Goal: Task Accomplishment & Management: Use online tool/utility

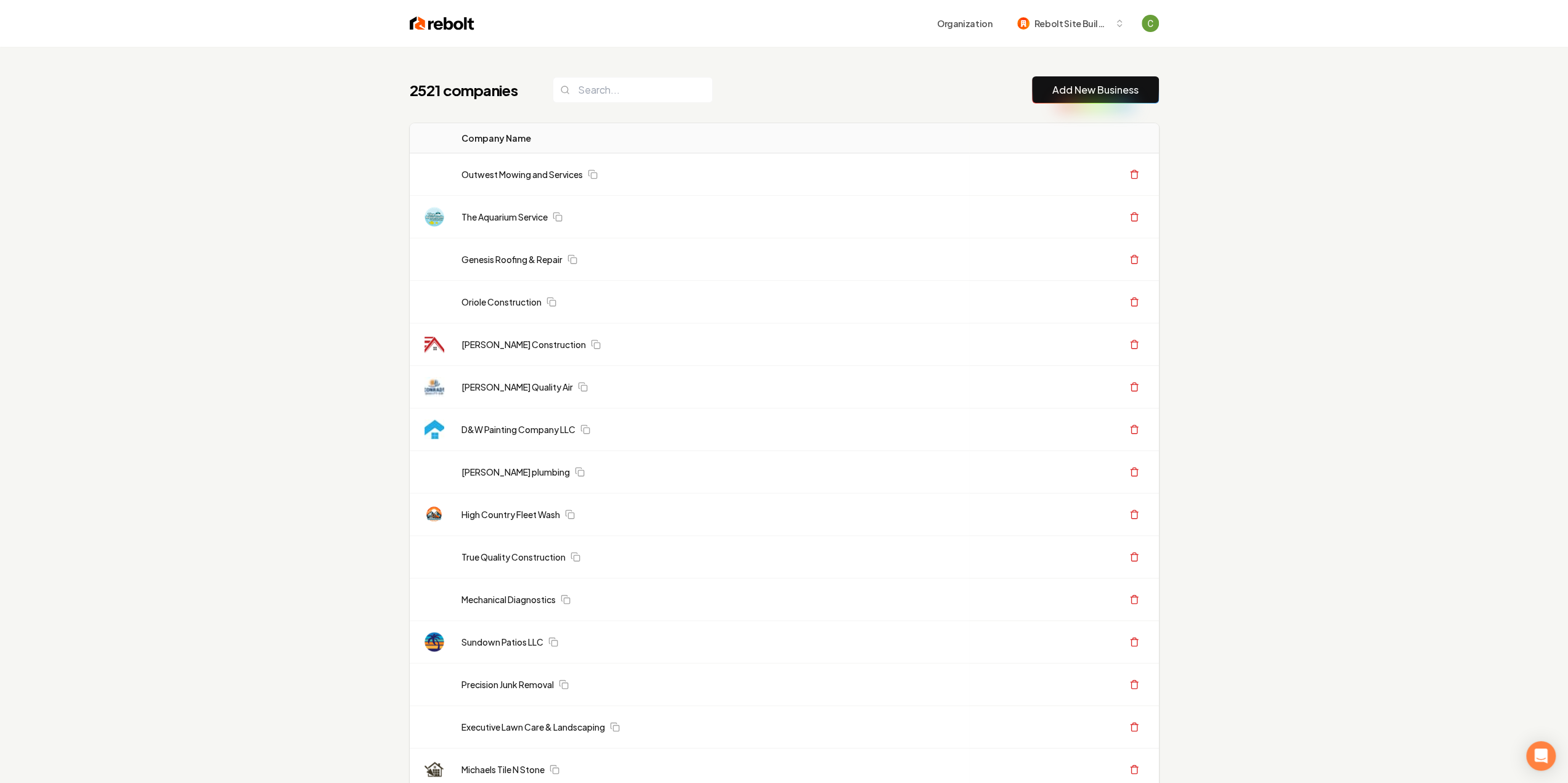
click at [1106, 86] on link "Add New Business" at bounding box center [1094, 89] width 86 height 14
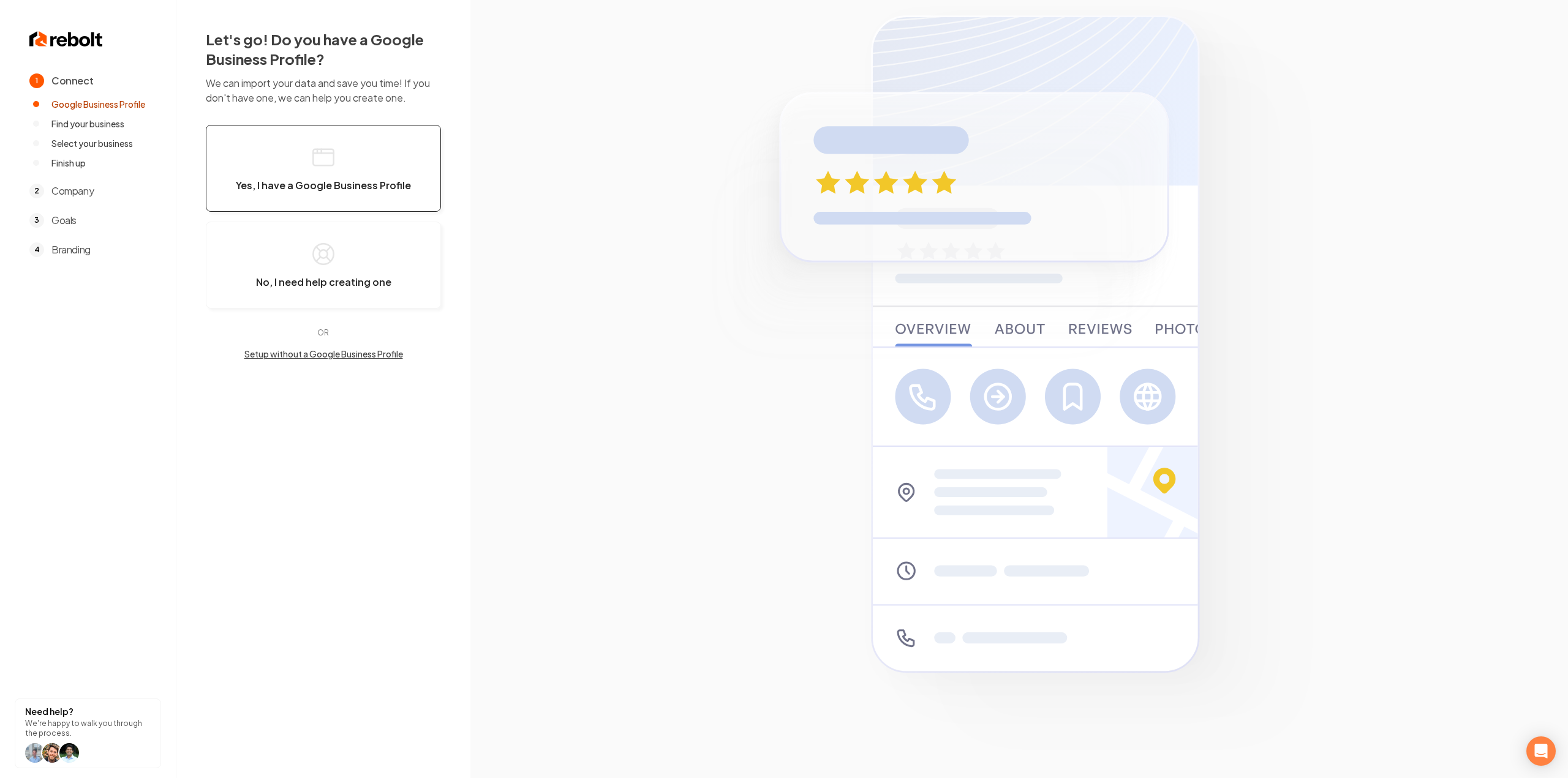
click at [321, 198] on button "Yes, I have a Google Business Profile" at bounding box center [323, 168] width 235 height 87
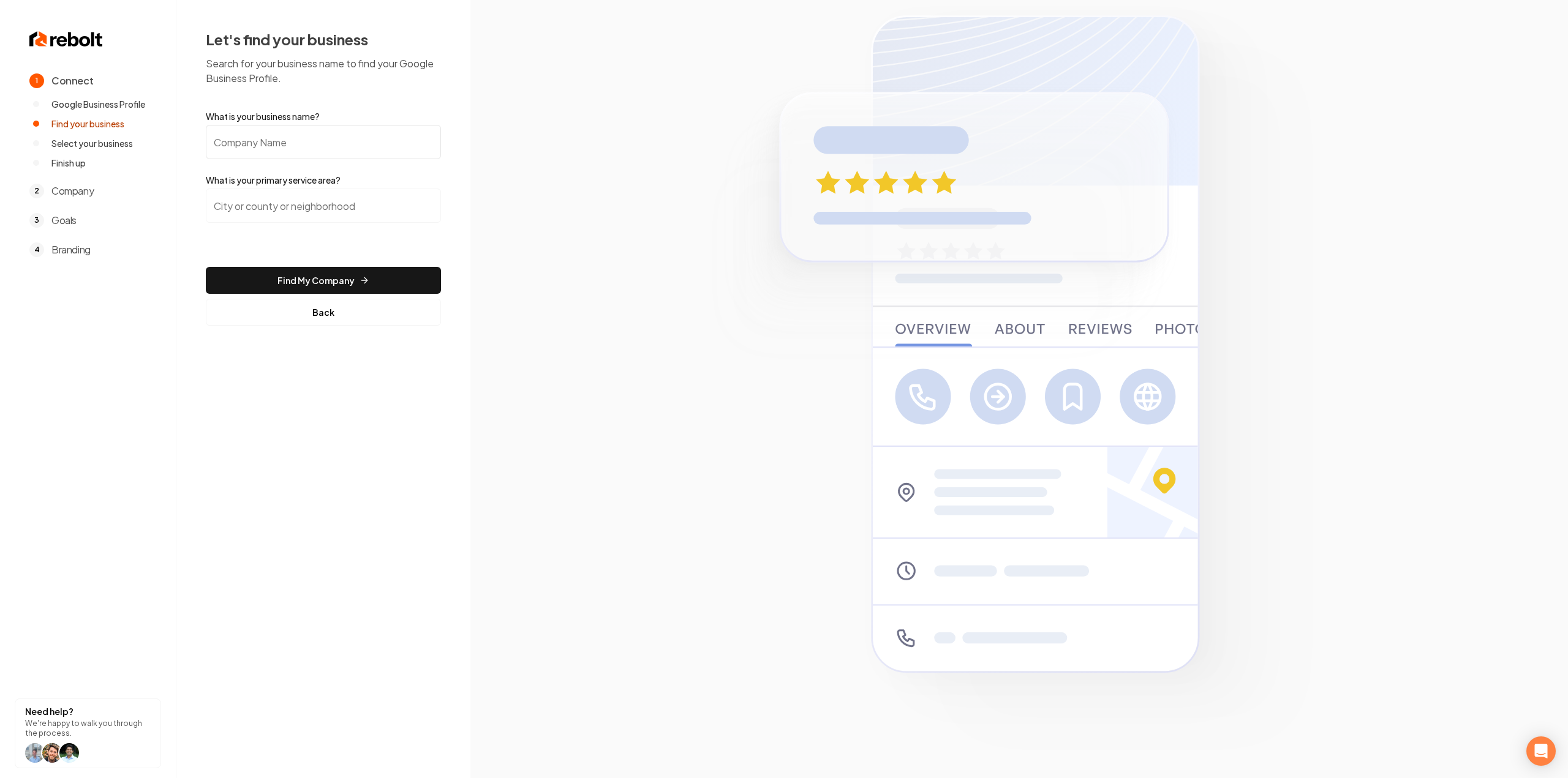
click at [315, 134] on input "What is your business name?" at bounding box center [323, 142] width 235 height 35
paste input "24/7 Garage Door Repair LLC"
type input "24/7 Garage Door Repair LLC"
click at [336, 201] on input "search" at bounding box center [323, 206] width 235 height 35
click at [351, 201] on input "da" at bounding box center [323, 206] width 235 height 35
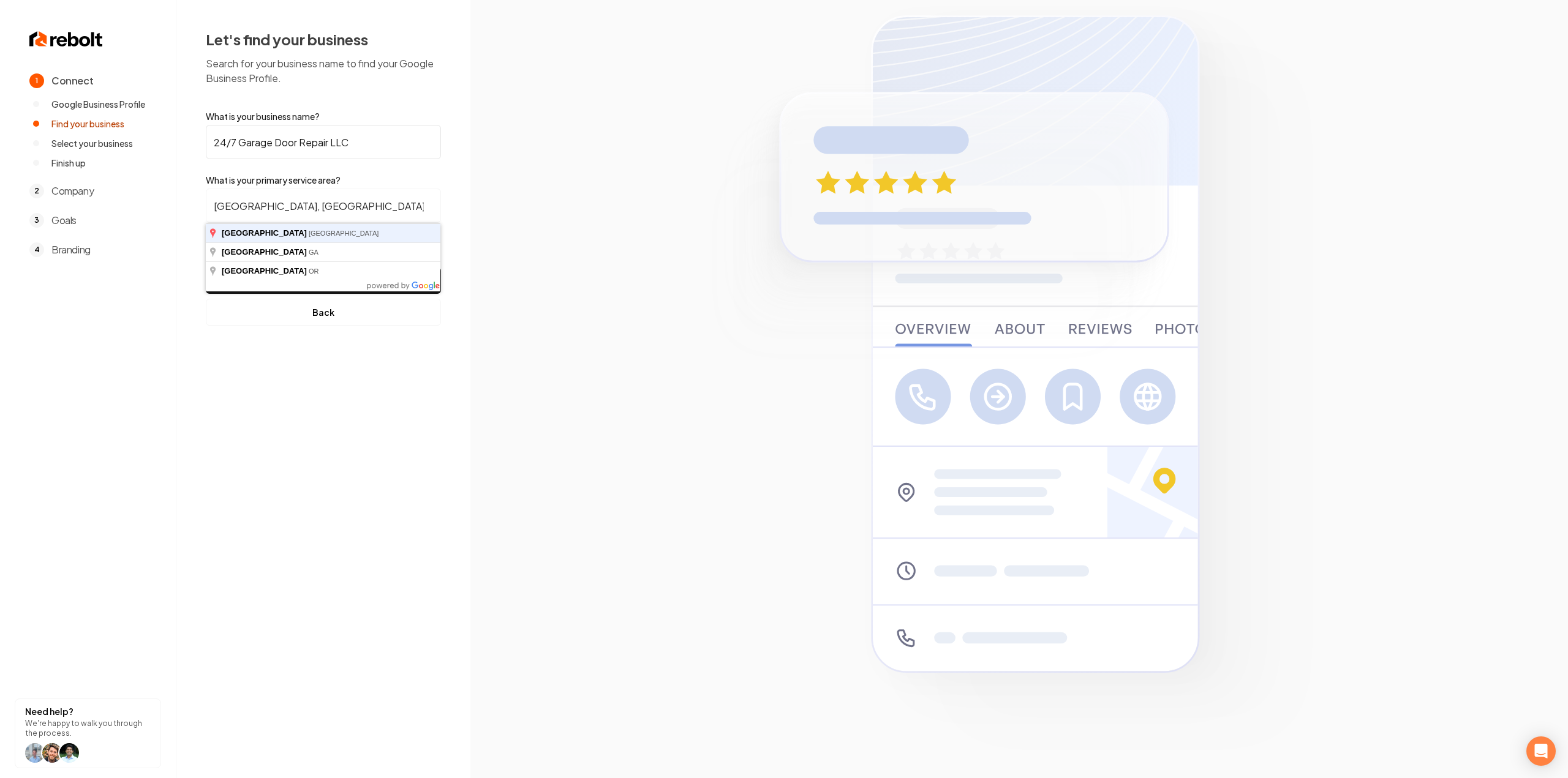
type input "Dallas, TX"
click at [206, 267] on button "Find My Company" at bounding box center [323, 280] width 235 height 27
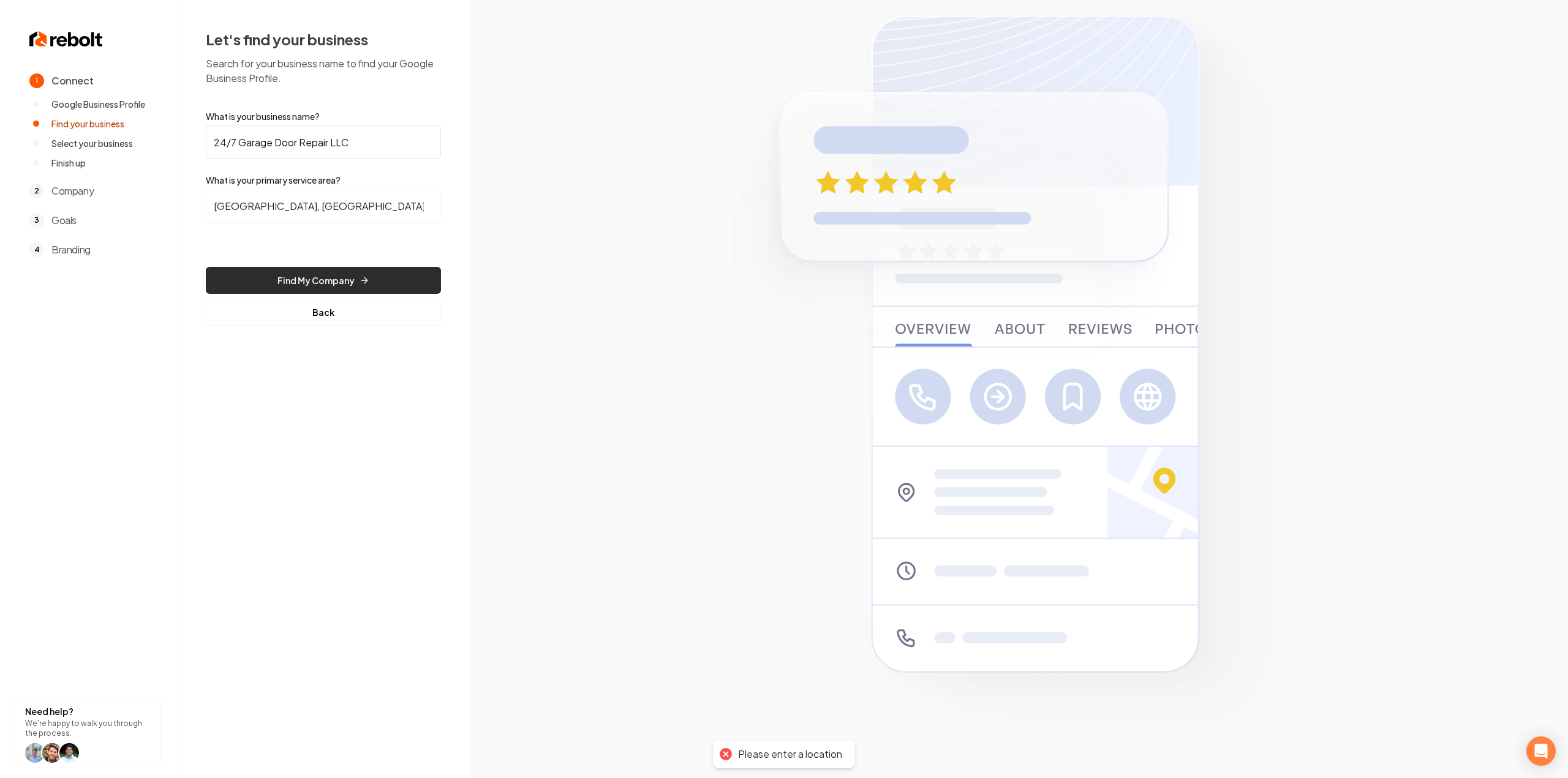
click at [310, 290] on button "Find My Company" at bounding box center [323, 280] width 235 height 27
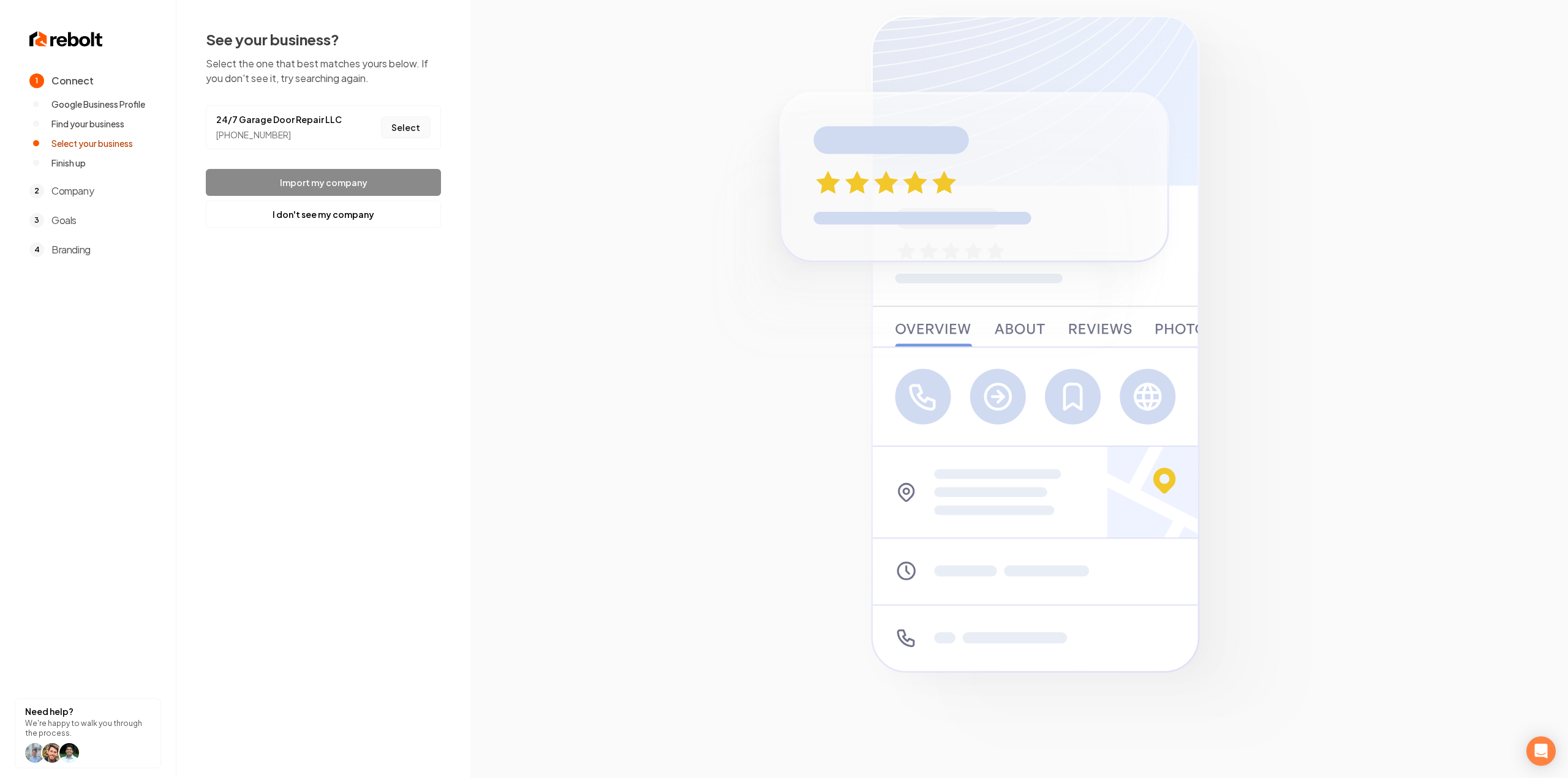
click at [406, 130] on button "Select" at bounding box center [406, 127] width 50 height 22
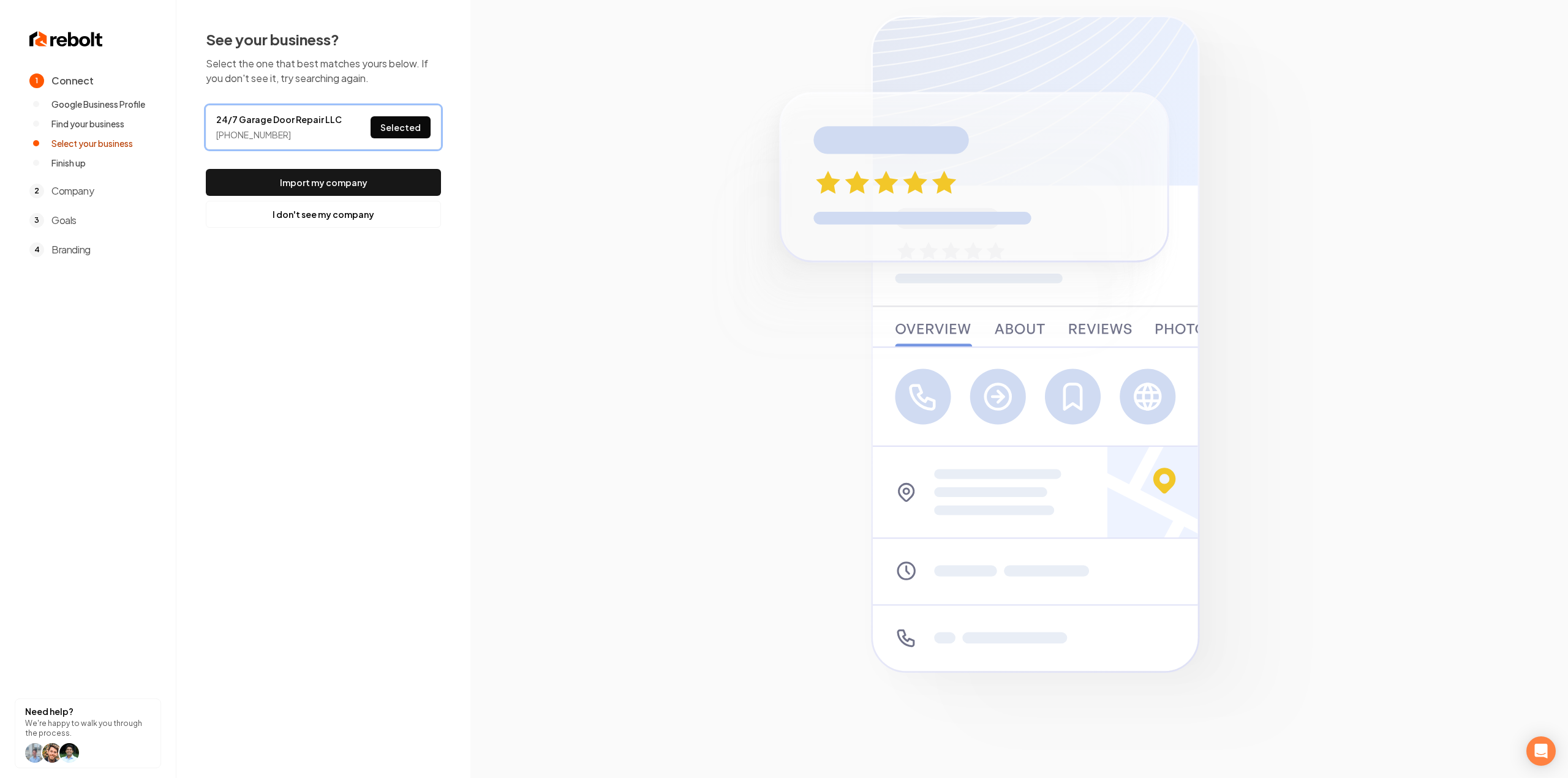
click at [391, 182] on button "Import my company" at bounding box center [323, 183] width 235 height 27
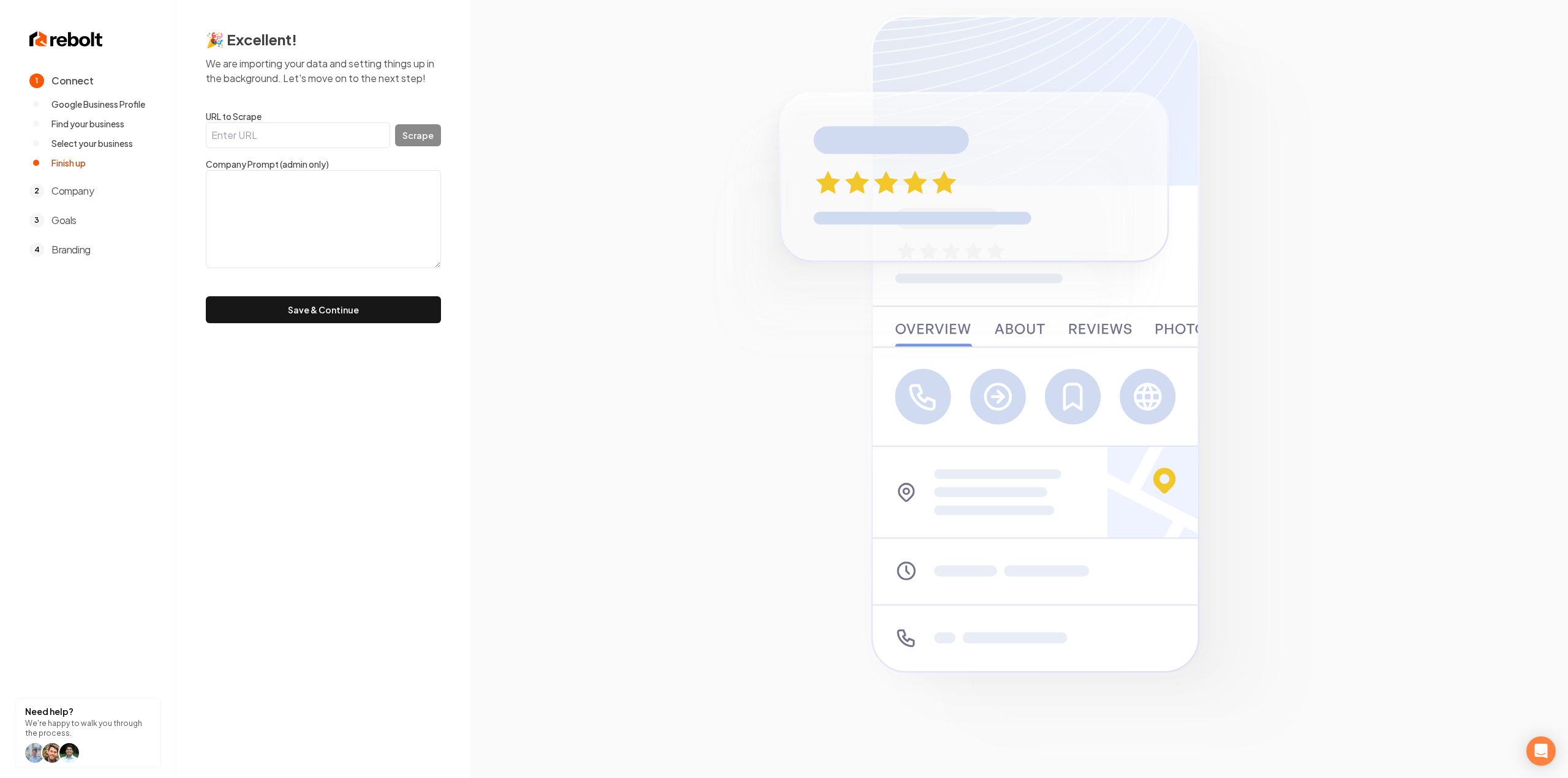
click at [342, 136] on input "URL to Scrape" at bounding box center [298, 135] width 185 height 25
paste input "https://247gdr.com/"
type input "https://247gdr.com/"
click at [413, 140] on button "Scrape" at bounding box center [418, 135] width 46 height 22
type textarea "24/7 Garage Door Repair provides residential and commercial garage door service…"
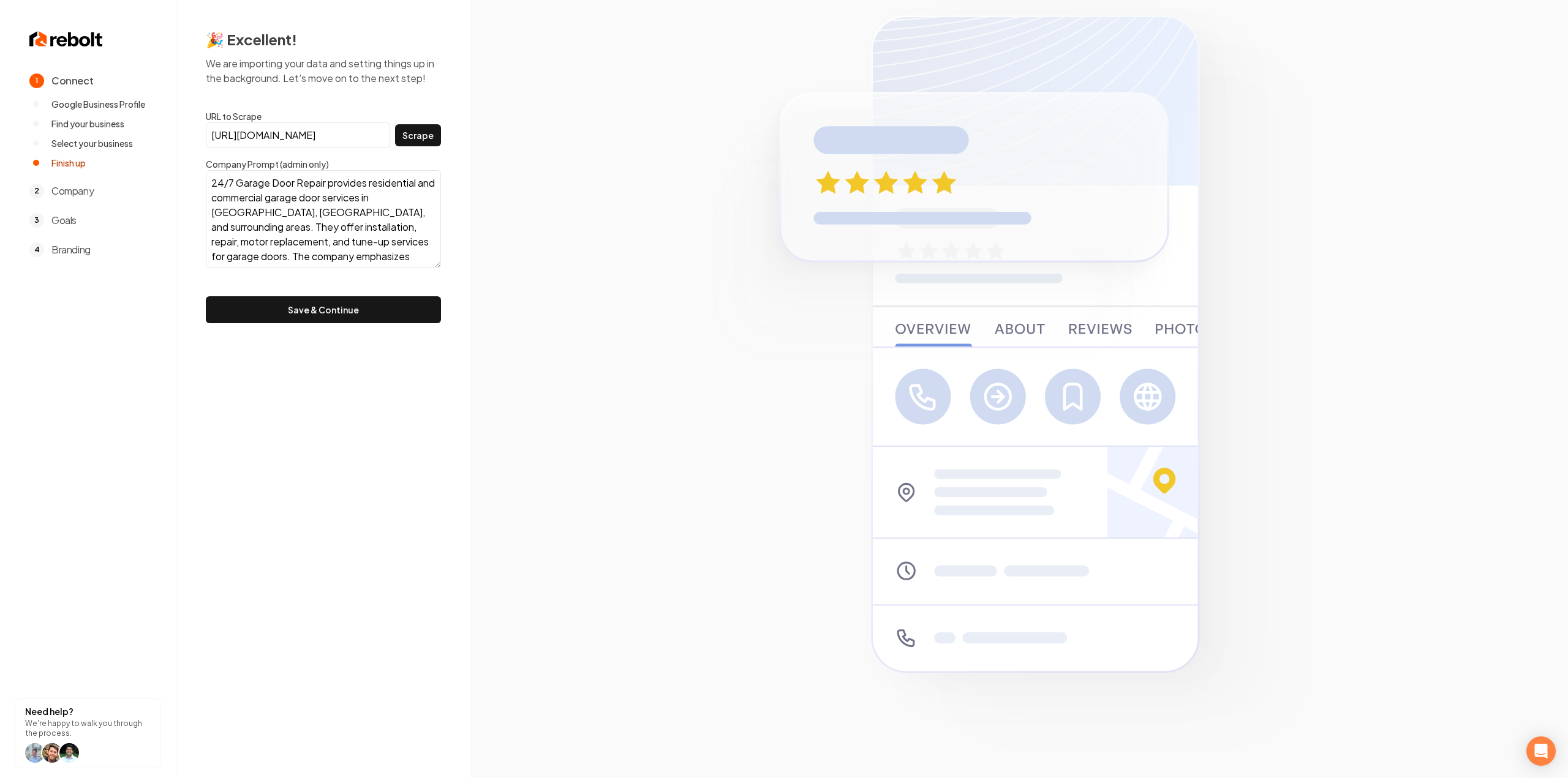
scroll to position [30, 0]
click at [296, 302] on button "Save & Continue" at bounding box center [323, 310] width 235 height 27
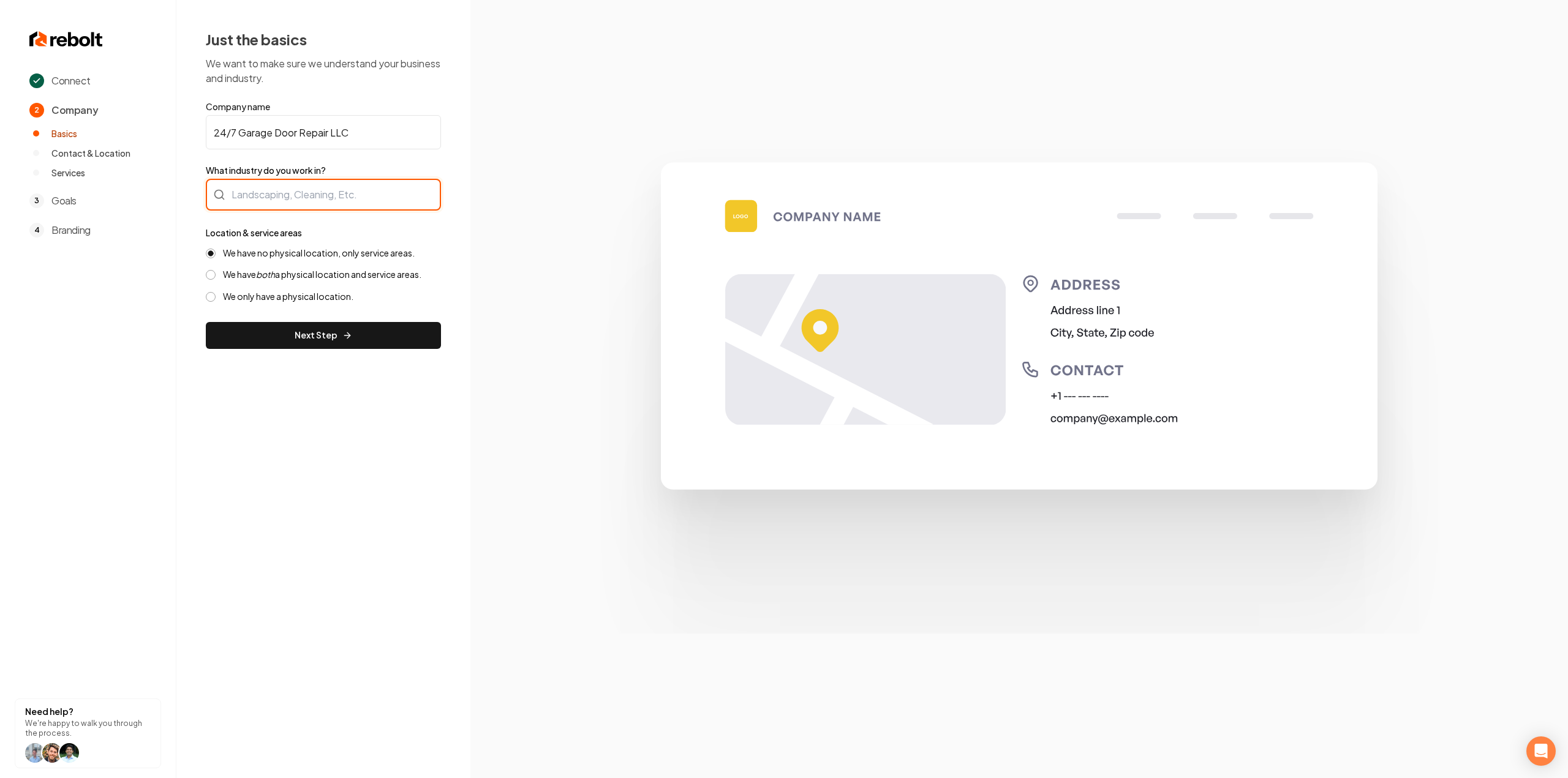
click at [256, 187] on div at bounding box center [323, 195] width 235 height 32
type input "Garage Doors"
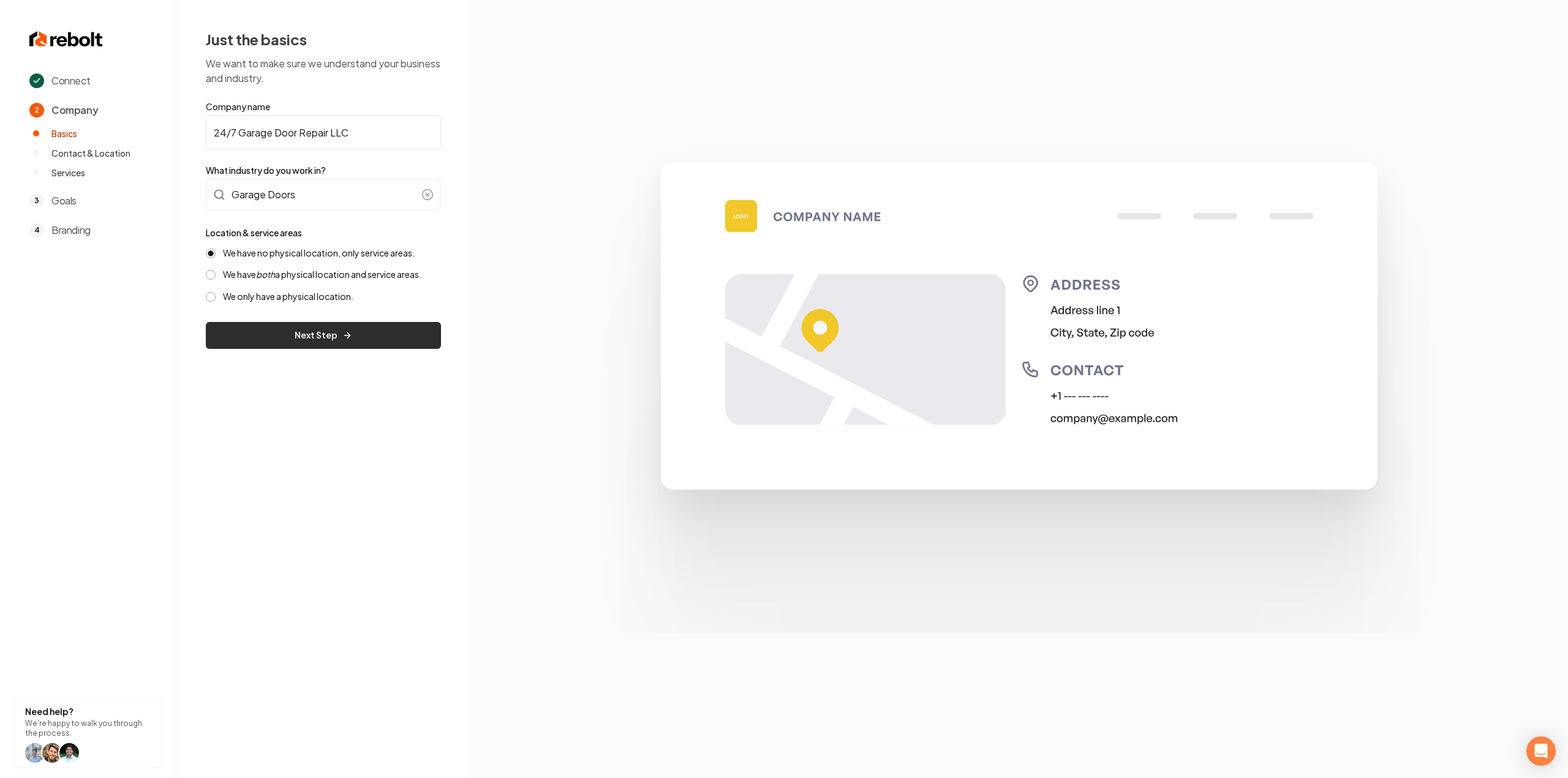
click at [362, 338] on button "Next Step" at bounding box center [323, 335] width 235 height 27
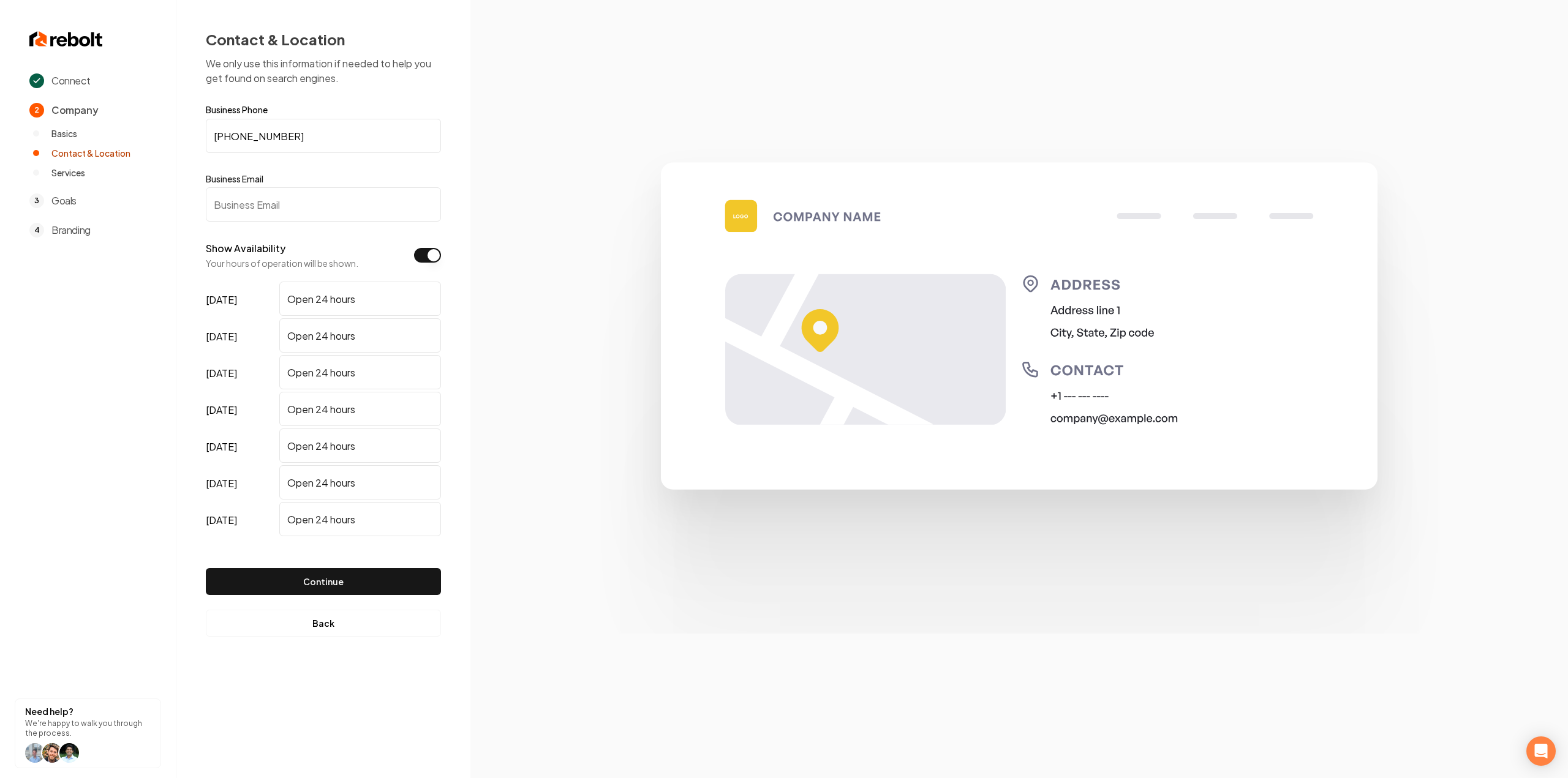
click at [310, 204] on input "Business Email" at bounding box center [323, 204] width 235 height 35
paste input "247garagedoorepair@gmail.com"
type input "247garagedoorepair@gmail.com"
click at [287, 574] on button "Continue" at bounding box center [323, 582] width 235 height 27
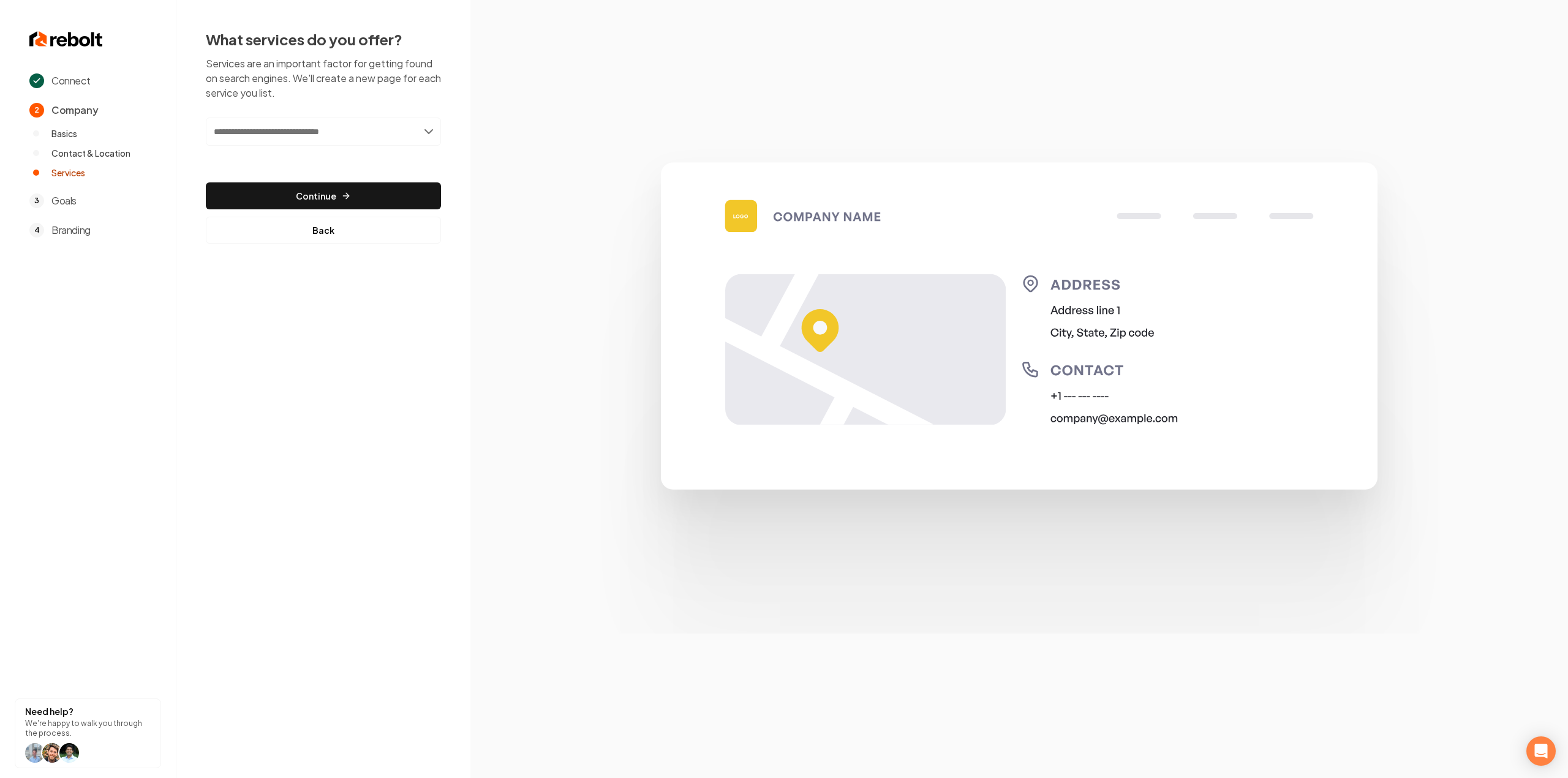
click at [328, 140] on input "text" at bounding box center [323, 131] width 235 height 28
type input "**********"
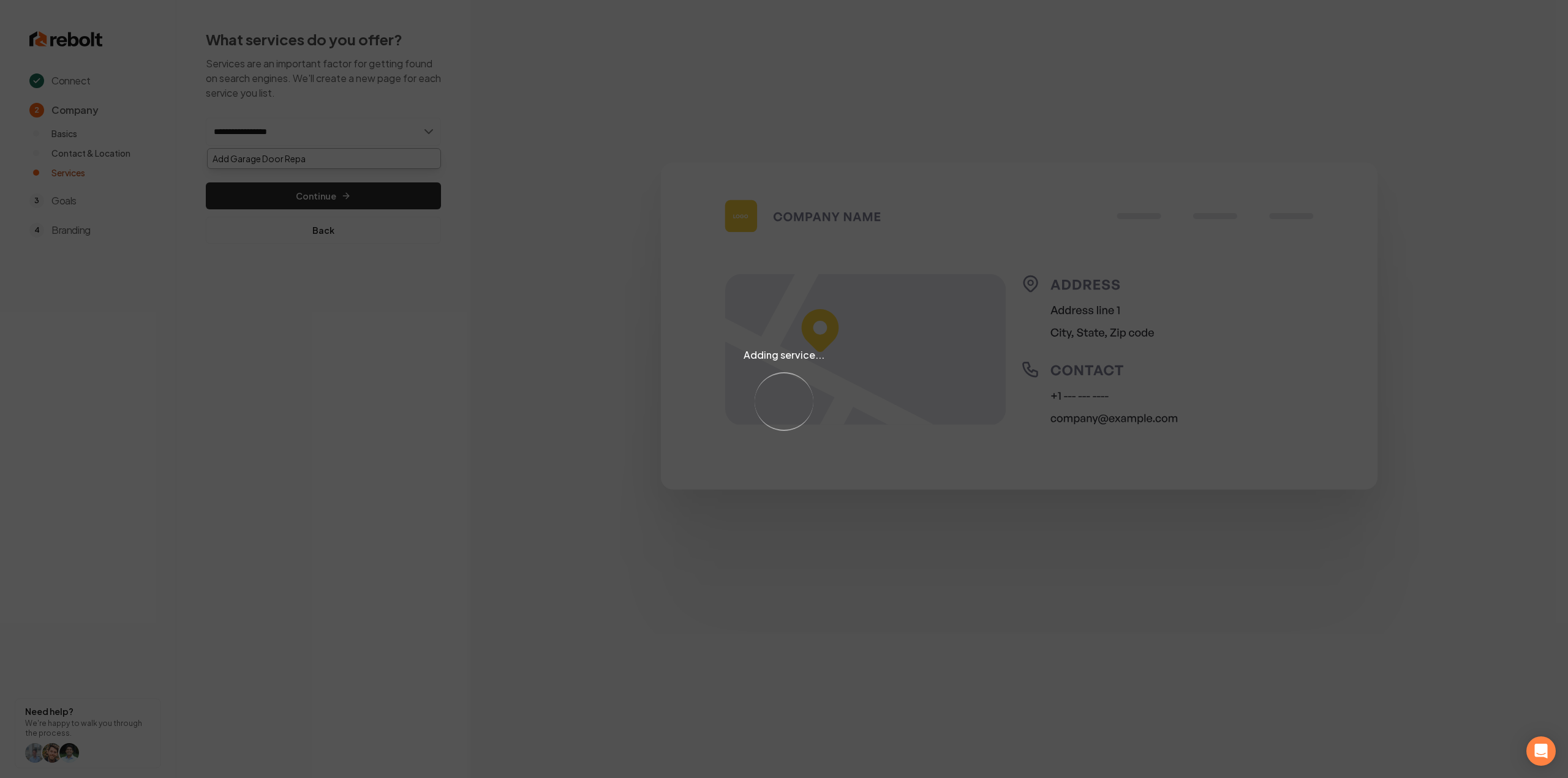
type input "**********"
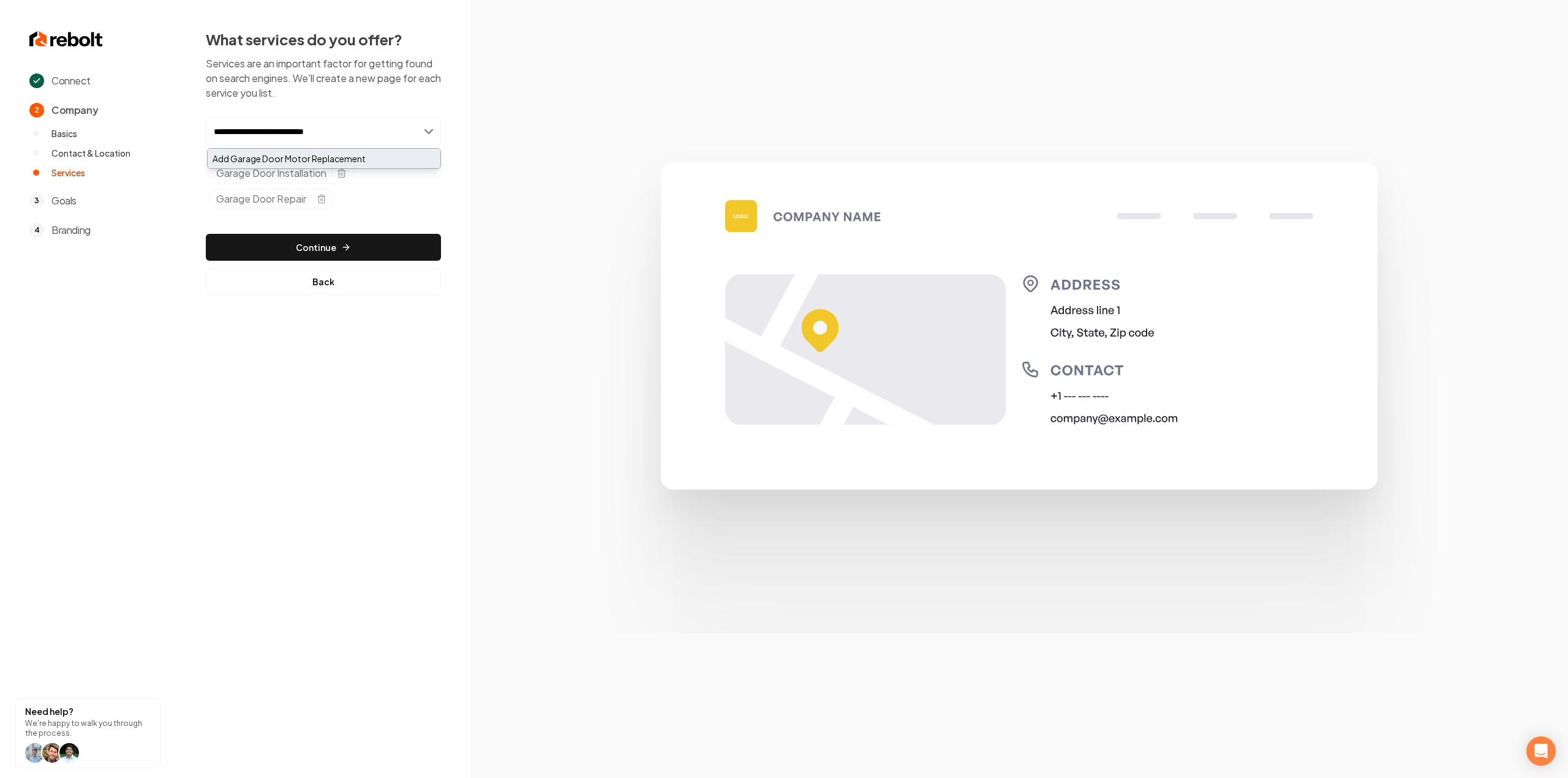
type input "**********"
click at [377, 157] on div "Add Garage Door Motor Replacement" at bounding box center [323, 158] width 233 height 19
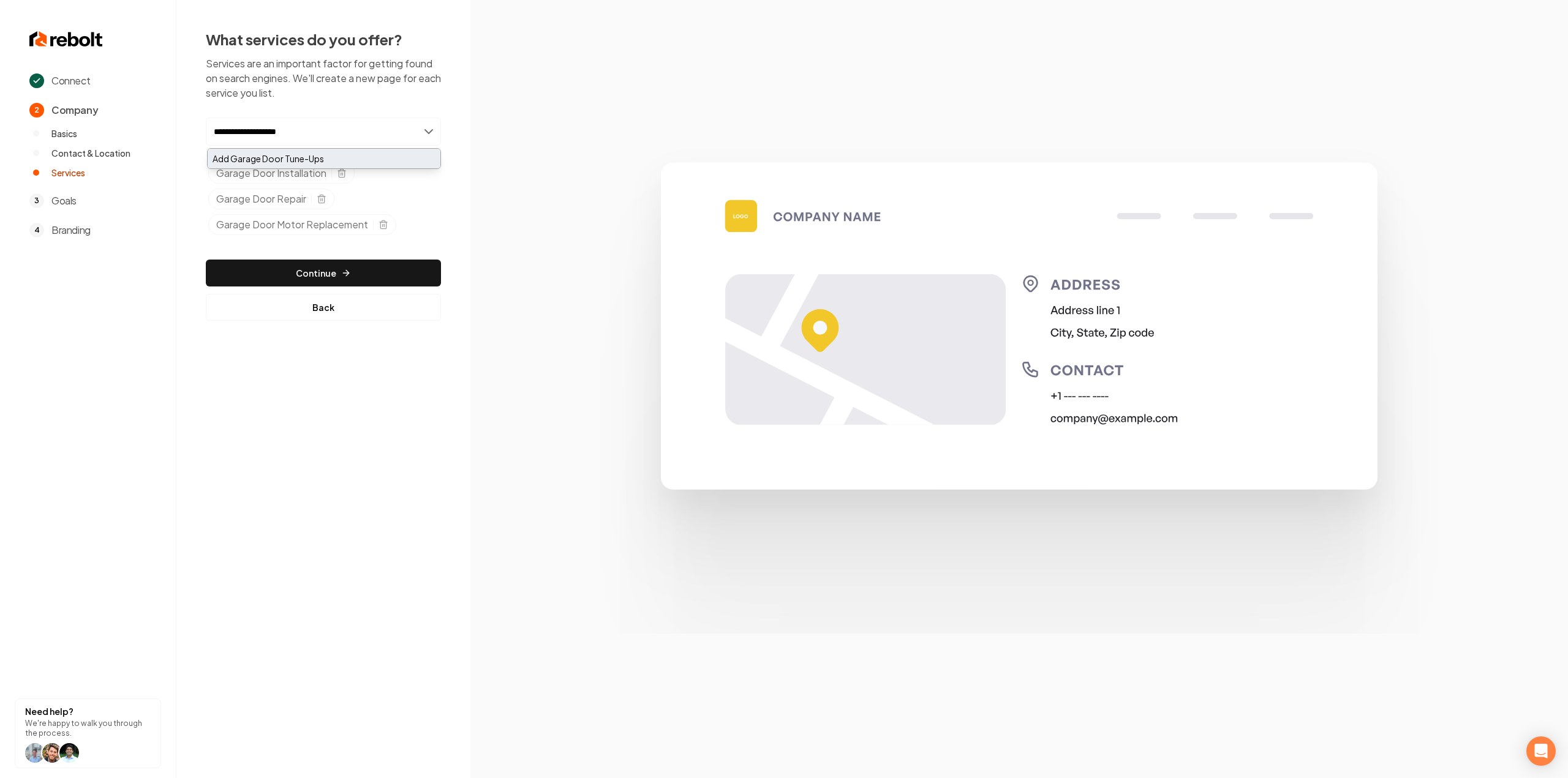
type input "**********"
click at [340, 154] on div "Add Garage Door Tune-Ups" at bounding box center [323, 158] width 233 height 19
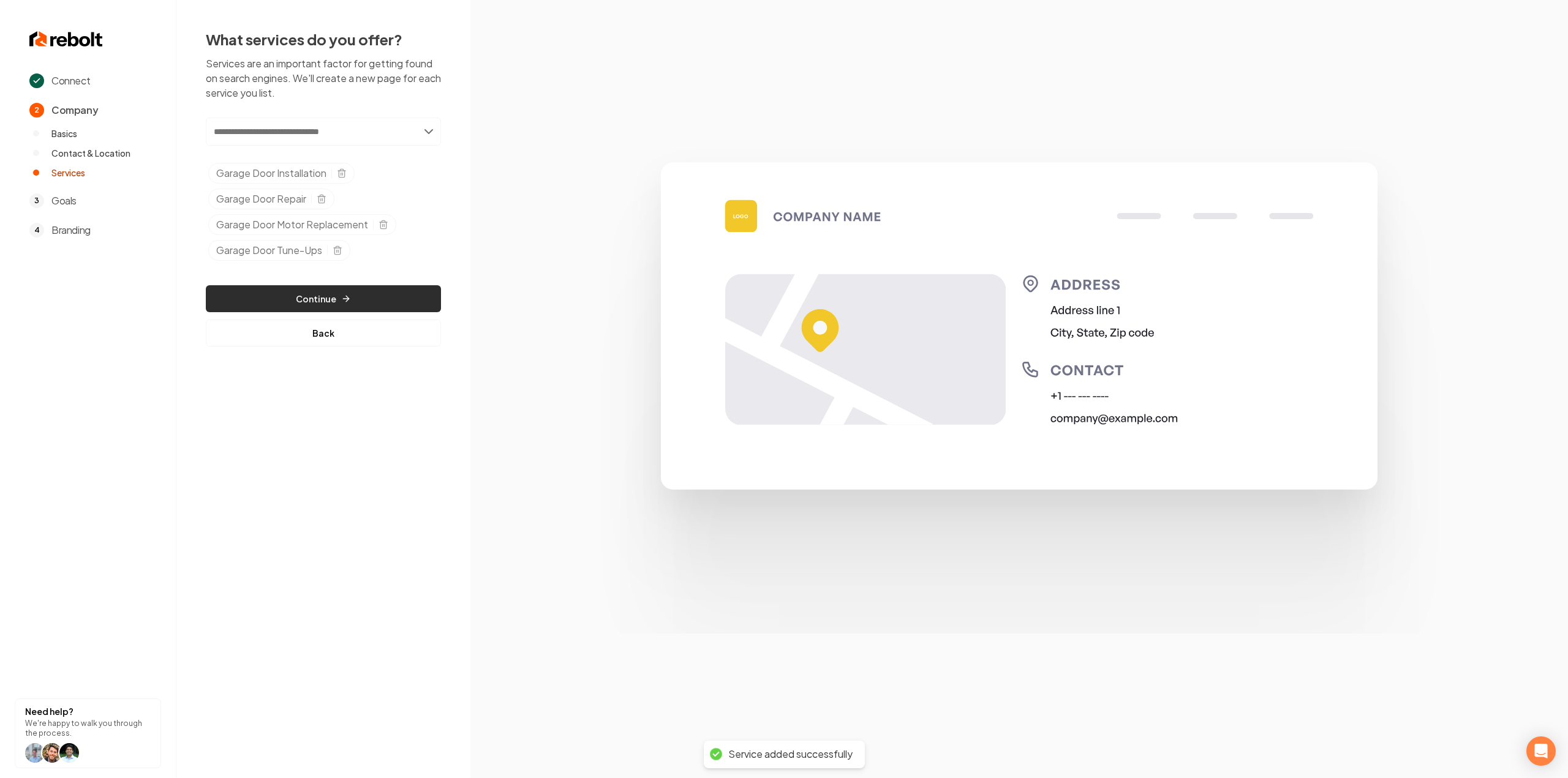
click at [357, 295] on button "Continue" at bounding box center [323, 299] width 235 height 27
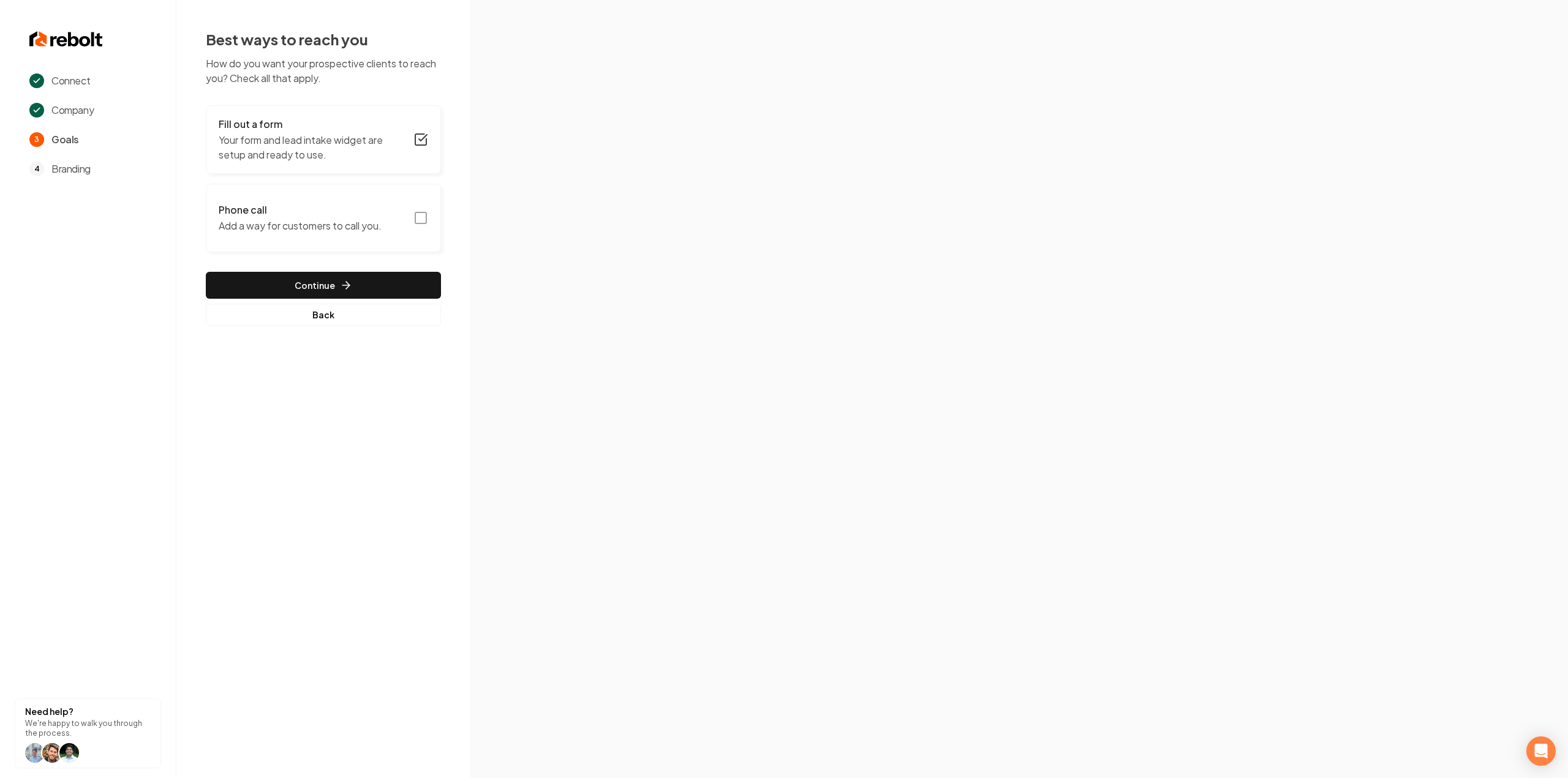
click at [422, 145] on icon "button" at bounding box center [420, 139] width 11 height 11
click at [420, 140] on icon "button" at bounding box center [420, 139] width 14 height 14
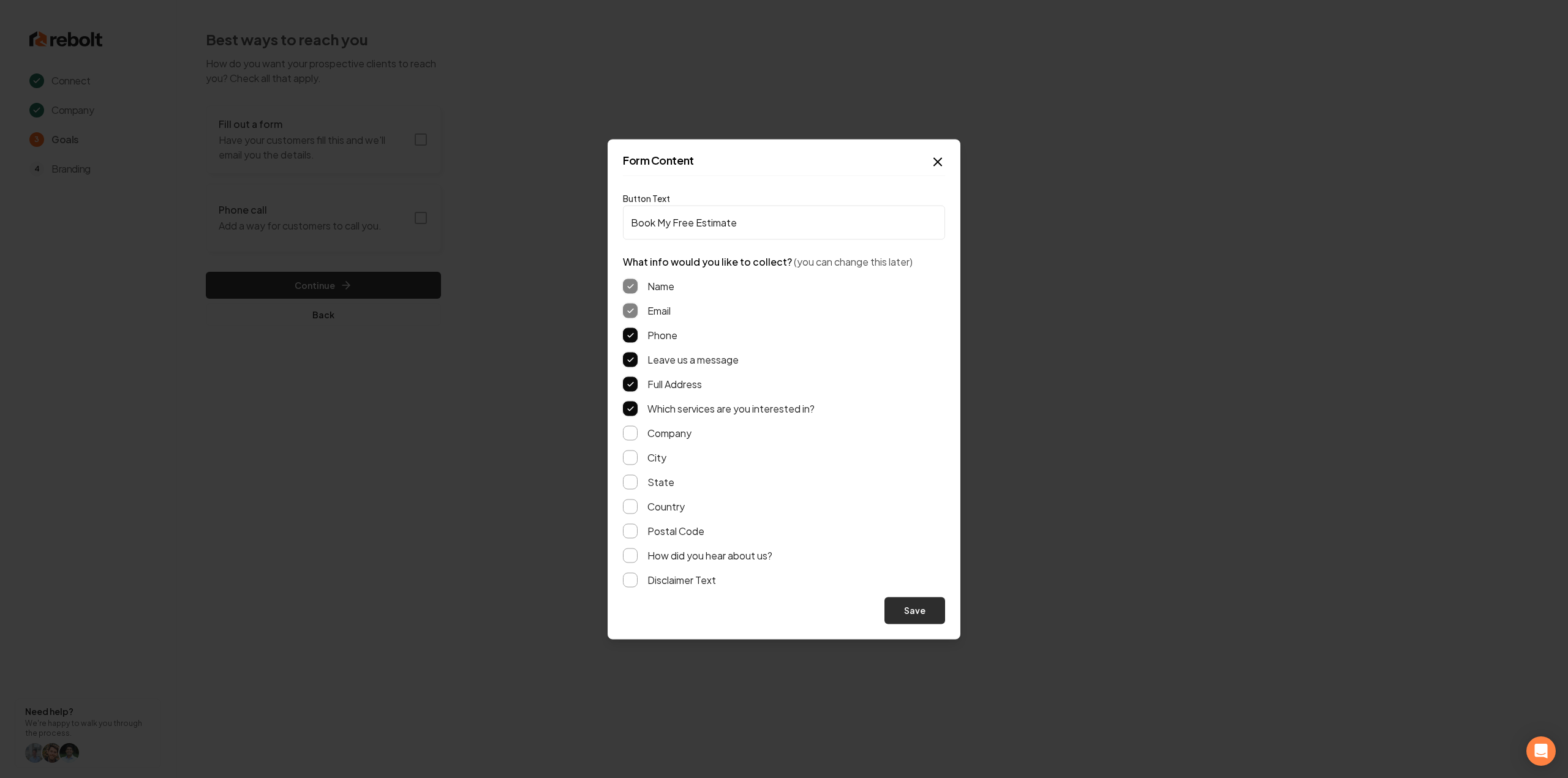
click at [907, 605] on button "Save" at bounding box center [915, 610] width 61 height 27
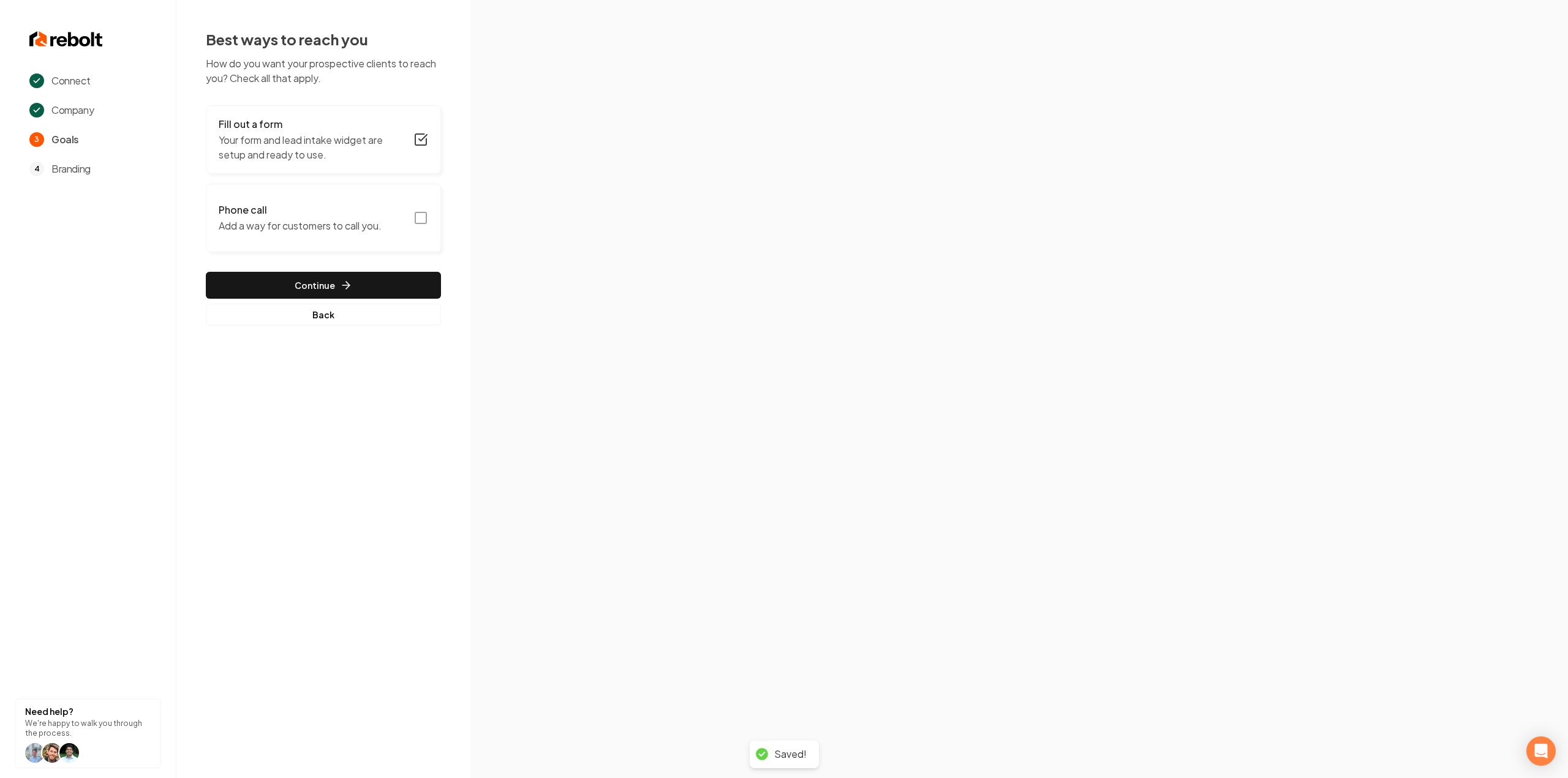
click at [426, 215] on rect "button" at bounding box center [420, 218] width 11 height 11
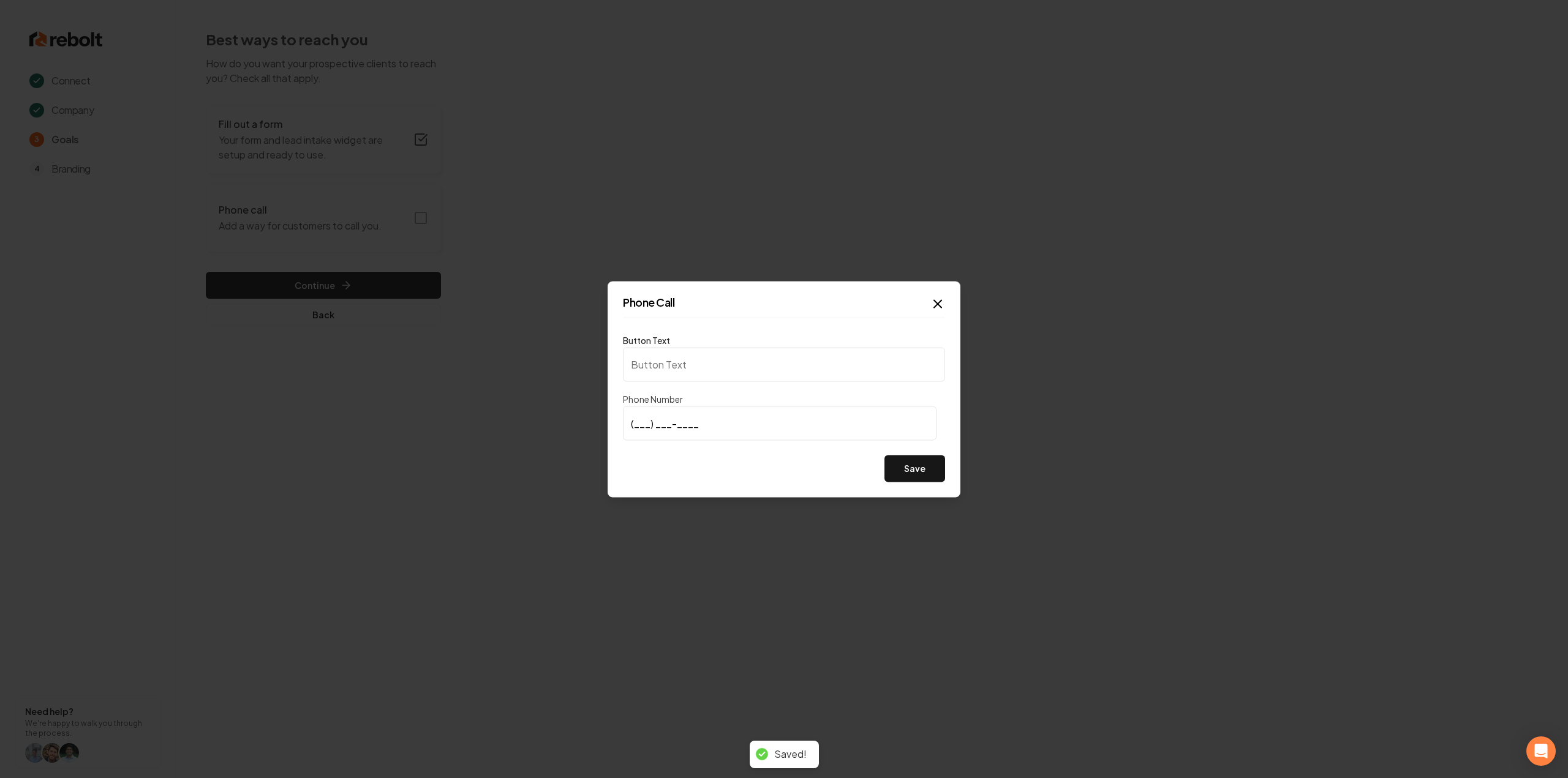
type input "Call us"
type input "(972) 626-6928"
click at [921, 479] on button "Save" at bounding box center [915, 468] width 61 height 27
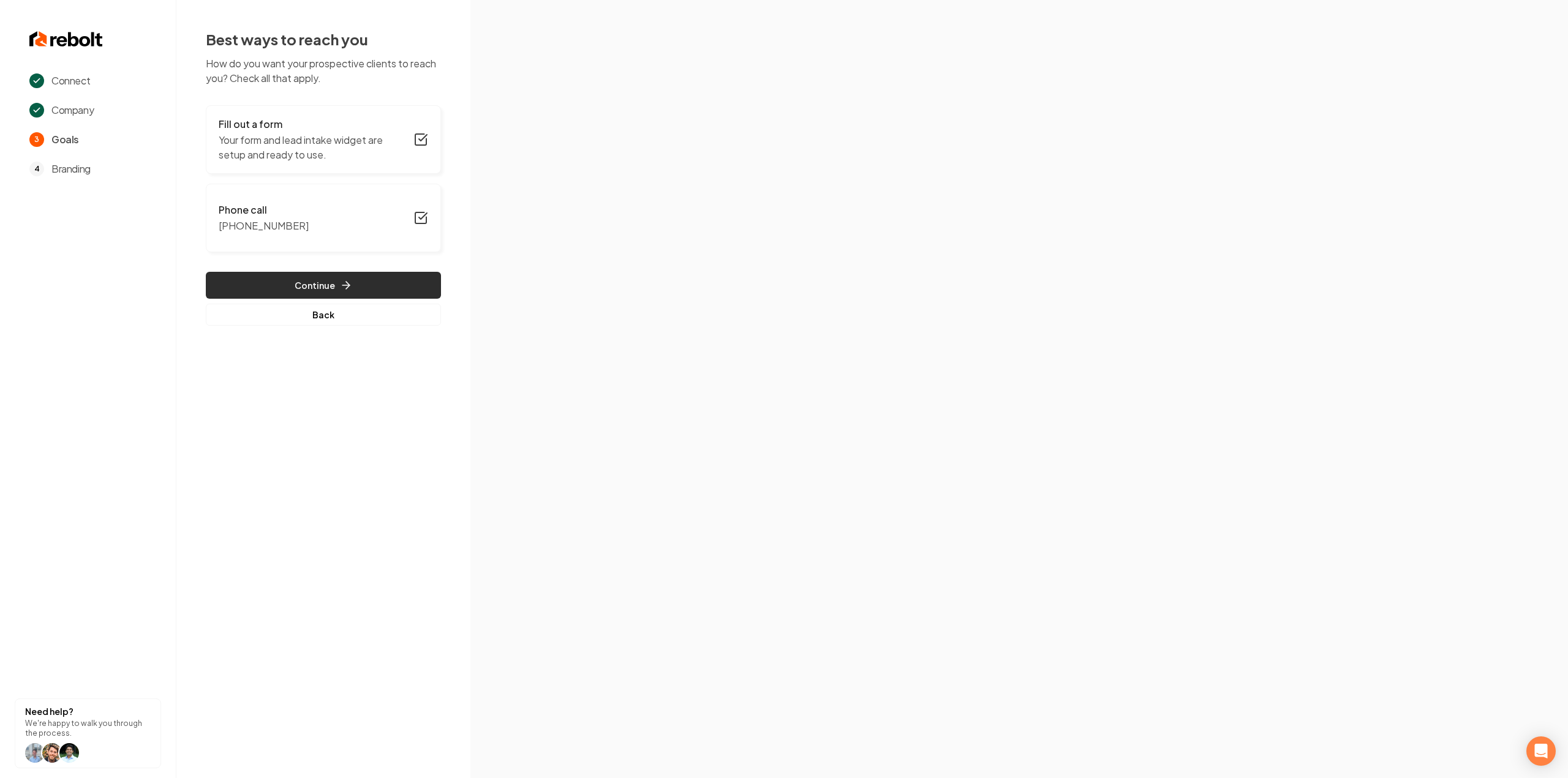
click at [327, 285] on button "Continue" at bounding box center [323, 285] width 235 height 27
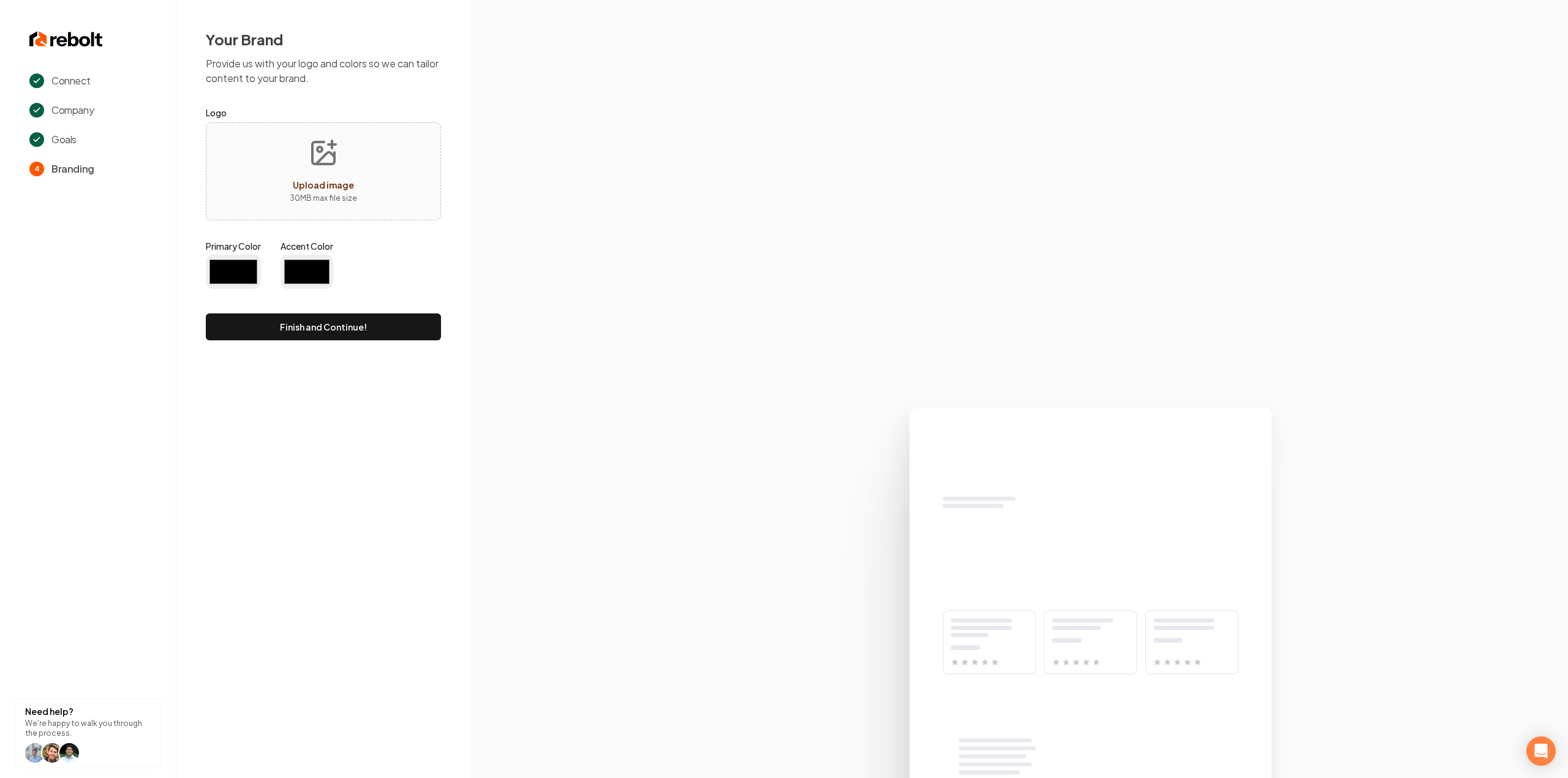
type input "#194d33"
type input "#70be00"
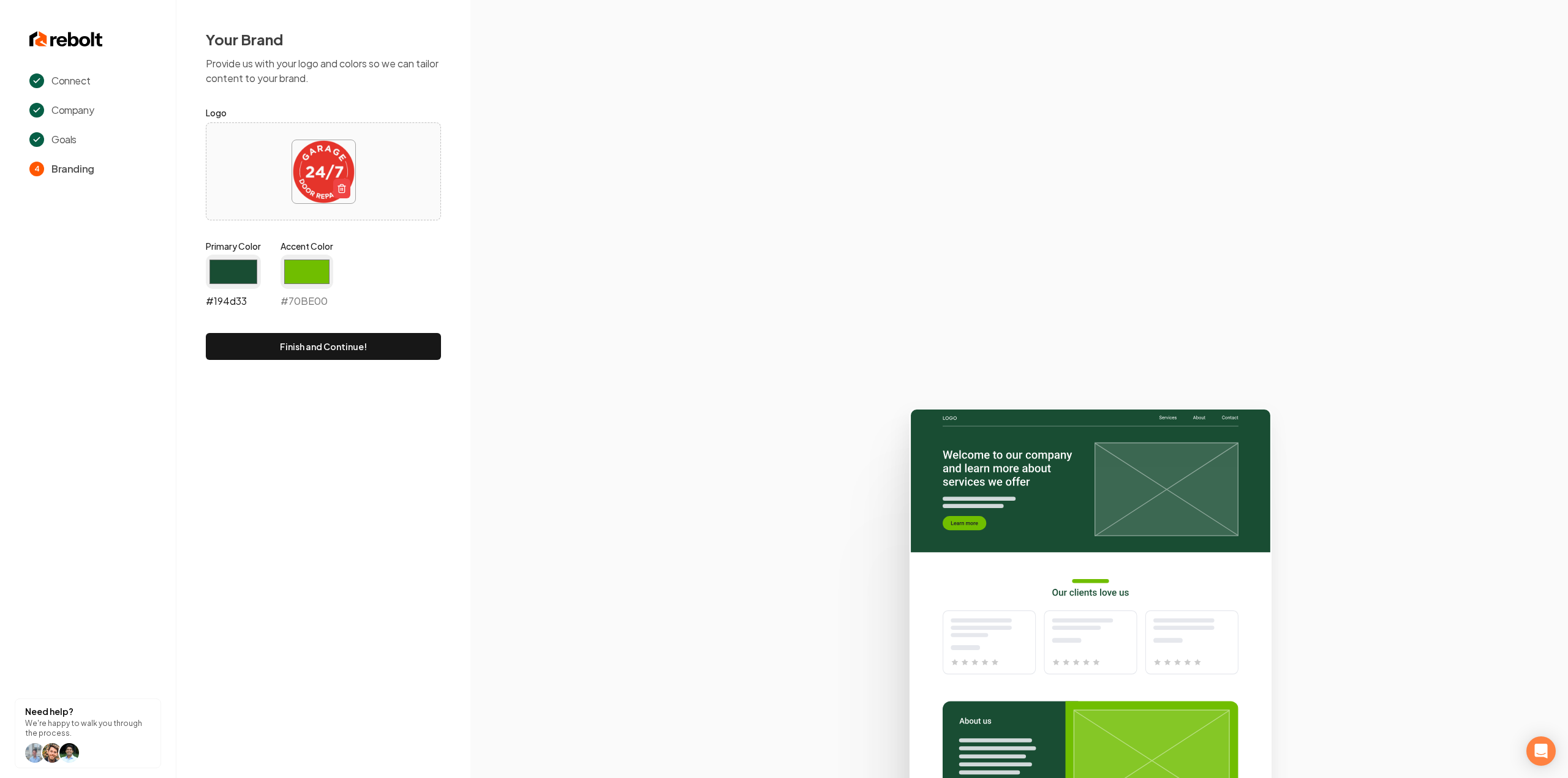
click at [250, 276] on input "#194d33" at bounding box center [233, 272] width 55 height 35
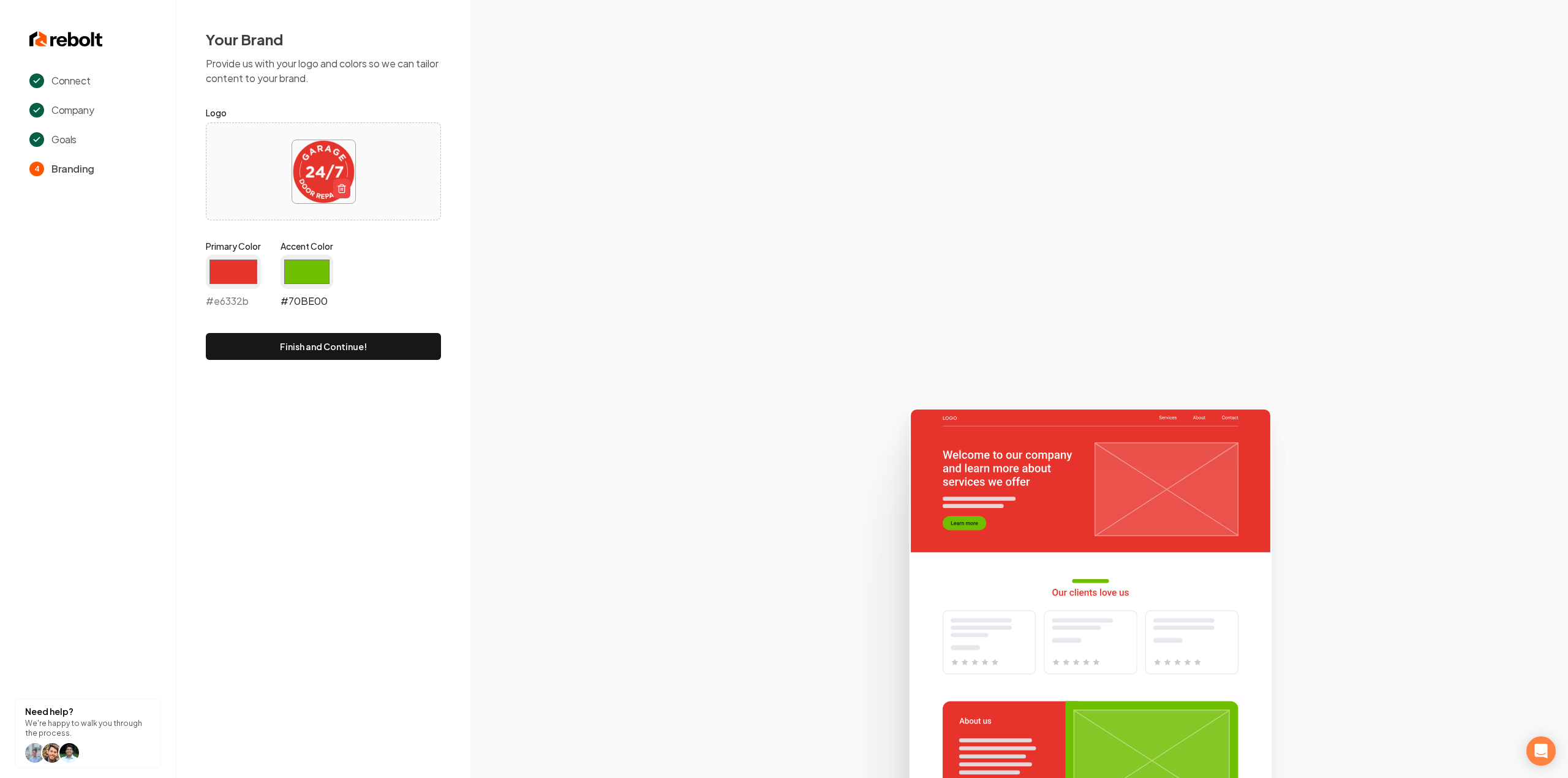
type input "#e6332b"
click at [301, 269] on input "#70be00" at bounding box center [306, 272] width 52 height 35
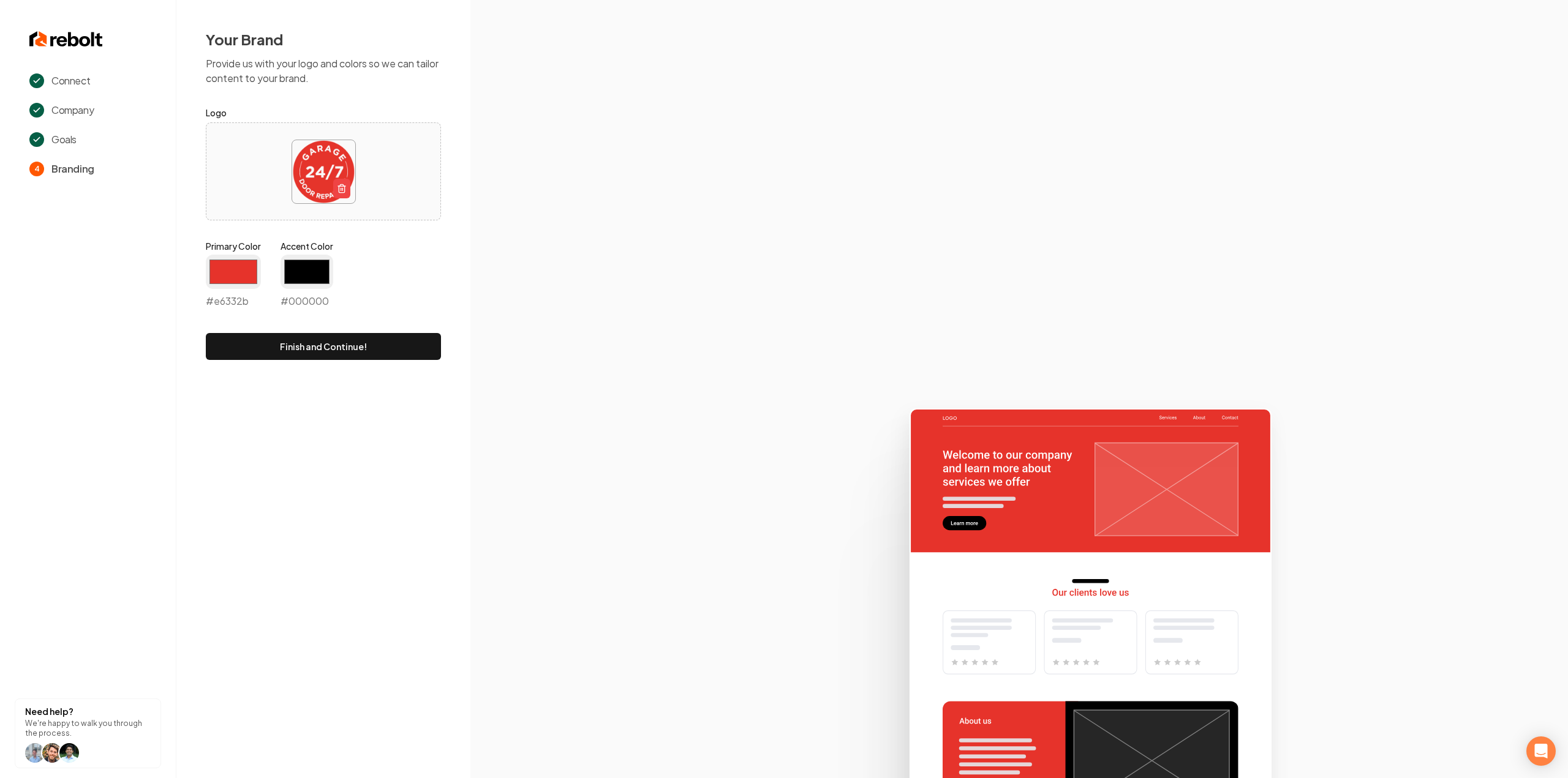
type input "#000000"
click at [246, 419] on div "Connect Company Goals 4 Branding Need help? We're happy to walk you through the…" at bounding box center [784, 389] width 1568 height 778
click at [256, 316] on form "Logo Primary Color #e6332b #e6332b Accent Color #000000 #000000 Finish and Cont…" at bounding box center [323, 232] width 235 height 255
click at [256, 338] on button "Finish and Continue!" at bounding box center [323, 347] width 235 height 27
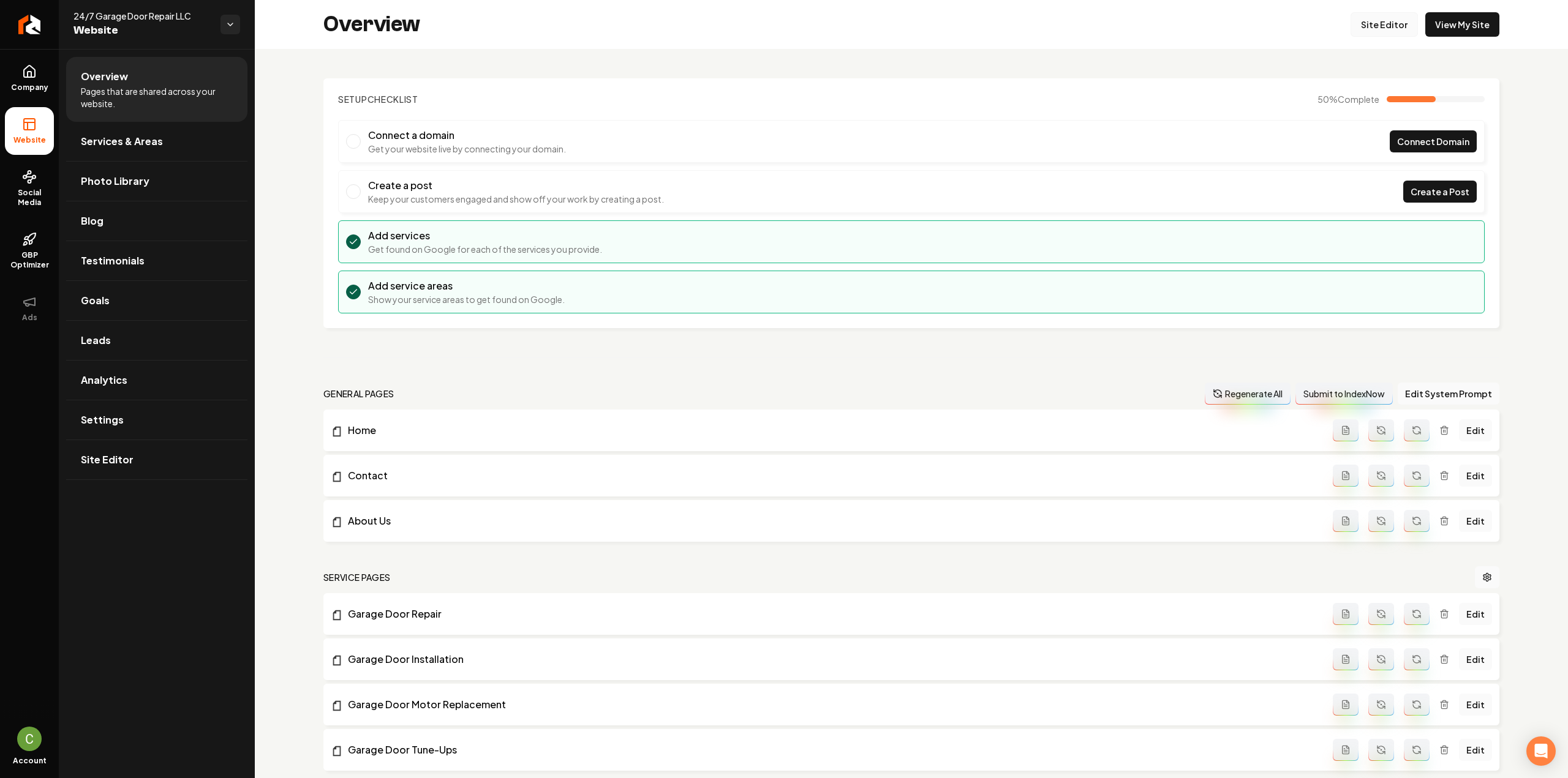
click at [1379, 20] on link "Site Editor" at bounding box center [1384, 24] width 68 height 25
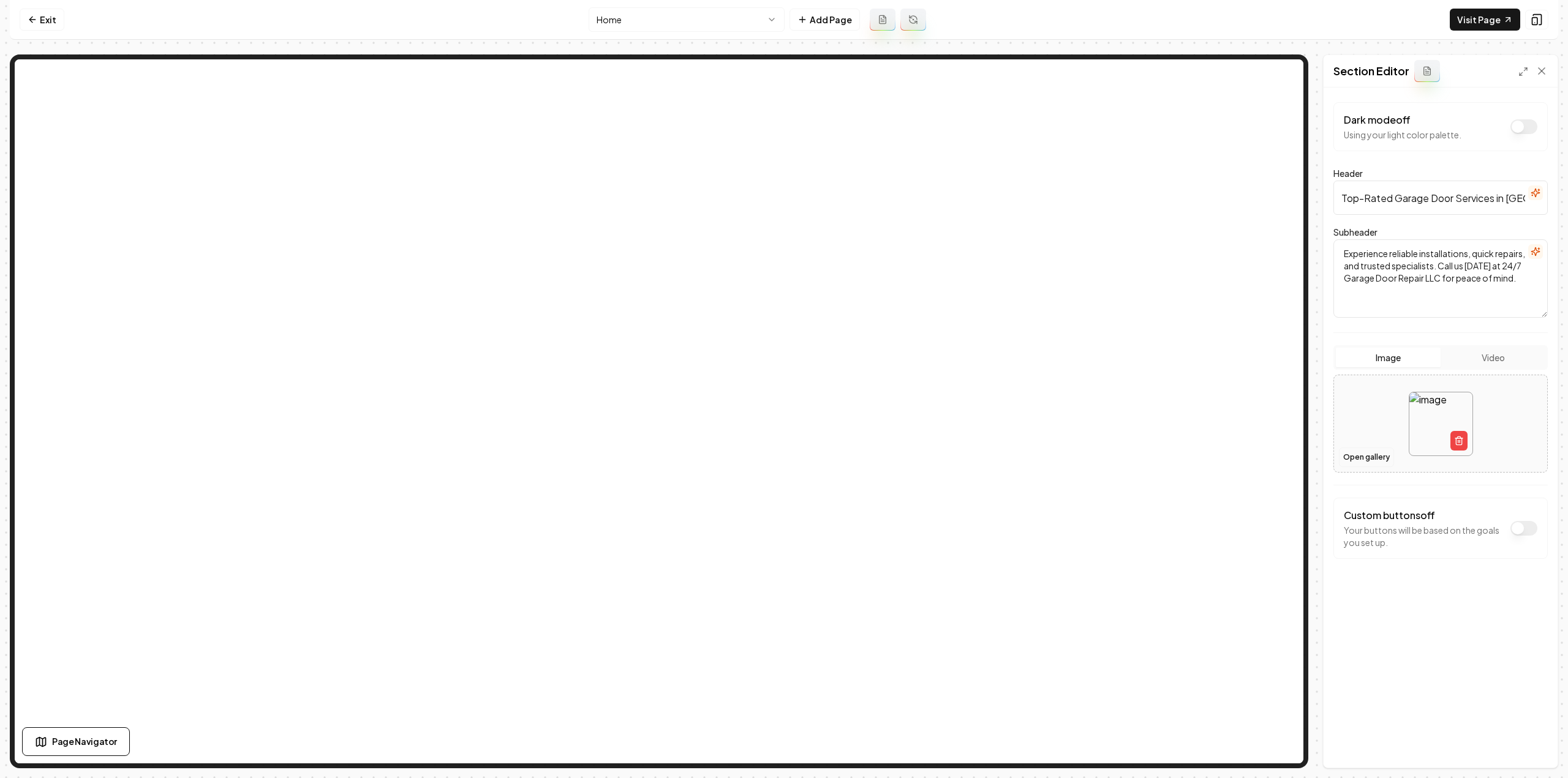
click at [1360, 449] on button "Open gallery" at bounding box center [1366, 457] width 55 height 19
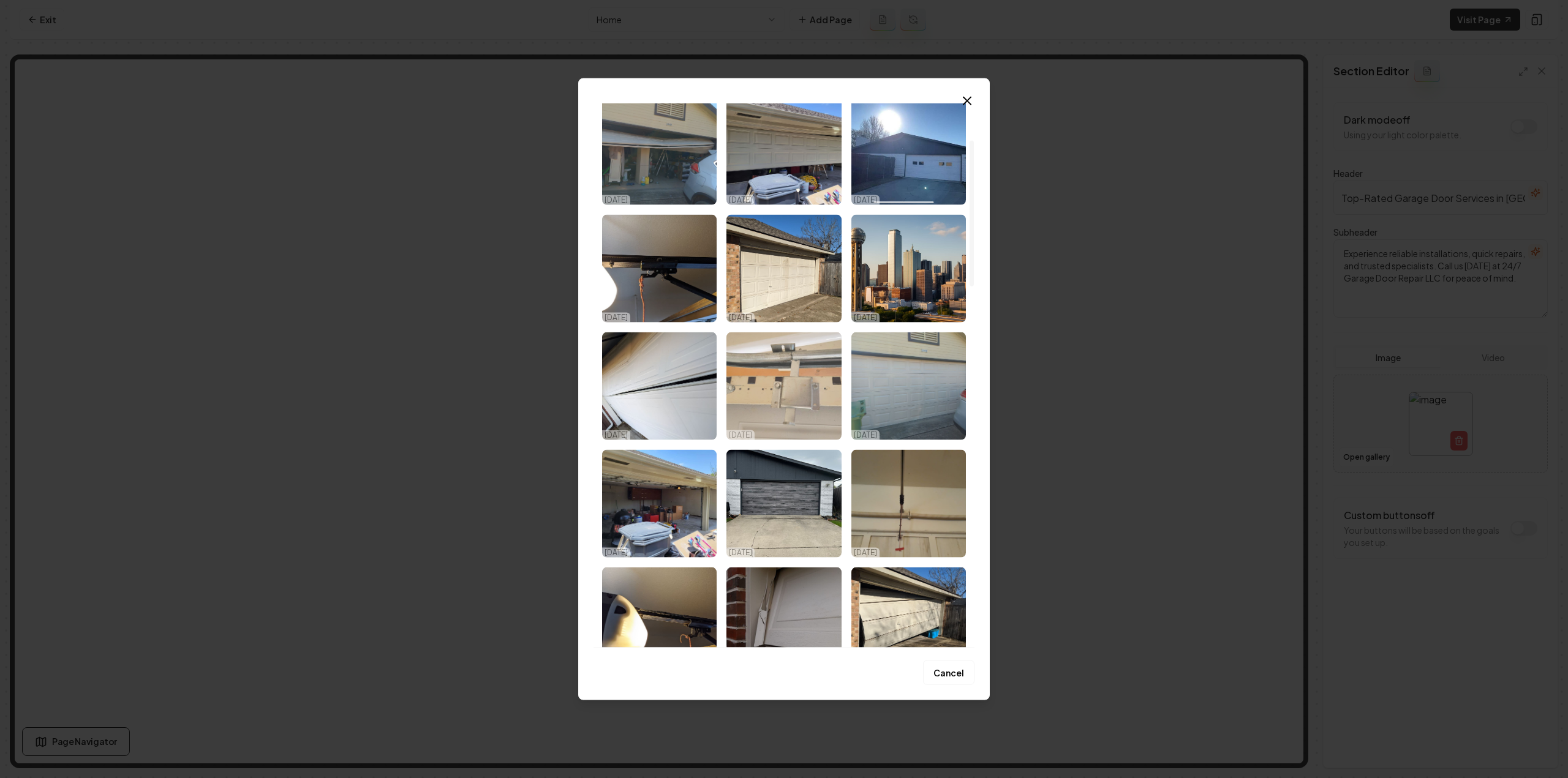
scroll to position [428, 0]
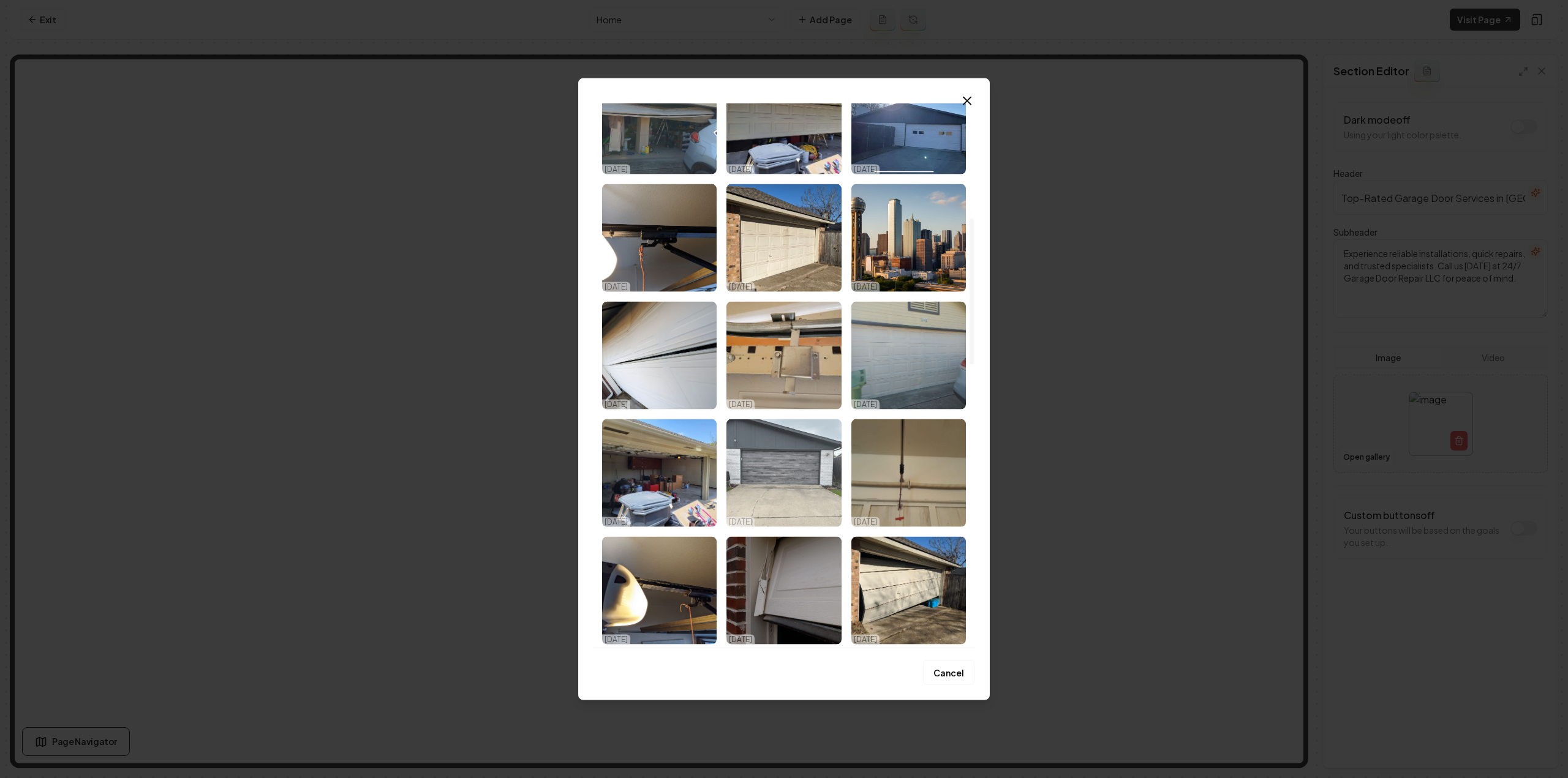
click at [804, 439] on img "Select image image_68dc4c255c7cd75eb8201436.jpeg" at bounding box center [783, 472] width 114 height 108
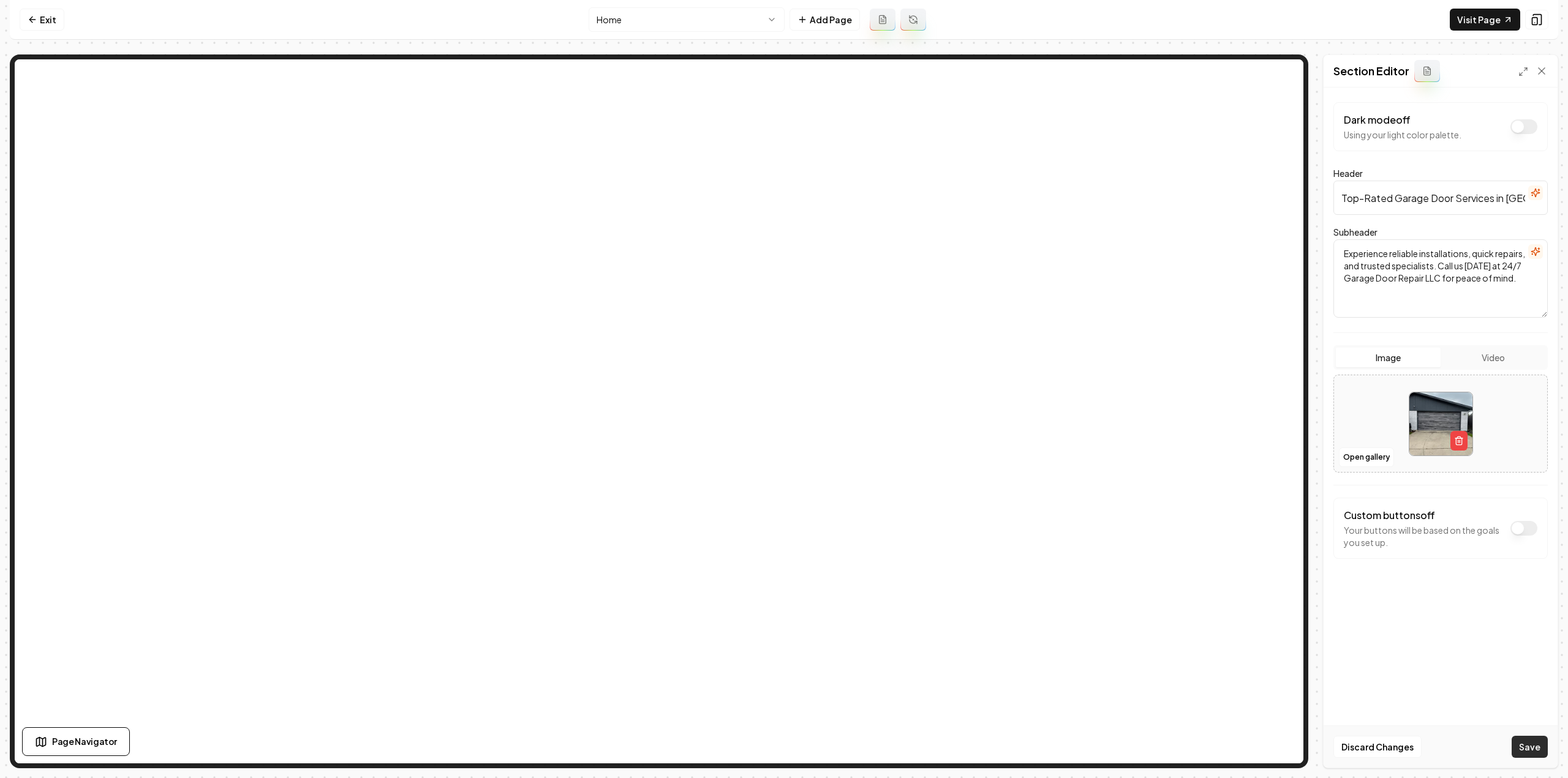
click at [1527, 742] on button "Save" at bounding box center [1529, 747] width 36 height 22
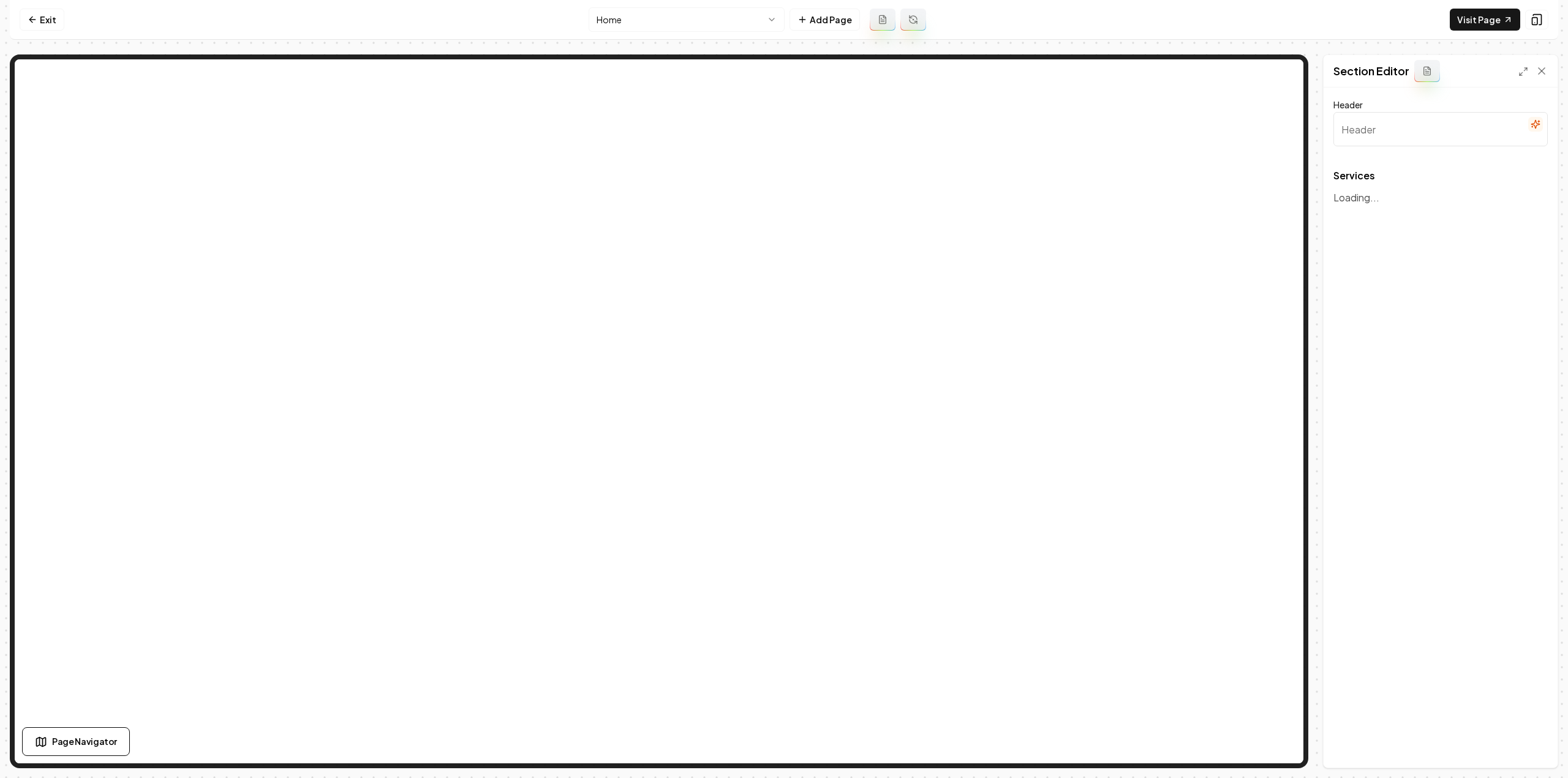
type input "Our Premier Garage Door Services"
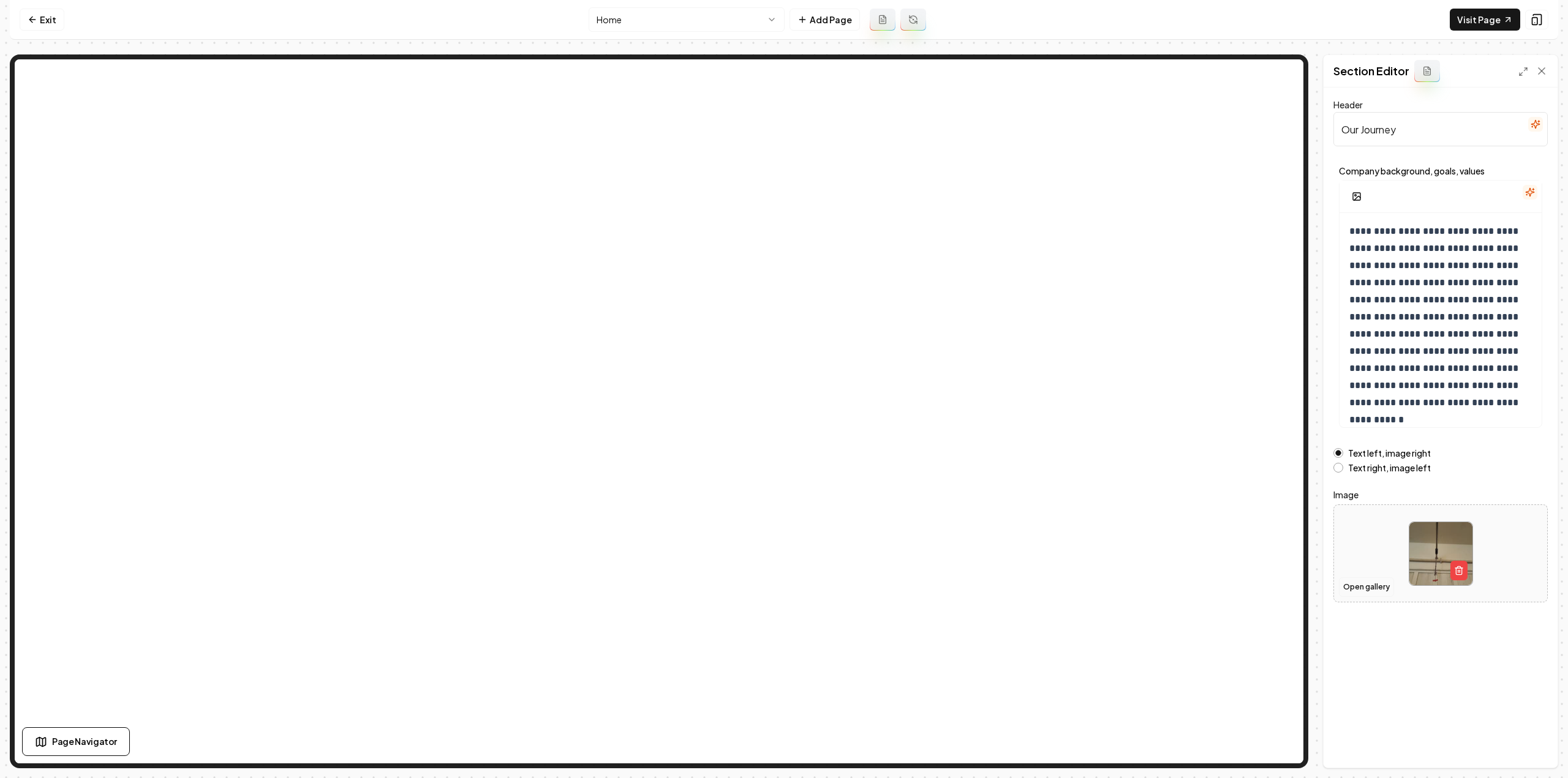
click at [1386, 586] on button "Open gallery" at bounding box center [1366, 587] width 55 height 19
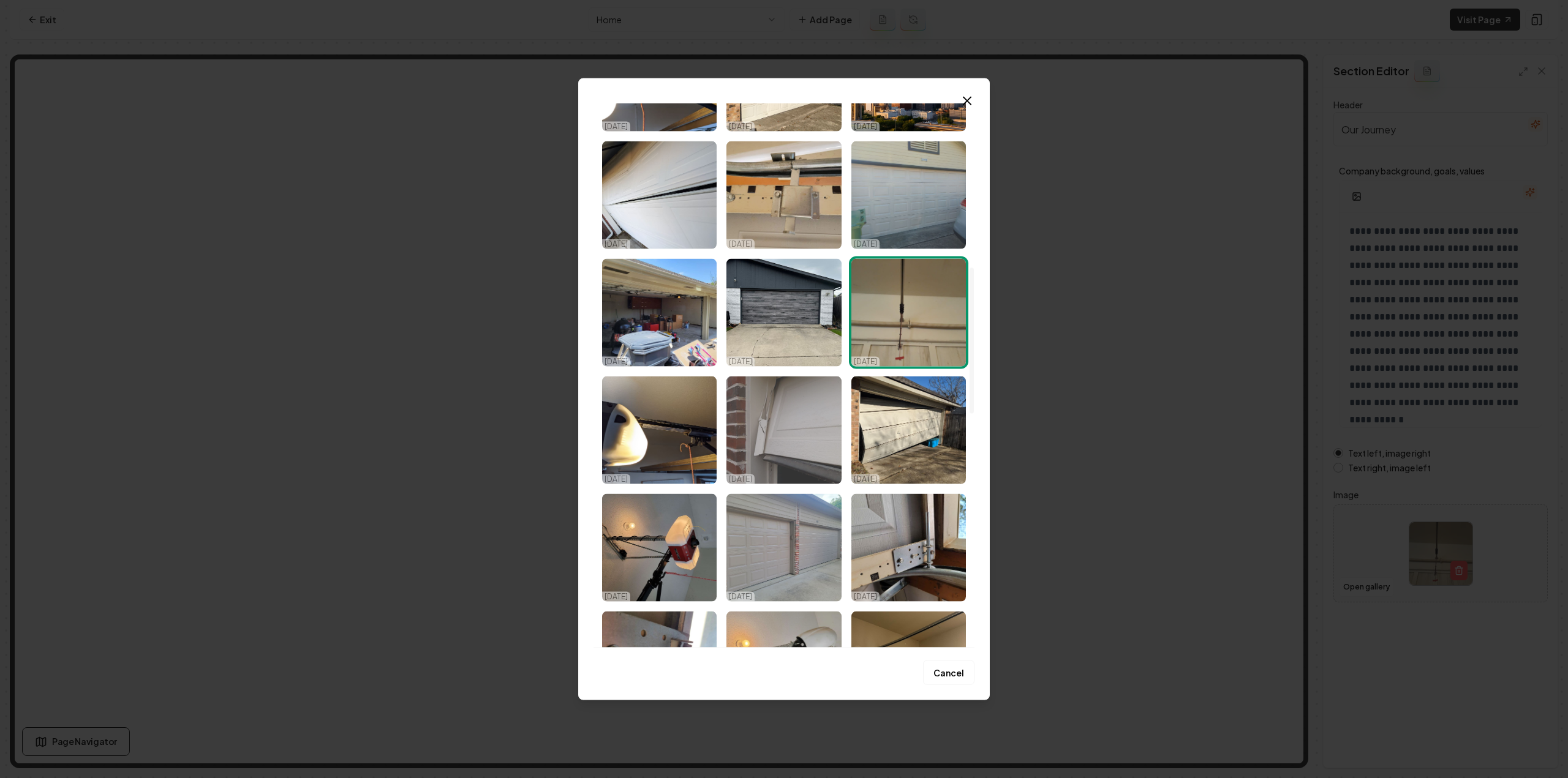
scroll to position [612, 0]
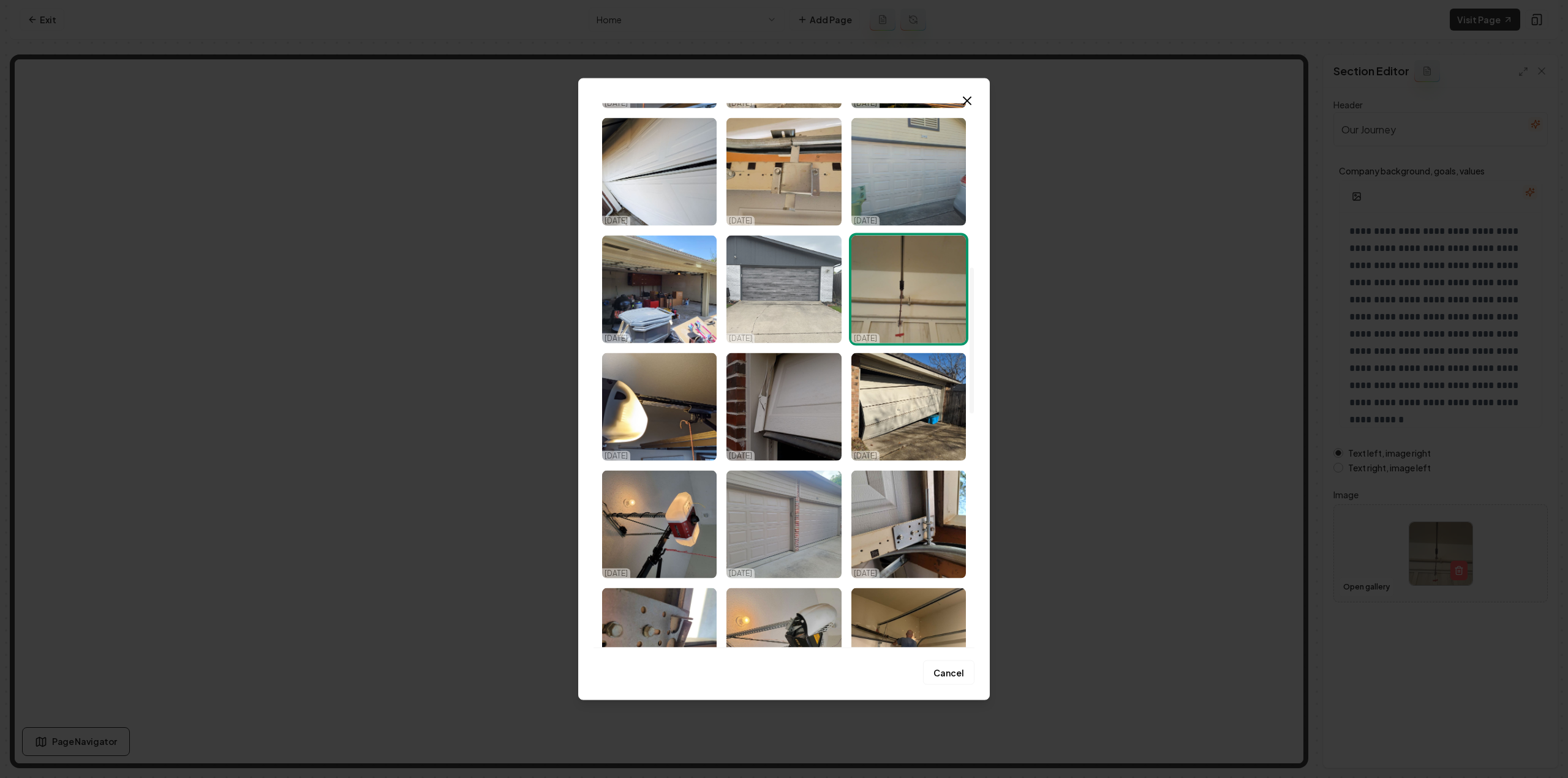
click at [781, 267] on img "Select image image_68dc4c255c7cd75eb8201436.jpeg" at bounding box center [783, 289] width 114 height 108
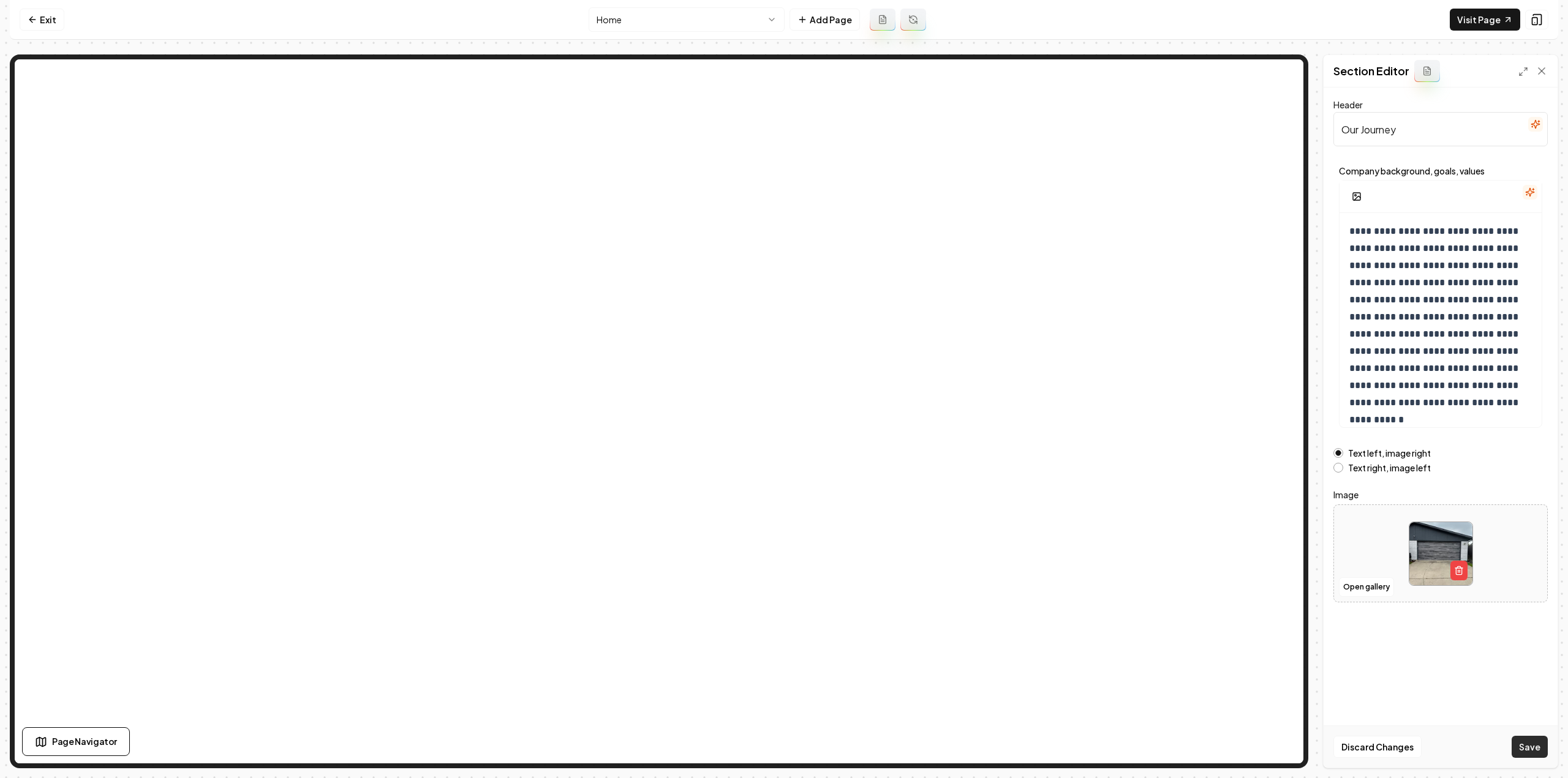
click at [1527, 739] on button "Save" at bounding box center [1529, 747] width 36 height 22
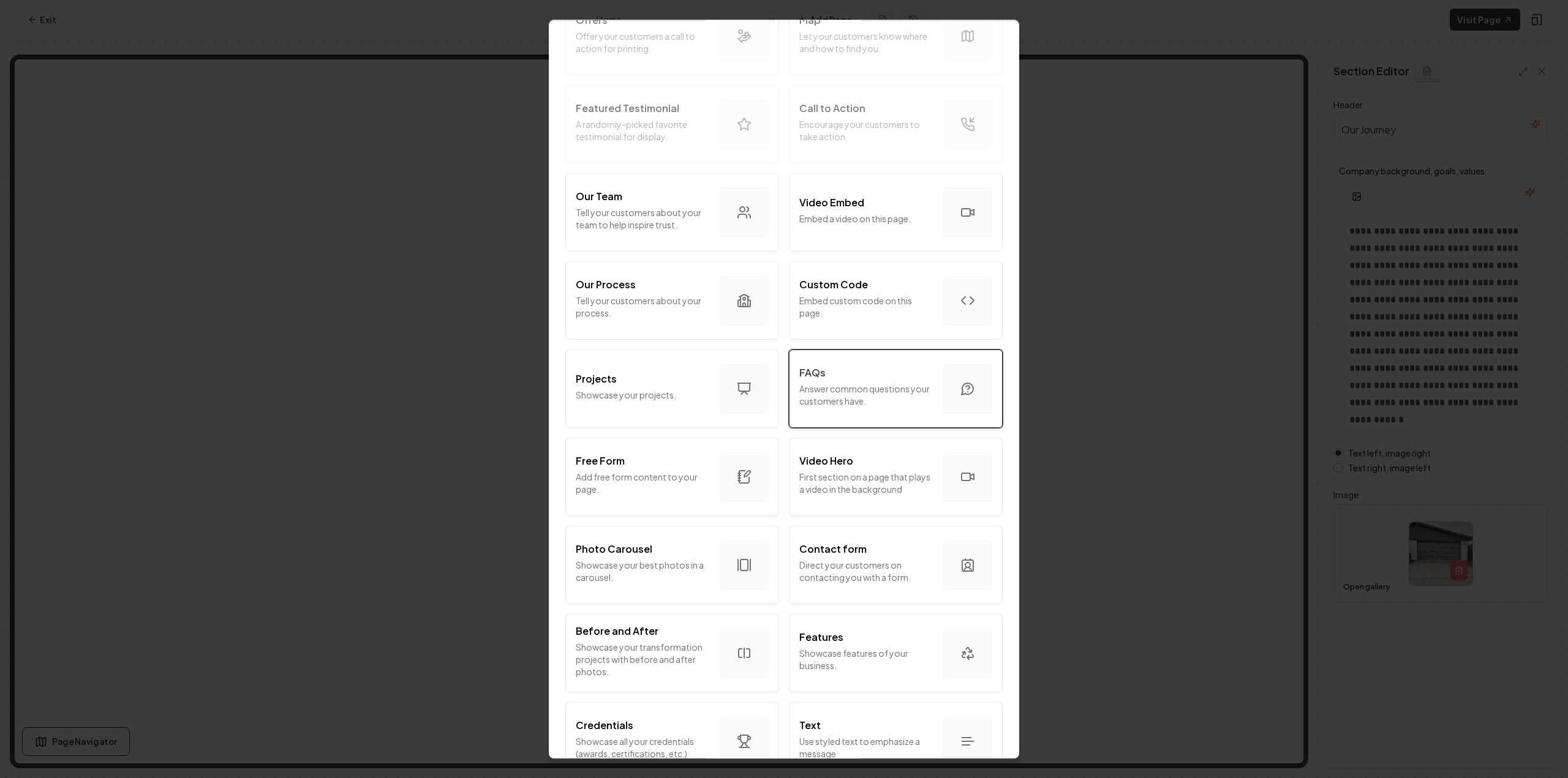
scroll to position [306, 0]
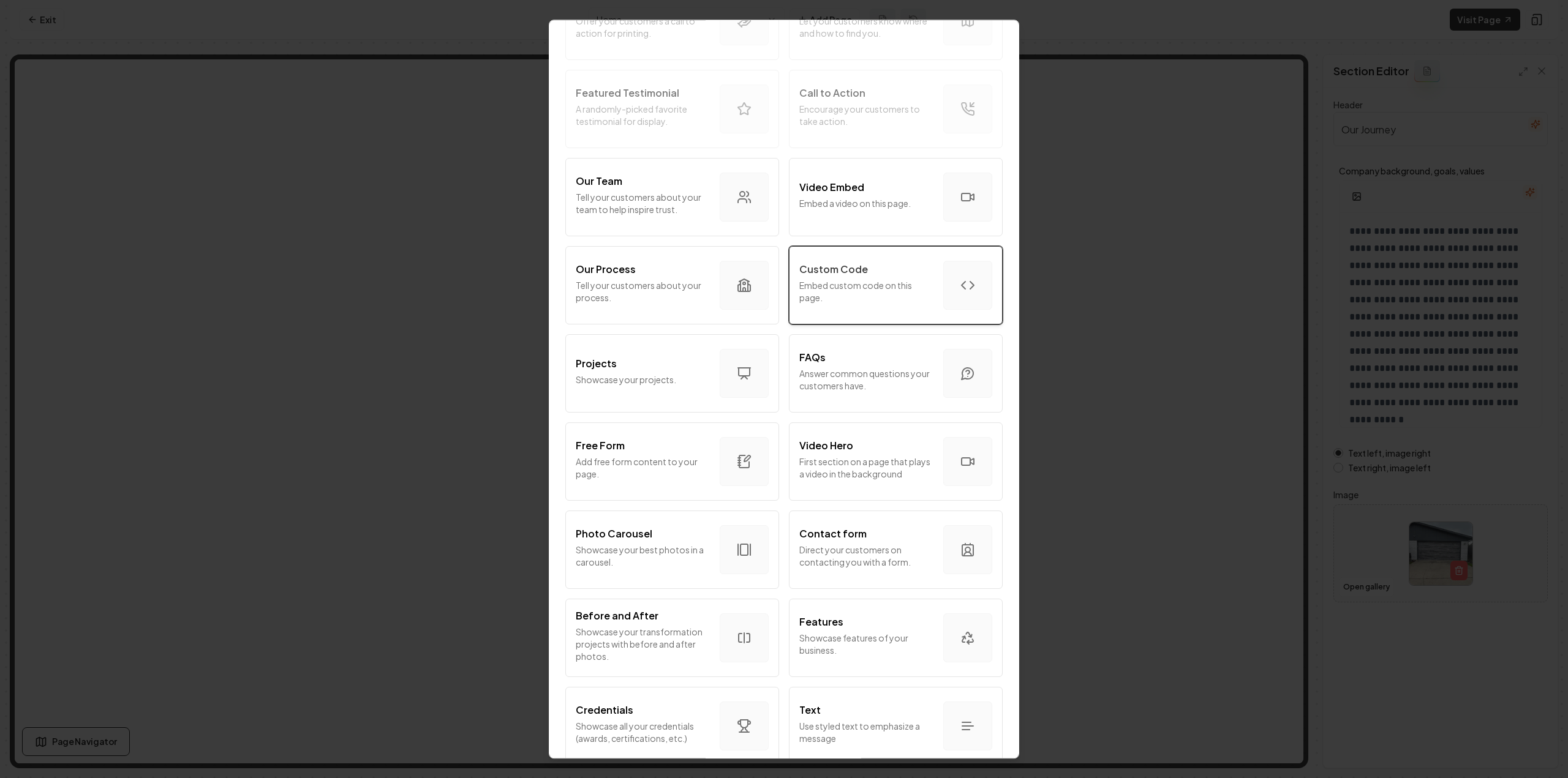
click at [866, 305] on div "Custom Code Embed custom code on this page." at bounding box center [866, 285] width 134 height 47
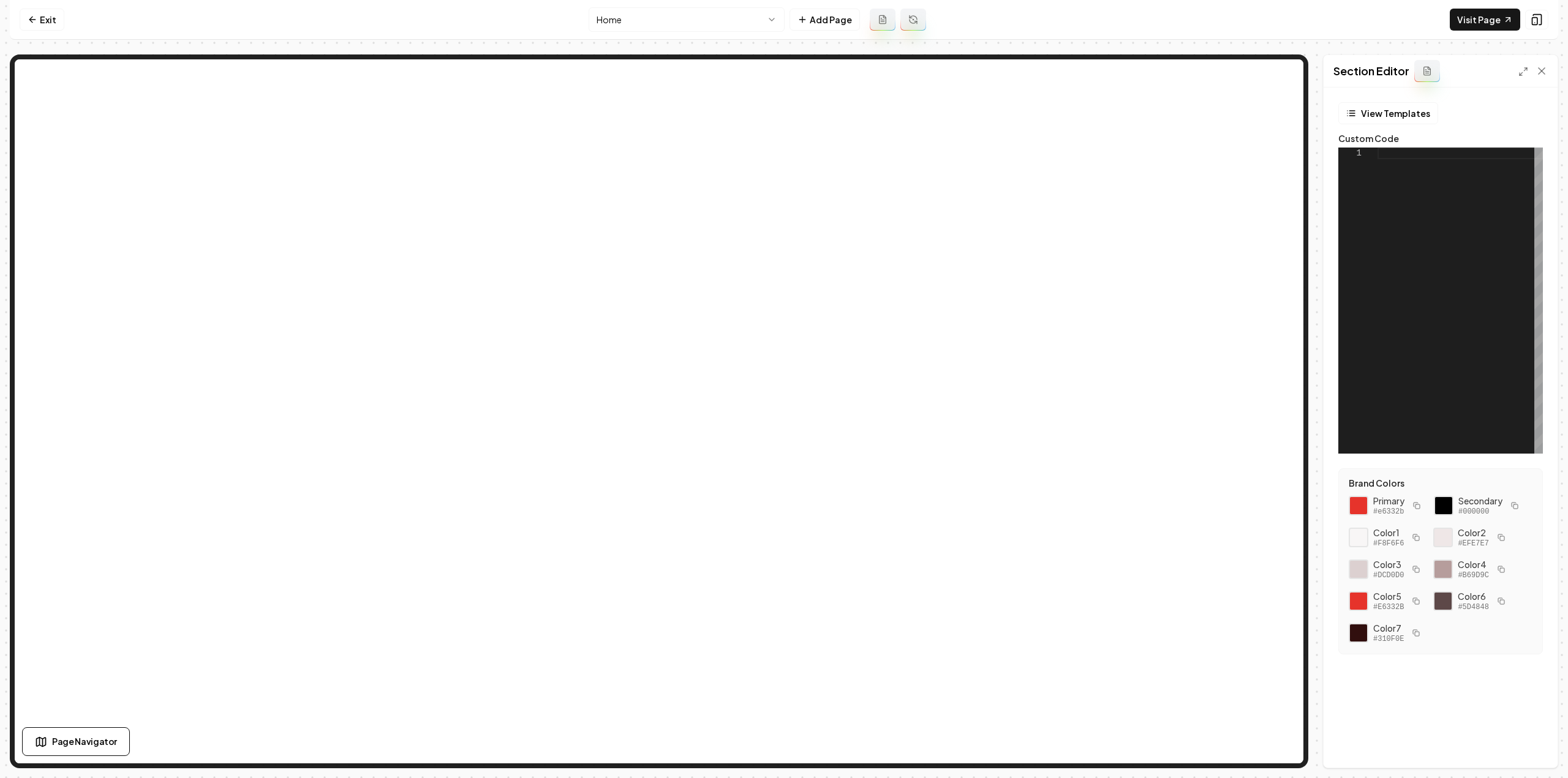
click at [1413, 273] on div at bounding box center [1460, 301] width 165 height 306
type textarea "**********"
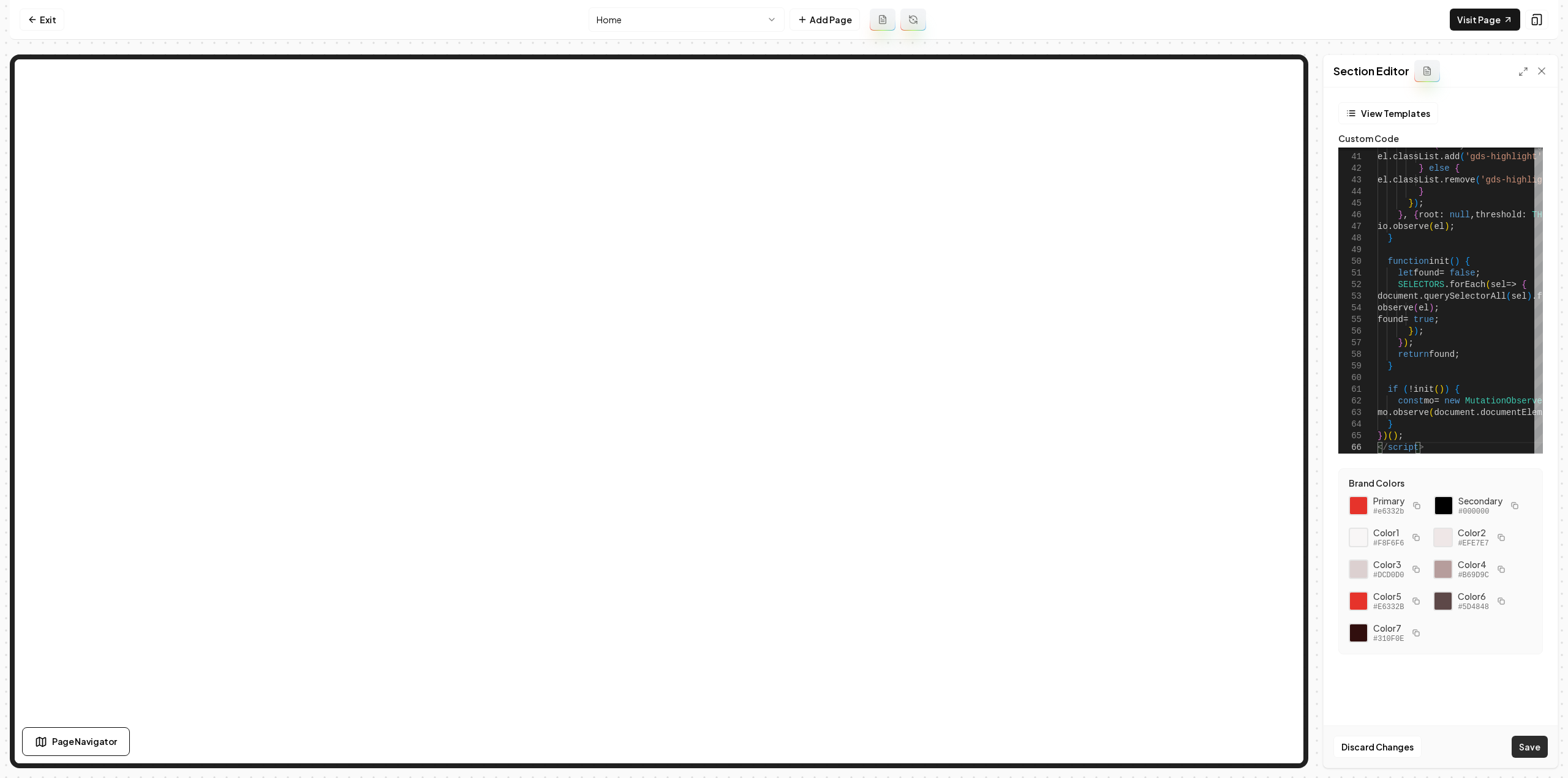
click at [1532, 751] on button "Save" at bounding box center [1529, 747] width 36 height 22
drag, startPoint x: 50, startPoint y: 14, endPoint x: 50, endPoint y: 32, distance: 18.0
click at [50, 14] on link "Exit" at bounding box center [41, 19] width 45 height 22
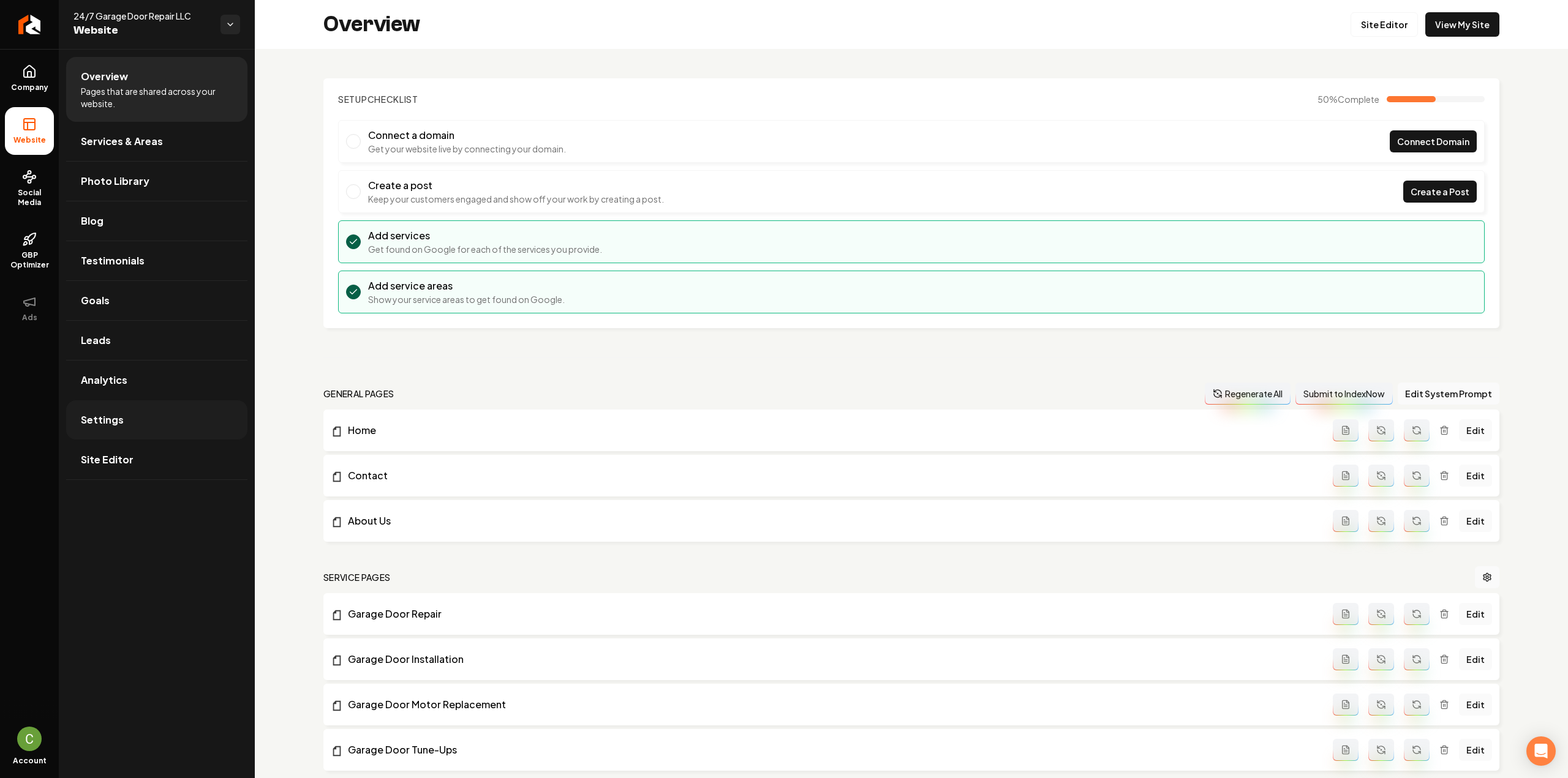
click at [167, 423] on link "Settings" at bounding box center [157, 420] width 181 height 39
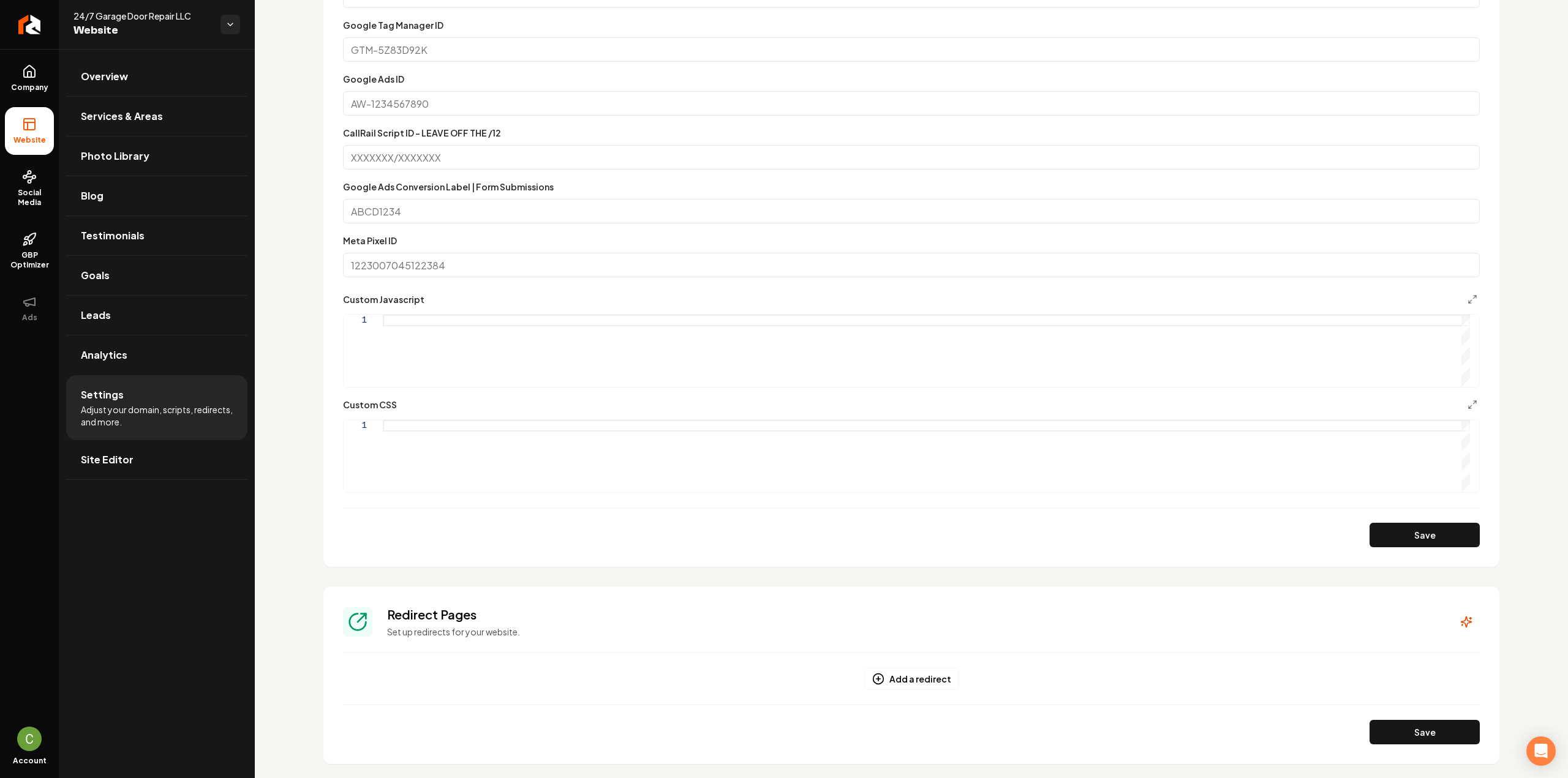
scroll to position [490, 0]
click at [527, 343] on div "Main content area" at bounding box center [926, 346] width 1087 height 72
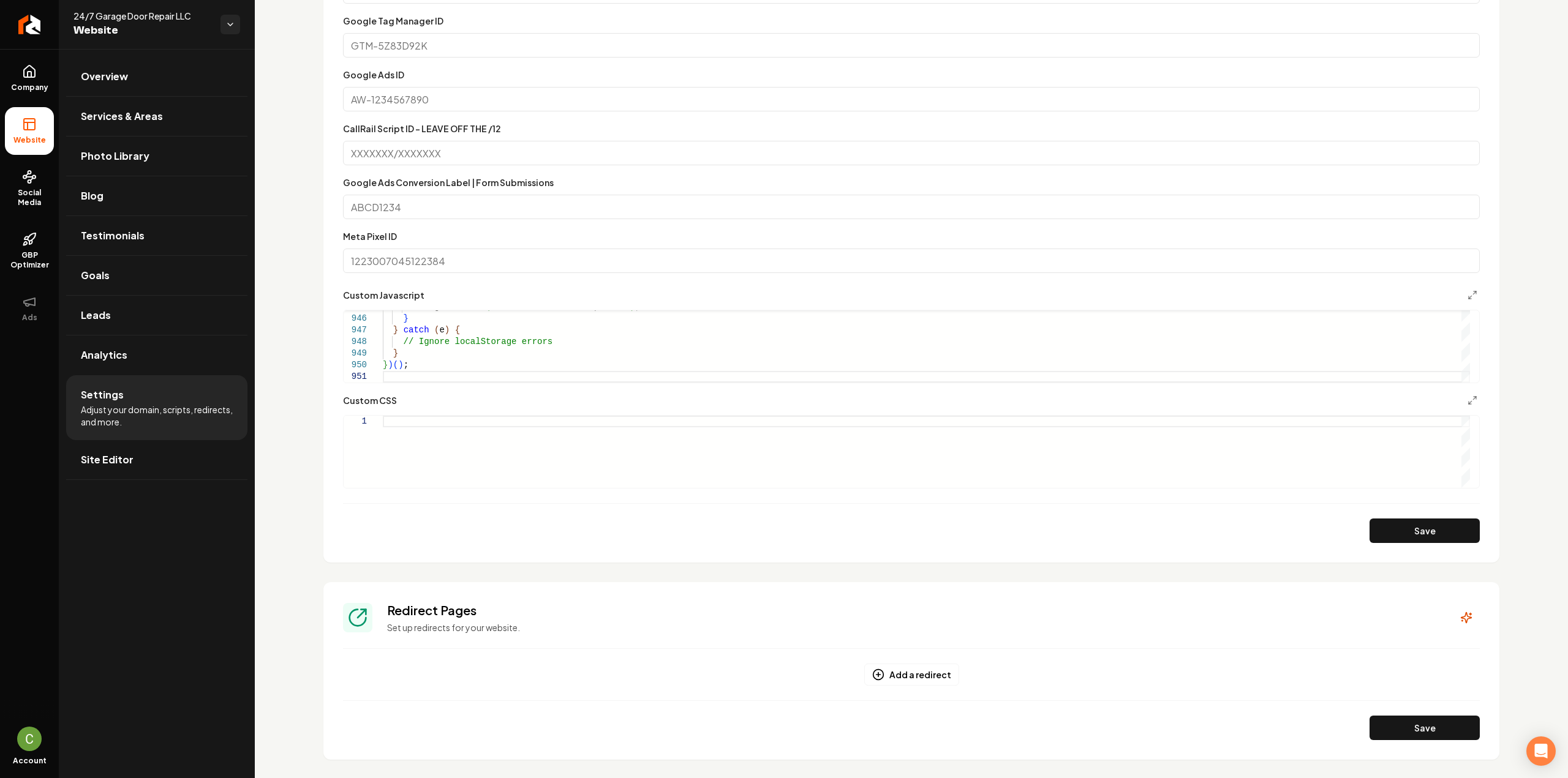
click at [1382, 517] on form "Google Analytics ID Google Tag Manager ID Google Ads ID CallRail Script ID - LE…" at bounding box center [911, 251] width 1137 height 583
click at [1390, 538] on button "Save" at bounding box center [1424, 531] width 110 height 25
click at [35, 76] on icon at bounding box center [29, 71] width 11 height 12
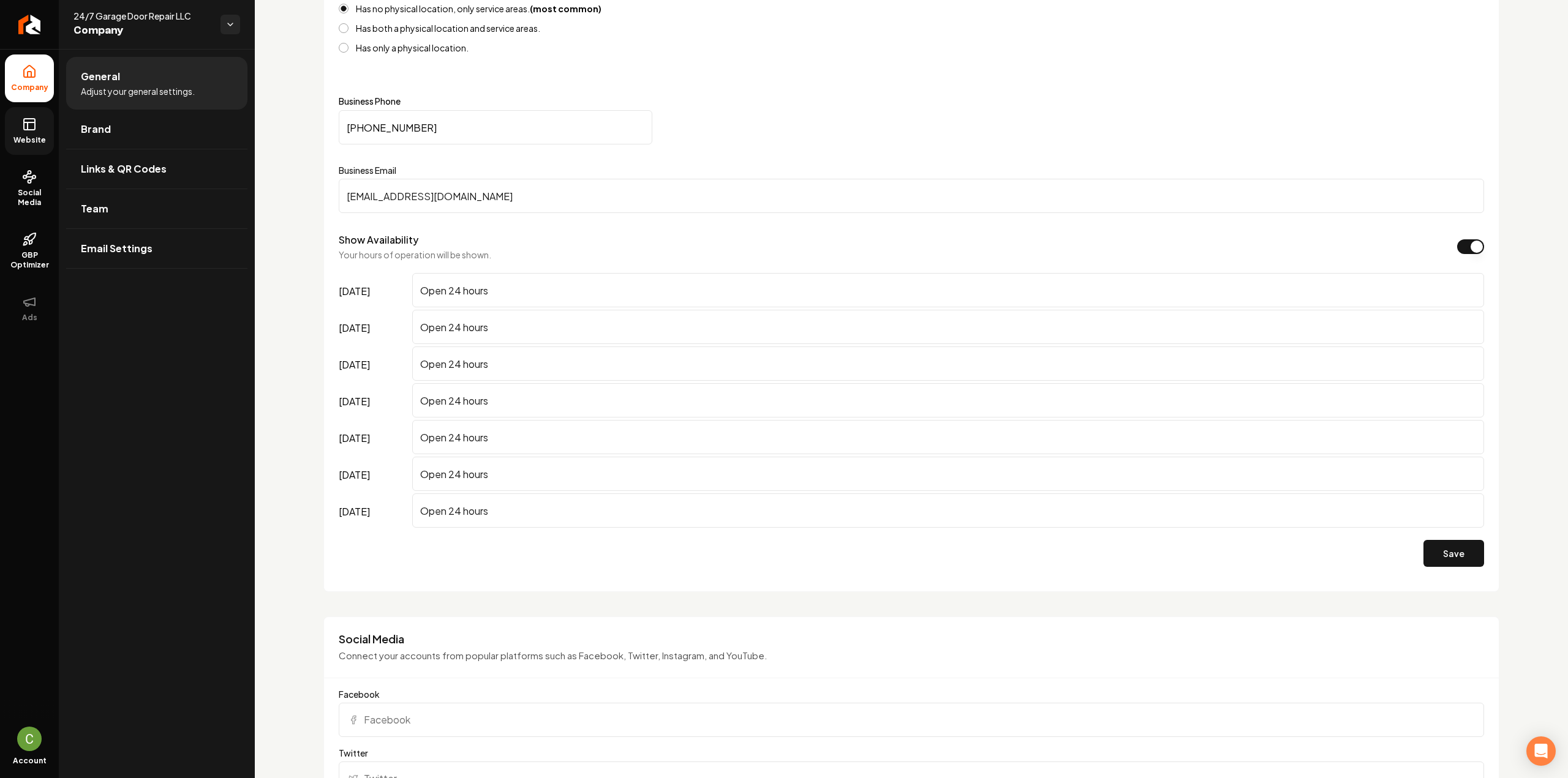
click at [25, 138] on span "Website" at bounding box center [30, 141] width 42 height 10
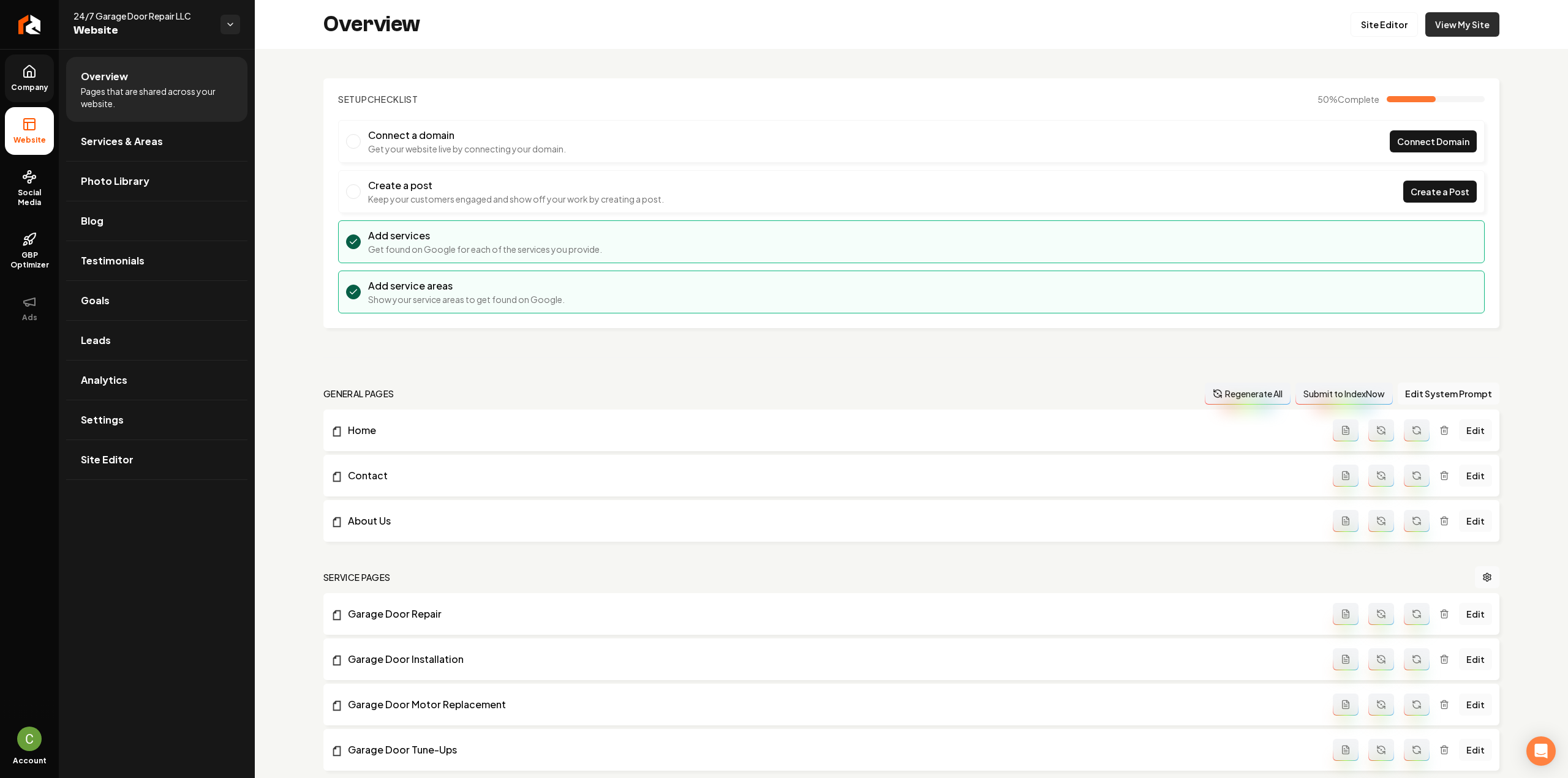
click at [1472, 25] on link "View My Site" at bounding box center [1462, 24] width 75 height 25
drag, startPoint x: 86, startPoint y: 130, endPoint x: 129, endPoint y: 103, distance: 50.8
click at [86, 130] on link "Services & Areas" at bounding box center [157, 141] width 181 height 39
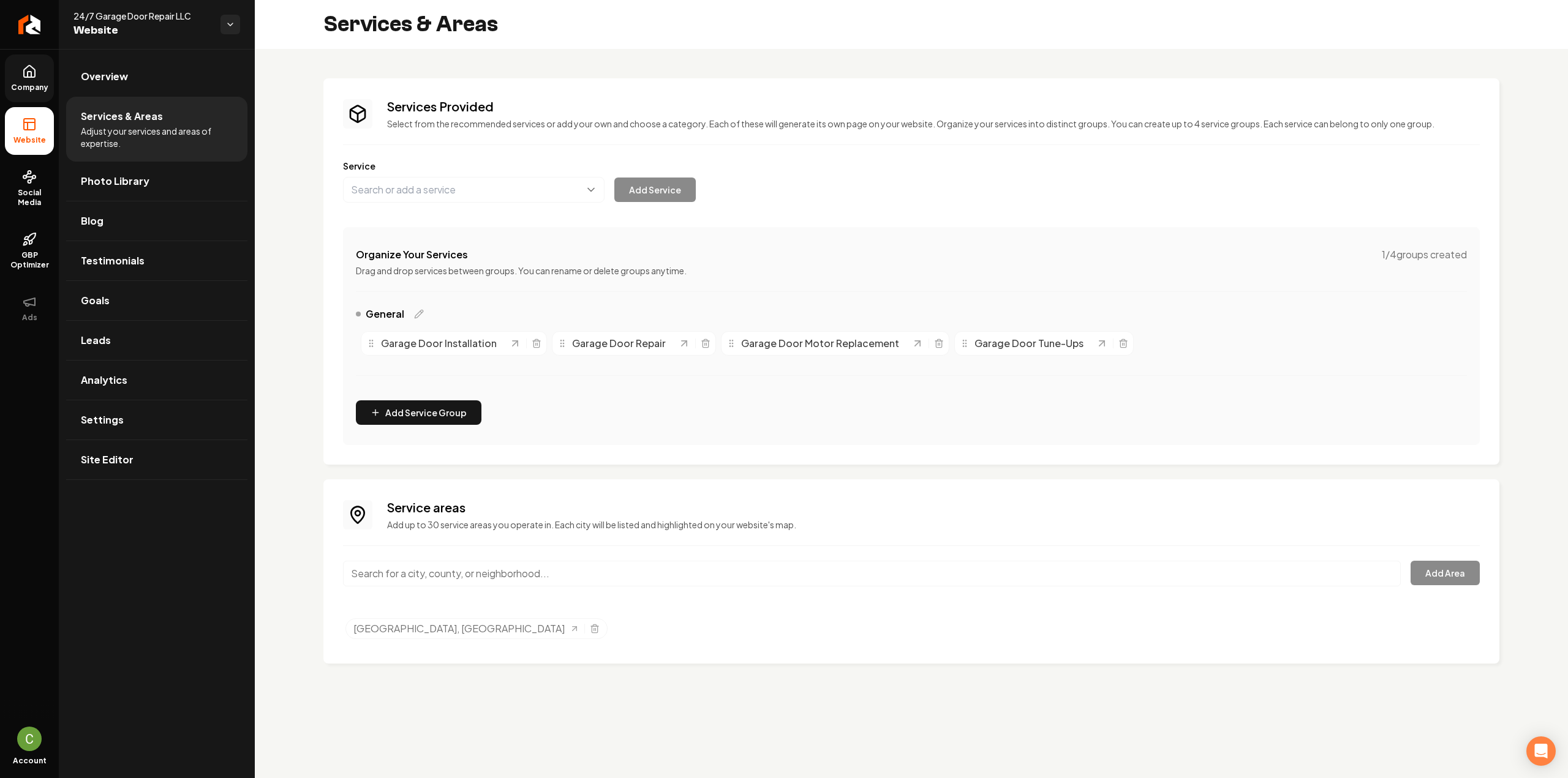
click at [526, 579] on input "Main content area" at bounding box center [871, 574] width 1057 height 25
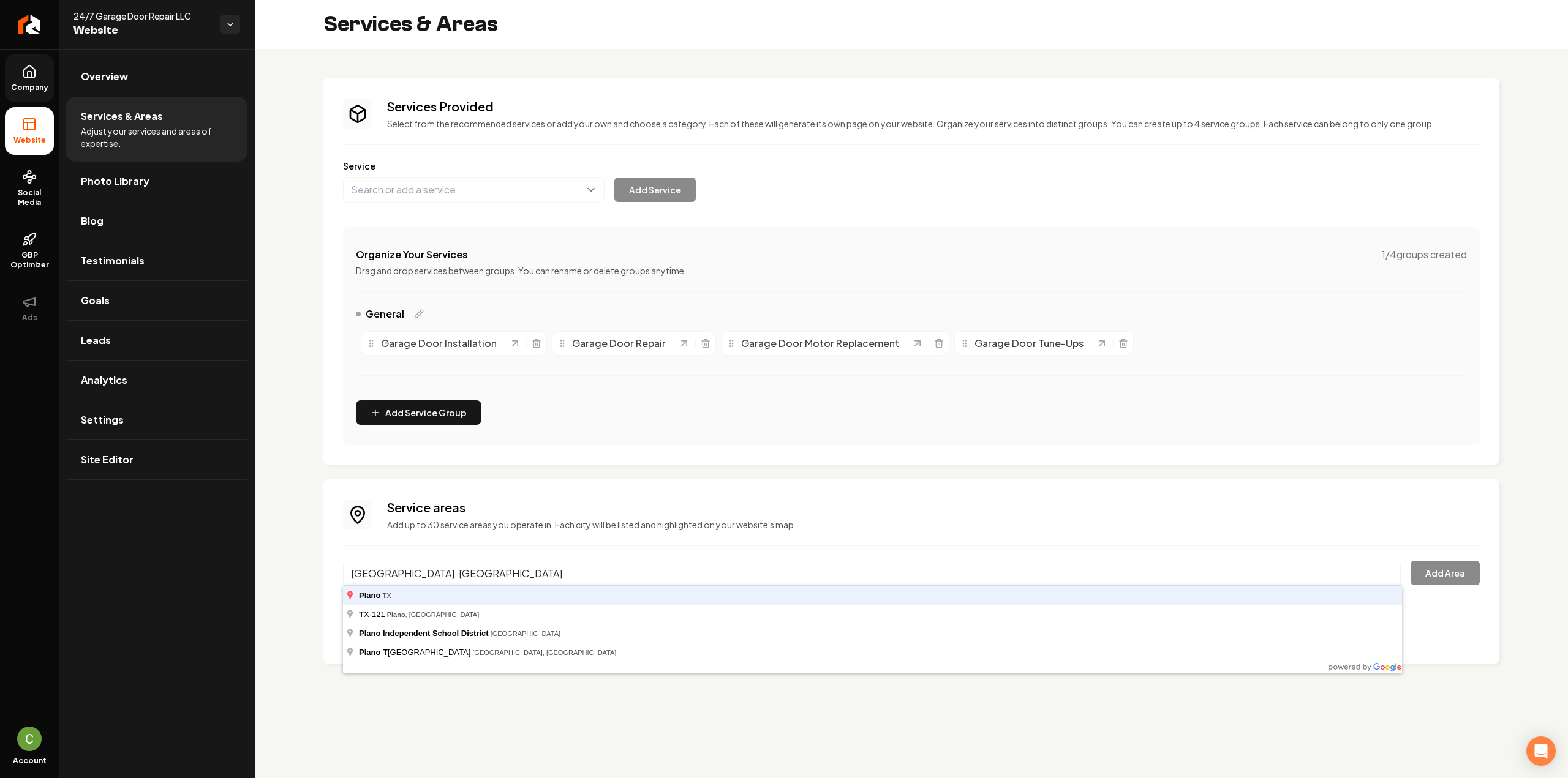
type input "Plano, TX"
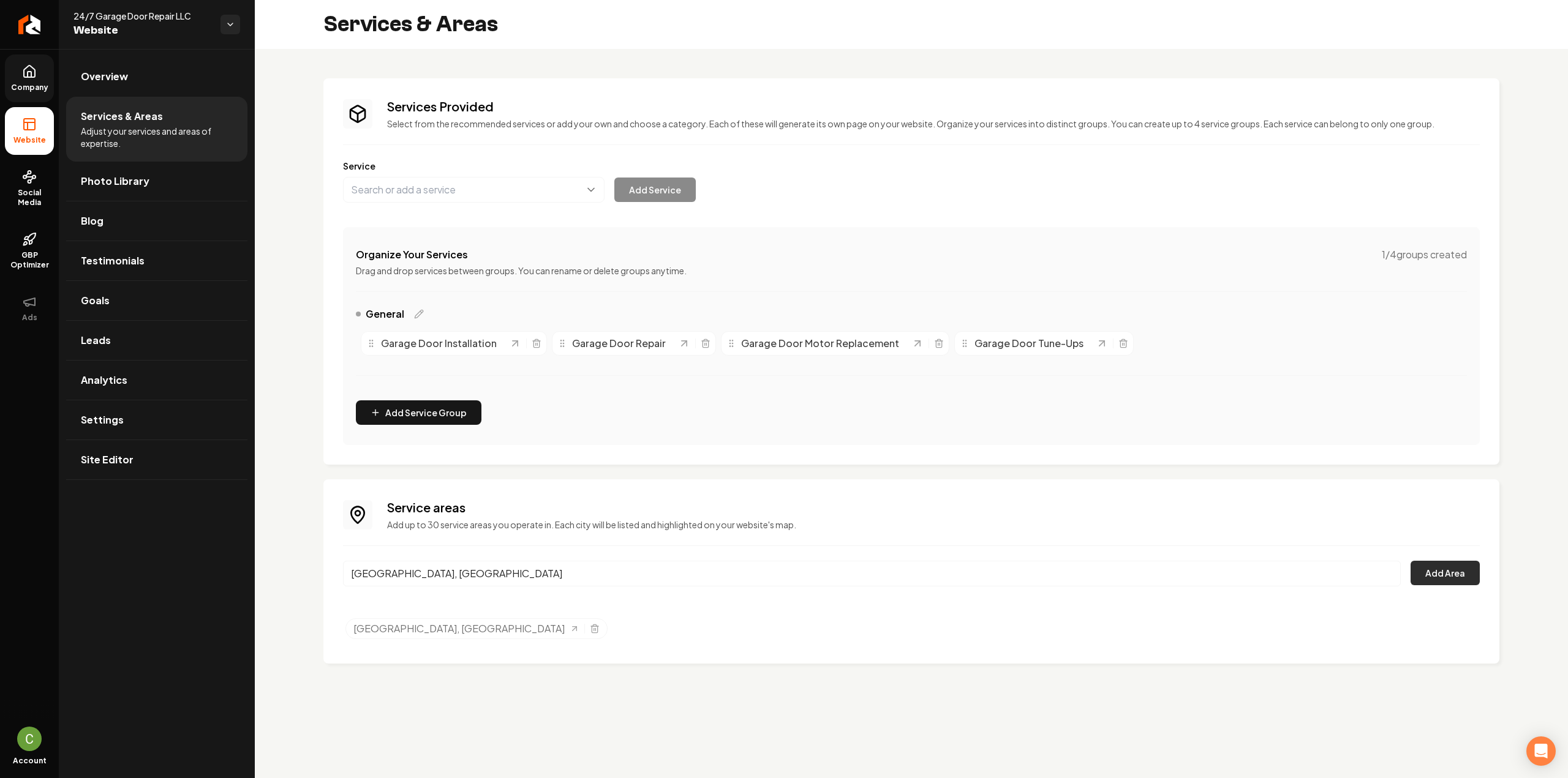
click at [1416, 582] on button "Add Area" at bounding box center [1445, 573] width 69 height 25
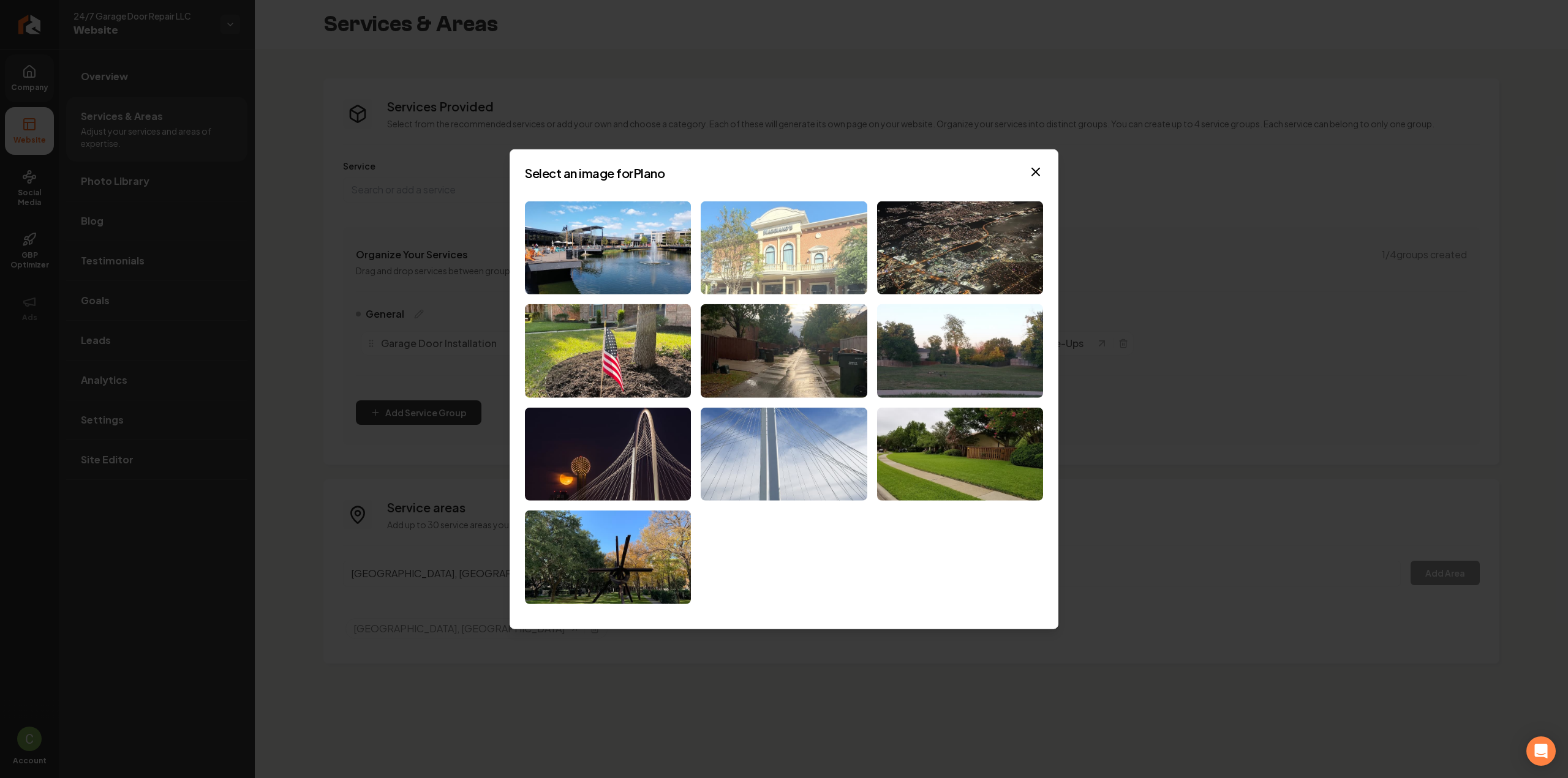
click at [796, 246] on img at bounding box center [784, 247] width 166 height 94
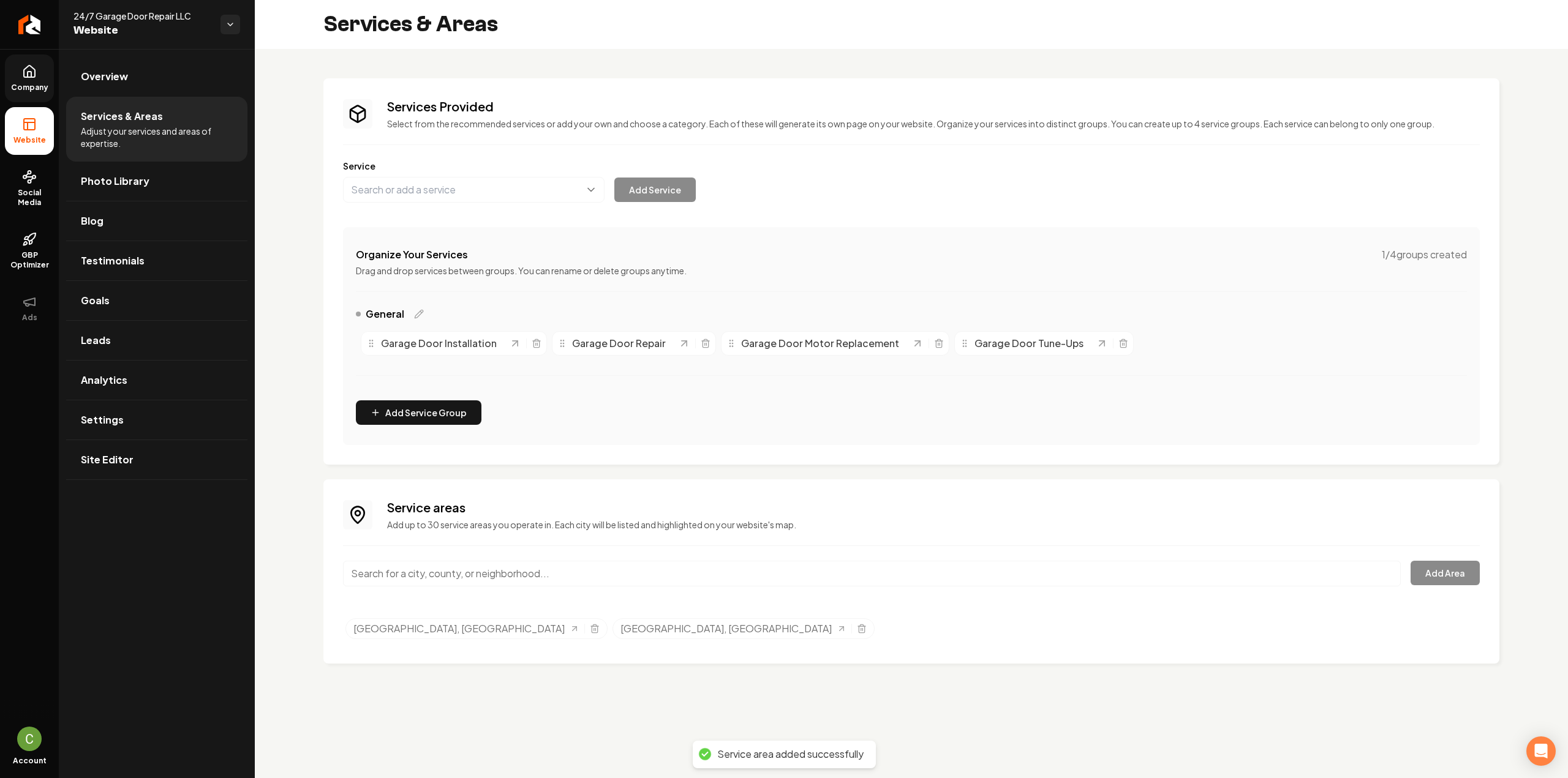
click at [431, 582] on input "Main content area" at bounding box center [871, 574] width 1057 height 25
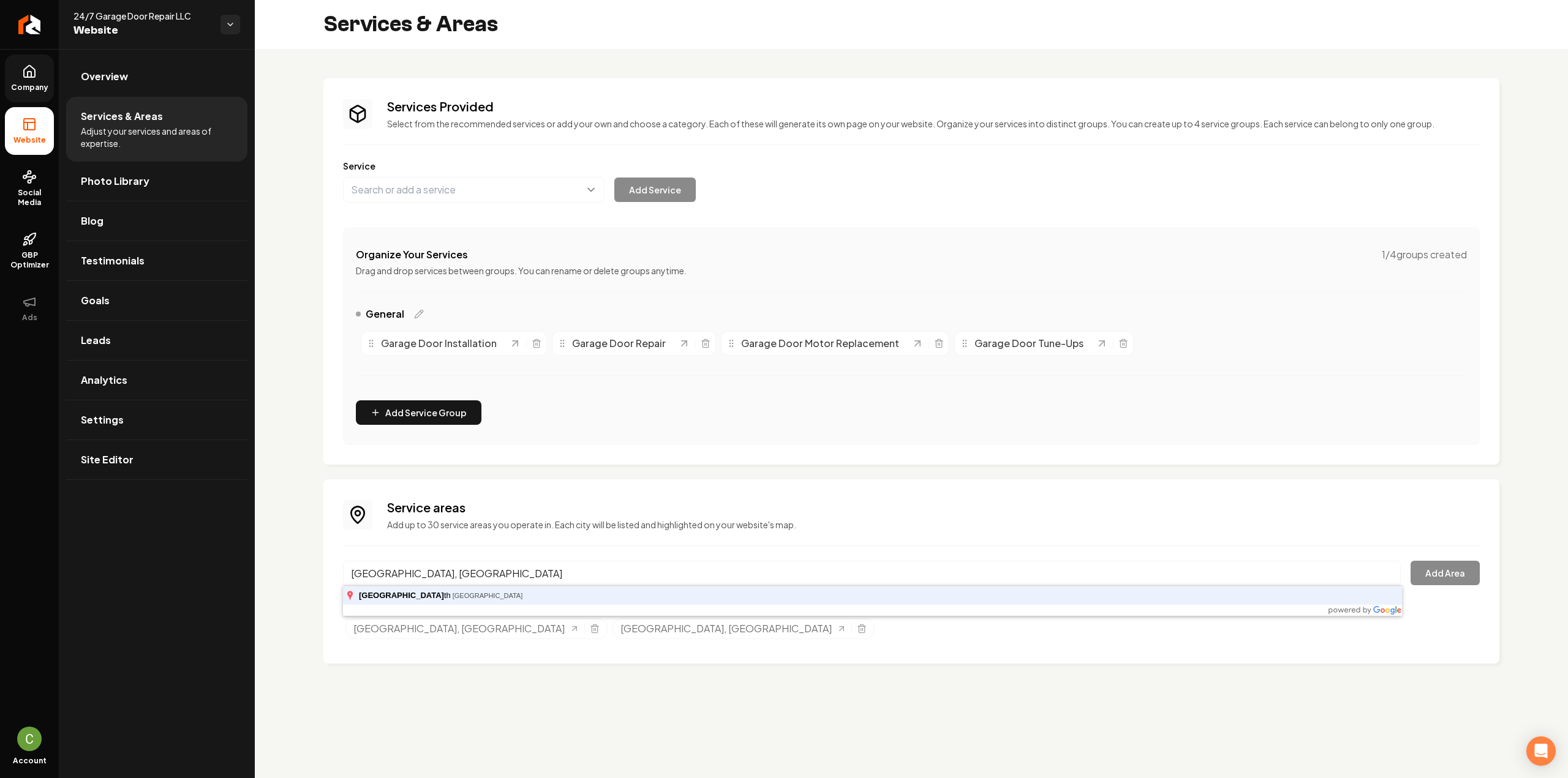
type input "Fort Worth, TX"
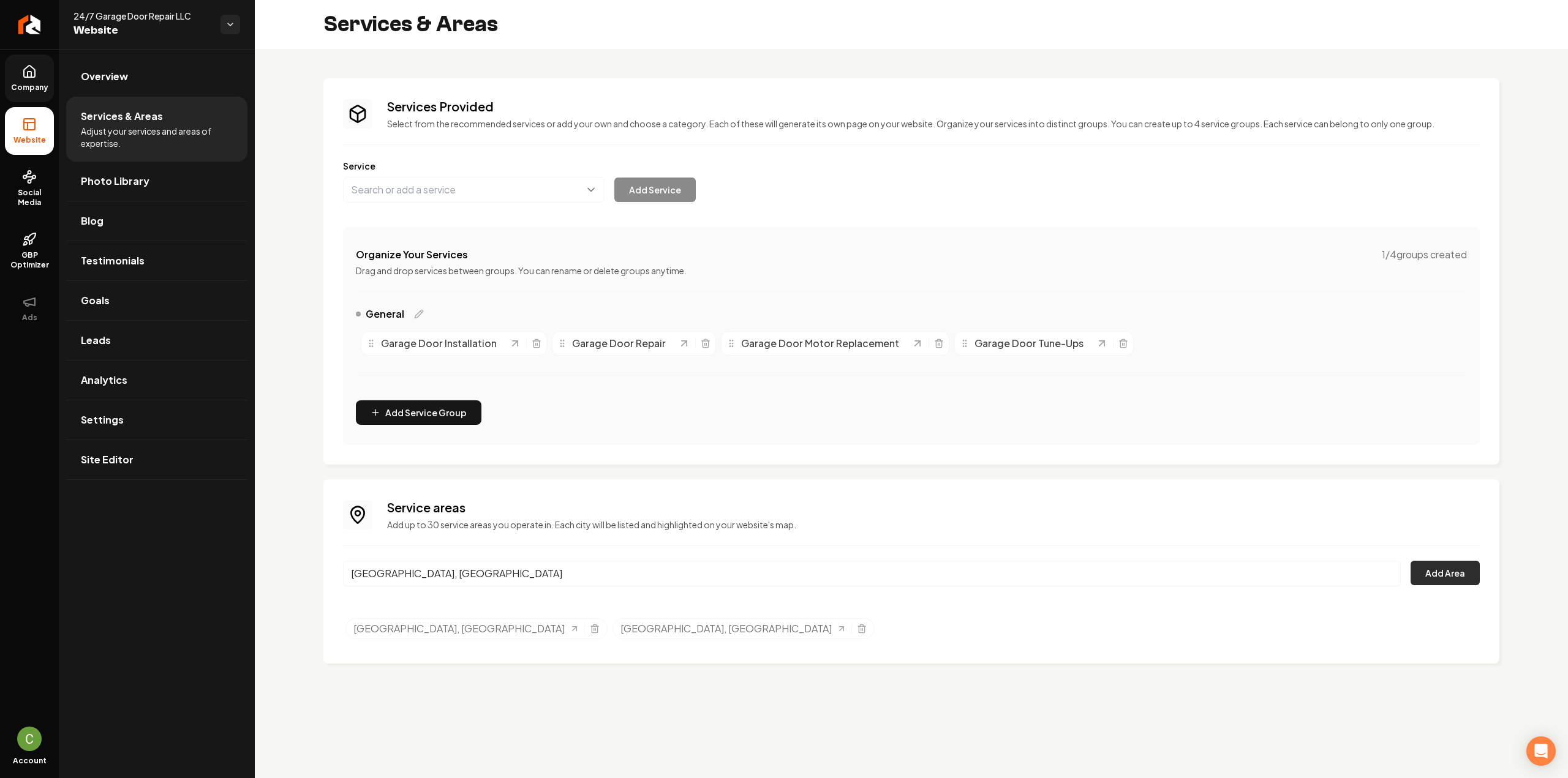
click at [1443, 571] on button "Add Area" at bounding box center [1445, 573] width 69 height 25
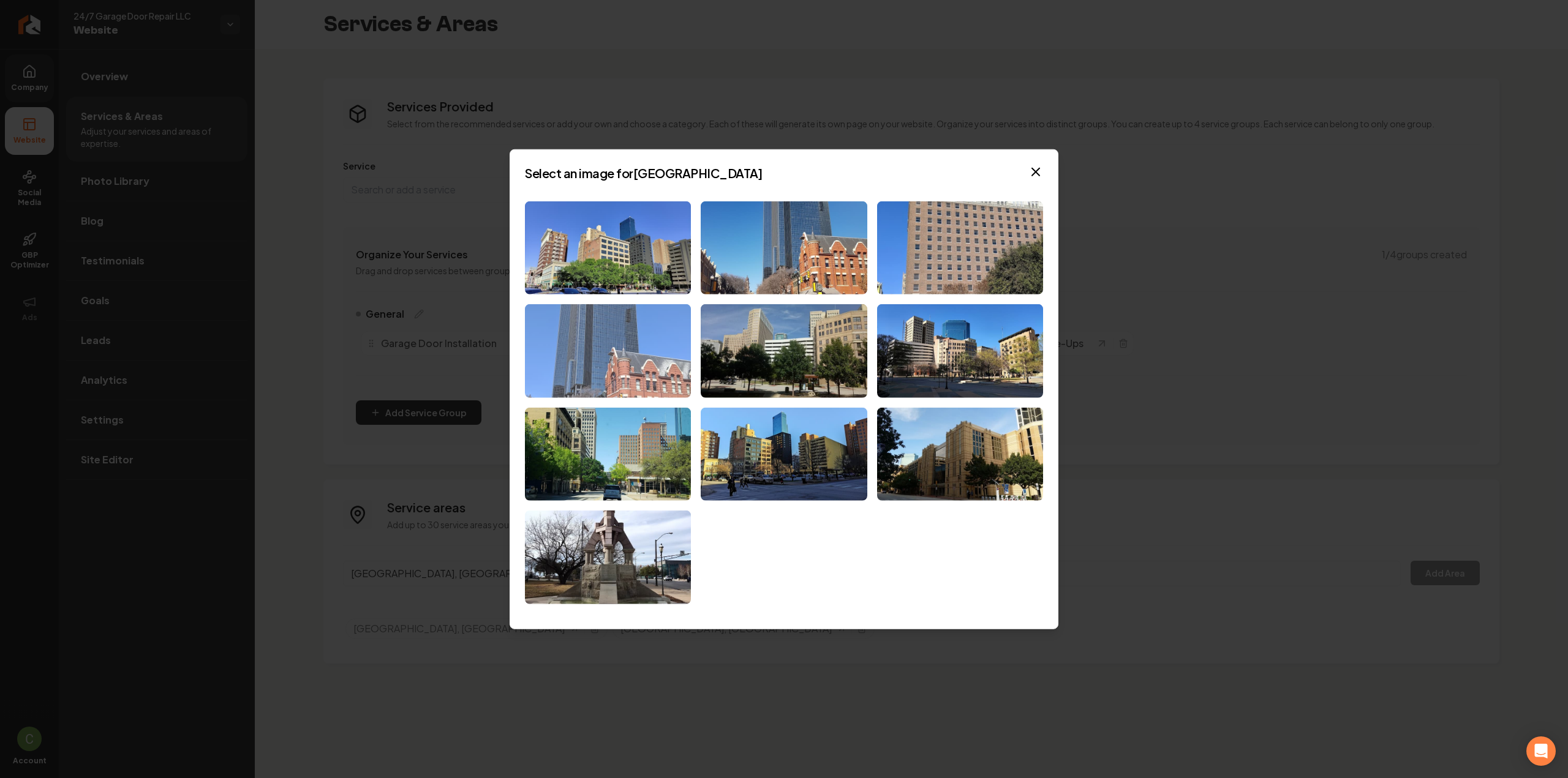
click at [650, 352] on img at bounding box center [608, 351] width 166 height 94
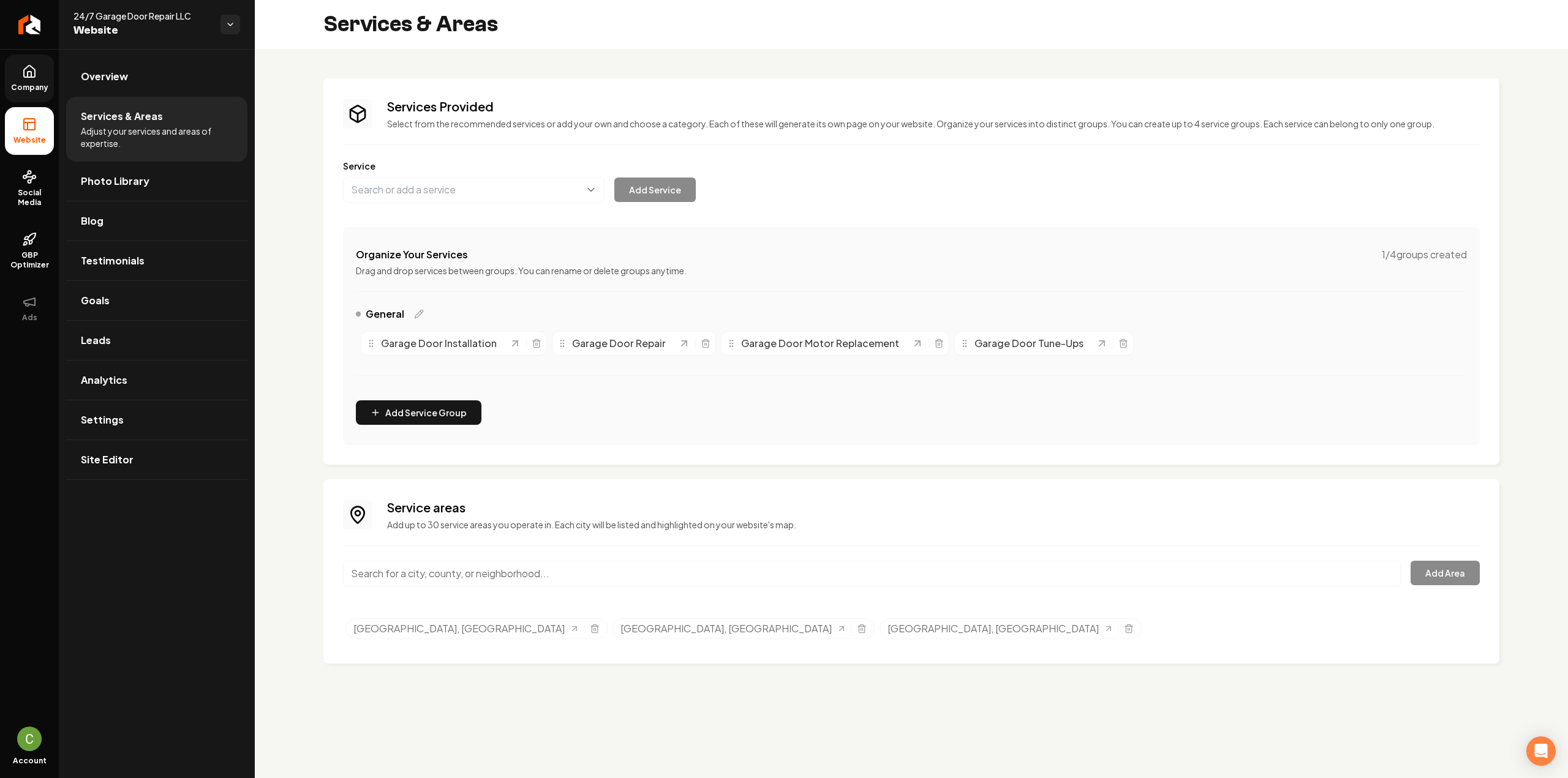
click at [42, 81] on link "Company" at bounding box center [30, 78] width 49 height 47
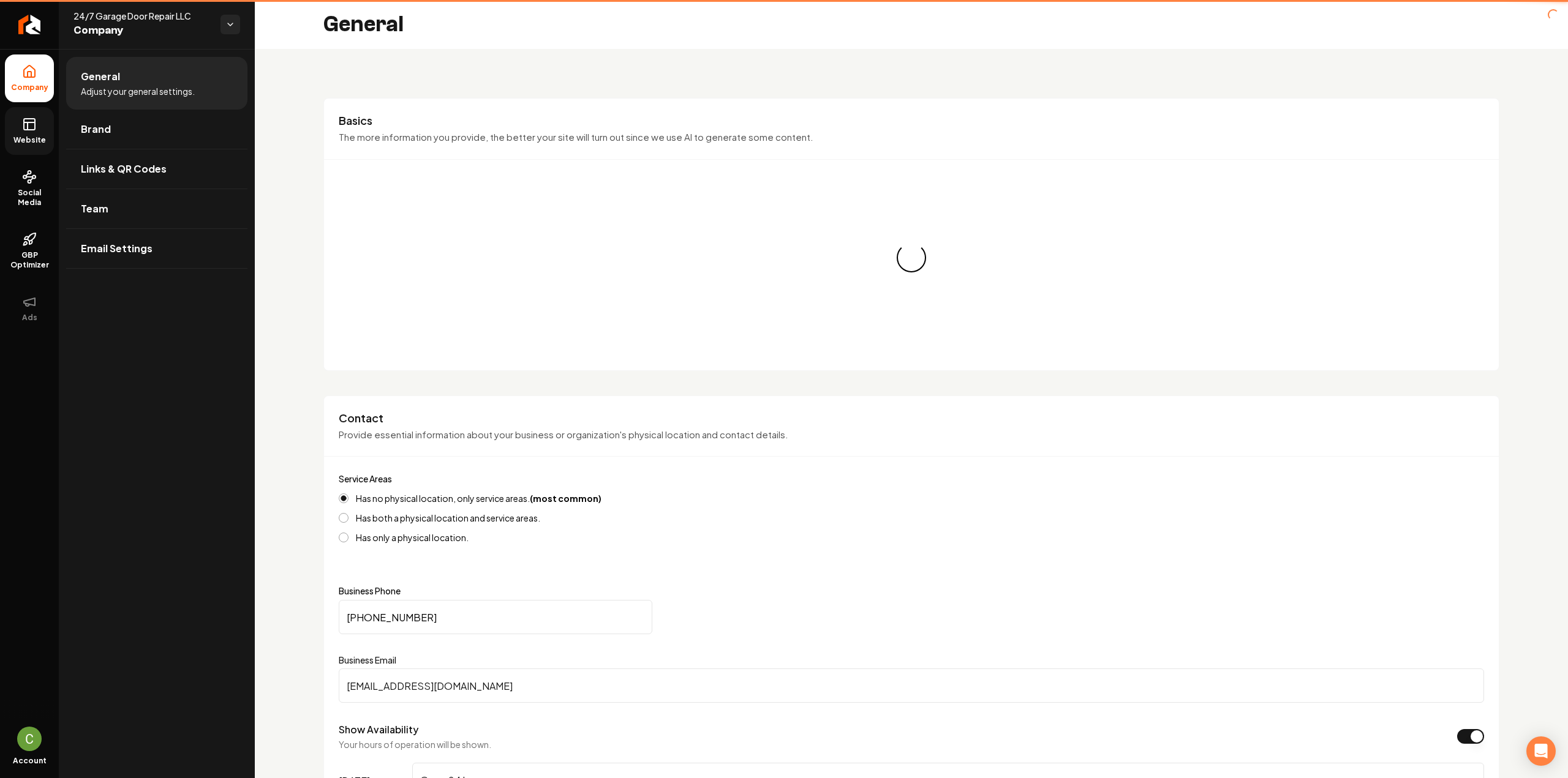
click at [41, 124] on link "Website" at bounding box center [30, 131] width 49 height 47
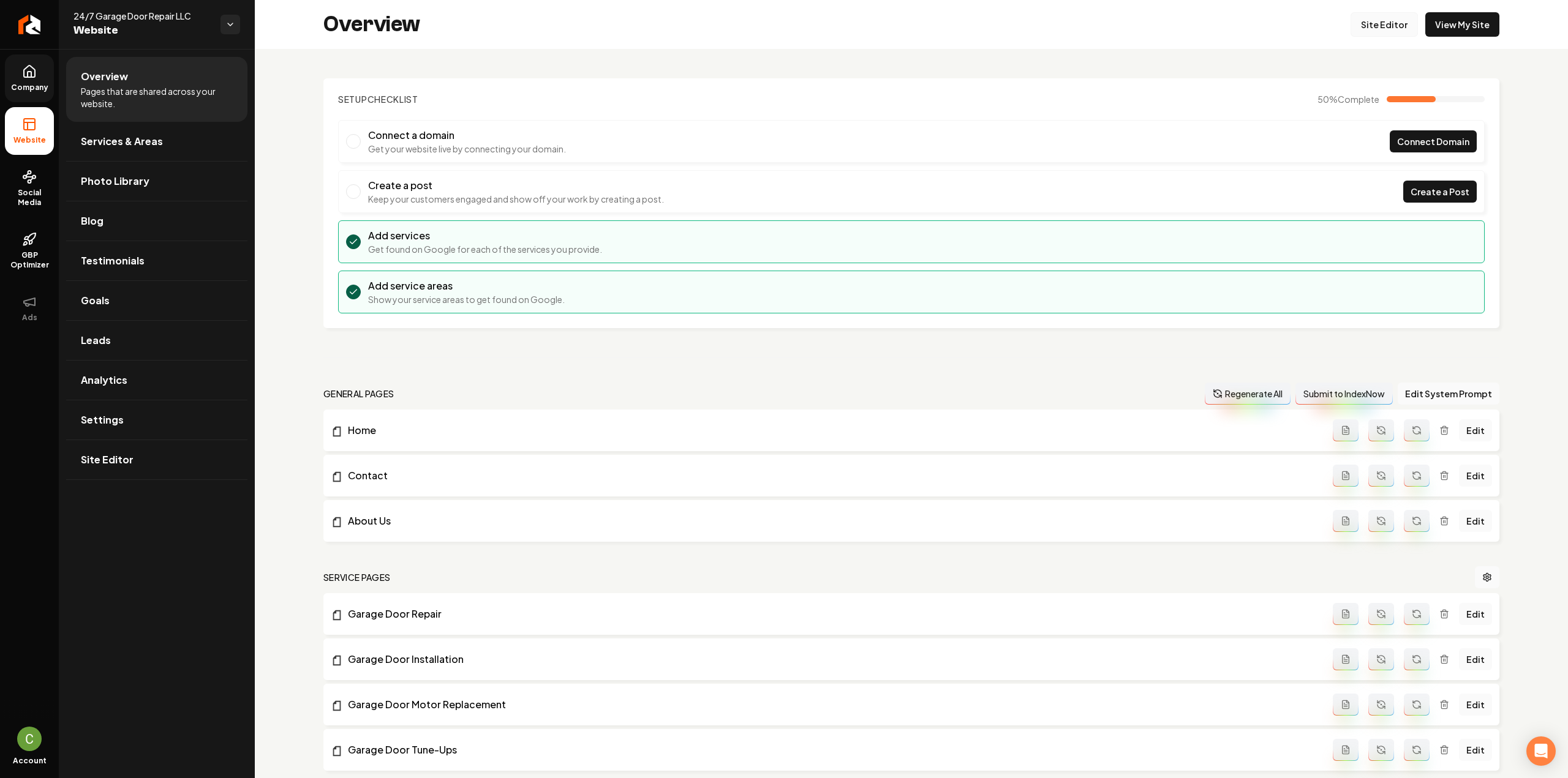
click at [1390, 36] on link "Site Editor" at bounding box center [1384, 24] width 68 height 25
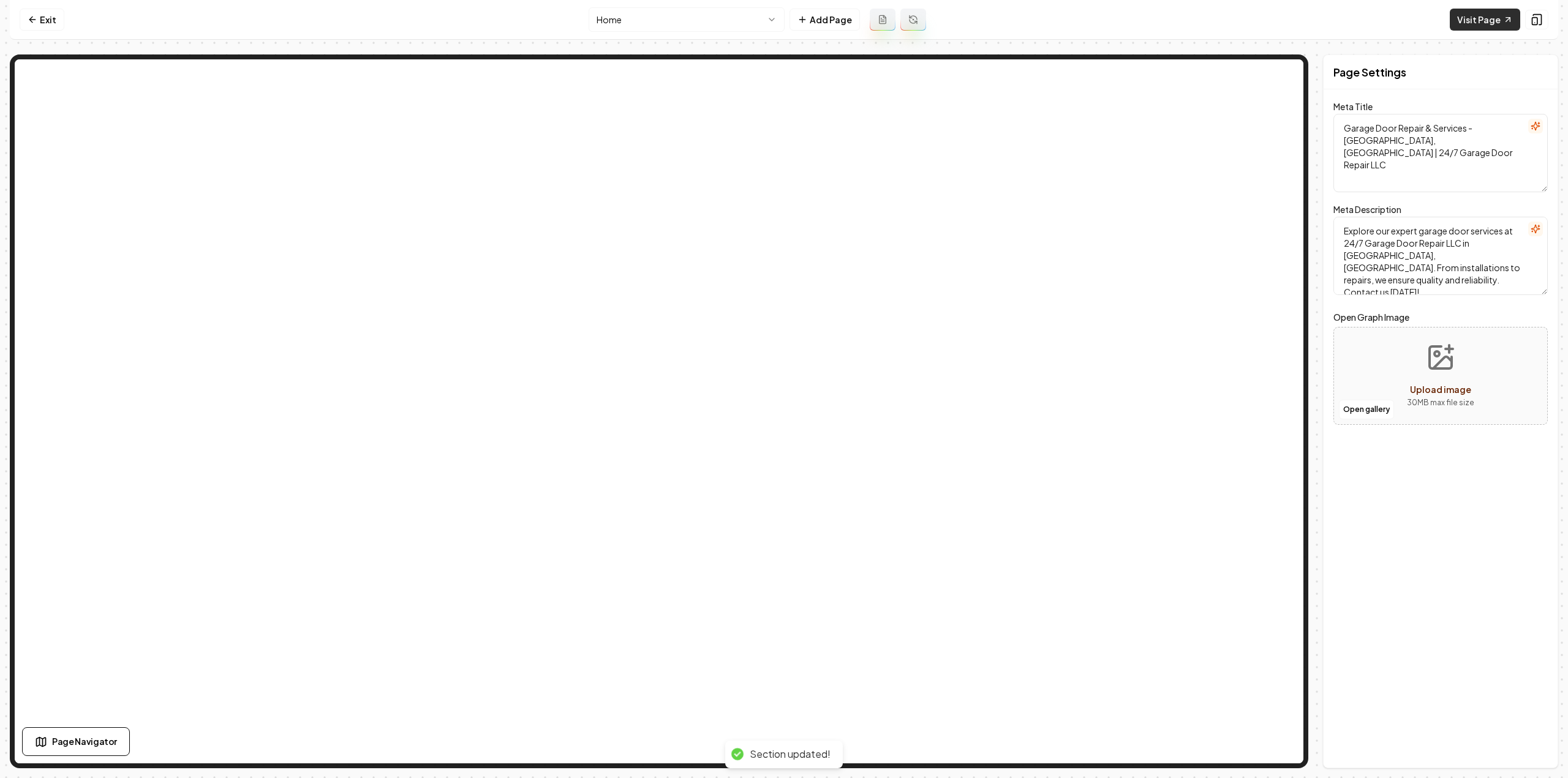
click at [1481, 19] on link "Visit Page" at bounding box center [1484, 19] width 70 height 22
drag, startPoint x: 10, startPoint y: 23, endPoint x: 19, endPoint y: 20, distance: 9.5
click at [10, 23] on nav "Exit Home Add Page Visit Page" at bounding box center [784, 19] width 1549 height 40
click at [28, 15] on icon at bounding box center [33, 19] width 10 height 10
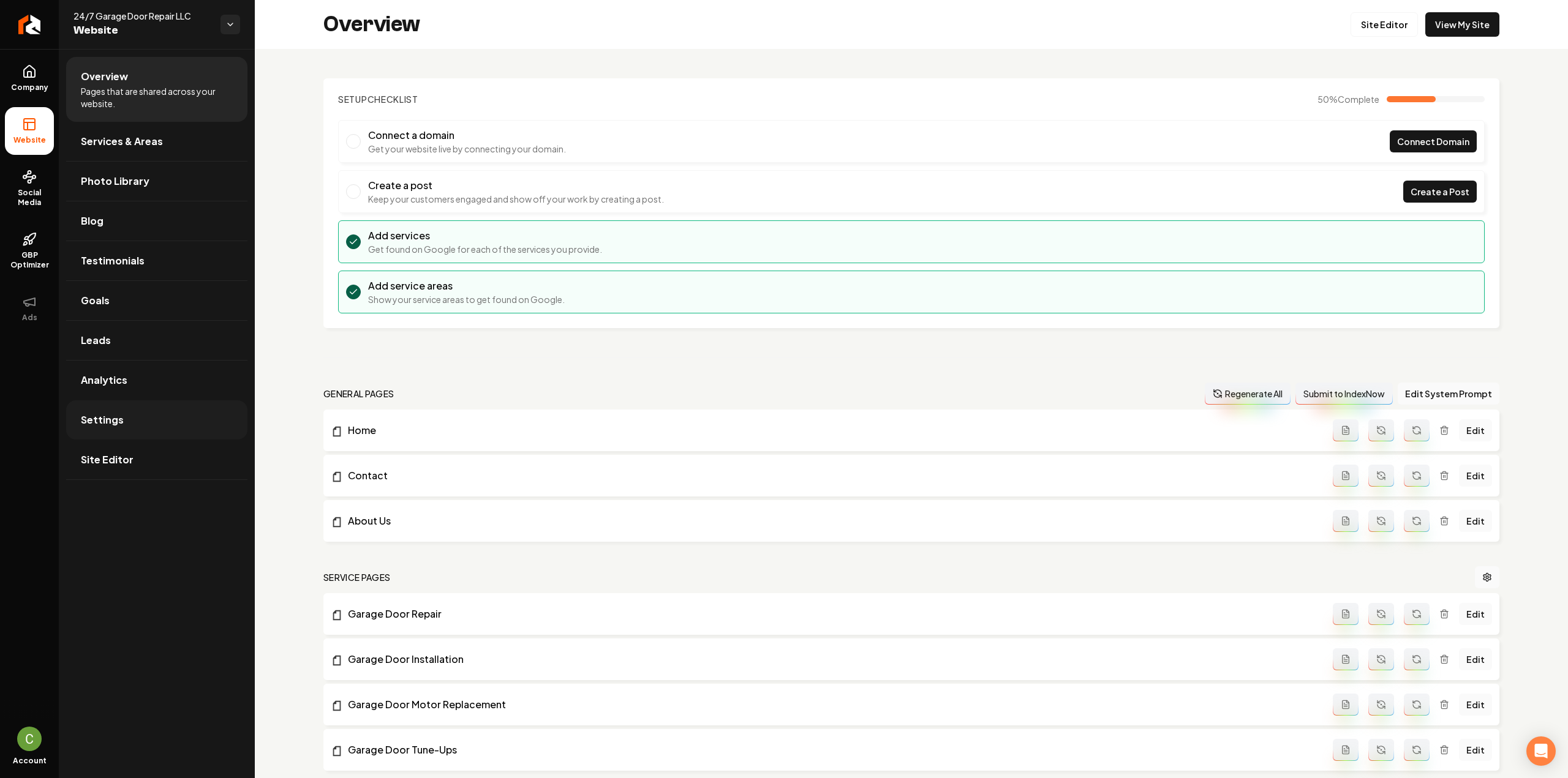
click at [170, 419] on link "Settings" at bounding box center [157, 420] width 181 height 39
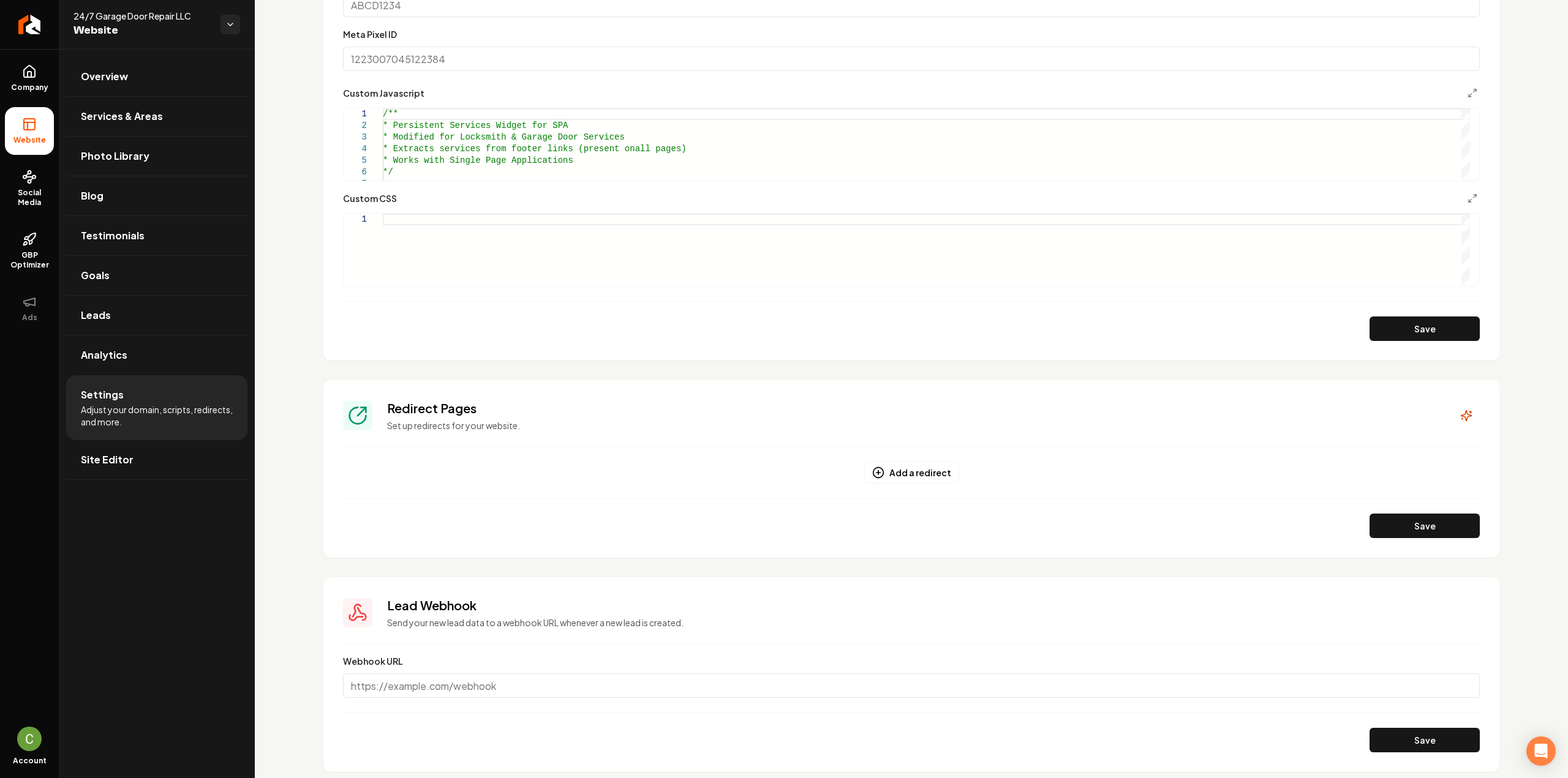
scroll to position [672, 0]
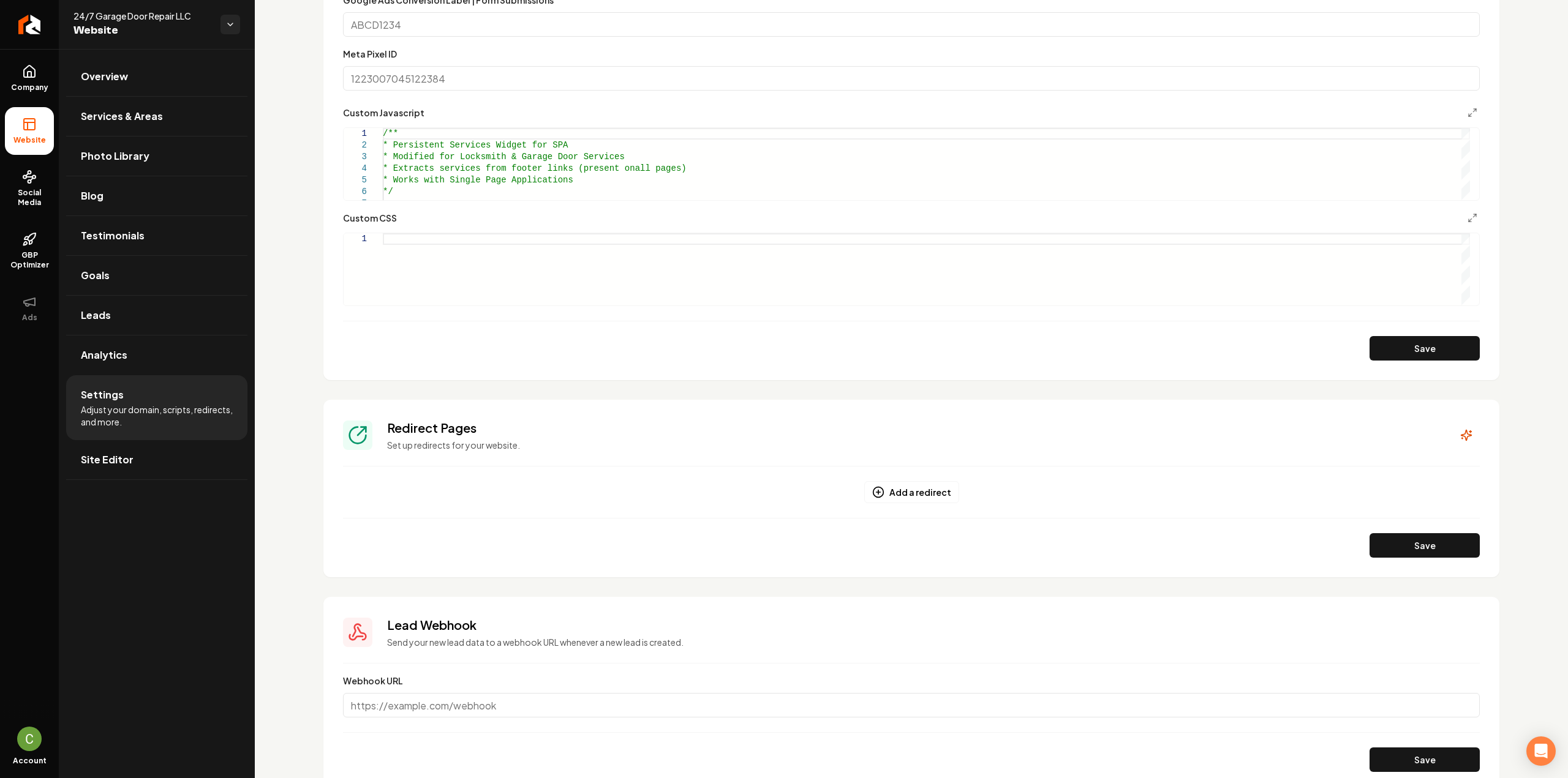
click at [490, 243] on div "Main content area" at bounding box center [926, 269] width 1087 height 72
click at [1392, 352] on button "Save" at bounding box center [1424, 348] width 110 height 25
type textarea "**********"
click at [33, 86] on span "Company" at bounding box center [30, 88] width 47 height 10
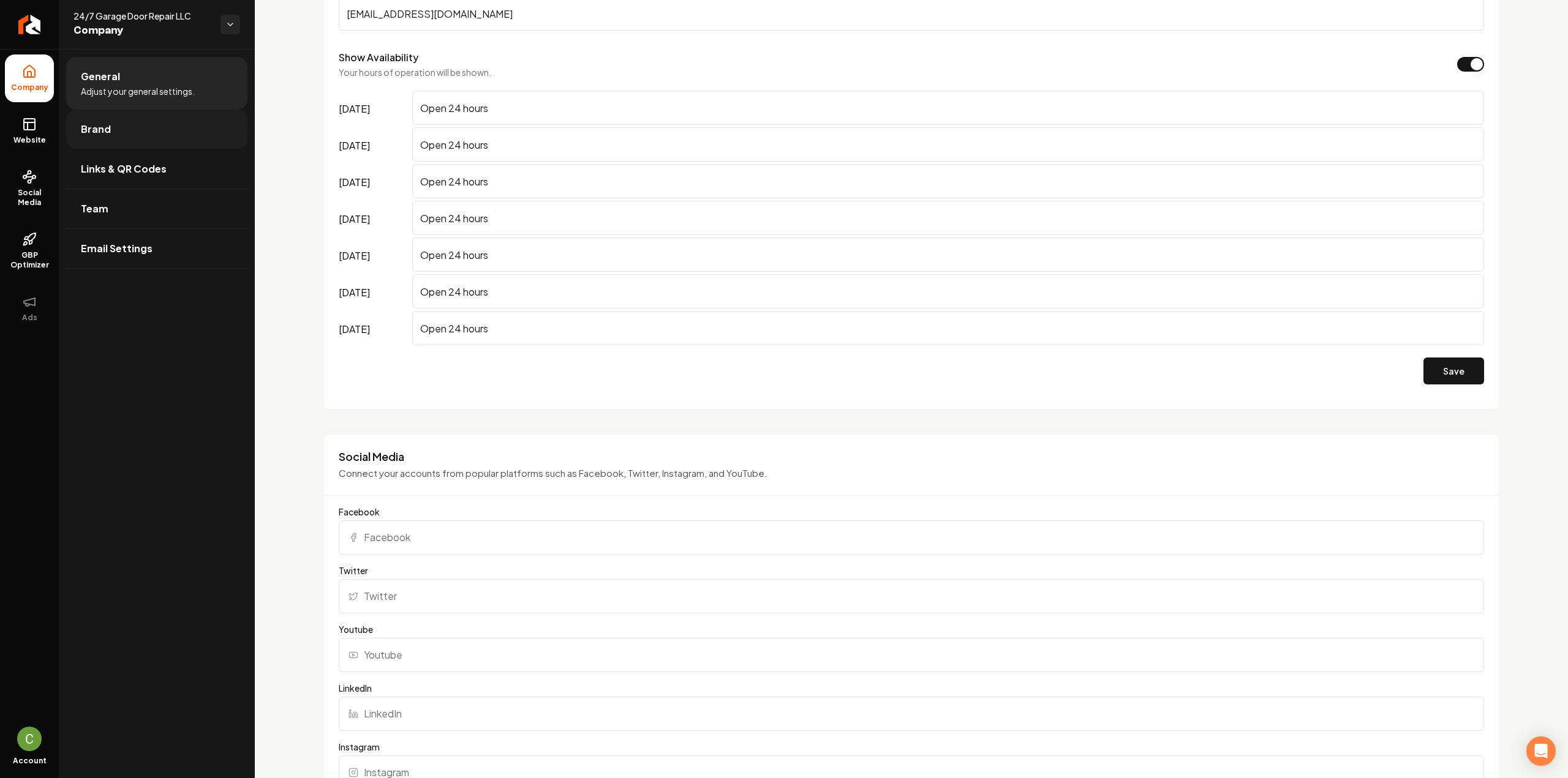
click at [87, 125] on span "Brand" at bounding box center [95, 129] width 30 height 14
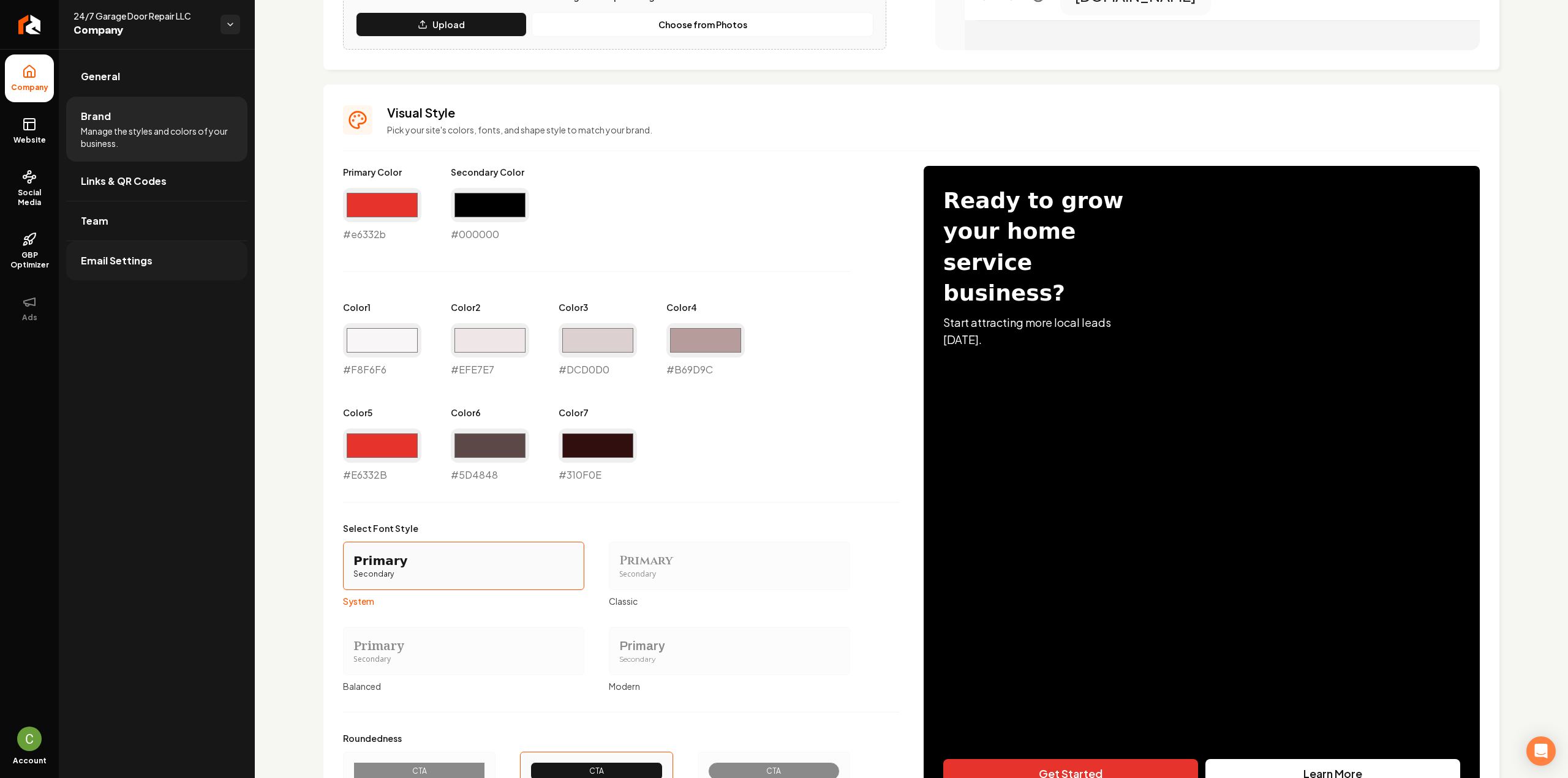
scroll to position [530, 0]
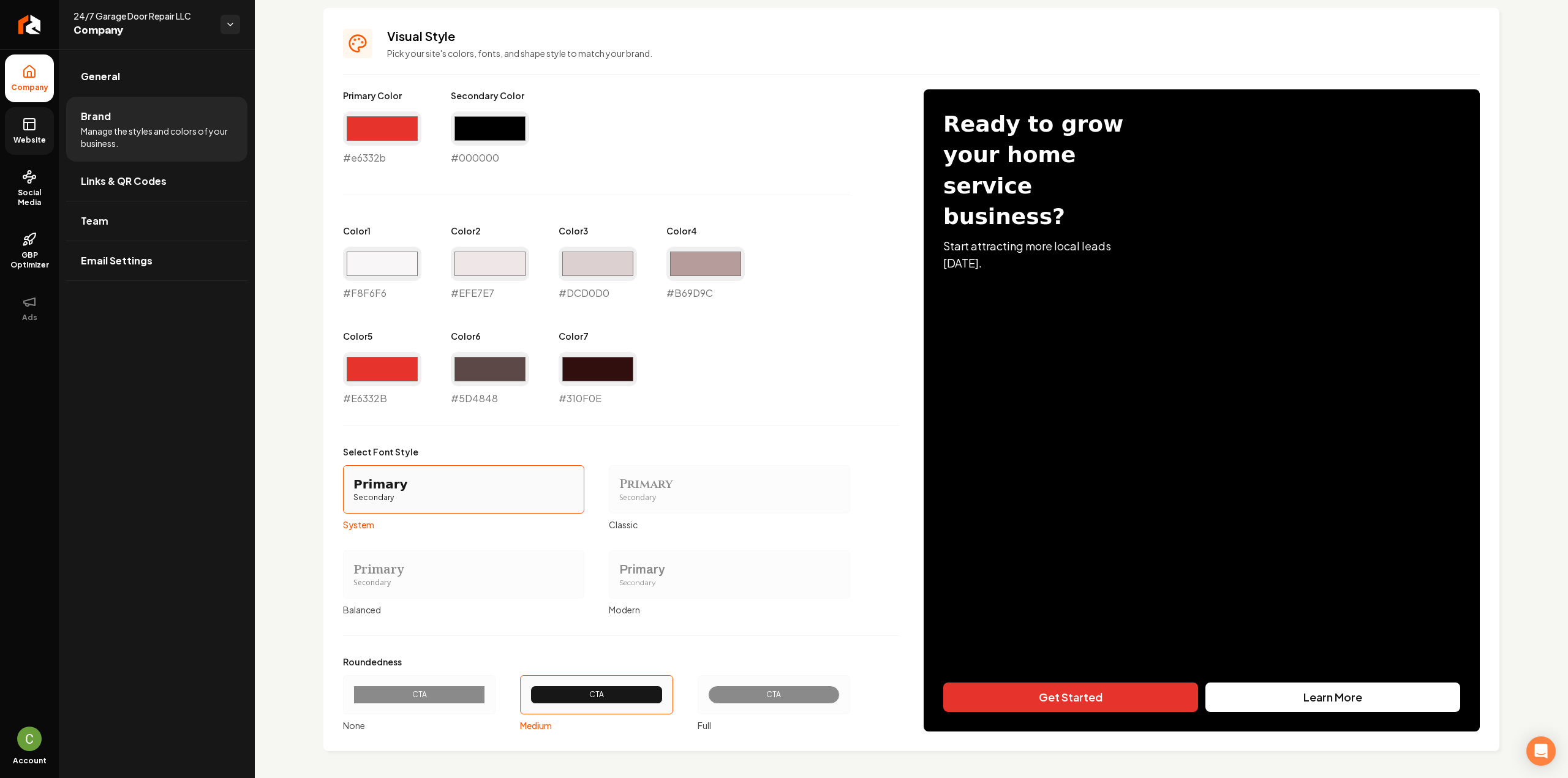
click at [29, 137] on span "Website" at bounding box center [30, 141] width 42 height 10
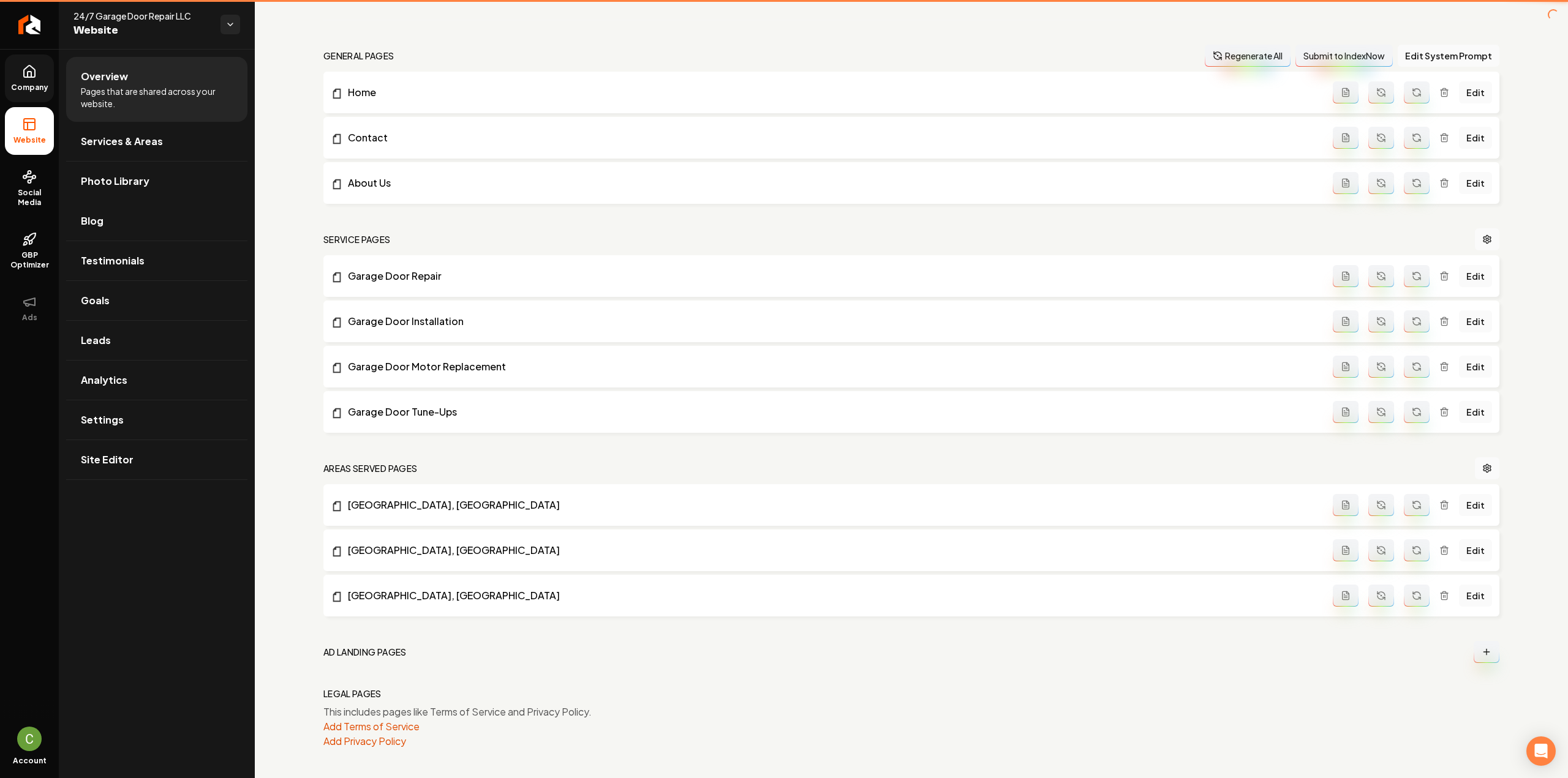
scroll to position [335, 0]
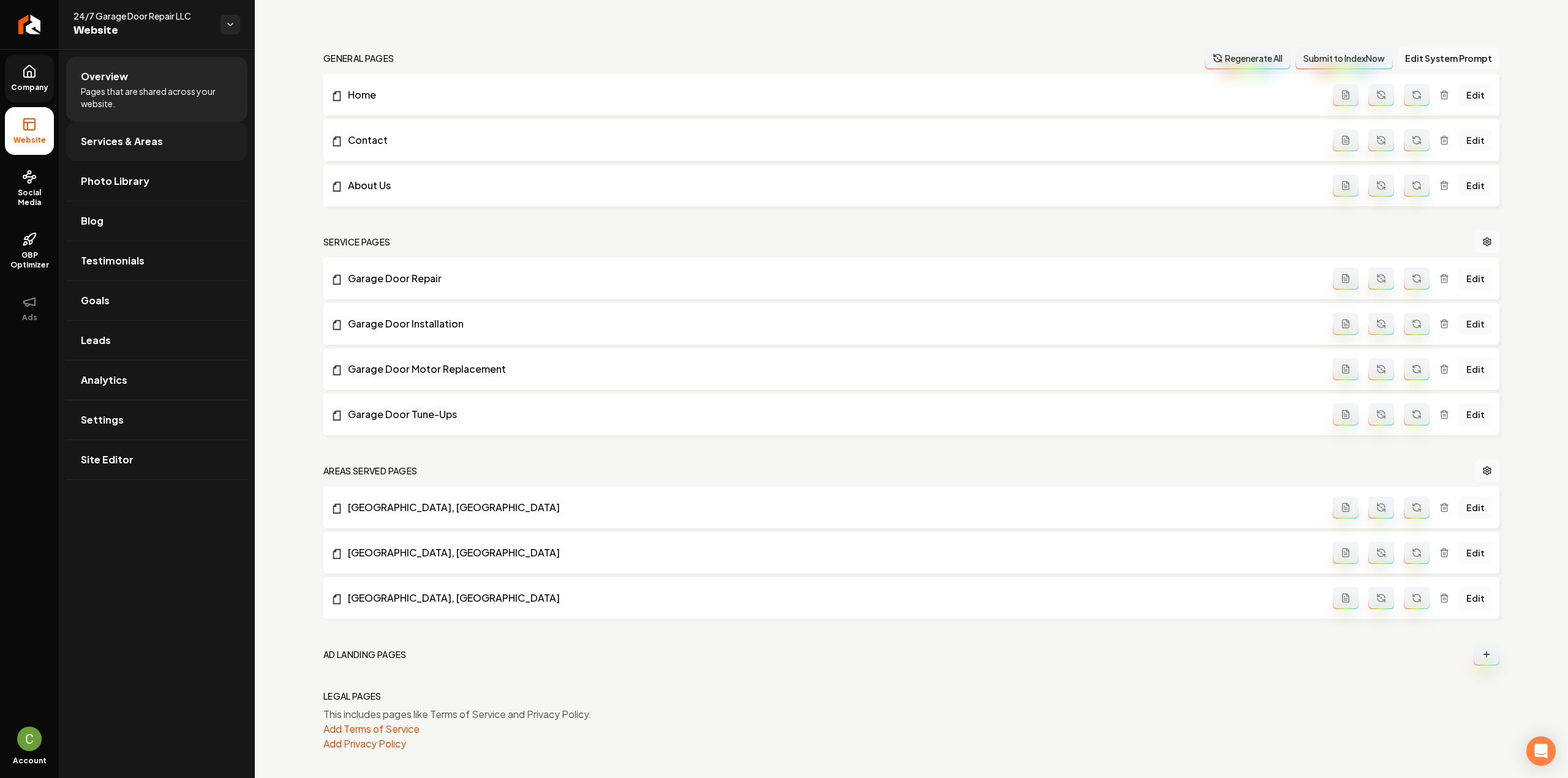
click at [98, 147] on span "Services & Areas" at bounding box center [121, 141] width 82 height 14
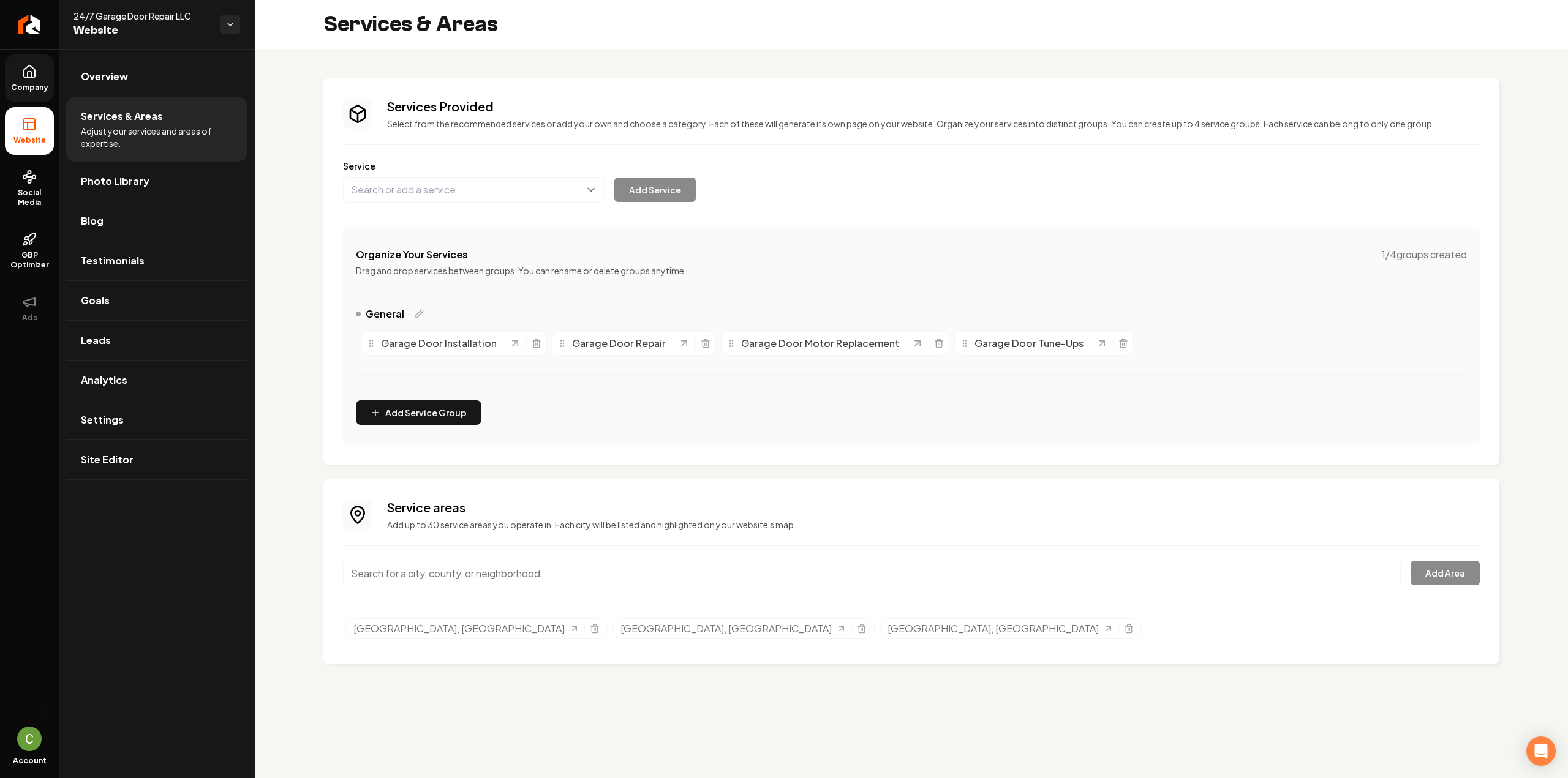
click at [40, 91] on span "Company" at bounding box center [30, 88] width 47 height 10
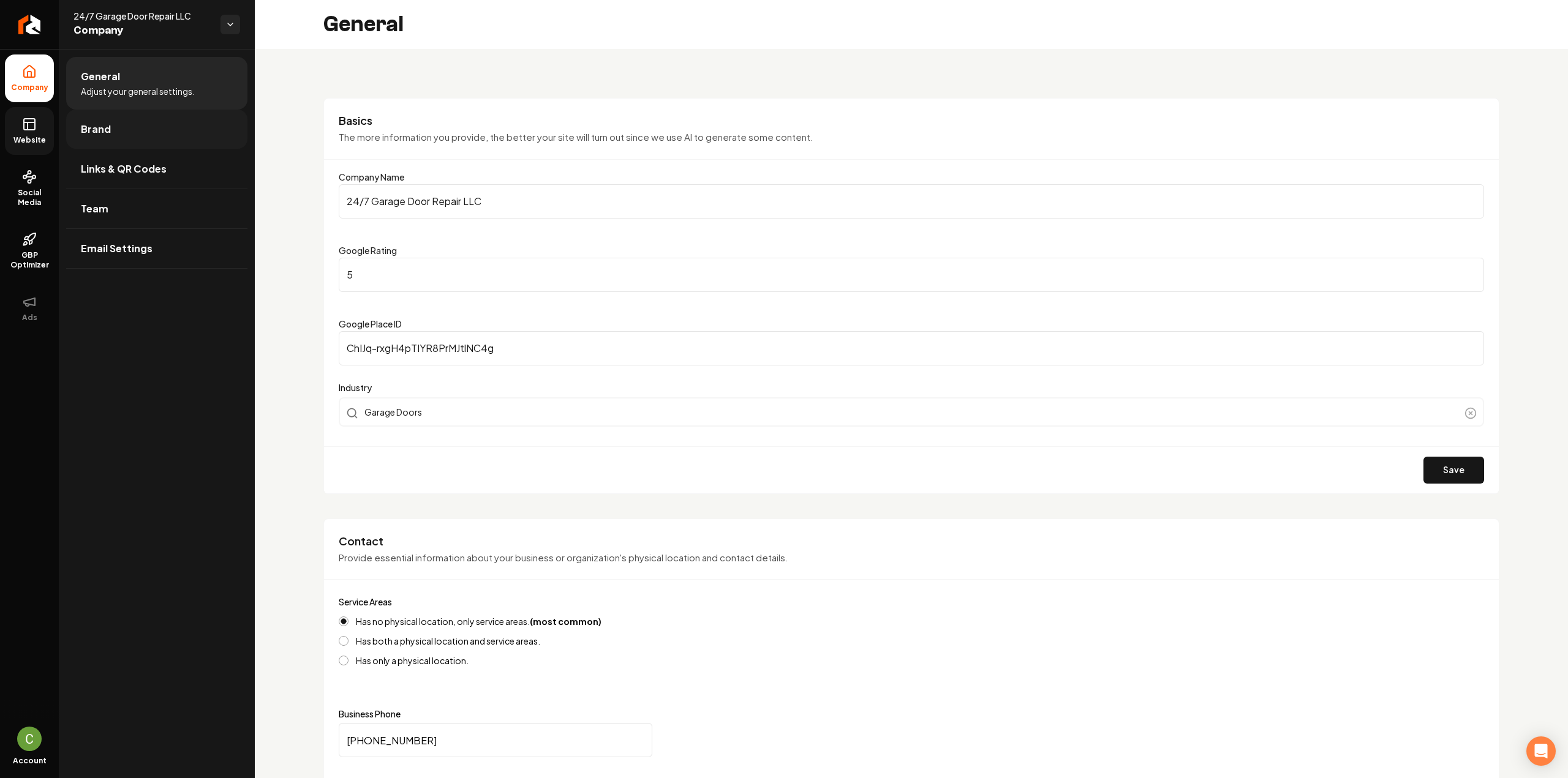
click at [80, 130] on link "Brand" at bounding box center [157, 129] width 181 height 39
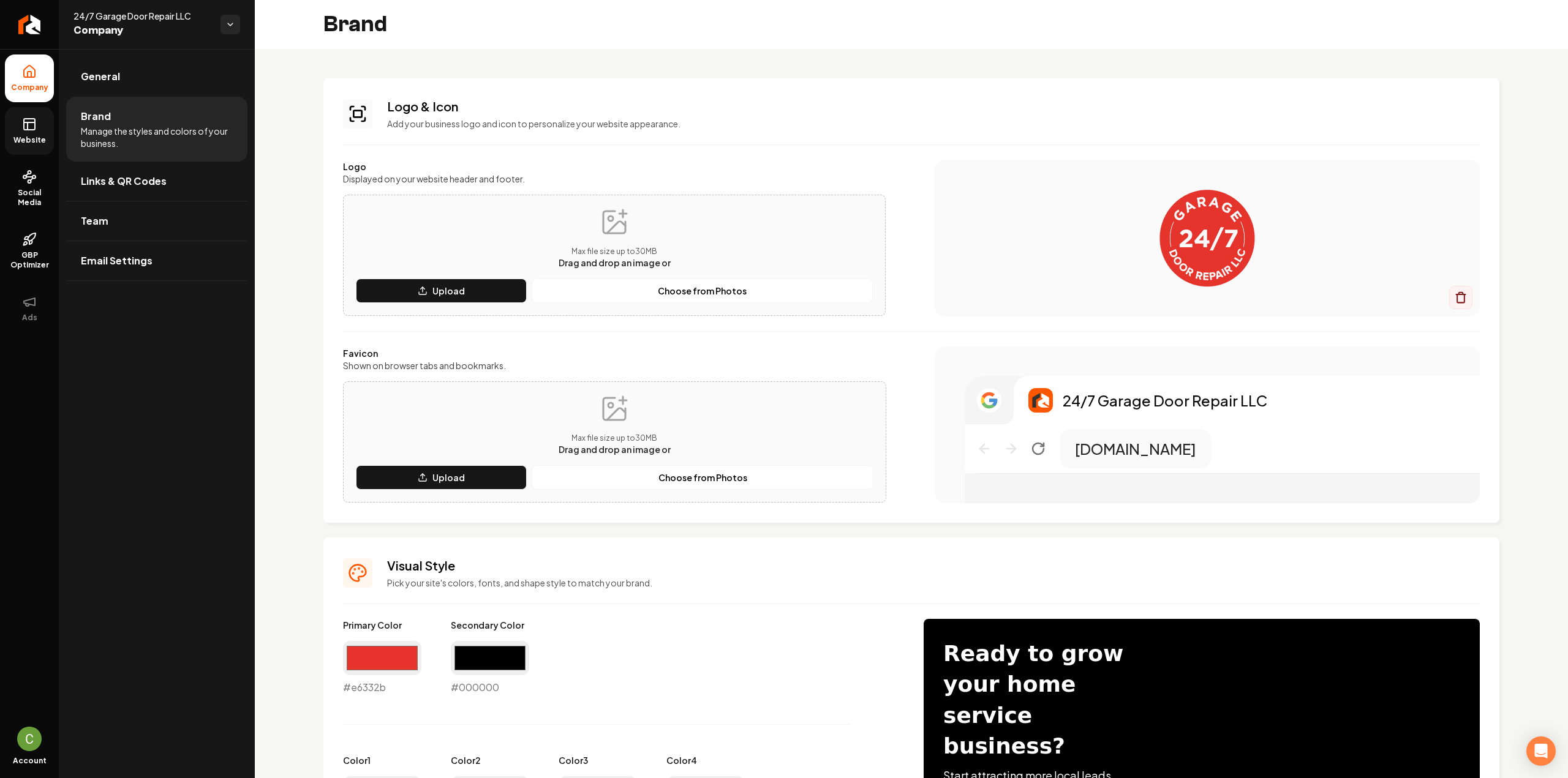
click at [28, 131] on link "Website" at bounding box center [30, 131] width 49 height 47
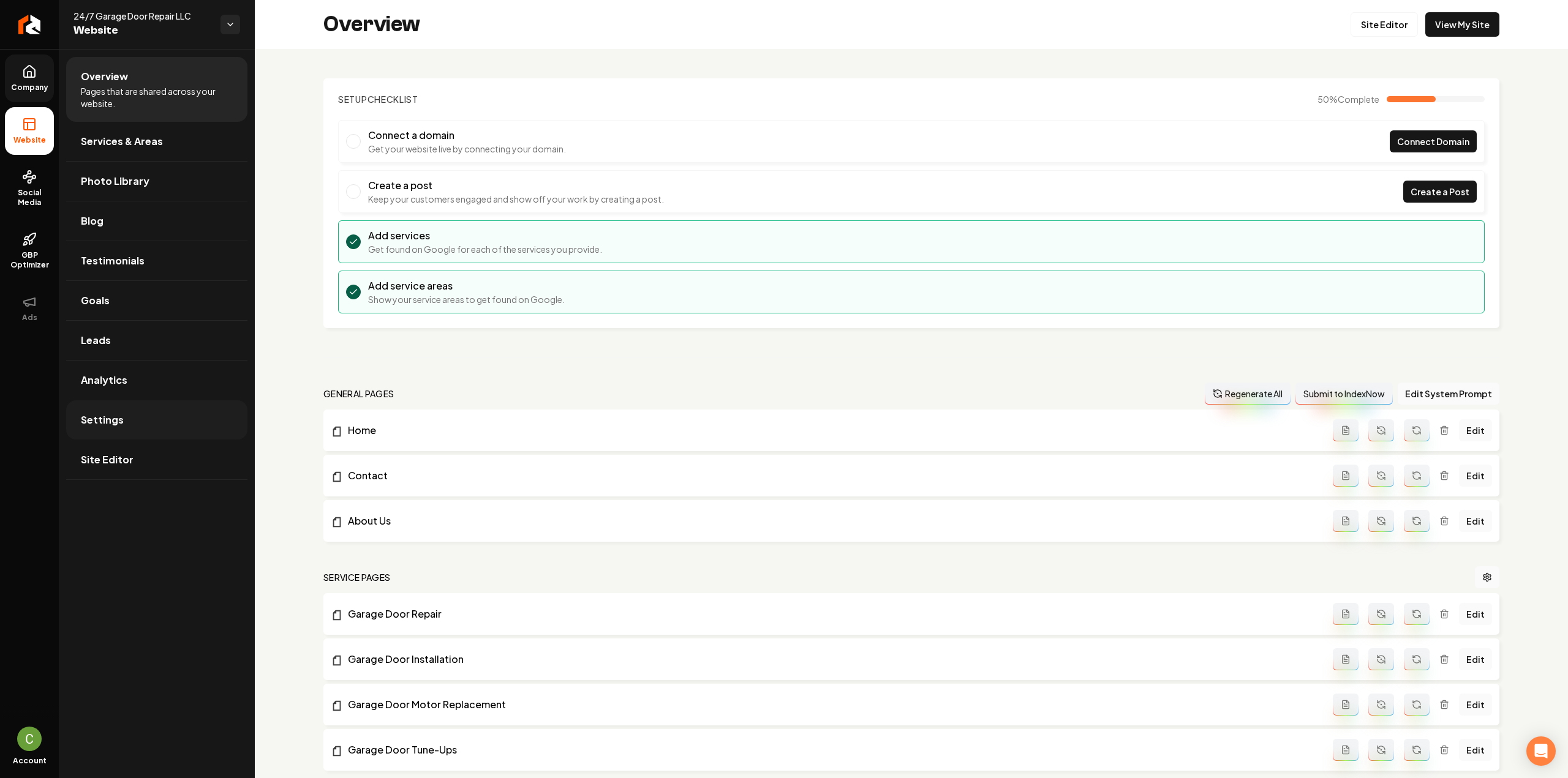
click at [109, 413] on span "Settings" at bounding box center [102, 420] width 43 height 14
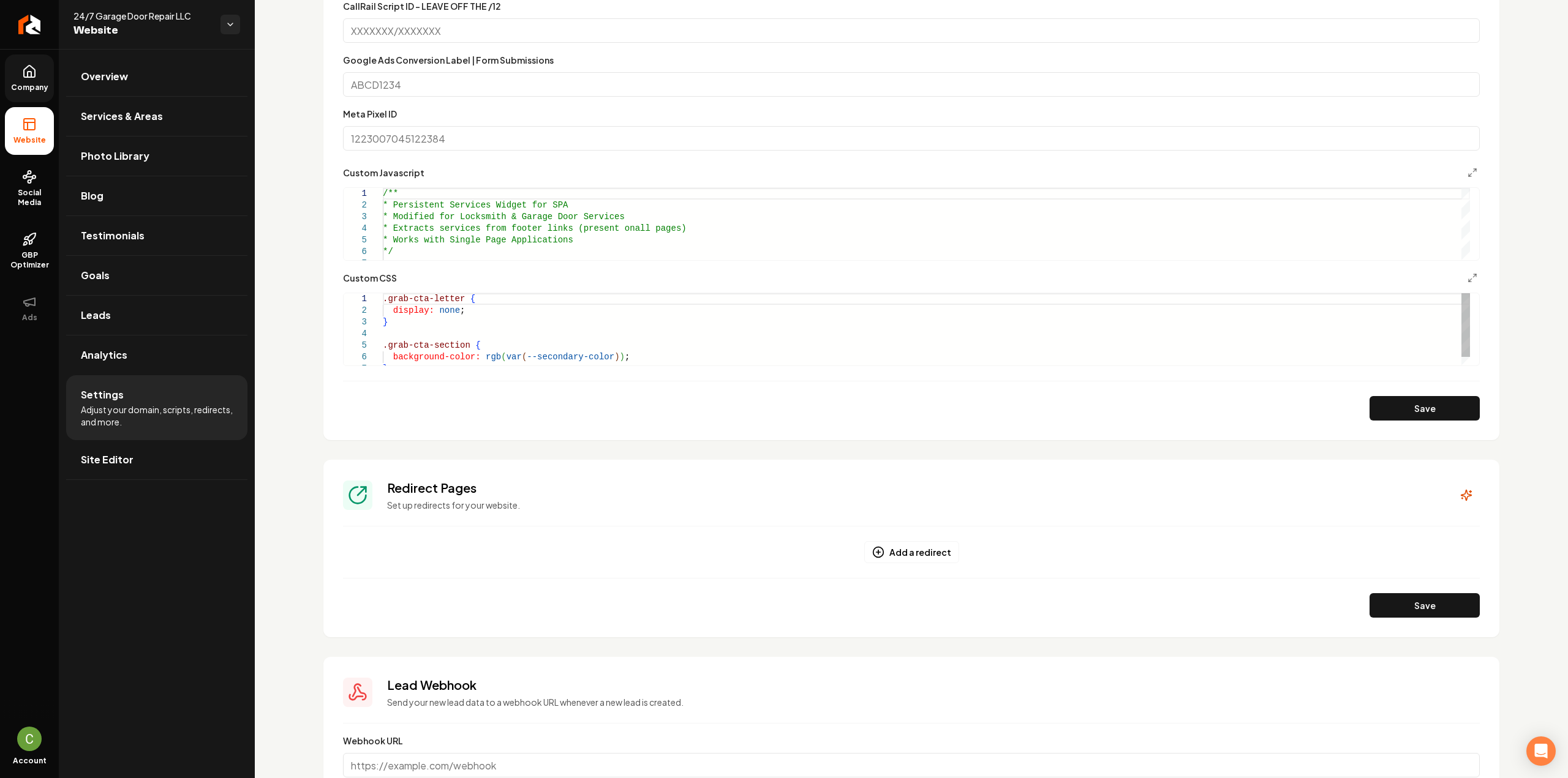
scroll to position [0, 3]
drag, startPoint x: 594, startPoint y: 357, endPoint x: 525, endPoint y: 356, distance: 69.0
click at [525, 356] on div ".grab-cta-letter { display: none ; } .grab-cta-section { background-color: rgb …" at bounding box center [926, 334] width 1087 height 81
click at [1376, 415] on button "Save" at bounding box center [1424, 408] width 110 height 25
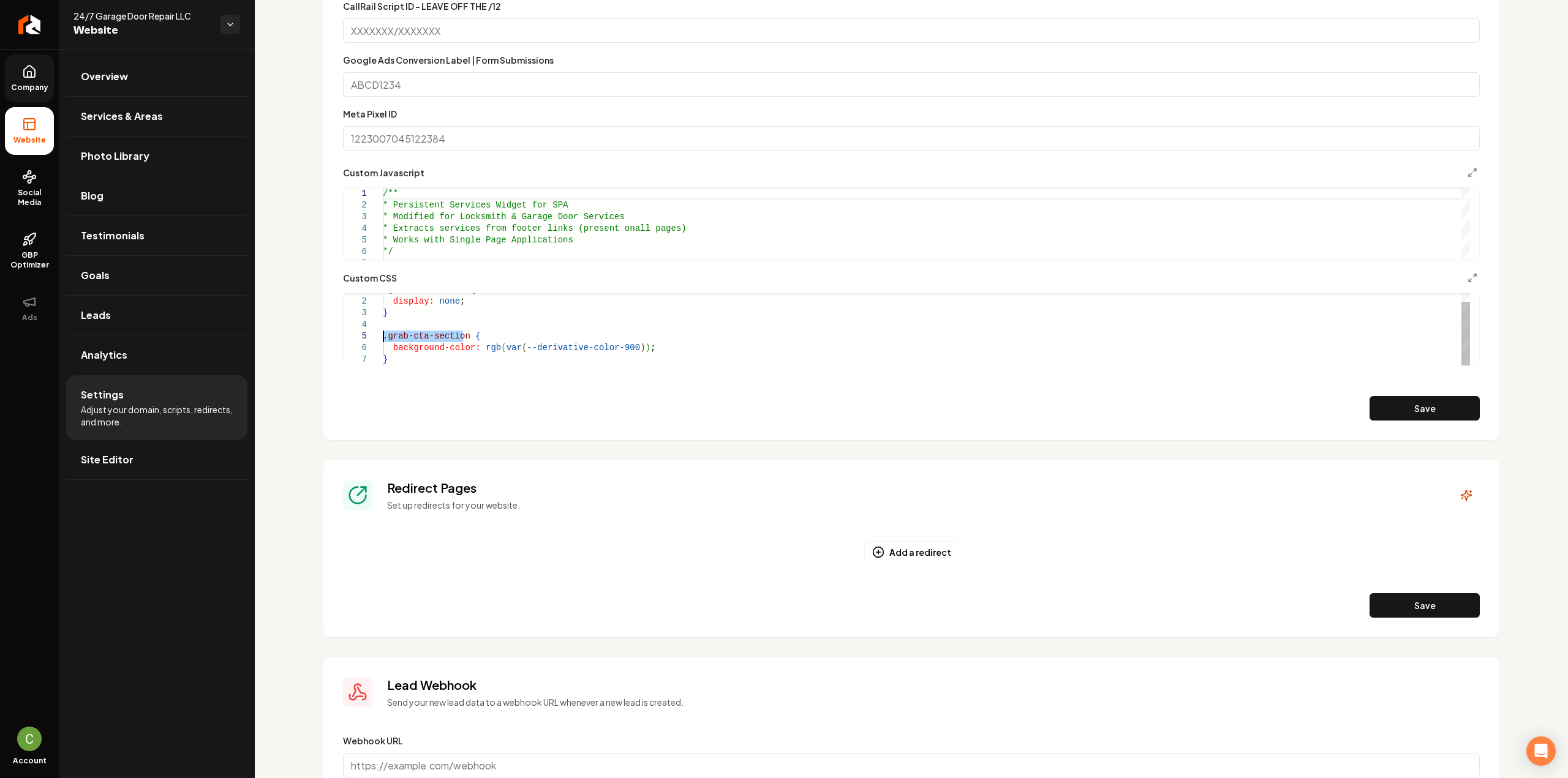
drag, startPoint x: 463, startPoint y: 334, endPoint x: 378, endPoint y: 339, distance: 85.1
click at [383, 339] on div ".grab-cta-letter { display: none ; } .grab-cta-section { background-color: rgb …" at bounding box center [926, 325] width 1087 height 81
click at [406, 363] on div ".grab-cta-letter { display: none ; } .grab-cta-section { background-color: rgb …" at bounding box center [926, 325] width 1087 height 81
type textarea "**********"
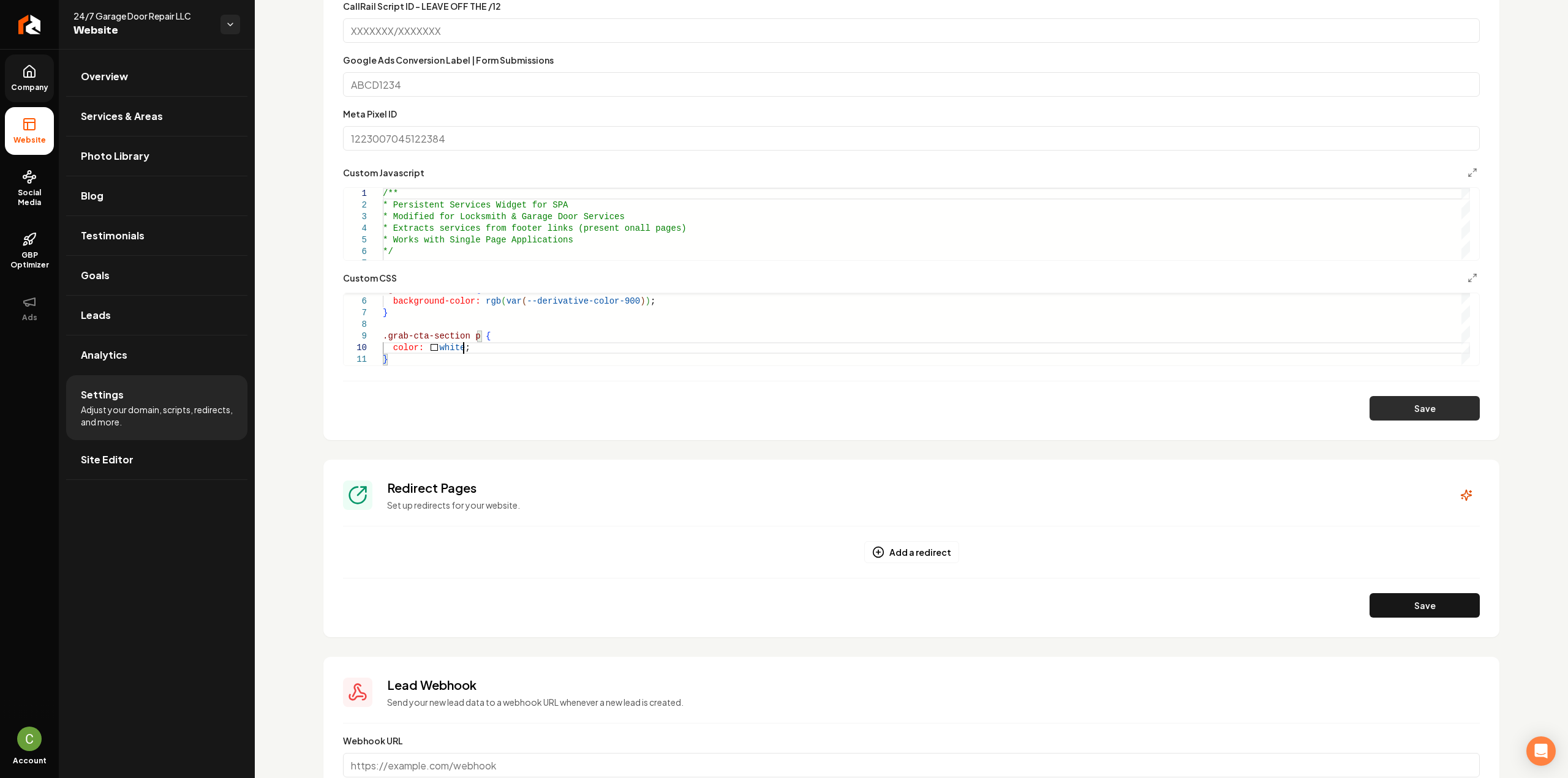
click at [1422, 404] on button "Save" at bounding box center [1424, 408] width 110 height 25
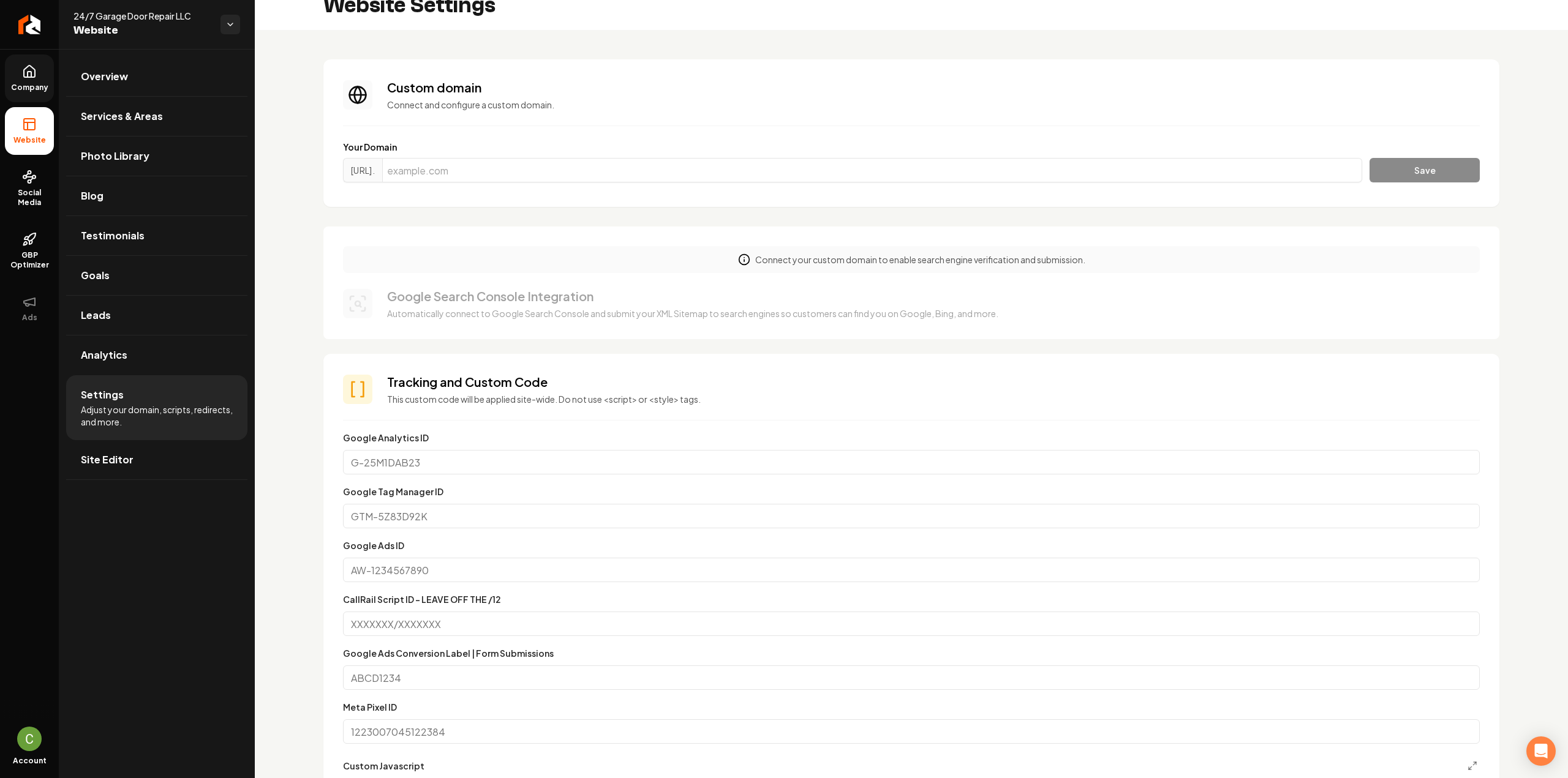
scroll to position [0, 0]
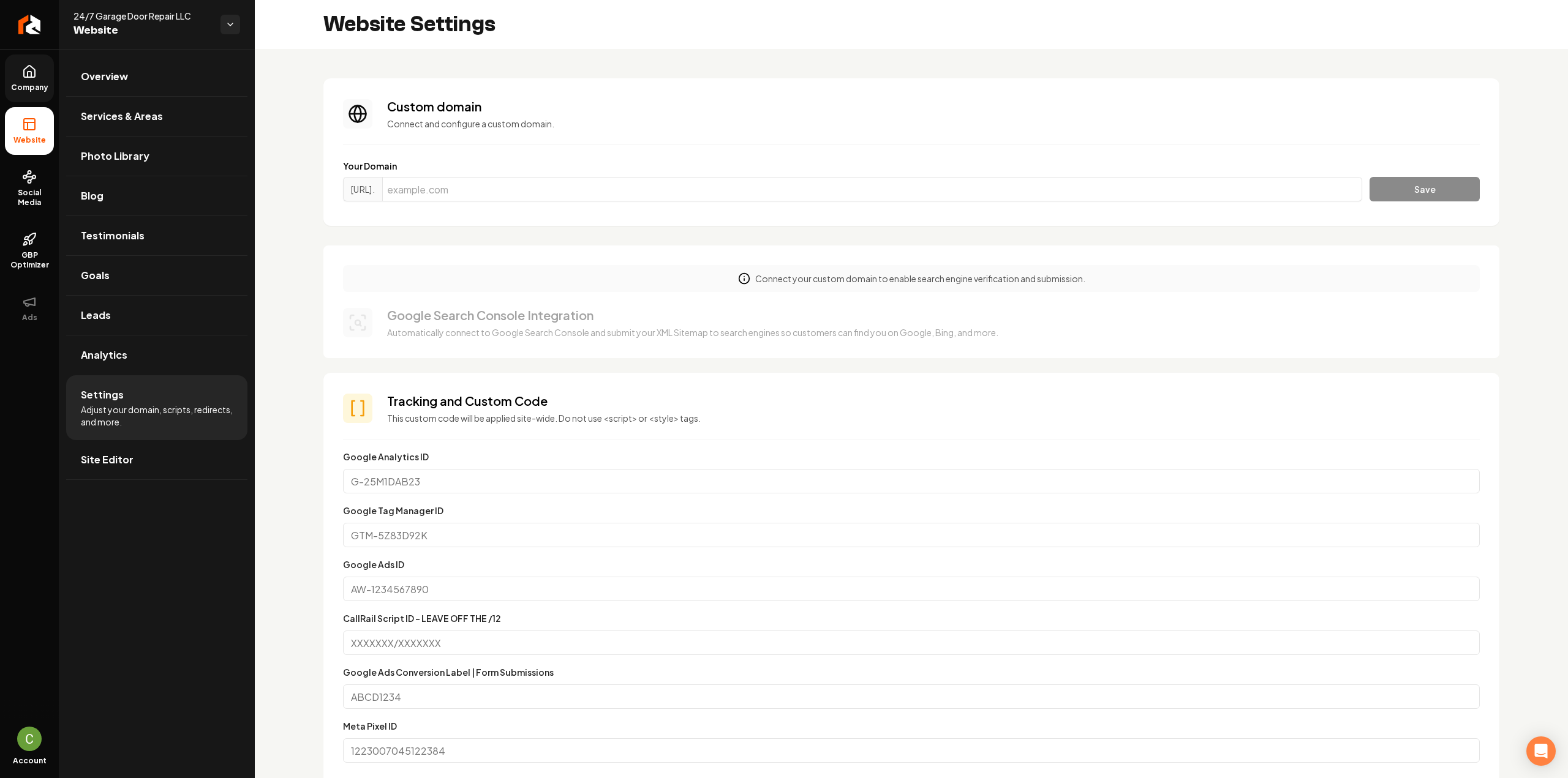
drag, startPoint x: 36, startPoint y: 81, endPoint x: 25, endPoint y: 98, distance: 20.2
click at [36, 81] on link "Company" at bounding box center [30, 78] width 49 height 47
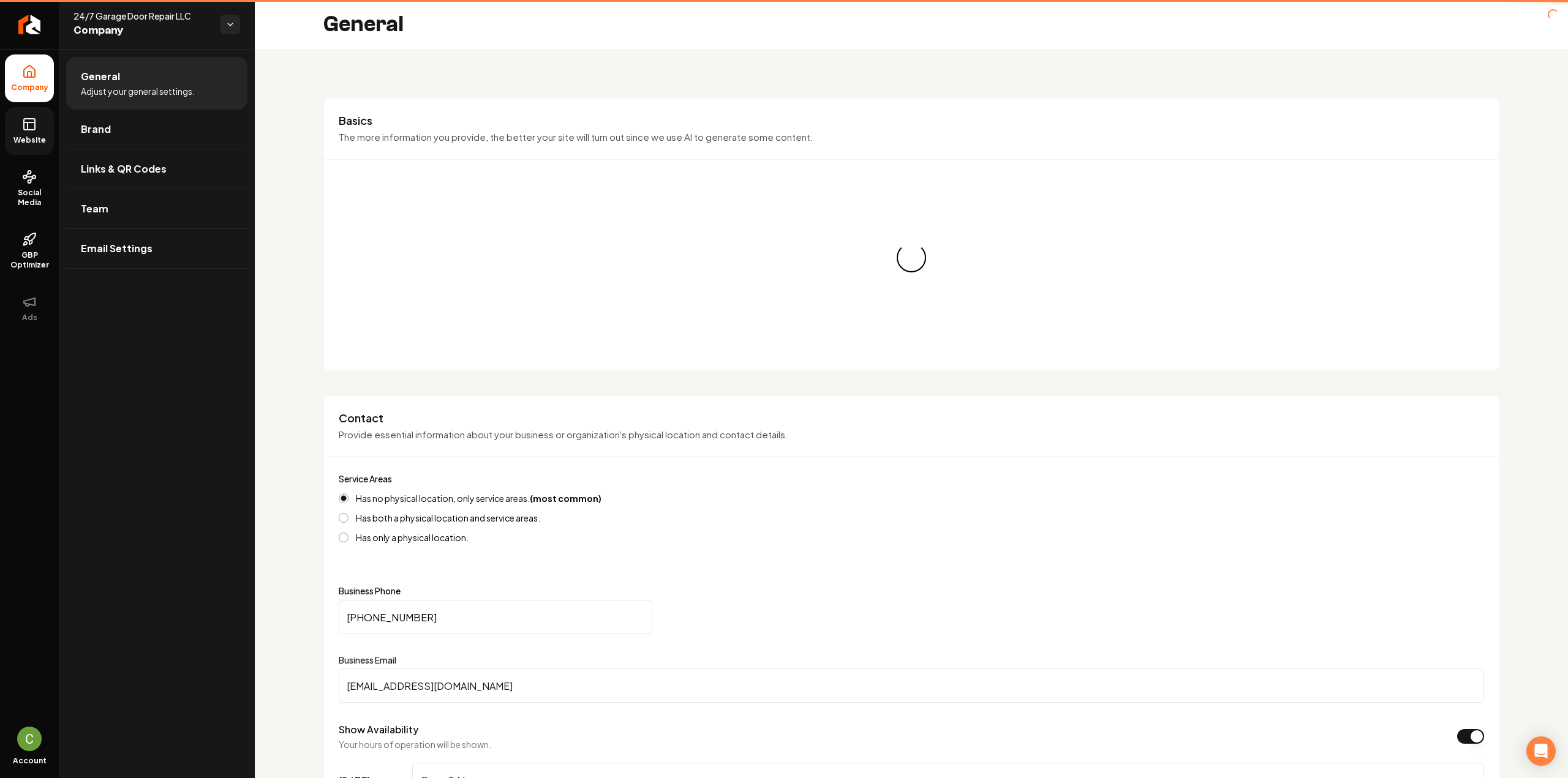
click at [20, 117] on link "Website" at bounding box center [30, 131] width 49 height 47
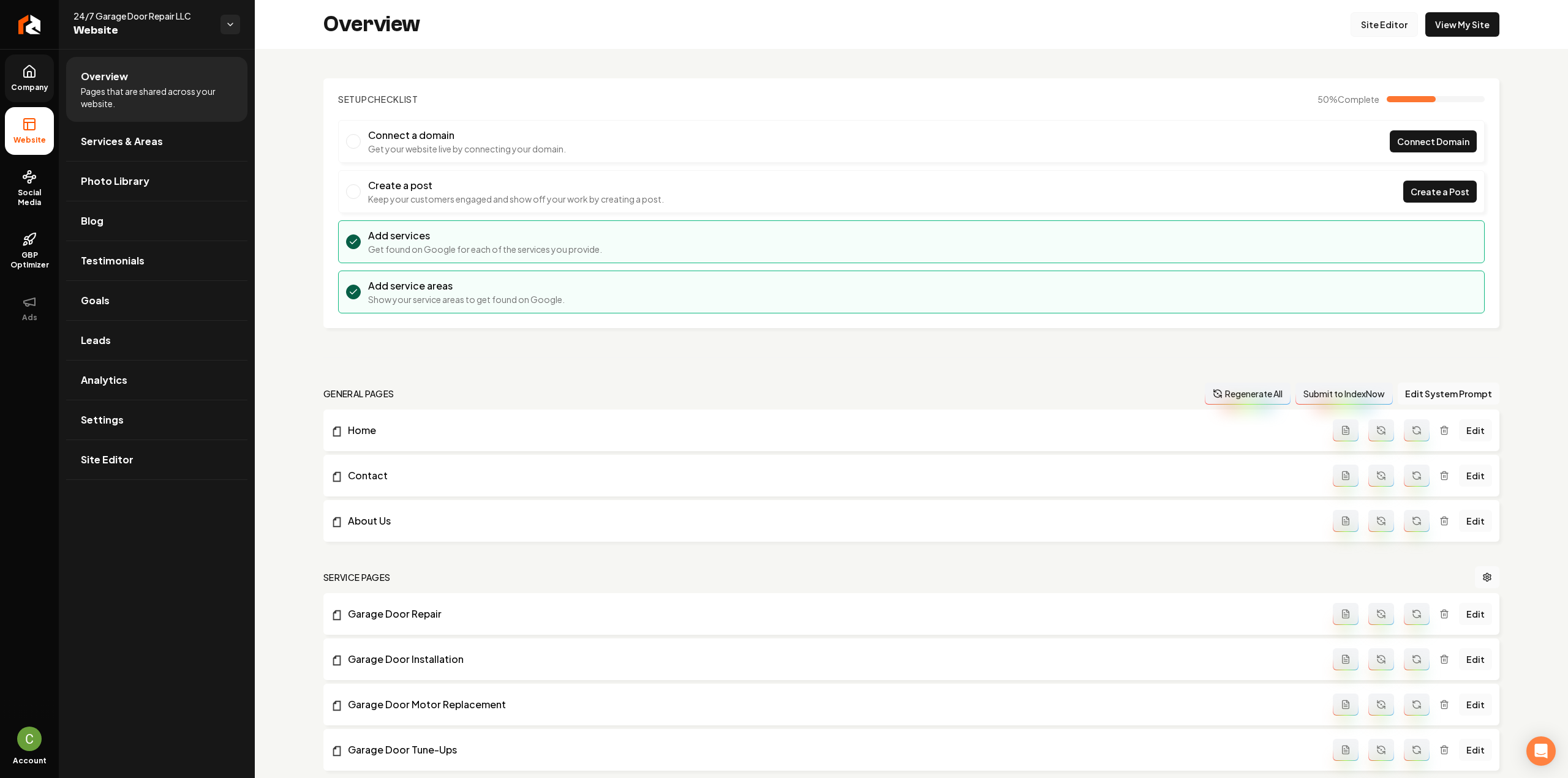
drag, startPoint x: 1388, startPoint y: 41, endPoint x: 1379, endPoint y: 35, distance: 10.8
click at [1387, 41] on div "Overview Site Editor View My Site" at bounding box center [911, 25] width 1313 height 49
click at [1378, 35] on link "Site Editor" at bounding box center [1384, 24] width 68 height 25
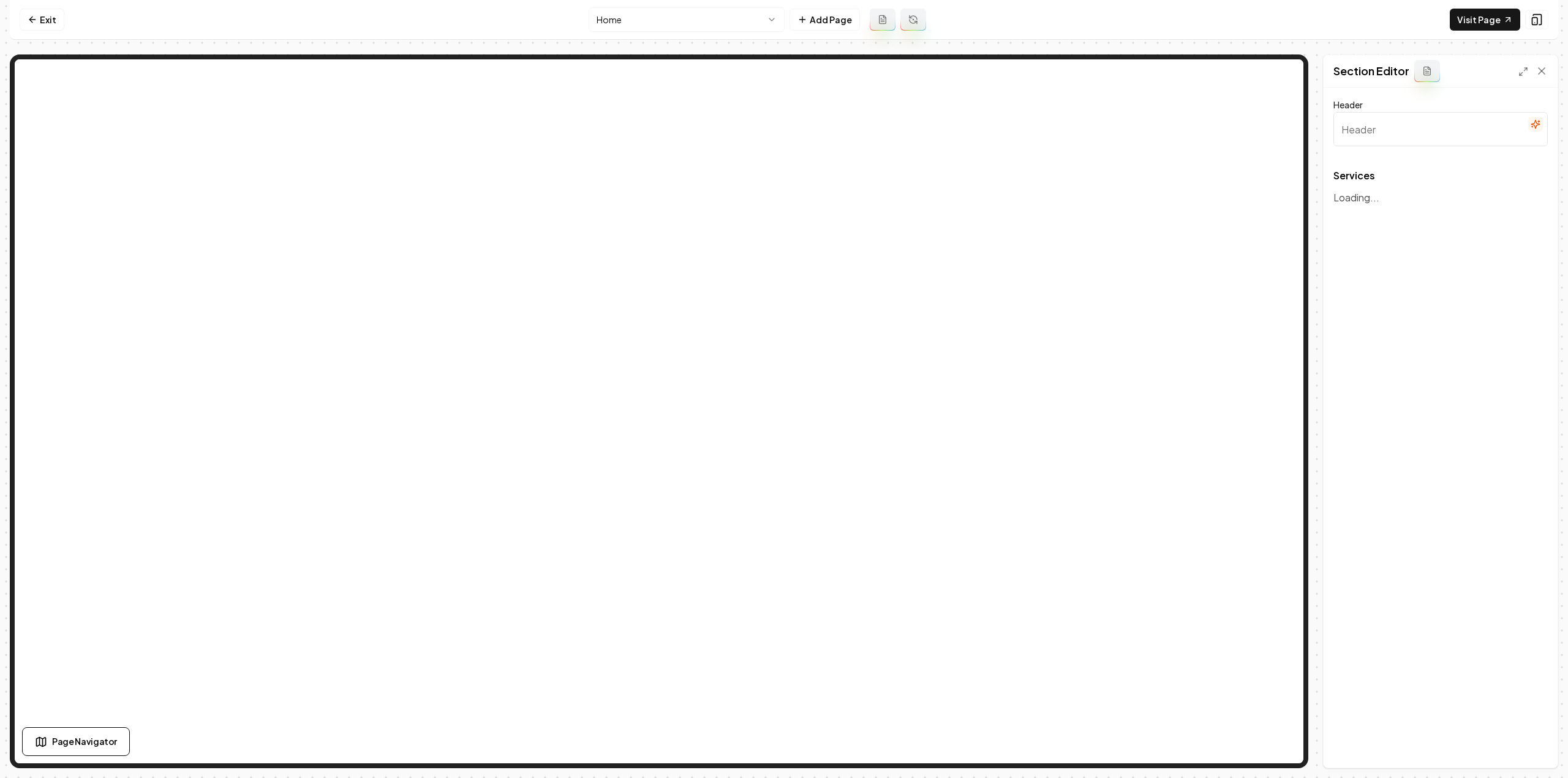
type input "Our Premier Garage Door Services"
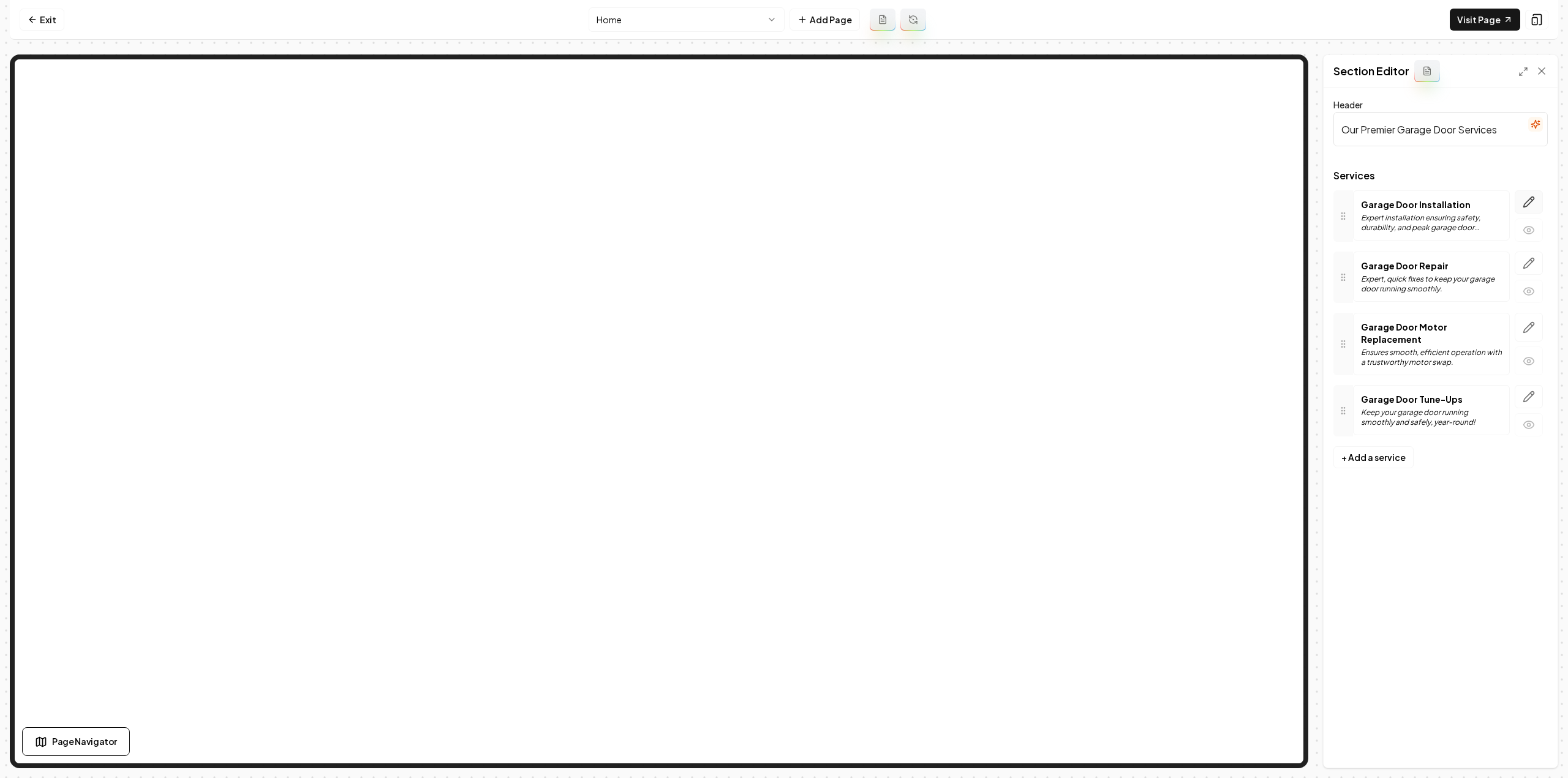
click at [1529, 207] on icon "button" at bounding box center [1528, 201] width 12 height 12
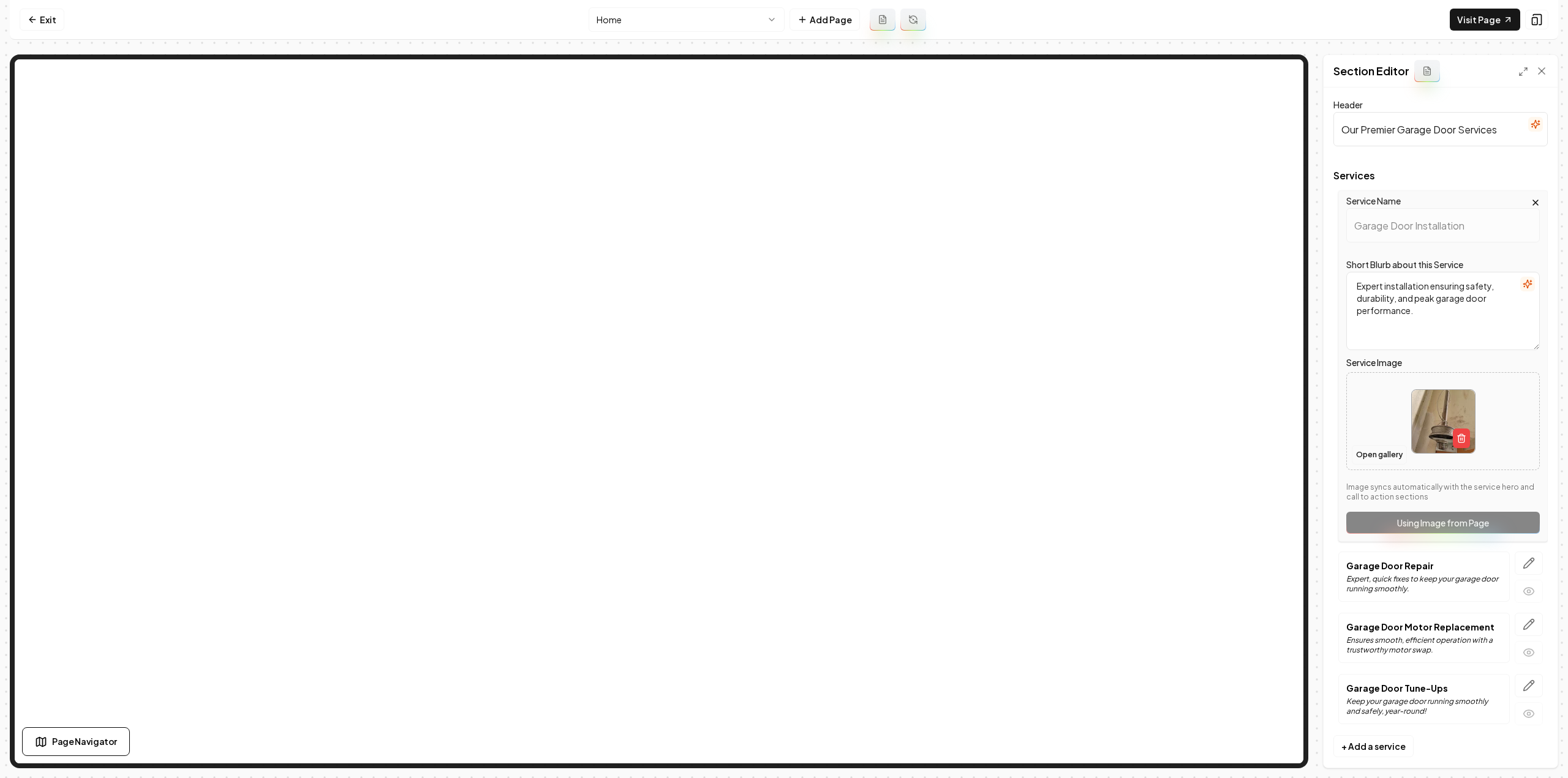
click at [1374, 453] on button "Open gallery" at bounding box center [1378, 455] width 55 height 19
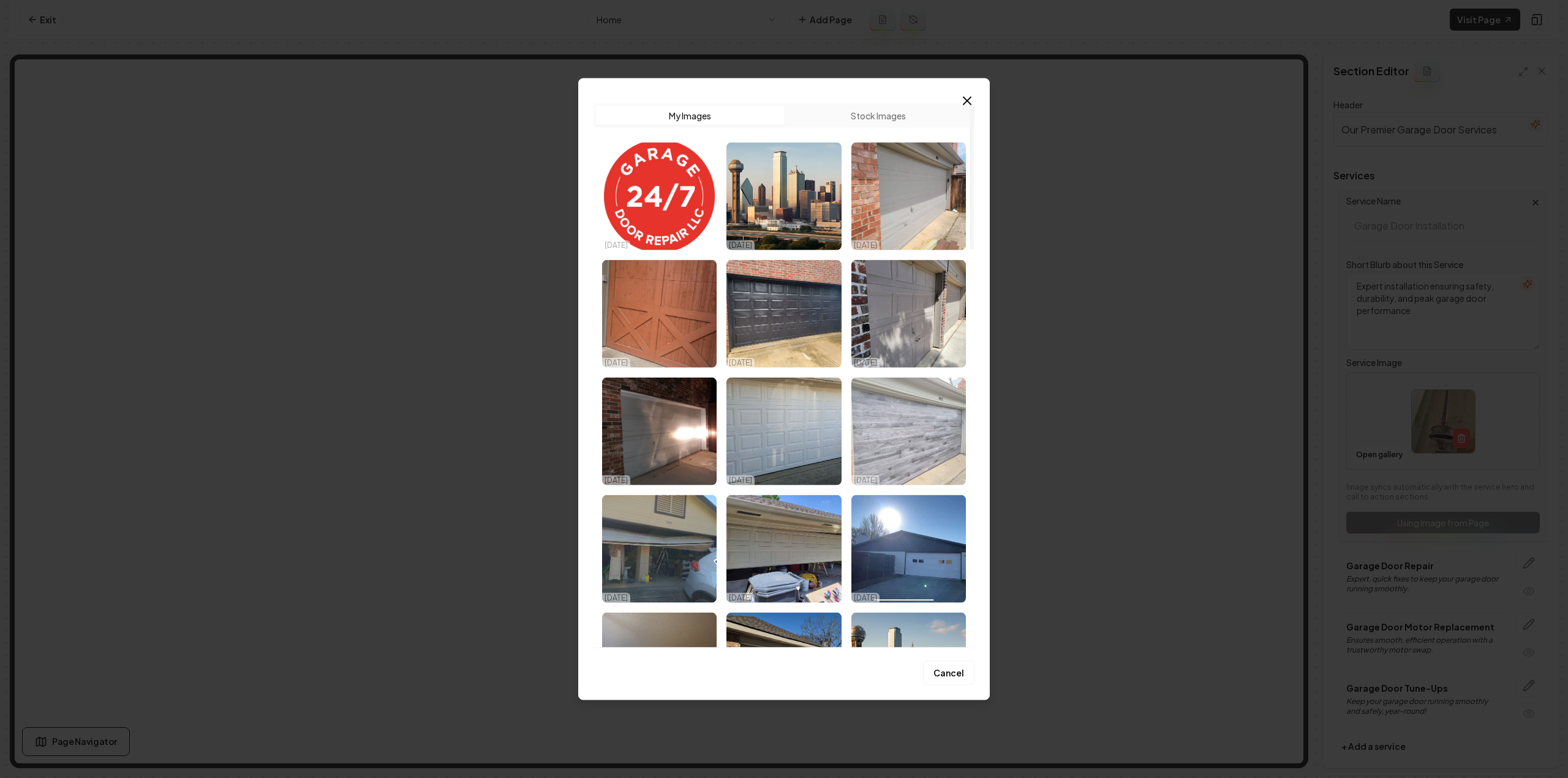
click at [886, 424] on img "Select image image_68dc4c255c7cd75eb820180b.jpeg" at bounding box center [908, 431] width 114 height 108
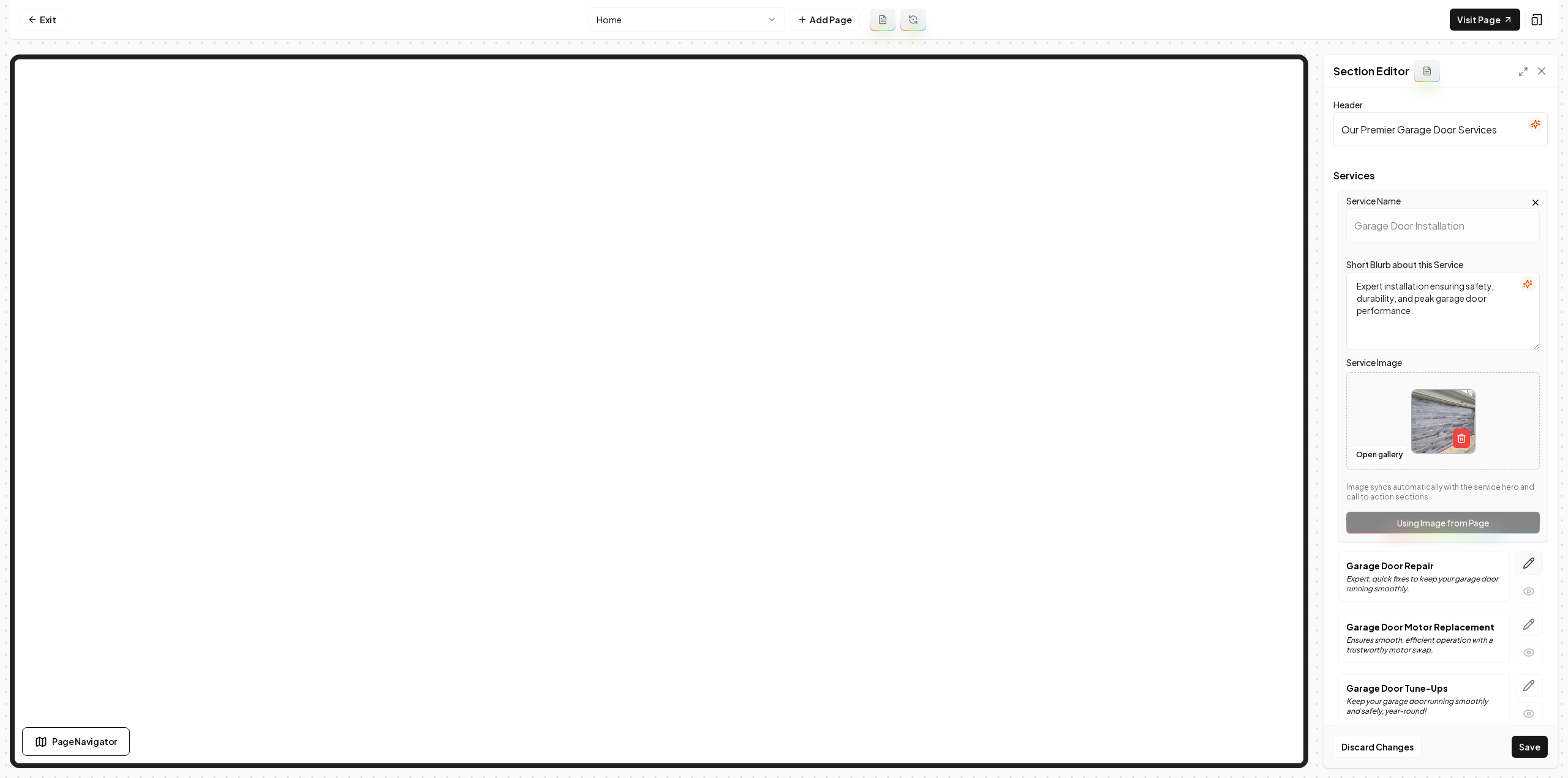
click at [1522, 557] on icon "button" at bounding box center [1528, 563] width 12 height 12
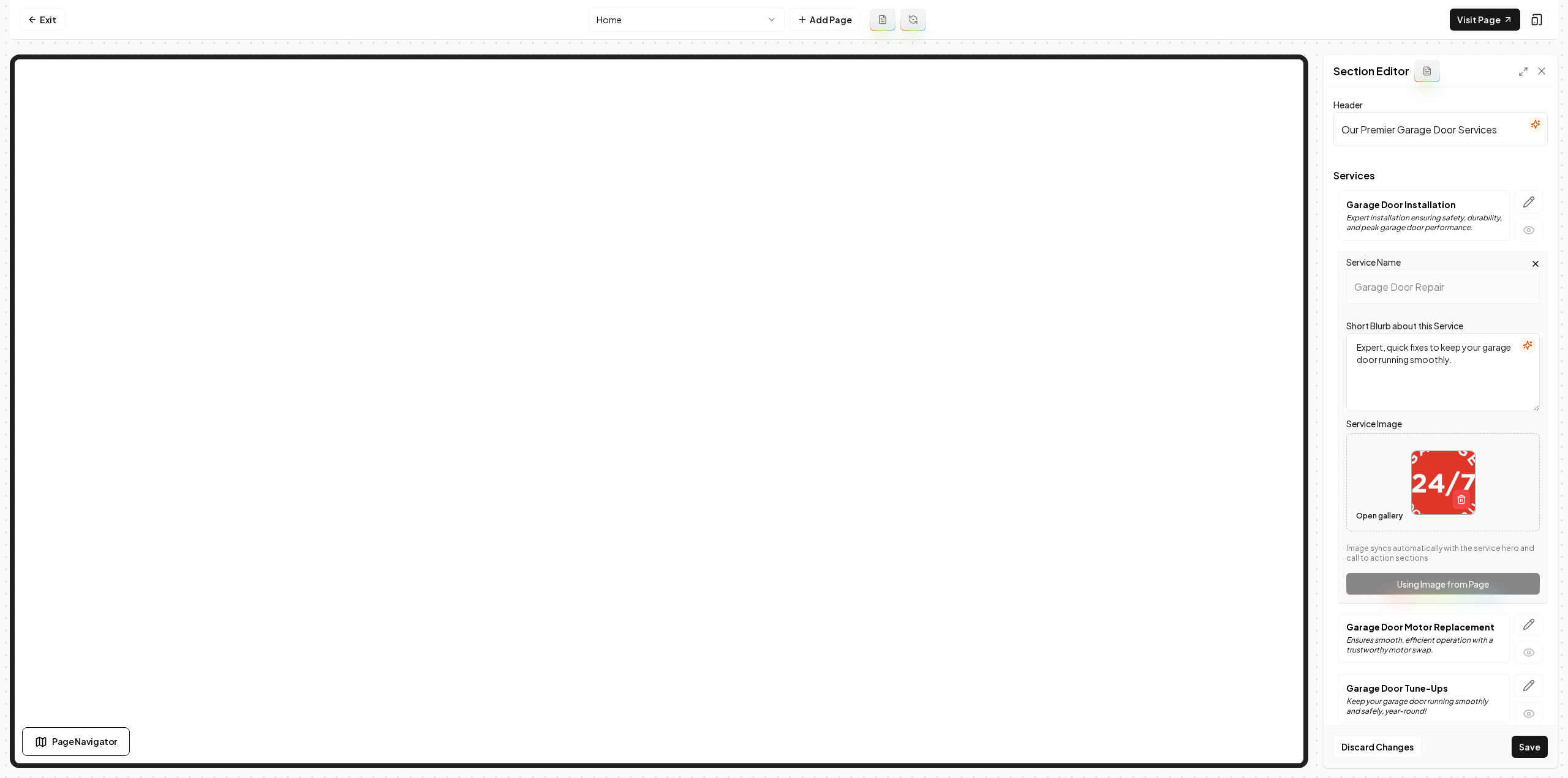
click at [1363, 516] on button "Open gallery" at bounding box center [1378, 516] width 55 height 19
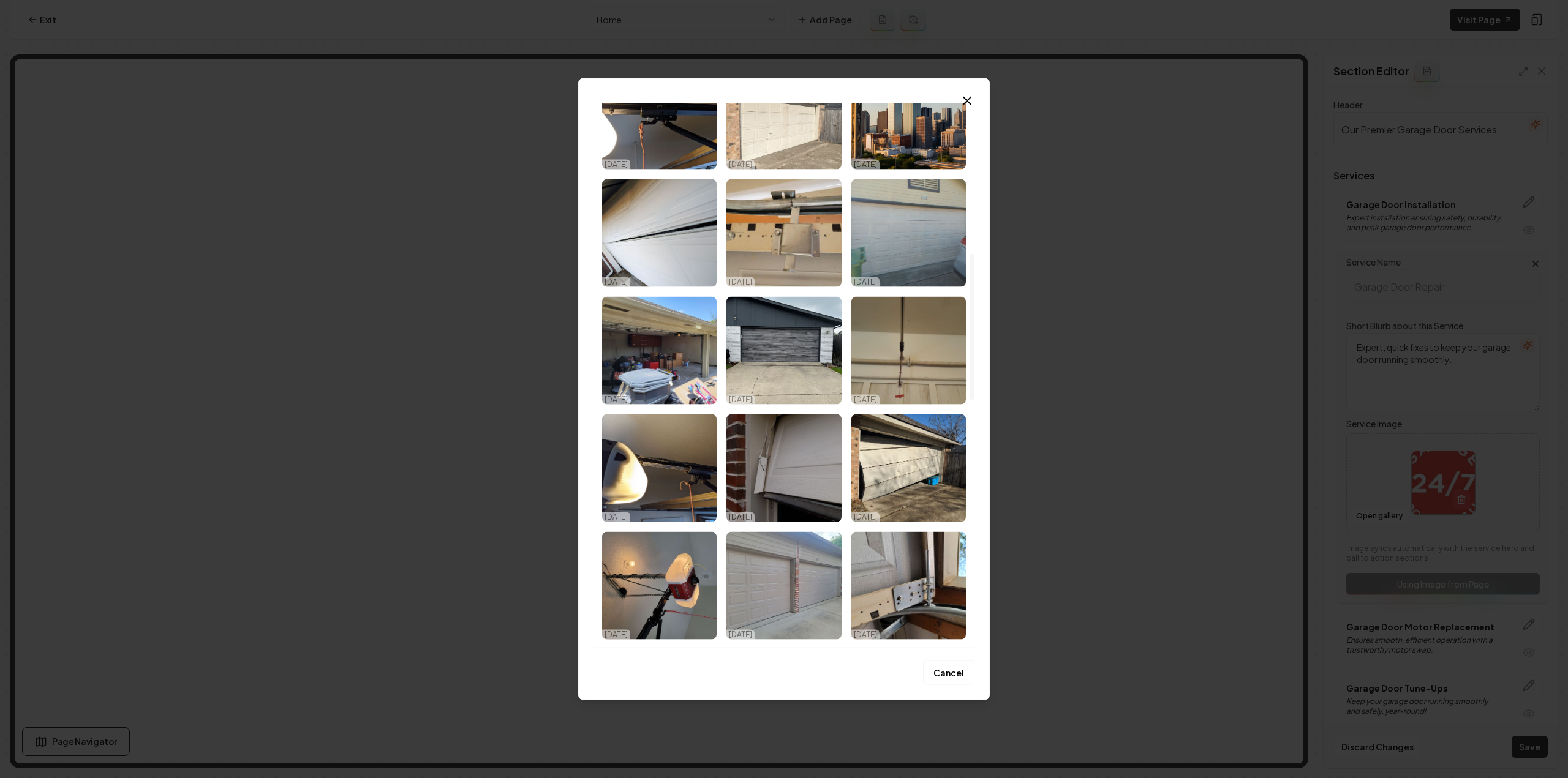
scroll to position [735, 0]
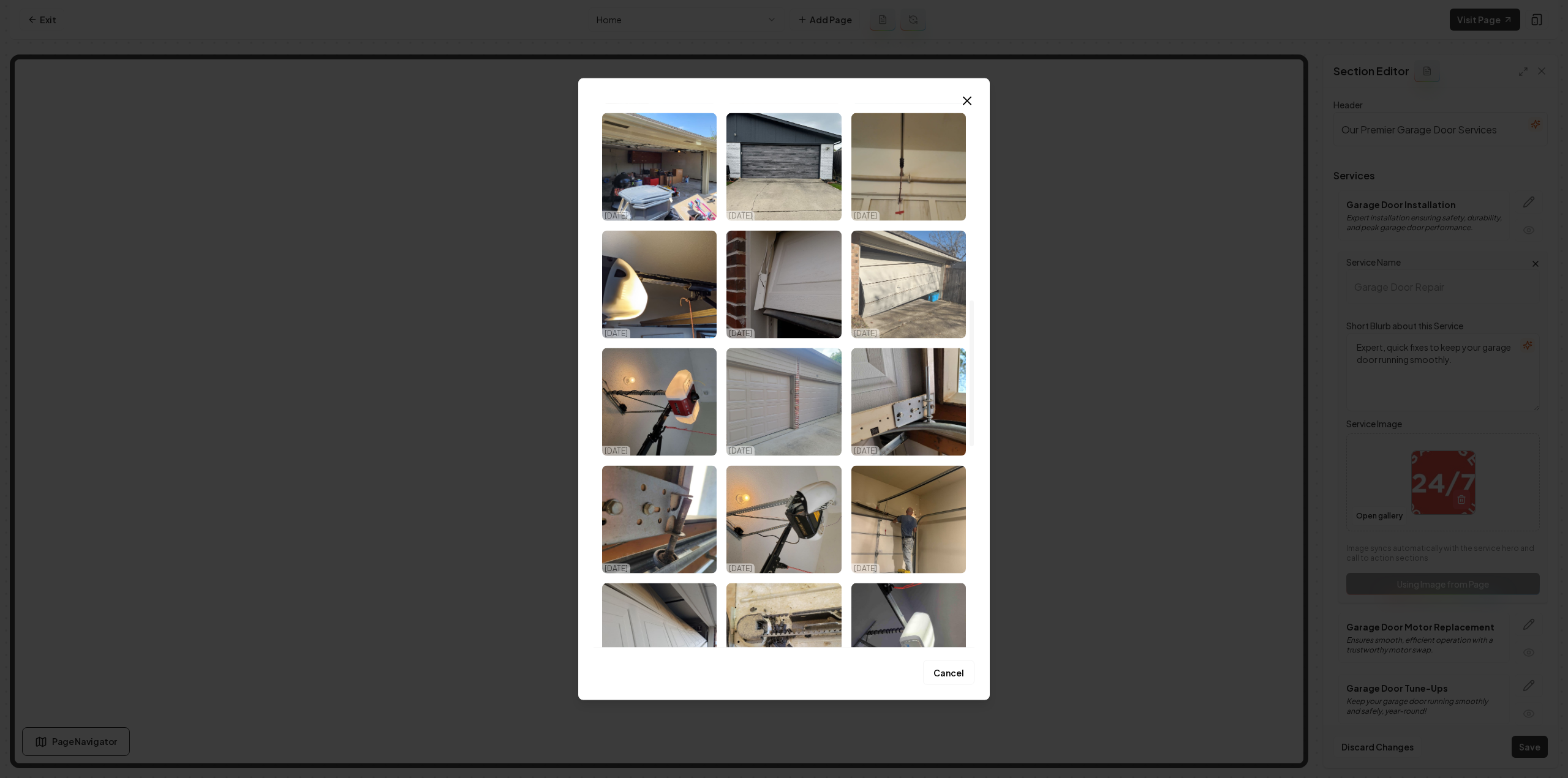
click at [898, 289] on img "Select image image_68dc4c245c7cd75eb820129f.jpeg" at bounding box center [908, 284] width 114 height 108
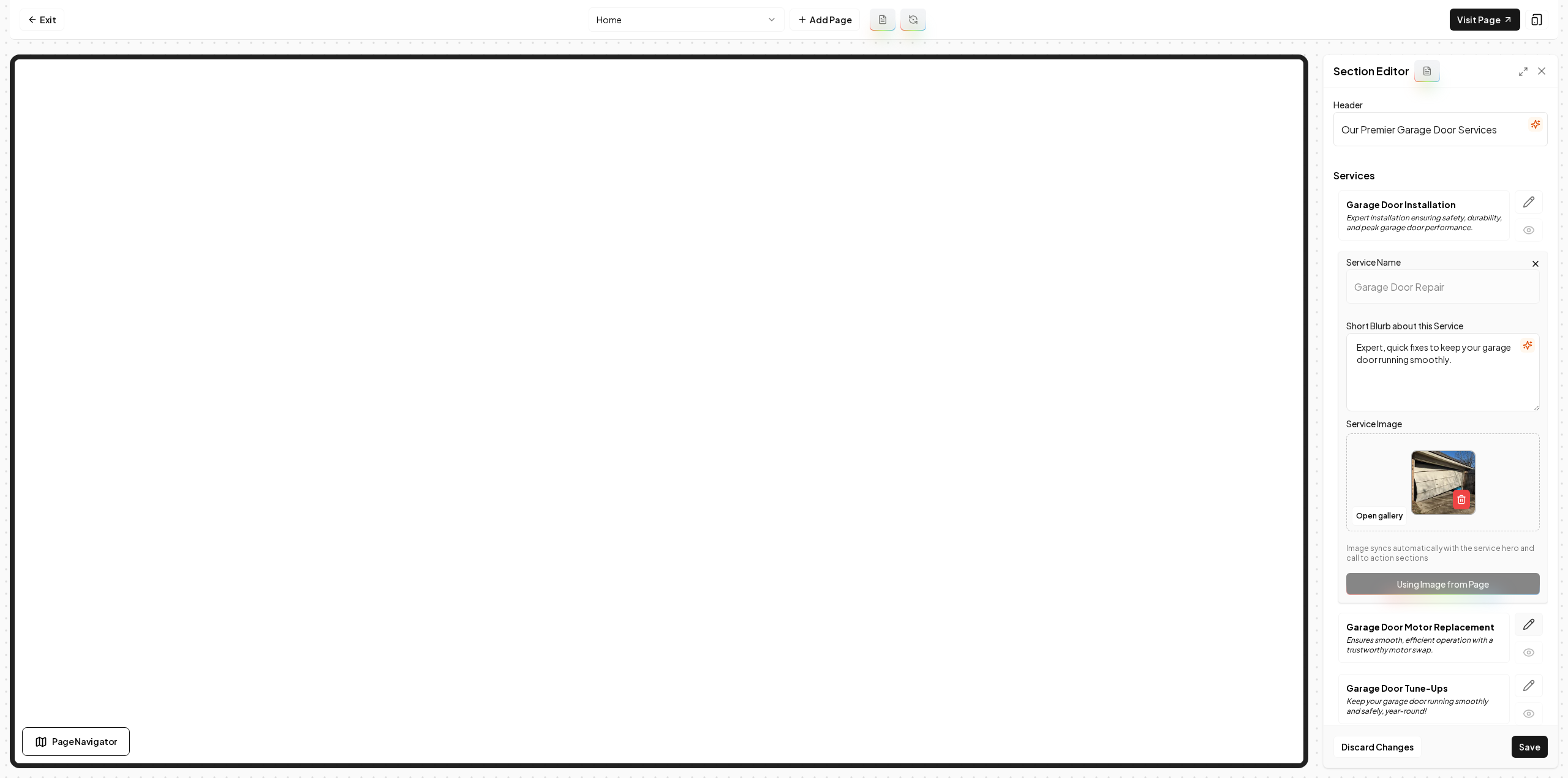
click at [1520, 615] on button "button" at bounding box center [1528, 624] width 28 height 23
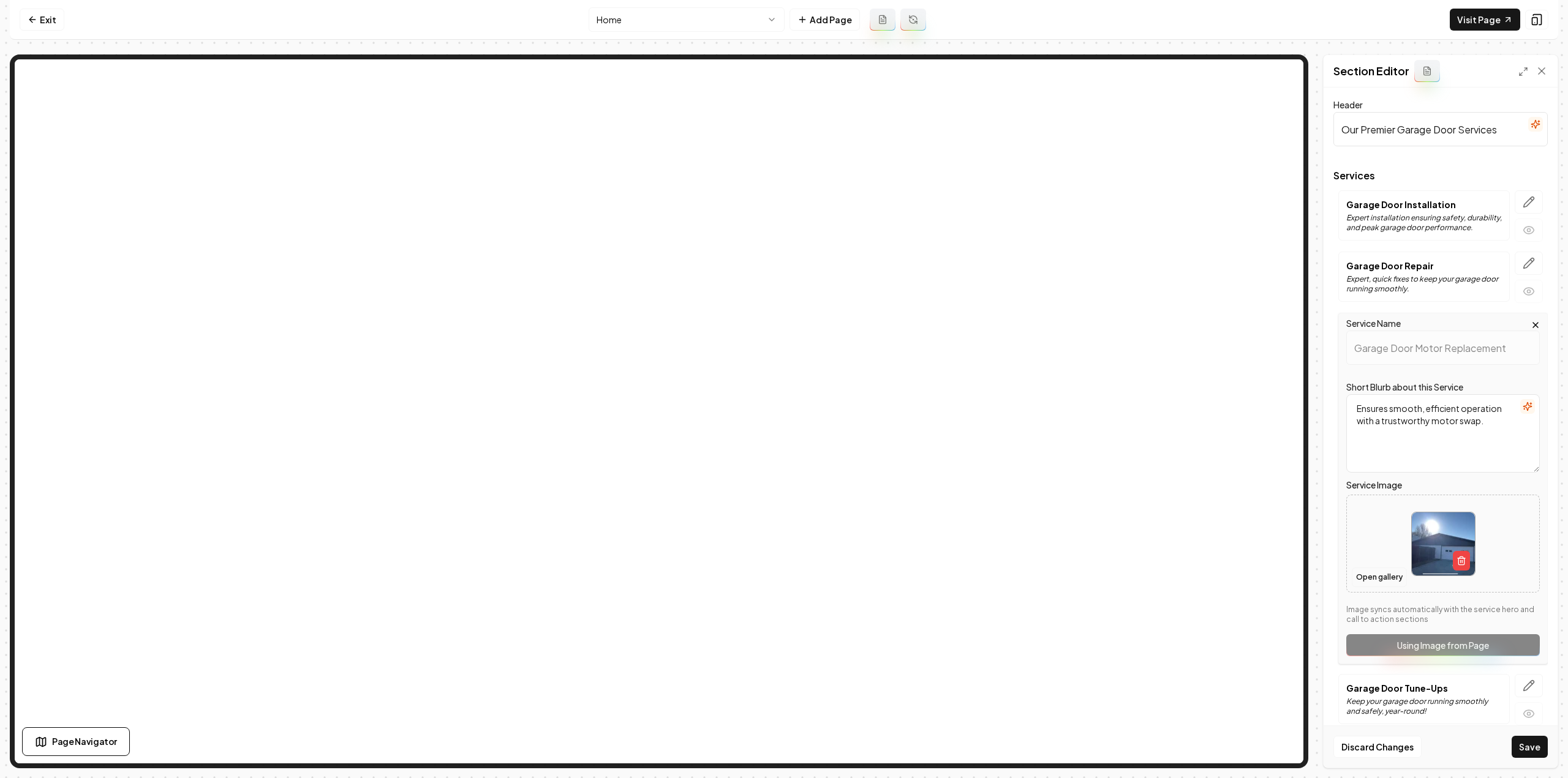
click at [1387, 575] on button "Open gallery" at bounding box center [1378, 577] width 55 height 19
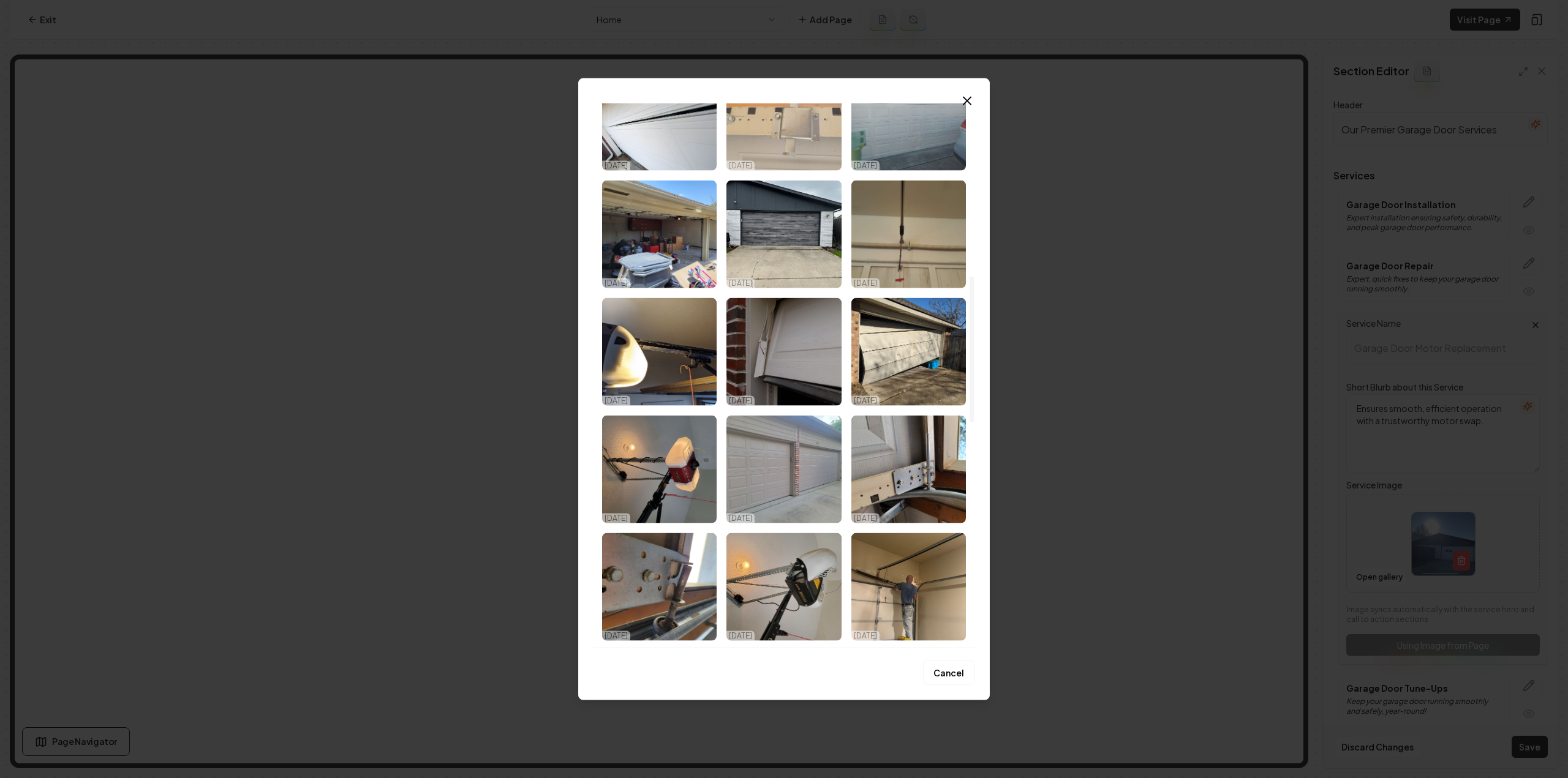
scroll to position [674, 0]
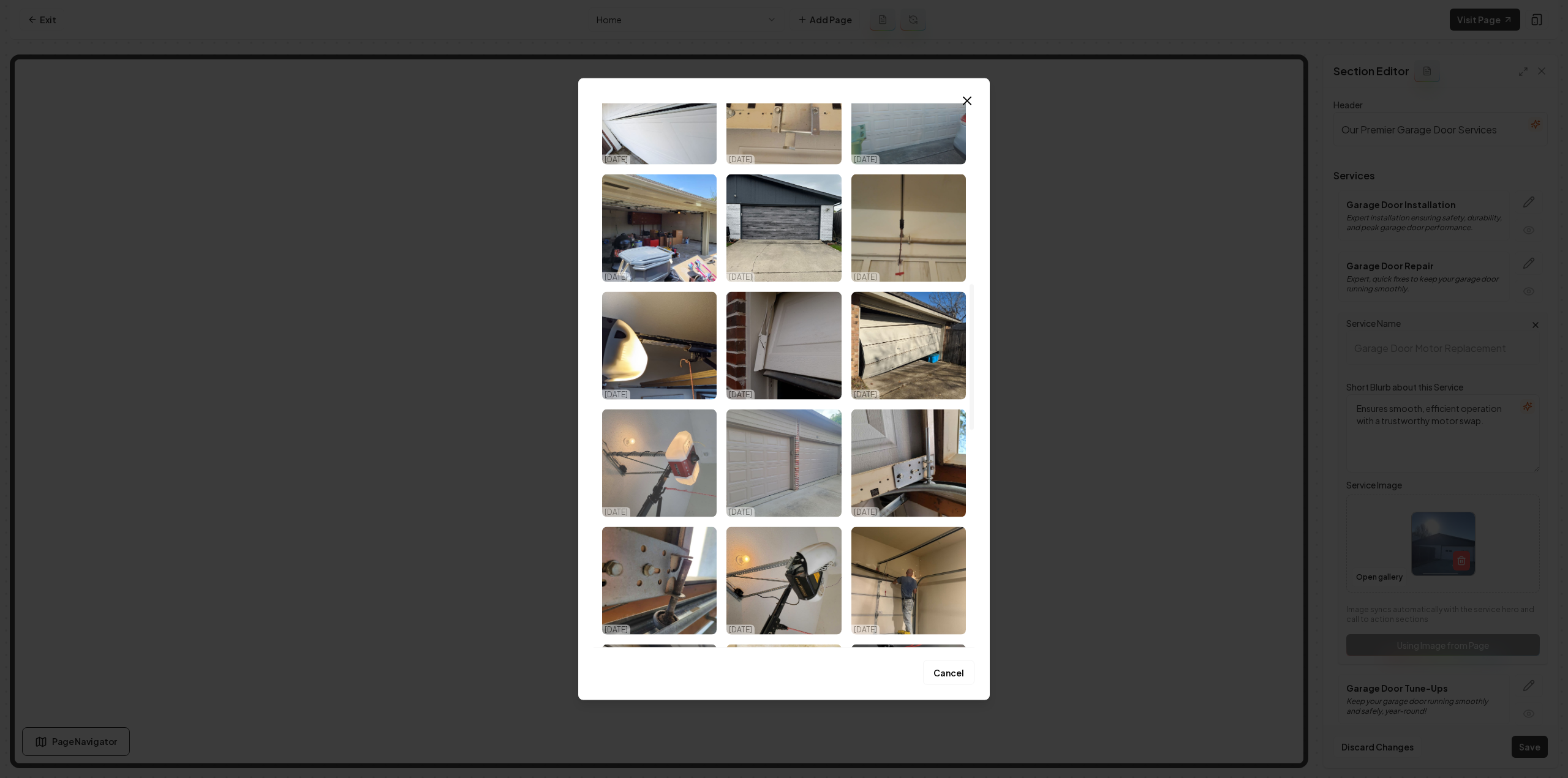
click at [690, 473] on img "Select image image_68dc4c245c7cd75eb8201050.jpeg" at bounding box center [659, 462] width 114 height 108
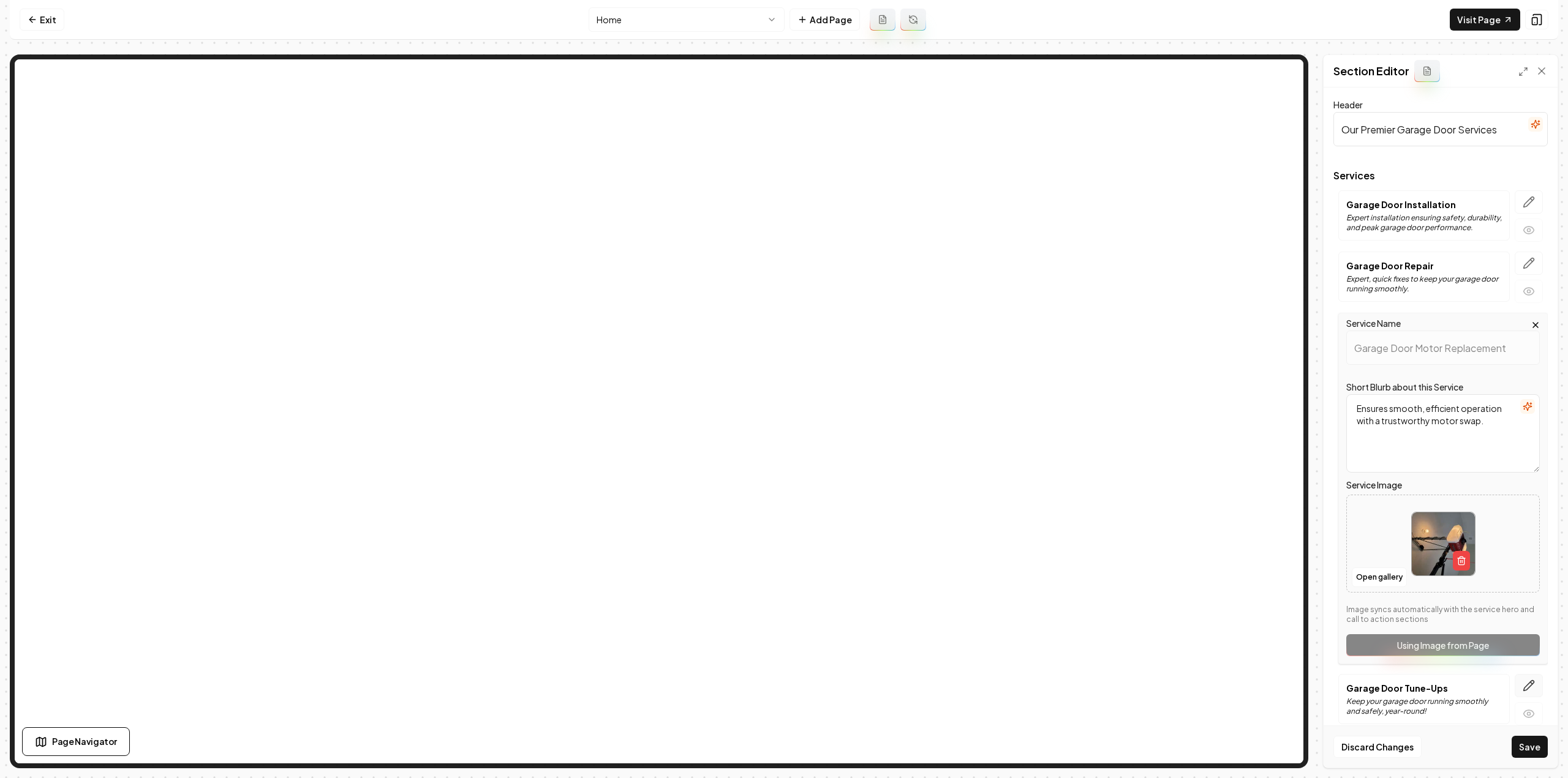
click at [1519, 674] on button "button" at bounding box center [1528, 685] width 28 height 23
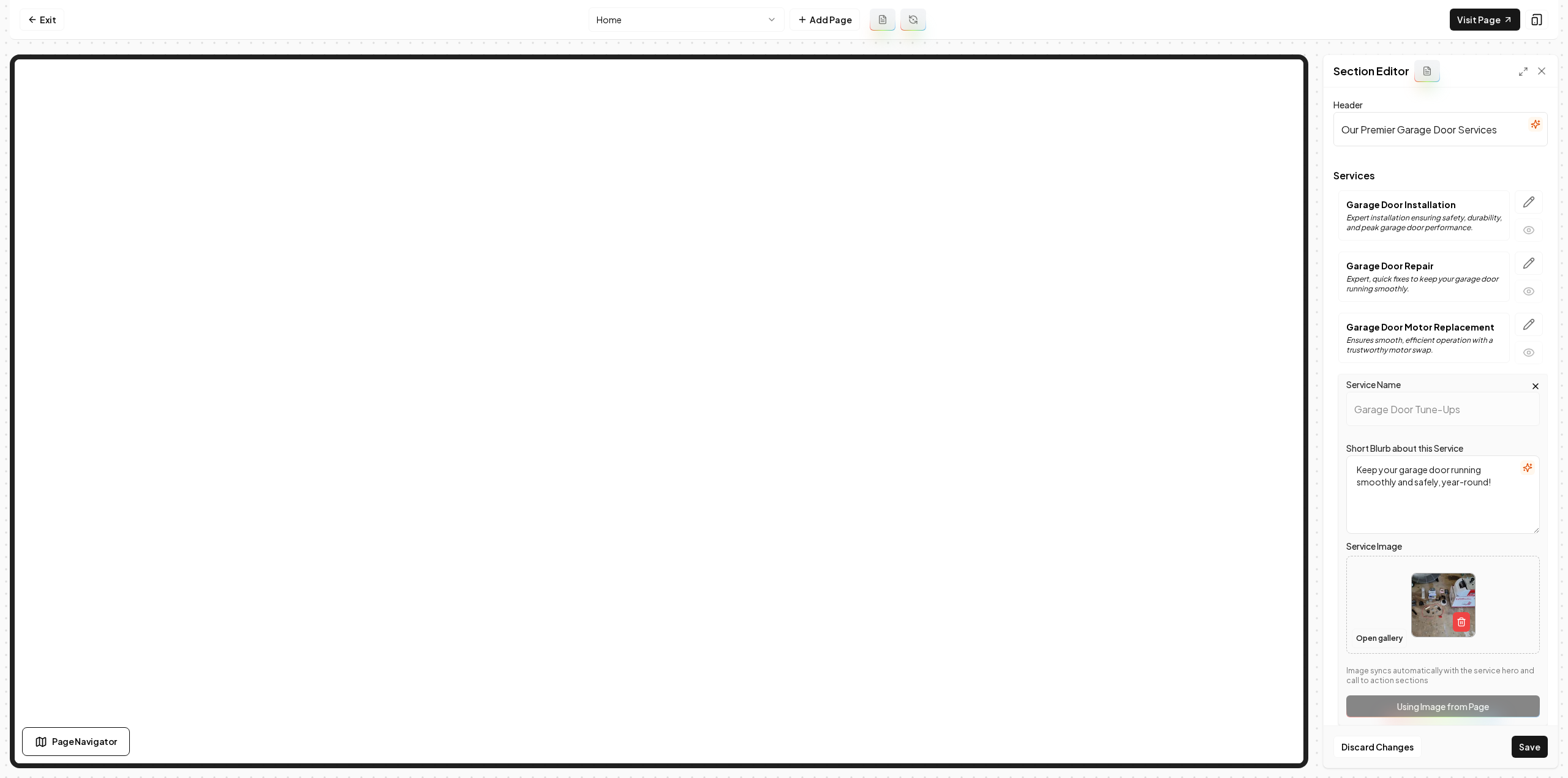
click at [1372, 641] on button "Open gallery" at bounding box center [1378, 638] width 55 height 19
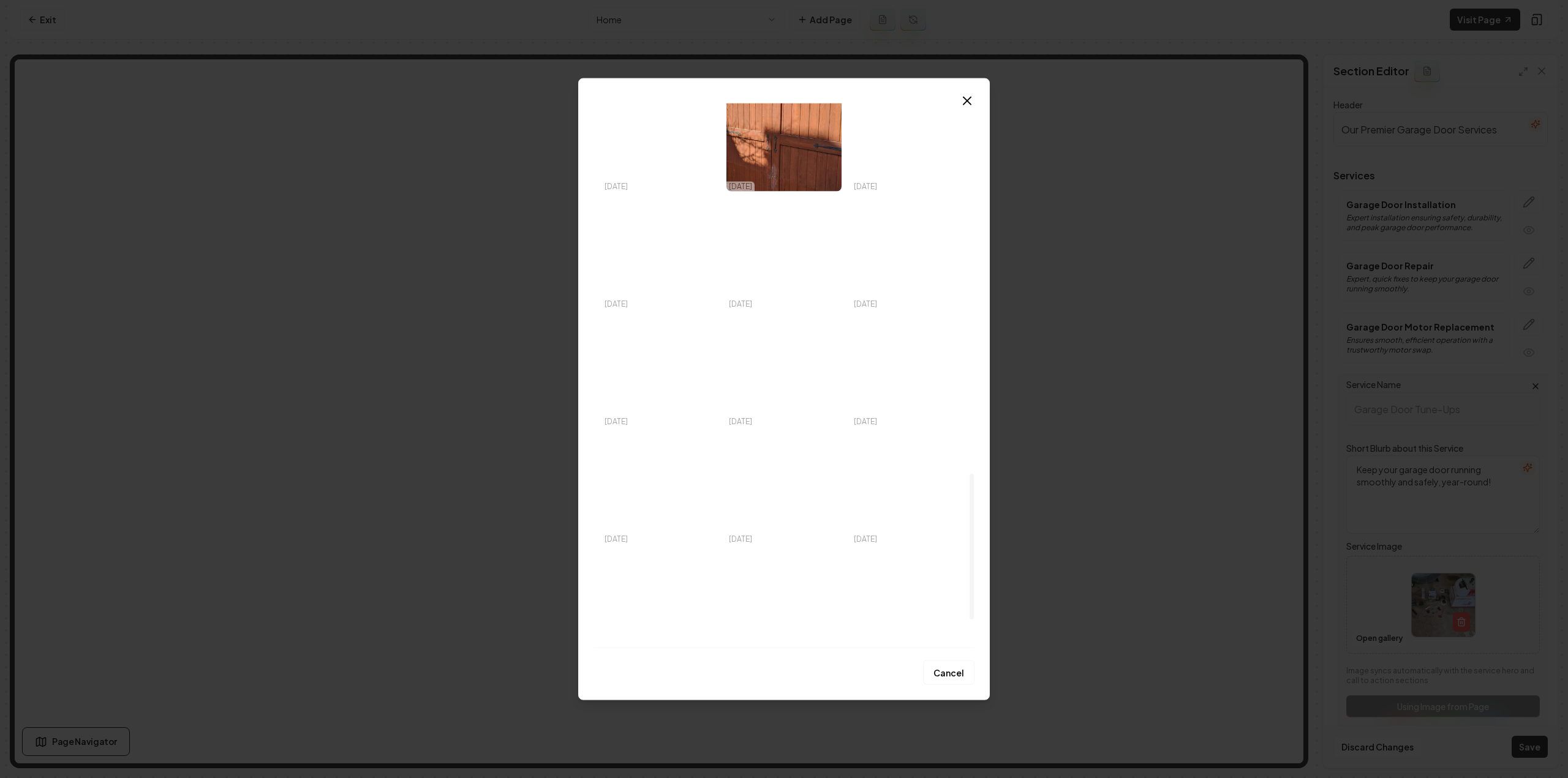
scroll to position [1225, 0]
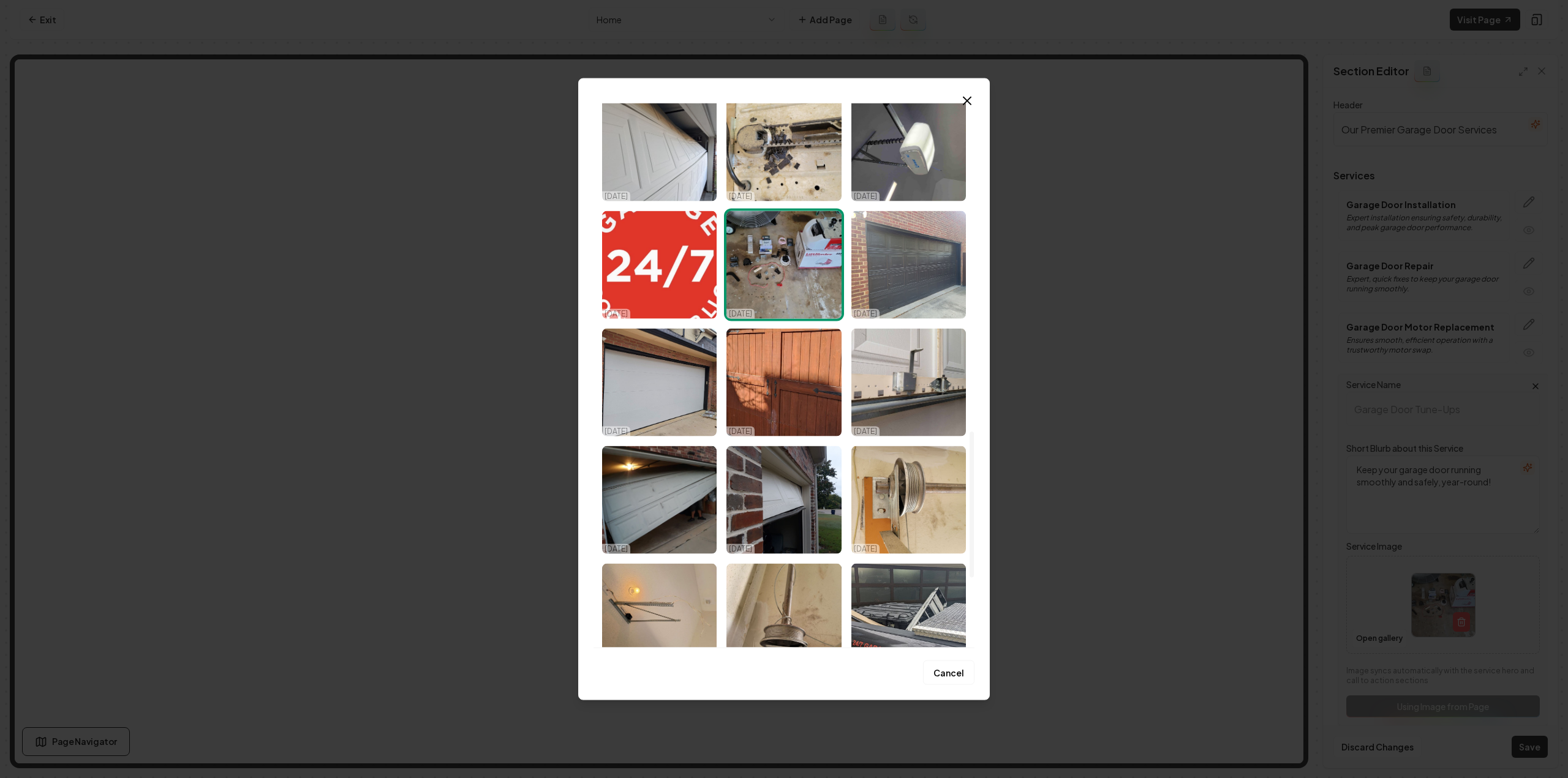
click at [776, 284] on img "Select image image_68dc4c245c7cd75eb8200f88.jpeg" at bounding box center [783, 264] width 114 height 108
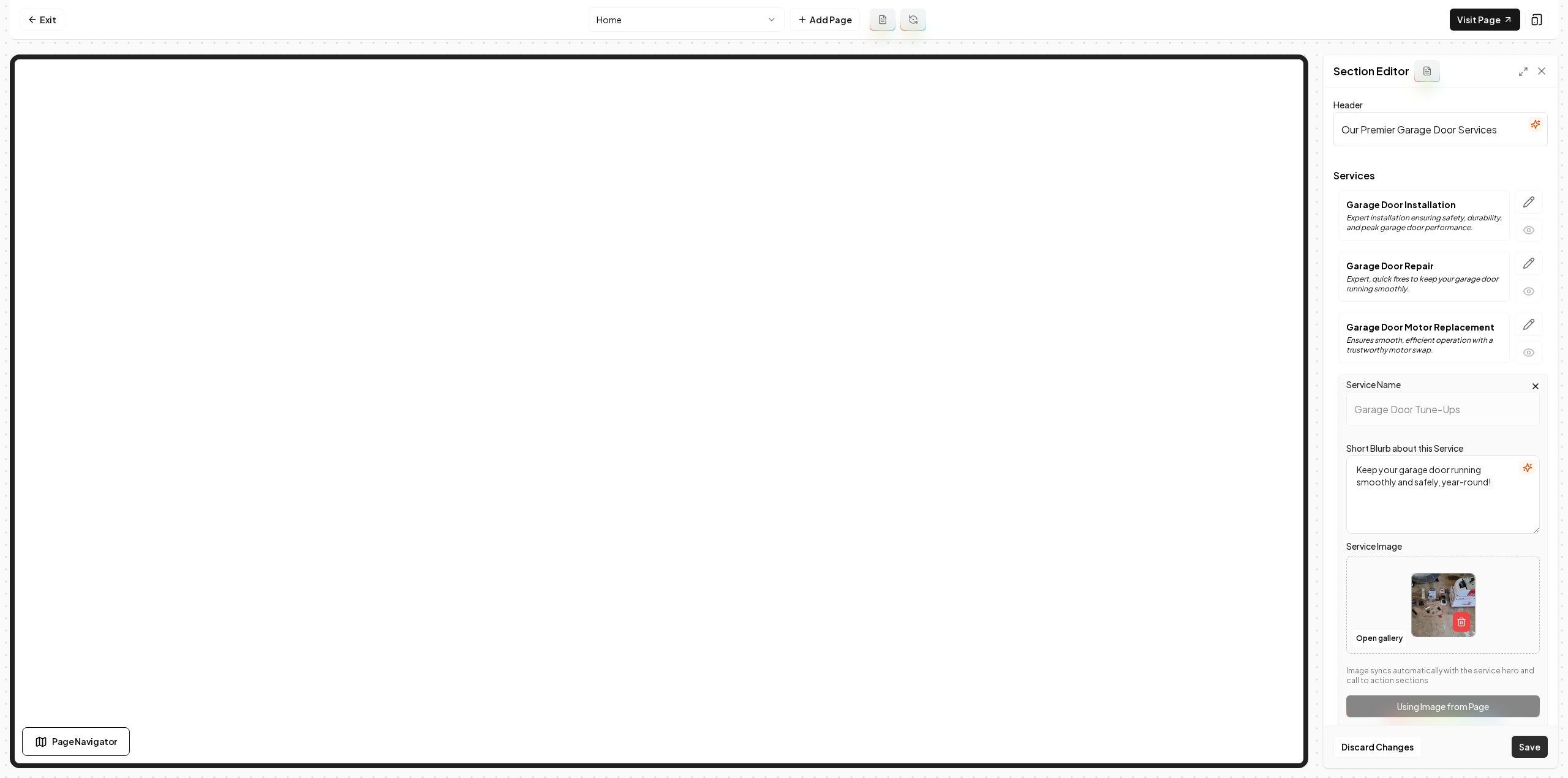
click at [1524, 756] on button "Save" at bounding box center [1529, 747] width 36 height 22
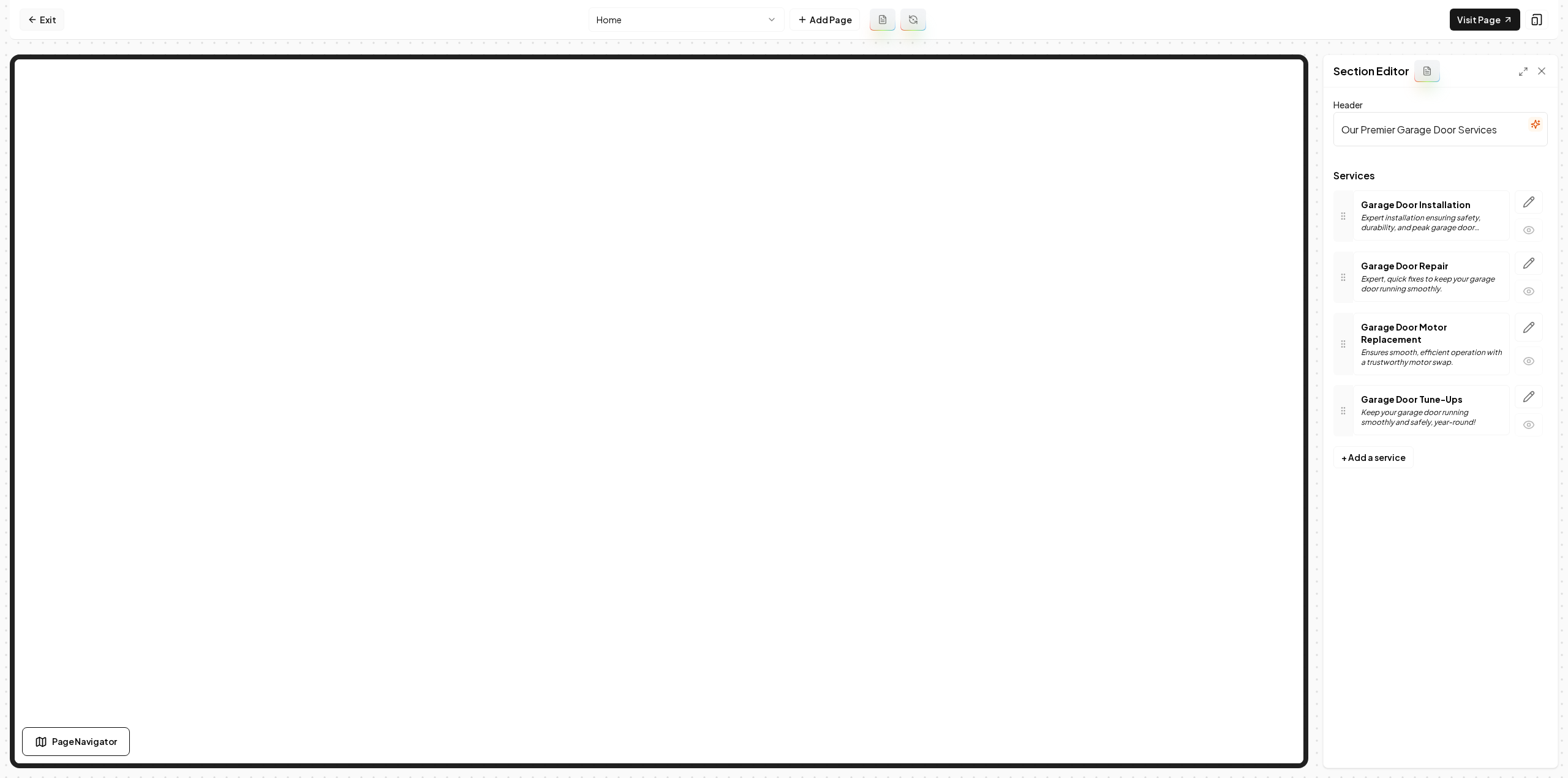
click at [25, 15] on link "Exit" at bounding box center [41, 19] width 45 height 22
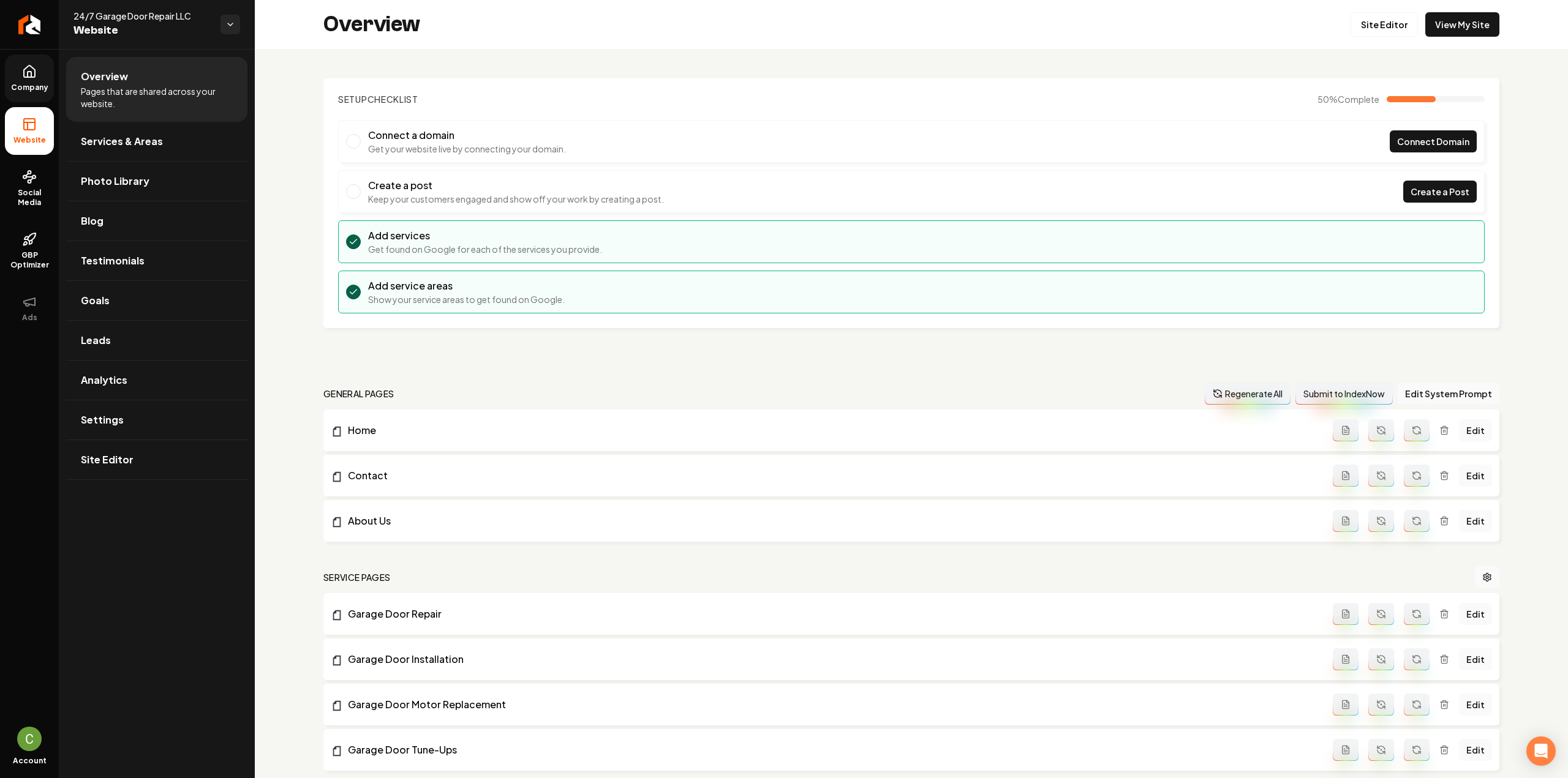
click at [36, 95] on link "Company" at bounding box center [30, 78] width 49 height 47
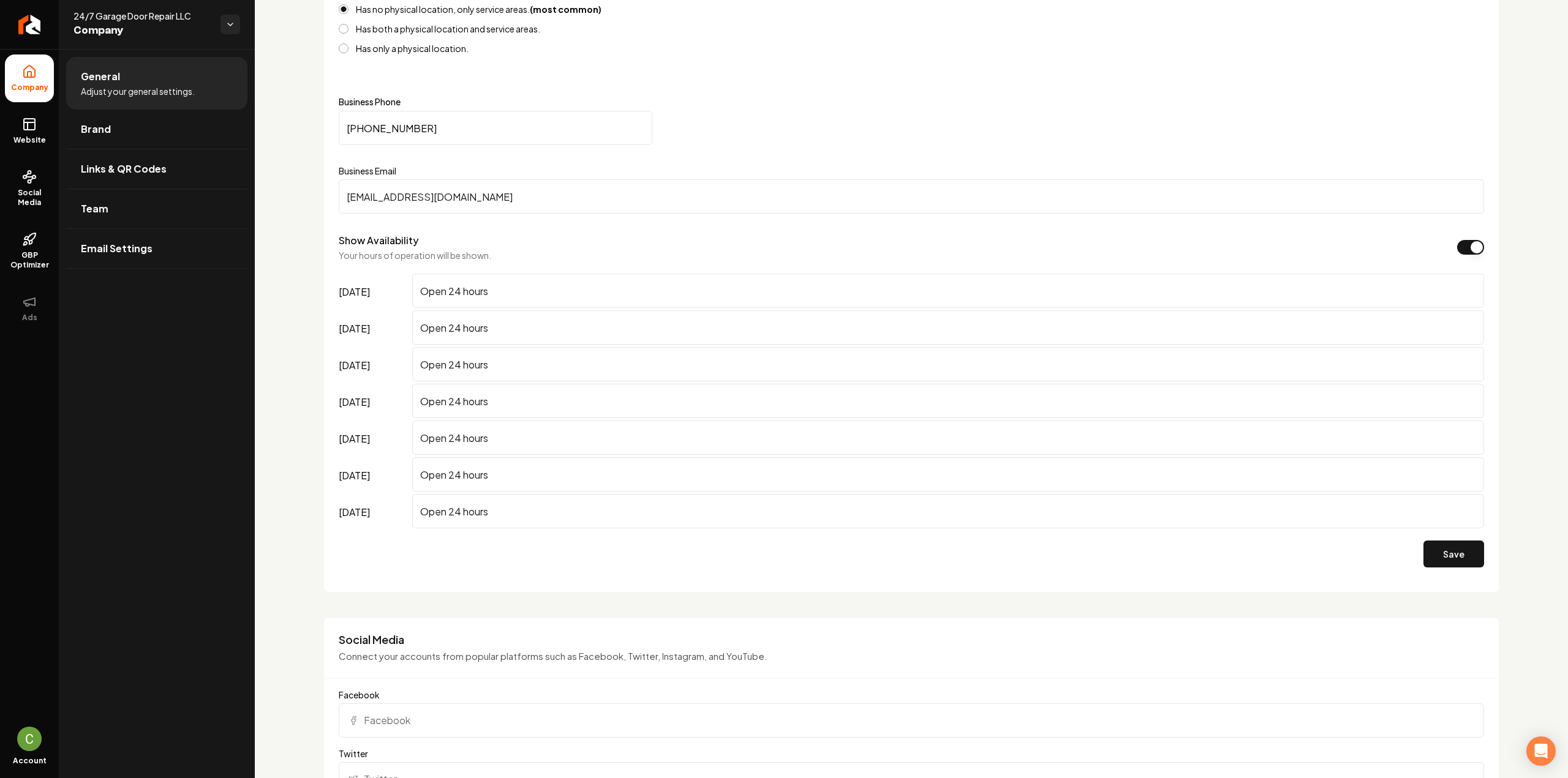
scroll to position [1163, 0]
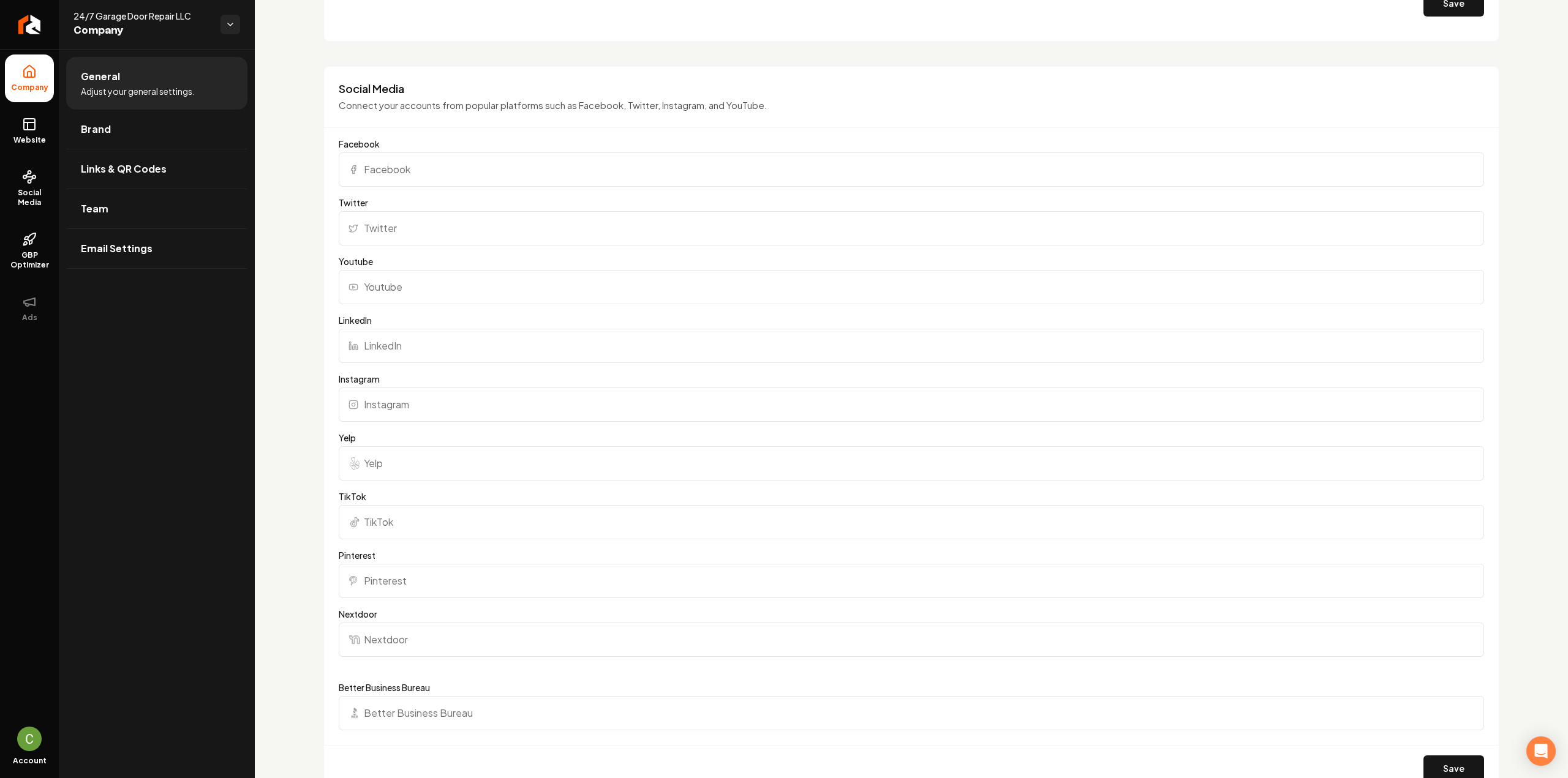
click at [373, 167] on input "Facebook" at bounding box center [911, 169] width 1146 height 35
paste input "https://www.facebook.com/247gdr?_rdc=1&_rdr#"
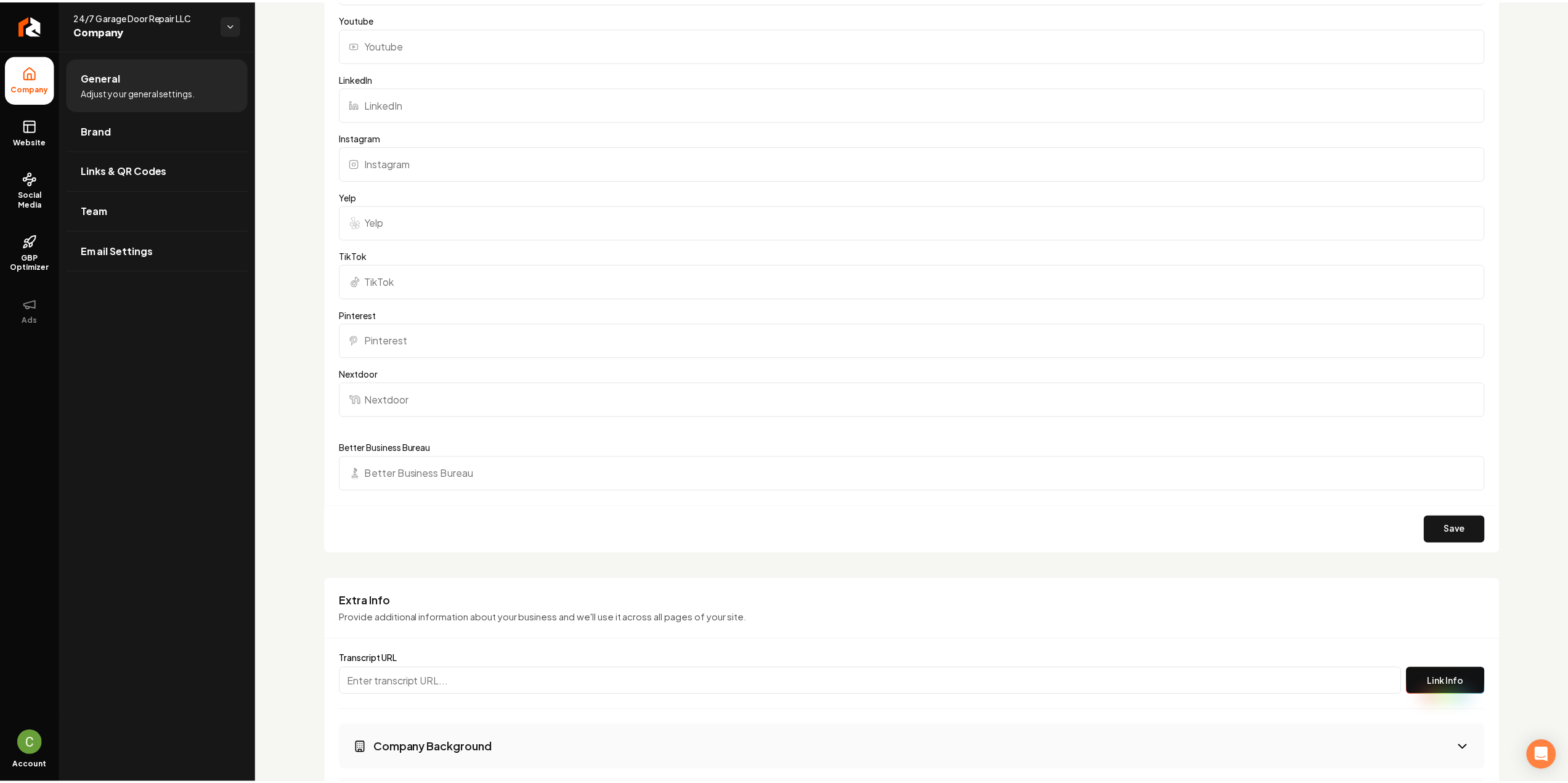
scroll to position [1418, 0]
type input "https://www.facebook.com/247gdr?_rdc=1&_rdr#"
click at [1446, 527] on button "Save" at bounding box center [1462, 527] width 61 height 27
click at [35, 39] on link "Return to dashboard" at bounding box center [29, 25] width 59 height 49
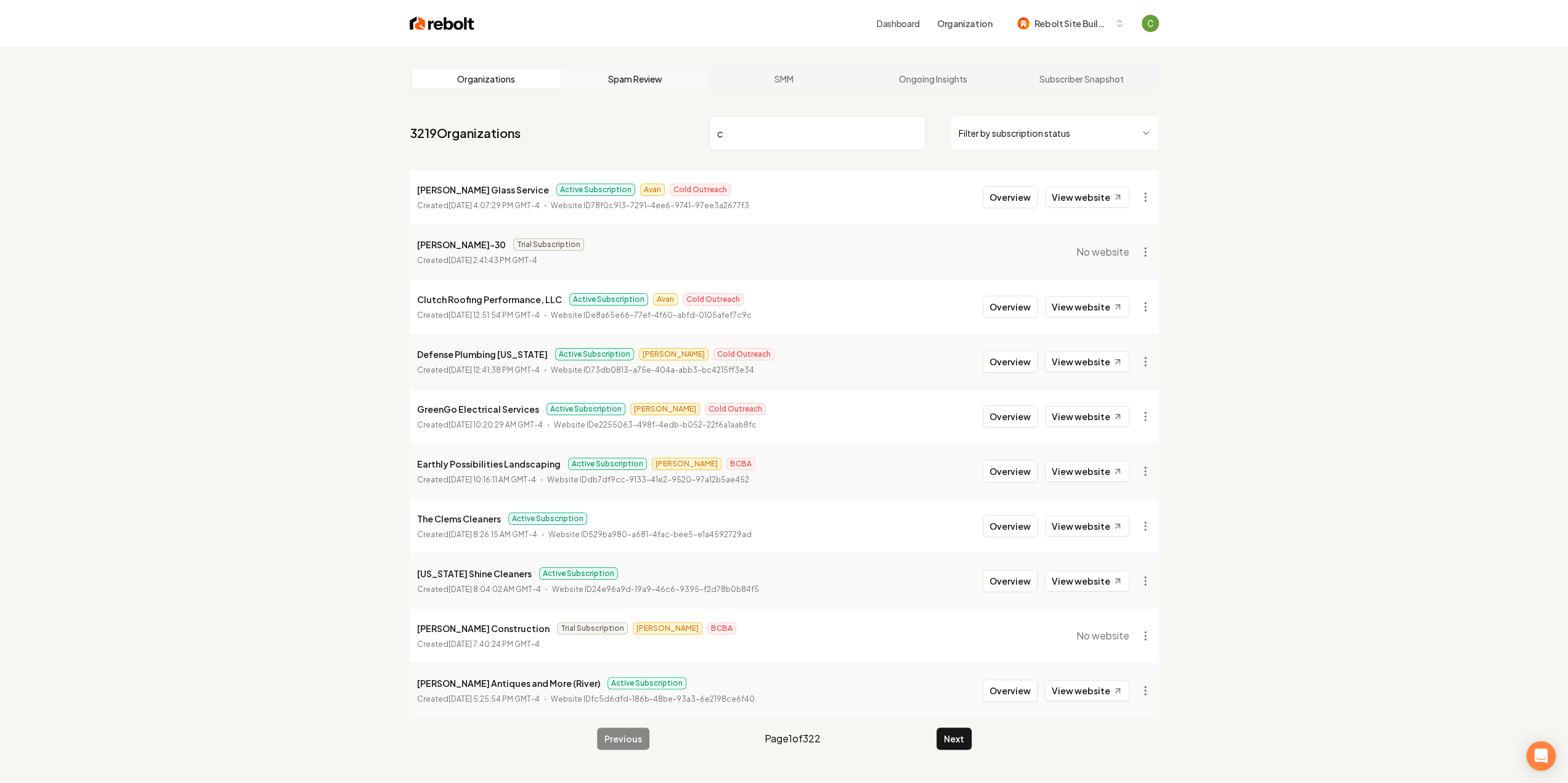
type input "c"
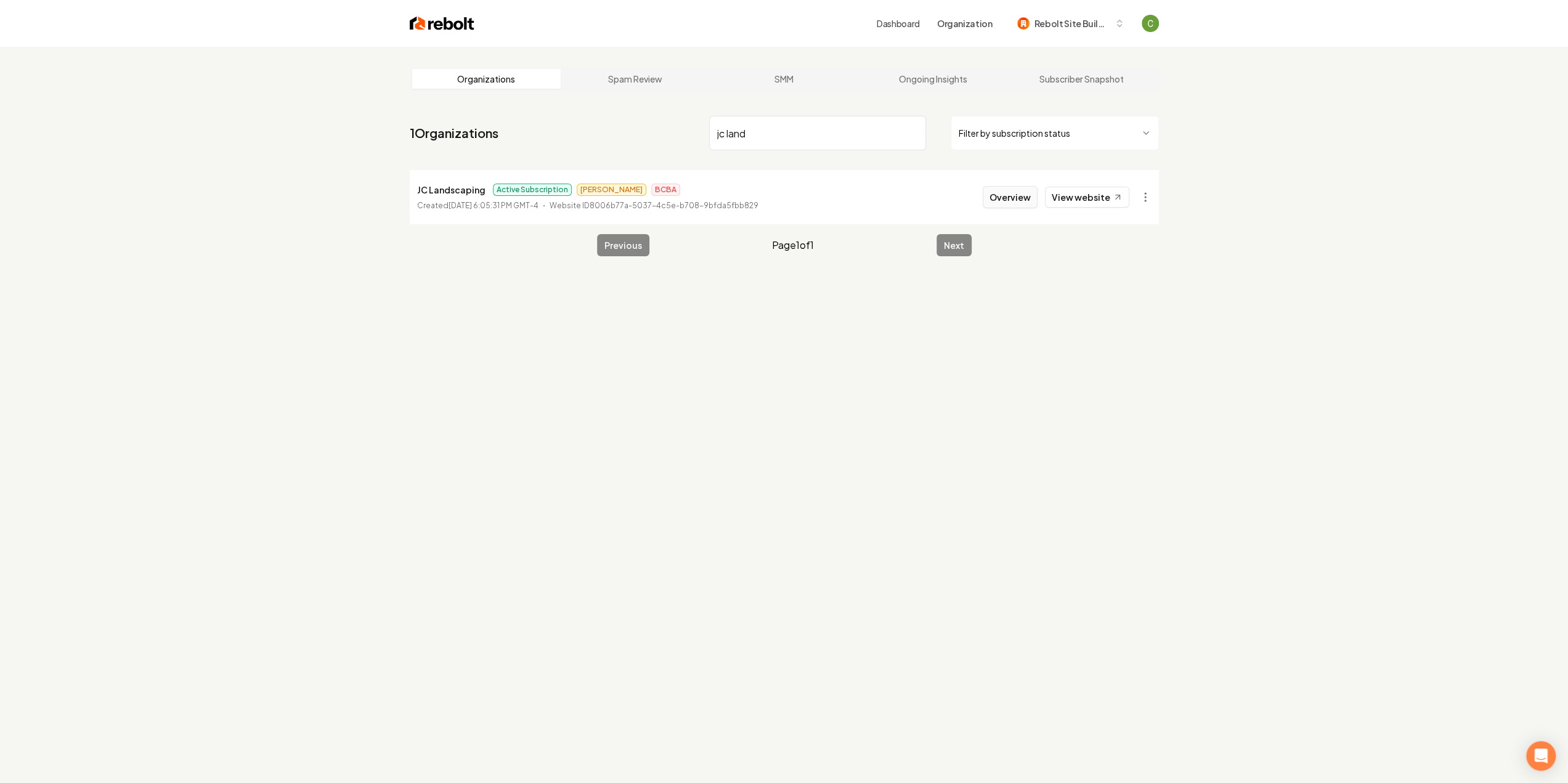
type input "jc land"
click at [1002, 204] on button "Overview" at bounding box center [1010, 197] width 55 height 22
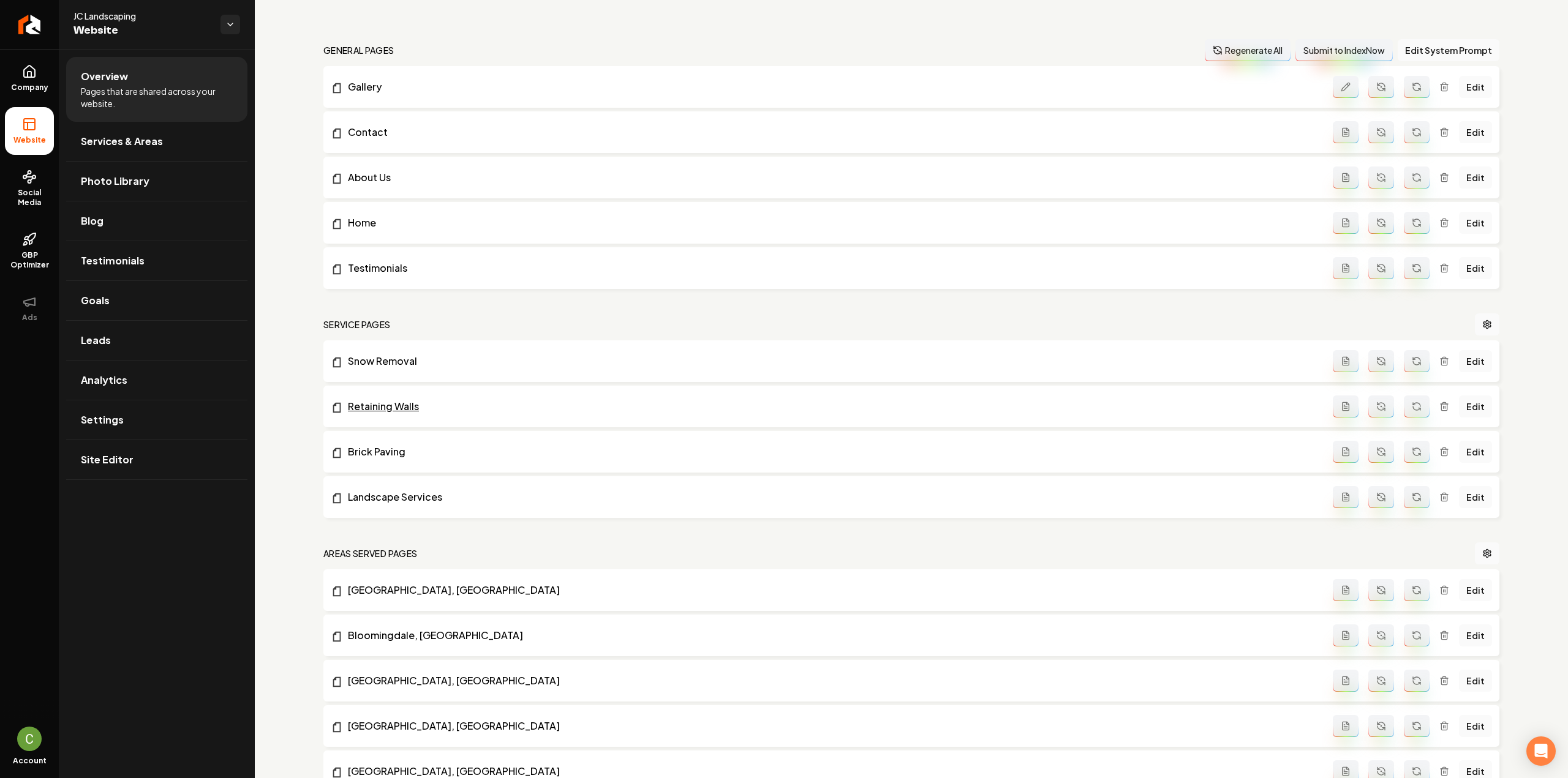
scroll to position [123, 0]
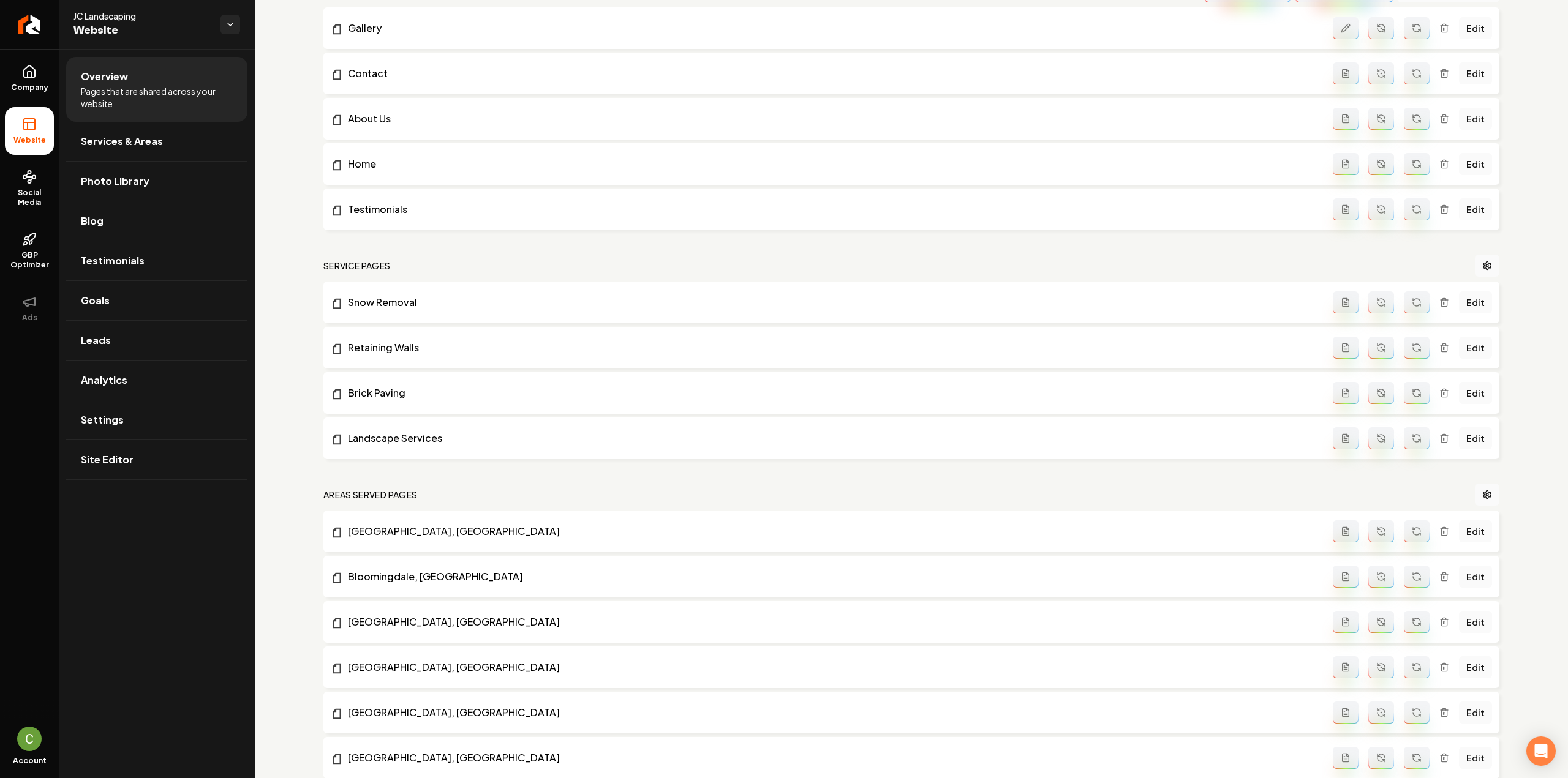
click at [279, 141] on div "general pages Regenerate All Submit to IndexNow Edit System Prompt Gallery Edit…" at bounding box center [911, 547] width 1313 height 1241
click at [139, 139] on span "Services & Areas" at bounding box center [121, 141] width 82 height 14
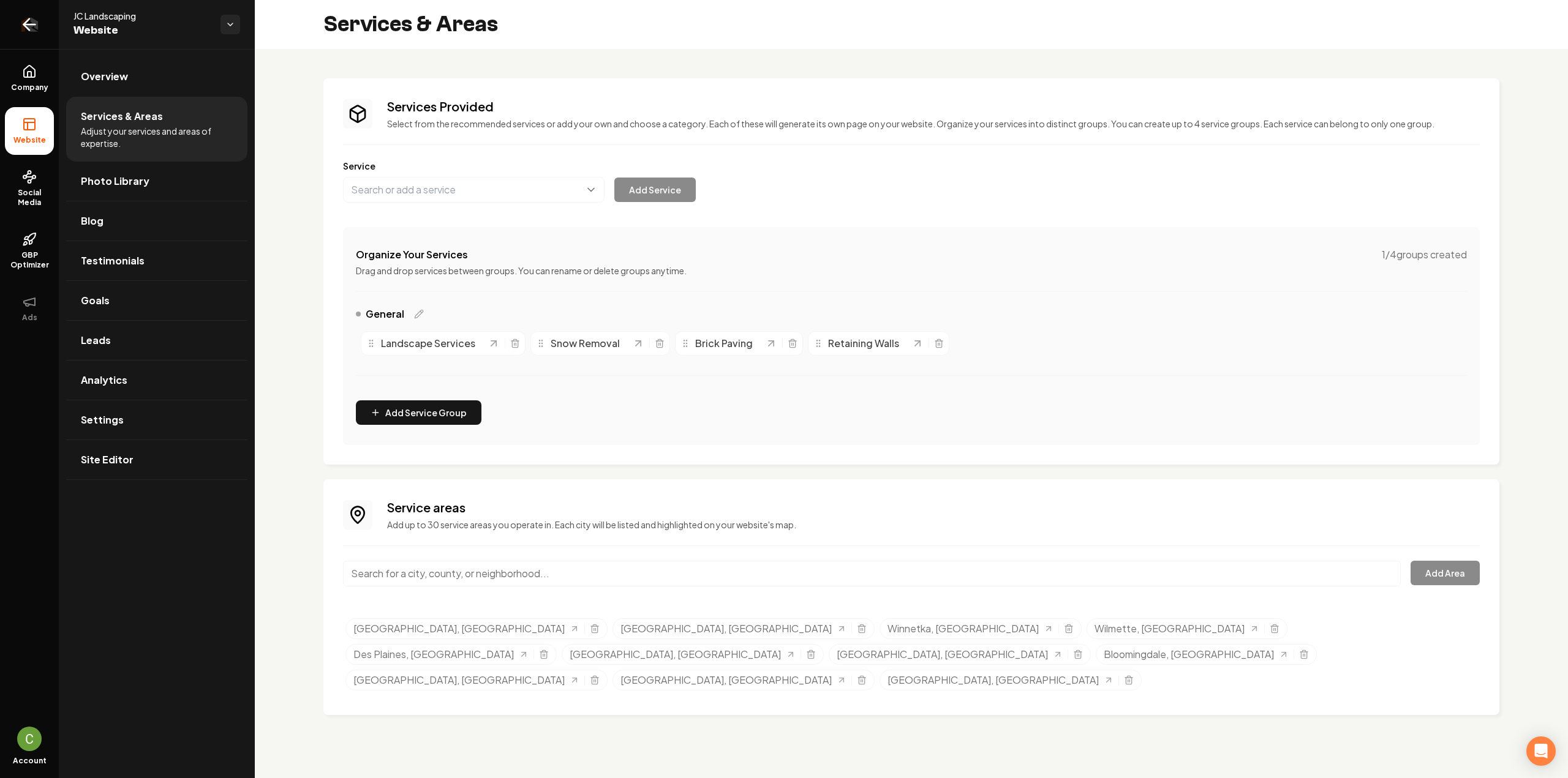
click at [30, 30] on icon "Return to dashboard" at bounding box center [26, 25] width 6 height 12
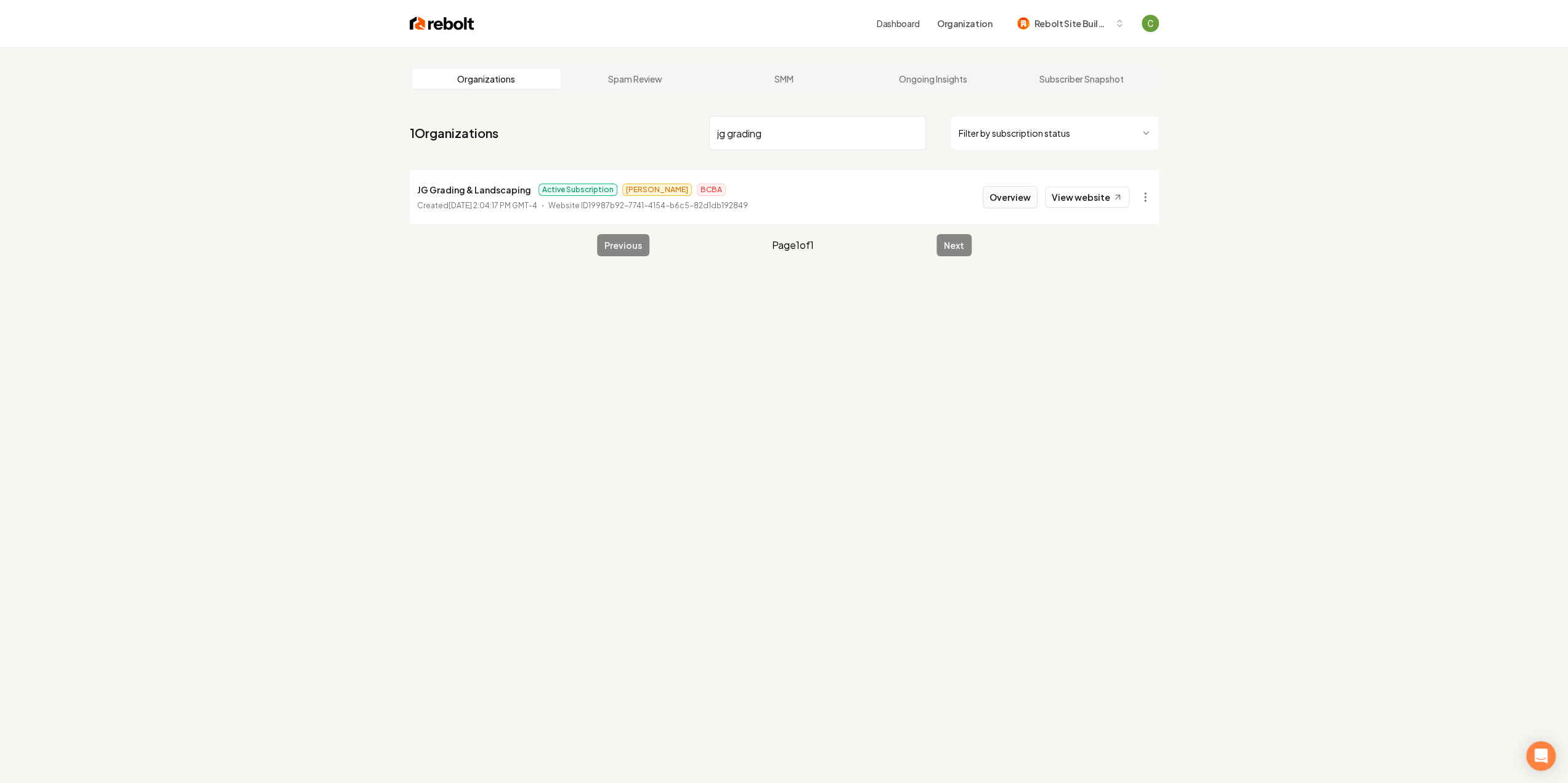
type input "jg grading"
click at [997, 189] on button "Overview" at bounding box center [1010, 197] width 55 height 22
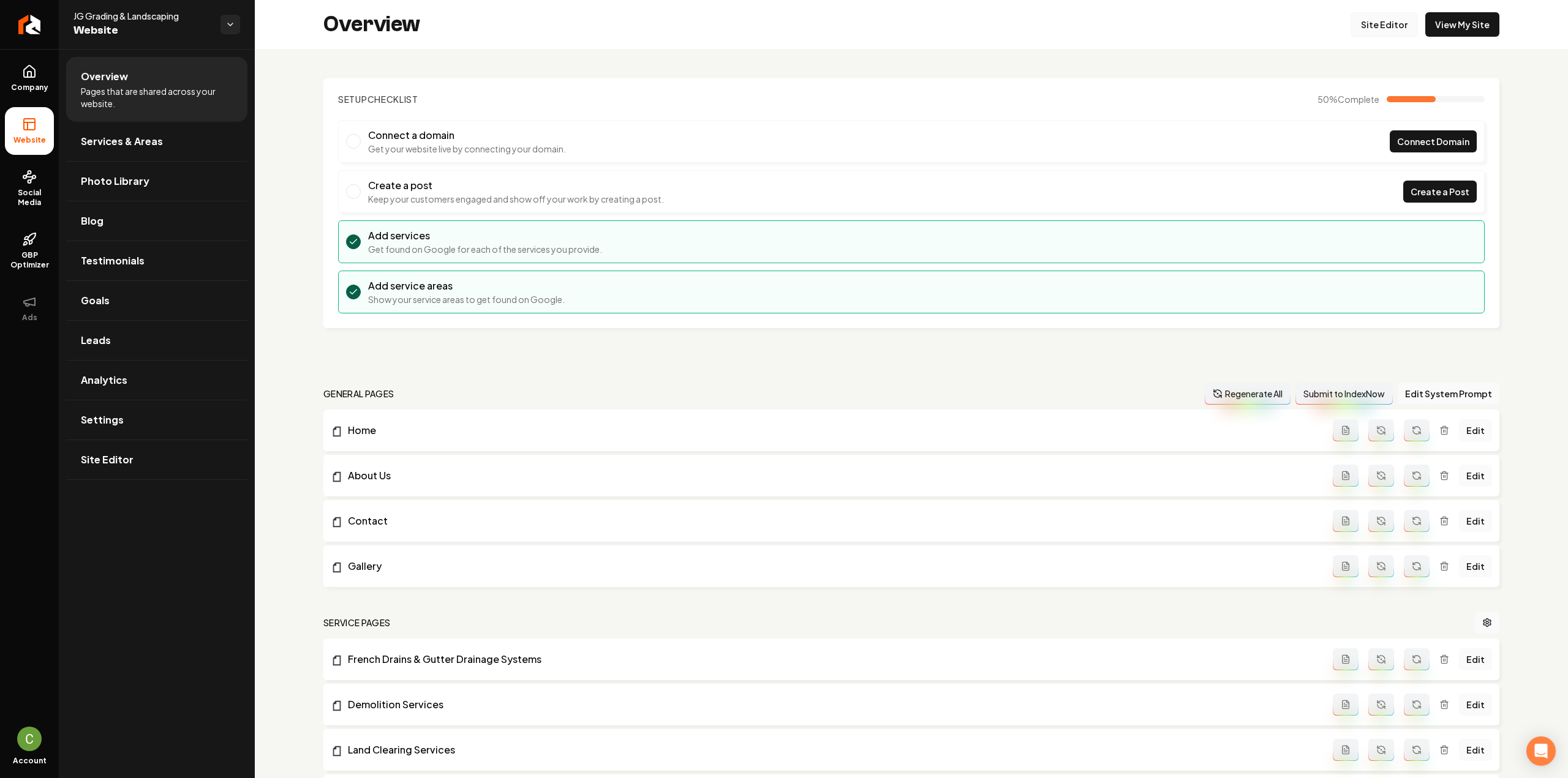
click at [1378, 20] on link "Site Editor" at bounding box center [1384, 24] width 68 height 25
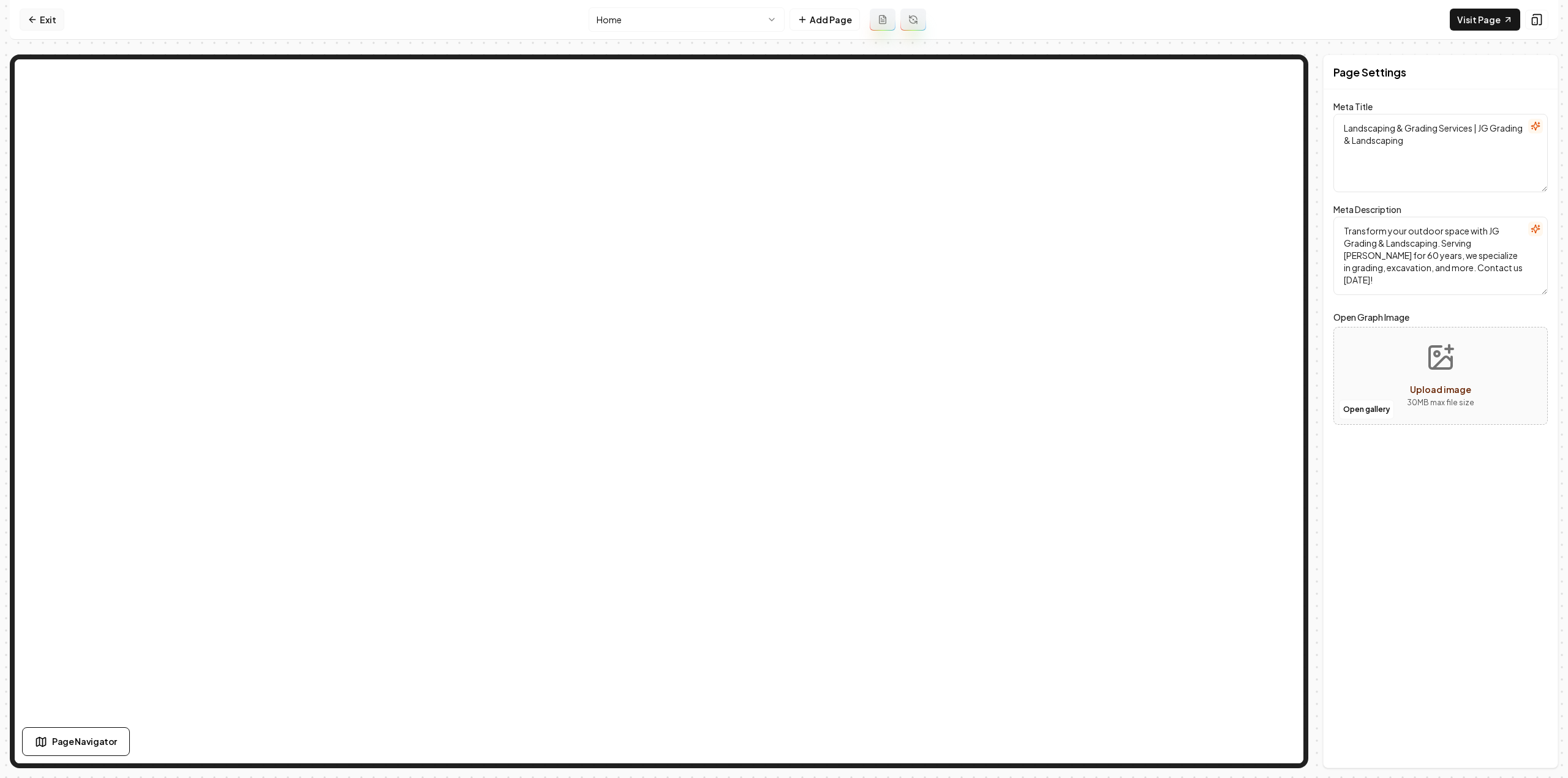
click at [48, 13] on link "Exit" at bounding box center [41, 19] width 45 height 22
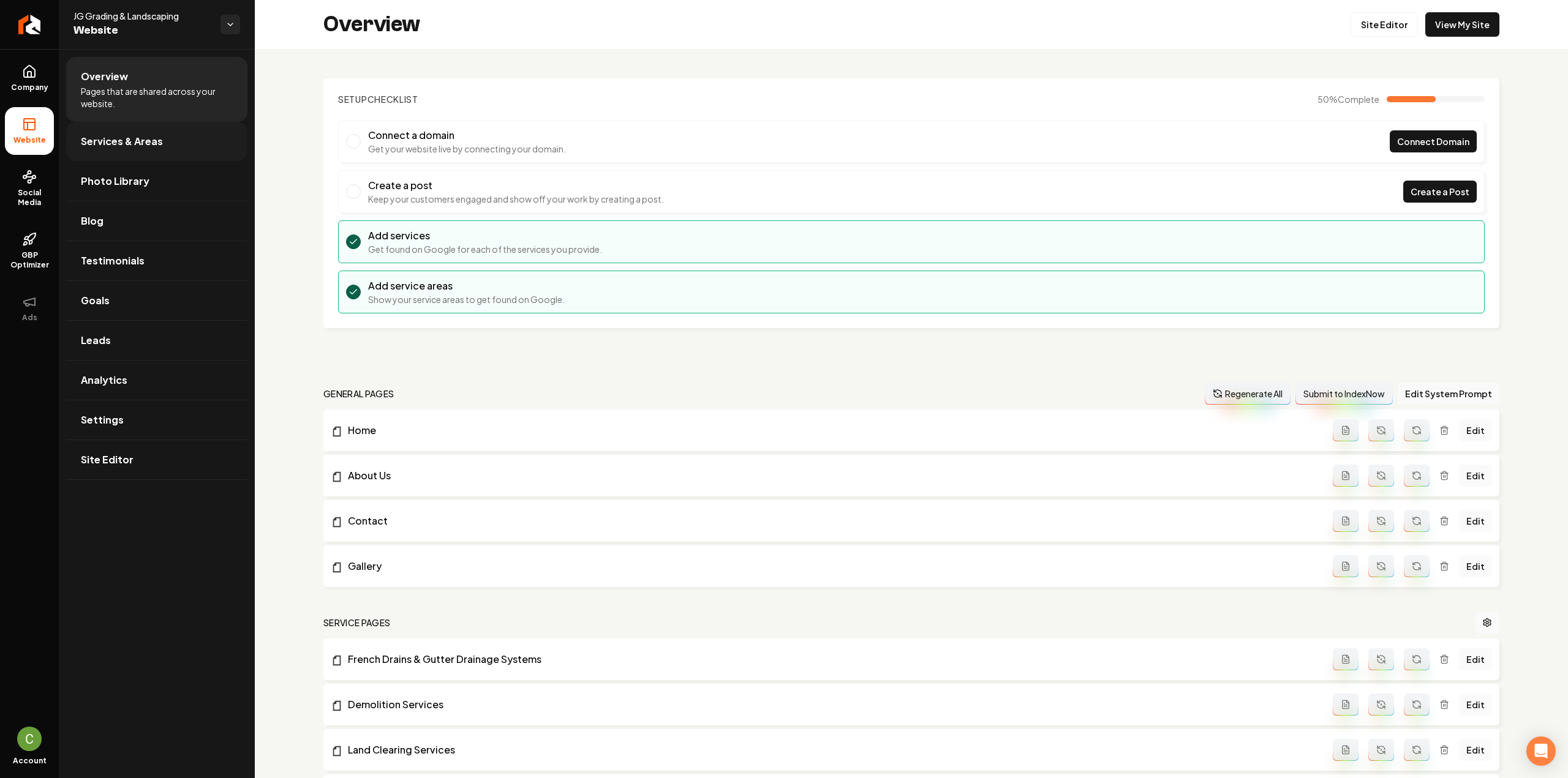
click at [93, 138] on span "Services & Areas" at bounding box center [121, 141] width 82 height 14
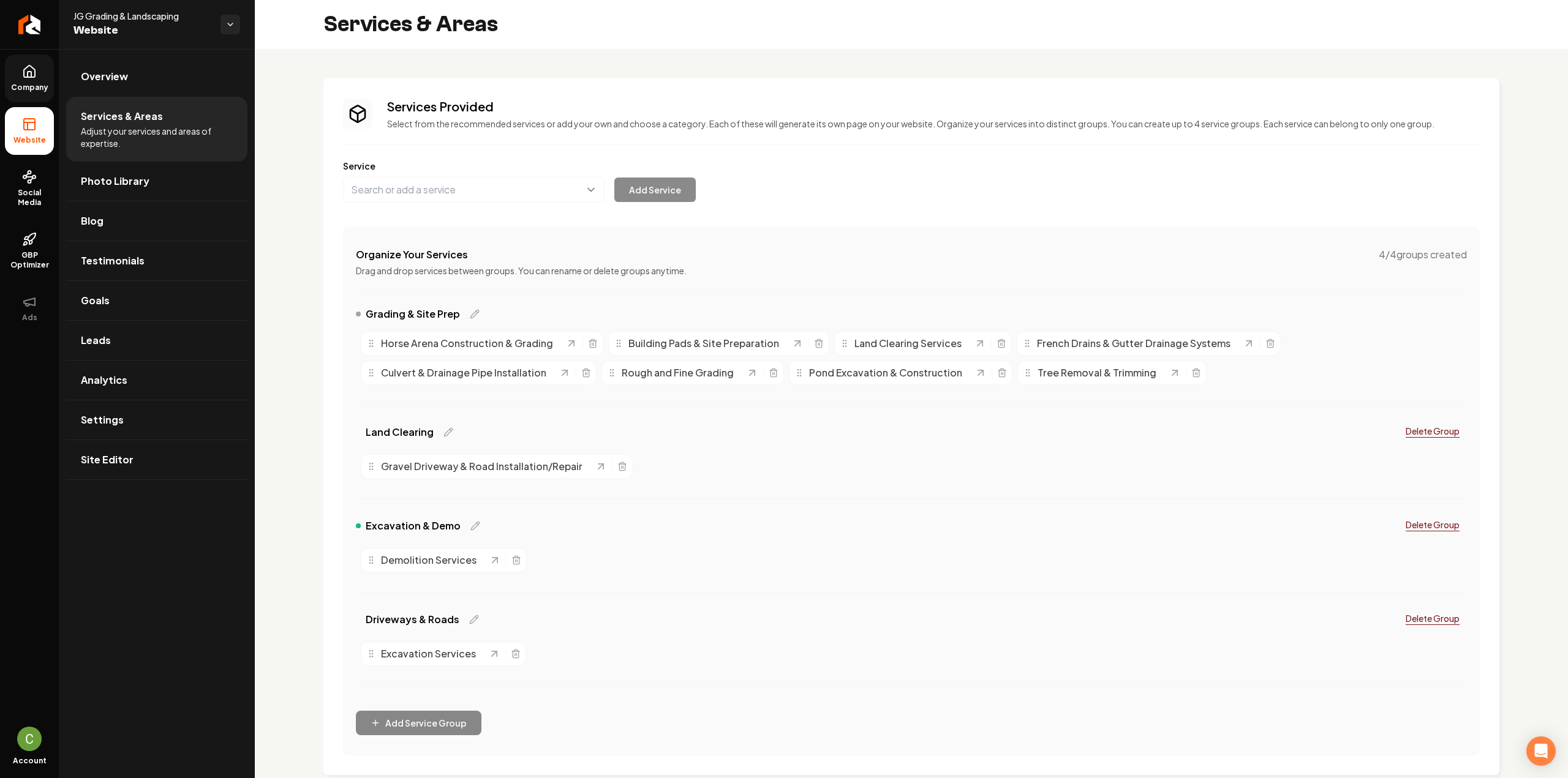
click at [33, 76] on icon at bounding box center [29, 71] width 11 height 12
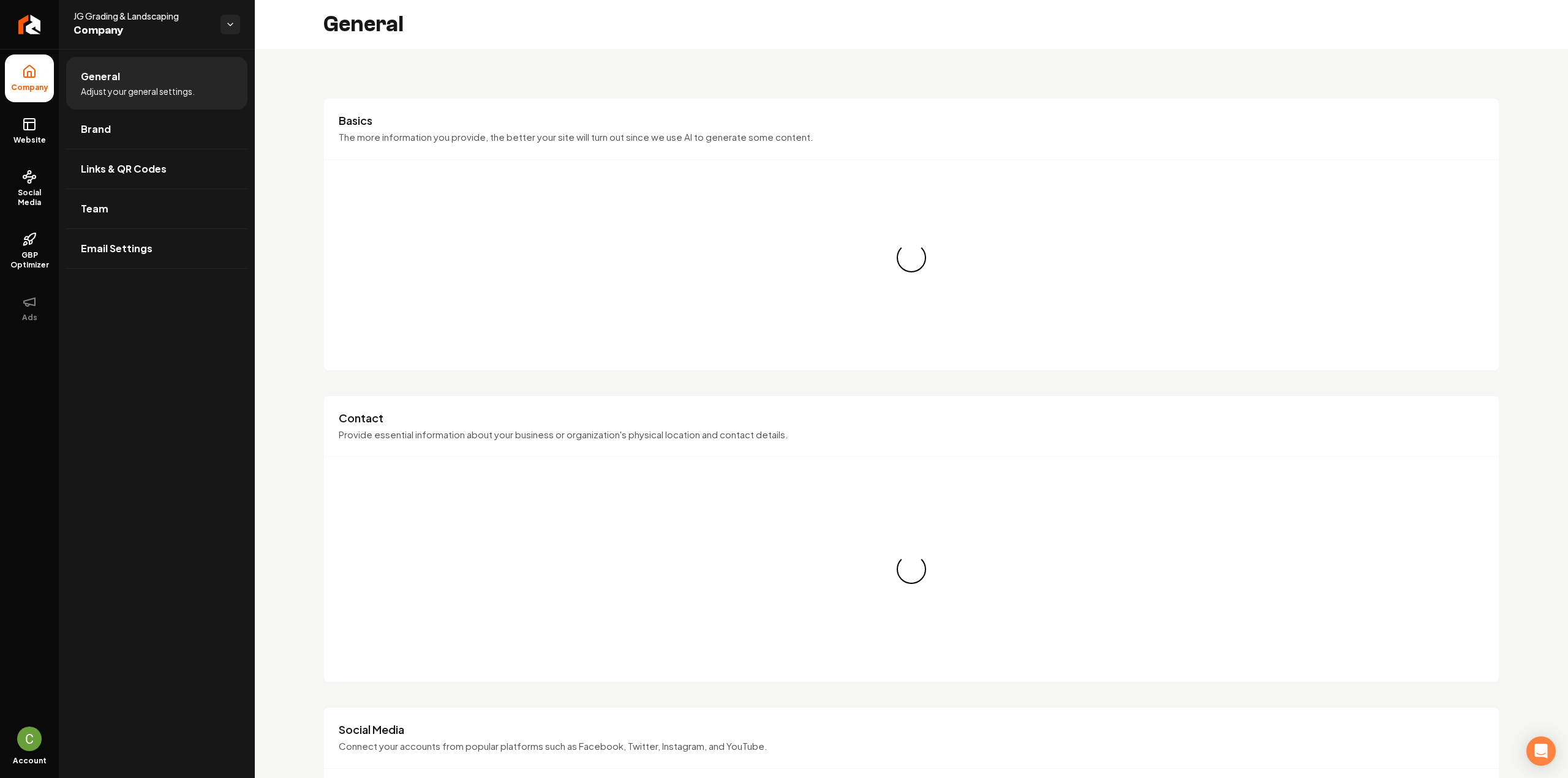
click at [23, 150] on link "Website" at bounding box center [30, 131] width 49 height 47
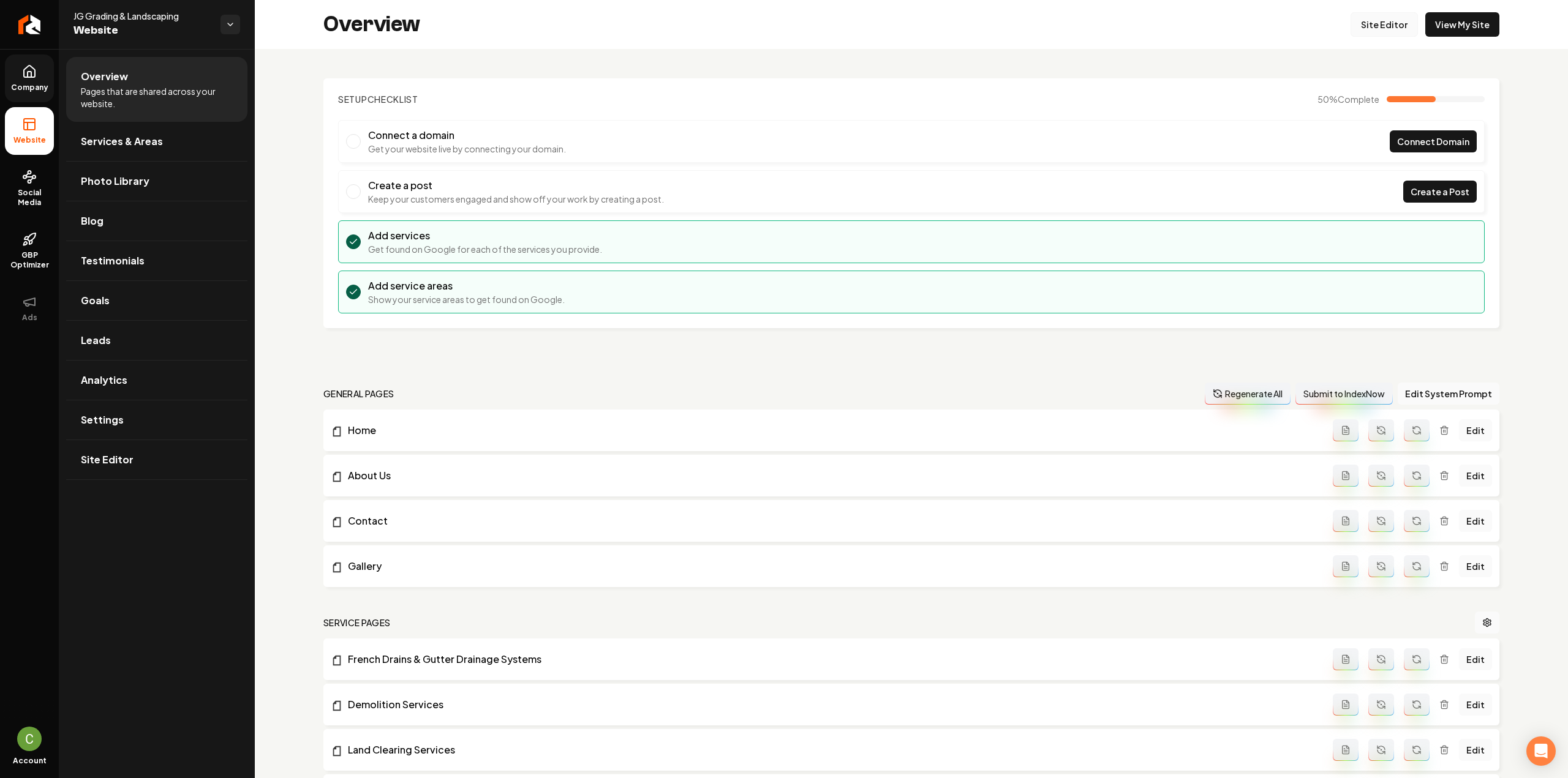
click at [1361, 31] on link "Site Editor" at bounding box center [1384, 24] width 68 height 25
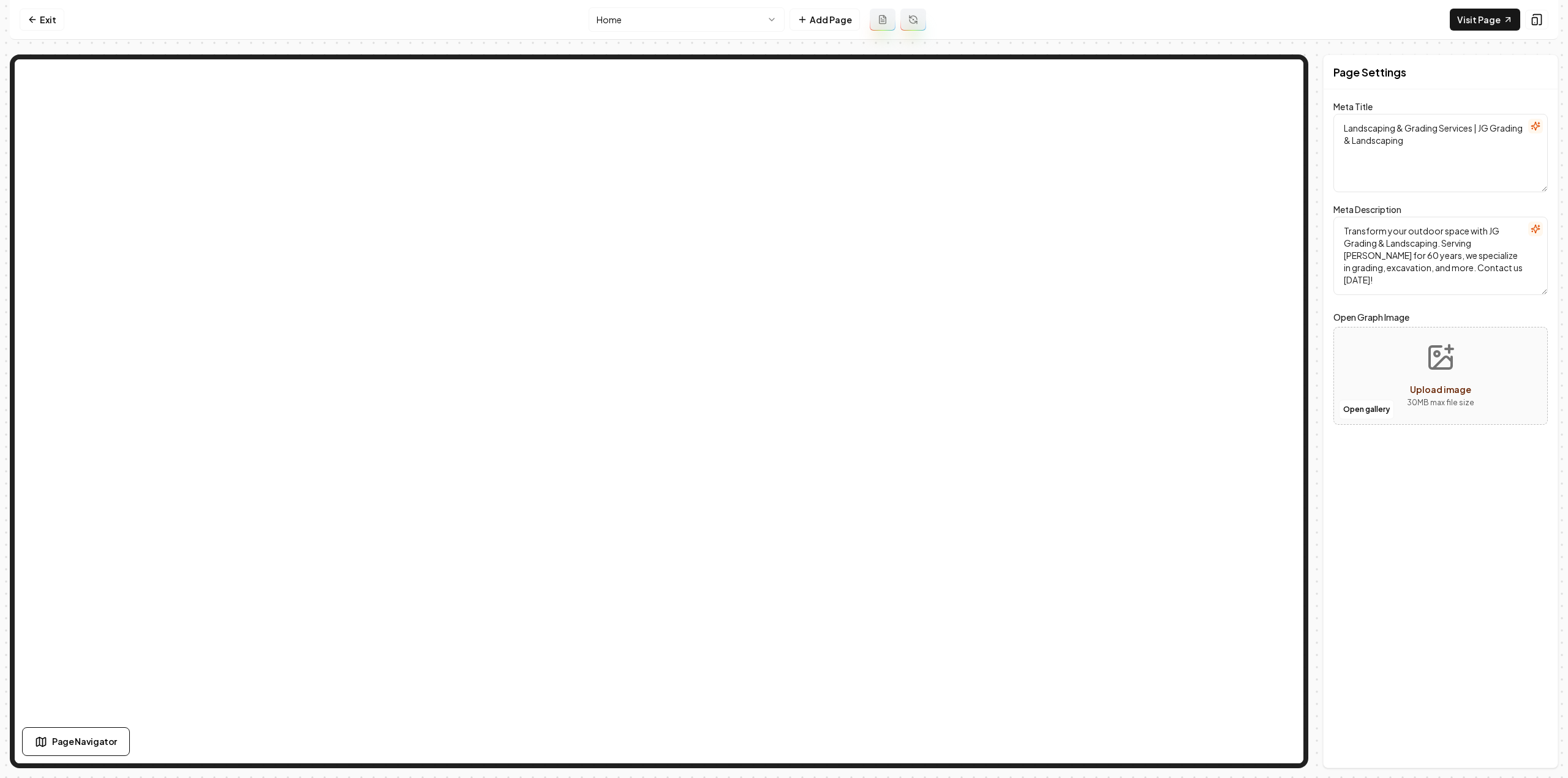
click at [695, 20] on html "Computer Required This feature is only available on a computer. Please switch t…" at bounding box center [784, 389] width 1568 height 778
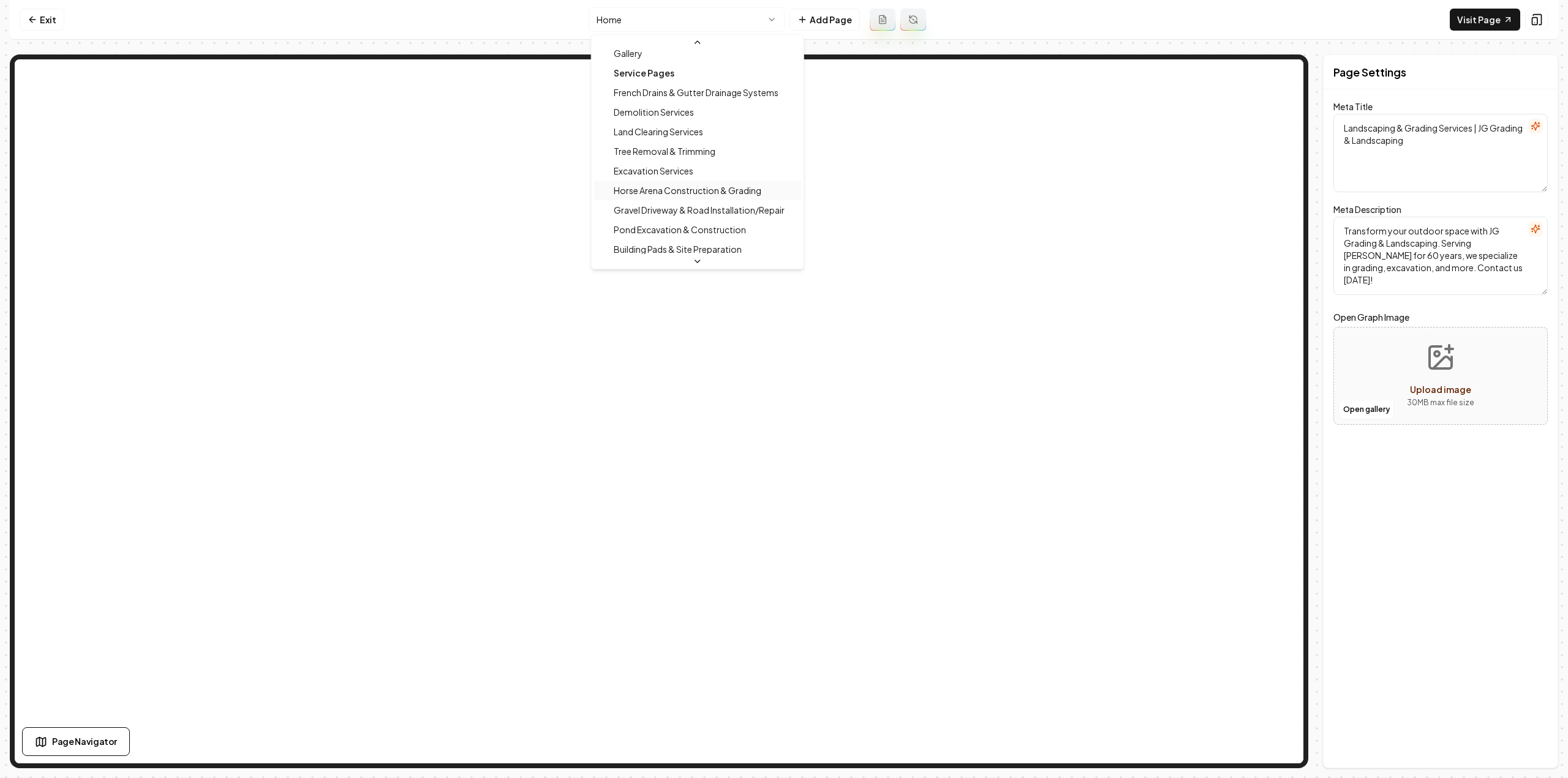
scroll to position [61, 0]
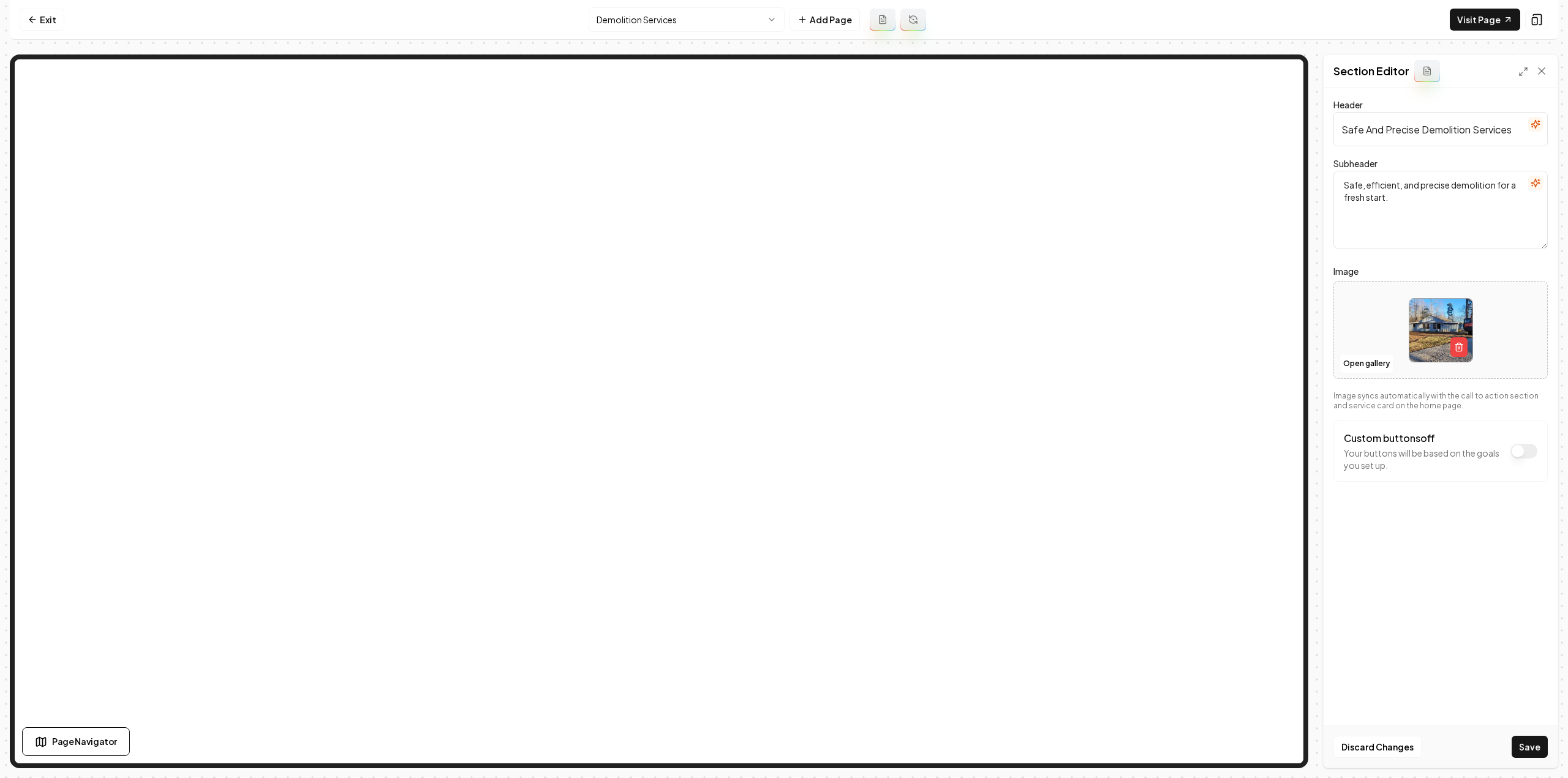
click at [1455, 135] on input "Safe And Precise Demolition Services" at bounding box center [1440, 129] width 214 height 35
paste input "Professional"
type input "Professional Demolition Services"
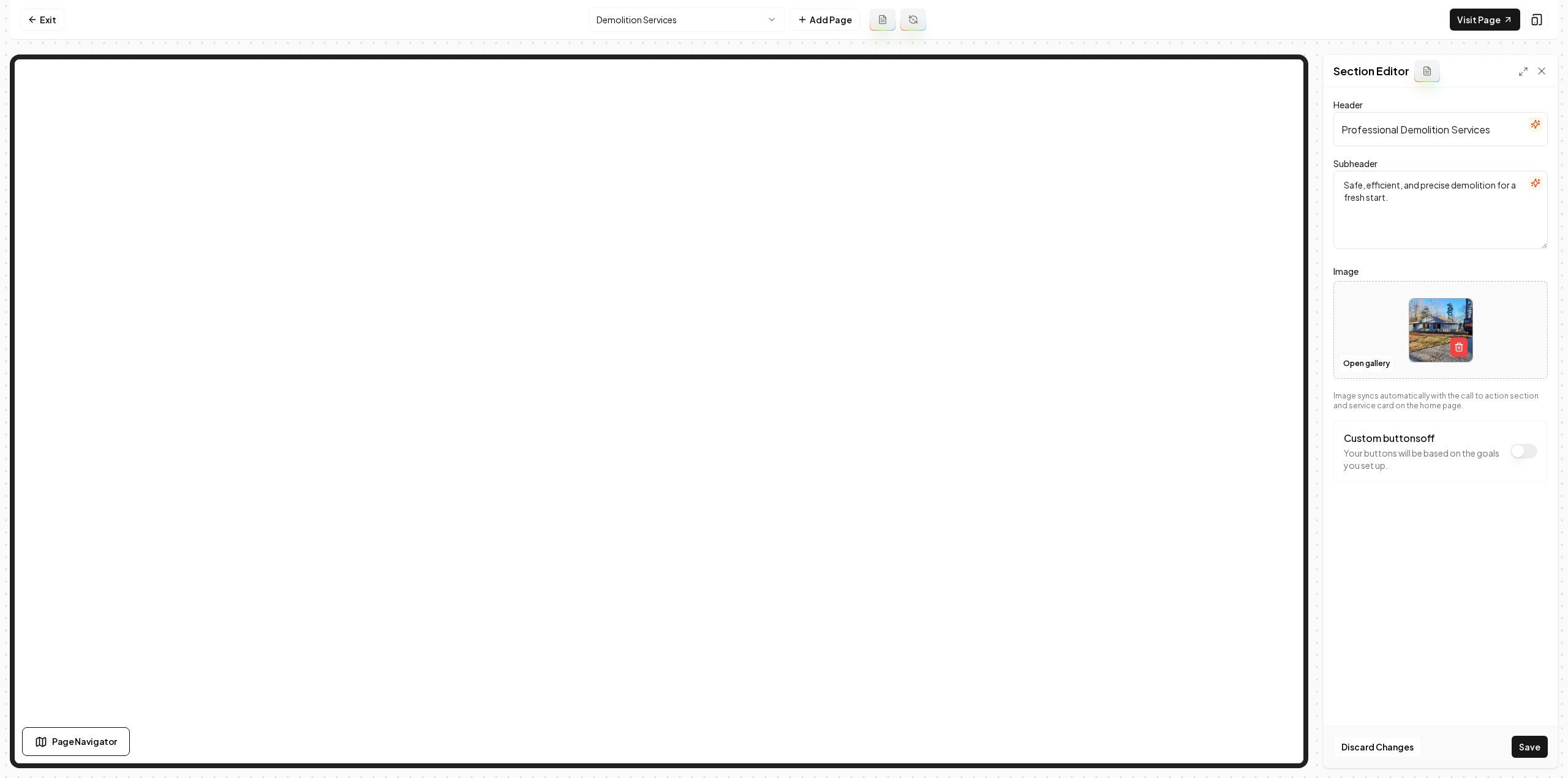
click at [1484, 195] on textarea "Safe, efficient, and precise demolition for a fresh start." at bounding box center [1440, 210] width 214 height 79
paste textarea "Offering exceptional Demolition solutions, our team is committed to providing t…"
type textarea "Offering exceptional Demolition solutions, our team is committed to providing t…"
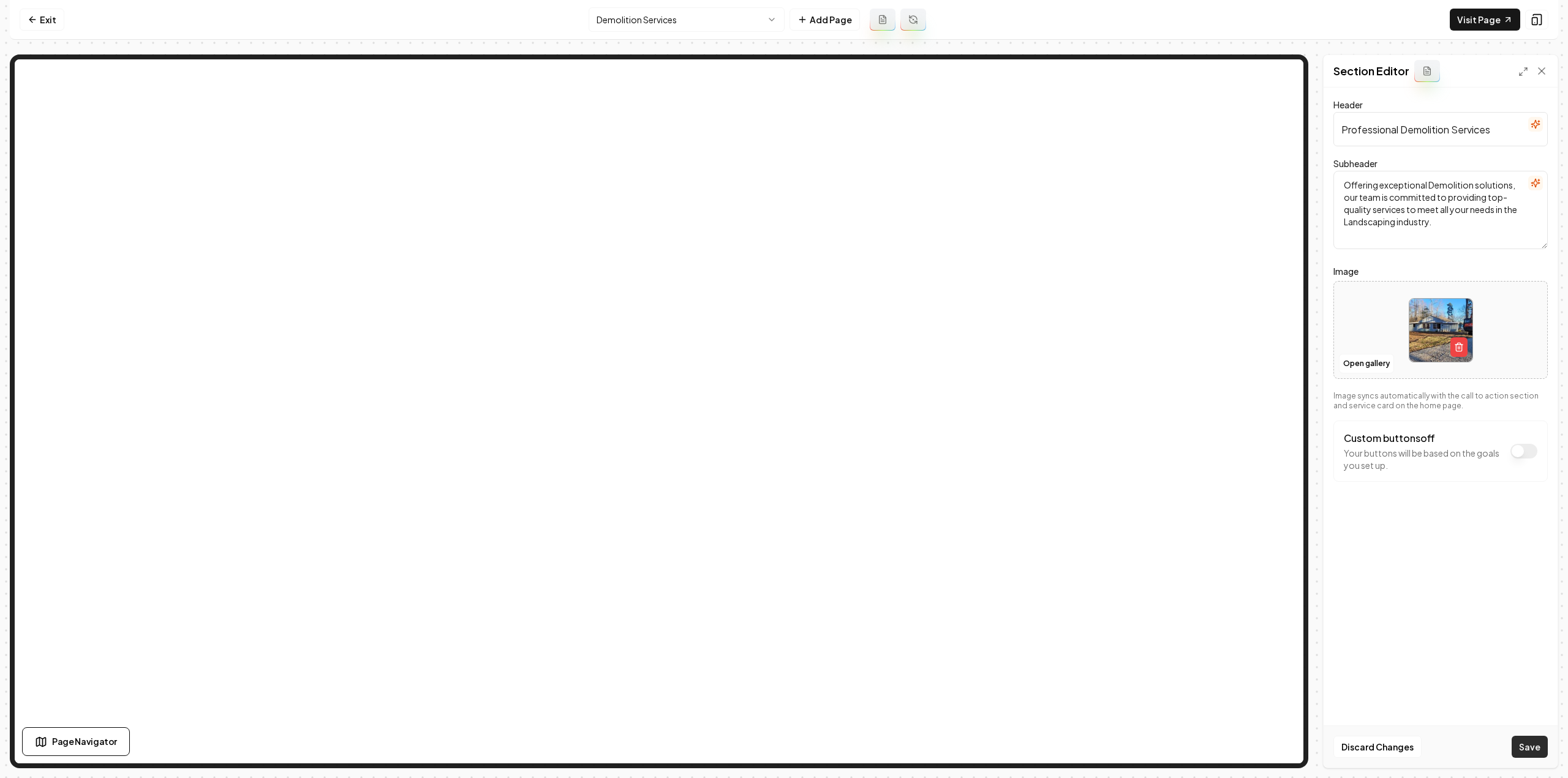
click at [1530, 749] on button "Save" at bounding box center [1529, 747] width 36 height 22
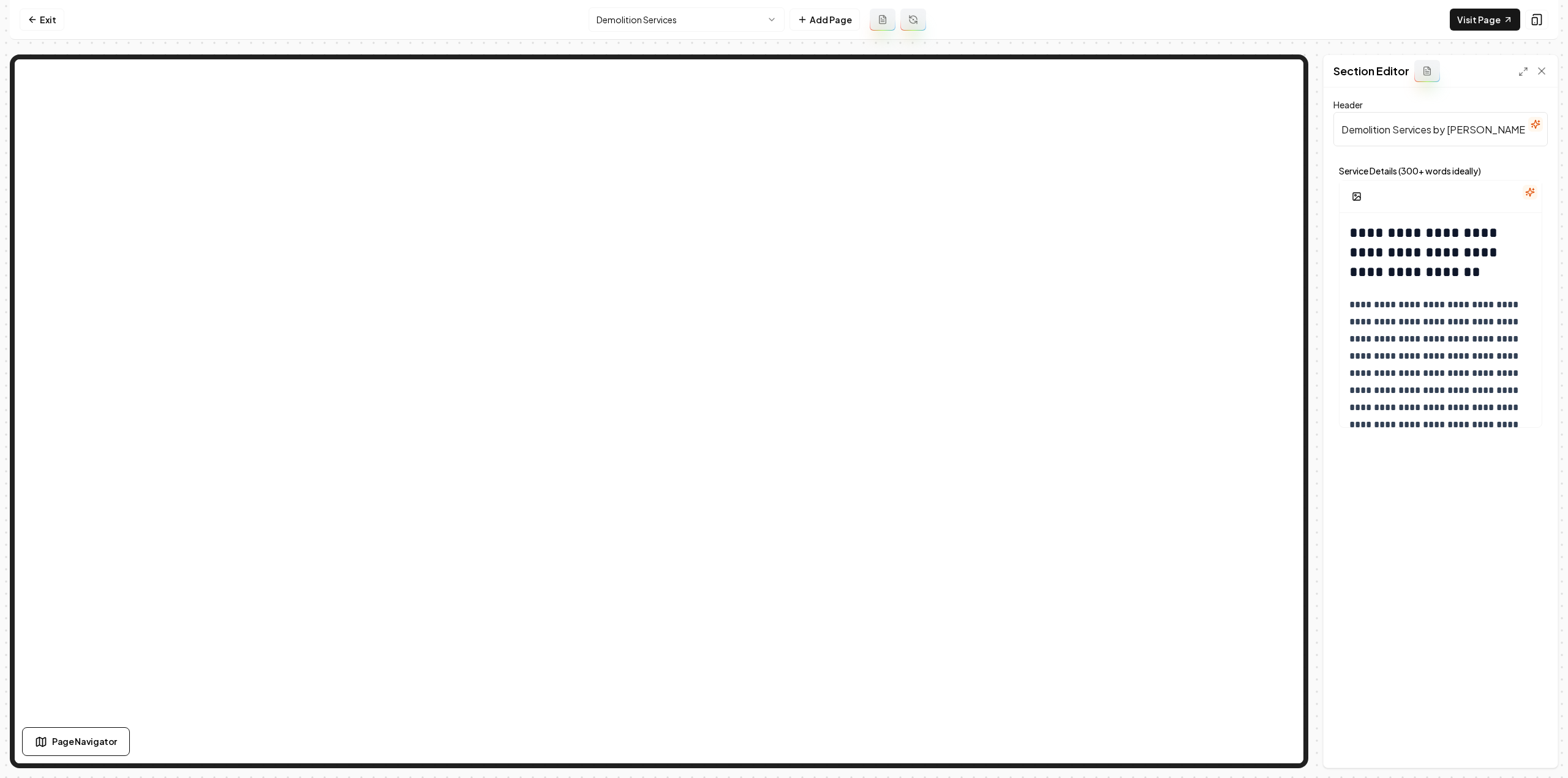
click at [1445, 136] on input "Demolition Services by JG Grading & Landscaping" at bounding box center [1440, 129] width 214 height 35
paste input "text"
type input "Demolition Services"
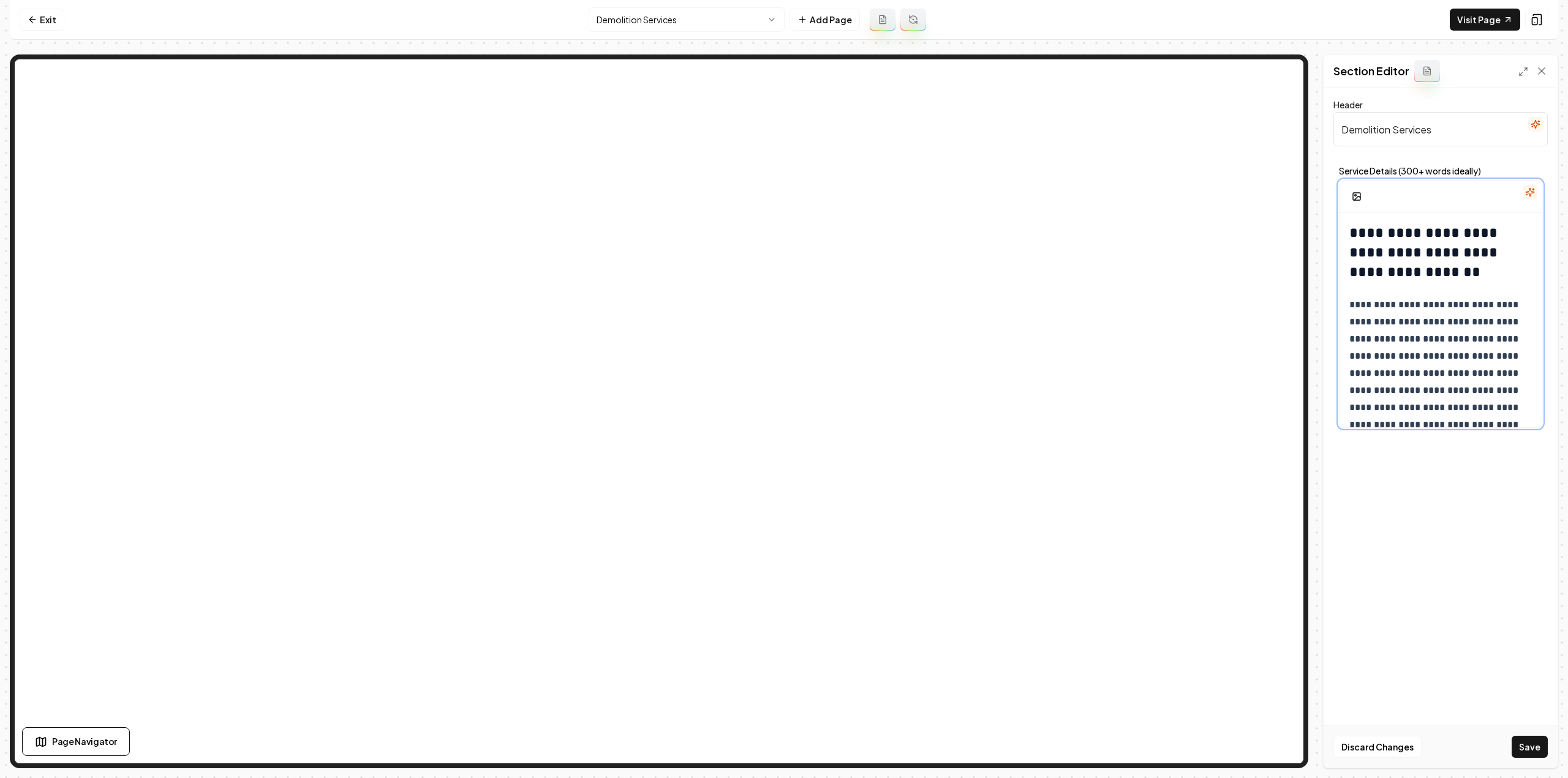
click at [1380, 394] on p "**********" at bounding box center [1437, 382] width 174 height 172
click at [1418, 369] on p "**********" at bounding box center [1437, 382] width 174 height 172
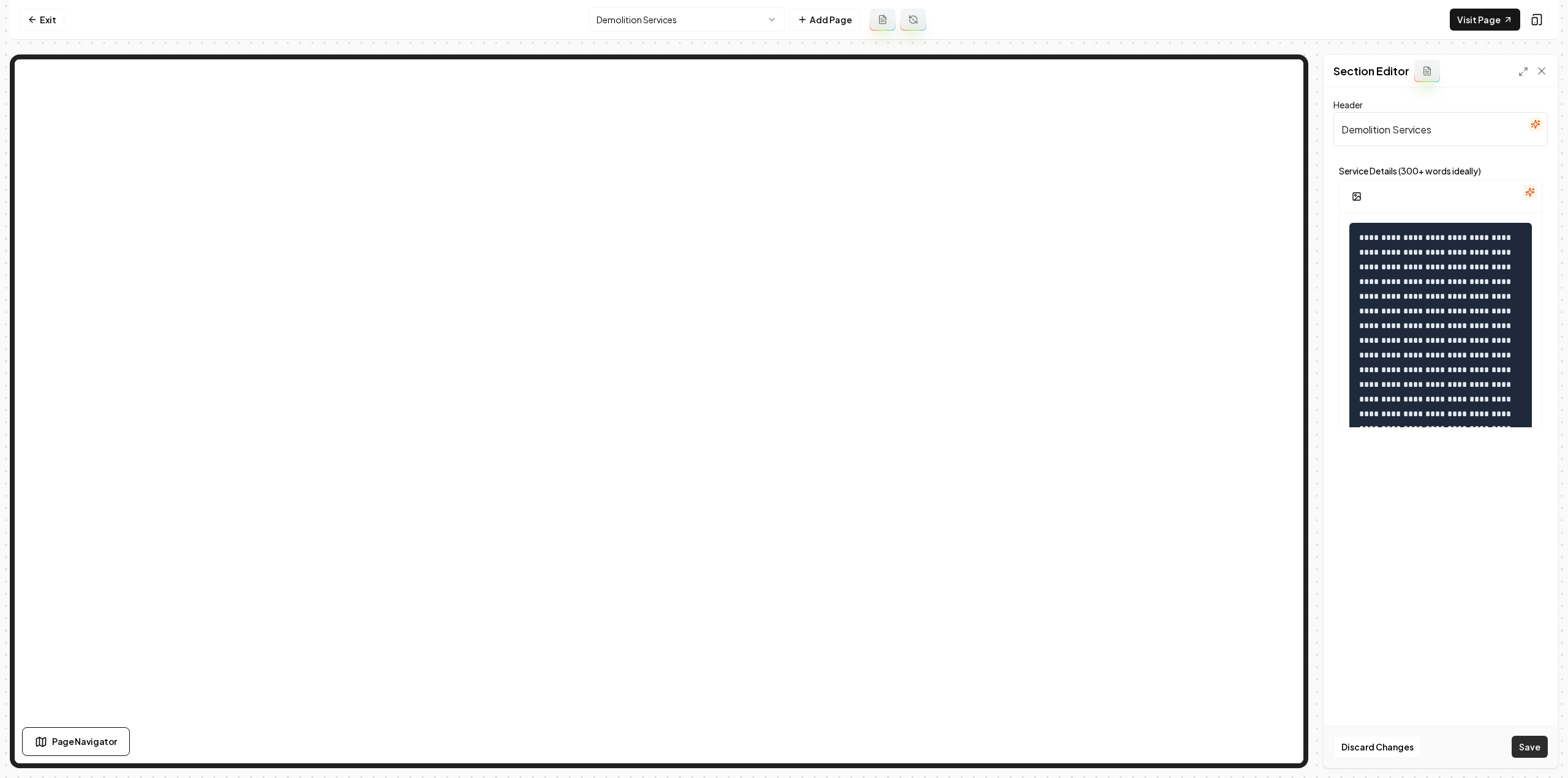
click at [1536, 748] on button "Save" at bounding box center [1529, 747] width 36 height 22
click at [1467, 305] on pre at bounding box center [1441, 678] width 183 height 911
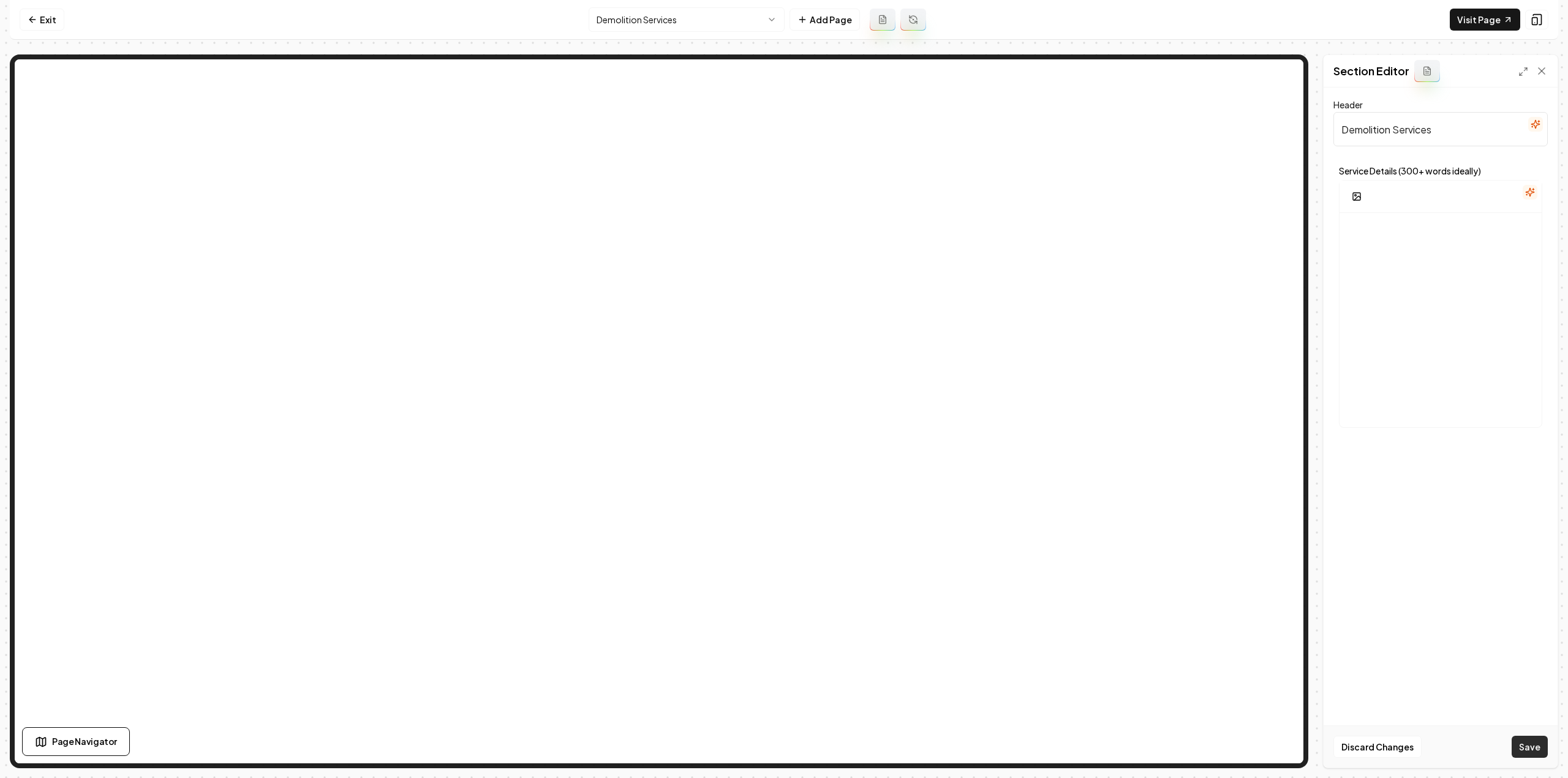
click at [1529, 738] on button "Save" at bounding box center [1529, 747] width 36 height 22
click at [1397, 256] on div at bounding box center [1440, 331] width 202 height 235
click at [1455, 249] on div at bounding box center [1440, 331] width 202 height 235
click at [1386, 276] on div at bounding box center [1440, 331] width 202 height 235
click at [1453, 359] on div at bounding box center [1440, 331] width 202 height 235
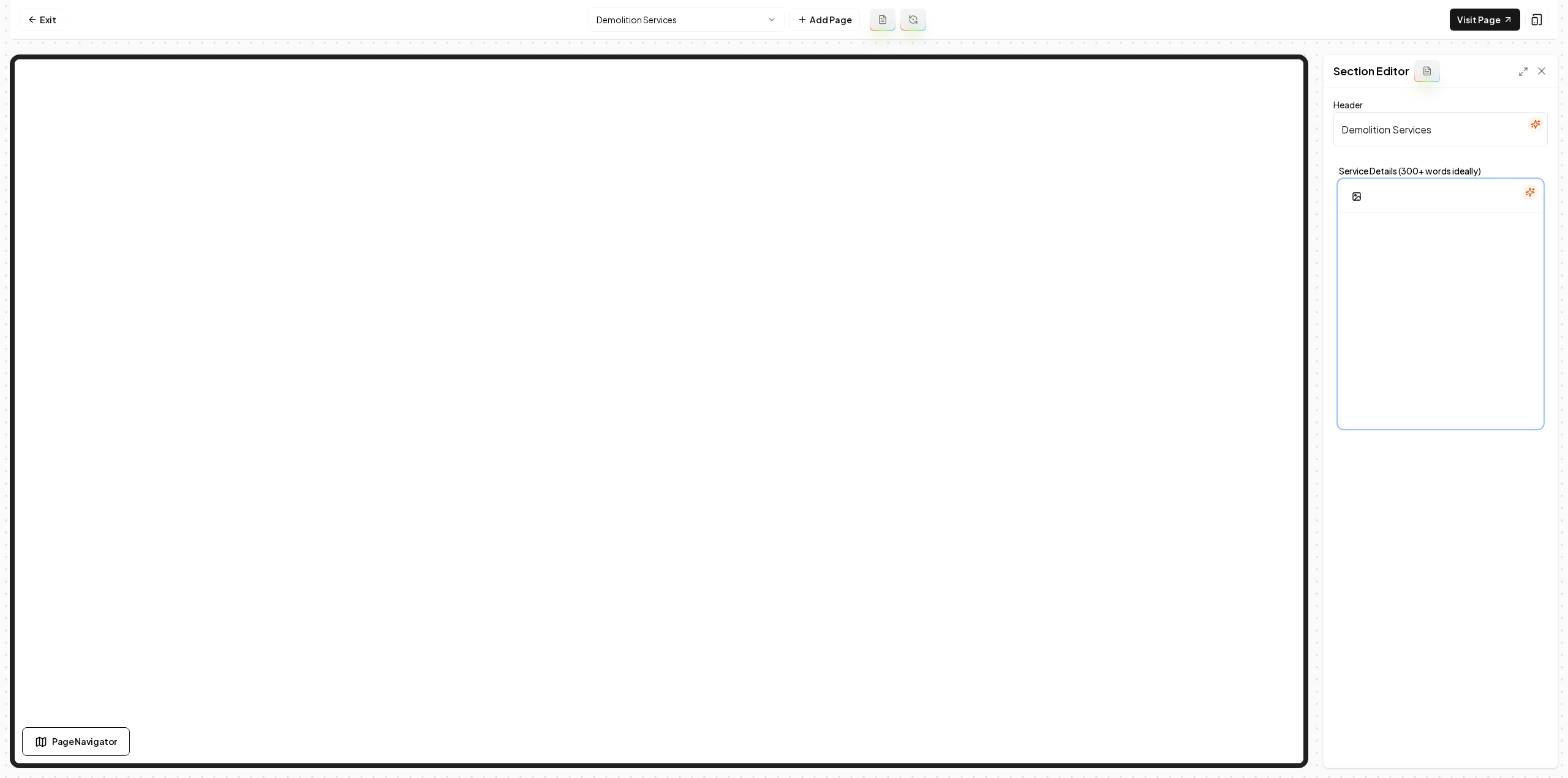
click at [1418, 273] on div at bounding box center [1440, 331] width 202 height 235
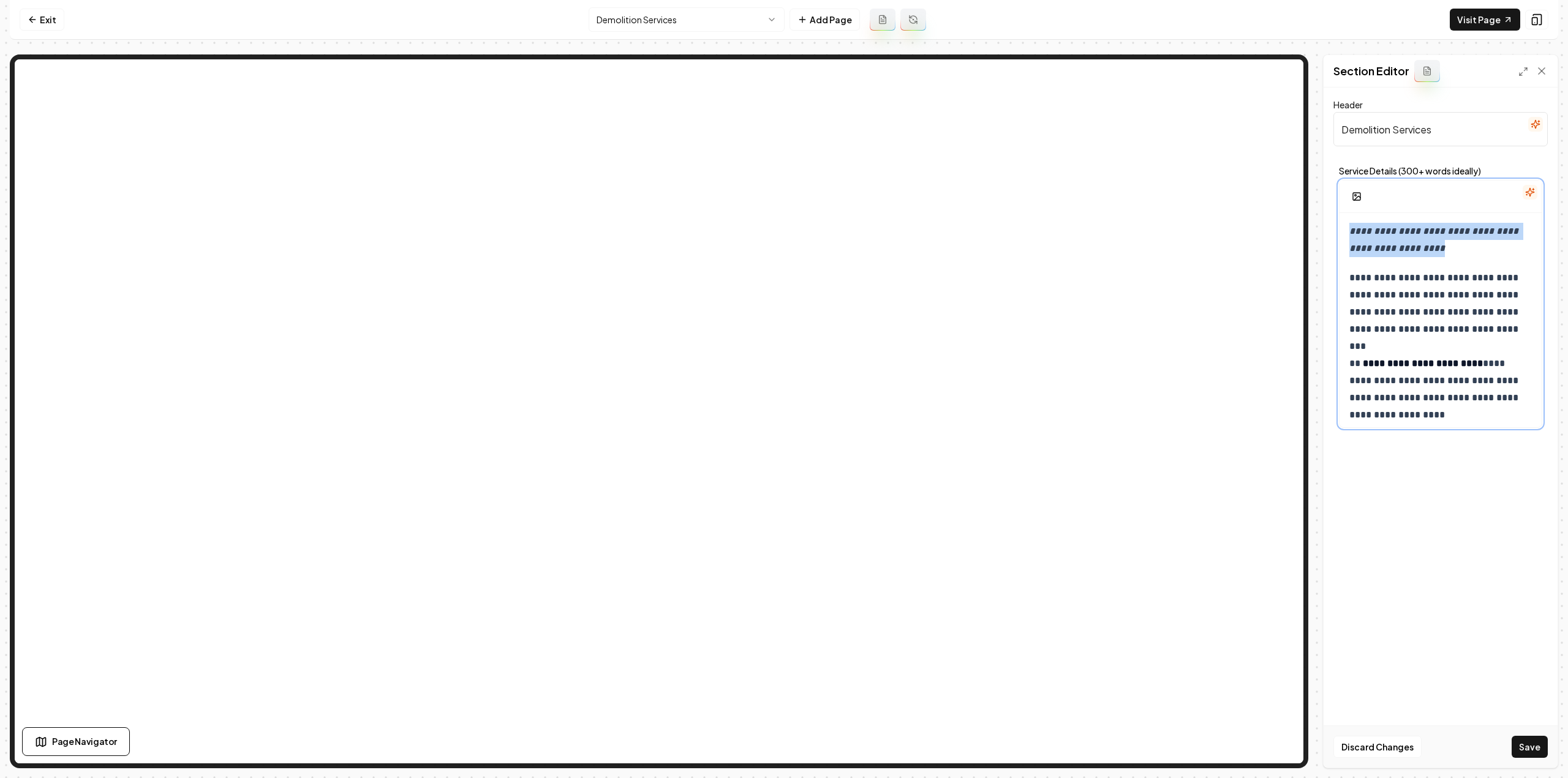
drag, startPoint x: 1433, startPoint y: 248, endPoint x: 1331, endPoint y: 225, distance: 104.6
click at [1331, 225] on div "**********" at bounding box center [1440, 428] width 234 height 681
click at [1367, 203] on button "button" at bounding box center [1361, 205] width 19 height 19
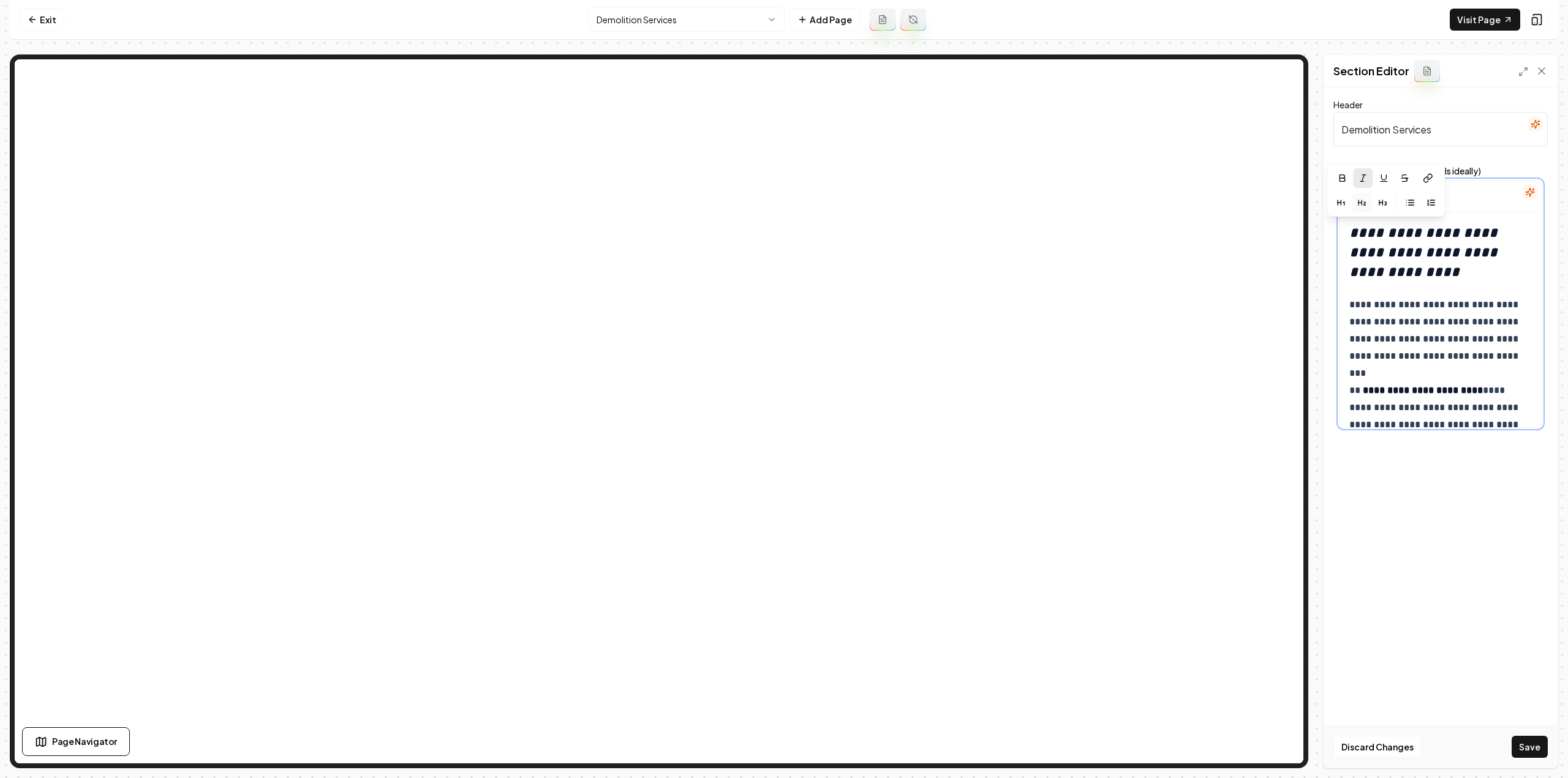
click at [1355, 174] on button "button" at bounding box center [1362, 178] width 19 height 19
click at [1343, 174] on icon "button" at bounding box center [1342, 179] width 10 height 10
click at [1347, 205] on button "button" at bounding box center [1340, 202] width 19 height 19
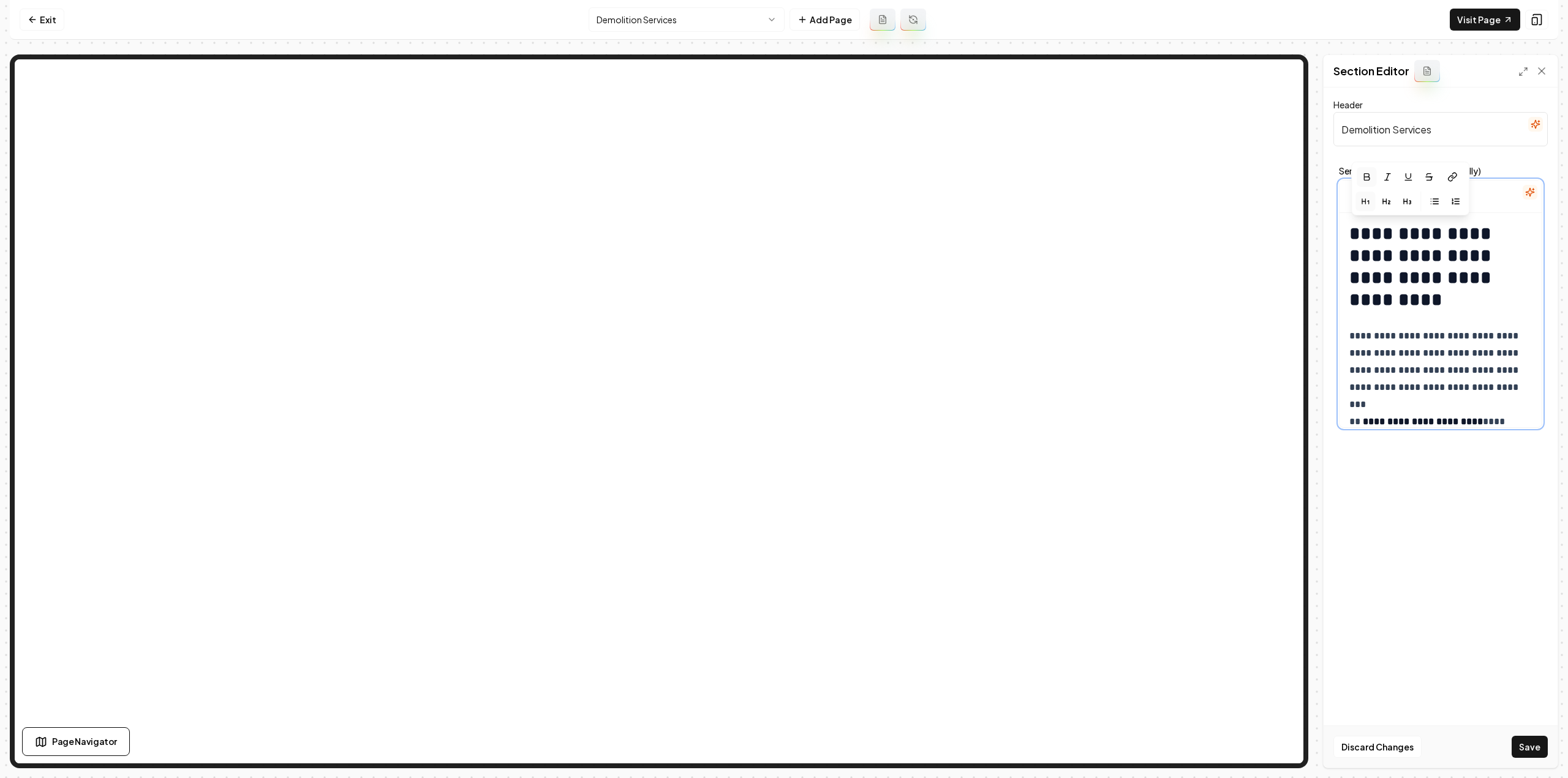
click at [1366, 201] on icon "button" at bounding box center [1366, 201] width 10 height 10
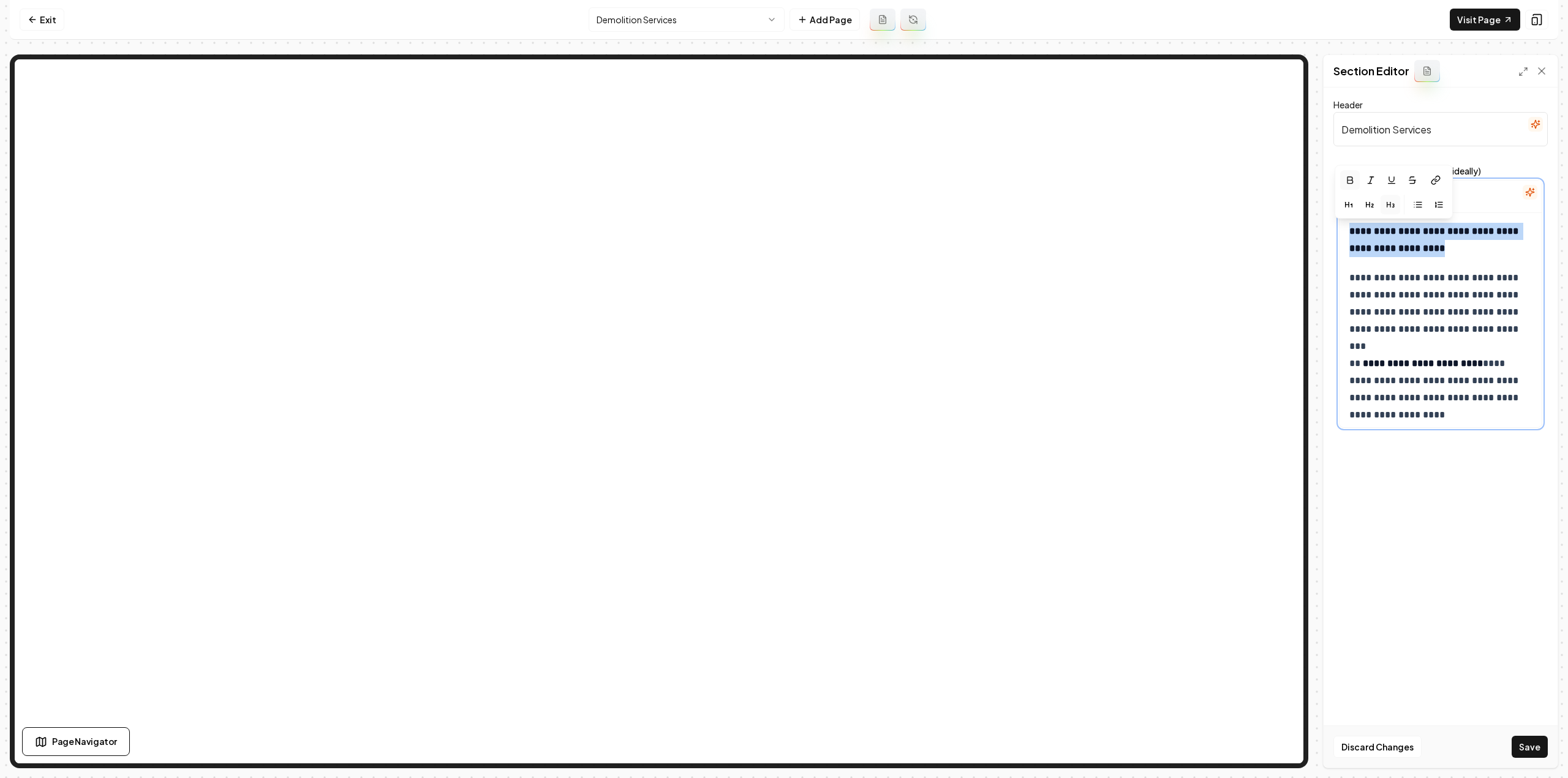
click at [1393, 207] on icon "button" at bounding box center [1390, 206] width 10 height 10
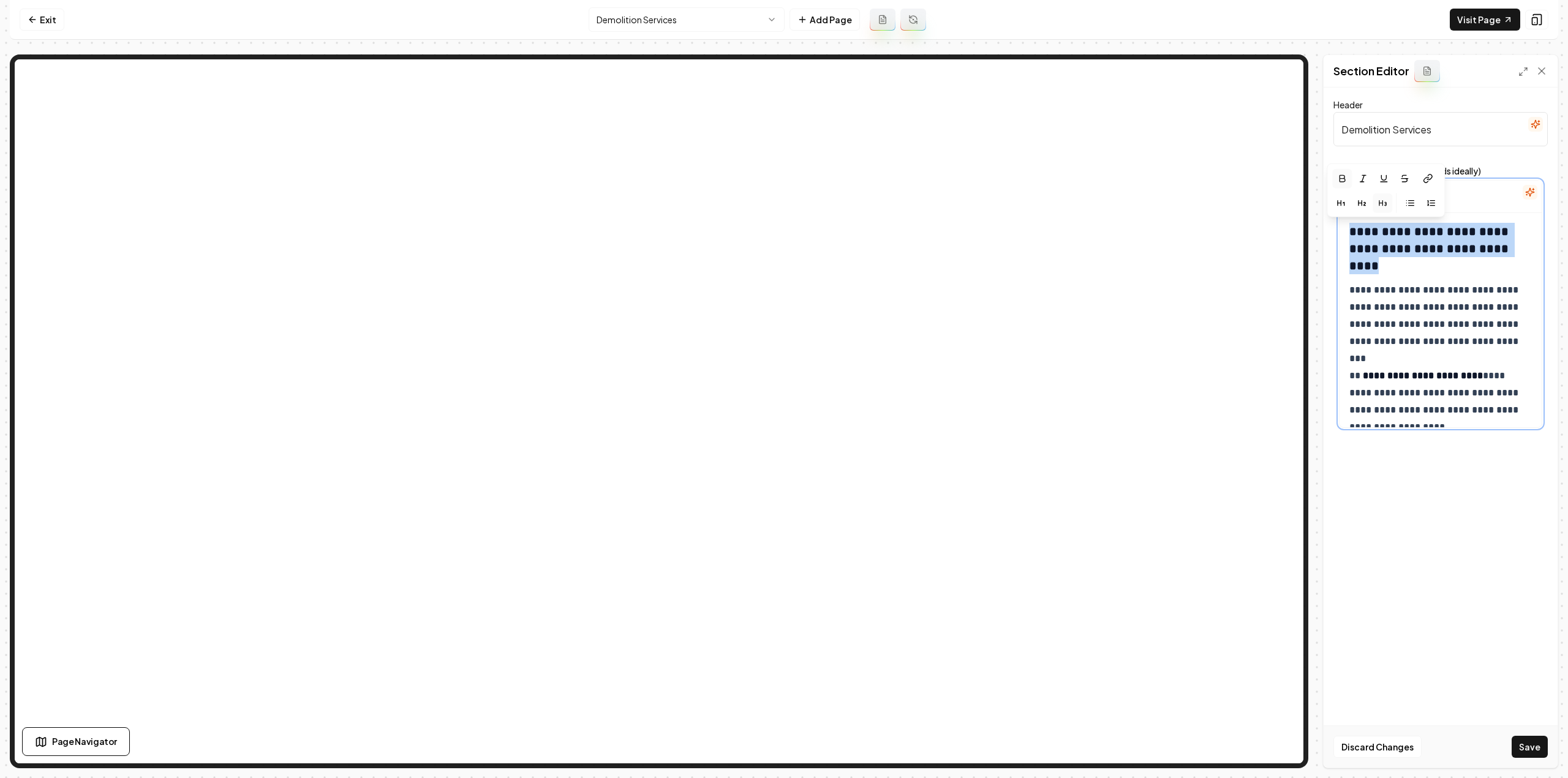
click at [1414, 267] on h3 "**********" at bounding box center [1441, 248] width 183 height 52
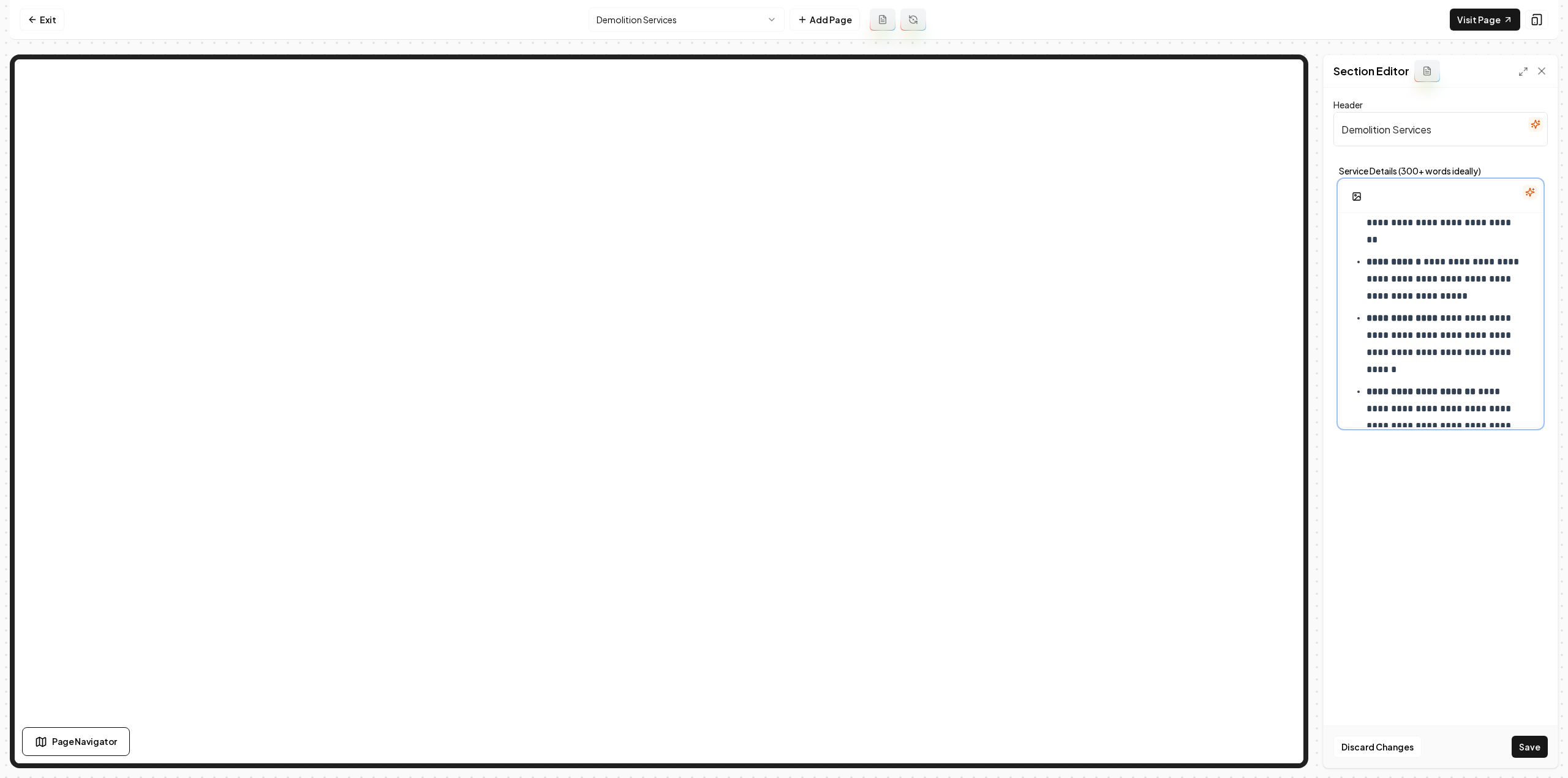
scroll to position [830, 0]
click at [1532, 742] on button "Save" at bounding box center [1529, 747] width 36 height 22
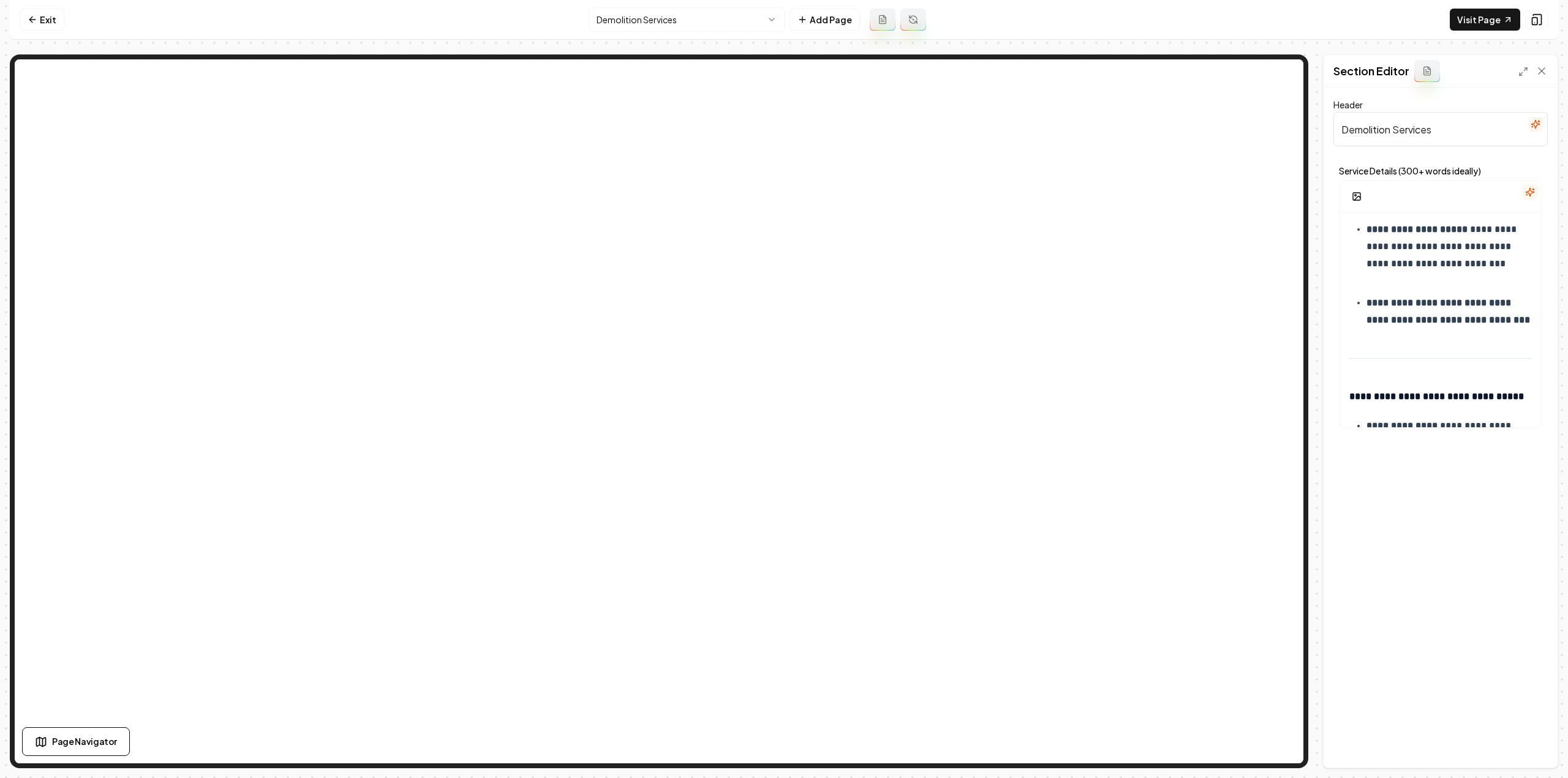
scroll to position [646, 0]
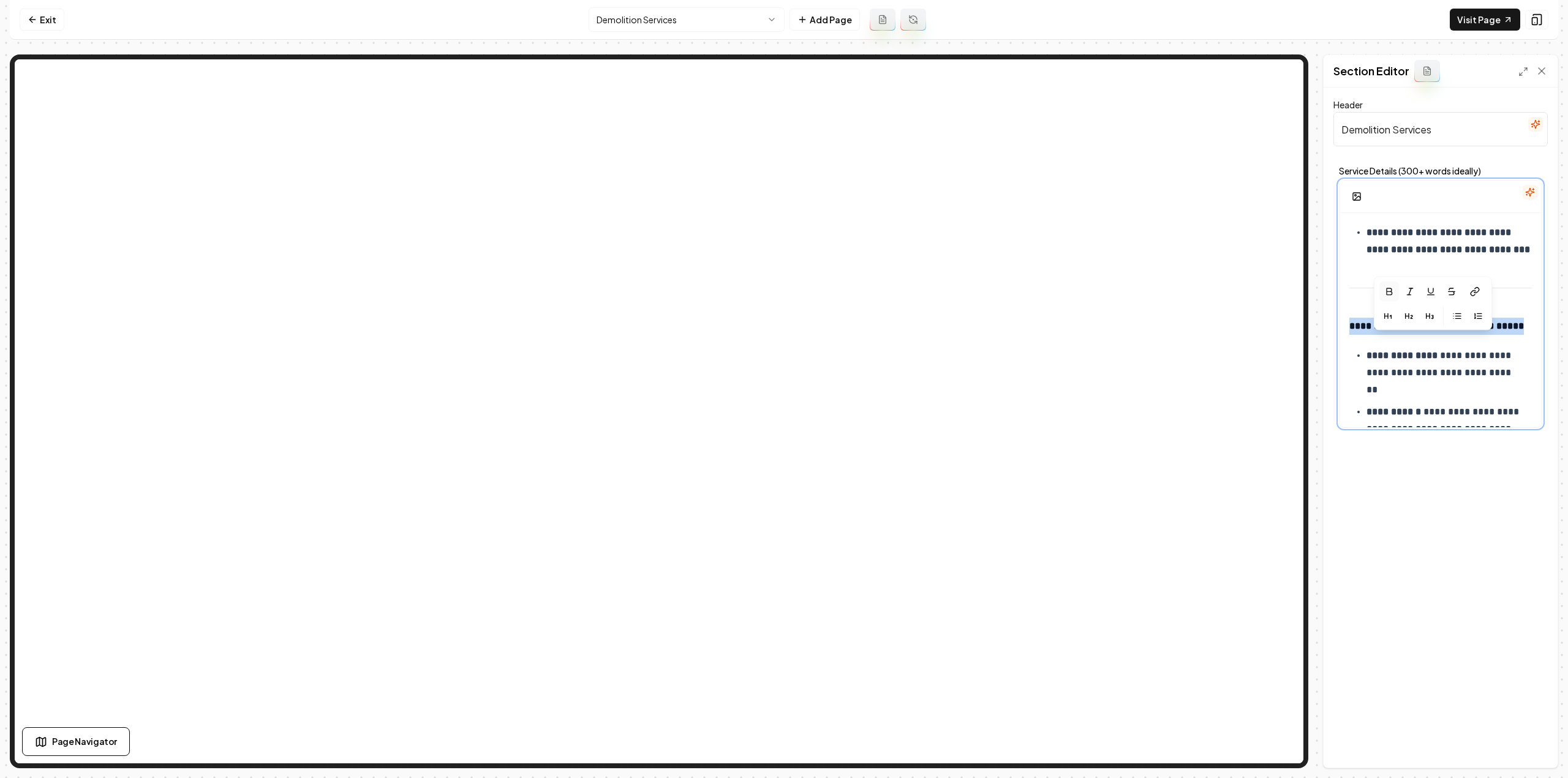
drag, startPoint x: 1515, startPoint y: 341, endPoint x: 1344, endPoint y: 328, distance: 171.5
click at [1344, 328] on div "**********" at bounding box center [1440, 81] width 202 height 1028
click at [1405, 314] on icon "button" at bounding box center [1405, 317] width 0 height 5
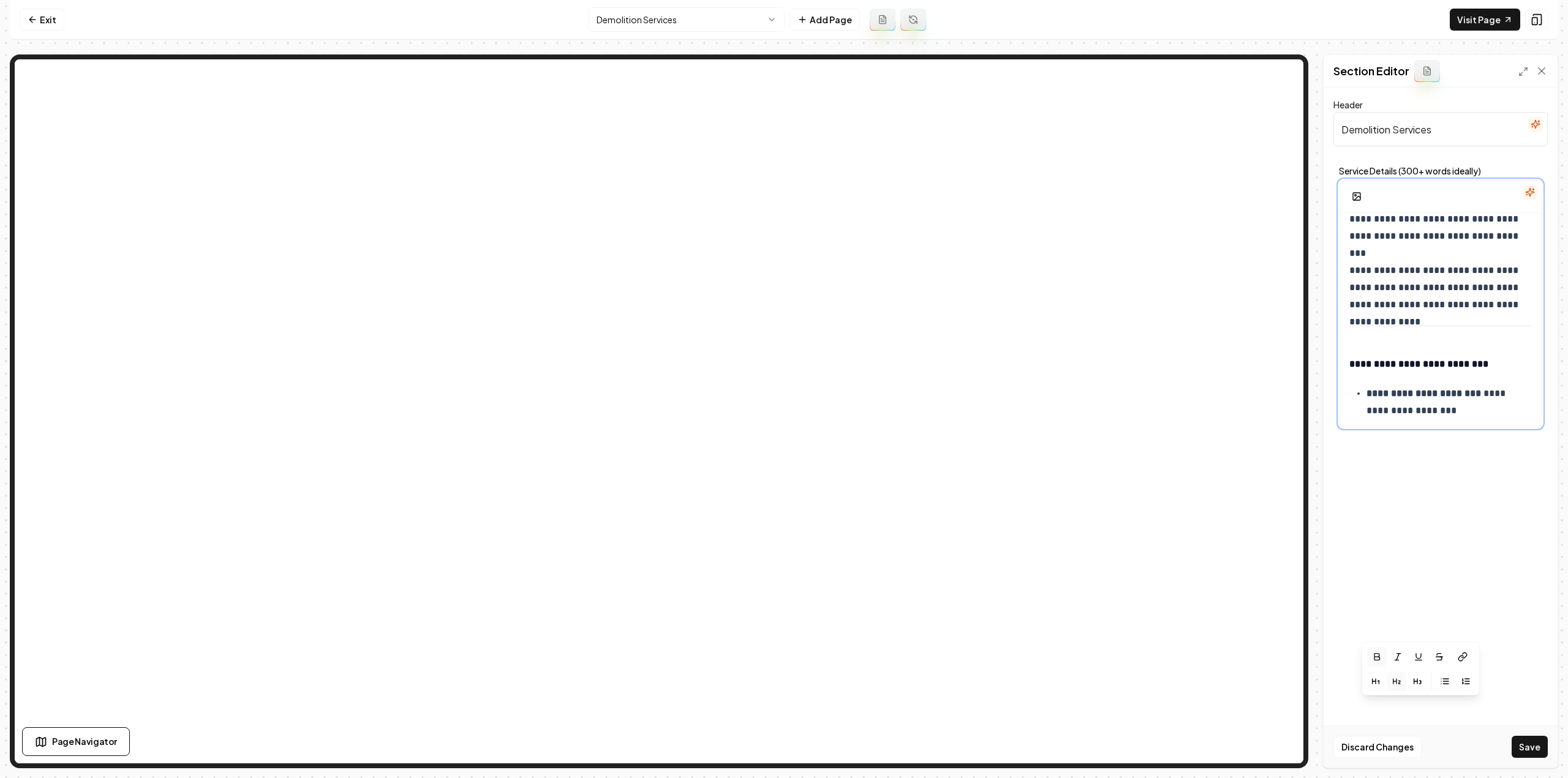
scroll to position [279, 0]
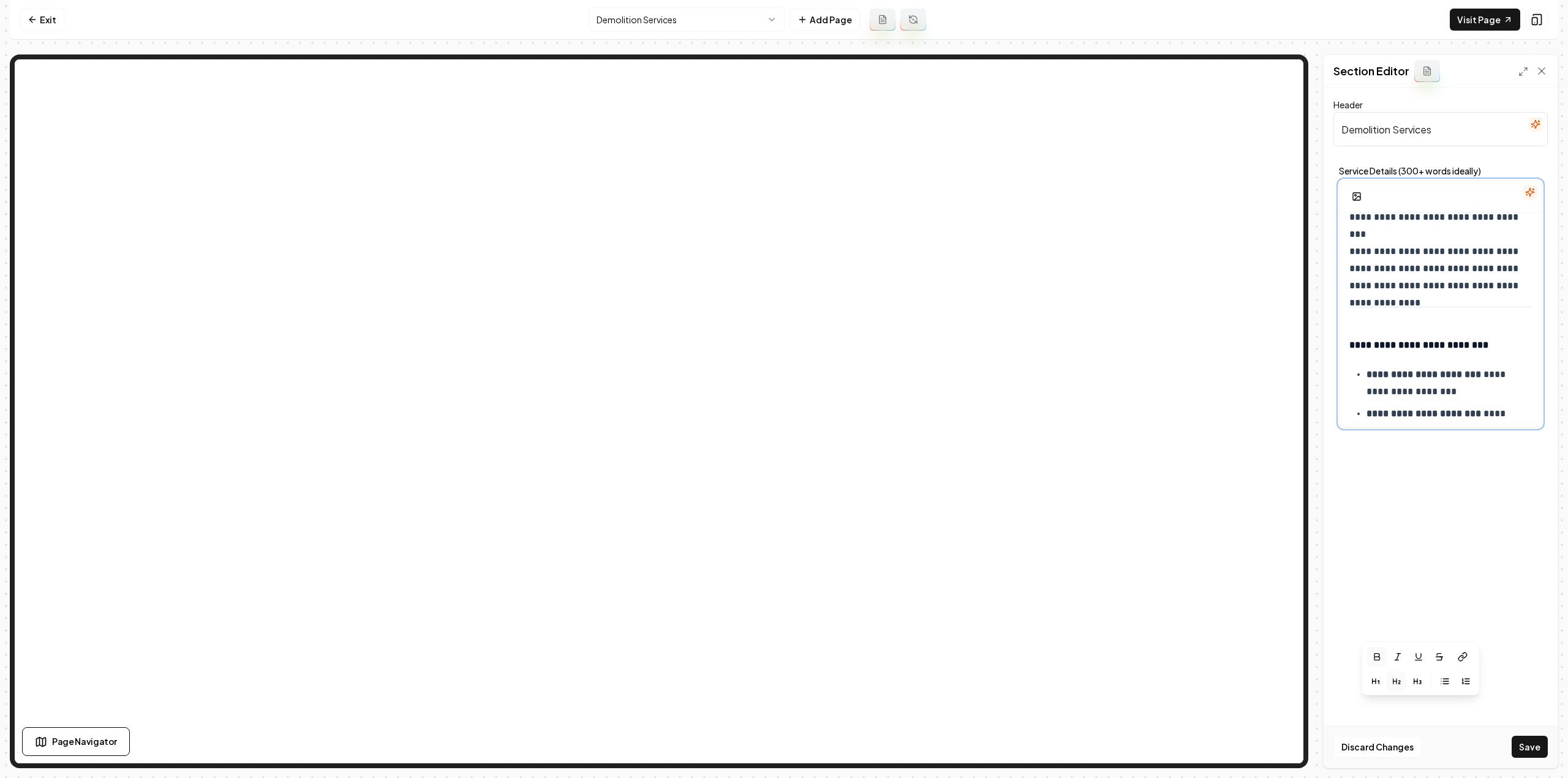
click at [1410, 345] on strong "**********" at bounding box center [1419, 345] width 139 height 9
click at [1400, 323] on button "button" at bounding box center [1396, 318] width 19 height 19
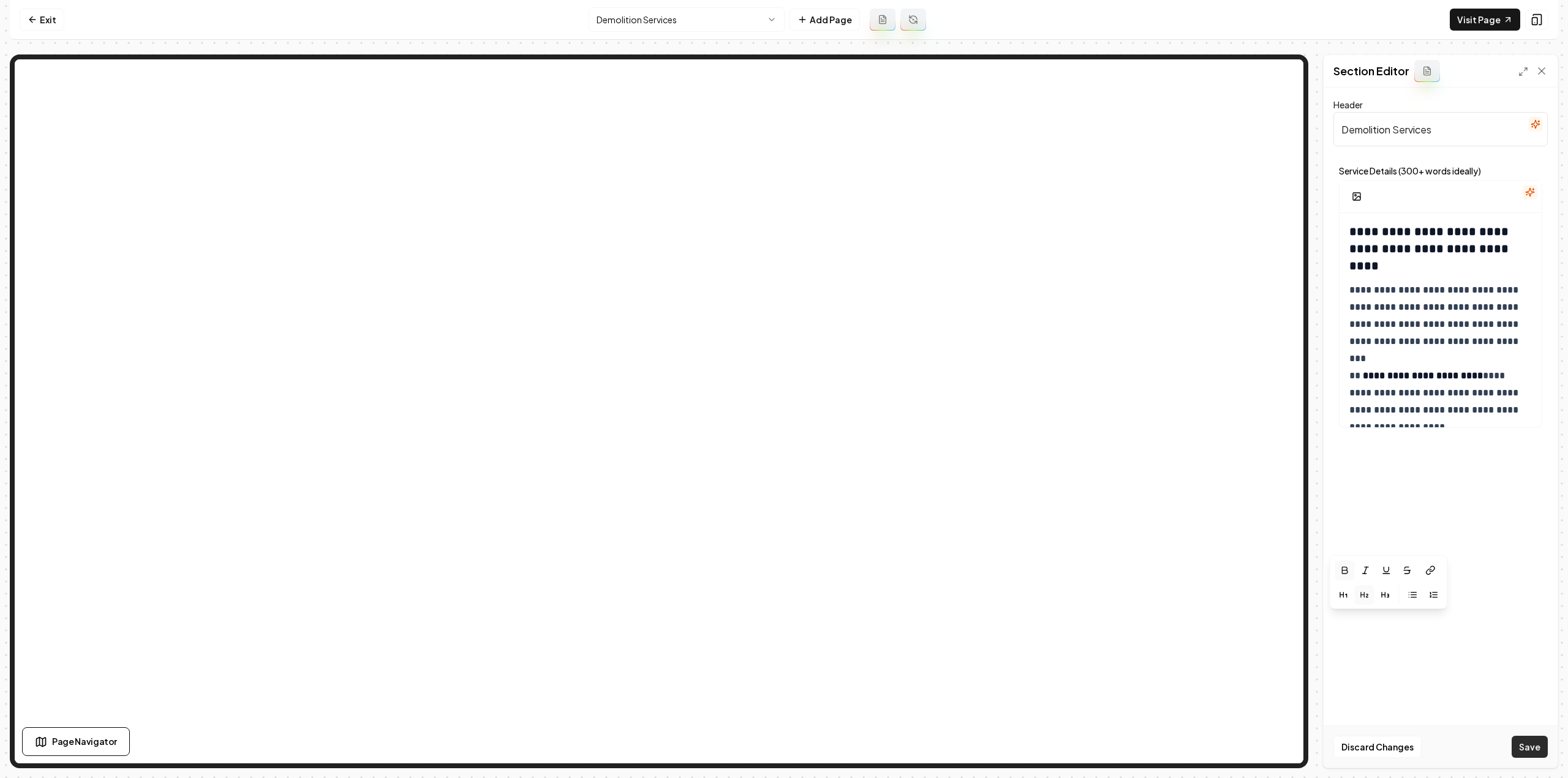
click at [1528, 749] on button "Save" at bounding box center [1529, 747] width 36 height 22
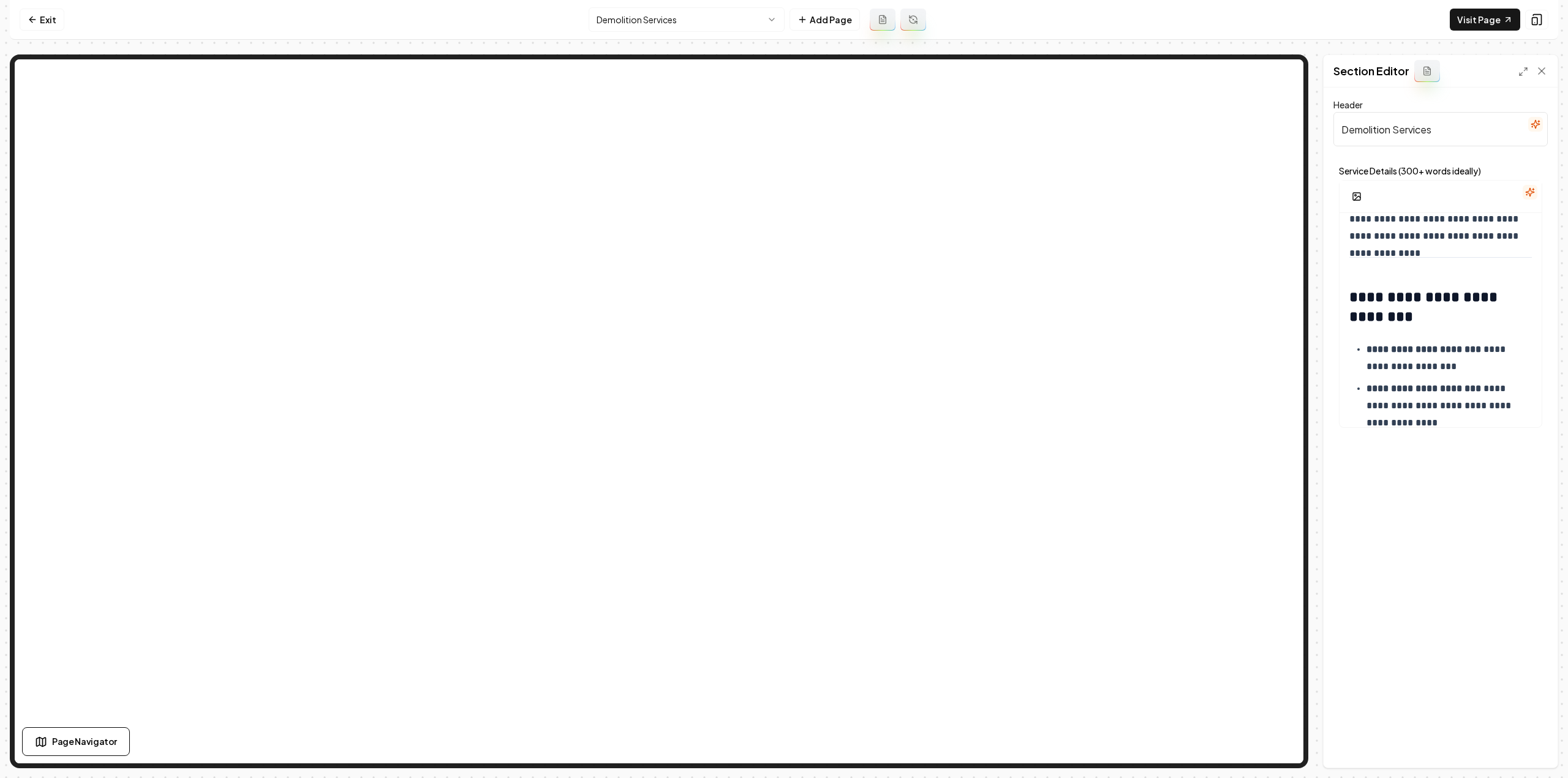
scroll to position [367, 0]
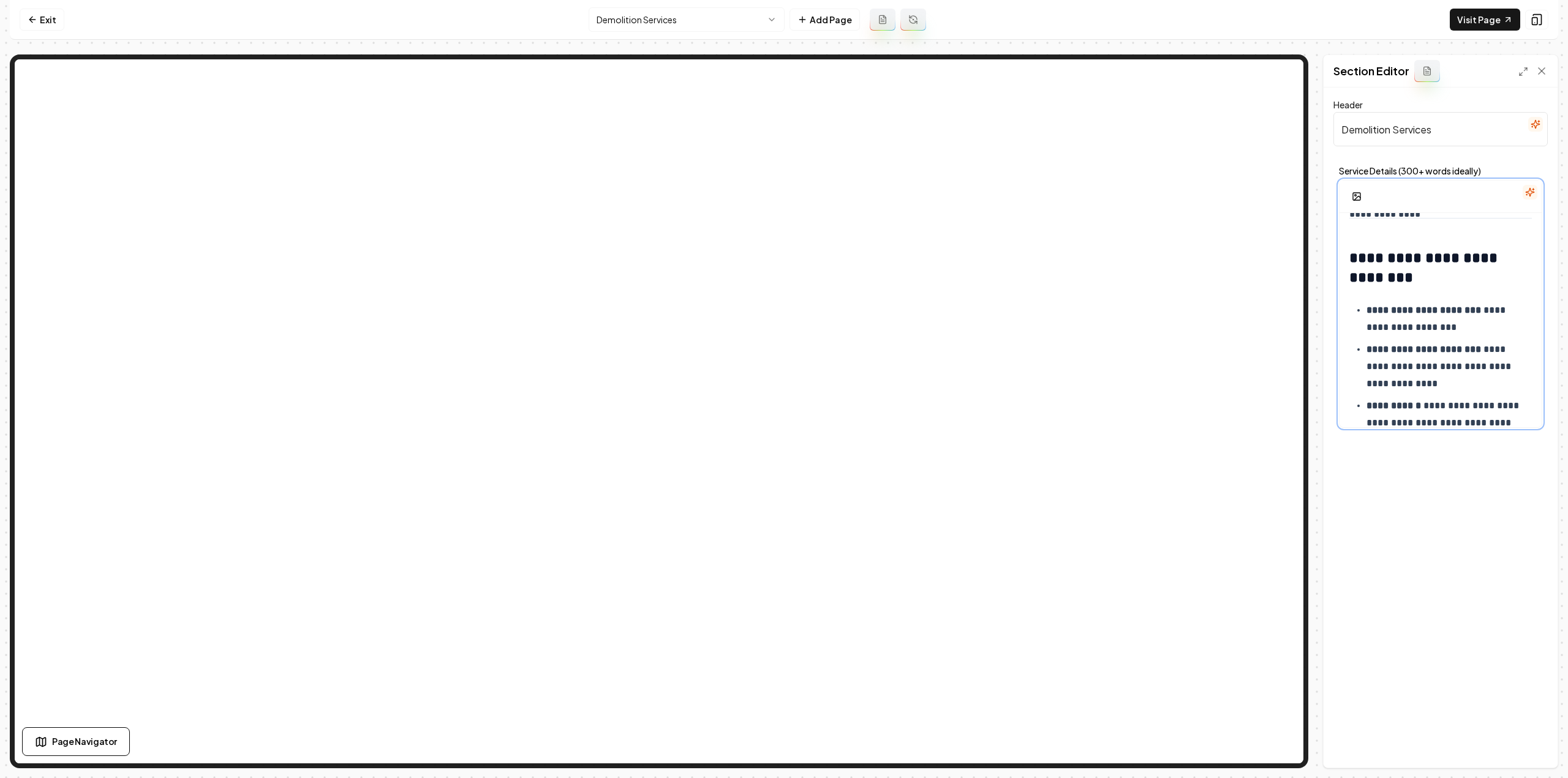
click at [1409, 258] on strong "**********" at bounding box center [1425, 268] width 152 height 35
click at [1383, 232] on button "button" at bounding box center [1384, 228] width 19 height 19
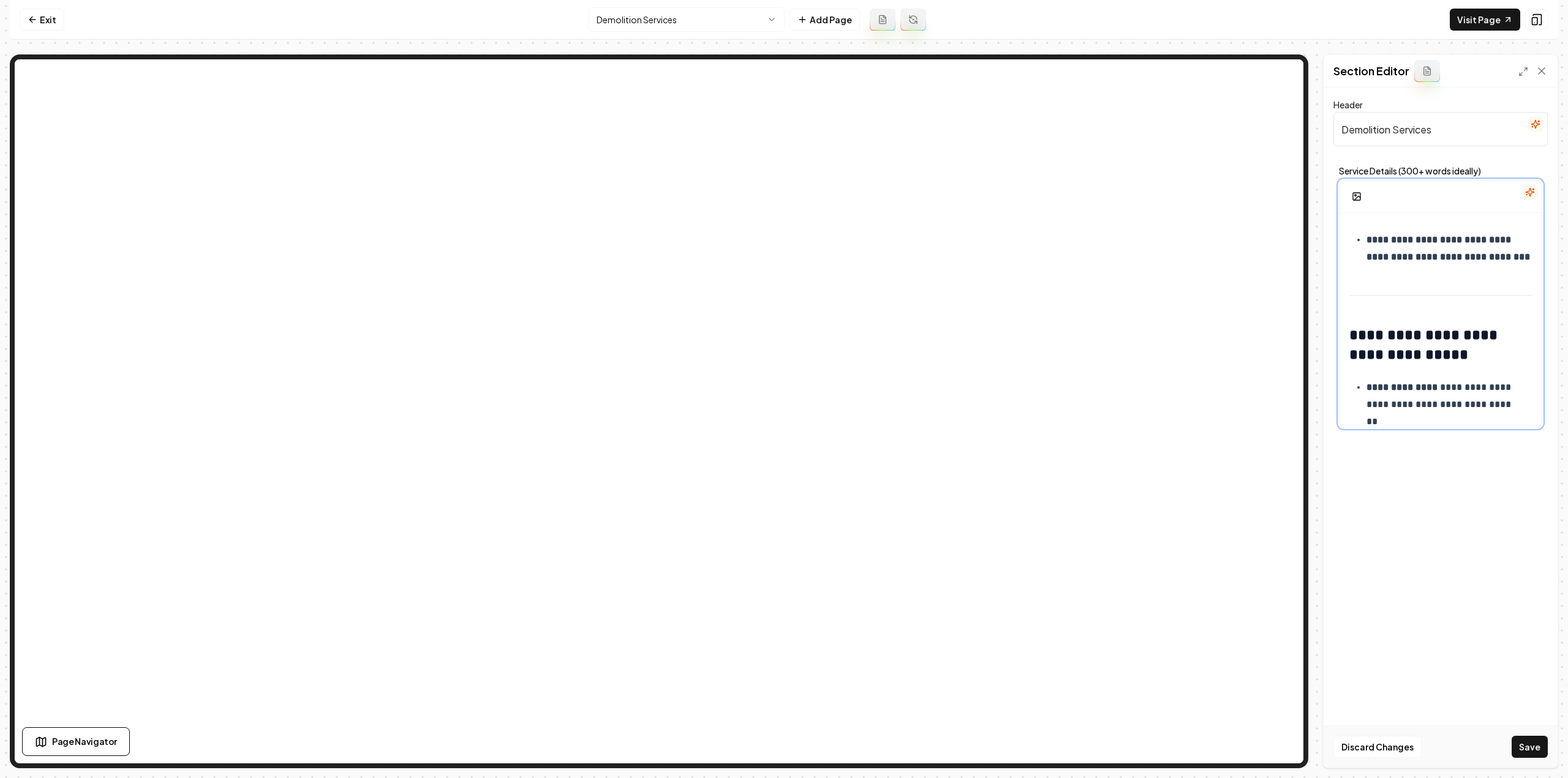
scroll to position [674, 0]
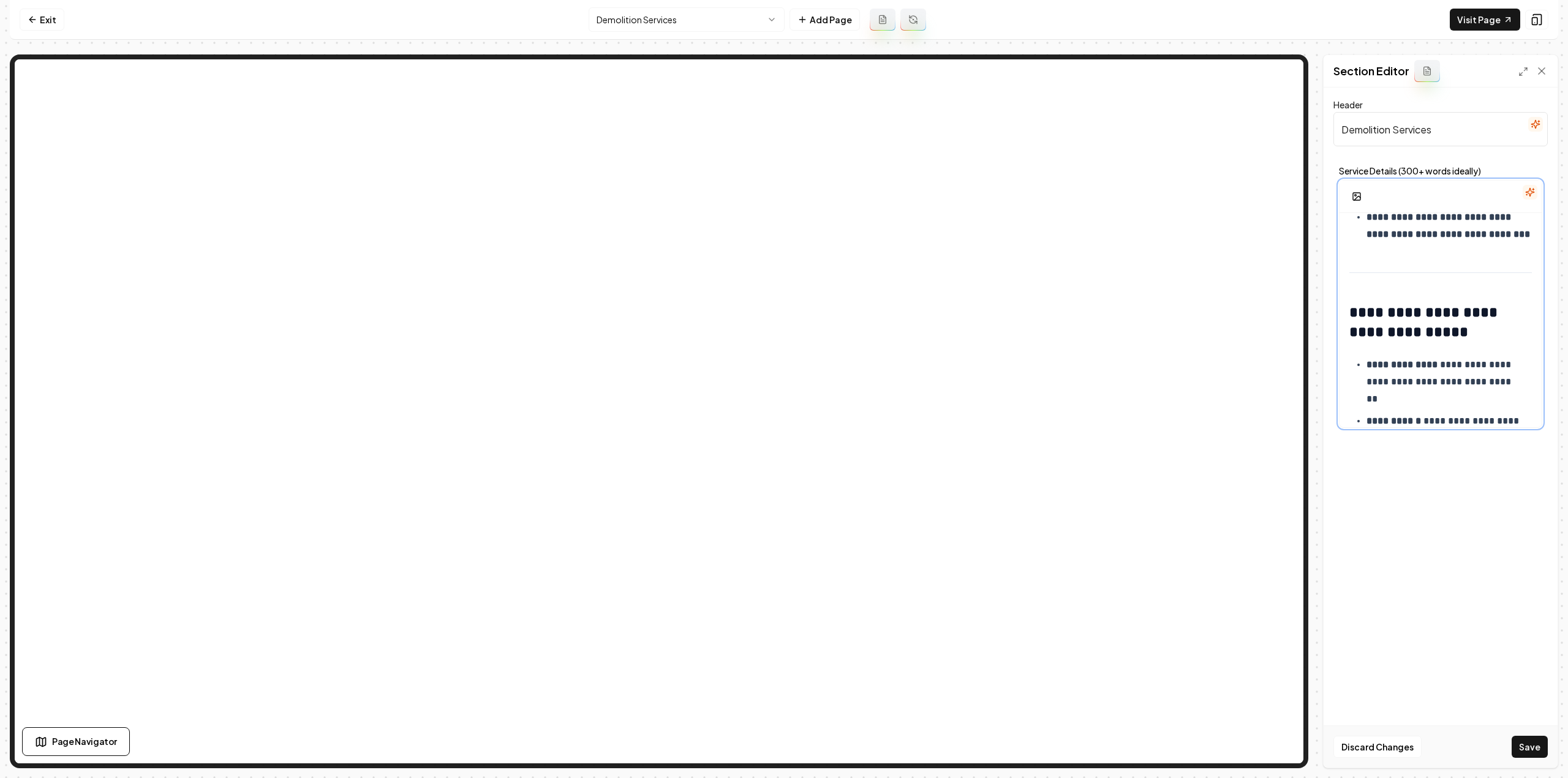
click at [1394, 330] on strong "**********" at bounding box center [1425, 322] width 152 height 35
click at [1412, 300] on icon "button" at bounding box center [1417, 300] width 10 height 10
click at [1534, 732] on div "Discard Changes Save" at bounding box center [1440, 747] width 234 height 42
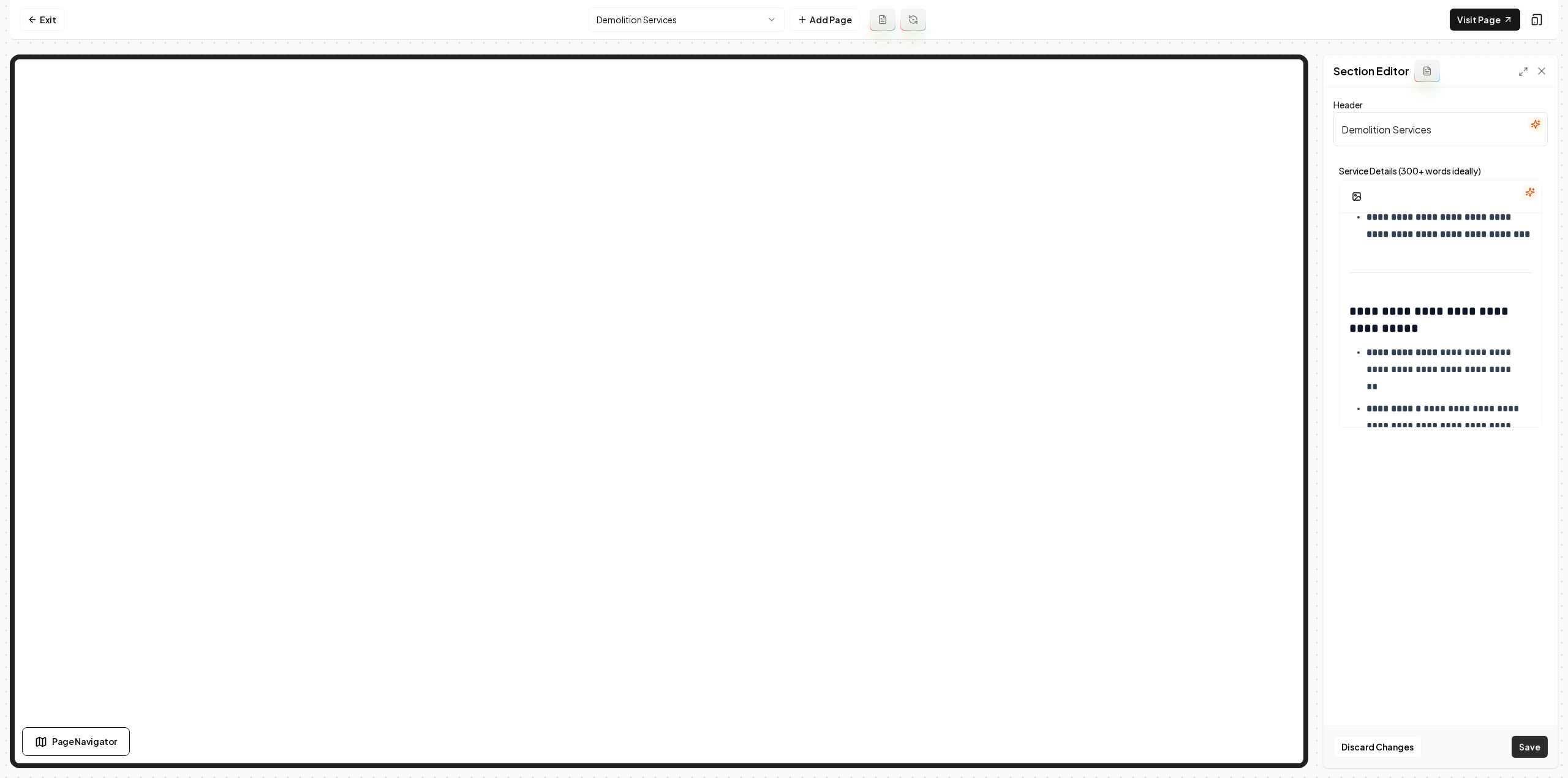
click at [1531, 751] on button "Save" at bounding box center [1529, 747] width 36 height 22
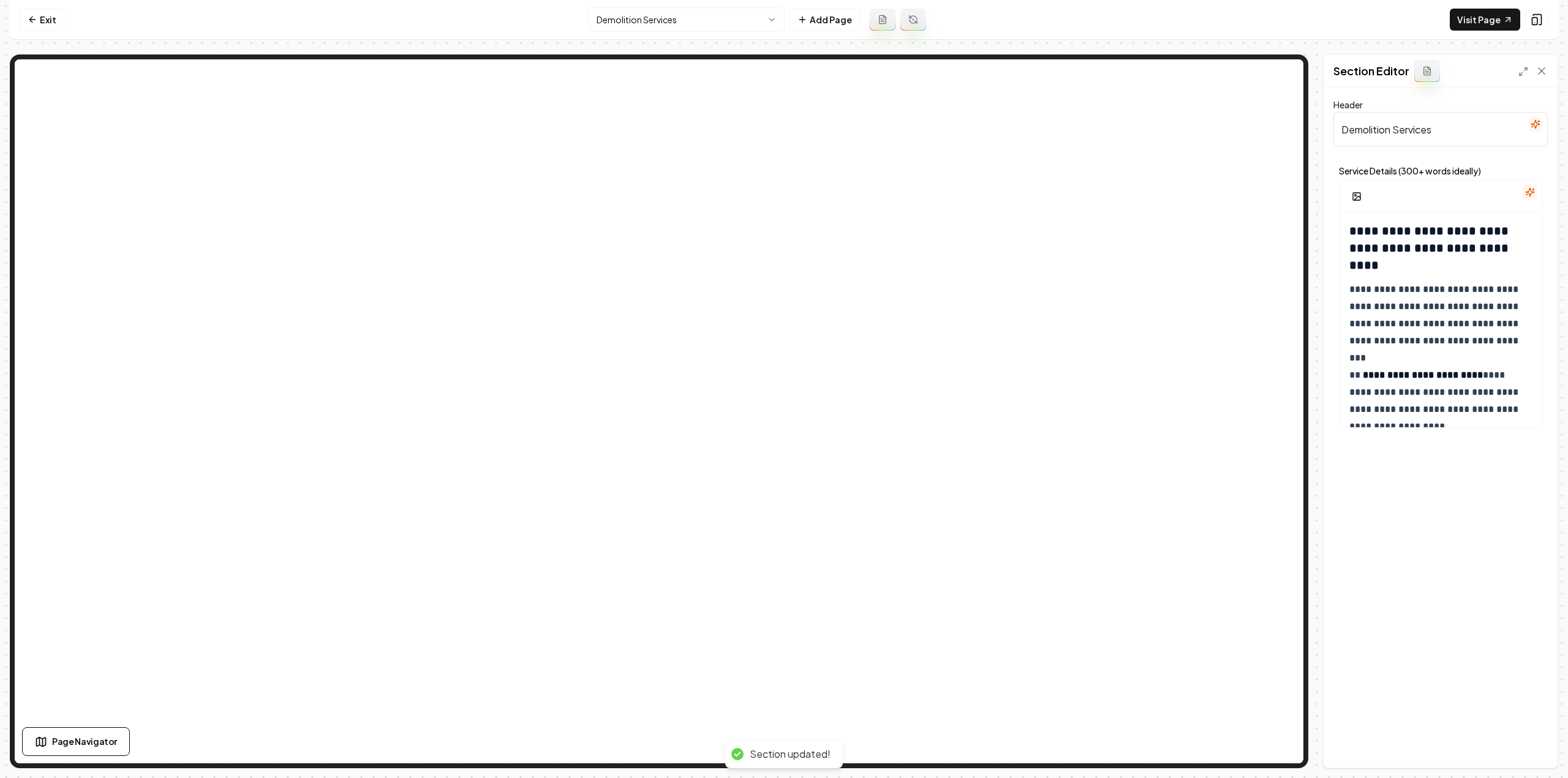
scroll to position [0, 0]
click at [1427, 249] on strong "**********" at bounding box center [1431, 248] width 163 height 47
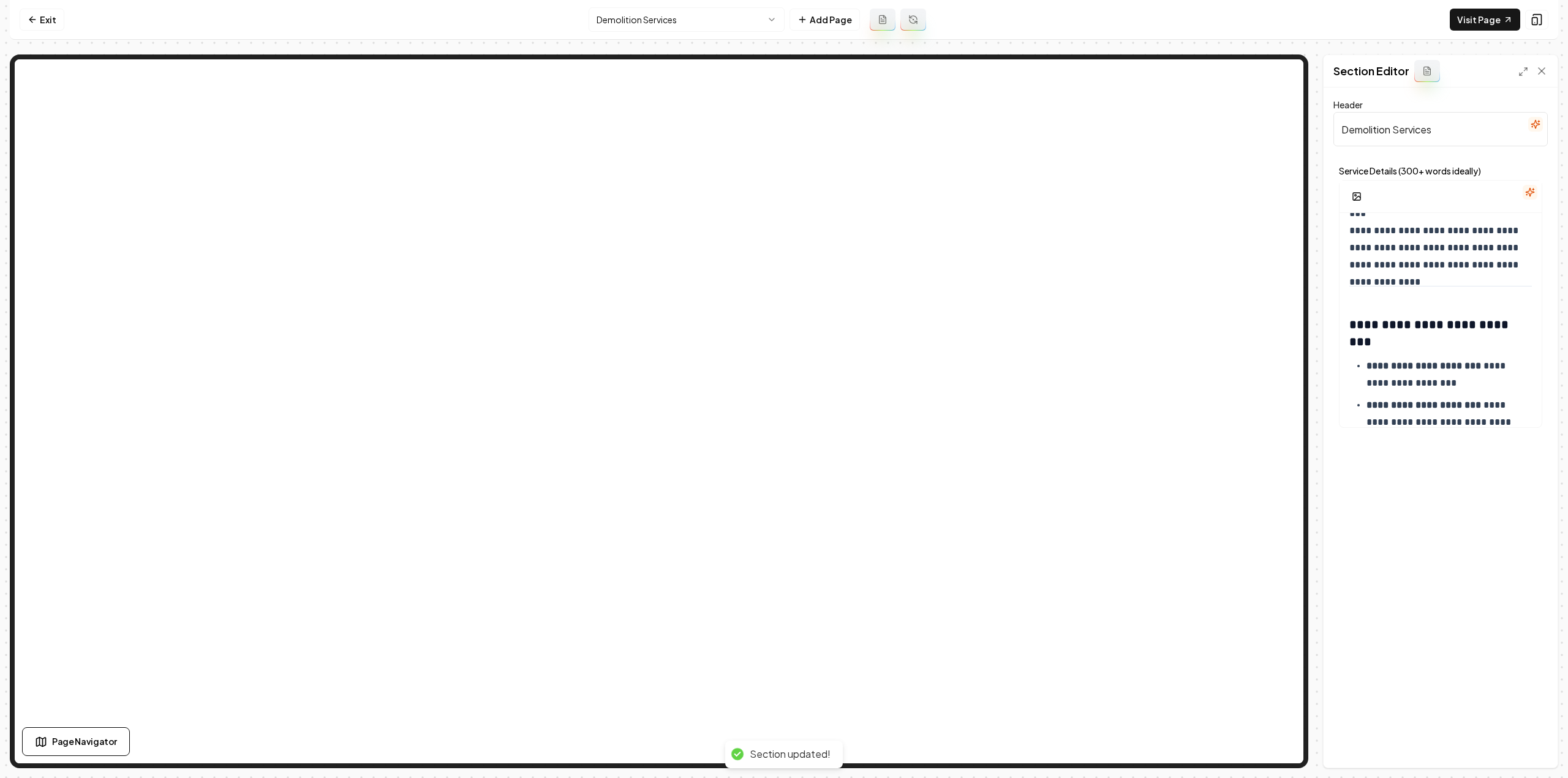
scroll to position [306, 0]
click at [1422, 319] on strong "**********" at bounding box center [1431, 326] width 163 height 30
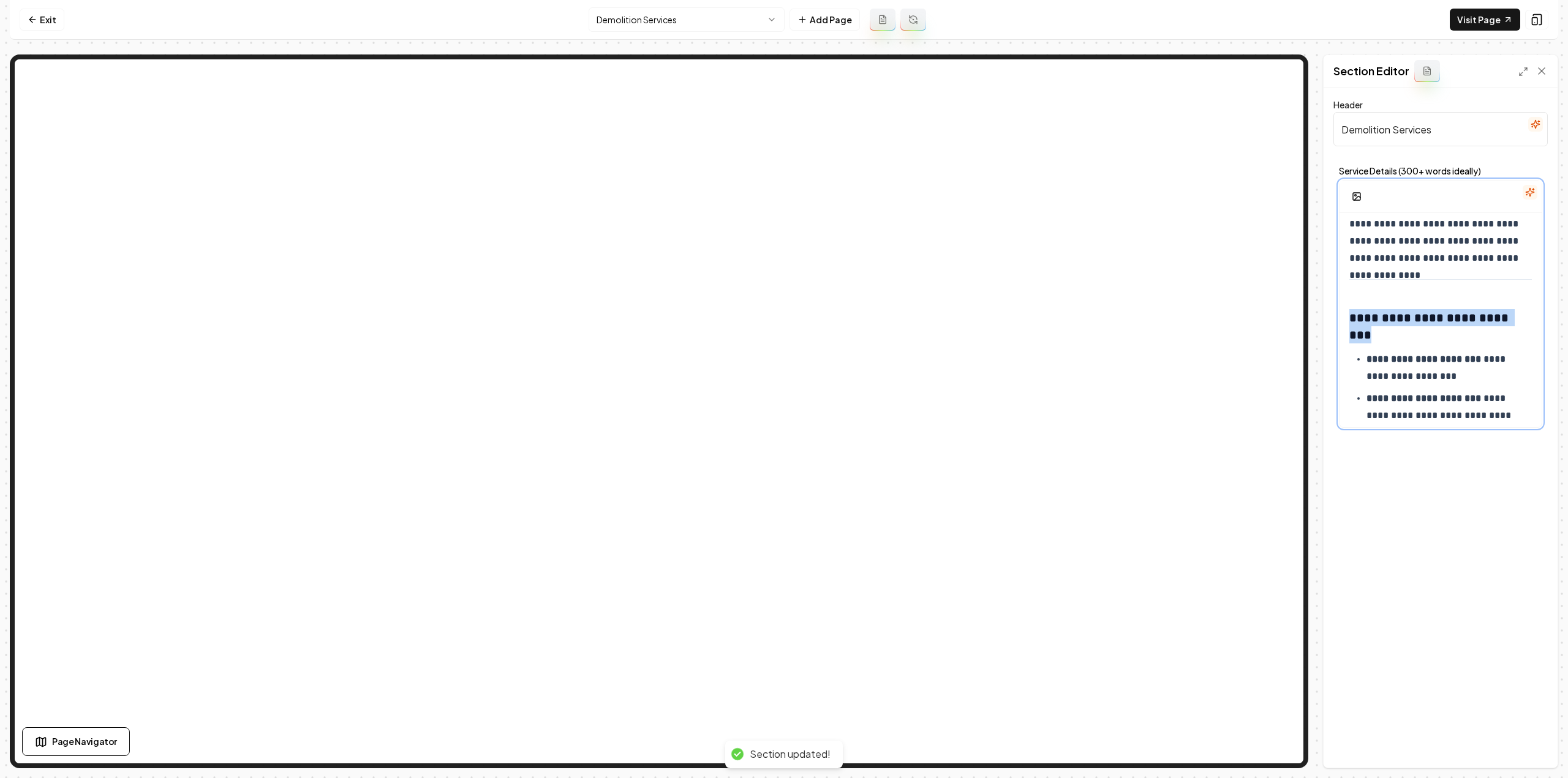
click at [1422, 319] on strong "**********" at bounding box center [1431, 326] width 163 height 30
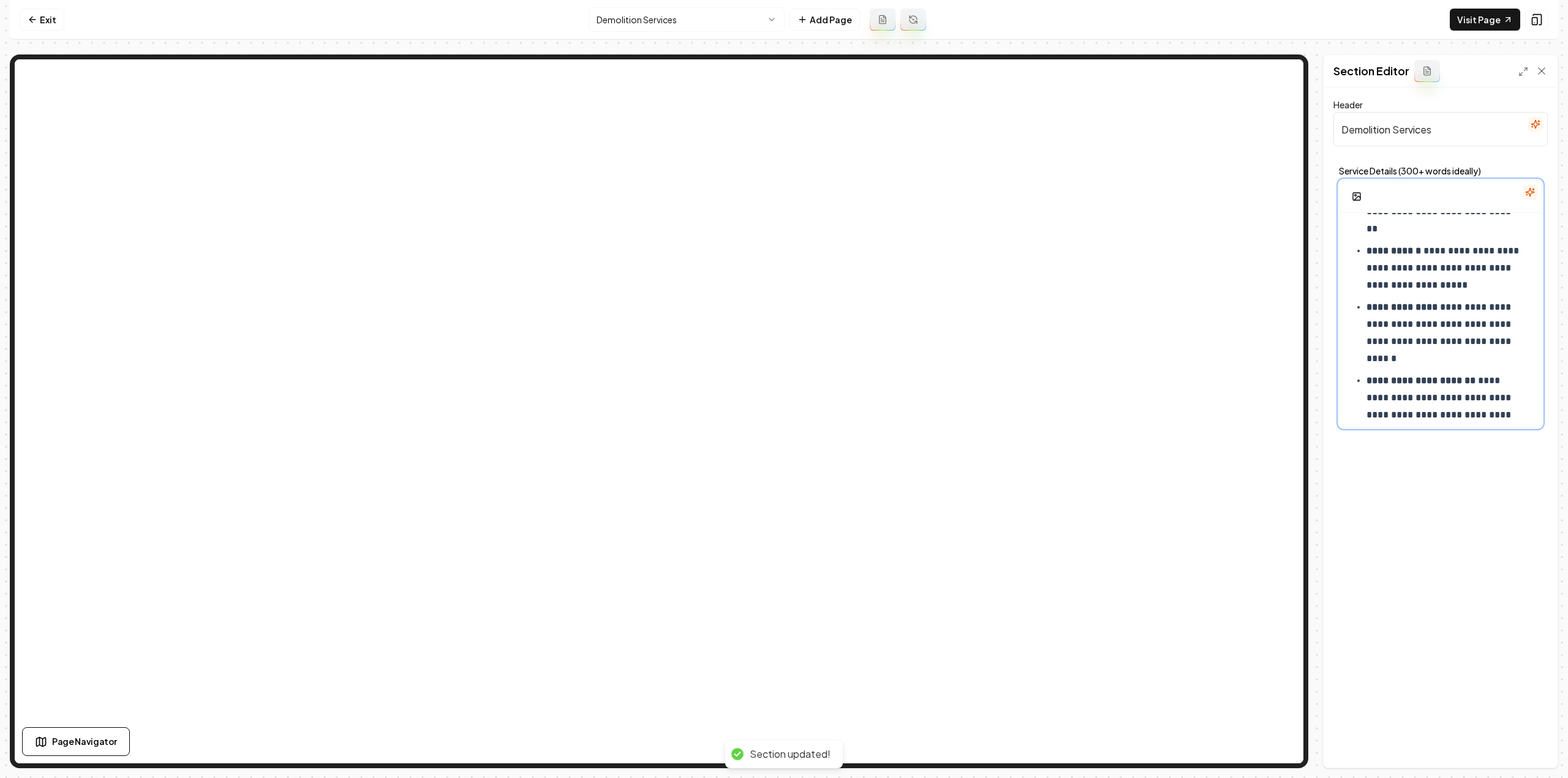
scroll to position [854, 0]
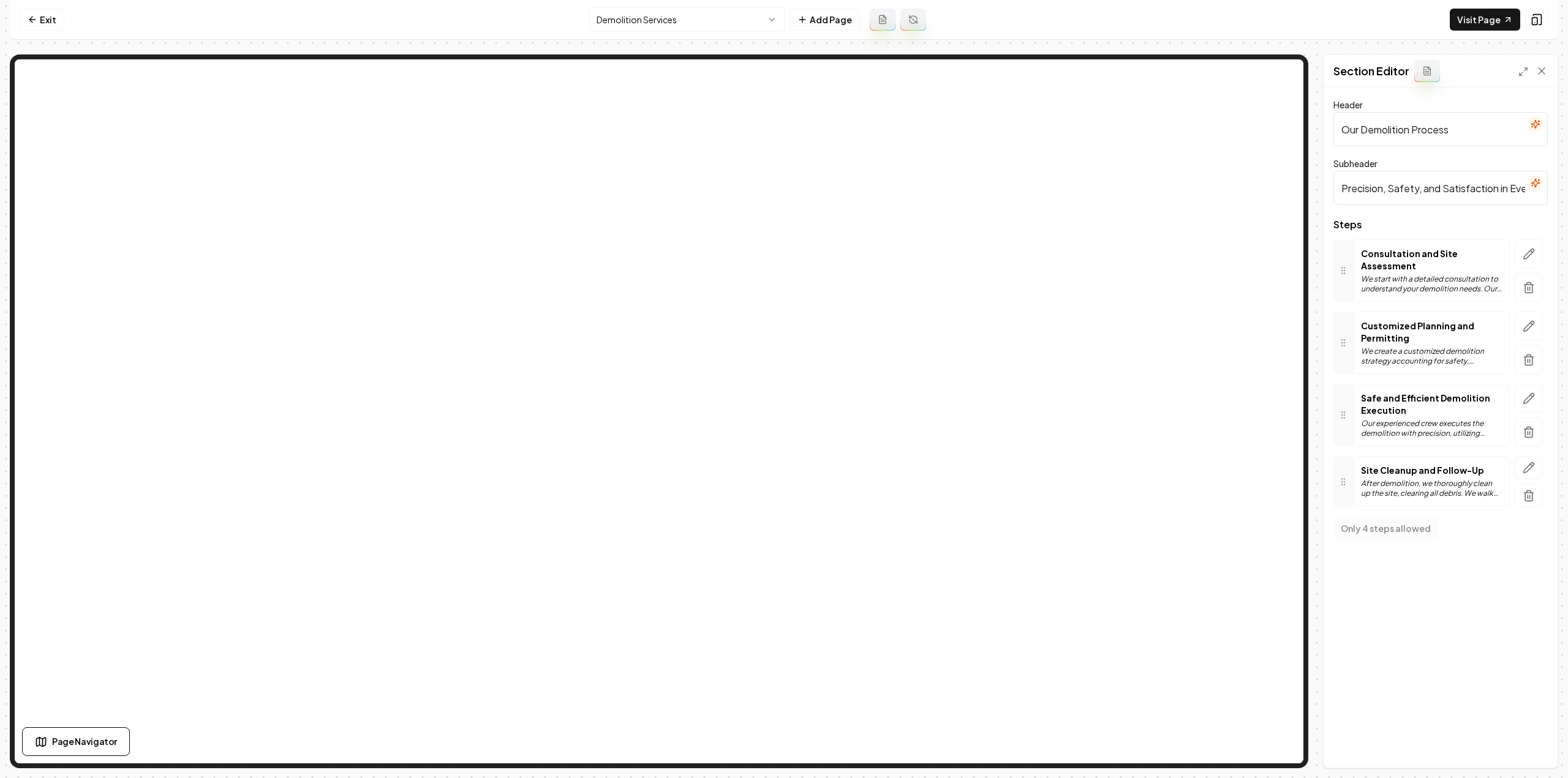
click at [1398, 122] on input "Our Demolition Process" at bounding box center [1440, 129] width 214 height 35
click at [1398, 121] on input "Our Demolition Process" at bounding box center [1440, 129] width 214 height 35
paste input "4-Step Approach to Demolition"
type input "Our 4-Step Approach to Demolition"
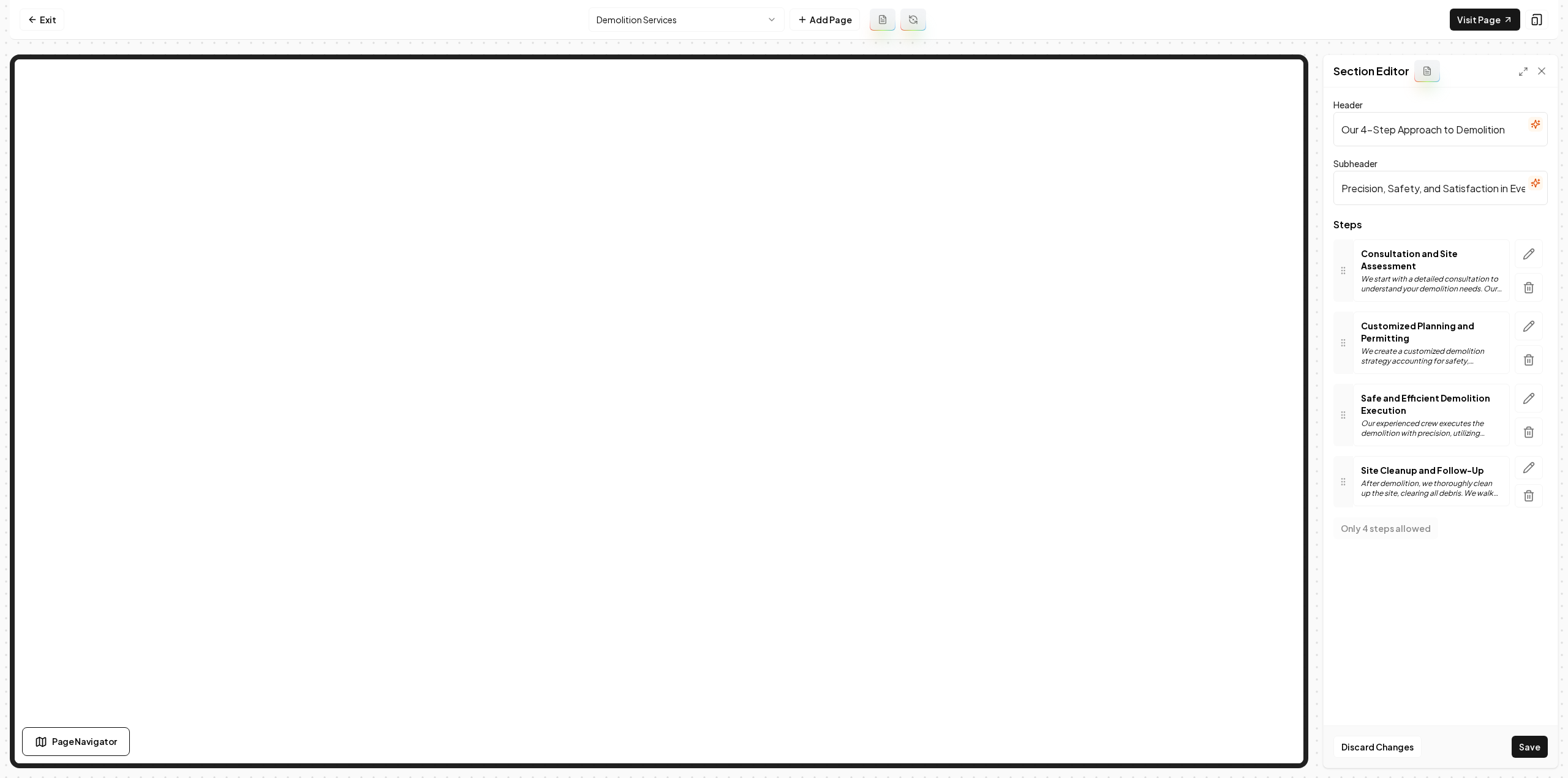
click at [1481, 188] on input "Precision, Safety, and Satisfaction in Every Demolition Project." at bounding box center [1440, 188] width 214 height 35
paste input "From Planning to a Clean, Build-Ready Site"
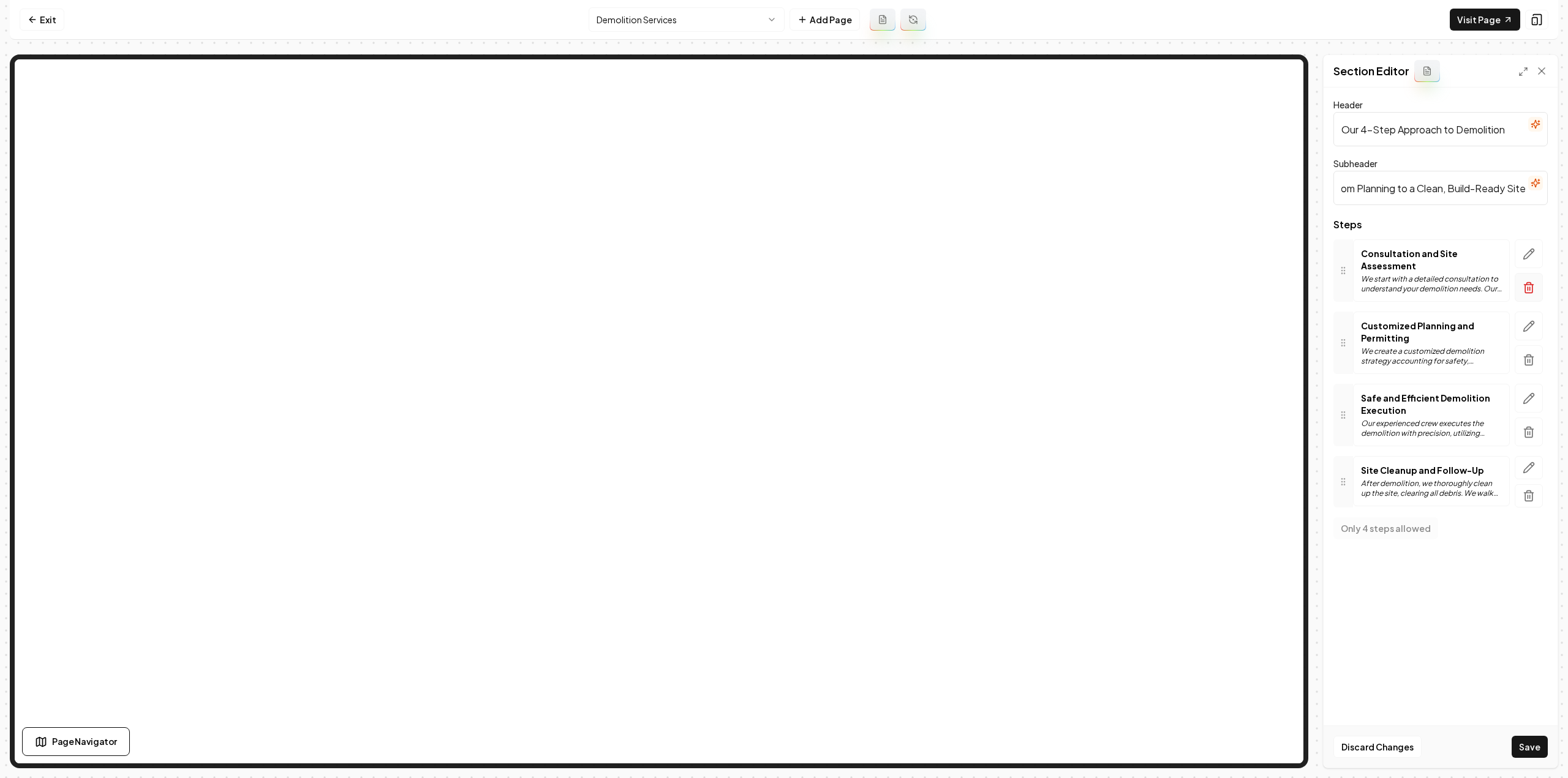
type input "From Planning to a Clean, Build-Ready Site"
click at [1527, 284] on icon "button" at bounding box center [1528, 288] width 12 height 12
click at [1527, 284] on icon "button" at bounding box center [1528, 284] width 9 height 0
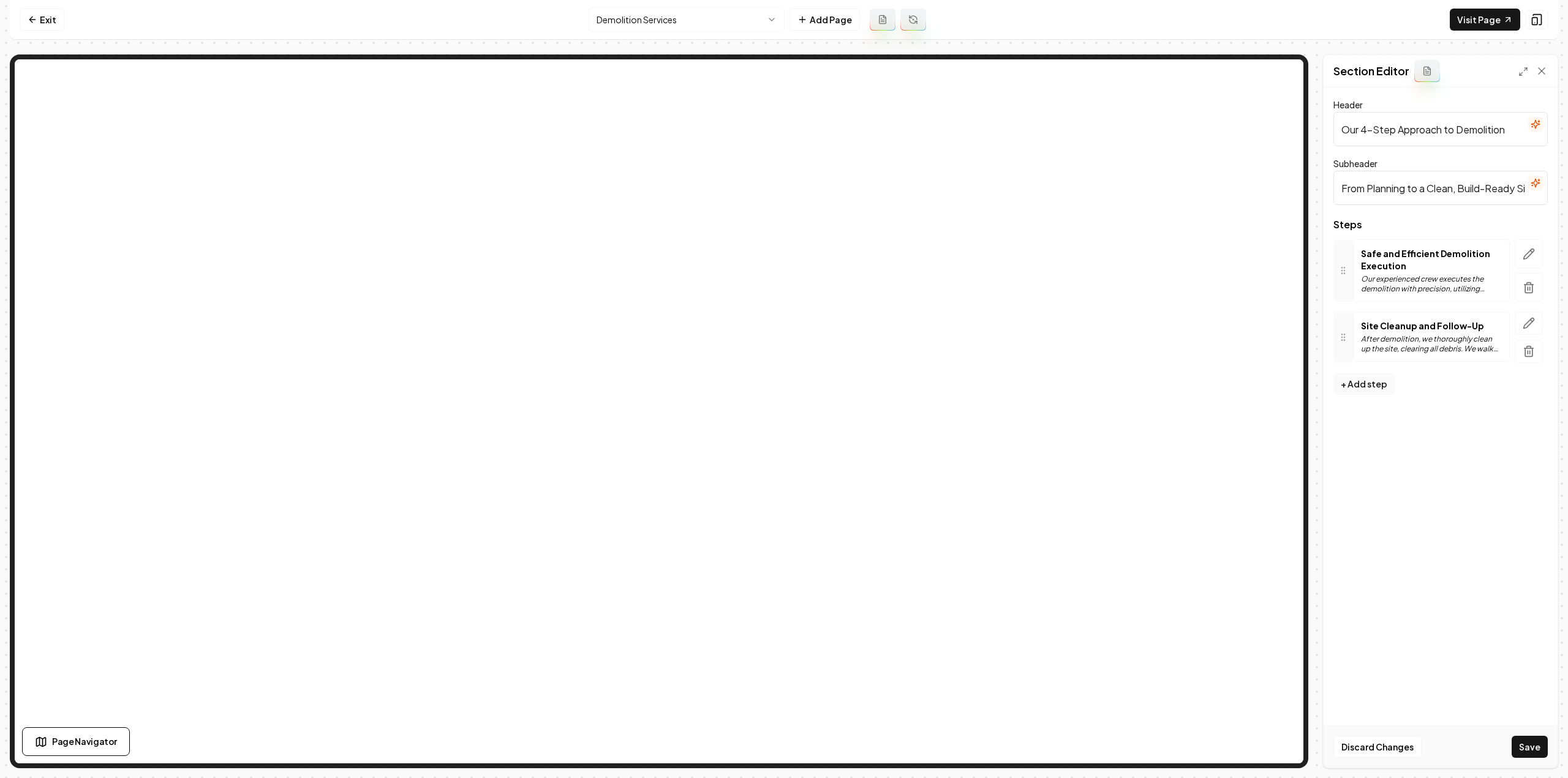
click at [1527, 284] on icon "button" at bounding box center [1528, 284] width 9 height 0
click at [1527, 284] on button "button" at bounding box center [1528, 264] width 28 height 50
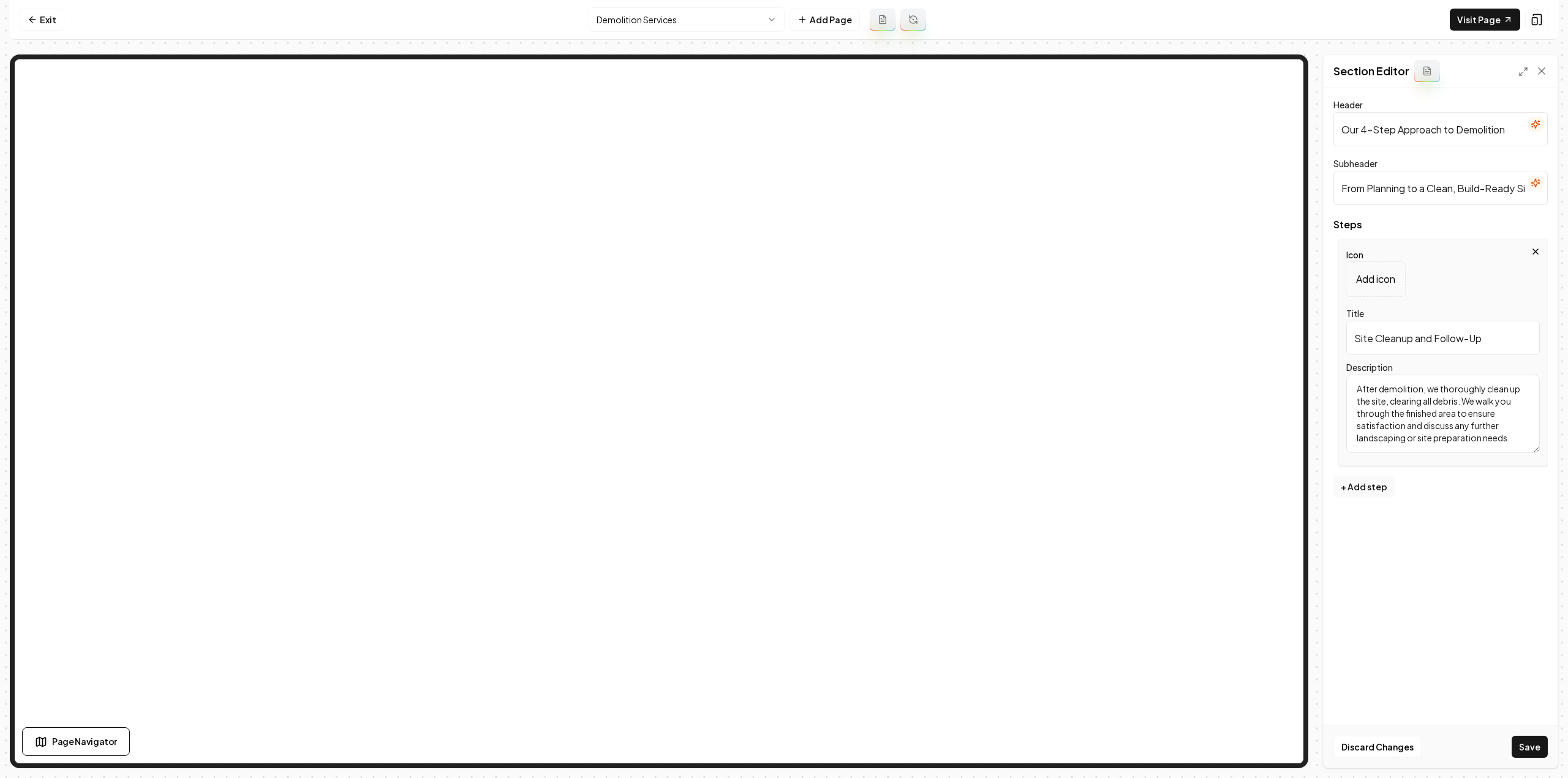
click at [1538, 250] on icon "button" at bounding box center [1536, 252] width 10 height 10
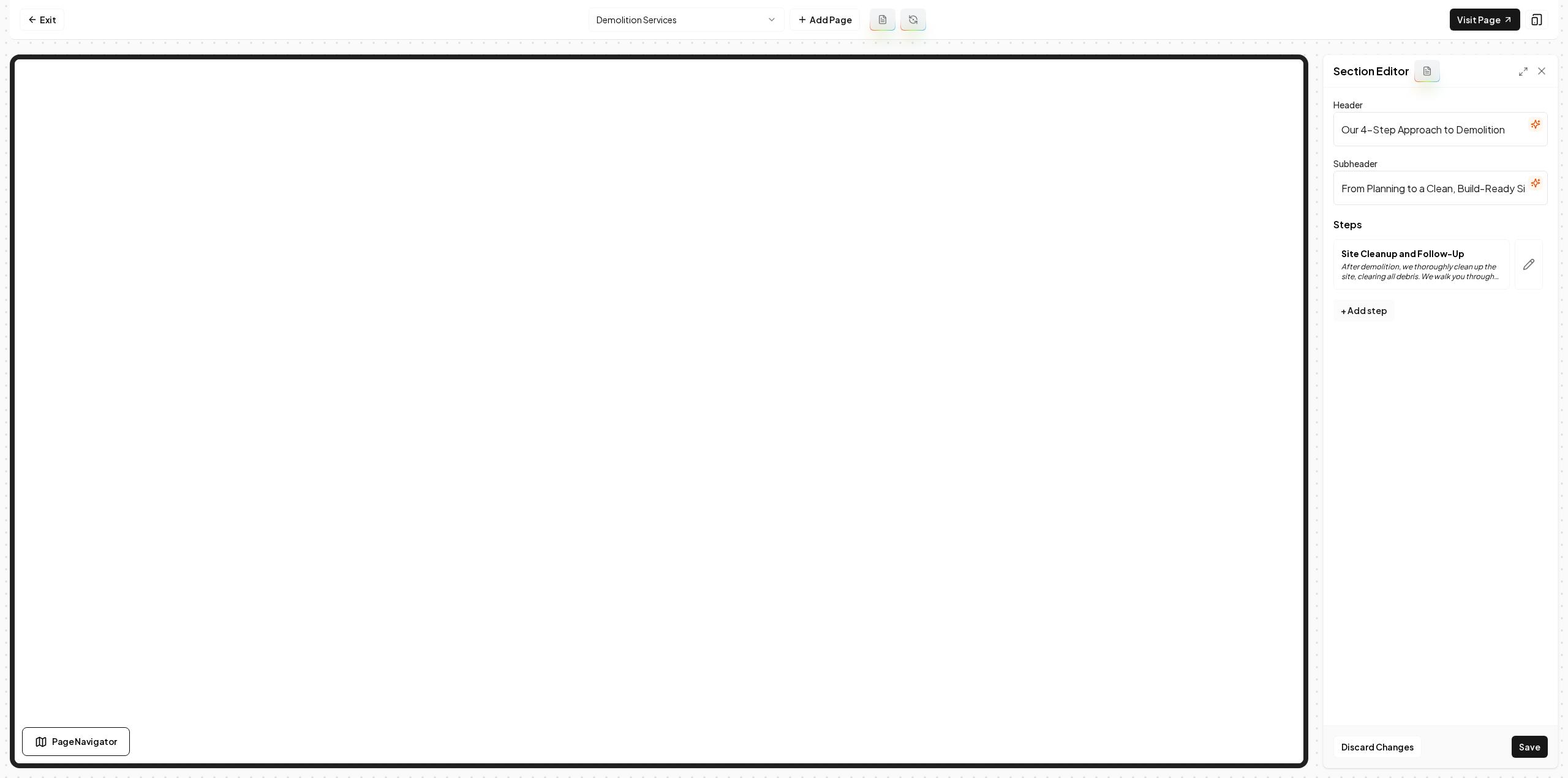
click at [1382, 304] on button "+ Add step" at bounding box center [1364, 311] width 61 height 22
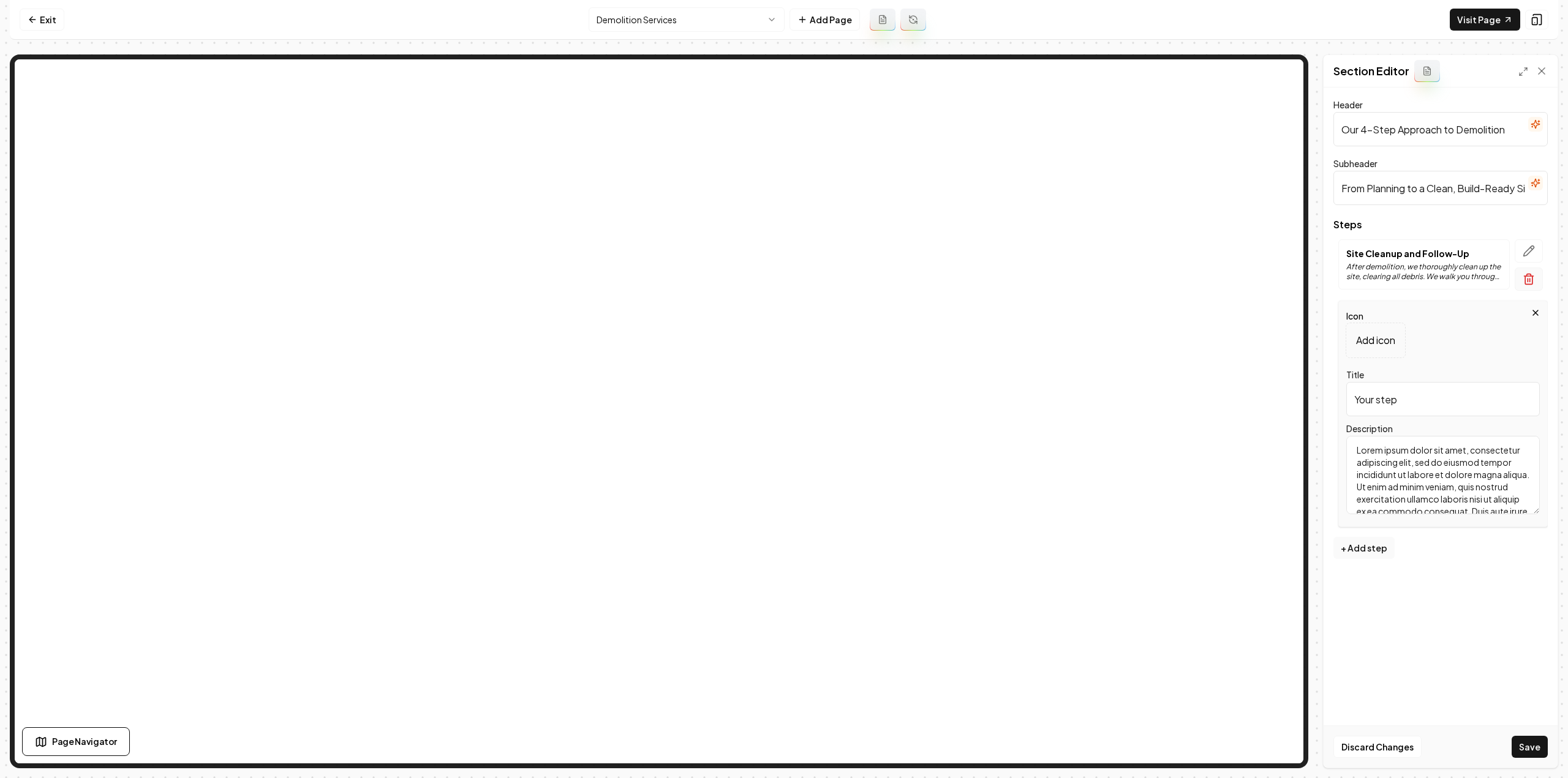
click at [1533, 277] on icon "button" at bounding box center [1528, 279] width 12 height 12
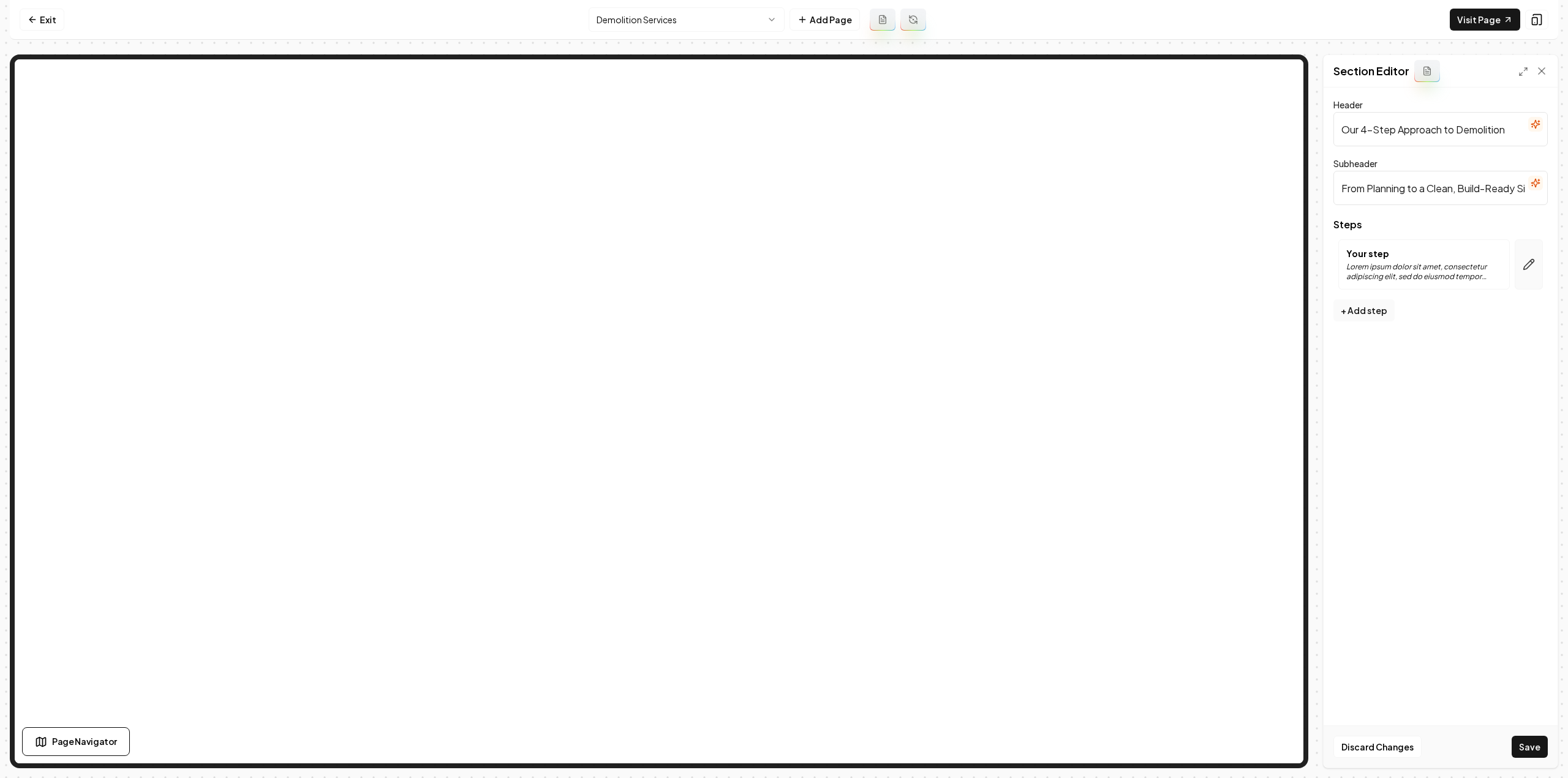
click at [1533, 270] on icon "button" at bounding box center [1528, 264] width 12 height 12
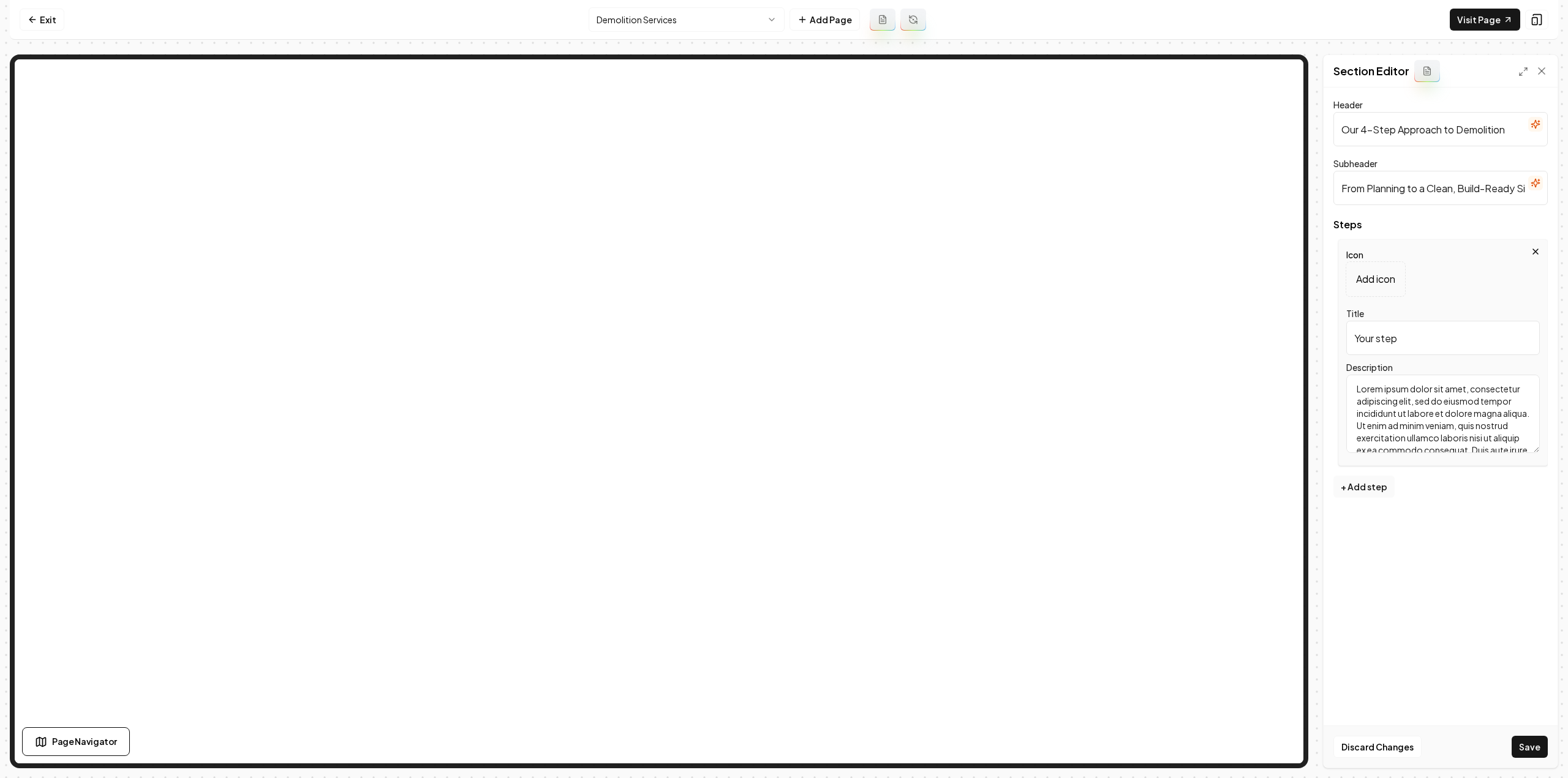
click at [1432, 346] on input "Your step" at bounding box center [1443, 338] width 194 height 35
paste input "Site Evaluation & Estimate"
type input "Site Evaluation & Estimate"
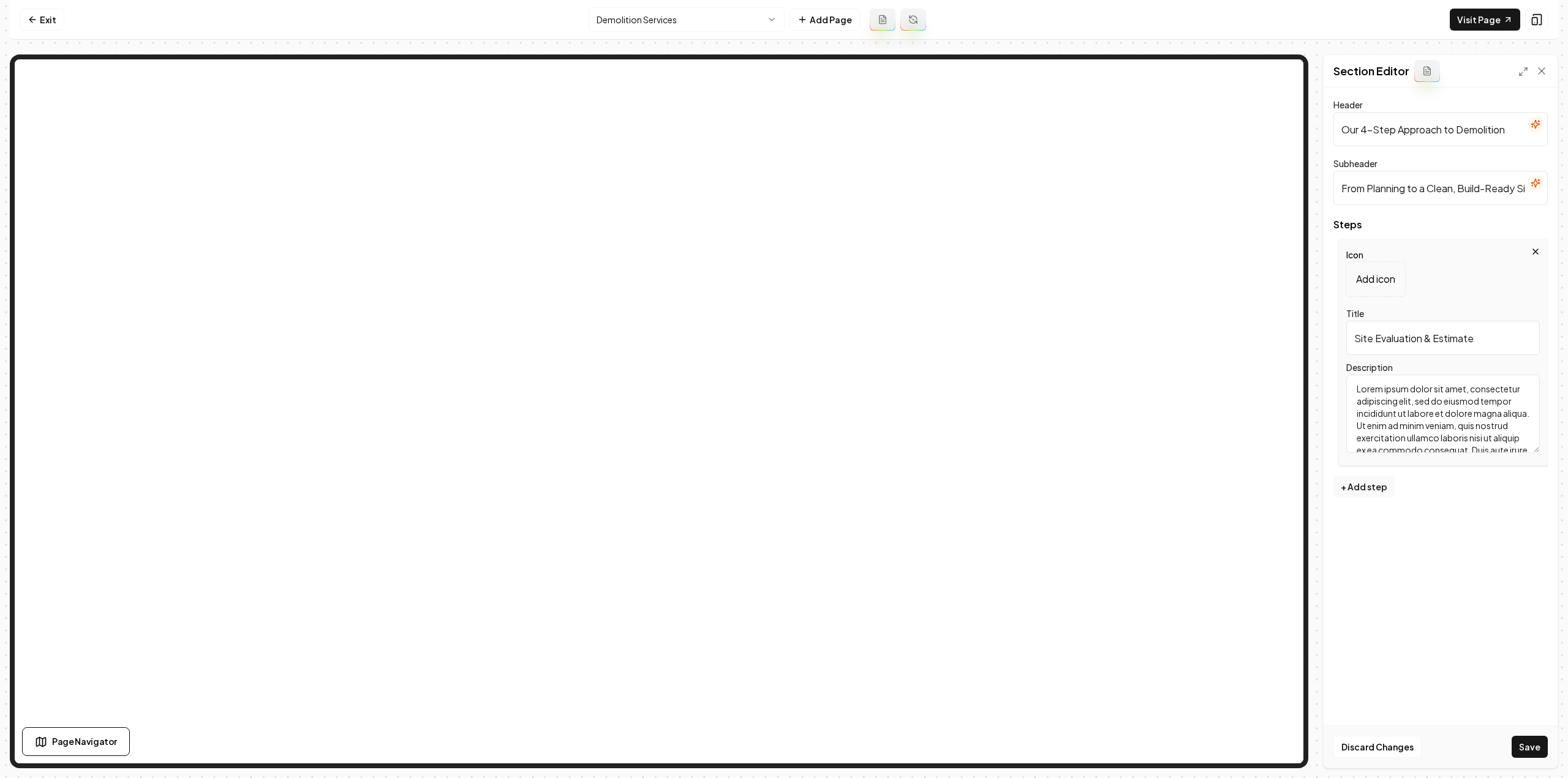
click at [1465, 406] on textarea "Lorem ipsum dolor sit amet, consectetur adipiscing elit, sed do eiusmod tempor …" at bounding box center [1443, 414] width 194 height 79
paste textarea "We start with an on-site consultation to inspect the structure, surroundings, a…"
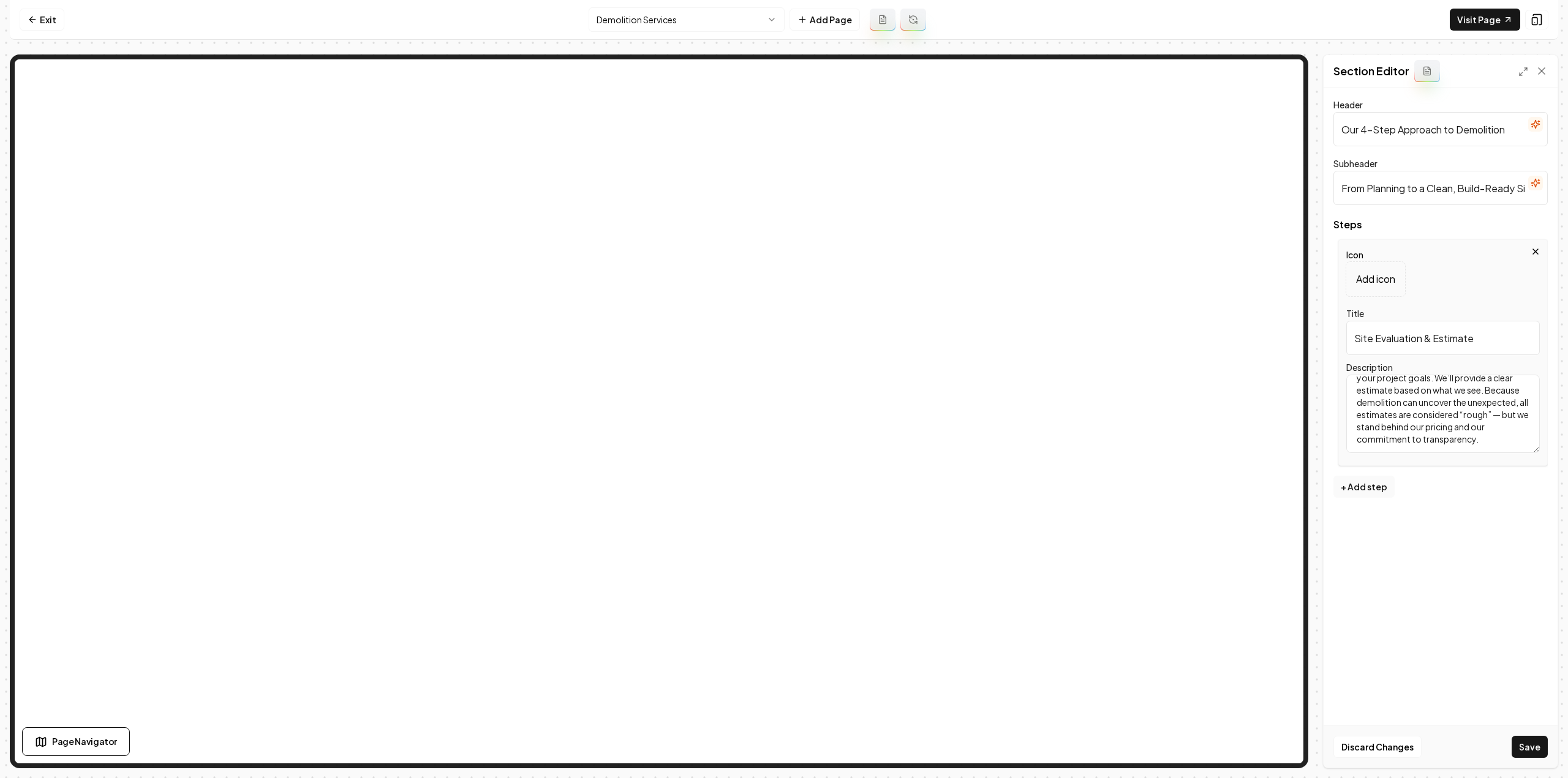
type textarea "We start with an on-site consultation to inspect the structure, surroundings, a…"
click at [1353, 488] on button "+ Add step" at bounding box center [1364, 487] width 61 height 22
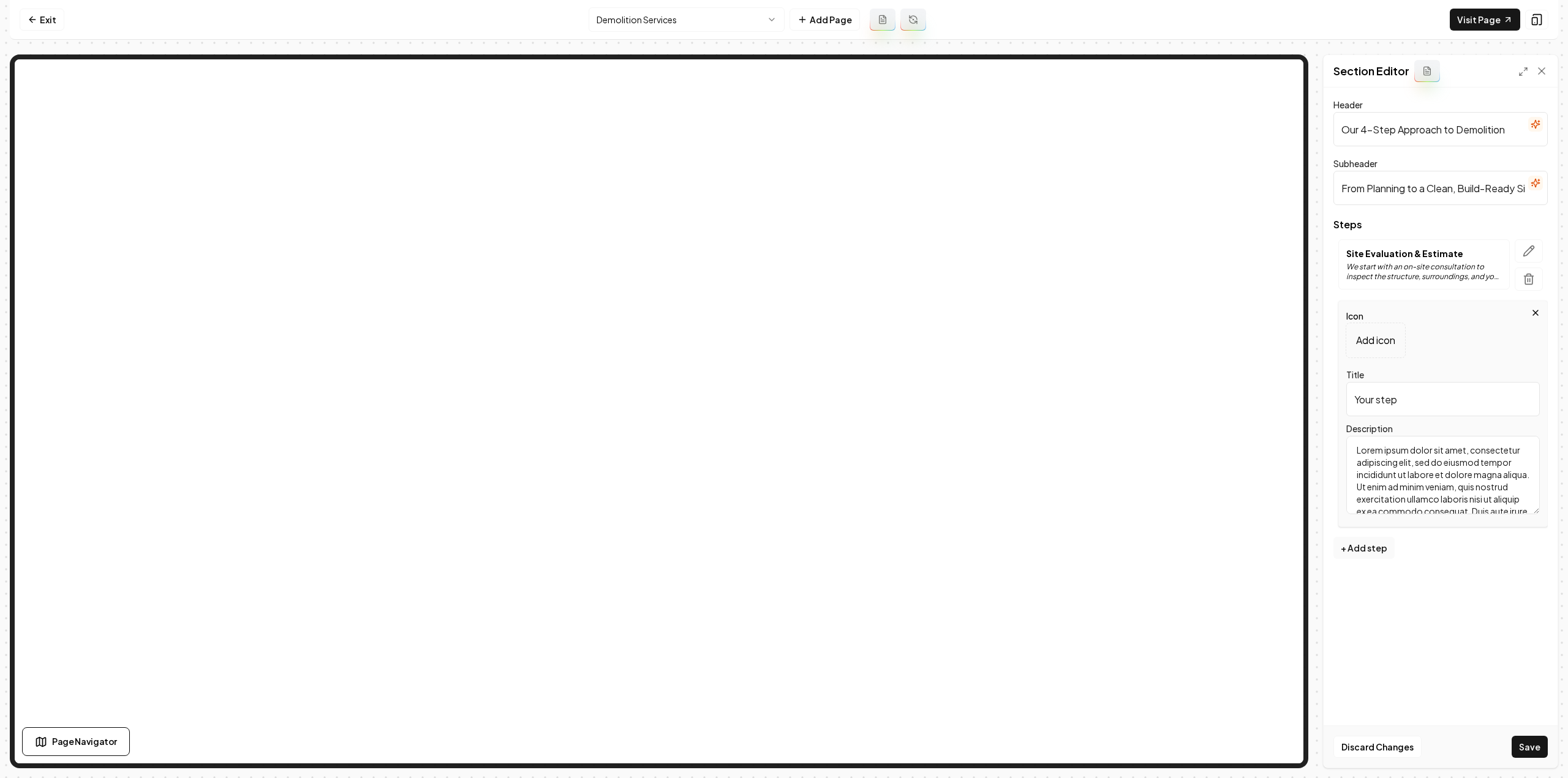
click at [1376, 405] on input "Your step" at bounding box center [1443, 399] width 194 height 35
click at [1376, 404] on input "Your step" at bounding box center [1443, 399] width 194 height 35
type input "Safe Teardown"
click at [1410, 498] on textarea "Lorem ipsum dolor sit amet, consectetur adipiscing elit, sed do eiusmod tempor …" at bounding box center [1443, 475] width 194 height 79
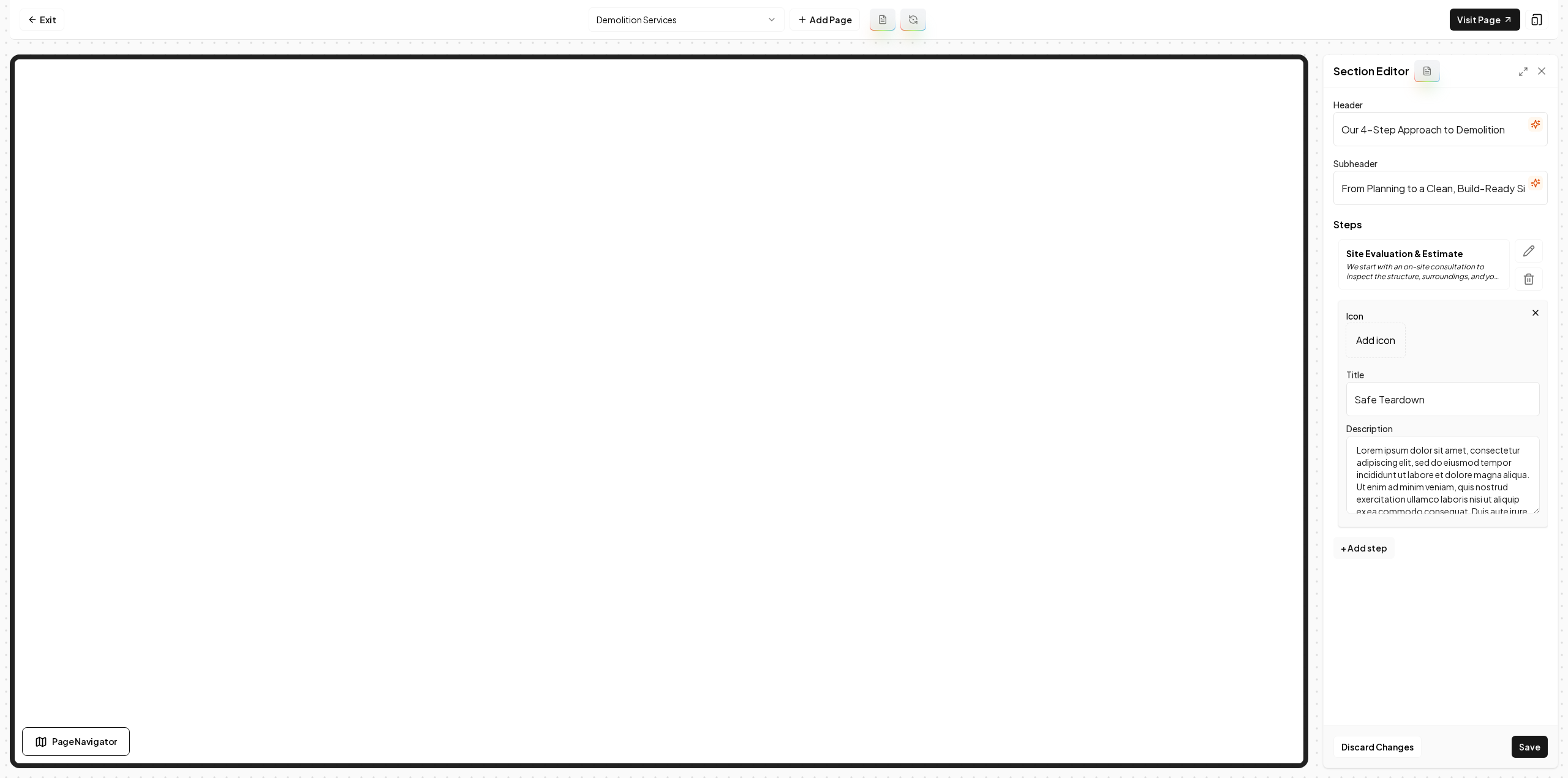
paste textarea "Using the right equipment for the job, we bring down the structure in a control…"
drag, startPoint x: 1358, startPoint y: 450, endPoint x: 1336, endPoint y: 451, distance: 22.0
click at [1336, 451] on div "Icon Add icon Title Safe Teardown Description Using the right equipment for the…" at bounding box center [1440, 414] width 214 height 227
type textarea "Using the right equipment for the job, we bring down the structure in a control…"
click at [1378, 555] on button "+ Add step" at bounding box center [1364, 548] width 61 height 22
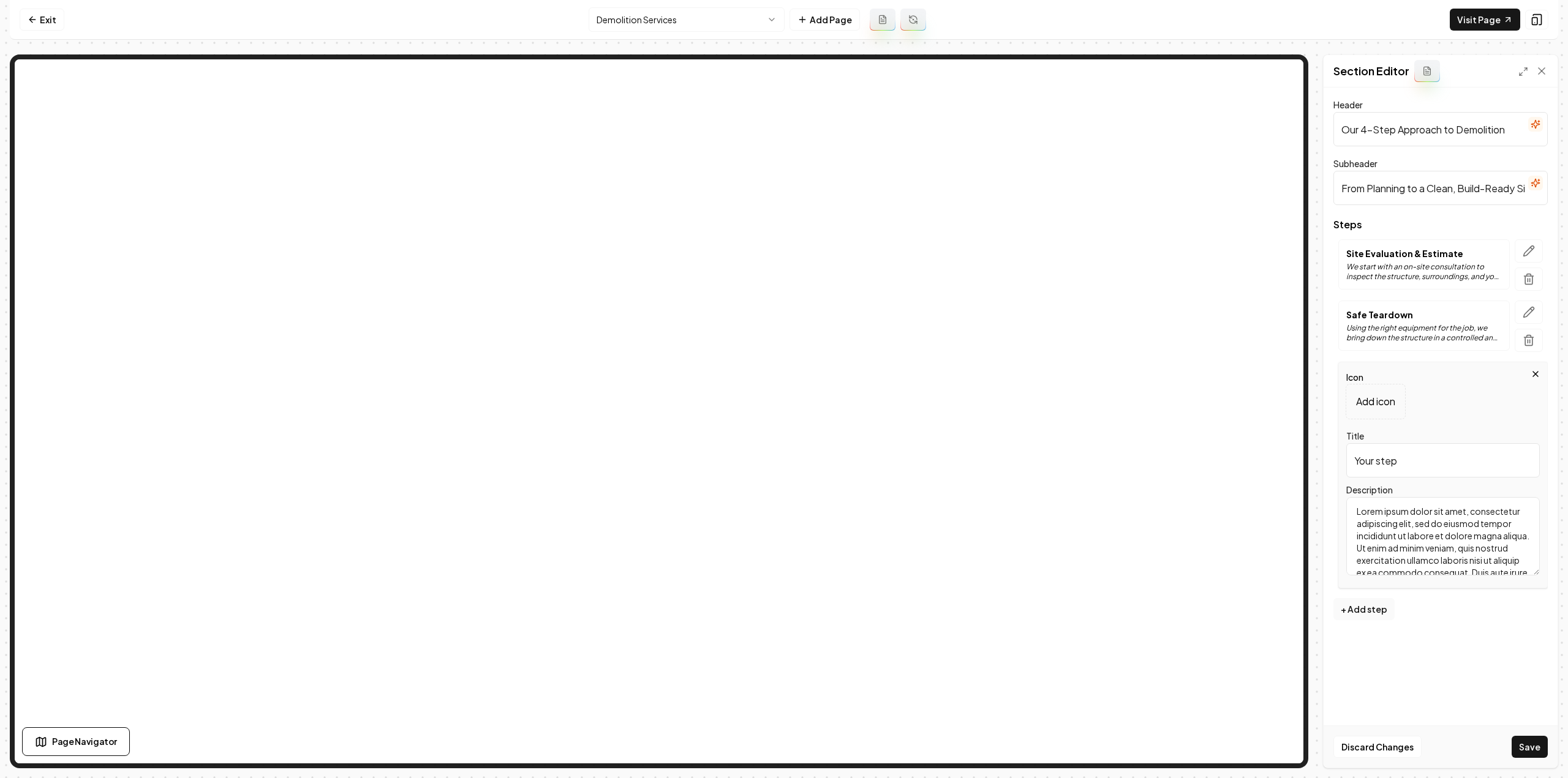
click at [1392, 459] on input "Your step" at bounding box center [1443, 461] width 194 height 35
type input "Debris Removal & Cleanup"
click at [1476, 531] on textarea "Lorem ipsum dolor sit amet, consectetur adipiscing elit, sed do eiusmod tempor …" at bounding box center [1443, 536] width 194 height 79
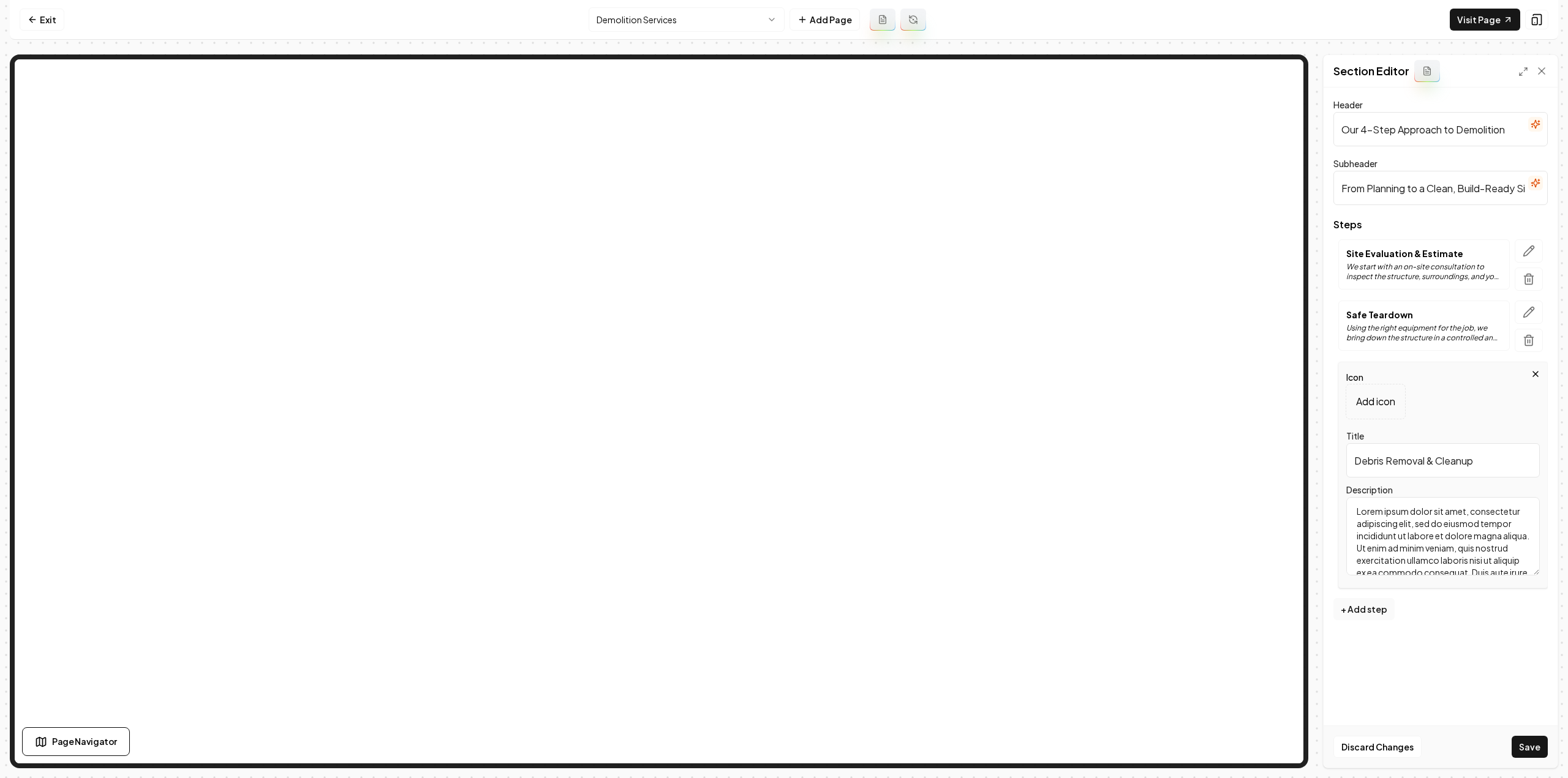
paste textarea "All debris is hauled away and disposed of responsibly. When possible, we recycl…"
type textarea "All debris is hauled away and disposed of responsibly. When possible, we recycl…"
click at [1361, 610] on button "+ Add step" at bounding box center [1364, 610] width 61 height 22
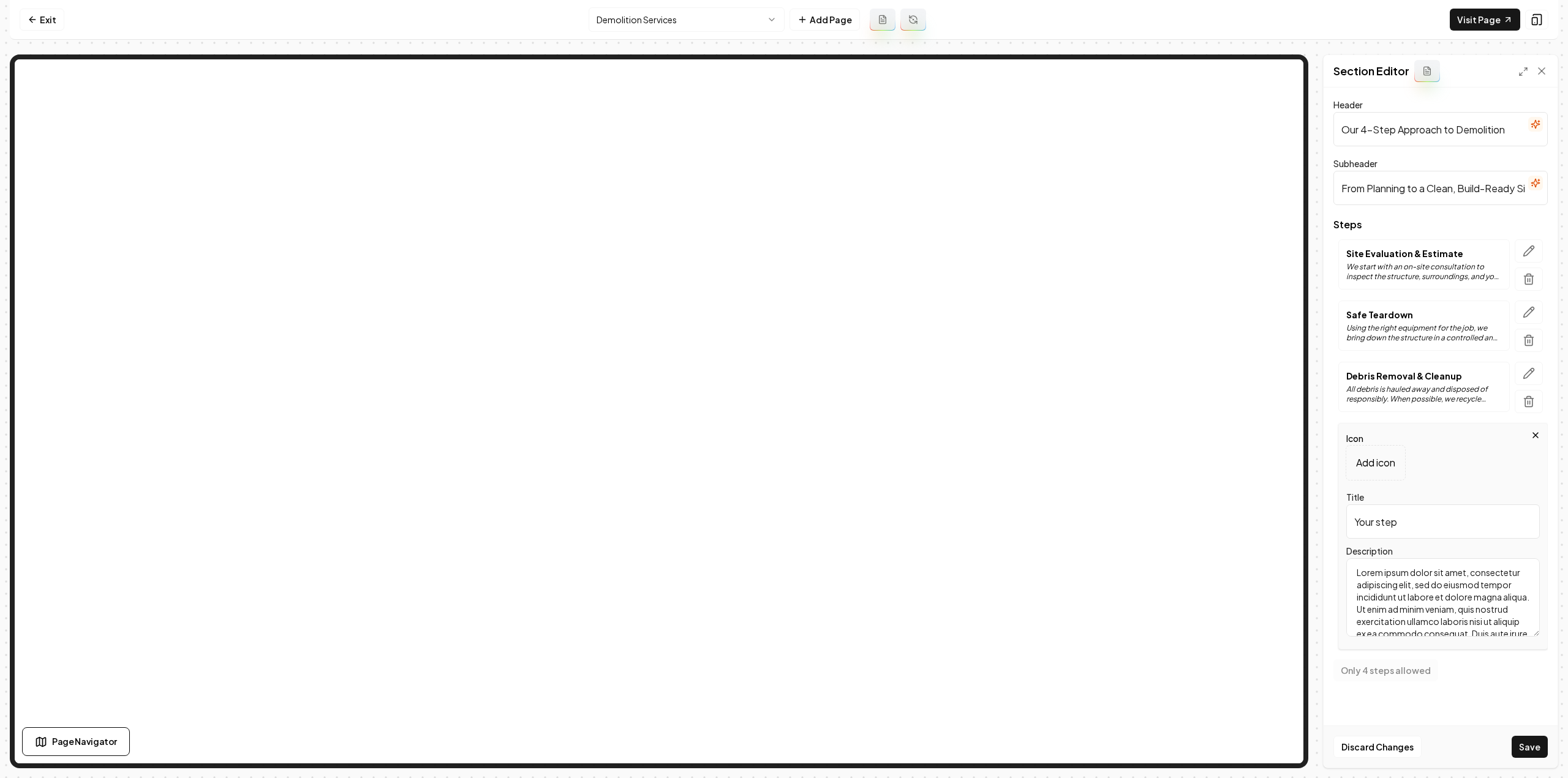
click at [1395, 519] on input "Your step" at bounding box center [1443, 521] width 194 height 35
click at [1396, 518] on input "Your step" at bounding box center [1443, 521] width 194 height 35
type input "Site Prep & Final Review"
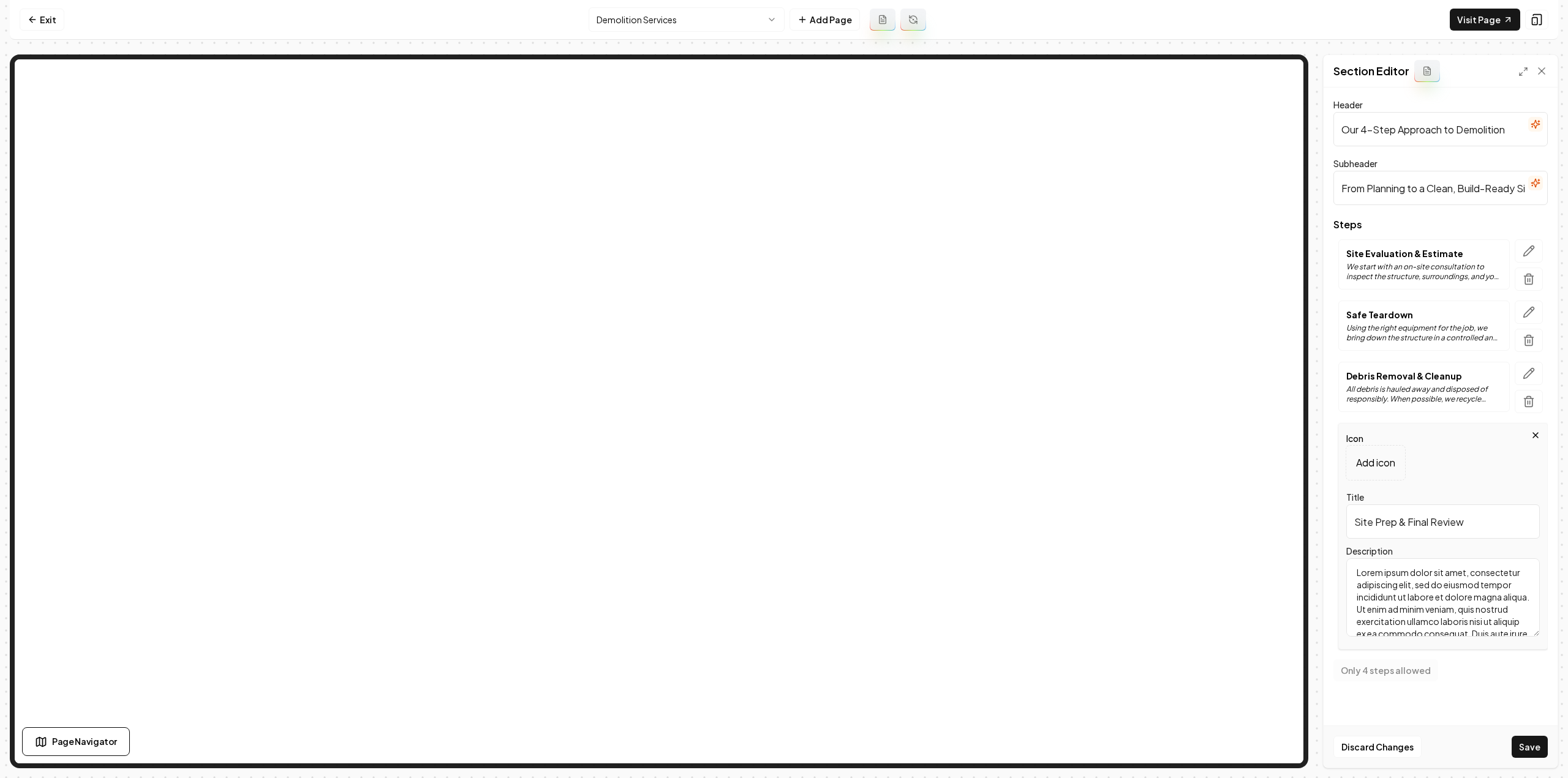
click at [1443, 588] on textarea "Lorem ipsum dolor sit amet, consectetur adipiscing elit, sed do eiusmod tempor …" at bounding box center [1443, 598] width 194 height 79
paste textarea "Once demolition is complete, we can immediately begin grading, pad prep, or oth…"
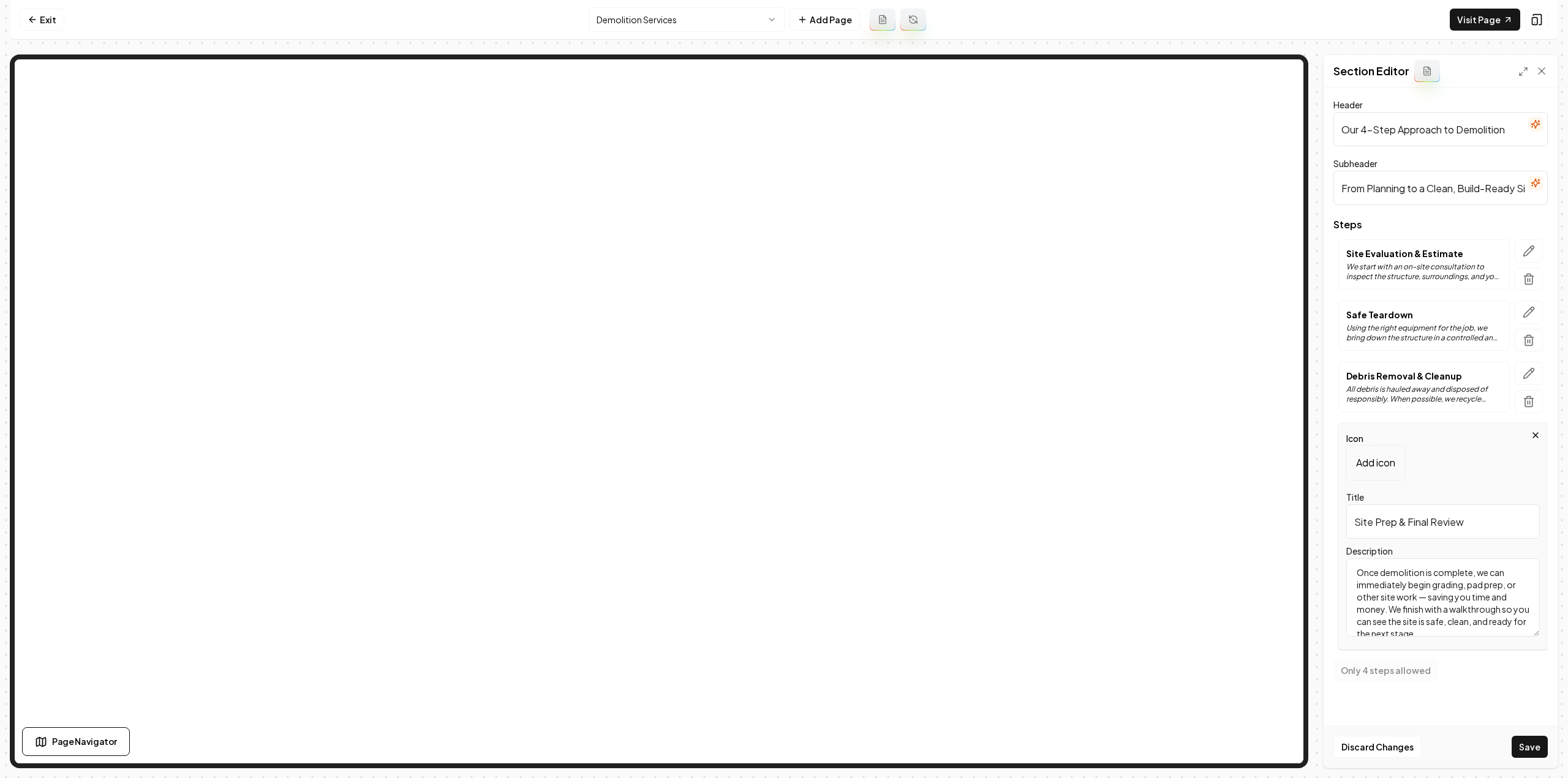
scroll to position [3, 0]
type textarea "Once demolition is complete, we can immediately begin grading, pad prep, or oth…"
click at [1524, 752] on button "Save" at bounding box center [1529, 747] width 36 height 22
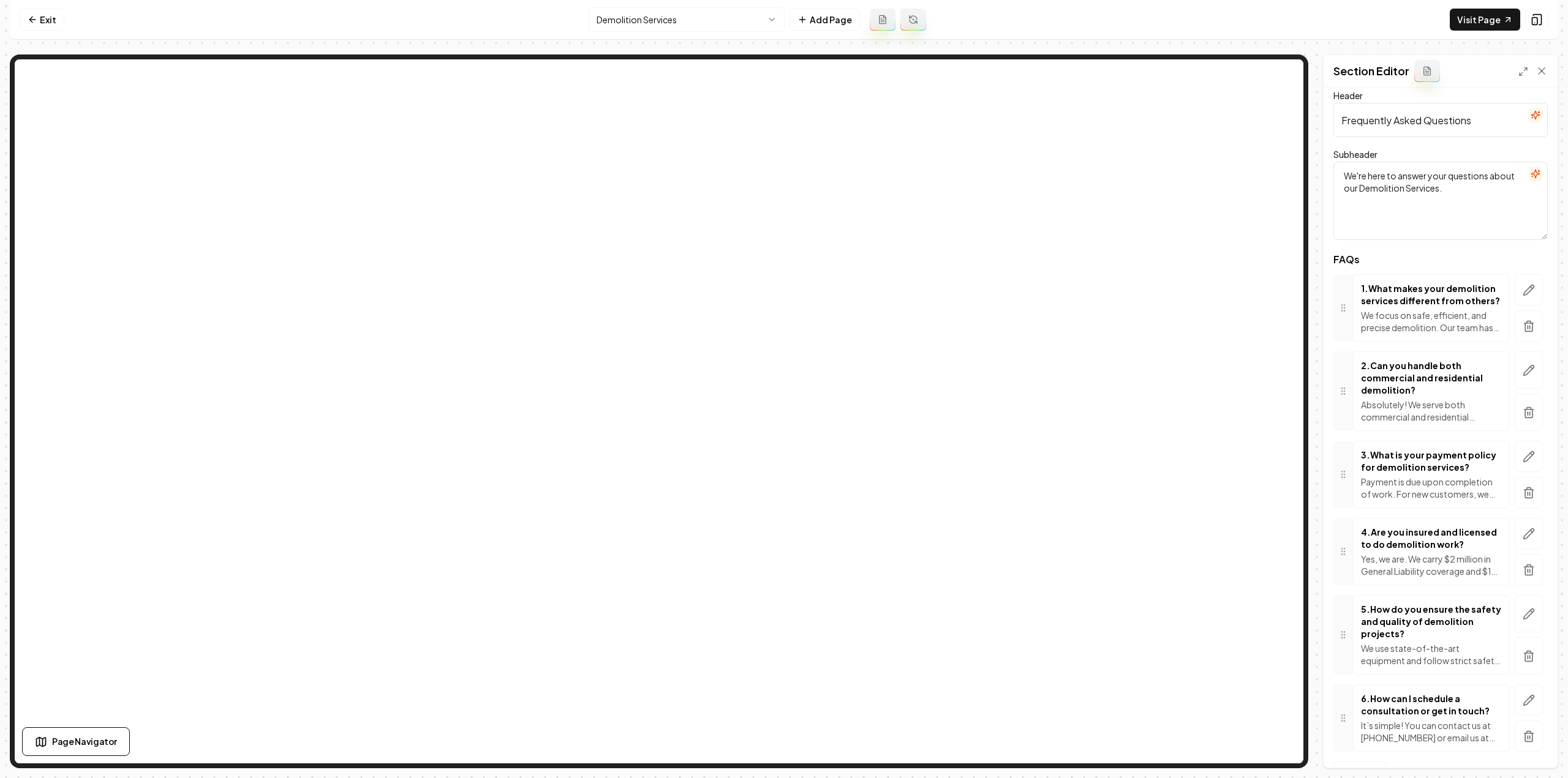
scroll to position [36, 0]
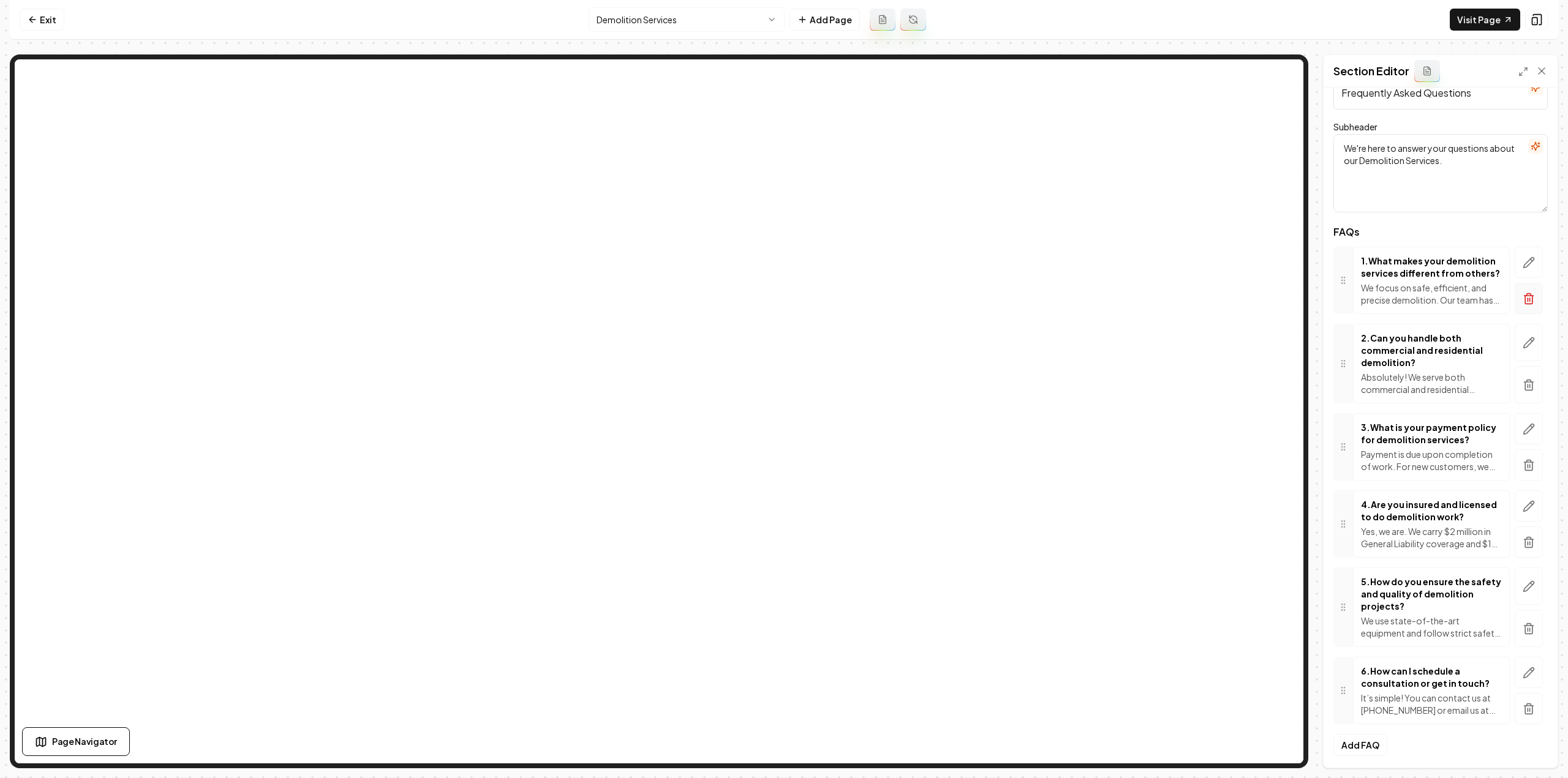
click at [1525, 302] on icon "button" at bounding box center [1528, 299] width 8 height 8
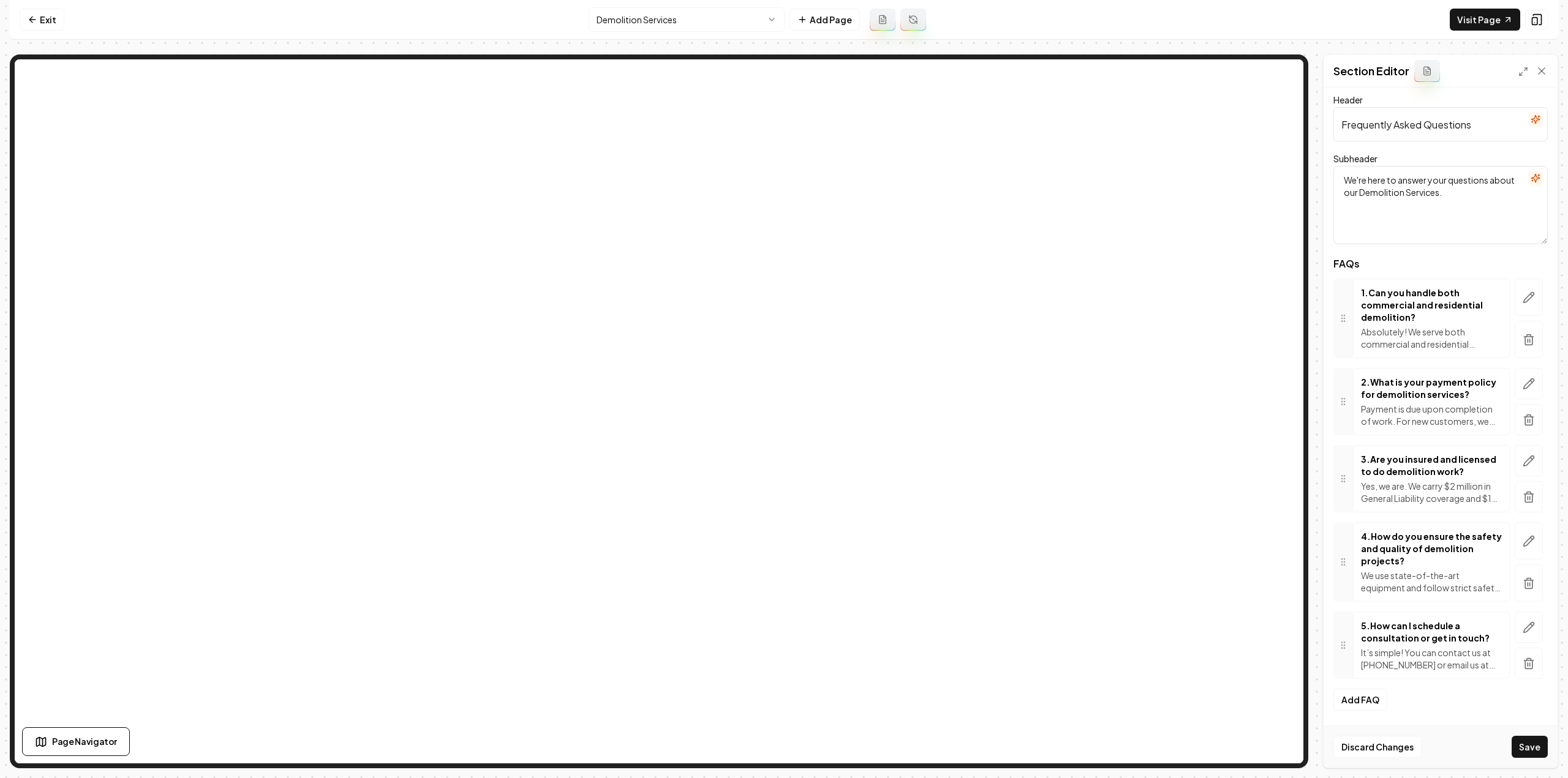
scroll to position [3, 0]
click at [1524, 302] on icon "button" at bounding box center [1529, 301] width 10 height 10
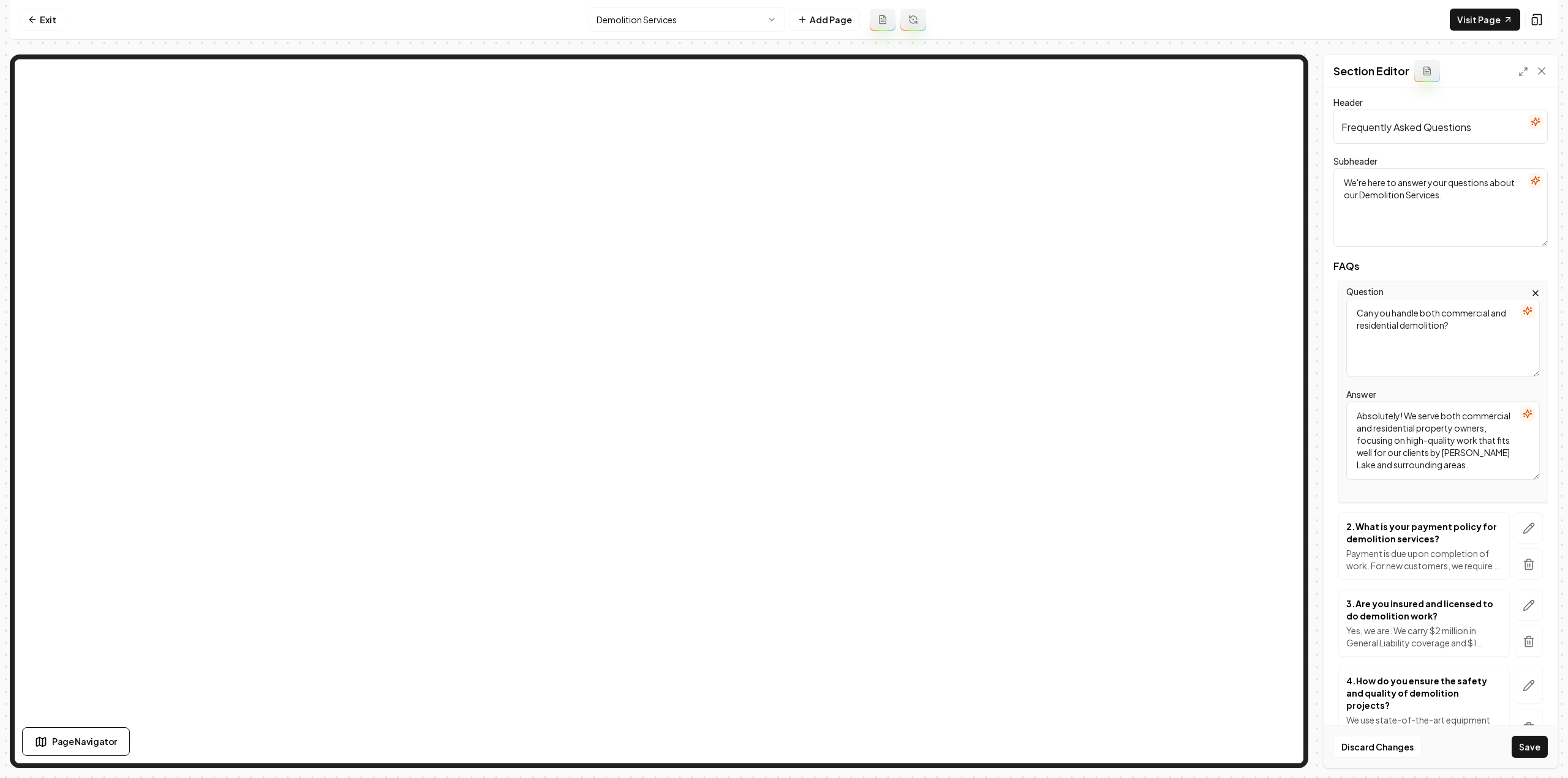
scroll to position [0, 0]
click at [1527, 289] on div "Question Can you handle both commercial and residential demolition?" at bounding box center [1443, 334] width 194 height 93
click at [1531, 293] on icon "button" at bounding box center [1536, 296] width 10 height 10
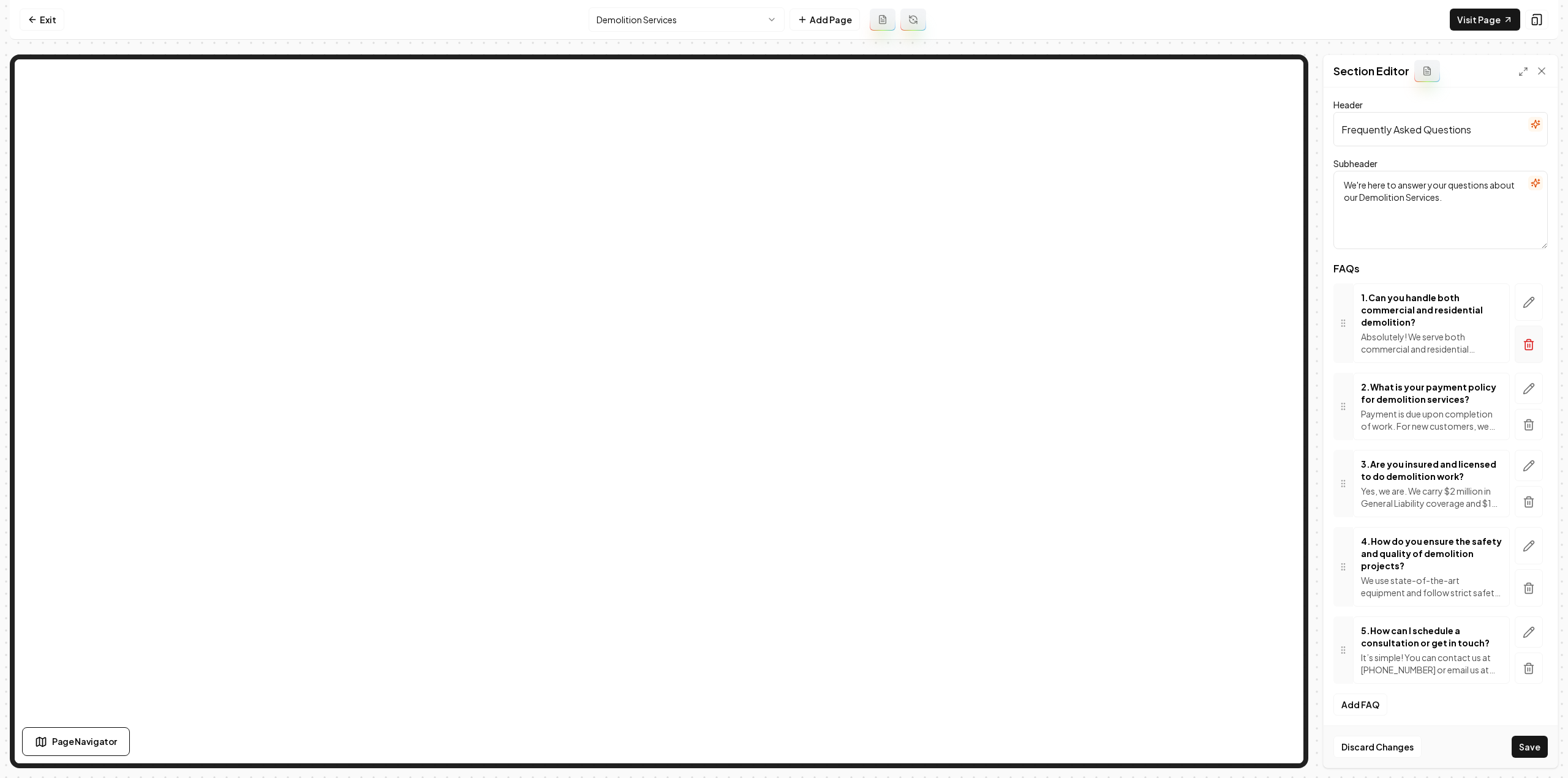
click at [1530, 346] on line "button" at bounding box center [1530, 346] width 0 height 3
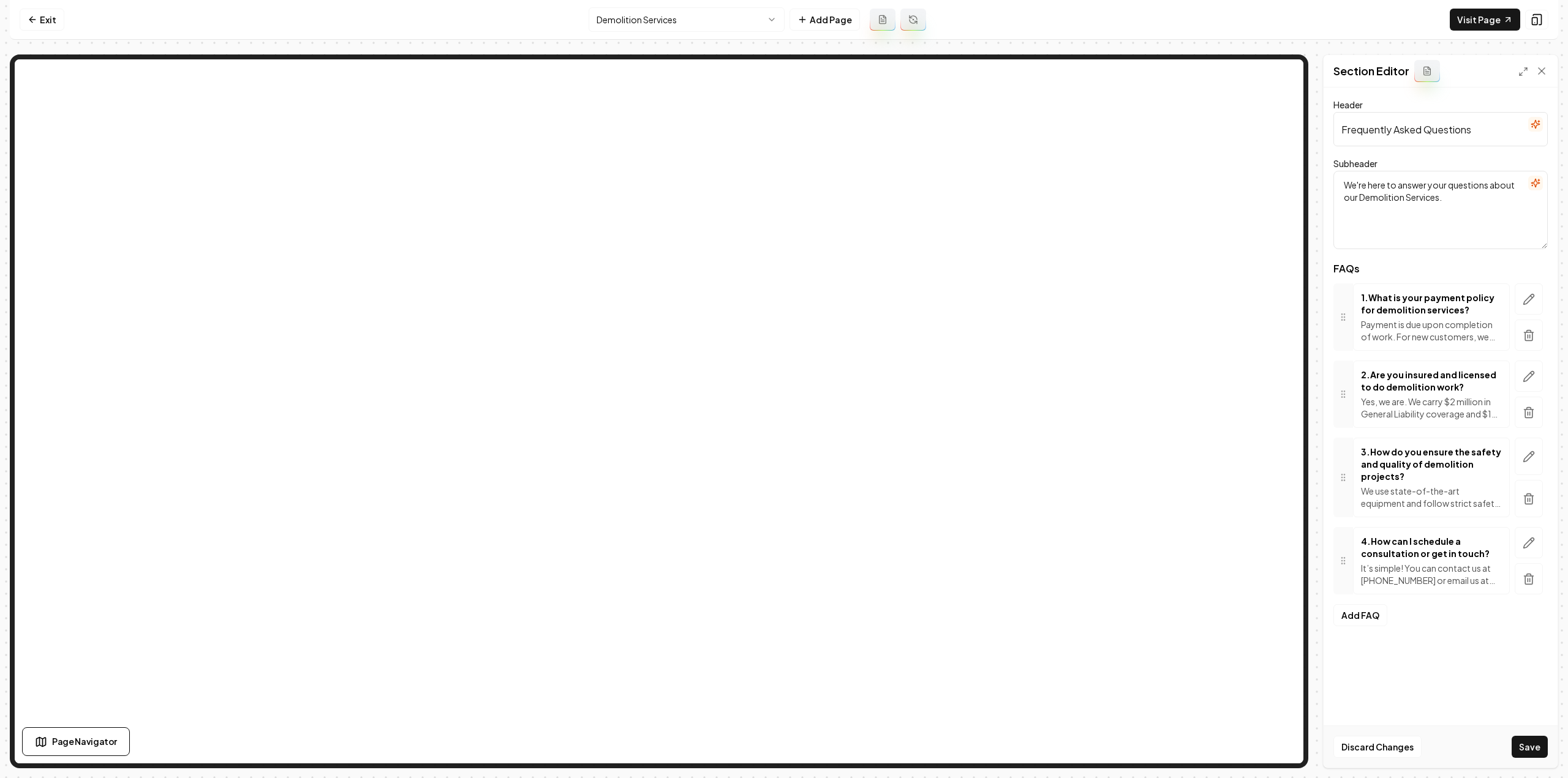
click at [831, 39] on nav "Exit Demolition Services Add Page Visit Page" at bounding box center [784, 19] width 1549 height 40
click at [1523, 338] on icon "button" at bounding box center [1528, 335] width 12 height 12
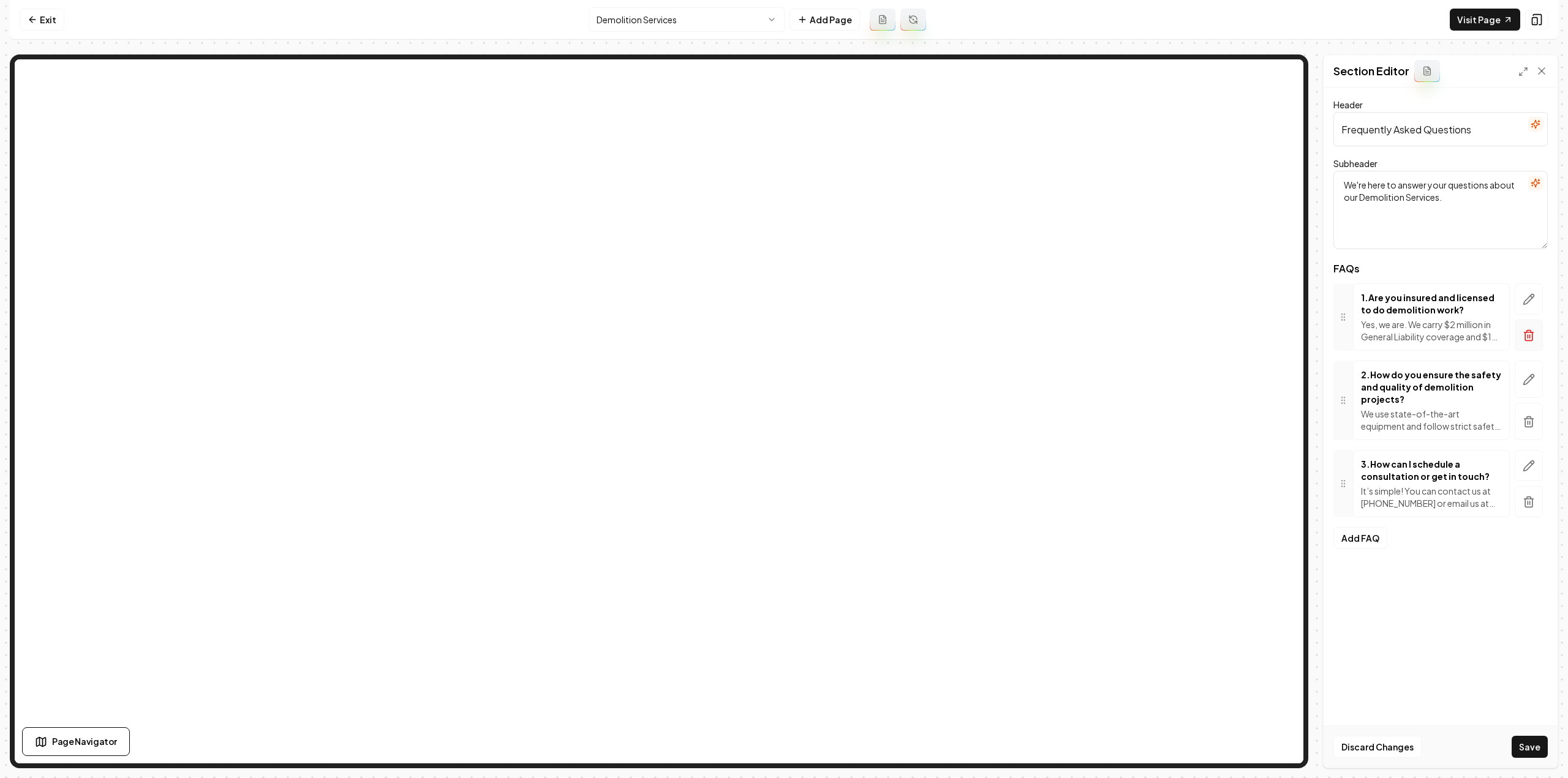
click at [1529, 336] on icon "button" at bounding box center [1528, 335] width 12 height 12
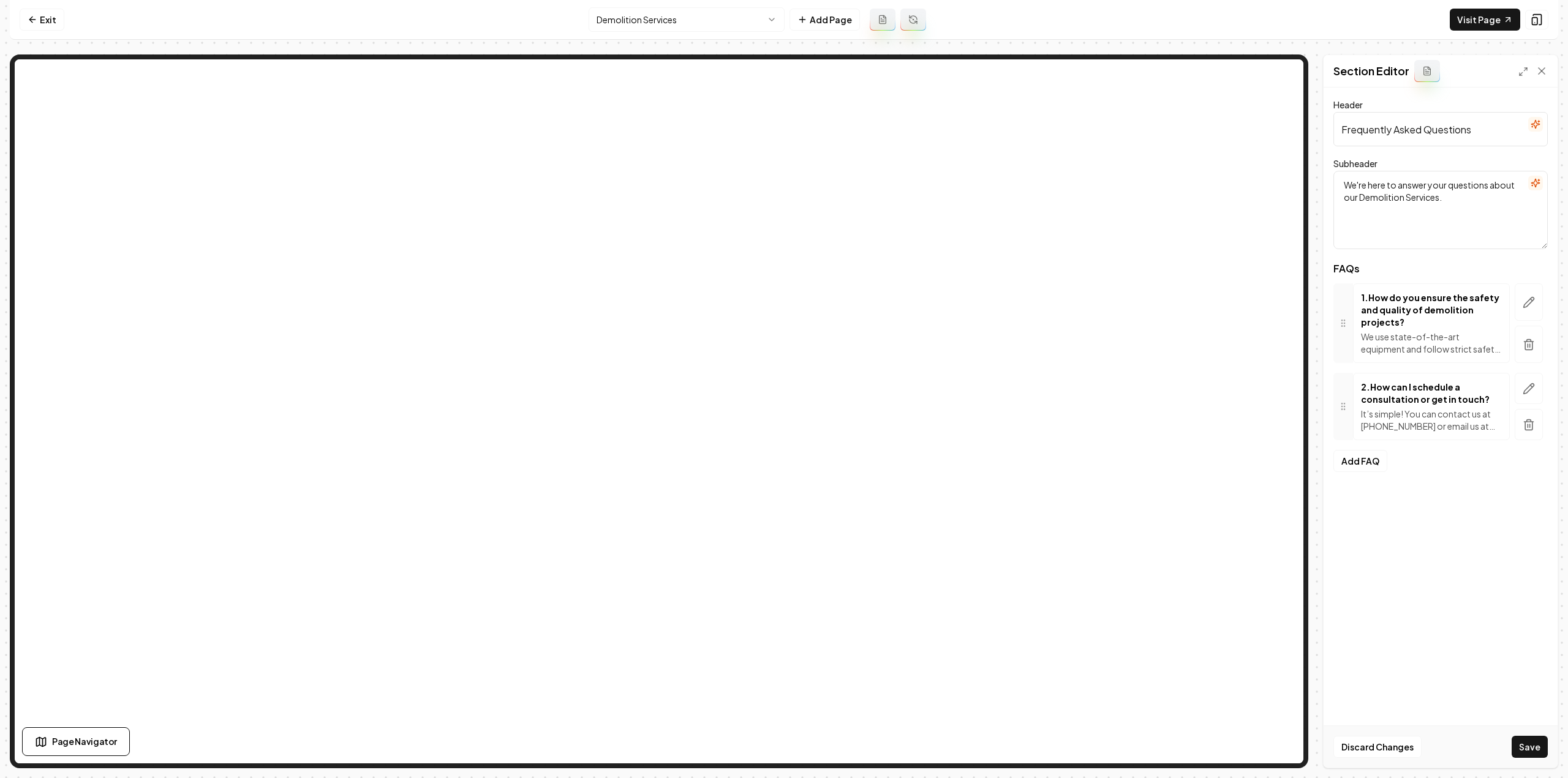
click at [1529, 336] on button "button" at bounding box center [1528, 345] width 28 height 37
click at [1529, 347] on button "button" at bounding box center [1528, 335] width 28 height 31
click at [1467, 135] on input "Frequently Asked Questions" at bounding box center [1440, 129] width 214 height 35
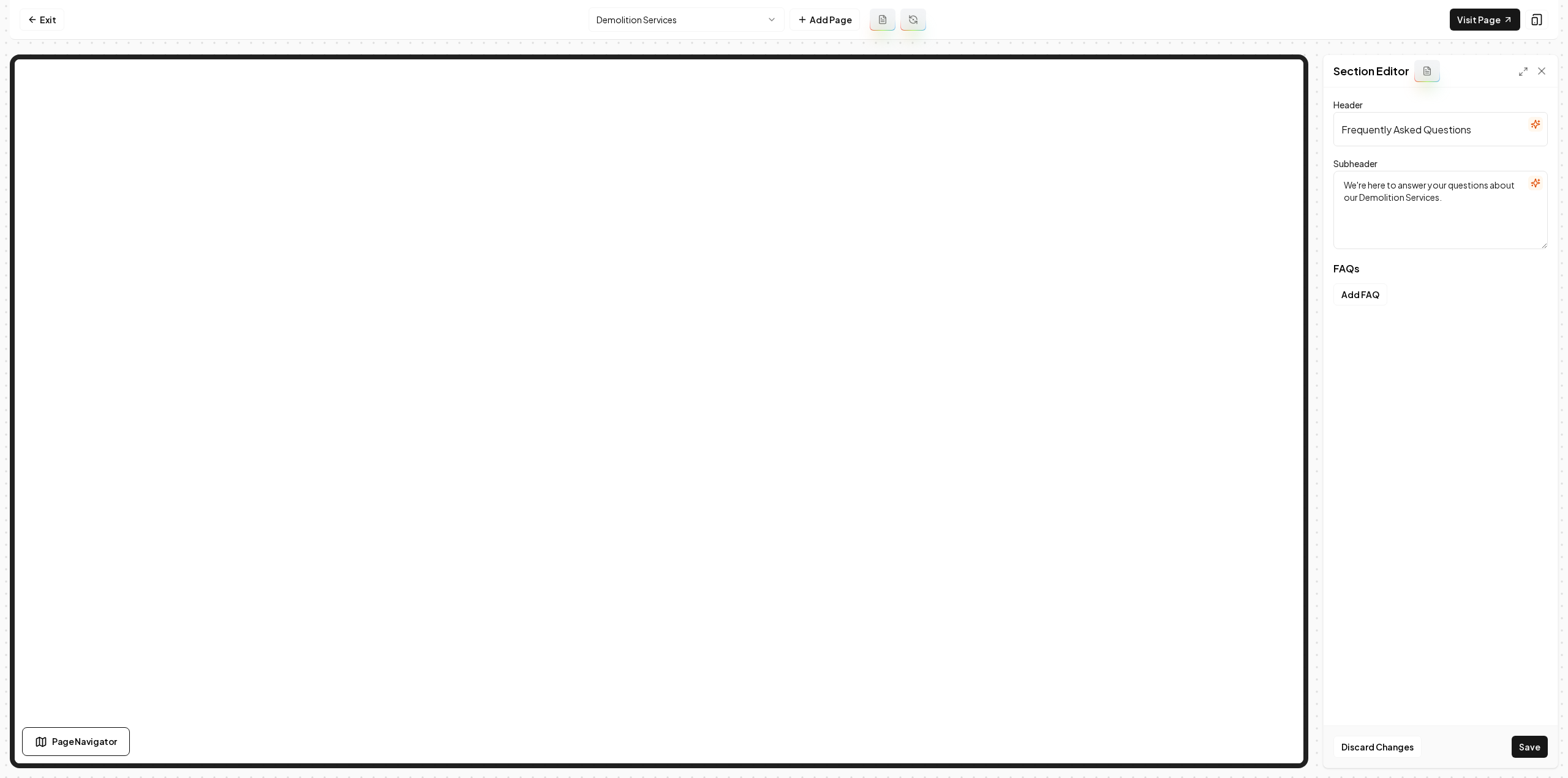
paste input "about Demolition Services"
type input "Frequently Asked Questions about Demolition Services"
click at [1450, 240] on textarea "We're here to answer your questions about our Demolition Services." at bounding box center [1440, 210] width 214 height 79
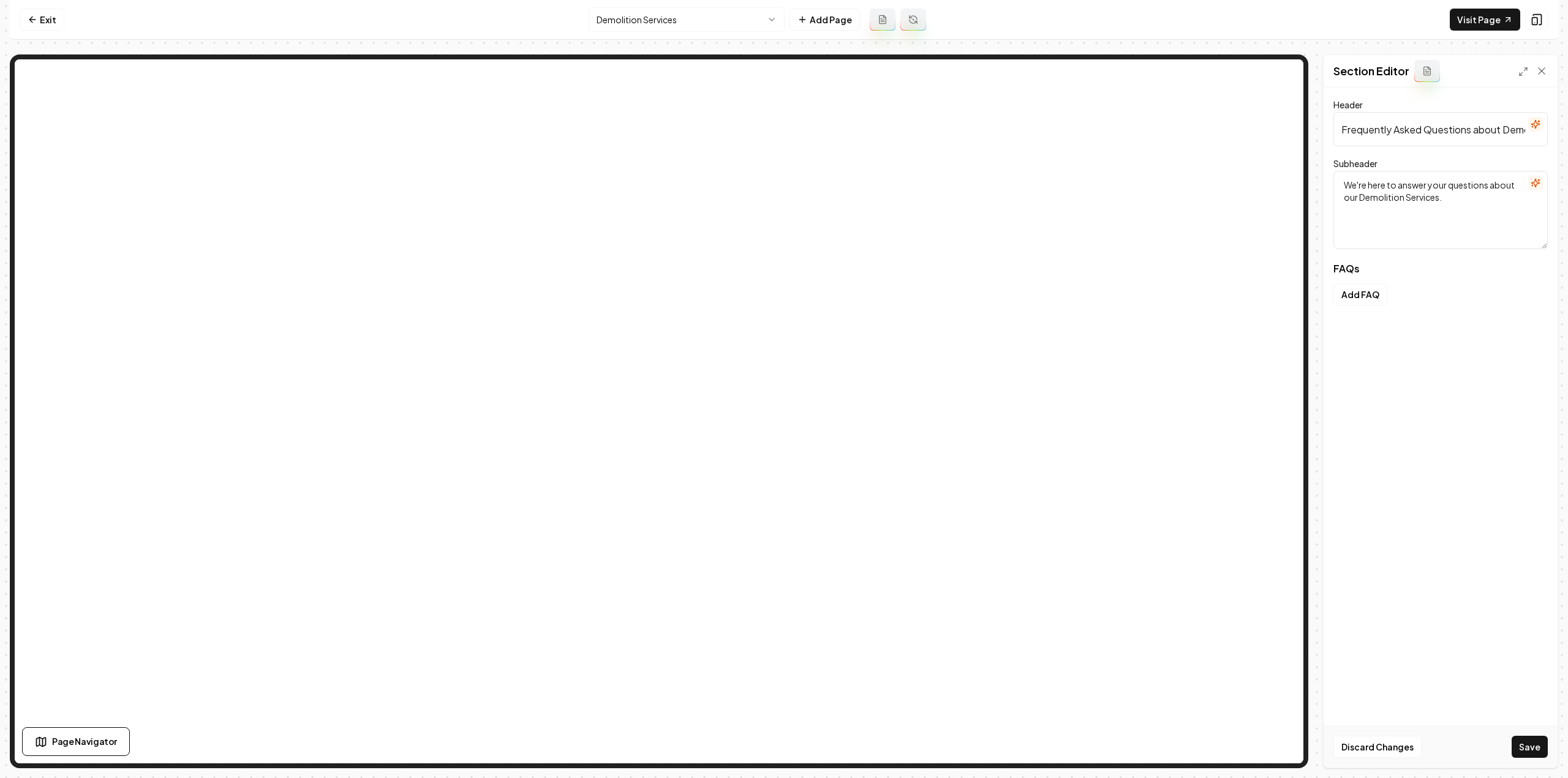
click at [1450, 240] on textarea "We're here to answer your questions about our Demolition Services." at bounding box center [1440, 210] width 214 height 79
paste textarea "Got questions about how our demolition service works?"
click at [1429, 218] on textarea "Got questions about how our demolition service works?" at bounding box center [1440, 210] width 214 height 79
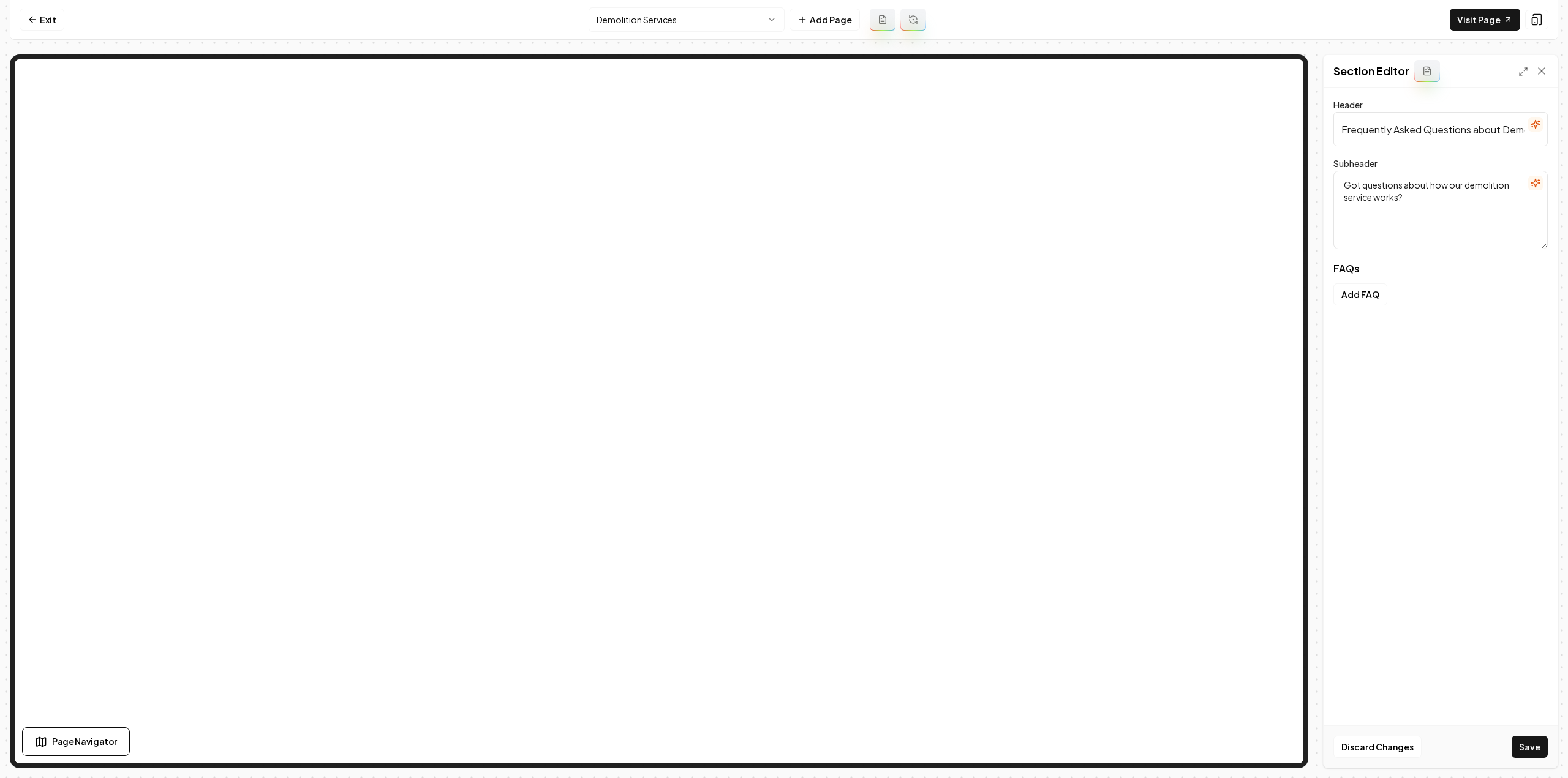
click at [1429, 218] on textarea "Got questions about how our demolition service works?" at bounding box center [1440, 210] width 214 height 79
click at [1450, 201] on textarea "Got questions about how our demolition service works?" at bounding box center [1440, 210] width 214 height 79
paste textarea "We've got answers to help you feel confident and informed."
drag, startPoint x: 1482, startPoint y: 220, endPoint x: 1407, endPoint y: 193, distance: 79.7
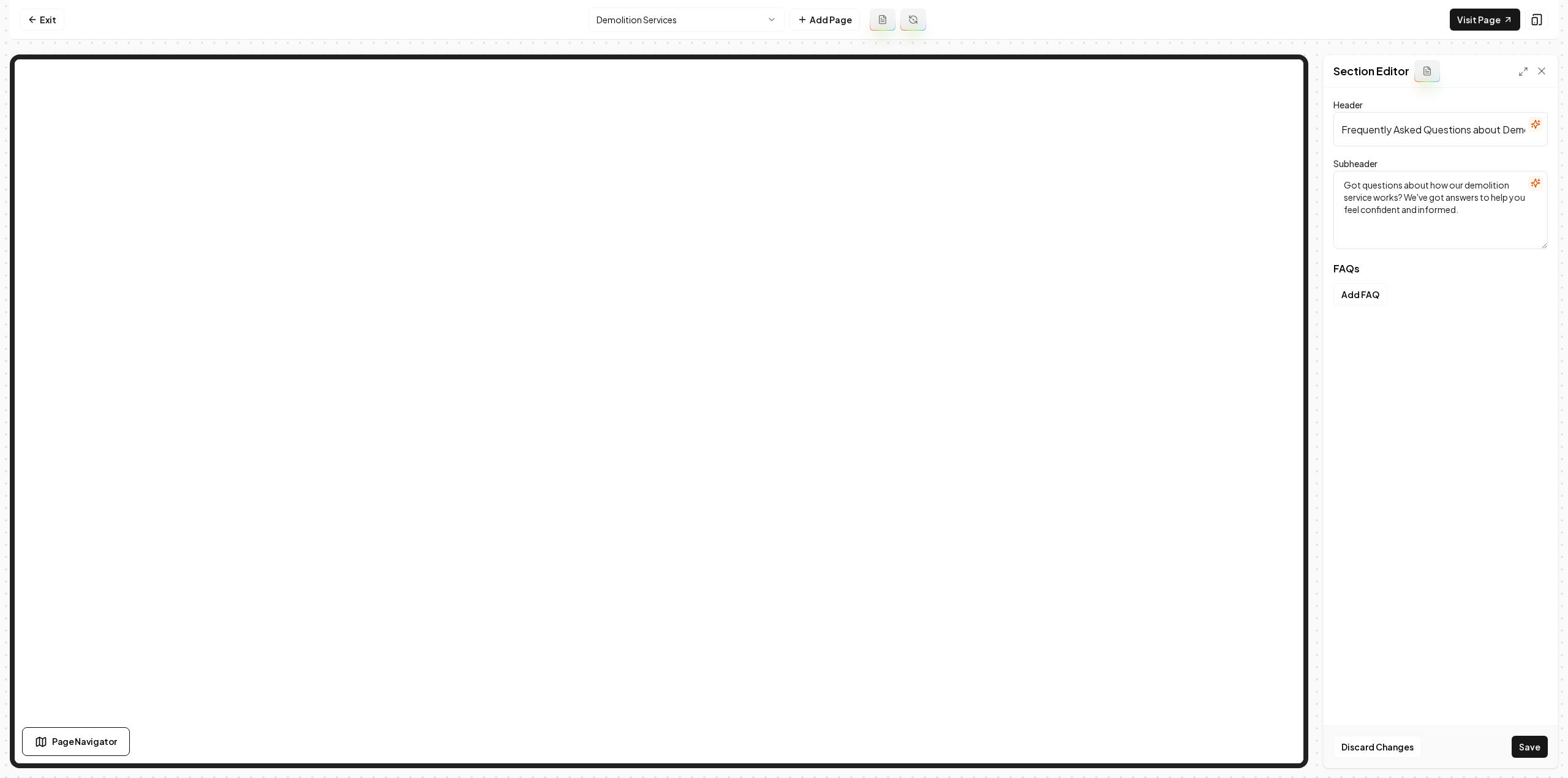
click at [1407, 193] on textarea "Got questions about how our demolition service works? We've got answers to help…" at bounding box center [1440, 210] width 214 height 79
drag, startPoint x: 1401, startPoint y: 196, endPoint x: 1333, endPoint y: 180, distance: 69.9
click at [1333, 180] on div "Header Frequently Asked Questions about Demolition Services Subheader Got quest…" at bounding box center [1440, 428] width 234 height 681
click at [1395, 242] on textarea "Got questions about how our demolition service works? We've got answers to help…" at bounding box center [1440, 210] width 214 height 79
type textarea "Got questions about how our demolition service works? We've got answers to help…"
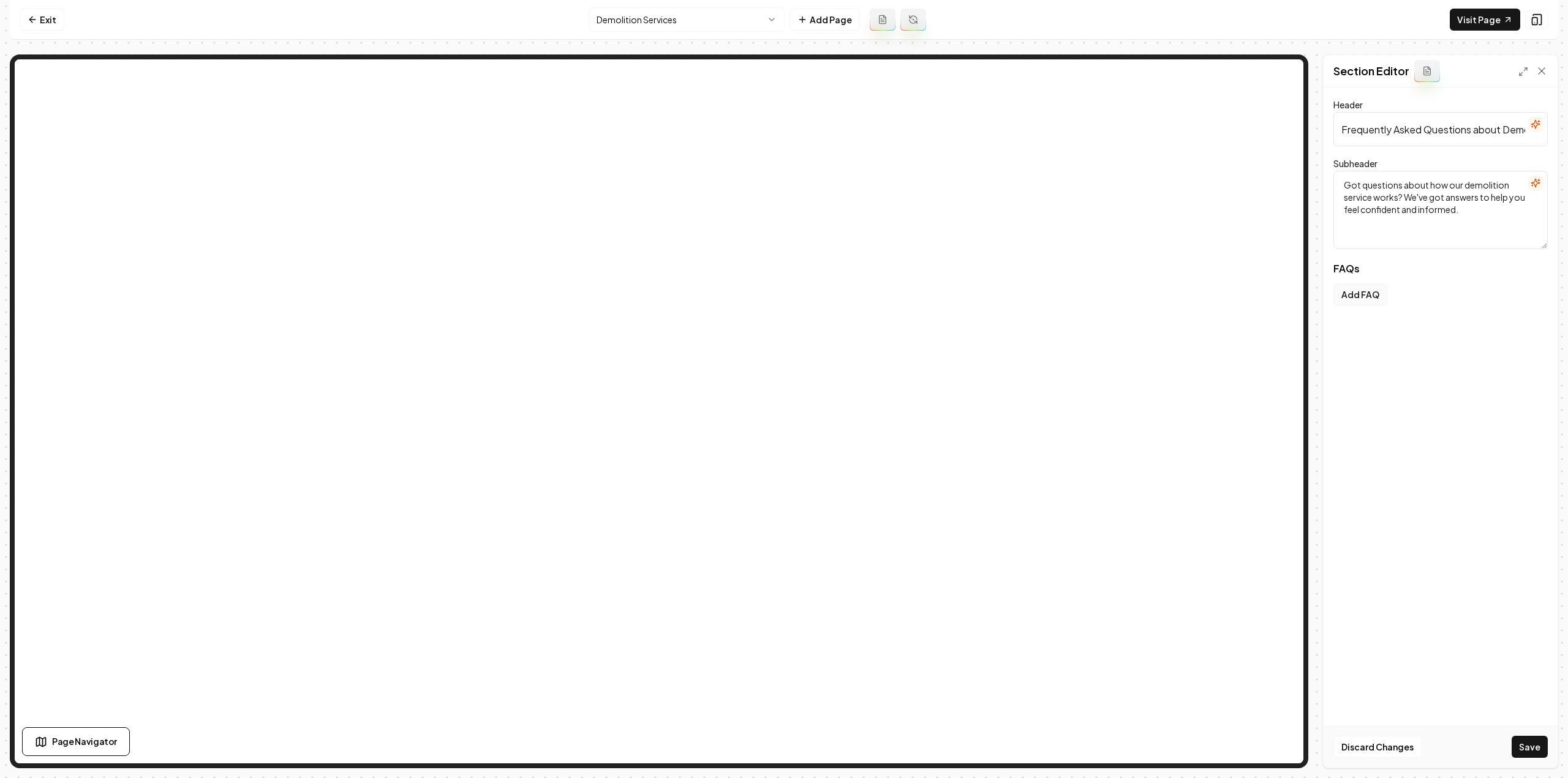
click at [1361, 303] on button "Add FAQ" at bounding box center [1361, 295] width 54 height 22
click at [1432, 312] on textarea "Question" at bounding box center [1443, 340] width 194 height 79
paste textarea "How much does demolition cost?"
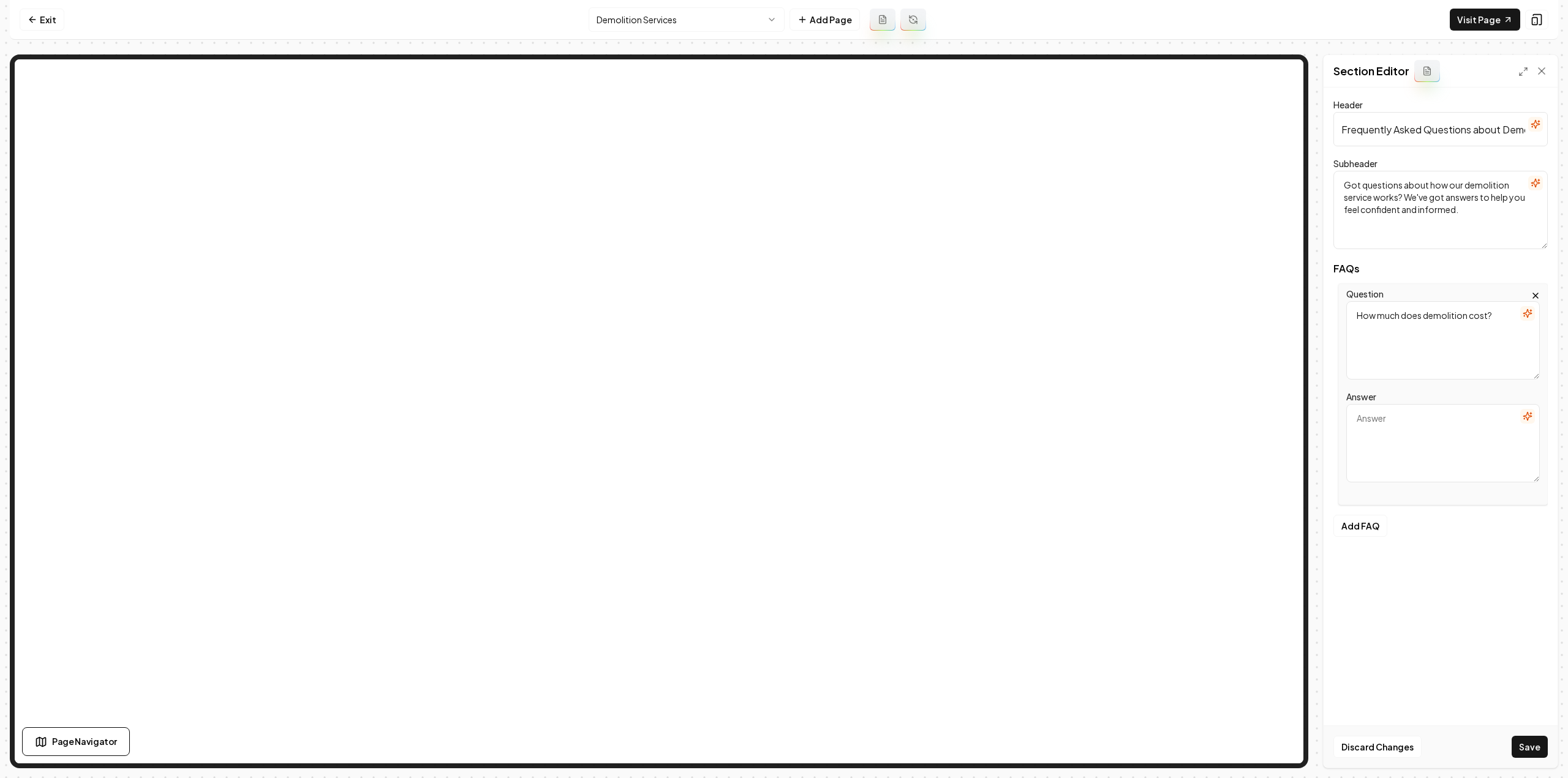
type textarea "How much does demolition cost?"
click at [1395, 429] on textarea "Answer" at bounding box center [1443, 443] width 194 height 79
paste textarea "Depends on structure size, materials, accessibility, and site conditions. We’re…"
type textarea "Depends on structure size, materials, accessibility, and site conditions. We’re…"
click at [1355, 528] on button "Add FAQ" at bounding box center [1361, 526] width 54 height 22
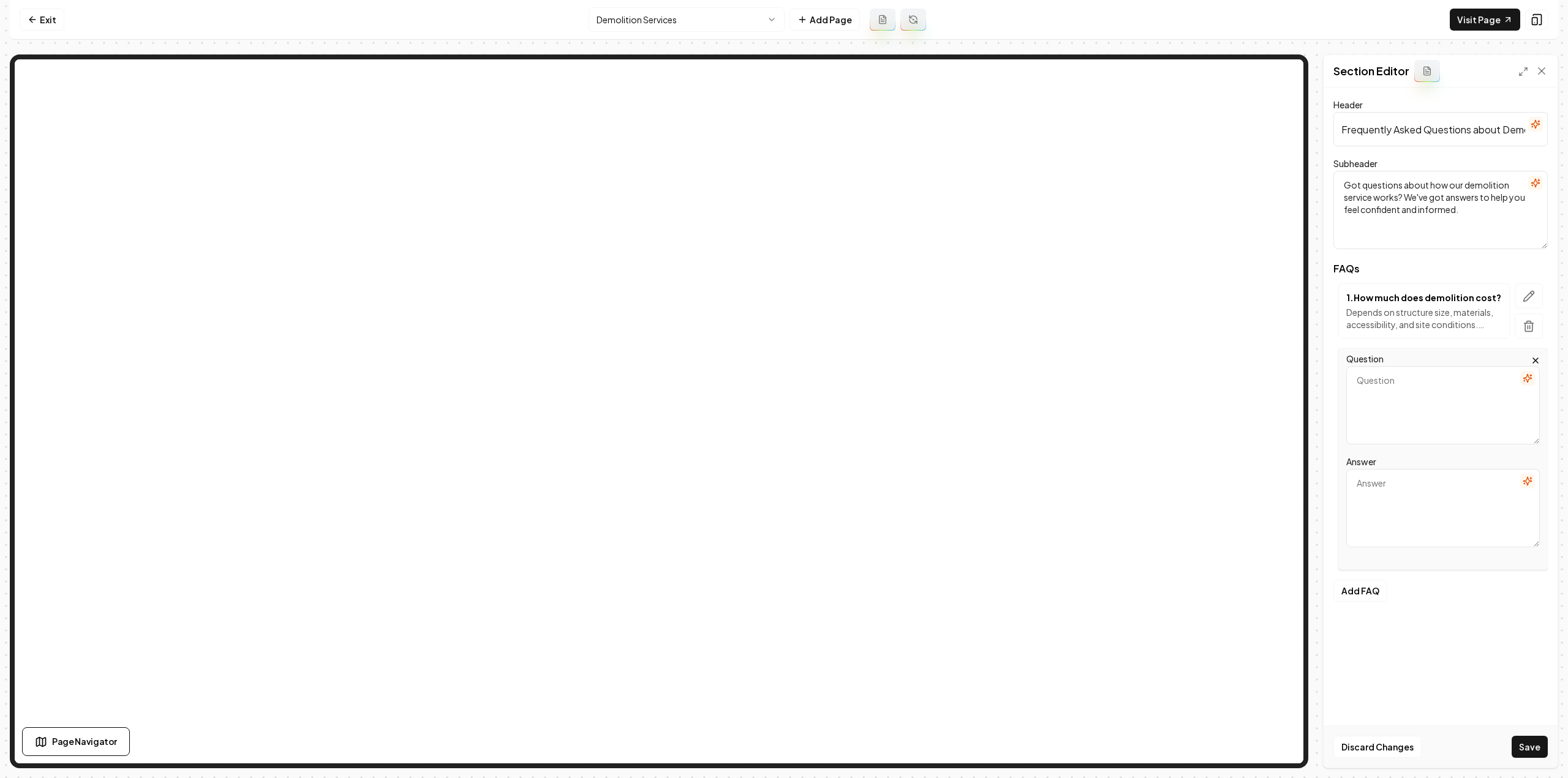
click at [1378, 384] on textarea "Question" at bounding box center [1443, 406] width 194 height 79
type textarea "Do you provide free estimates?"
click at [1442, 483] on textarea "Answer" at bounding box center [1443, 508] width 194 height 79
paste textarea "Yes. We visit your site and give a detailed written estimate before any work be…"
type textarea "Yes. We visit your site and give a detailed written estimate before any work be…"
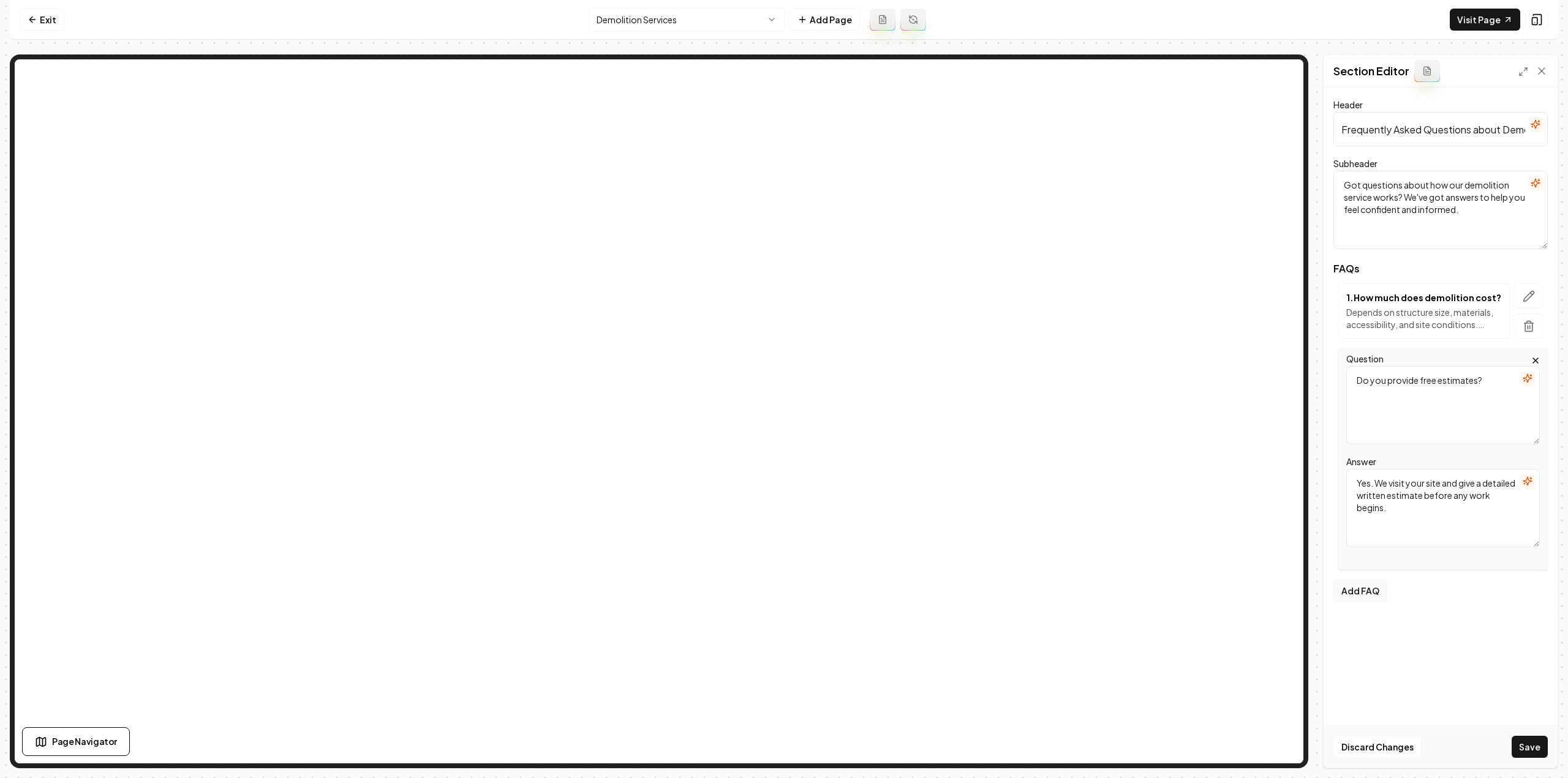
click at [1344, 588] on button "Add FAQ" at bounding box center [1361, 591] width 54 height 22
click at [1477, 453] on textarea "Question" at bounding box center [1443, 470] width 194 height 79
paste textarea "What types of demolition do you handle?"
type textarea "What types of demolition do you handle?"
click at [1414, 556] on textarea "Answer" at bounding box center [1443, 573] width 194 height 79
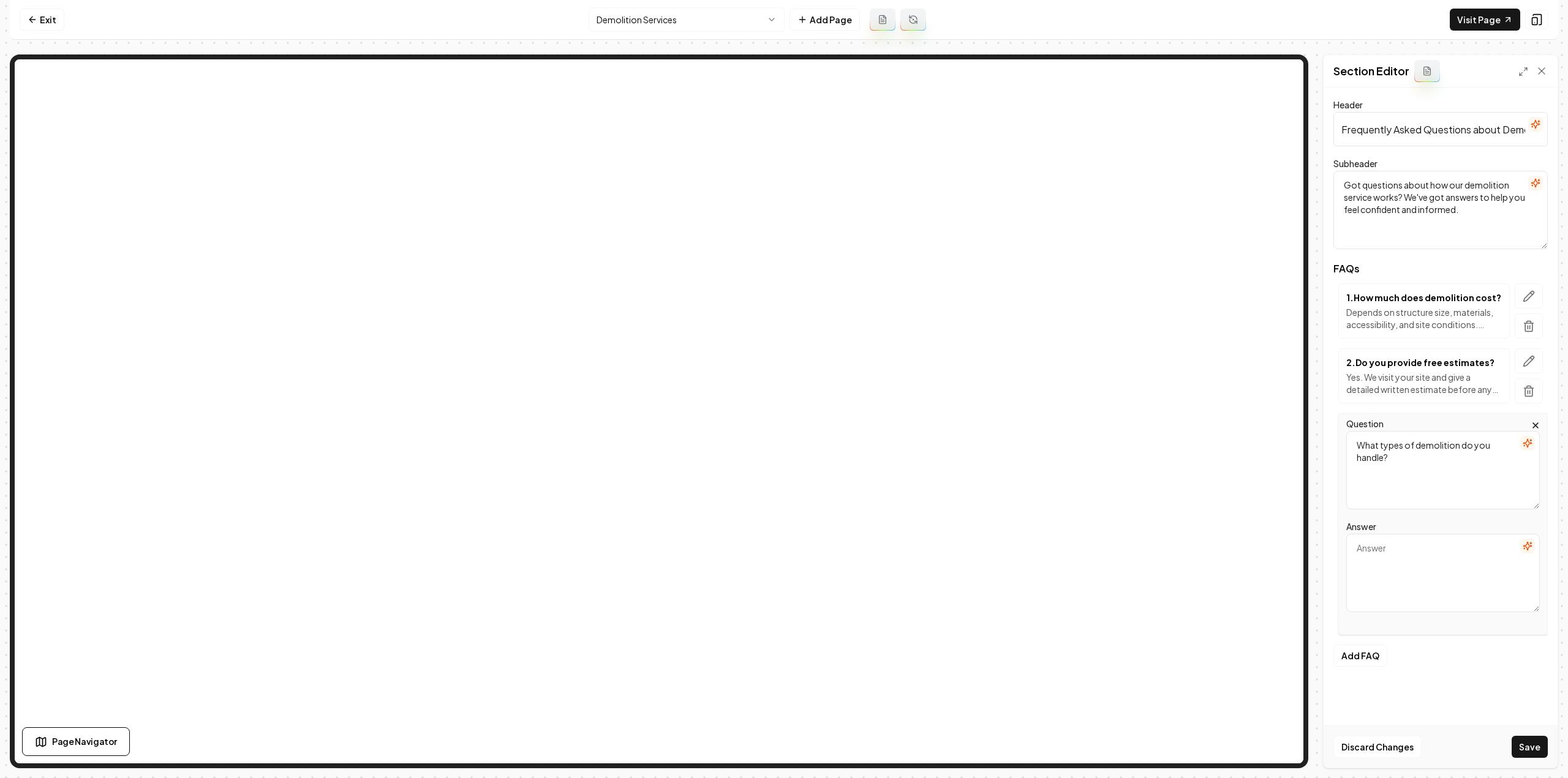
paste textarea "Homes, barns, garages, sheds, mobile homes, concrete, and light commercial."
type textarea "Homes, barns, garages, sheds, mobile homes, concrete, and light commercial."
click at [1350, 659] on button "Add FAQ" at bounding box center [1361, 656] width 54 height 22
click at [1394, 537] on textarea "Question" at bounding box center [1443, 547] width 194 height 79
paste textarea "How do you ensure safety during demolition?"
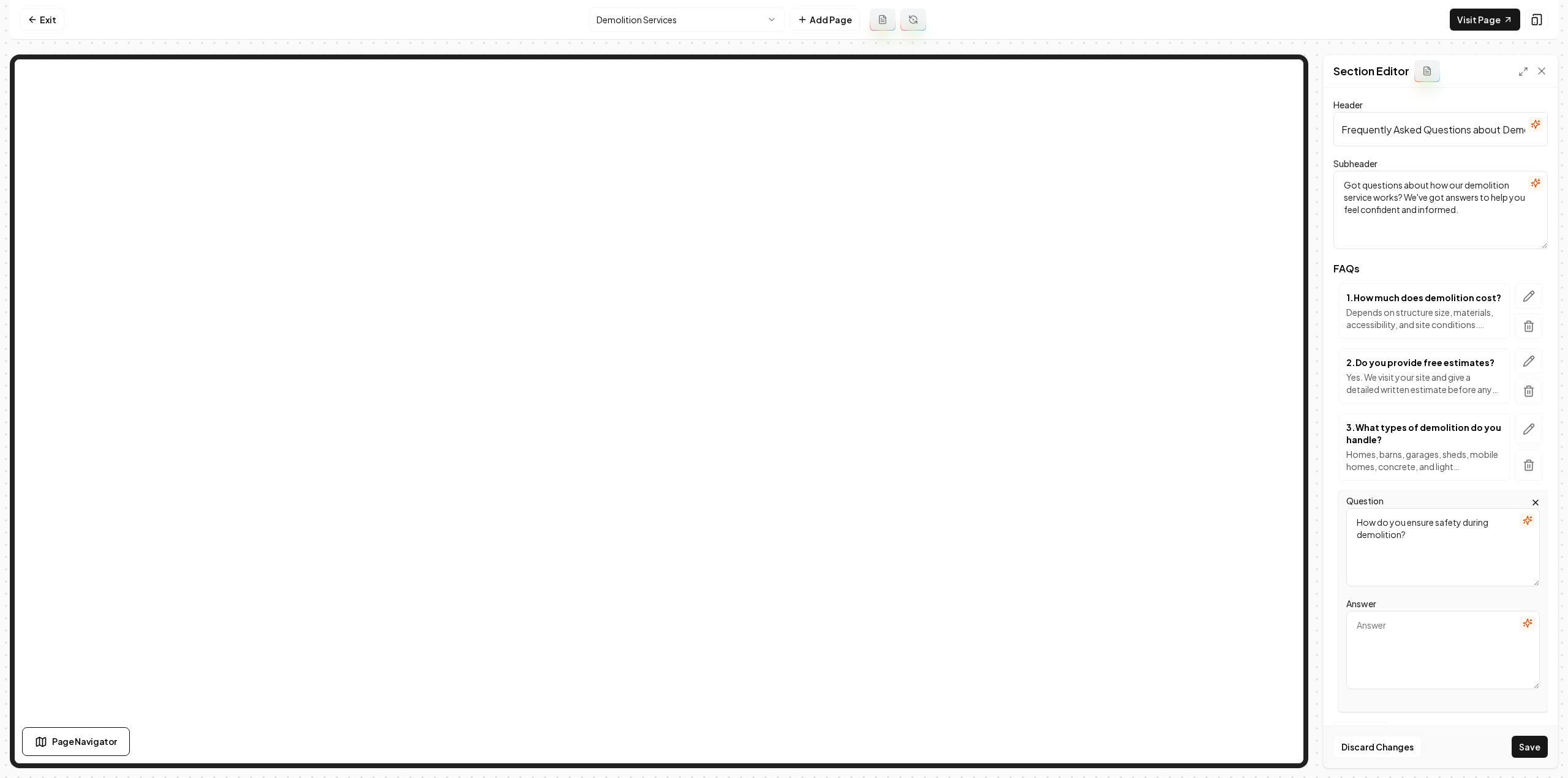
type textarea "How do you ensure safety during demolition?"
click at [1420, 643] on textarea "Answer" at bounding box center [1443, 650] width 194 height 79
paste textarea "Through careful planning, proper equipment, and strict safety procedures."
type textarea "Through careful planning, proper equipment, and strict safety procedures."
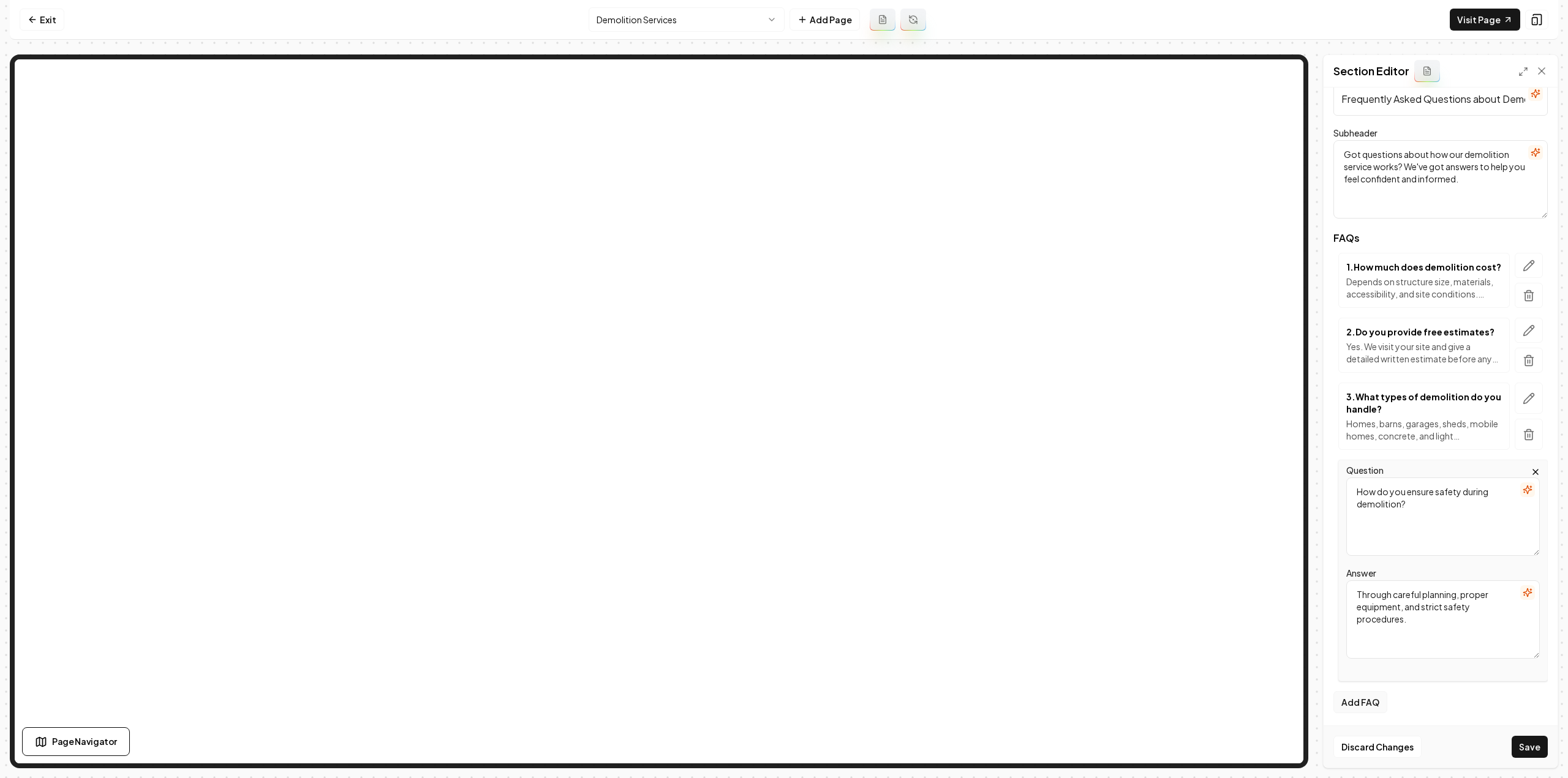
click at [1363, 704] on button "Add FAQ" at bounding box center [1361, 703] width 54 height 22
click at [1378, 607] on textarea "Question" at bounding box center [1443, 593] width 194 height 79
paste textarea "Do you handle debris removal?"
type textarea "Do you handle debris removal?"
click at [1439, 670] on textarea "Answer" at bounding box center [1443, 697] width 194 height 79
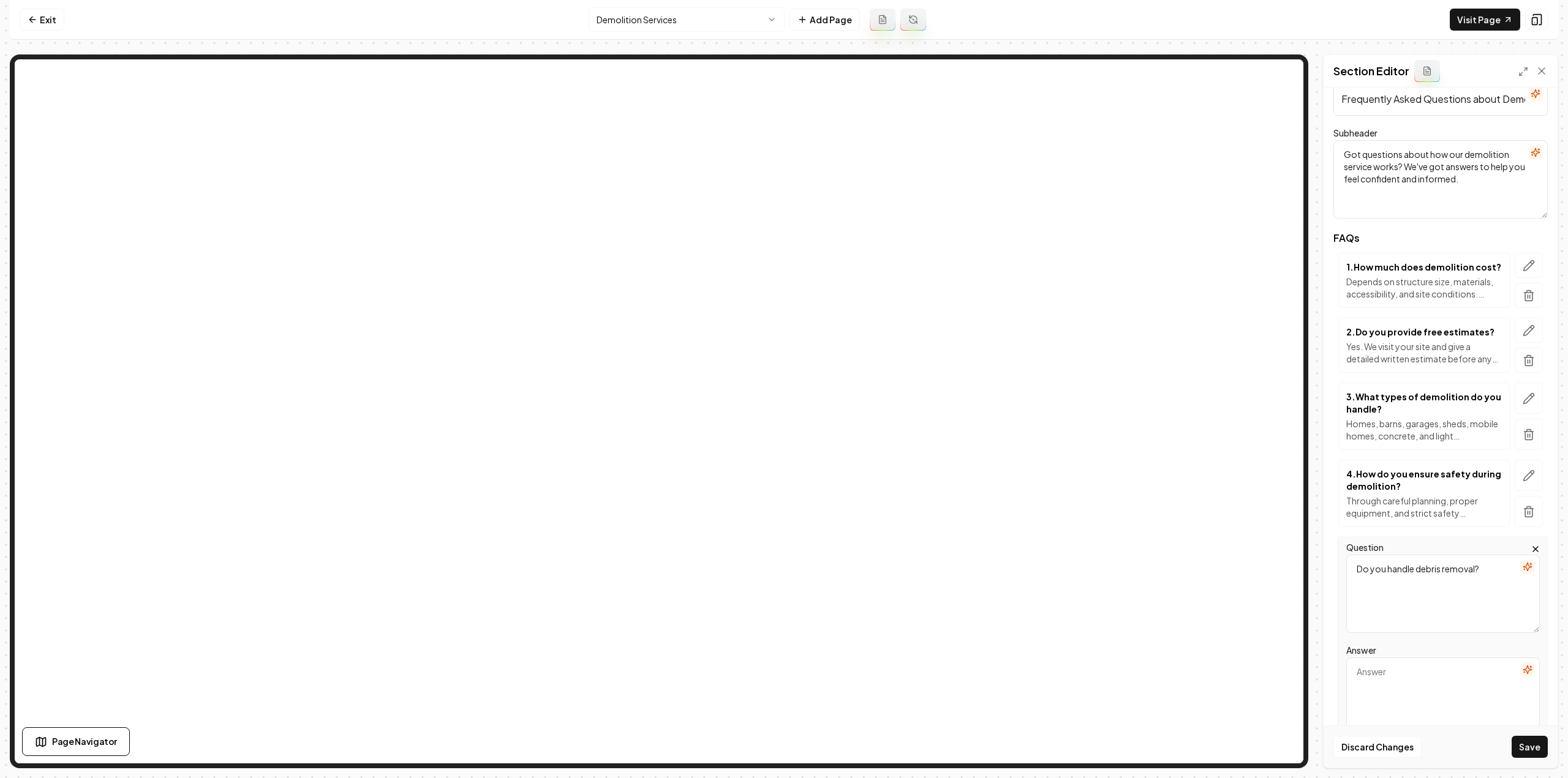
paste textarea "Yes — we clean up and recycle when possible."
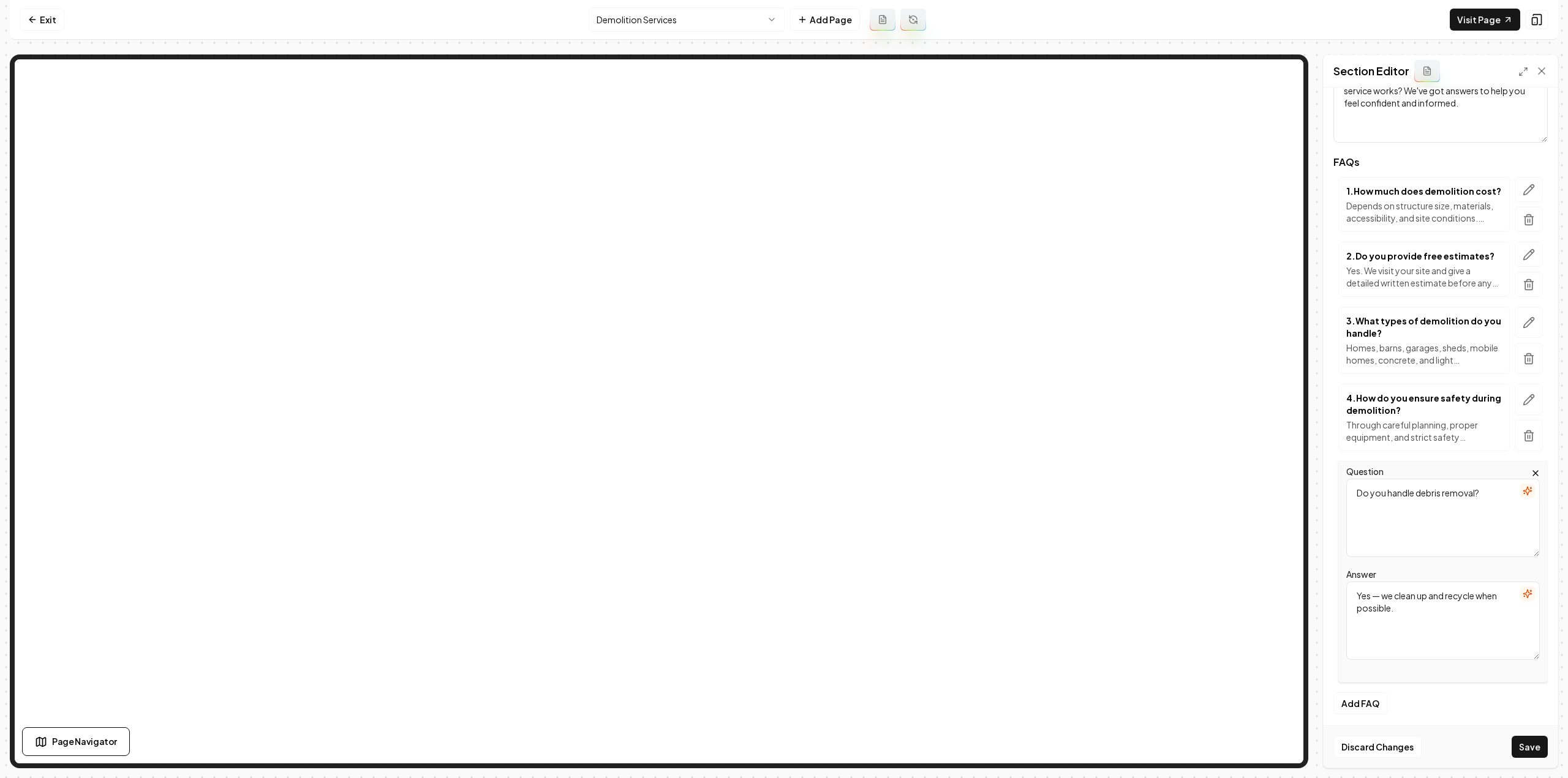
scroll to position [108, 0]
type textarea "Yes — we clean up and recycle when possible."
click at [1366, 707] on button "Add FAQ" at bounding box center [1361, 703] width 54 height 22
click at [1385, 586] on textarea "Question" at bounding box center [1443, 582] width 194 height 79
paste textarea "How long does demolition take?"
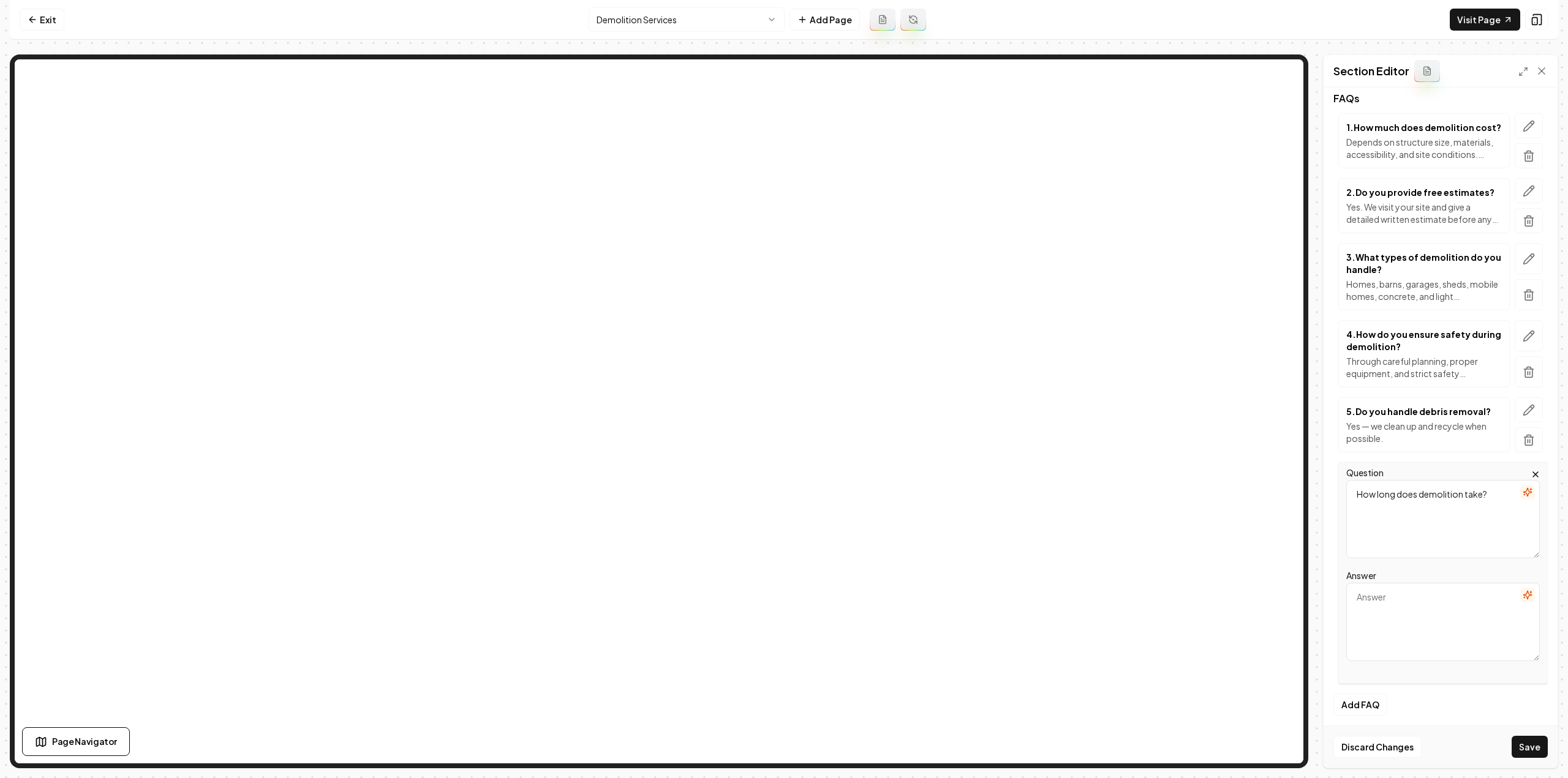
scroll to position [172, 0]
type textarea "How long does demolition take?"
click at [1441, 622] on textarea "Answer" at bounding box center [1443, 620] width 194 height 79
paste textarea "Most small jobs take 1–2 days; larger ones may take longer. We’ll give you a ti…"
type textarea "Most small jobs take 1–2 days; larger ones may take longer. We’ll give you a ti…"
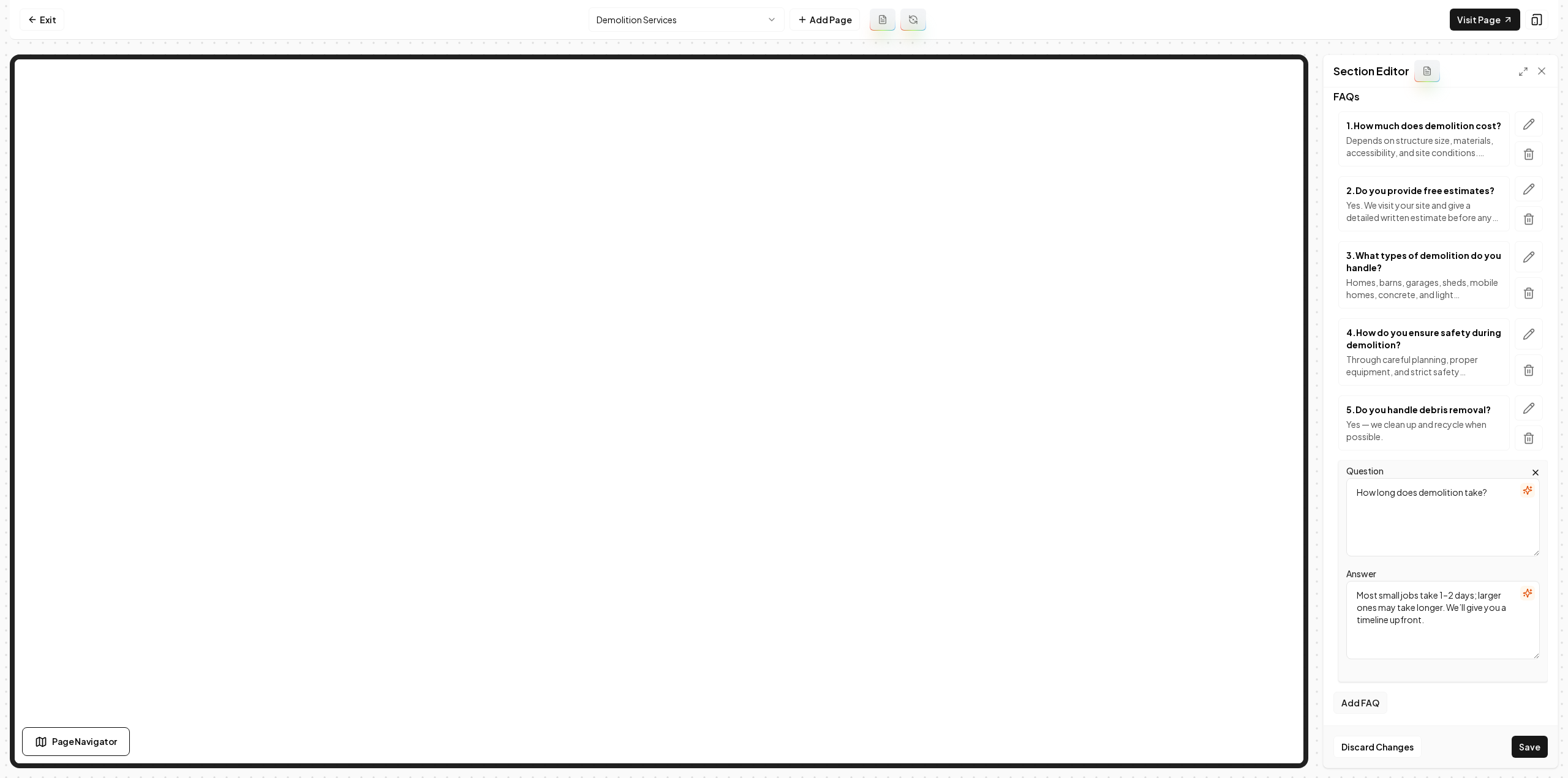
click at [1364, 692] on button "Add FAQ" at bounding box center [1361, 703] width 54 height 22
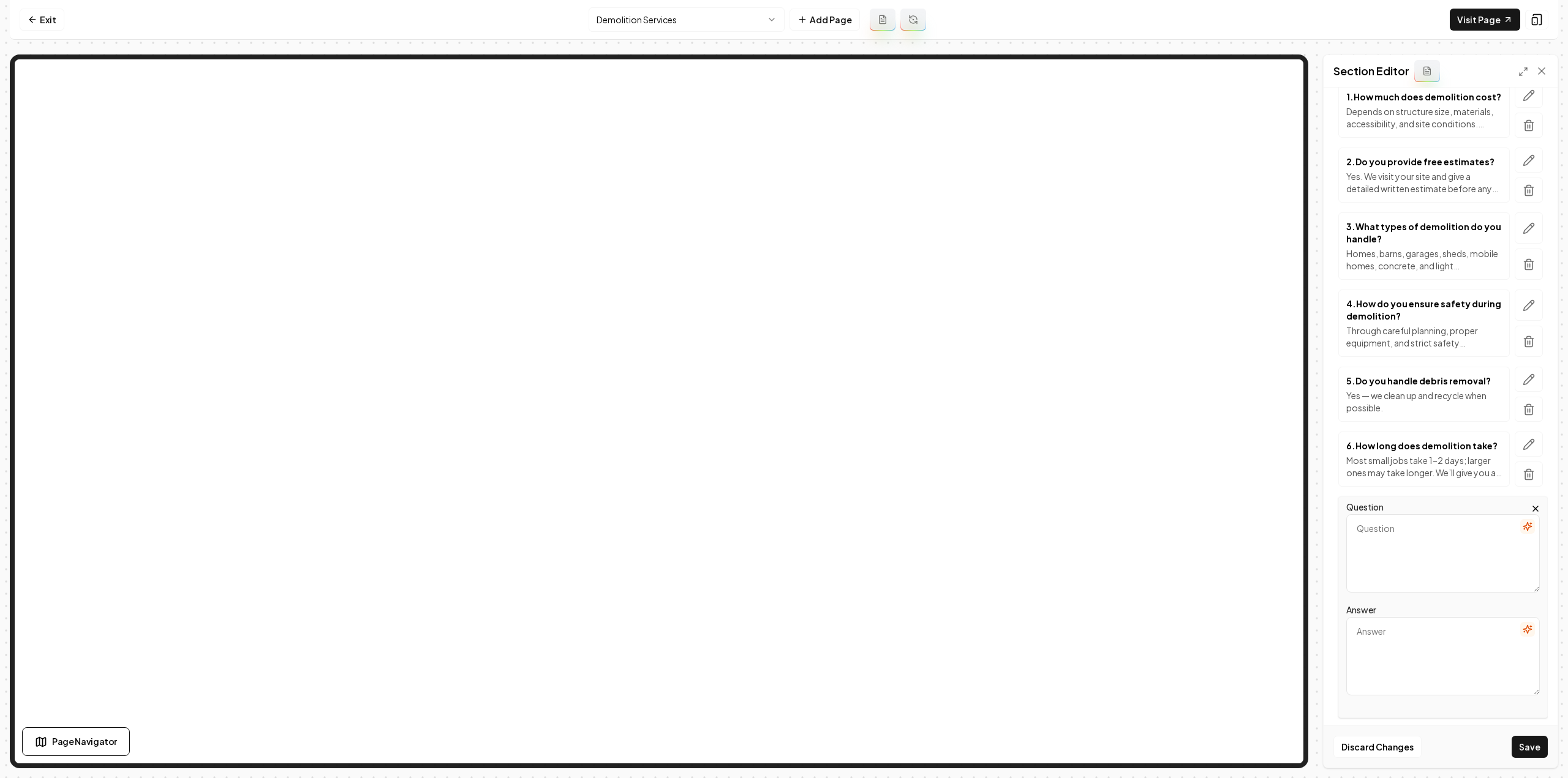
scroll to position [236, 0]
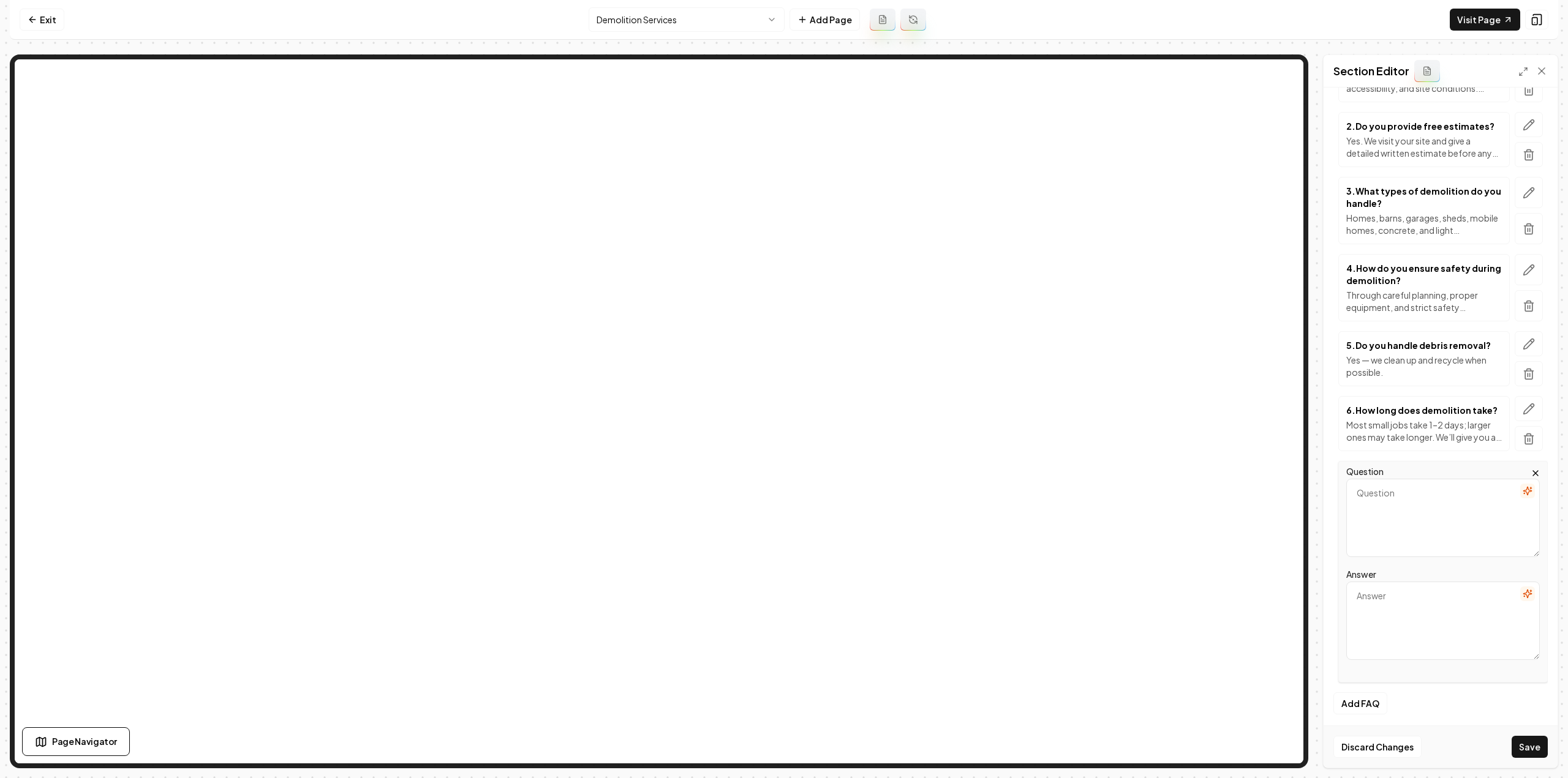
click at [1454, 493] on textarea "Question" at bounding box center [1443, 518] width 194 height 79
paste textarea "Do I need permits for demolition?"
type textarea "Do I need permits for demolition?"
click at [1434, 597] on textarea "Answer" at bounding box center [1443, 621] width 194 height 79
paste textarea "Often yes, depending on structure and local regulations — we can help guide you."
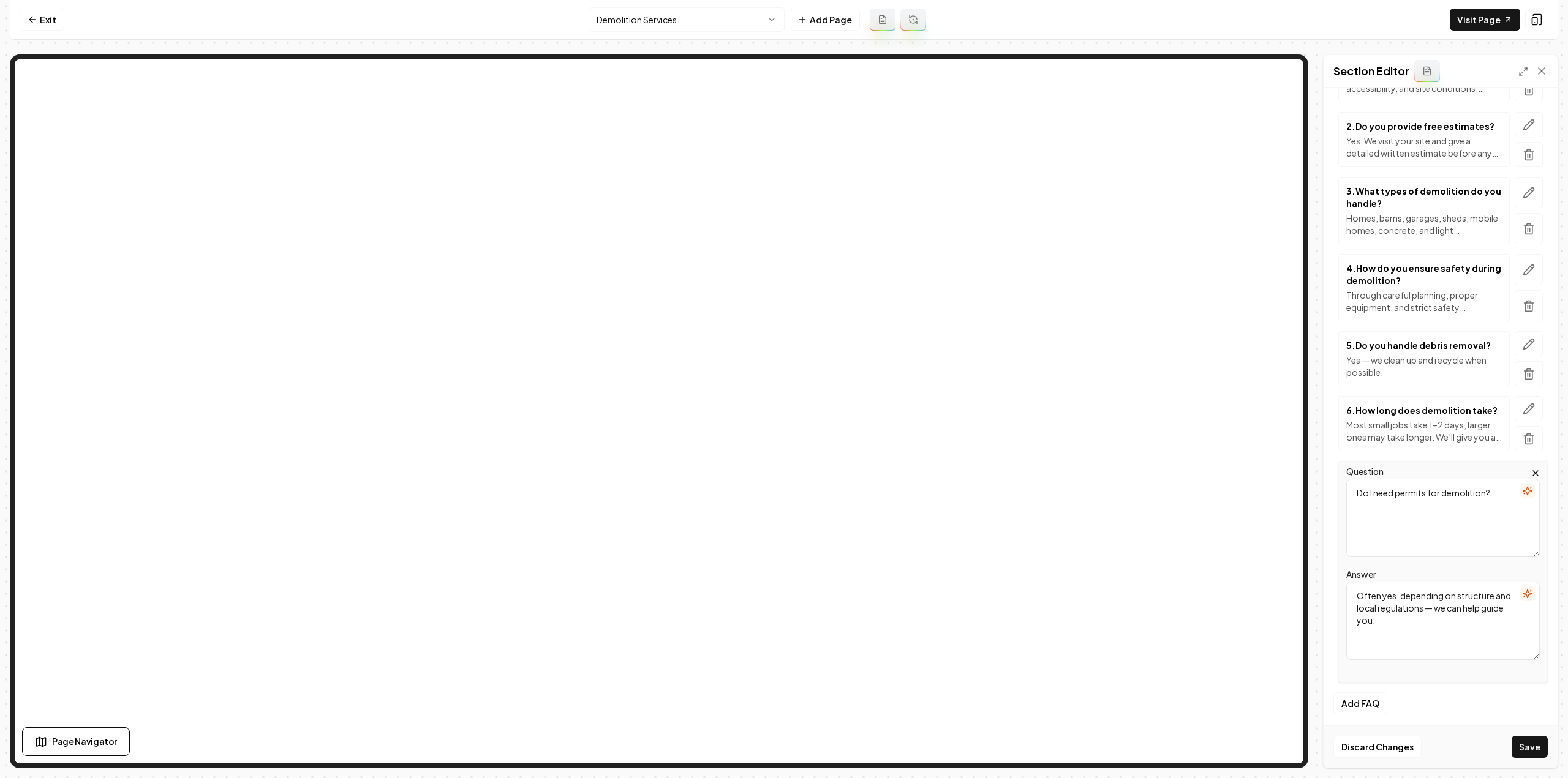
type textarea "Often yes, depending on structure and local regulations — we can help guide you."
click at [1356, 700] on button "Add FAQ" at bounding box center [1361, 704] width 54 height 22
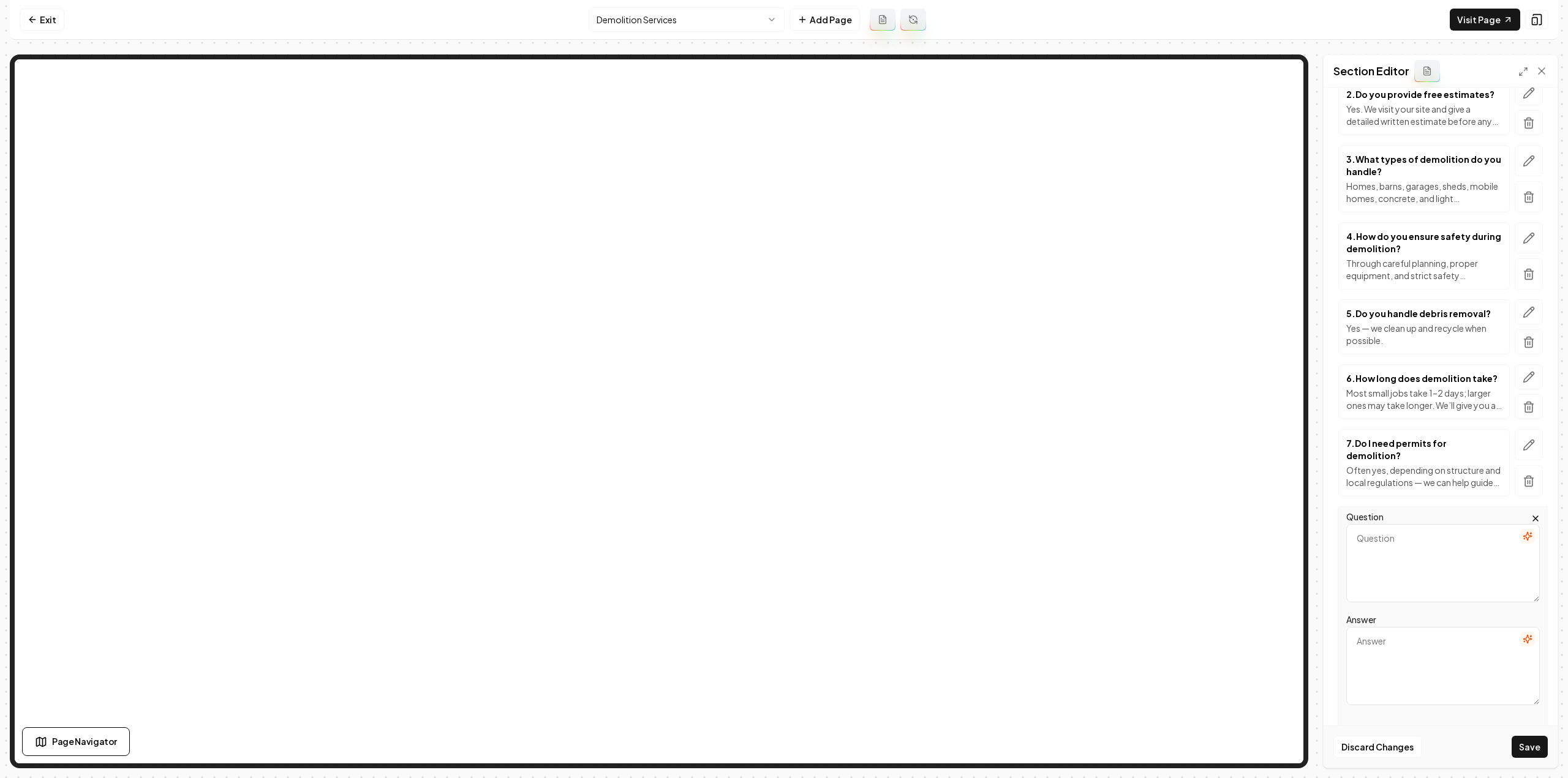
scroll to position [301, 0]
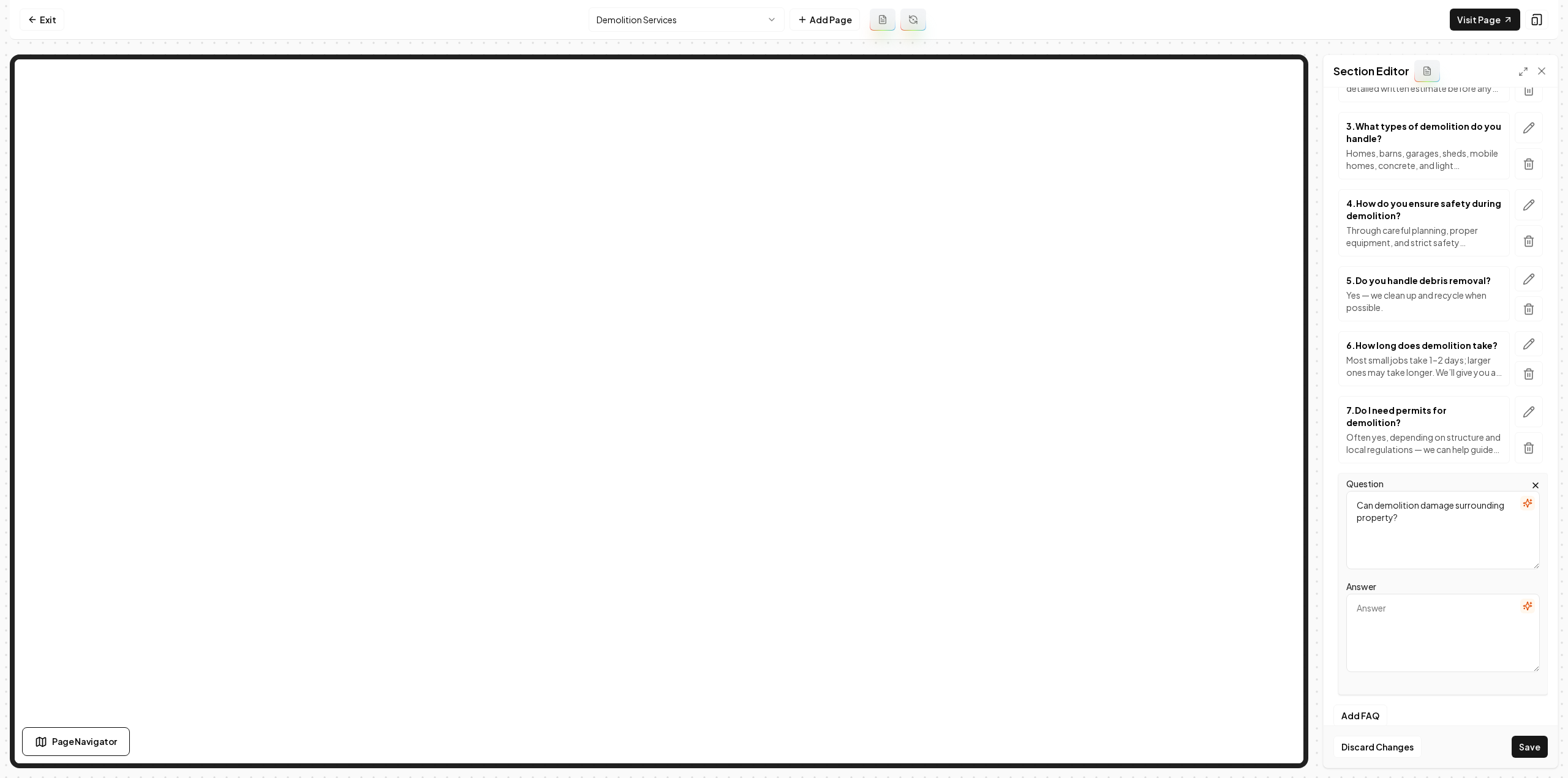
type textarea "Can demolition damage surrounding property?"
click at [1390, 594] on textarea "Answer" at bounding box center [1443, 633] width 194 height 79
paste textarea "Not with us — we plan carefully to avoid disruption and damage."
type textarea "Not with us — we plan carefully to avoid disruption and damage."
click at [1359, 705] on button "Add FAQ" at bounding box center [1361, 716] width 54 height 22
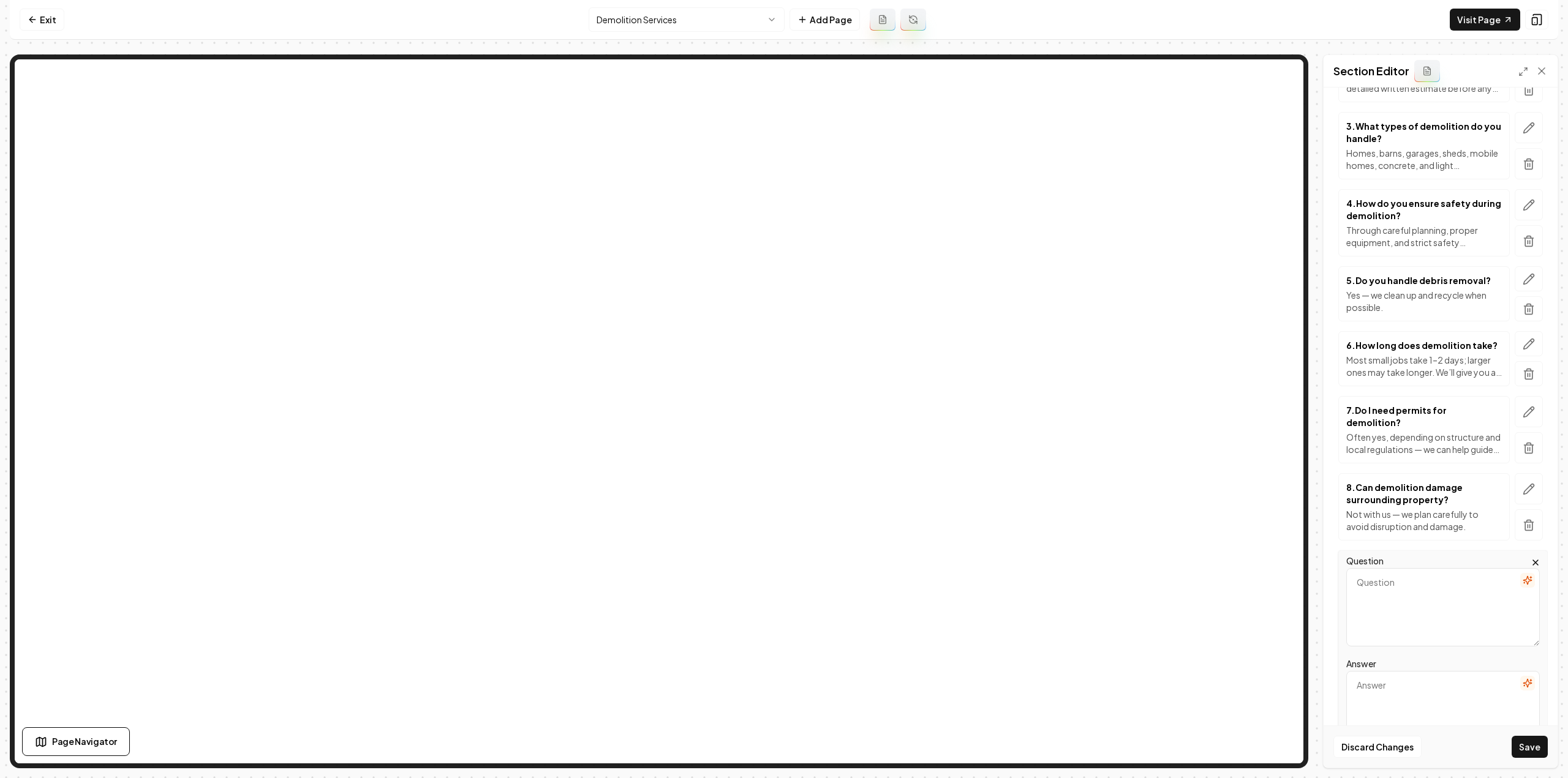
click at [1434, 574] on textarea "Question" at bounding box center [1443, 607] width 194 height 79
paste textarea "Can you combine demolition with other services?"
drag, startPoint x: 1360, startPoint y: 561, endPoint x: 1335, endPoint y: 561, distance: 25.0
click at [1335, 561] on div "Question Can you combine demolition with other services? Answer" at bounding box center [1440, 661] width 214 height 222
type textarea "Can you combine demolition with other services?"
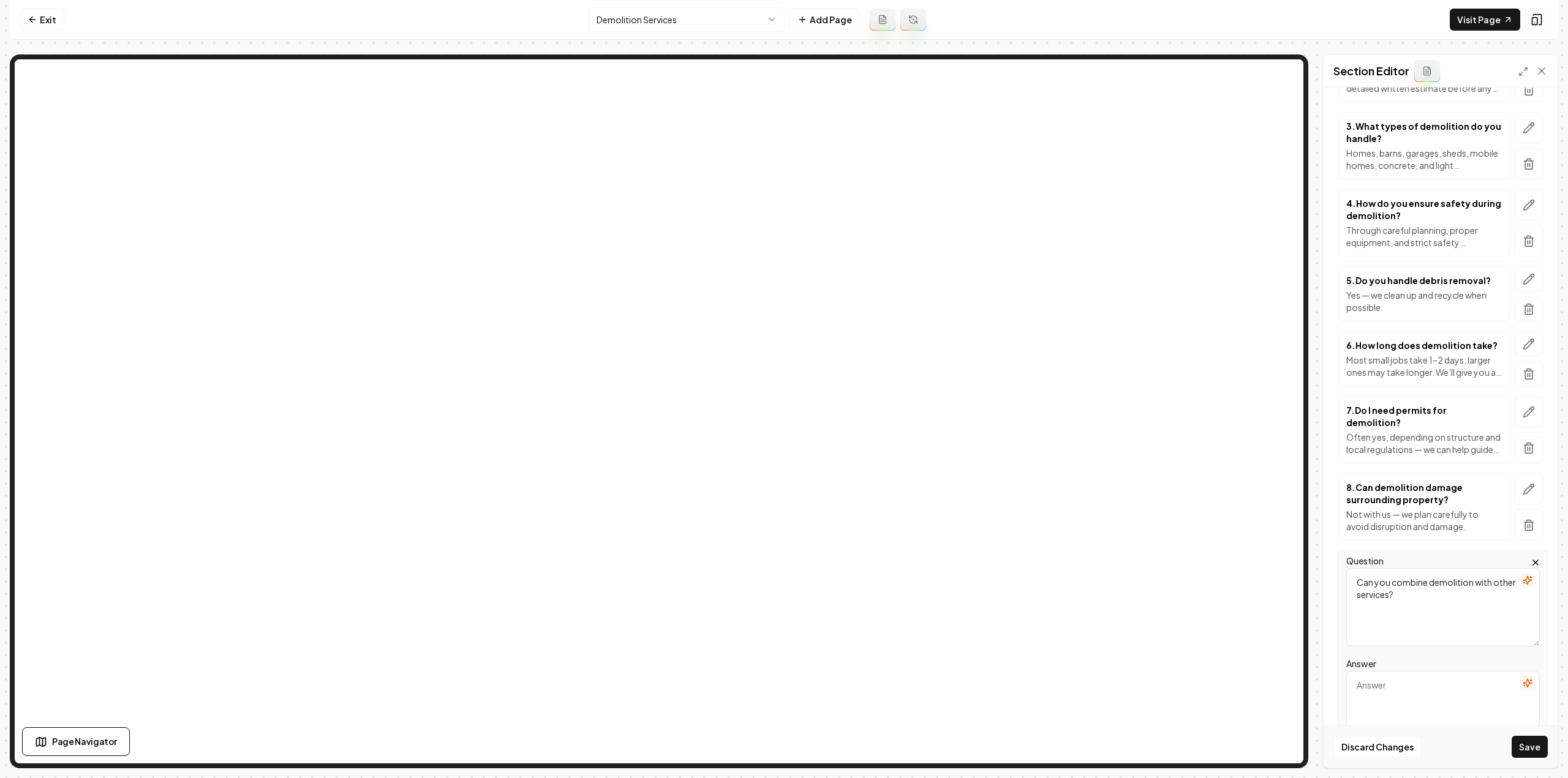
click at [1383, 681] on textarea "Answer" at bounding box center [1443, 710] width 194 height 79
paste textarea "Absolutely — grading, pad prep, and drainage work are all available."
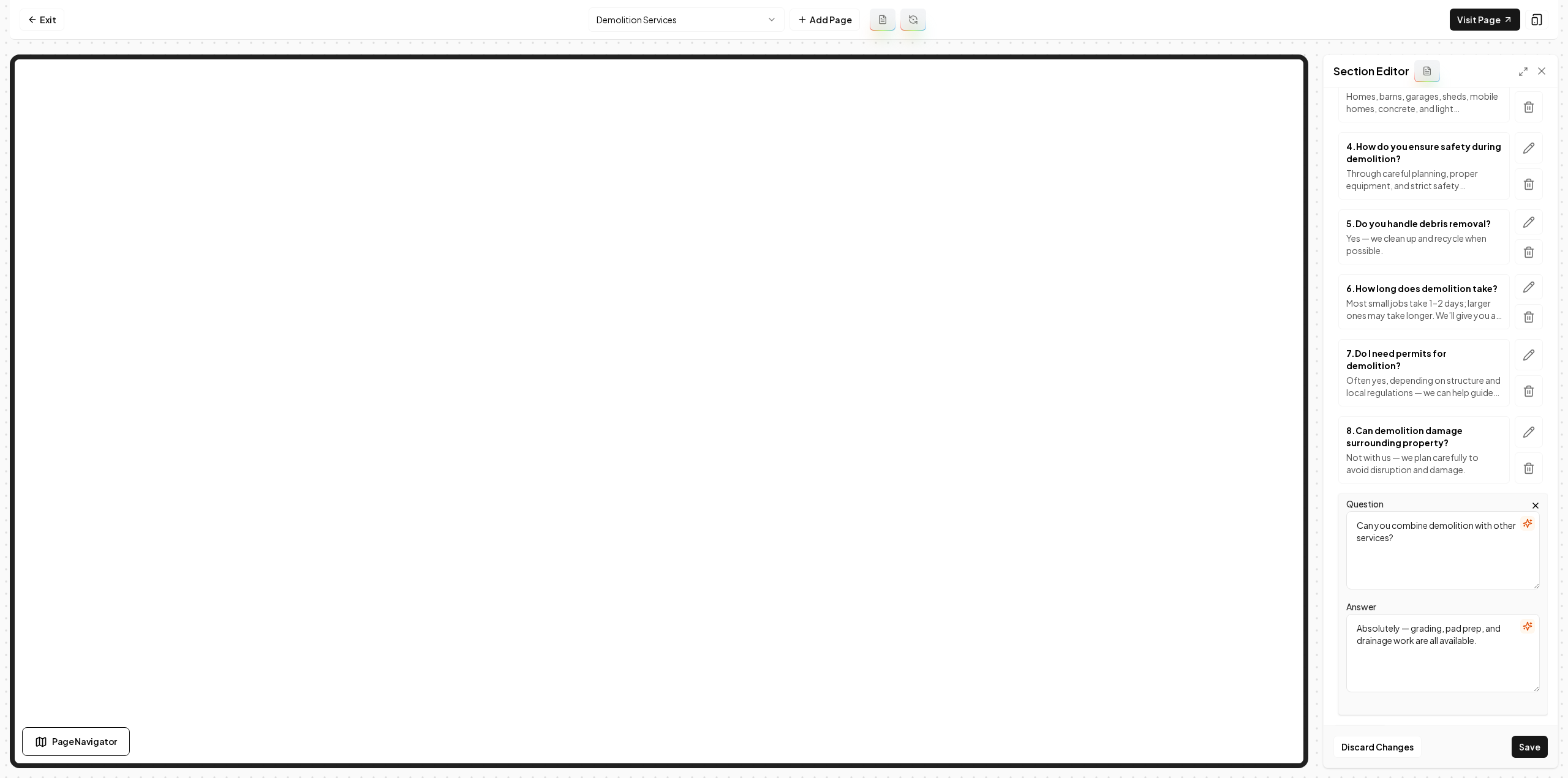
scroll to position [378, 0]
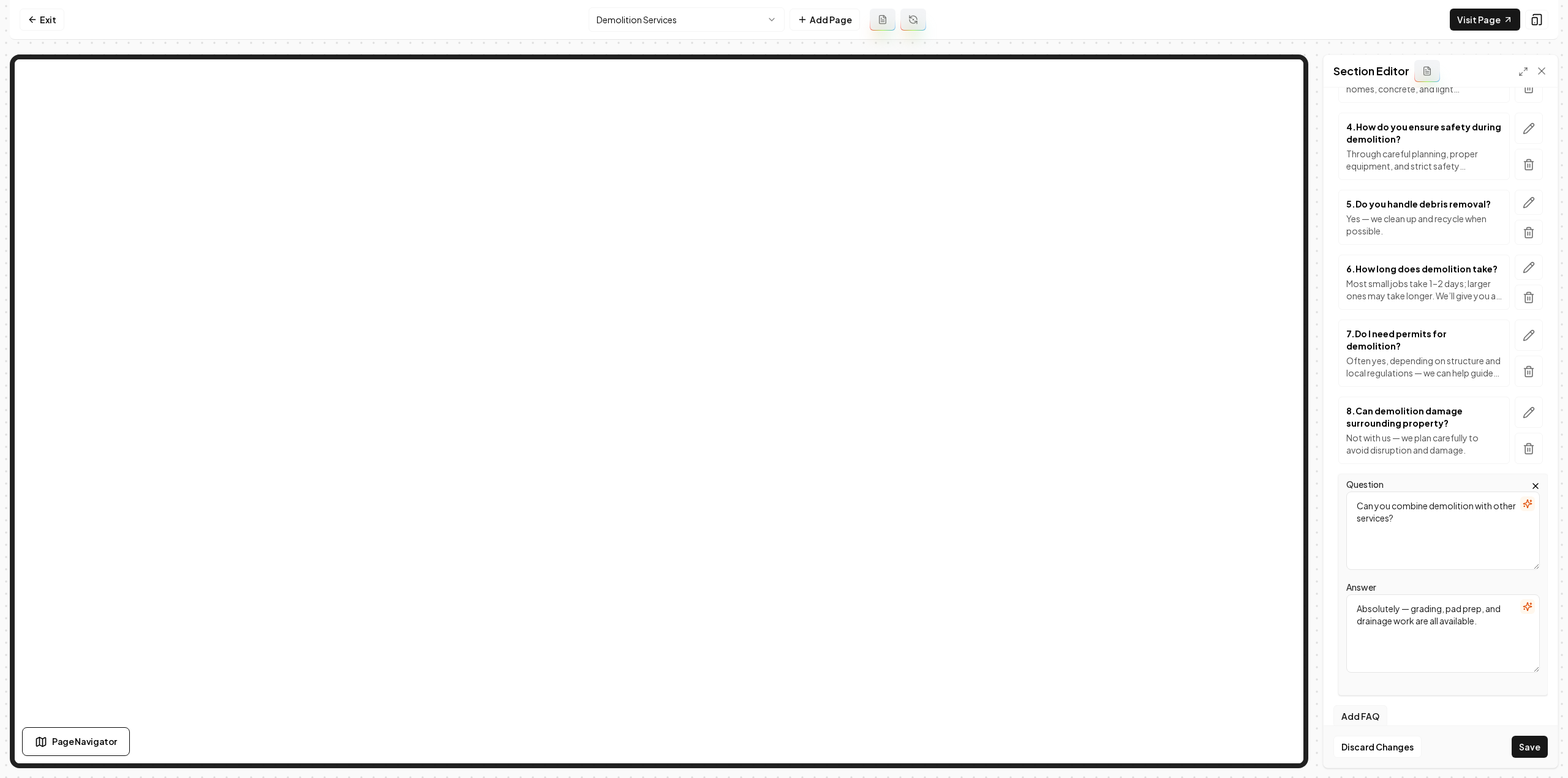
type textarea "Absolutely — grading, pad prep, and drainage work are all available."
click at [1365, 705] on button "Add FAQ" at bounding box center [1361, 716] width 54 height 22
click at [1387, 580] on textarea "Question" at bounding box center [1443, 608] width 194 height 79
paste textarea "What happens if unexpected issues come up during demolition?"
type textarea "What happens if unexpected issues come up during demolition?"
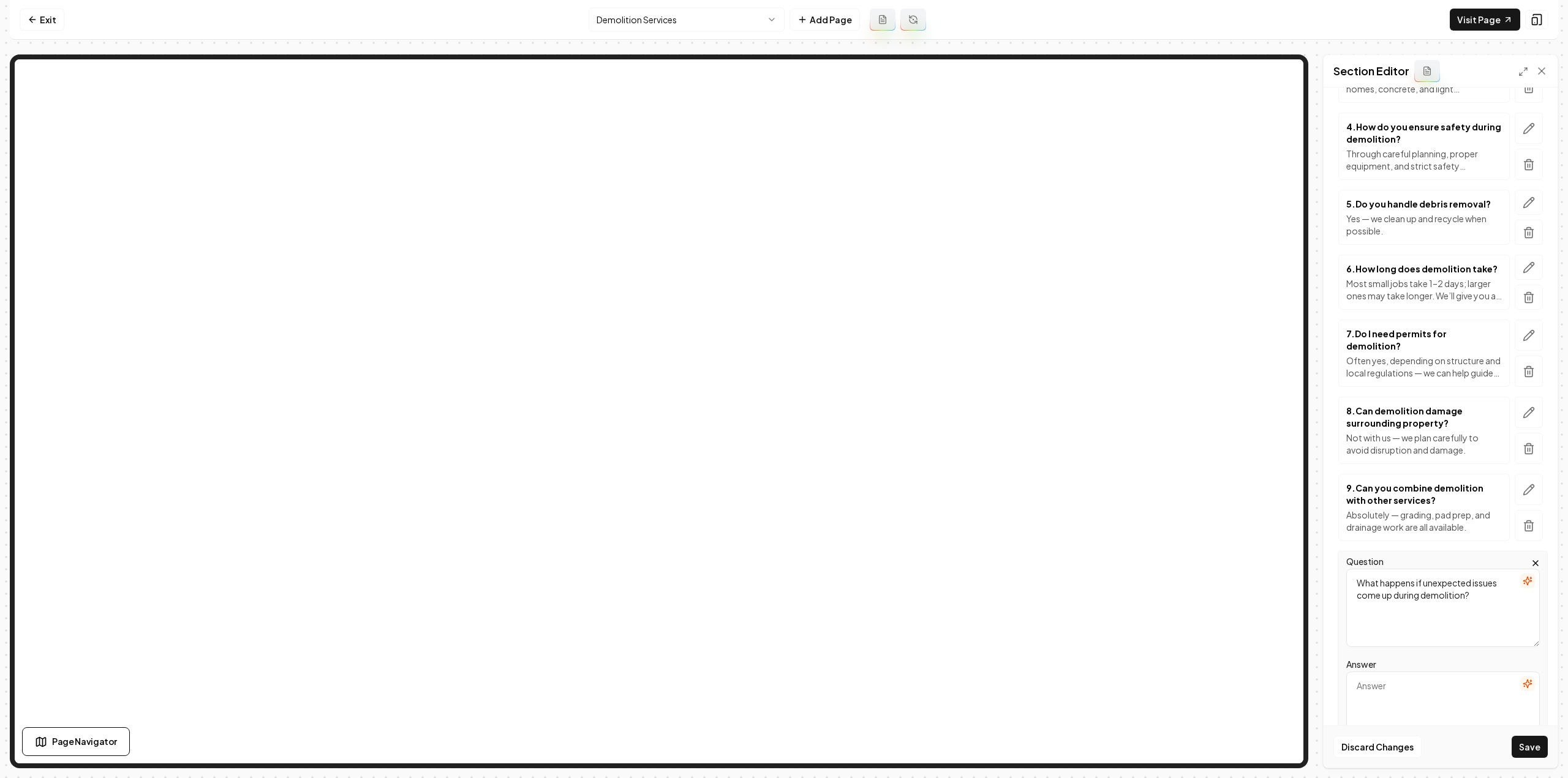
click at [1432, 657] on div "Answer" at bounding box center [1443, 704] width 194 height 93
click at [1423, 672] on textarea "Answer" at bounding box center [1443, 711] width 194 height 79
paste textarea "We pause, review with you, and agree on next steps before proceeding."
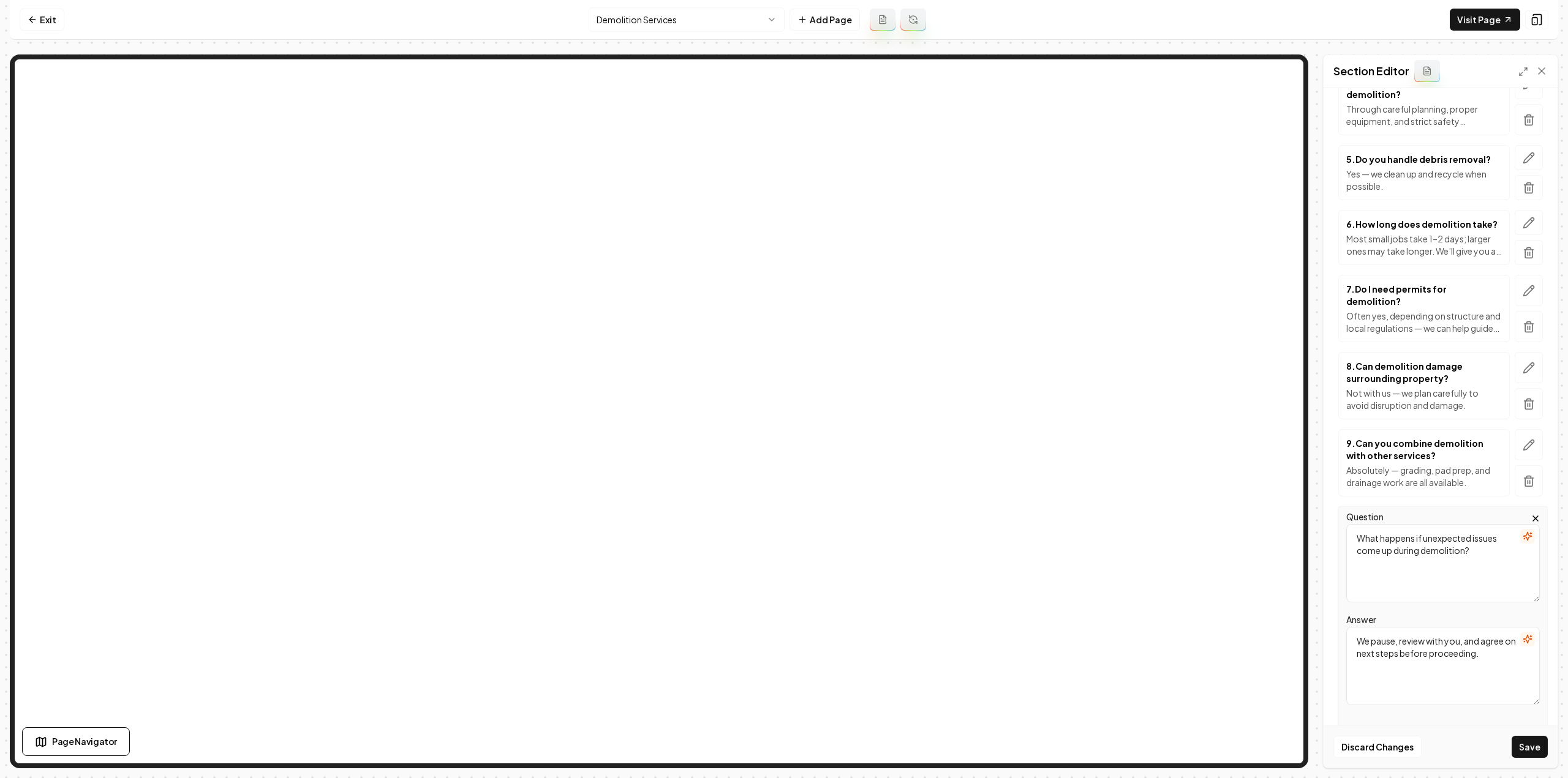
scroll to position [455, 0]
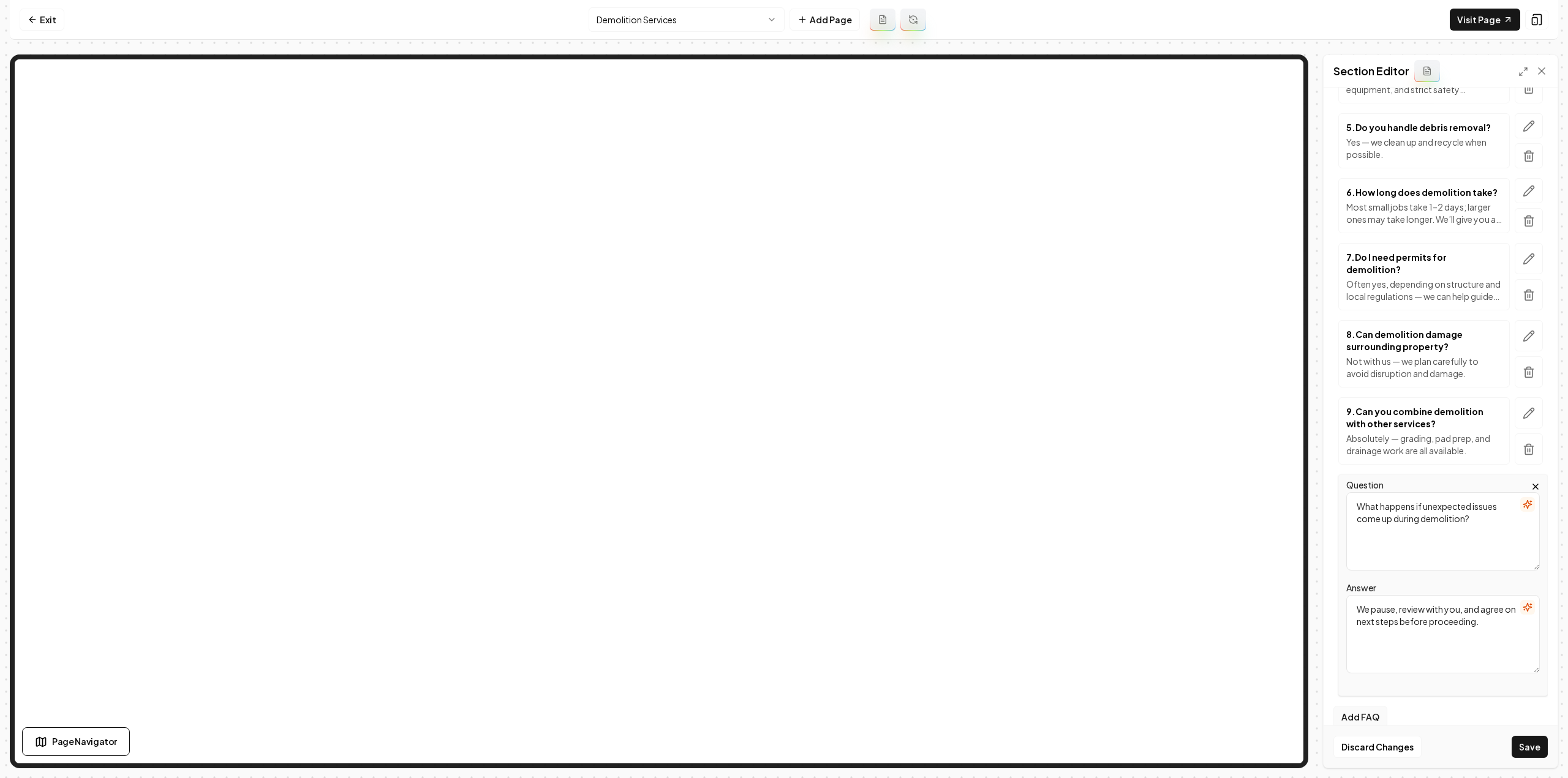
type textarea "We pause, review with you, and agree on next steps before proceeding."
click at [1373, 707] on button "Add FAQ" at bounding box center [1361, 717] width 54 height 22
click at [1374, 588] on textarea "Question" at bounding box center [1443, 609] width 194 height 79
paste textarea "Are you insured?"
type textarea "Are you insured?"
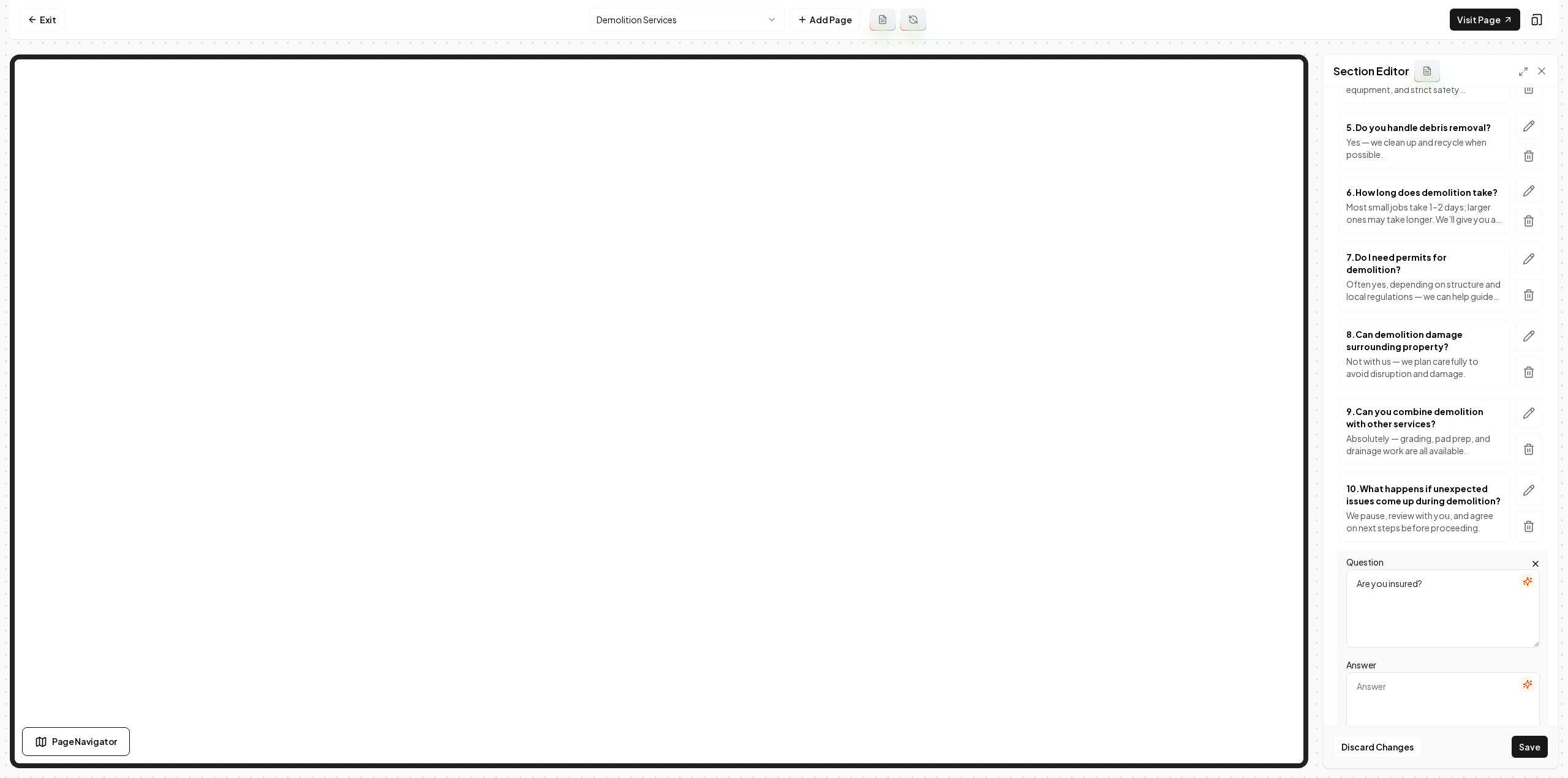
click at [1427, 673] on textarea "Answer" at bounding box center [1443, 711] width 194 height 79
paste textarea "Yes — full general liability and workers’ comp coverage."
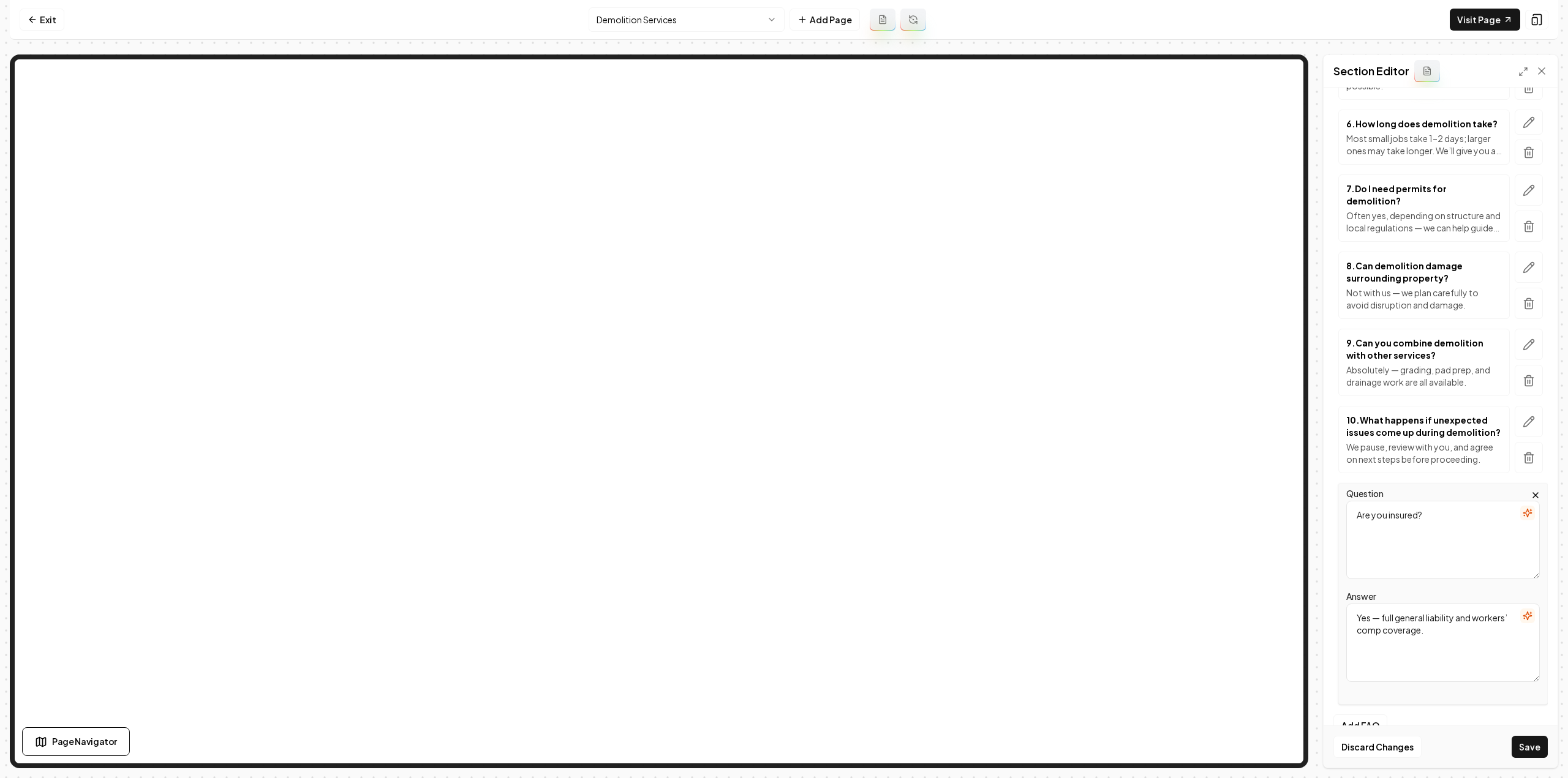
scroll to position [532, 0]
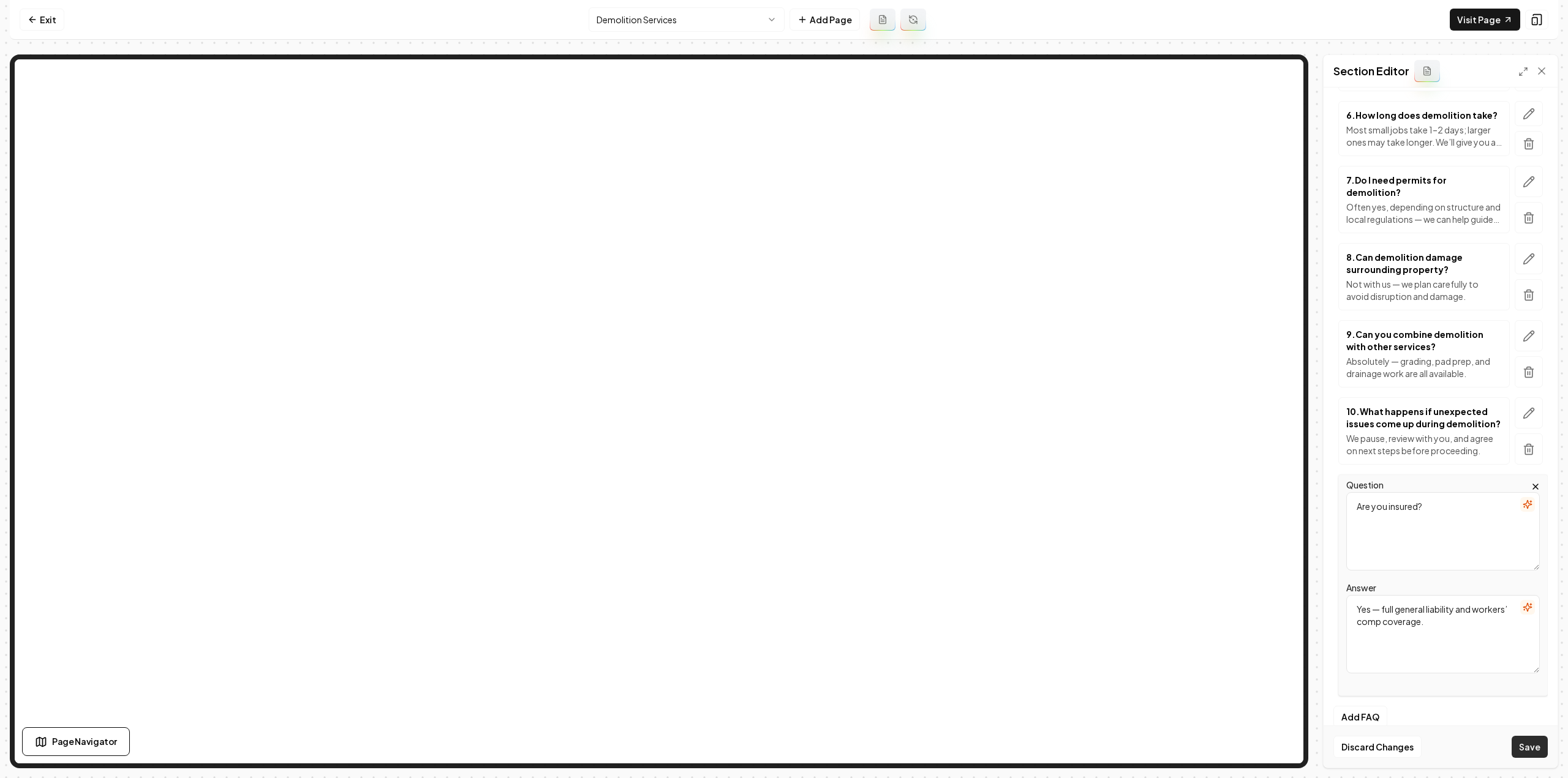
type textarea "Yes — full general liability and workers’ comp coverage."
click at [1518, 742] on button "Save" at bounding box center [1529, 747] width 36 height 22
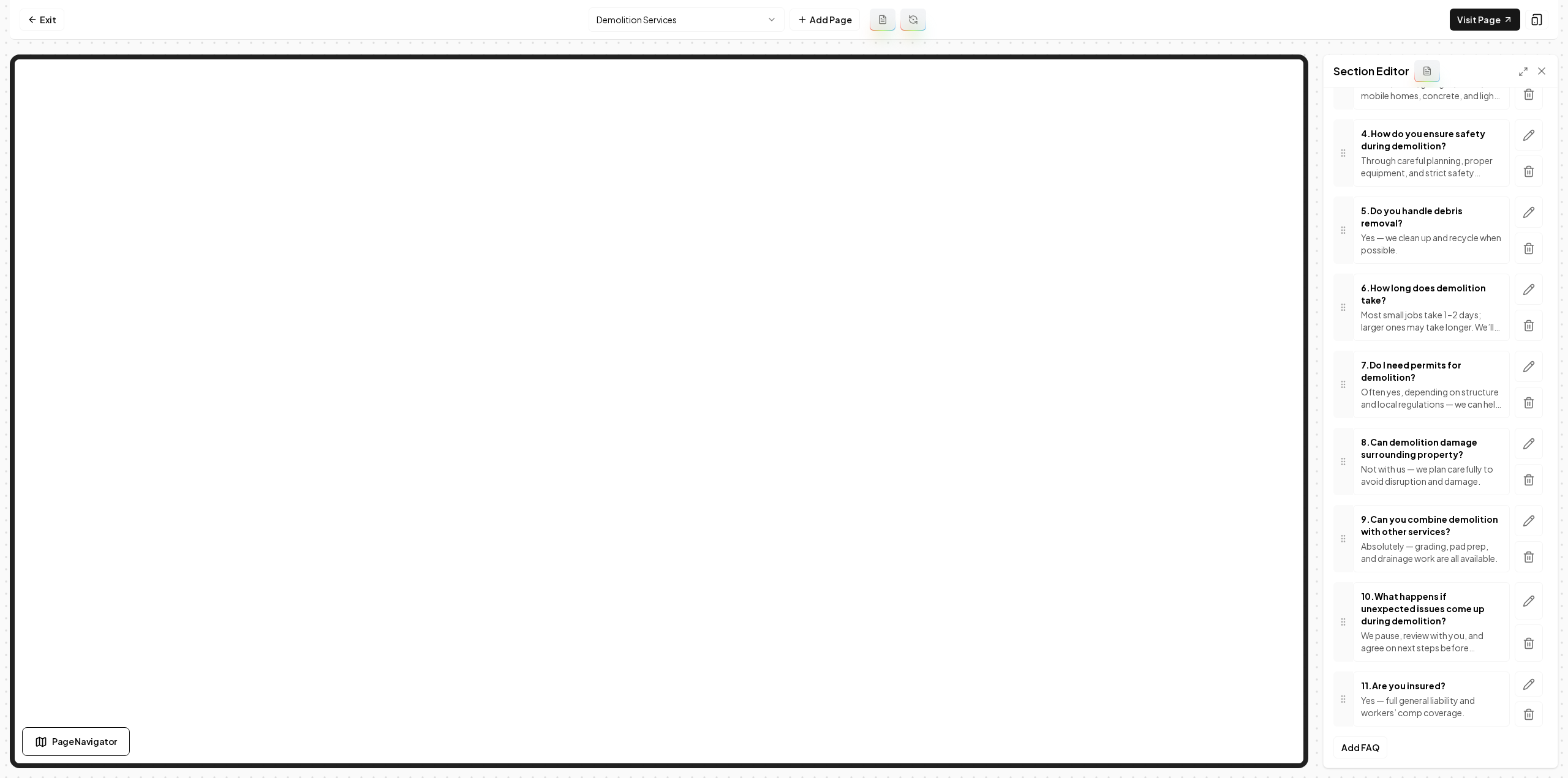
scroll to position [0, 0]
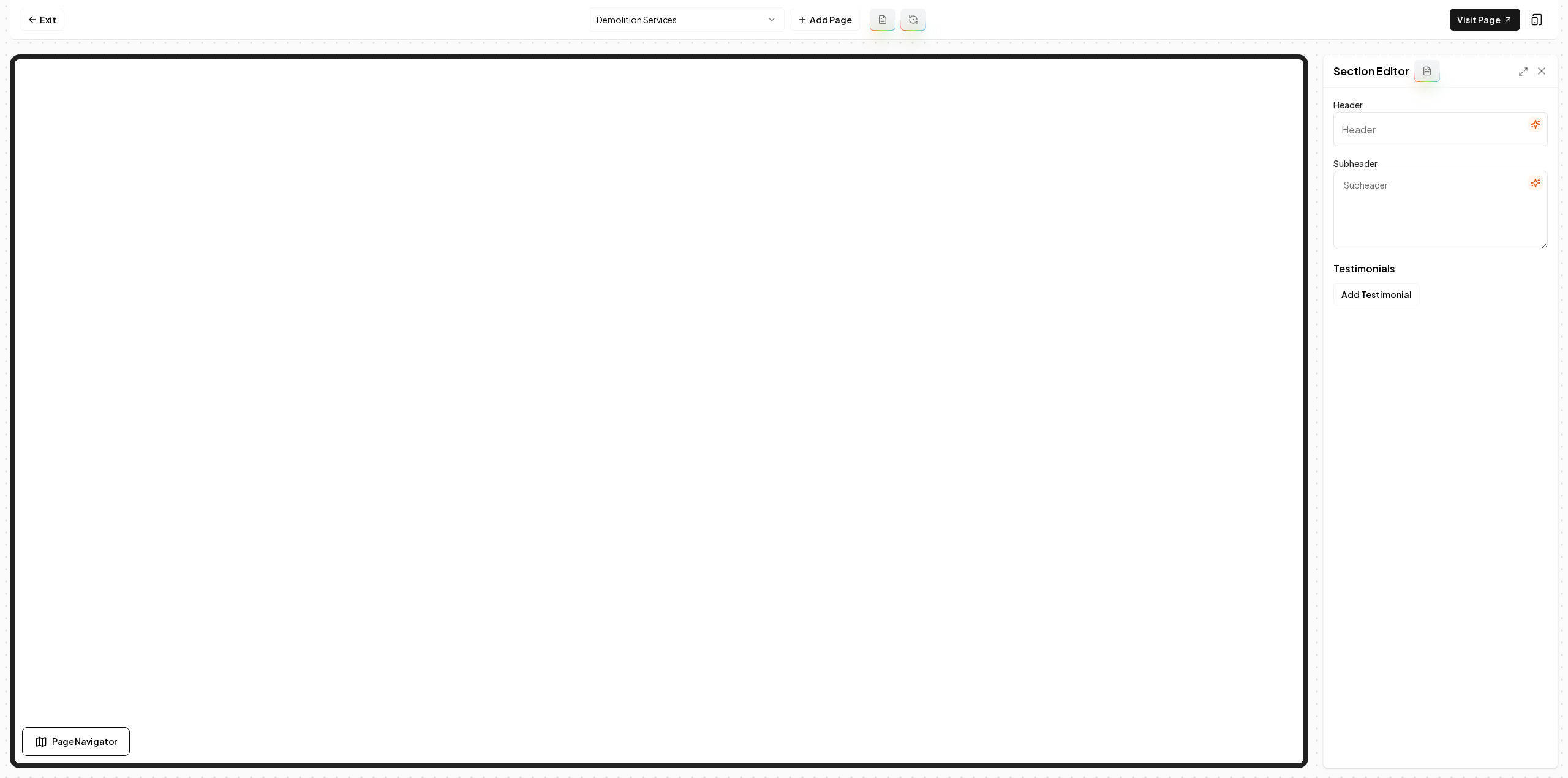
click at [1418, 135] on input "Header" at bounding box center [1440, 129] width 214 height 35
type input "See How We Transform Spaces"
type textarea "Customer stories on quality improvements and standout service"
click at [1418, 135] on input "See How We Transform Spaces" at bounding box center [1440, 129] width 214 height 35
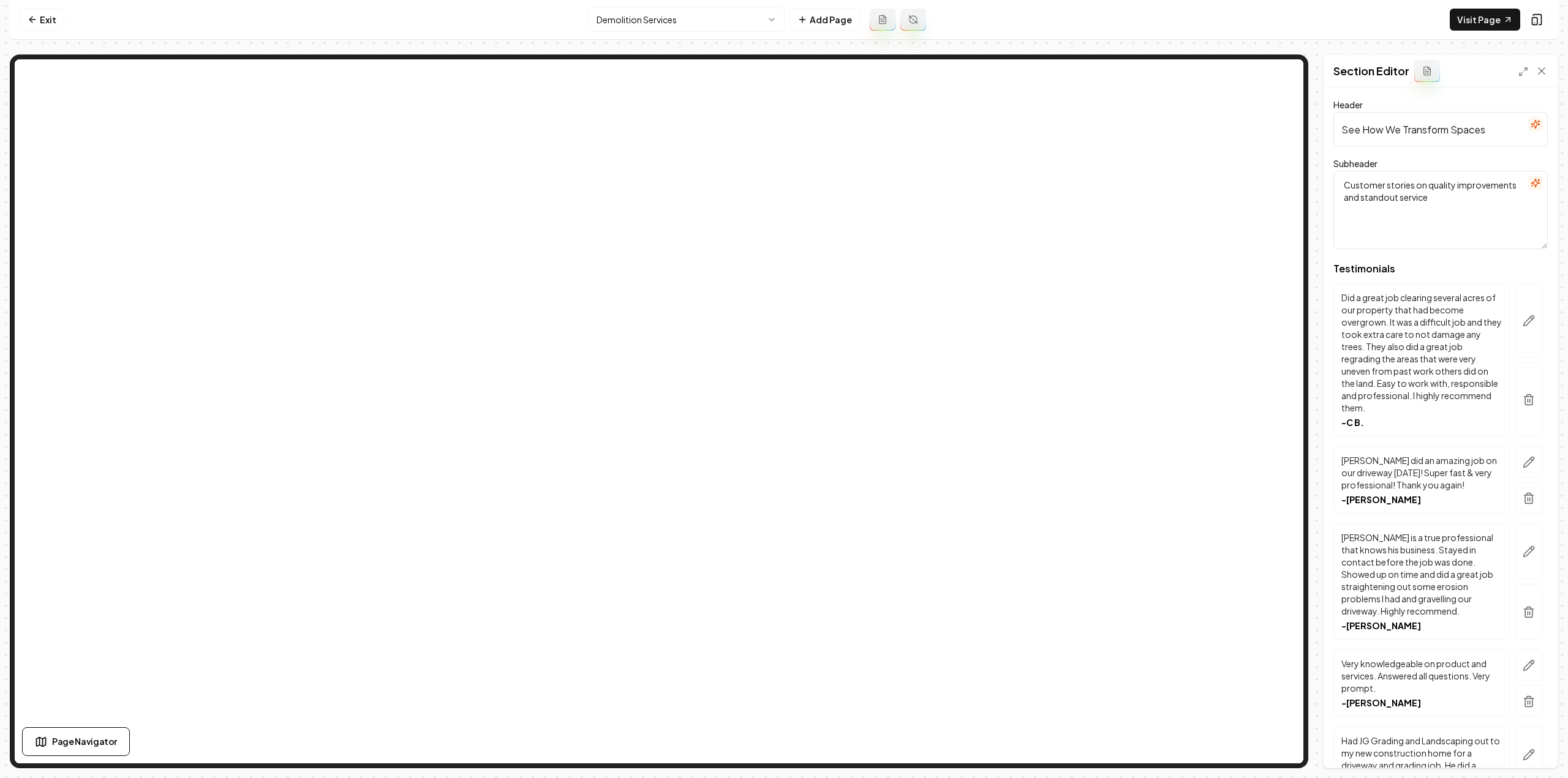
click at [1418, 135] on input "See How We Transform Spaces" at bounding box center [1440, 129] width 214 height 35
paste input "Customers Loved The Chang"
type input "Customers Loved The Changes"
click at [1392, 205] on textarea "Customer stories on quality improvements and standout service" at bounding box center [1440, 210] width 214 height 79
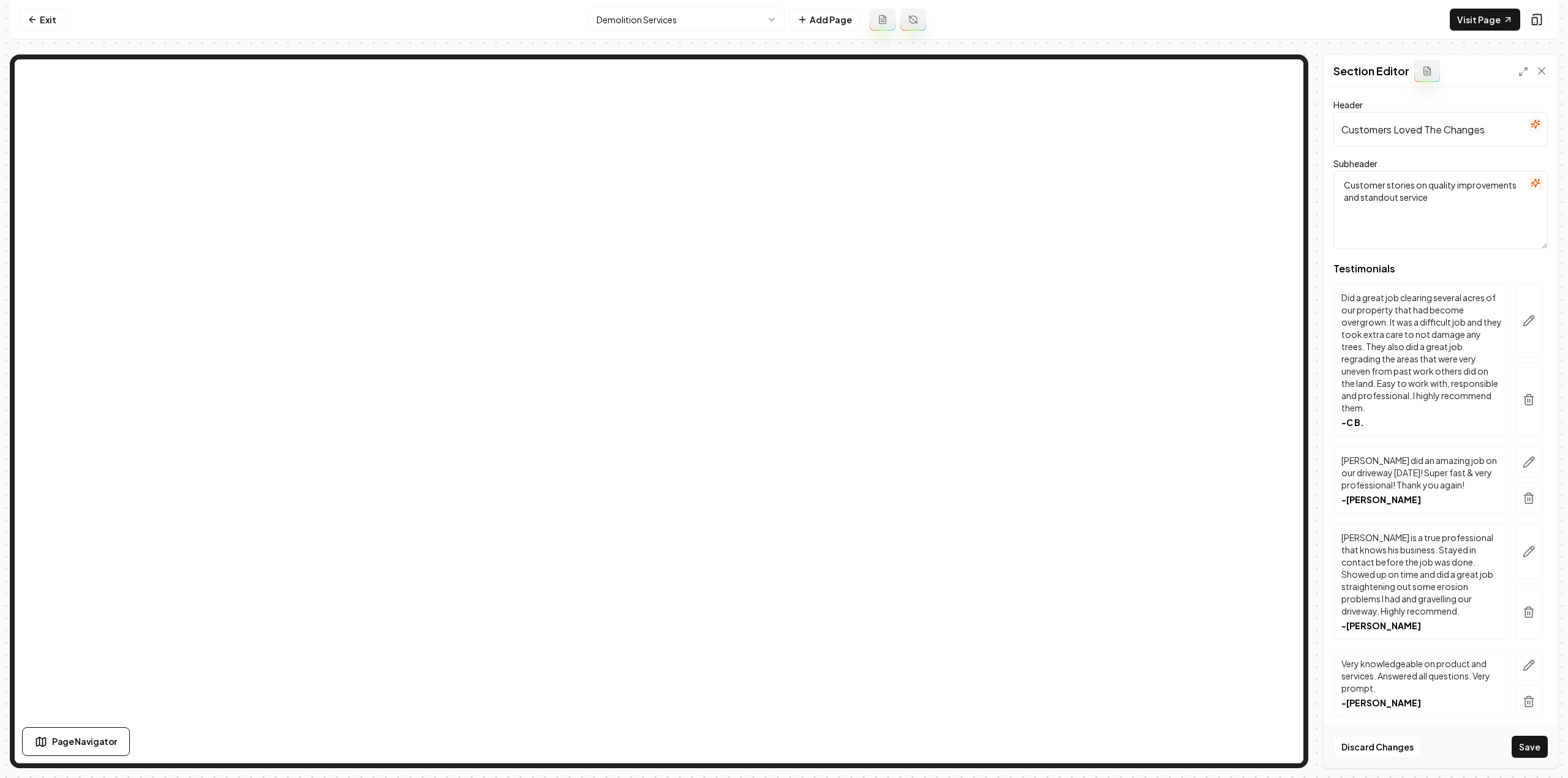
click at [1392, 205] on textarea "Customer stories on quality improvements and standout service" at bounding box center [1440, 210] width 214 height 79
paste textarea "Honest words from neighbors who've seen our work"
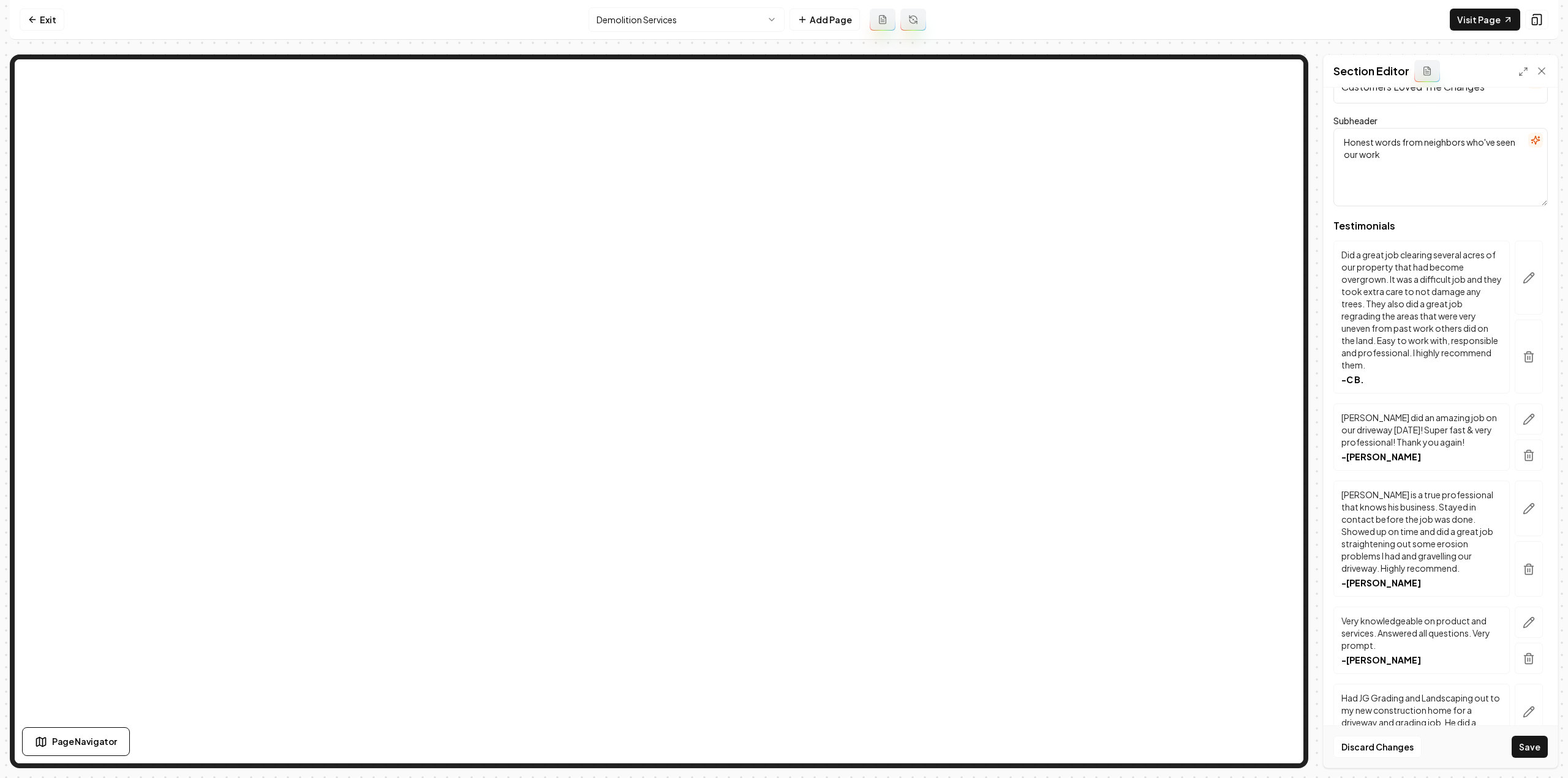
scroll to position [61, 0]
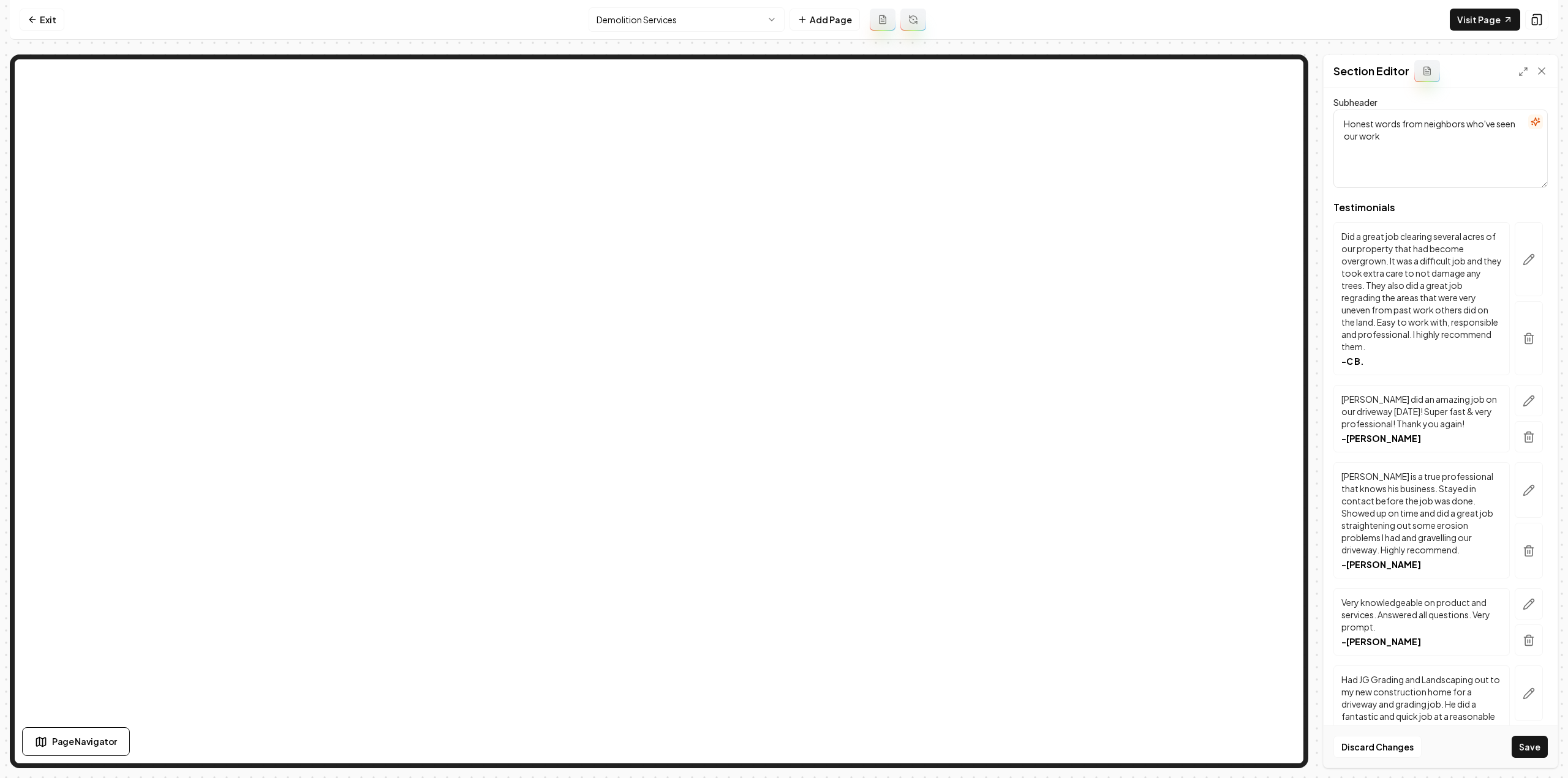
type textarea "Honest words from neighbors who've seen our work"
click at [1527, 751] on button "Save" at bounding box center [1529, 747] width 36 height 22
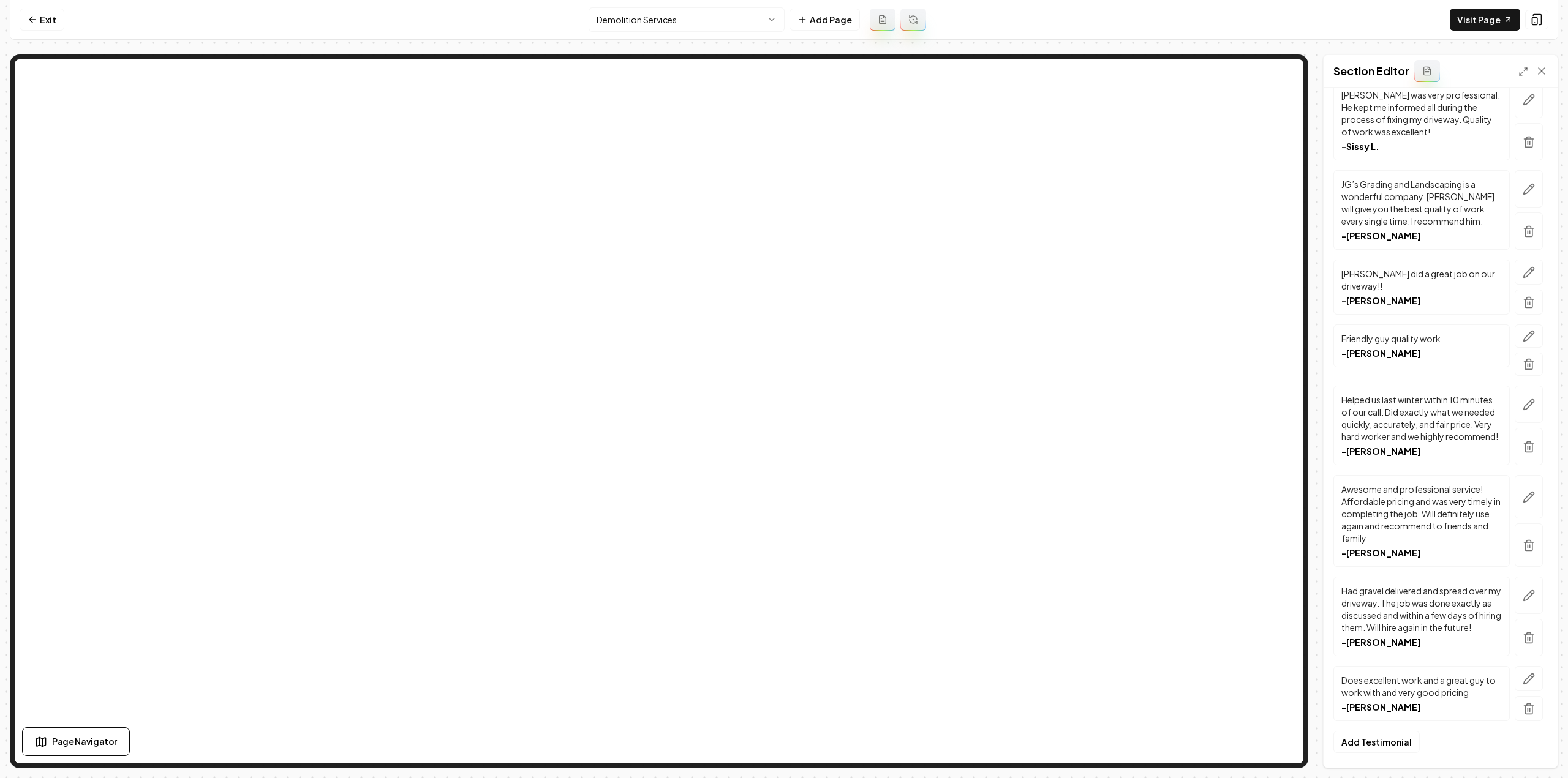
scroll to position [1688, 0]
click at [627, 11] on html "Computer Required This feature is only available on a computer. Please switch t…" at bounding box center [784, 389] width 1568 height 778
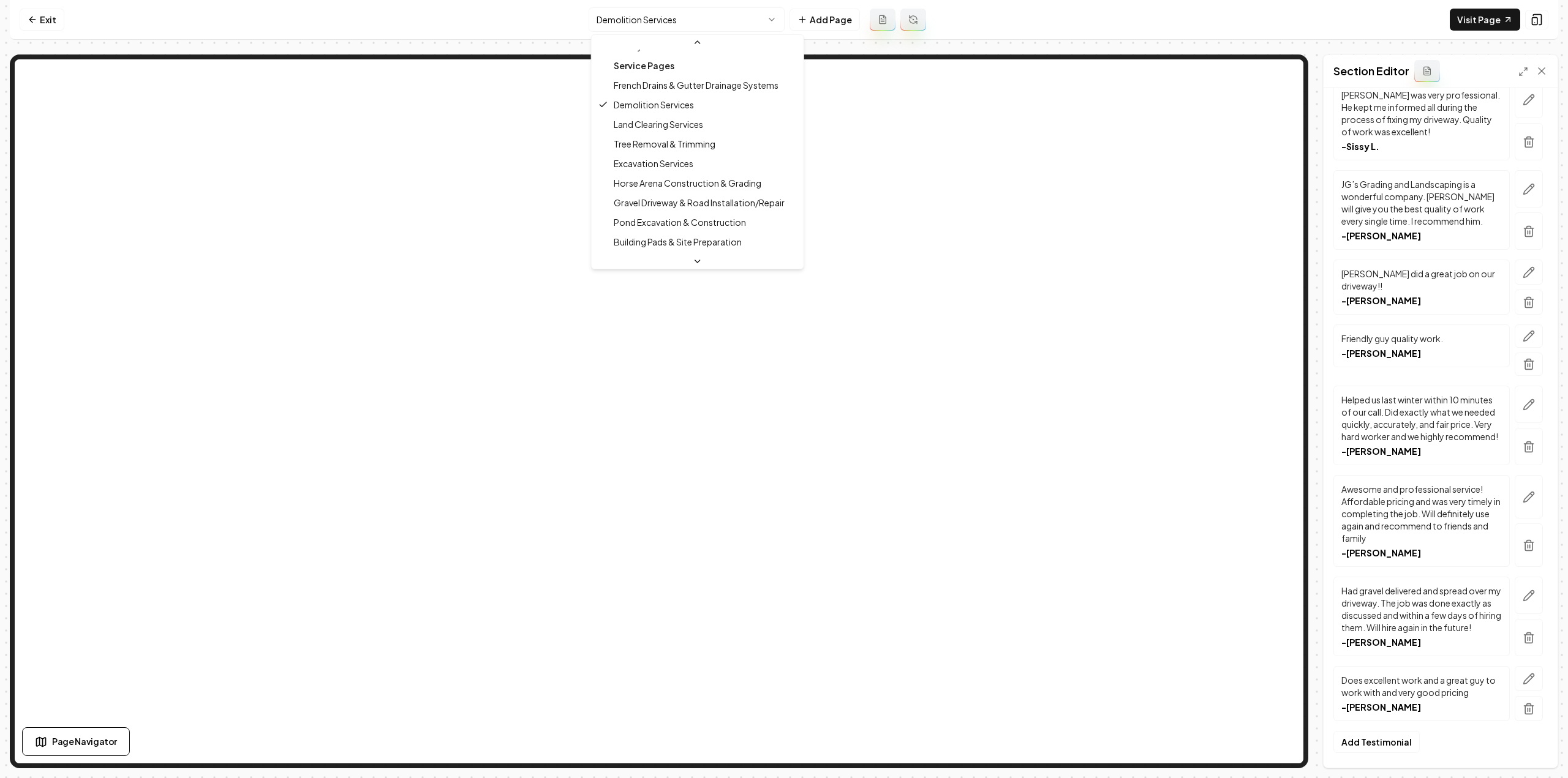
scroll to position [123, 0]
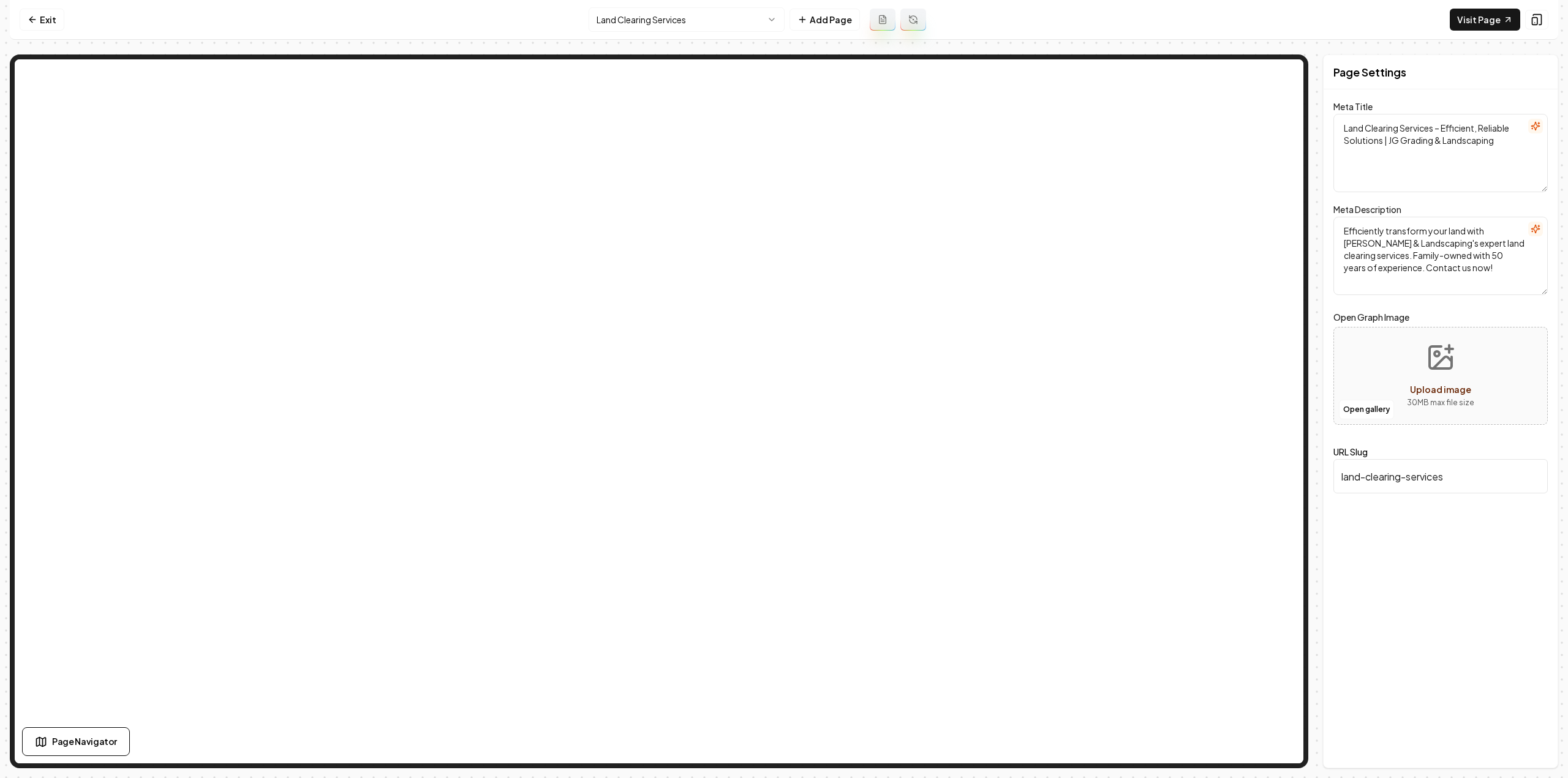
click at [637, 21] on html "Computer Required This feature is only available on a computer. Please switch t…" at bounding box center [784, 389] width 1568 height 778
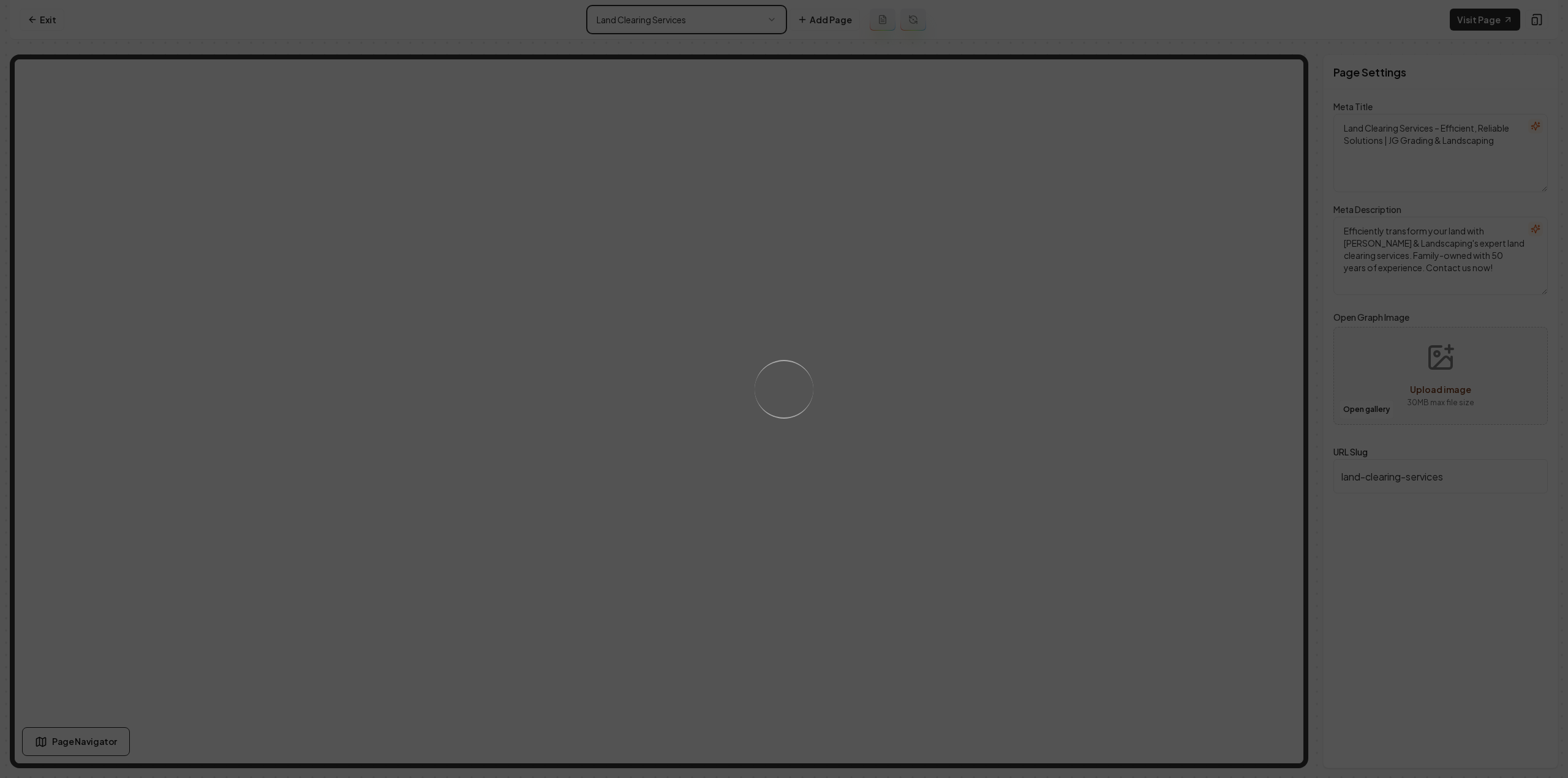
type textarea "Demolition Services for Your Next Project | JG Grading & Landscaping"
type textarea "Professional demolition services by JG Grading & Landscaping ensure safe, effic…"
type input "demolition-services"
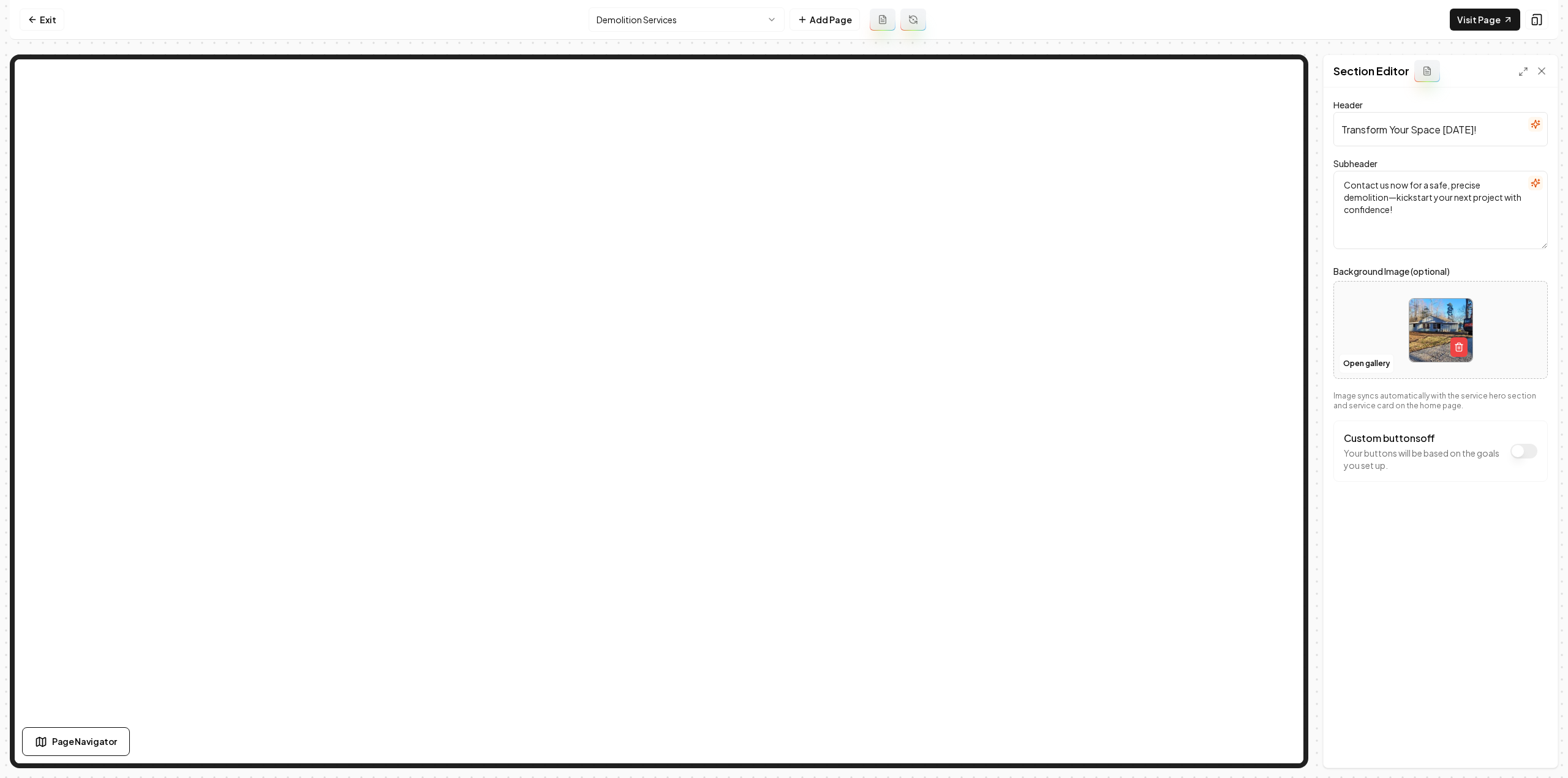
click at [692, 8] on html "Computer Required This feature is only available on a computer. Please switch t…" at bounding box center [784, 389] width 1568 height 778
click at [705, 24] on html "Computer Required This feature is only available on a computer. Please switch t…" at bounding box center [784, 389] width 1568 height 778
click at [686, 12] on html "Computer Required This feature is only available on a computer. Please switch t…" at bounding box center [784, 389] width 1568 height 778
click at [1407, 123] on input "Transform Your Space Today!" at bounding box center [1440, 129] width 214 height 35
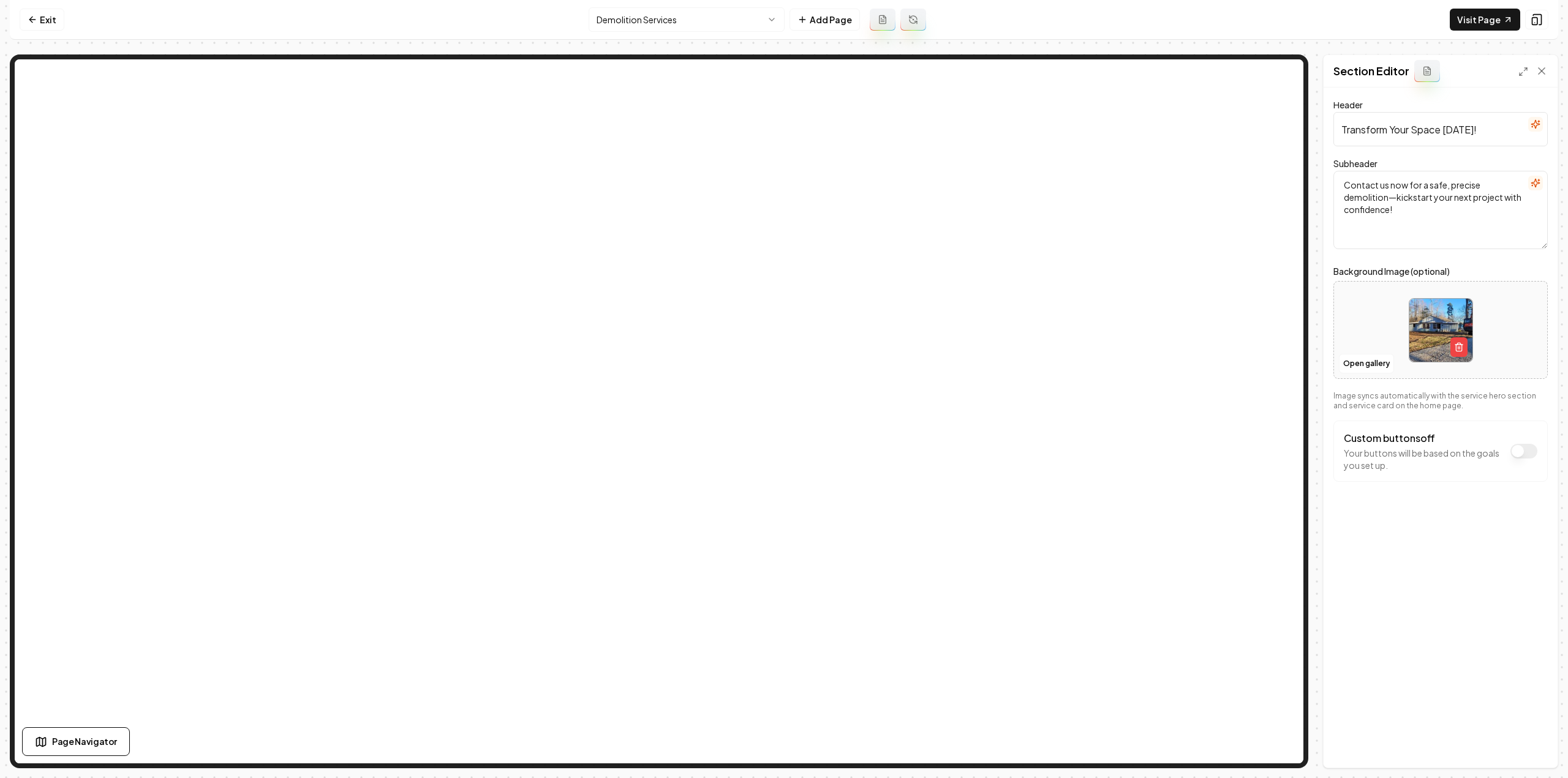
click at [1407, 123] on input "Transform Your Space Today!" at bounding box center [1440, 129] width 214 height 35
paste input "Demolition is the first step — is today the day you take it?"
type input "Demolition is the first step — is today the day you take it?"
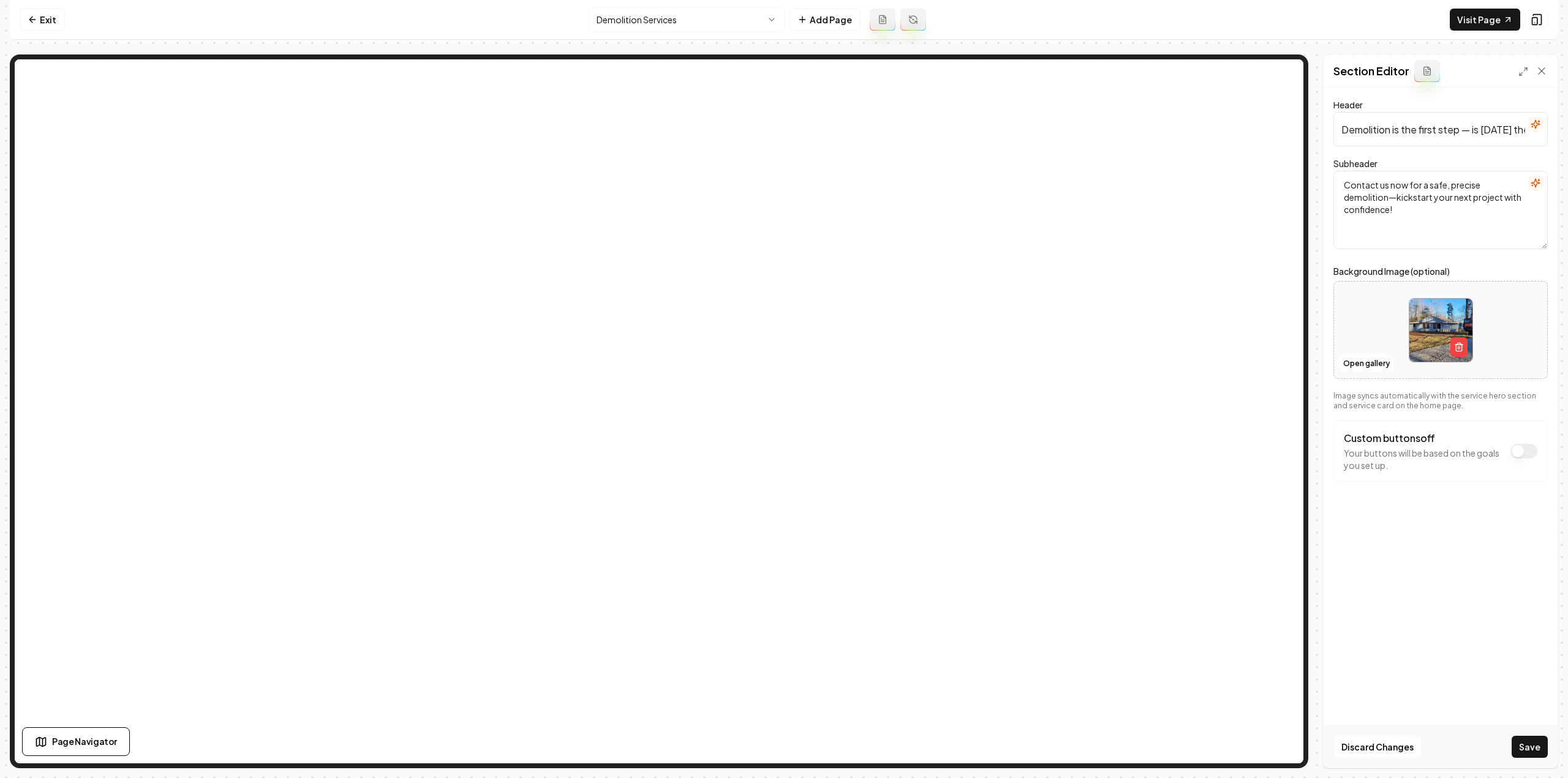
click at [1451, 202] on textarea "Contact us now for a safe, precise demolition—kickstart your next project with …" at bounding box center [1440, 210] width 214 height 79
paste textarea "Get in touch with JG Grading & Landscaping today for expert demolition and a bu…"
type textarea "Get in touch with JG Grading & Landscaping today for expert demolition and a bu…"
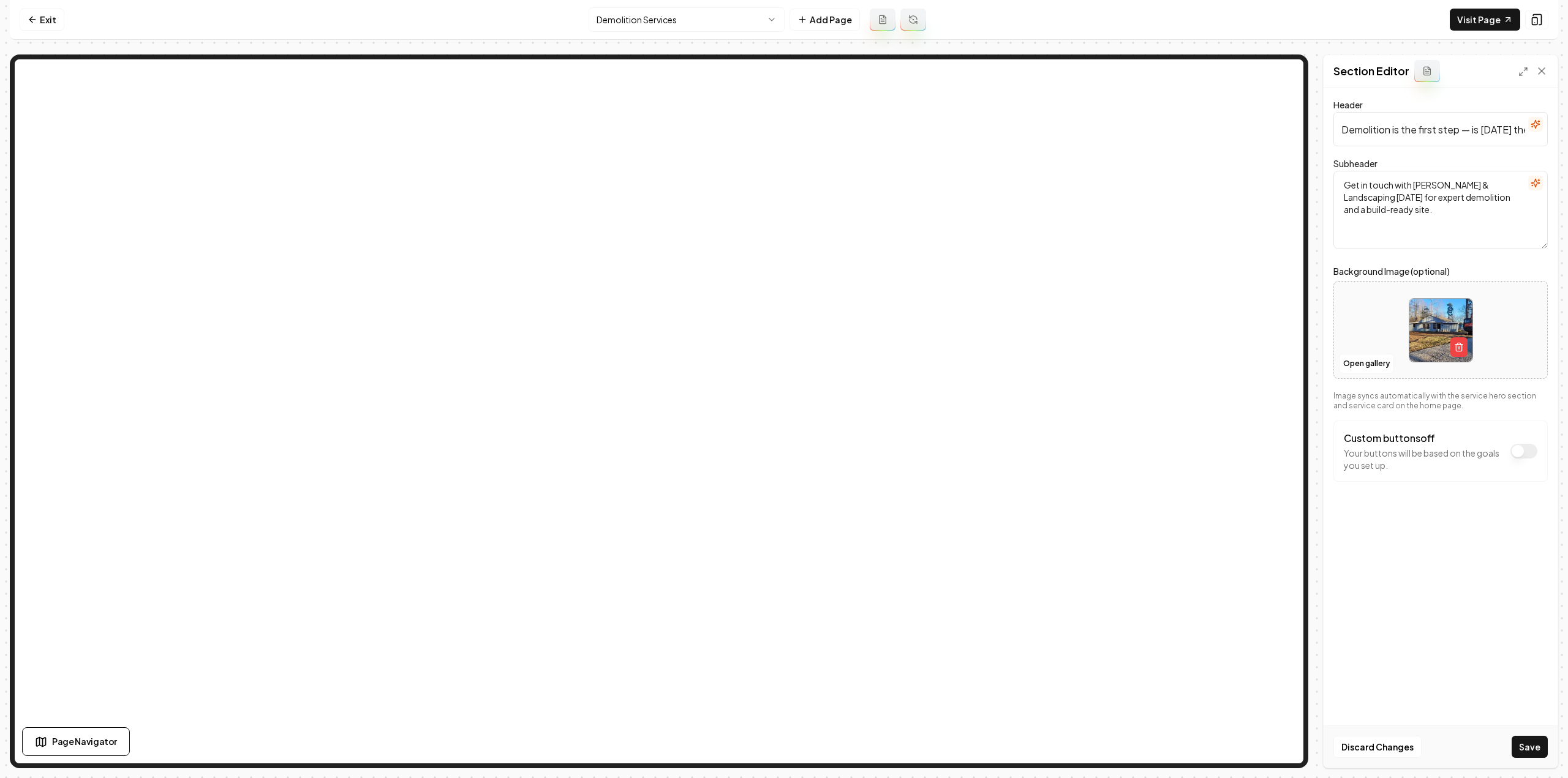
click at [1525, 759] on div "Discard Changes Save" at bounding box center [1440, 747] width 234 height 42
click at [1526, 756] on button "Save" at bounding box center [1529, 747] width 36 height 22
click at [1491, 132] on input "Demolition is the first step — is today the day you take it?" at bounding box center [1440, 129] width 214 height 35
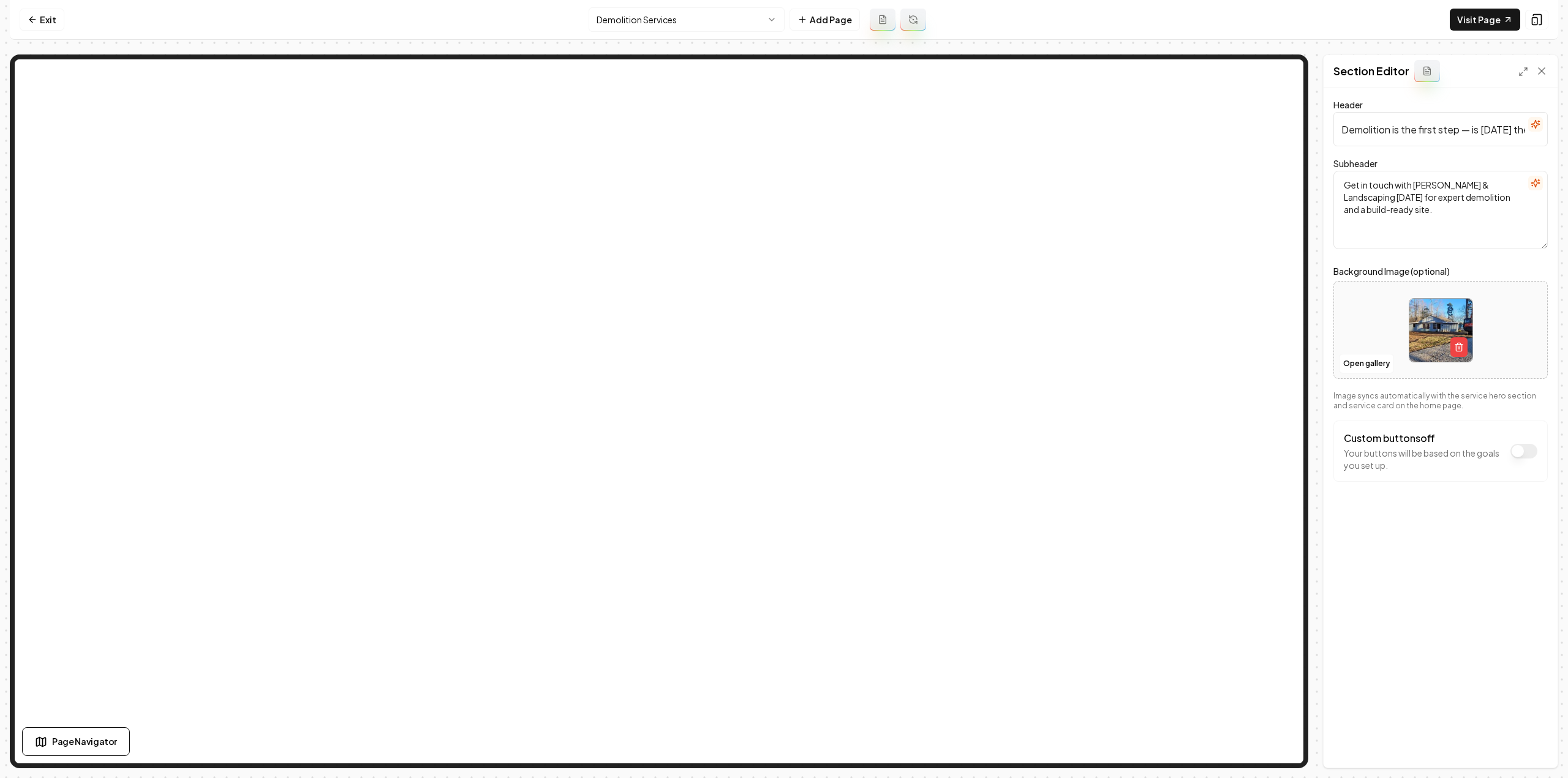
click at [1491, 132] on input "Demolition is the first step — is today the day you take it?" at bounding box center [1440, 129] width 214 height 35
click at [1544, 70] on icon at bounding box center [1541, 71] width 12 height 12
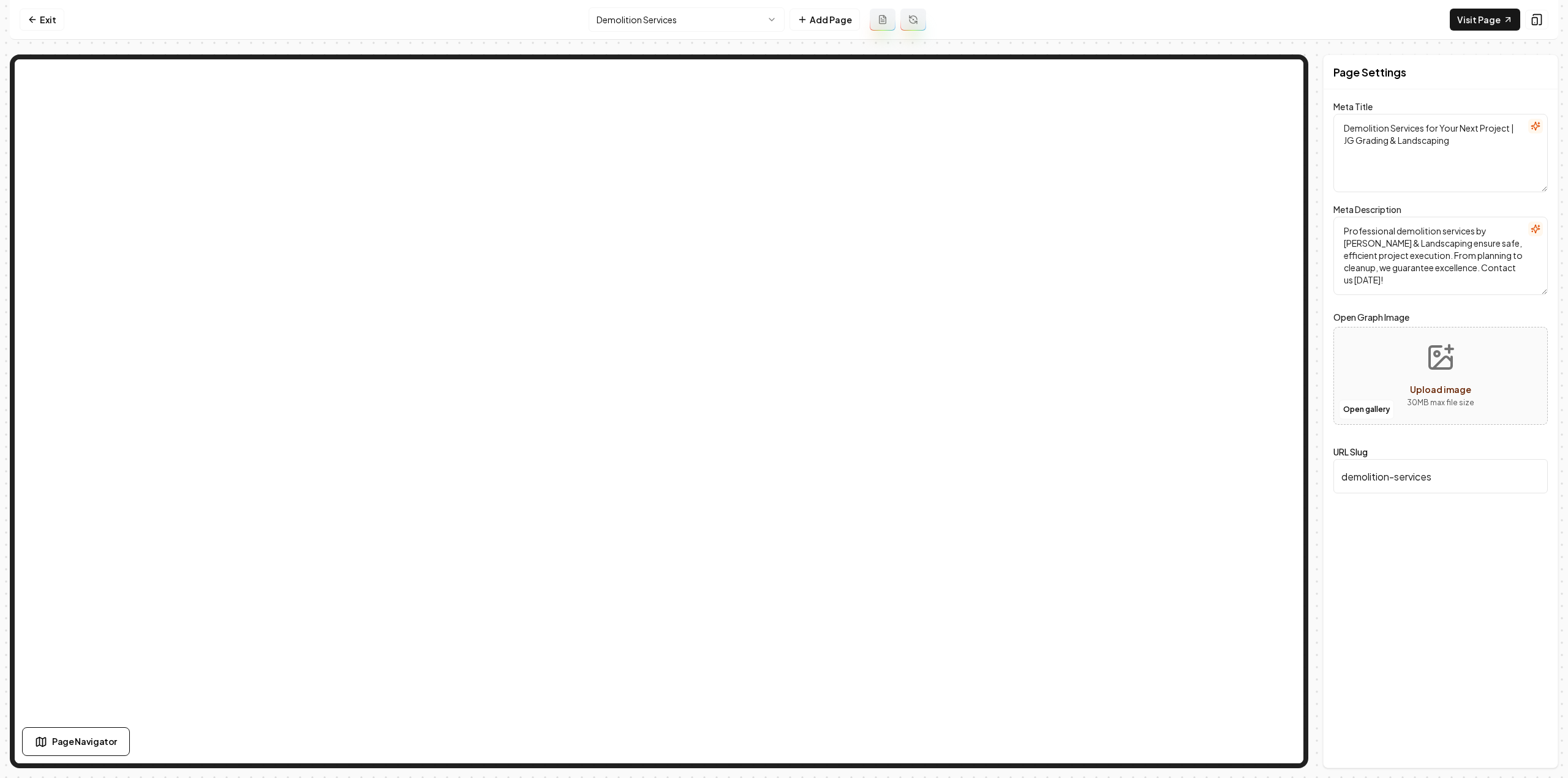
click at [1477, 109] on div "Meta Title Demolition Services for Your Next Project | JG Grading & Landscaping" at bounding box center [1440, 146] width 214 height 93
click at [1447, 138] on textarea "Demolition Services for Your Next Project | JG Grading & Landscaping" at bounding box center [1440, 153] width 214 height 79
paste textarea
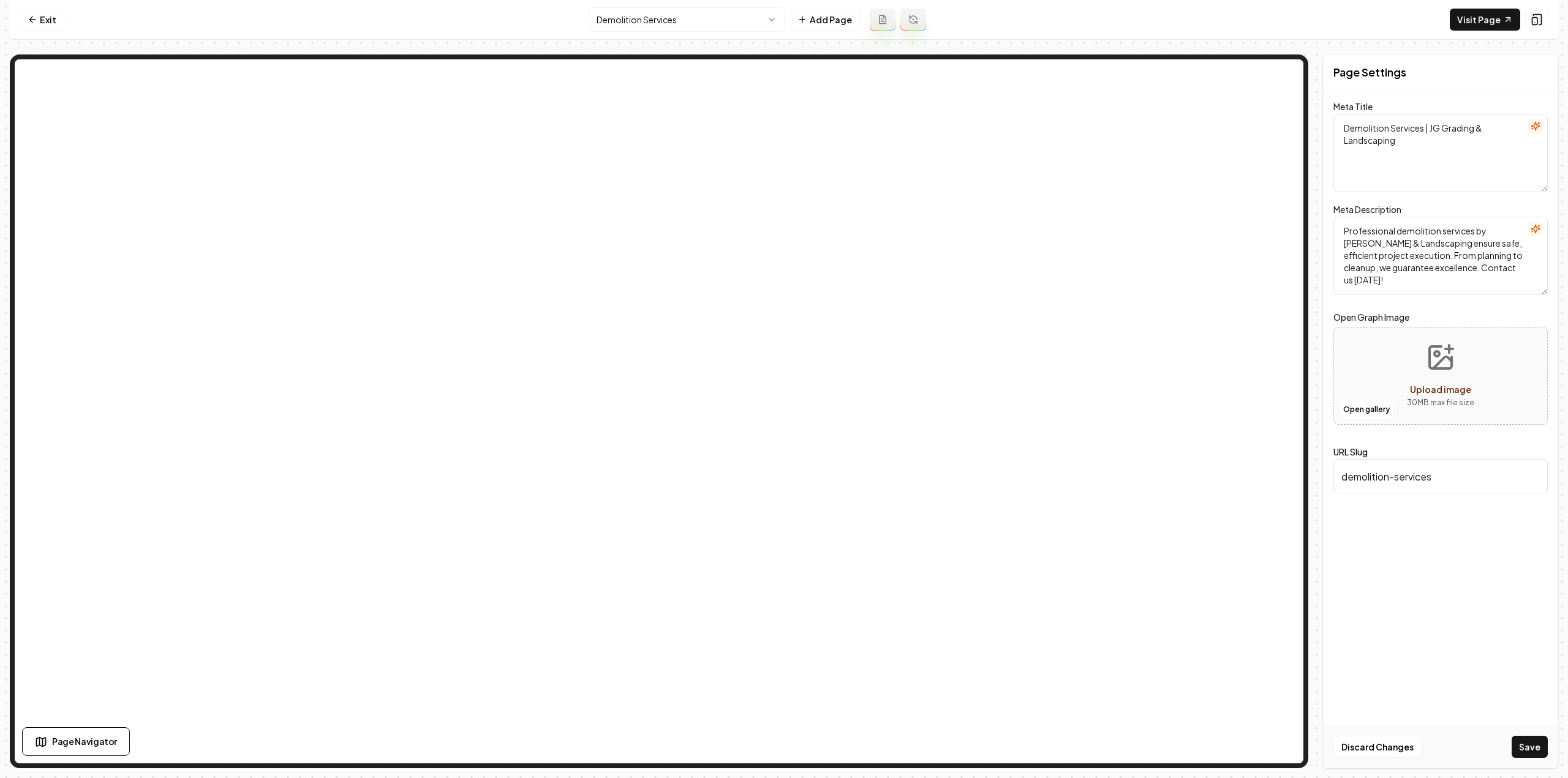
type textarea "Demolition Services | JG Grading & Landscaping"
click at [1394, 256] on textarea "Professional demolition services by JG Grading & Landscaping ensure safe, effic…" at bounding box center [1440, 256] width 214 height 79
paste textarea "Discover professional demolition services by JG Grading & Landscaping. We ensur…"
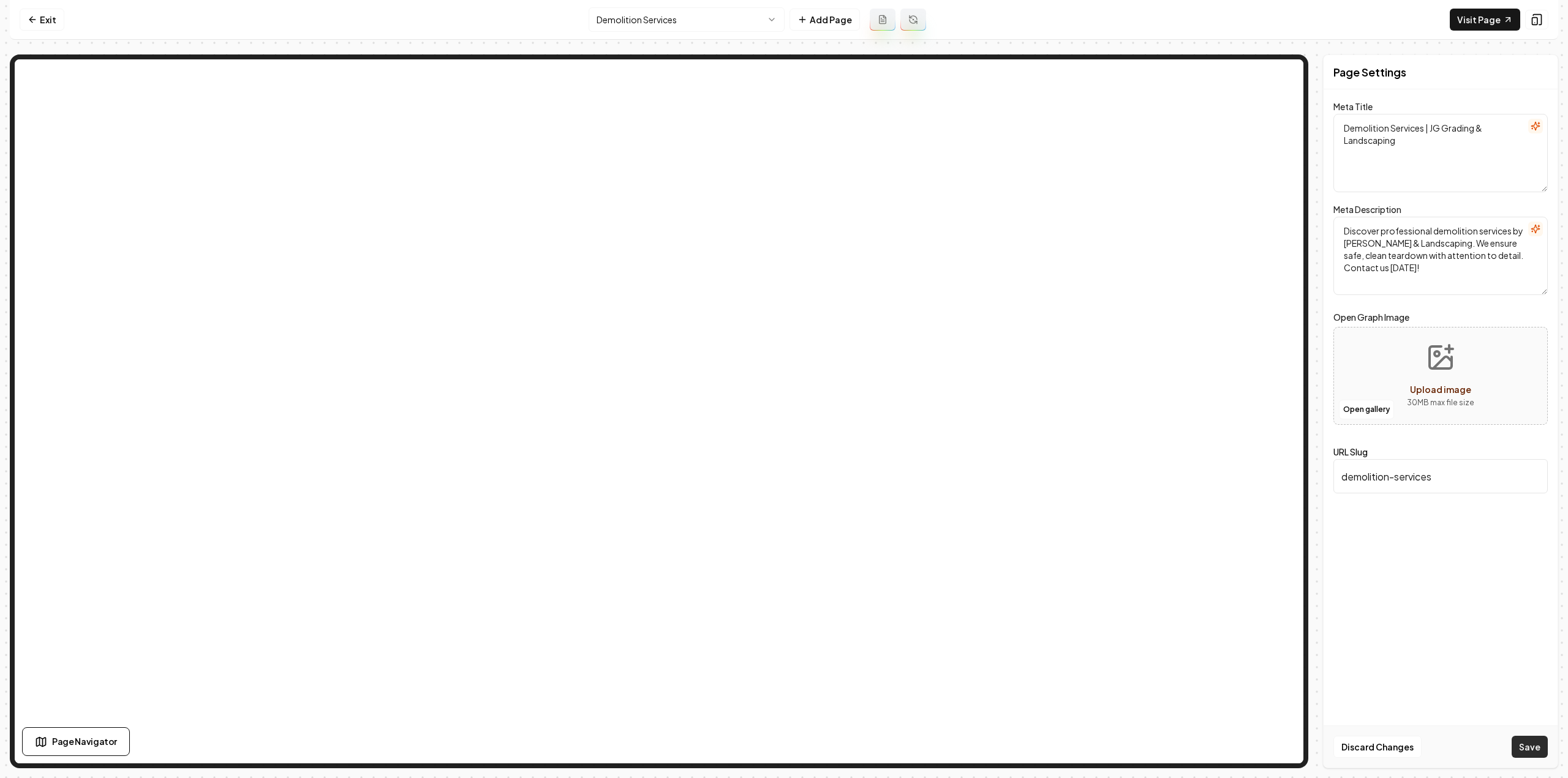
type textarea "Discover professional demolition services by JG Grading & Landscaping. We ensur…"
click at [1523, 745] on button "Save" at bounding box center [1529, 747] width 36 height 22
click at [646, 17] on html "Computer Required This feature is only available on a computer. Please switch t…" at bounding box center [784, 389] width 1568 height 778
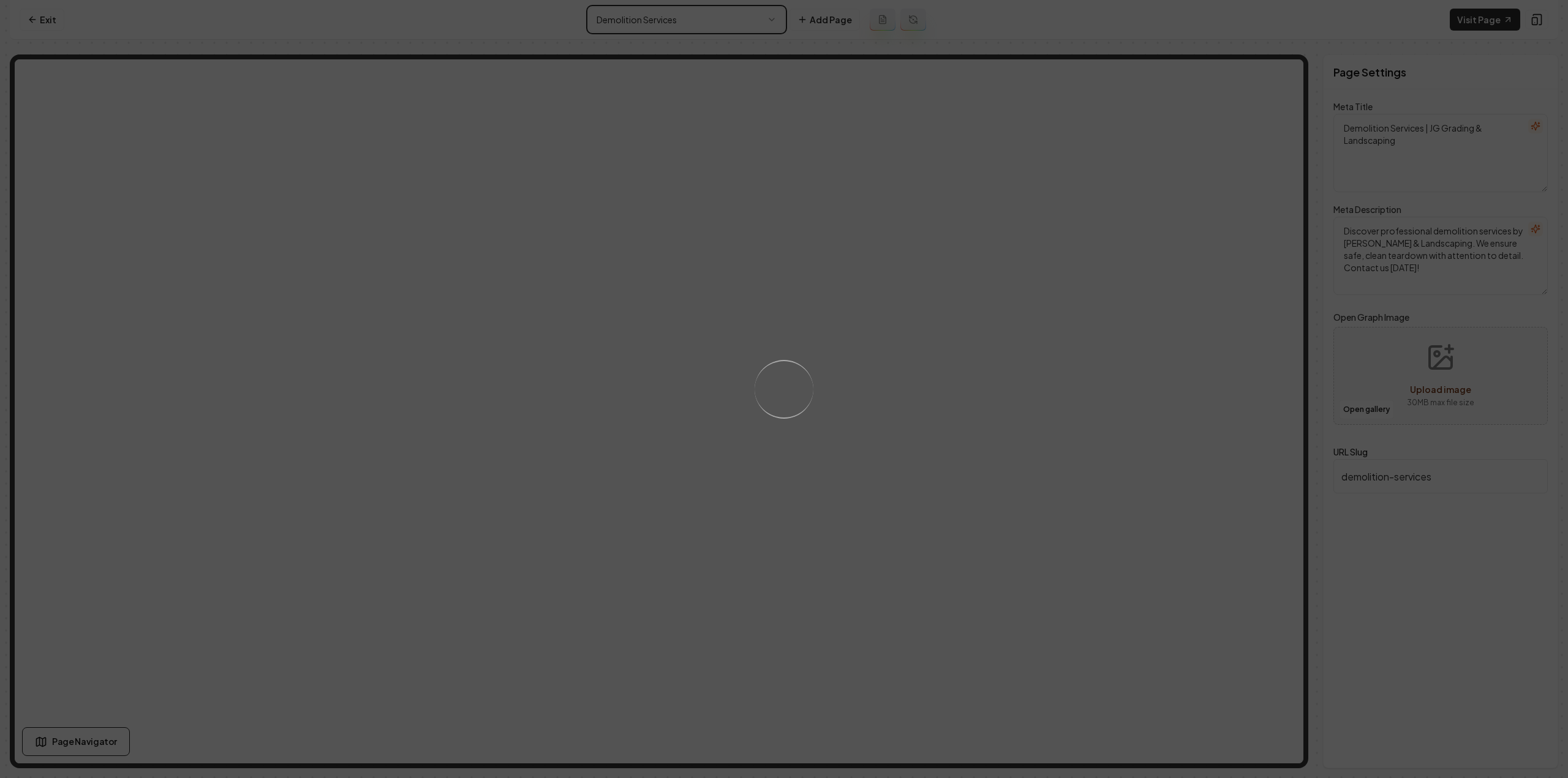
type textarea "Land Clearing Services – Efficient, Reliable Solutions | JG Grading & Landscapi…"
type textarea "Efficiently transform your land with JG Grading & Landscaping's expert land cle…"
type input "land-clearing-services"
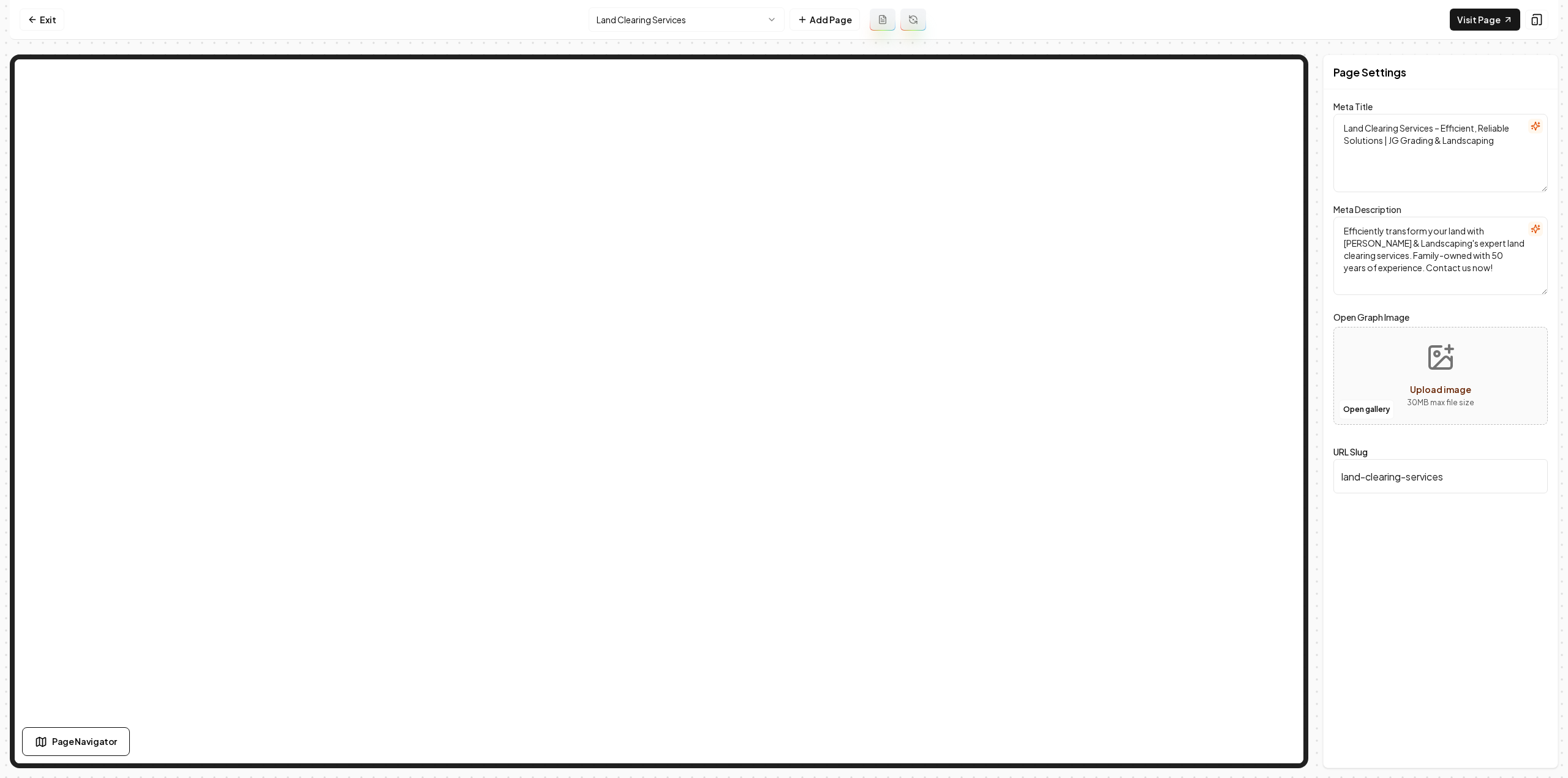
click at [1396, 163] on textarea "Land Clearing Services – Efficient, Reliable Solutions | JG Grading & Landscapi…" at bounding box center [1440, 153] width 214 height 79
paste textarea
type textarea "Land Clearing Service | JG Grading & Landscaping"
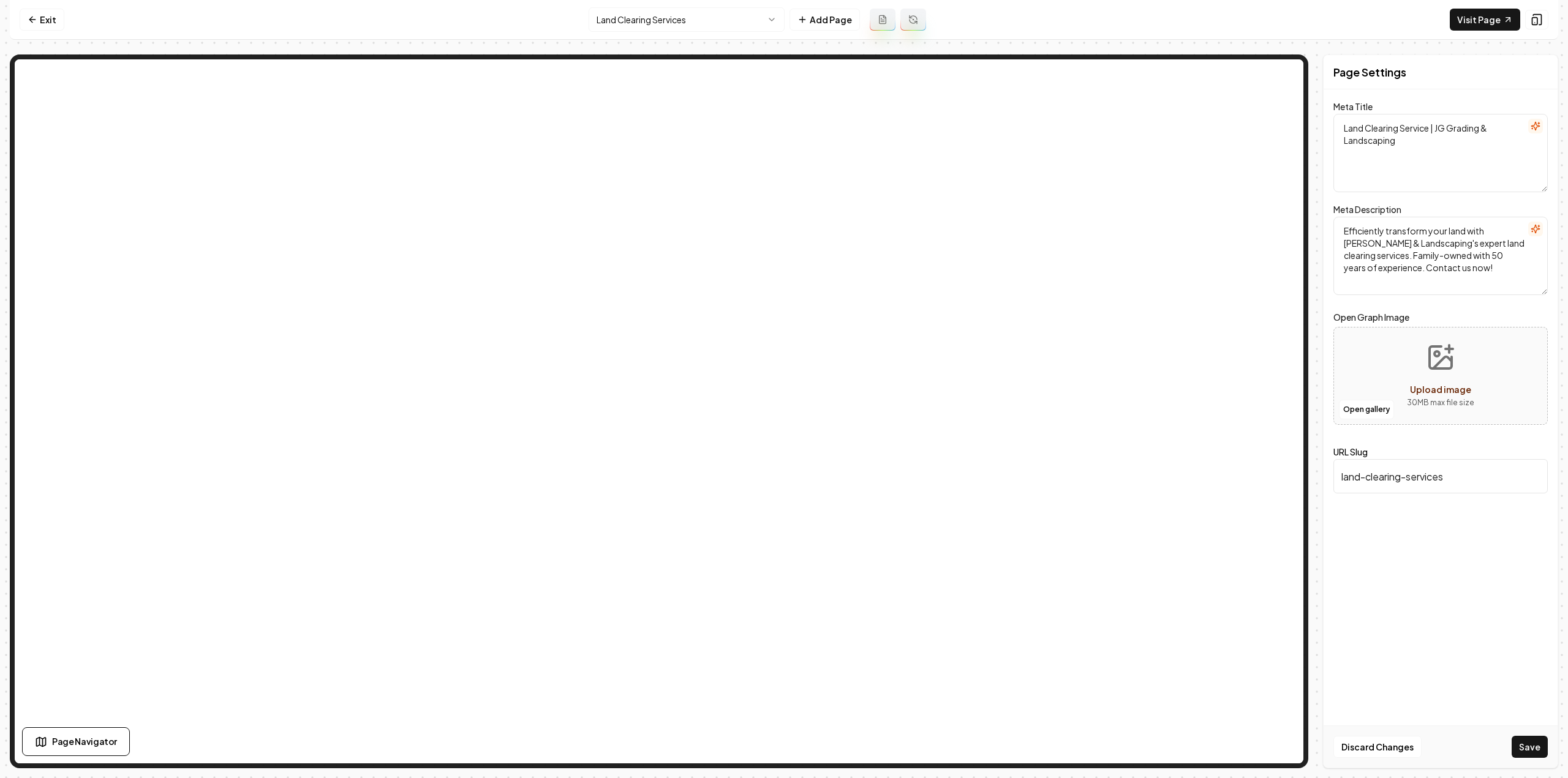
click at [1454, 231] on textarea "Efficiently transform your land with JG Grading & Landscaping's expert land cle…" at bounding box center [1440, 256] width 214 height 79
click at [1453, 231] on textarea "Efficiently transform your land with JG Grading & Landscaping's expert land cle…" at bounding box center [1440, 256] width 214 height 79
paste textarea "Professional land clearing services by JG Grading & Landscaping transform your …"
type textarea "Professional land clearing services by JG Grading & Landscaping transform your …"
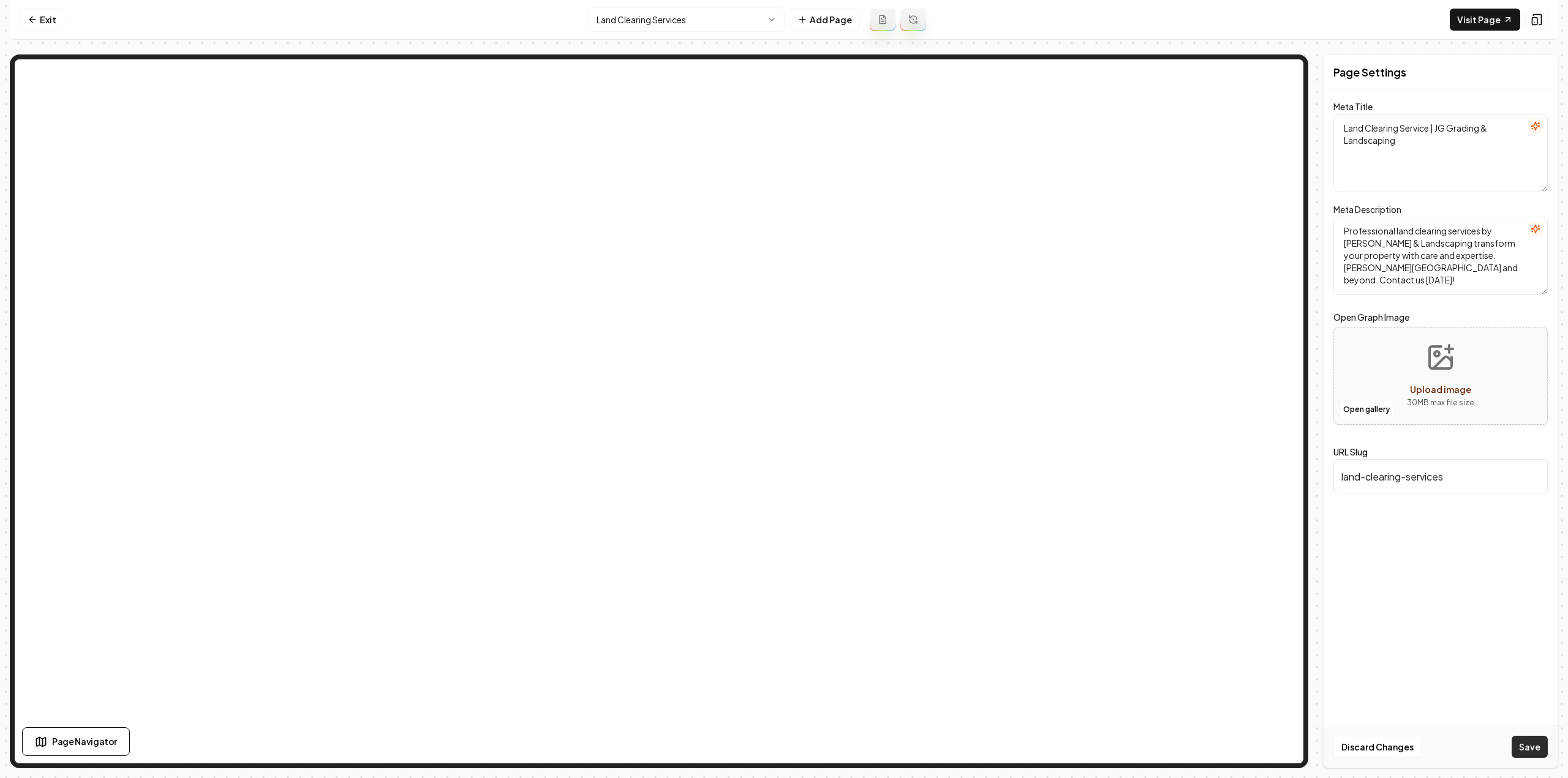
click at [1528, 750] on button "Save" at bounding box center [1529, 747] width 36 height 22
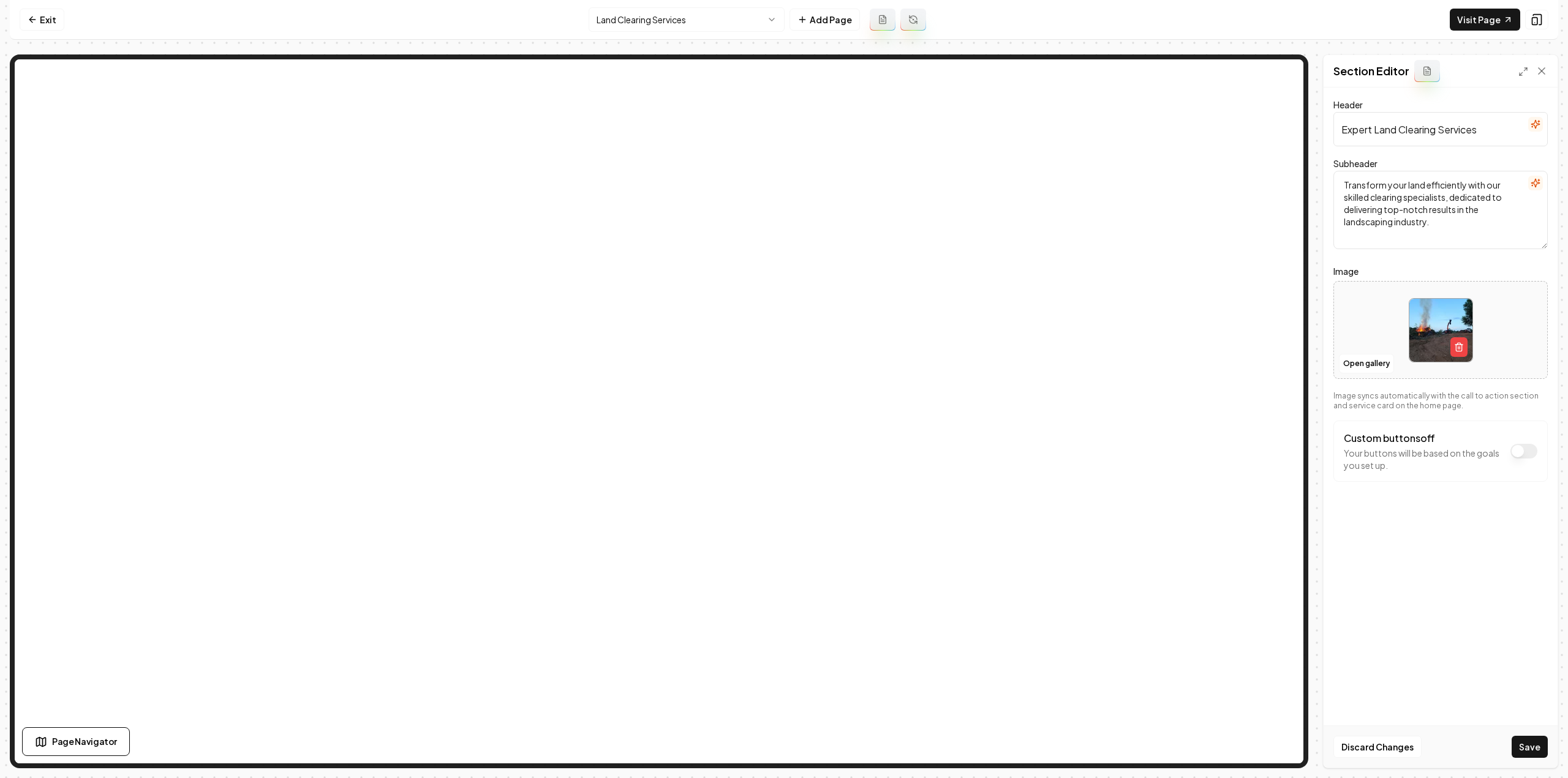
click at [1449, 122] on input "Expert Land Clearing Services" at bounding box center [1440, 129] width 214 height 35
paste input "Professional"
type input "Professional Land Clearing Services"
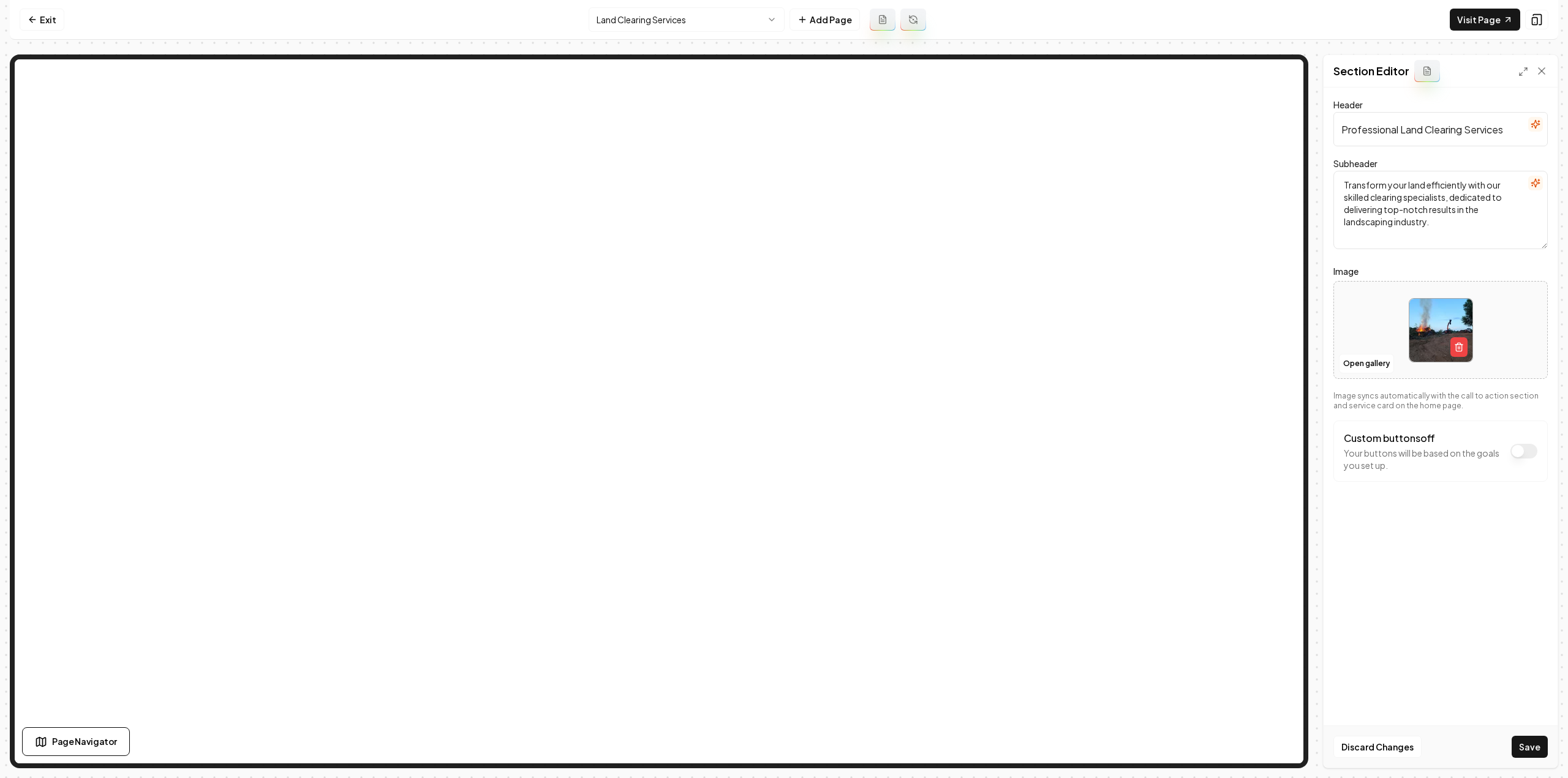
click at [1425, 213] on textarea "Transform your land efficiently with our skilled clearing specialists, dedicate…" at bounding box center [1440, 210] width 214 height 79
paste textarea "Offering exceptional Land Clearing solutions, our team is committed to providin…"
type textarea "Offering exceptional Land Clearing solutions, our team is committed to providin…"
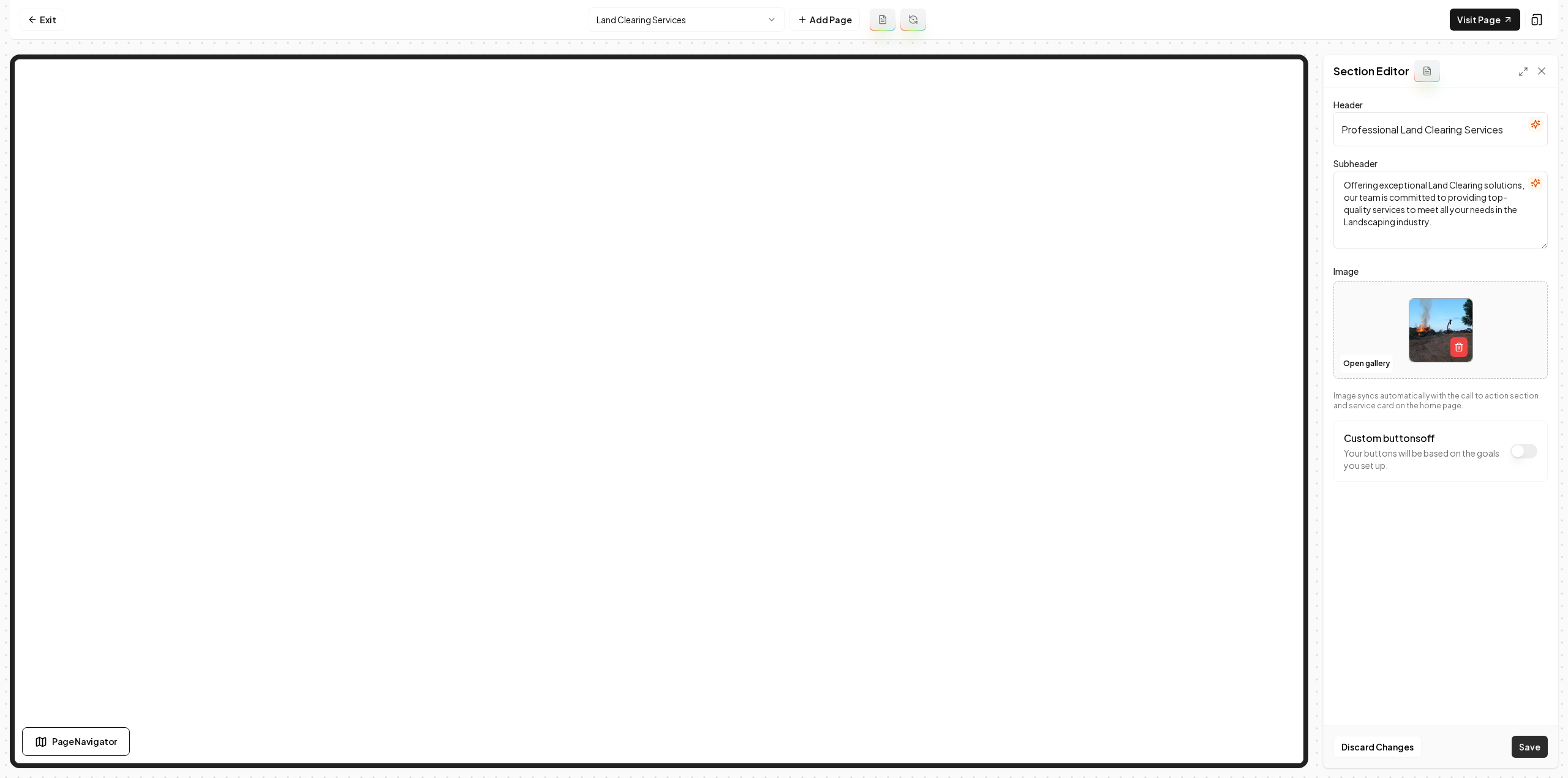
click at [1537, 748] on button "Save" at bounding box center [1529, 747] width 36 height 22
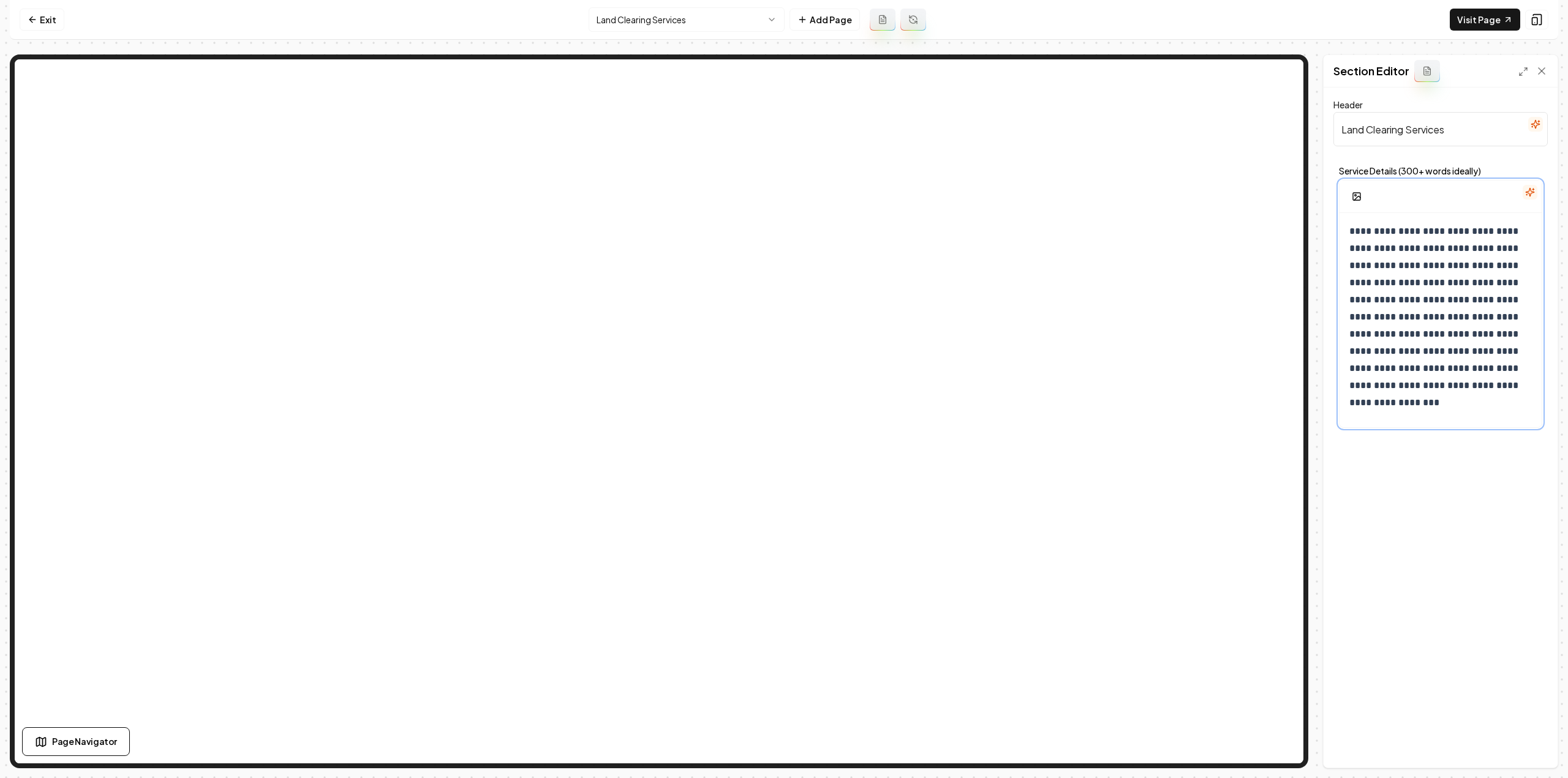
click at [1450, 287] on p "**********" at bounding box center [1437, 317] width 174 height 189
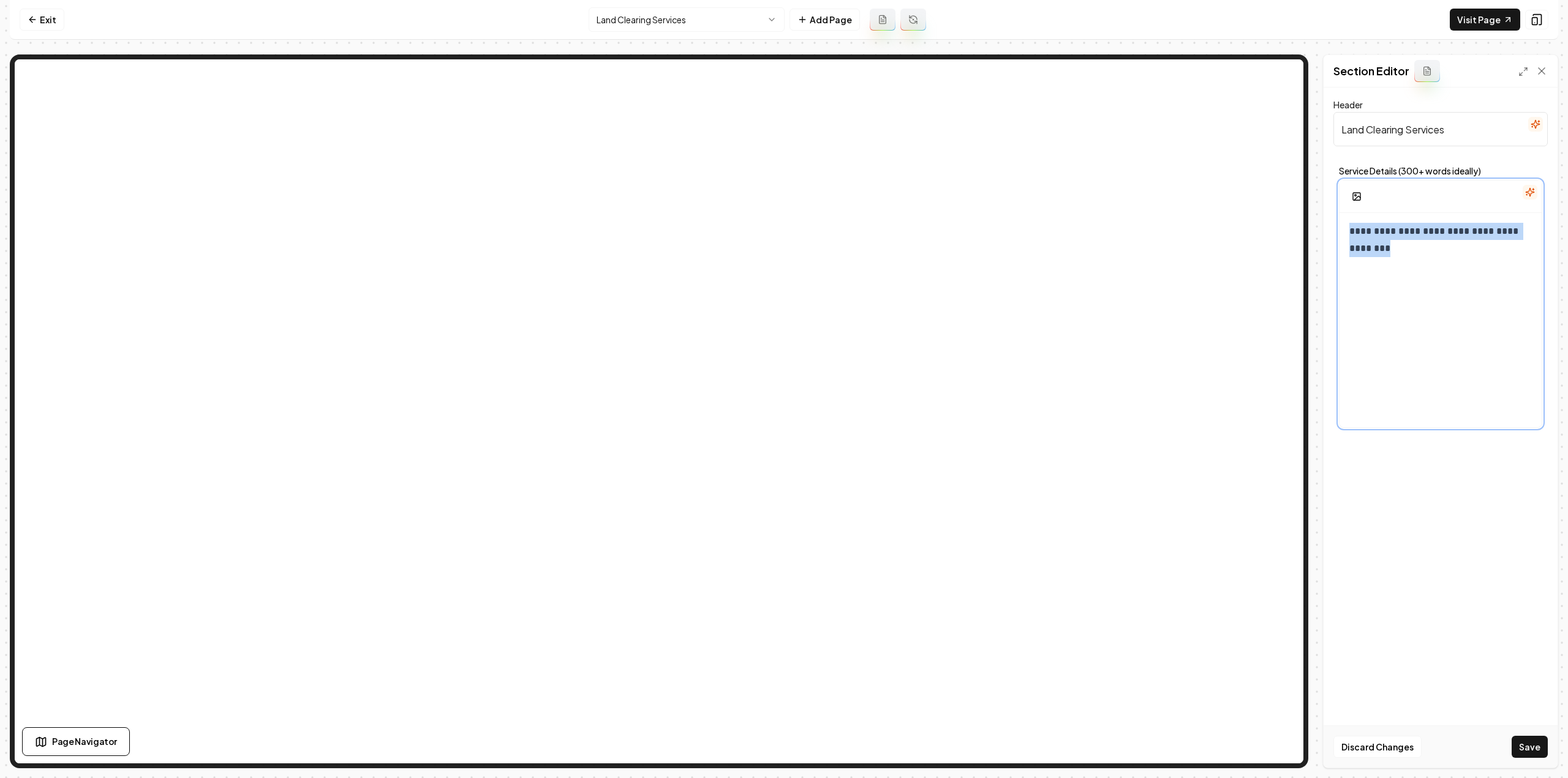
drag, startPoint x: 1400, startPoint y: 251, endPoint x: 1334, endPoint y: 214, distance: 75.7
click at [1334, 214] on div "**********" at bounding box center [1440, 297] width 214 height 273
click at [1380, 212] on button "button" at bounding box center [1382, 205] width 19 height 19
click at [1358, 180] on button "button" at bounding box center [1352, 179] width 19 height 19
click at [1366, 179] on button "button" at bounding box center [1374, 179] width 19 height 19
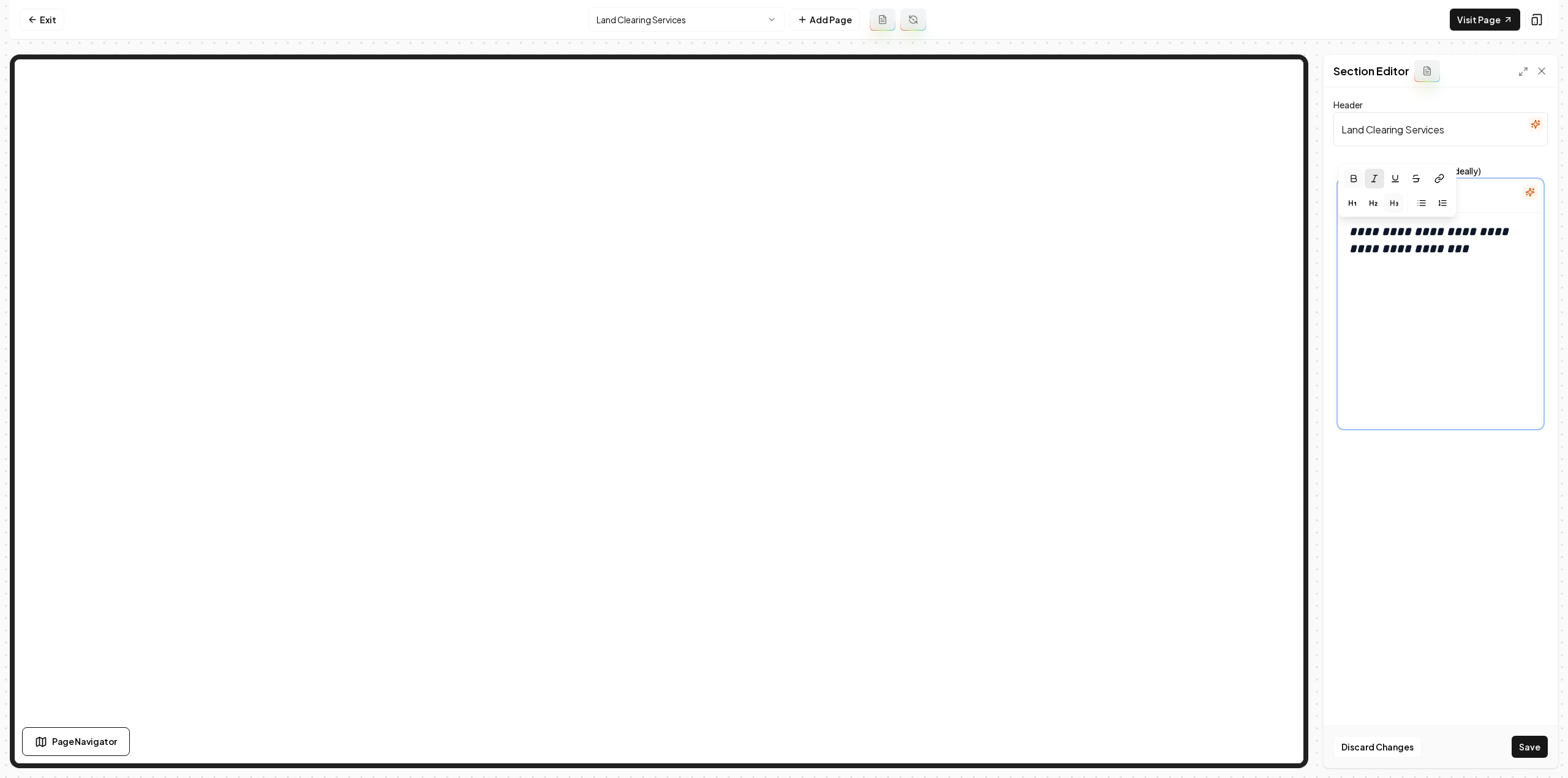
click at [1349, 182] on icon "button" at bounding box center [1354, 179] width 10 height 10
click at [1464, 243] on h3 "**********" at bounding box center [1437, 240] width 174 height 35
click at [1384, 336] on div "**********" at bounding box center [1440, 331] width 202 height 235
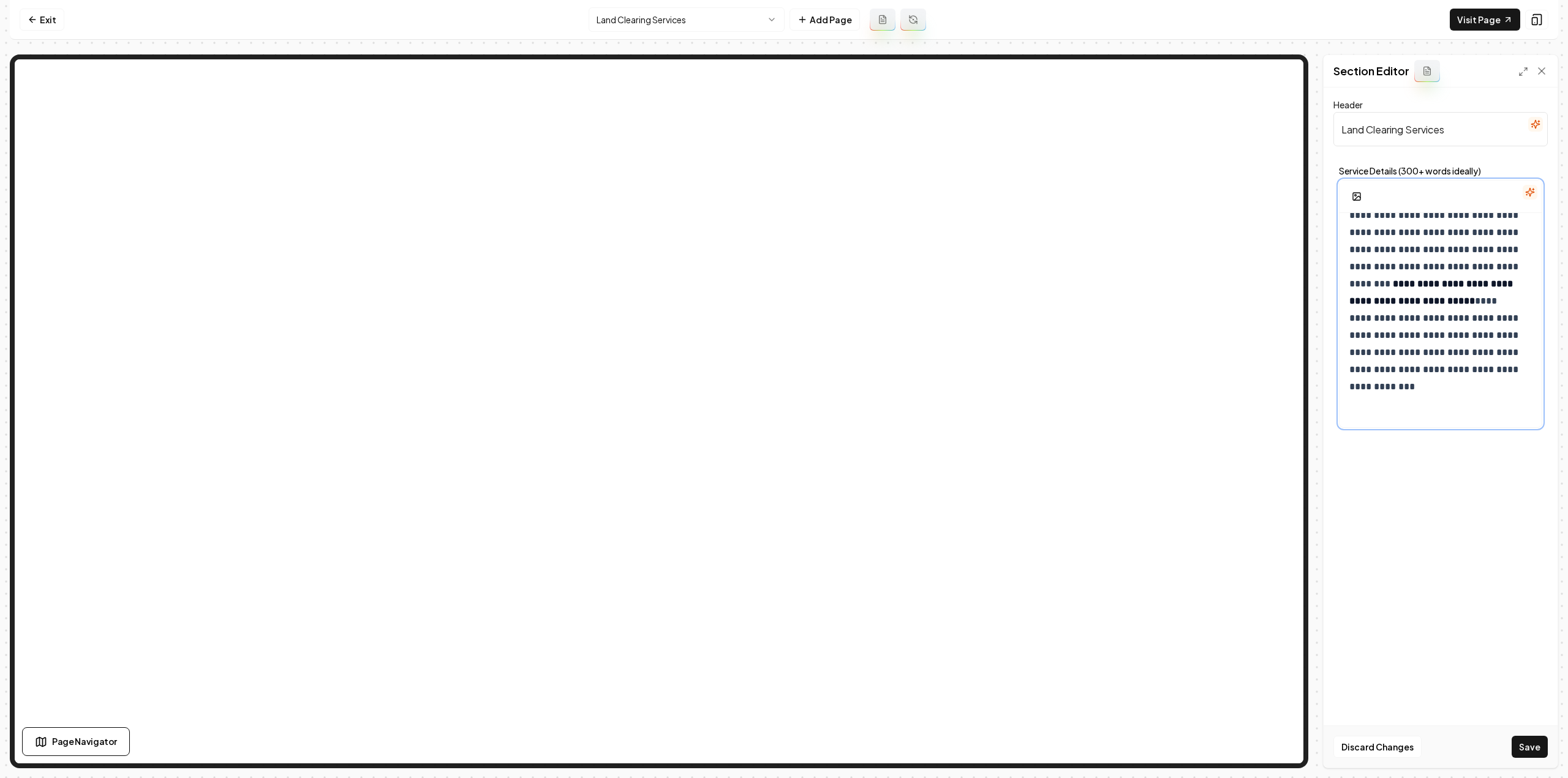
scroll to position [104, 0]
click at [1399, 417] on div "**********" at bounding box center [1440, 268] width 202 height 318
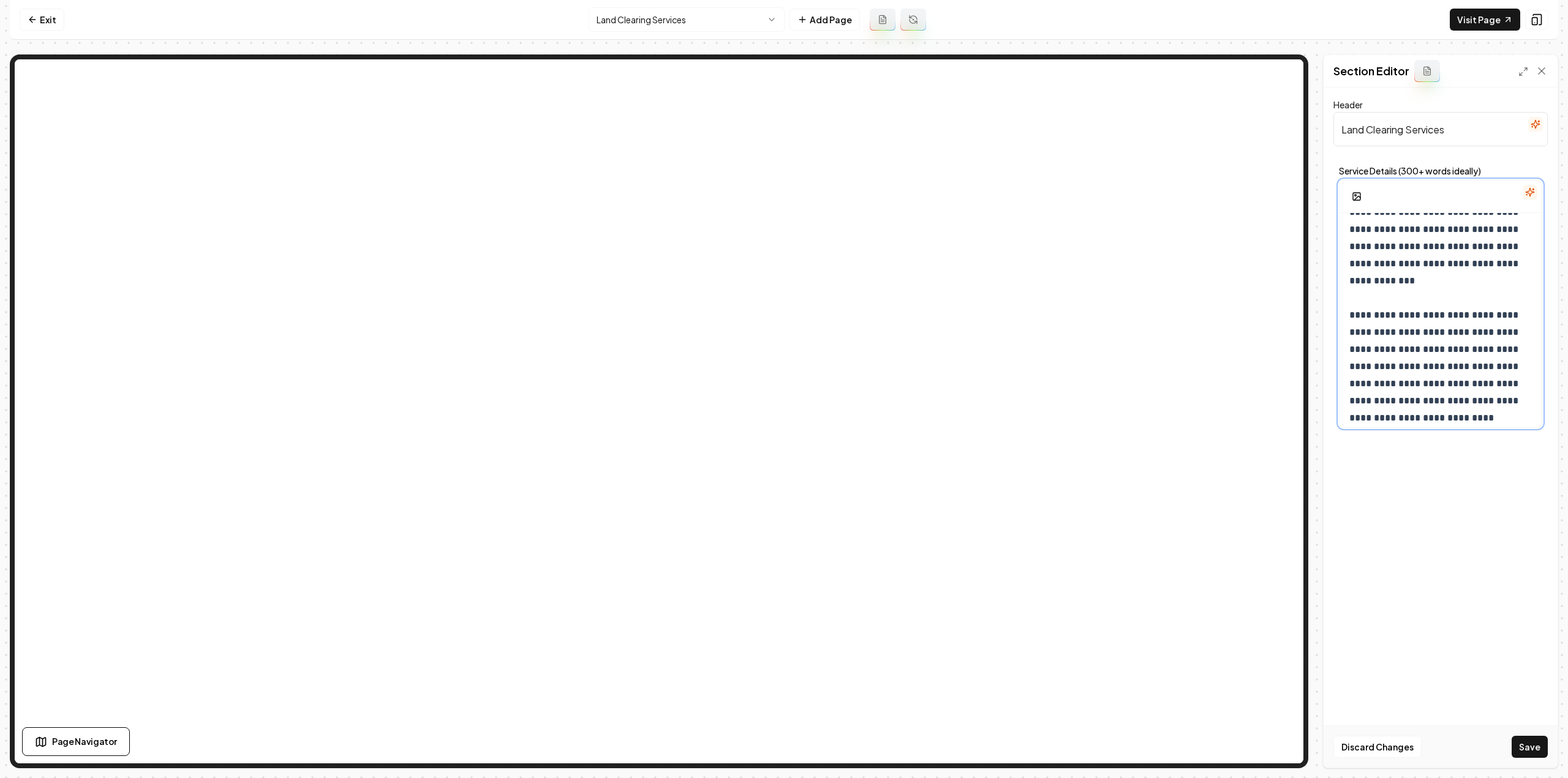
scroll to position [241, 0]
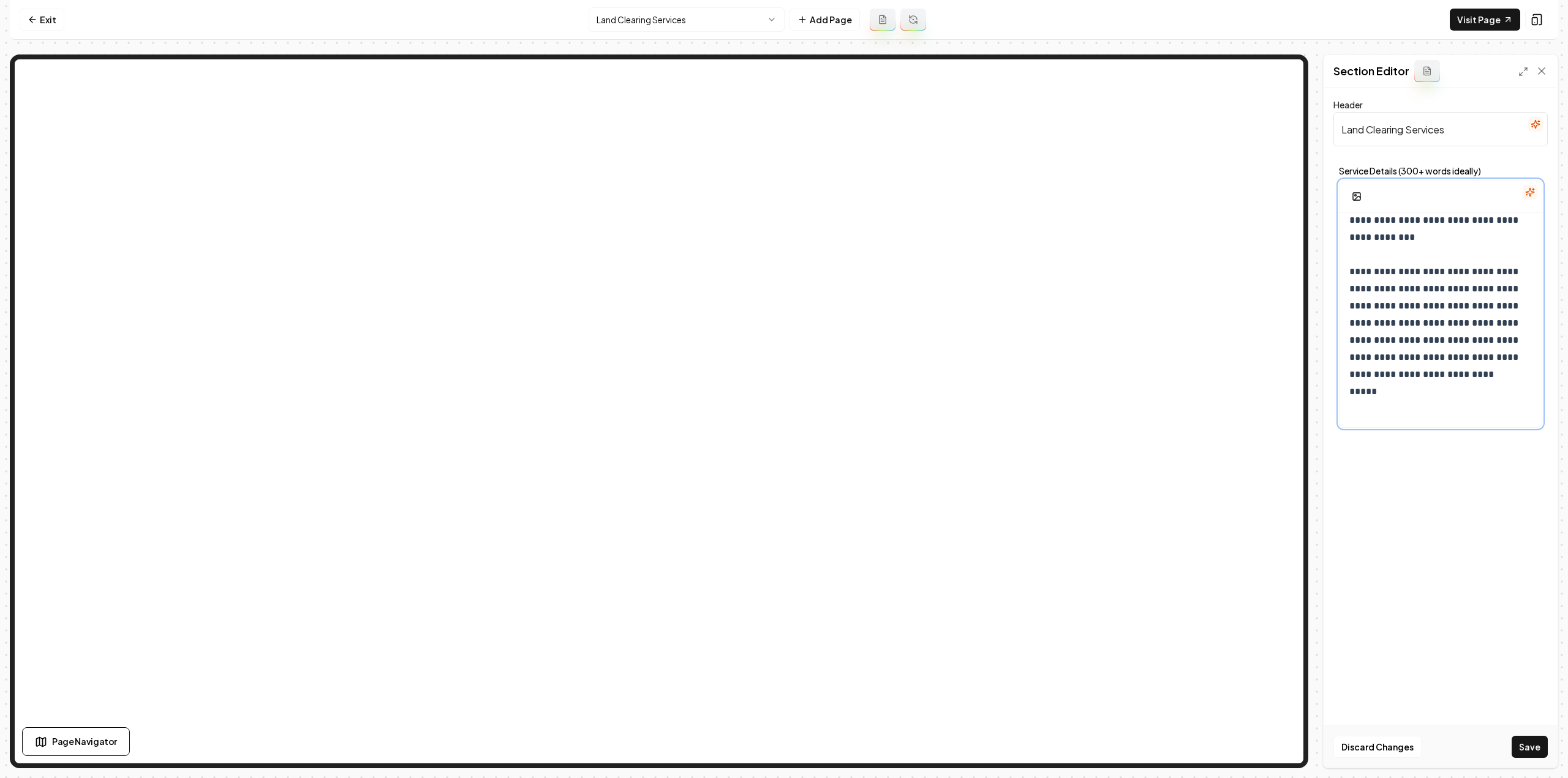
click at [1431, 393] on p "**********" at bounding box center [1437, 229] width 174 height 378
click at [1431, 407] on p "**********" at bounding box center [1437, 229] width 174 height 378
click at [1460, 406] on p "**********" at bounding box center [1437, 229] width 174 height 378
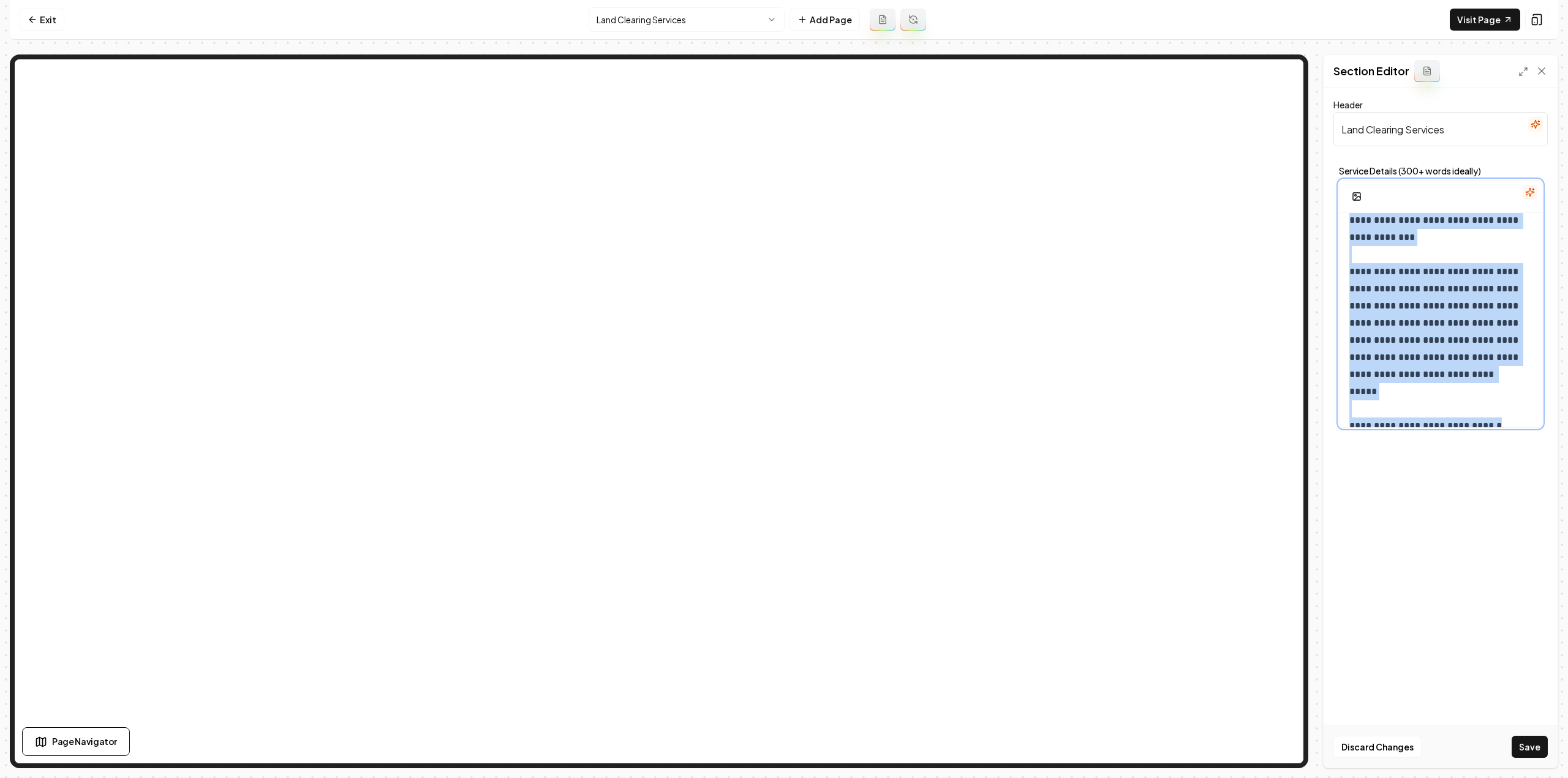
click at [1460, 406] on p "**********" at bounding box center [1437, 229] width 174 height 378
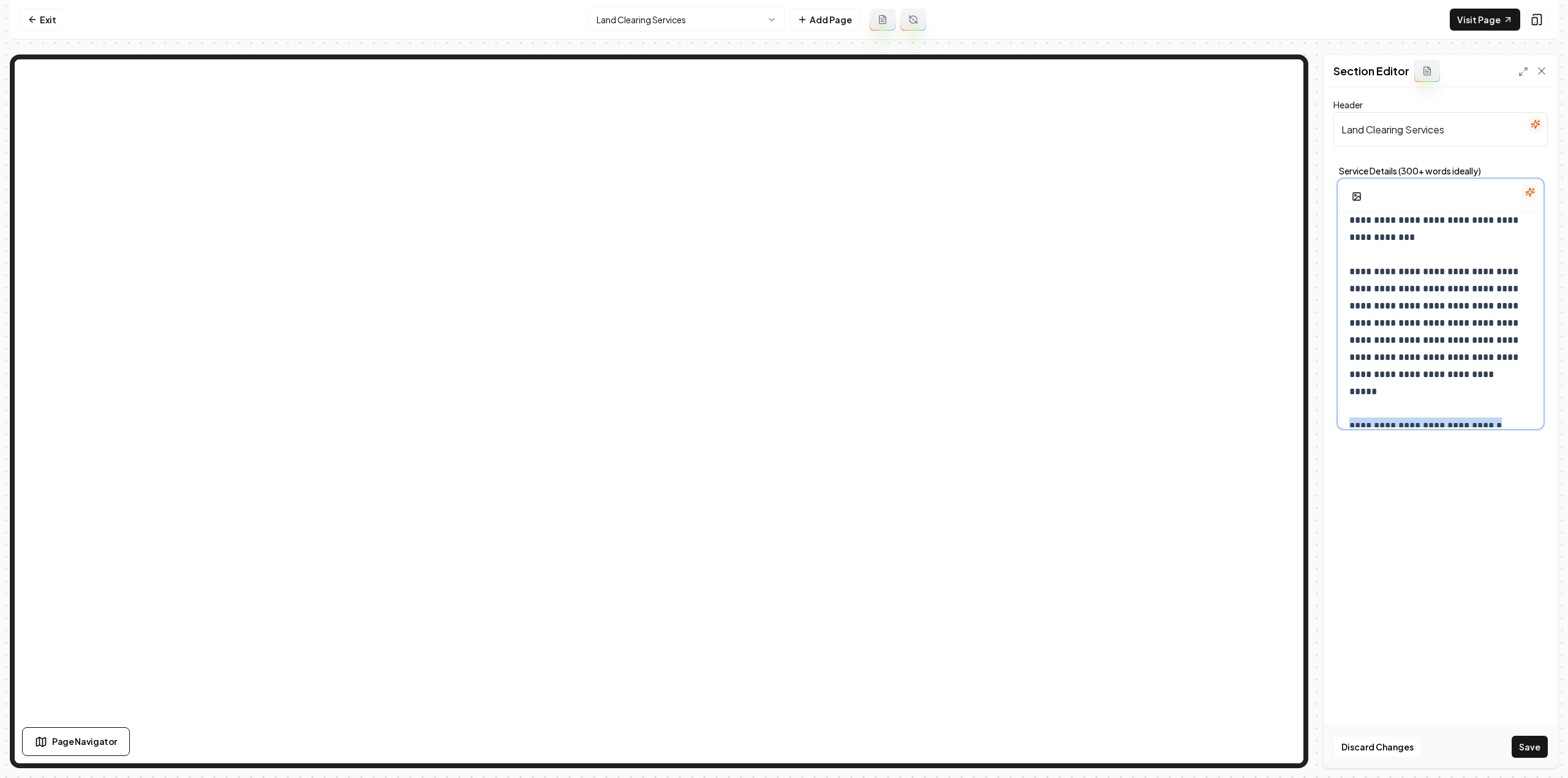
click at [1460, 406] on p "**********" at bounding box center [1437, 229] width 174 height 378
click at [1377, 353] on icon "button" at bounding box center [1382, 358] width 10 height 10
click at [1378, 354] on icon "button" at bounding box center [1383, 358] width 10 height 10
click at [1426, 382] on icon "button" at bounding box center [1423, 383] width 10 height 10
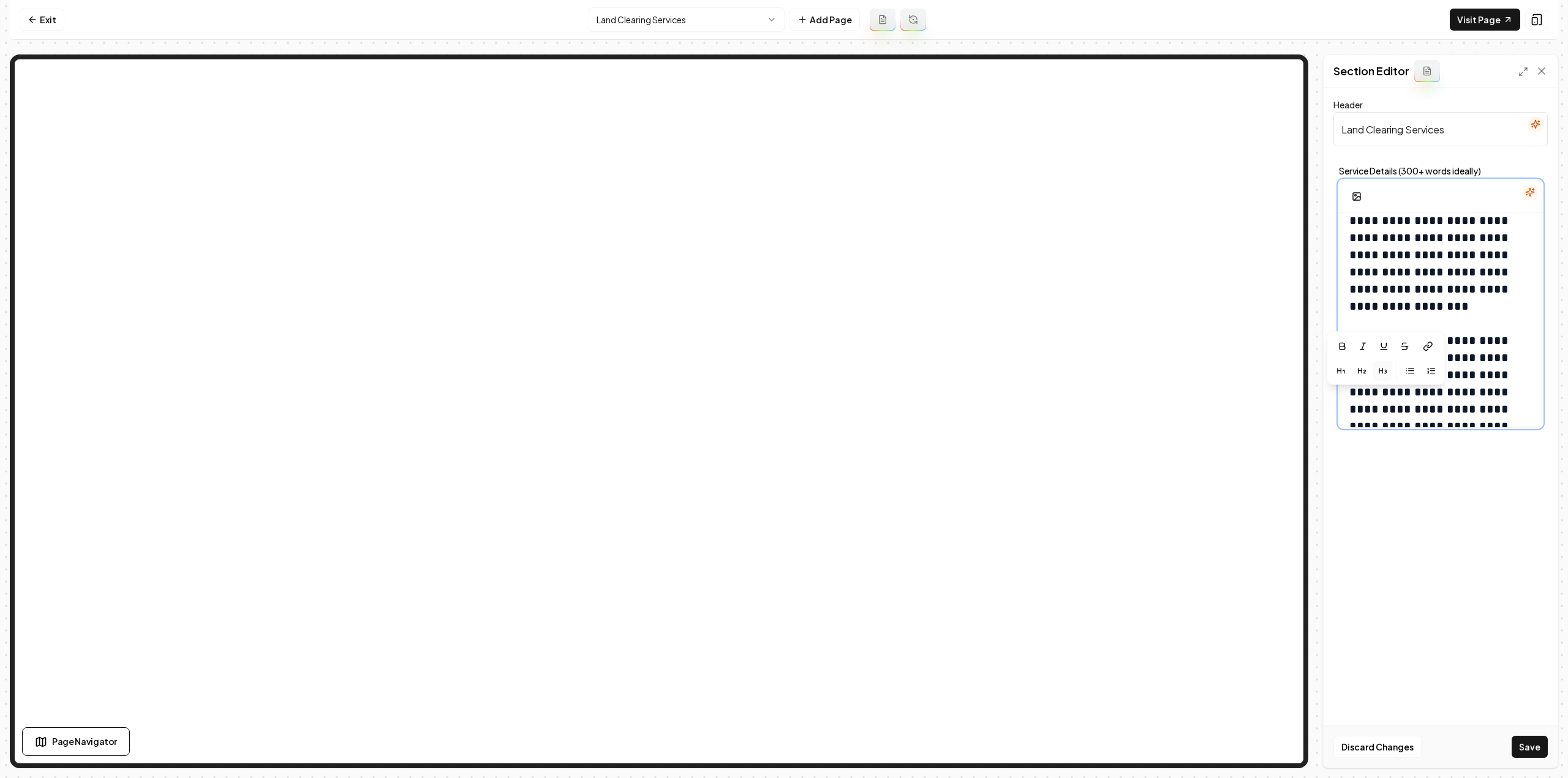
scroll to position [371, 0]
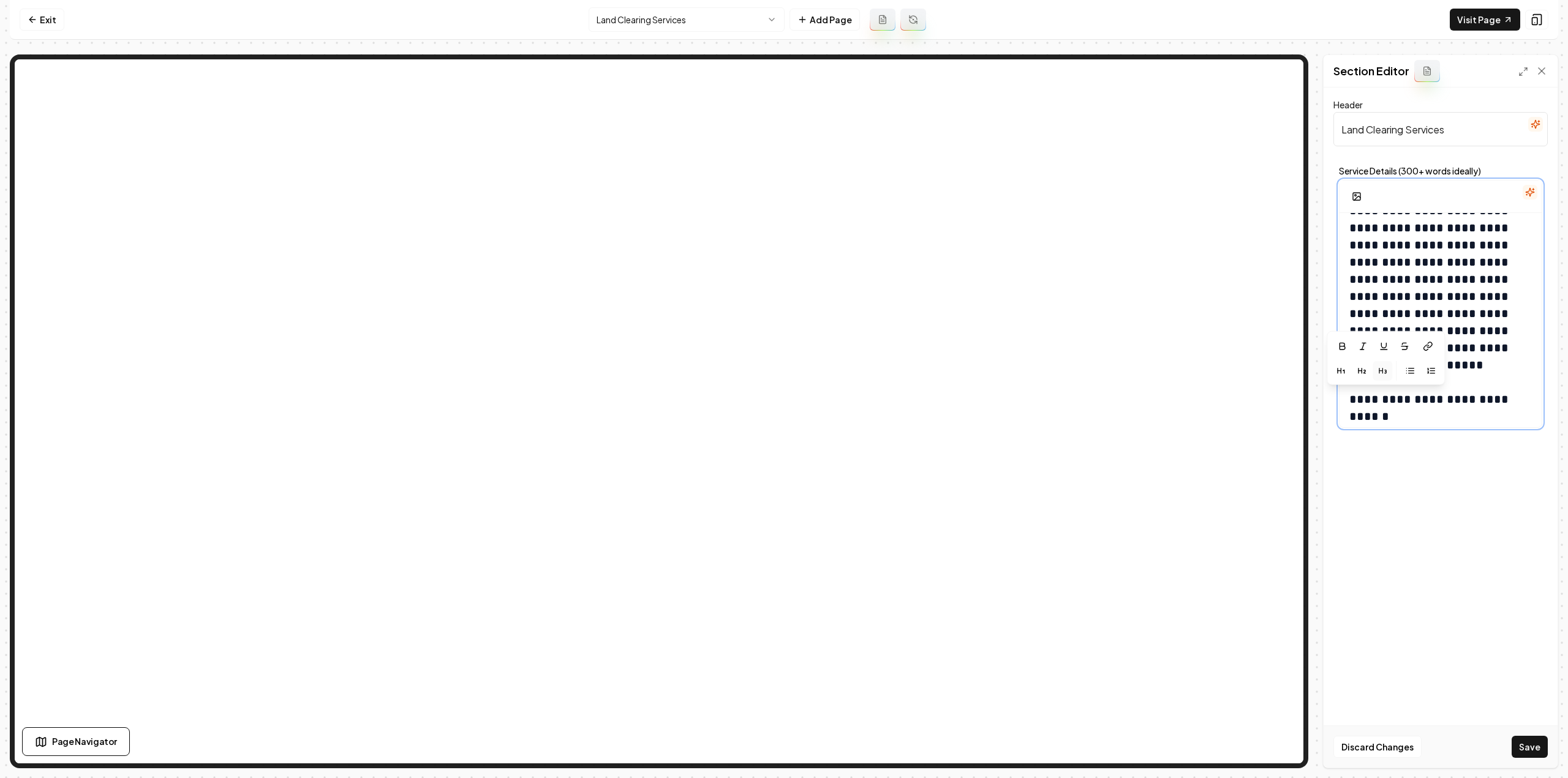
click at [1410, 416] on h3 "**********" at bounding box center [1437, 168] width 174 height 515
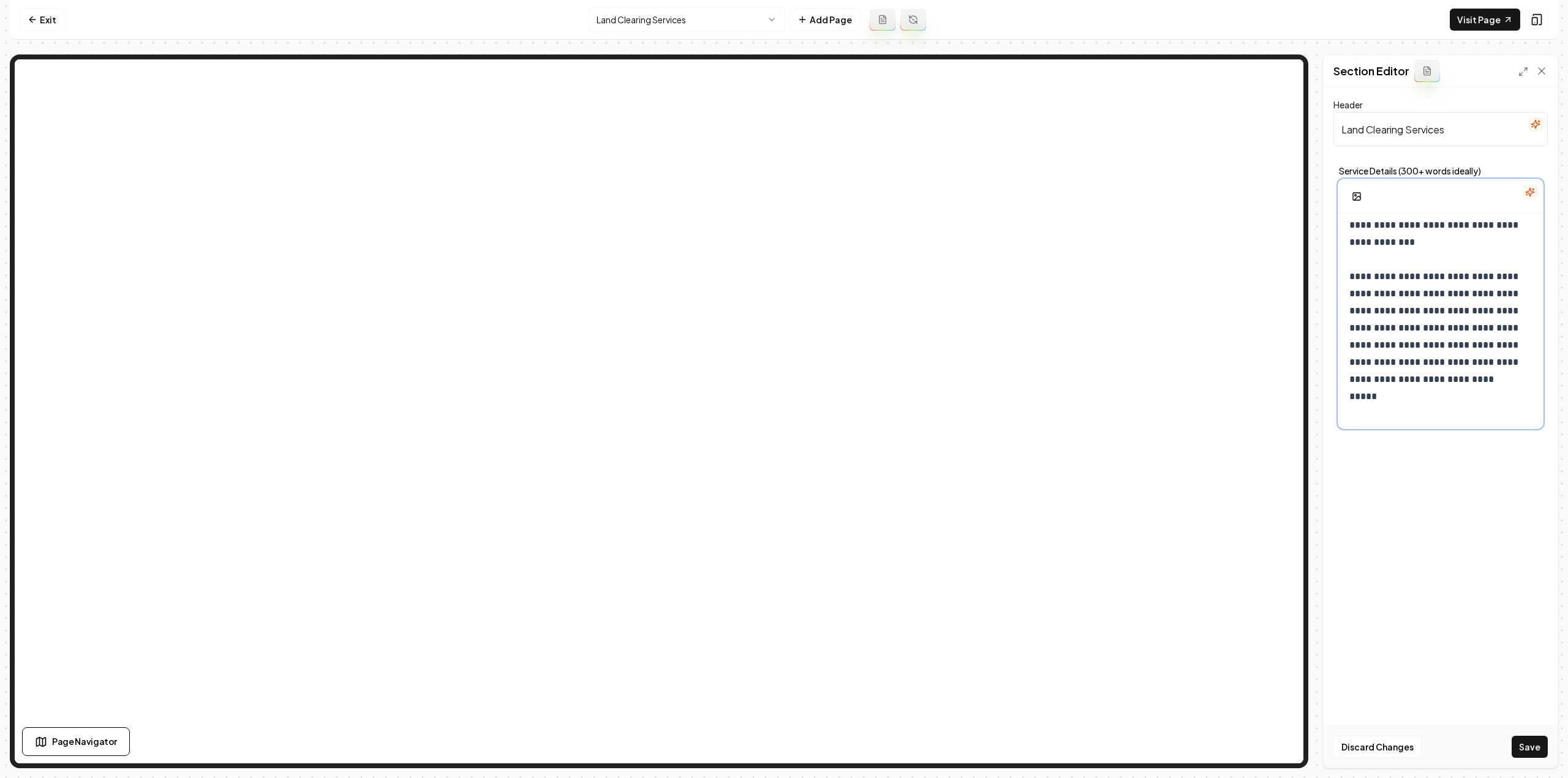
scroll to position [266, 0]
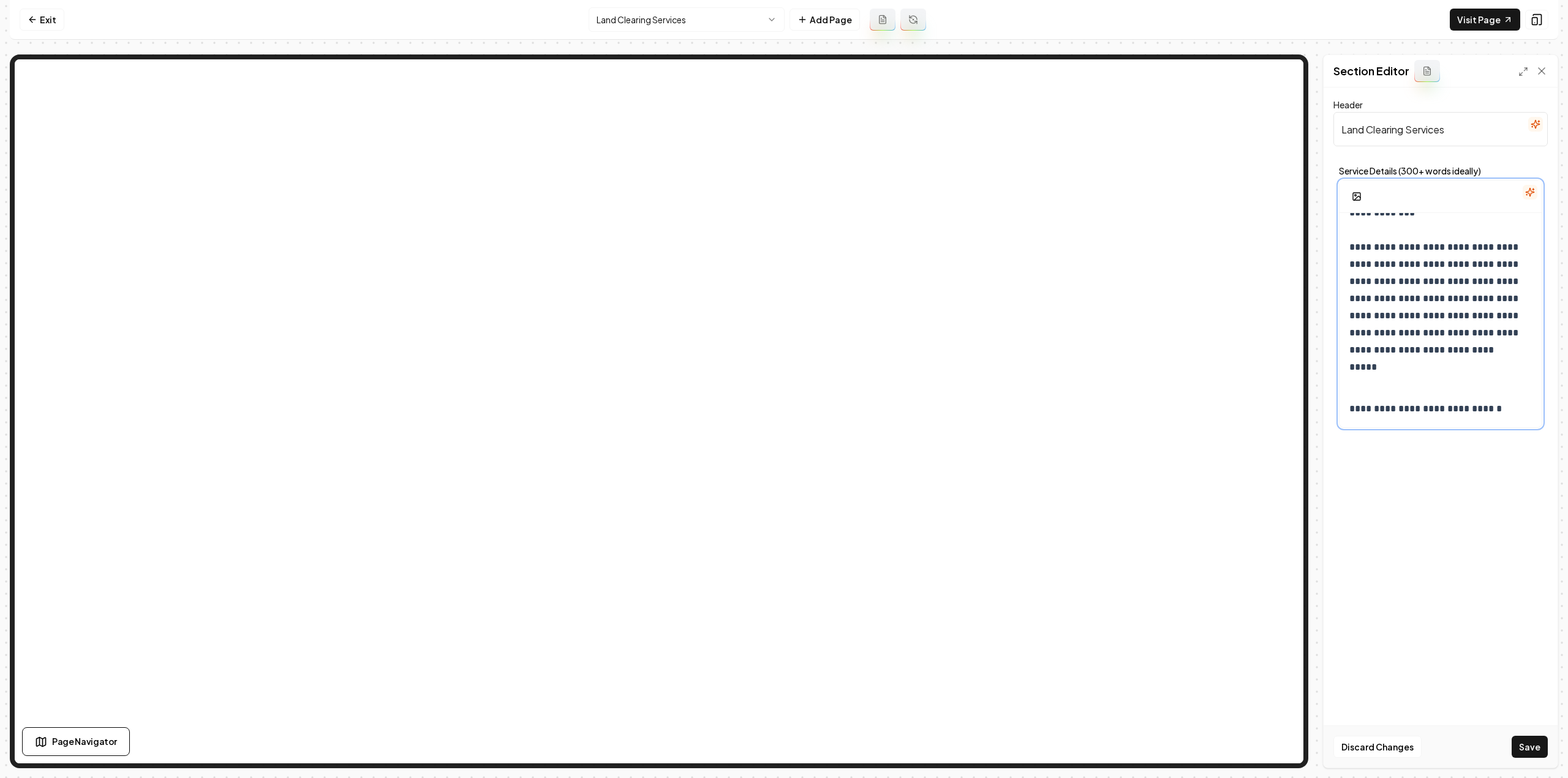
click at [1505, 407] on p "**********" at bounding box center [1437, 409] width 174 height 17
click at [1418, 378] on icon "button" at bounding box center [1423, 383] width 10 height 10
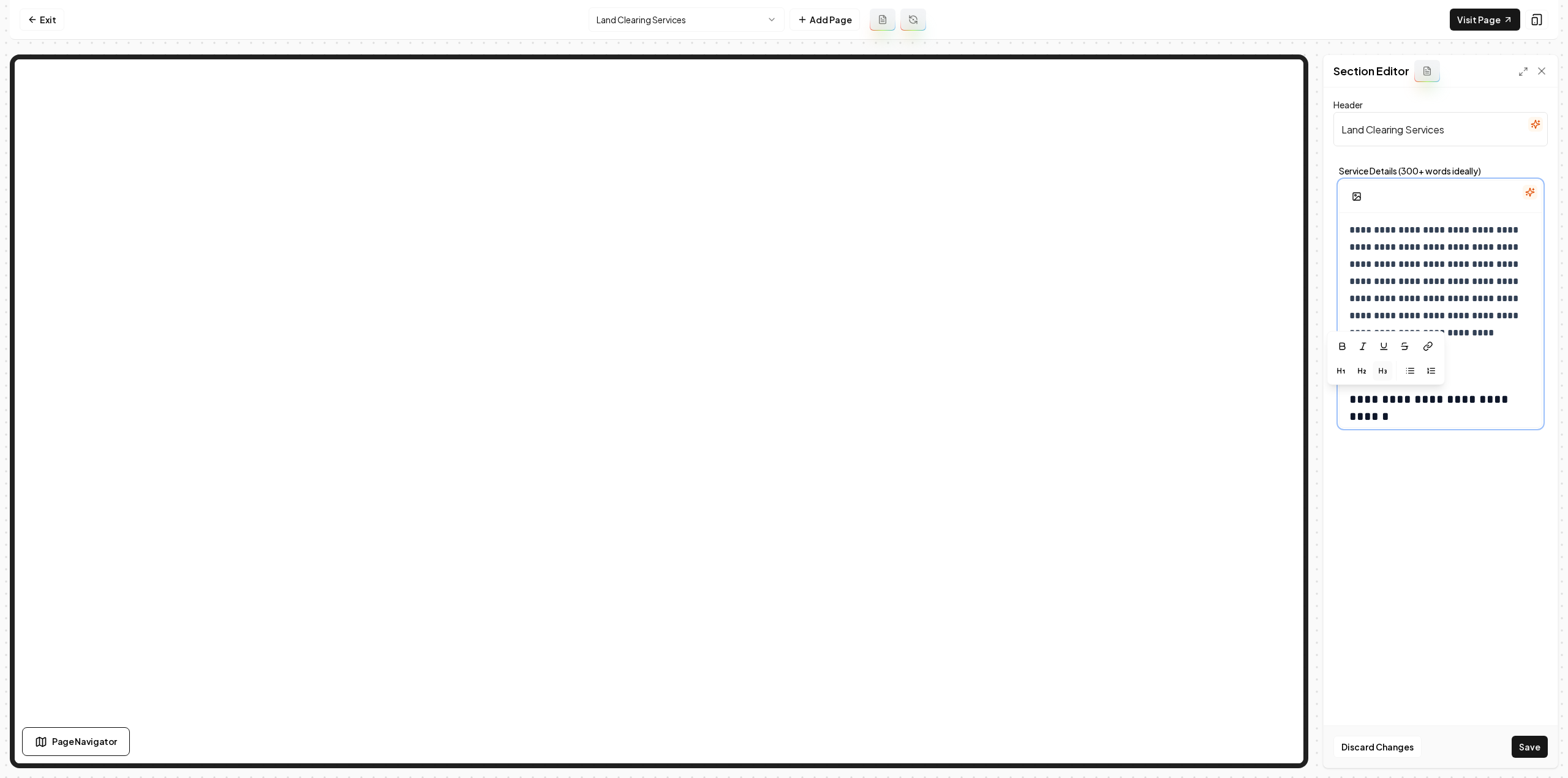
click at [1443, 406] on h3 "**********" at bounding box center [1437, 408] width 174 height 35
click at [1400, 358] on p at bounding box center [1441, 362] width 183 height 17
click at [1433, 411] on h3 "**********" at bounding box center [1437, 400] width 174 height 35
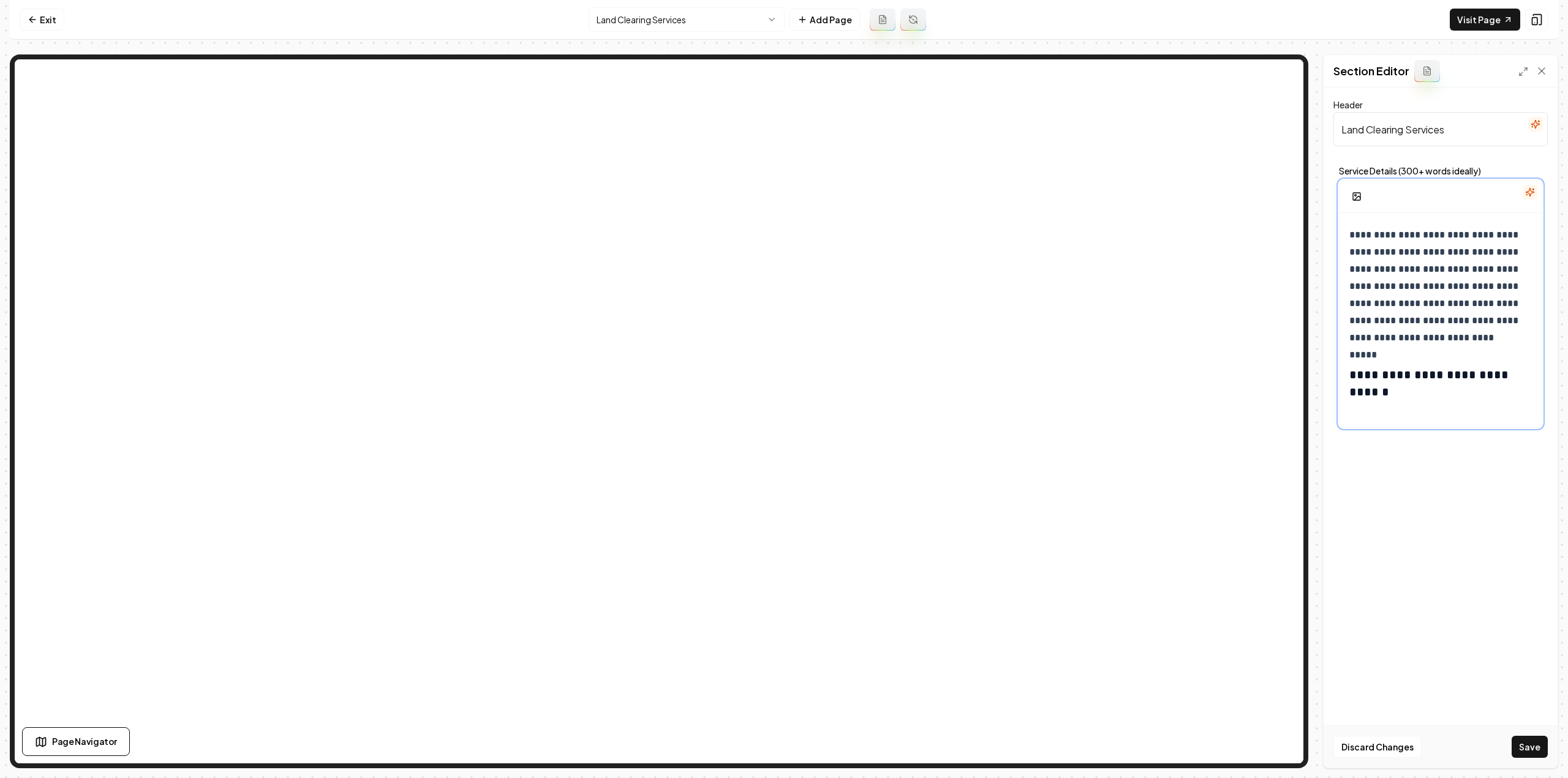
drag, startPoint x: 1413, startPoint y: 407, endPoint x: 1420, endPoint y: 398, distance: 11.4
click at [1413, 407] on h3 "**********" at bounding box center [1437, 392] width 174 height 52
click at [1411, 425] on div "**********" at bounding box center [1440, 181] width 202 height 493
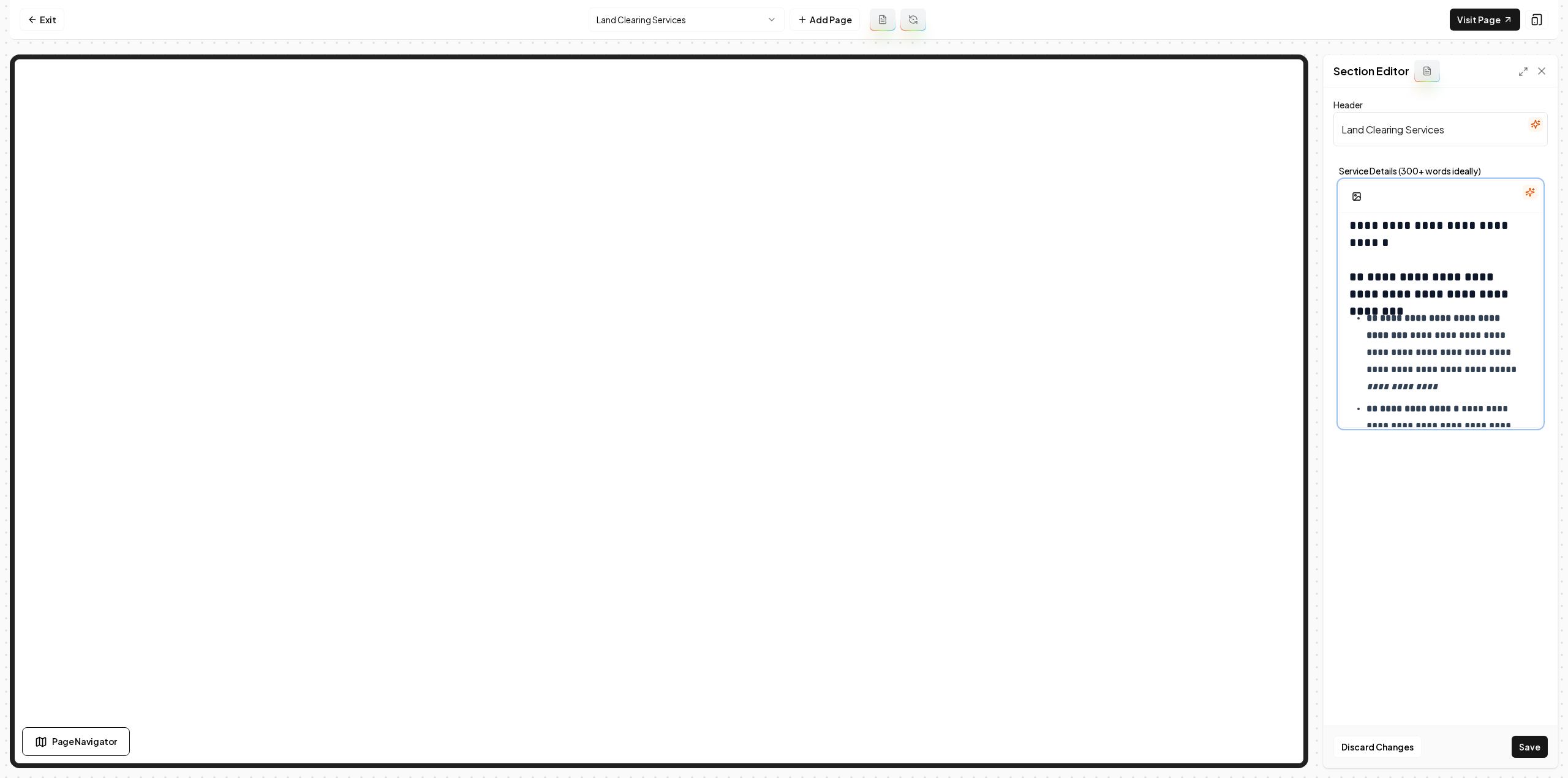
scroll to position [426, 0]
click at [1363, 279] on strong "**********" at bounding box center [1431, 295] width 163 height 47
click at [1351, 279] on strong "**" at bounding box center [1356, 279] width 14 height 12
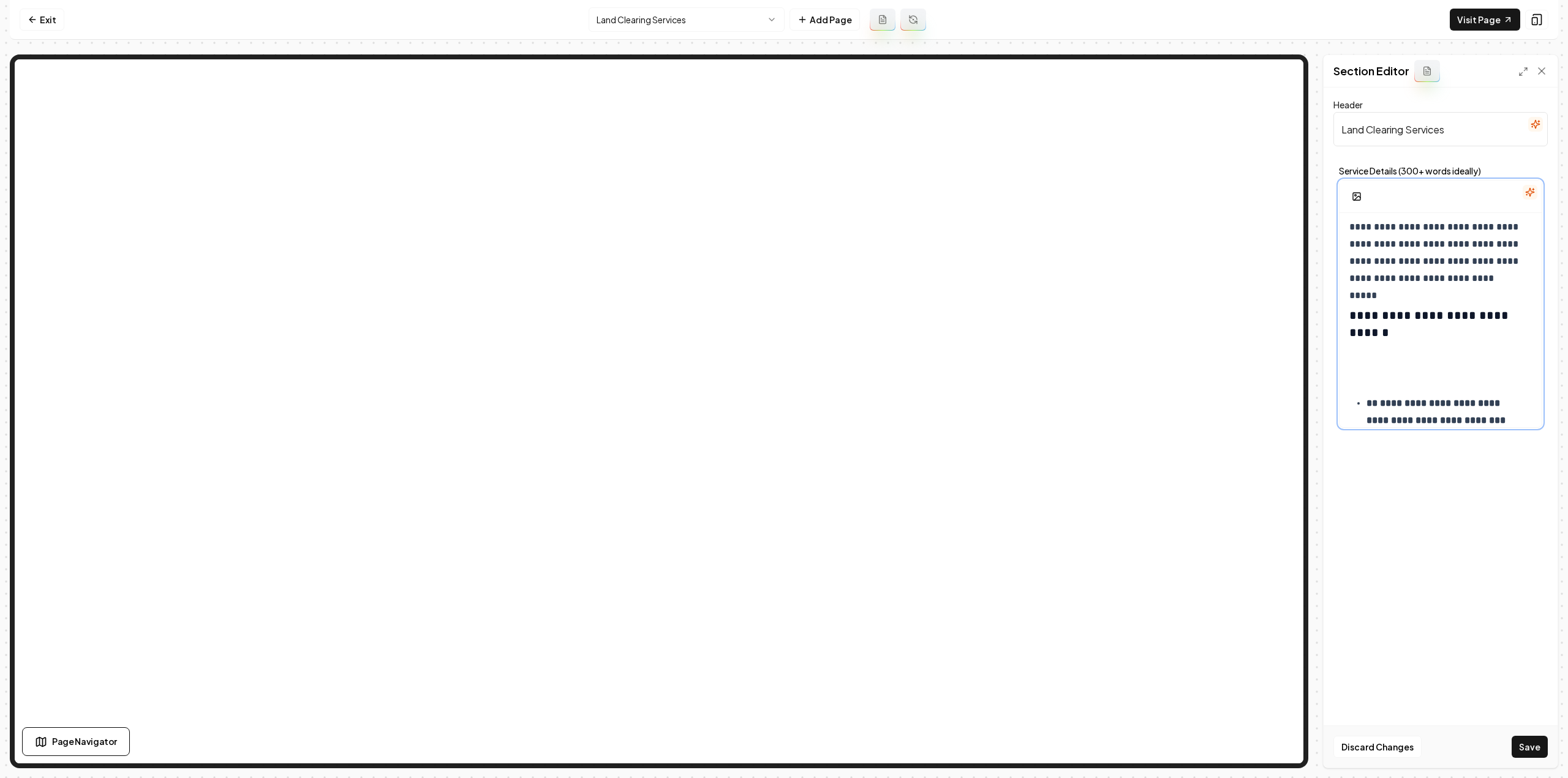
scroll to position [399, 0]
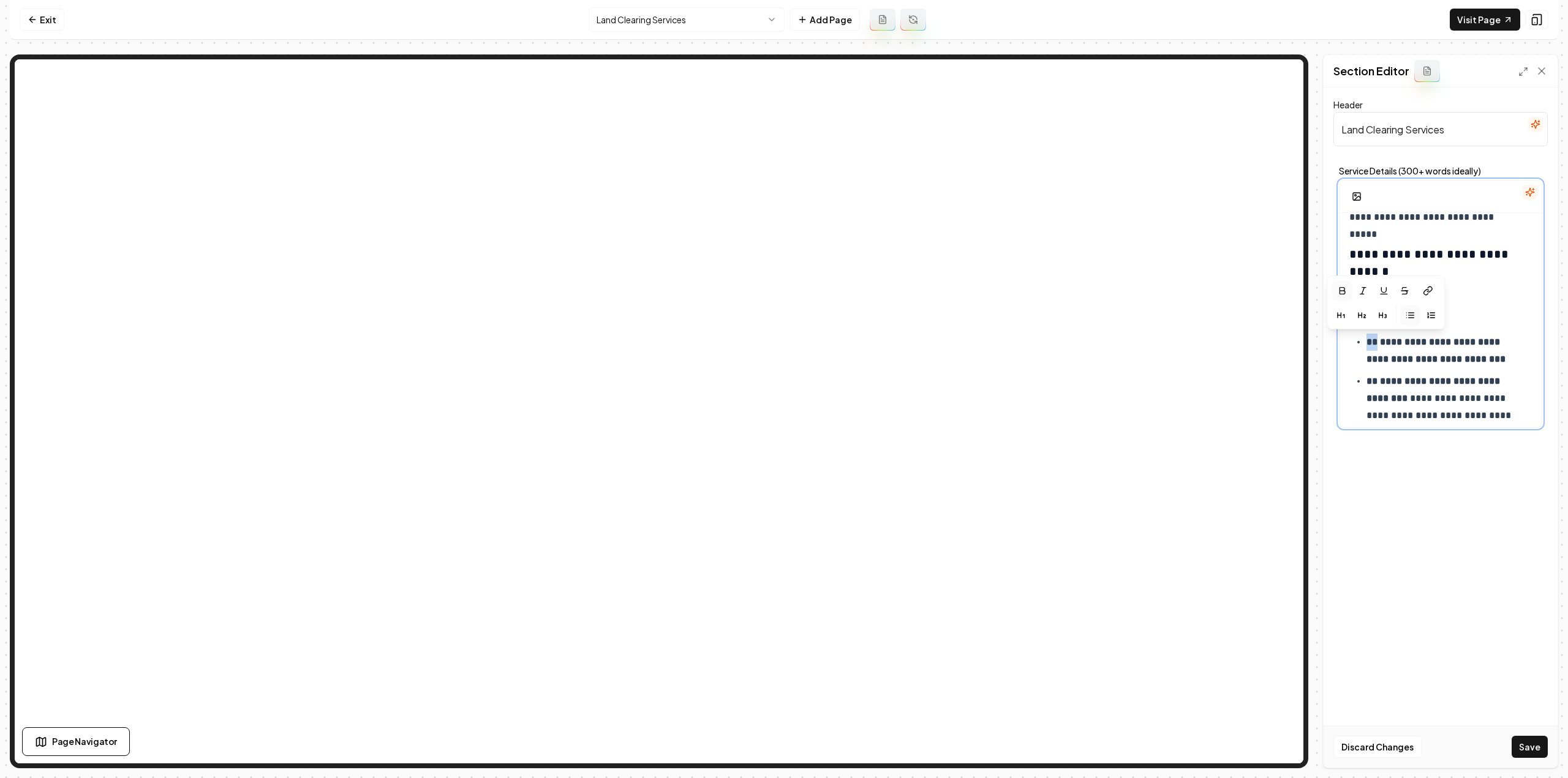
drag, startPoint x: 1376, startPoint y: 342, endPoint x: 1365, endPoint y: 340, distance: 11.2
click at [1365, 340] on ul "**********" at bounding box center [1441, 472] width 183 height 277
click at [1372, 338] on strong "**" at bounding box center [1372, 342] width 11 height 9
drag, startPoint x: 1380, startPoint y: 339, endPoint x: 1365, endPoint y: 337, distance: 15.1
click at [1365, 337] on ul "**********" at bounding box center [1441, 472] width 183 height 277
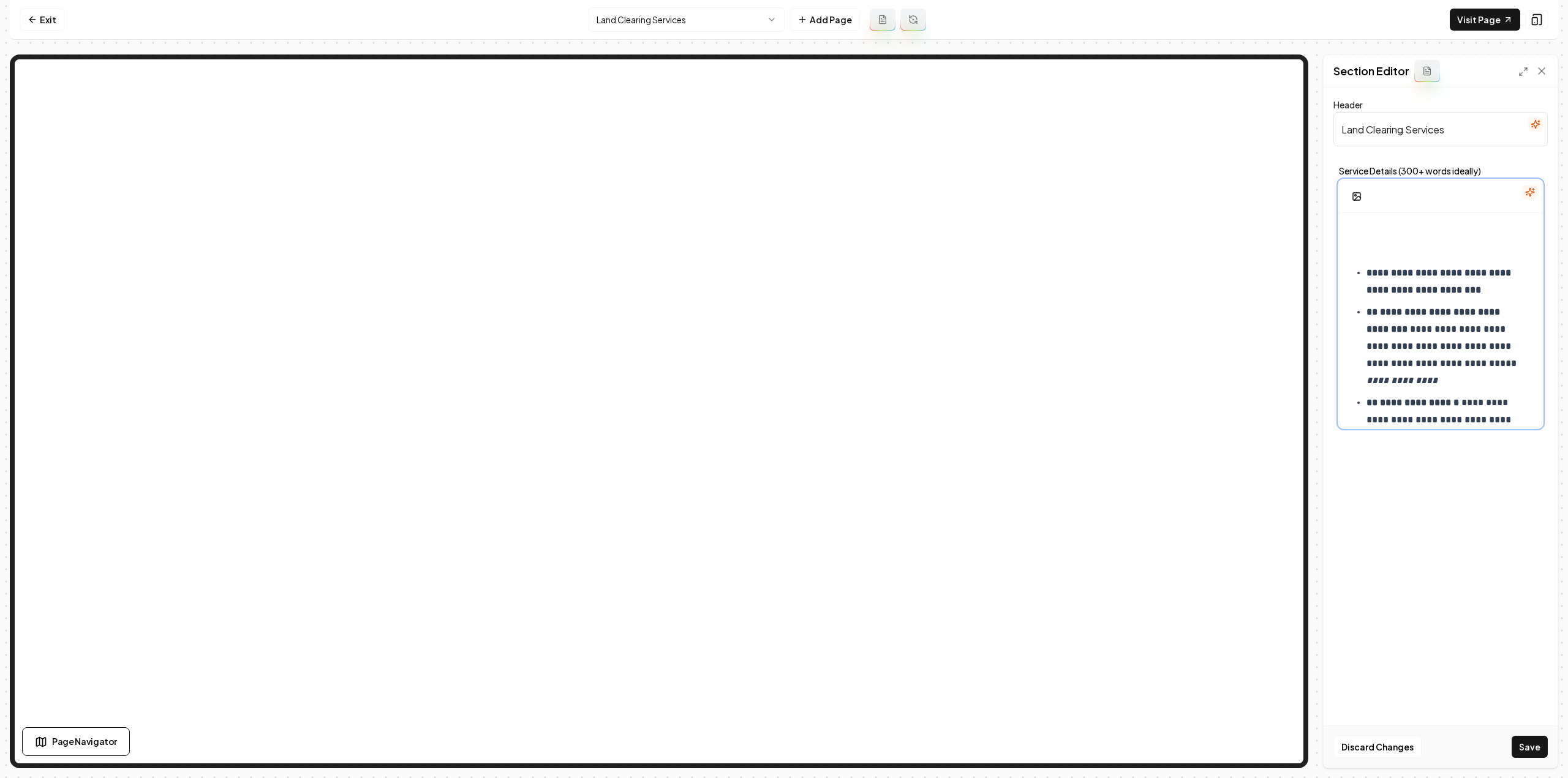
scroll to position [521, 0]
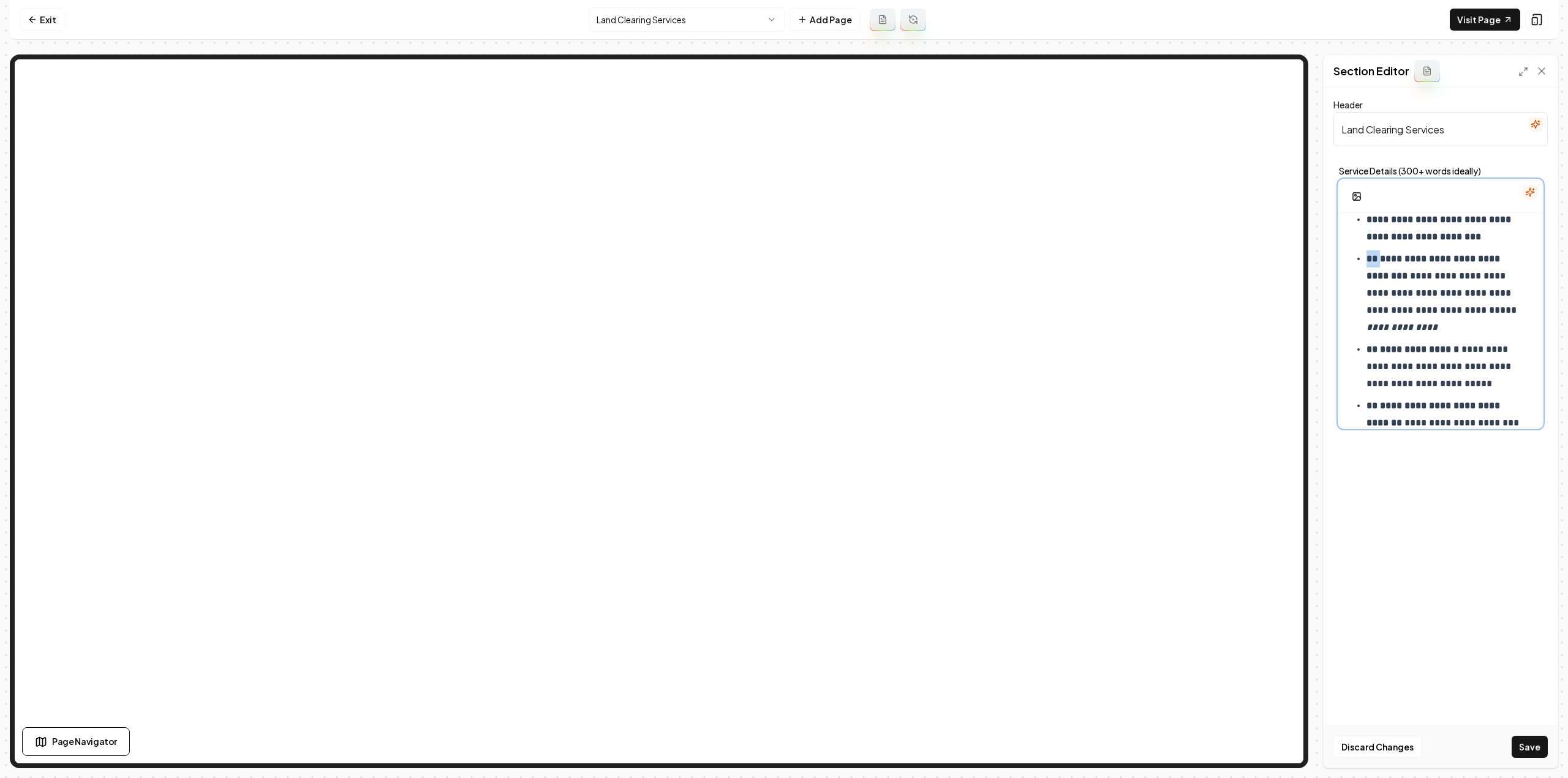
drag, startPoint x: 1379, startPoint y: 256, endPoint x: 1363, endPoint y: 256, distance: 16.0
click at [1363, 256] on ul "**********" at bounding box center [1441, 350] width 183 height 277
drag, startPoint x: 1378, startPoint y: 350, endPoint x: 1366, endPoint y: 347, distance: 12.4
click at [1366, 347] on p "**********" at bounding box center [1445, 367] width 157 height 52
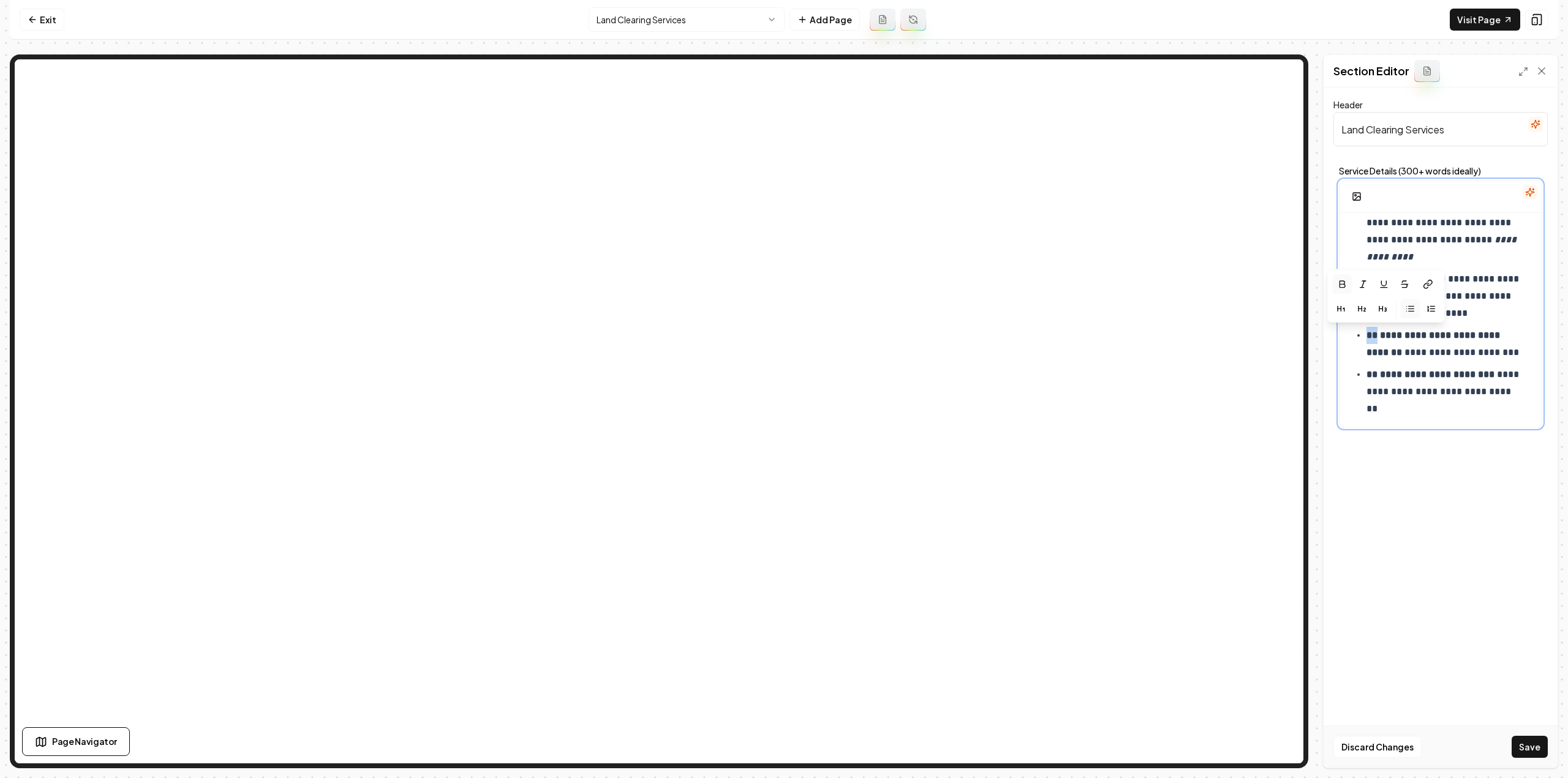
drag, startPoint x: 1376, startPoint y: 338, endPoint x: 1363, endPoint y: 335, distance: 13.3
click at [1363, 335] on ul "**********" at bounding box center [1441, 279] width 183 height 277
drag, startPoint x: 1378, startPoint y: 367, endPoint x: 1366, endPoint y: 370, distance: 12.4
click at [1366, 370] on p "**********" at bounding box center [1445, 392] width 157 height 52
click at [1477, 416] on p "**********" at bounding box center [1445, 392] width 157 height 52
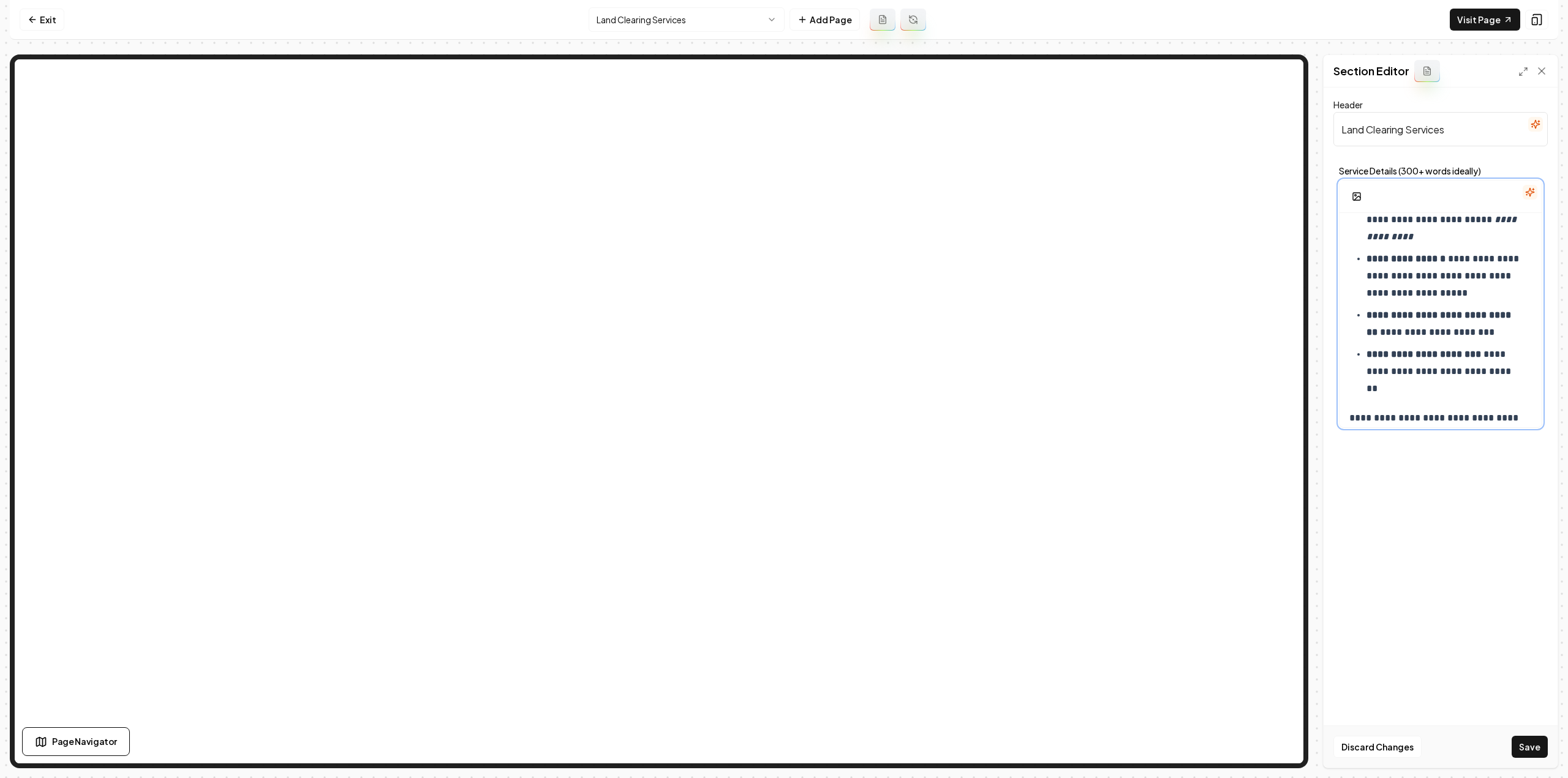
scroll to position [629, 0]
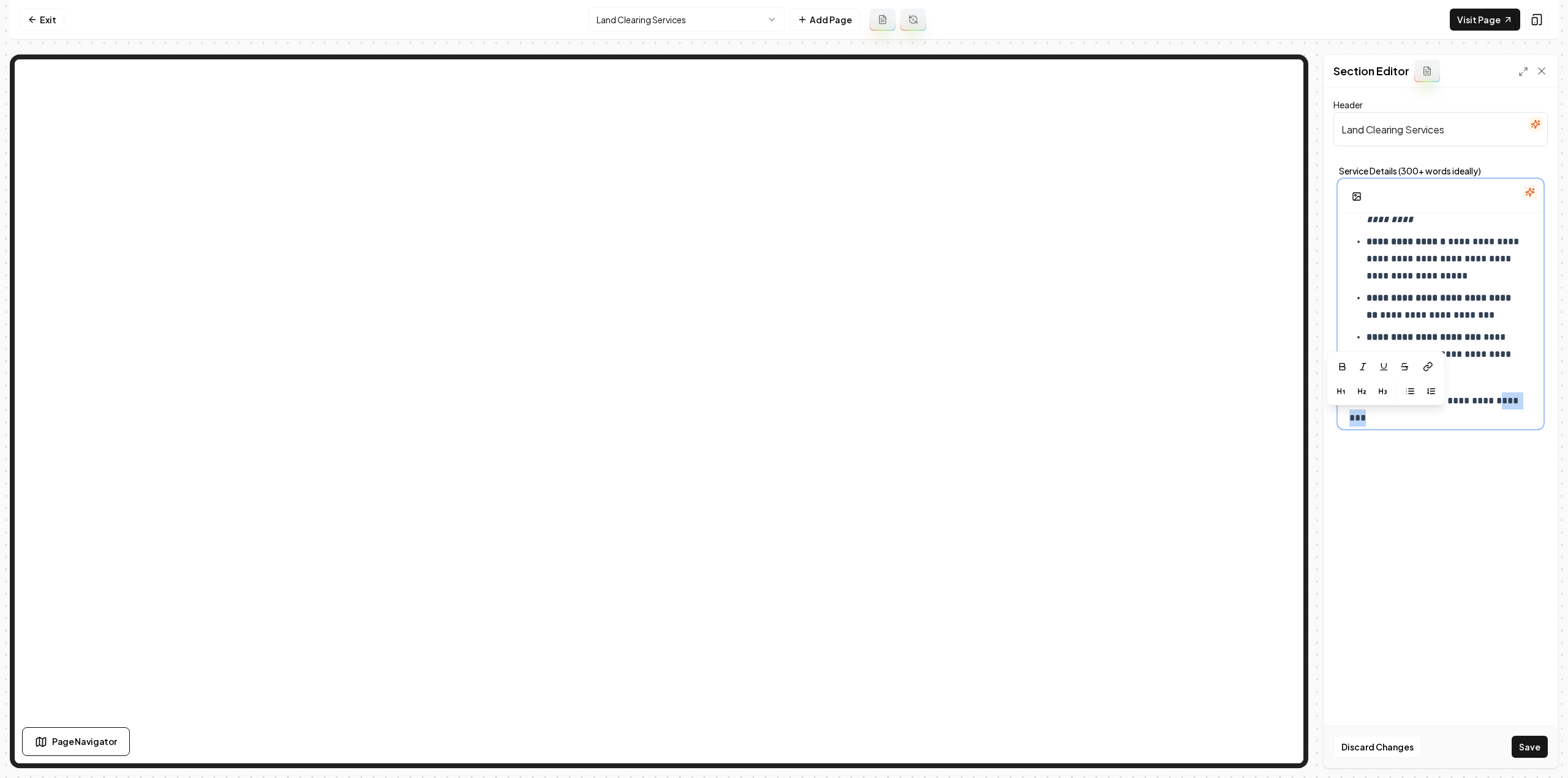
drag, startPoint x: 1455, startPoint y: 411, endPoint x: 1344, endPoint y: 401, distance: 111.4
click at [1344, 401] on div "**********" at bounding box center [1440, 304] width 203 height 248
drag, startPoint x: 1344, startPoint y: 401, endPoint x: 1376, endPoint y: 420, distance: 37.2
click at [1362, 415] on div "**********" at bounding box center [1440, 304] width 203 height 248
click at [1387, 420] on p "**********" at bounding box center [1437, 410] width 174 height 35
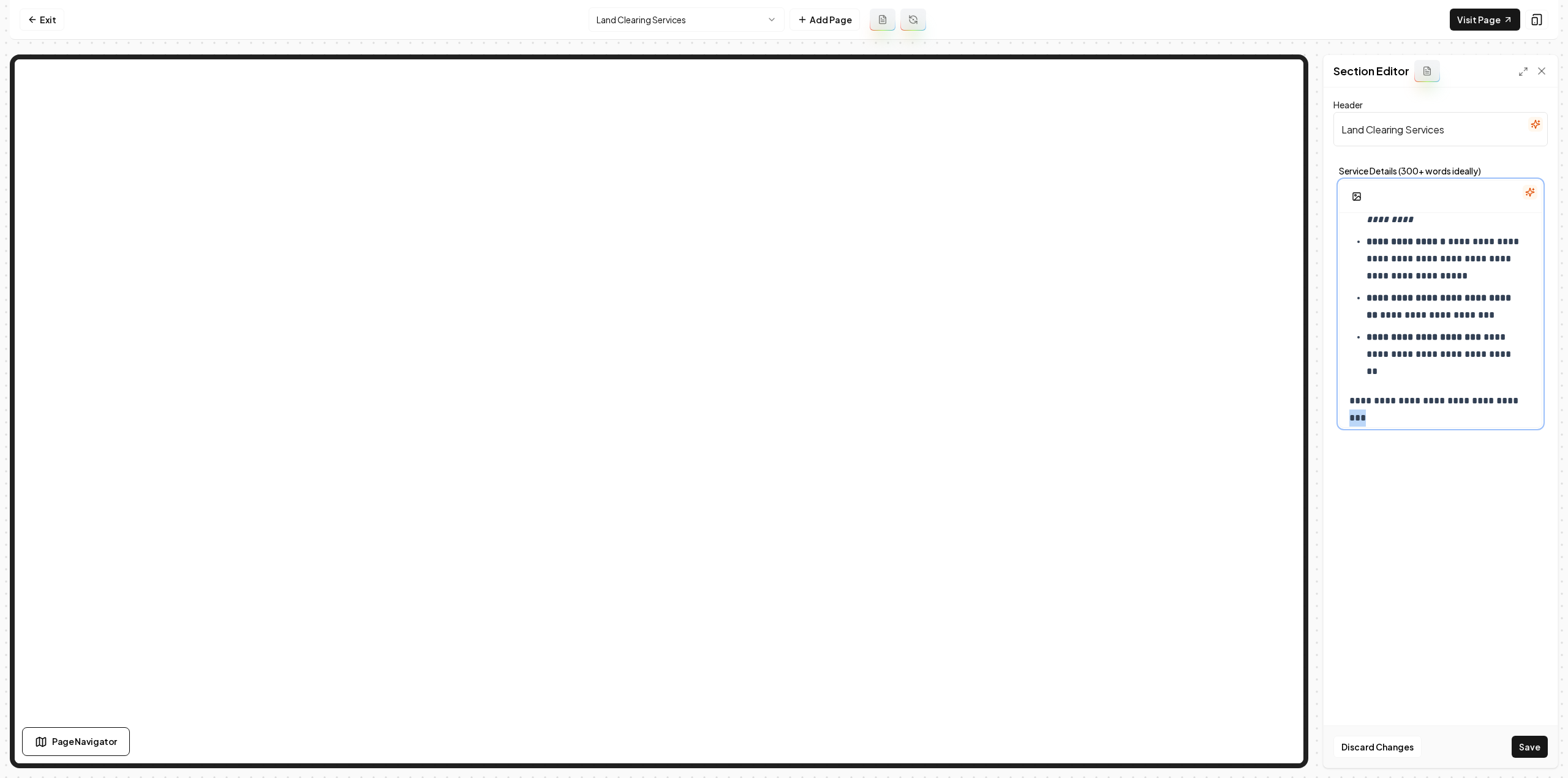
scroll to position [631, 0]
drag, startPoint x: 1387, startPoint y: 420, endPoint x: 1340, endPoint y: 397, distance: 52.3
click at [1340, 397] on div "**********" at bounding box center [1440, 8] width 202 height 852
click at [1382, 368] on icon "button" at bounding box center [1383, 373] width 10 height 10
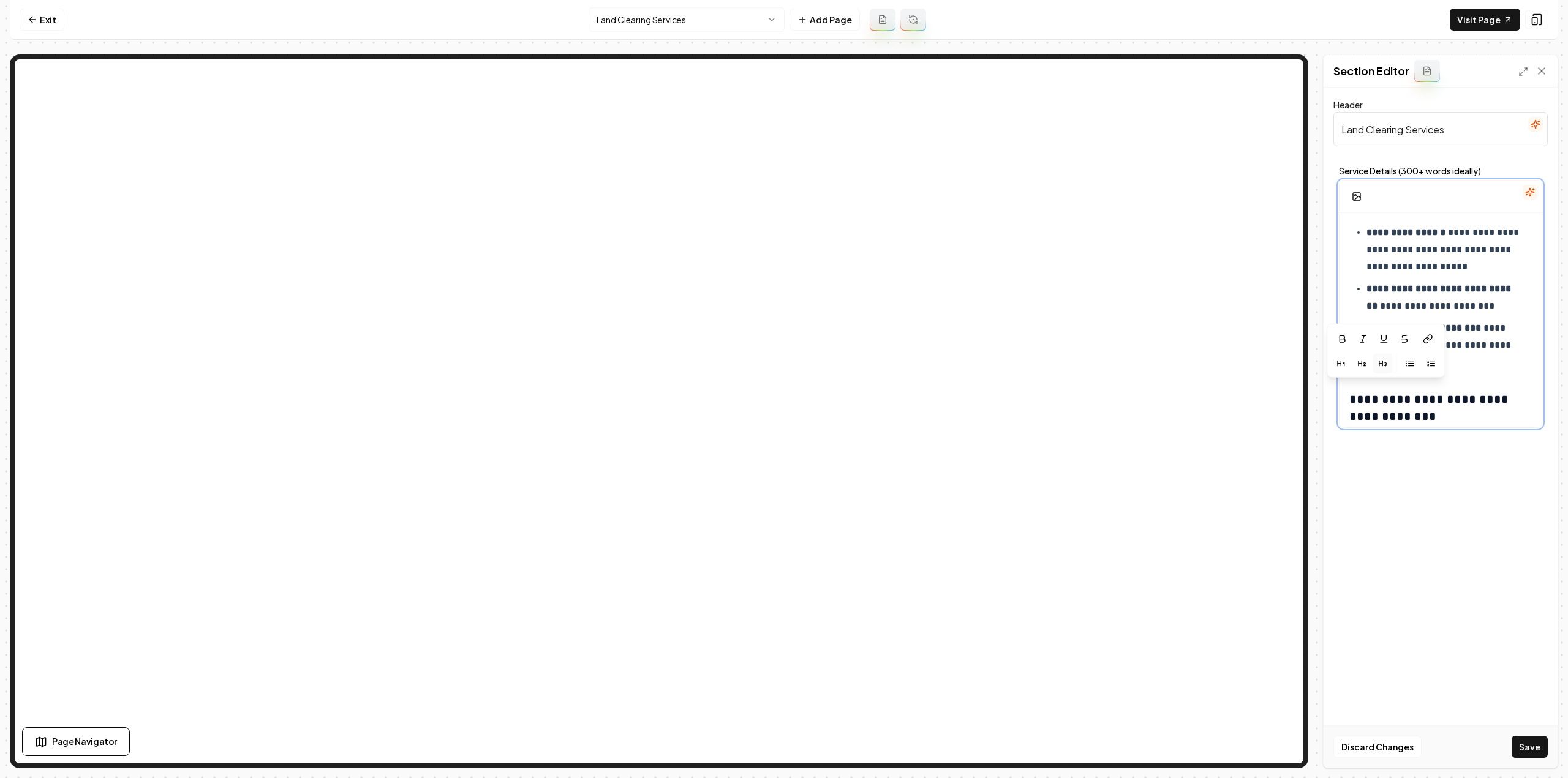
scroll to position [645, 0]
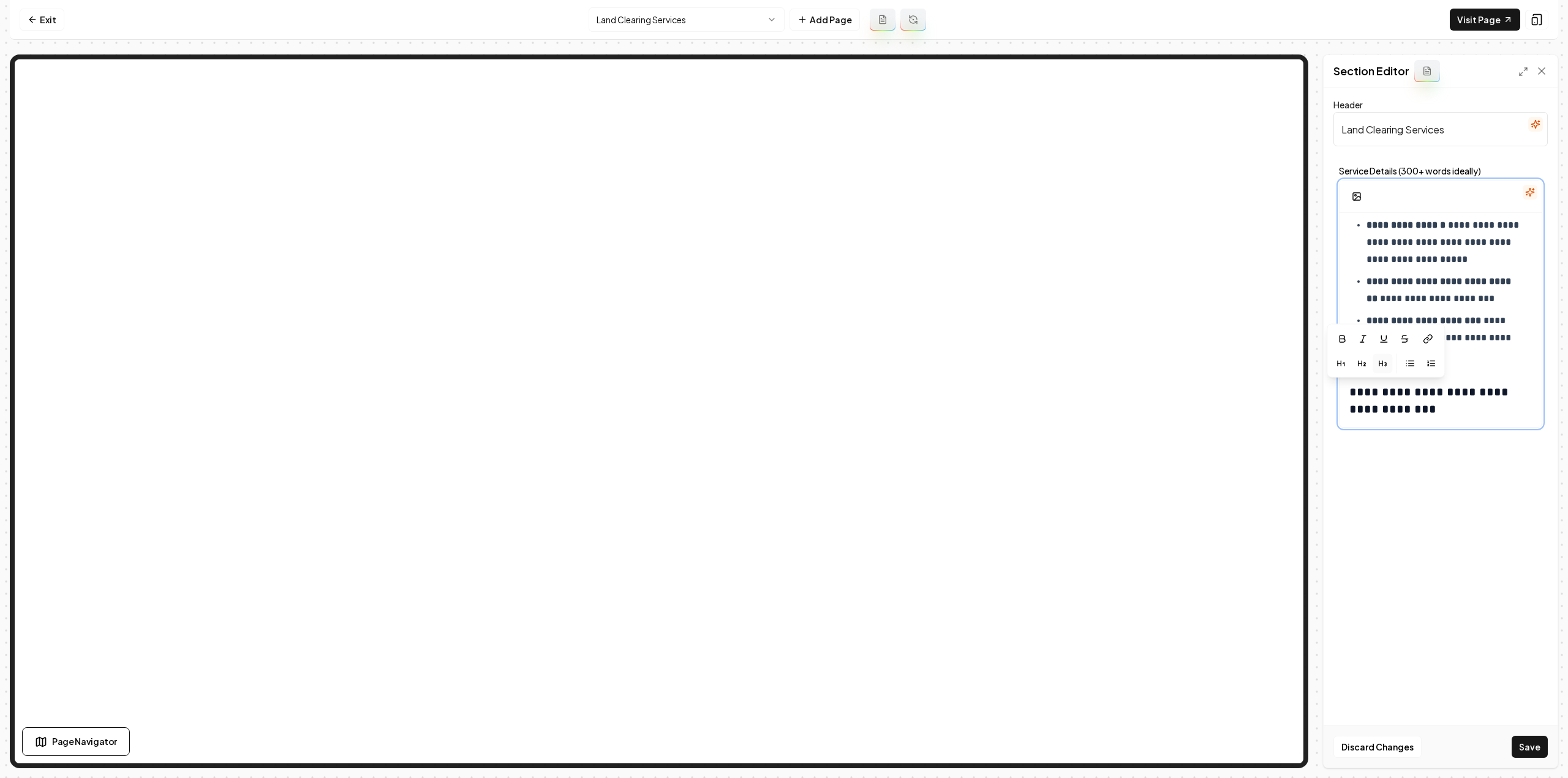
click at [1399, 405] on h3 "**********" at bounding box center [1437, 400] width 174 height 35
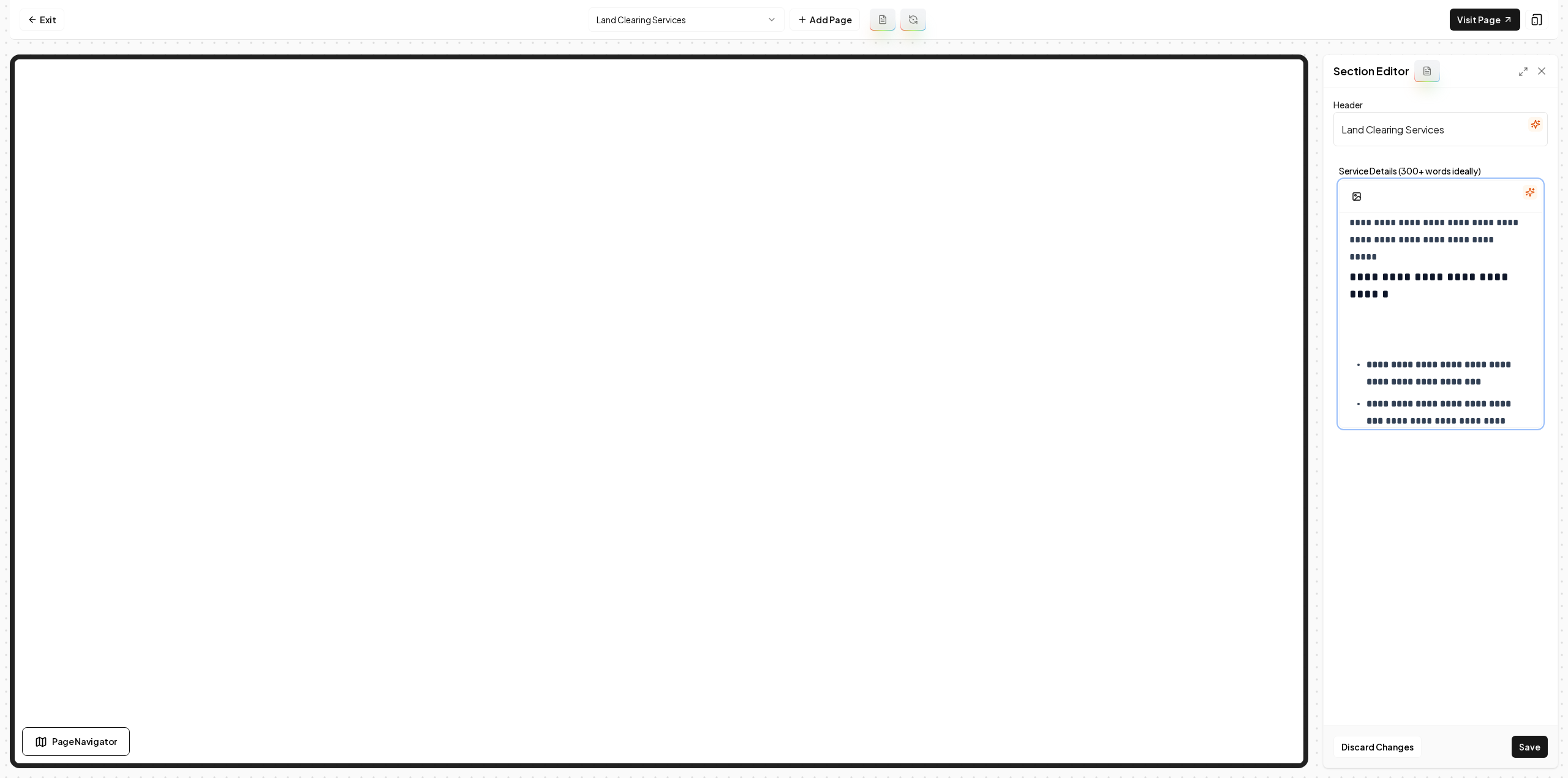
scroll to position [364, 0]
click at [1451, 342] on p at bounding box center [1441, 348] width 183 height 17
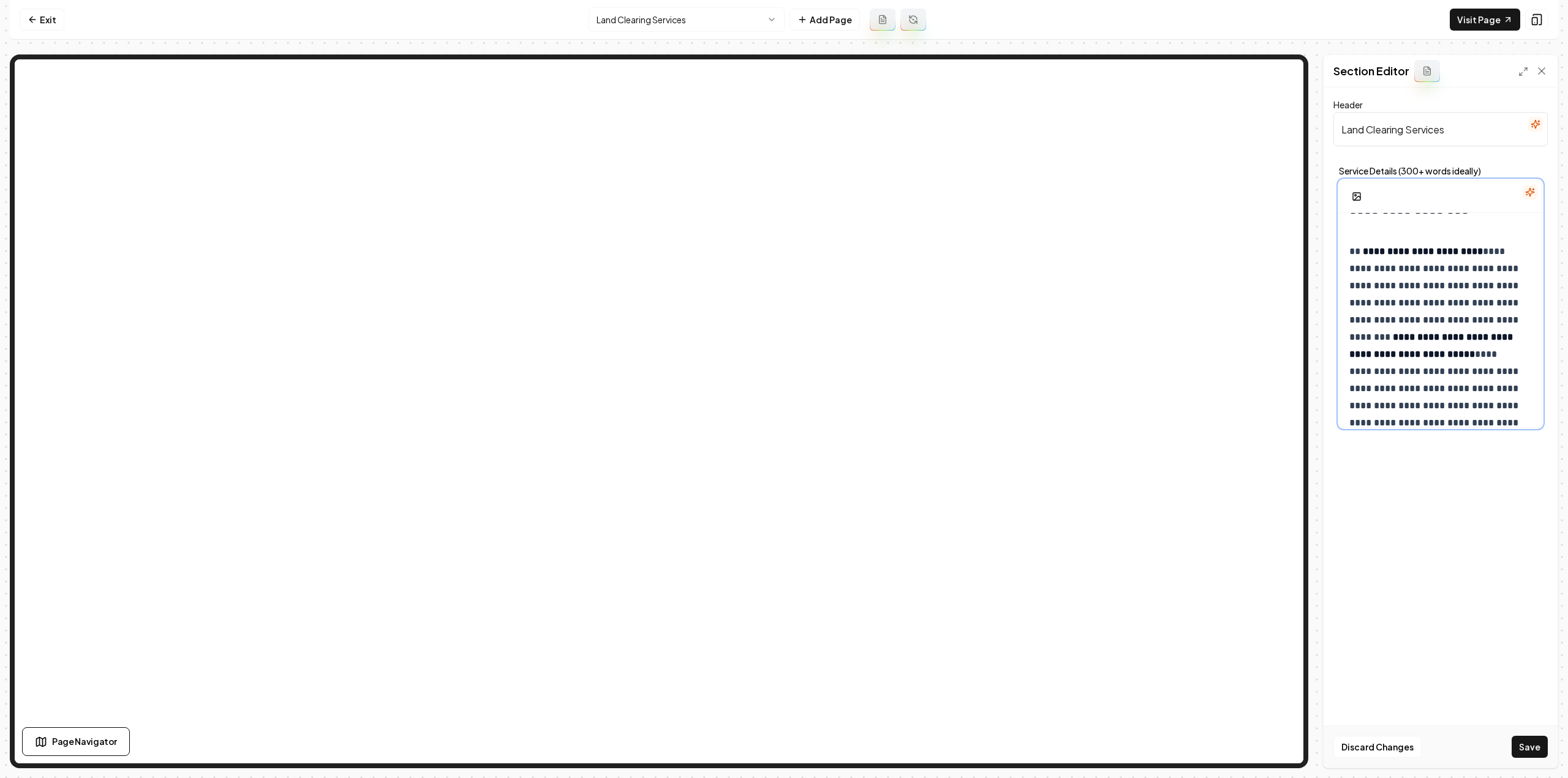
scroll to position [0, 0]
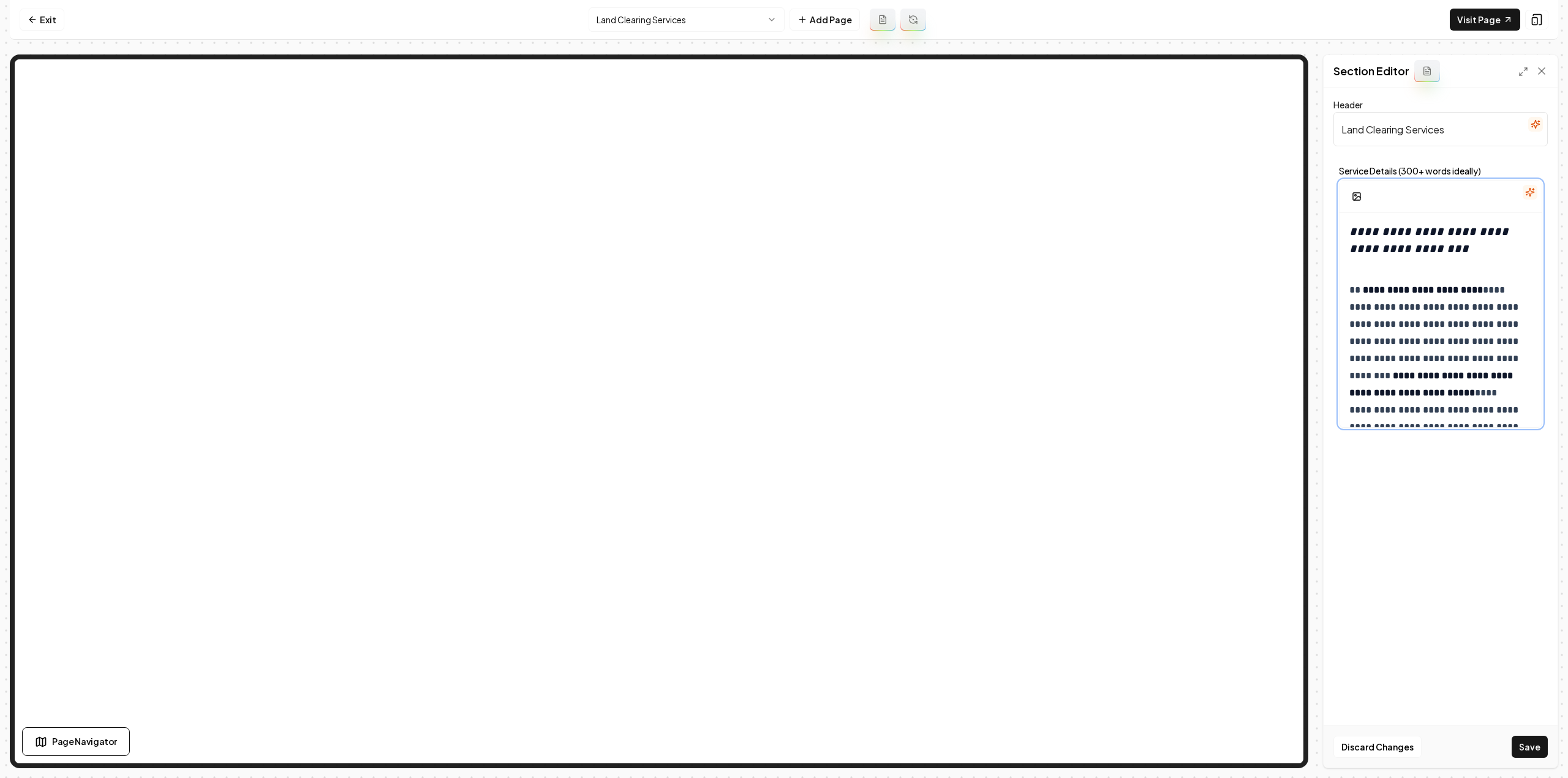
click at [1400, 278] on div "**********" at bounding box center [1440, 632] width 202 height 838
click at [1353, 271] on h3 "**********" at bounding box center [1437, 248] width 174 height 52
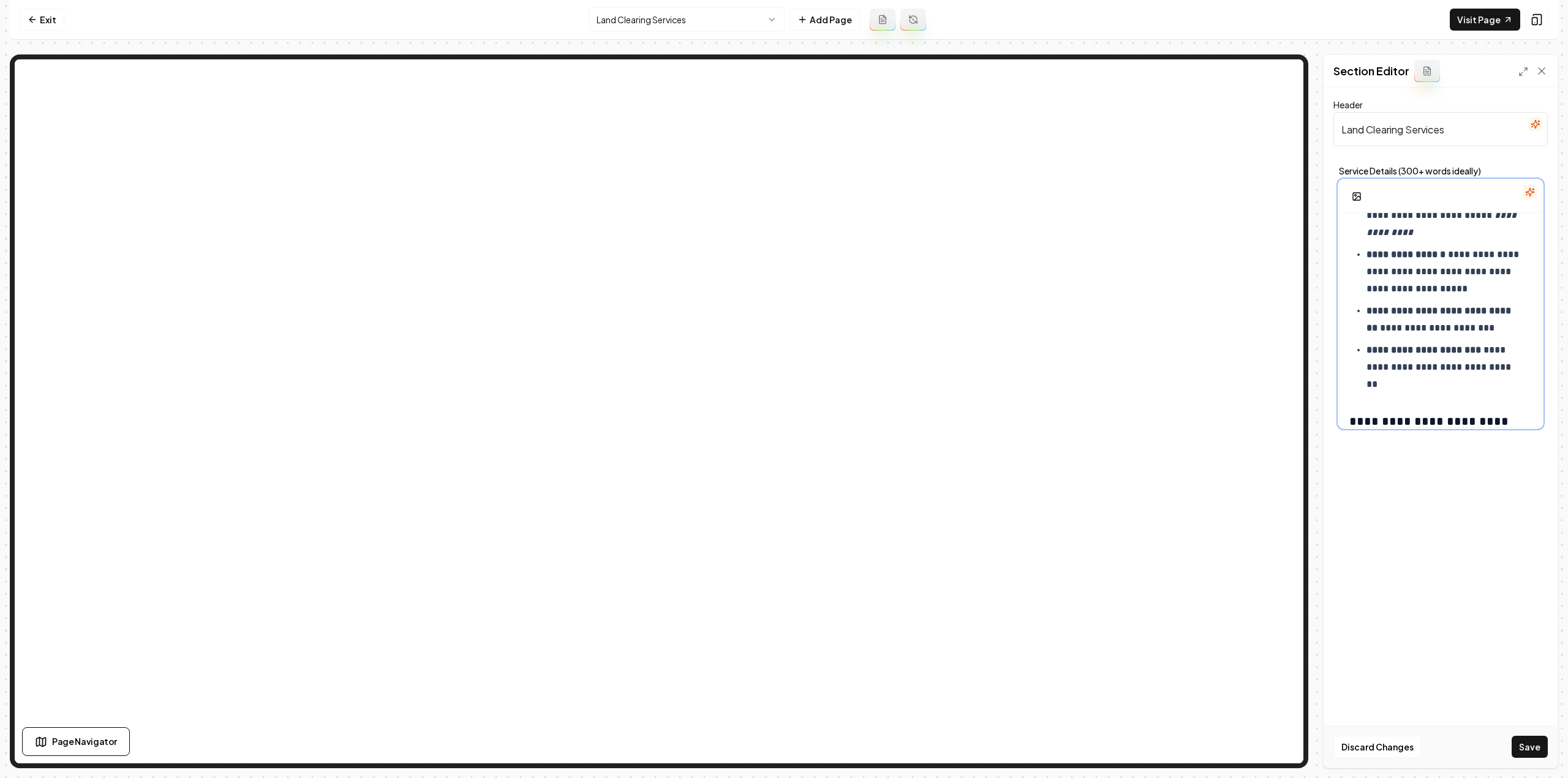
scroll to position [606, 0]
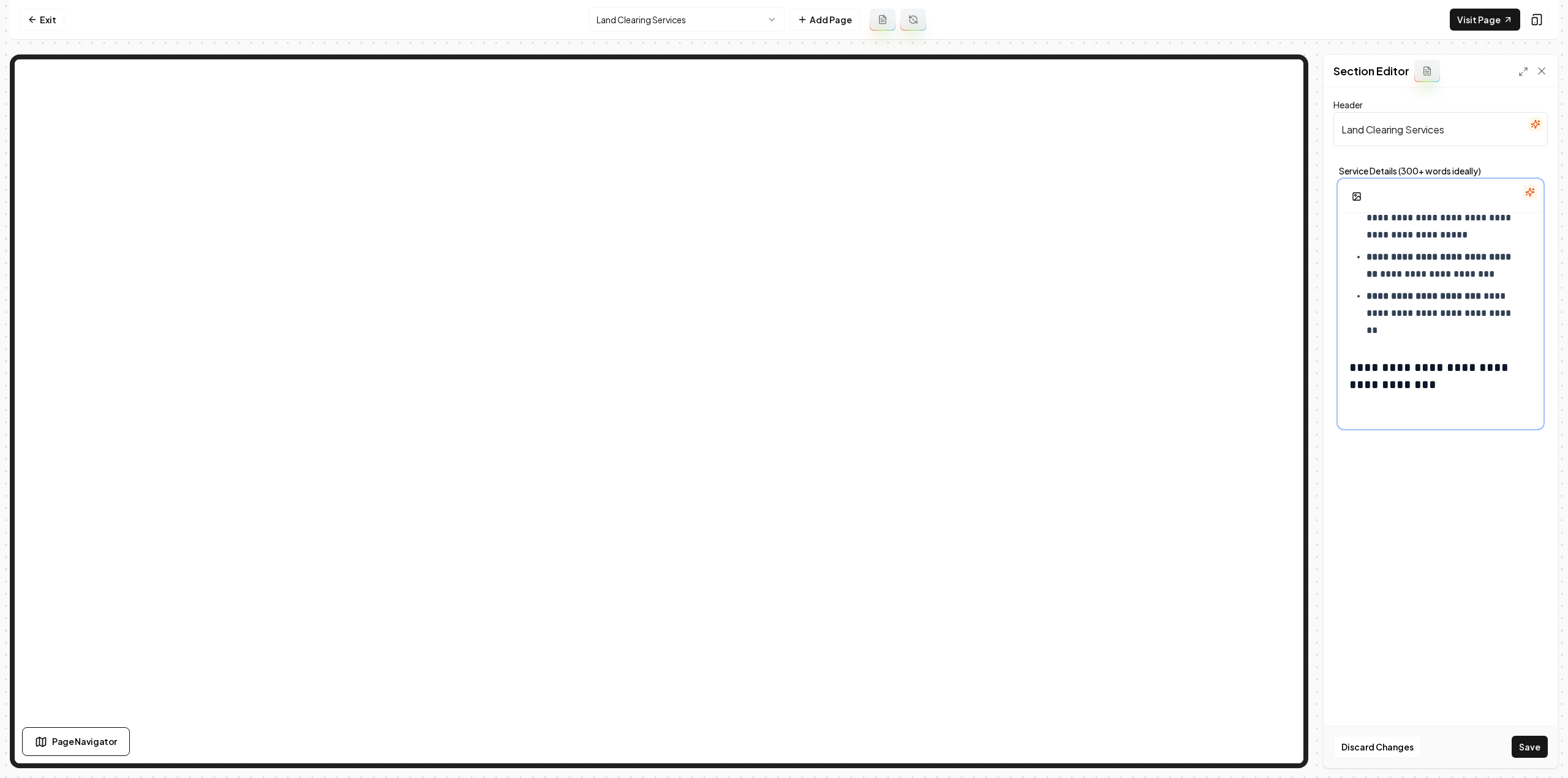
click at [1399, 408] on p at bounding box center [1441, 409] width 183 height 17
click at [1355, 418] on div "**********" at bounding box center [1440, 17] width 202 height 820
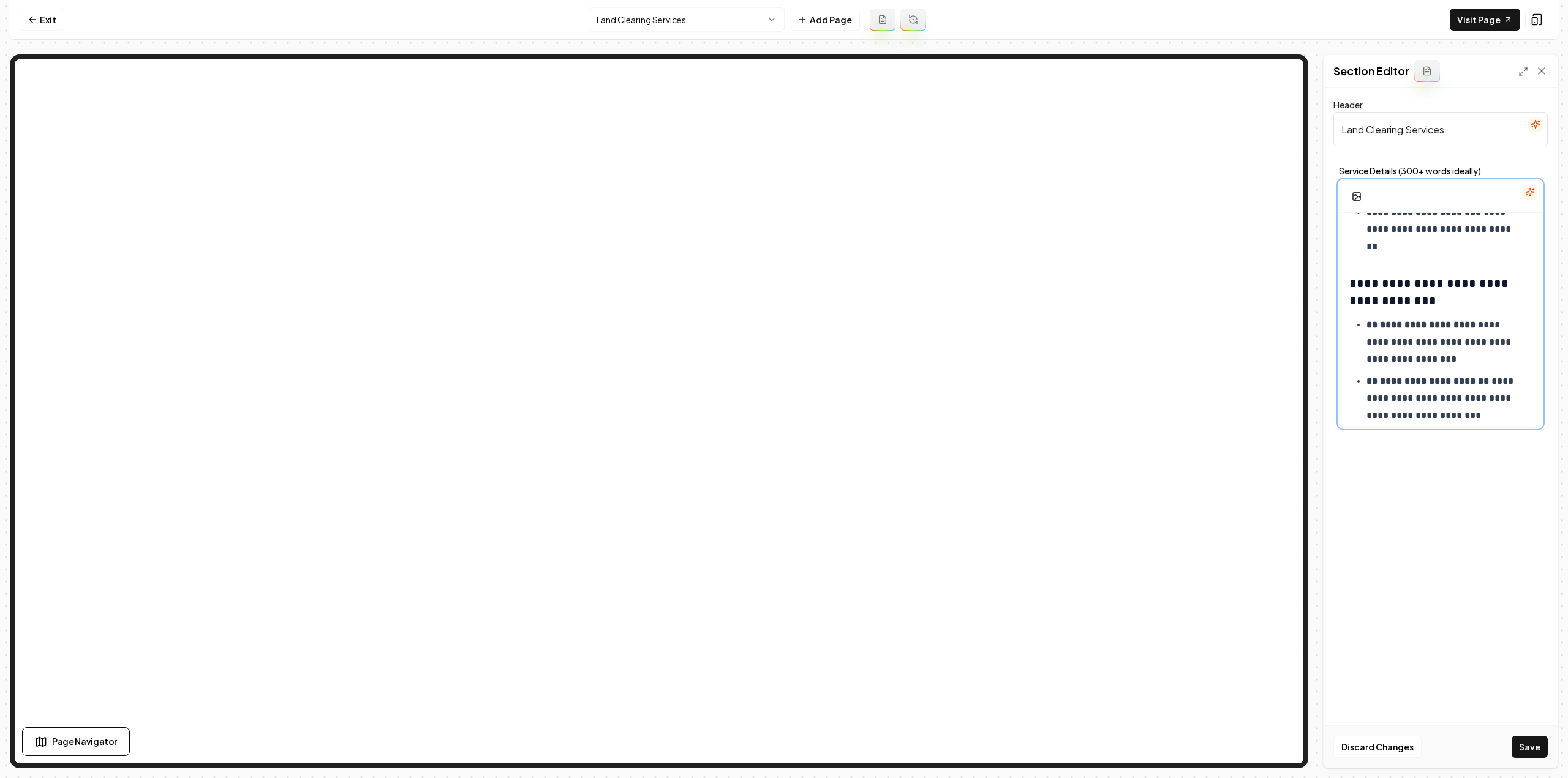
scroll to position [629, 0]
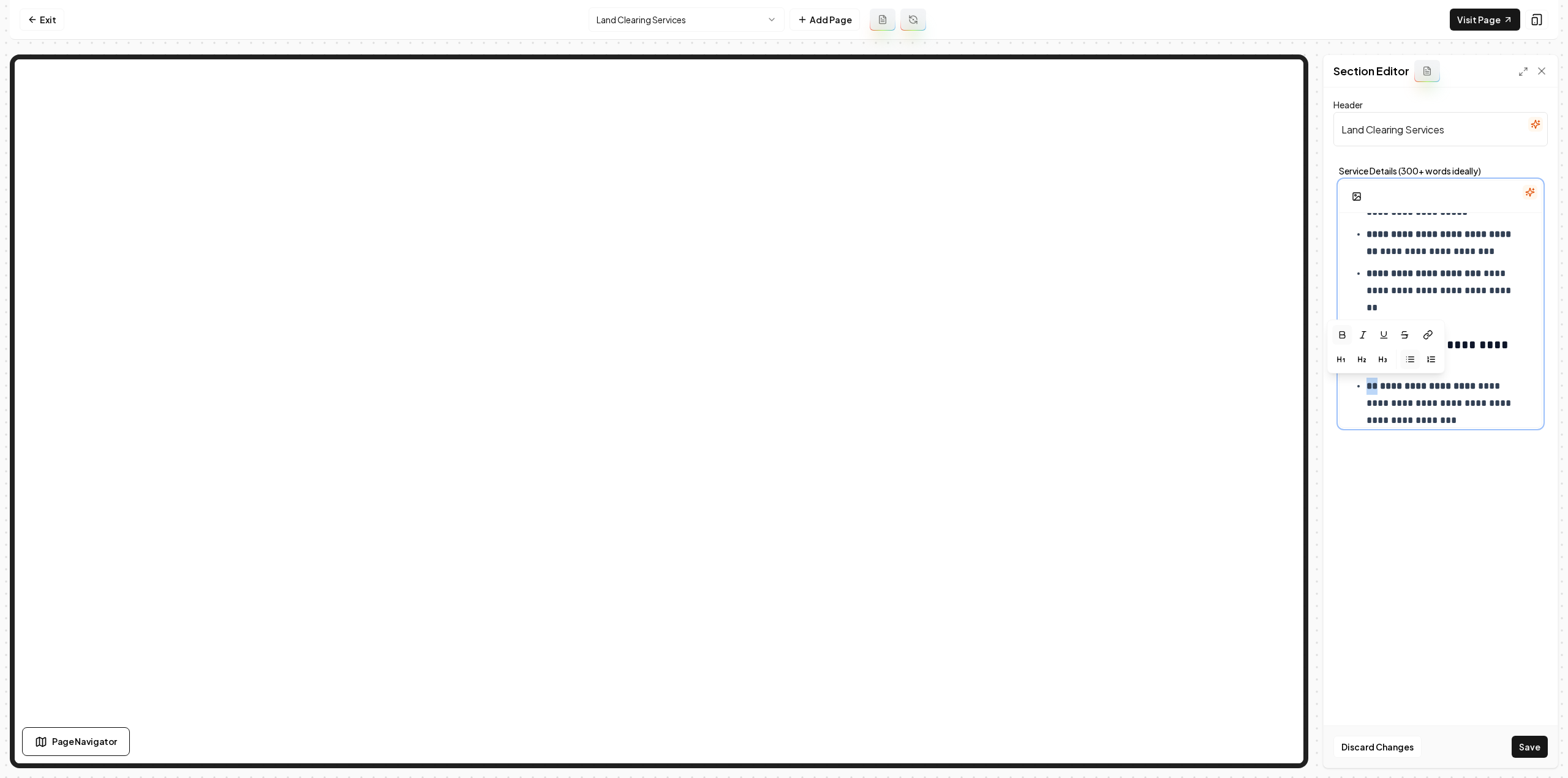
drag, startPoint x: 1376, startPoint y: 379, endPoint x: 1367, endPoint y: 379, distance: 9.0
click at [1367, 379] on p "**********" at bounding box center [1445, 403] width 157 height 52
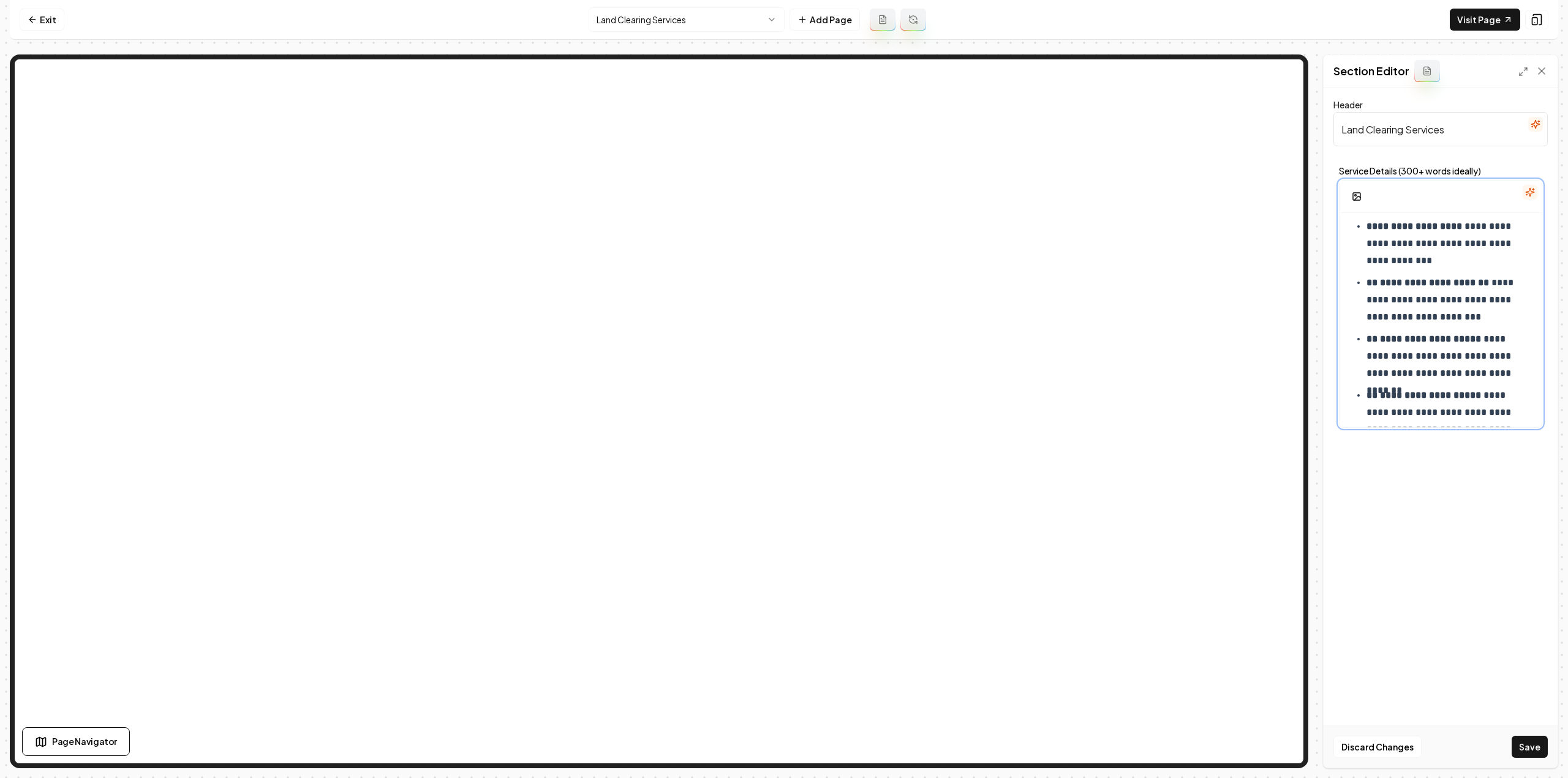
scroll to position [813, 0]
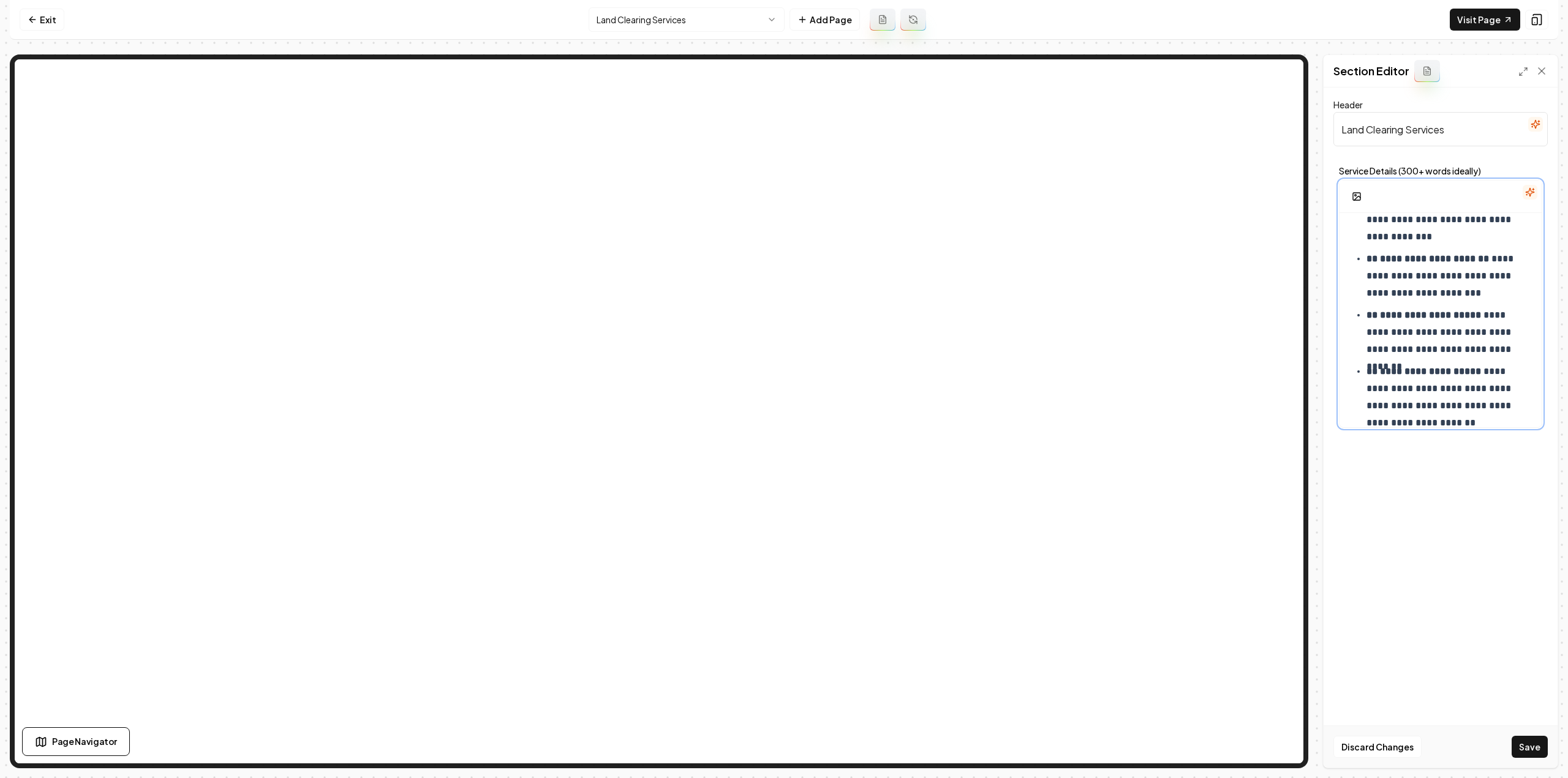
click at [1376, 256] on p "**********" at bounding box center [1445, 276] width 157 height 52
click at [1415, 422] on p "**********" at bounding box center [1445, 404] width 157 height 52
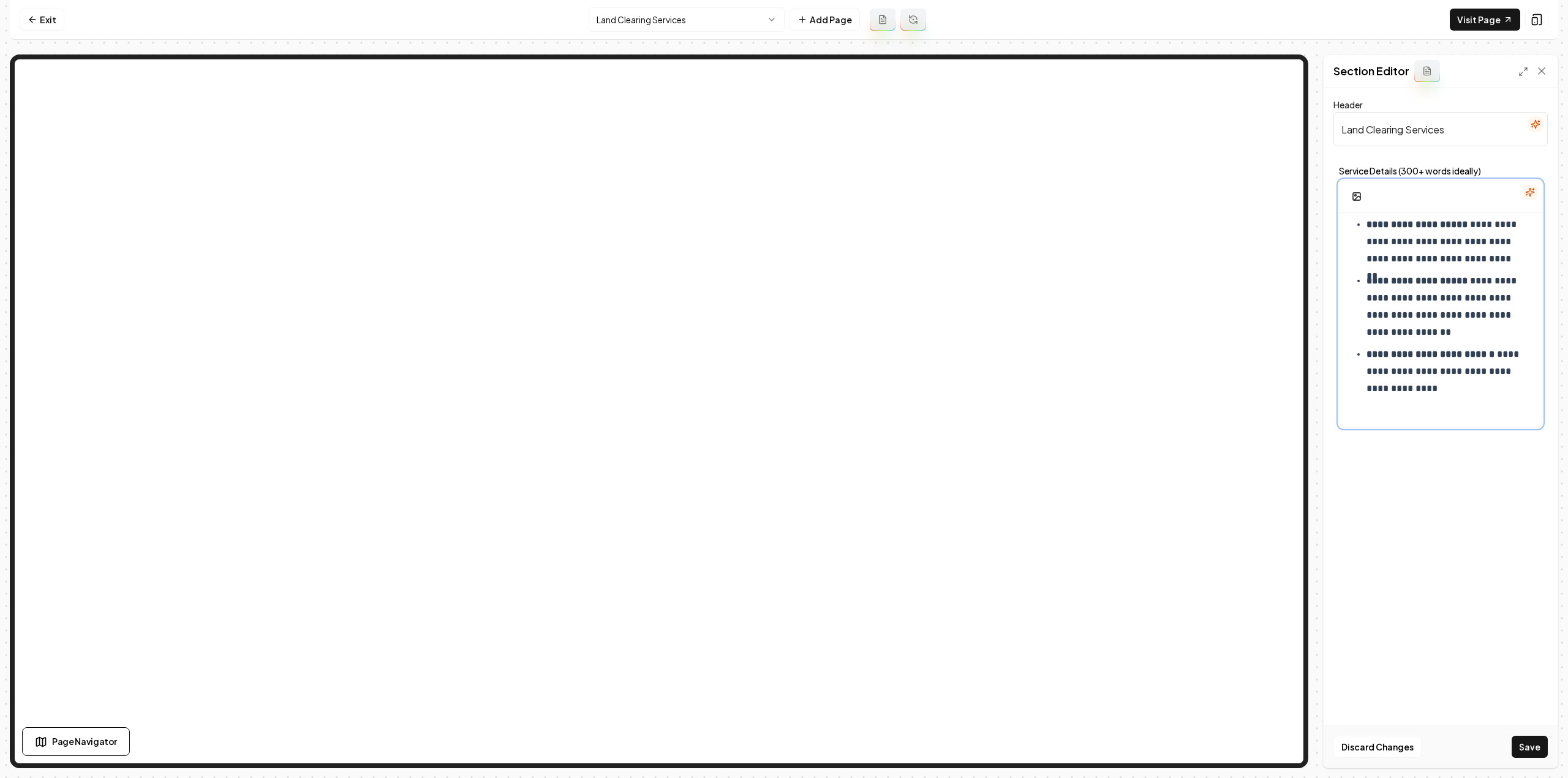
scroll to position [920, 0]
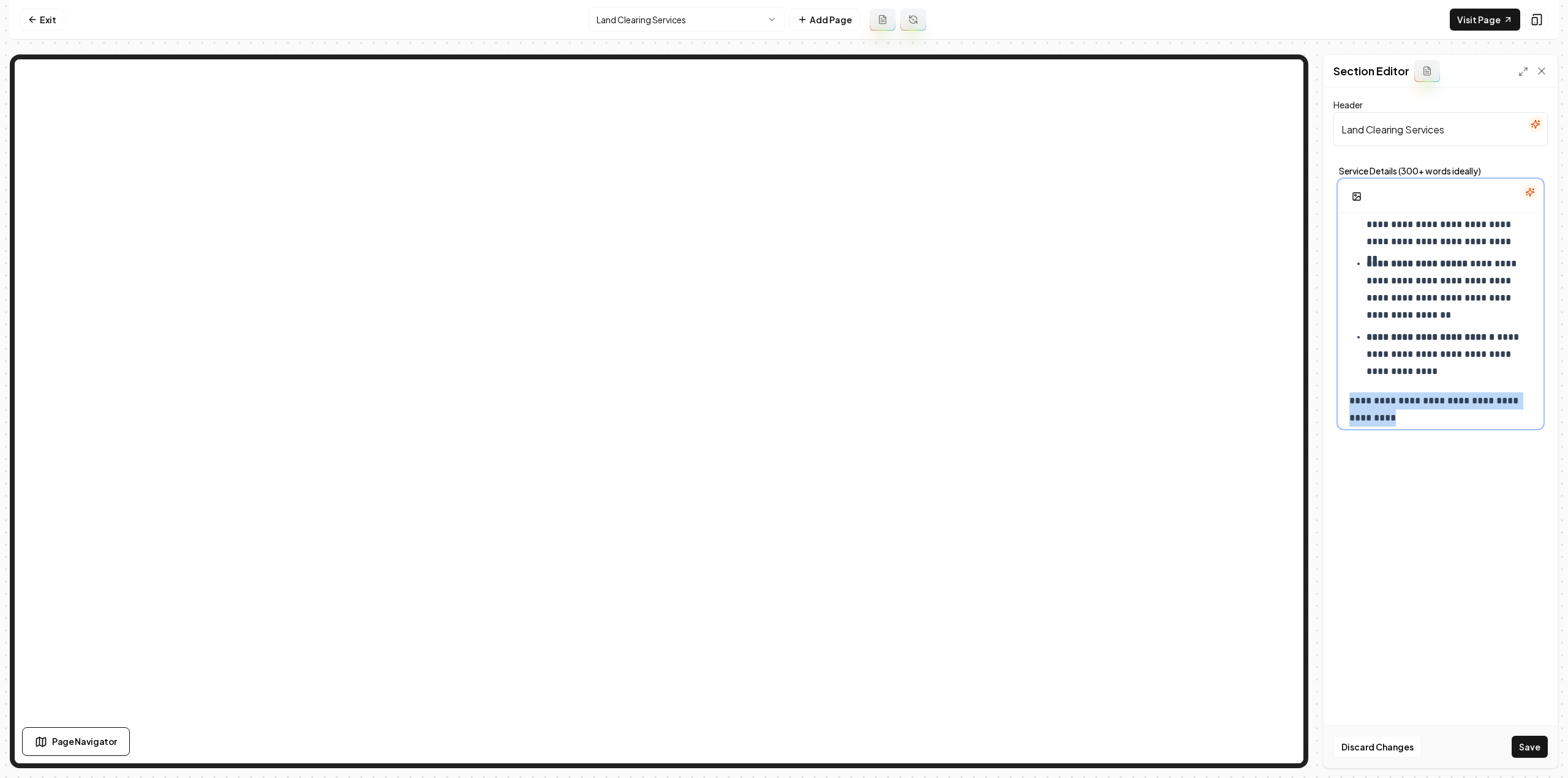
drag, startPoint x: 1389, startPoint y: 409, endPoint x: 1346, endPoint y: 394, distance: 45.5
click at [1383, 373] on icon "button" at bounding box center [1383, 374] width 10 height 10
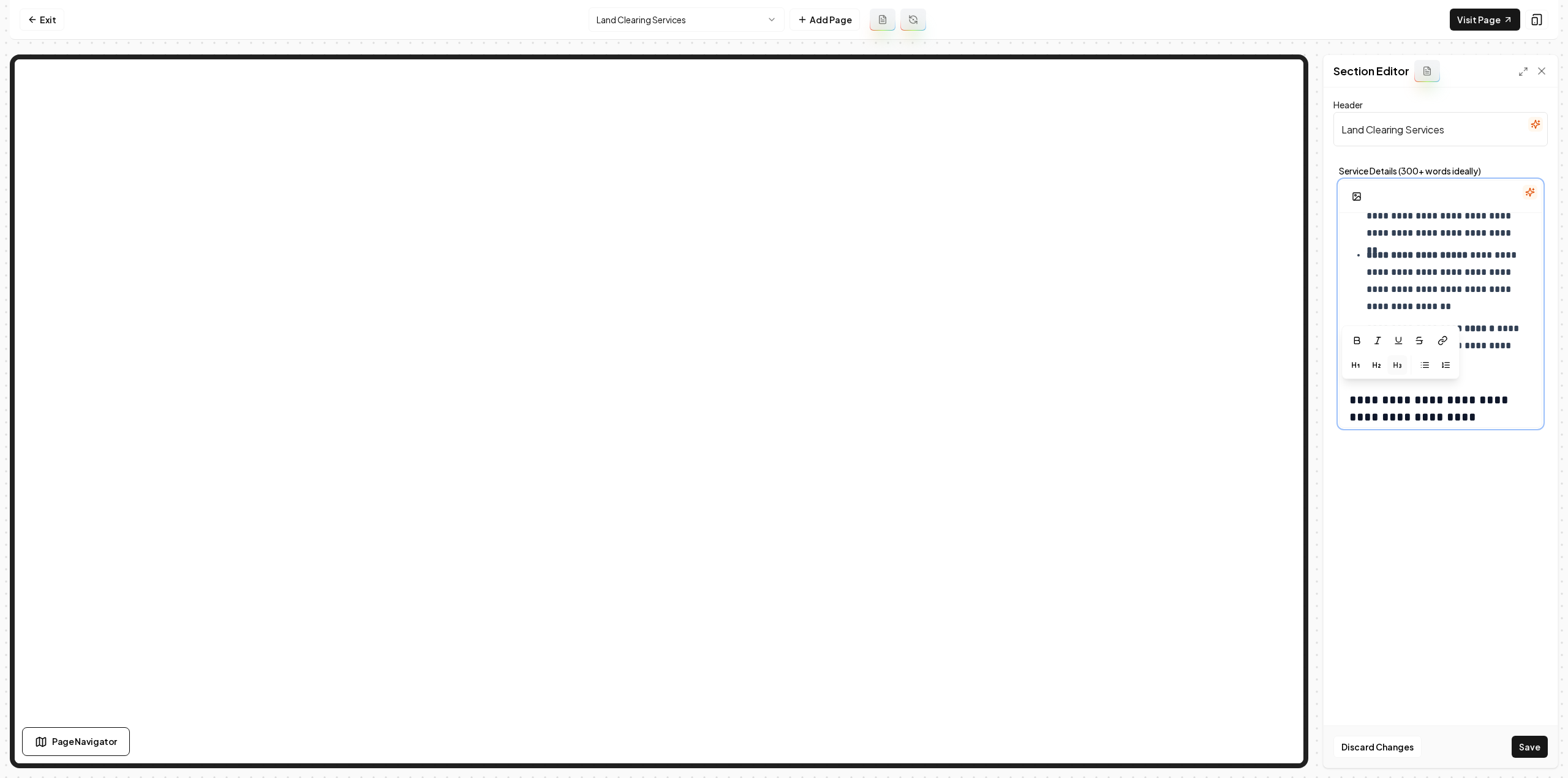
scroll to position [937, 0]
click at [1470, 411] on h3 "**********" at bounding box center [1437, 400] width 174 height 35
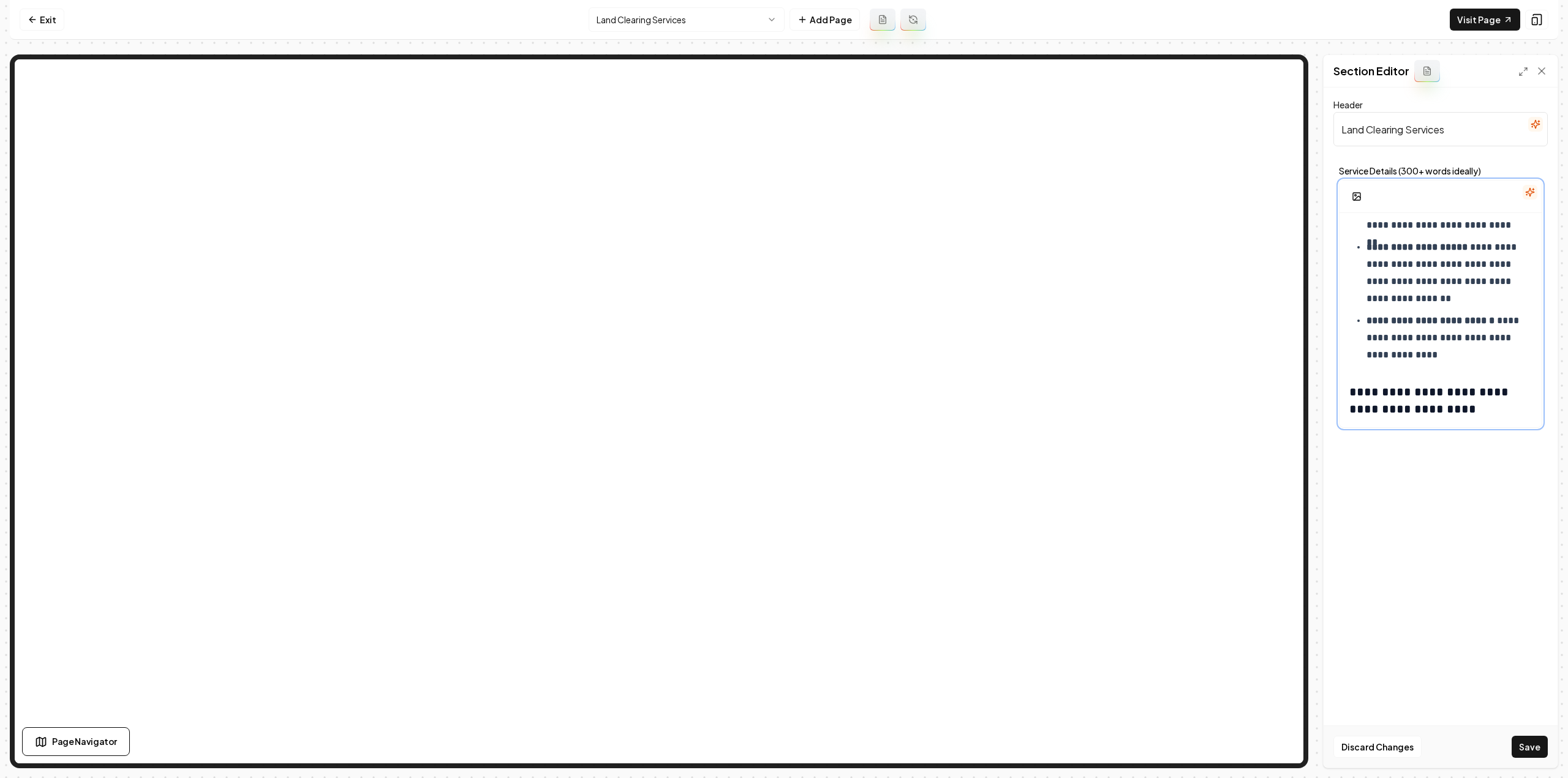
scroll to position [952, 0]
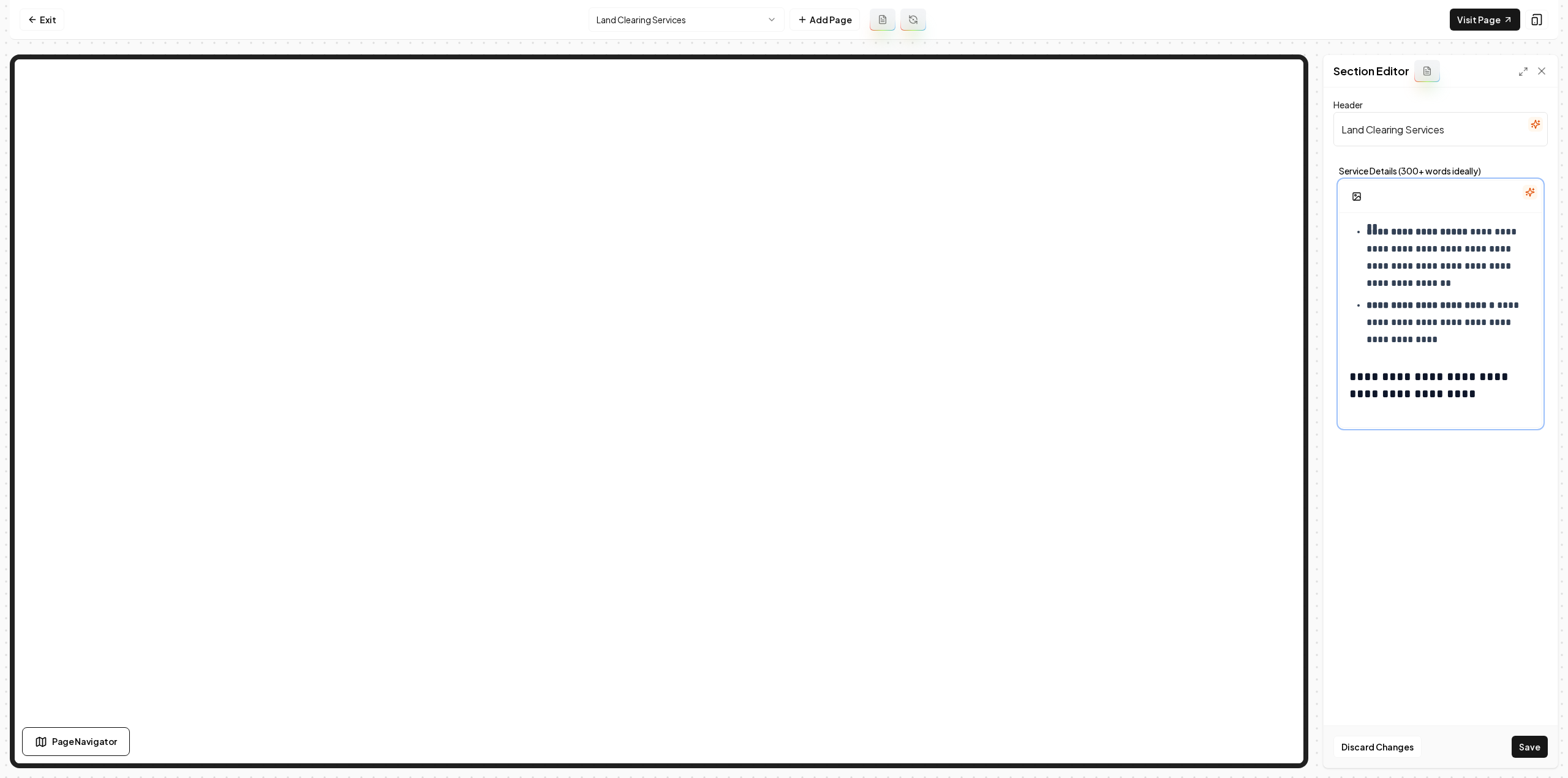
click at [1416, 411] on p at bounding box center [1441, 418] width 183 height 17
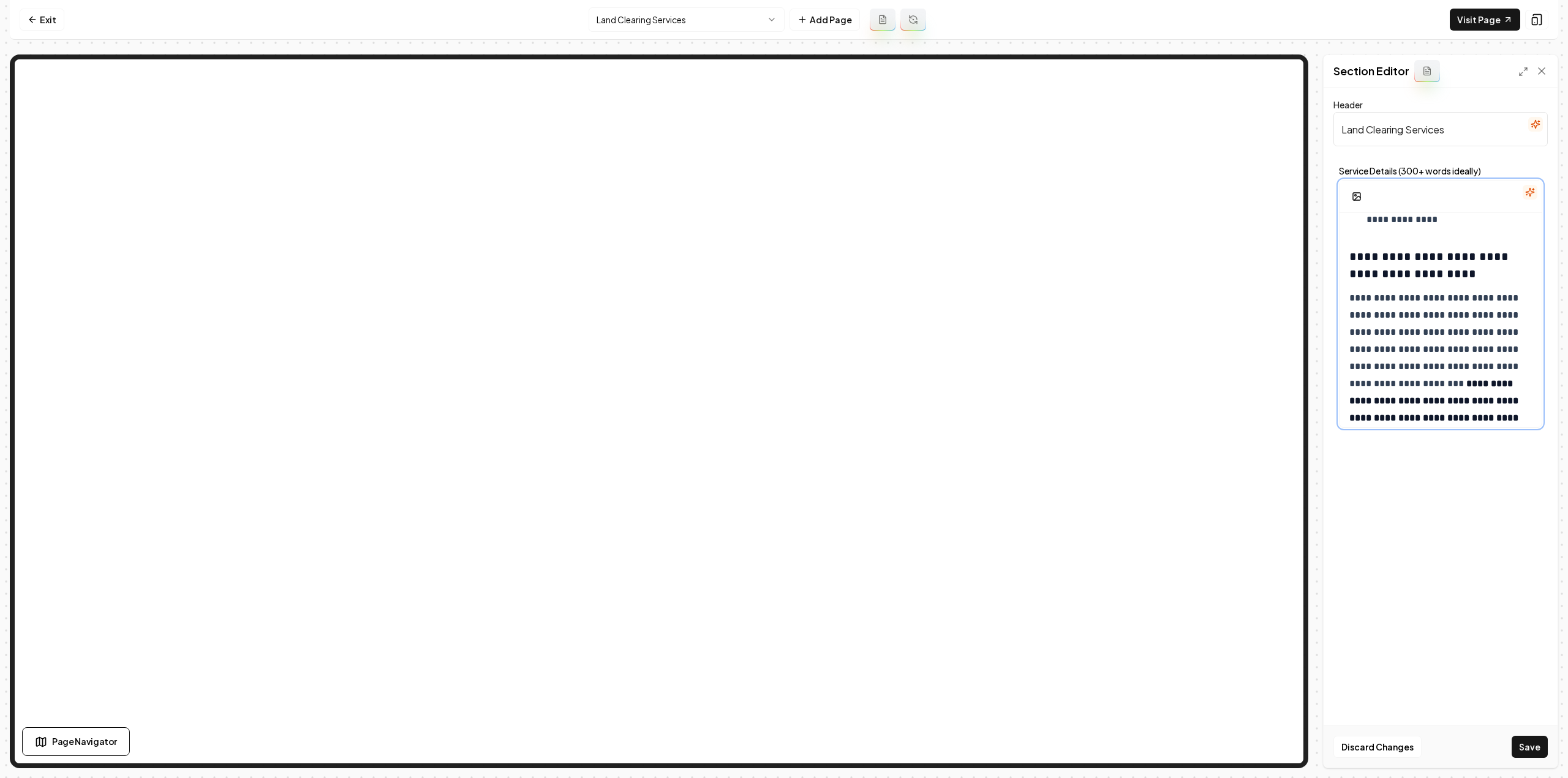
scroll to position [1099, 0]
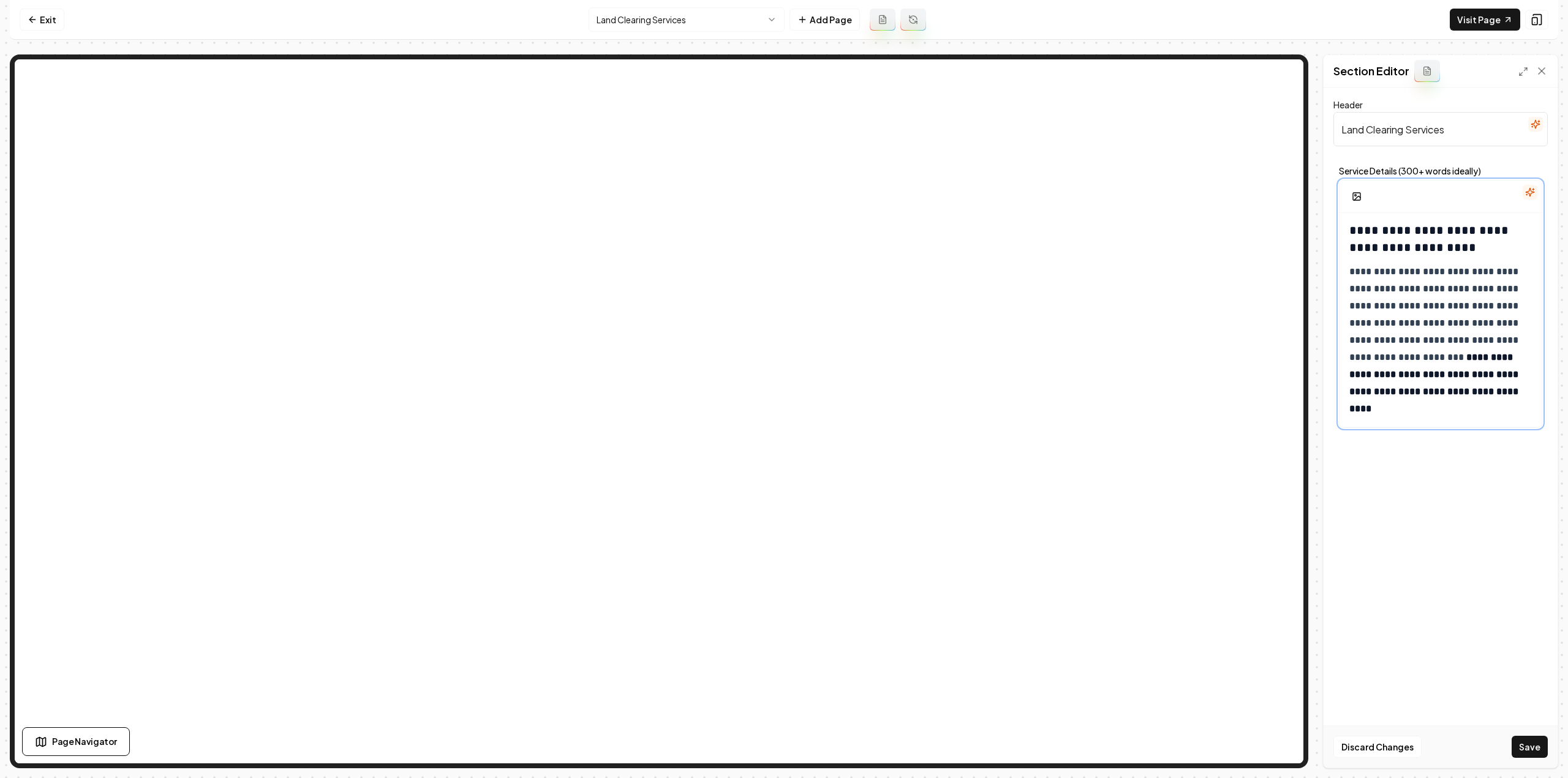
click at [1394, 413] on p "**********" at bounding box center [1437, 340] width 174 height 154
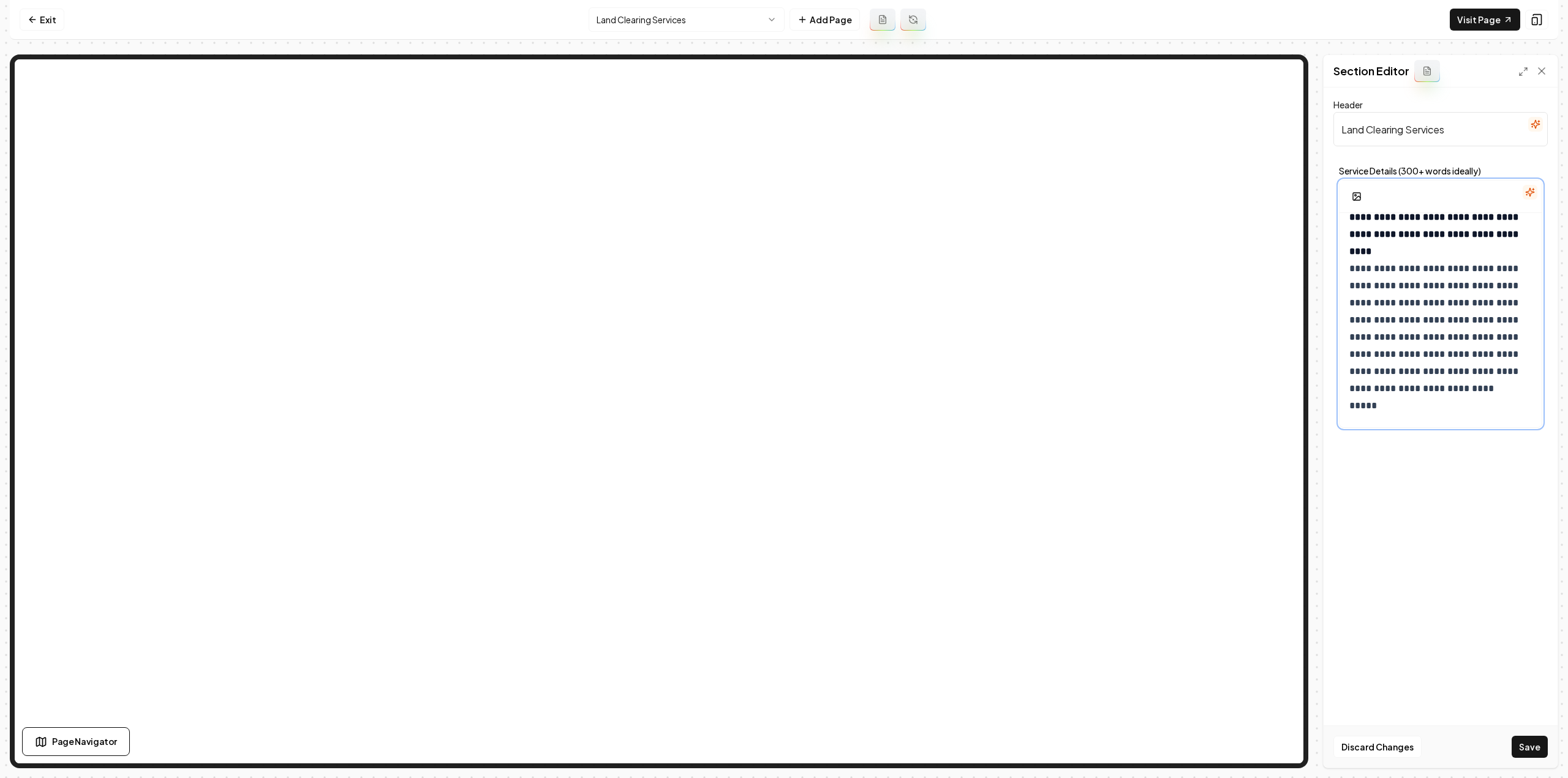
click at [1351, 249] on p "**********" at bounding box center [1437, 251] width 174 height 291
click at [1378, 405] on p at bounding box center [1441, 409] width 183 height 17
click at [1411, 418] on p at bounding box center [1441, 418] width 183 height 17
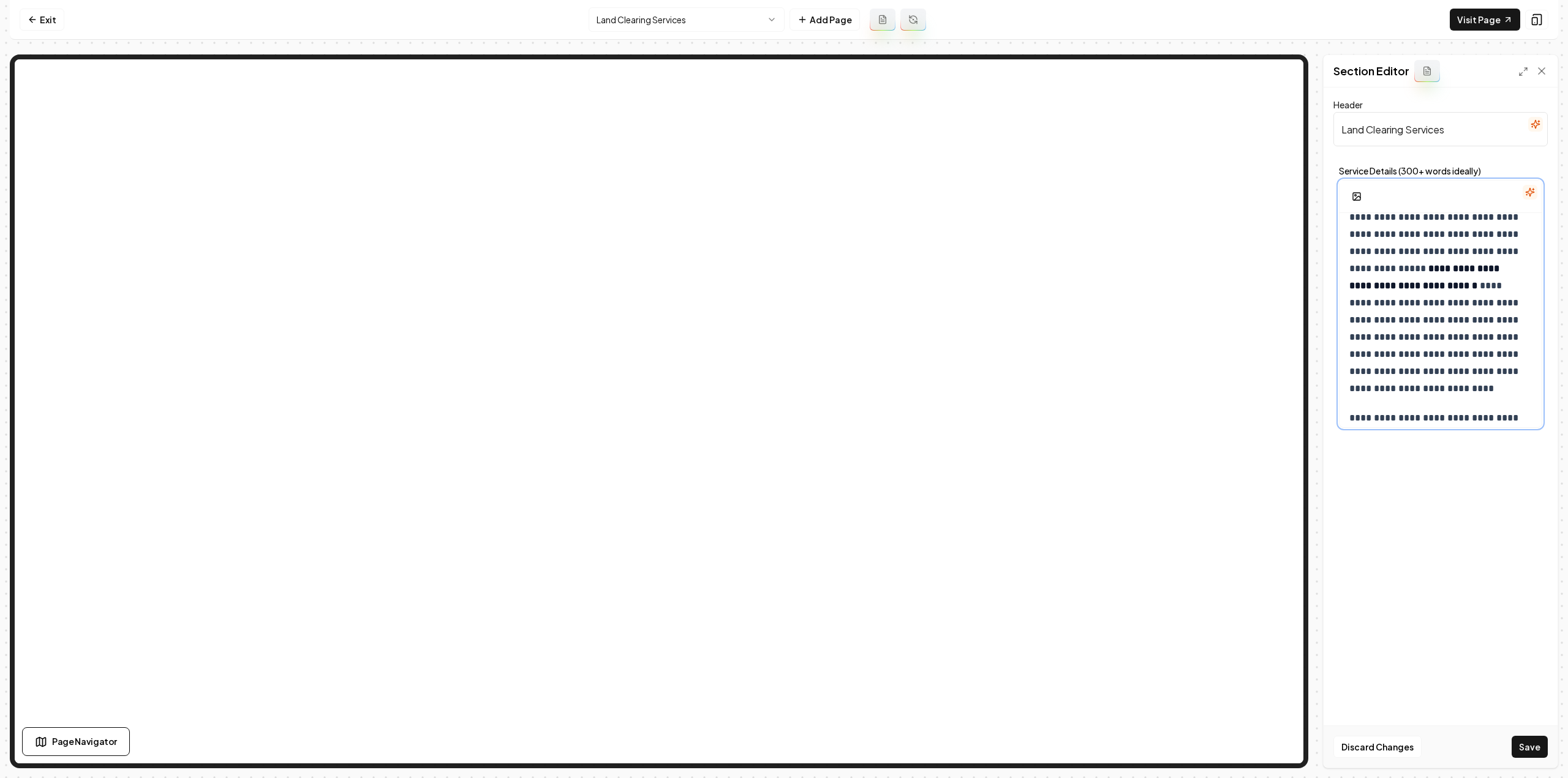
scroll to position [1602, 0]
click at [1411, 423] on p at bounding box center [1441, 418] width 183 height 17
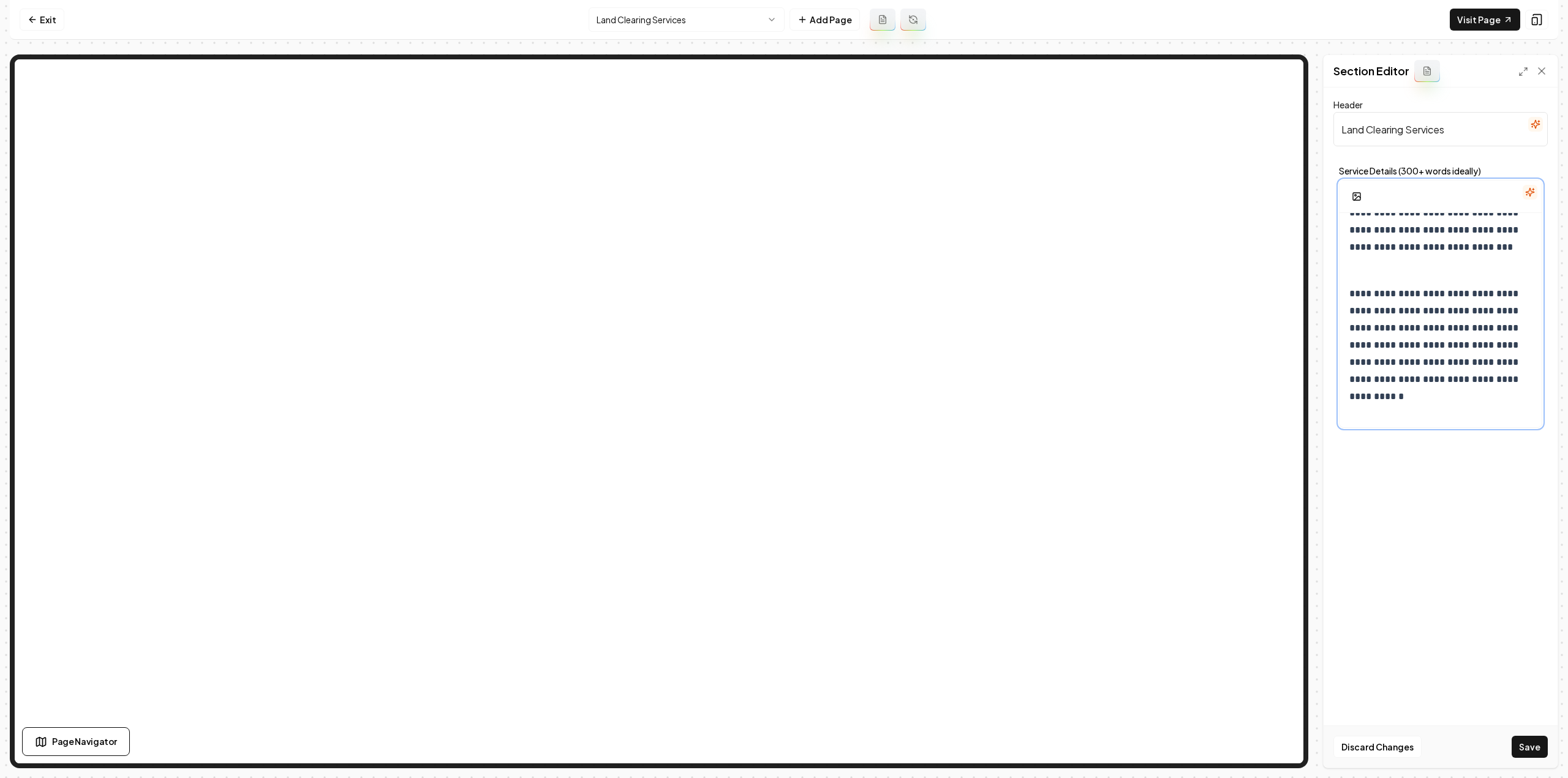
scroll to position [1725, 0]
click at [1437, 415] on p at bounding box center [1441, 409] width 183 height 17
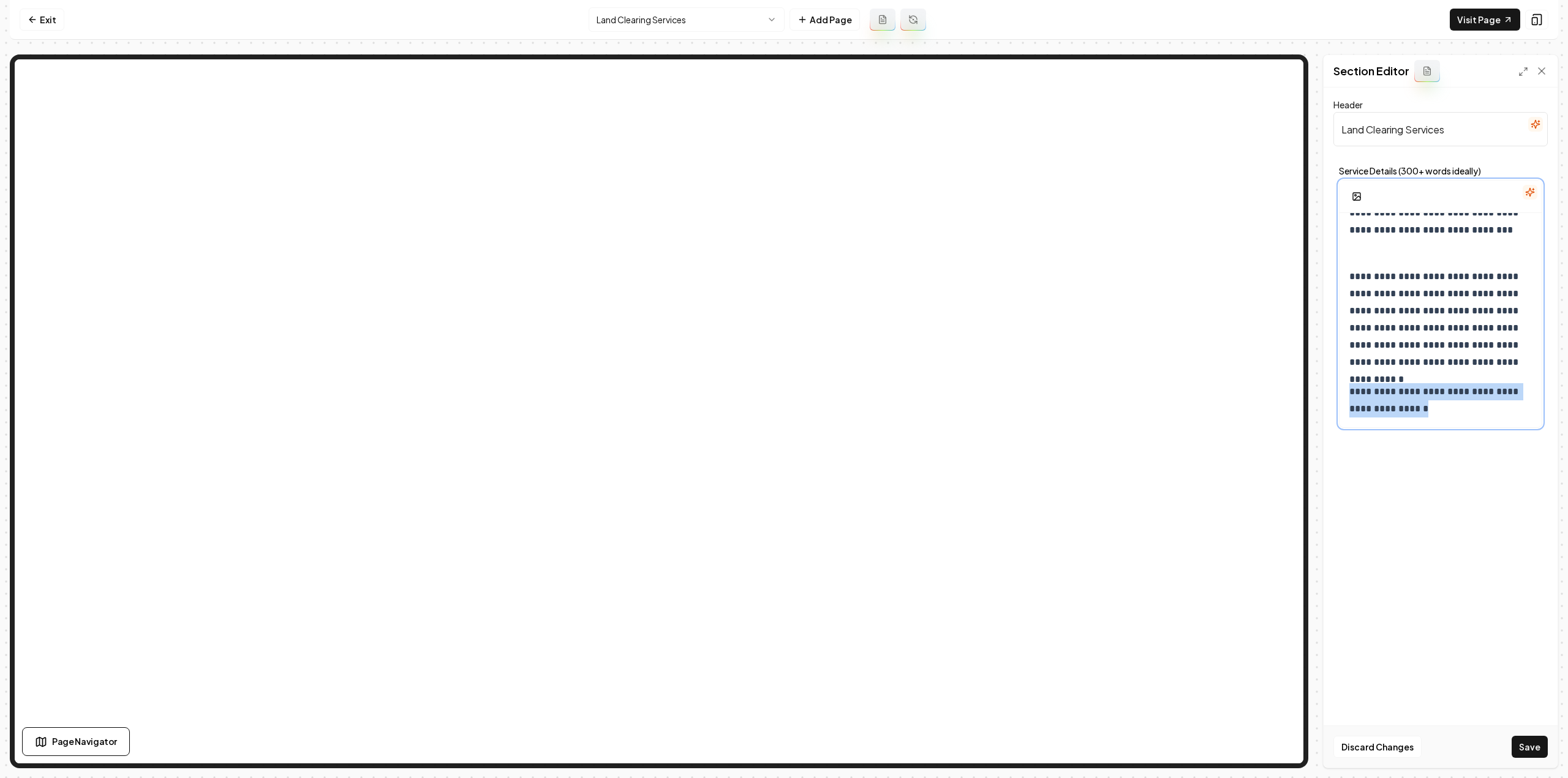
drag, startPoint x: 1431, startPoint y: 411, endPoint x: 1345, endPoint y: 395, distance: 87.5
click at [1387, 371] on button "button" at bounding box center [1385, 365] width 19 height 19
click at [1509, 413] on h3 "**********" at bounding box center [1437, 408] width 174 height 35
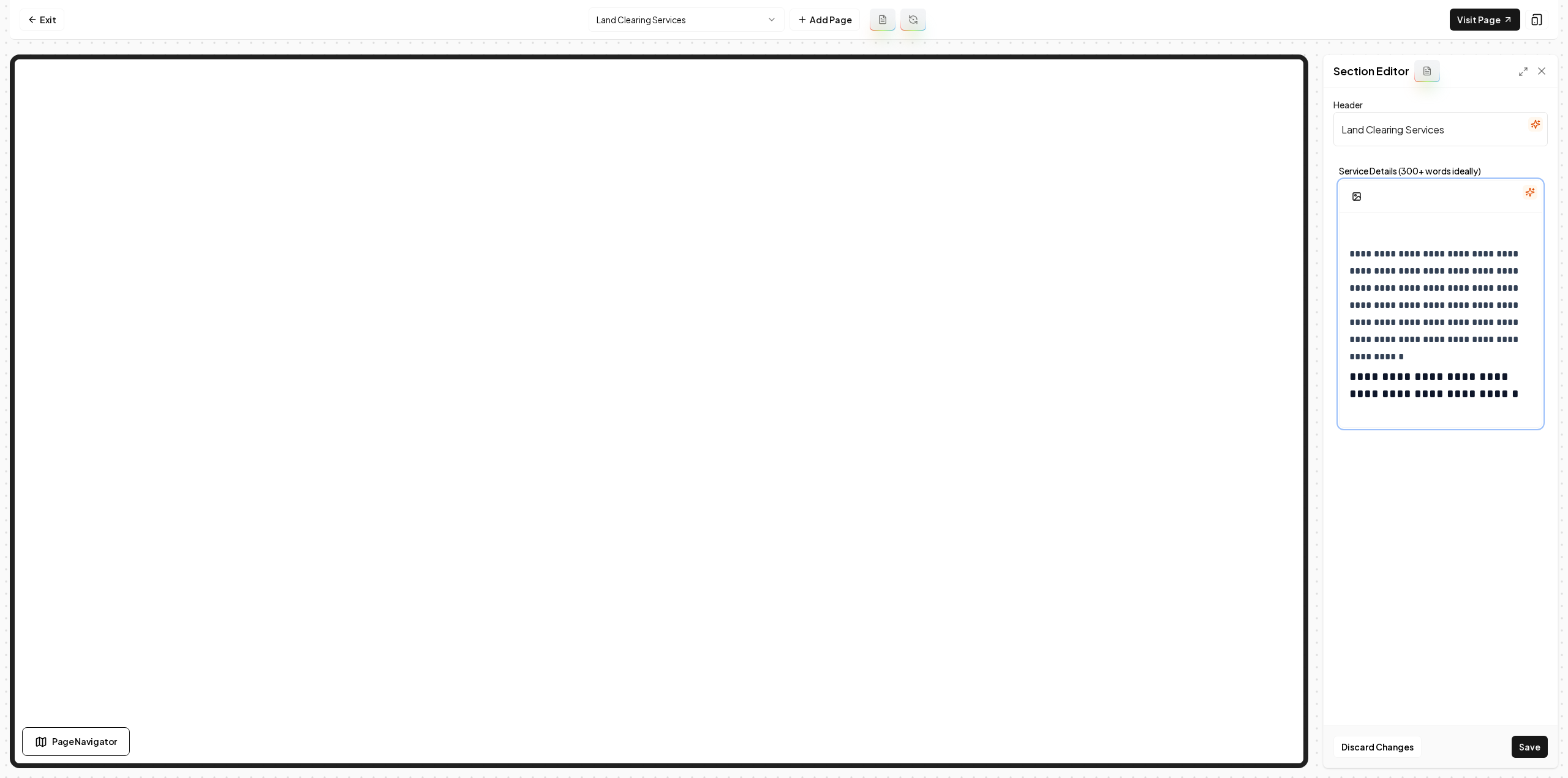
click at [1407, 410] on p at bounding box center [1441, 418] width 183 height 17
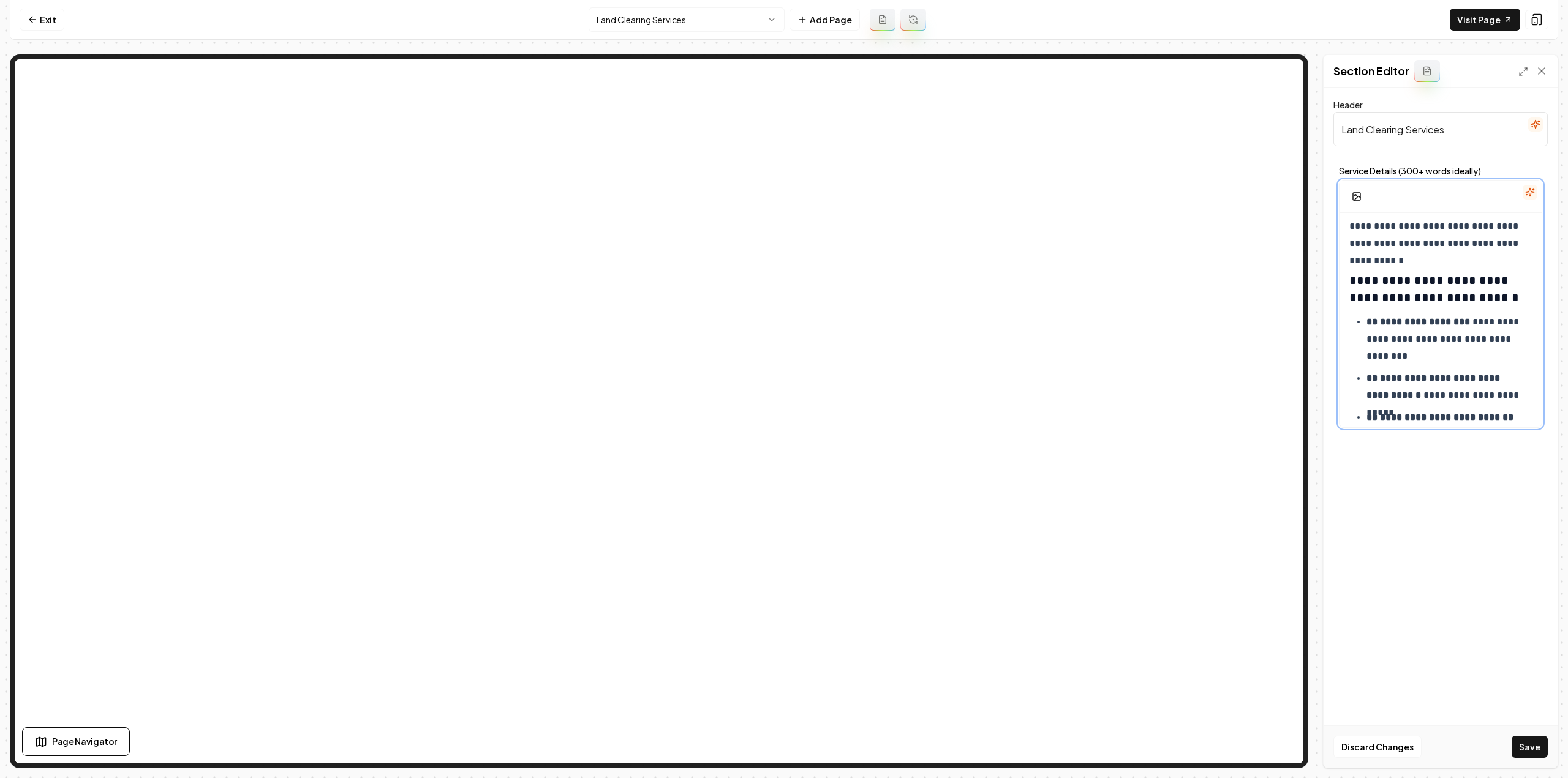
scroll to position [1863, 0]
drag, startPoint x: 1378, startPoint y: 322, endPoint x: 1367, endPoint y: 321, distance: 11.0
click at [1367, 321] on p "**********" at bounding box center [1445, 337] width 157 height 52
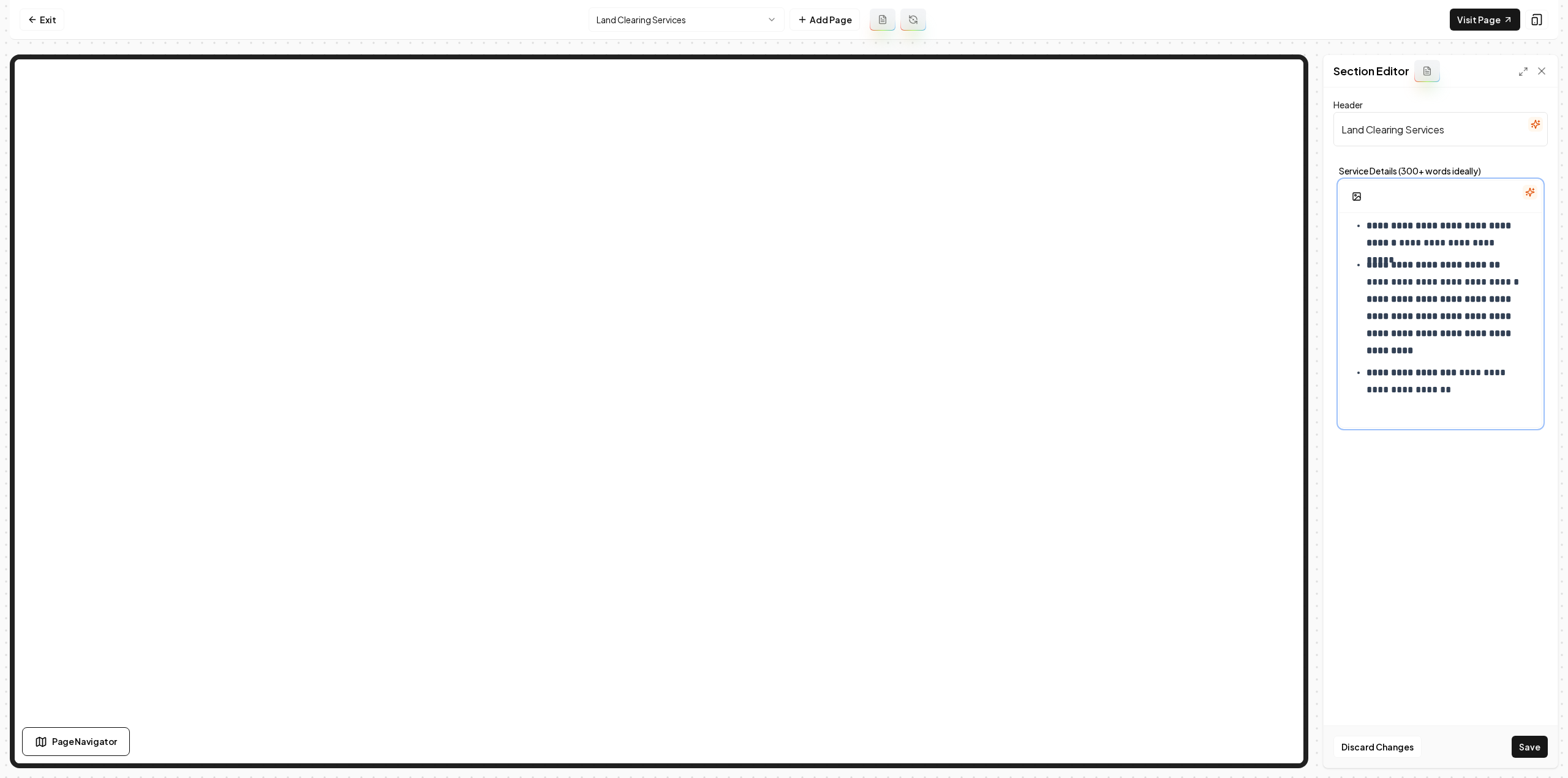
scroll to position [2029, 0]
click at [1418, 415] on p "**********" at bounding box center [1445, 383] width 157 height 69
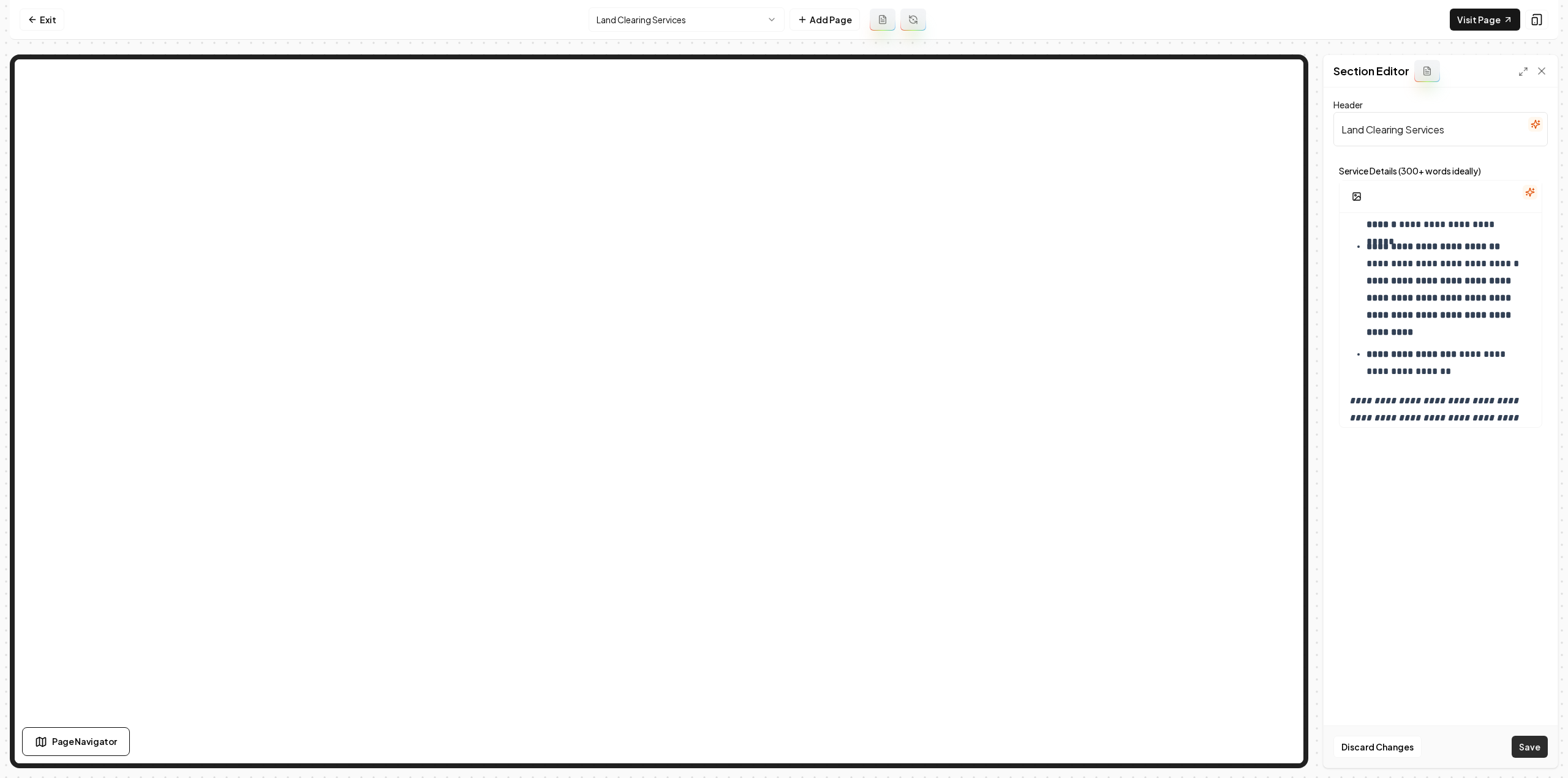
click at [1531, 745] on button "Save" at bounding box center [1529, 747] width 36 height 22
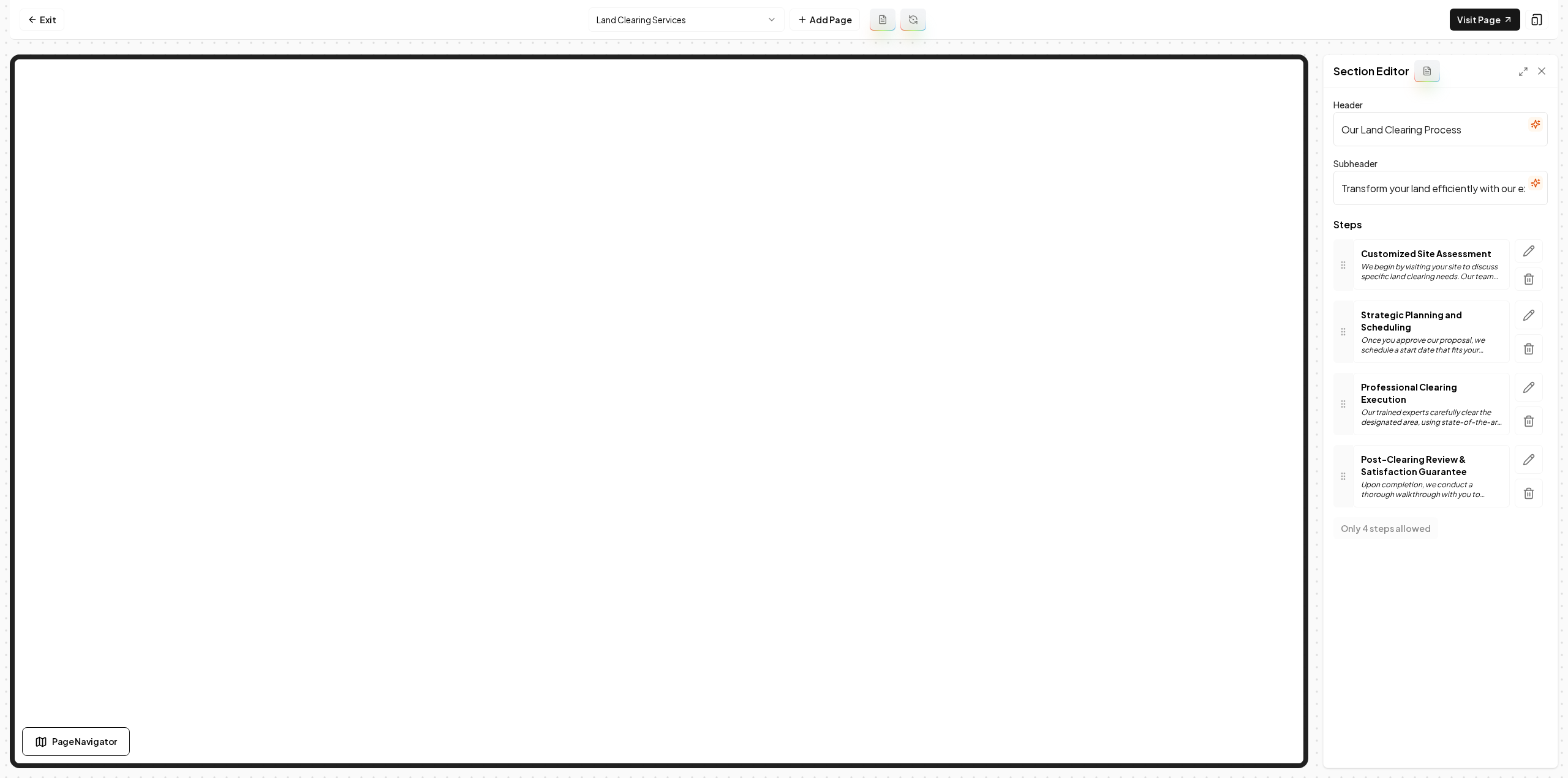
click at [1365, 130] on input "Our Land Clearing Process" at bounding box center [1440, 129] width 214 height 35
paste input "4-Step Approach to Land Clearing"
type input "Our 4-Step Approach to Land Clearing"
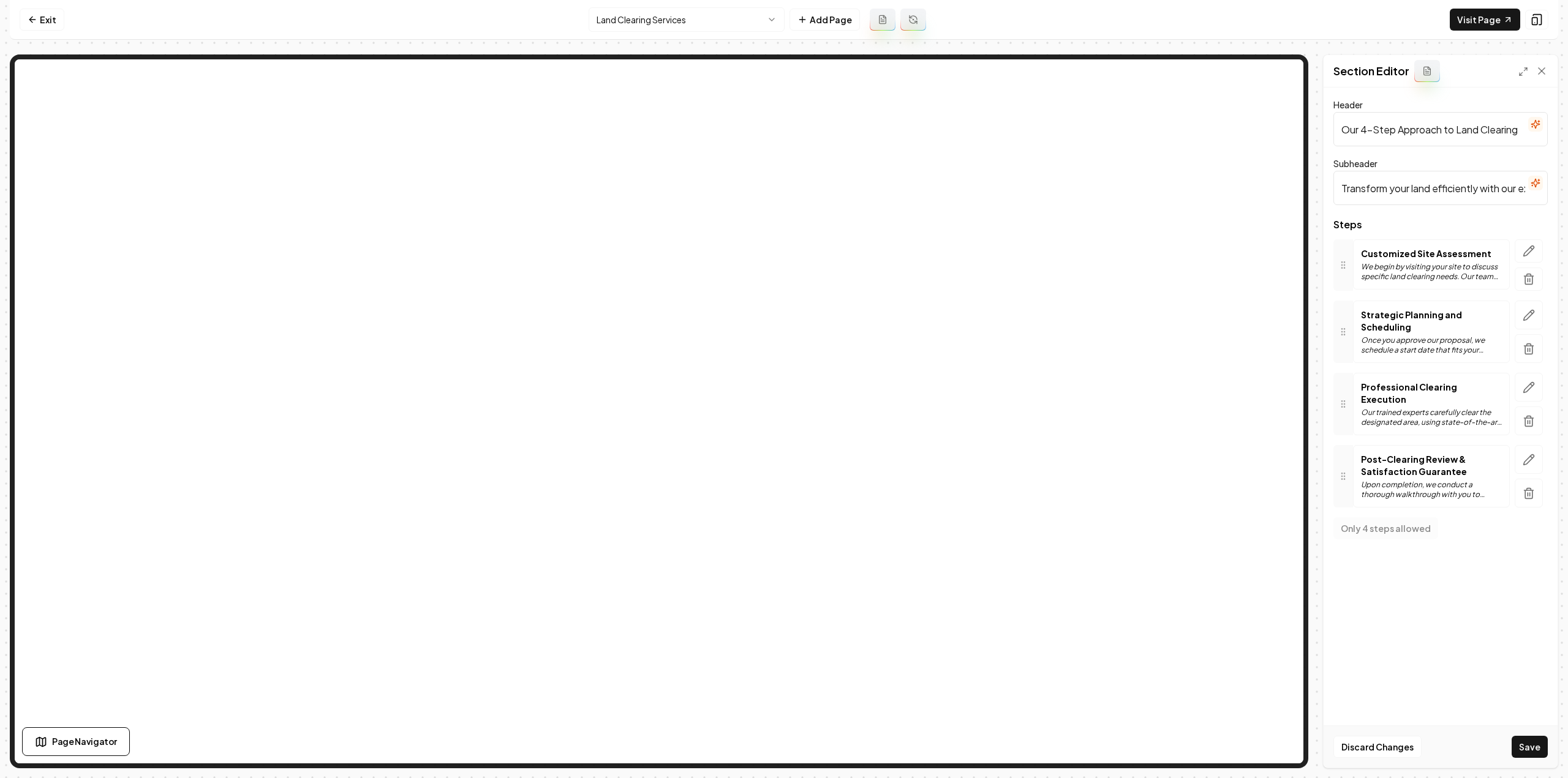
click at [1405, 190] on input "Transform your land efficiently with our expert clearing specialists. Here's ho…" at bounding box center [1440, 188] width 214 height 35
paste input "From Overgrown to Open and Ready to Use"
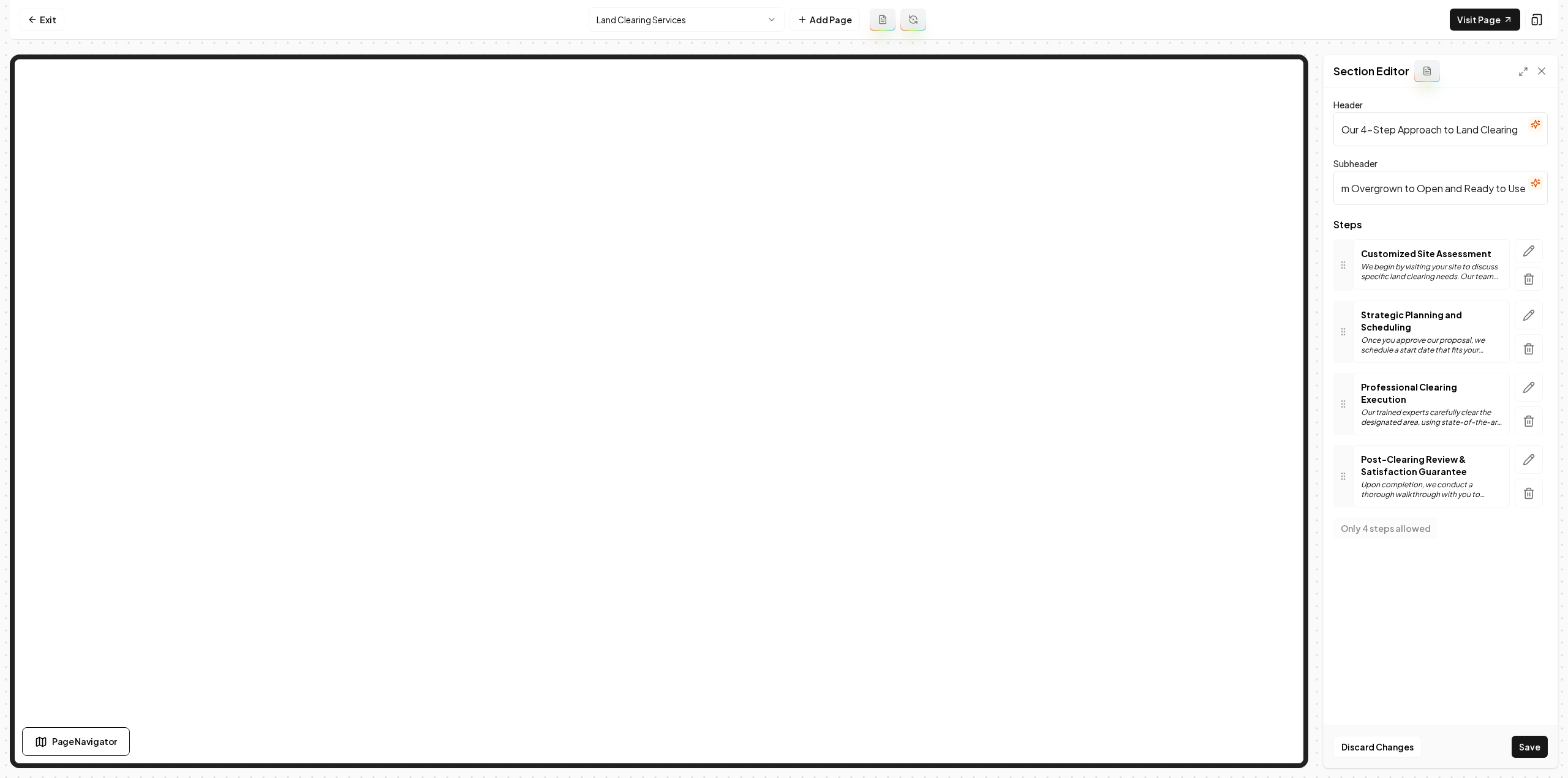
type input "From Overgrown to Open and Ready to Use"
click at [1532, 249] on icon "button" at bounding box center [1532, 249] width 2 height 2
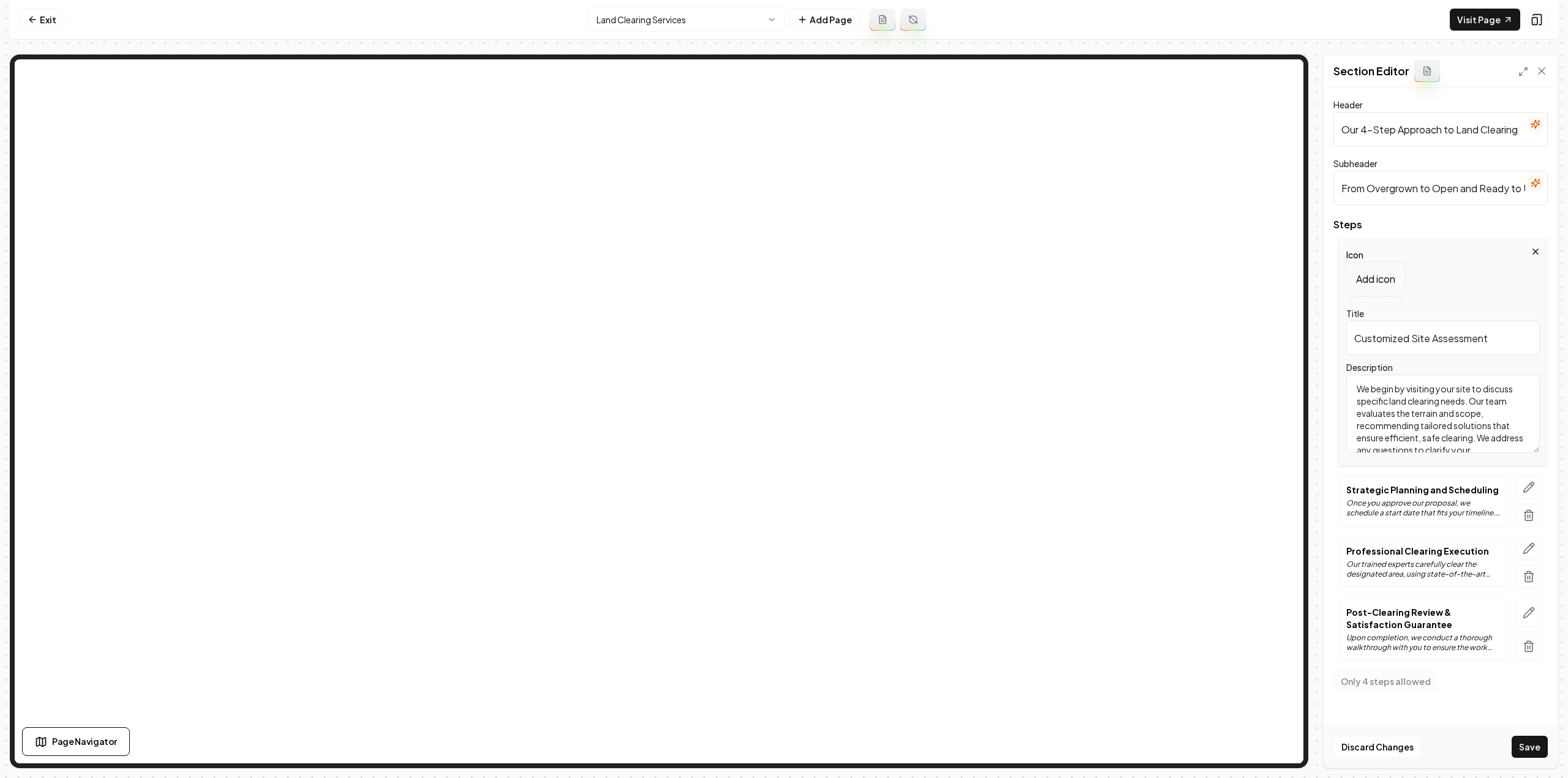
click at [1459, 339] on input "Customized Site Assessment" at bounding box center [1443, 338] width 194 height 35
paste input "Site Evaluation & Planning"
type input "Site Evaluation & Planning"
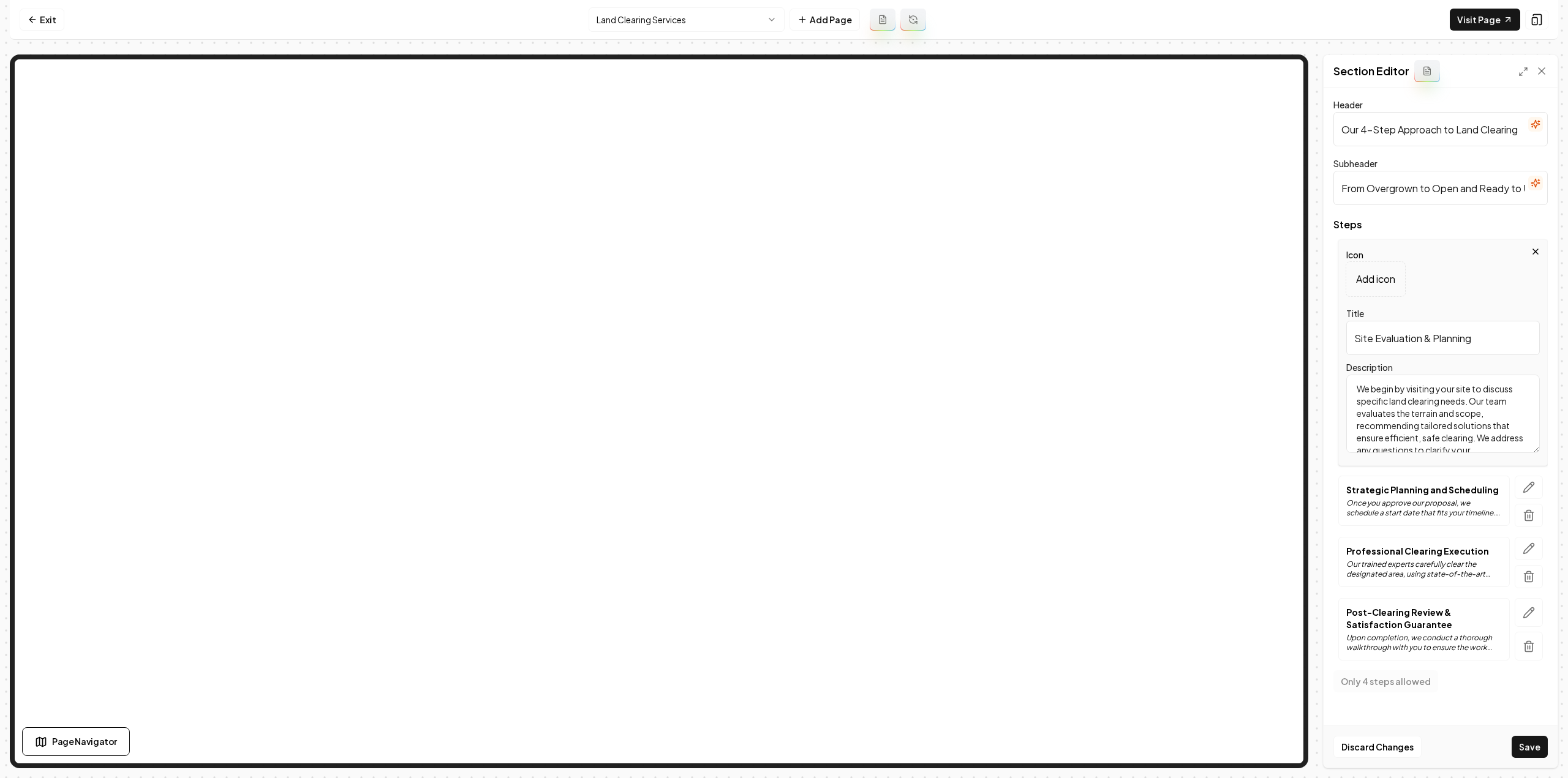
click at [1421, 437] on textarea "We begin by visiting your site to discuss specific land clearing needs. Our tea…" at bounding box center [1443, 414] width 194 height 79
paste textarea "start with a detailed walk of your property, reviewing your long-term goals and…"
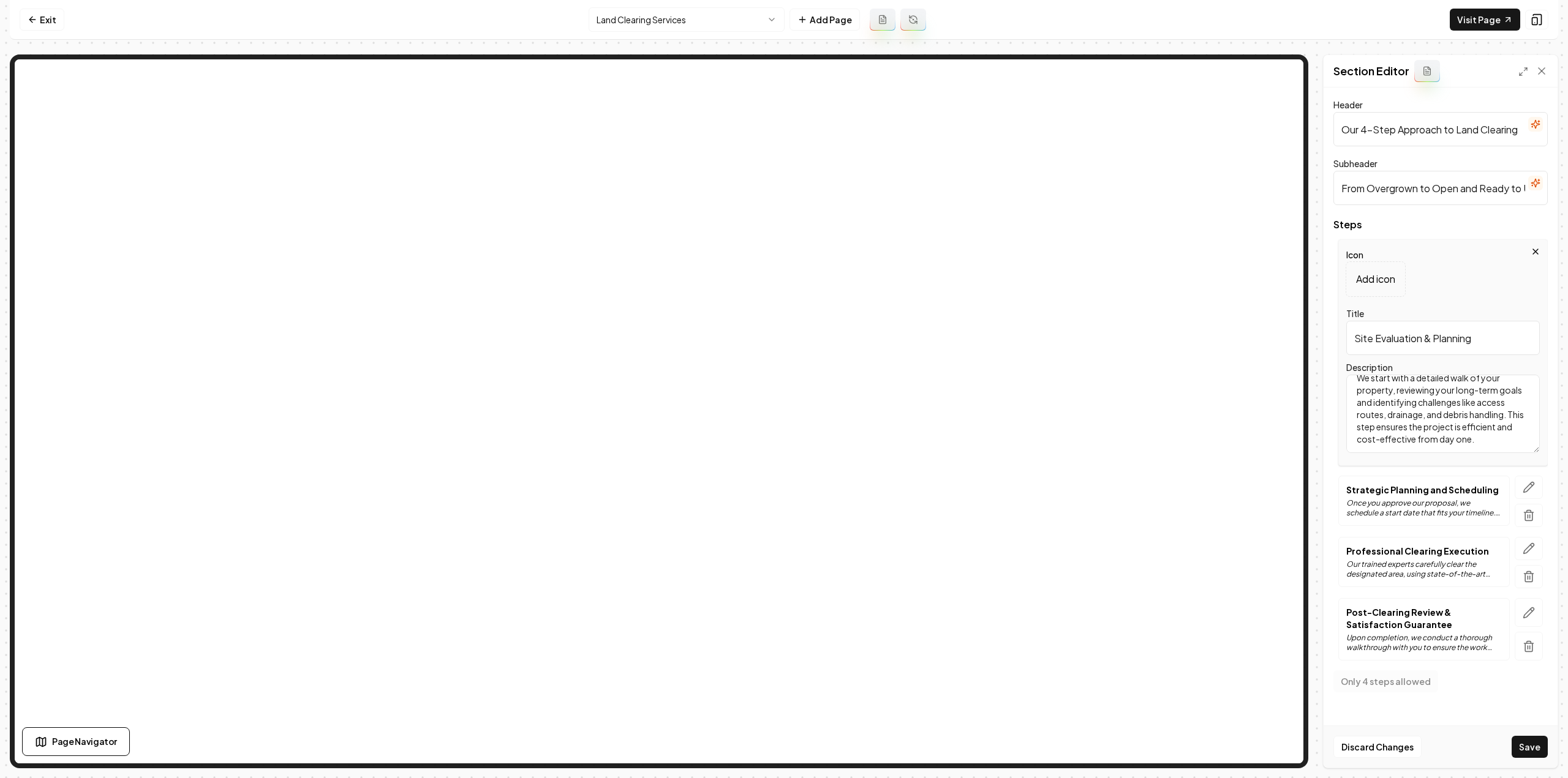
type textarea "We start with a detailed walk of your property, reviewing your long-term goals …"
click at [1531, 484] on icon "button" at bounding box center [1532, 485] width 2 height 2
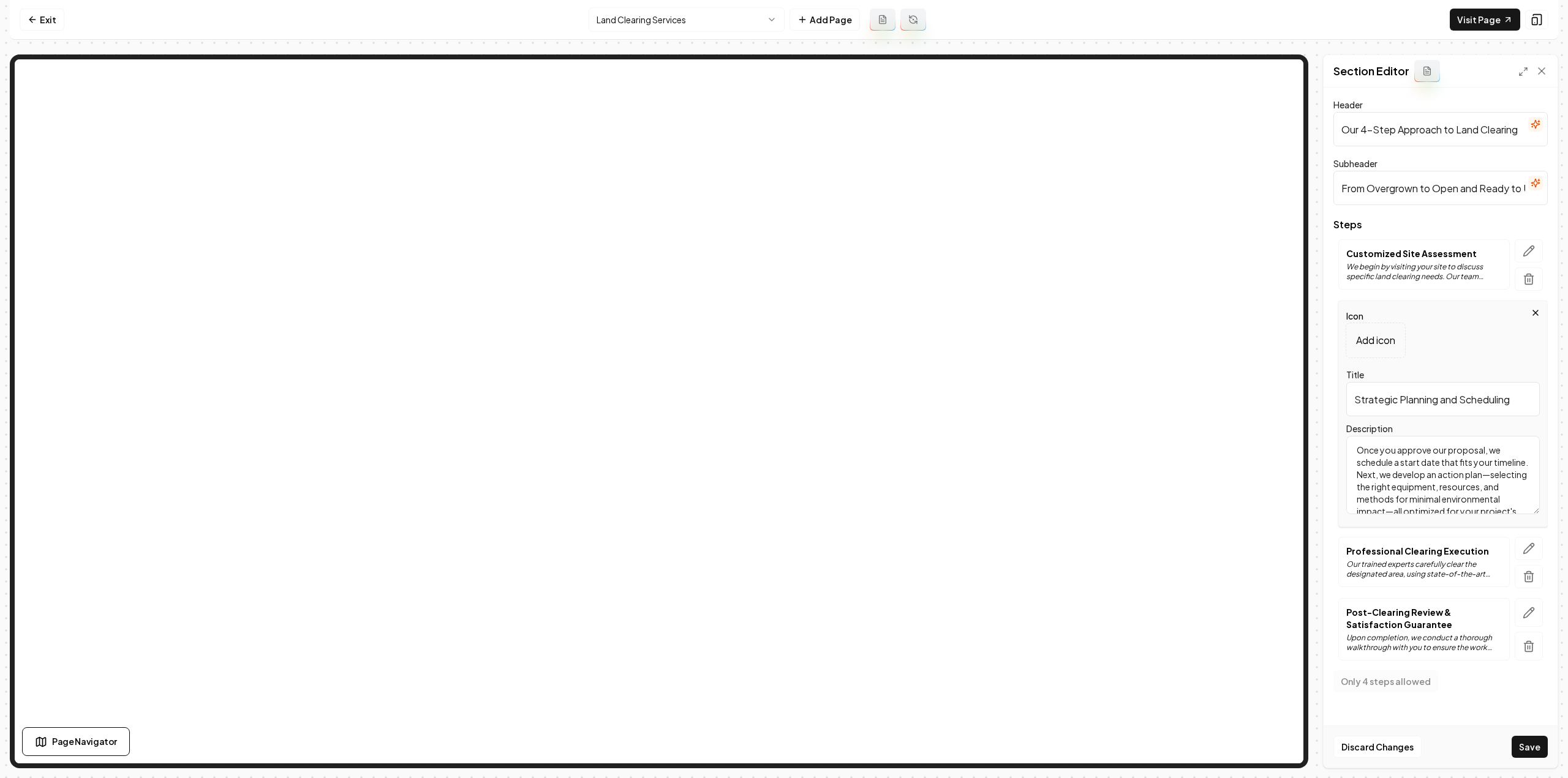
click at [1477, 408] on input "Strategic Planning and Scheduling" at bounding box center [1443, 399] width 194 height 35
paste input "Tree, Stump & Vegetation Removal"
type input "Tree, Stump & Vegetation Removal"
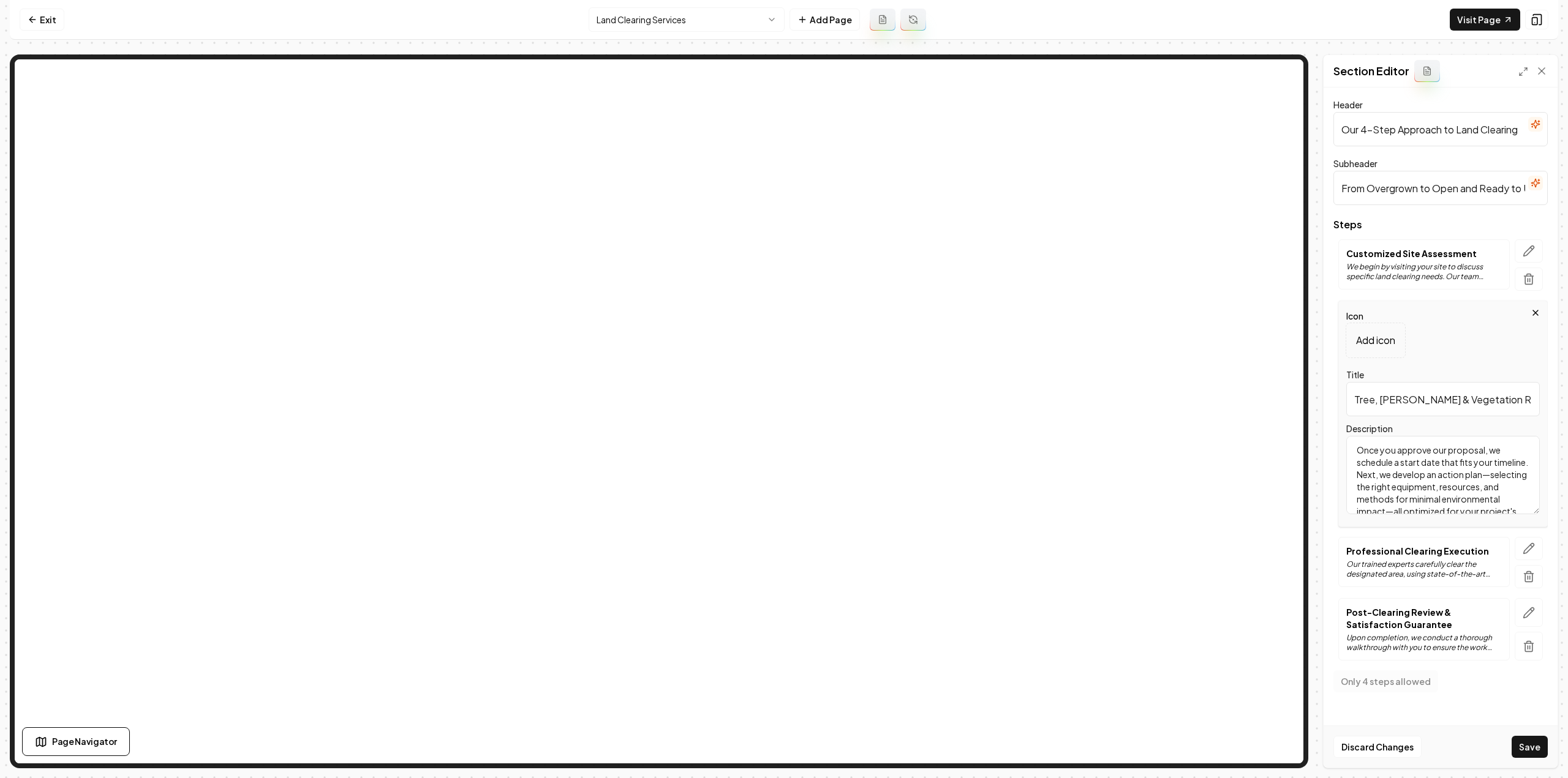
click at [1389, 494] on textarea "Once you approve our proposal, we schedule a start date that fits your timeline…" at bounding box center [1443, 475] width 194 height 79
paste textarea "Using our excavators, dozers, and tracked skid steers with root rakes and cutti…"
type textarea "Using our excavators, dozers, and tracked skid steers with root rakes and cutti…"
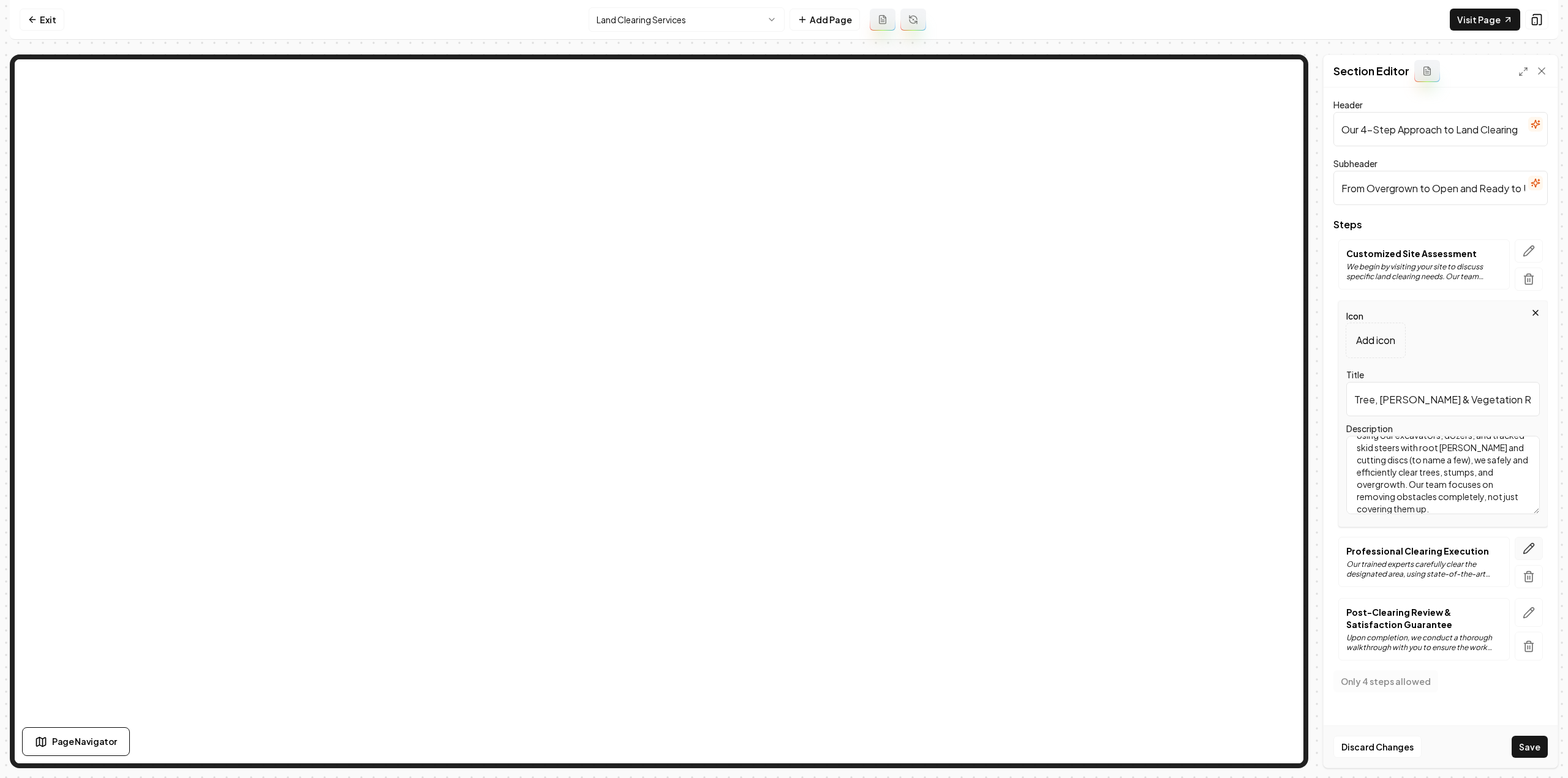
click at [1530, 552] on icon "button" at bounding box center [1528, 549] width 12 height 12
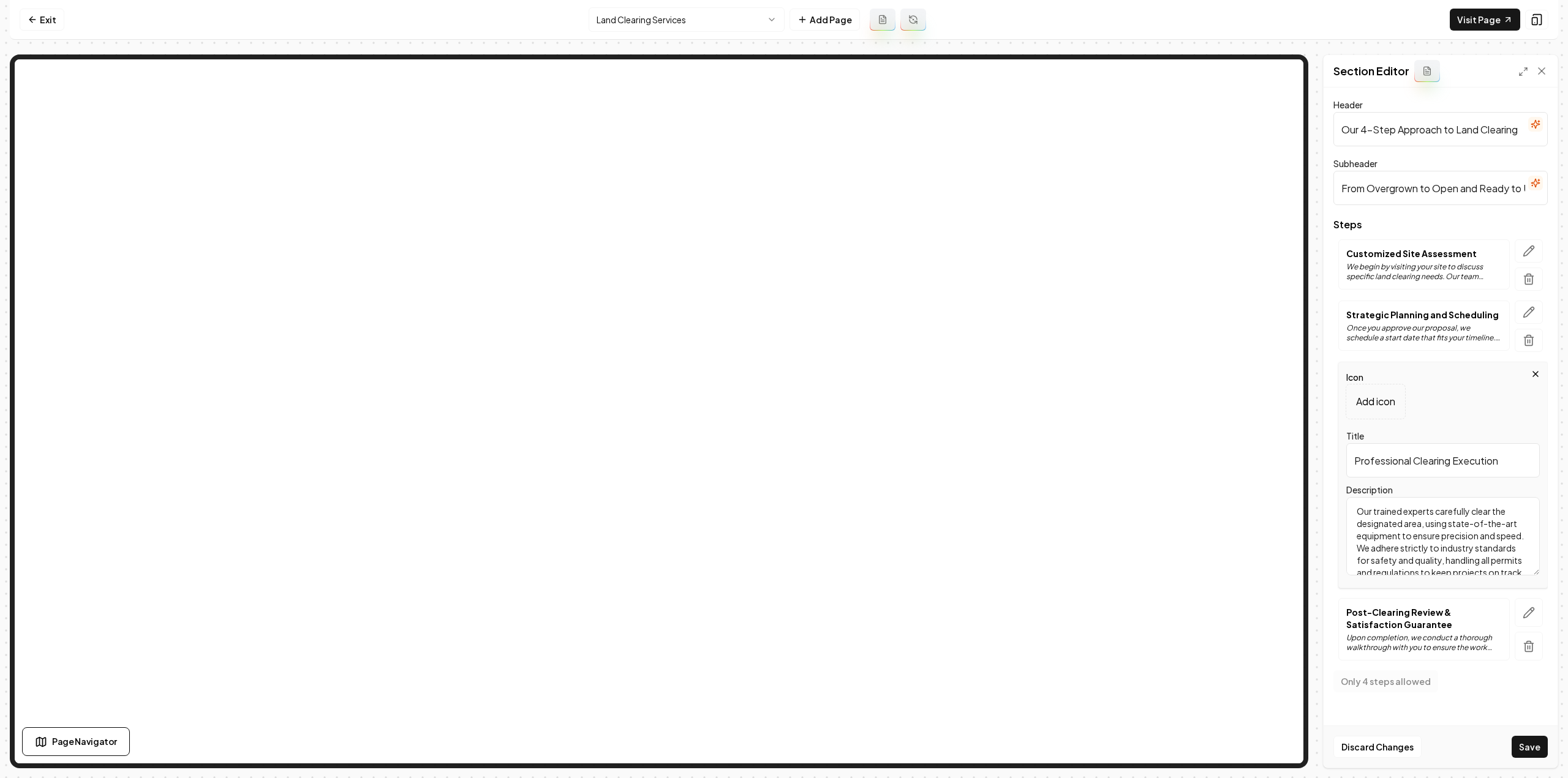
click at [1436, 453] on input "Professional Clearing Execution" at bounding box center [1443, 461] width 194 height 35
paste input "Debris Management"
type input "Debris Management"
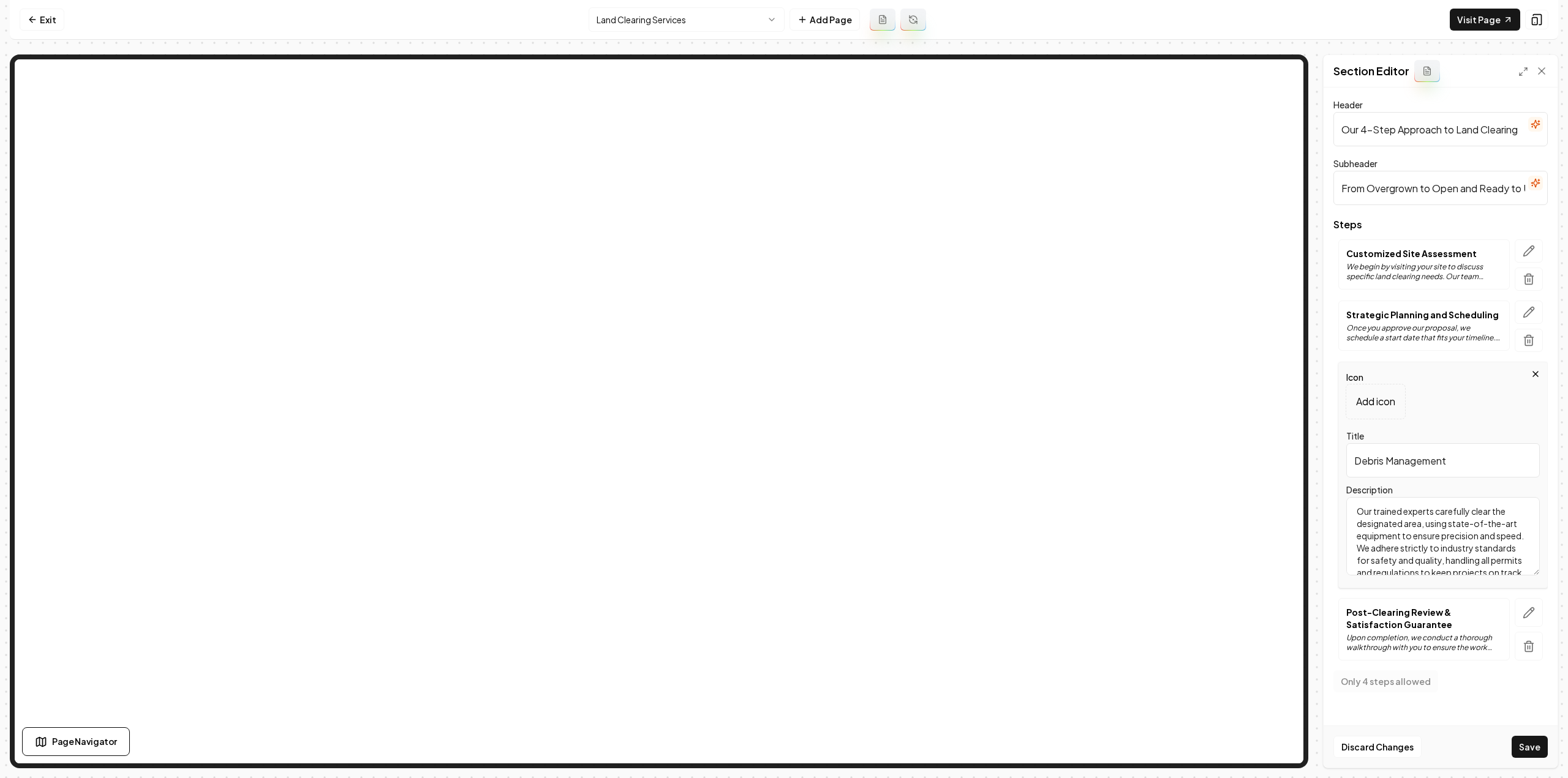
click at [1397, 539] on textarea "Our trained experts carefully clear the designated area, using state-of-the-art…" at bounding box center [1443, 536] width 194 height 79
paste textarea "We tailor cleanup to your needs: hauling debris off-site, stacking it for later…"
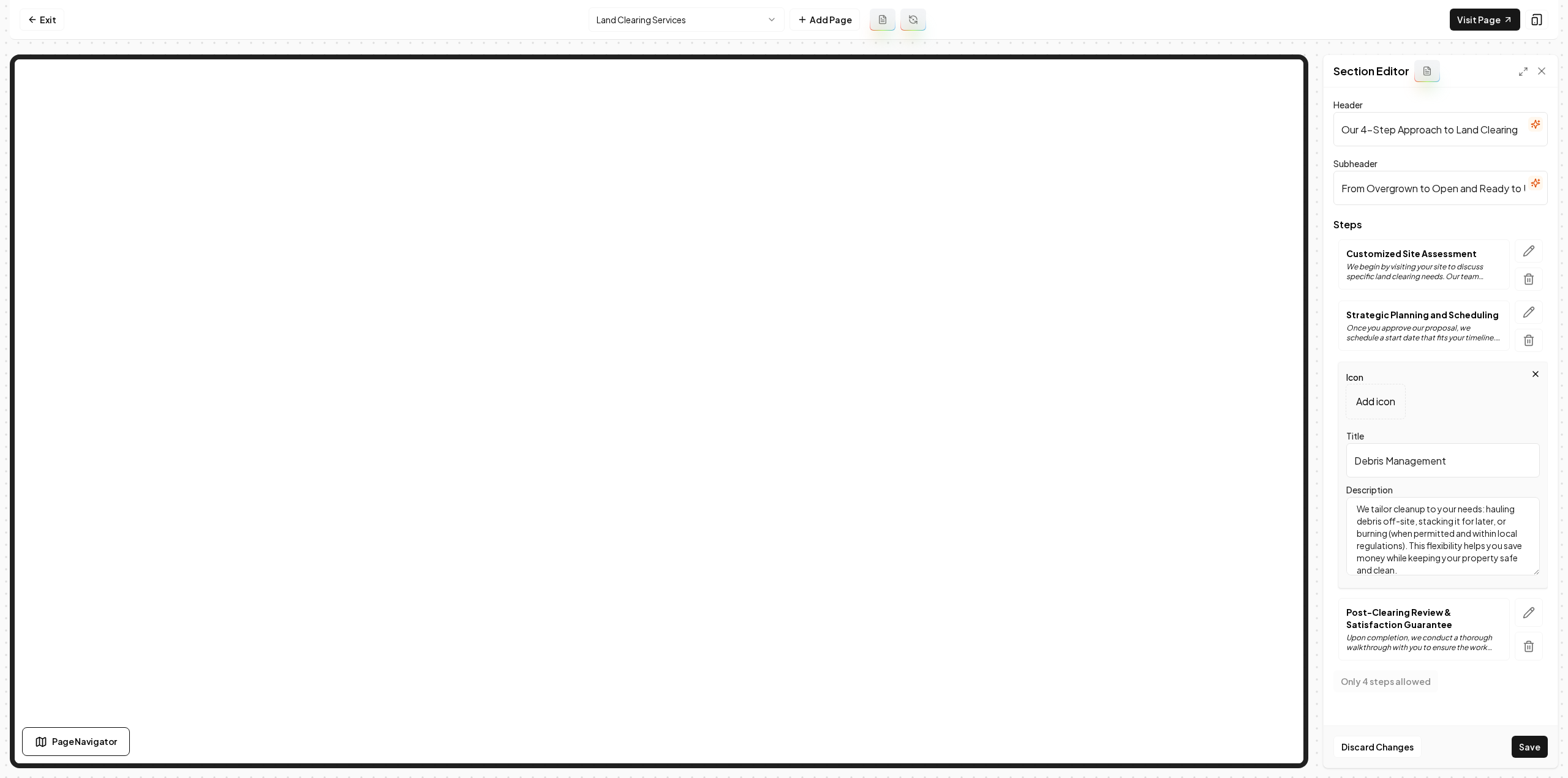
type textarea "We tailor cleanup to your needs: hauling debris off-site, stacking it for later…"
click at [1524, 607] on icon "button" at bounding box center [1528, 613] width 12 height 12
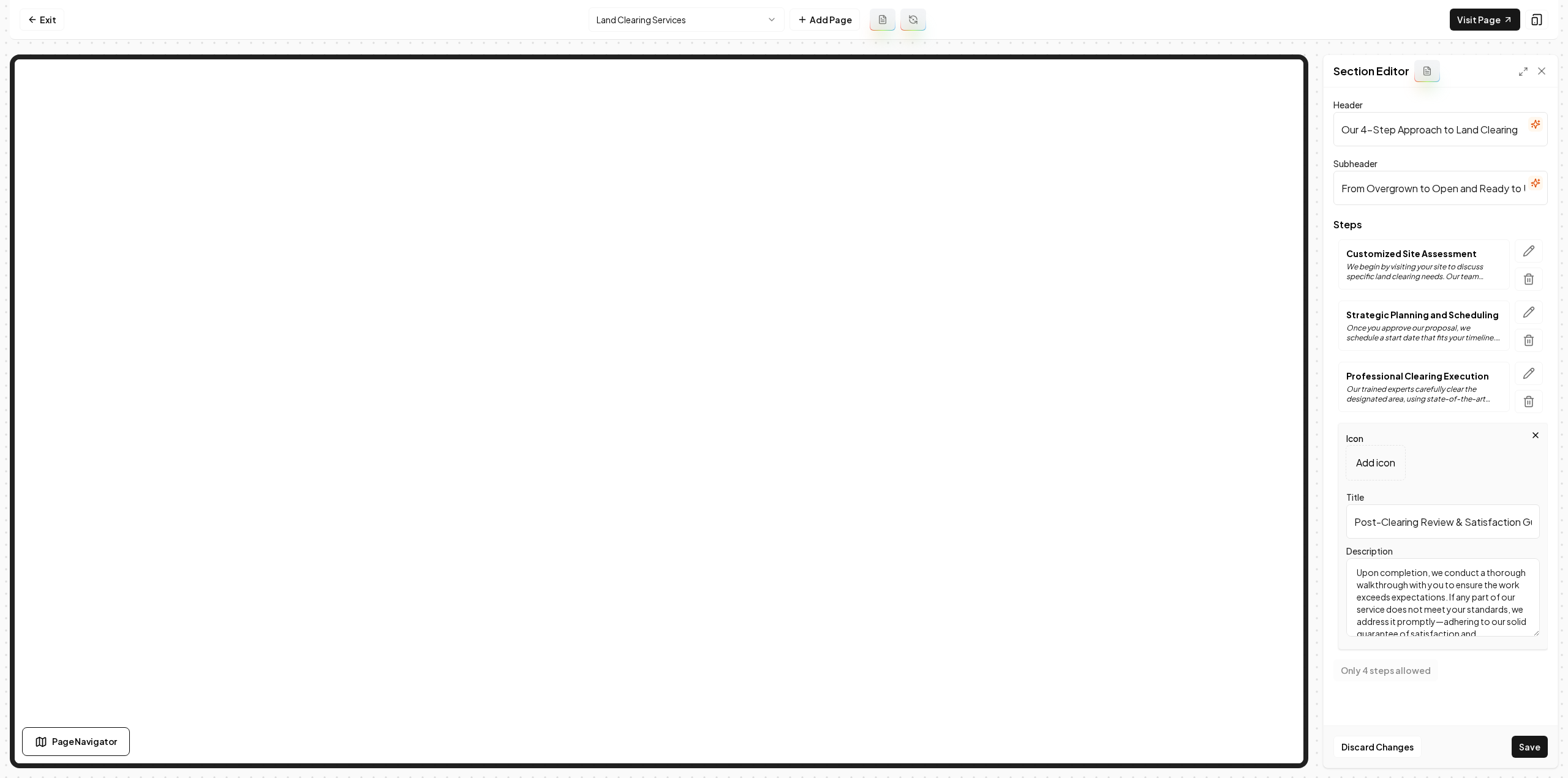
click at [1450, 528] on input "Post-Clearing Review & Satisfaction Guarantee" at bounding box center [1443, 521] width 194 height 35
paste input "Final Prep and Client Walkthrough"
type input "Final Prep and Client Walkthrough"
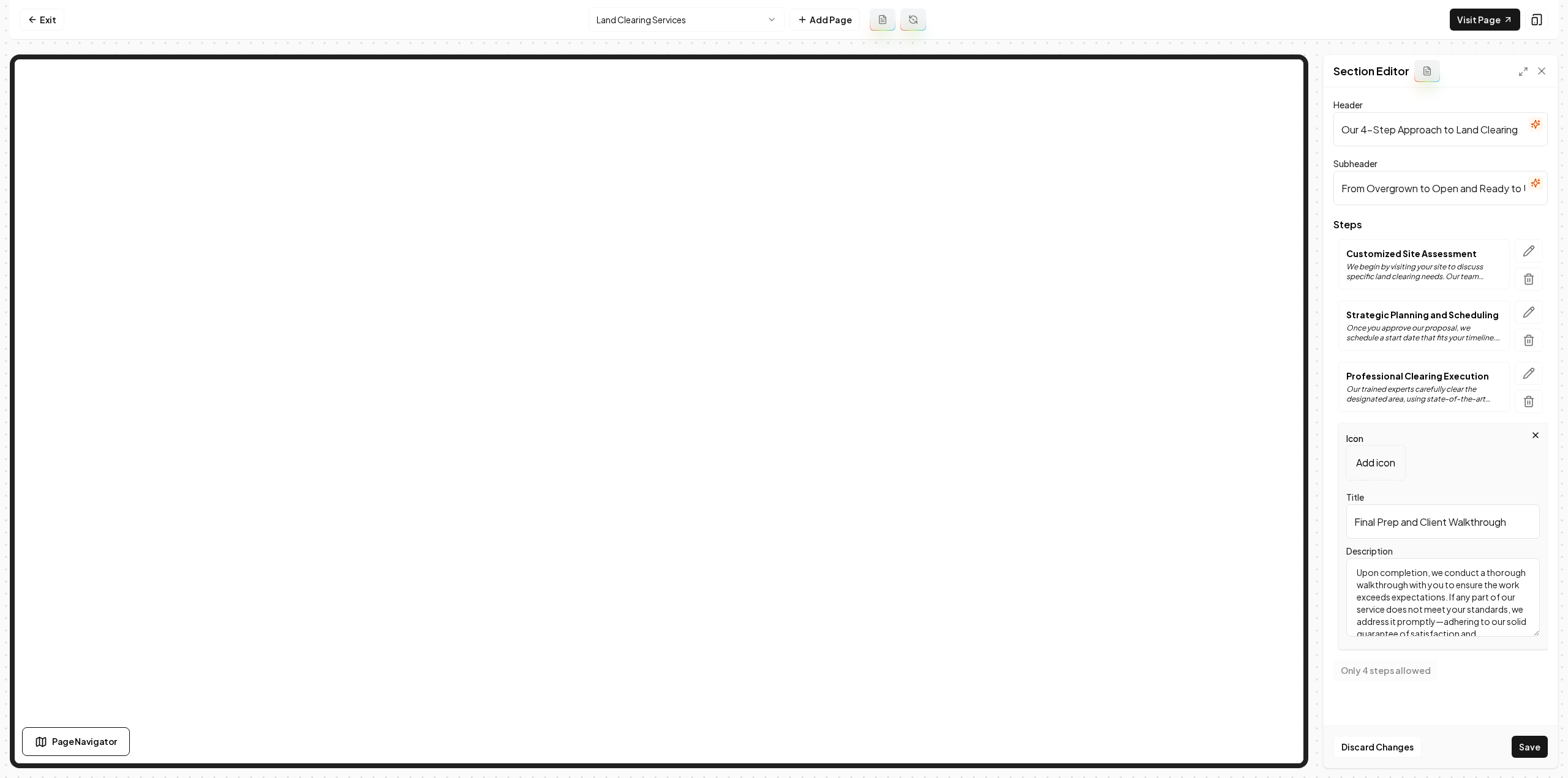
click at [1431, 608] on textarea "Upon completion, we conduct a thorough walkthrough with you to ensure the work …" at bounding box center [1443, 598] width 194 height 79
paste textarea "Once clearing is complete, we smooth rough areas, address drainage concerns, an…"
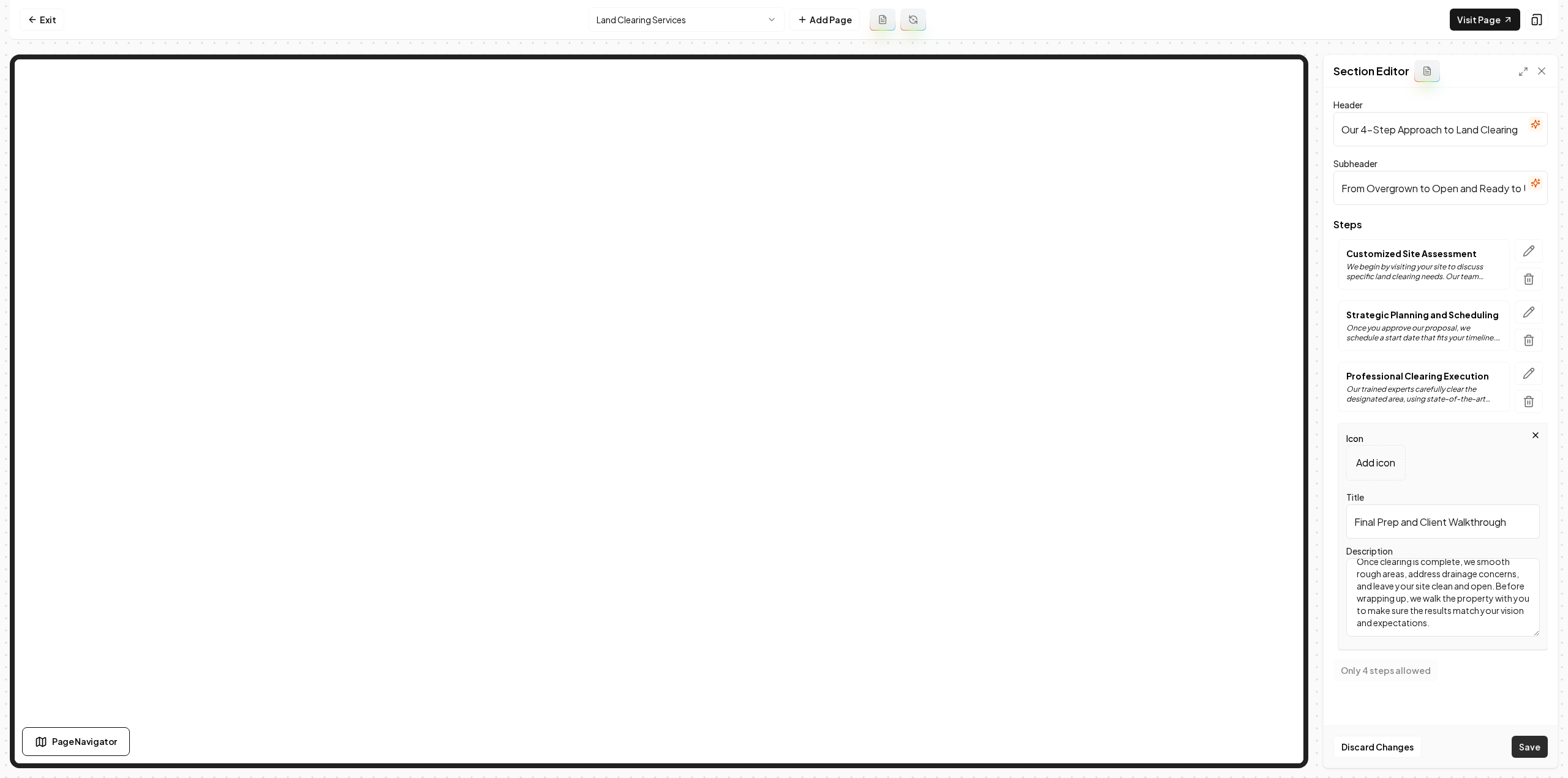
type textarea "Once clearing is complete, we smooth rough areas, address drainage concerns, an…"
click at [1532, 753] on button "Save" at bounding box center [1529, 747] width 36 height 22
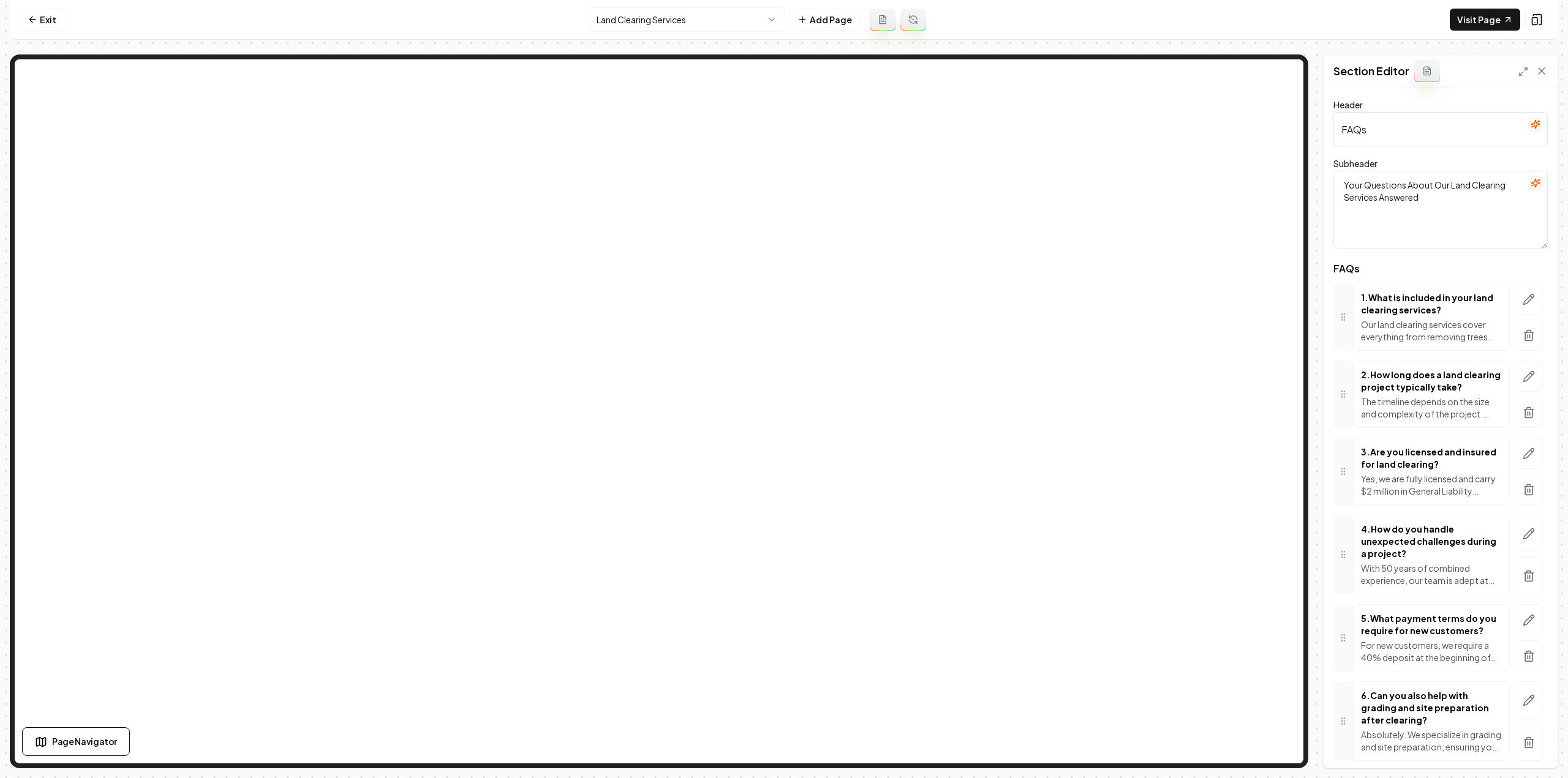
click at [1459, 133] on input "FAQs" at bounding box center [1440, 129] width 214 height 35
paste input "on Our Land Clearing Services"
type input "FAQs on Our Land Clearing Services"
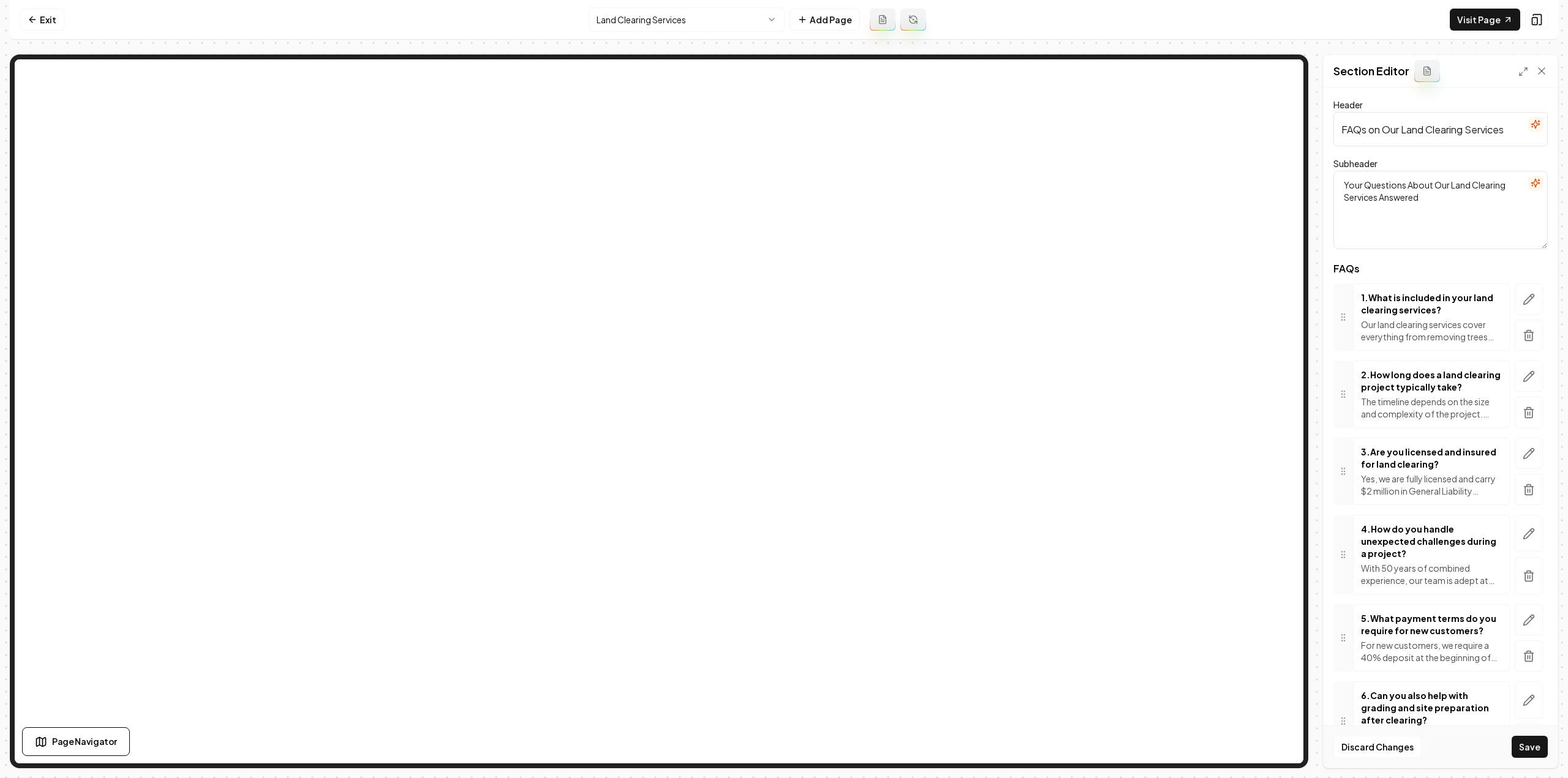
click at [1449, 217] on textarea "Your Questions About Our Land Clearing Services Answered" at bounding box center [1440, 210] width 214 height 79
paste textarea "Get the answers you need about JG Grading & Landscaping's land clearing services"
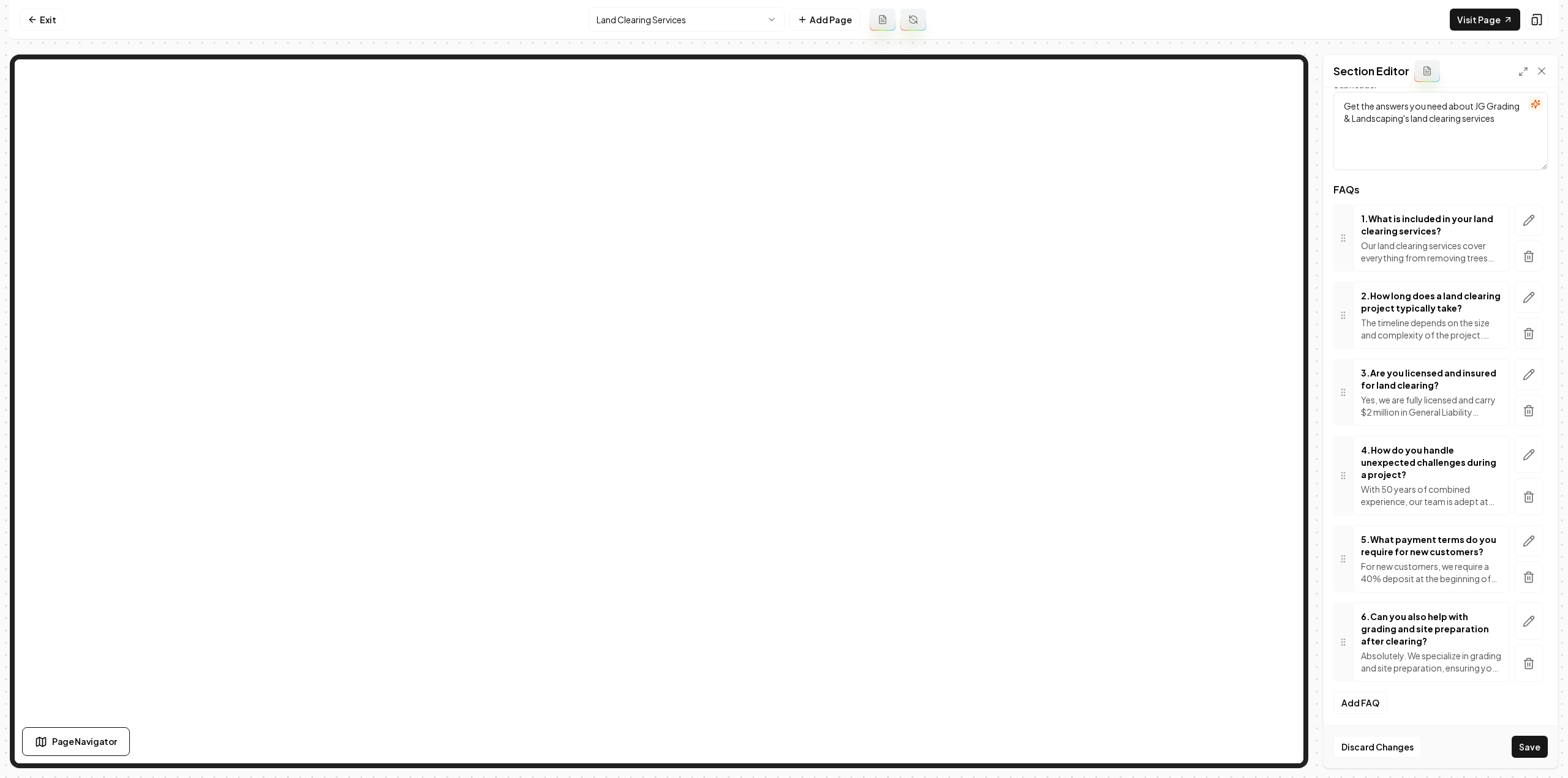
type textarea "Get the answers you need about JG Grading & Landscaping's land clearing services"
click at [1524, 218] on icon "button" at bounding box center [1529, 221] width 10 height 10
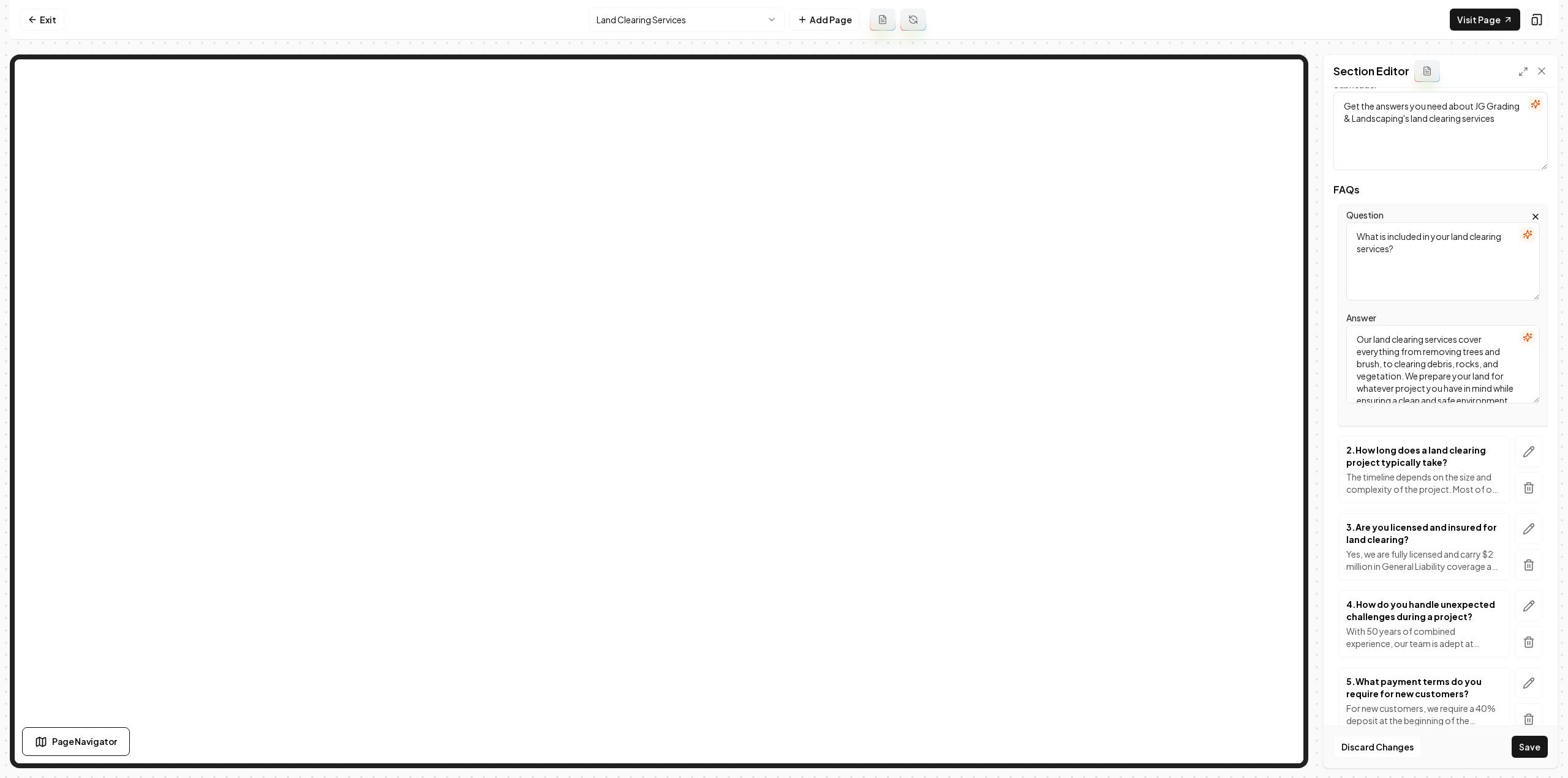
click at [1417, 245] on textarea "What is included in your land clearing services?" at bounding box center [1443, 262] width 194 height 79
paste textarea "How much does land clearing cost"
type textarea "How much does land clearing cost?"
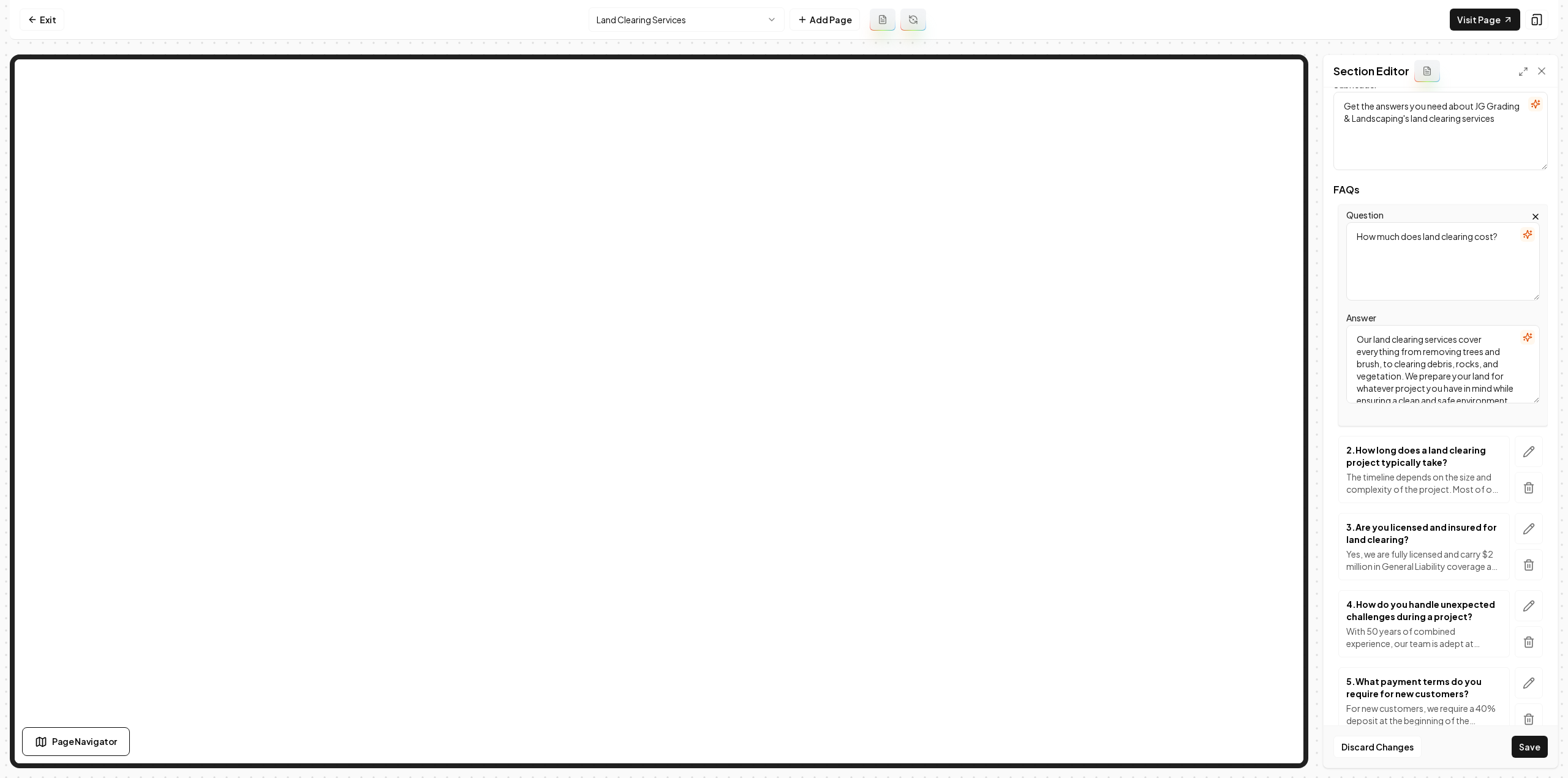
click at [1462, 371] on textarea "Our land clearing services cover everything from removing trees and brush, to c…" at bounding box center [1443, 364] width 194 height 79
paste textarea "Detailed breakdown based on scope — from small ($2.5k–$7.5k) to large ($15k+). …"
type textarea "Detailed breakdown based on scope — from small ($2.5k–$7.5k) to large ($15k+). …"
click at [1524, 453] on icon "button" at bounding box center [1529, 452] width 10 height 10
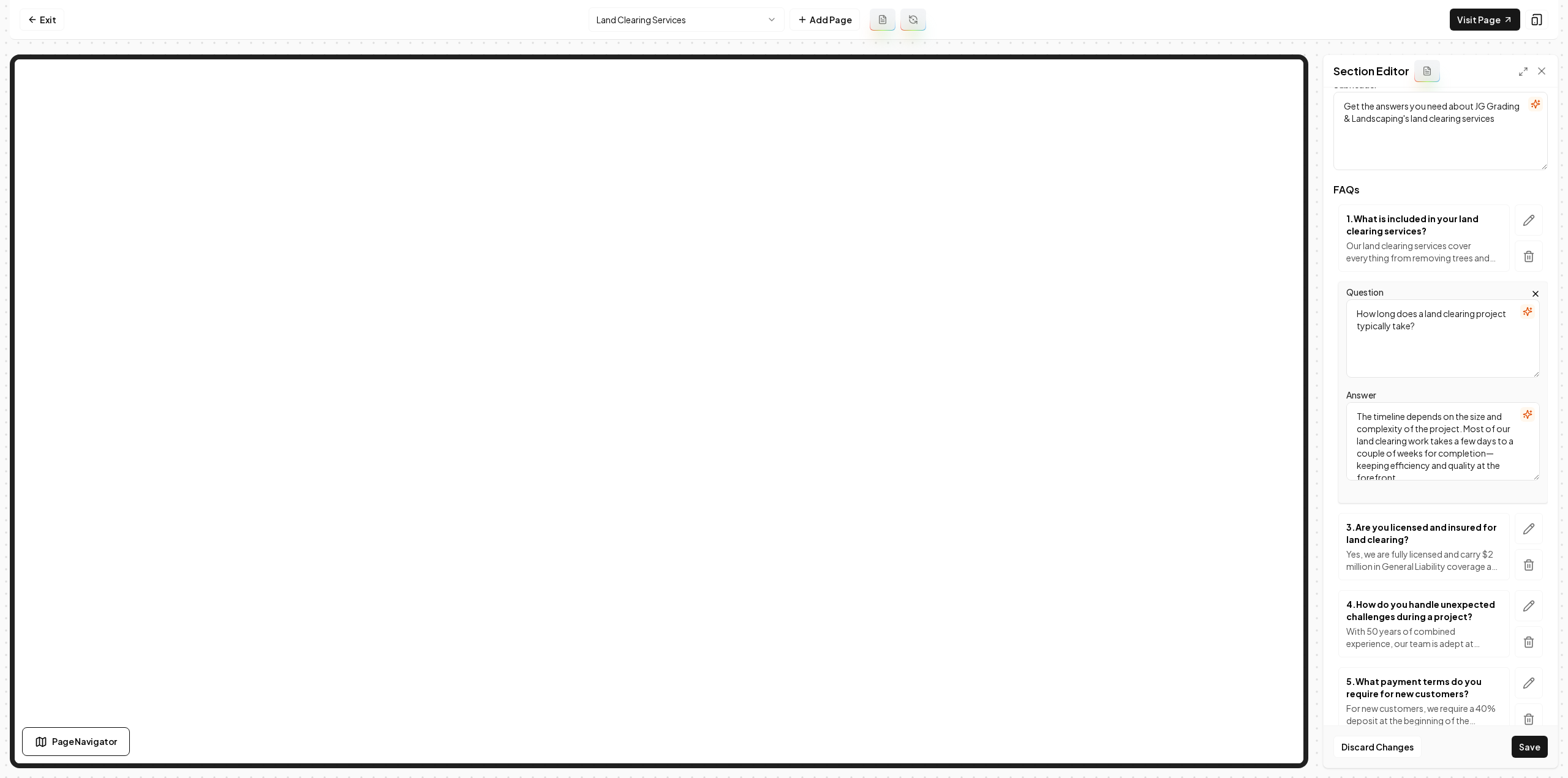
click at [1433, 339] on textarea "How long does a land clearing project typically take?" at bounding box center [1443, 339] width 194 height 79
paste textarea "Is it true that land clearing gets cheaper the more you do at onc"
type textarea "Is it true that land clearing gets cheaper the more you do at once?"
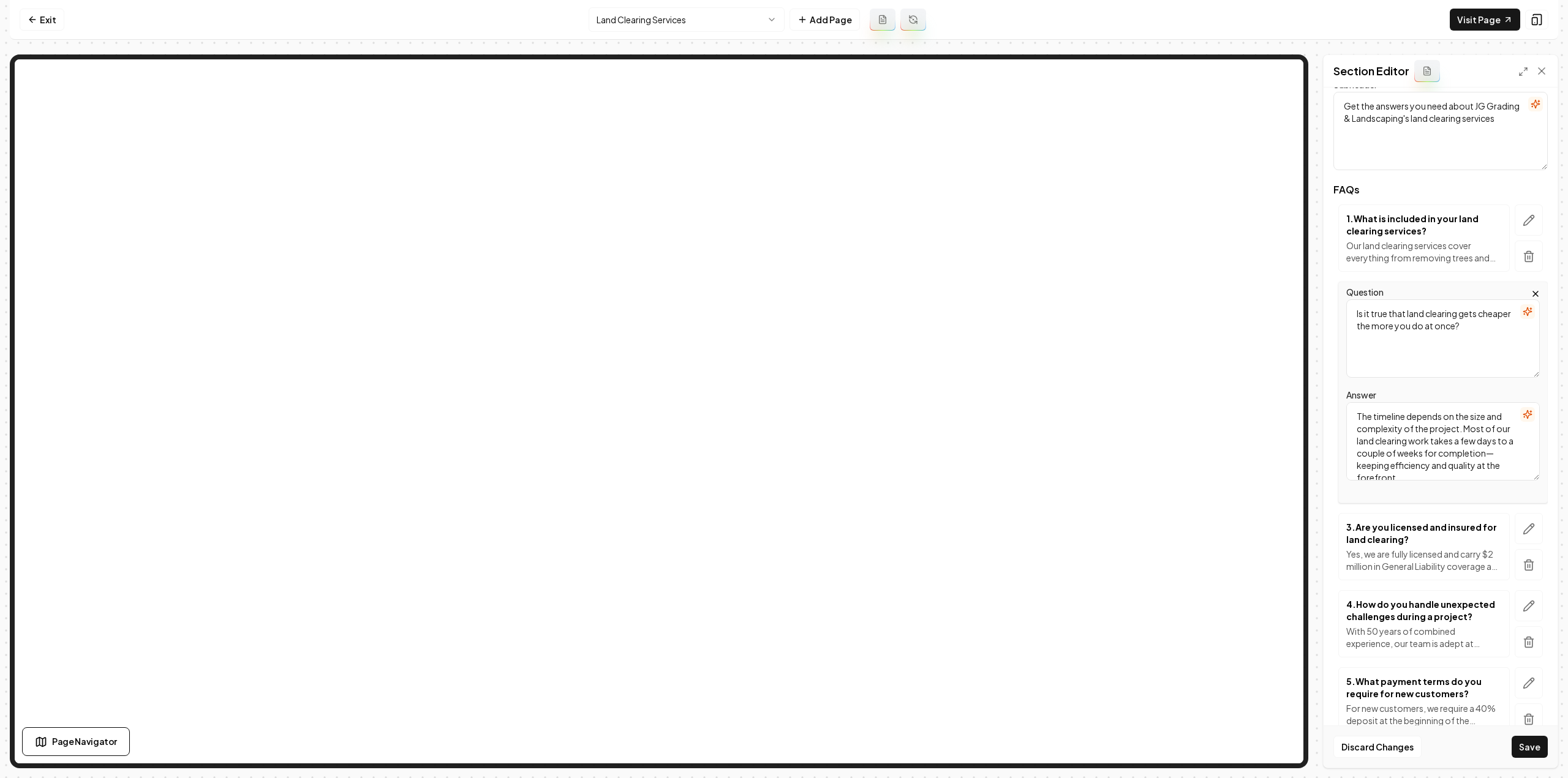
click at [1449, 420] on textarea "The timeline depends on the size and complexity of the project. Most of our lan…" at bounding box center [1443, 441] width 194 height 79
paste textarea "Yes — equipment mobilization is a big cost factor. Doing more while we’re on-si…"
type textarea "Yes — equipment mobilization is a big cost factor. Doing more while we’re on-si…"
click at [1516, 516] on button "button" at bounding box center [1528, 528] width 28 height 31
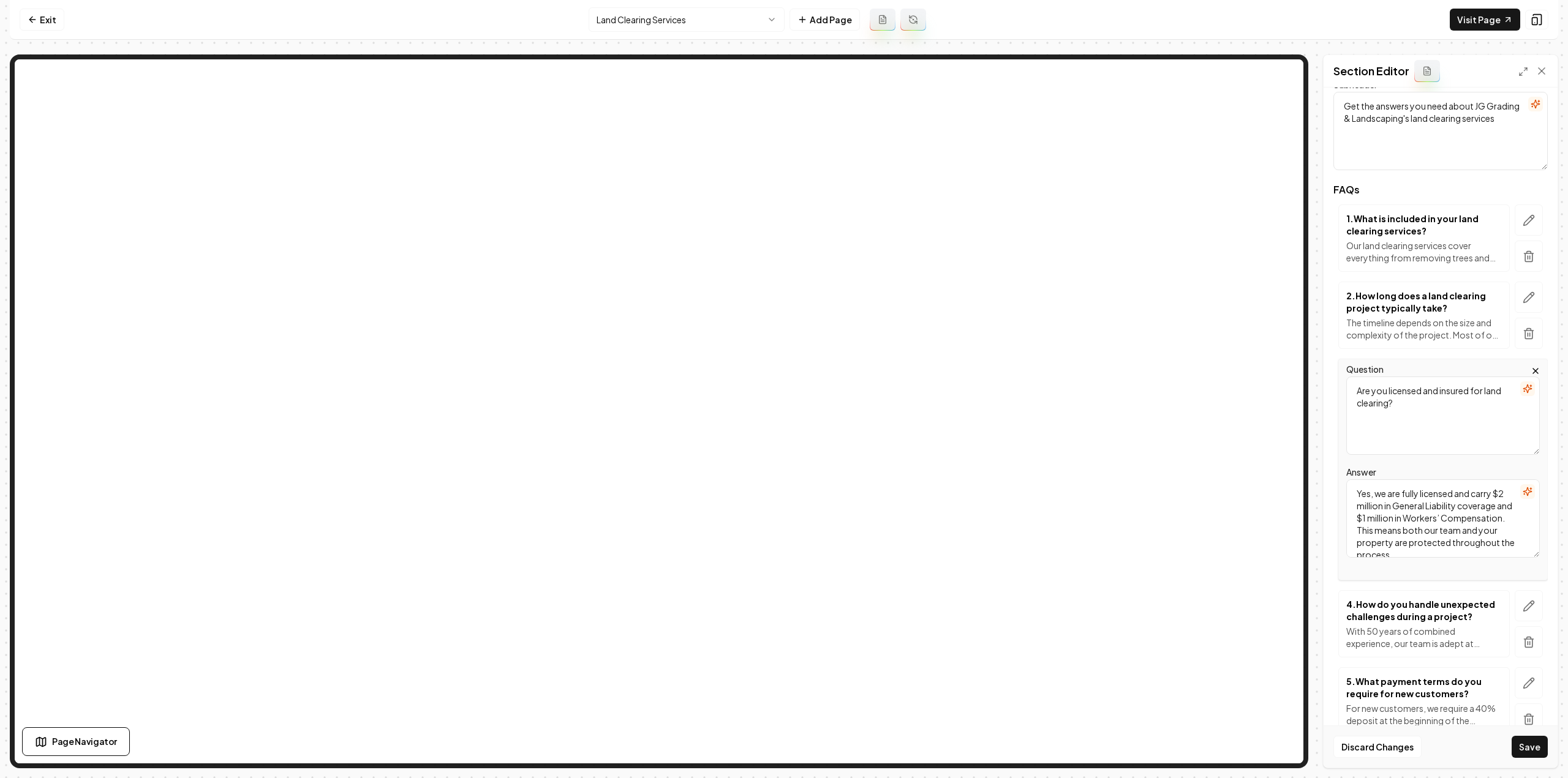
click at [1417, 426] on textarea "Are you licensed and insured for land clearing?" at bounding box center [1443, 416] width 194 height 79
paste textarea "Do you provide free estimates"
type textarea "Do you provide free estimates?"
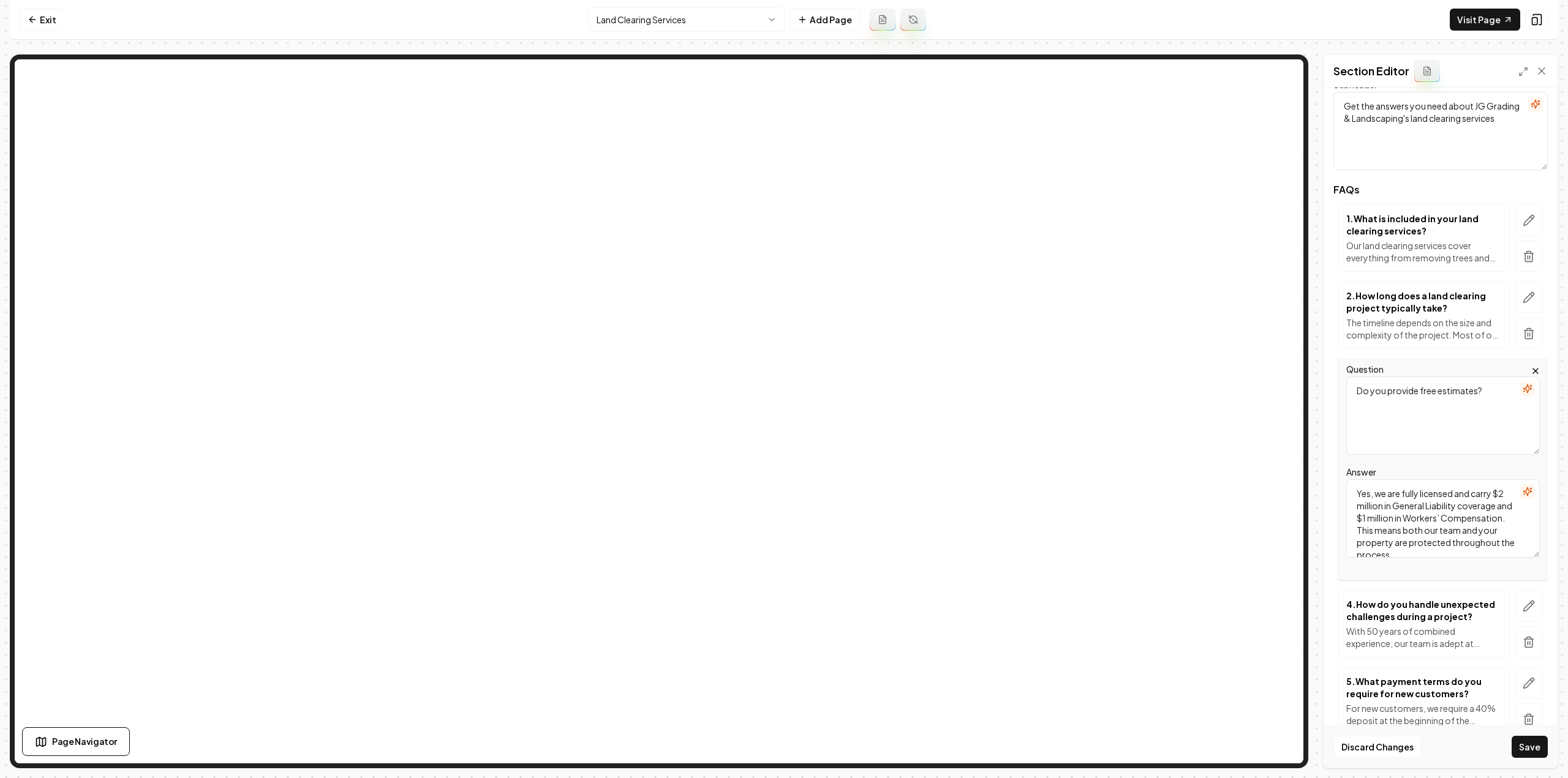
click at [1431, 519] on textarea "Yes, we are fully licensed and carry $2 million in General Liability coverage a…" at bounding box center [1443, 518] width 194 height 79
paste textarea ". We walk your property, review goals, and provide a clear written estimate"
type textarea "Yes. We walk your property, review goals, and provide a clear written estimate."
click at [1522, 610] on icon "button" at bounding box center [1528, 606] width 12 height 12
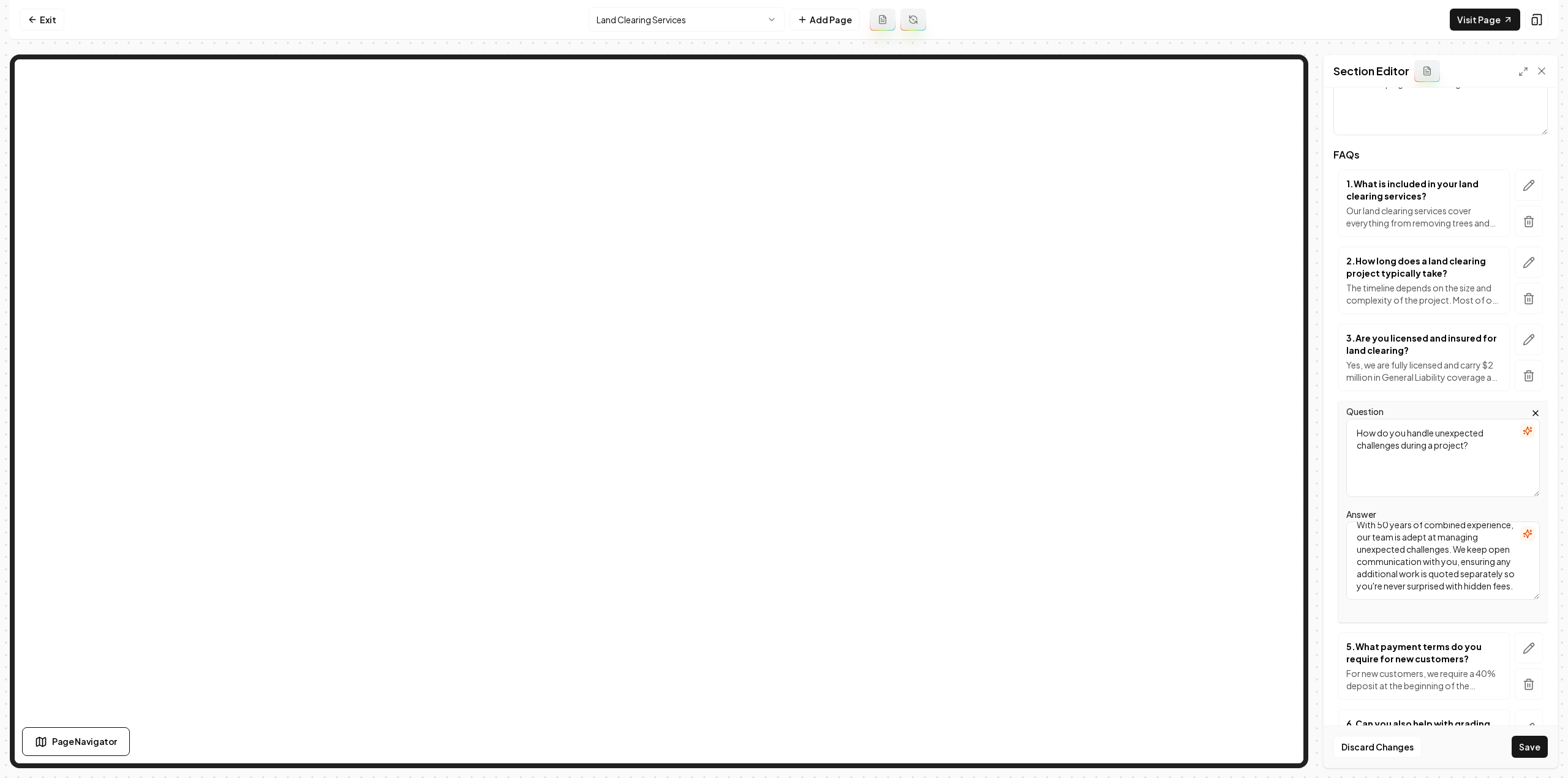
scroll to position [141, 0]
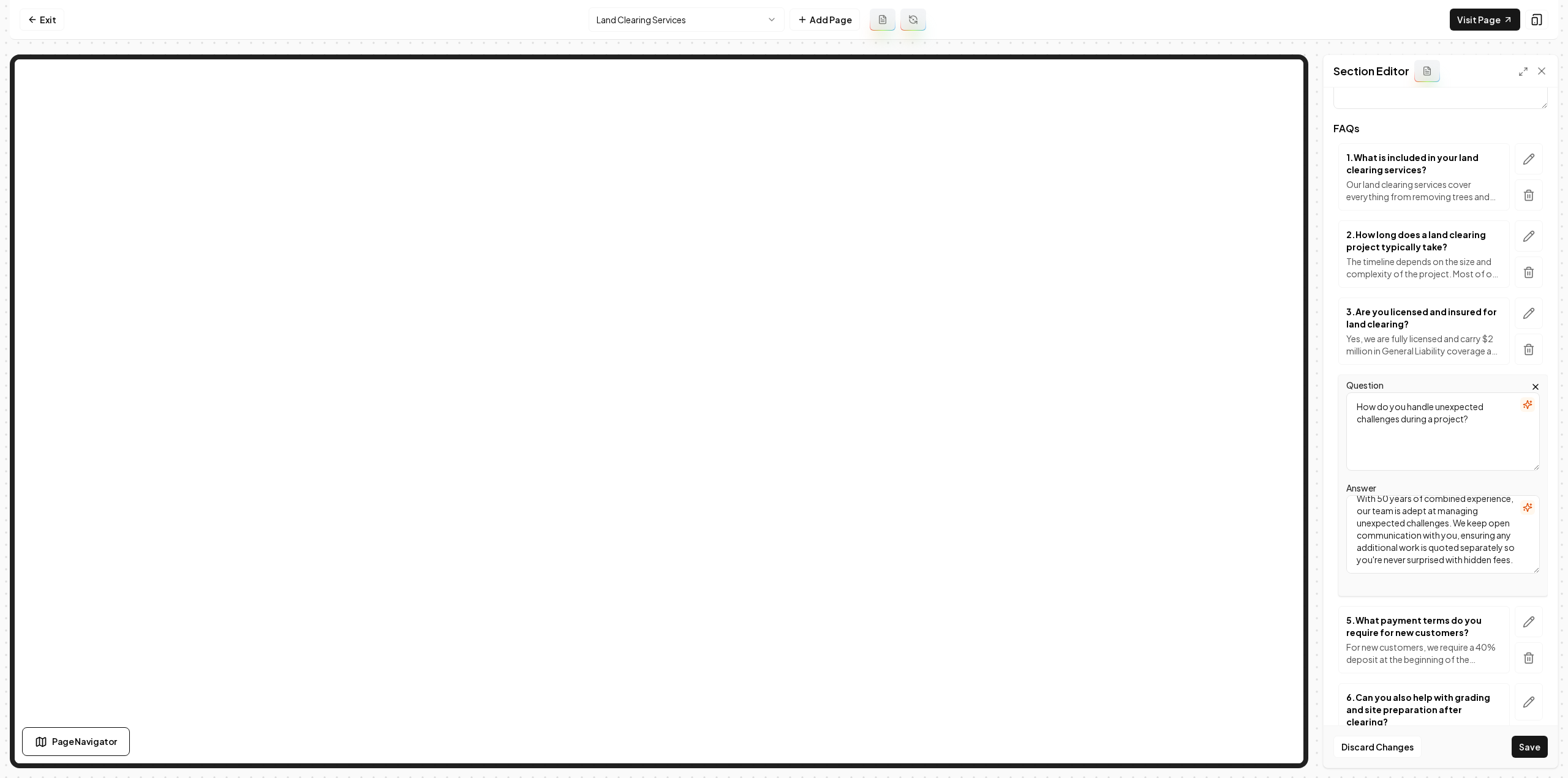
click at [1436, 386] on div "Question How do you handle unexpected challenges during a project?" at bounding box center [1443, 424] width 194 height 93
click at [1439, 408] on textarea "How do you handle unexpected challenges during a project?" at bounding box center [1443, 432] width 194 height 79
paste textarea "Can you burn debris instead of hauling it away"
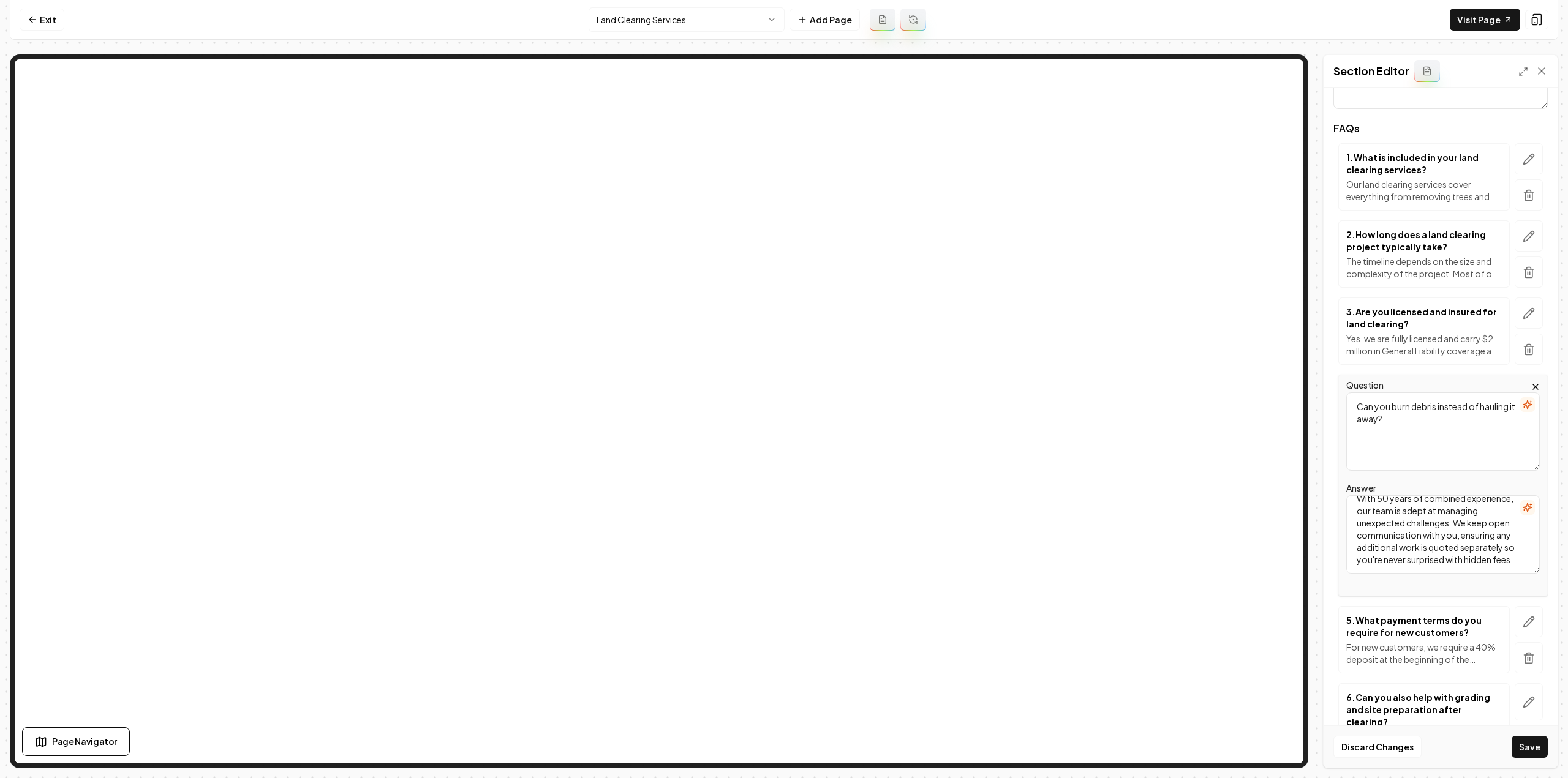
type textarea "Can you burn debris instead of hauling it away?"
click at [1421, 541] on textarea "With 50 years of combined experience, our team is adept at managing unexpected …" at bounding box center [1443, 534] width 194 height 79
paste textarea "Yes, when site permits and local regulations allow. We always ensure safety and…"
type textarea "Yes, when site permits and local regulations allow. We always ensure safety and…"
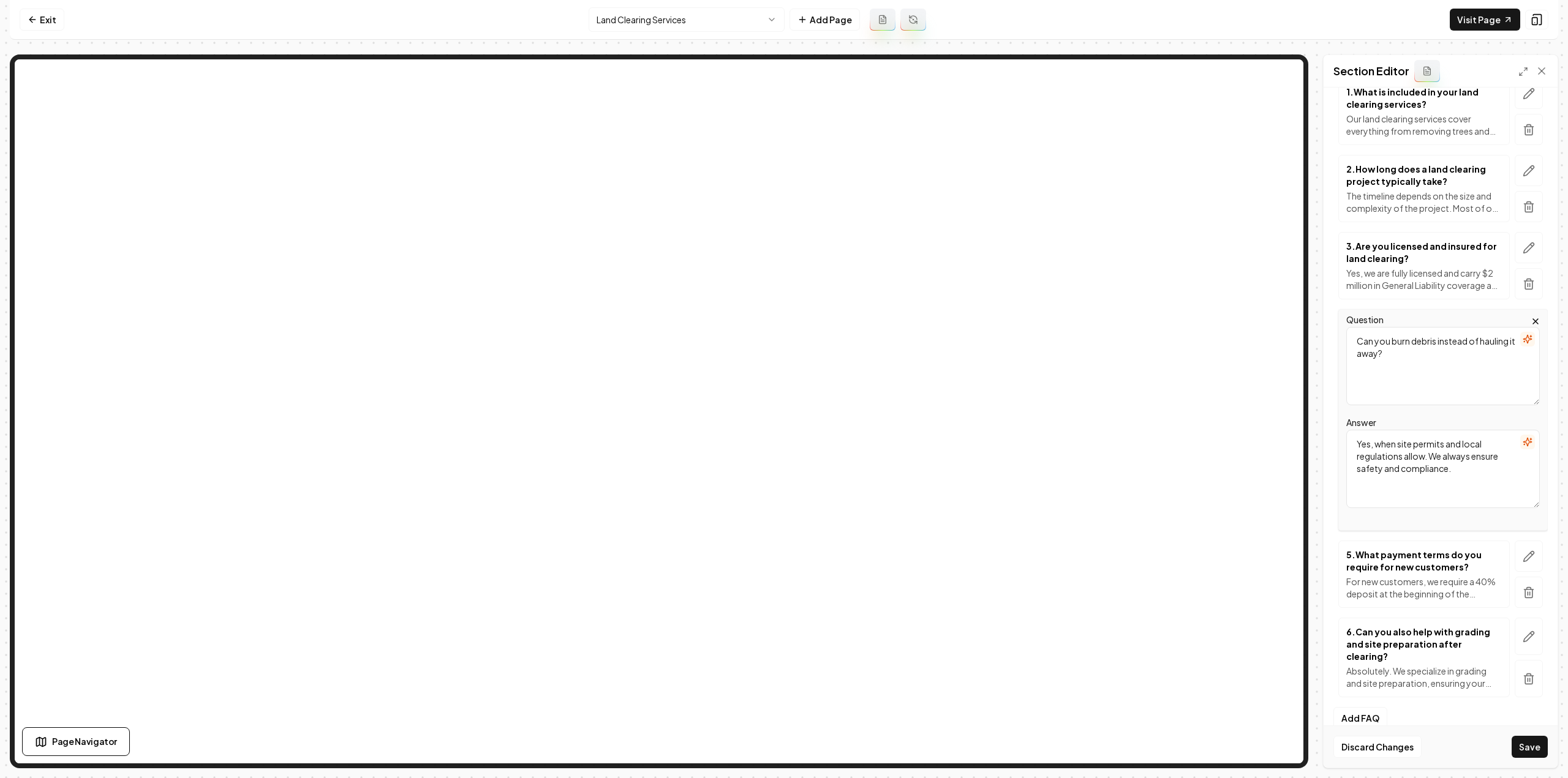
scroll to position [209, 0]
click at [1515, 556] on button "button" at bounding box center [1528, 553] width 28 height 31
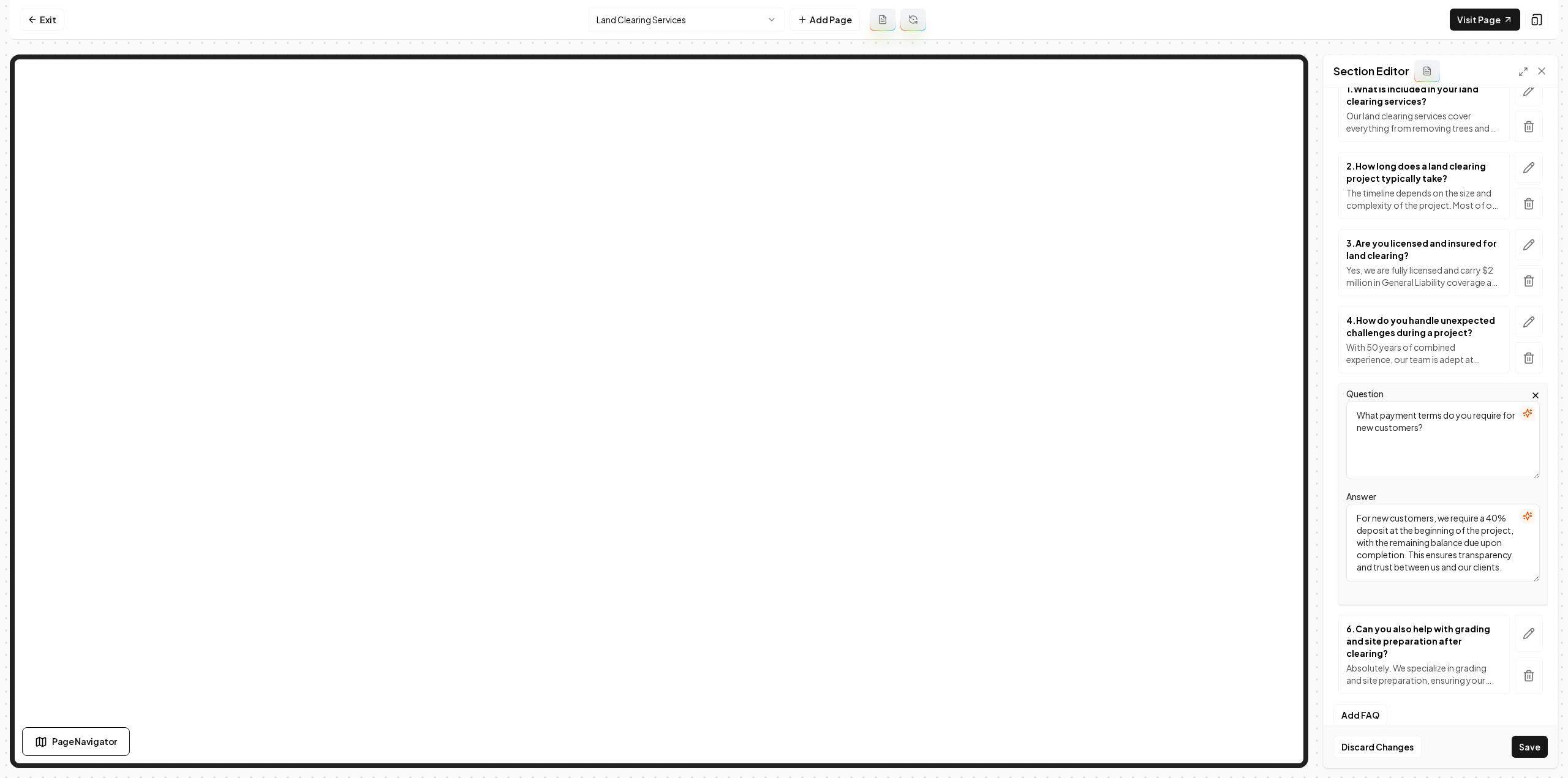
click at [1417, 428] on textarea "What payment terms do you require for new customers?" at bounding box center [1443, 440] width 194 height 79
paste textarea "equipment do you use for land clearing"
type textarea "What equipment do you use for land clearing?"
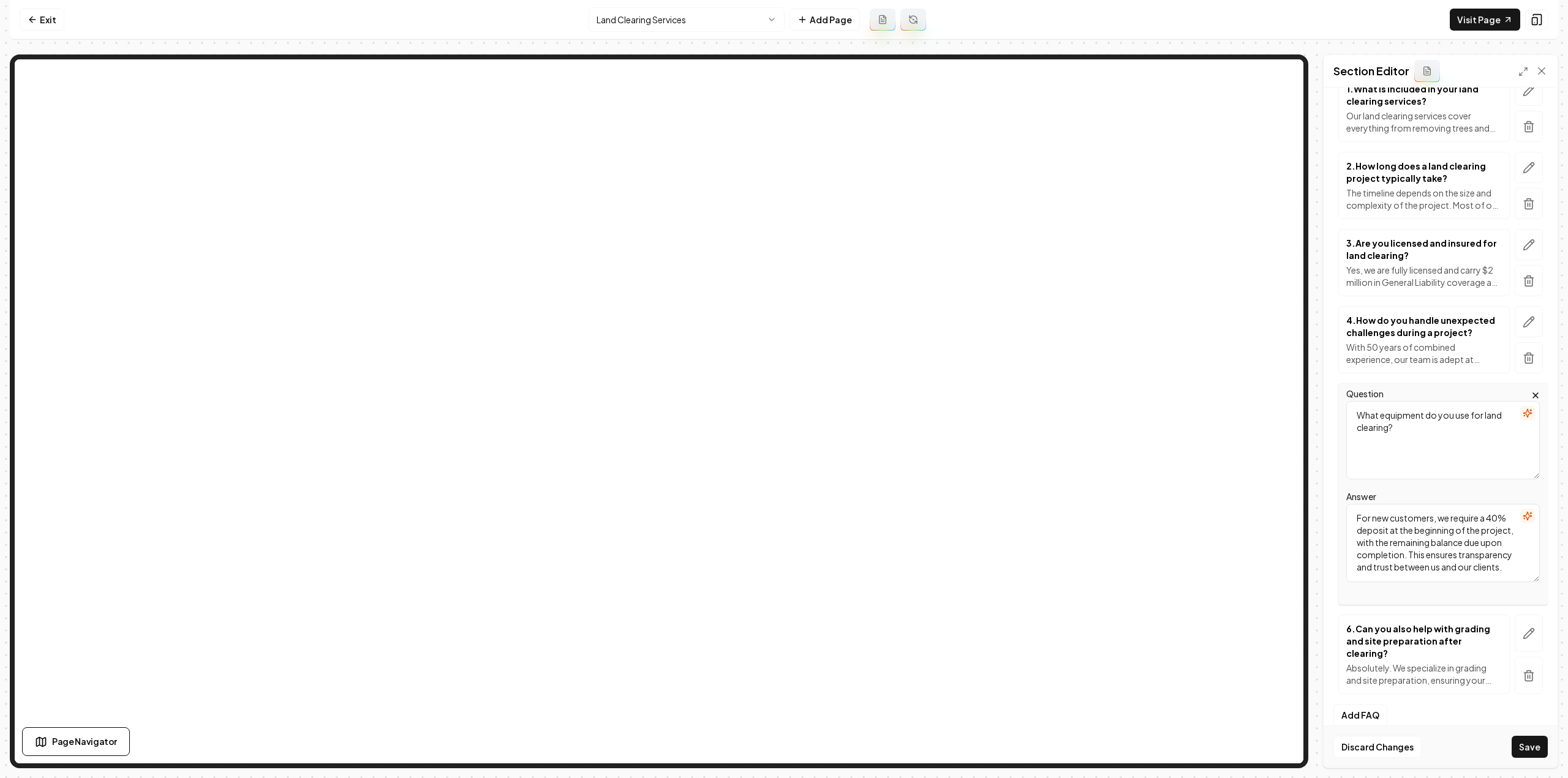
click at [1464, 549] on textarea "For new customers, we require a 40% deposit at the beginning of the project, wi…" at bounding box center [1443, 543] width 194 height 79
paste textarea "Excavators, dozers, and tracked skid steers with root rakes and cutting discs —…"
type textarea "Excavators, dozers, and tracked skid steers with root rakes and cutting discs —…"
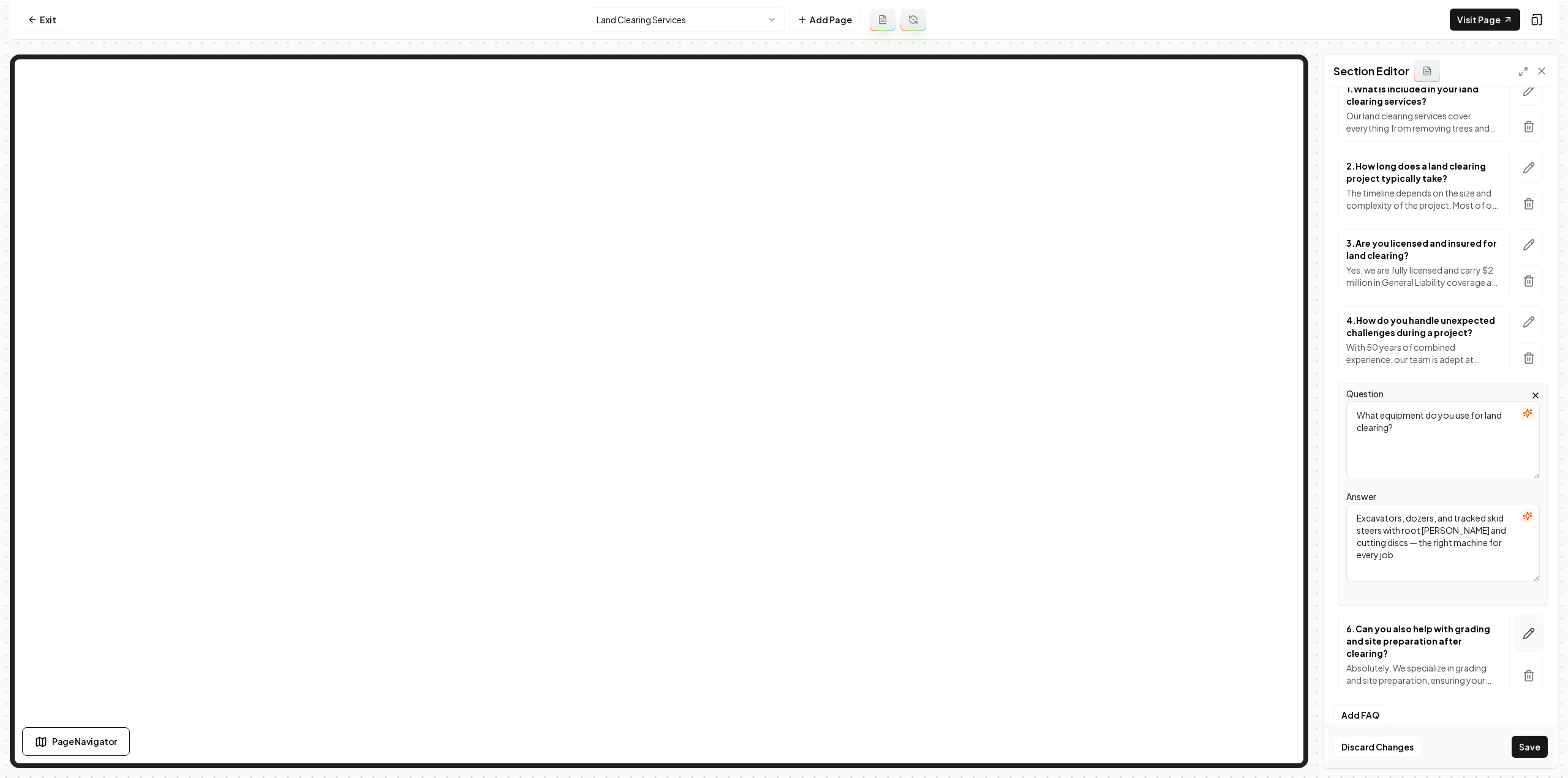
click at [1515, 637] on button "button" at bounding box center [1528, 633] width 28 height 37
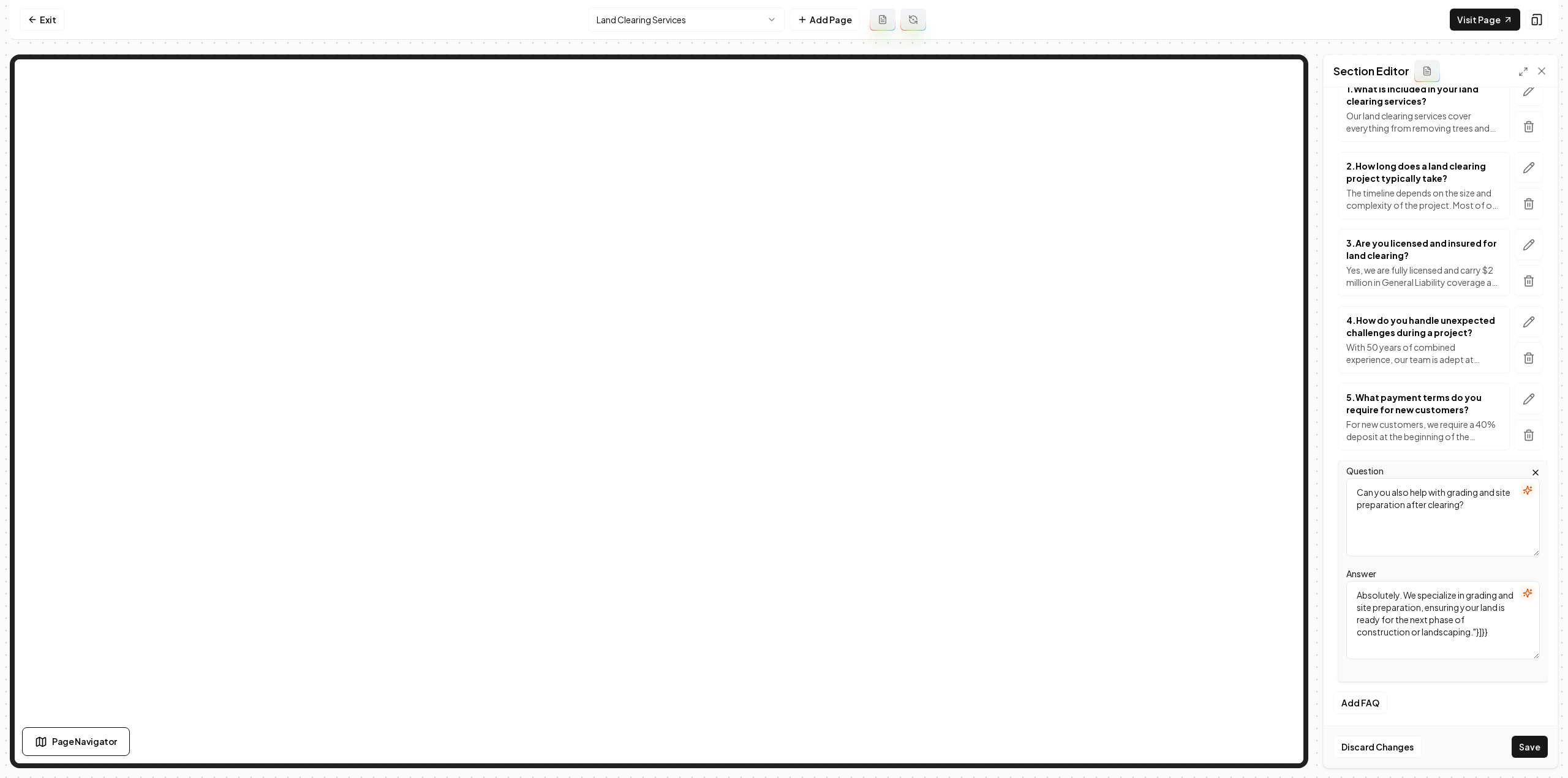
click at [1410, 504] on textarea "Can you also help with grading and site preparation after clearing?" at bounding box center [1443, 517] width 194 height 79
paste textarea "Why should I choose JG Grading & Landscaping for land"
type textarea "Why should I choose JG Grading & Landscaping for land clearing?"
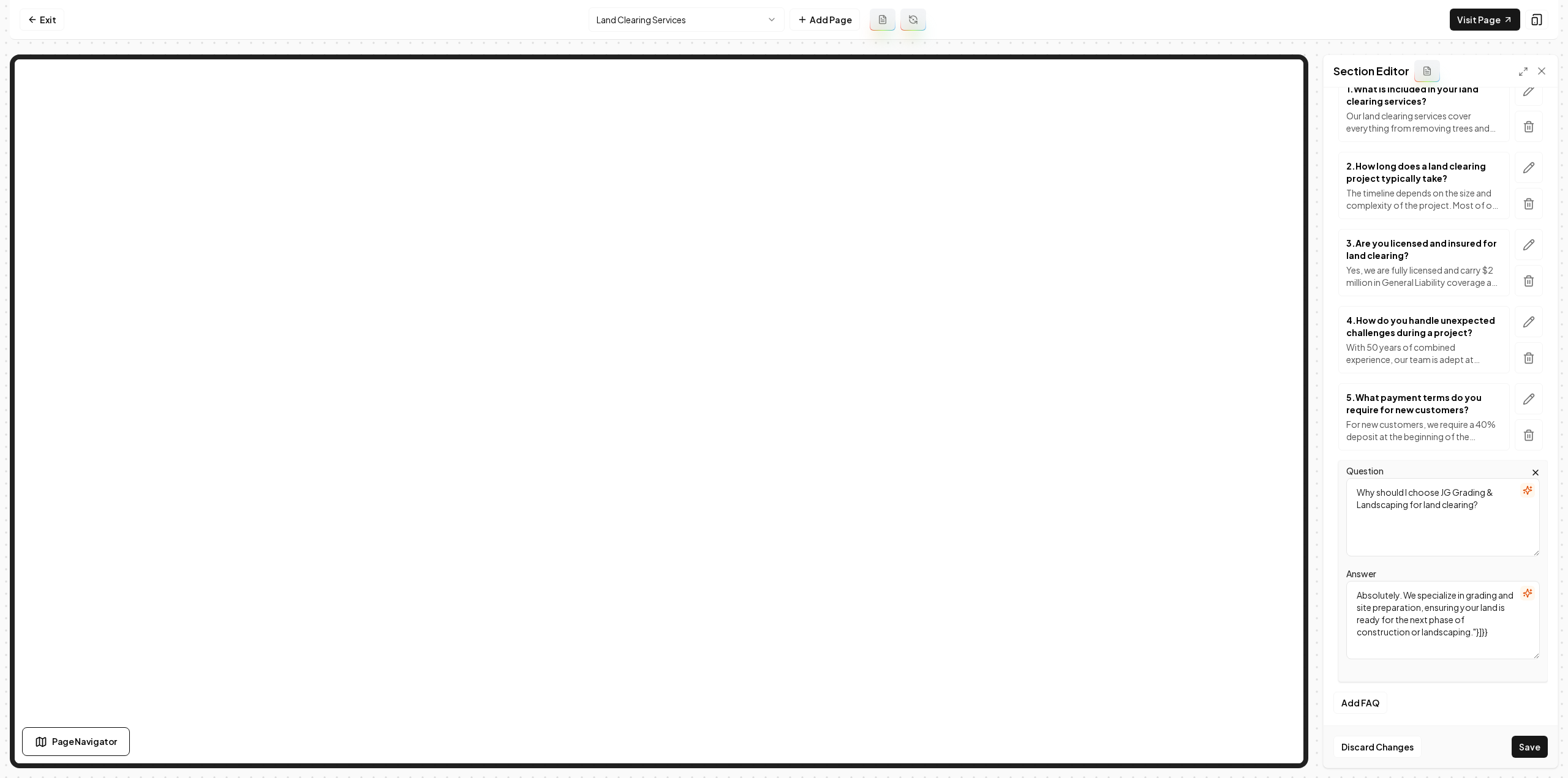
click at [1431, 601] on textarea "Absolutely. We specialize in grading and site preparation, ensuring your land i…" at bounding box center [1443, 620] width 194 height 79
paste textarea "Generations of experience, attention to detail, and a reputation built on trust."
type textarea "Generations of experience, attention to detail, and a reputation built on trust."
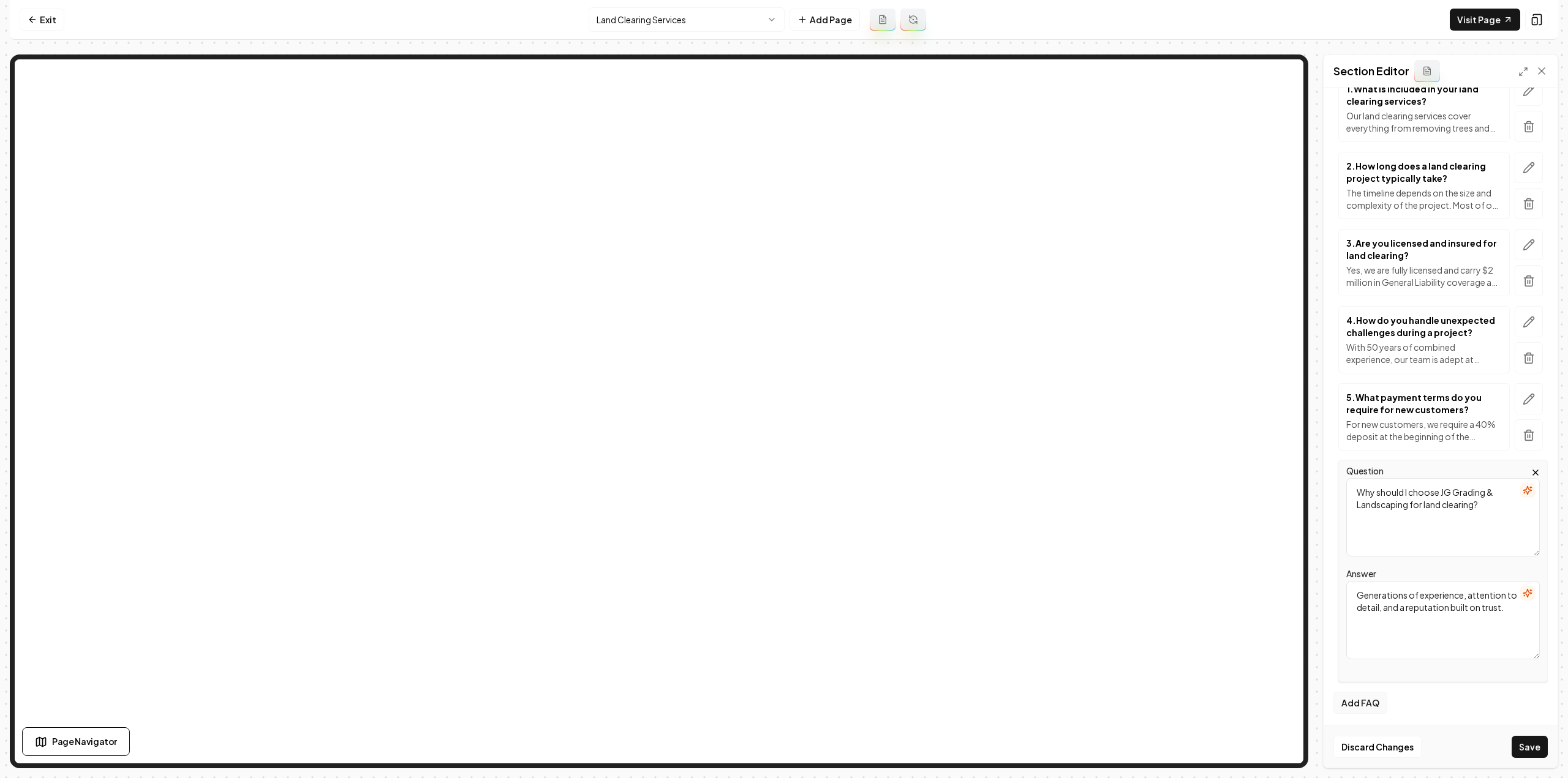
click at [1355, 707] on button "Add FAQ" at bounding box center [1361, 703] width 54 height 22
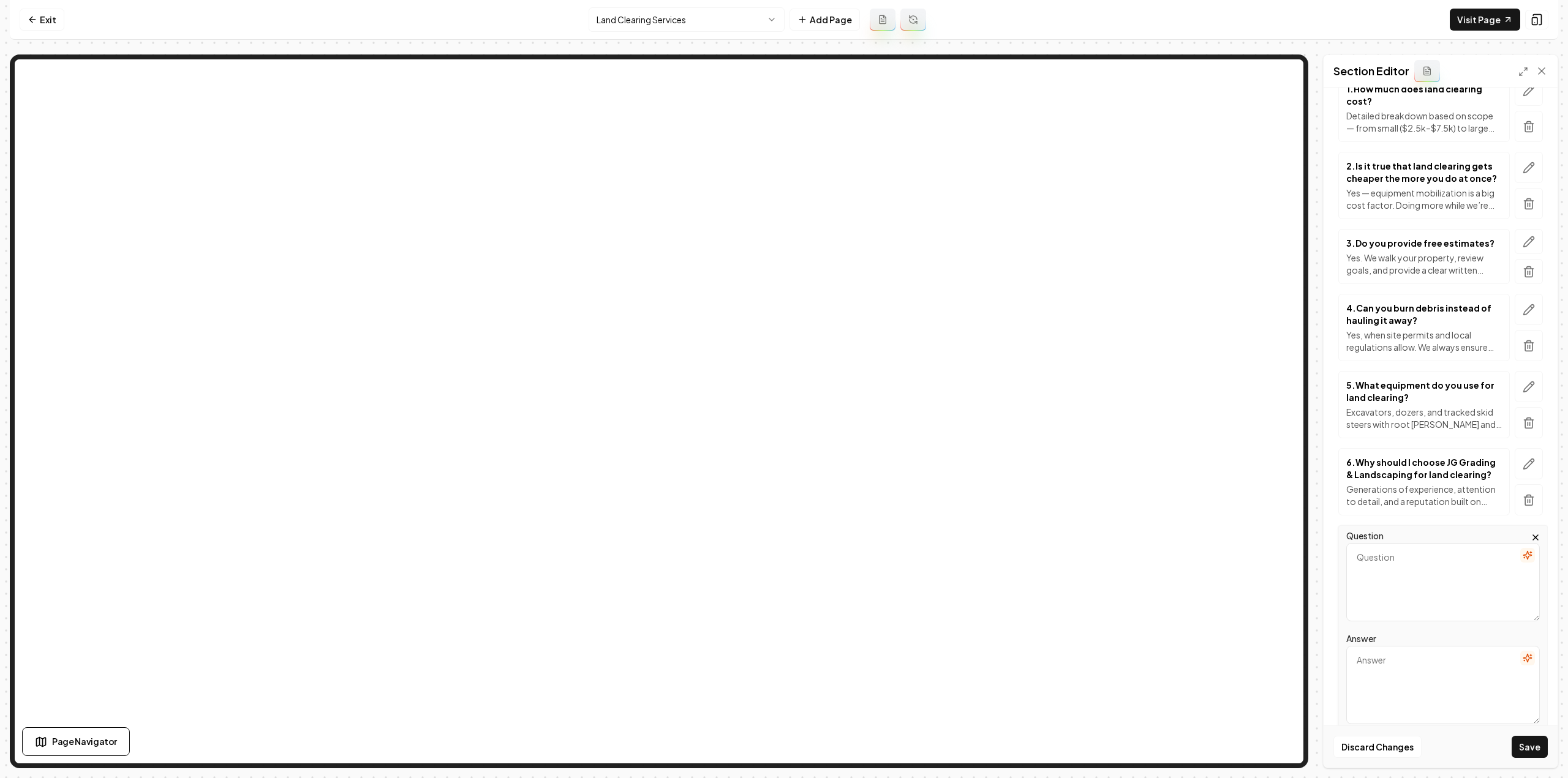
click at [1414, 555] on textarea "Question" at bounding box center [1443, 582] width 194 height 79
paste textarea "What’s the difference between mulching and land clearing?"
type textarea "What’s the difference between mulching and land clearing?"
click at [1432, 654] on textarea "Answer" at bounding box center [1443, 685] width 194 height 79
paste textarea "Mulching grinds trees but leaves stumps — fine for cleanup, not for building or…"
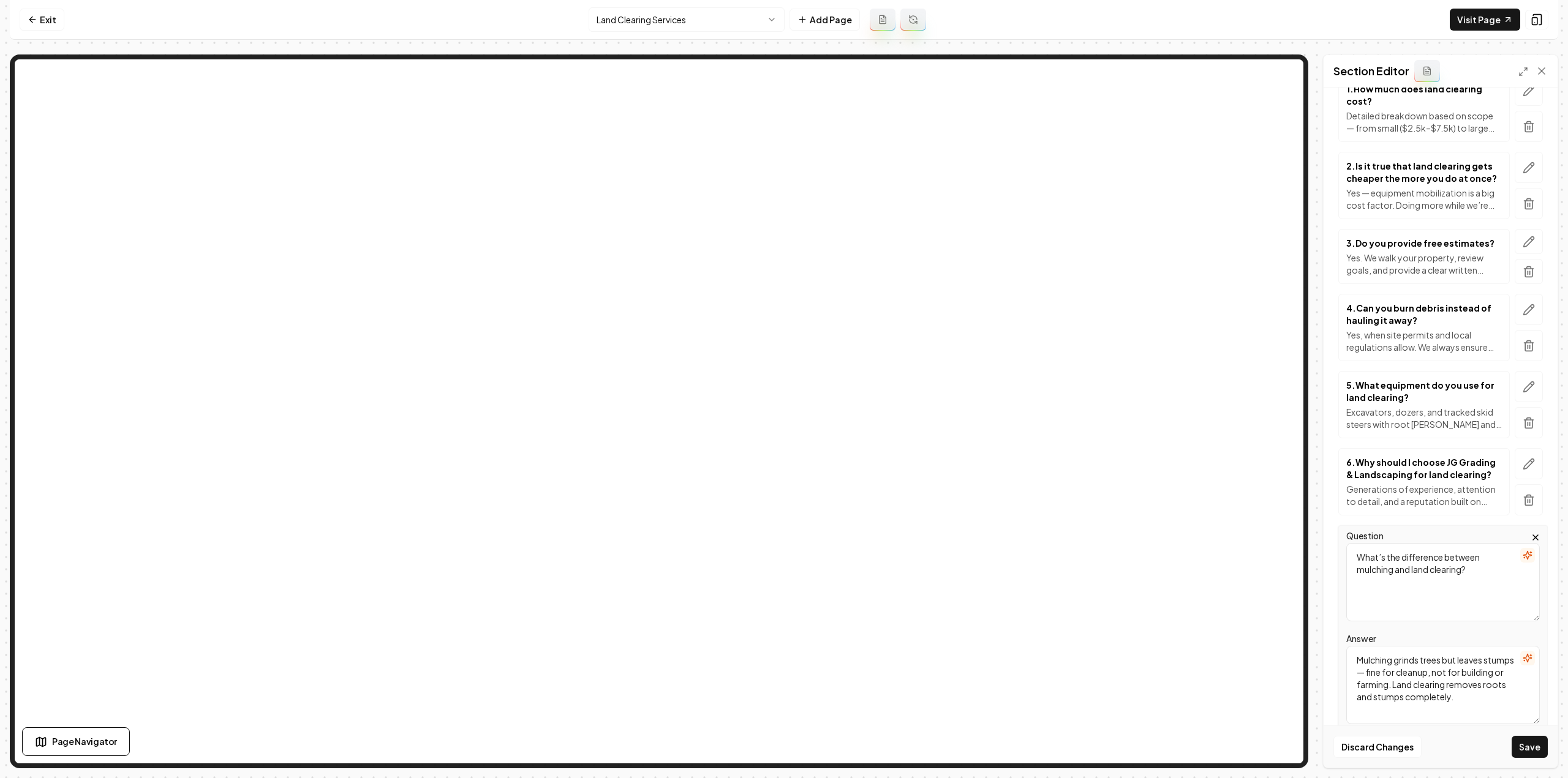
scroll to position [273, 0]
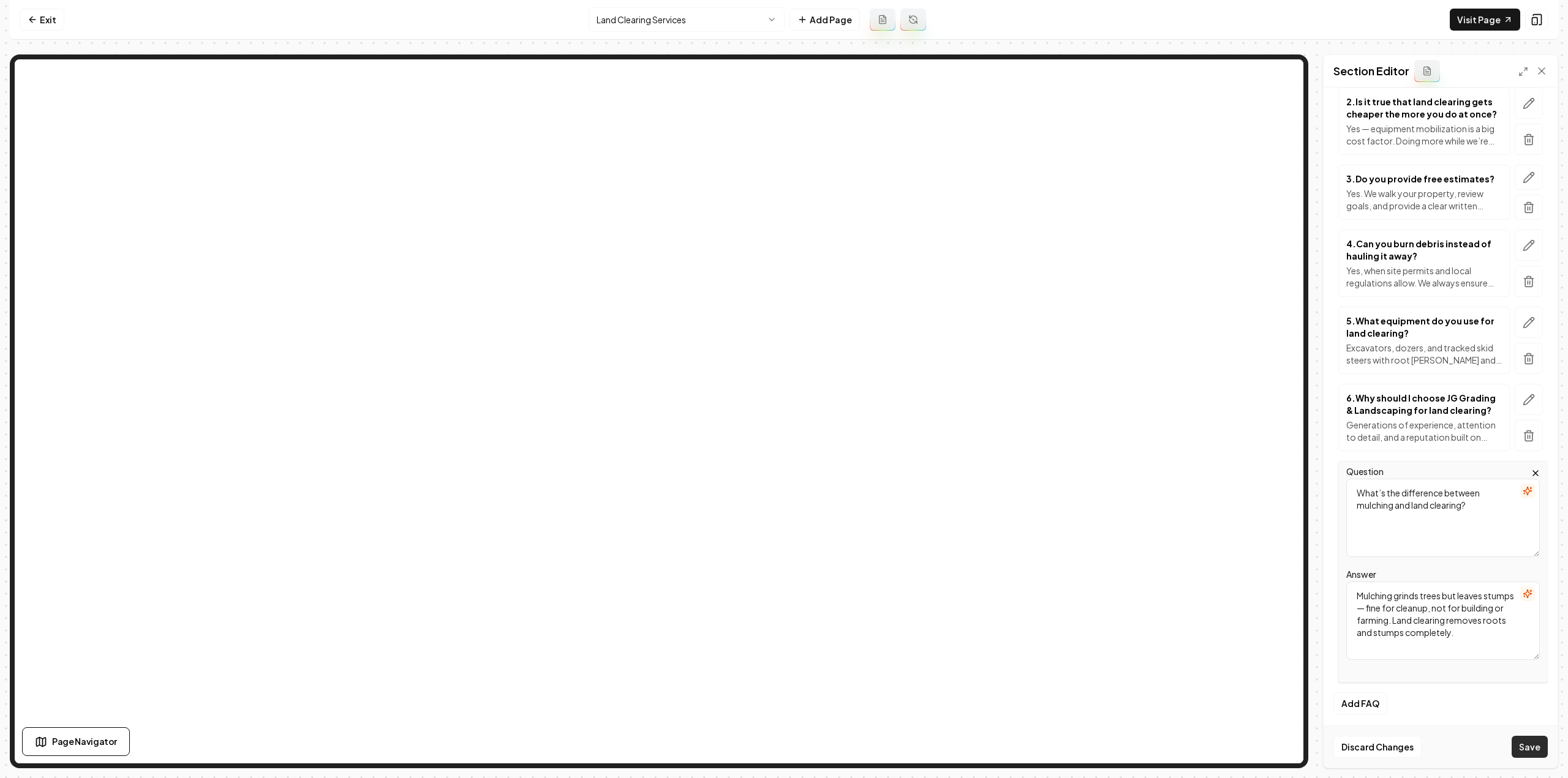
type textarea "Mulching grinds trees but leaves stumps — fine for cleanup, not for building or…"
click at [1527, 742] on button "Save" at bounding box center [1529, 747] width 36 height 22
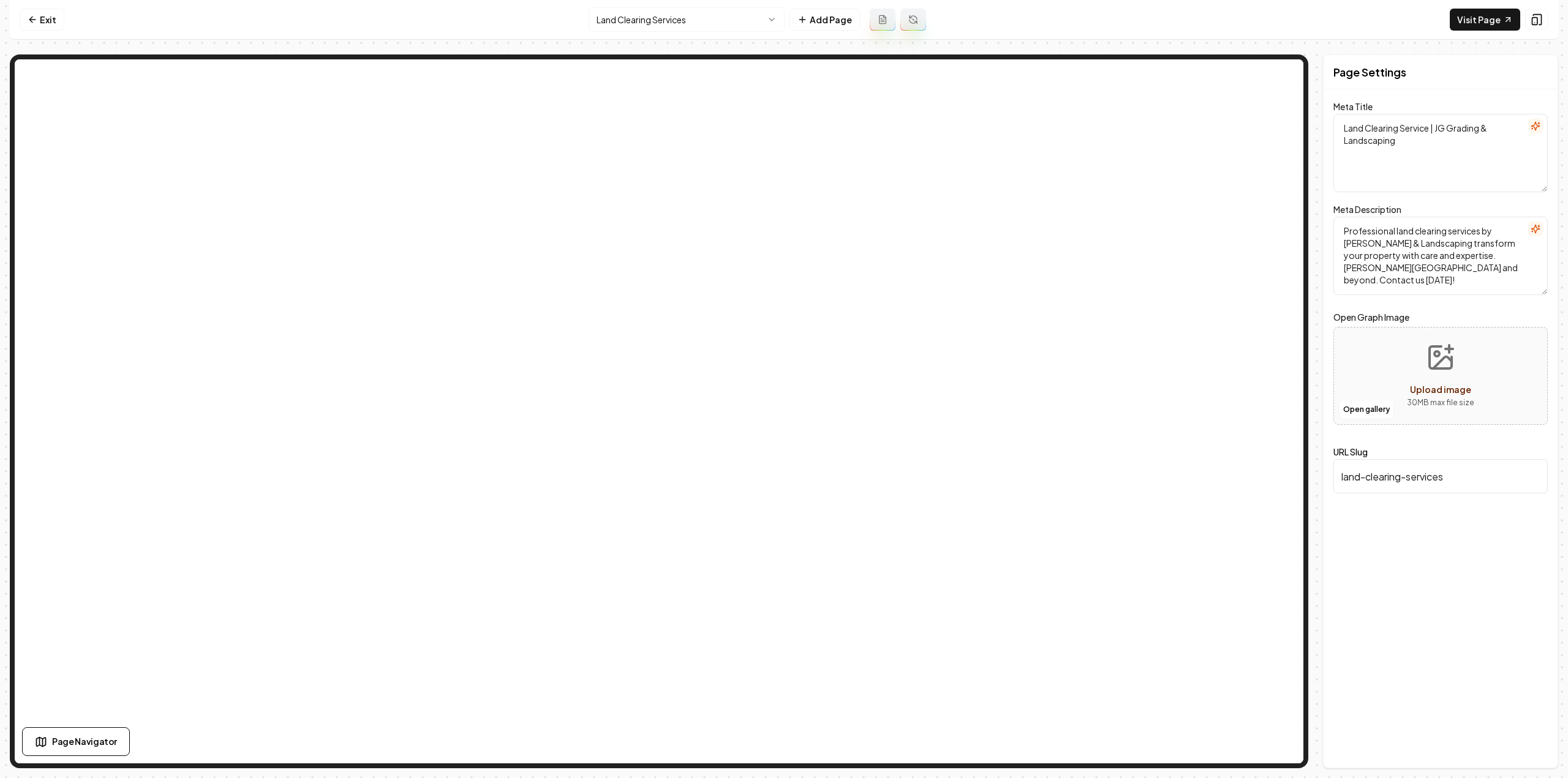
scroll to position [0, 0]
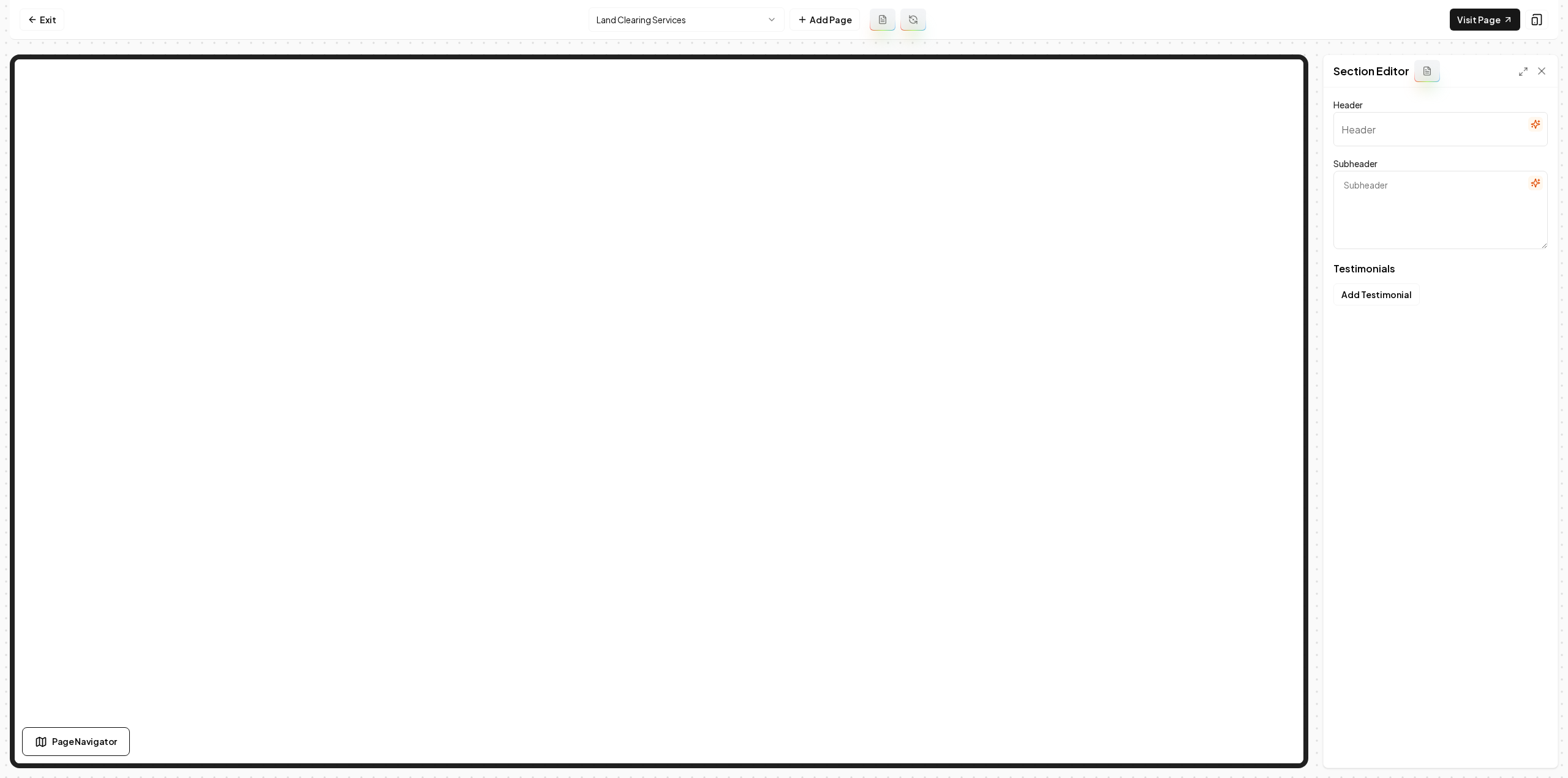
type input "Why Neighbors Trust Us"
type textarea "Authentic experiences shared by those who've seen our work"
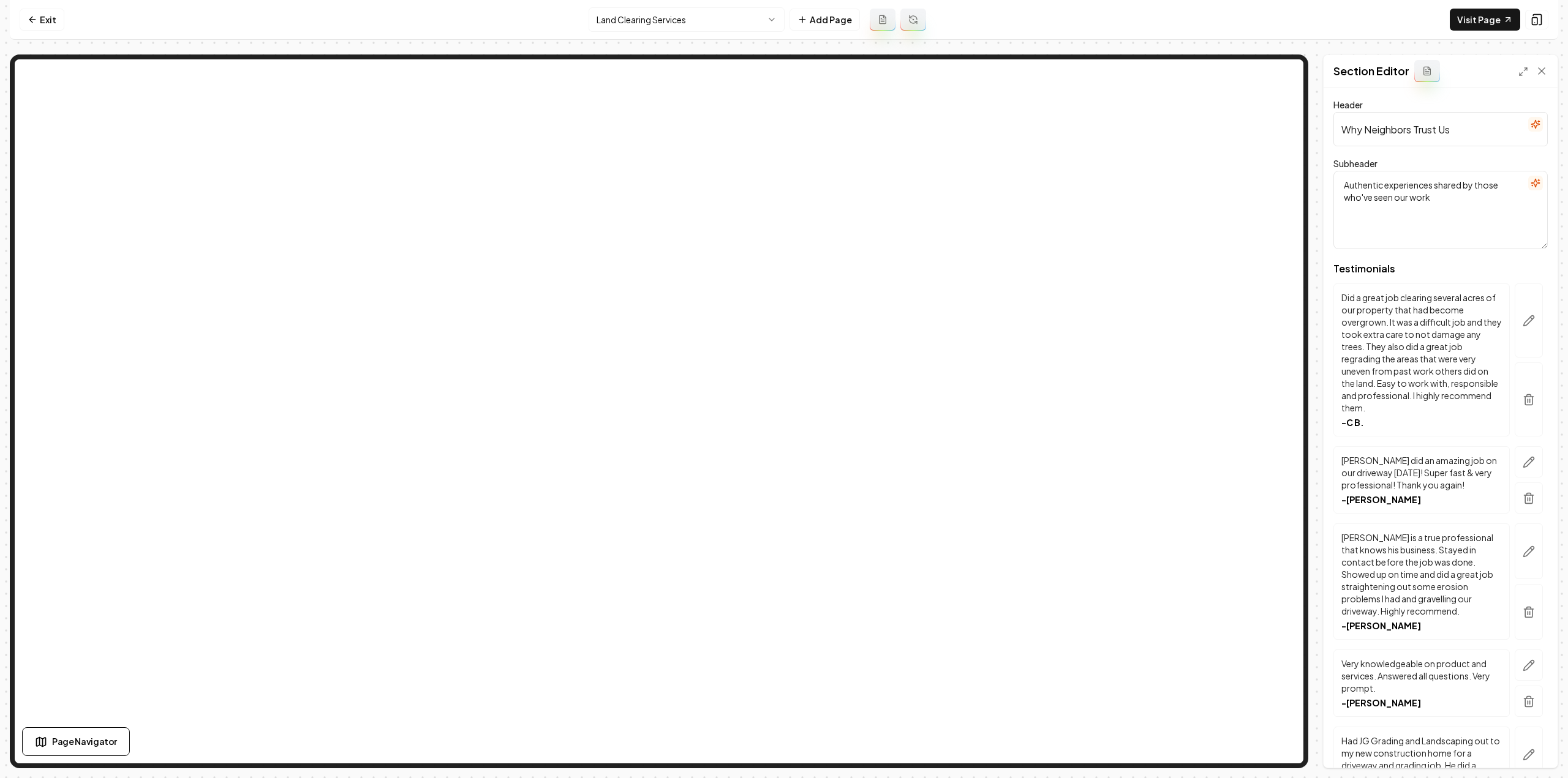
drag, startPoint x: 1395, startPoint y: 147, endPoint x: 1400, endPoint y: 132, distance: 15.8
click at [1400, 132] on input "Why Neighbors Trust Us" at bounding box center [1440, 129] width 214 height 35
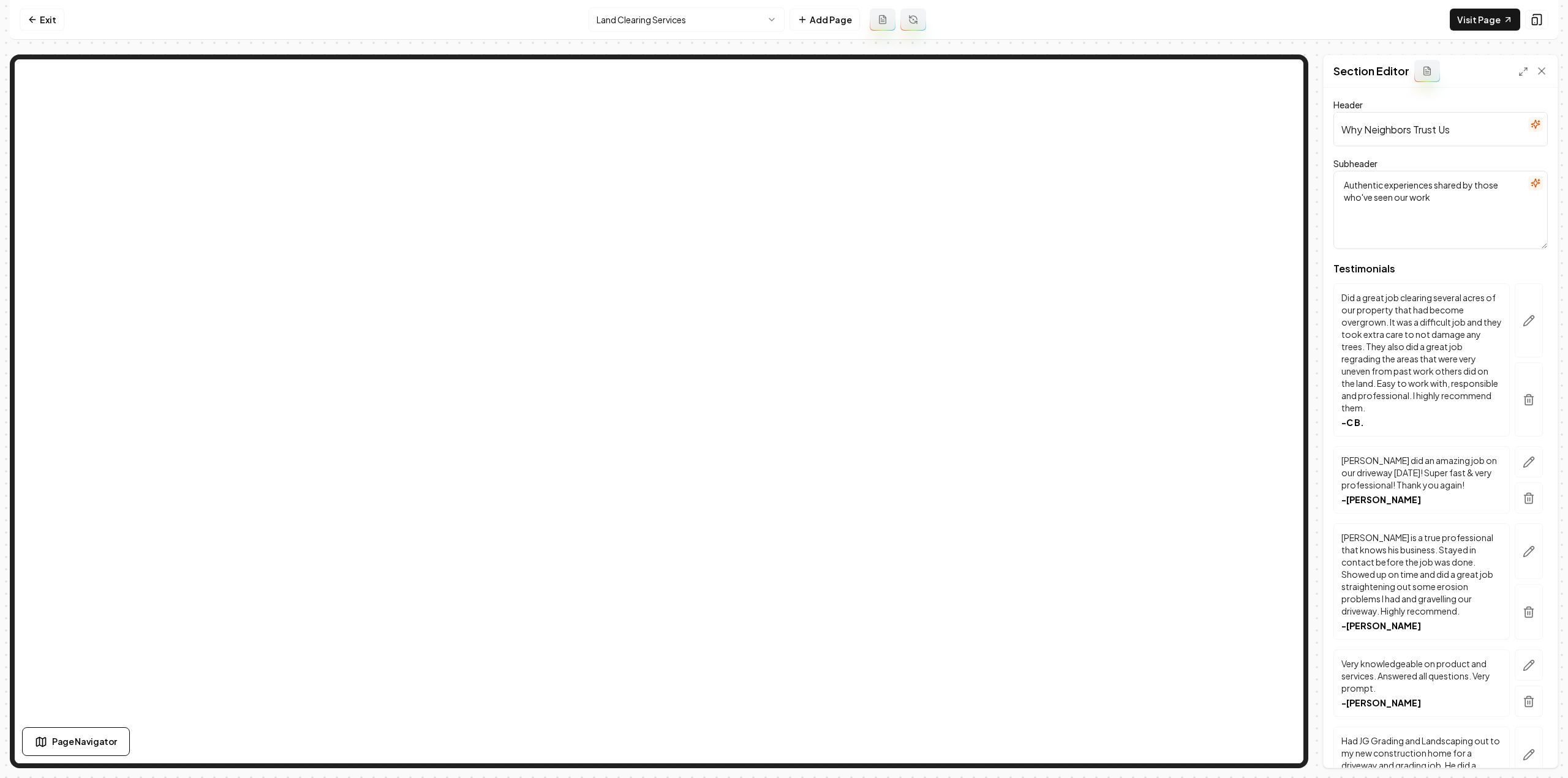
paste input "Our community's storie"
type input "Our community's stories"
click at [1447, 198] on textarea "Authentic experiences shared by those who've seen our work" at bounding box center [1440, 210] width 214 height 79
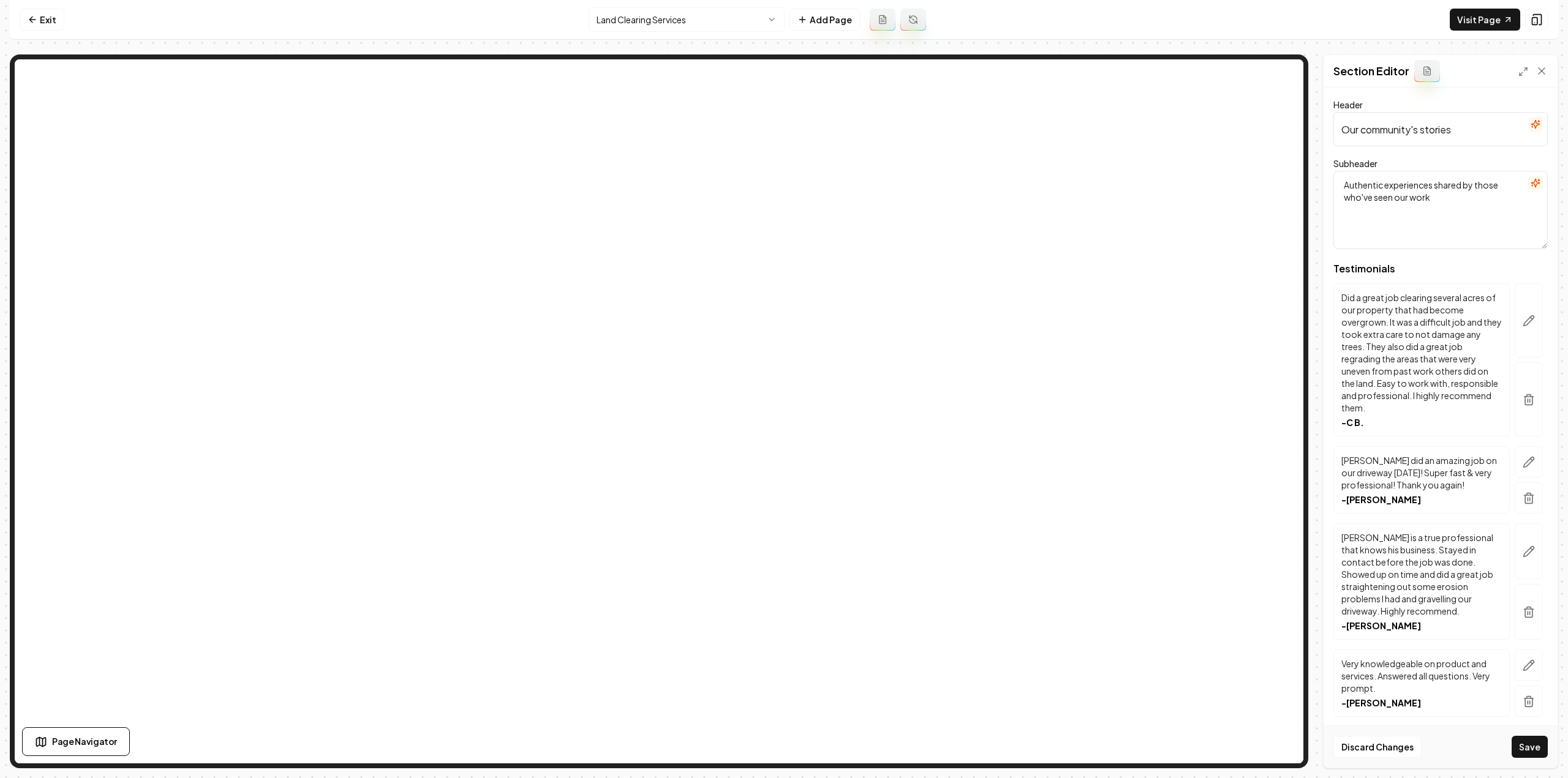
paste textarea "Genuine feedback from friends and neighbors who trust us"
type textarea "Genuine feedback from friends and neighbors who trust us"
click at [1532, 742] on button "Save" at bounding box center [1529, 747] width 36 height 22
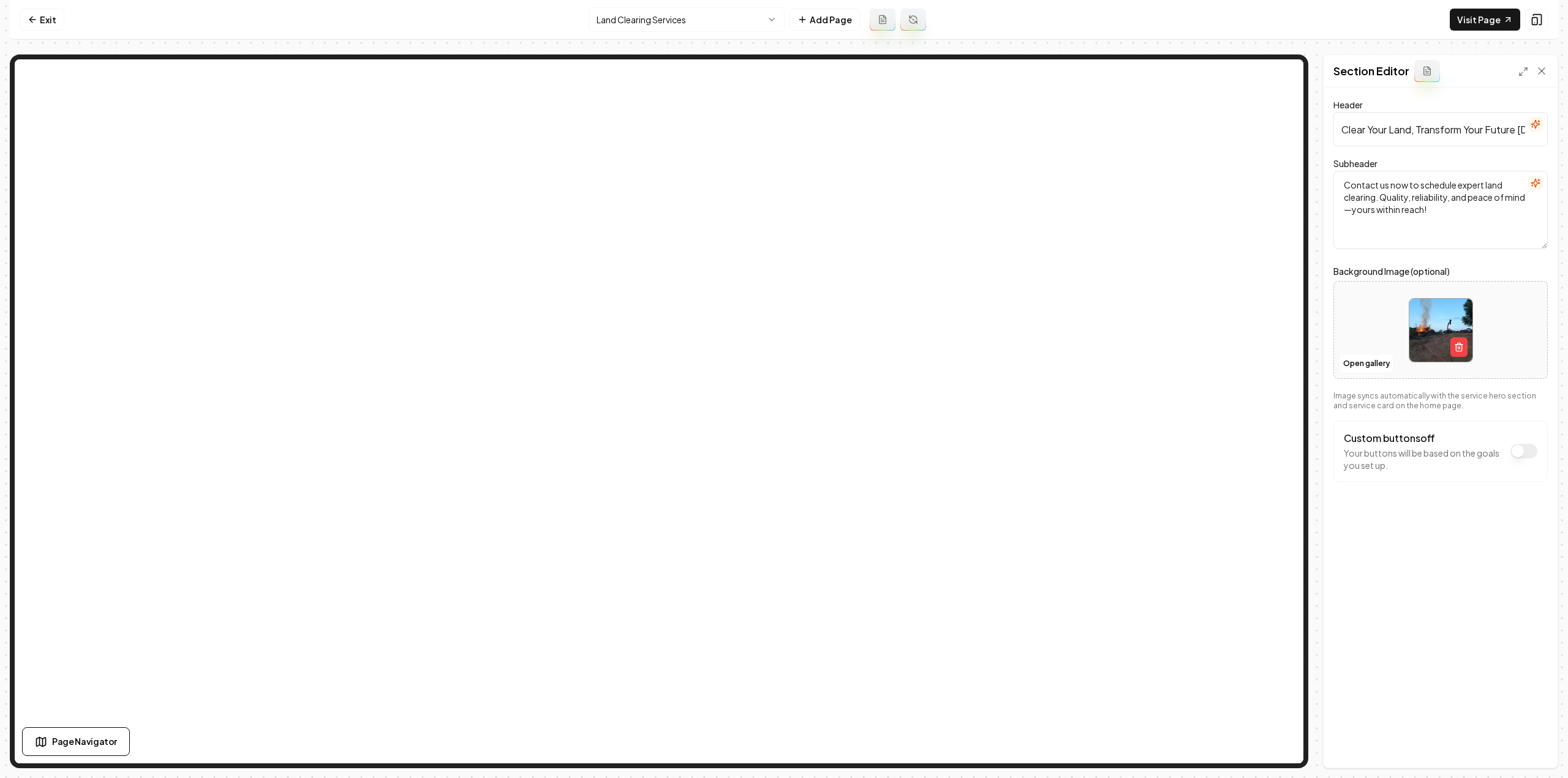
click at [1432, 141] on input "Clear Your Land, Transform Your Future Today!" at bounding box center [1440, 129] width 214 height 35
paste input "Transform Your Land Today"
type input "Transform Your Land Today"
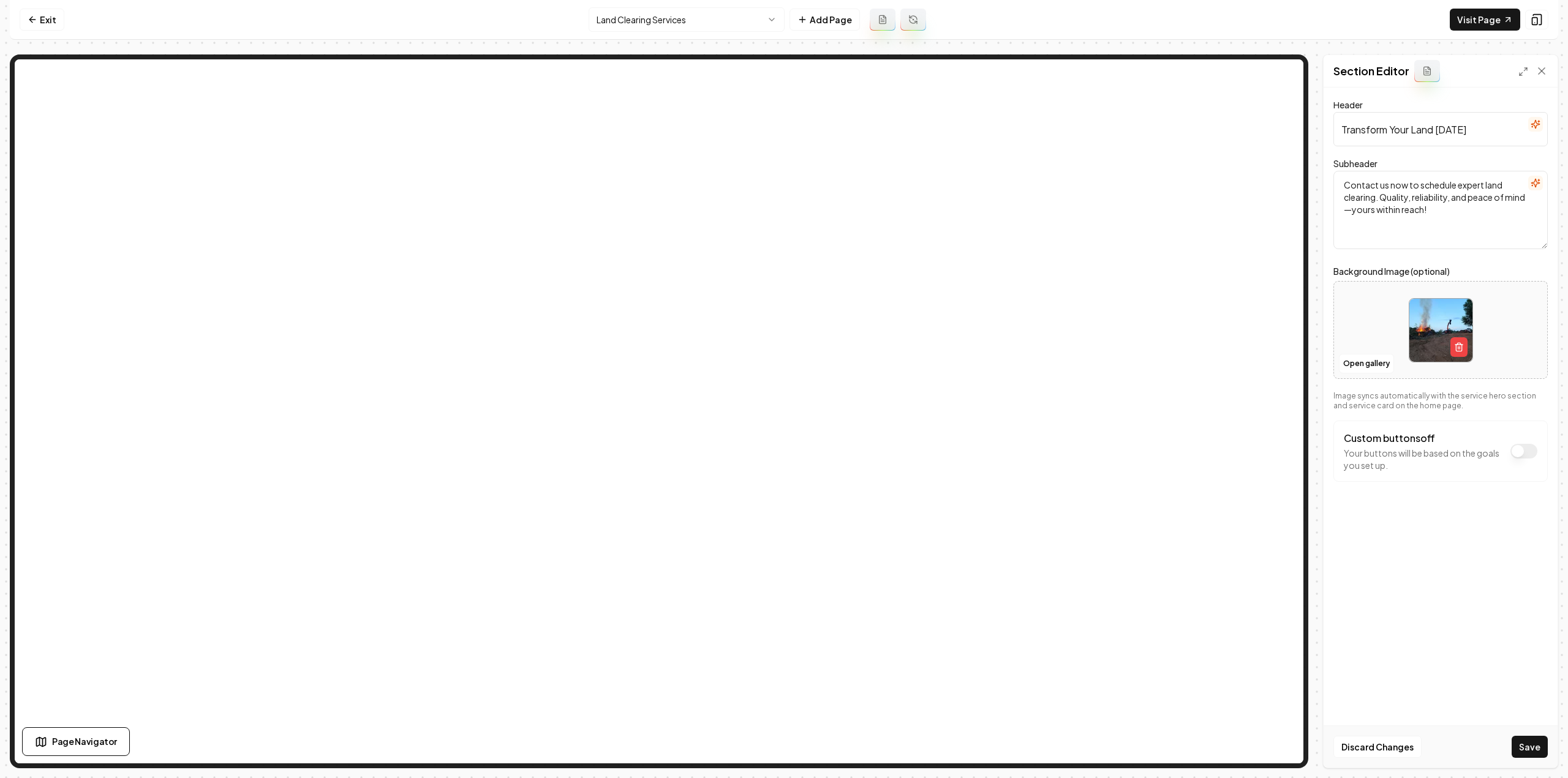
click at [1470, 218] on textarea "Contact us now to schedule expert land clearing. Quality, reliability, and peac…" at bounding box center [1440, 210] width 214 height 79
paste textarea "all JG Grading & Landscaping for expert land clearing. Your dream property awai…"
type textarea "Call JG Grading & Landscaping for expert land clearing. Your dream property awa…"
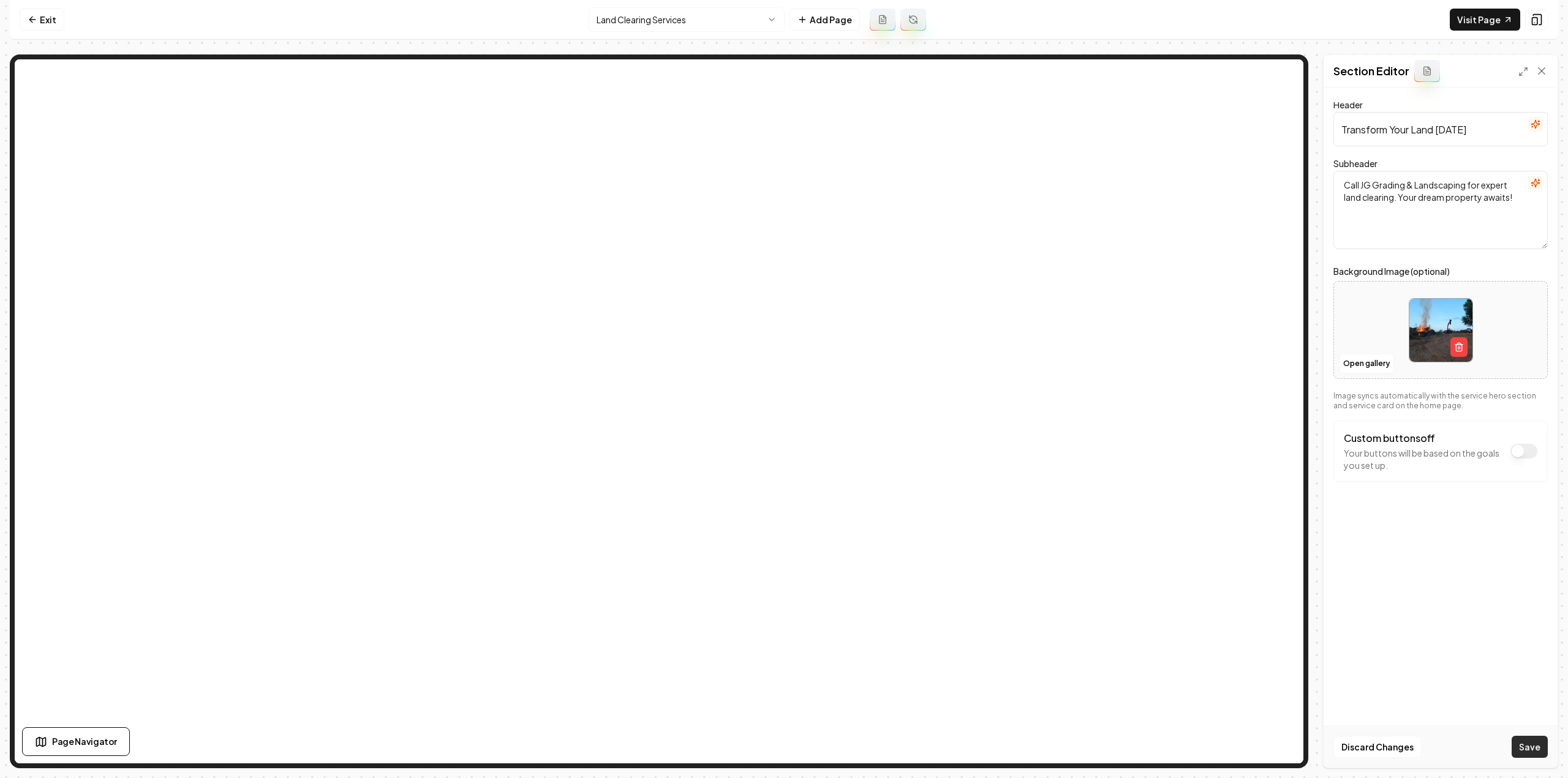
click at [1539, 756] on button "Save" at bounding box center [1529, 747] width 36 height 22
click at [626, 20] on html "Computer Required This feature is only available on a computer. Please switch t…" at bounding box center [784, 389] width 1568 height 778
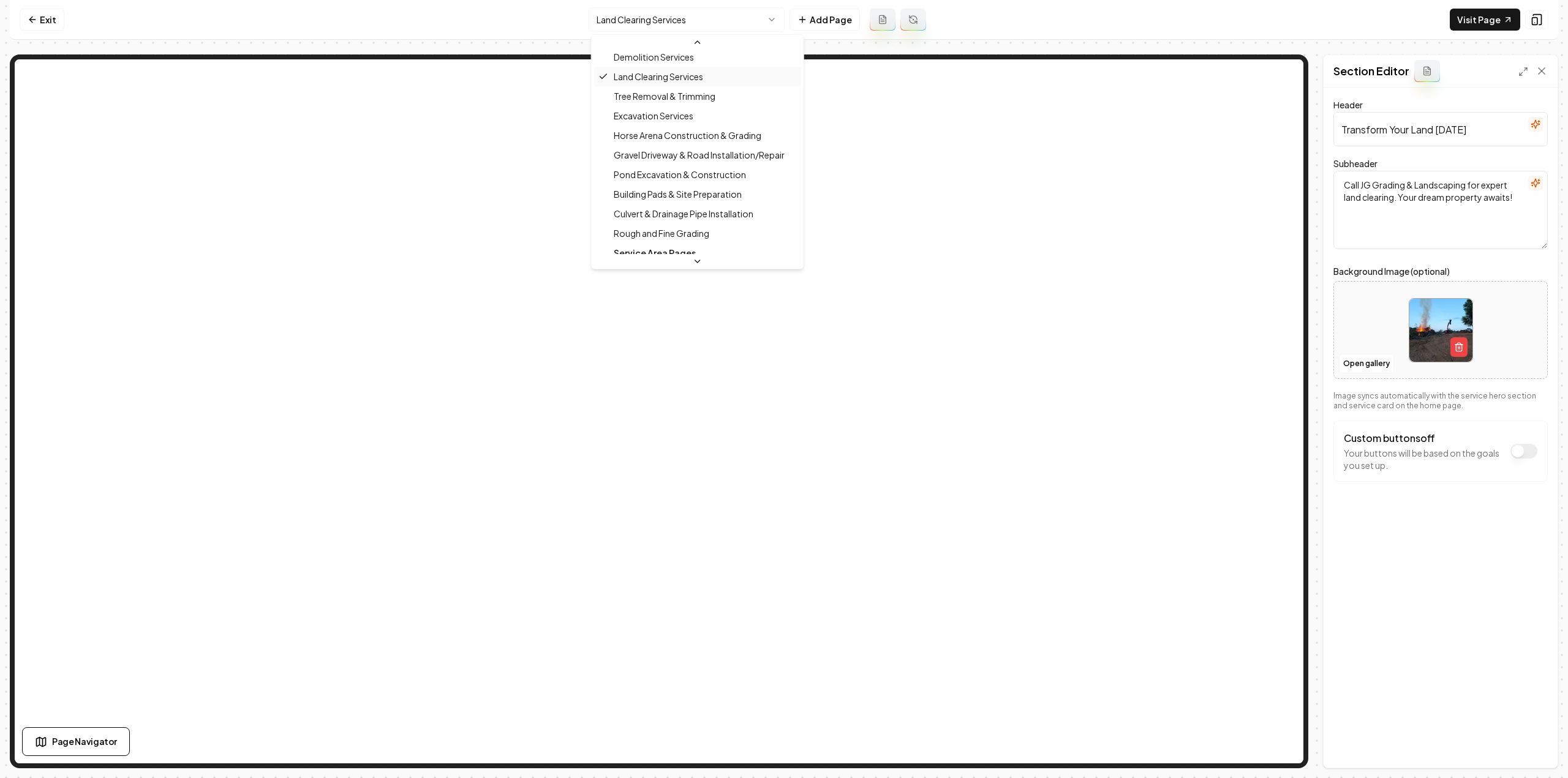
scroll to position [162, 0]
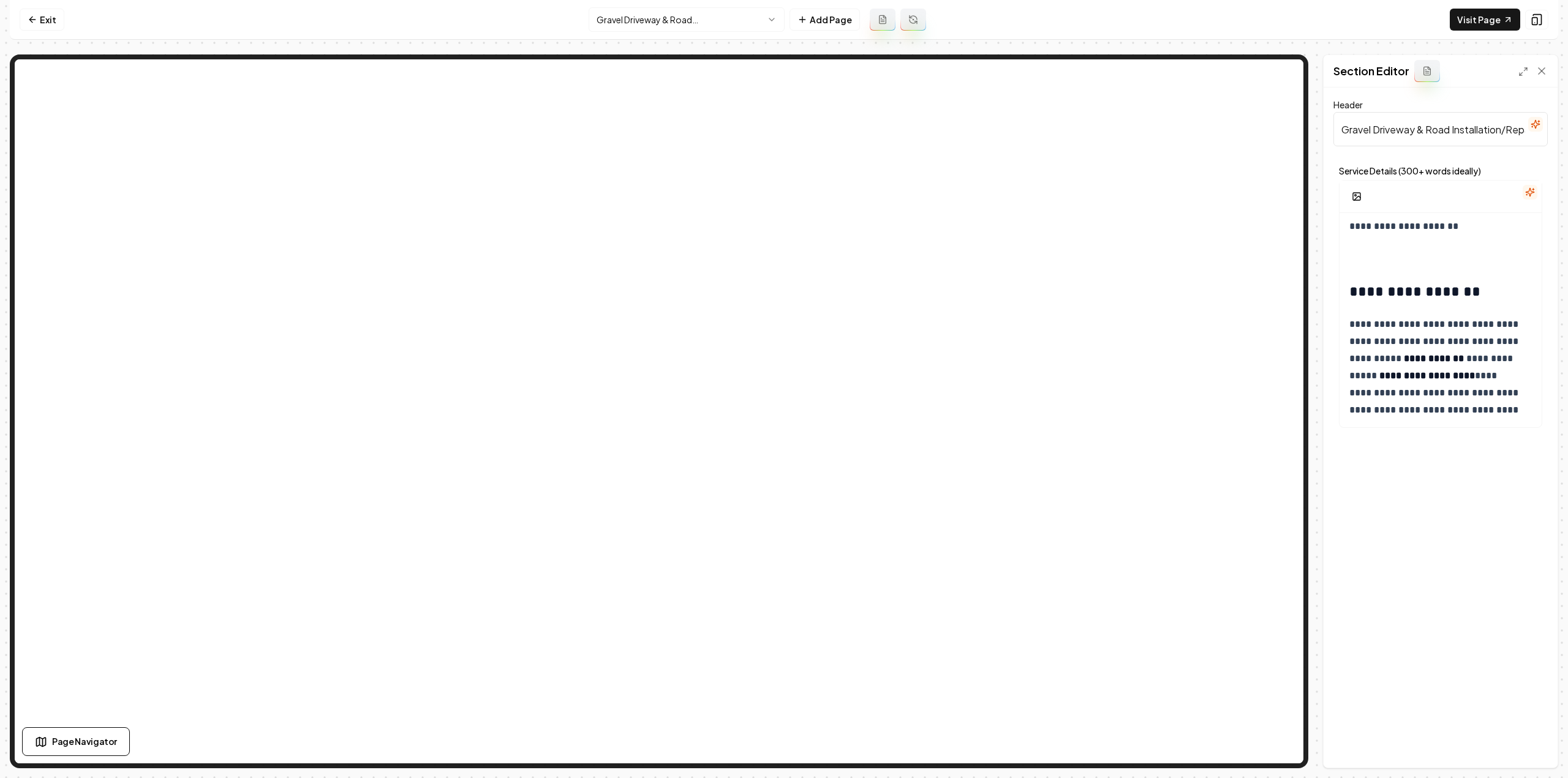
scroll to position [1354, 0]
drag, startPoint x: 1543, startPoint y: 70, endPoint x: 1549, endPoint y: 75, distance: 7.8
click at [1543, 70] on icon at bounding box center [1541, 71] width 12 height 12
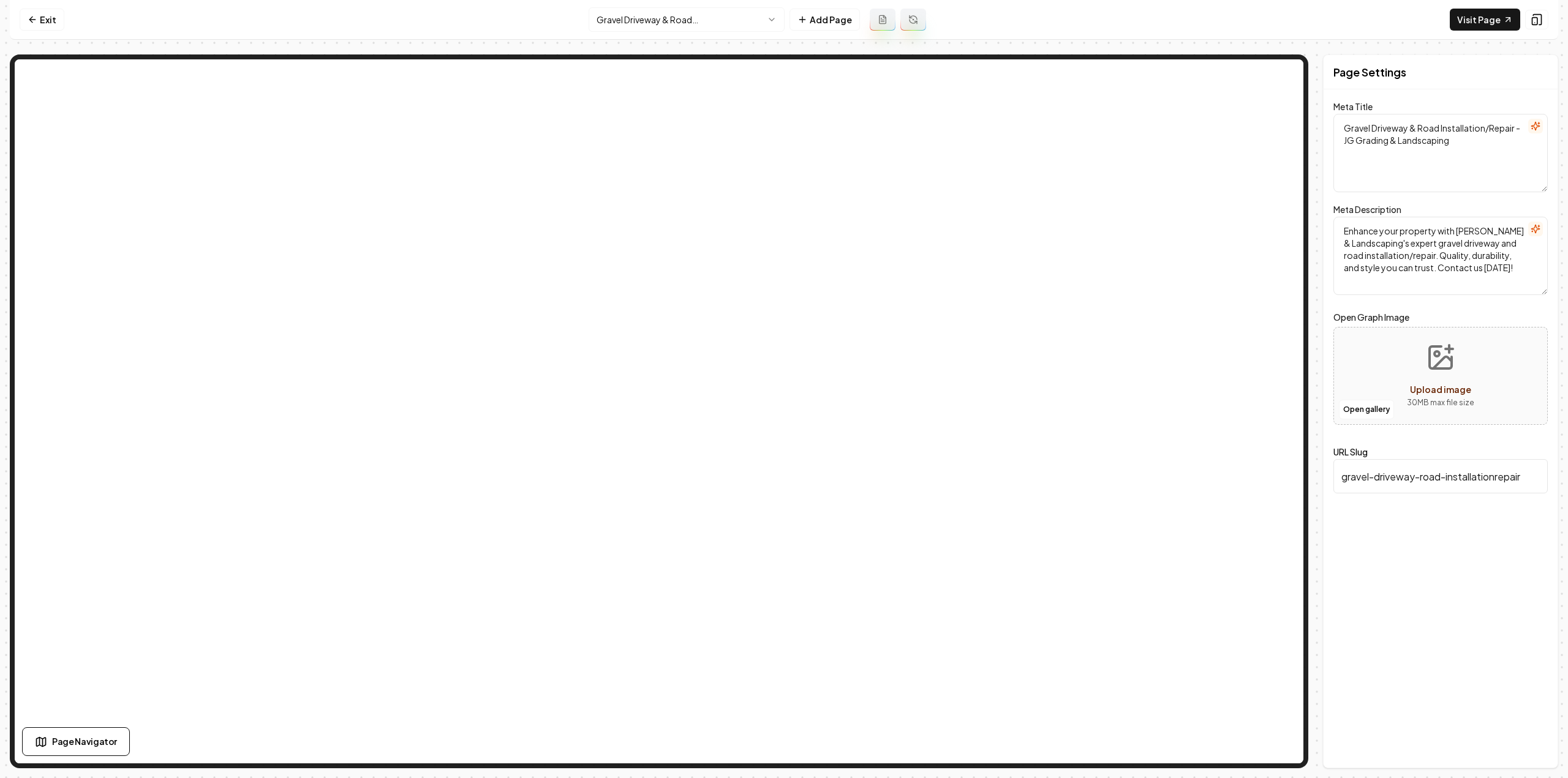
click at [1422, 134] on textarea "Gravel Driveway & Road Installation/Repair - JG Grading & Landscaping" at bounding box center [1440, 153] width 214 height 79
paste textarea "Building Pads Service in Henderson |"
type textarea "Building Pads Service in Henderson | JG Grading & Landscaping"
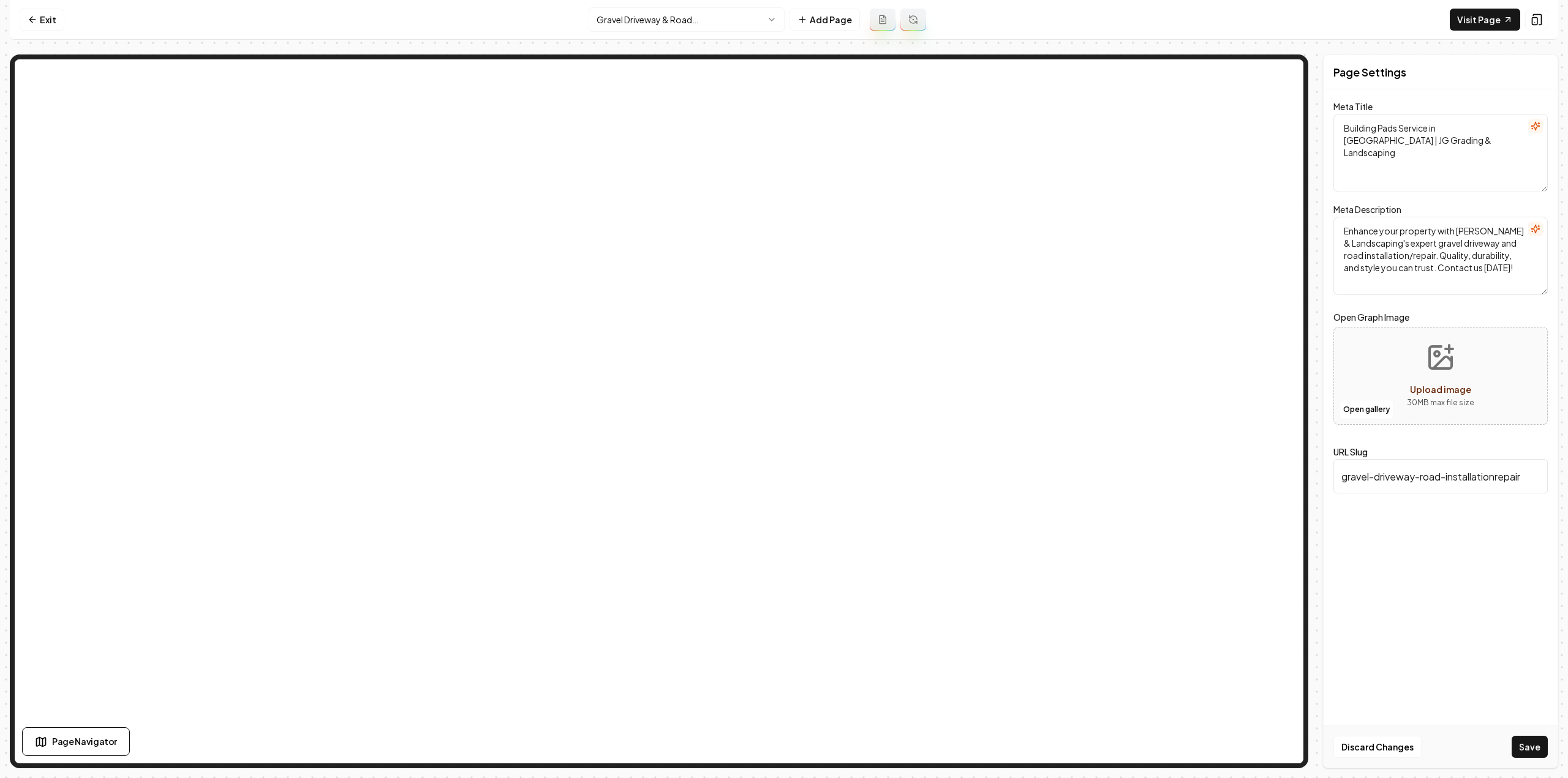
click at [707, 17] on html "Computer Required This feature is only available on a computer. Please switch t…" at bounding box center [784, 389] width 1568 height 778
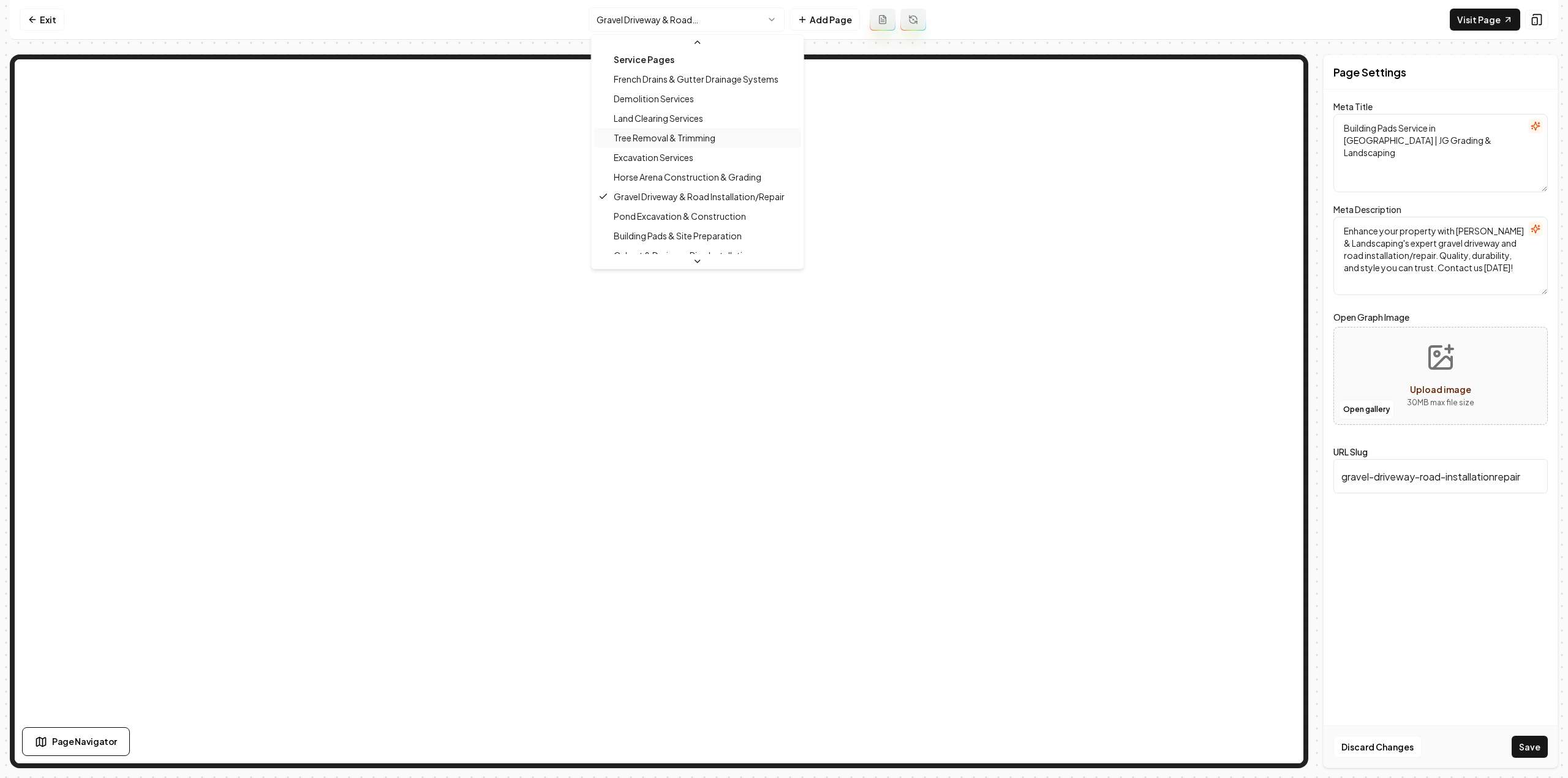
scroll to position [160, 0]
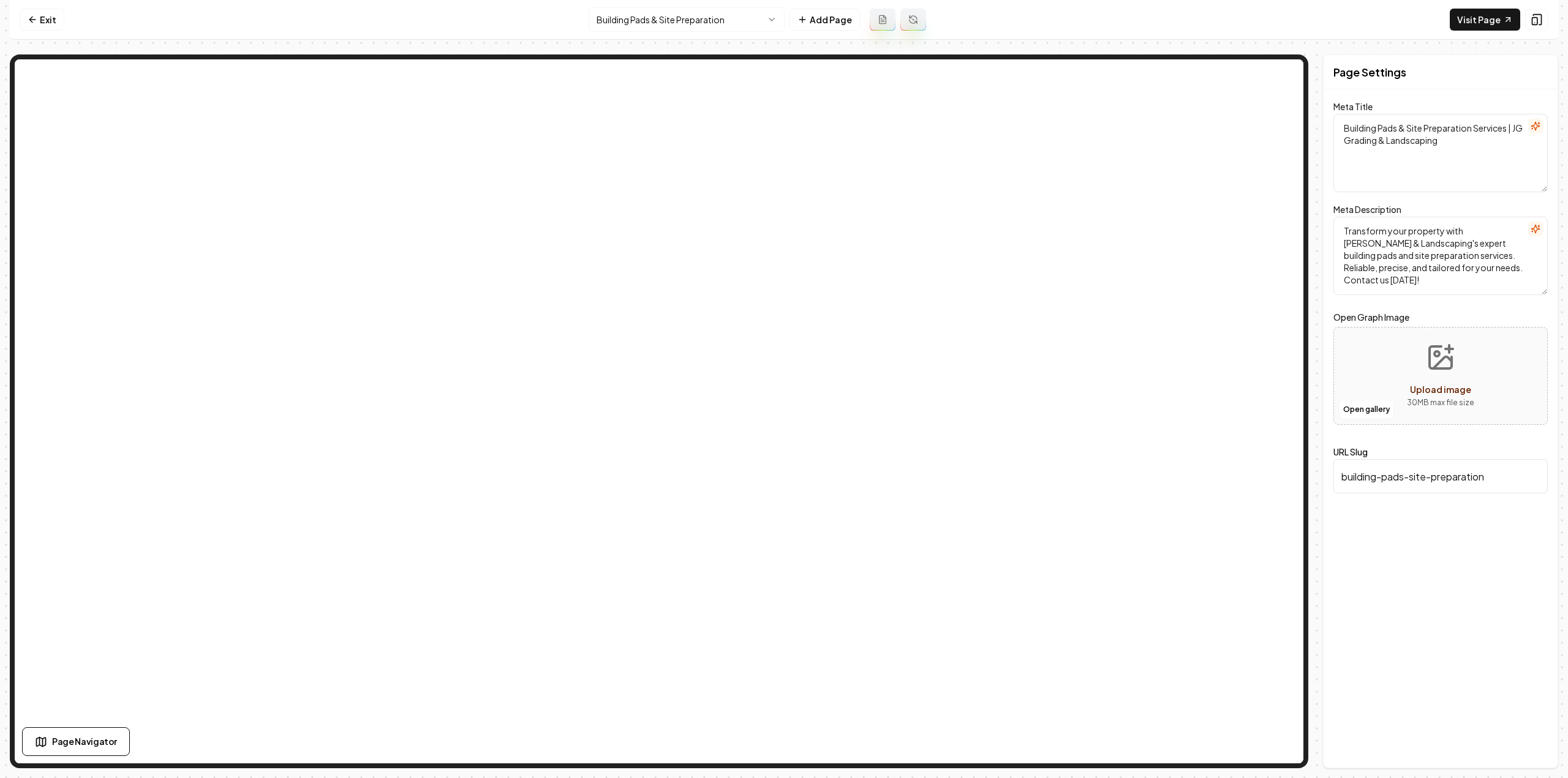
click at [674, 14] on html "Computer Required This feature is only available on a computer. Please switch t…" at bounding box center [784, 389] width 1568 height 778
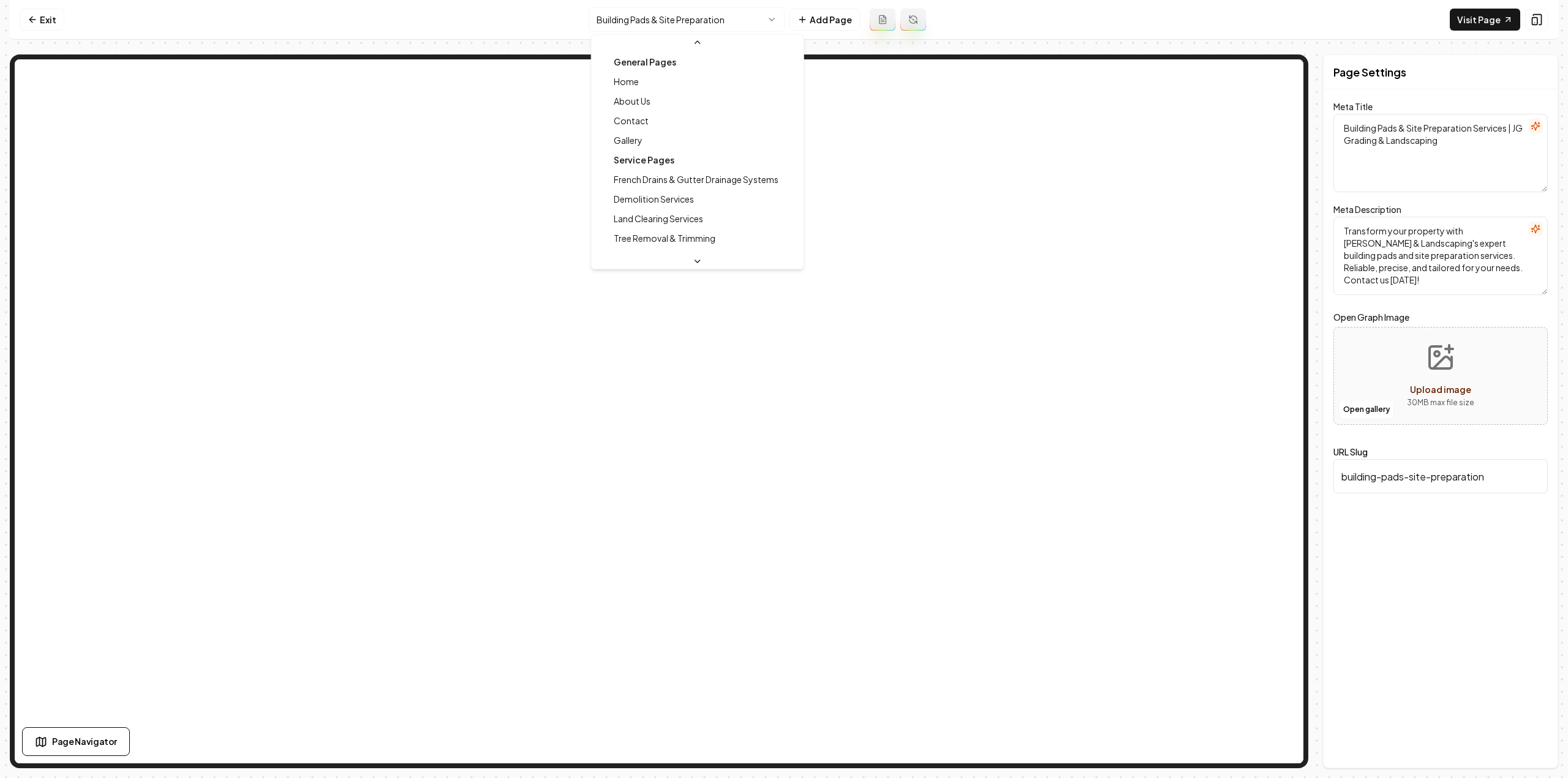
scroll to position [91, 0]
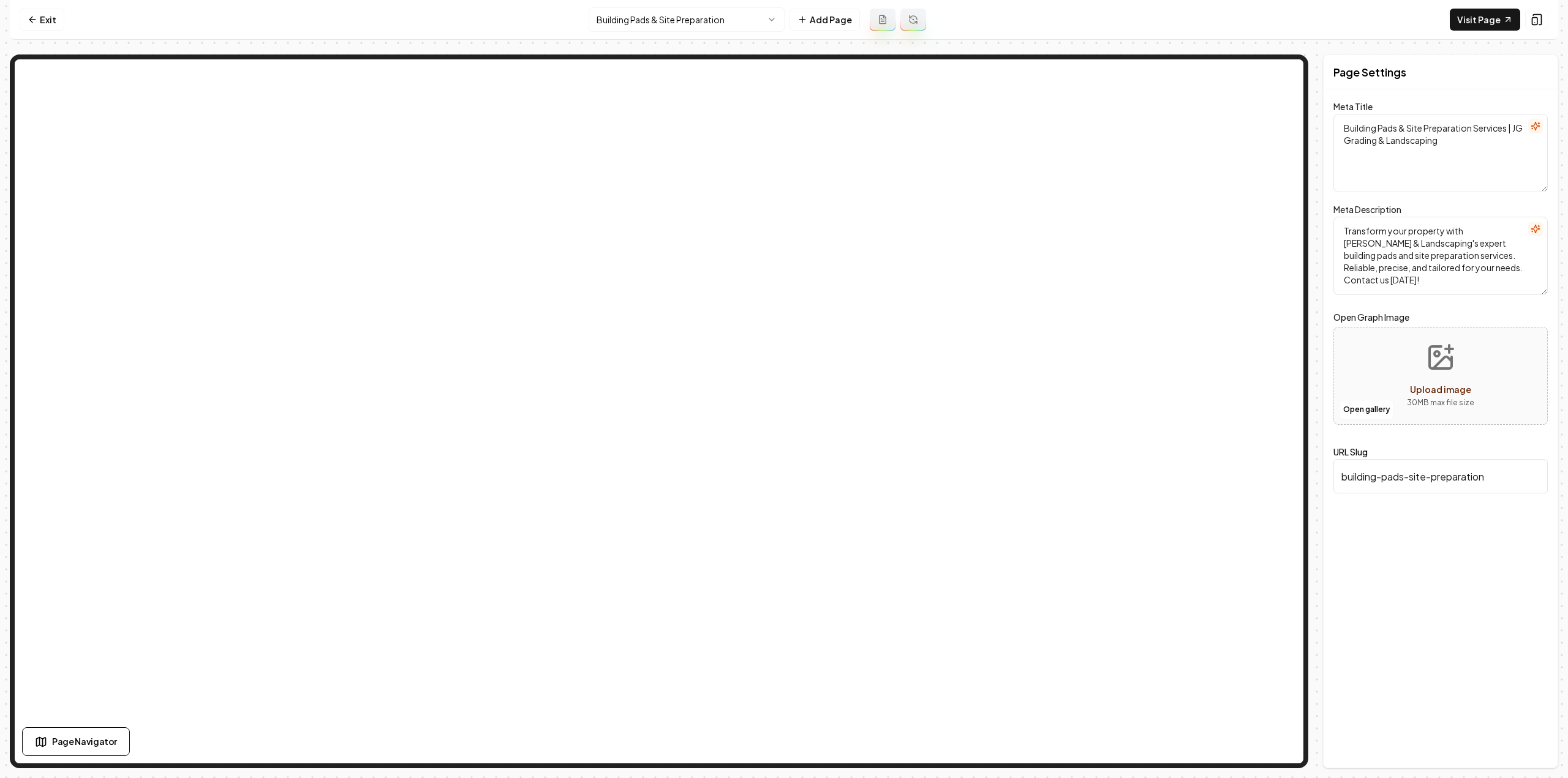
click at [1377, 226] on textarea "Transform your property with JG Grading & Landscaping's expert building pads an…" at bounding box center [1440, 256] width 214 height 79
paste textarea "Explore professional building pad services with JG Grading & Landscaping. Trans…"
type textarea "Explore professional building pad services with JG Grading & Landscaping. Trans…"
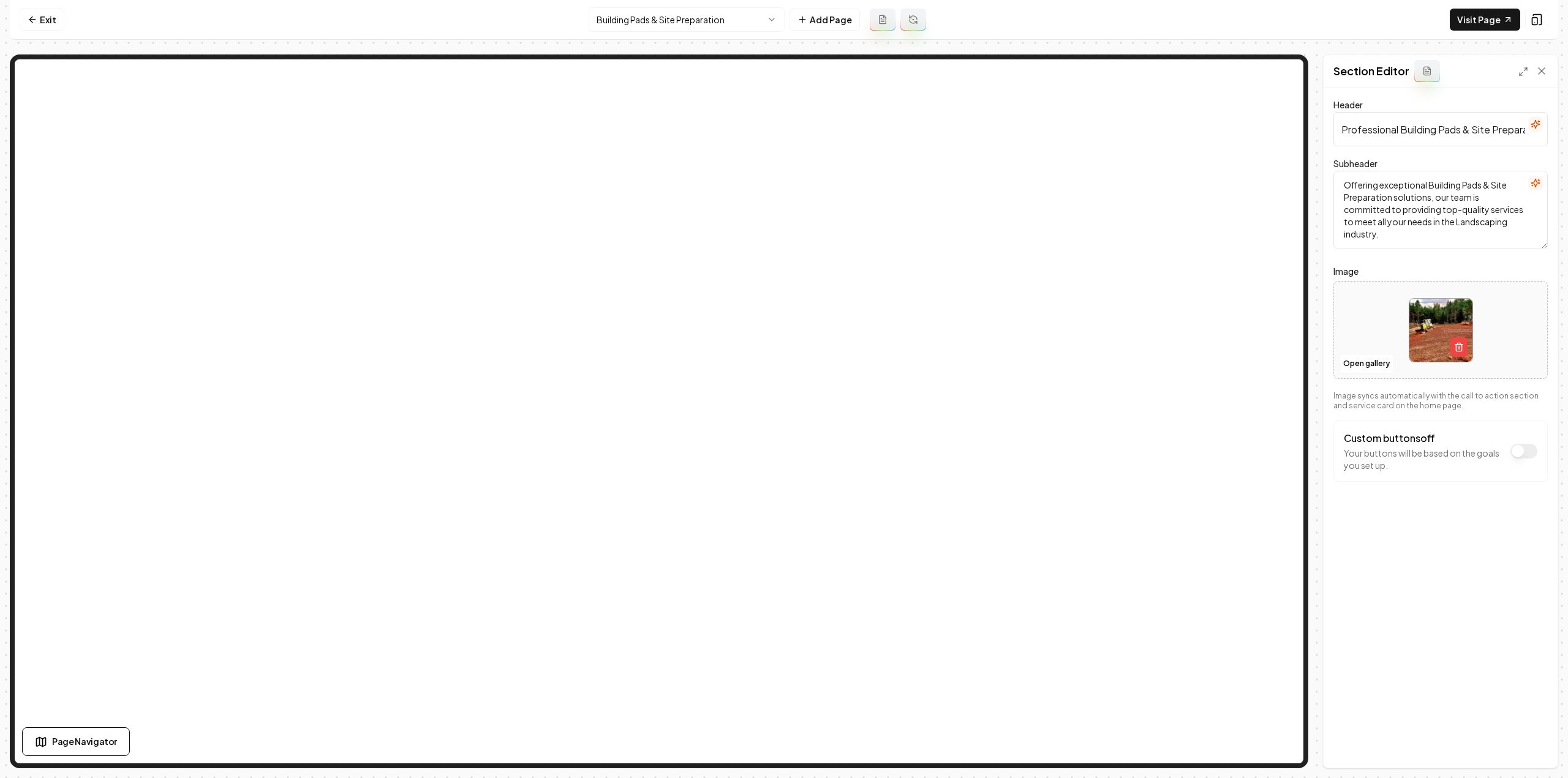
click at [1458, 130] on input "Professional Building Pads & Site Preparation Services" at bounding box center [1440, 129] width 214 height 35
paste input "text"
type input "Professional Building Pads Services"
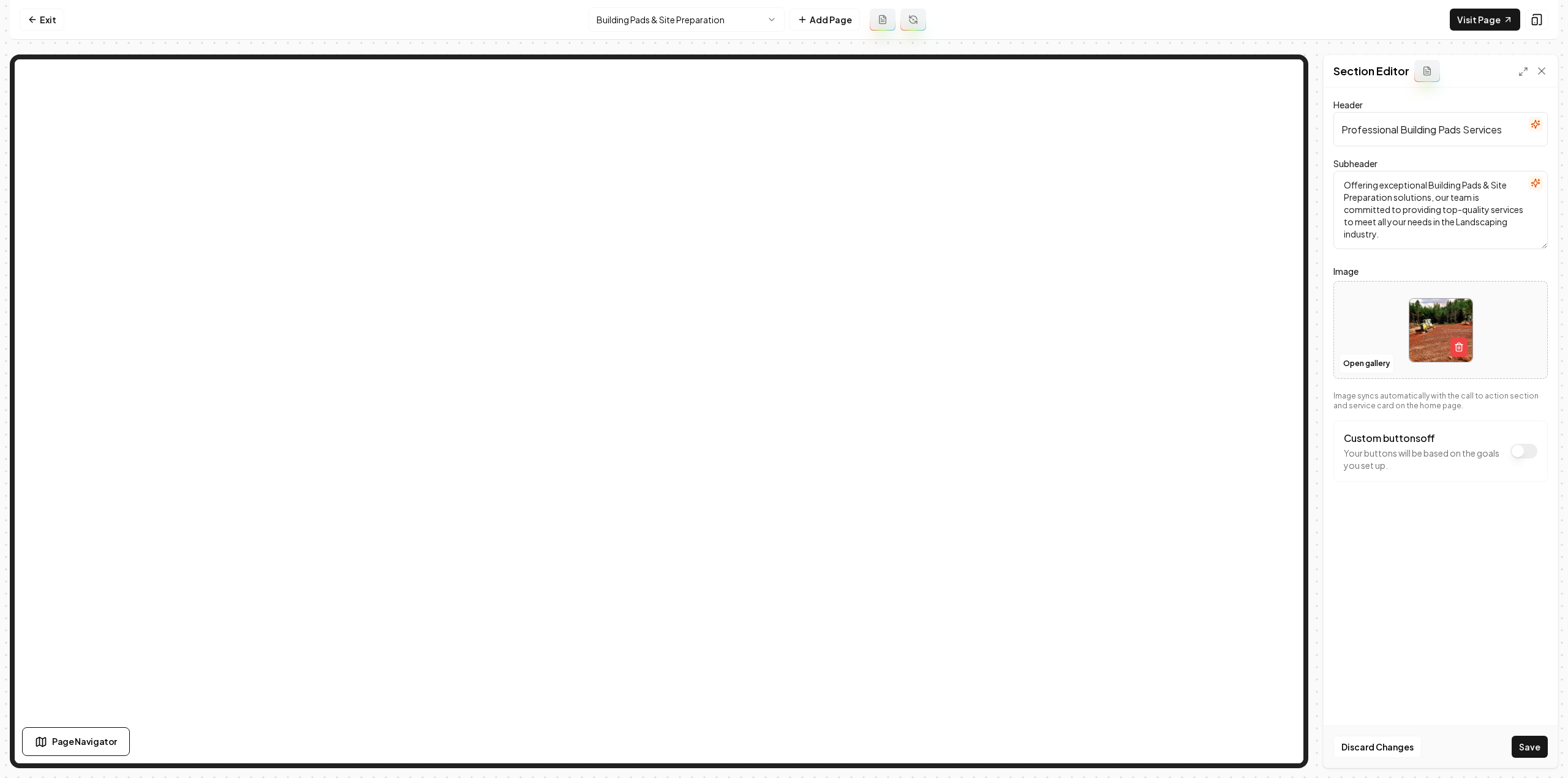
click at [1440, 191] on textarea "Offering exceptional Building Pads & Site Preparation solutions, our team is co…" at bounding box center [1440, 210] width 214 height 79
paste textarea "“Expert Building Pad Solutions — Done Right the First Time.”"
drag, startPoint x: 1345, startPoint y: 187, endPoint x: 1336, endPoint y: 187, distance: 9.0
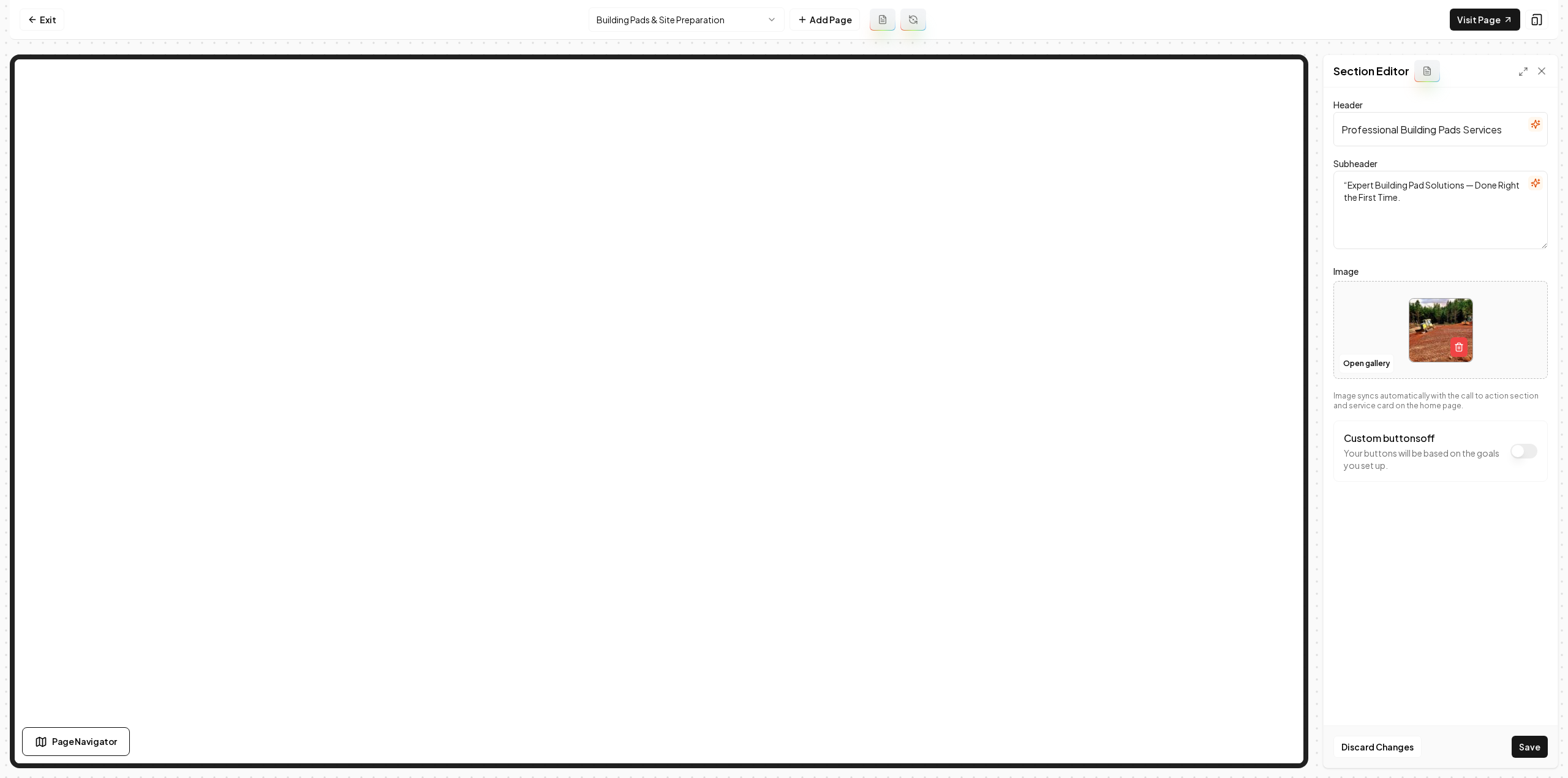
click at [1336, 187] on textarea "“Expert Building Pad Solutions — Done Right the First Time." at bounding box center [1440, 210] width 214 height 79
type textarea "Expert Building Pad Solutions — Done Right the First Time."
click at [1523, 739] on button "Save" at bounding box center [1529, 747] width 36 height 22
click at [1525, 749] on button "Save" at bounding box center [1529, 747] width 36 height 22
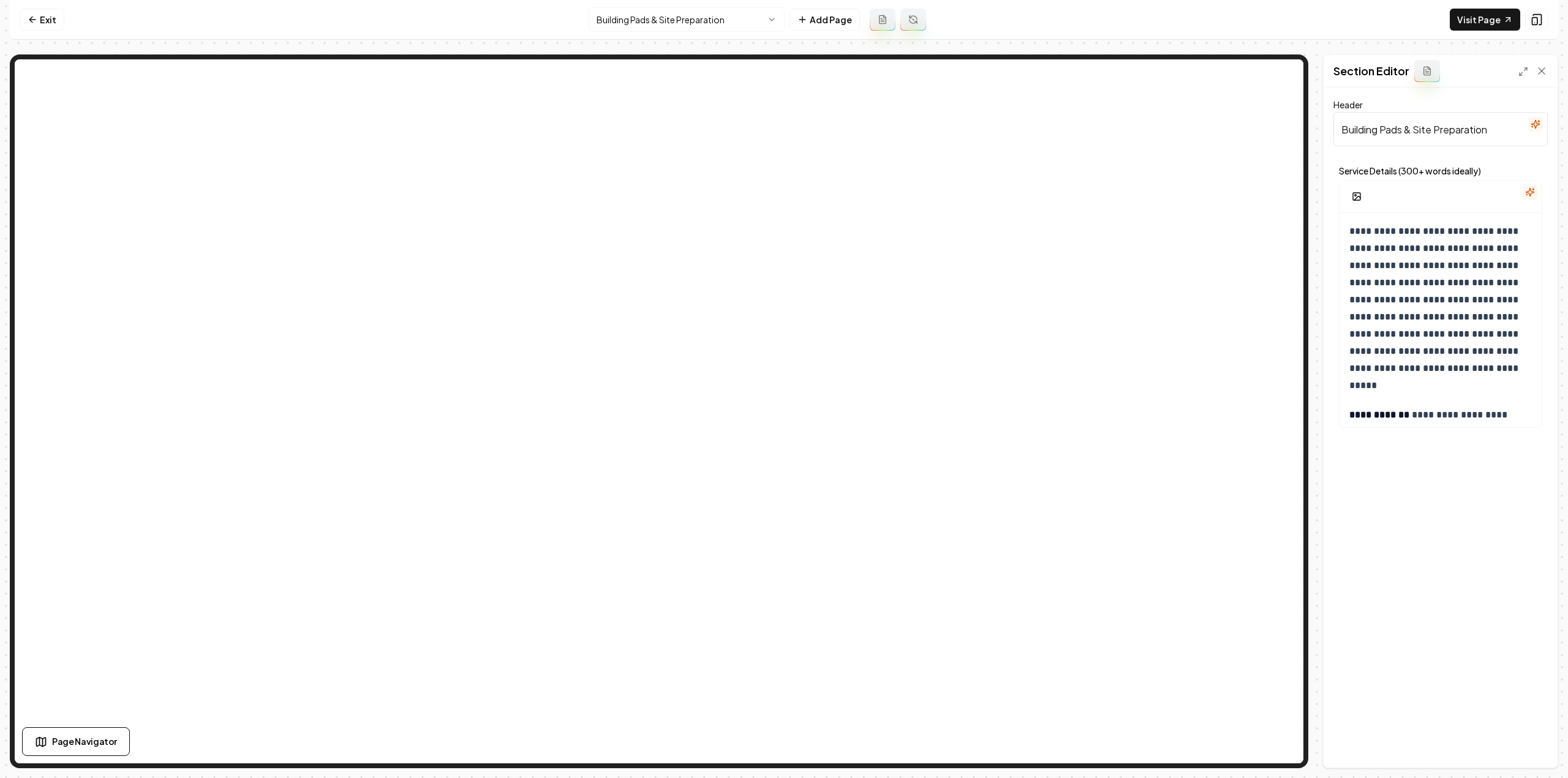
click at [1405, 121] on input "Building Pads & Site Preparation" at bounding box center [1440, 129] width 214 height 35
paste input "“Expert Building Pad Solutions — Done Right the First Time.”"
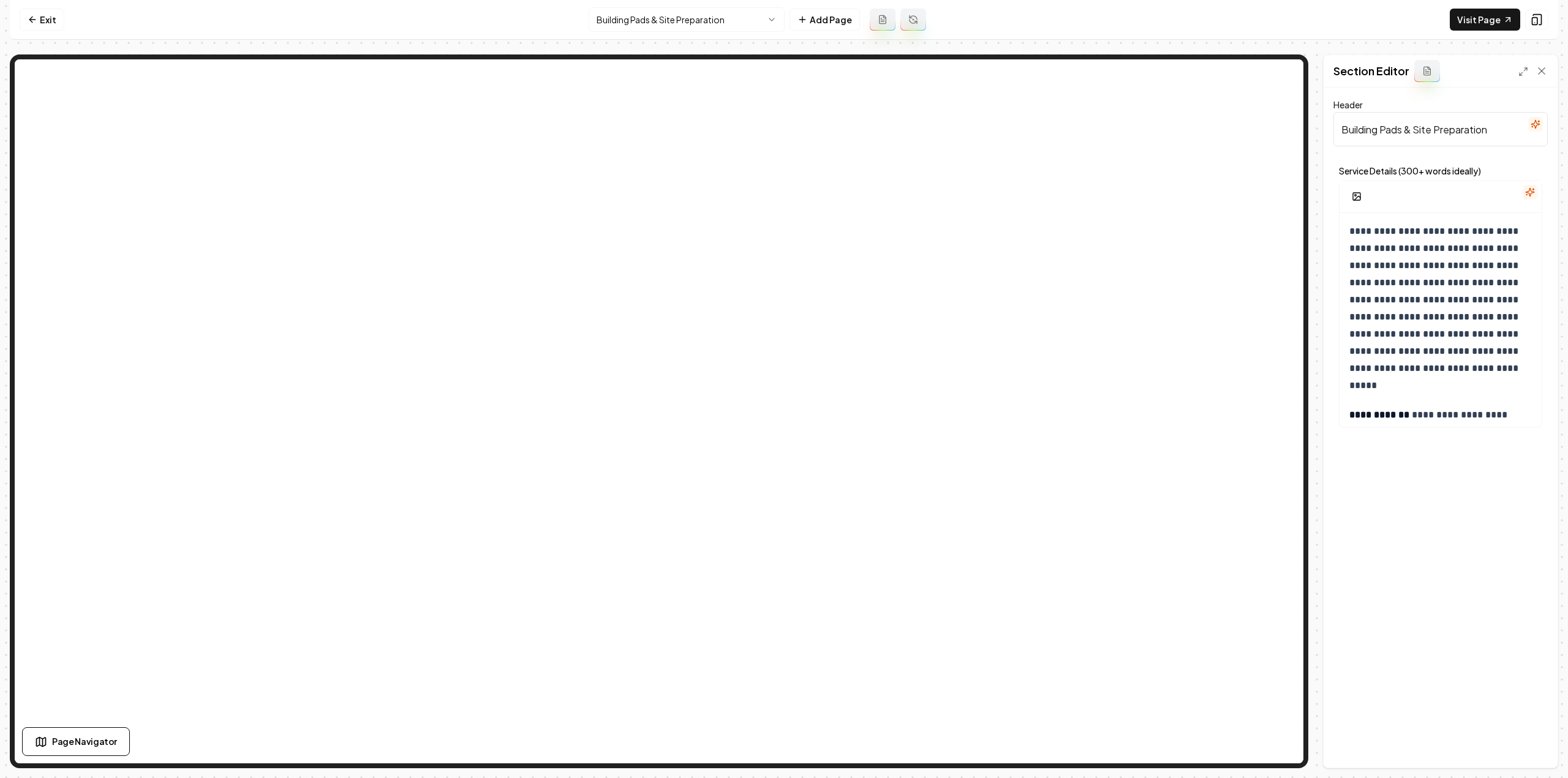
click at [1451, 125] on input "Building Pads & Site Preparation" at bounding box center [1440, 129] width 214 height 35
click at [1449, 134] on input "Building Pads & Site Preparation" at bounding box center [1440, 129] width 214 height 35
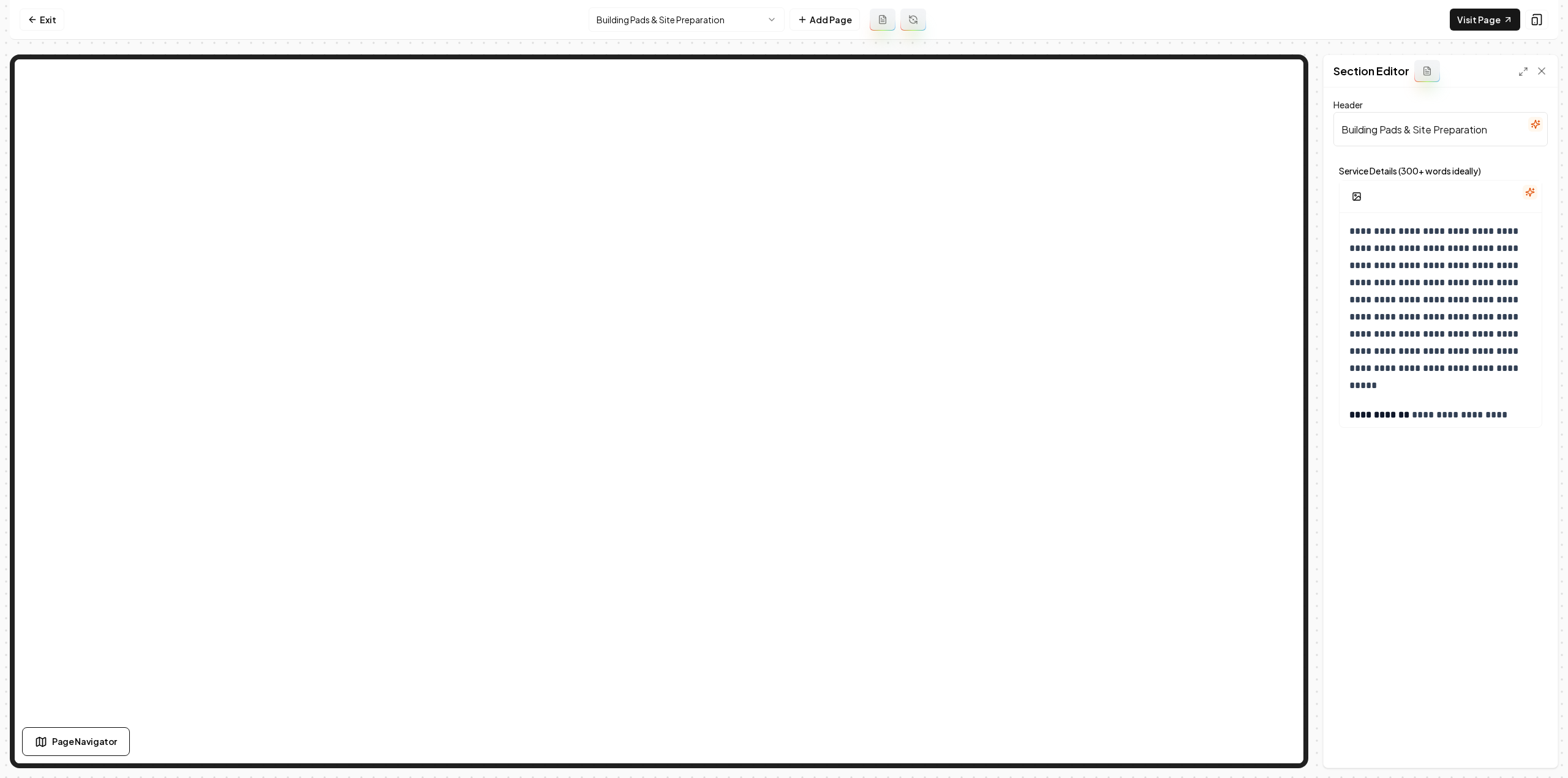
click at [1449, 134] on input "Building Pads & Site Preparation" at bounding box center [1440, 129] width 214 height 35
paste input "Construction & Site Prep"
type input "Building Pad Construction & Site Prep"
click at [1477, 300] on p "**********" at bounding box center [1437, 308] width 174 height 172
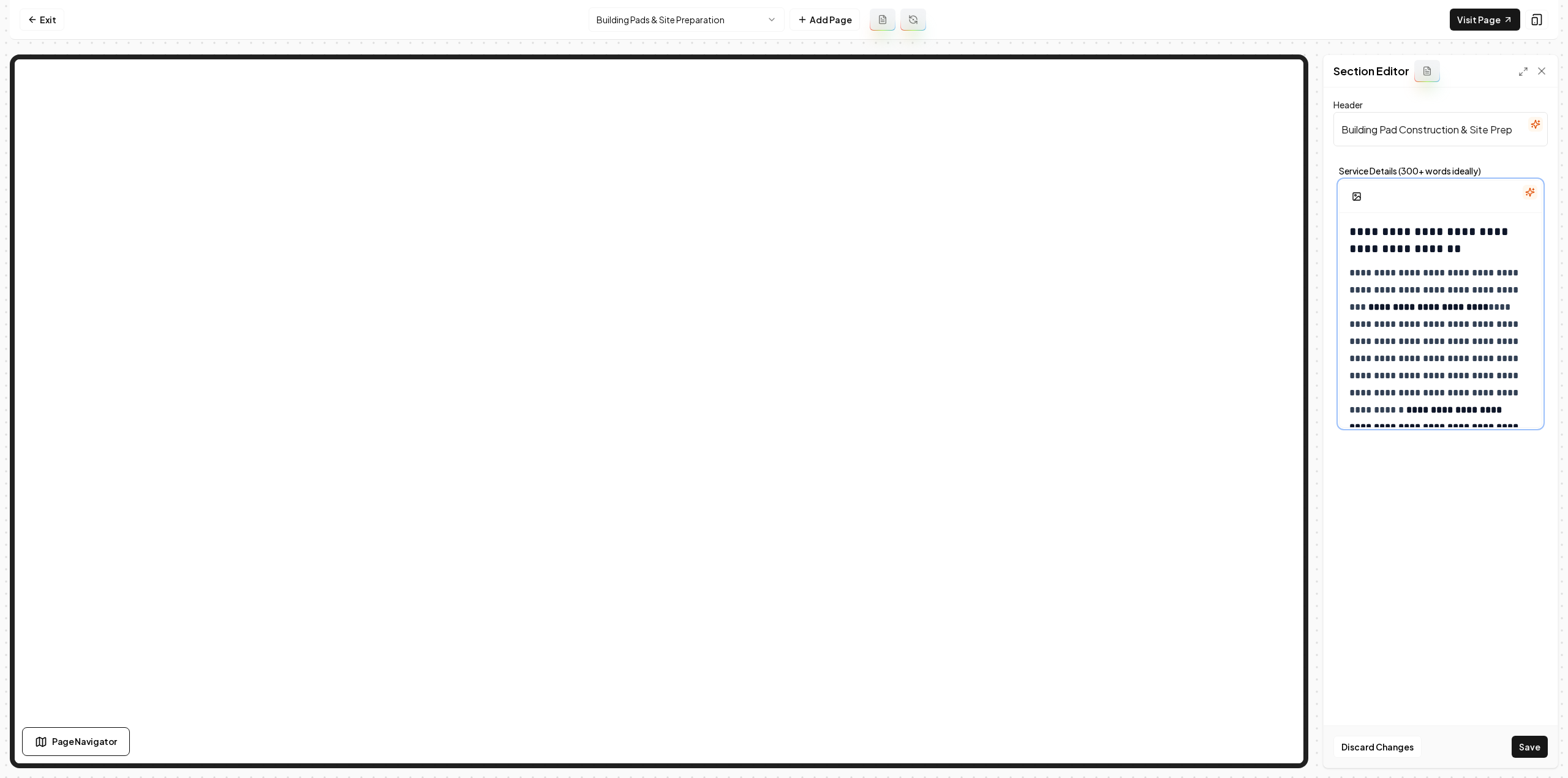
scroll to position [2100, 0]
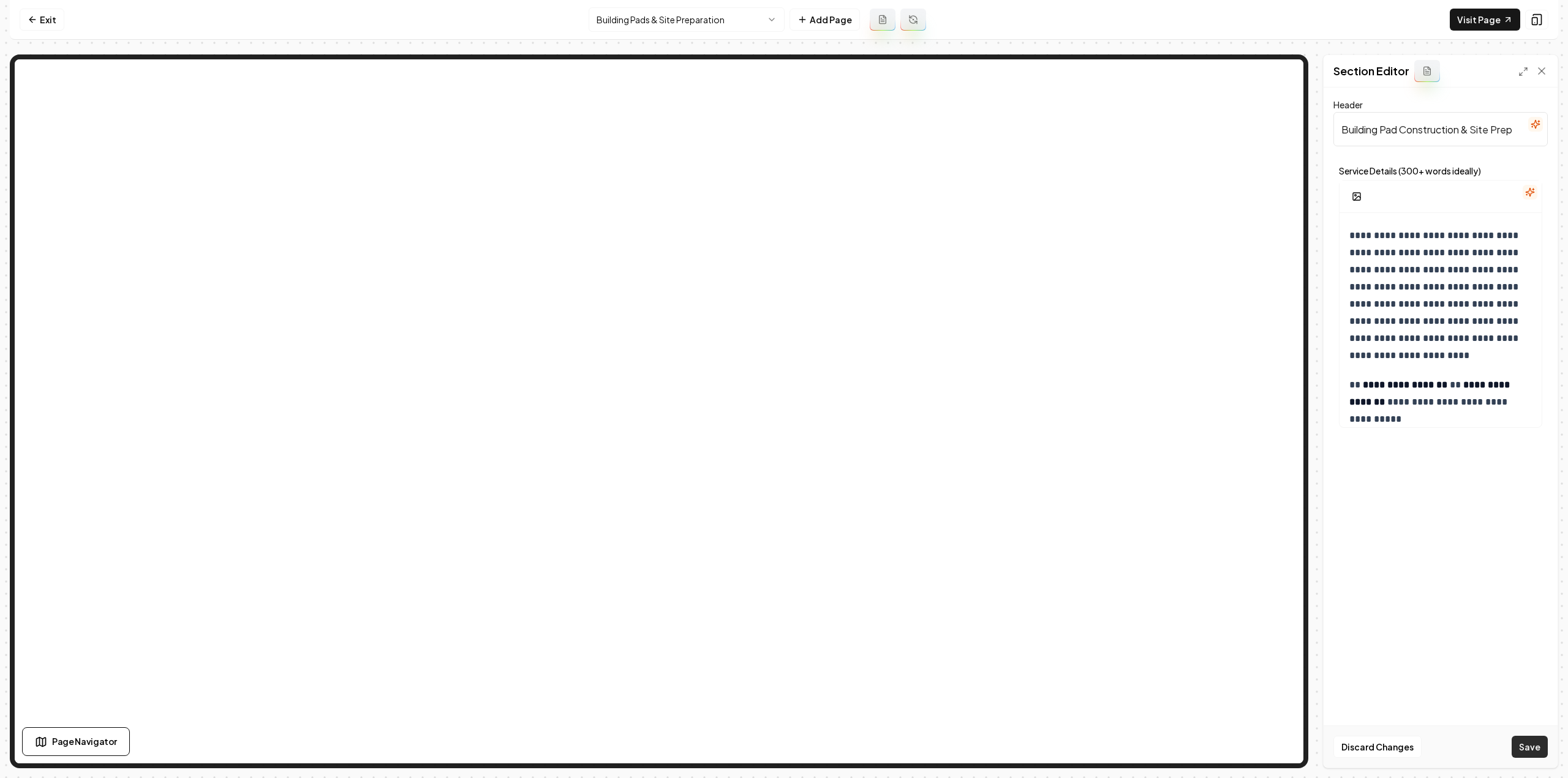
click at [1521, 742] on button "Save" at bounding box center [1529, 747] width 36 height 22
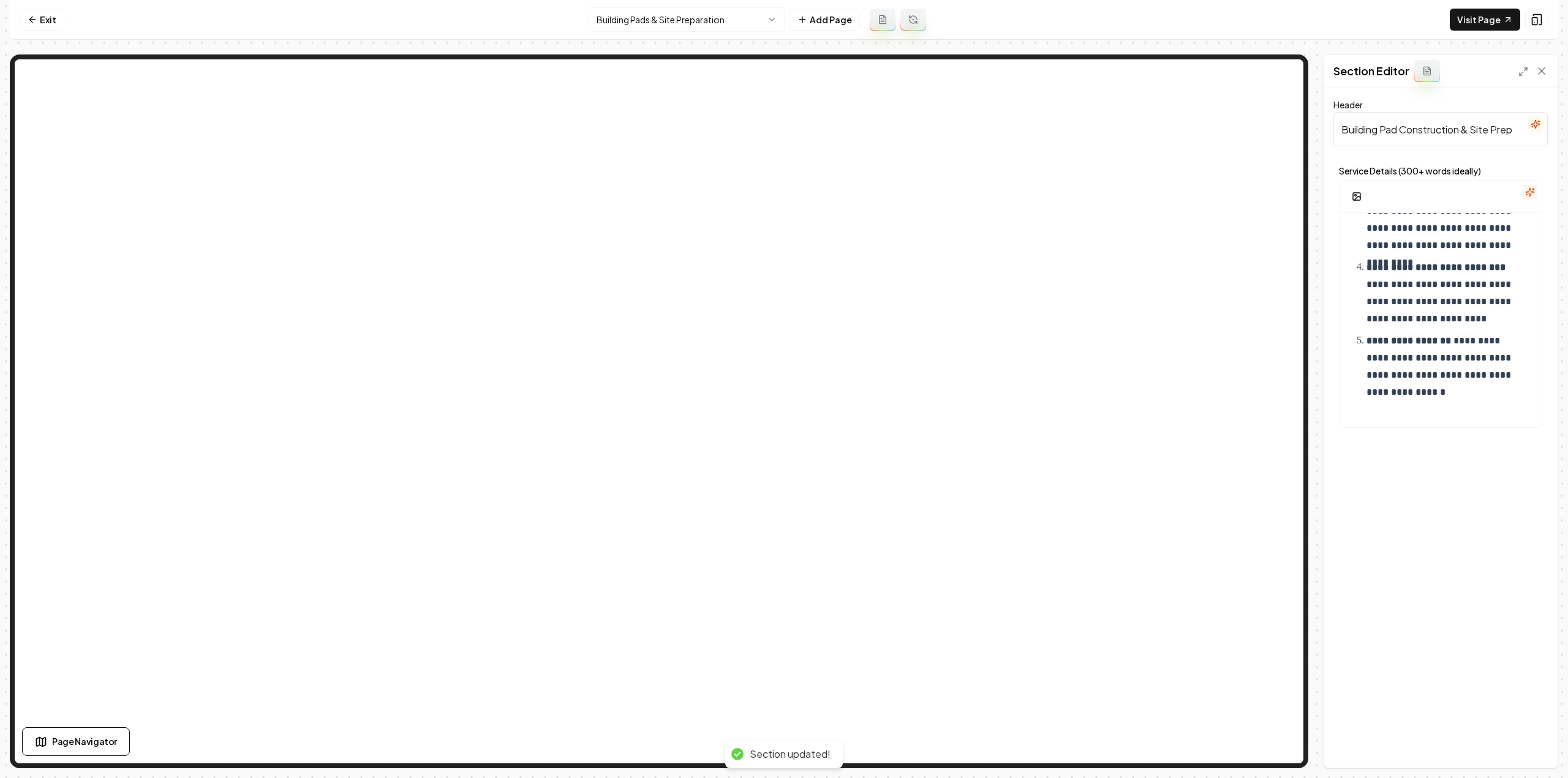
scroll to position [1733, 0]
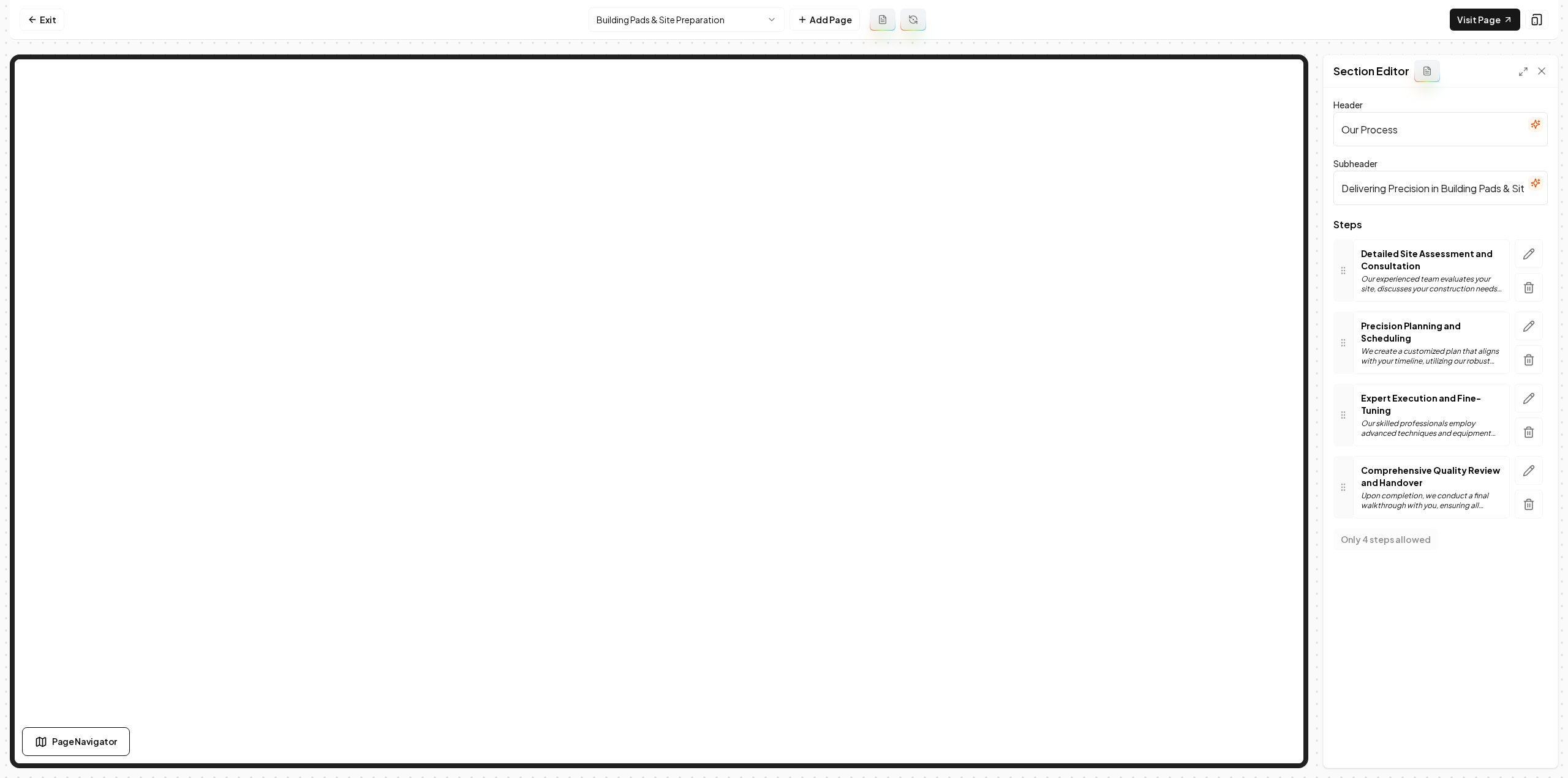
click at [1425, 139] on input "Our Process" at bounding box center [1440, 129] width 214 height 35
paste input "4-Step Approach to Building Pad"
type input "Our 4-Step Approach to Building Pads"
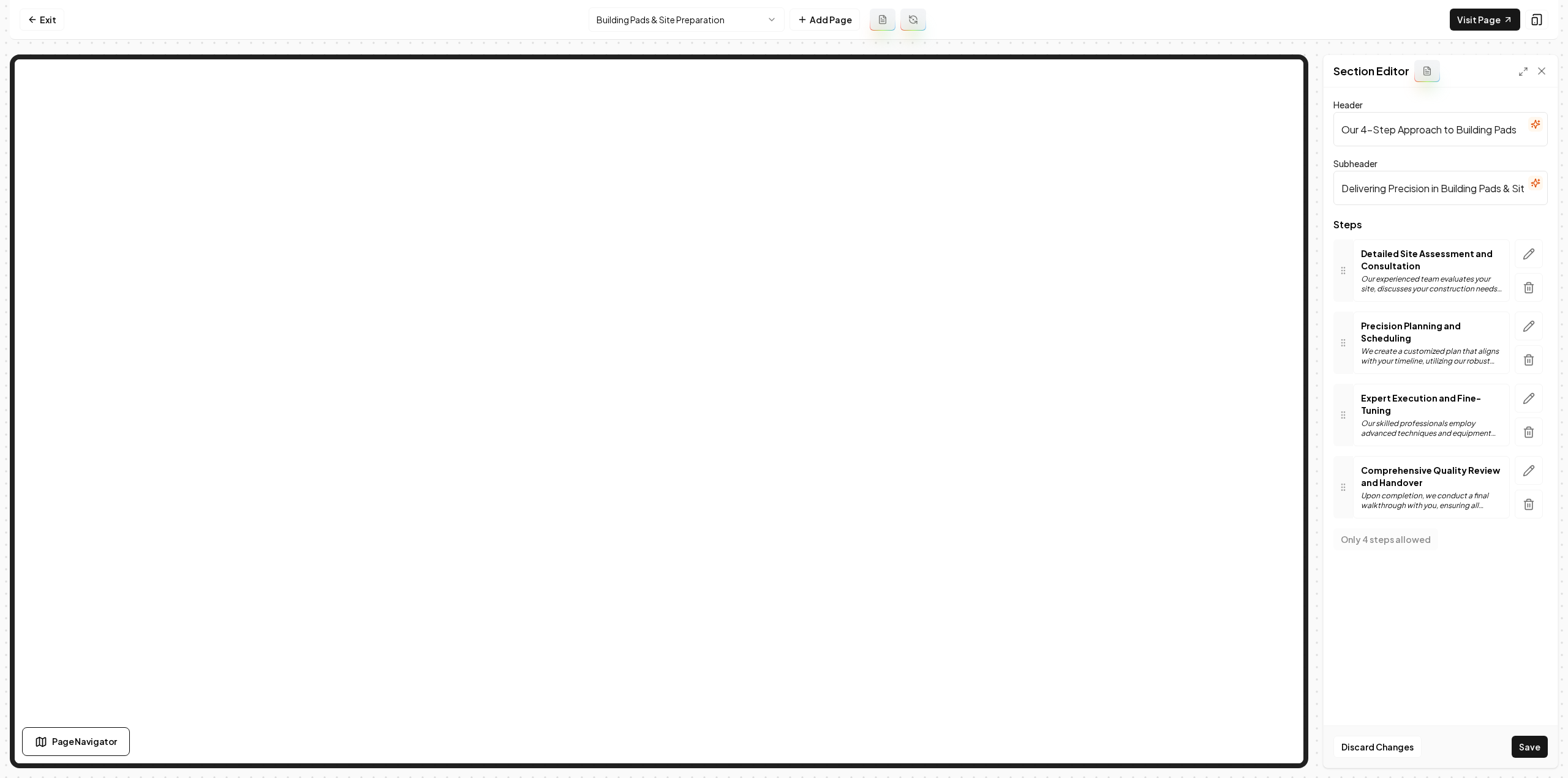
click at [1411, 183] on input "Delivering Precision in Building Pads & Site Preparation" at bounding box center [1440, 188] width 214 height 35
paste input "From Site Evaluation to a Ready-to-Build Pad"
click at [1411, 182] on input "Delivering From Site Evaluation to a Ready-to-Build Padin Building Pads & Site …" at bounding box center [1440, 188] width 214 height 35
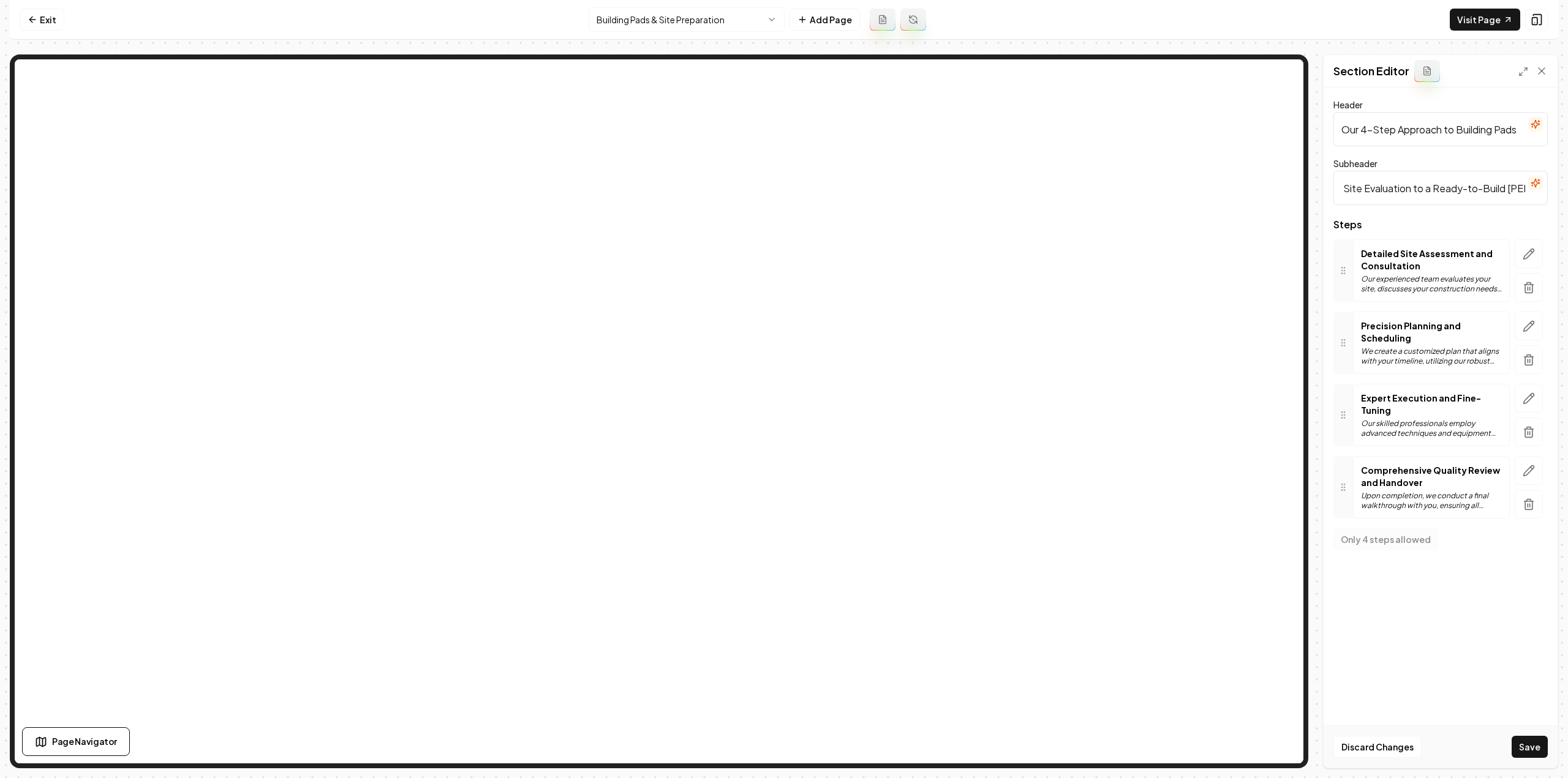
click at [1411, 182] on input "Delivering From Site Evaluation to a Ready-to-Build Padin Building Pads & Site …" at bounding box center [1440, 188] width 214 height 35
paste input "From Site Evaluation to a Ready-to-Build Pad"
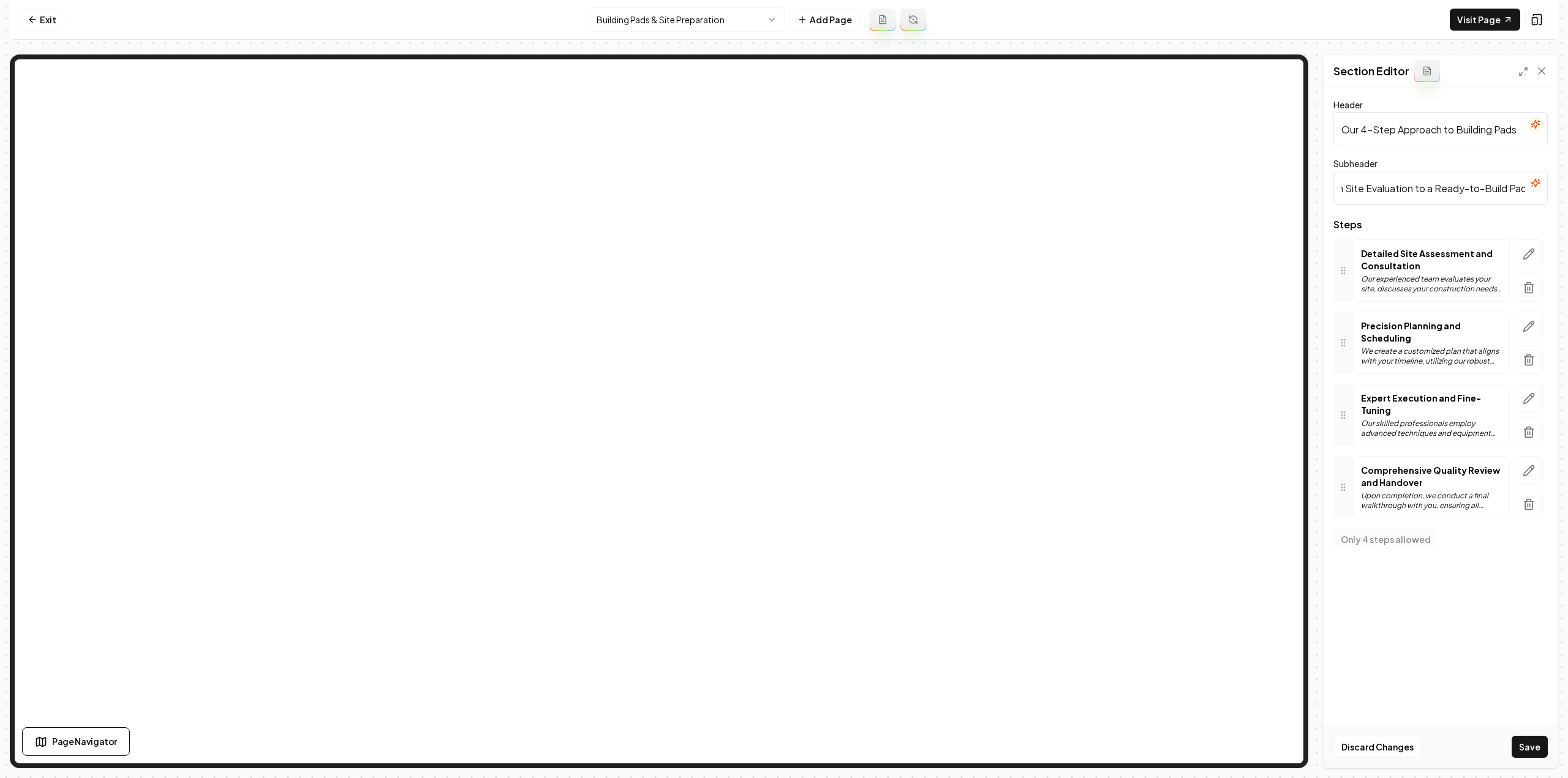
type input "From Site Evaluation to a Ready-to-Build Pad"
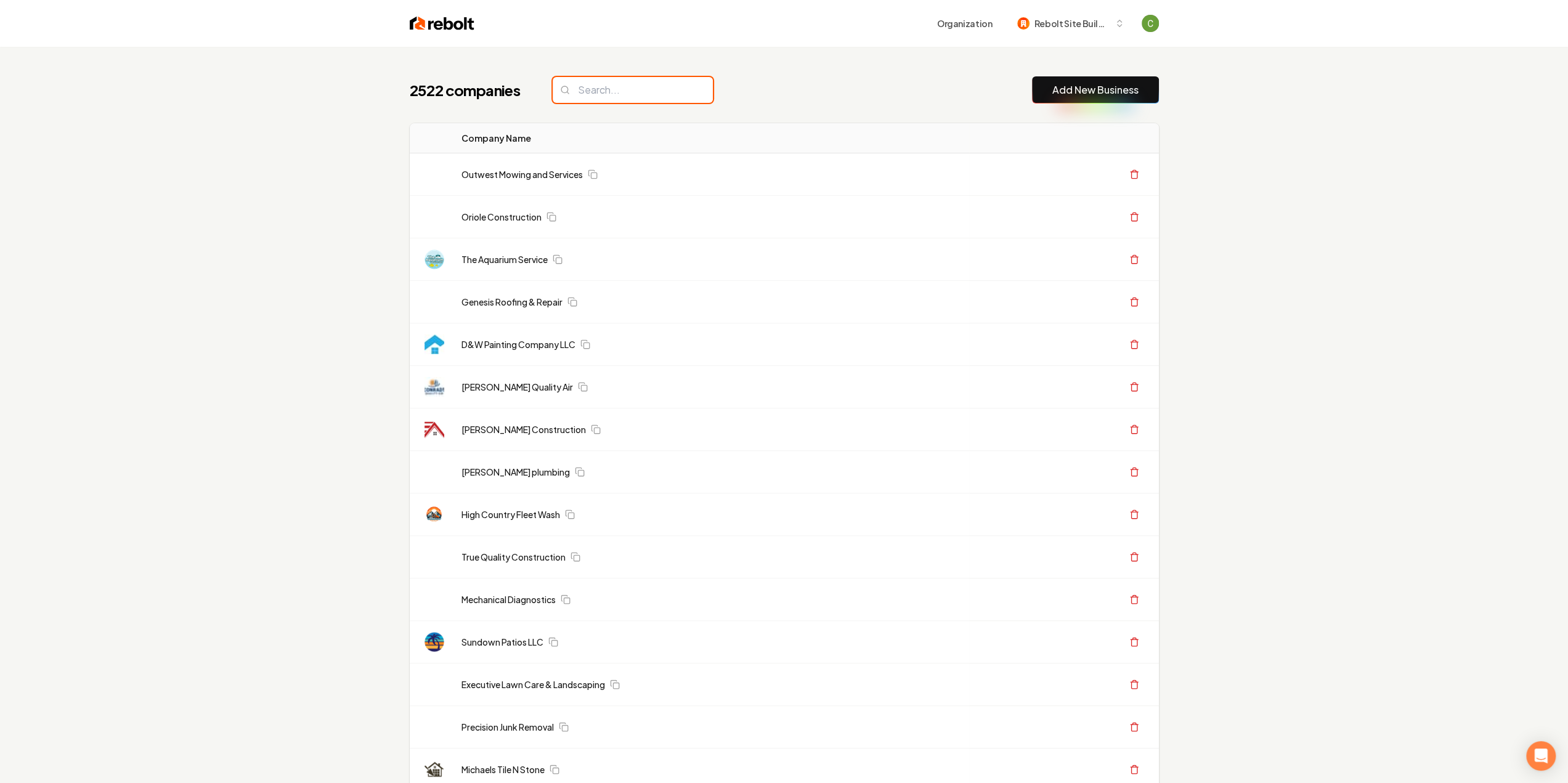
click at [595, 84] on input "search" at bounding box center [633, 89] width 160 height 26
click at [602, 87] on input "search" at bounding box center [633, 89] width 160 height 26
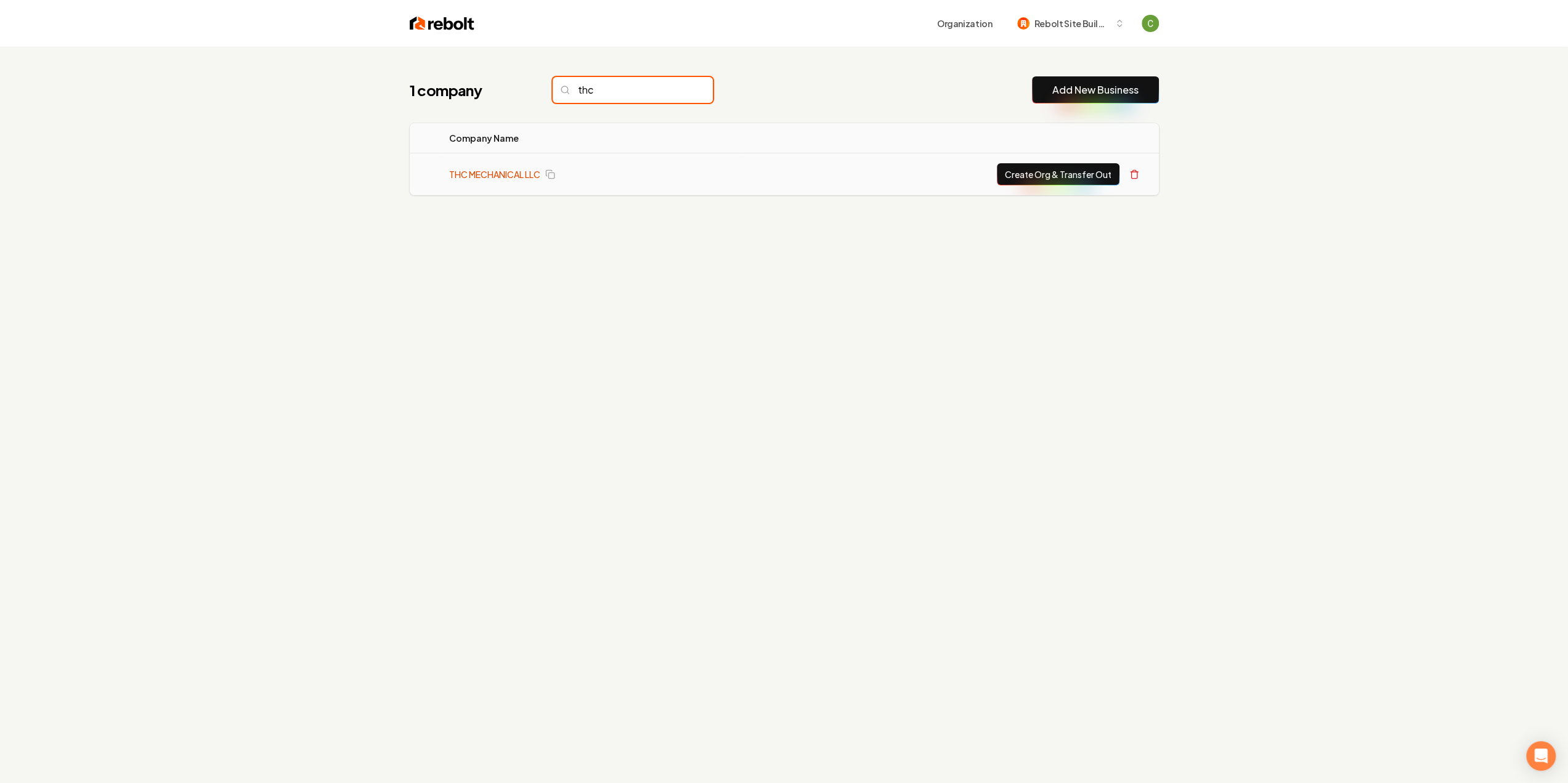
type input "thc"
click at [512, 173] on link "THC MECHANICAL LLC" at bounding box center [494, 174] width 91 height 12
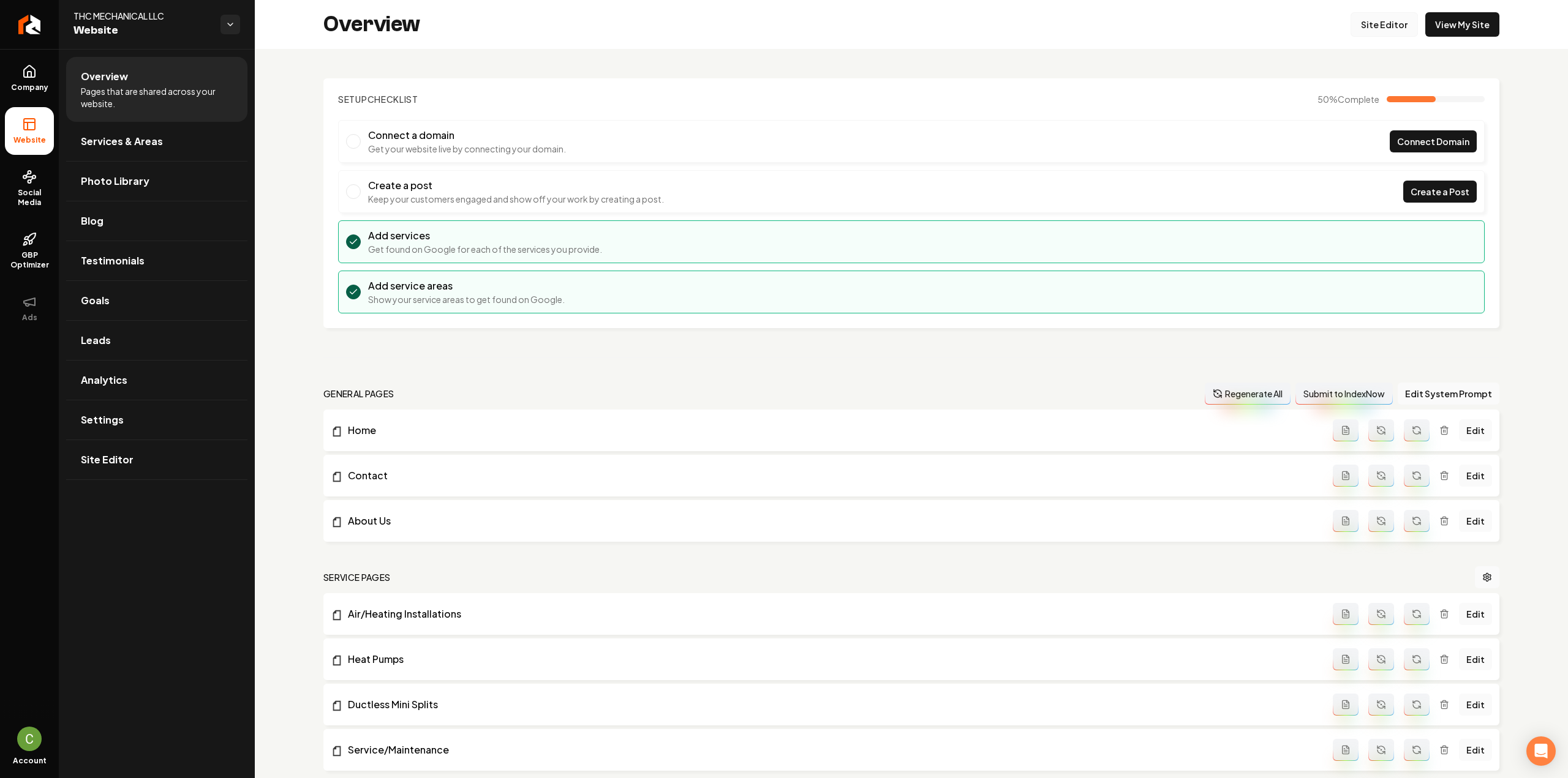
click at [1360, 21] on link "Site Editor" at bounding box center [1384, 24] width 68 height 25
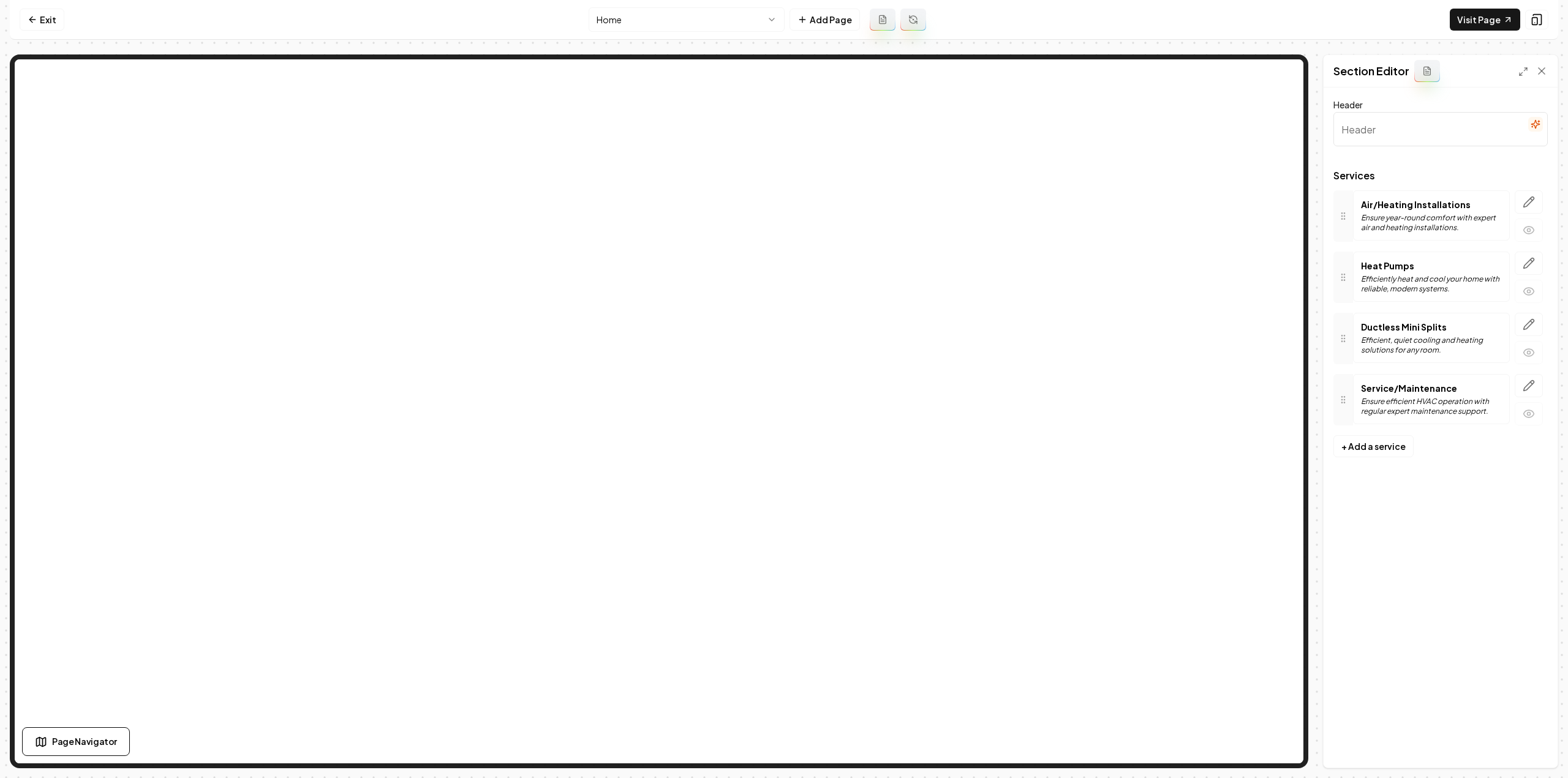
type input "Expert HVAC Services for Comfort and Efficiency"
click at [1529, 211] on button "button" at bounding box center [1528, 201] width 28 height 23
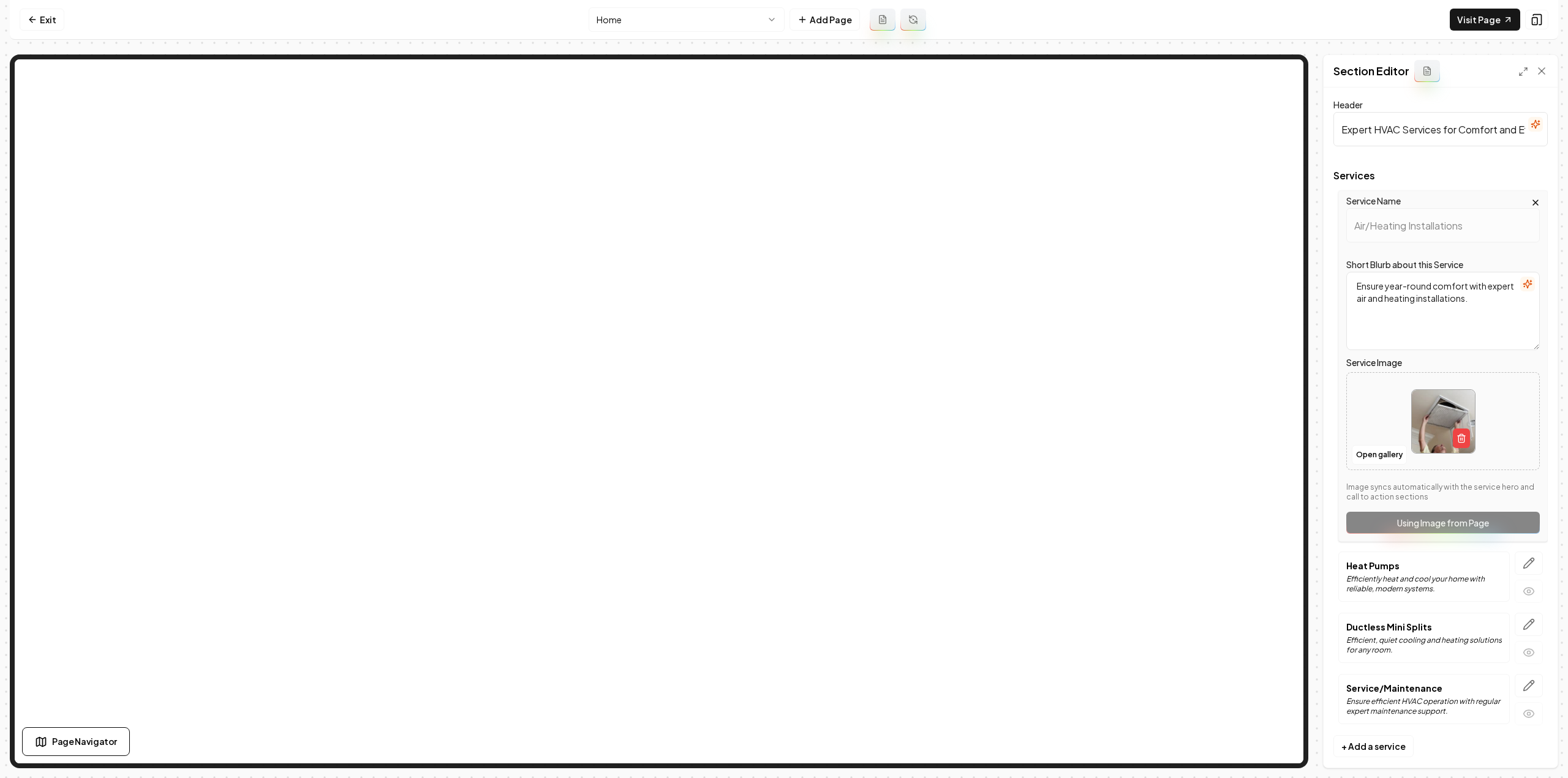
click at [1435, 325] on textarea "Ensure year-round comfort with expert air and heating installations." at bounding box center [1443, 311] width 194 height 79
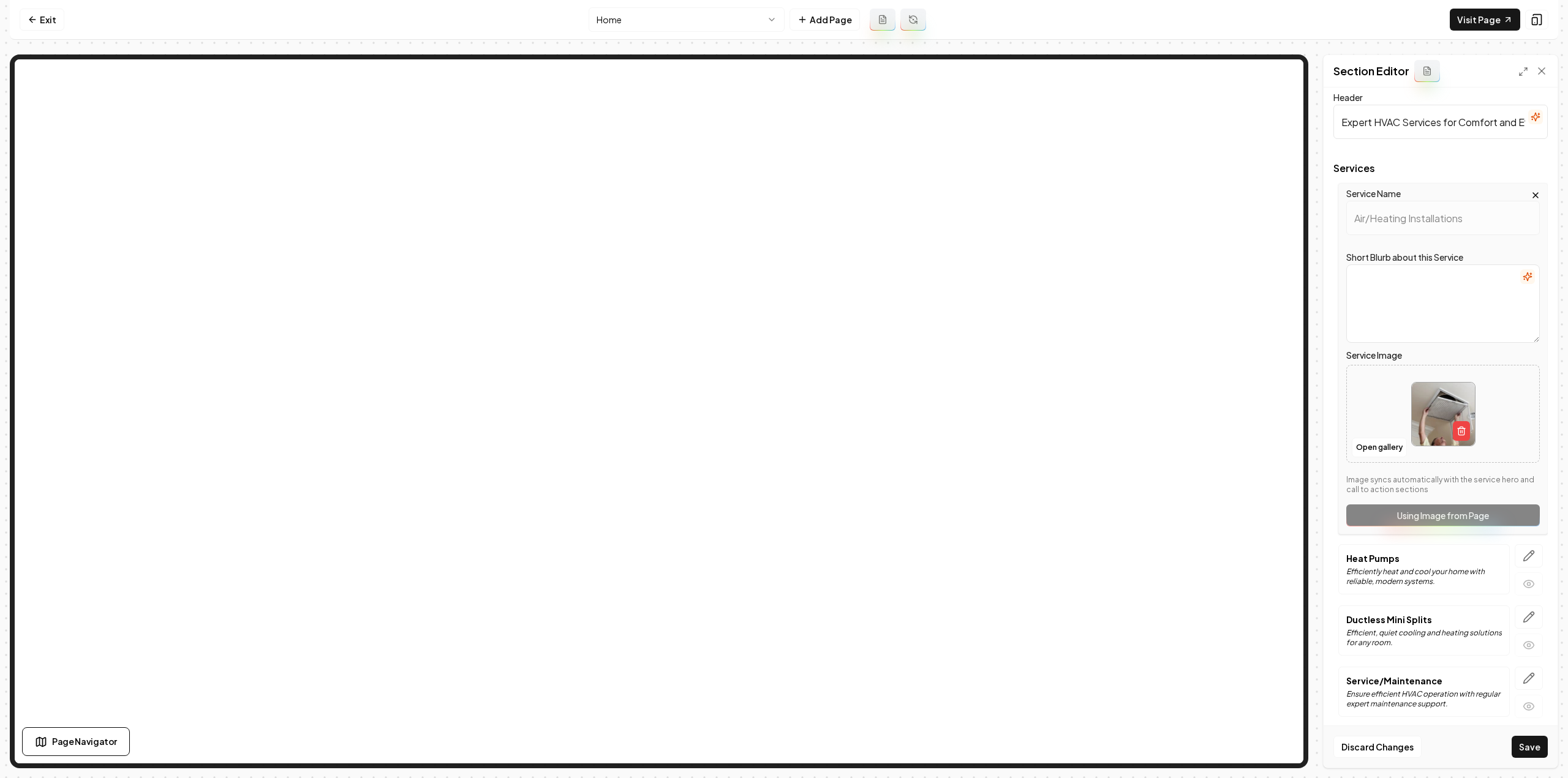
scroll to position [10, 0]
click at [1522, 549] on icon "button" at bounding box center [1528, 553] width 12 height 12
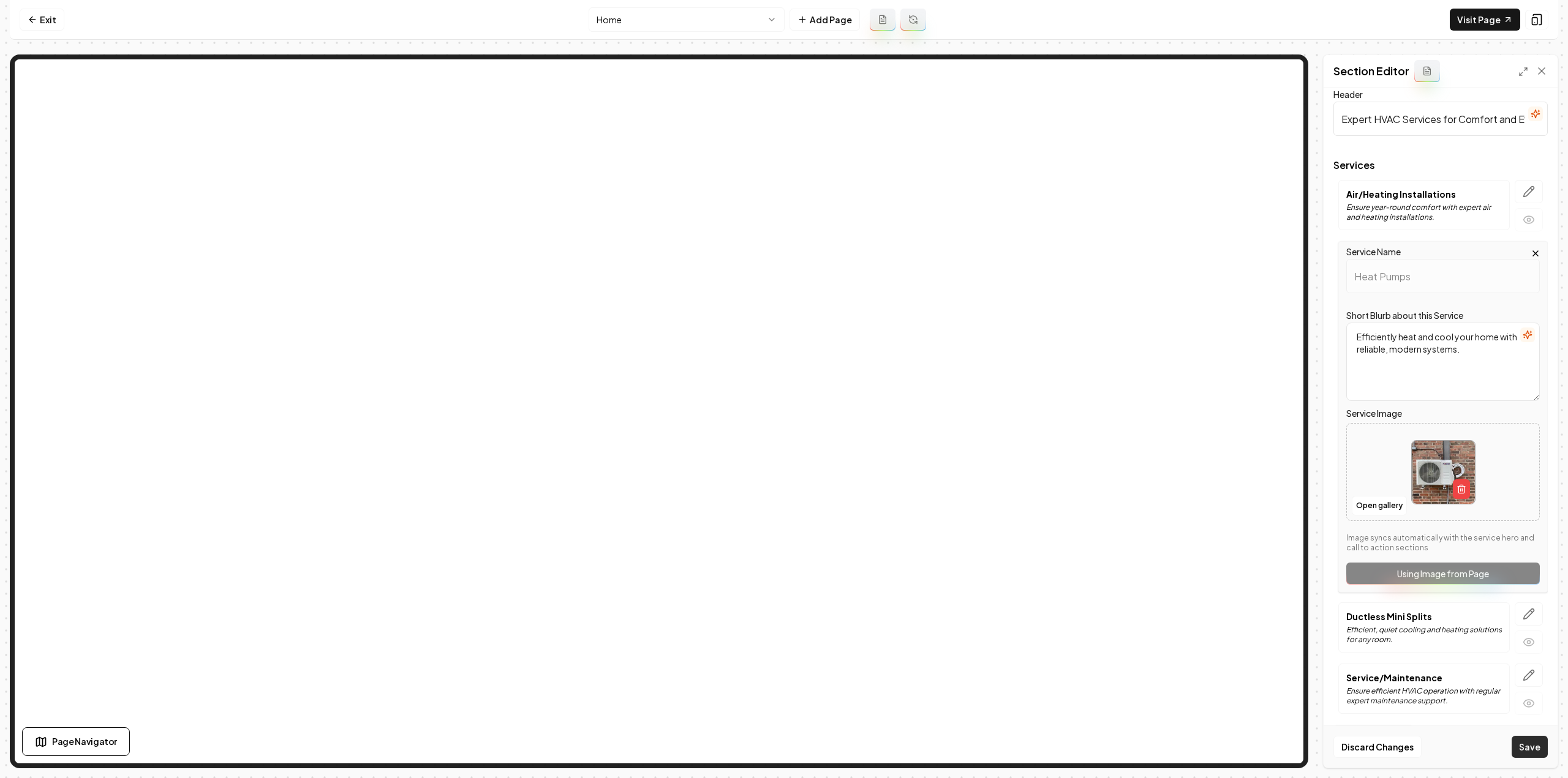
click at [1540, 750] on button "Save" at bounding box center [1529, 747] width 36 height 22
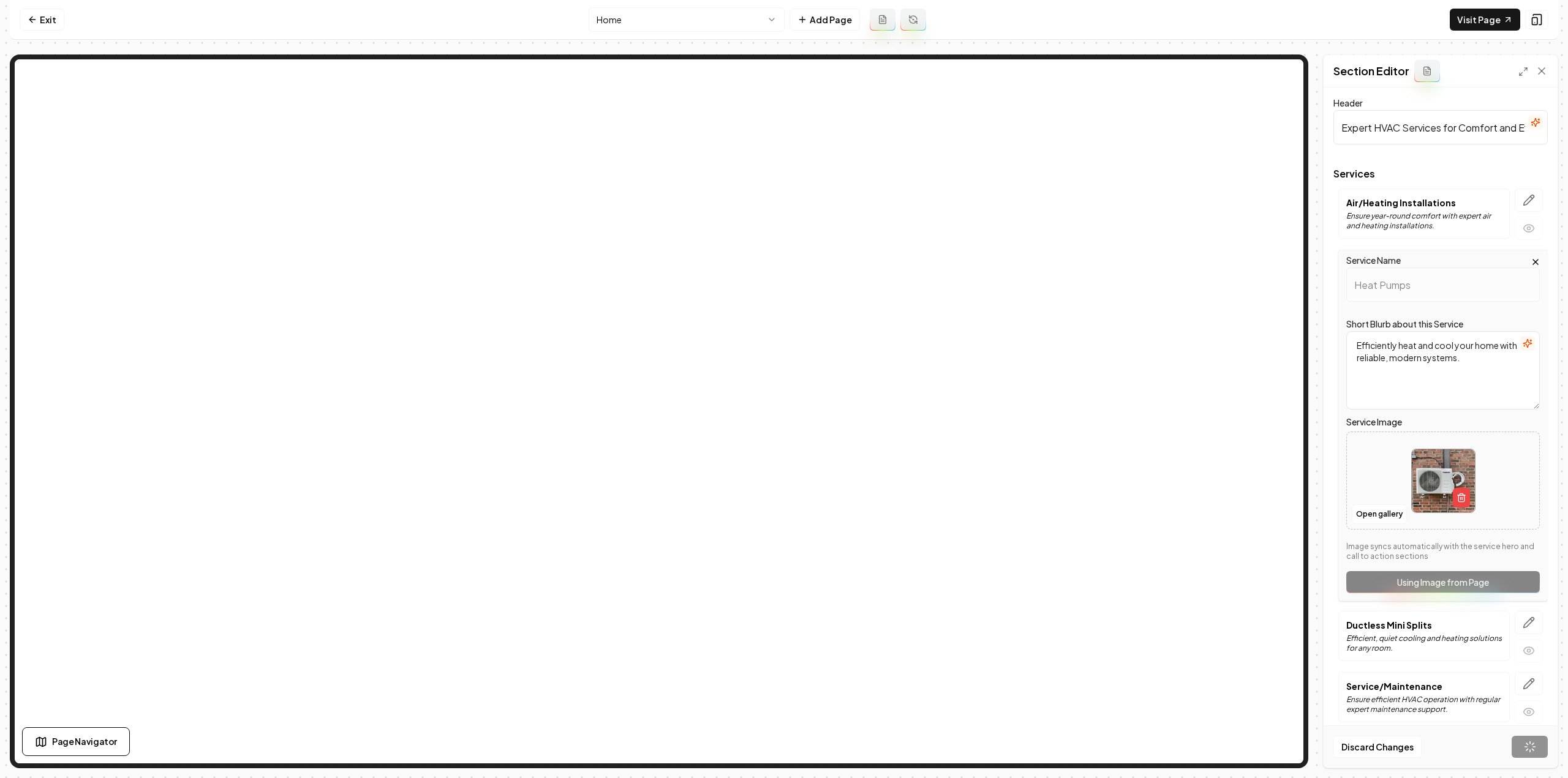
scroll to position [0, 0]
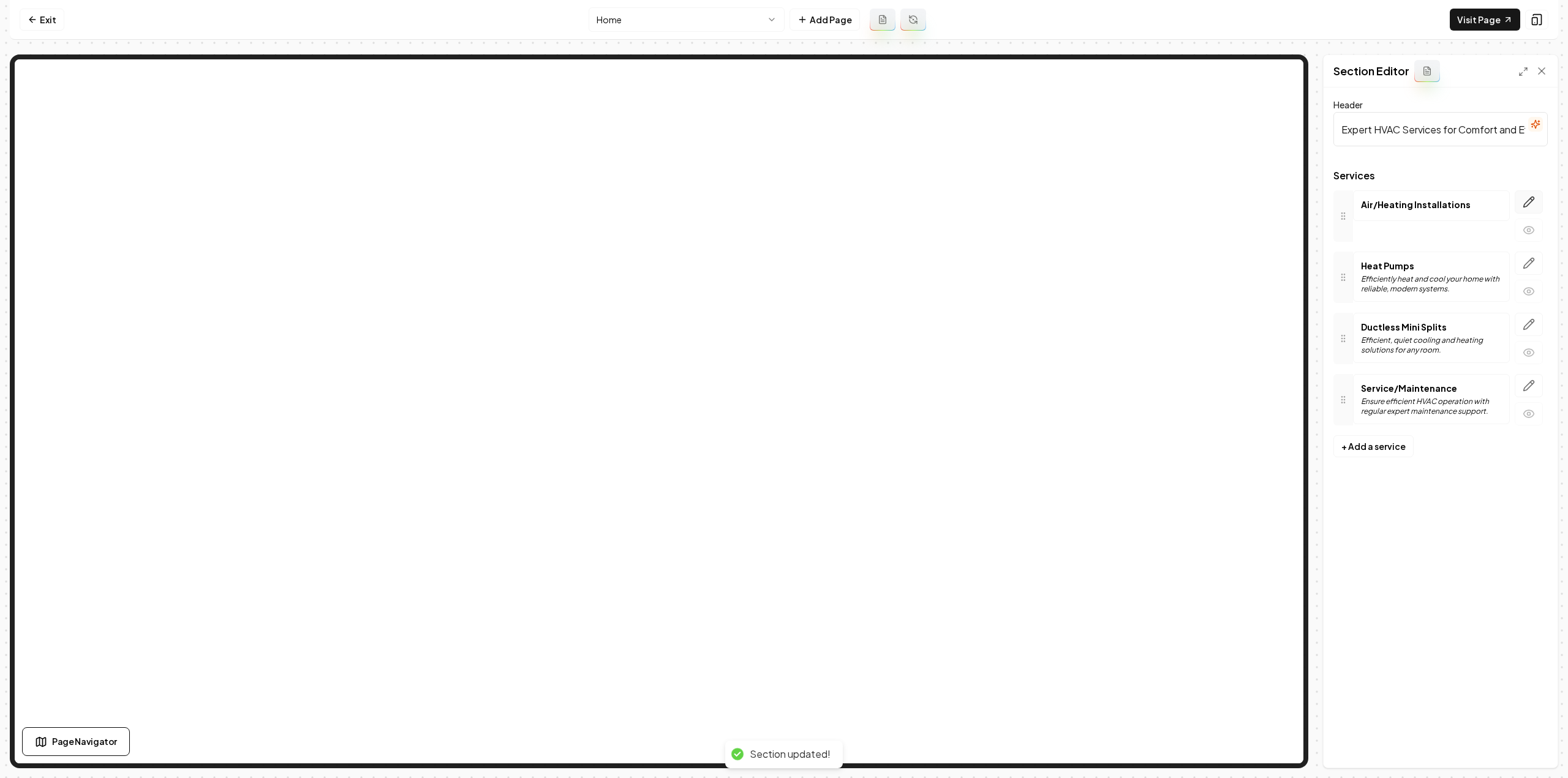
click at [1523, 203] on icon "button" at bounding box center [1528, 201] width 12 height 12
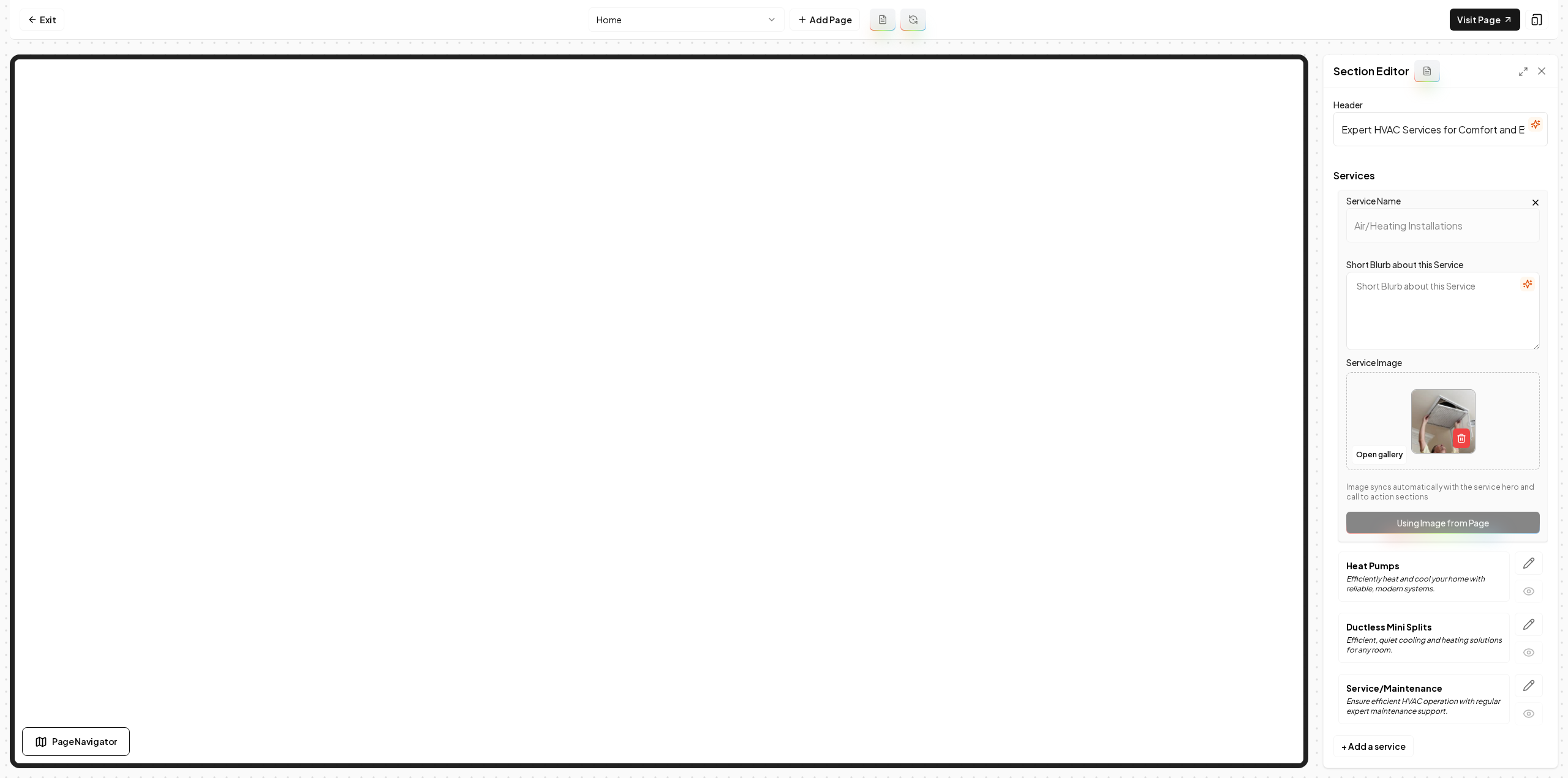
click at [1523, 284] on icon "button" at bounding box center [1527, 284] width 8 height 8
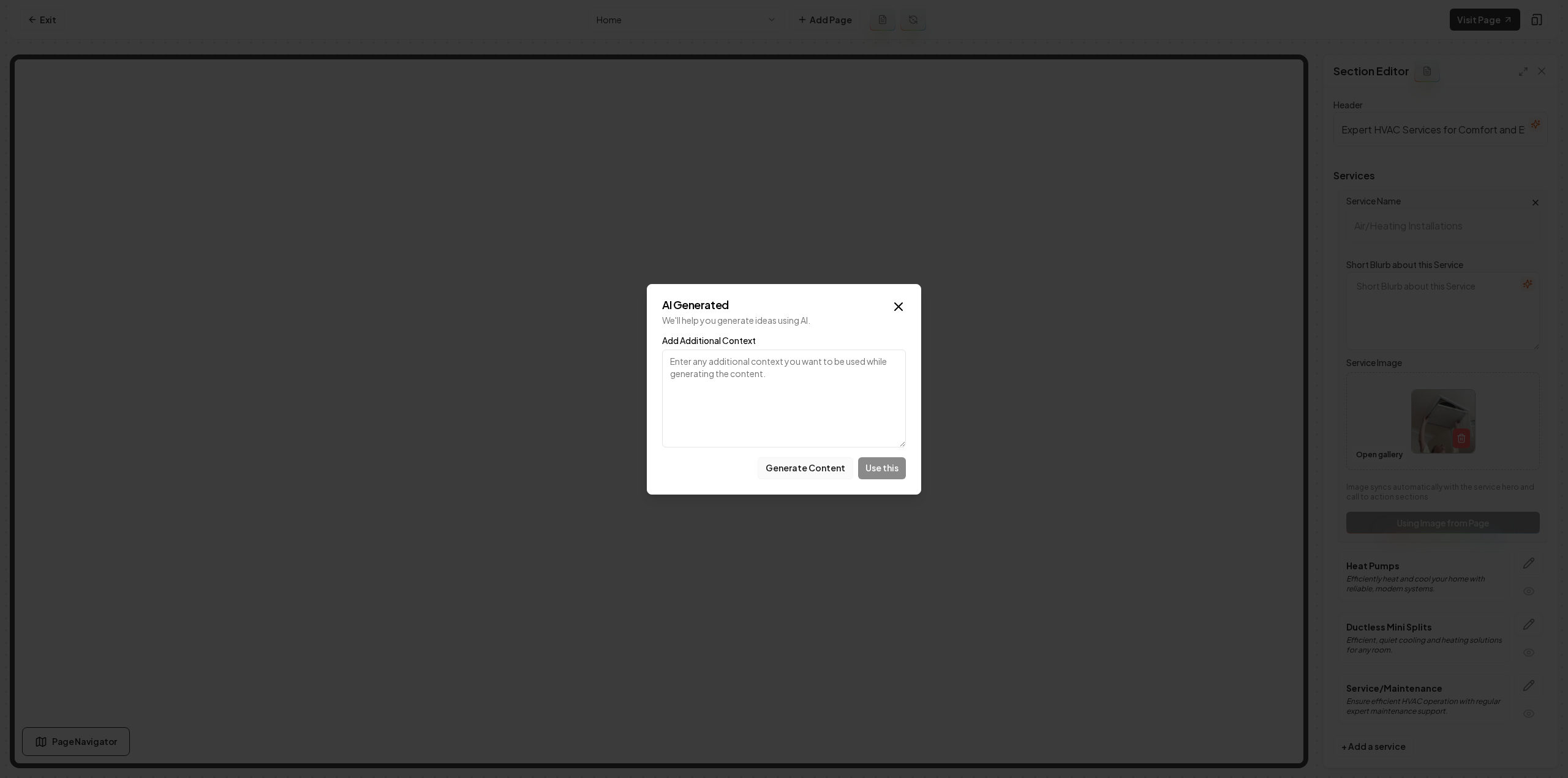
click at [817, 464] on button "Generate Content" at bounding box center [805, 468] width 96 height 22
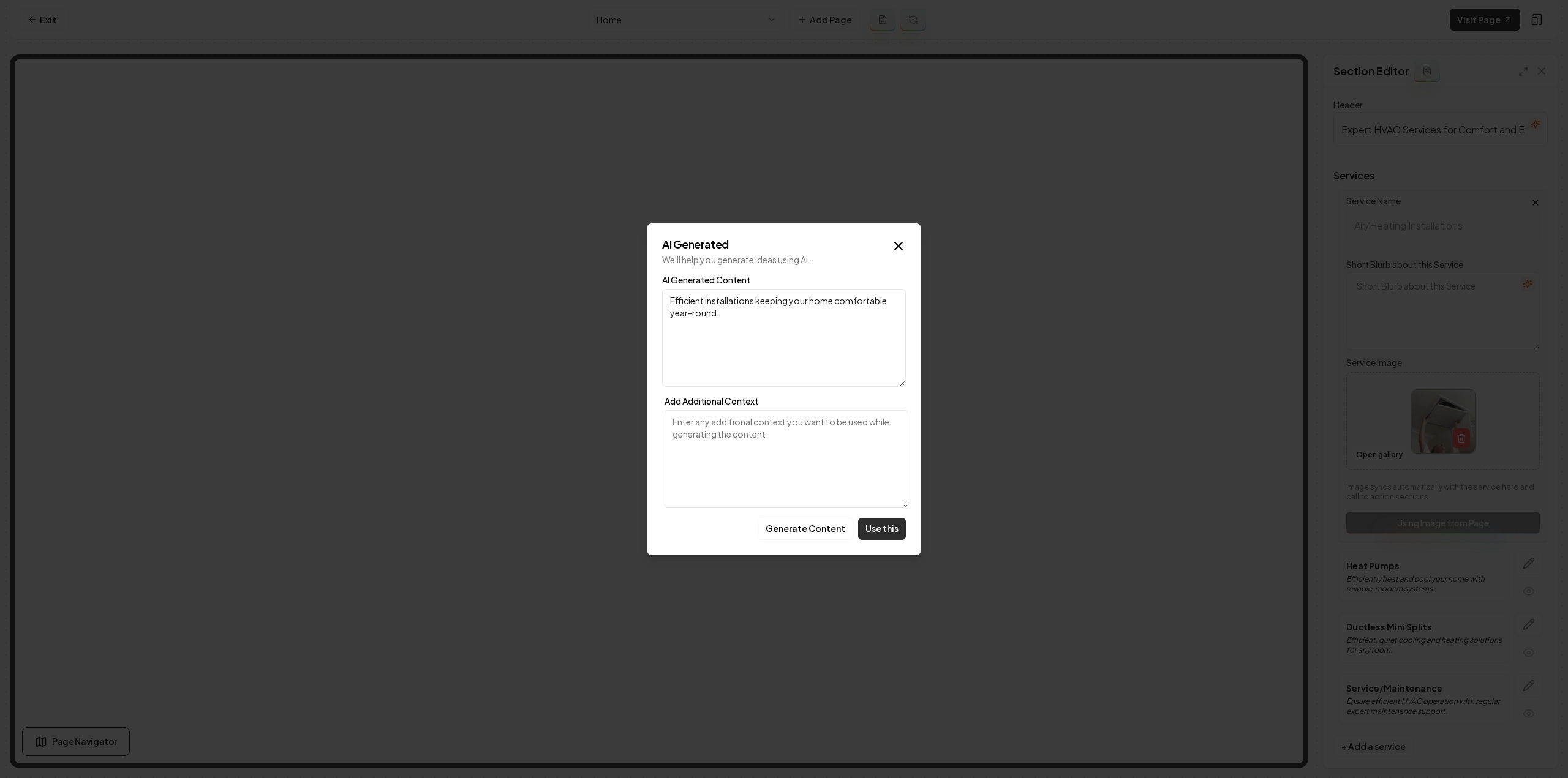
click at [891, 533] on button "Use this" at bounding box center [881, 529] width 47 height 22
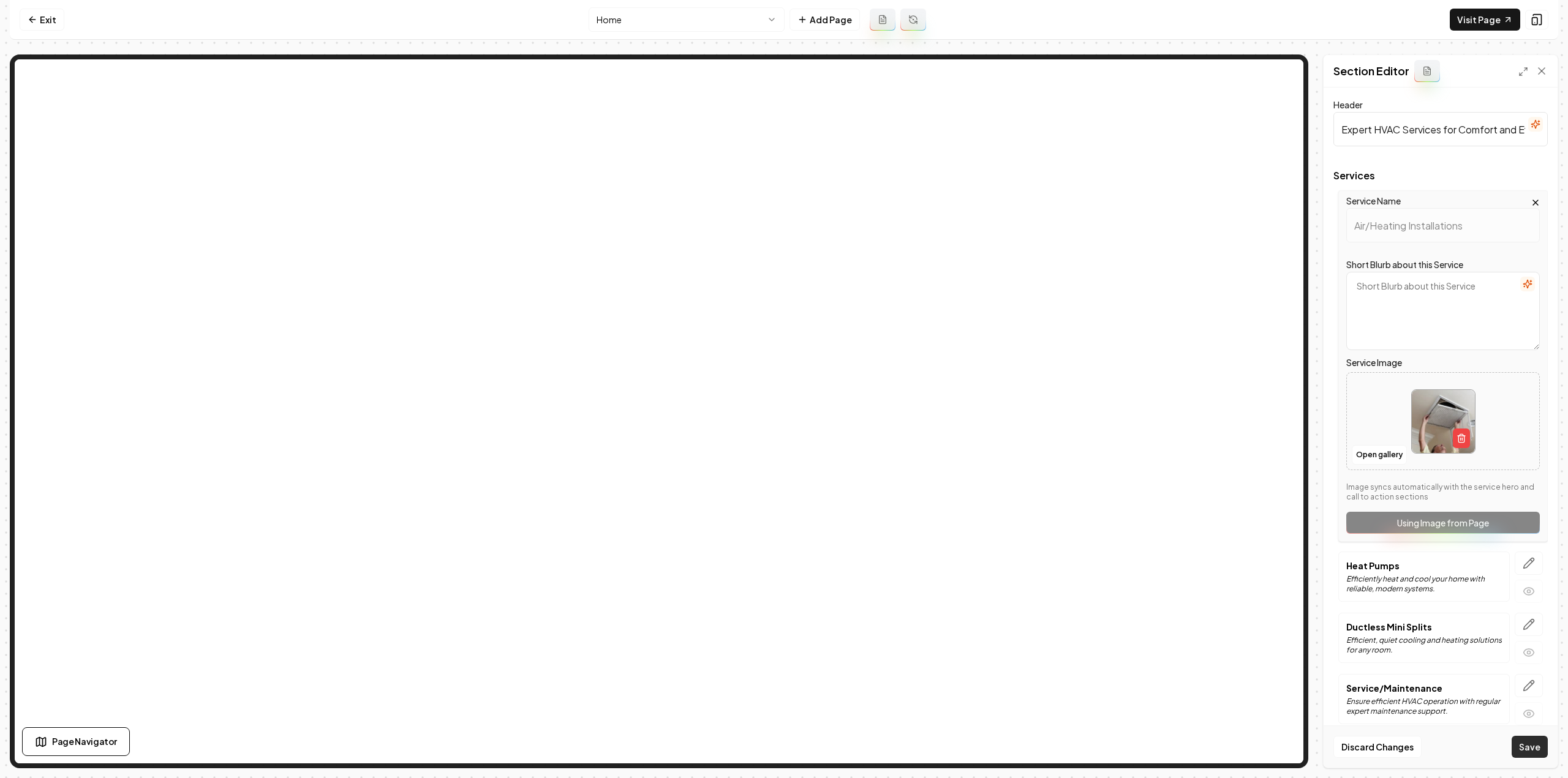
click at [1533, 753] on button "Save" at bounding box center [1529, 747] width 36 height 22
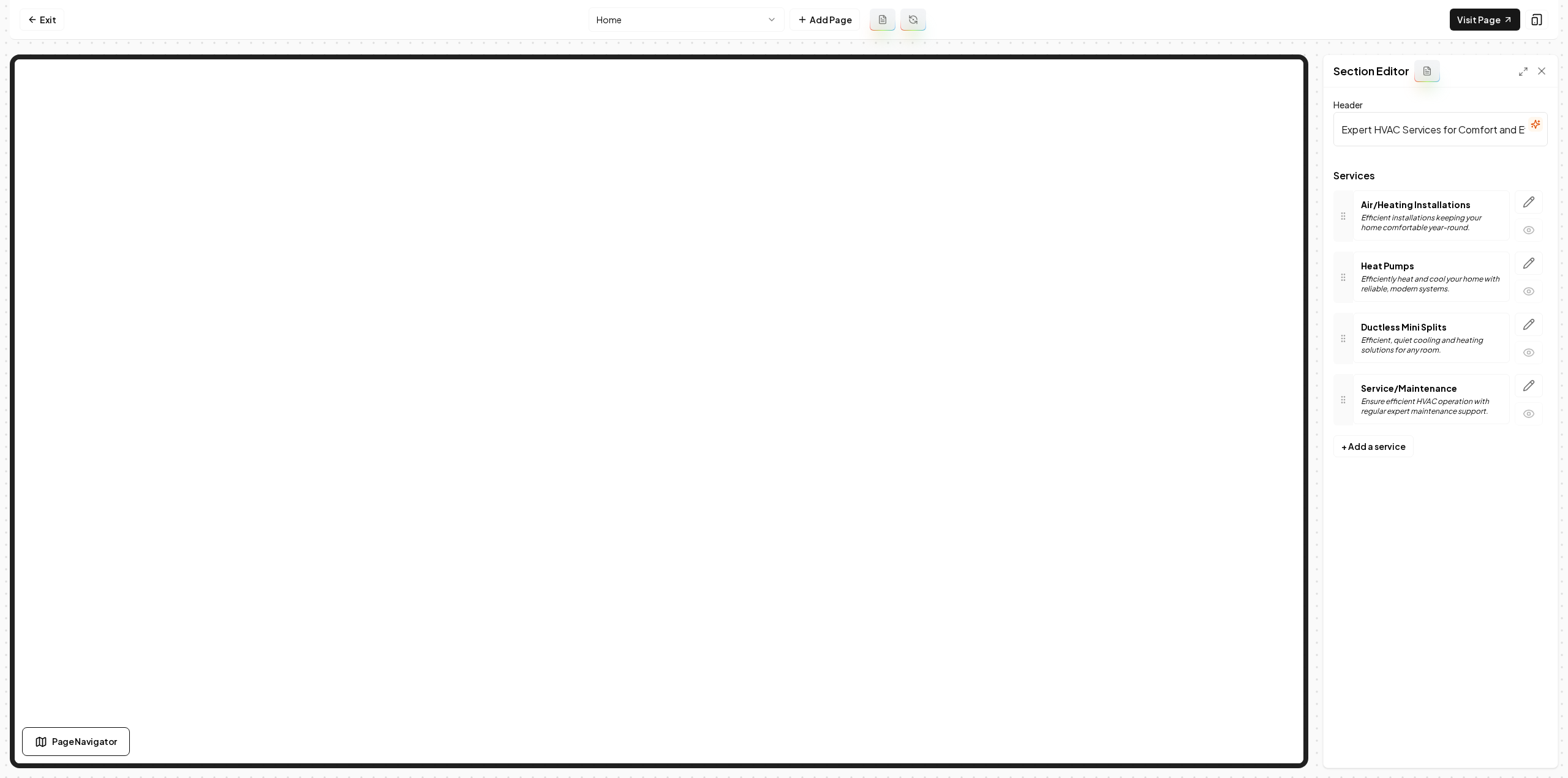
click at [36, 26] on link "Exit" at bounding box center [41, 19] width 45 height 22
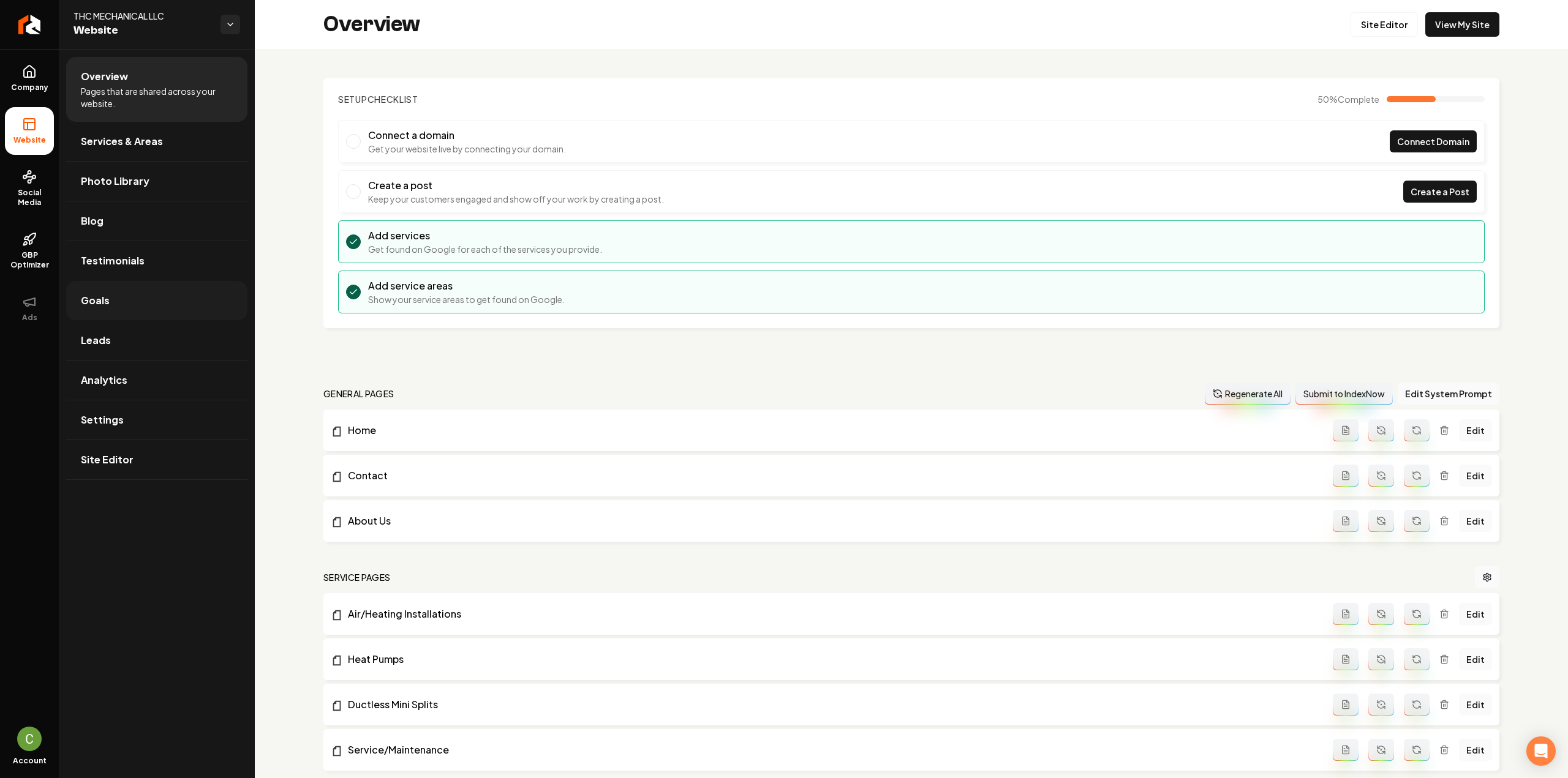
click at [108, 314] on link "Goals" at bounding box center [157, 301] width 181 height 39
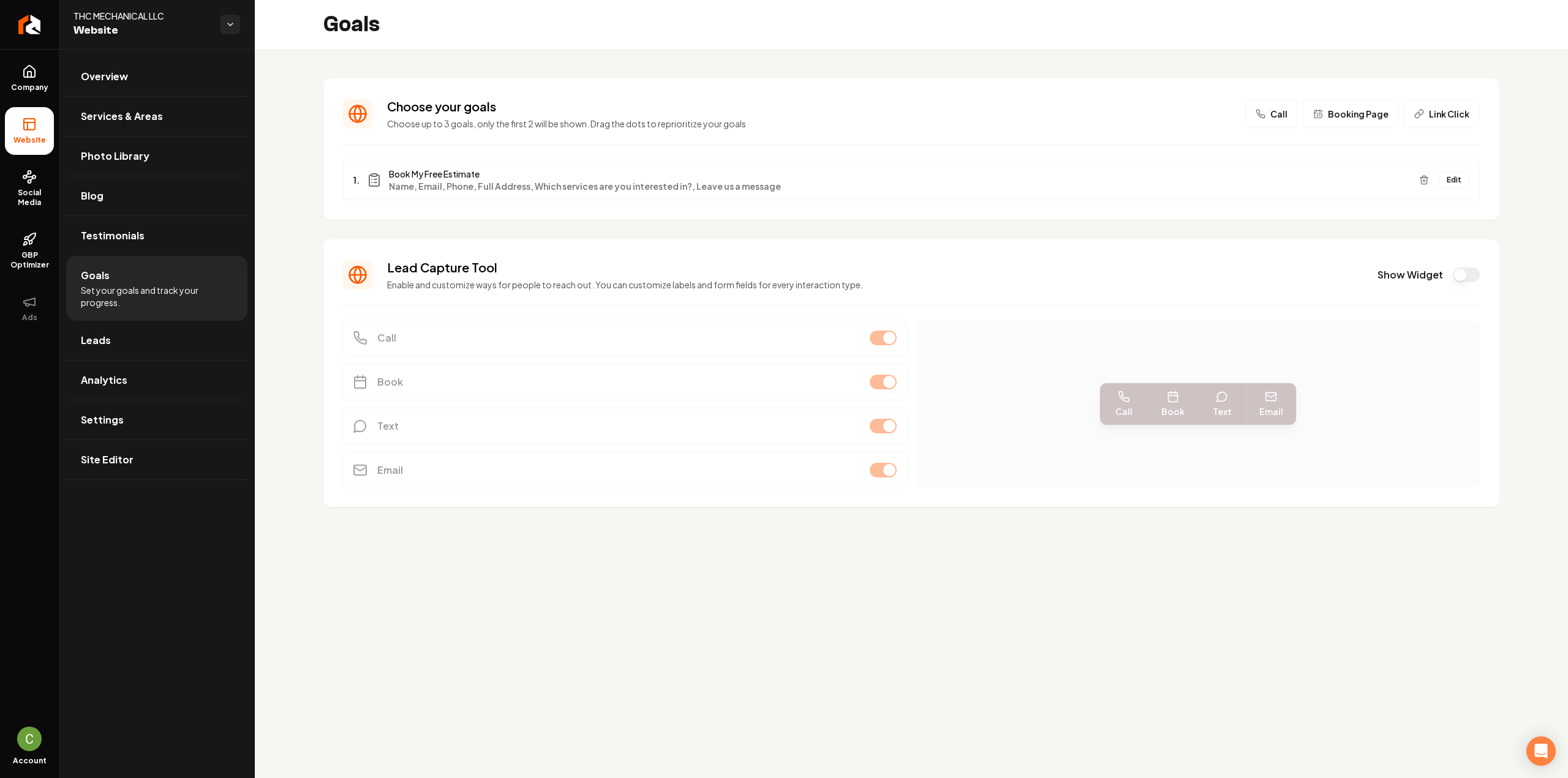
click at [1280, 116] on span "Call" at bounding box center [1278, 113] width 17 height 12
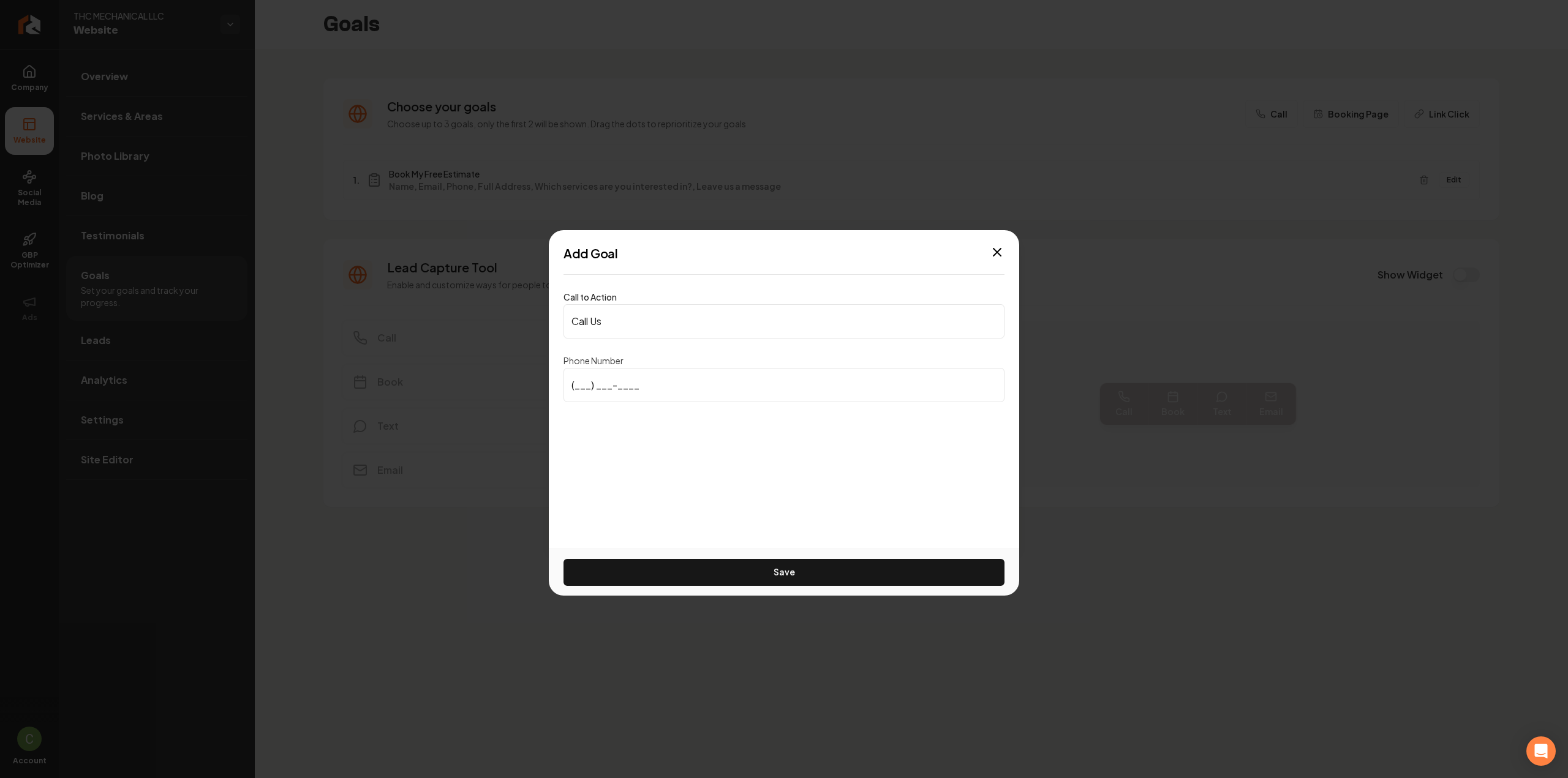
type input "(817) 889-0616"
click at [736, 575] on button "Save" at bounding box center [783, 572] width 441 height 27
click at [860, 571] on div "Save" at bounding box center [784, 572] width 471 height 47
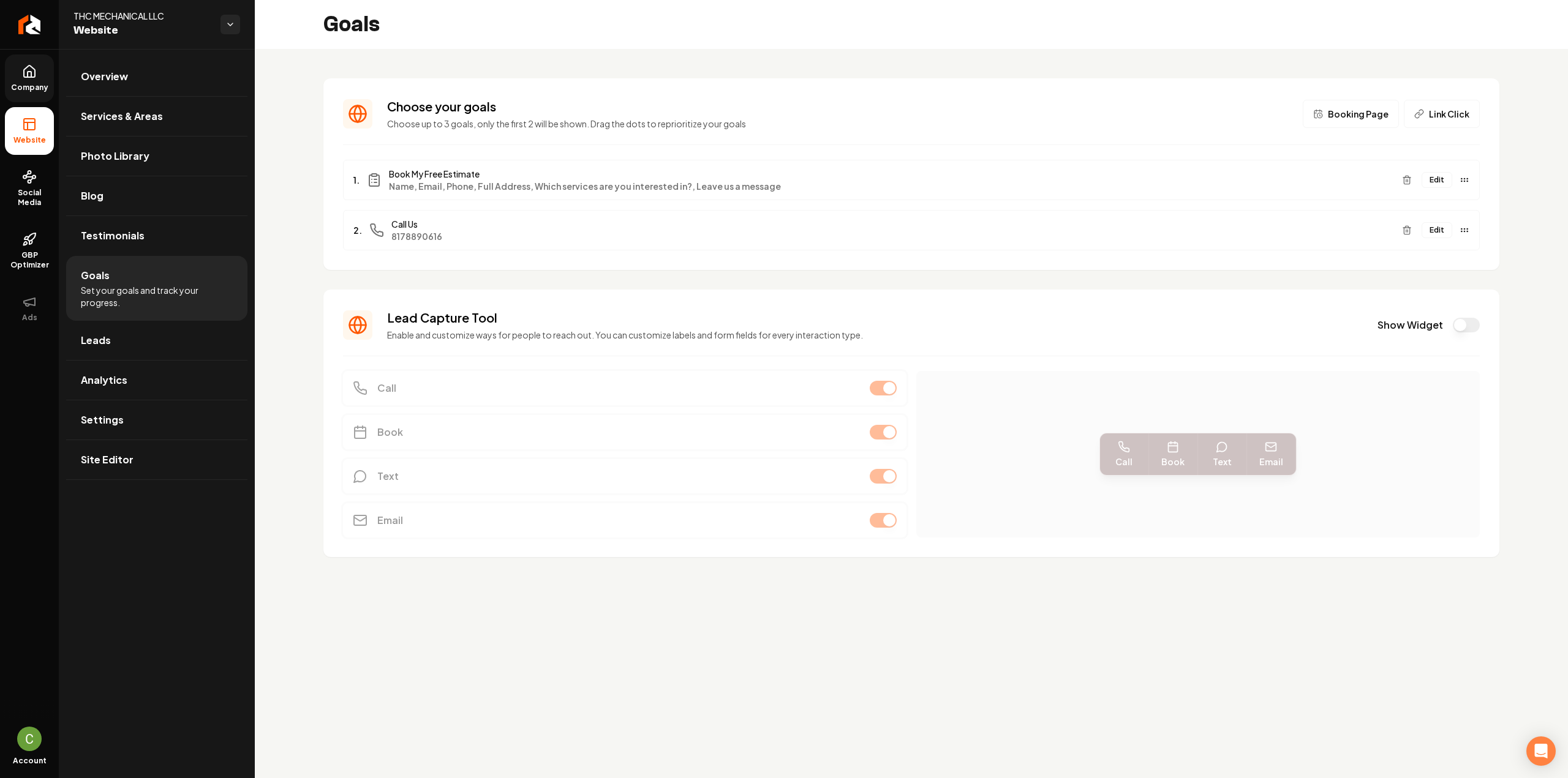
click at [30, 93] on link "Company" at bounding box center [30, 78] width 49 height 47
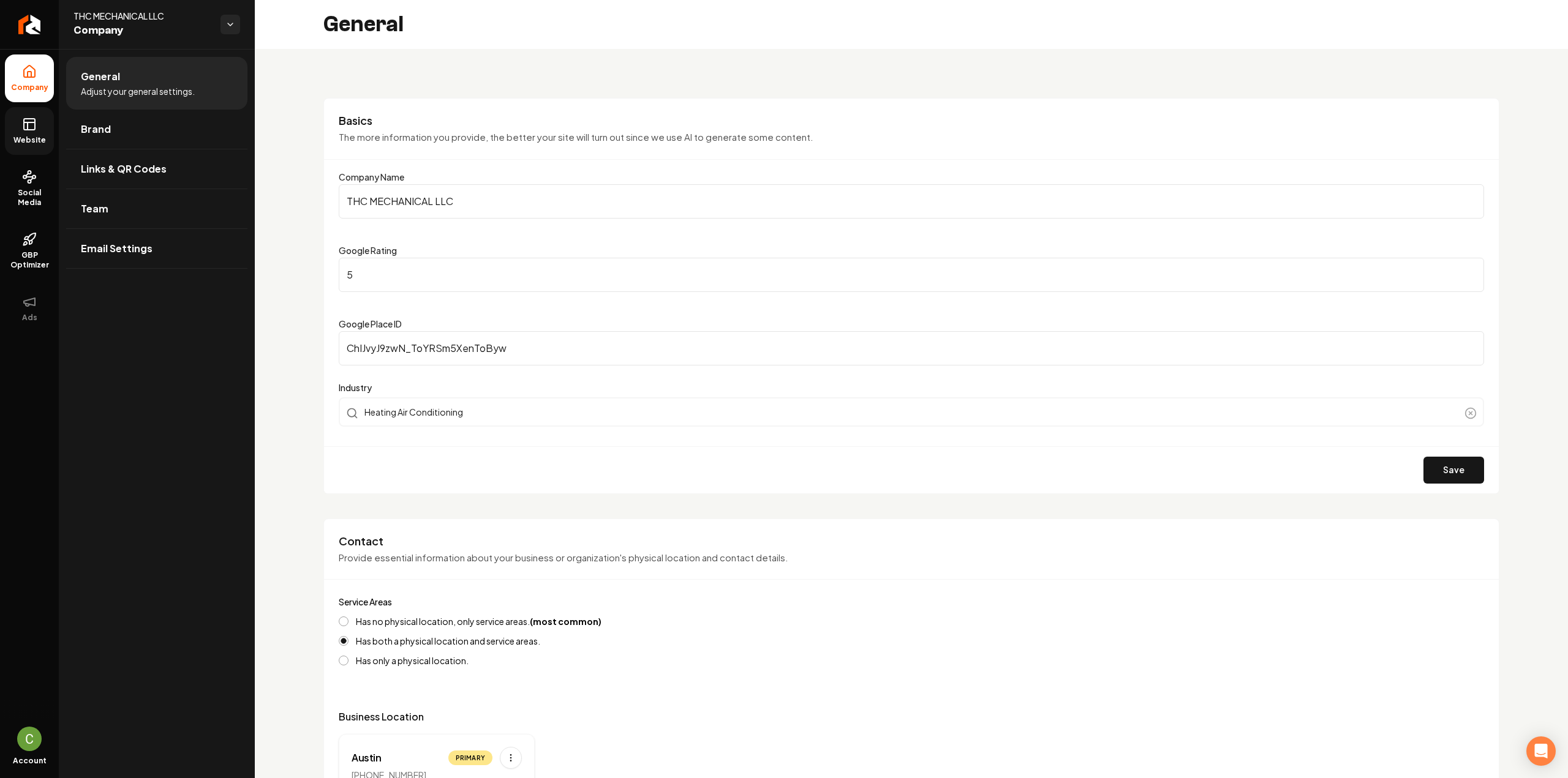
click at [16, 125] on link "Website" at bounding box center [30, 131] width 49 height 47
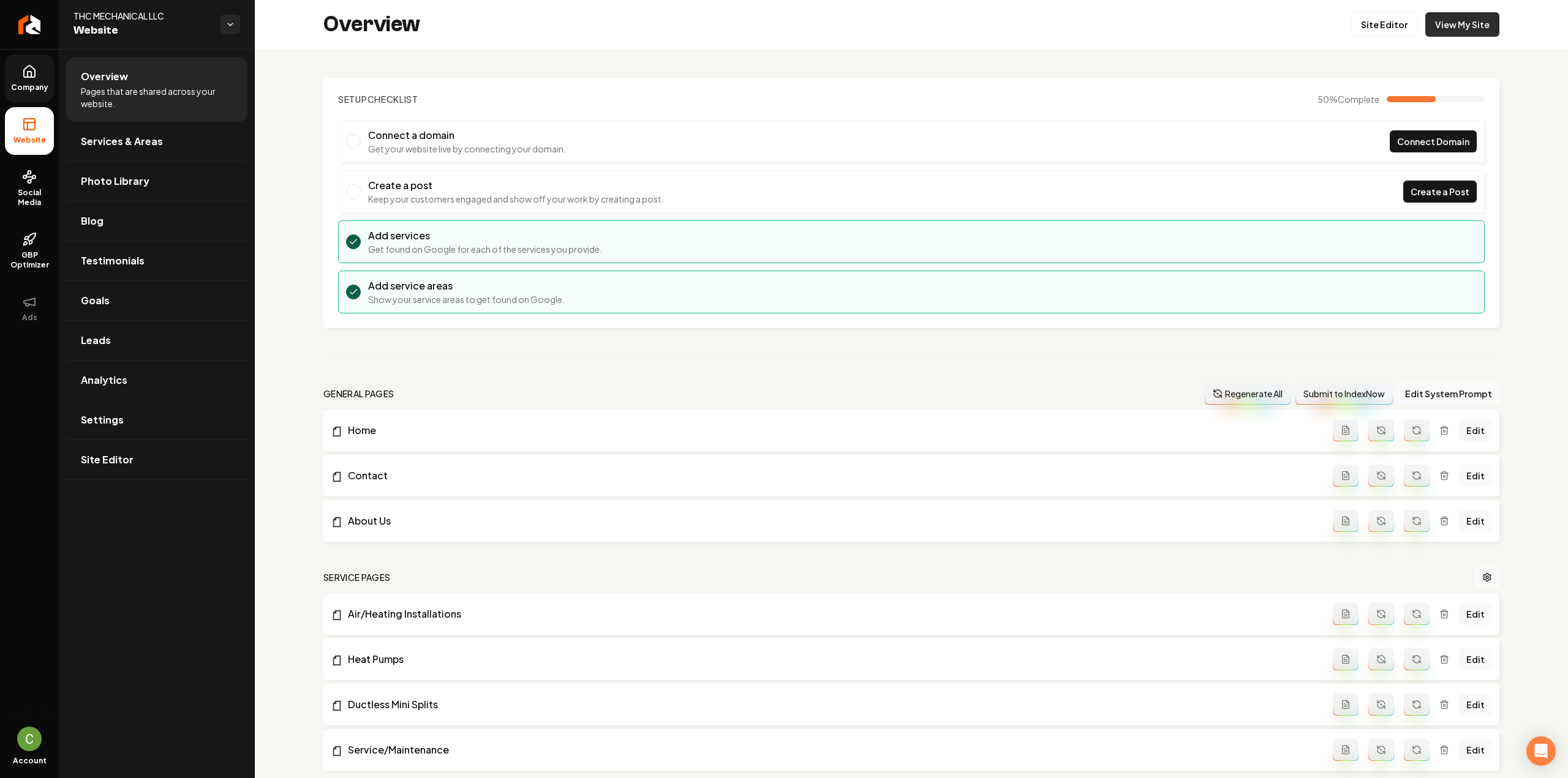
click at [1449, 30] on link "View My Site" at bounding box center [1462, 24] width 75 height 25
click at [138, 428] on link "Settings" at bounding box center [157, 420] width 181 height 39
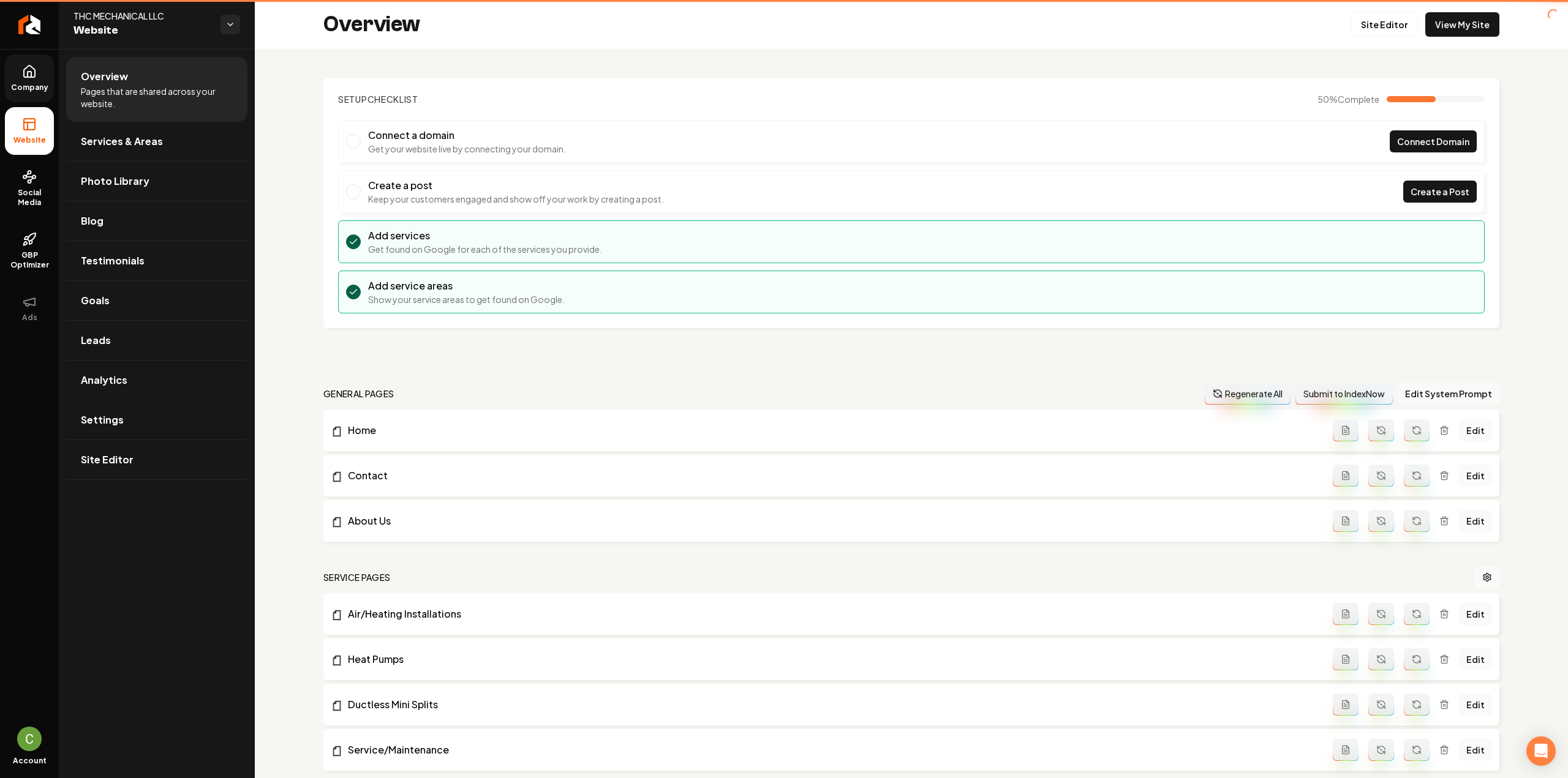
click at [30, 87] on span "Company" at bounding box center [30, 88] width 47 height 10
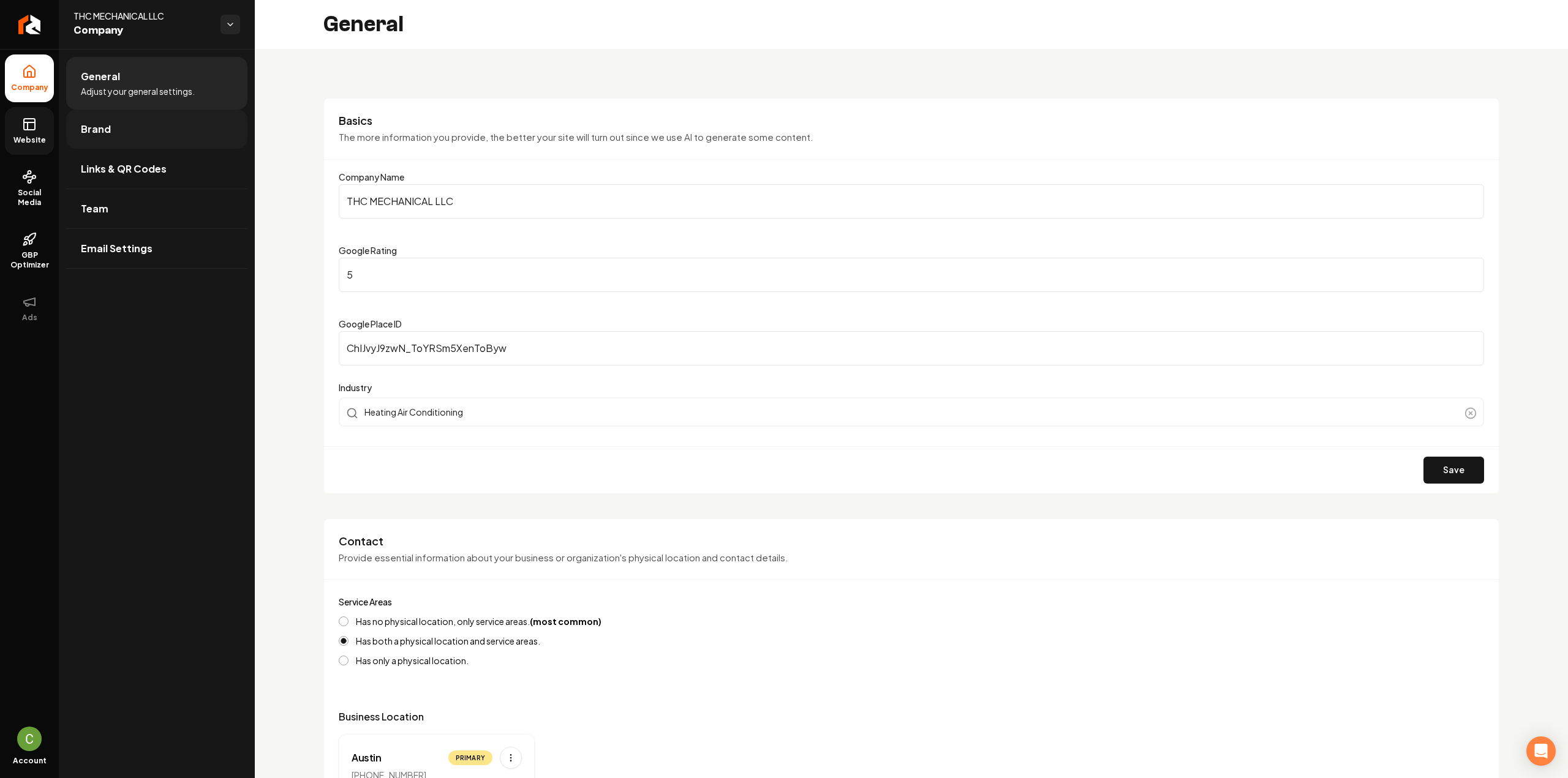
click at [79, 130] on link "Brand" at bounding box center [157, 129] width 181 height 39
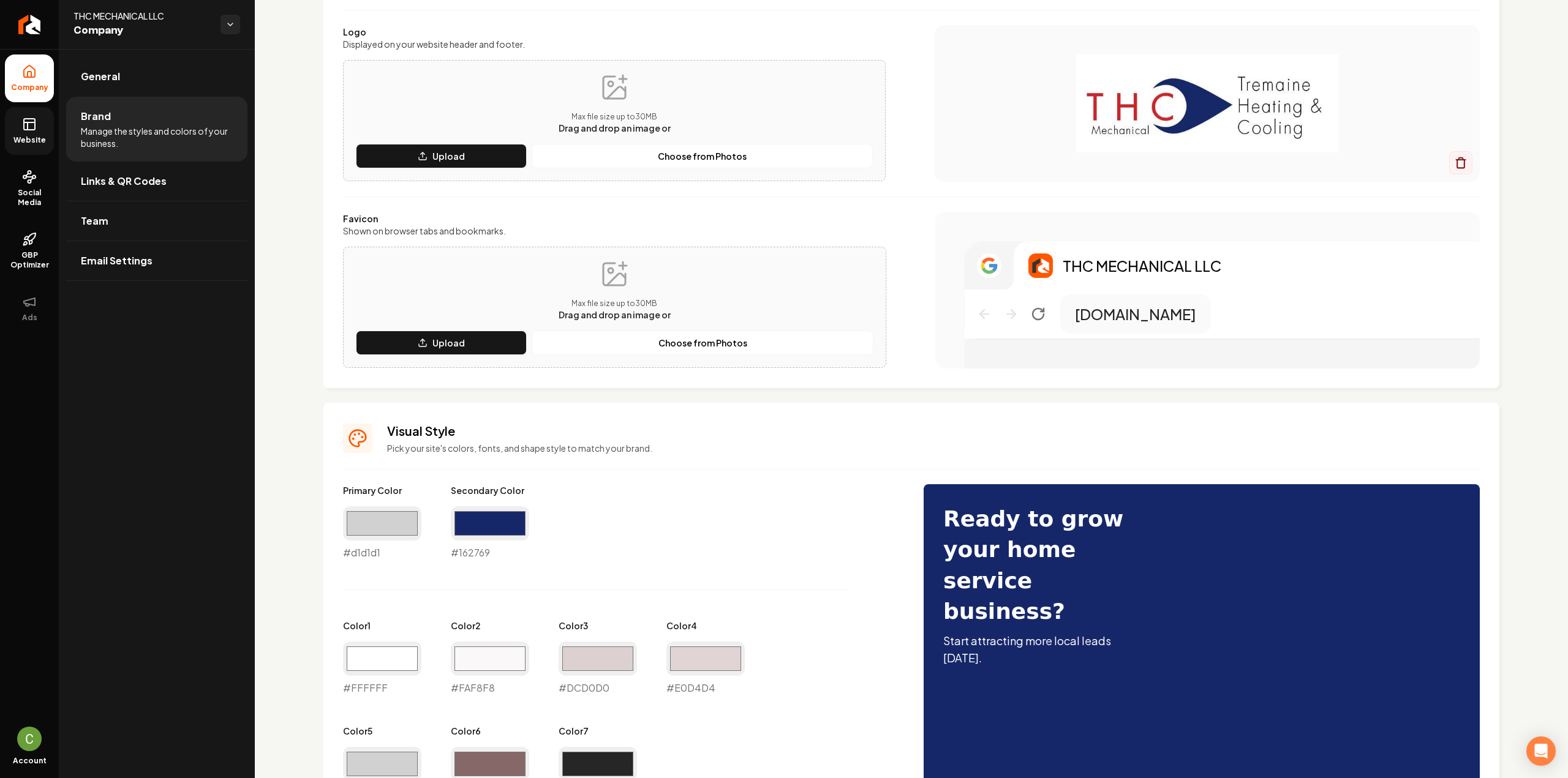
scroll to position [245, 0]
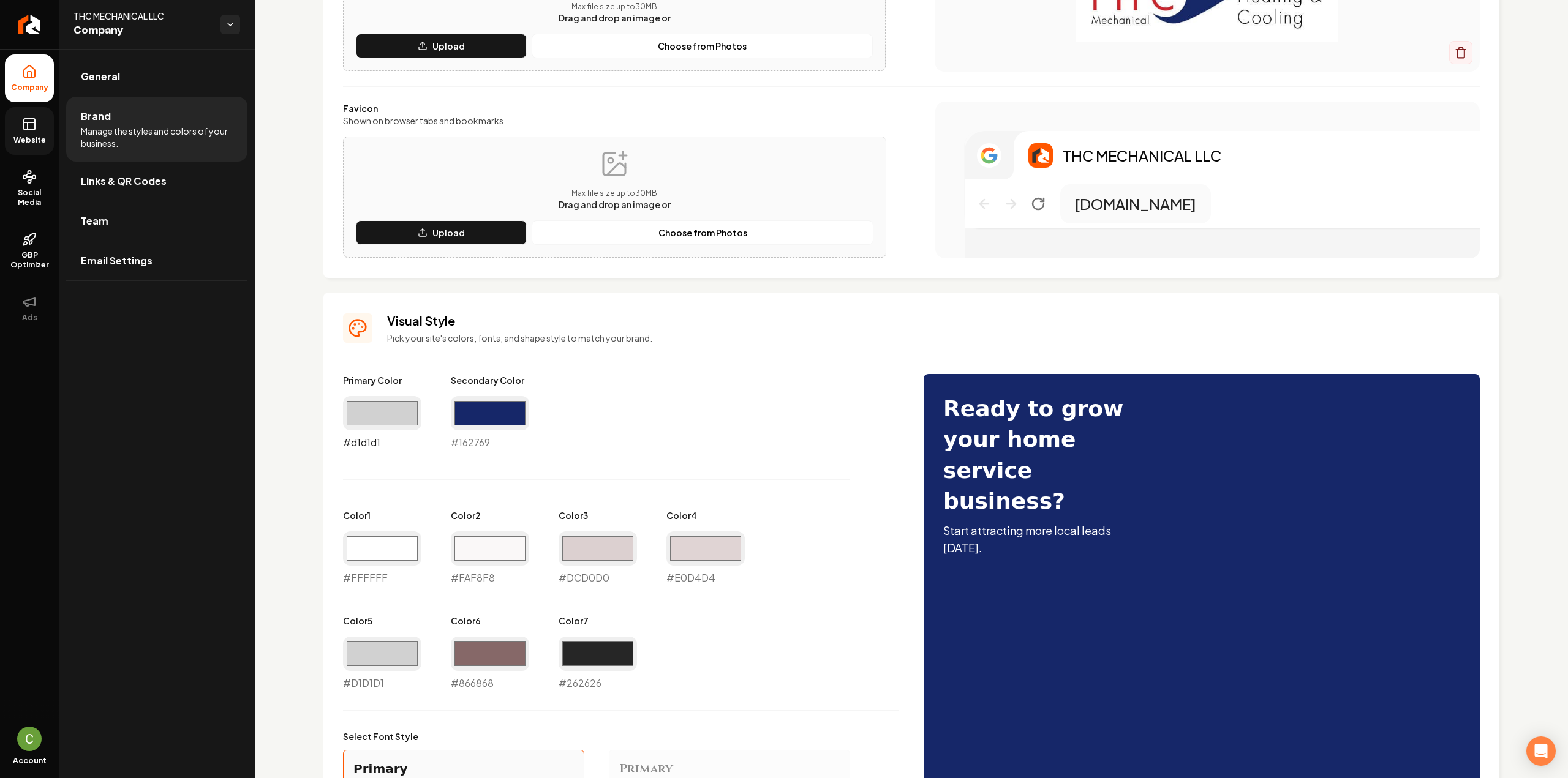
click at [395, 415] on input "#d1d1d1" at bounding box center [382, 413] width 79 height 35
type input "#707070"
click at [312, 467] on div "Logo & Icon Add your business logo and icon to personalize your website appeara…" at bounding box center [911, 459] width 1313 height 1309
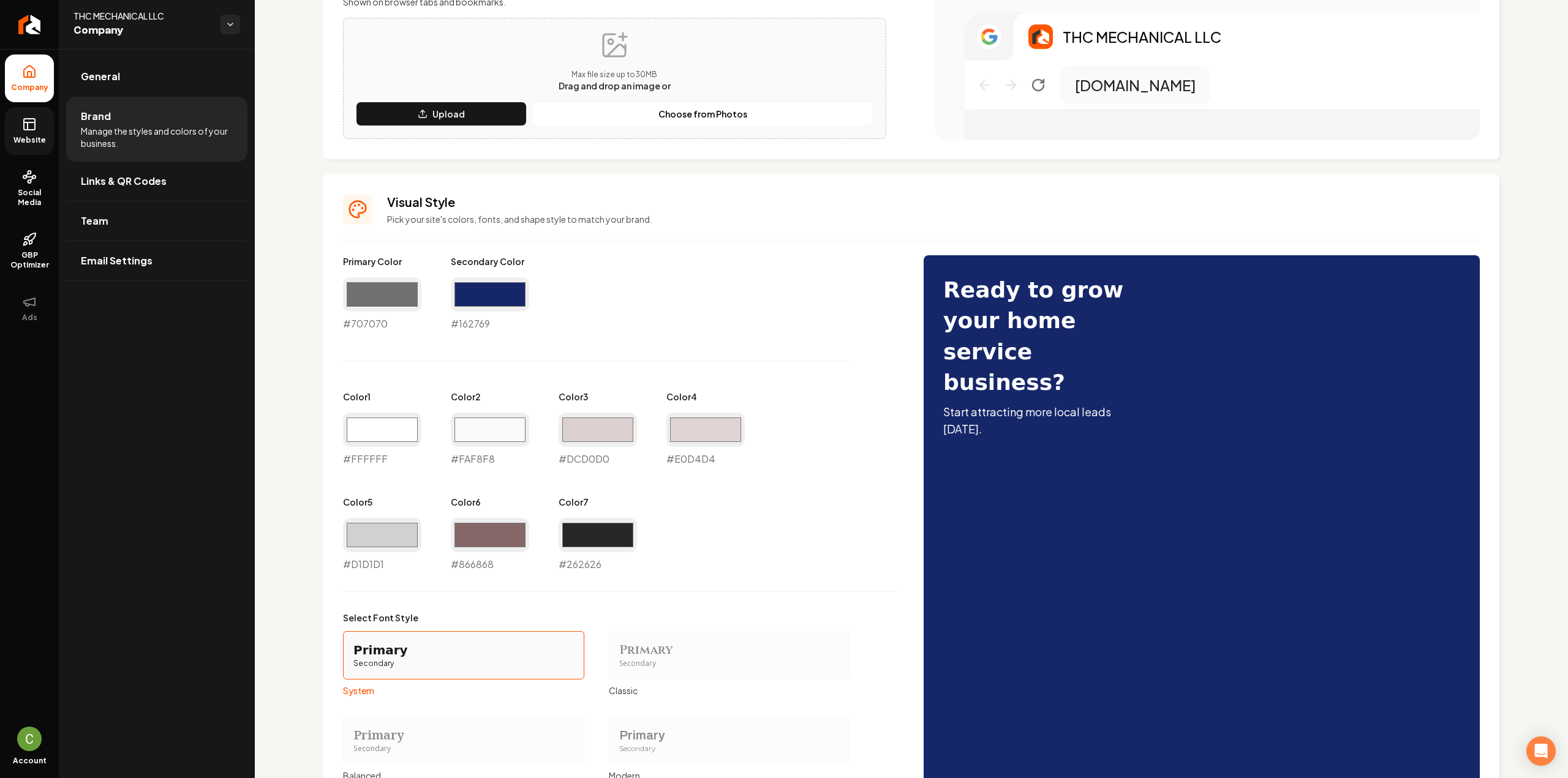
scroll to position [551, 0]
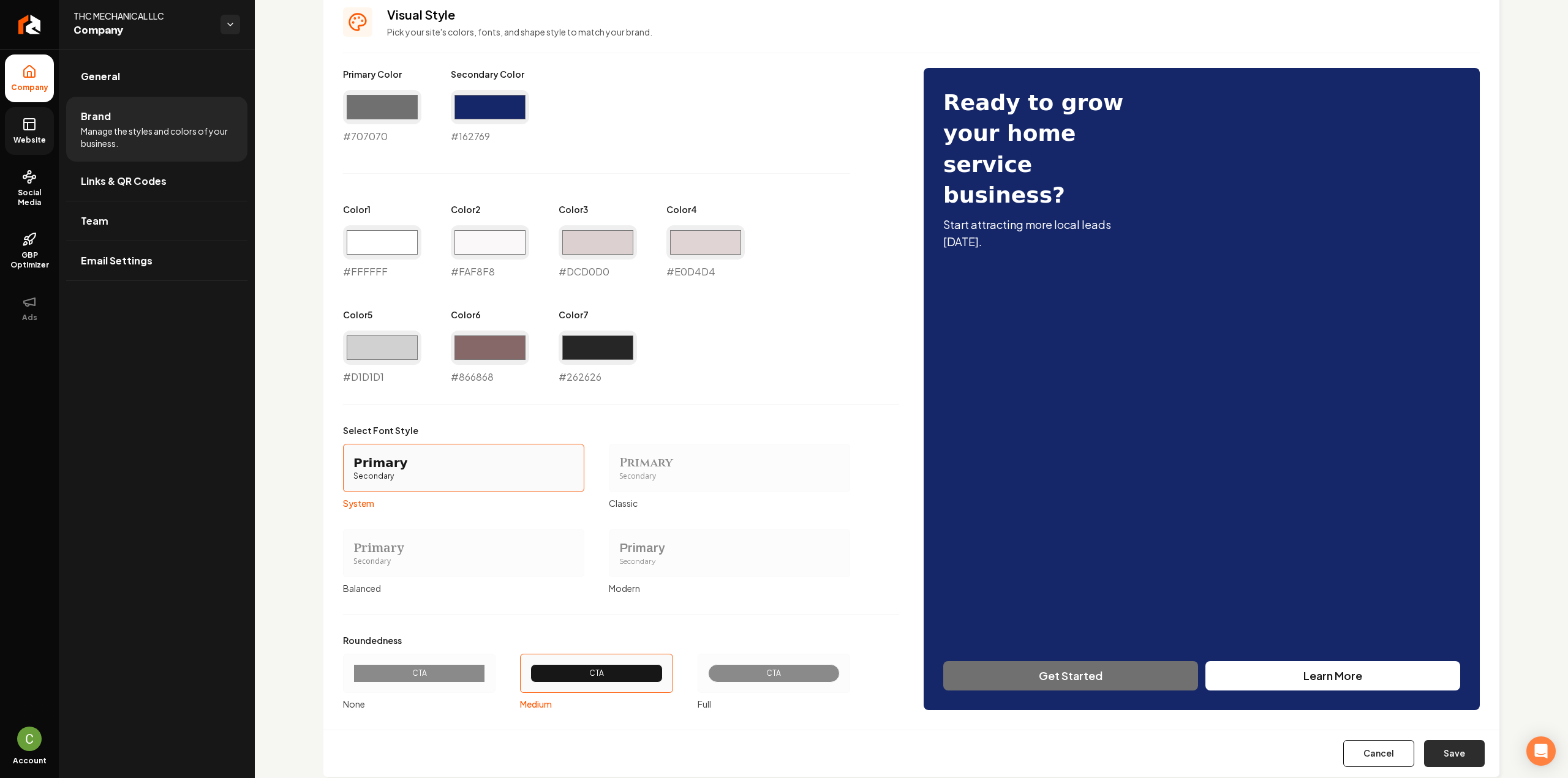
click at [1465, 756] on button "Save" at bounding box center [1455, 754] width 61 height 27
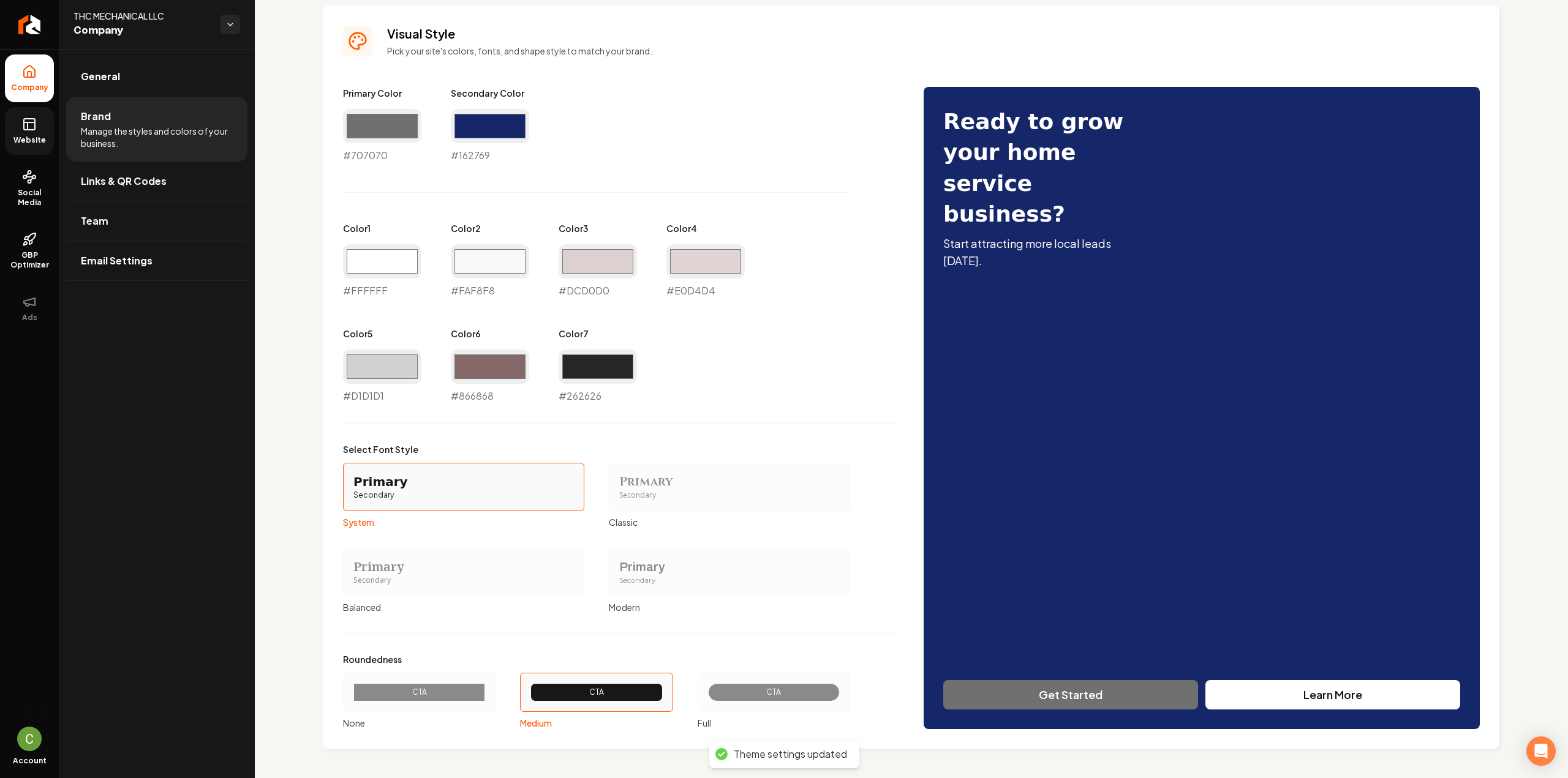
type input "#ffffff"
type input "#faf8f8"
type input "#dcd0d0"
type input "#e0d4d4"
type input "#d1d1d1"
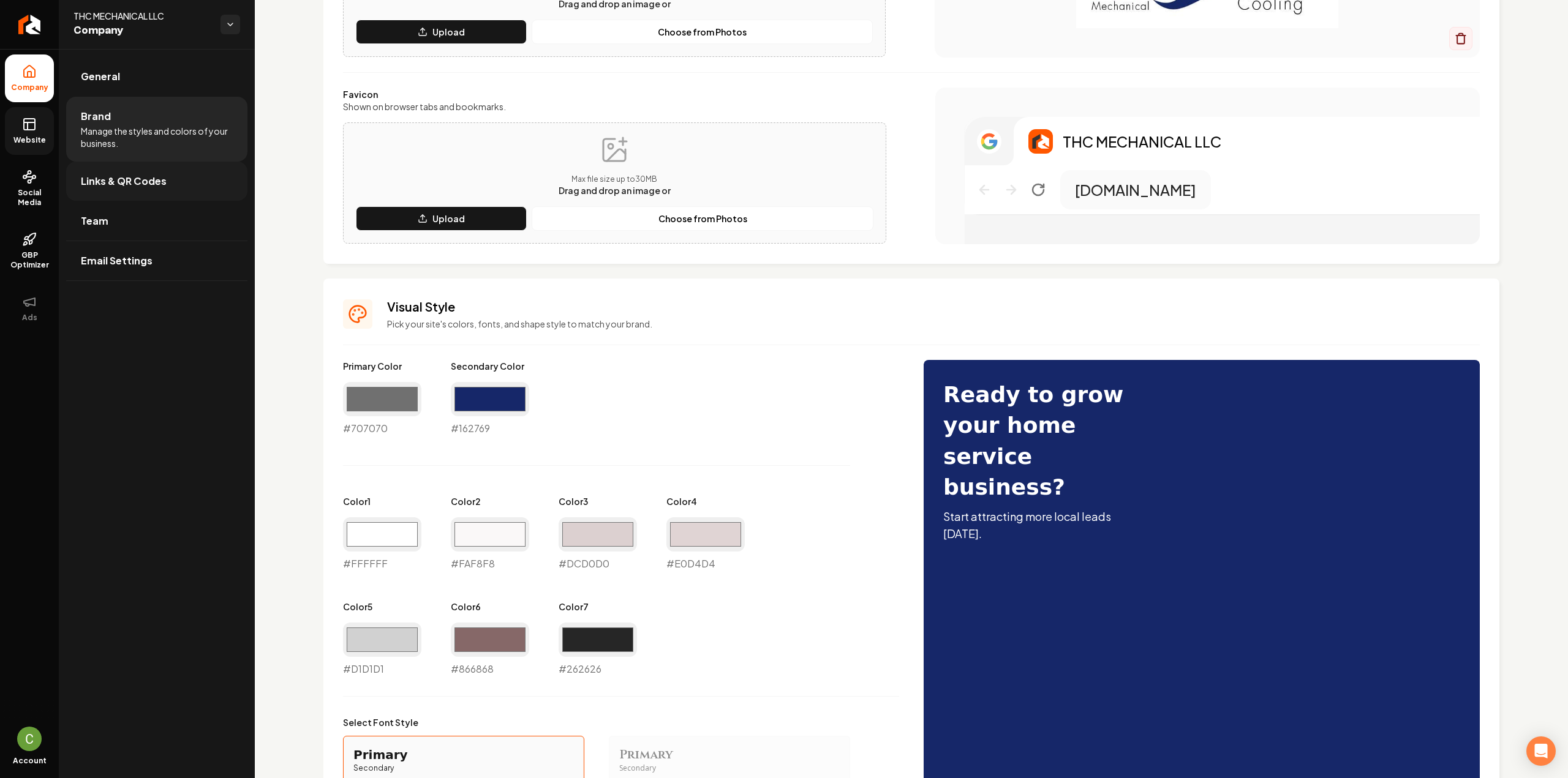
scroll to position [223, 0]
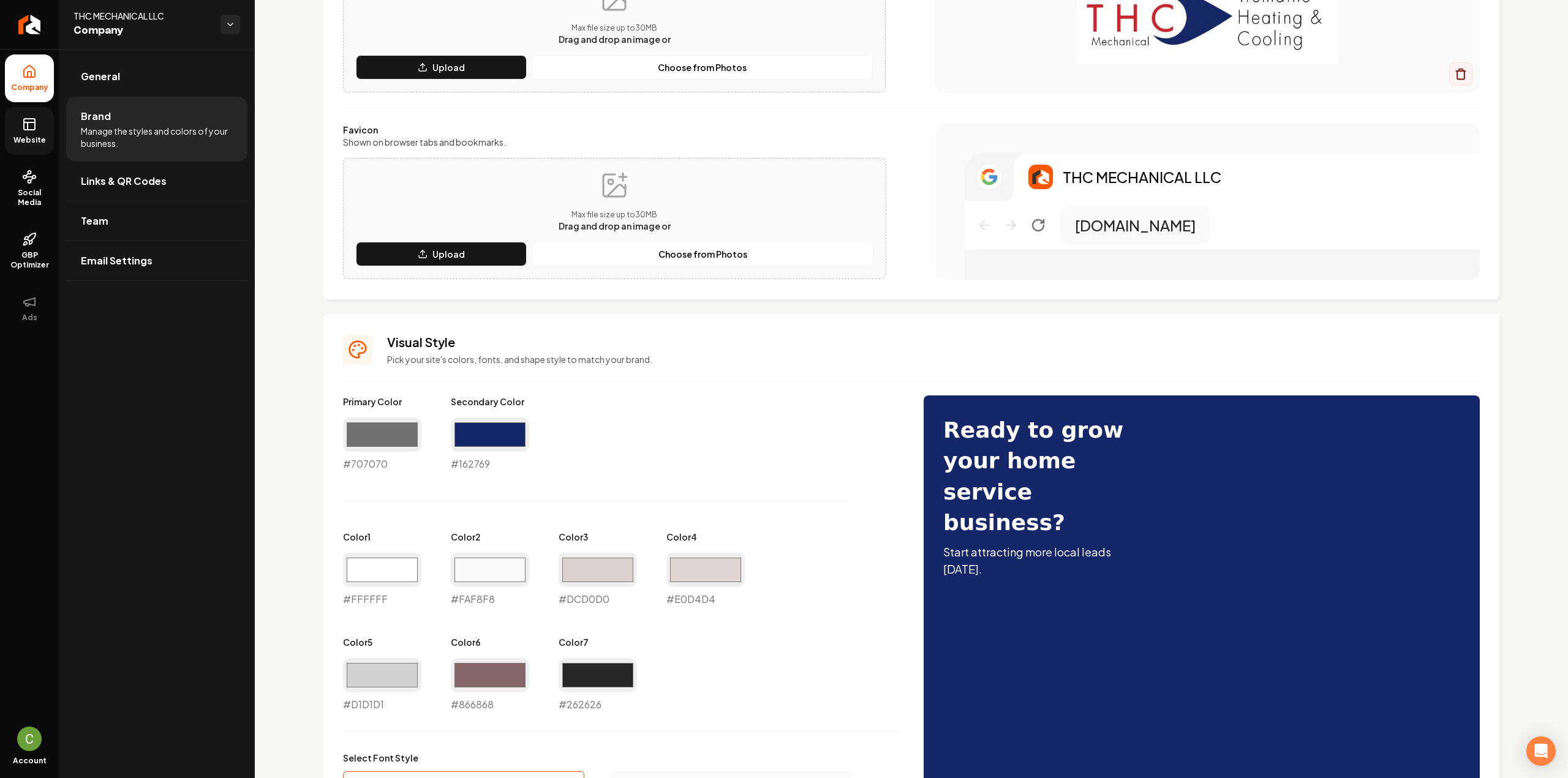
click at [27, 130] on icon at bounding box center [29, 124] width 14 height 14
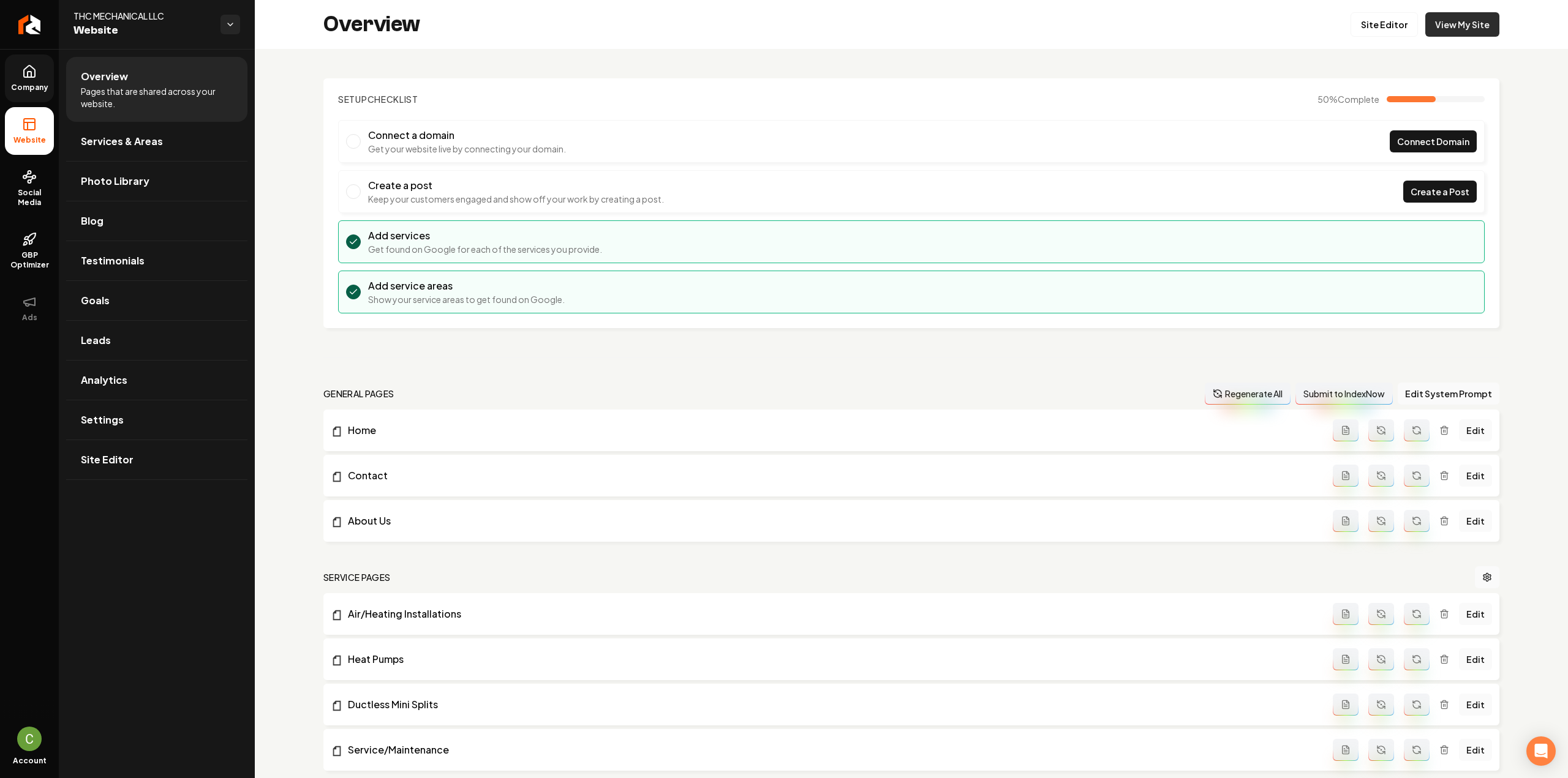
click at [1444, 24] on link "View My Site" at bounding box center [1462, 24] width 75 height 25
click at [1443, 19] on link "View My Site" at bounding box center [1462, 24] width 75 height 25
click at [21, 91] on span "Company" at bounding box center [30, 88] width 47 height 10
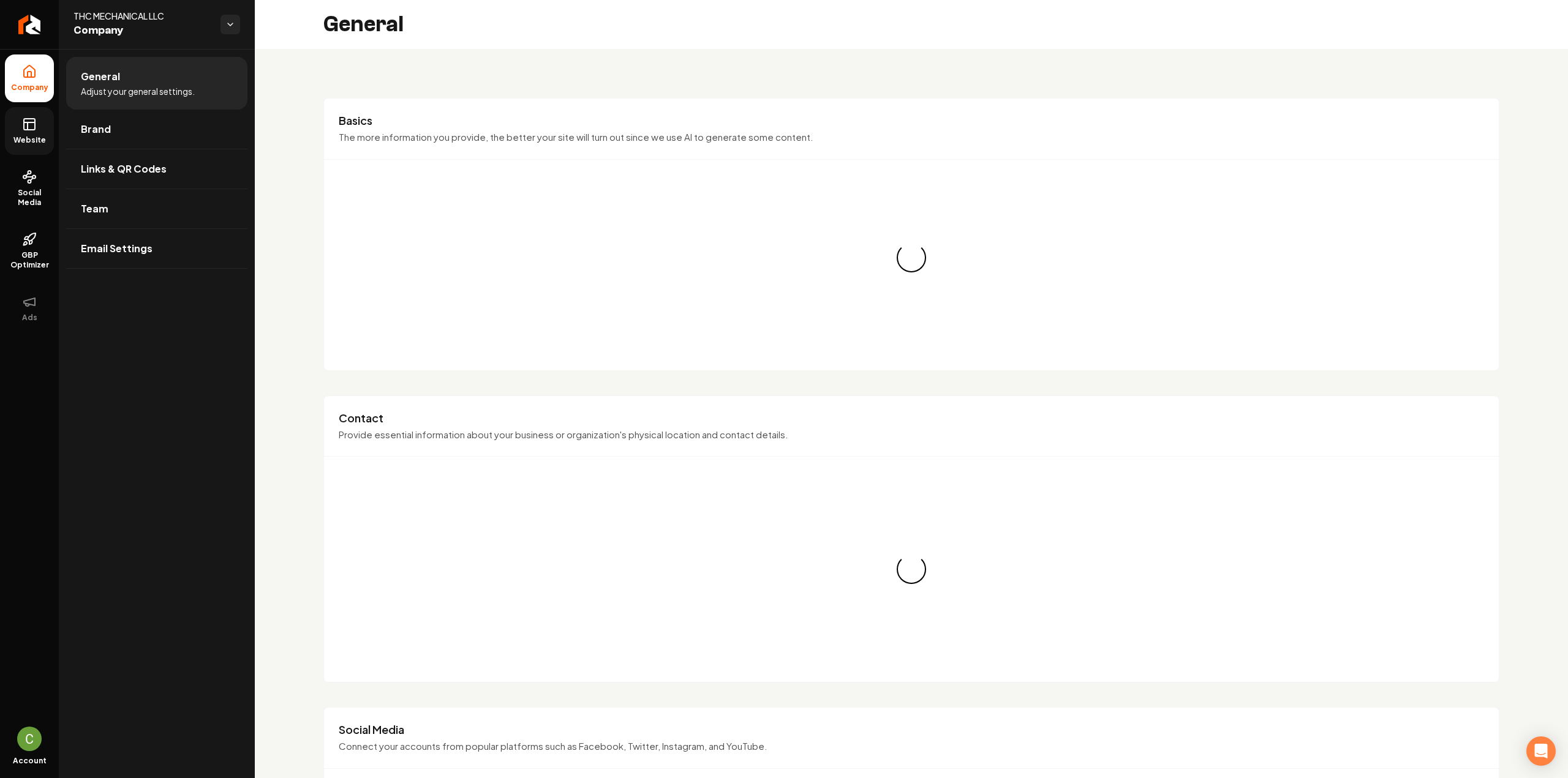
click at [25, 134] on link "Website" at bounding box center [30, 131] width 49 height 47
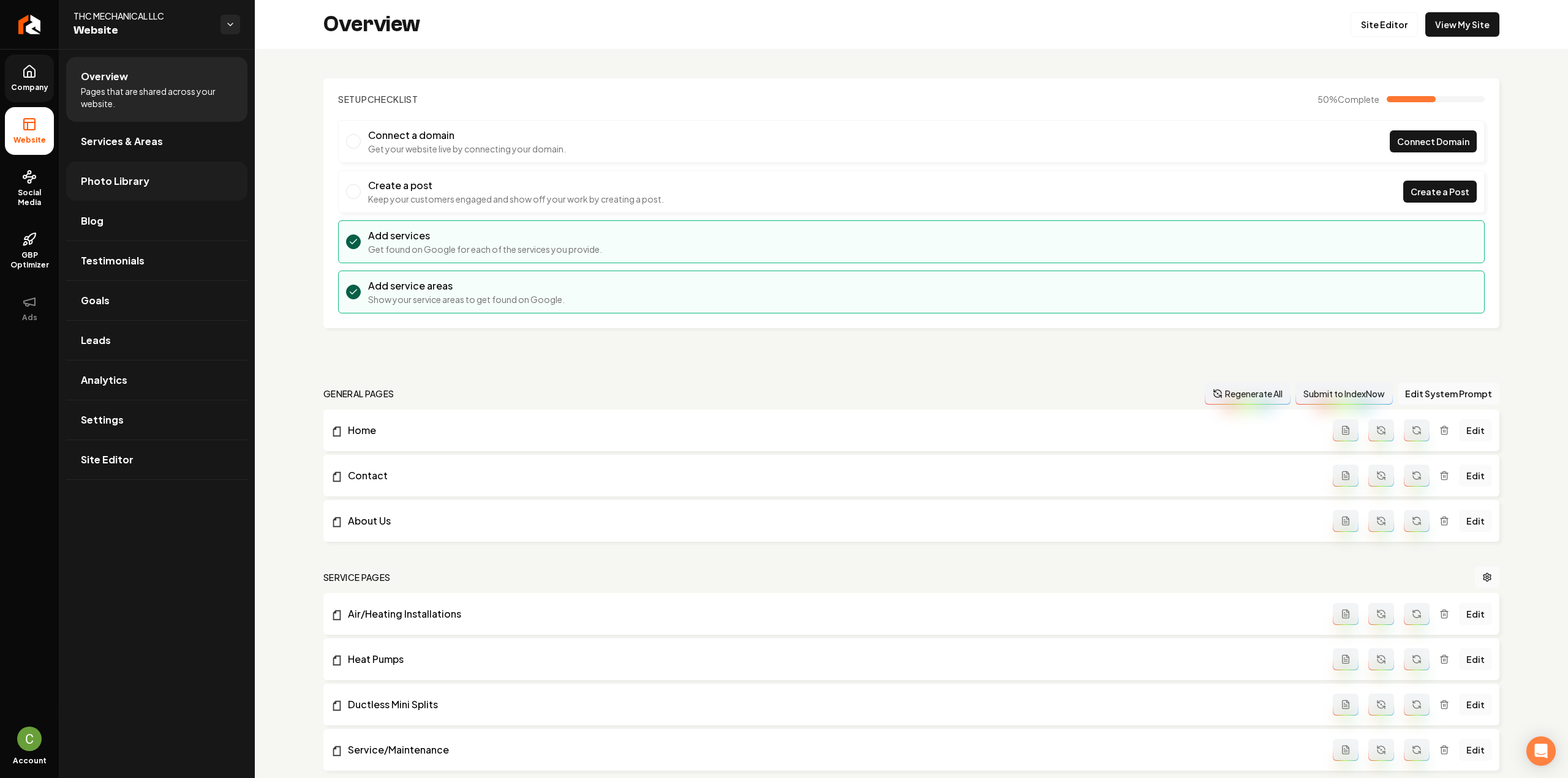
click at [103, 180] on span "Photo Library" at bounding box center [114, 180] width 69 height 14
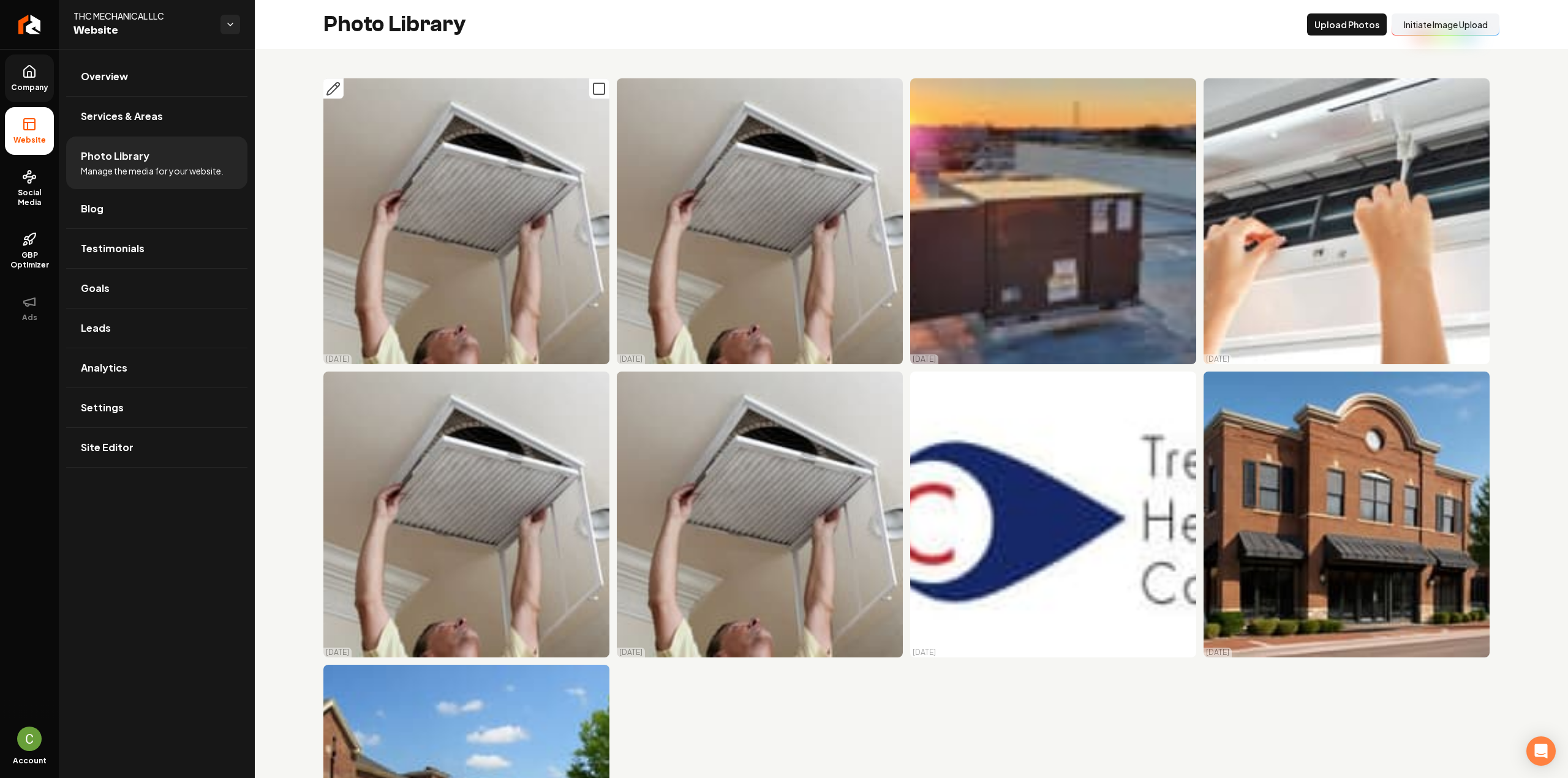
click at [590, 97] on button "Main content area" at bounding box center [599, 89] width 20 height 20
click at [886, 86] on icon "Main content area" at bounding box center [892, 88] width 14 height 14
click at [1180, 93] on rect "Main content area" at bounding box center [1185, 88] width 11 height 11
click at [1475, 88] on rect "Main content area" at bounding box center [1478, 88] width 11 height 11
click at [1473, 382] on rect "Main content area" at bounding box center [1478, 382] width 11 height 11
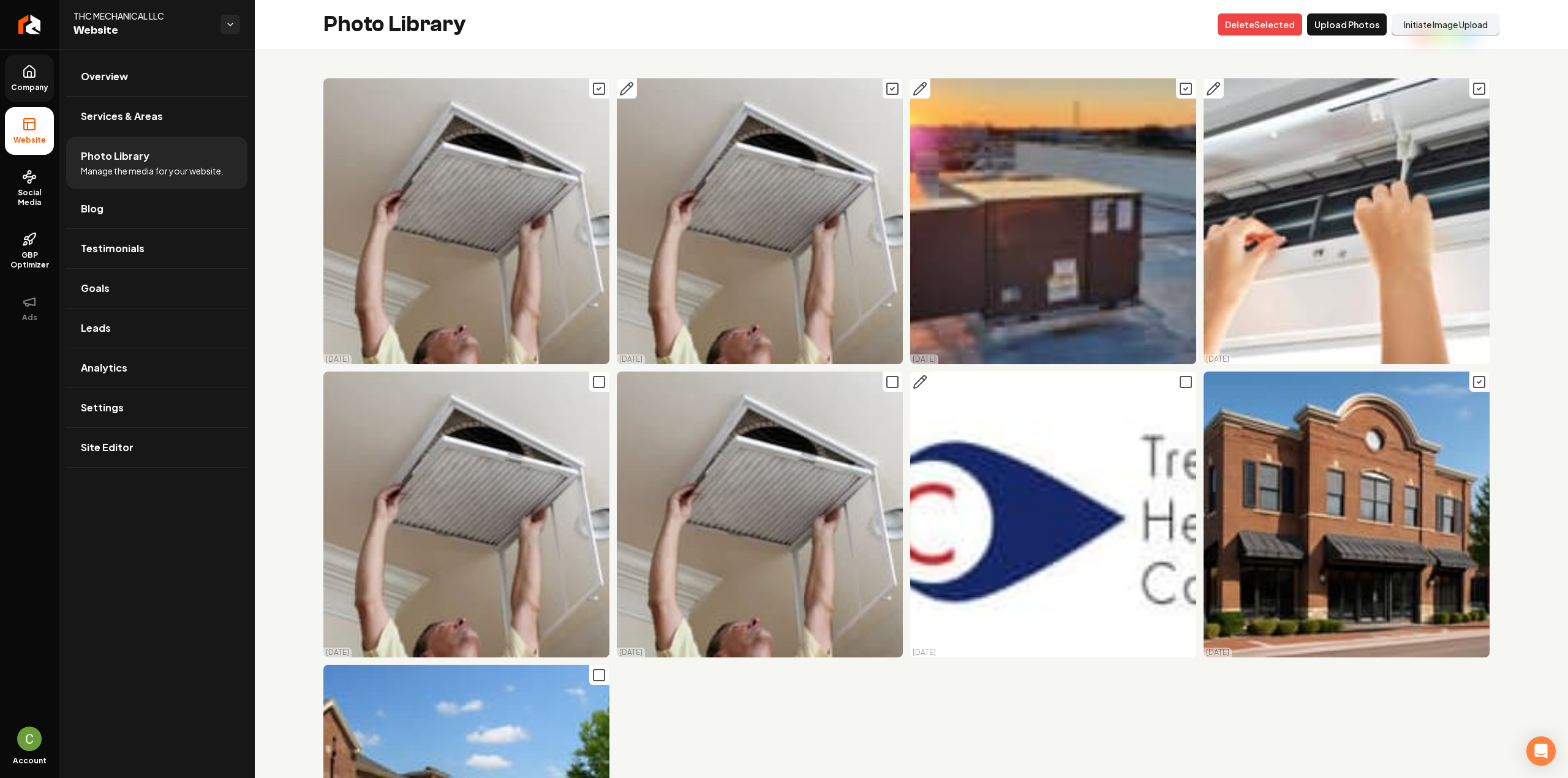
click at [1180, 381] on rect "Main content area" at bounding box center [1185, 382] width 11 height 11
click at [886, 382] on icon "Main content area" at bounding box center [892, 382] width 14 height 14
click at [601, 375] on icon "Main content area" at bounding box center [599, 382] width 14 height 14
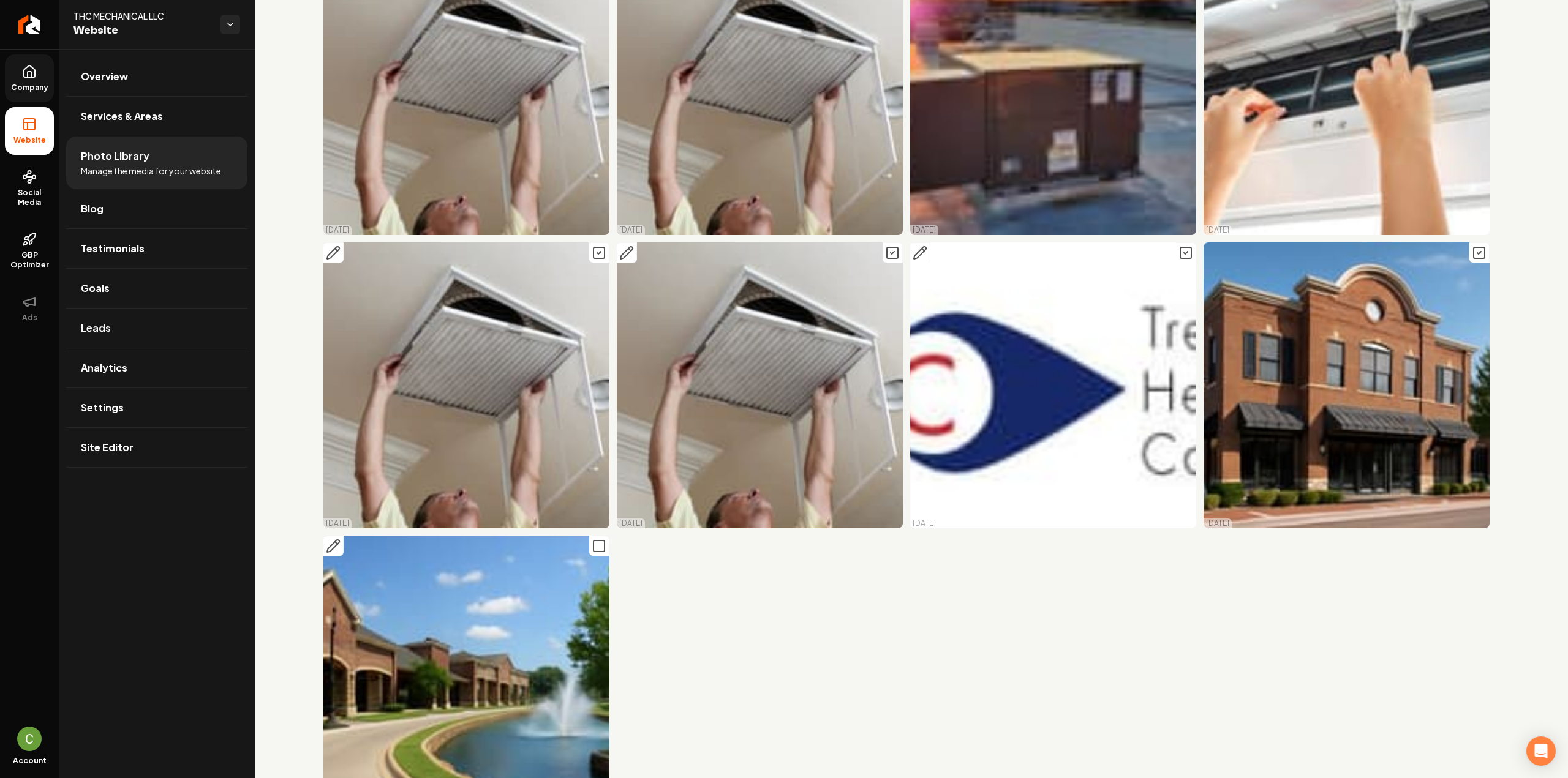
scroll to position [195, 0]
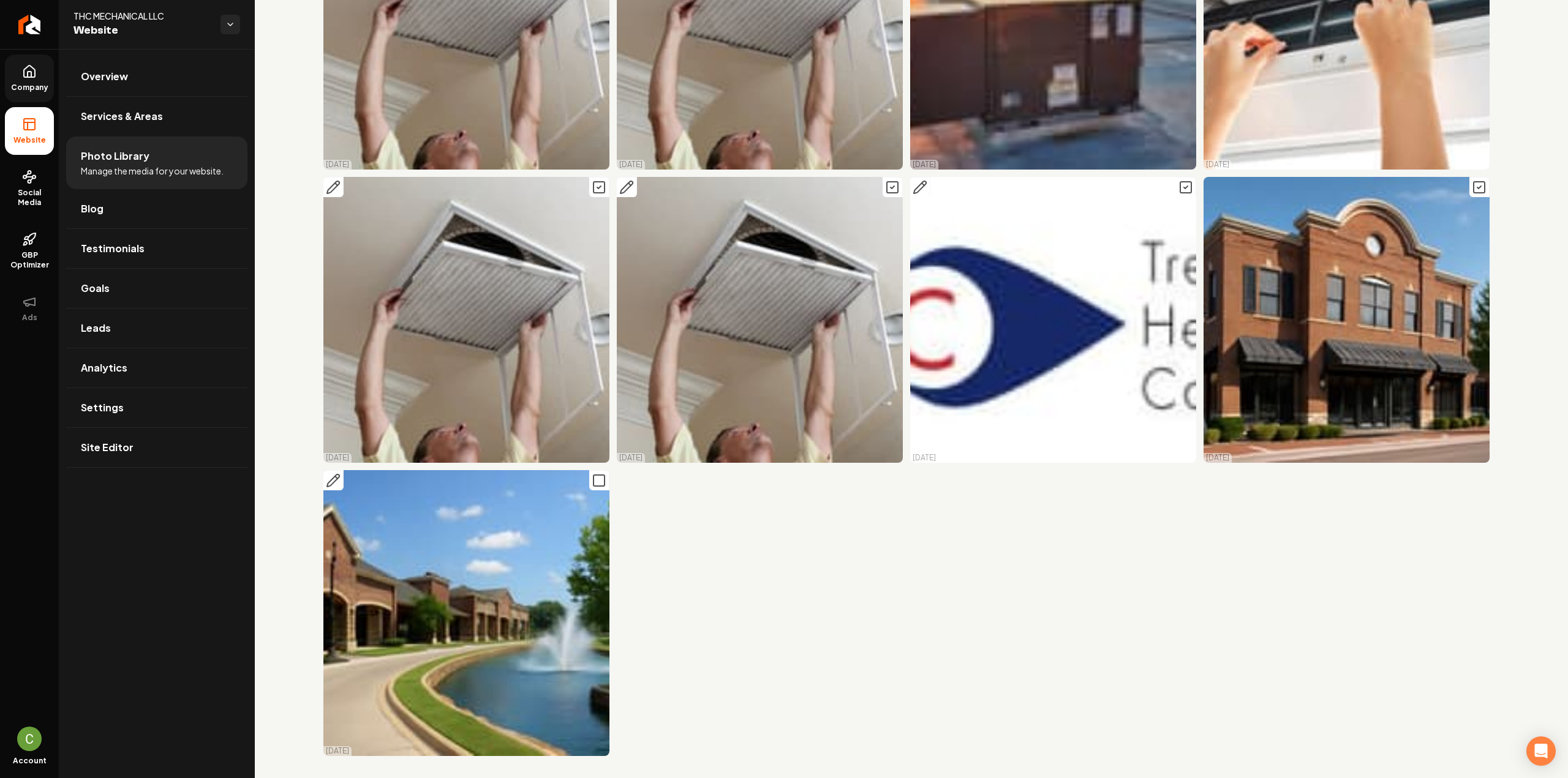
click at [601, 475] on icon "Main content area" at bounding box center [599, 480] width 14 height 14
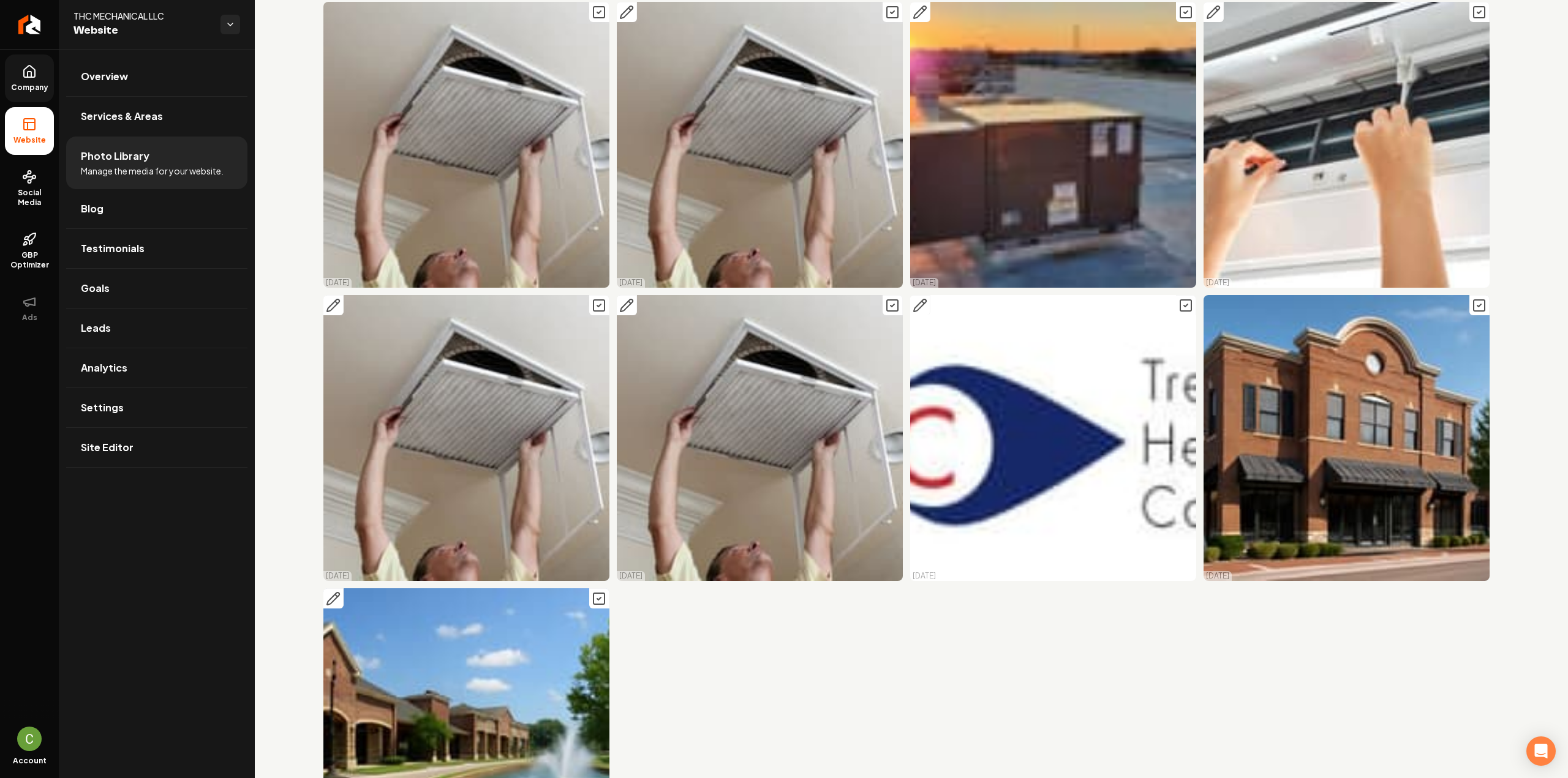
scroll to position [0, 0]
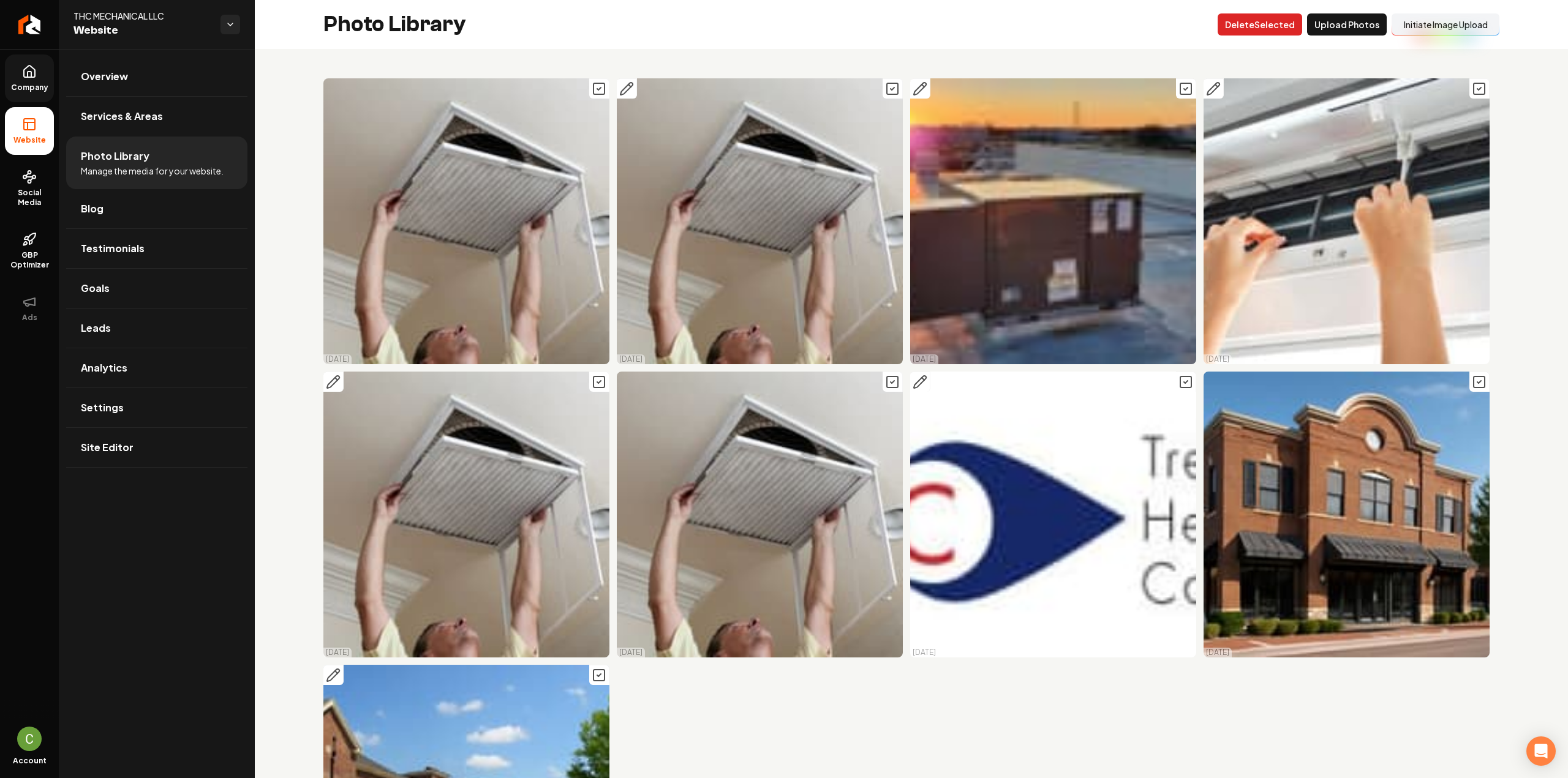
click at [1258, 28] on button "Delet e Selected" at bounding box center [1260, 25] width 85 height 22
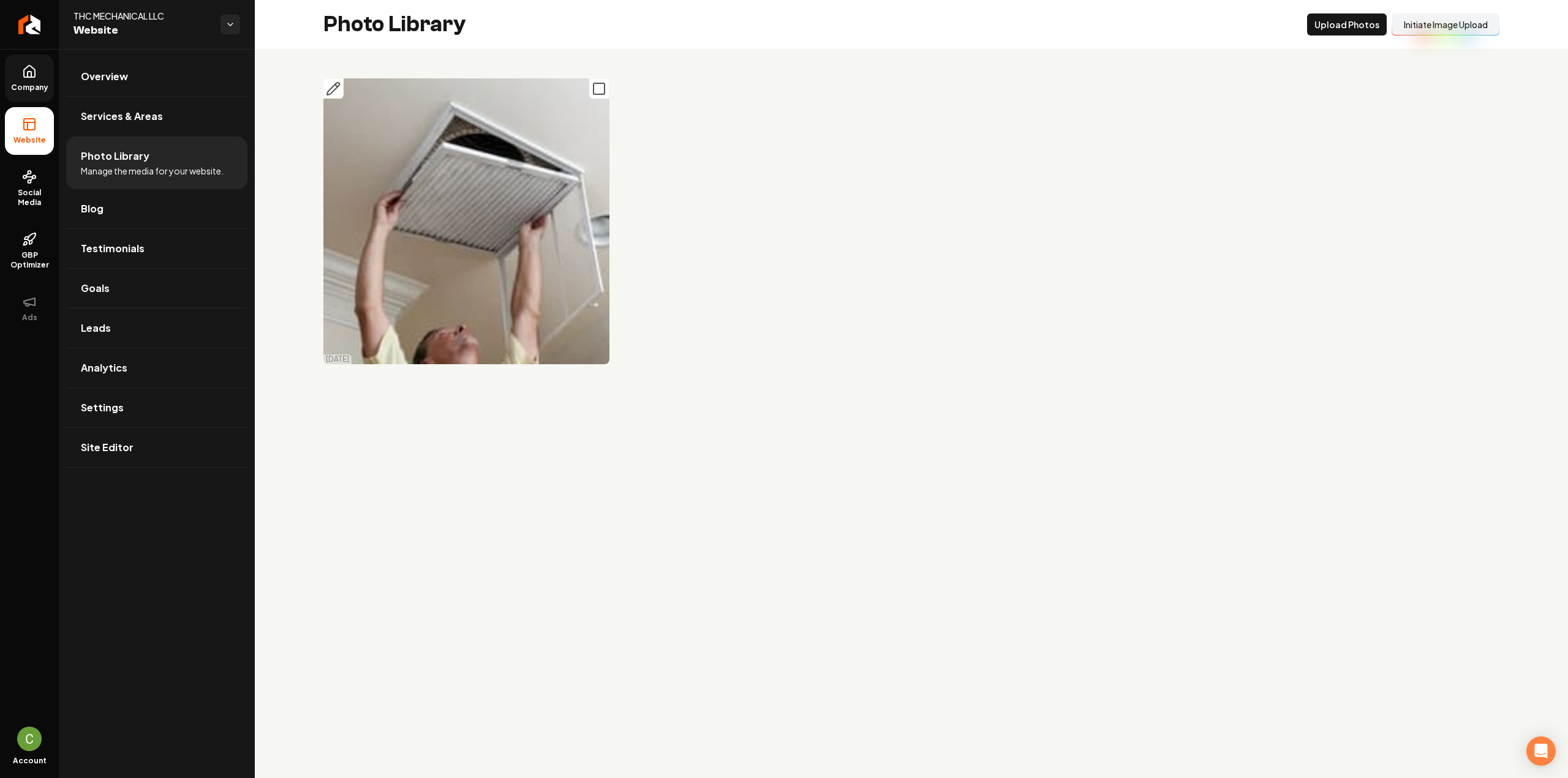
click at [603, 89] on icon "Main content area" at bounding box center [599, 88] width 14 height 14
click at [1259, 30] on button "Delet e Selected" at bounding box center [1260, 25] width 85 height 22
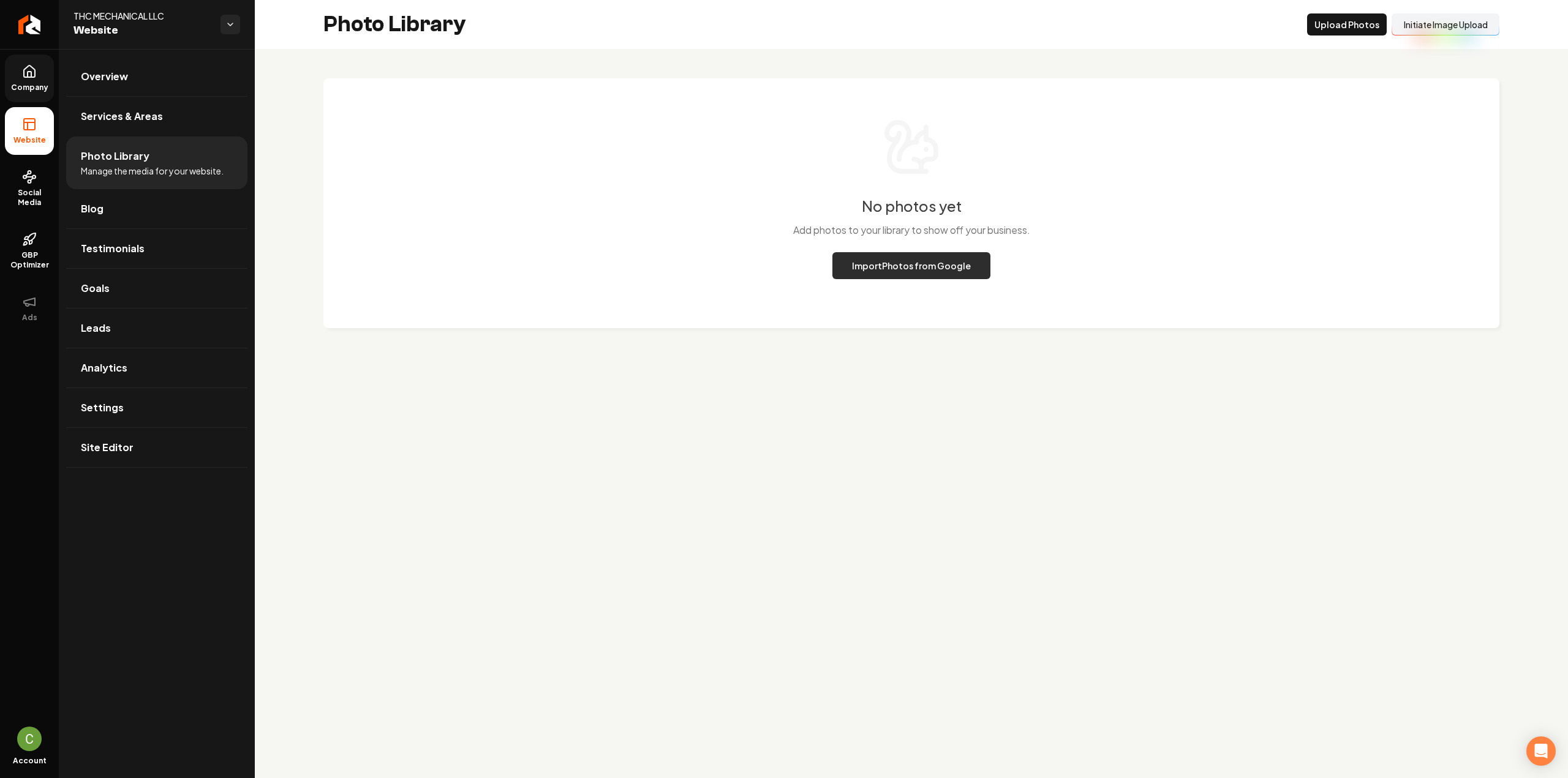
click at [908, 269] on button "Import Photos from Google" at bounding box center [911, 266] width 158 height 27
click at [1166, 581] on main "Photo Library Upload Photos Initiate Image Upload No photos yet Add photos to y…" at bounding box center [911, 389] width 1313 height 778
click at [879, 278] on div "Import ing Photos from Google" at bounding box center [911, 266] width 172 height 27
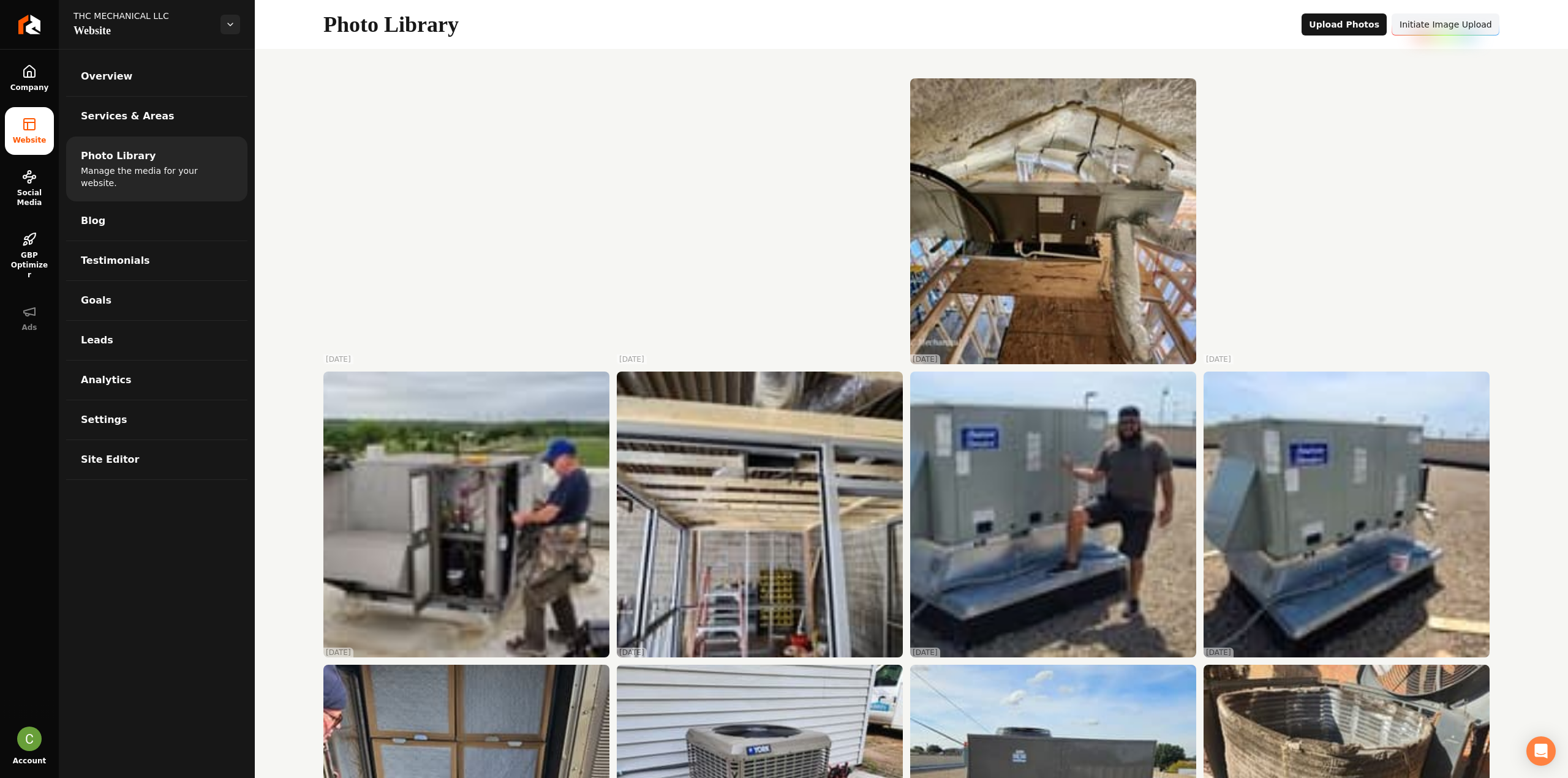
drag, startPoint x: 278, startPoint y: 493, endPoint x: 287, endPoint y: 275, distance: 218.2
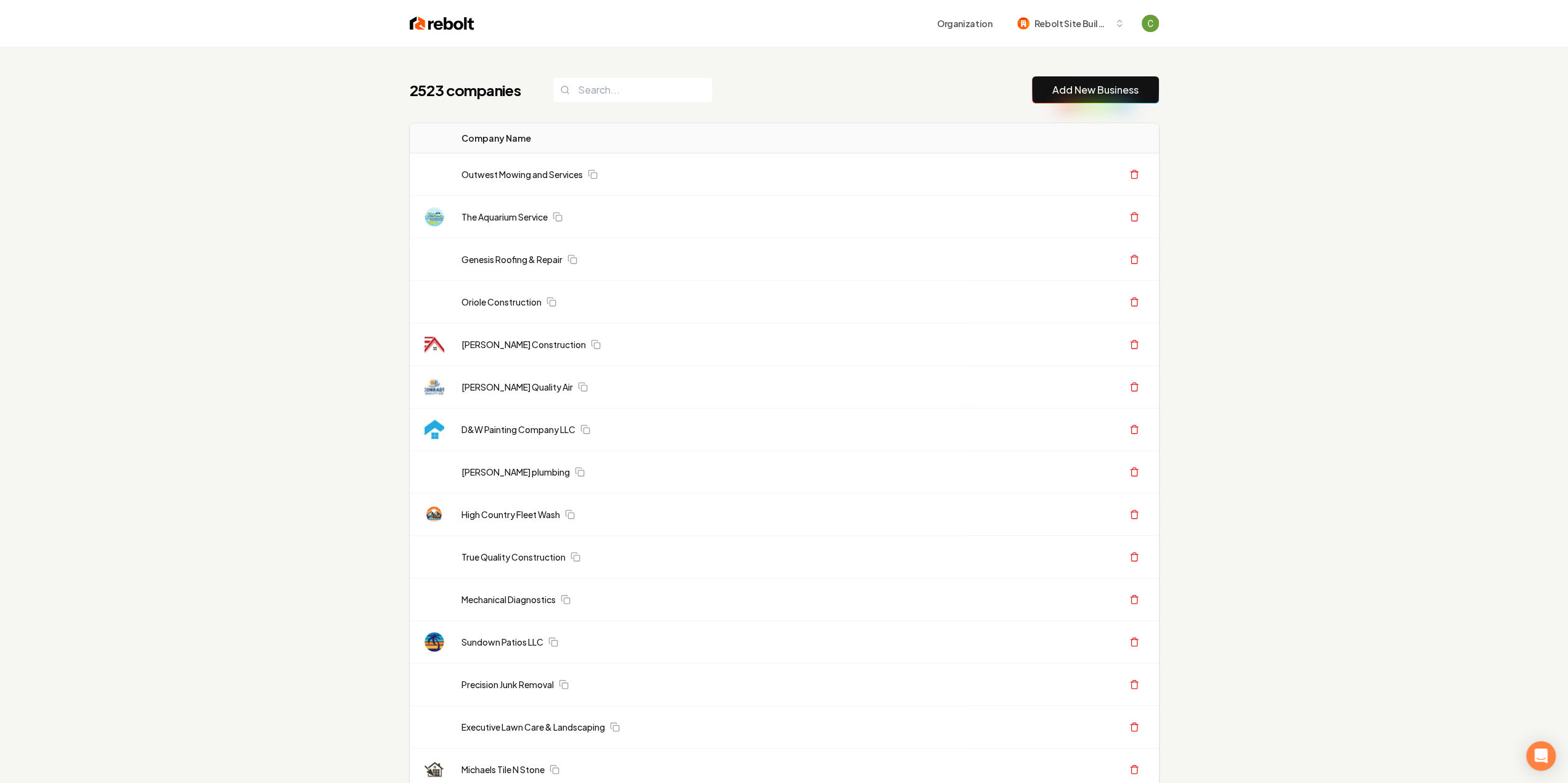
click at [1097, 97] on button "Add New Business" at bounding box center [1095, 90] width 127 height 27
click at [1120, 101] on button "Add New Business" at bounding box center [1095, 90] width 127 height 27
click at [1117, 89] on link "Add New Business" at bounding box center [1094, 89] width 86 height 14
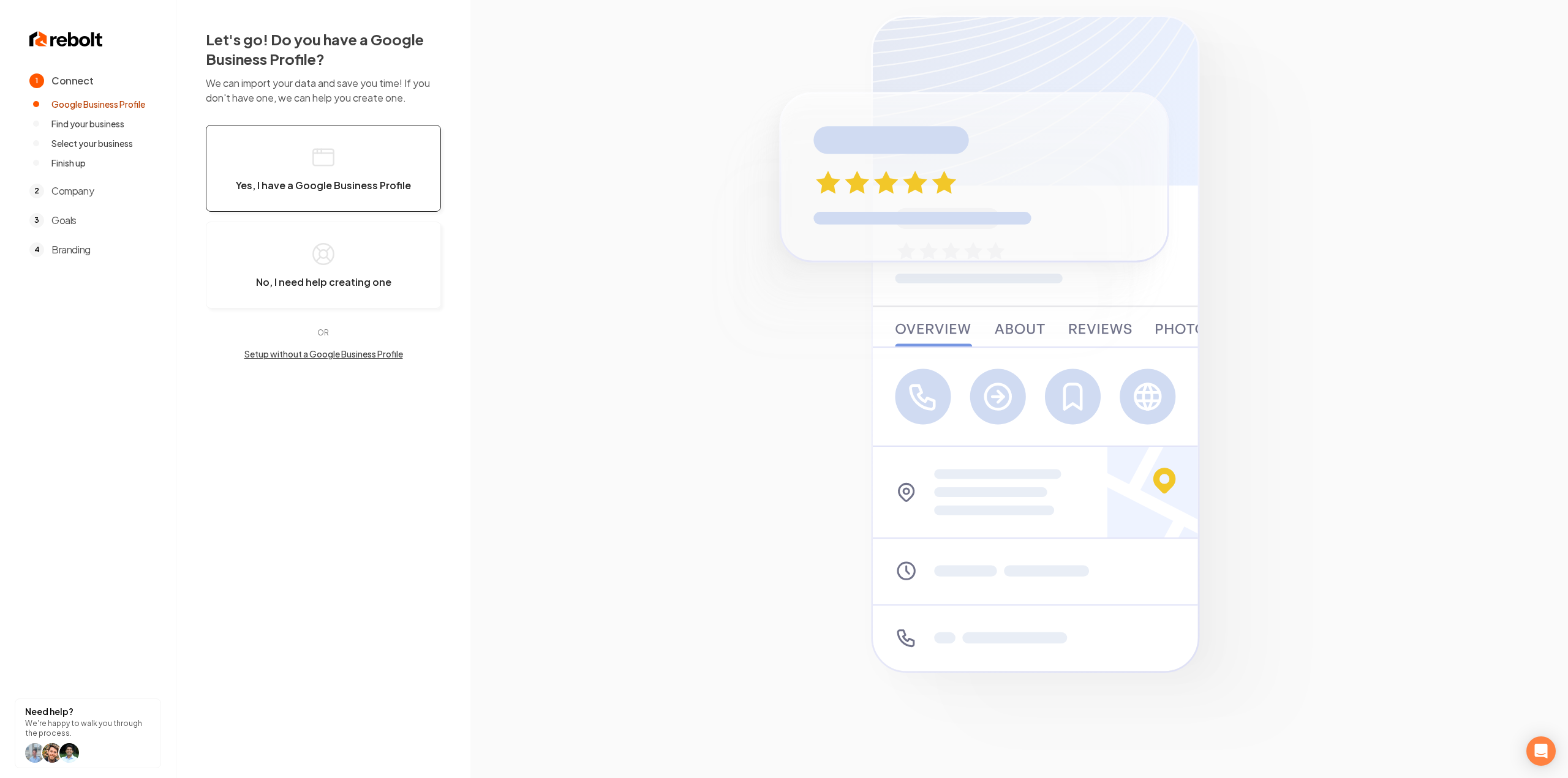
click at [334, 163] on rect "button" at bounding box center [323, 157] width 20 height 17
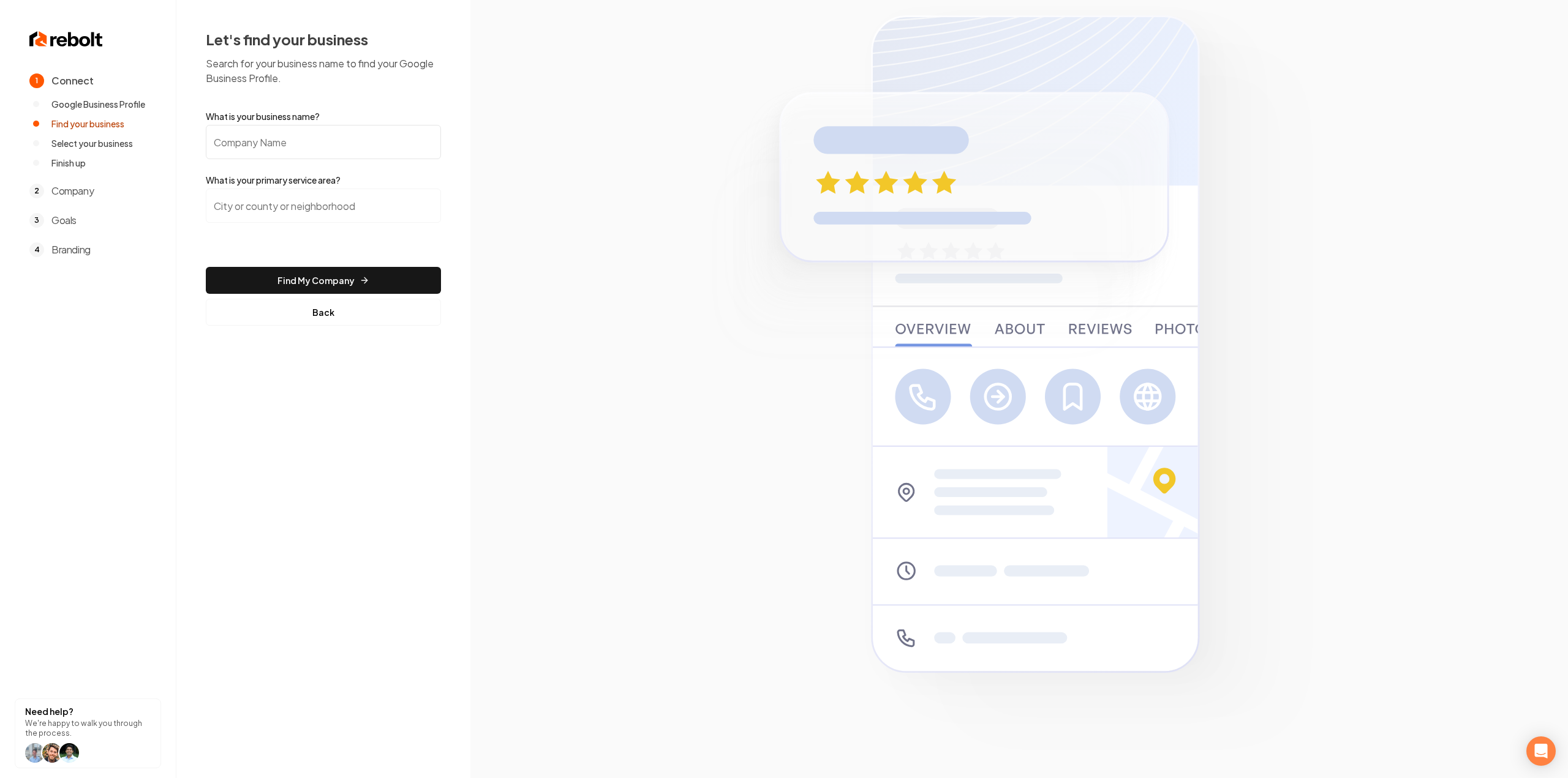
click at [354, 157] on input "What is your business name?" at bounding box center [323, 142] width 235 height 35
paste input "Brentwood Roofing and Construction"
type input "Brentwood Roofing and Construction"
click at [312, 220] on input "search" at bounding box center [323, 206] width 235 height 35
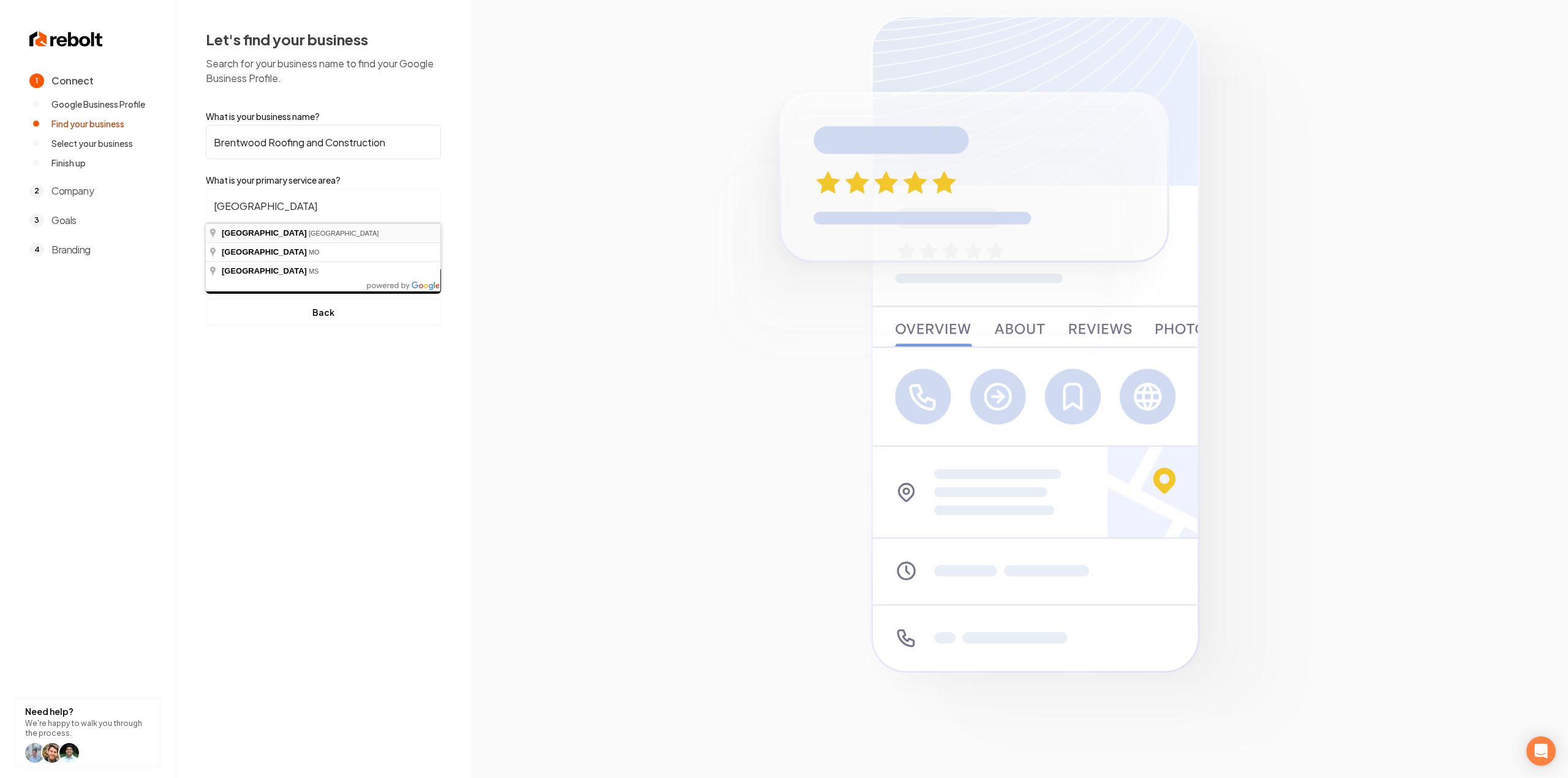
type input "Houston, TX"
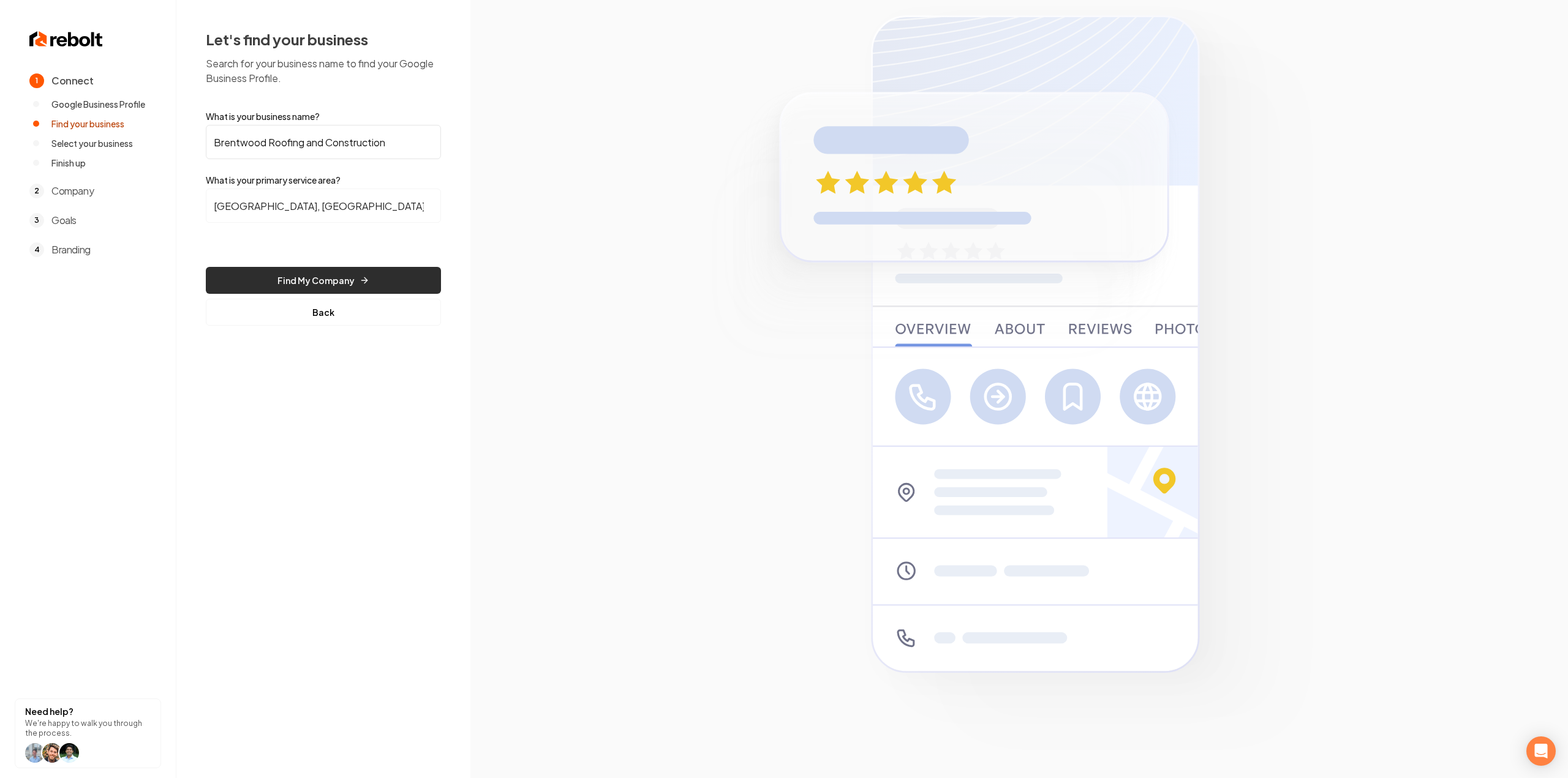
click at [305, 280] on button "Find My Company" at bounding box center [323, 280] width 235 height 27
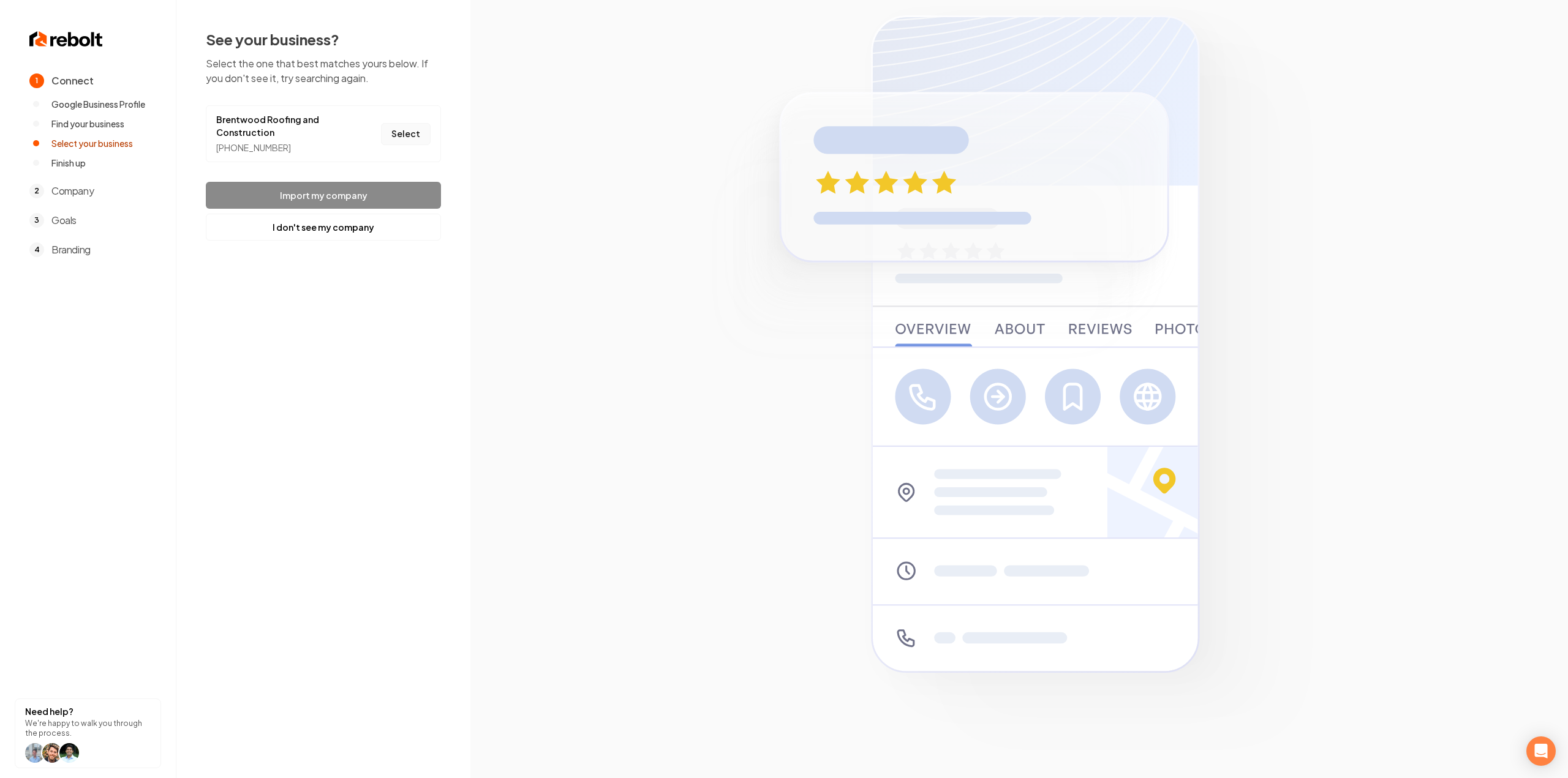
click at [404, 131] on button "Select" at bounding box center [406, 134] width 50 height 22
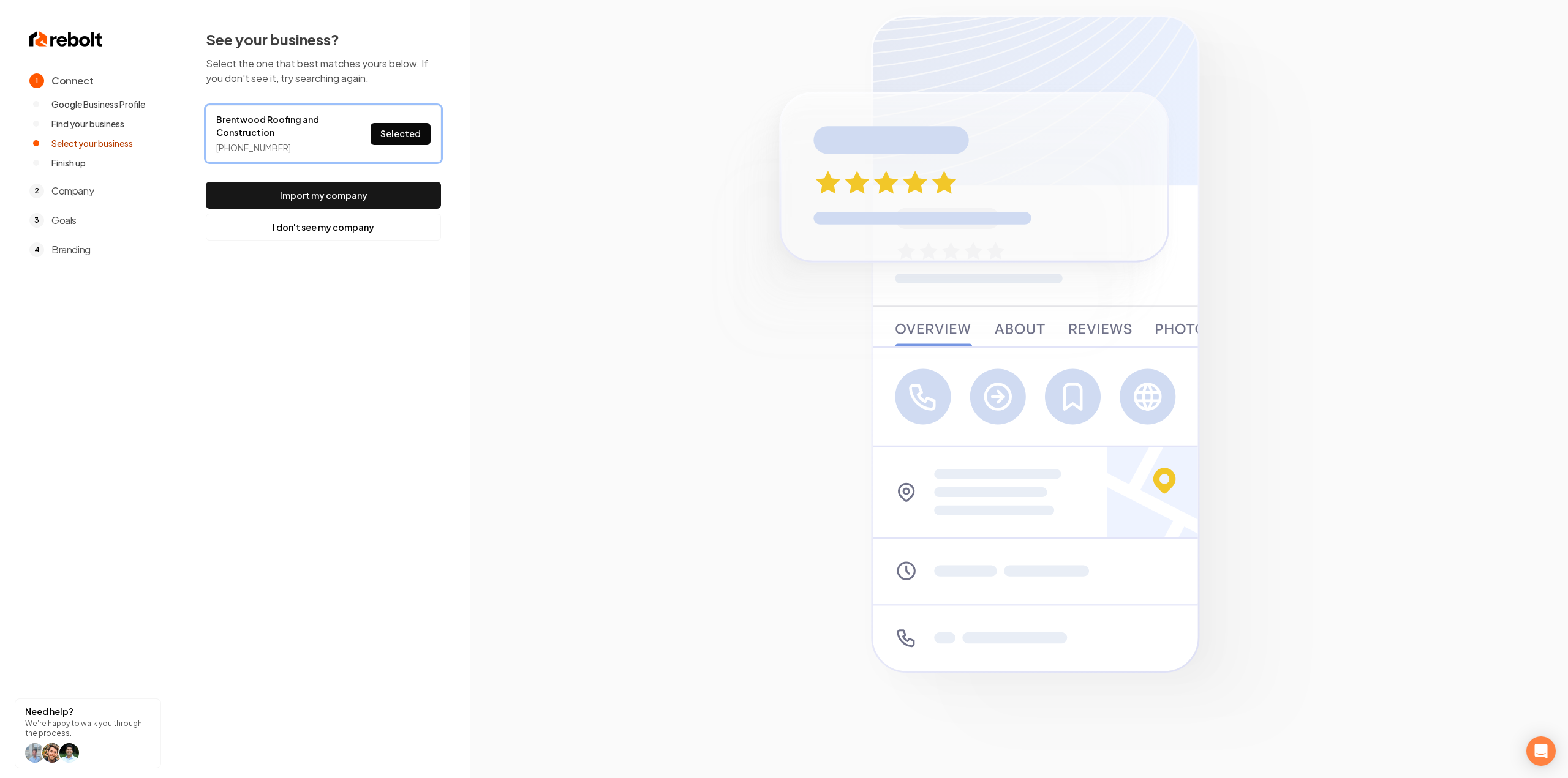
click at [393, 199] on button "Import my company" at bounding box center [323, 196] width 235 height 27
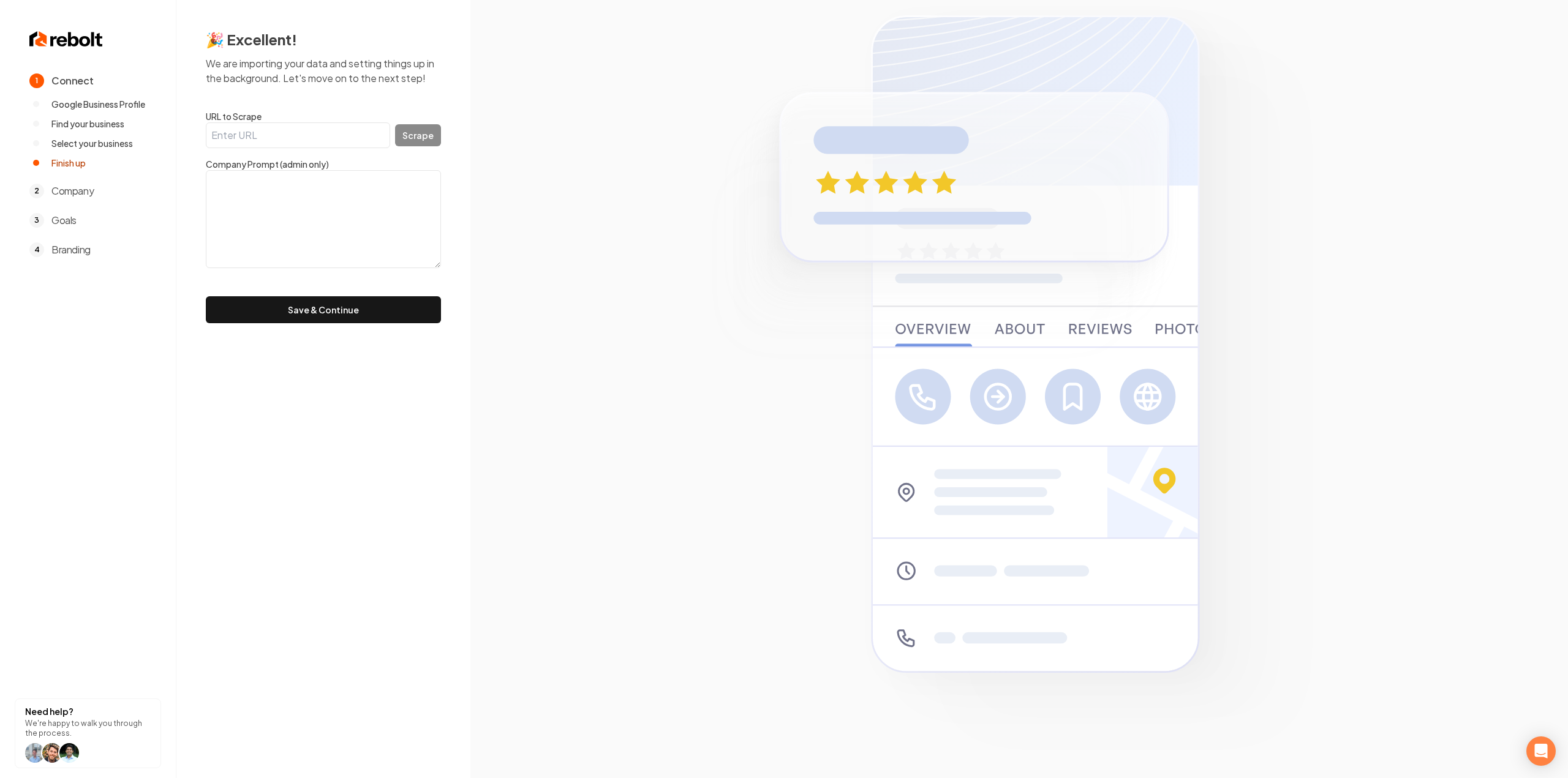
click at [294, 136] on input "URL to Scrape" at bounding box center [298, 135] width 185 height 25
paste input "https://brentwoodroofs.com/home"
type input "https://brentwoodroofs.com/home"
click at [412, 136] on button "Scrape" at bounding box center [418, 135] width 46 height 22
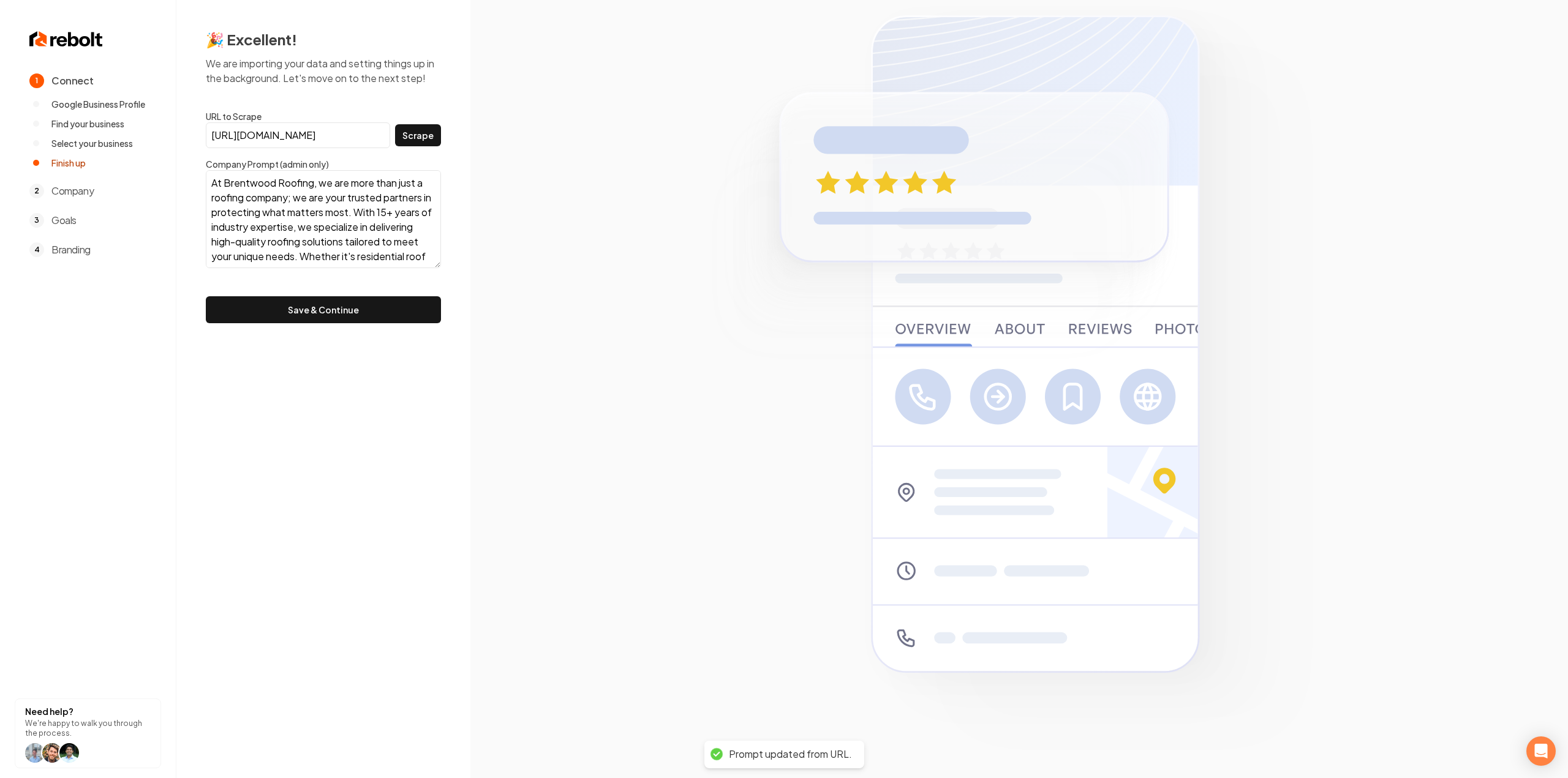
type textarea "At Brentwood Roofing, we are more than just a roofing company; we are your trus…"
click at [327, 300] on button "Save & Continue" at bounding box center [323, 310] width 235 height 27
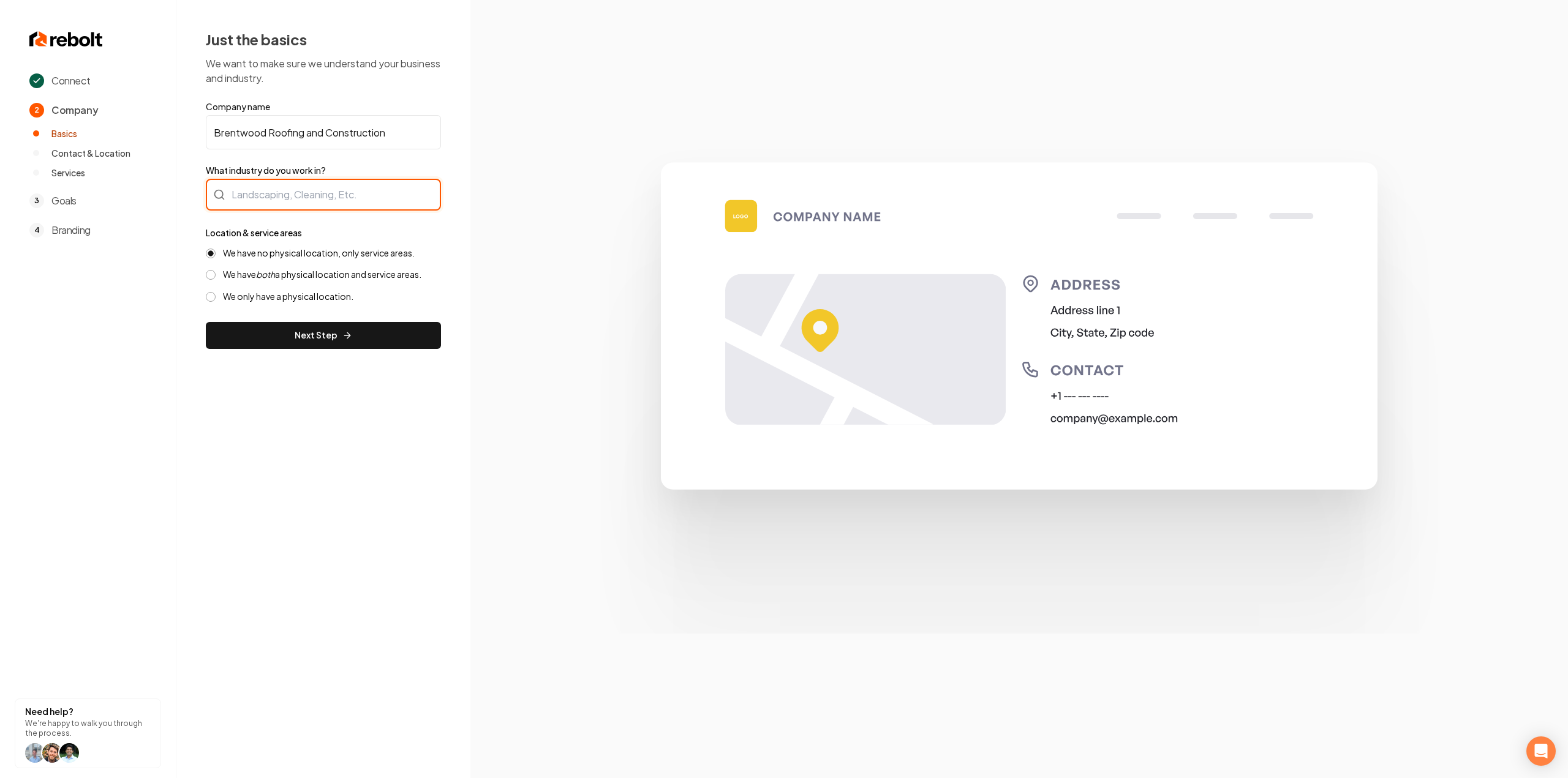
click at [283, 190] on div at bounding box center [323, 195] width 235 height 32
type input "Roofing"
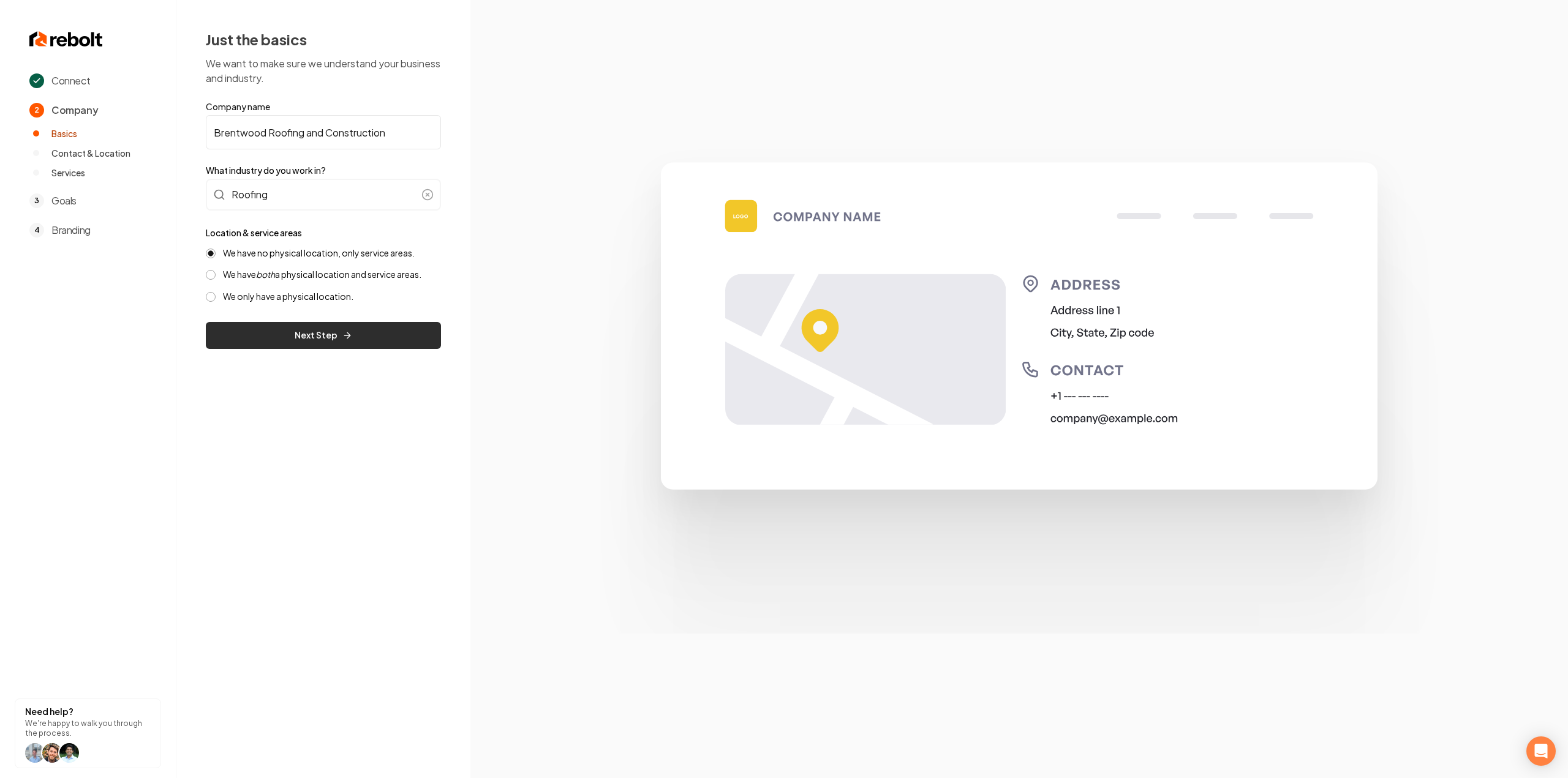
click at [290, 330] on button "Next Step" at bounding box center [323, 335] width 235 height 27
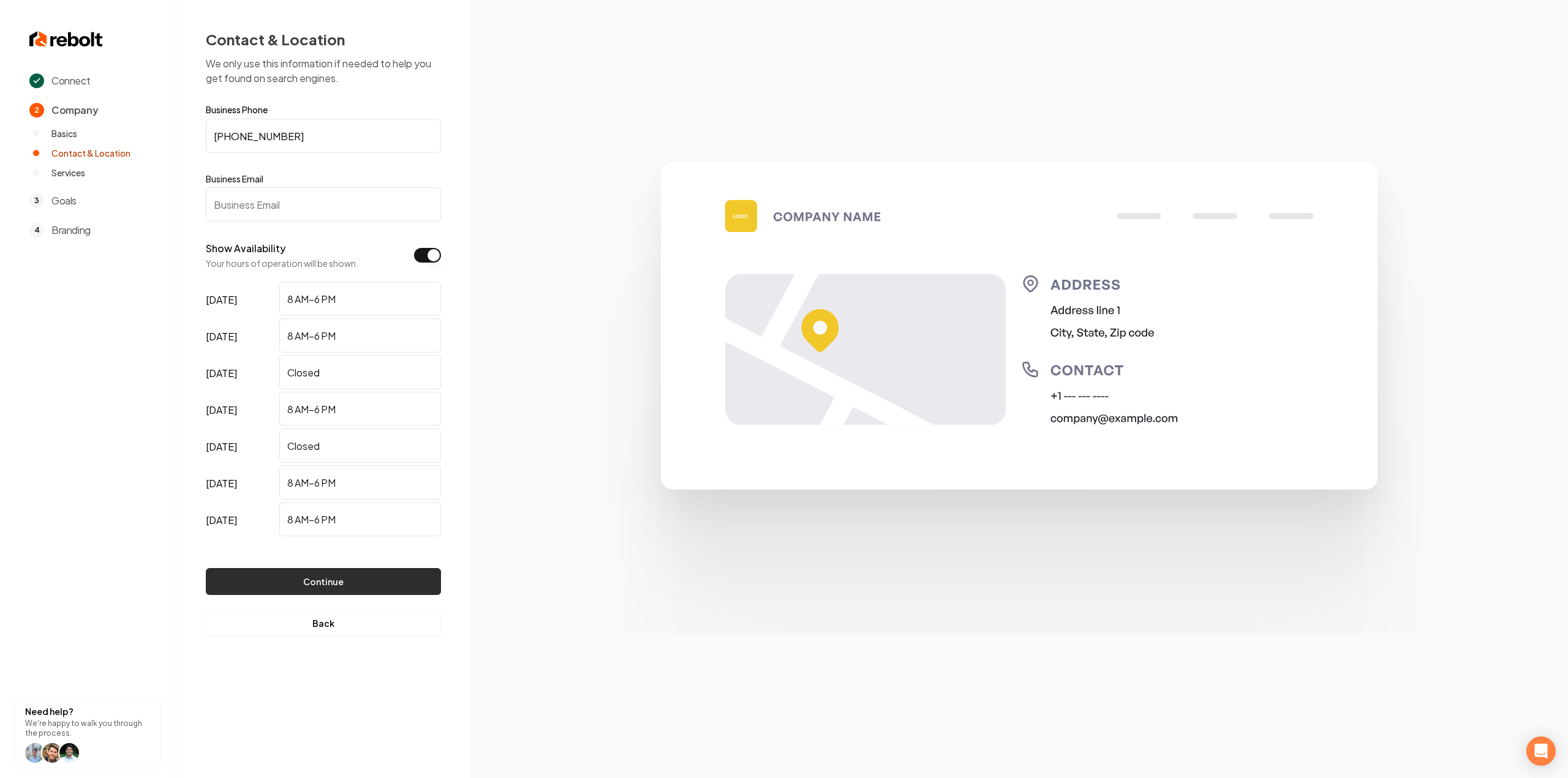
click at [307, 592] on button "Continue" at bounding box center [323, 582] width 235 height 27
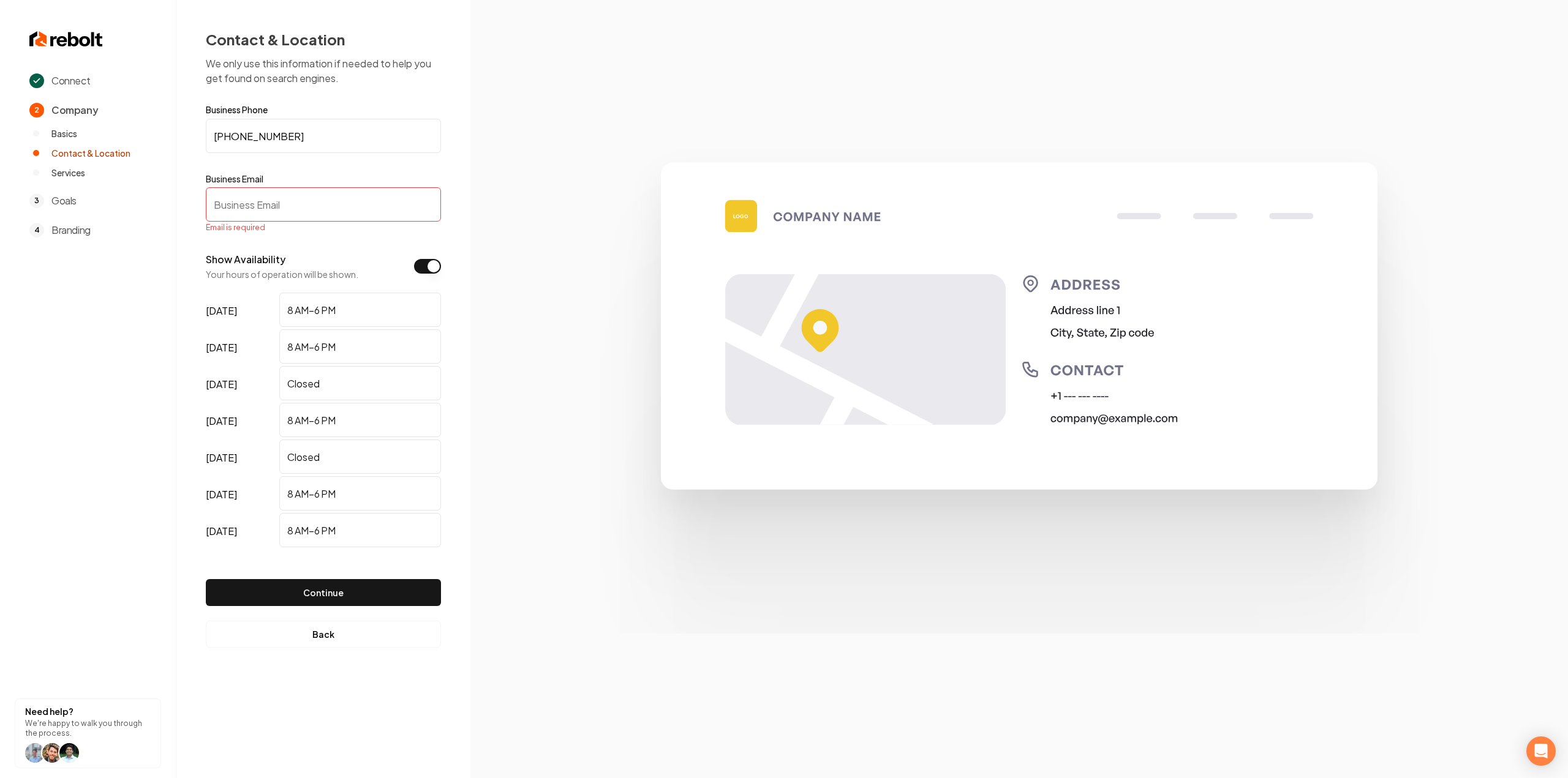
paste input "support@brentwoodroofs.com"
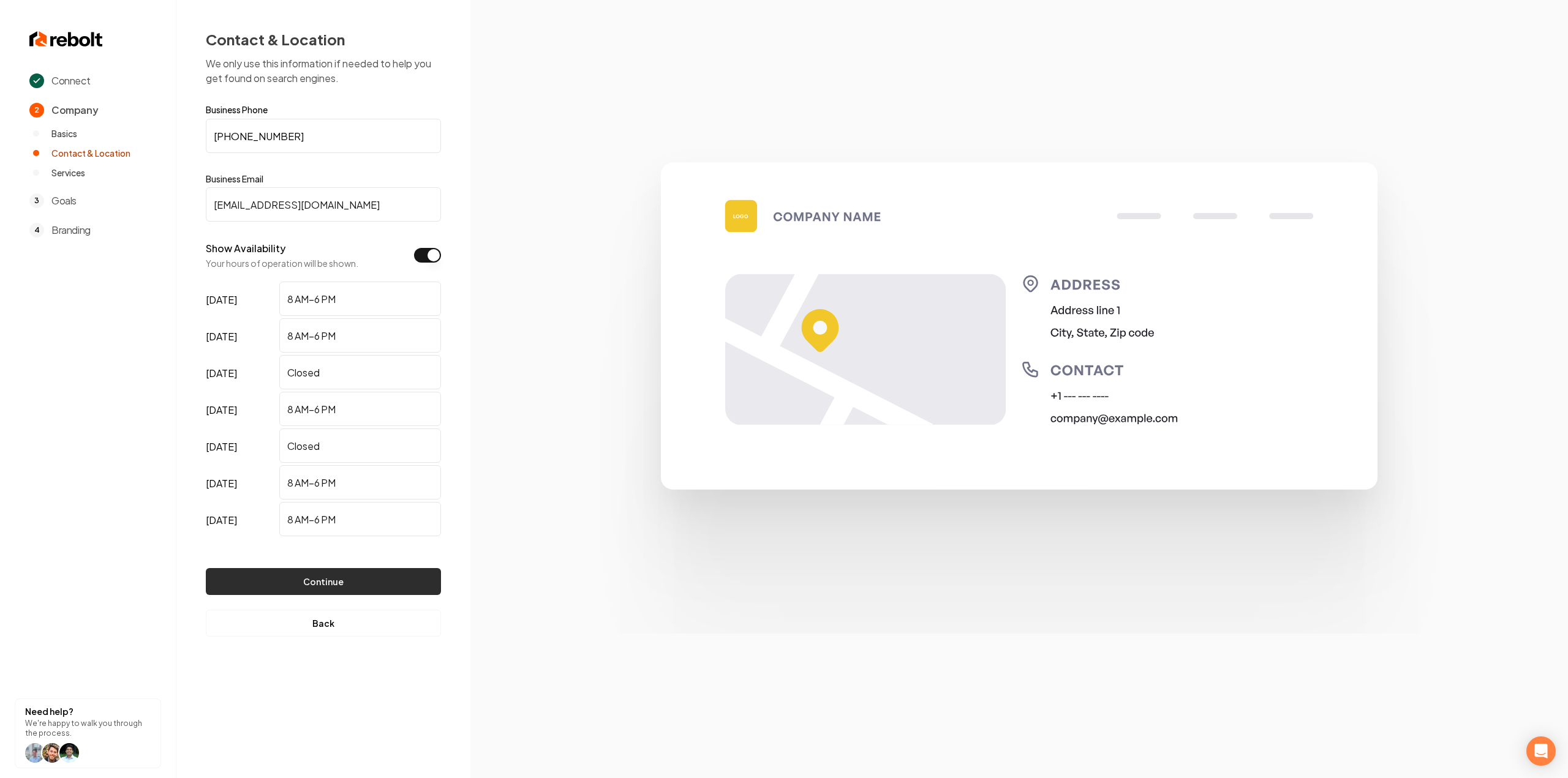
type input "support@brentwoodroofs.com"
click at [276, 577] on button "Continue" at bounding box center [323, 582] width 235 height 27
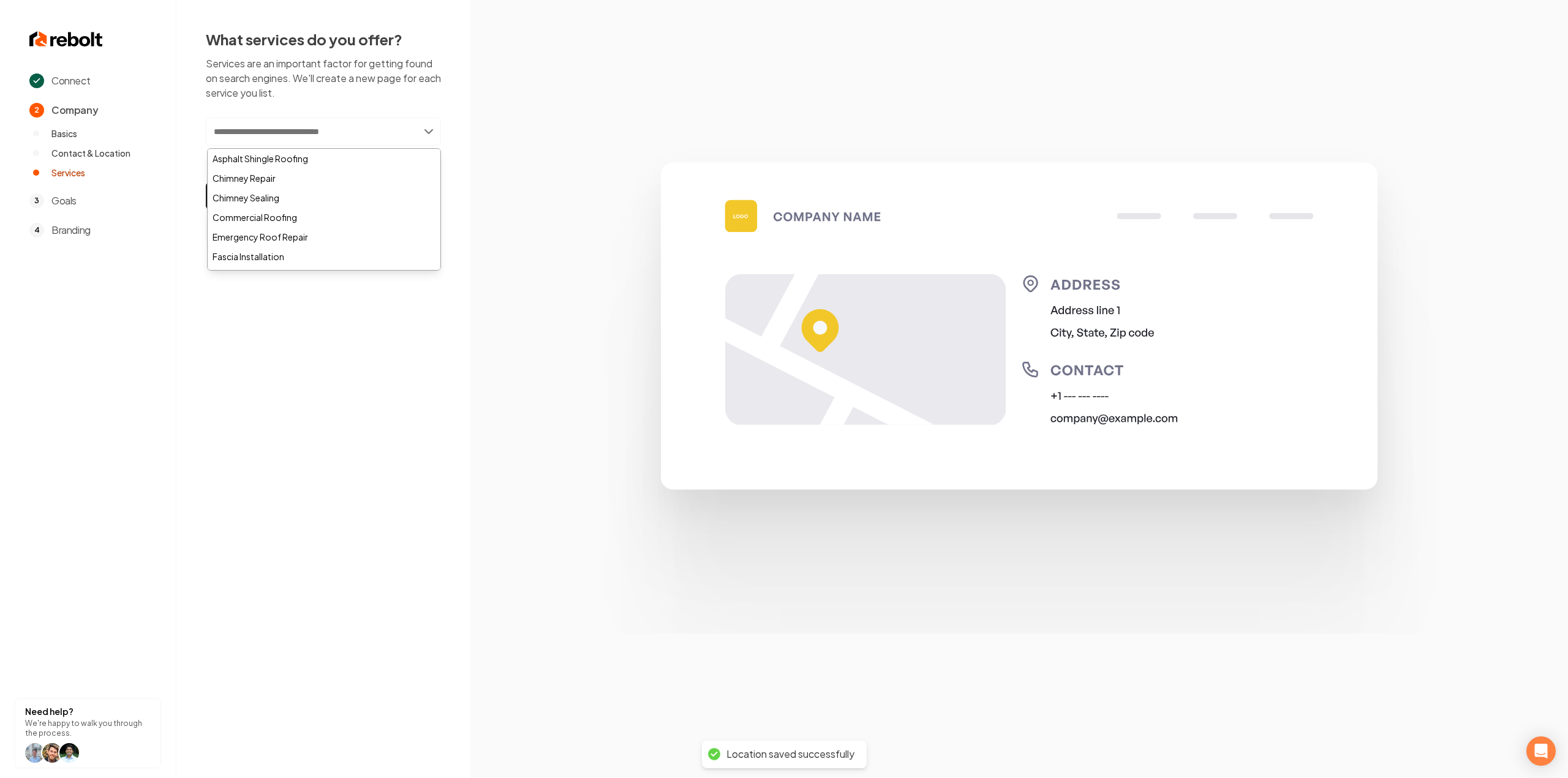
click at [332, 141] on input "text" at bounding box center [323, 131] width 235 height 28
paste input "**********"
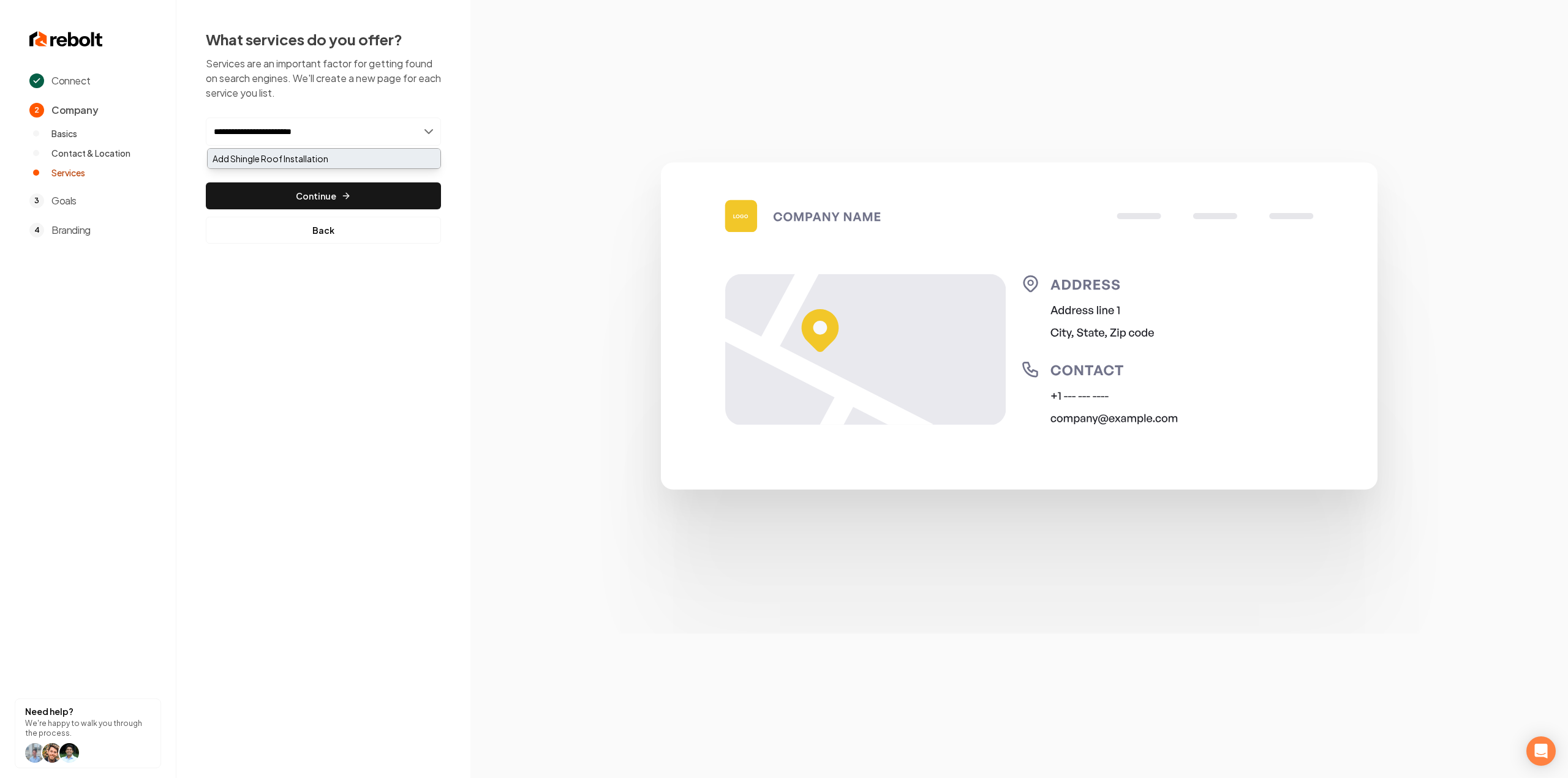
type input "**********"
click at [289, 149] on div "Add Shingle Roof Installation" at bounding box center [323, 158] width 233 height 19
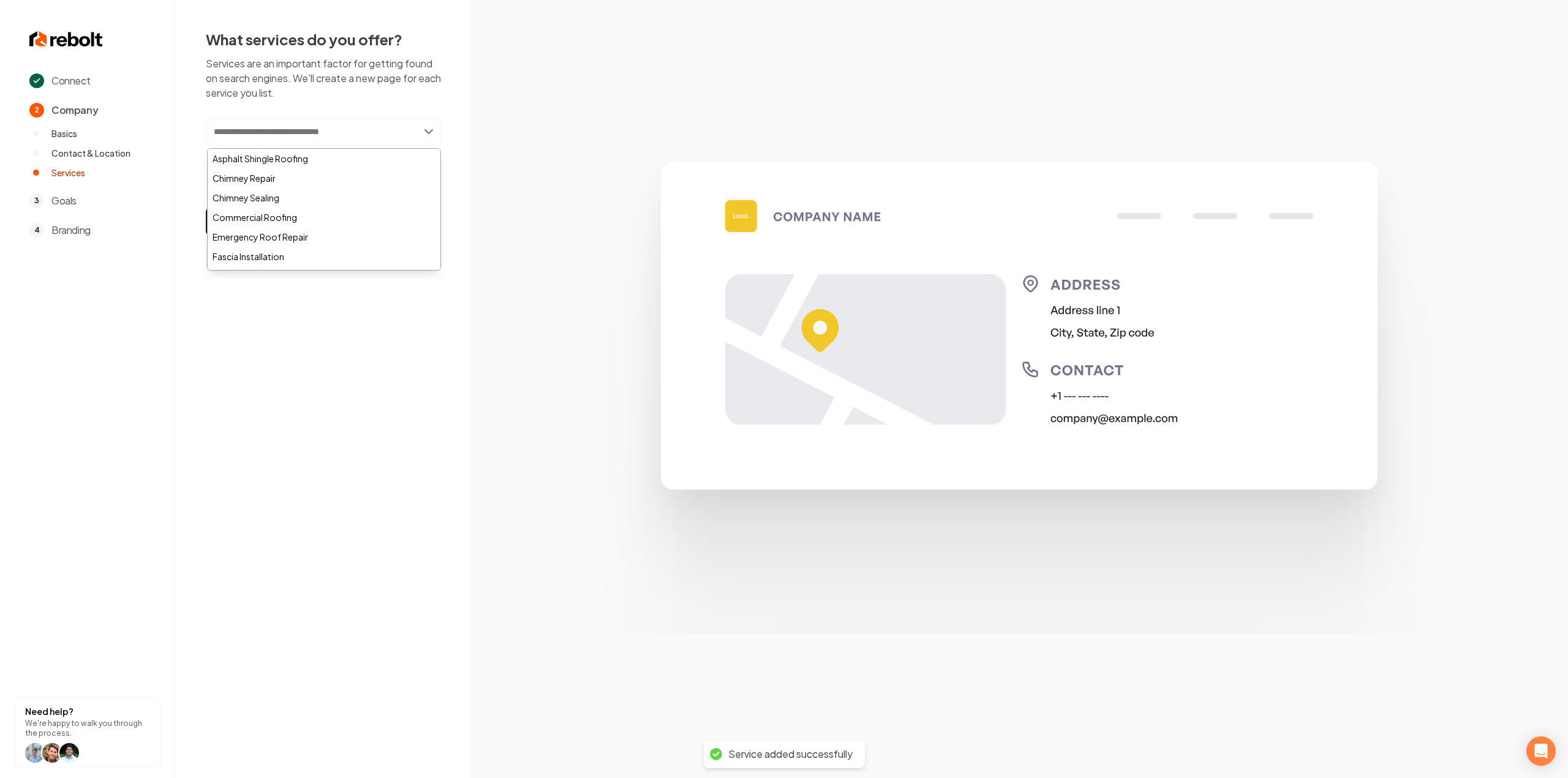
paste input "**********"
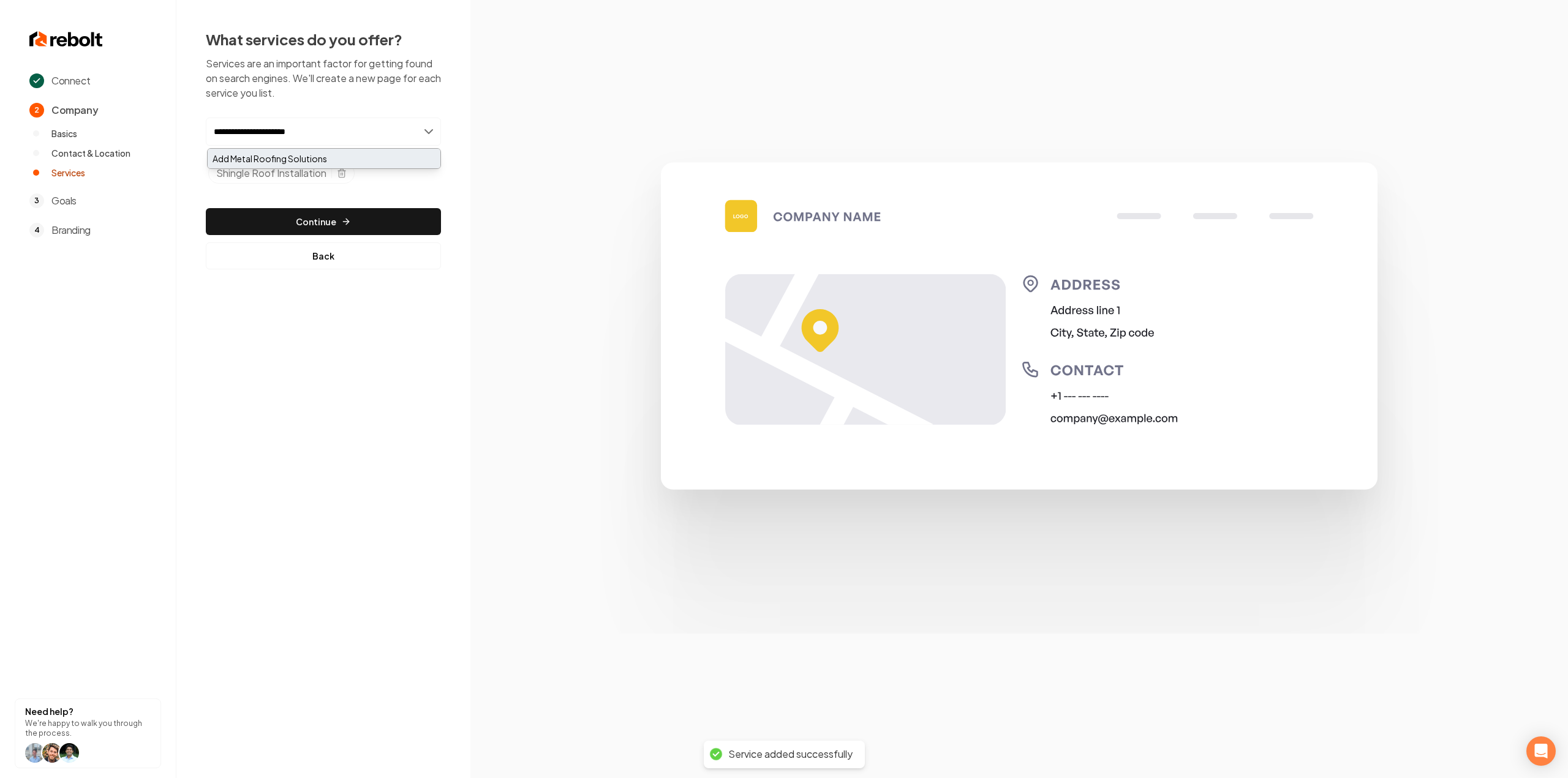
type input "**********"
click at [311, 149] on div "Add Metal Roofing Solutions" at bounding box center [323, 158] width 233 height 19
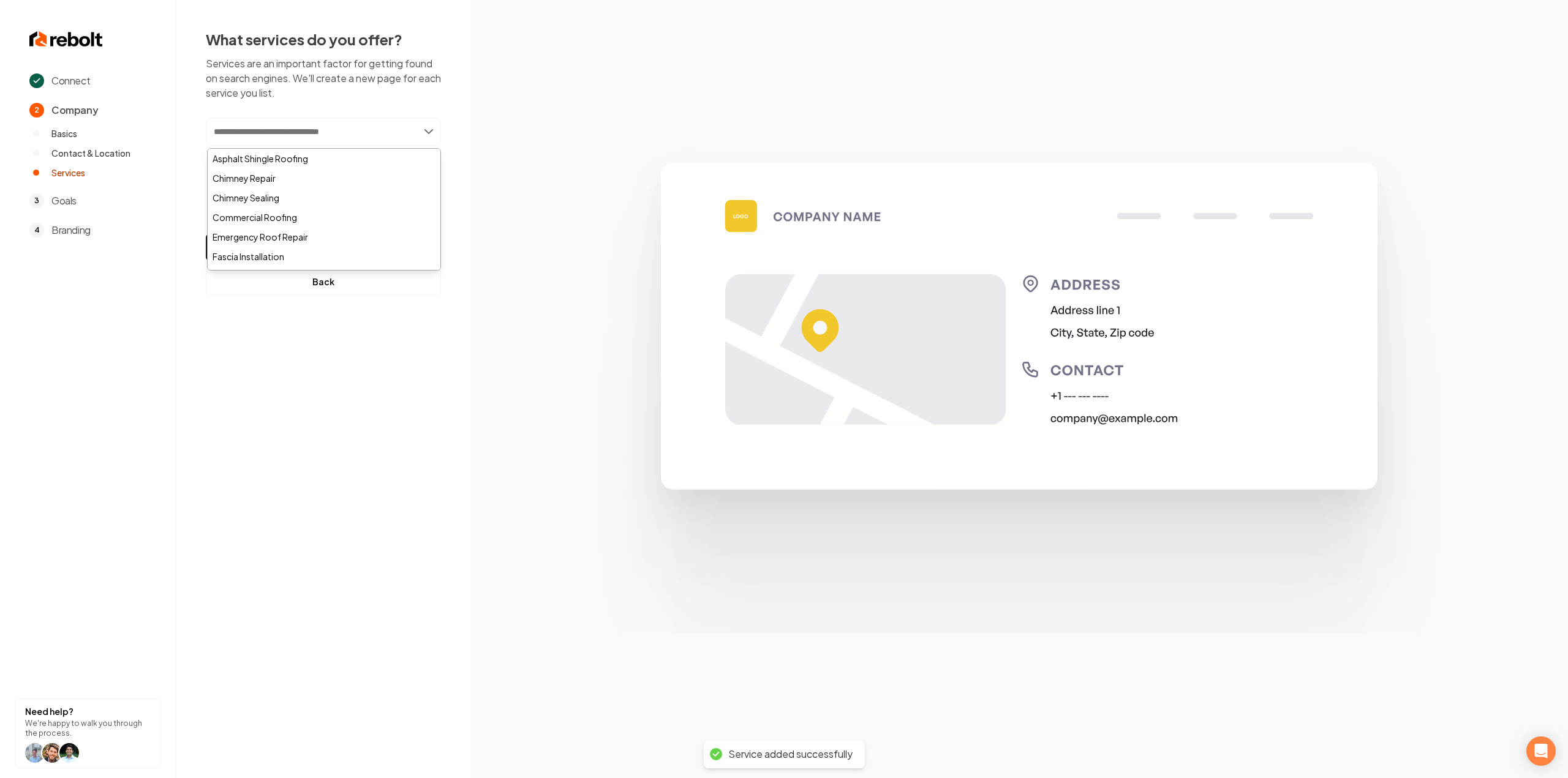
paste input "*******"
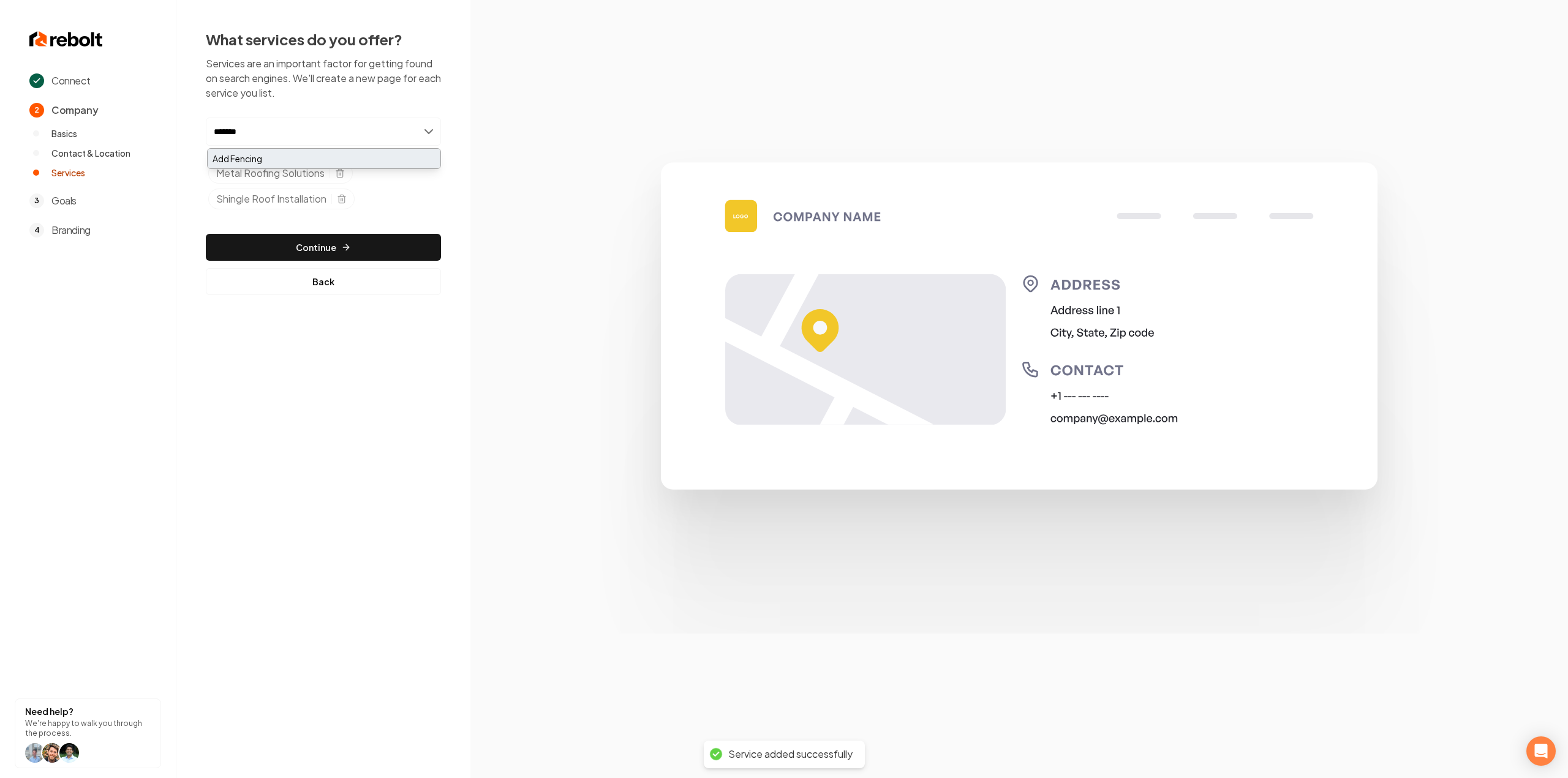
type input "*******"
click at [294, 166] on div "Add Fencing" at bounding box center [323, 158] width 233 height 19
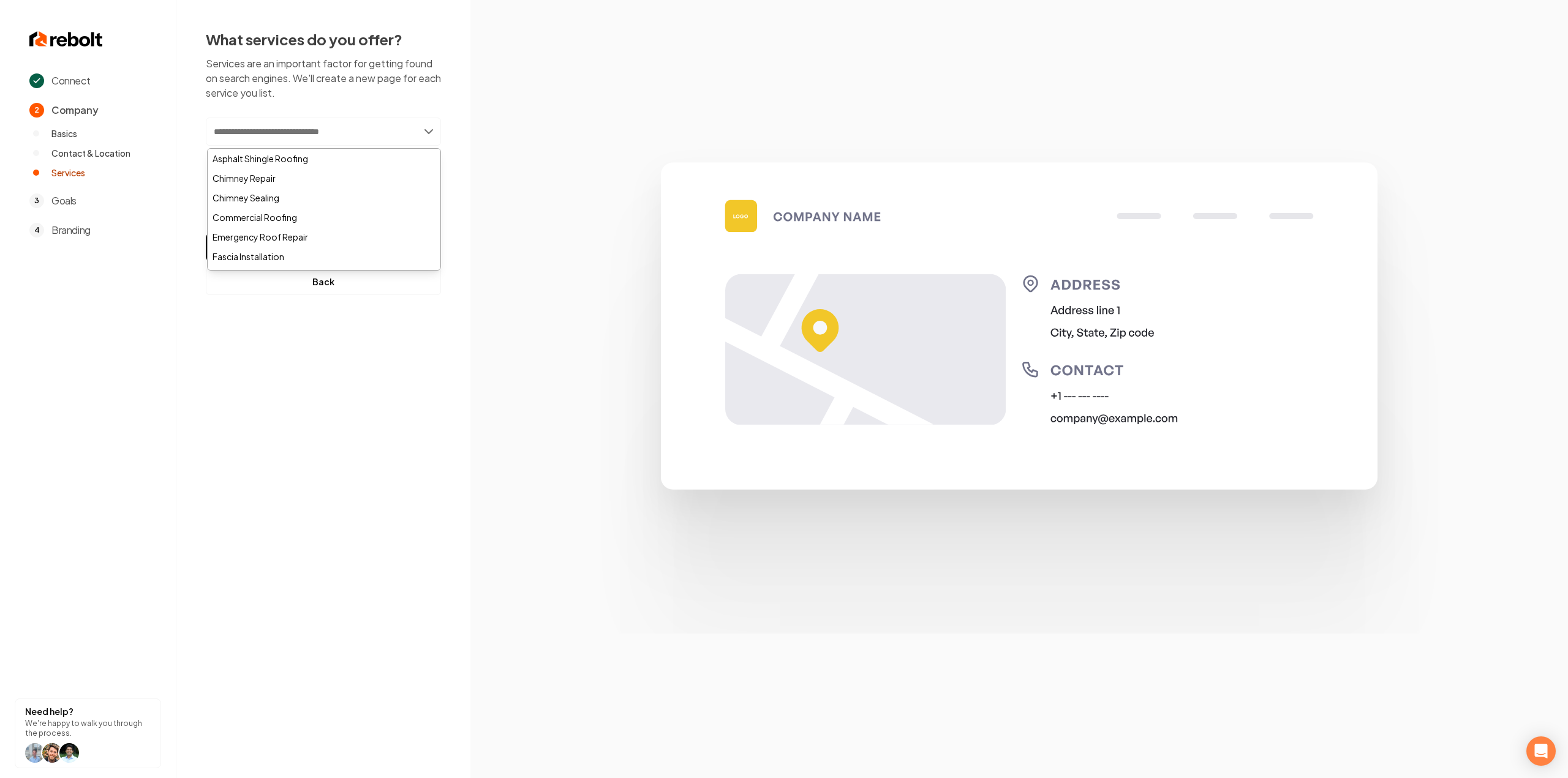
paste input "********"
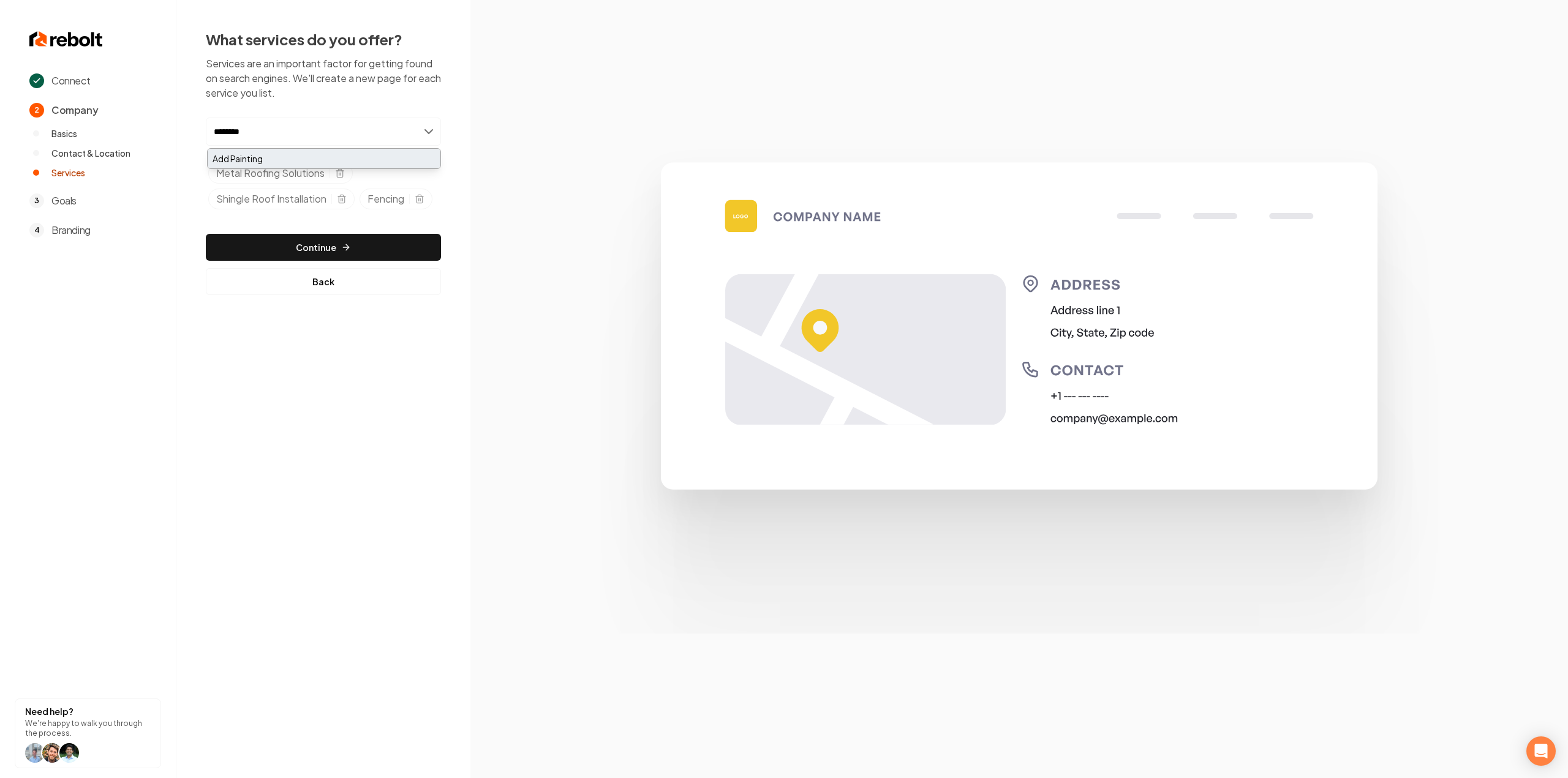
type input "********"
click at [244, 166] on div "Add Painting" at bounding box center [323, 158] width 233 height 19
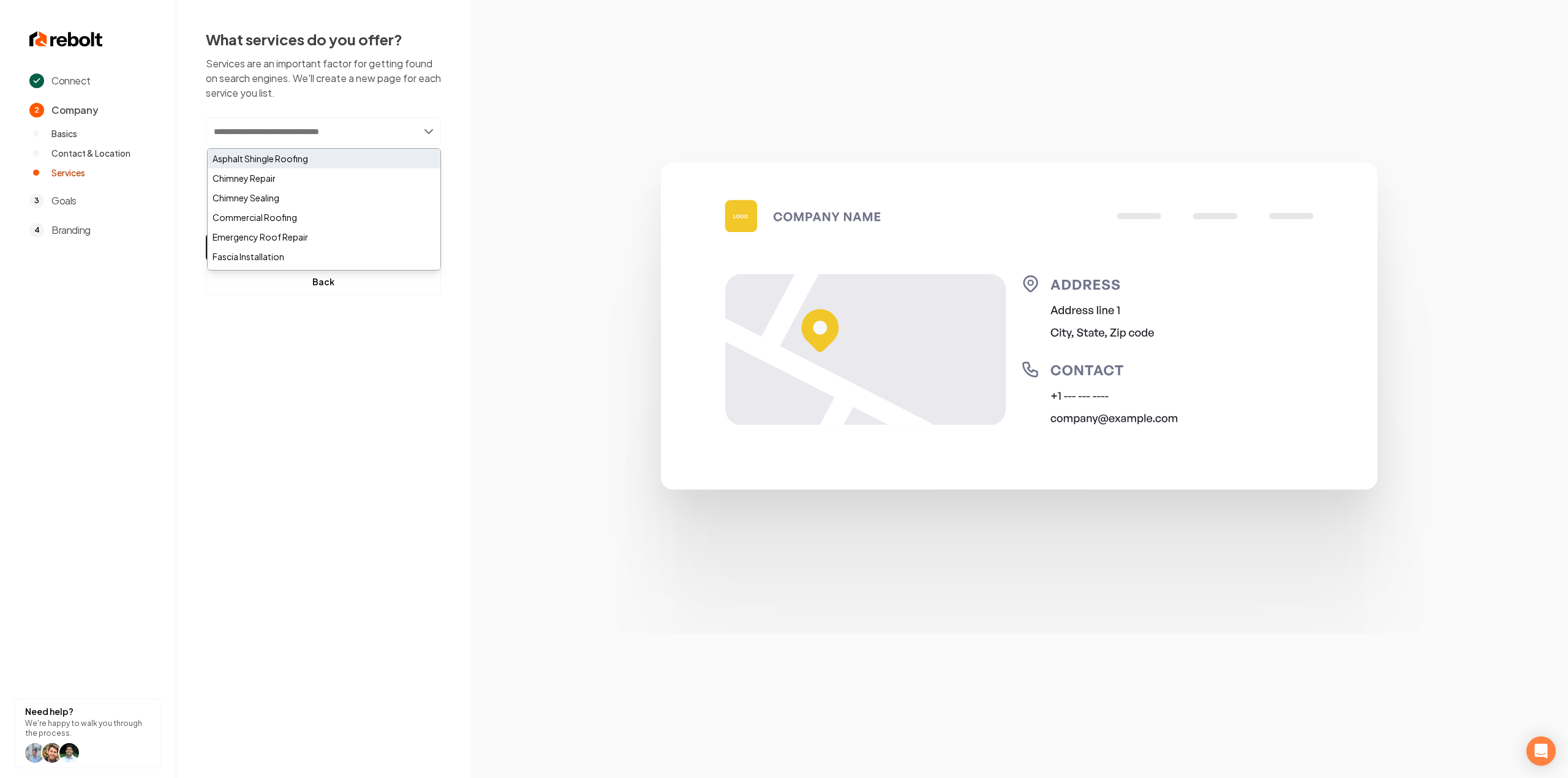
paste input "**********"
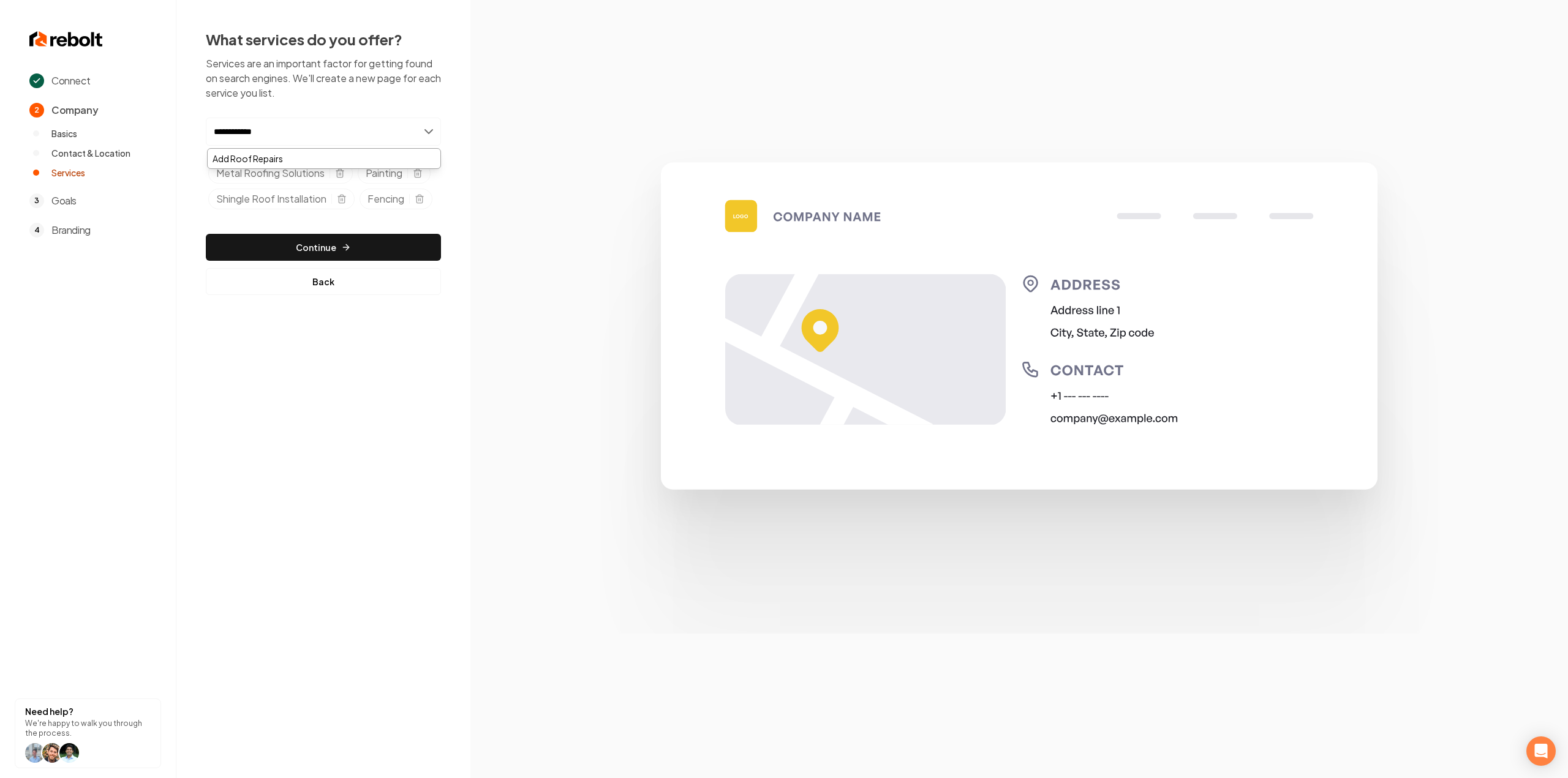
type input "**********"
click at [336, 146] on div "**********" at bounding box center [323, 166] width 235 height 97
click at [327, 138] on input "**********" at bounding box center [323, 131] width 235 height 28
click at [315, 164] on div "Add Roof Repairs" at bounding box center [323, 158] width 233 height 19
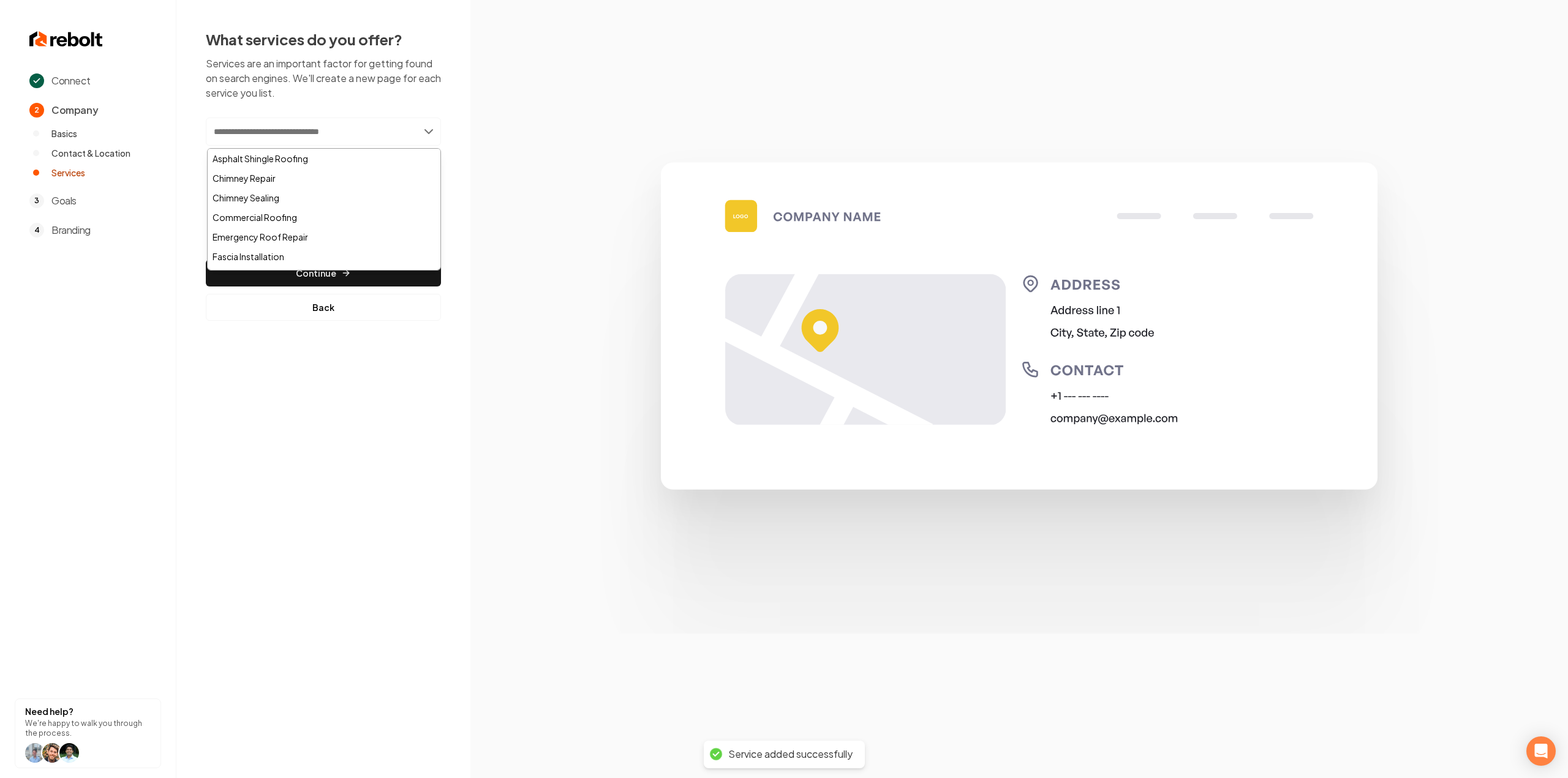
paste input "**********"
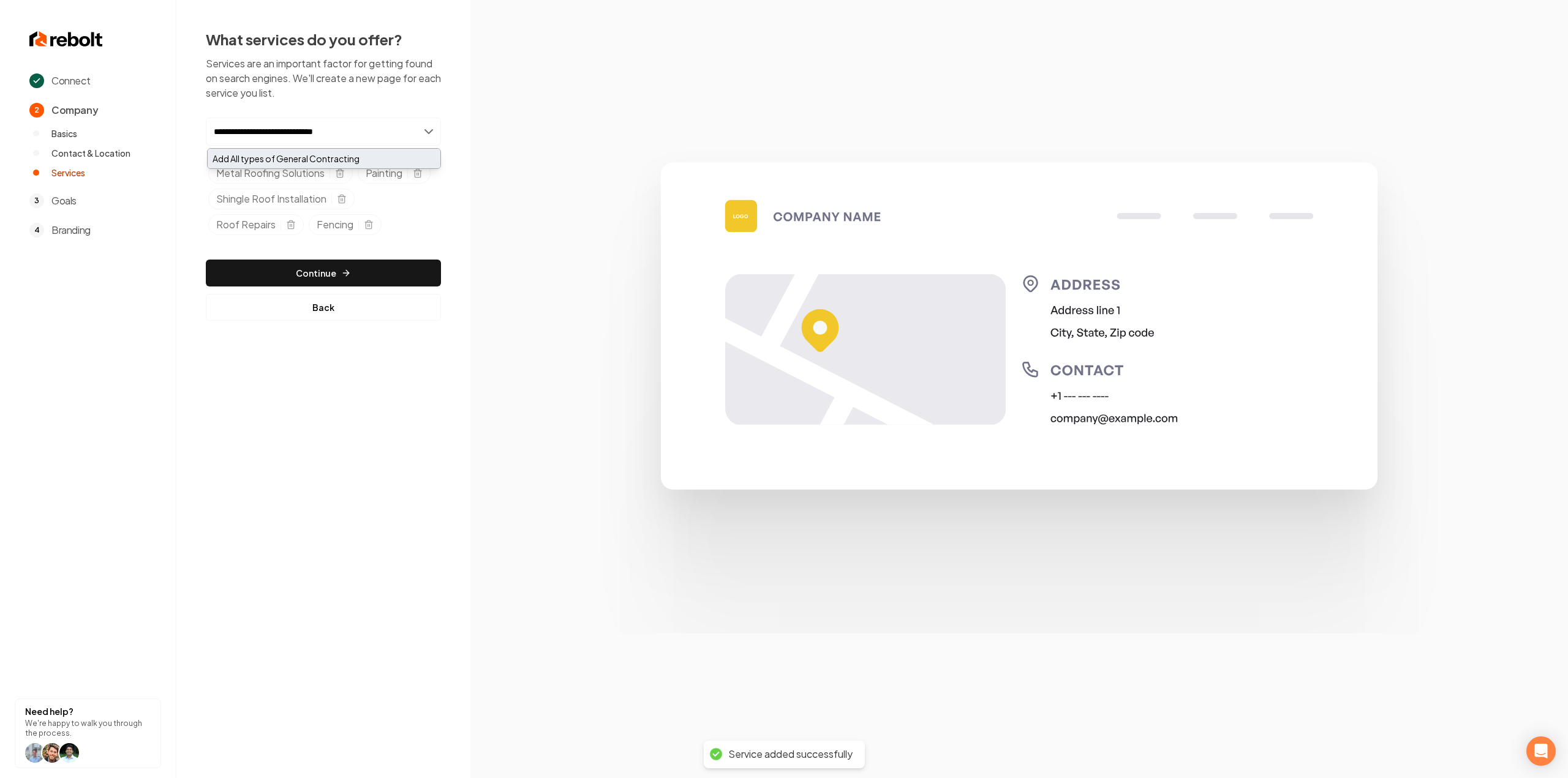
type input "**********"
click at [289, 152] on div "Add All types of General Contracting" at bounding box center [323, 158] width 233 height 19
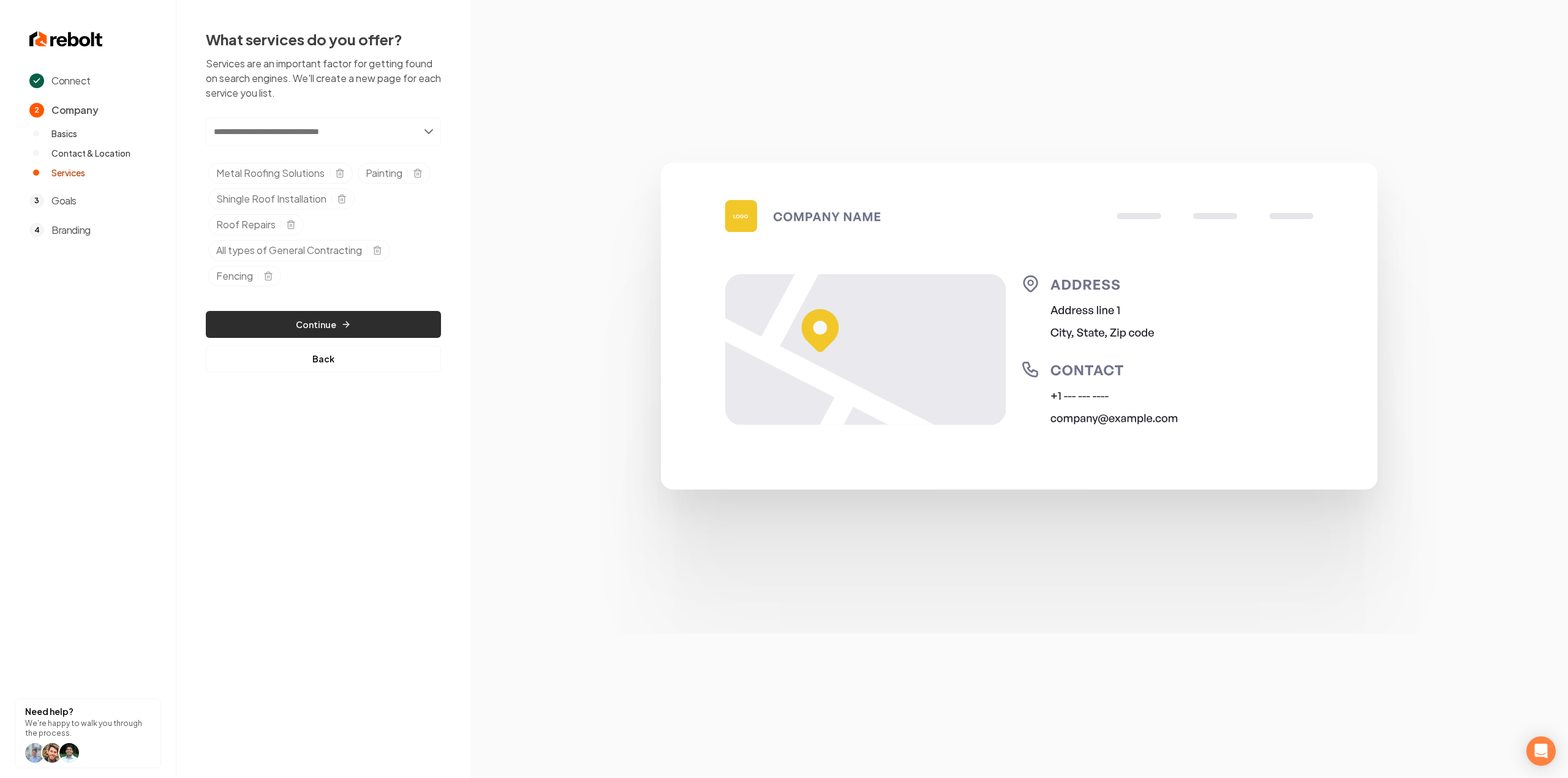
click at [322, 331] on button "Continue" at bounding box center [323, 324] width 235 height 27
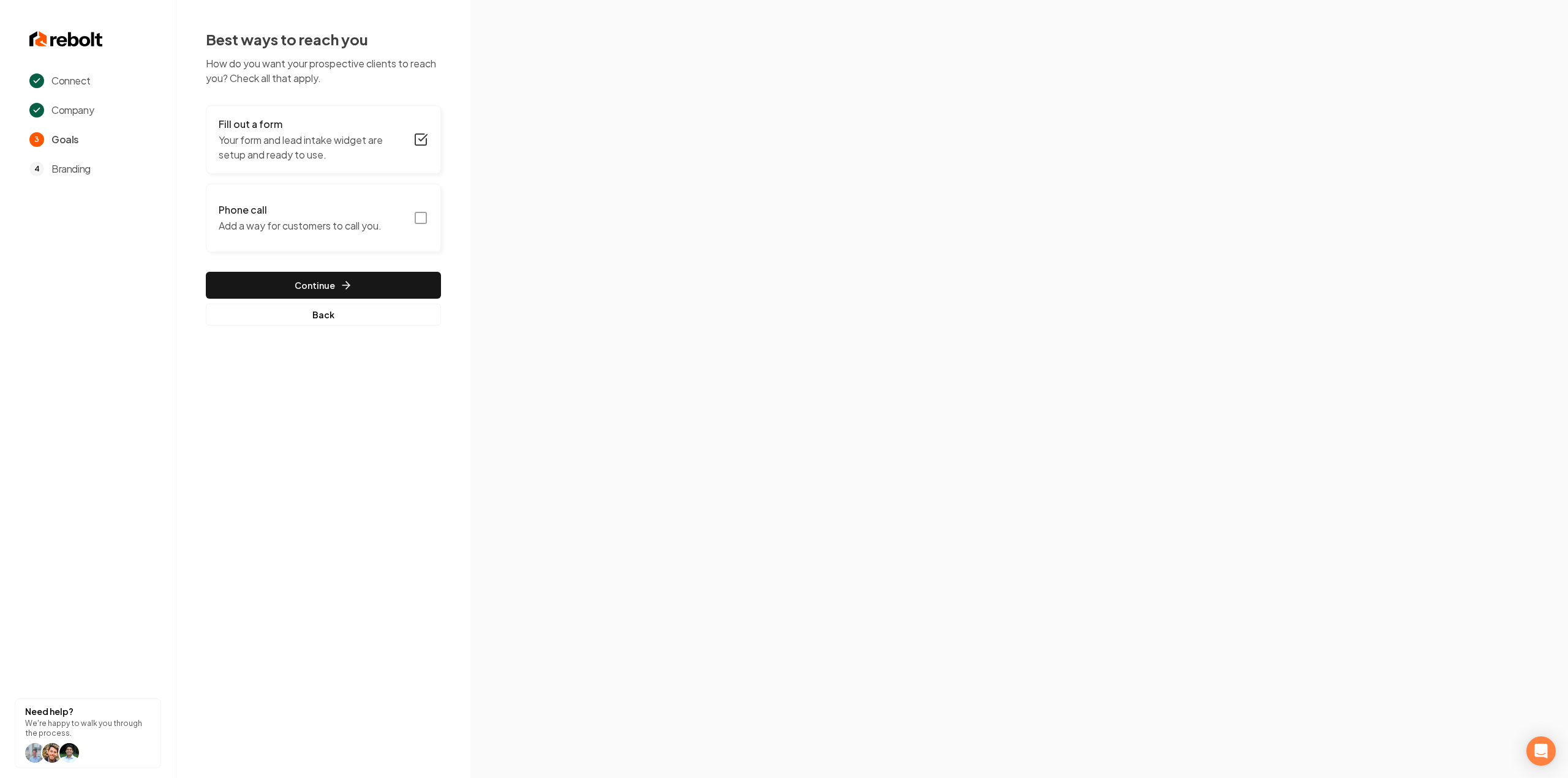
click at [417, 219] on icon "button" at bounding box center [420, 218] width 14 height 14
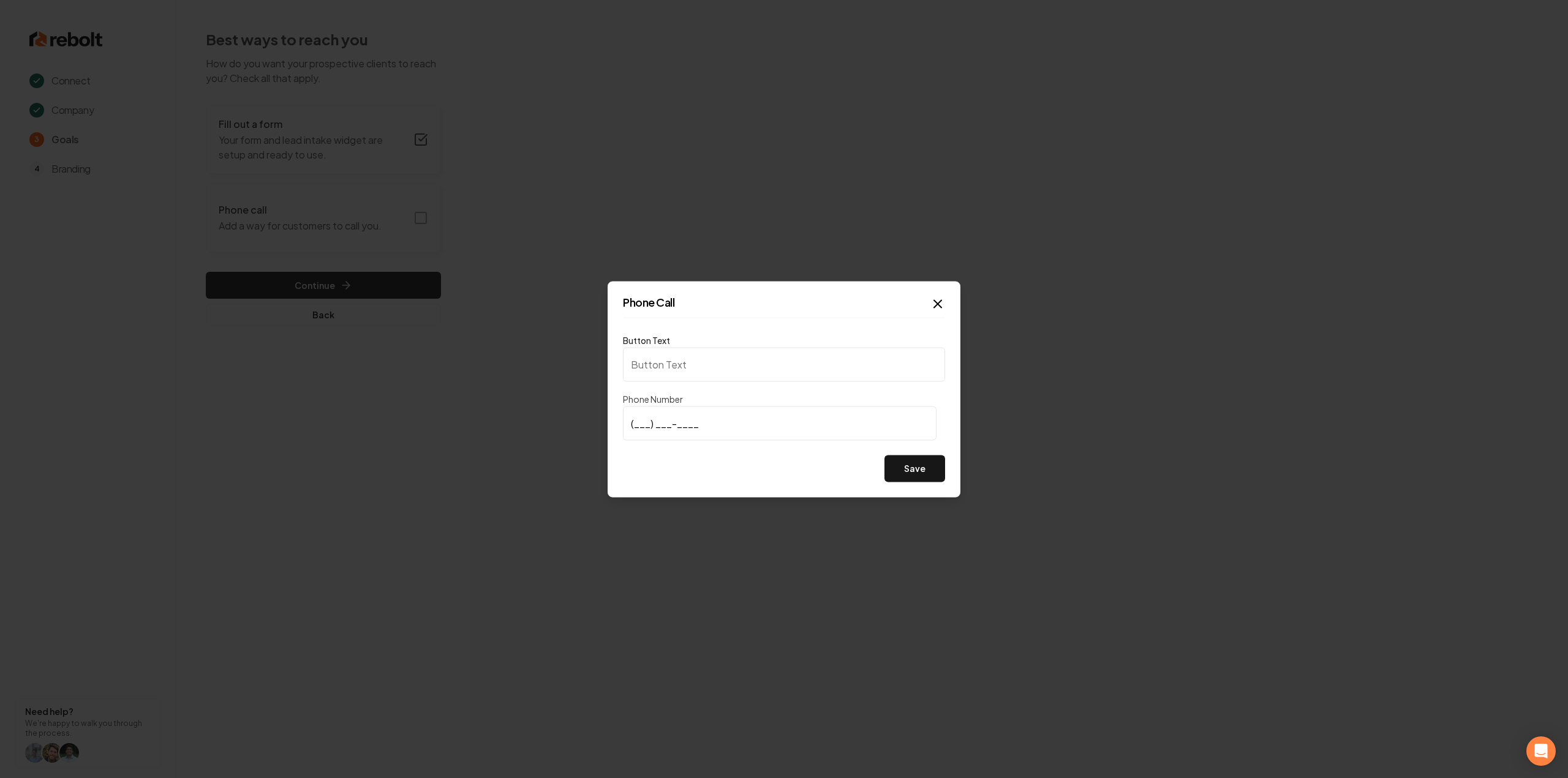
type input "Call us"
type input "(713) 816-2644"
click at [936, 466] on button "Save" at bounding box center [915, 468] width 61 height 27
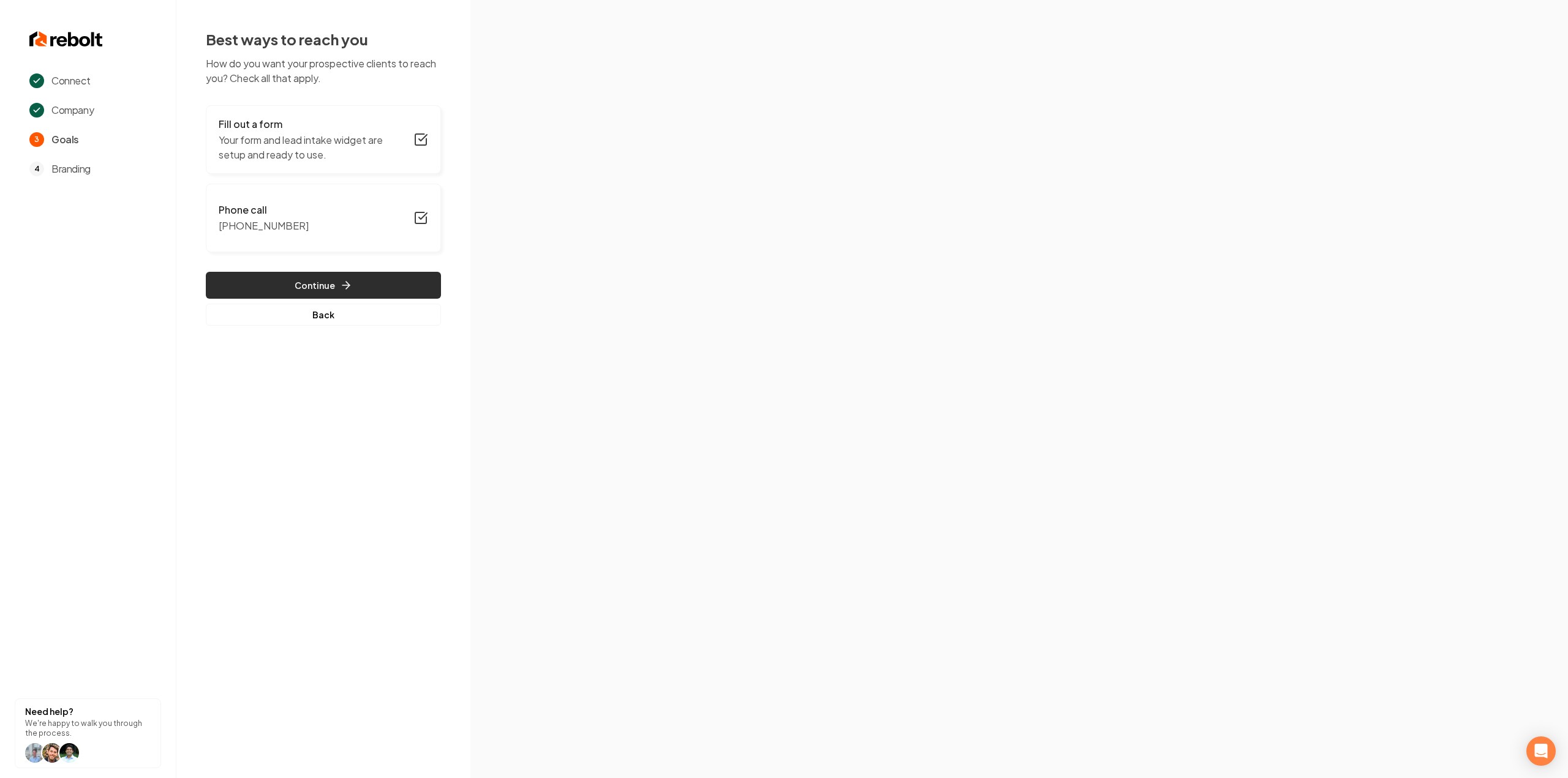
click at [350, 279] on icon "button" at bounding box center [345, 285] width 12 height 12
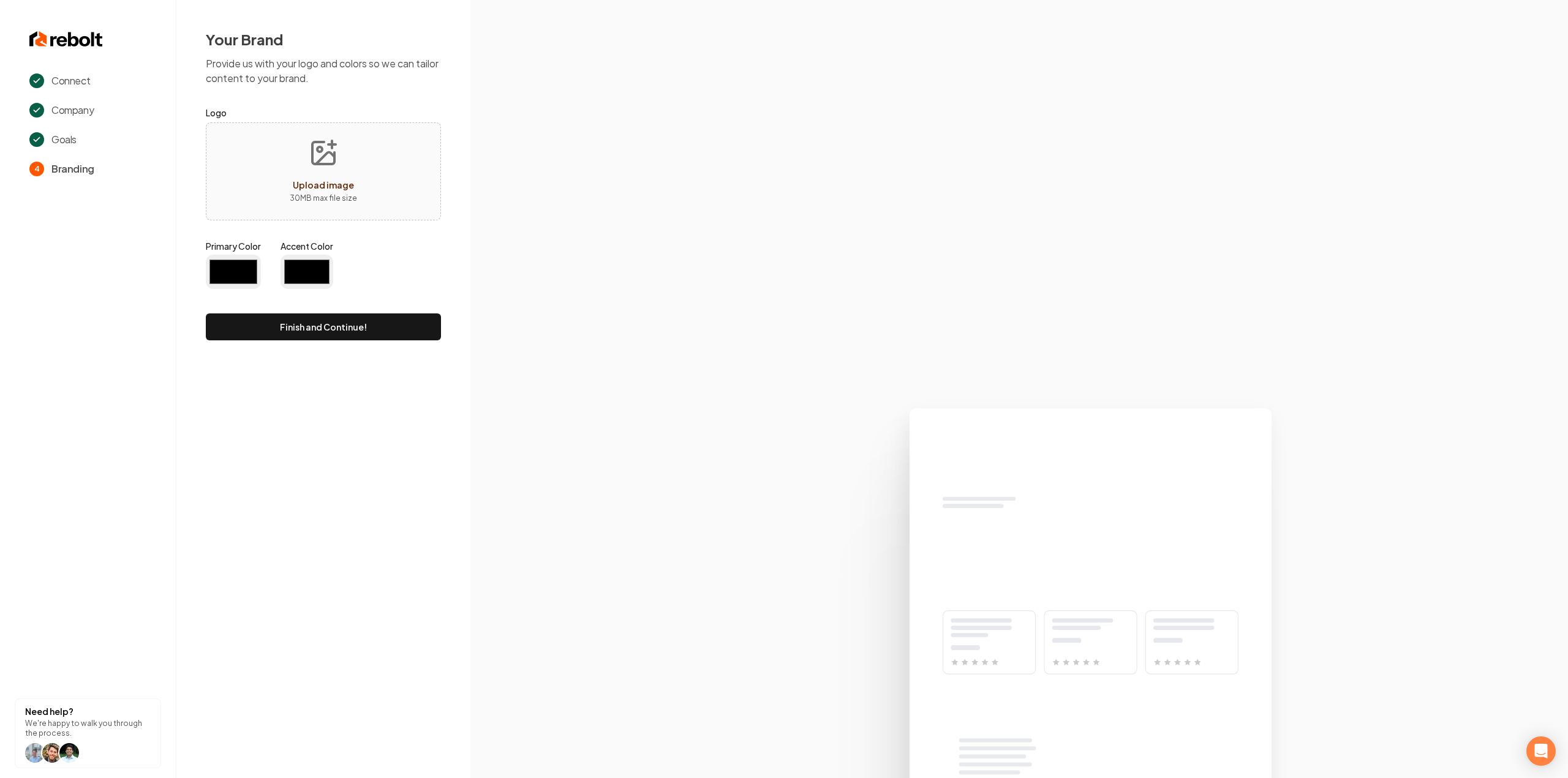
type input "#194d33"
type input "#70be00"
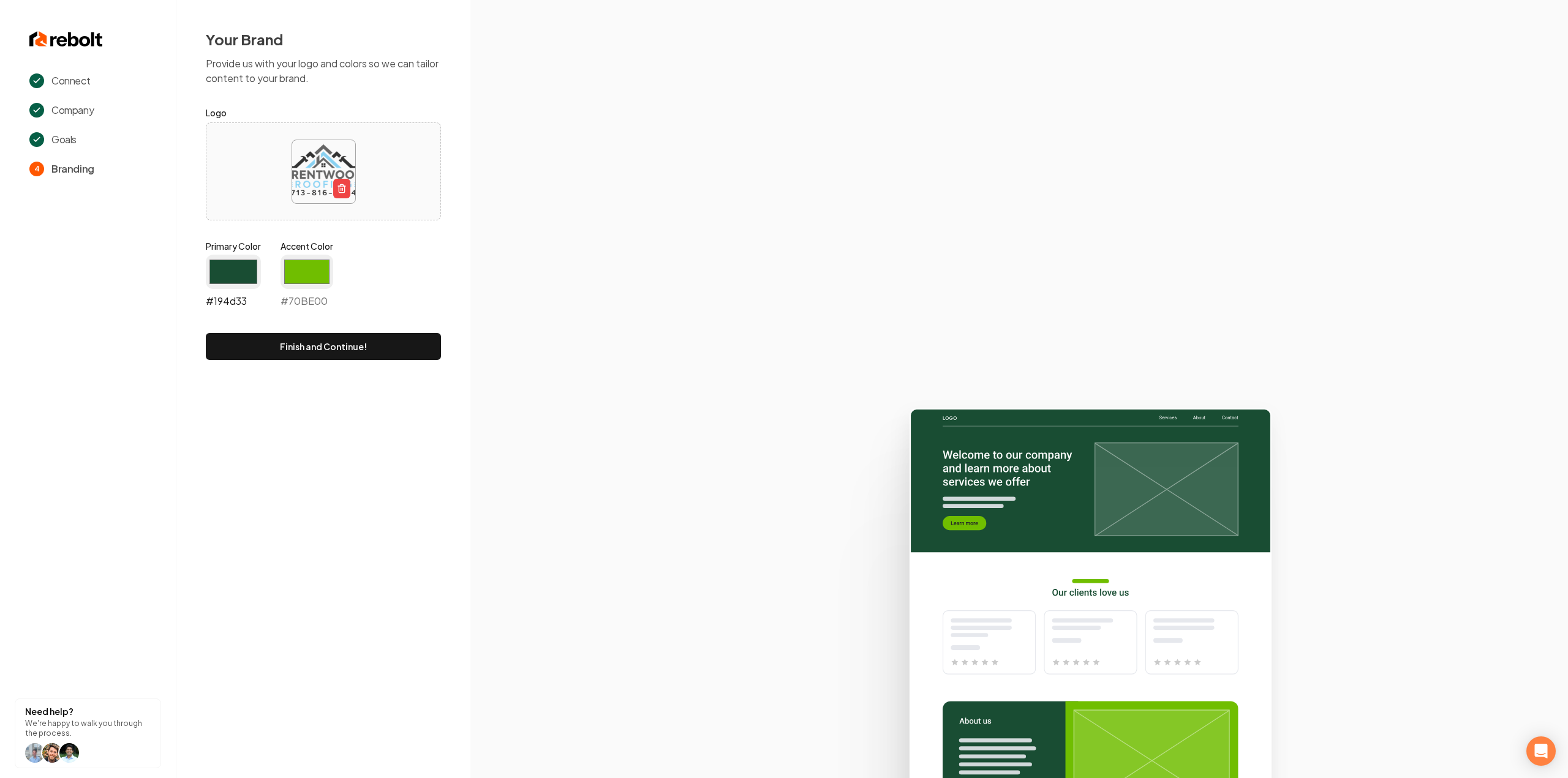
click at [240, 279] on input "#194d33" at bounding box center [233, 272] width 55 height 35
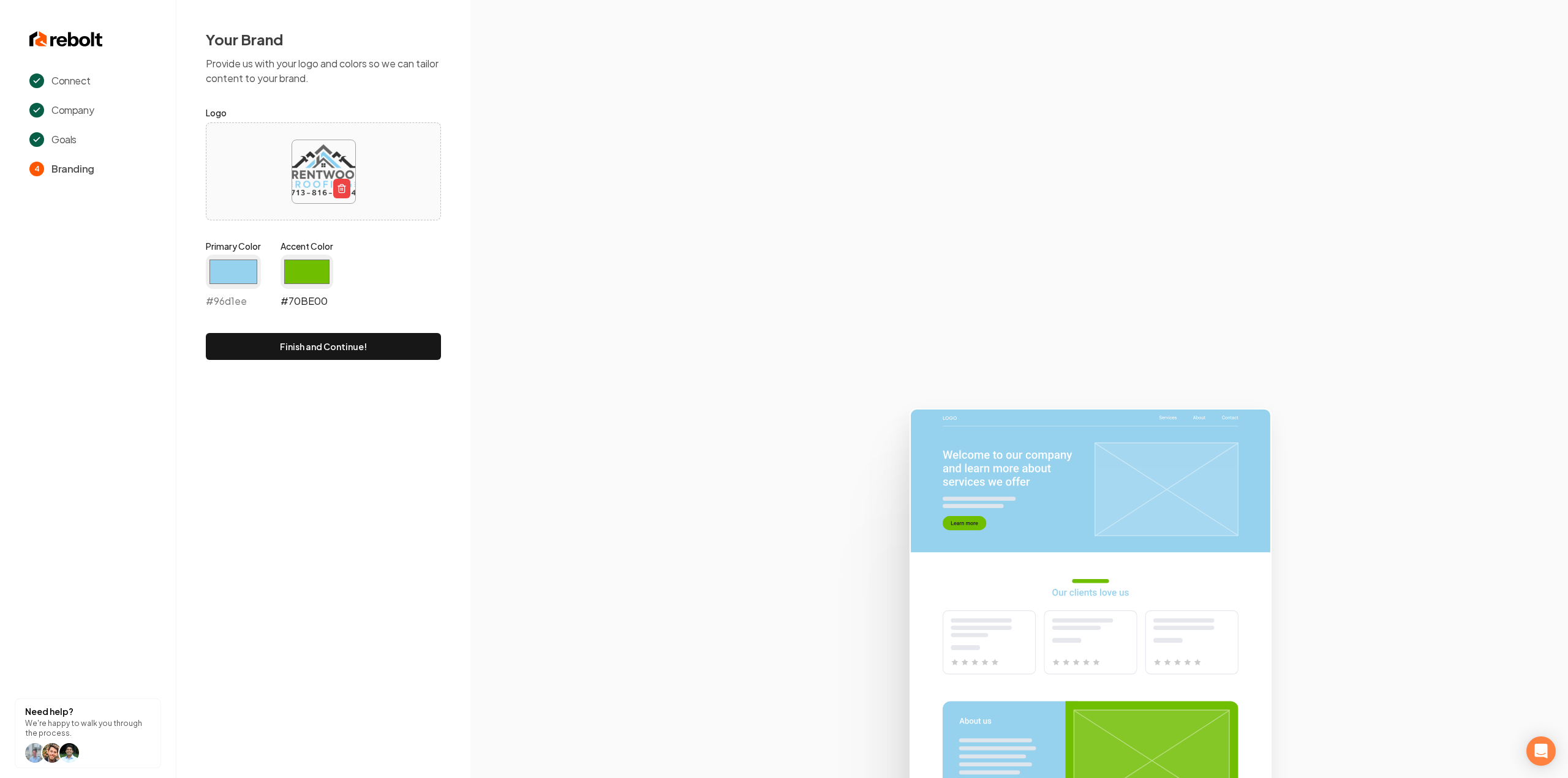
type input "#96d1ee"
click at [311, 264] on input "#70be00" at bounding box center [306, 272] width 52 height 35
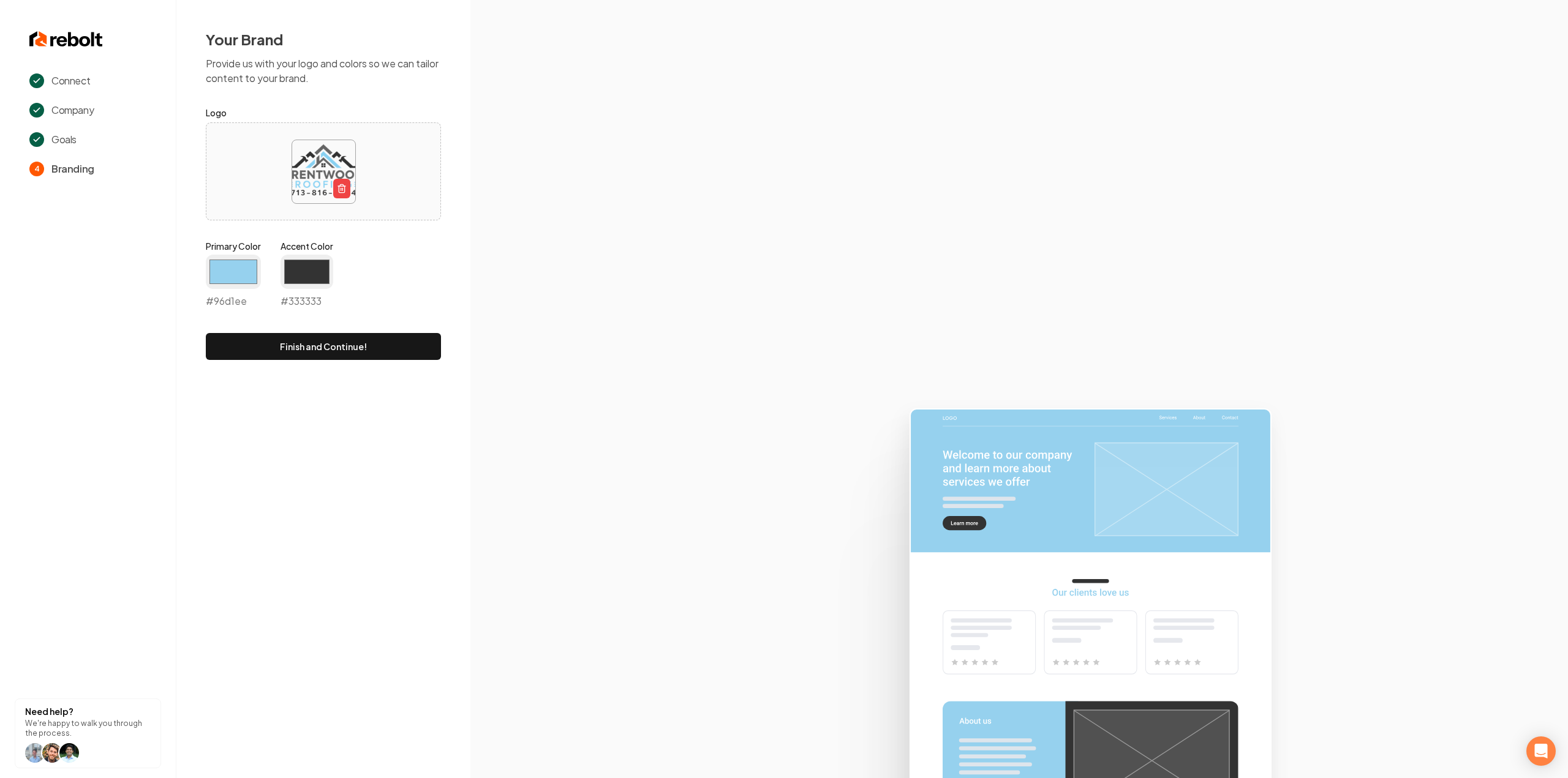
type input "#333333"
drag, startPoint x: 558, startPoint y: 193, endPoint x: 527, endPoint y: 229, distance: 47.5
click at [558, 193] on section at bounding box center [1019, 389] width 1097 height 778
click at [375, 350] on button "Finish and Continue!" at bounding box center [323, 347] width 235 height 27
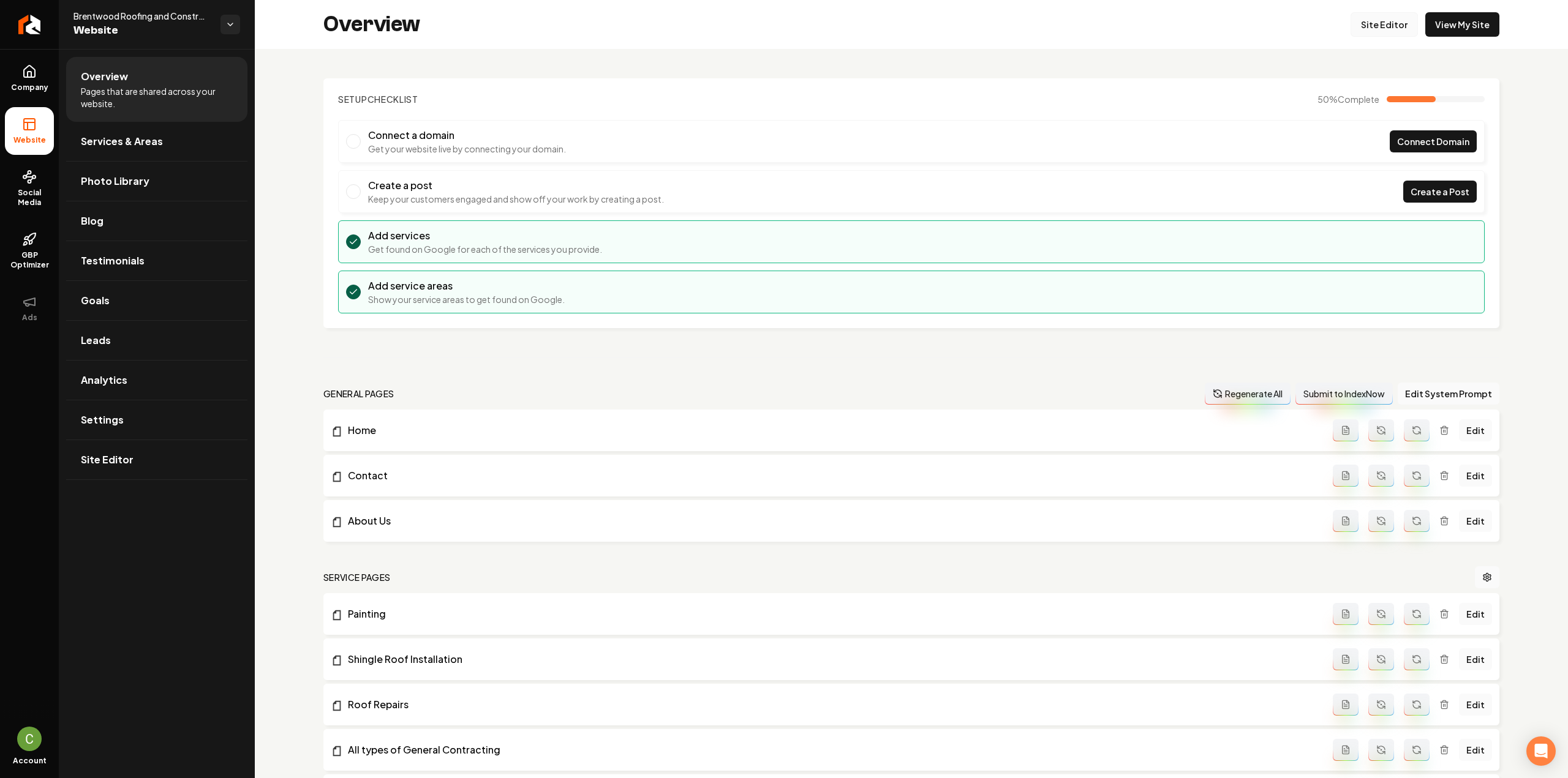
click at [1382, 20] on link "Site Editor" at bounding box center [1384, 24] width 68 height 25
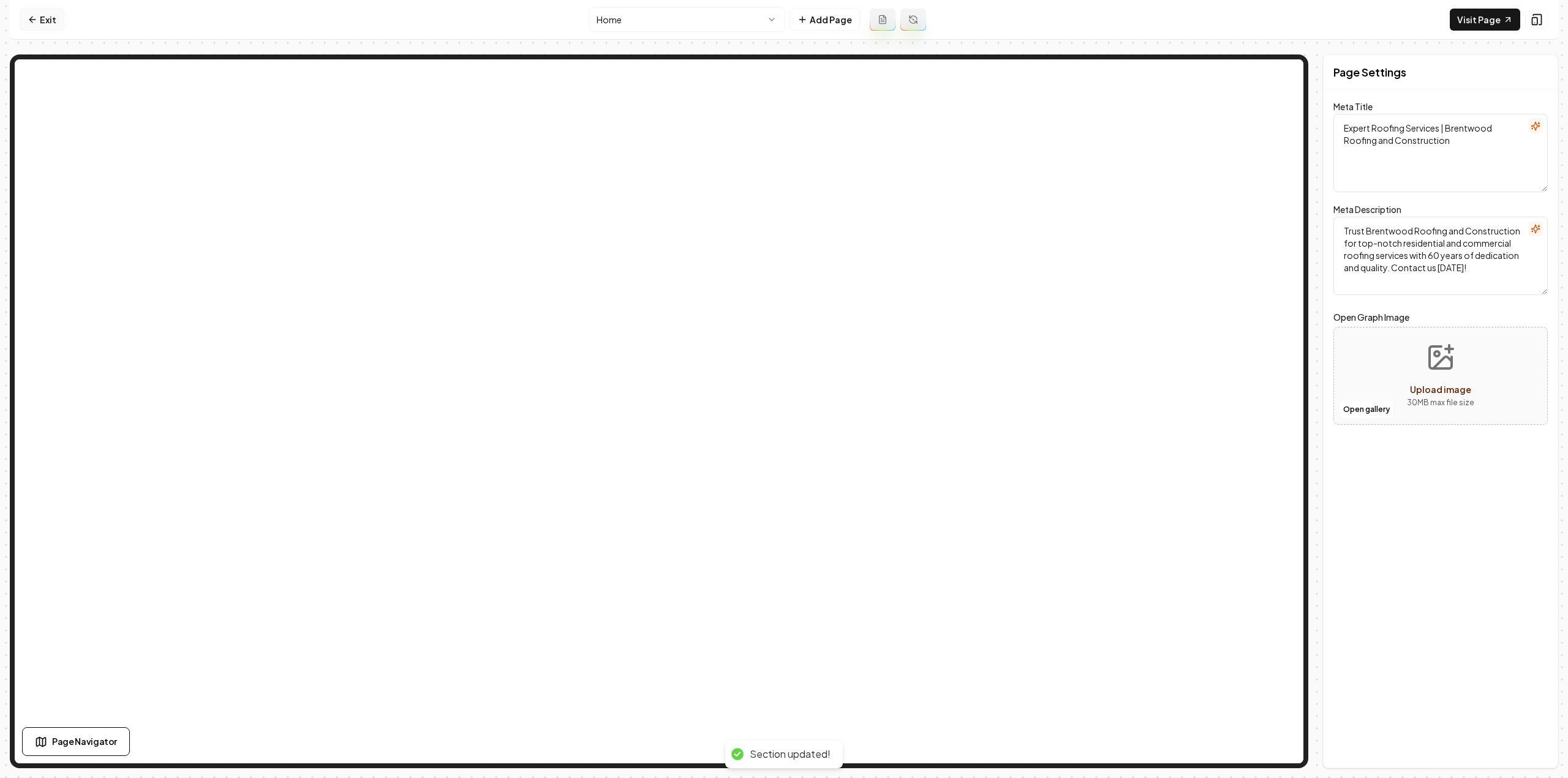
click at [32, 14] on link "Exit" at bounding box center [41, 19] width 45 height 22
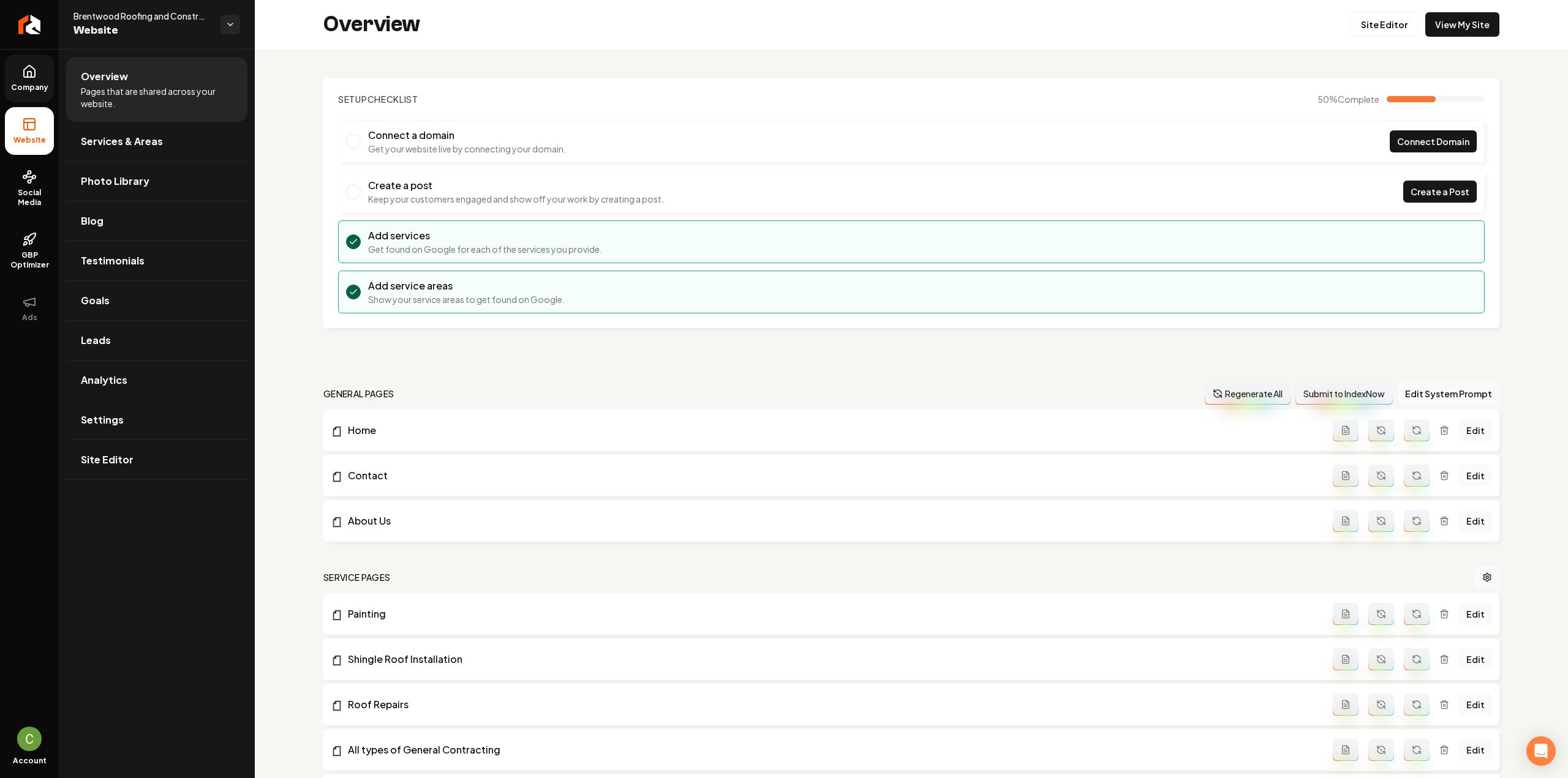
click at [19, 76] on link "Company" at bounding box center [30, 78] width 49 height 47
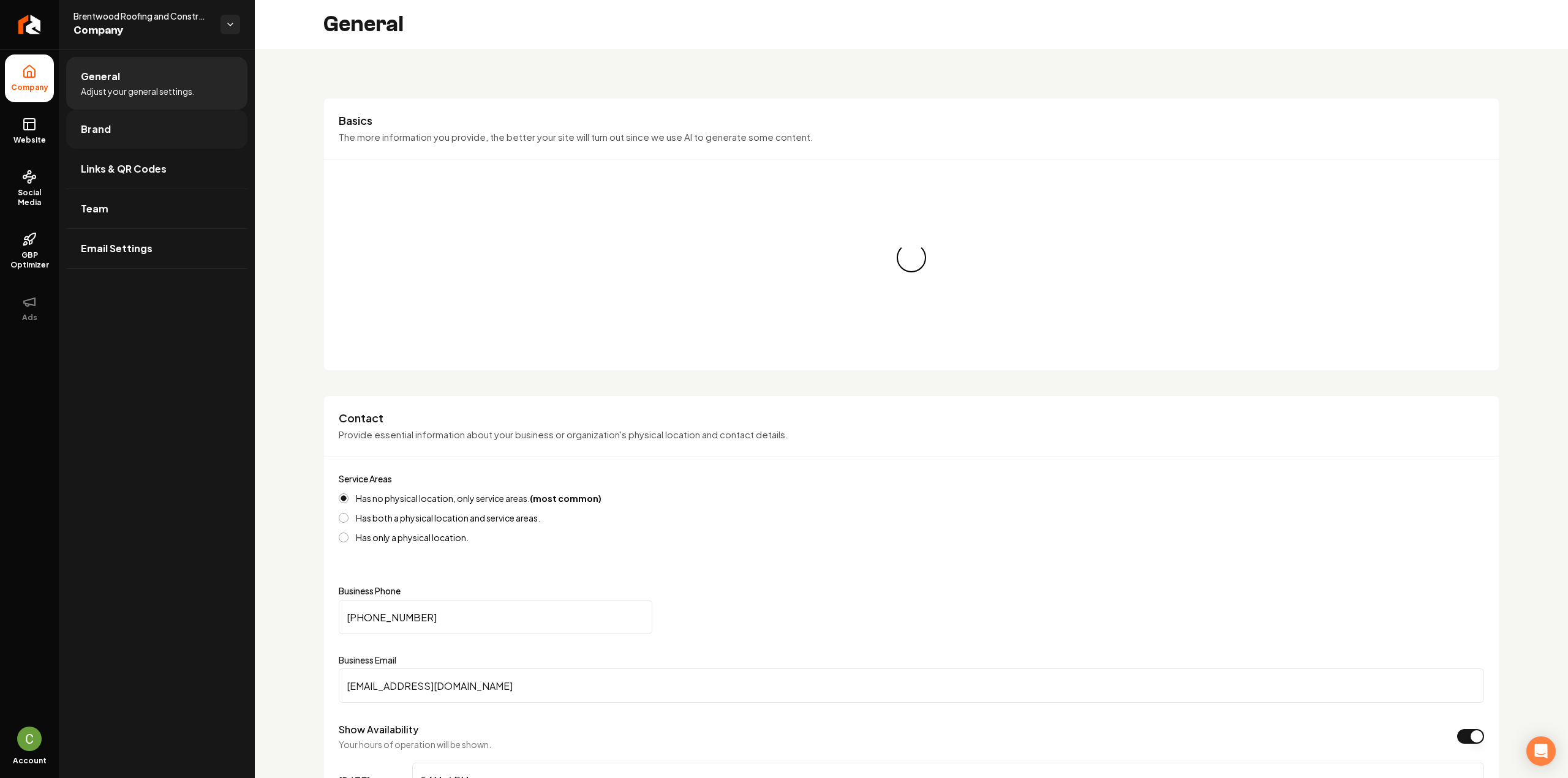
click at [118, 130] on link "Brand" at bounding box center [157, 129] width 181 height 39
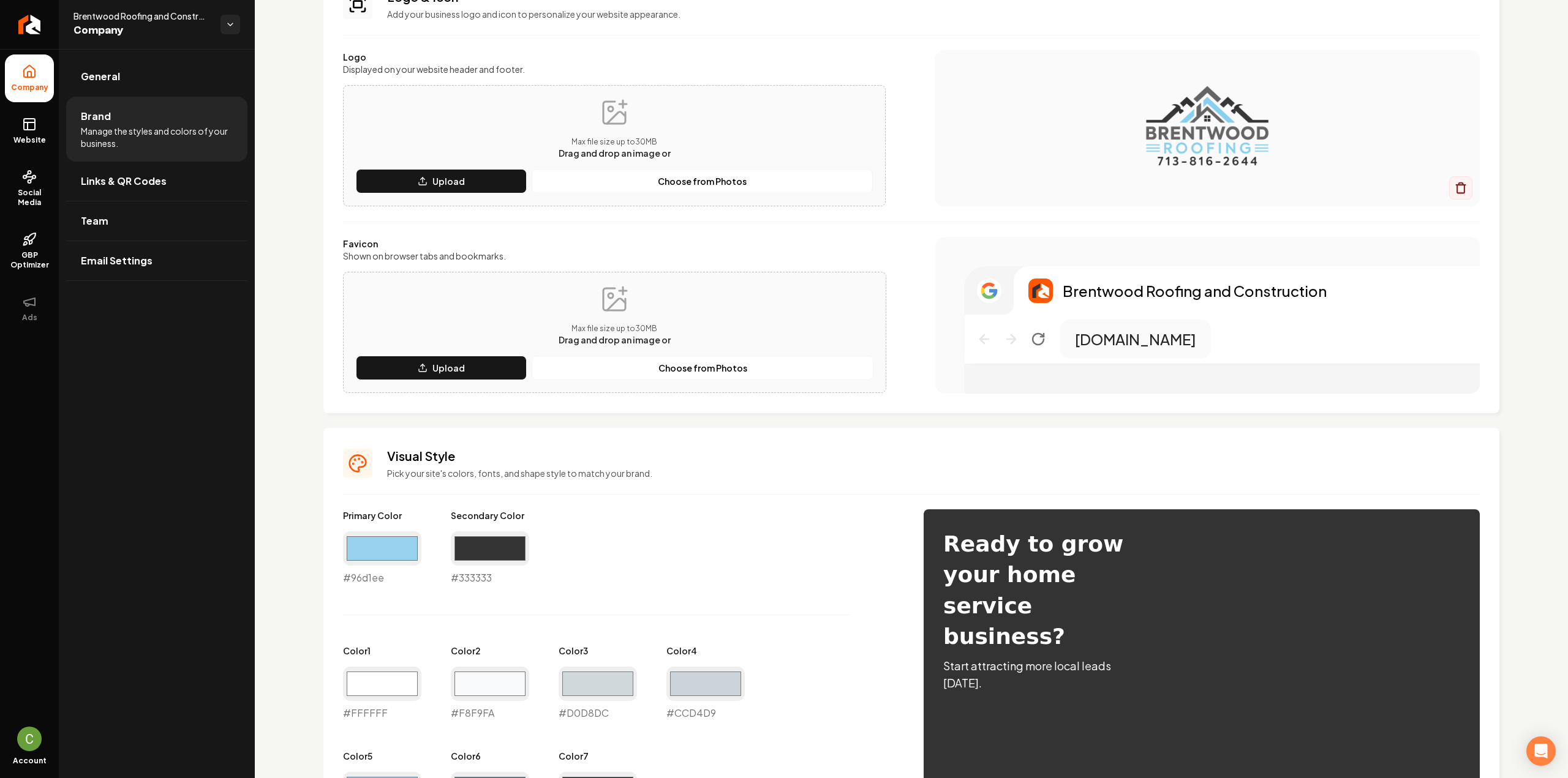
scroll to position [184, 0]
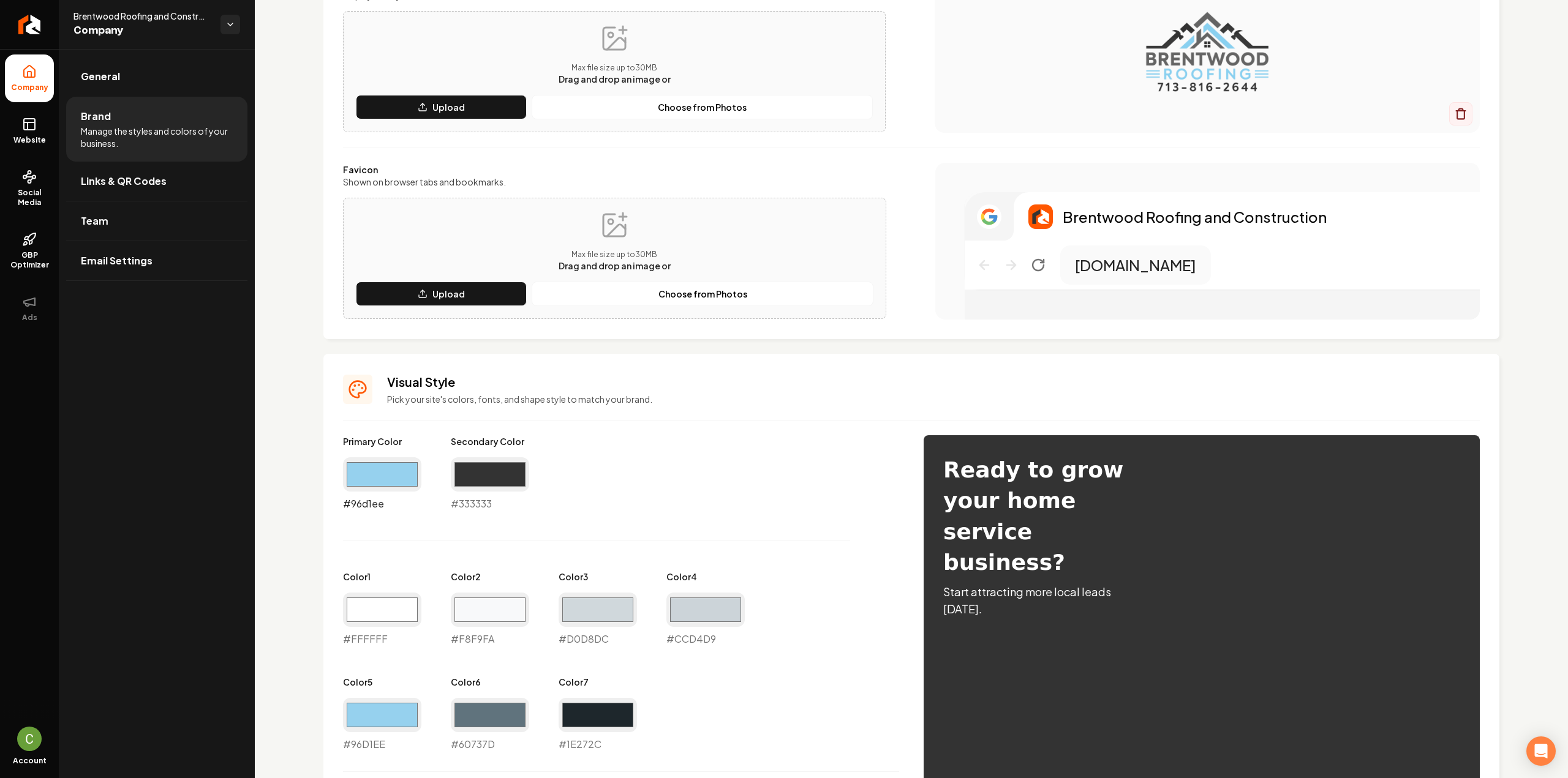
click at [378, 475] on input "#96d1ee" at bounding box center [382, 474] width 79 height 35
type input "#5d8fa8"
click at [671, 476] on div "Primary Color #5d8fa8 #5d8fa8 Secondary Color #333333 #333333 Color 1 #ffffff #…" at bounding box center [621, 593] width 556 height 317
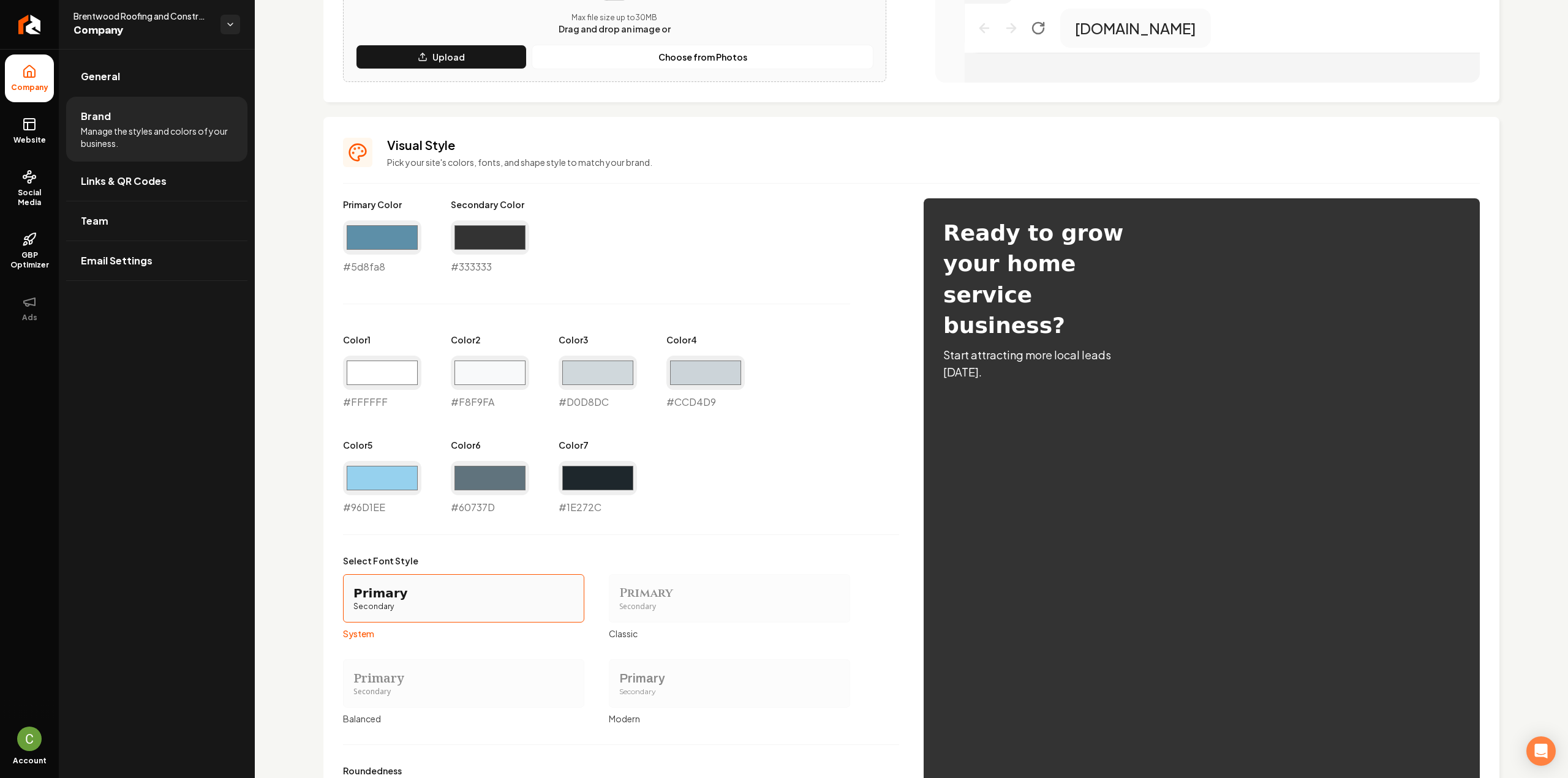
scroll to position [577, 0]
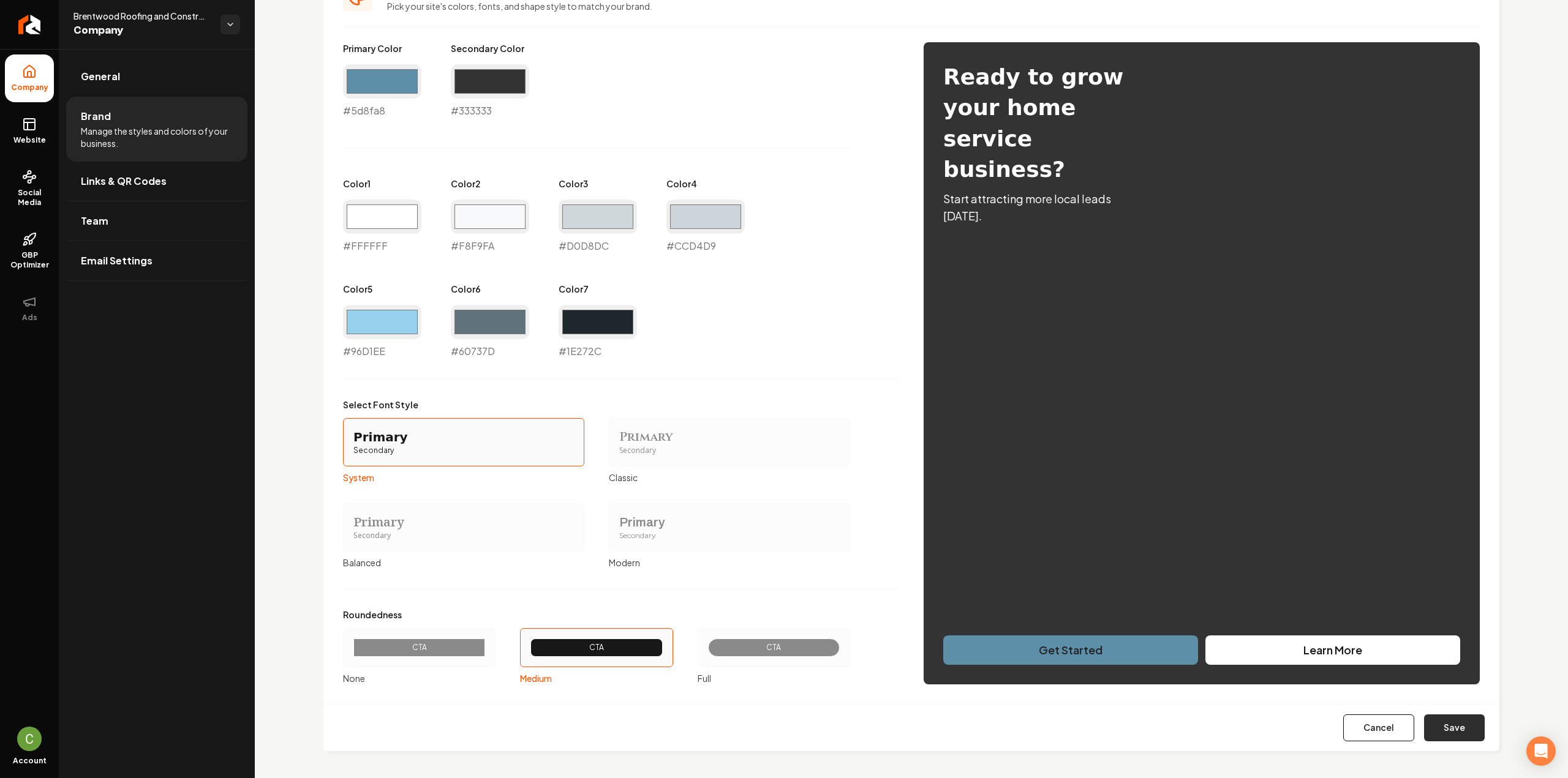
click at [1460, 729] on button "Save" at bounding box center [1455, 728] width 61 height 27
type input "#ffffff"
type input "#f8f9fa"
type input "#d0d8dc"
type input "#ccd4d9"
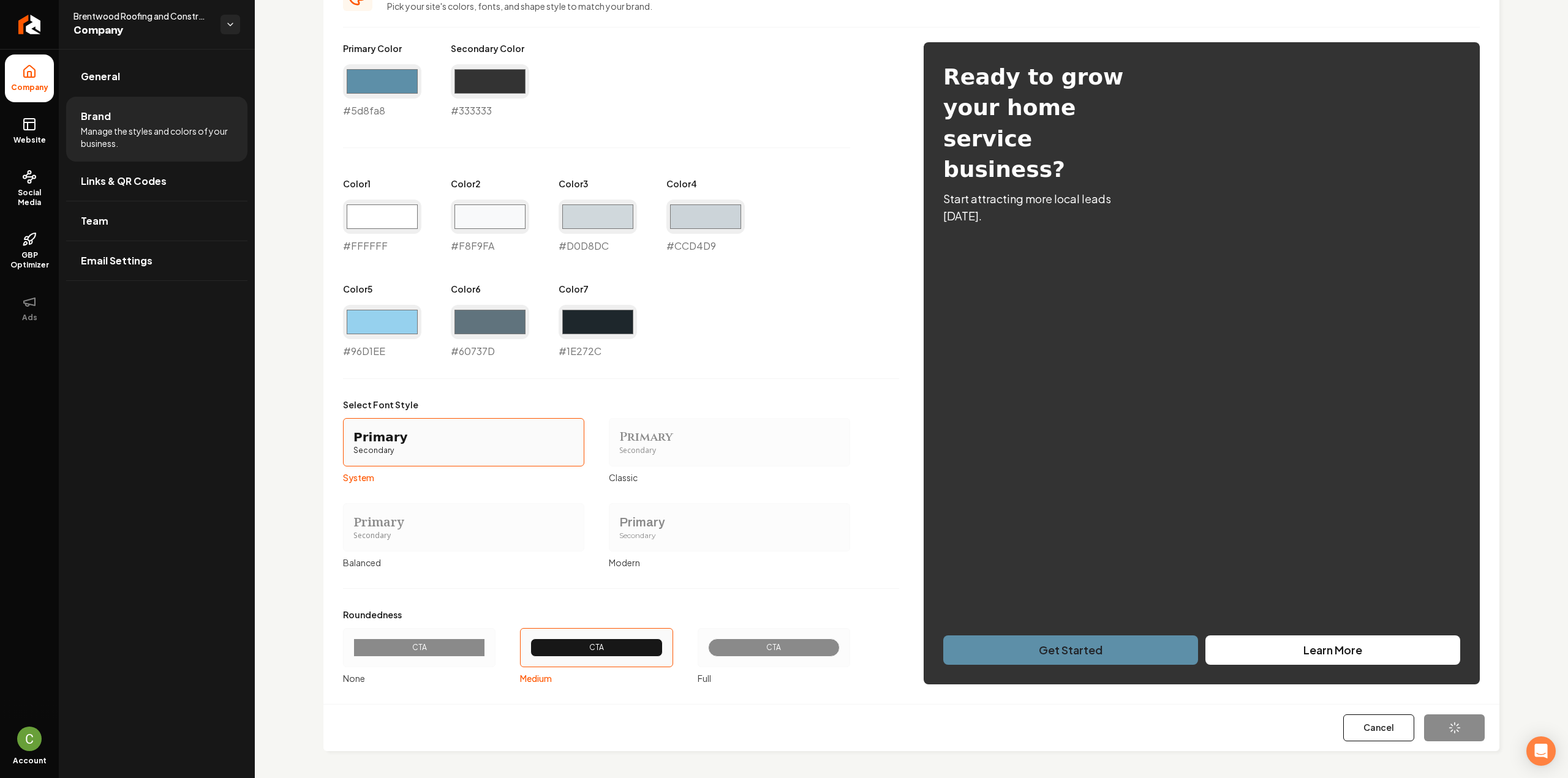
type input "#96d1ee"
type input "#60737d"
type input "#1e272c"
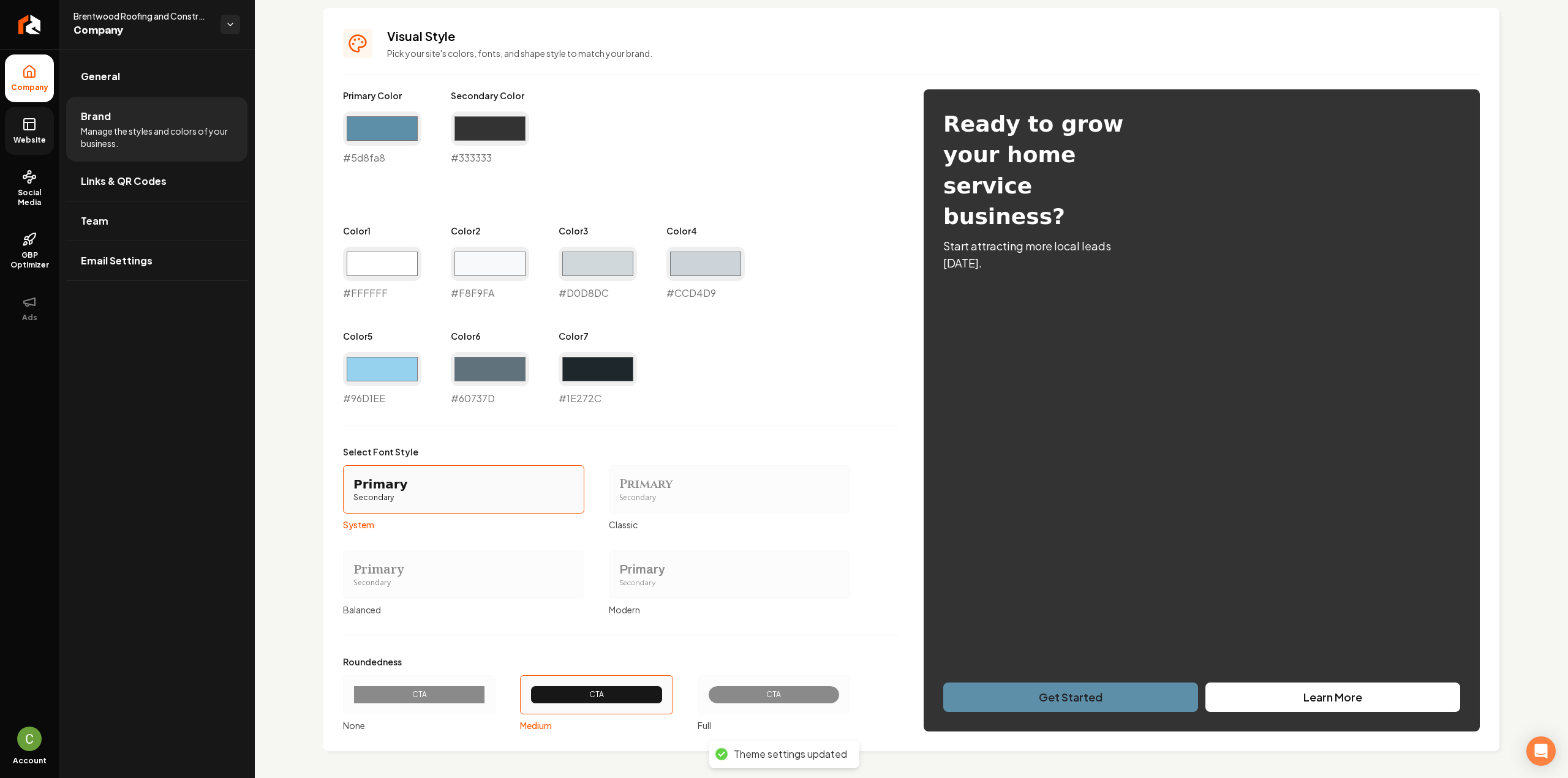
click at [28, 130] on icon at bounding box center [28, 126] width 0 height 8
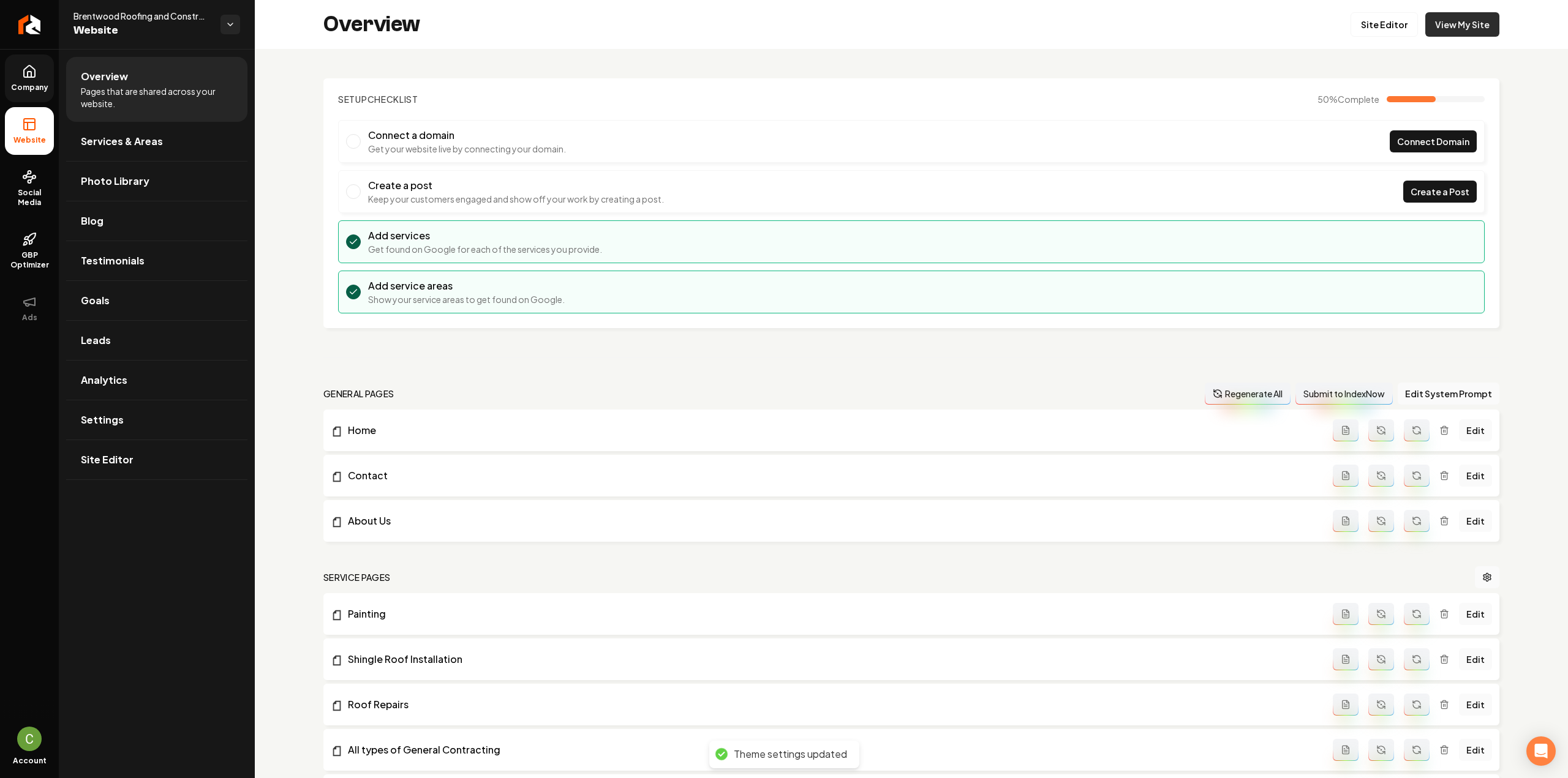
click at [1465, 27] on link "View My Site" at bounding box center [1462, 24] width 75 height 25
click at [1376, 24] on link "Site Editor" at bounding box center [1384, 24] width 68 height 25
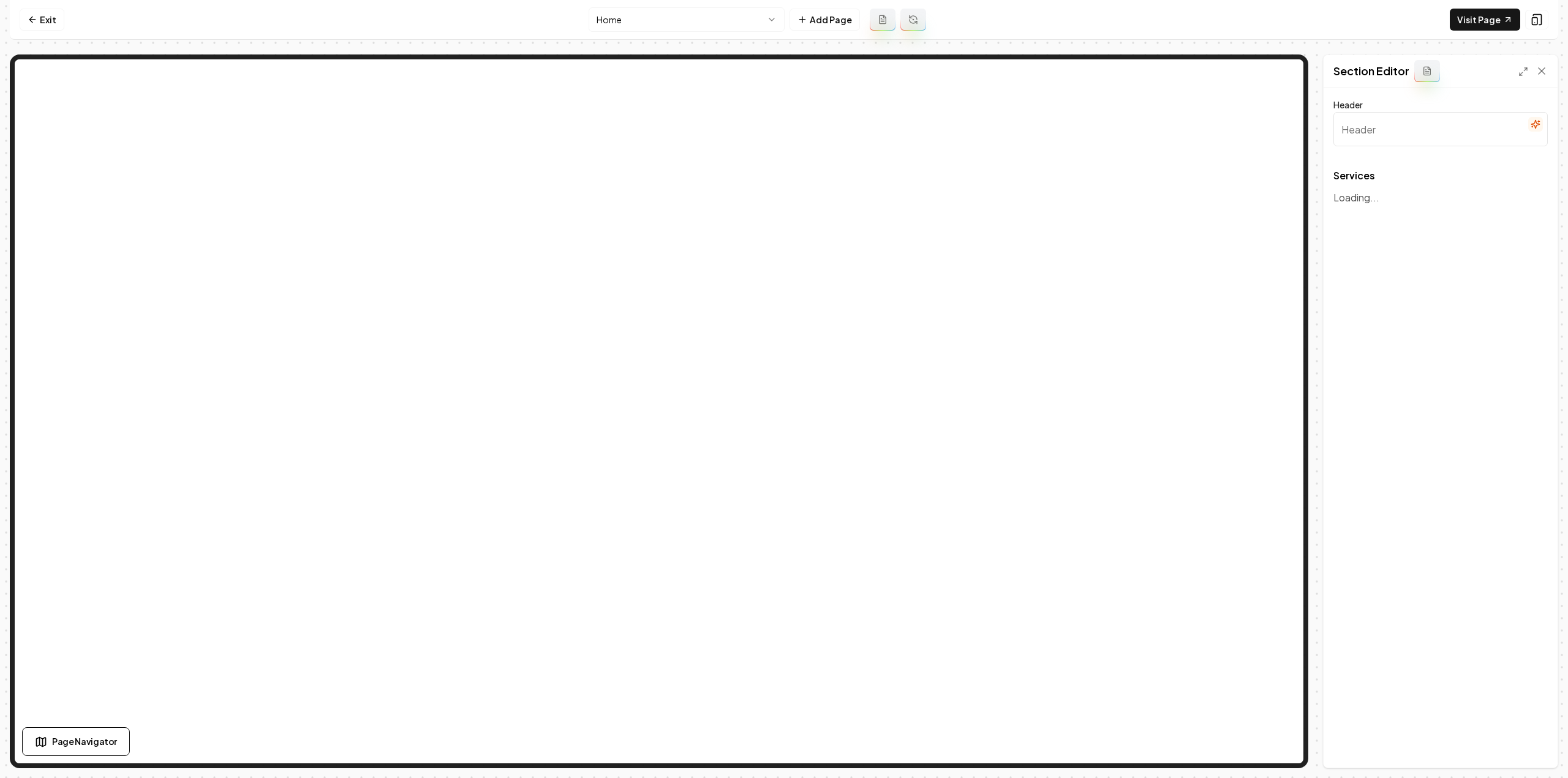
type input "Our Premier Roofing Services"
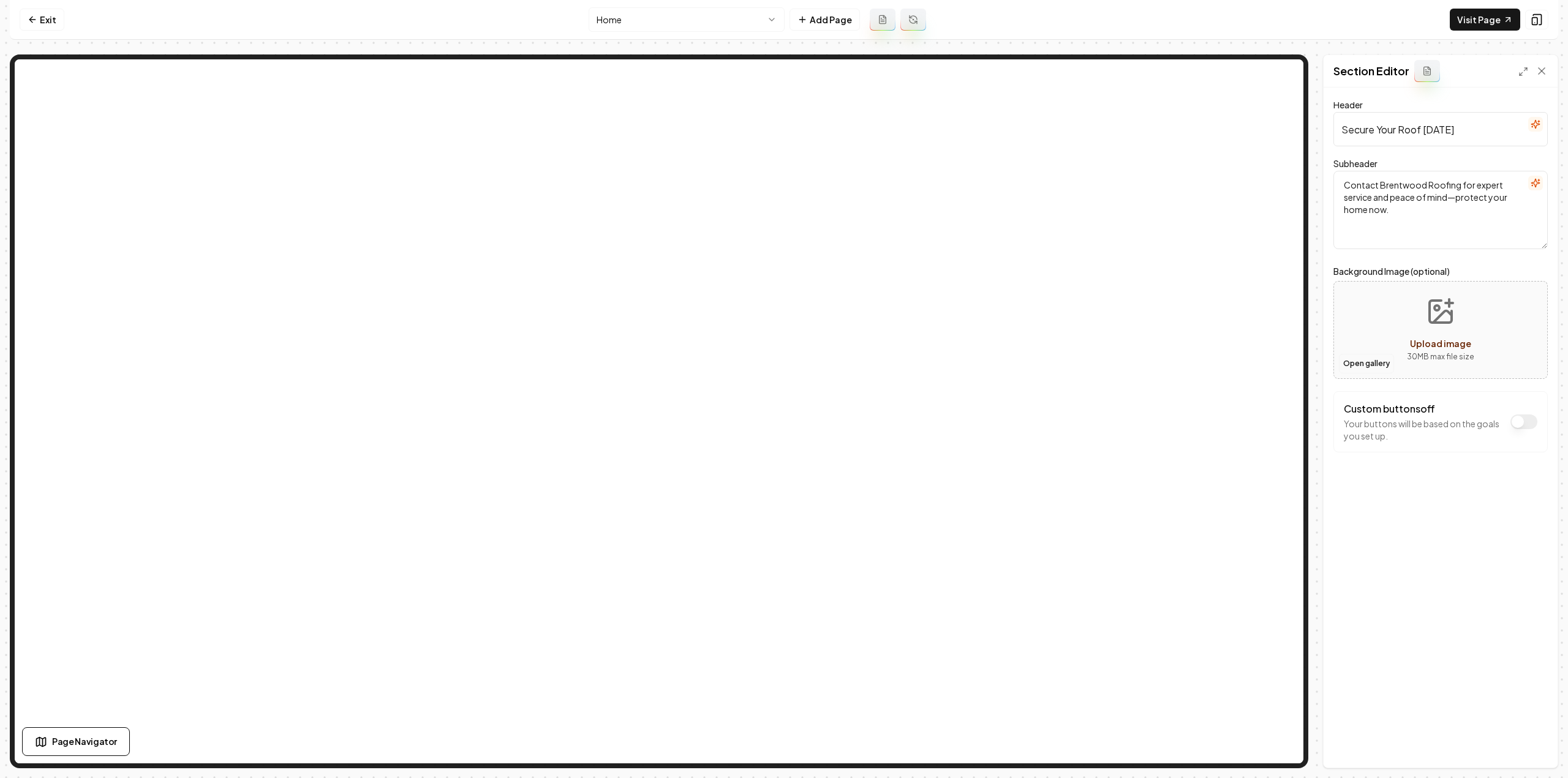
click at [1355, 371] on button "Open gallery" at bounding box center [1366, 363] width 55 height 19
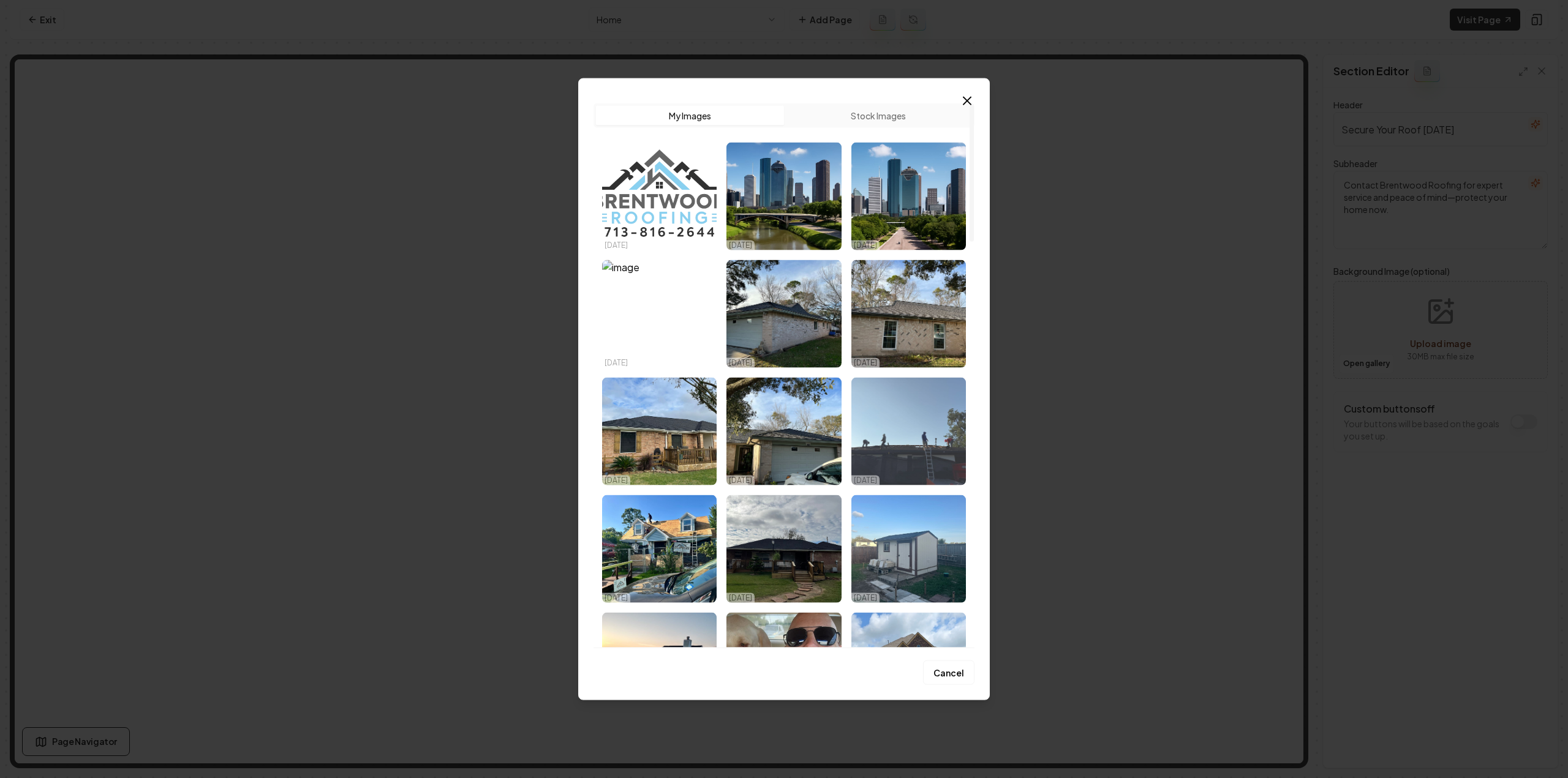
click at [874, 455] on img "Select image image_68dc684a5c7cd75eb8ad965f.jpeg" at bounding box center [908, 431] width 114 height 108
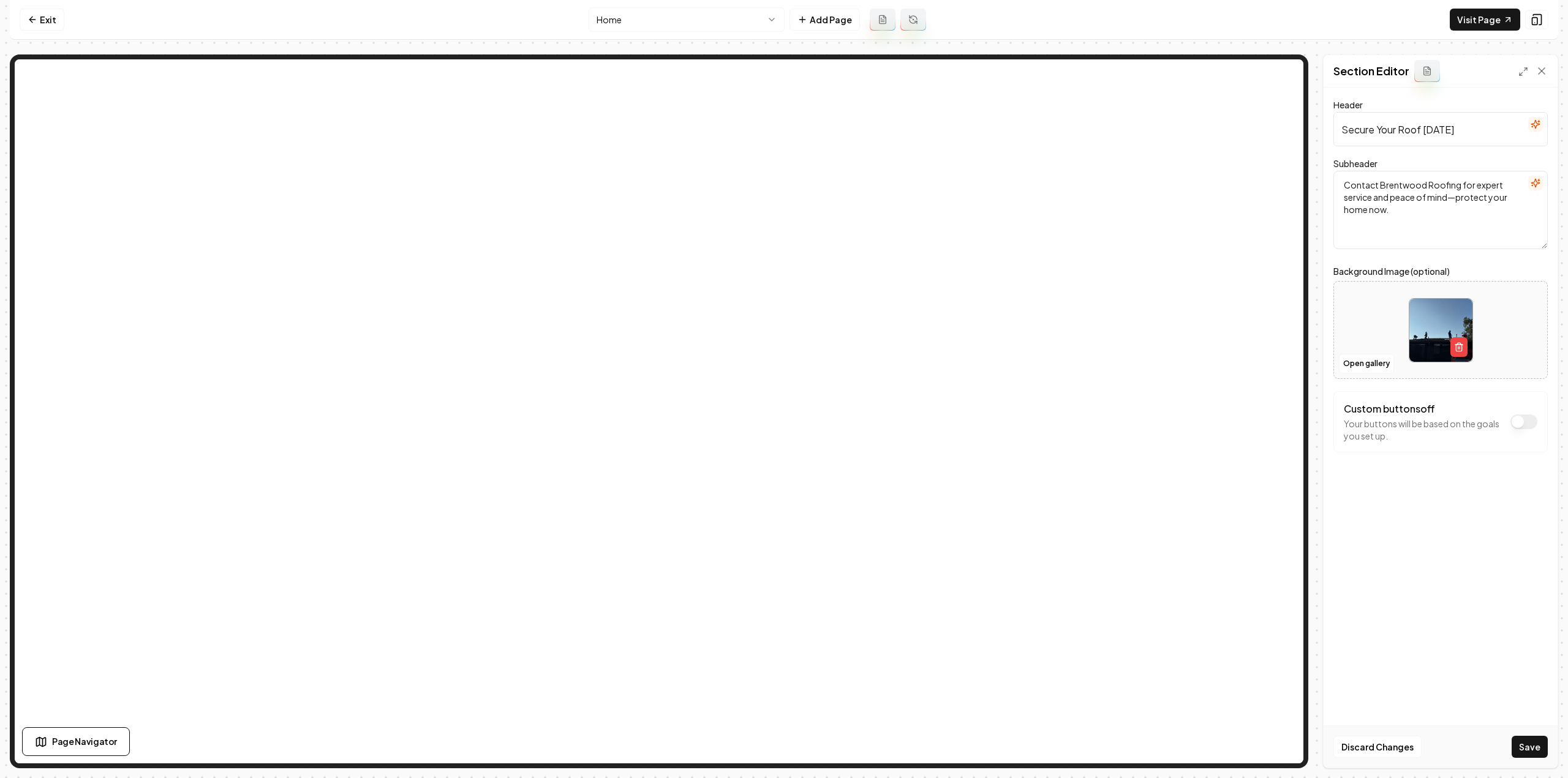
click at [1513, 747] on button "Save" at bounding box center [1529, 747] width 36 height 22
click at [606, 12] on html "Computer Required This feature is only available on a computer. Please switch t…" at bounding box center [784, 389] width 1568 height 778
click at [1380, 363] on button "Open gallery" at bounding box center [1366, 363] width 55 height 19
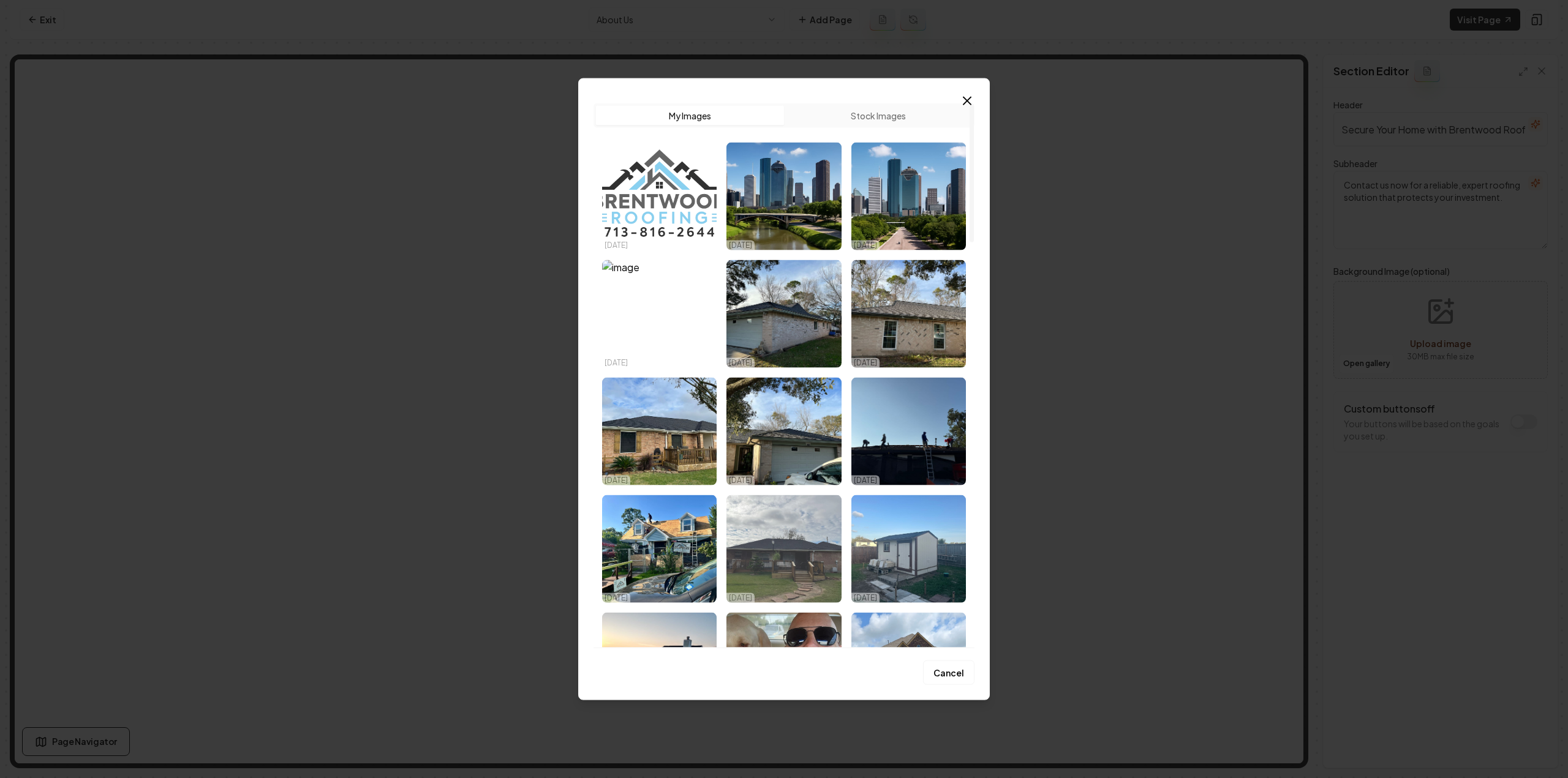
click at [819, 506] on img "Select image image_68dc684a5c7cd75eb8ad9547.jpeg" at bounding box center [783, 548] width 114 height 108
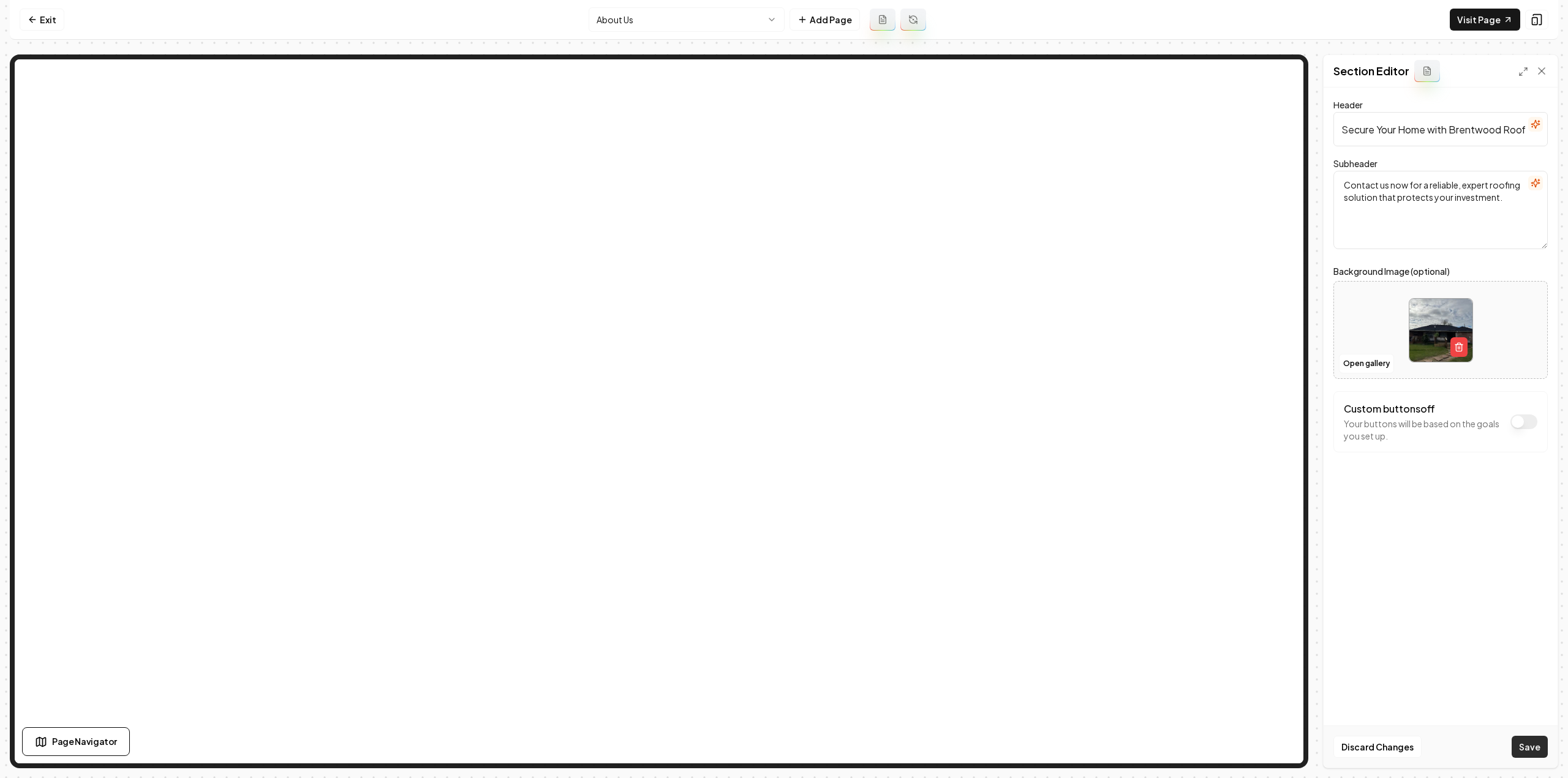
click at [1538, 742] on button "Save" at bounding box center [1529, 747] width 36 height 22
click at [604, 8] on html "Computer Required This feature is only available on a computer. Please switch t…" at bounding box center [784, 389] width 1568 height 778
click at [1383, 368] on button "Open gallery" at bounding box center [1366, 363] width 55 height 19
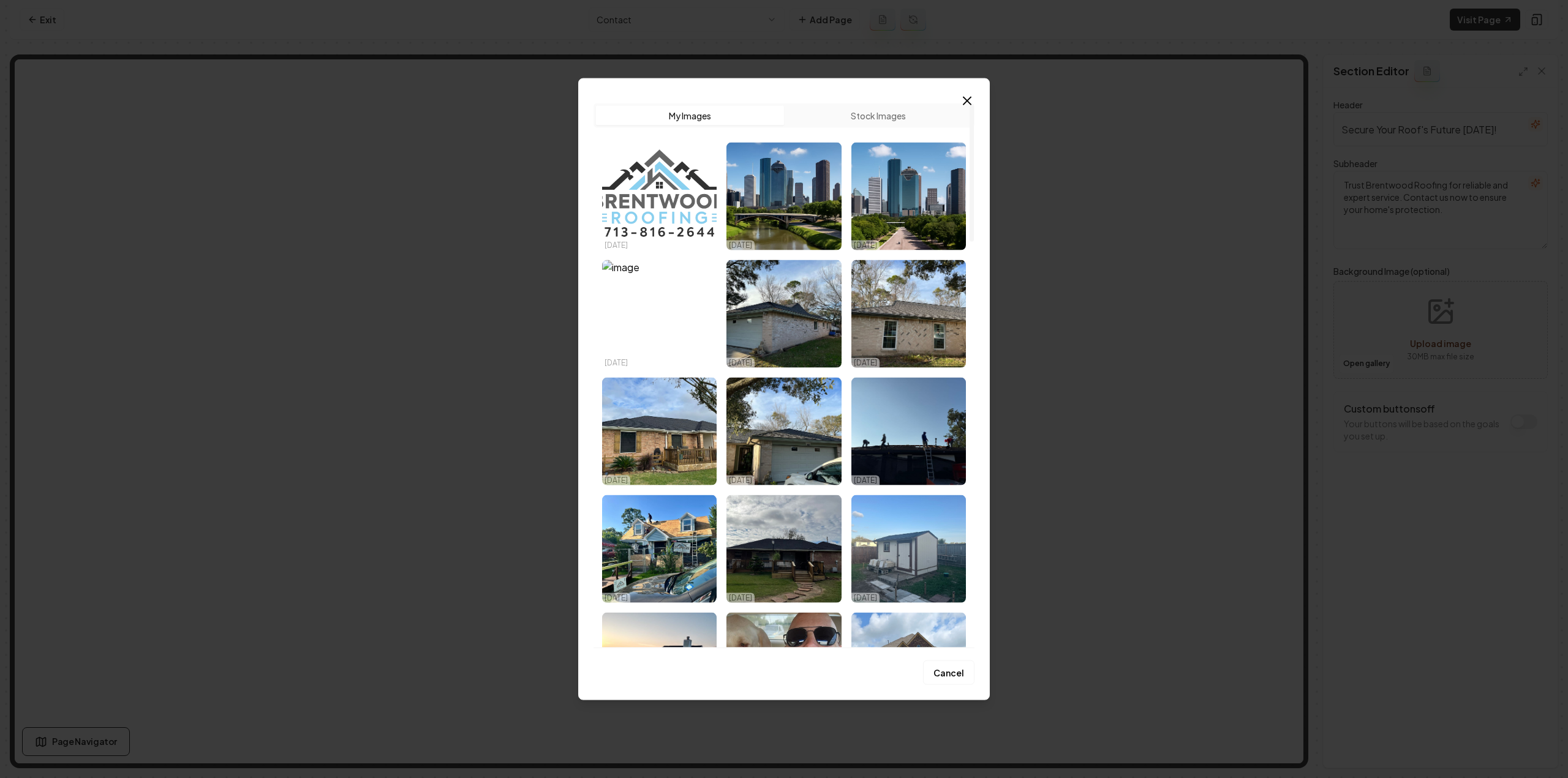
click at [811, 316] on img "Select image image_68dc684b5c7cd75eb8ad997e.jpeg" at bounding box center [783, 313] width 114 height 108
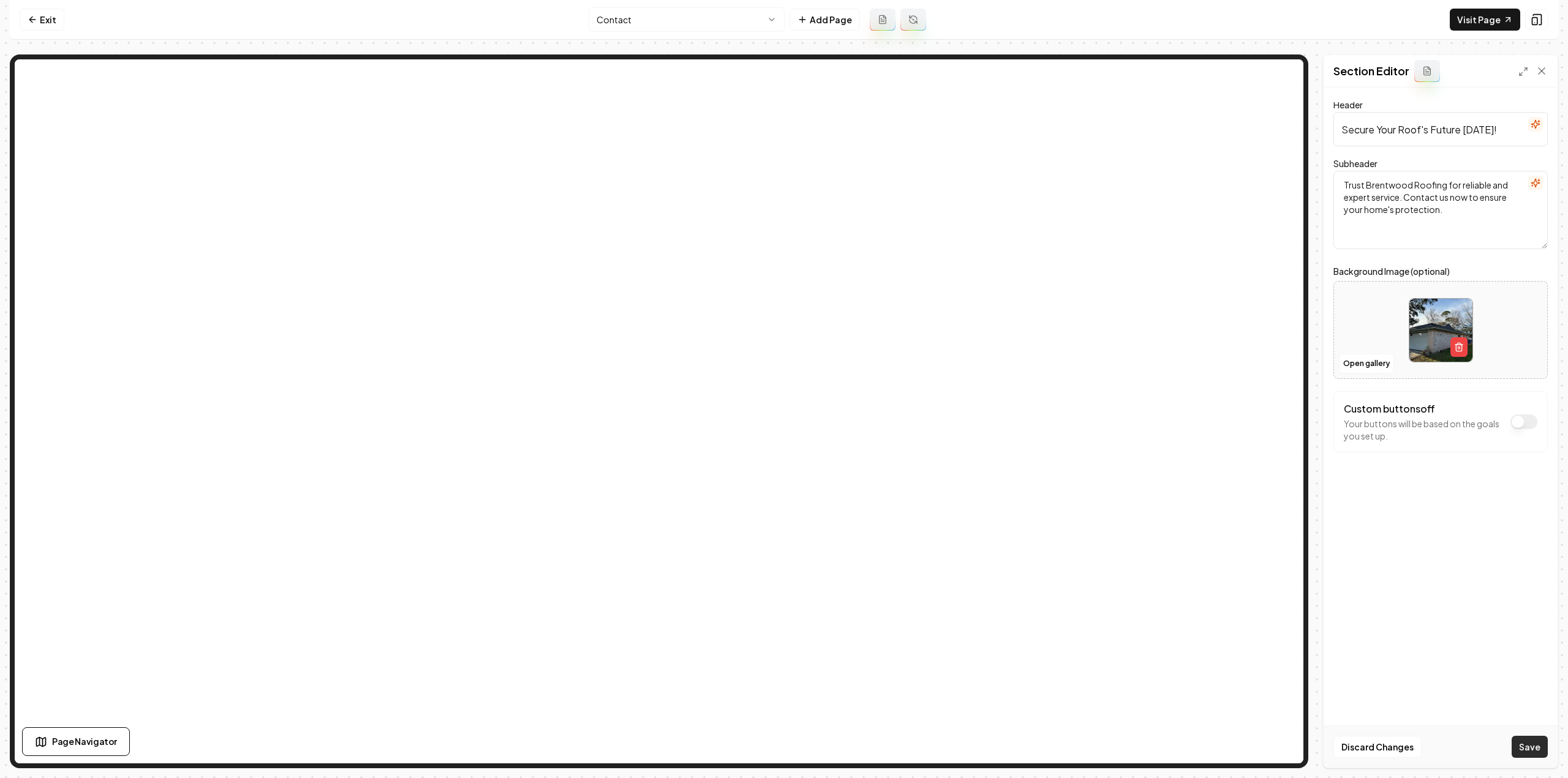
click at [1538, 738] on button "Save" at bounding box center [1529, 747] width 36 height 22
click at [611, 17] on html "Computer Required This feature is only available on a computer. Please switch t…" at bounding box center [784, 389] width 1568 height 778
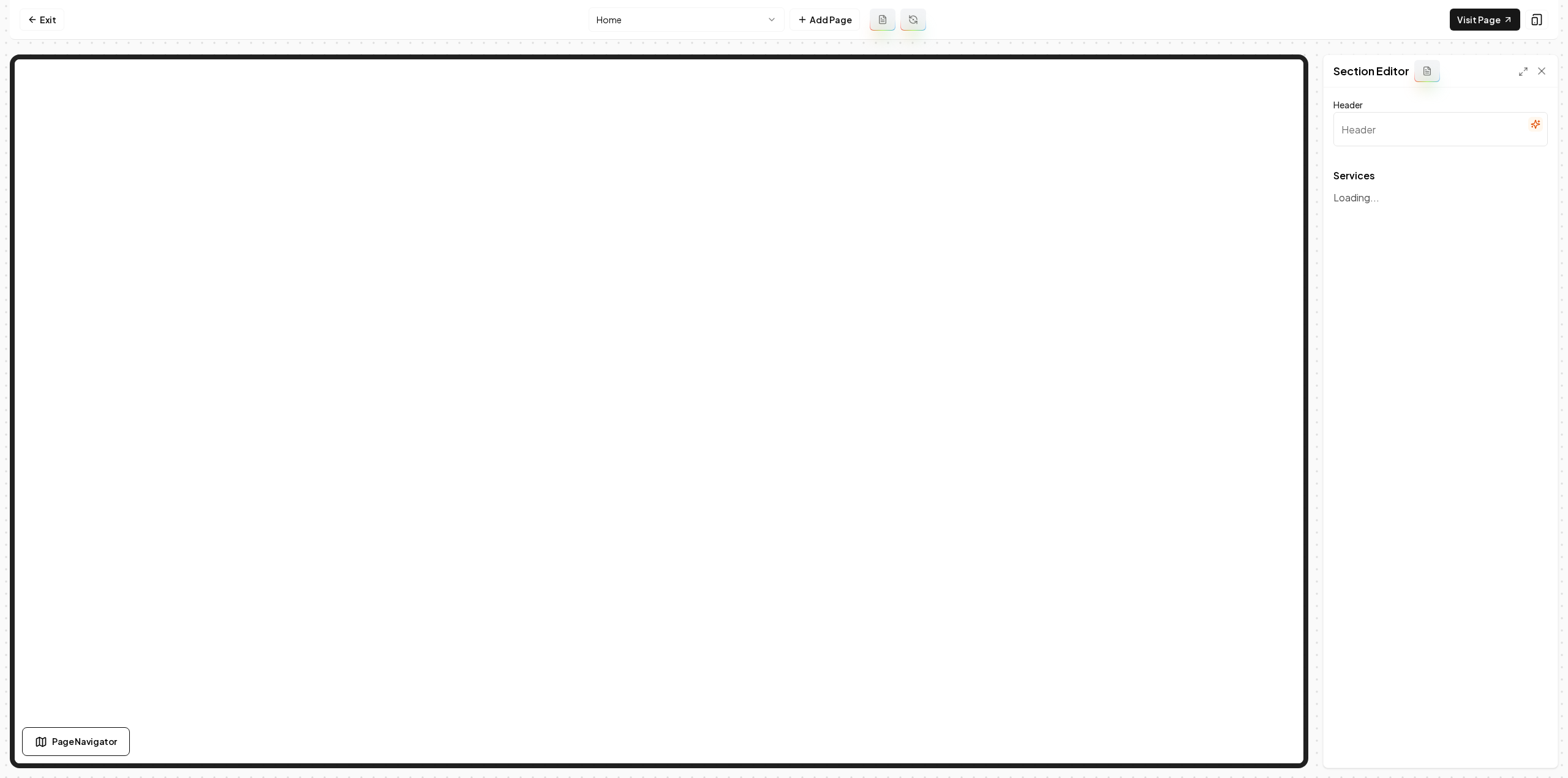
type input "Our Premier Roofing Services"
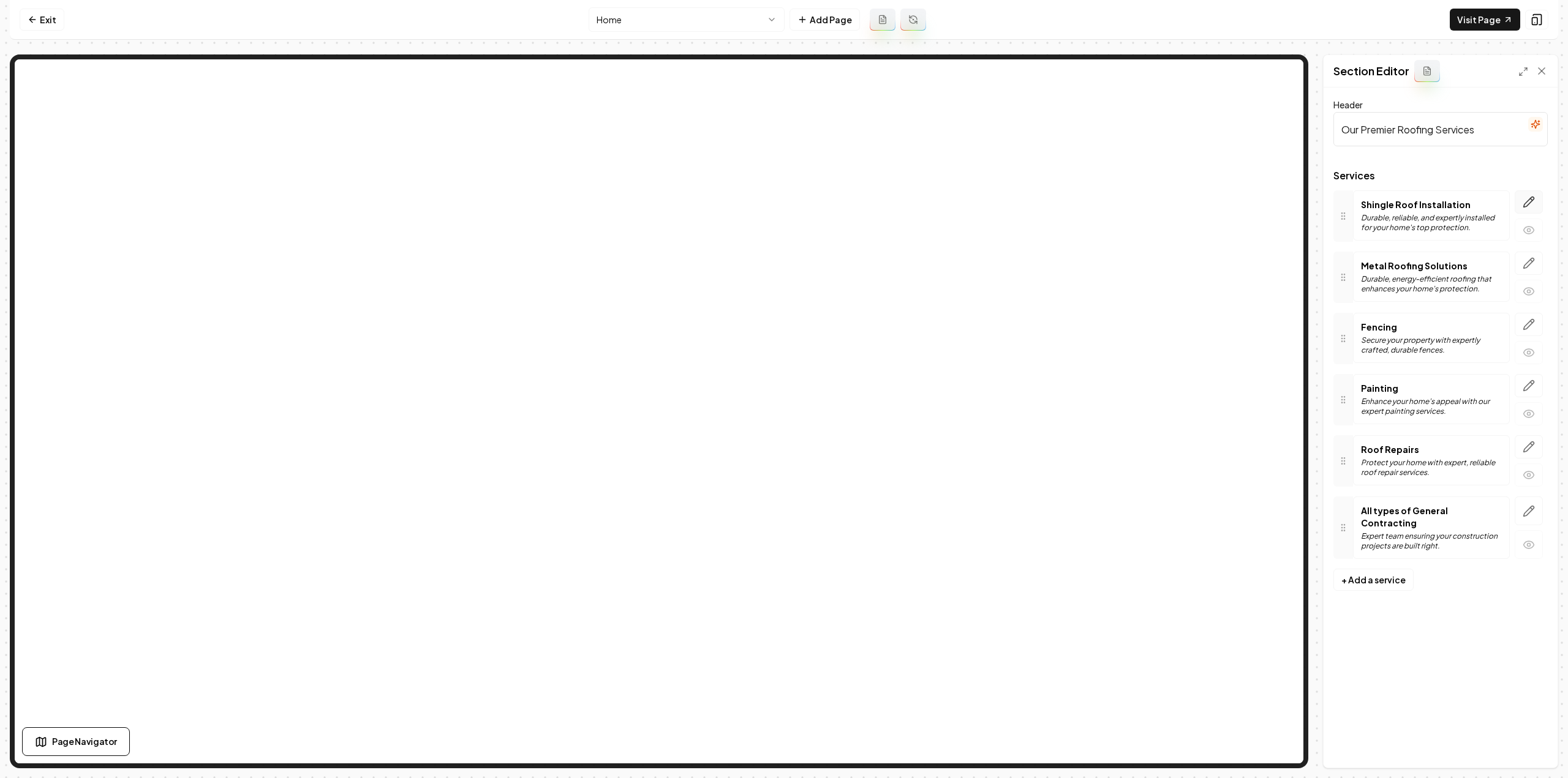
click at [1532, 200] on icon "button" at bounding box center [1532, 200] width 2 height 2
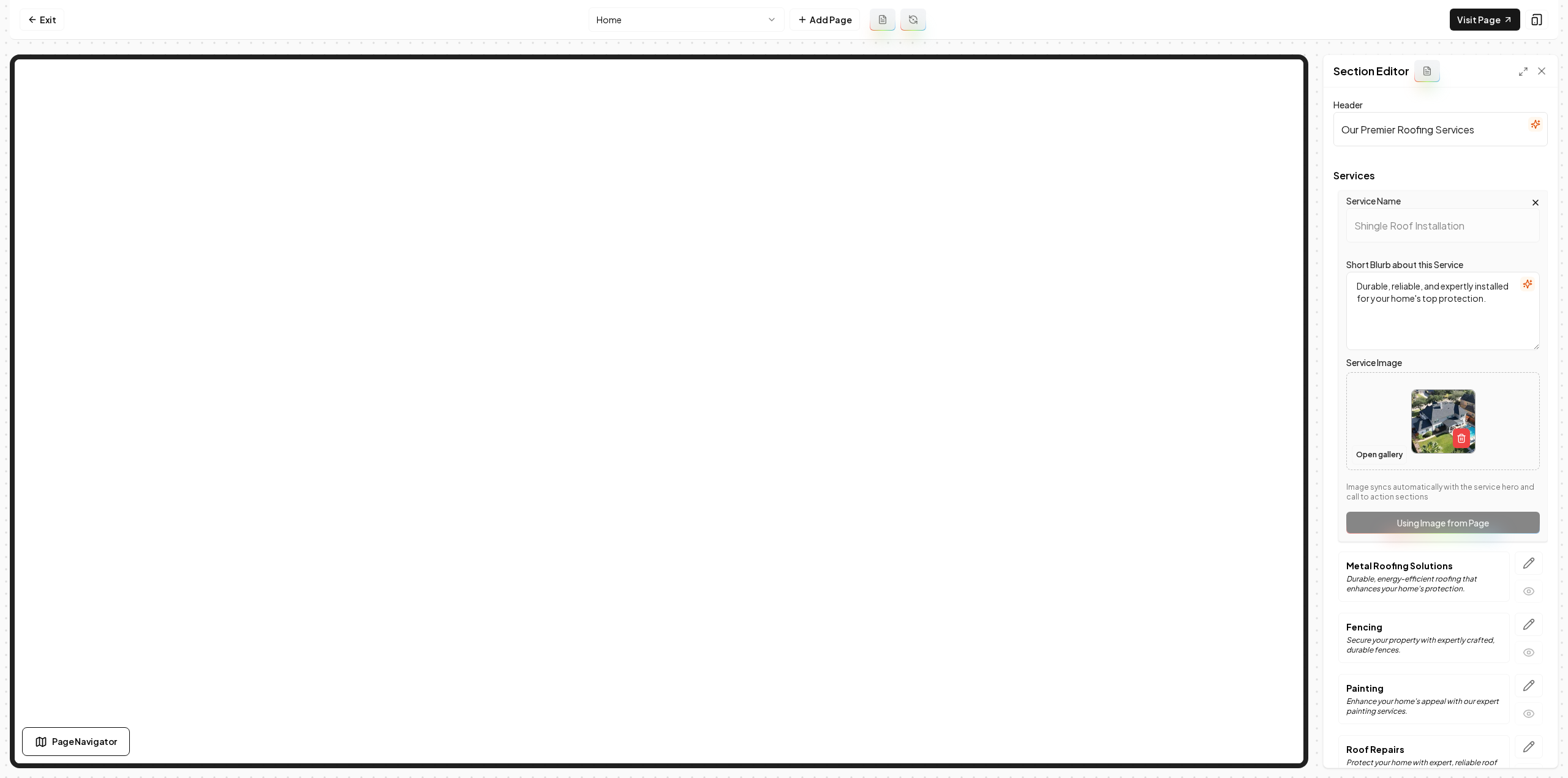
click at [1373, 462] on button "Open gallery" at bounding box center [1378, 455] width 55 height 19
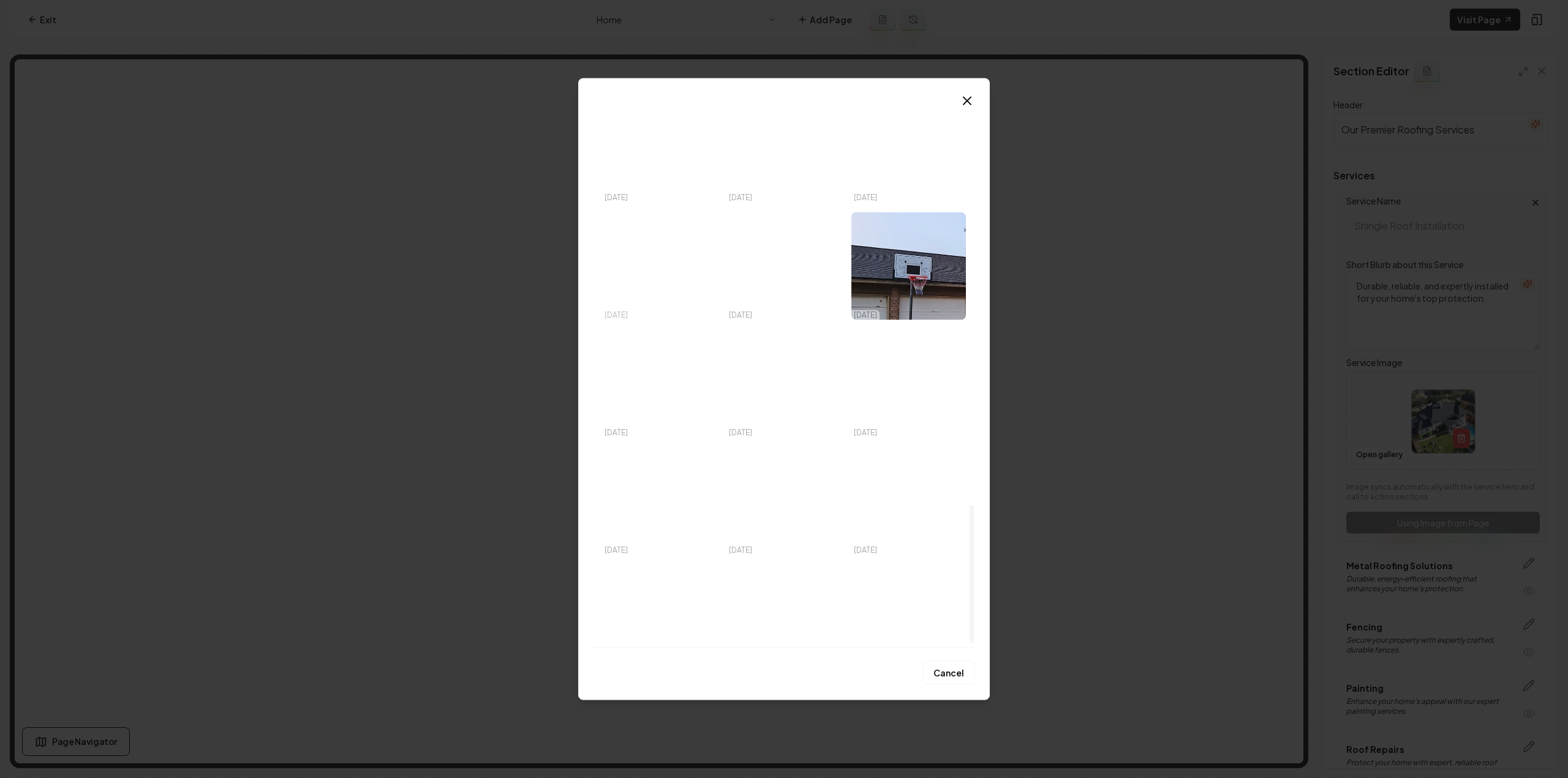
scroll to position [1604, 0]
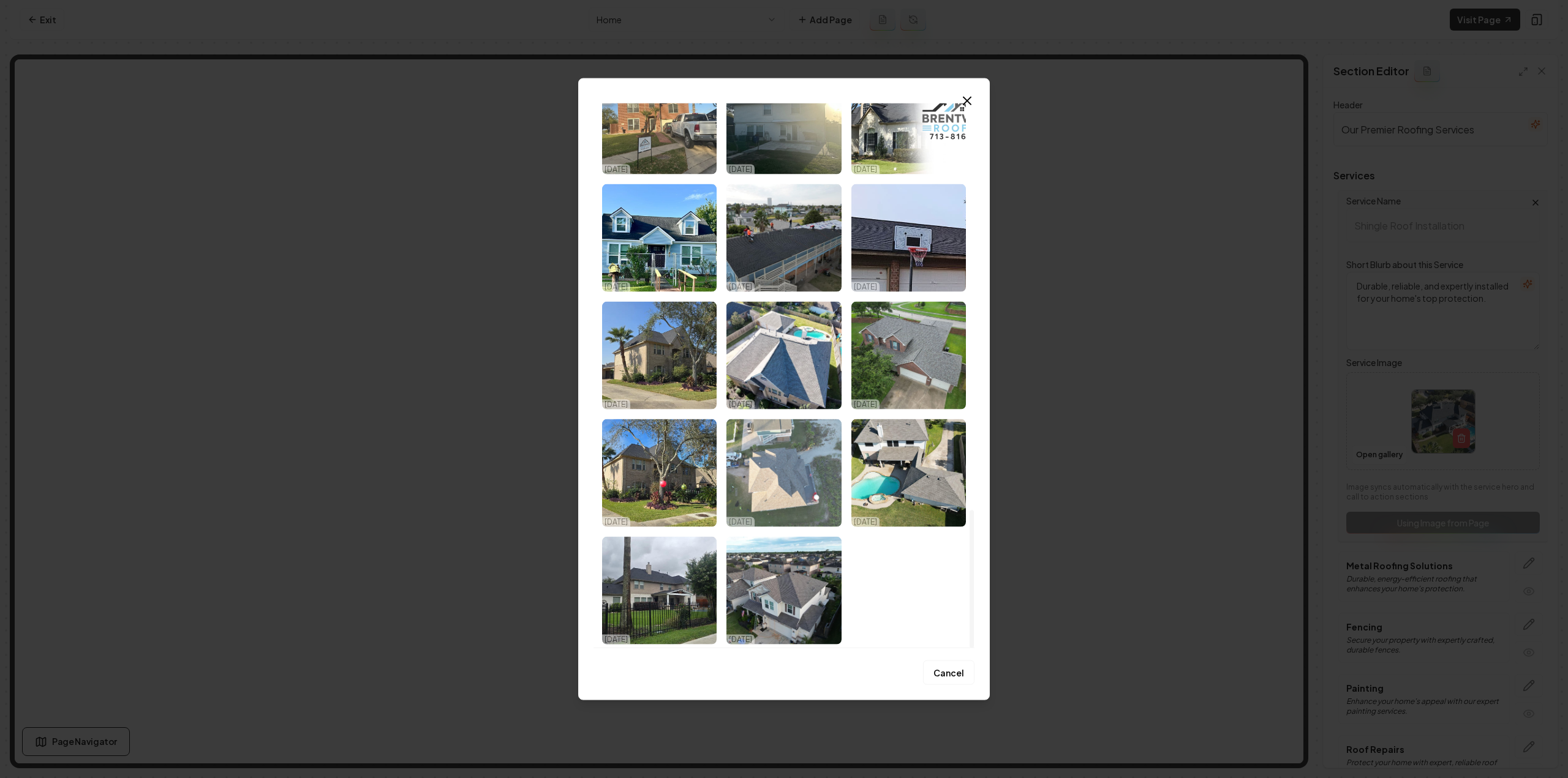
click at [805, 459] on img "Select image image_68dc68475c7cd75eb8ad8792.jpeg" at bounding box center [783, 472] width 114 height 108
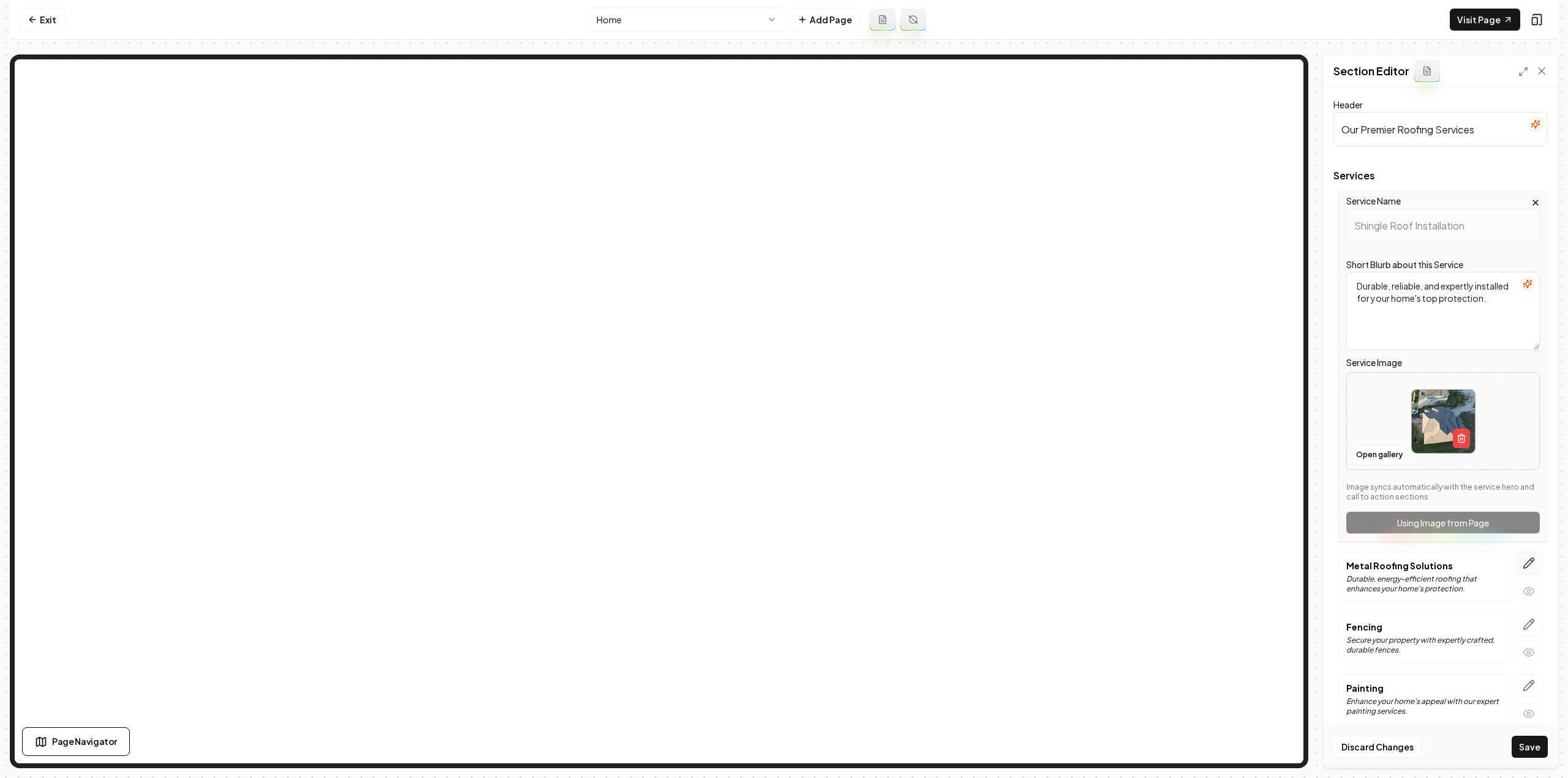
click at [1522, 560] on icon "button" at bounding box center [1528, 563] width 12 height 12
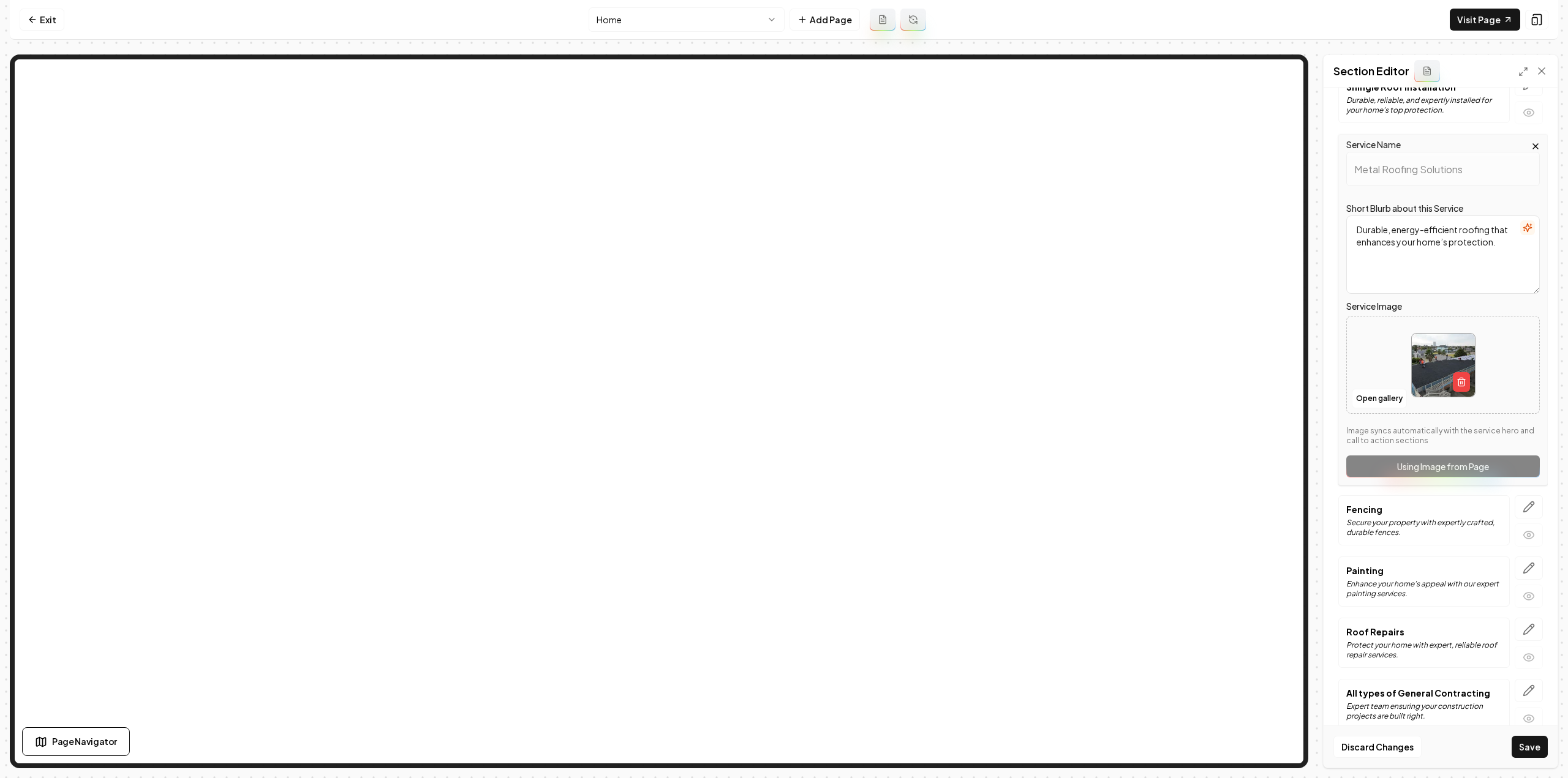
scroll to position [131, 0]
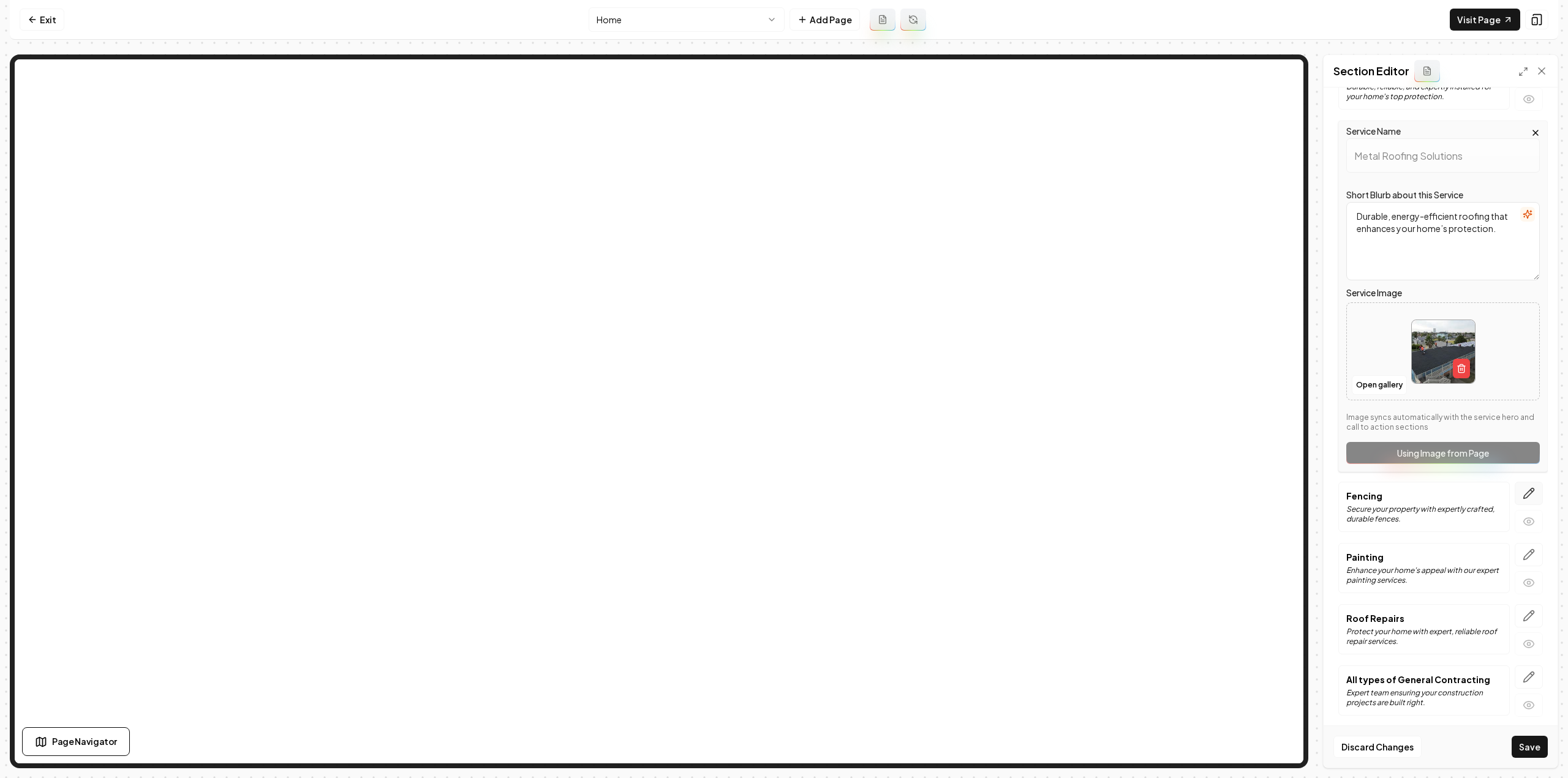
click at [1522, 493] on icon "button" at bounding box center [1528, 494] width 12 height 12
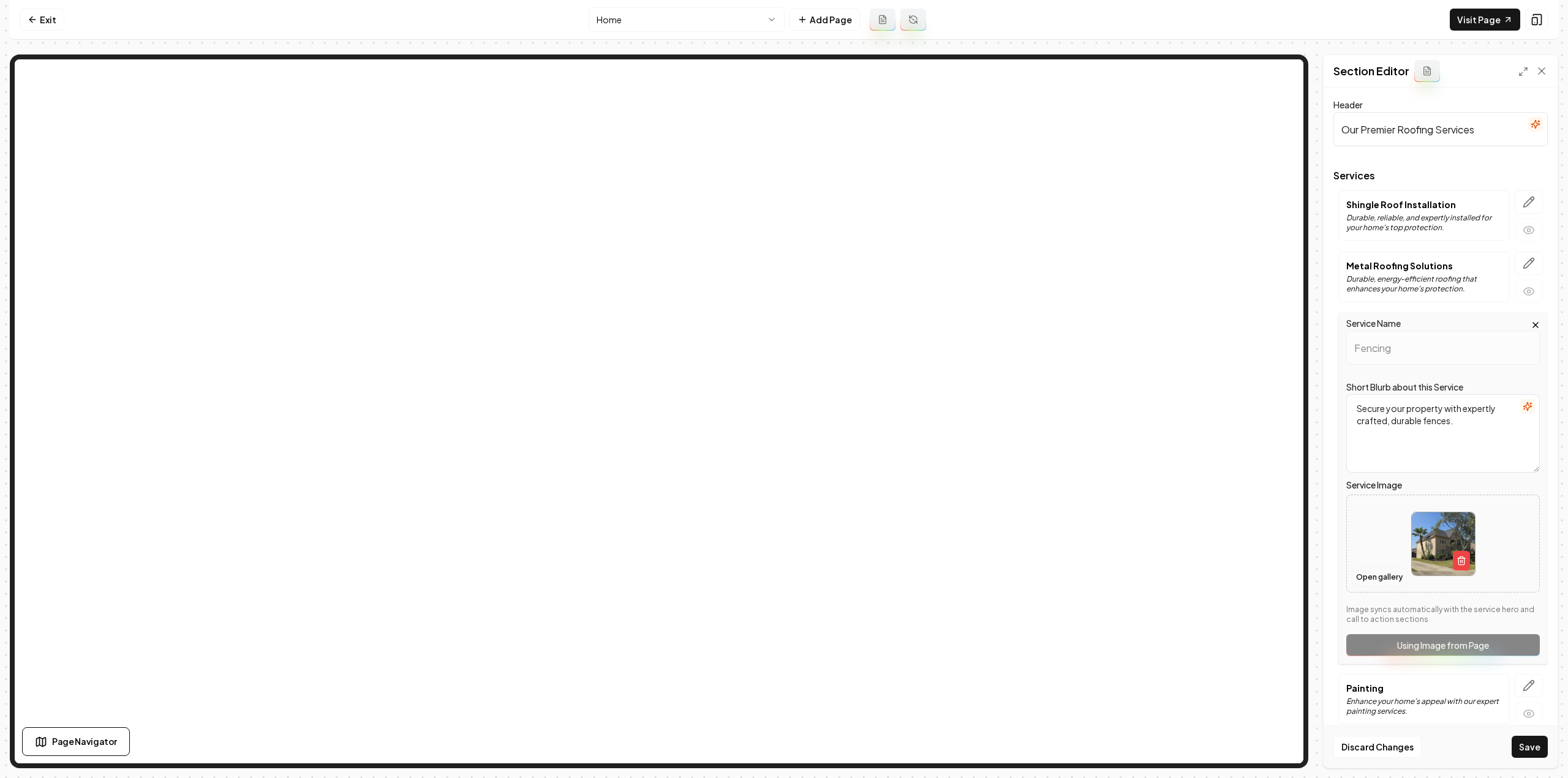
click at [1382, 574] on button "Open gallery" at bounding box center [1378, 577] width 55 height 19
click at [1372, 571] on button "Open gallery" at bounding box center [1378, 577] width 55 height 19
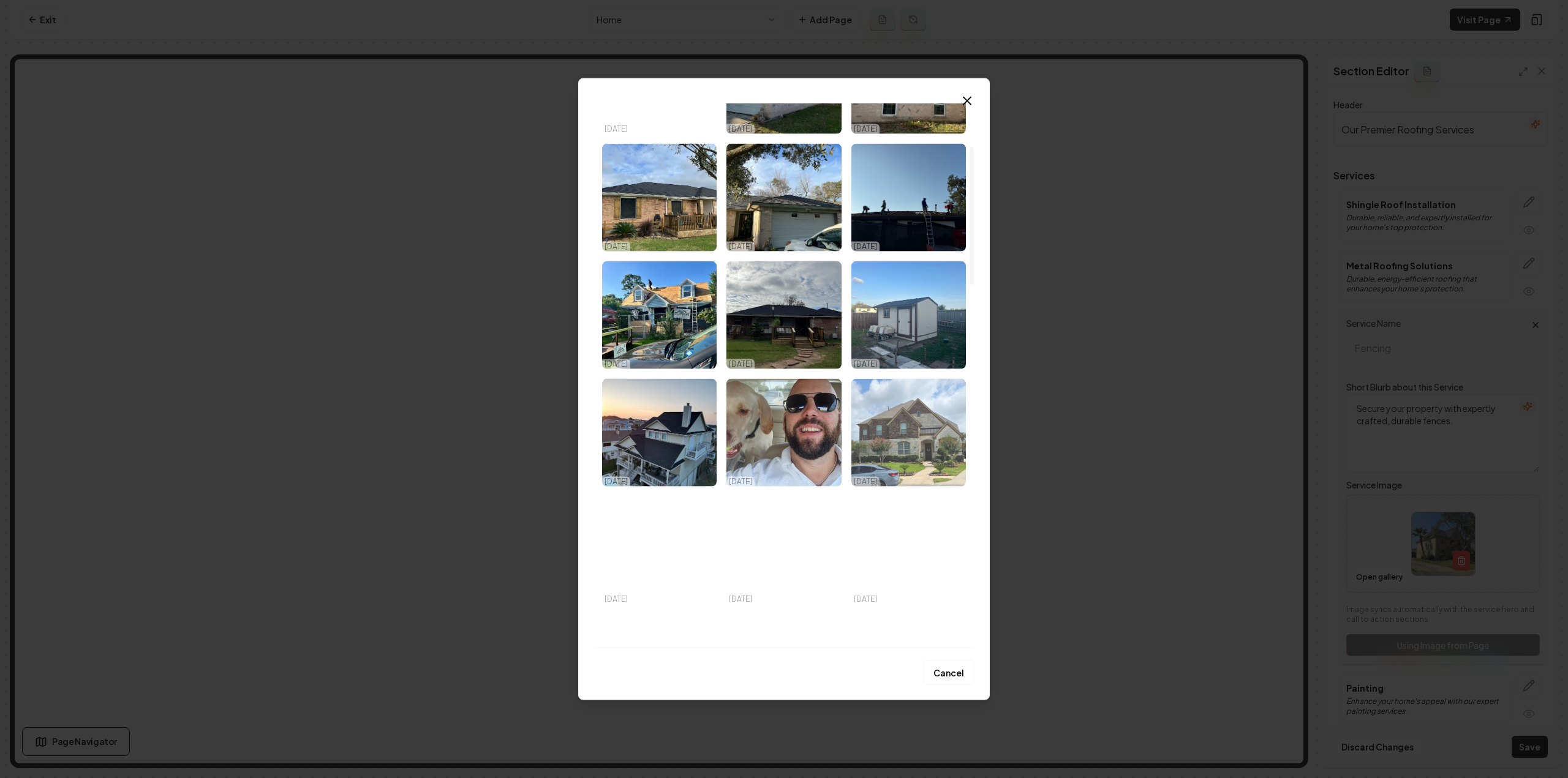
scroll to position [306, 0]
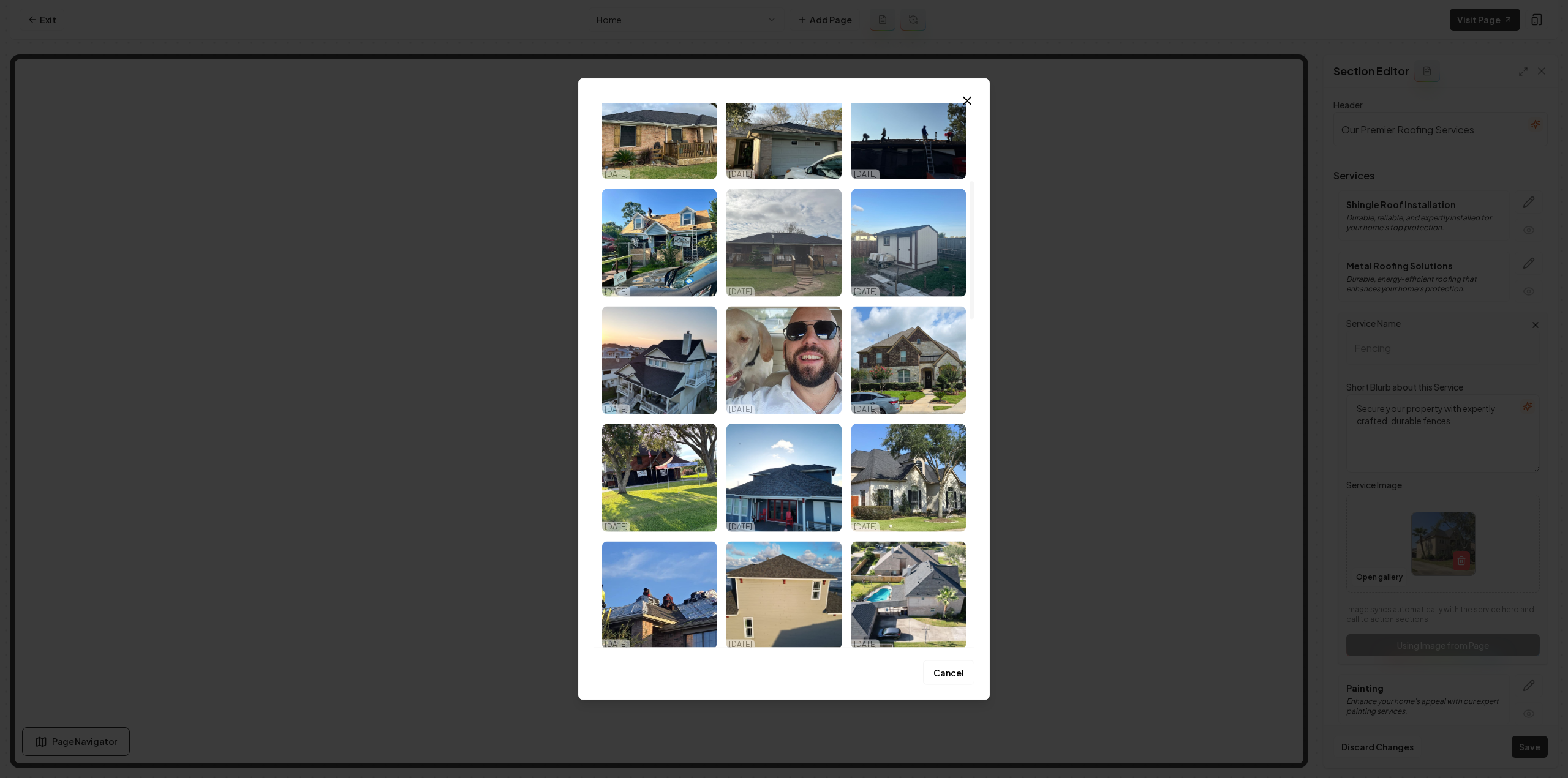
click at [809, 246] on img "Select image image_68dc684a5c7cd75eb8ad9547.jpeg" at bounding box center [783, 242] width 114 height 108
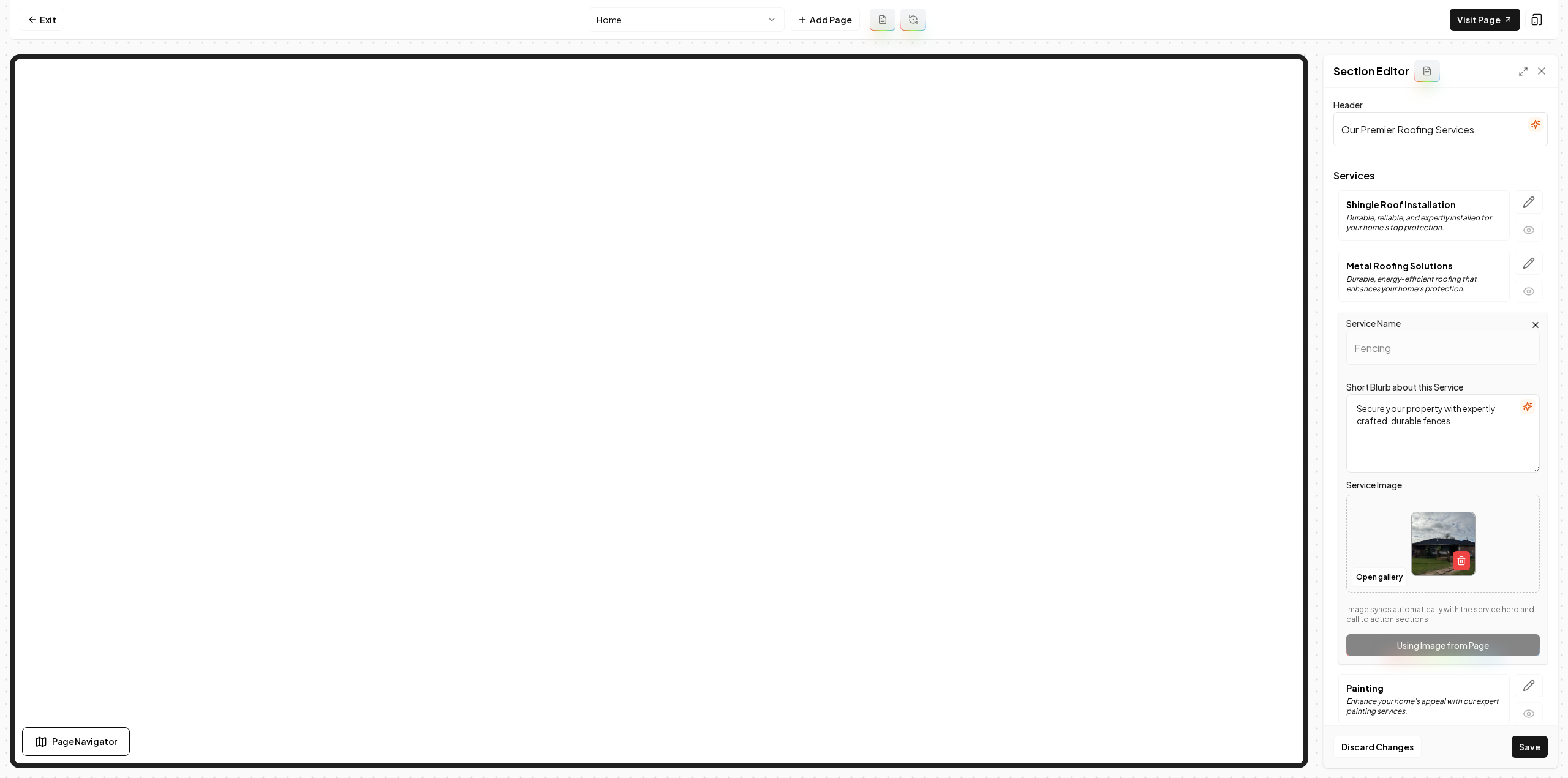
scroll to position [131, 0]
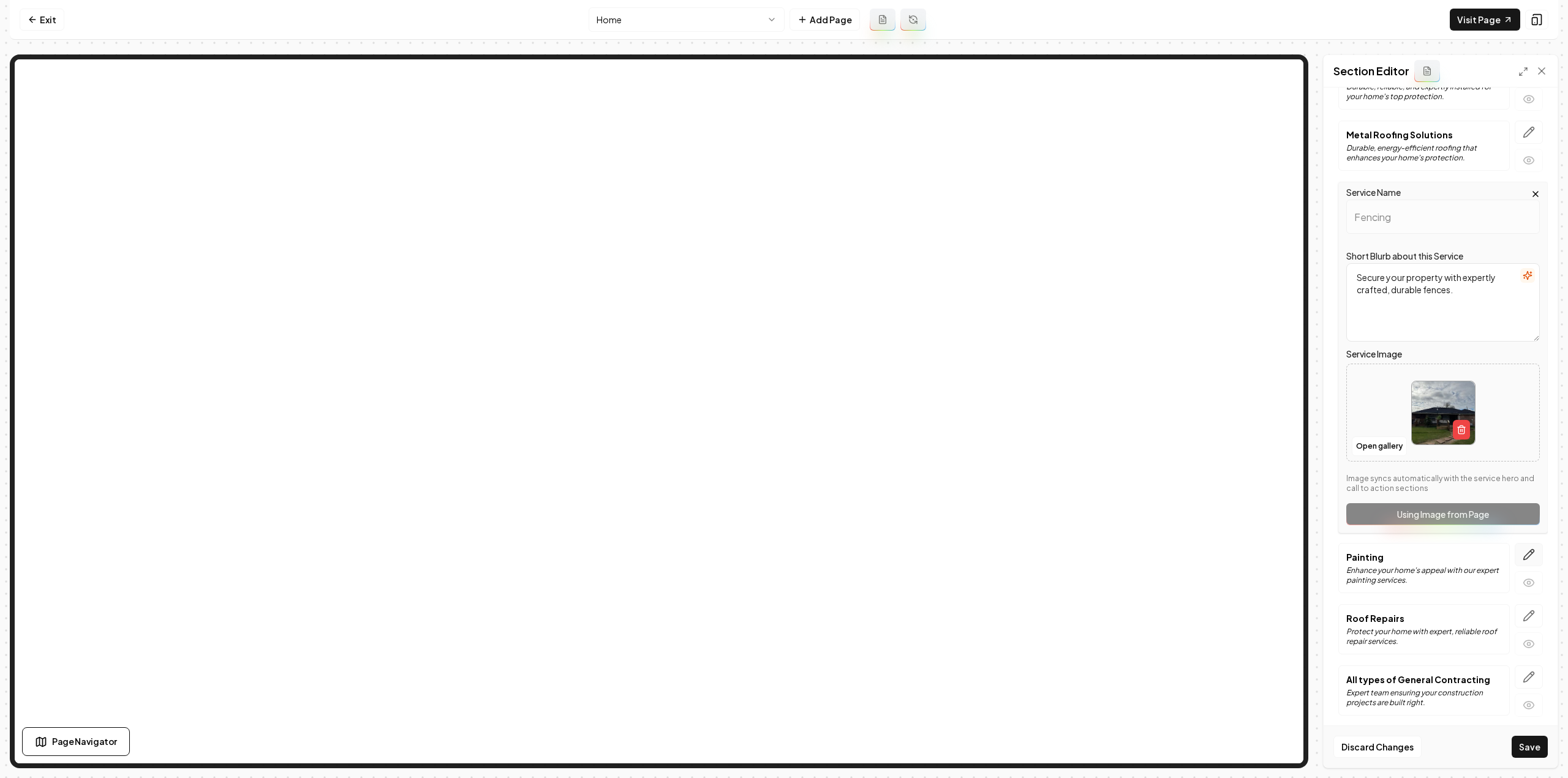
click at [1524, 549] on icon "button" at bounding box center [1528, 555] width 12 height 12
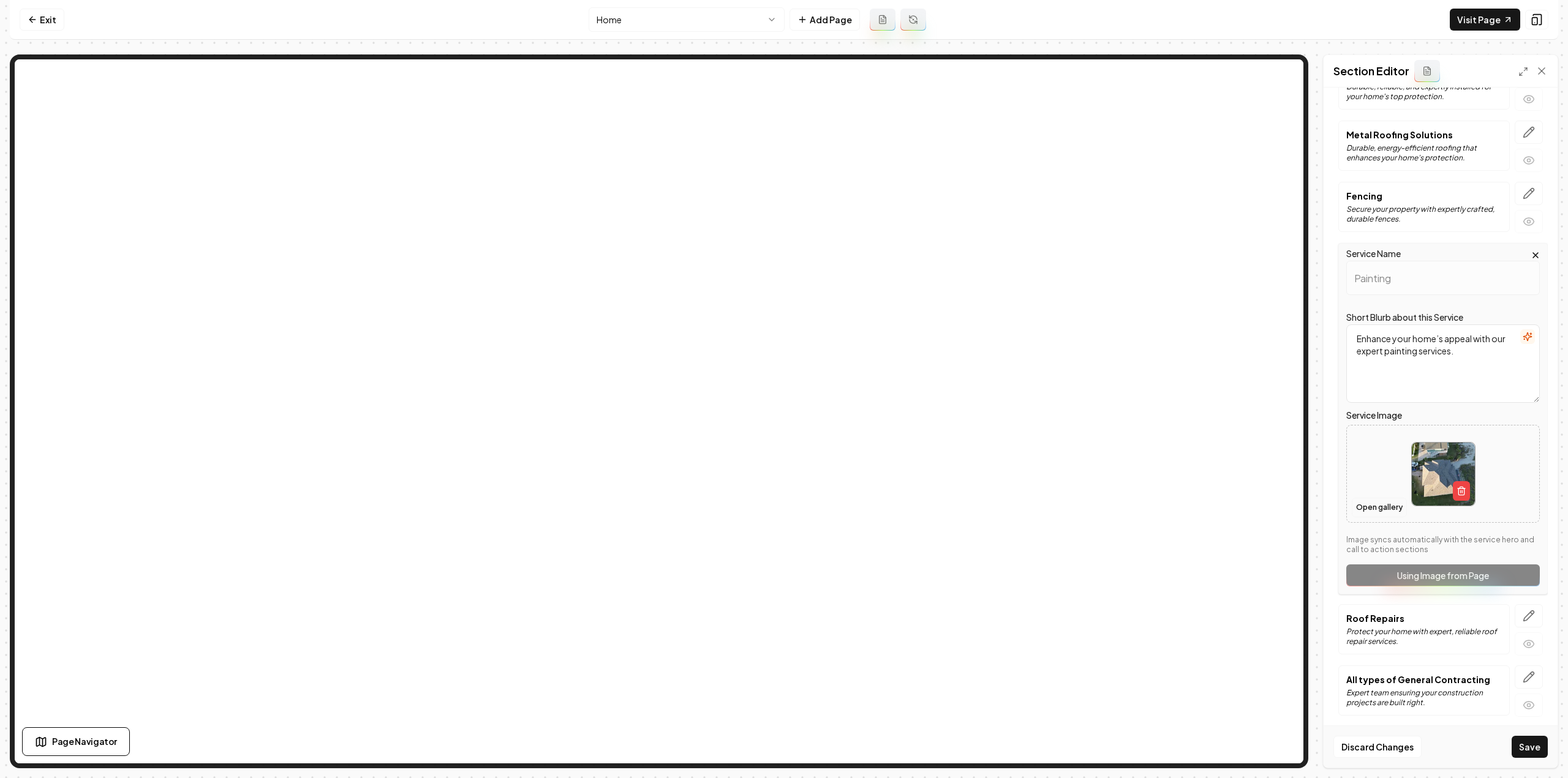
click at [1389, 499] on button "Open gallery" at bounding box center [1378, 507] width 55 height 19
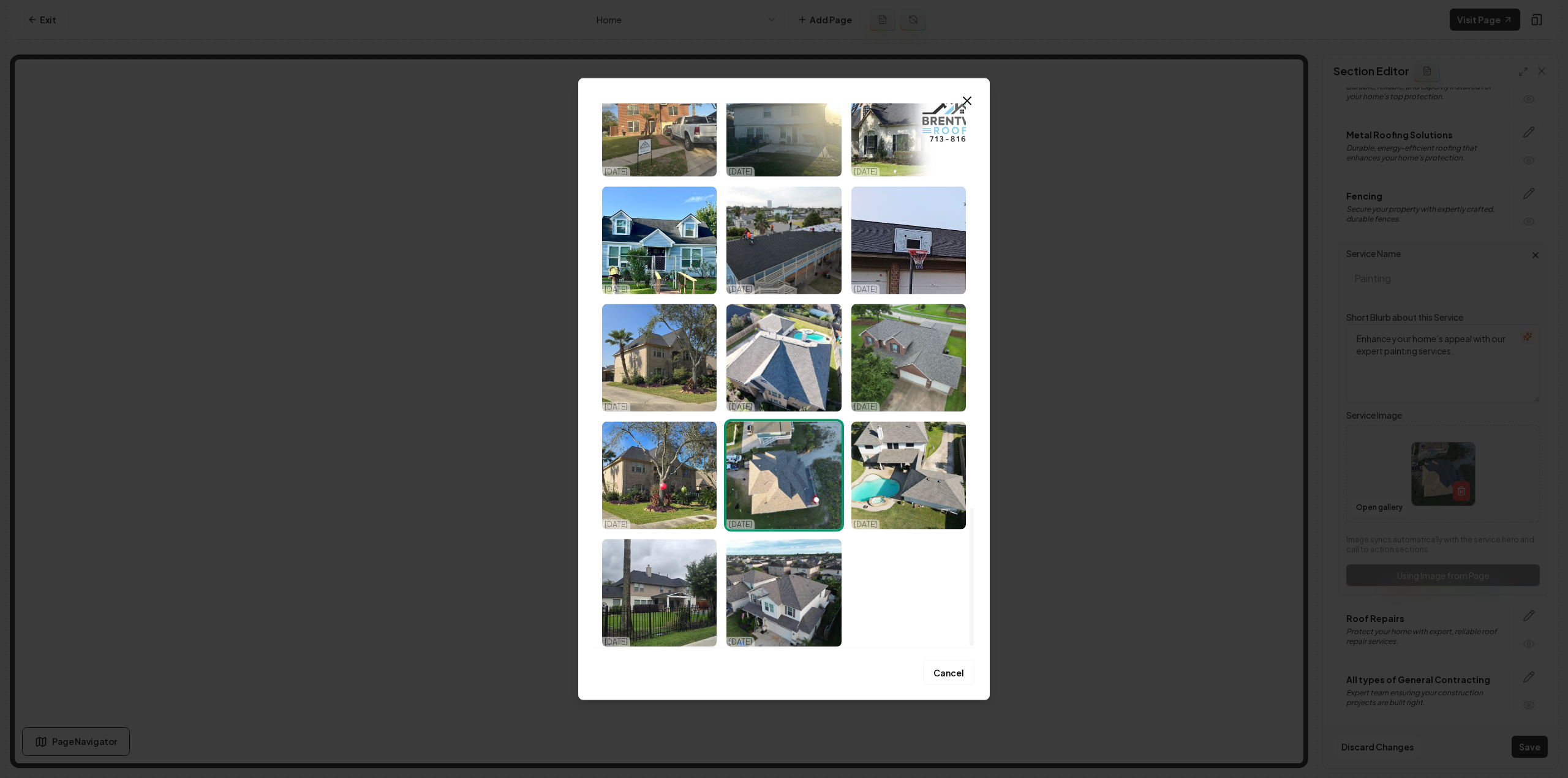
scroll to position [1604, 0]
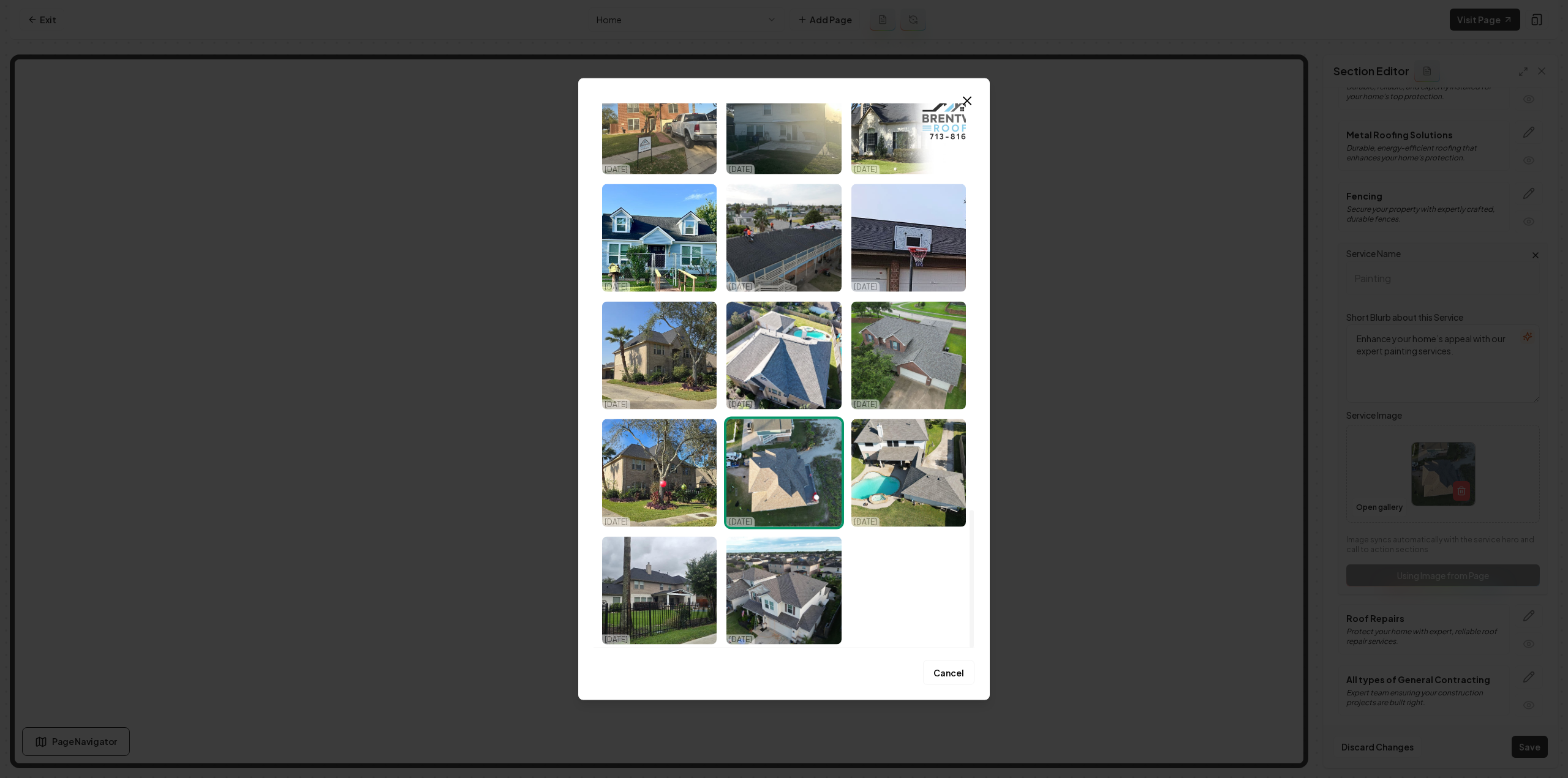
click at [639, 582] on img "Select image image_68dc68475c7cd75eb8ad86c1.jpeg" at bounding box center [659, 590] width 114 height 108
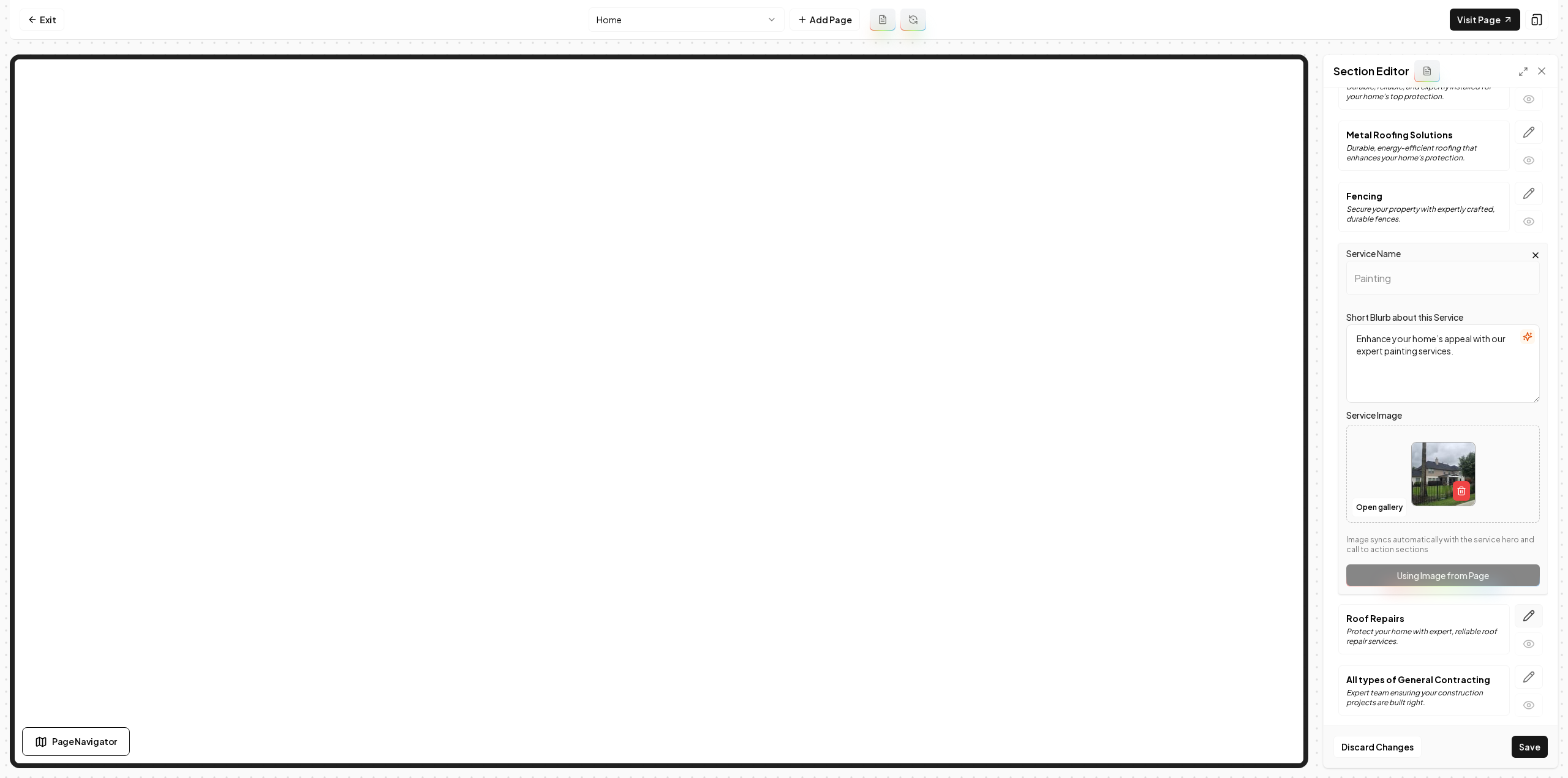
click at [1522, 610] on icon "button" at bounding box center [1528, 615] width 12 height 12
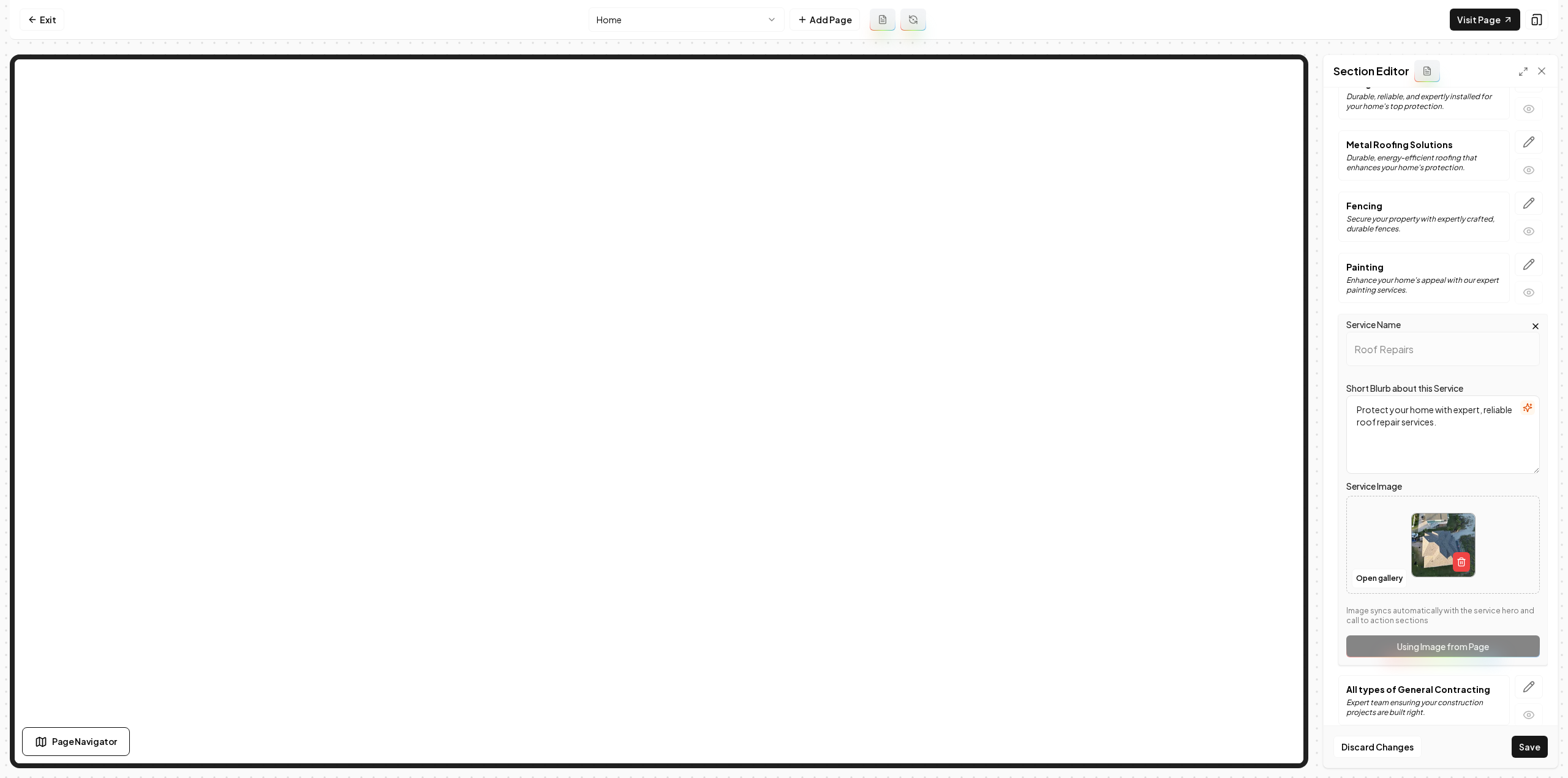
scroll to position [131, 0]
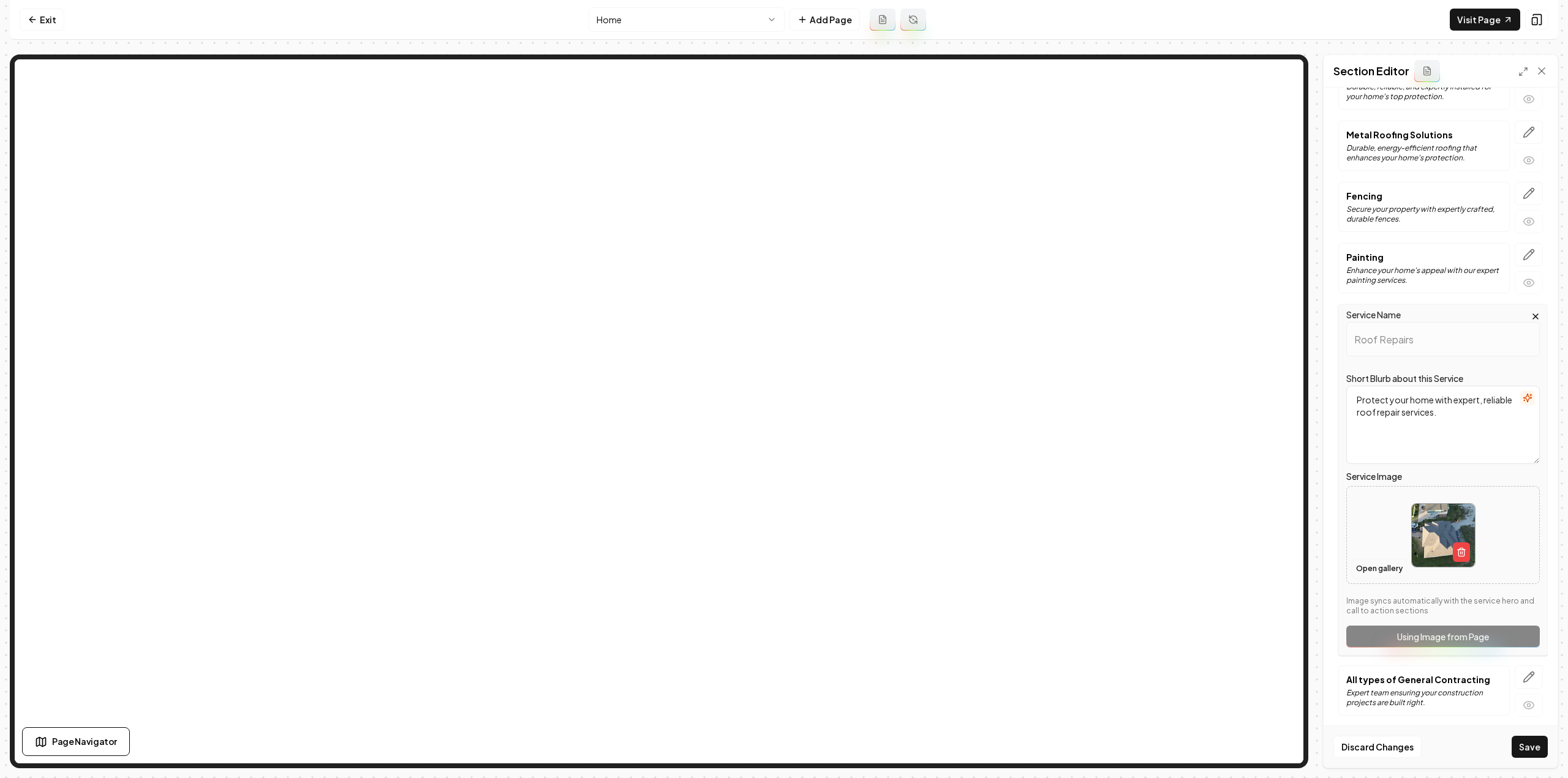
click at [1366, 565] on button "Open gallery" at bounding box center [1378, 568] width 55 height 19
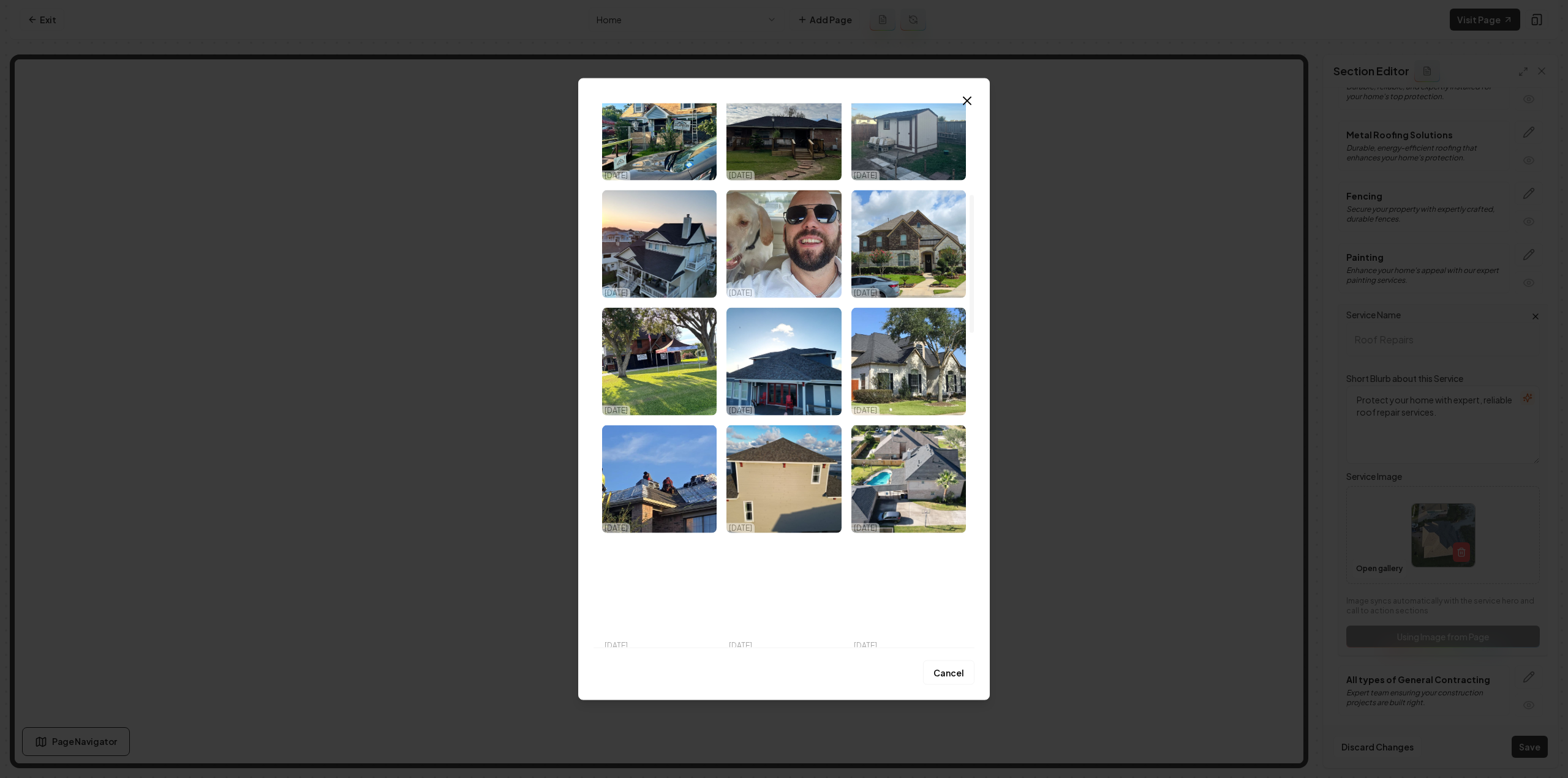
scroll to position [428, 0]
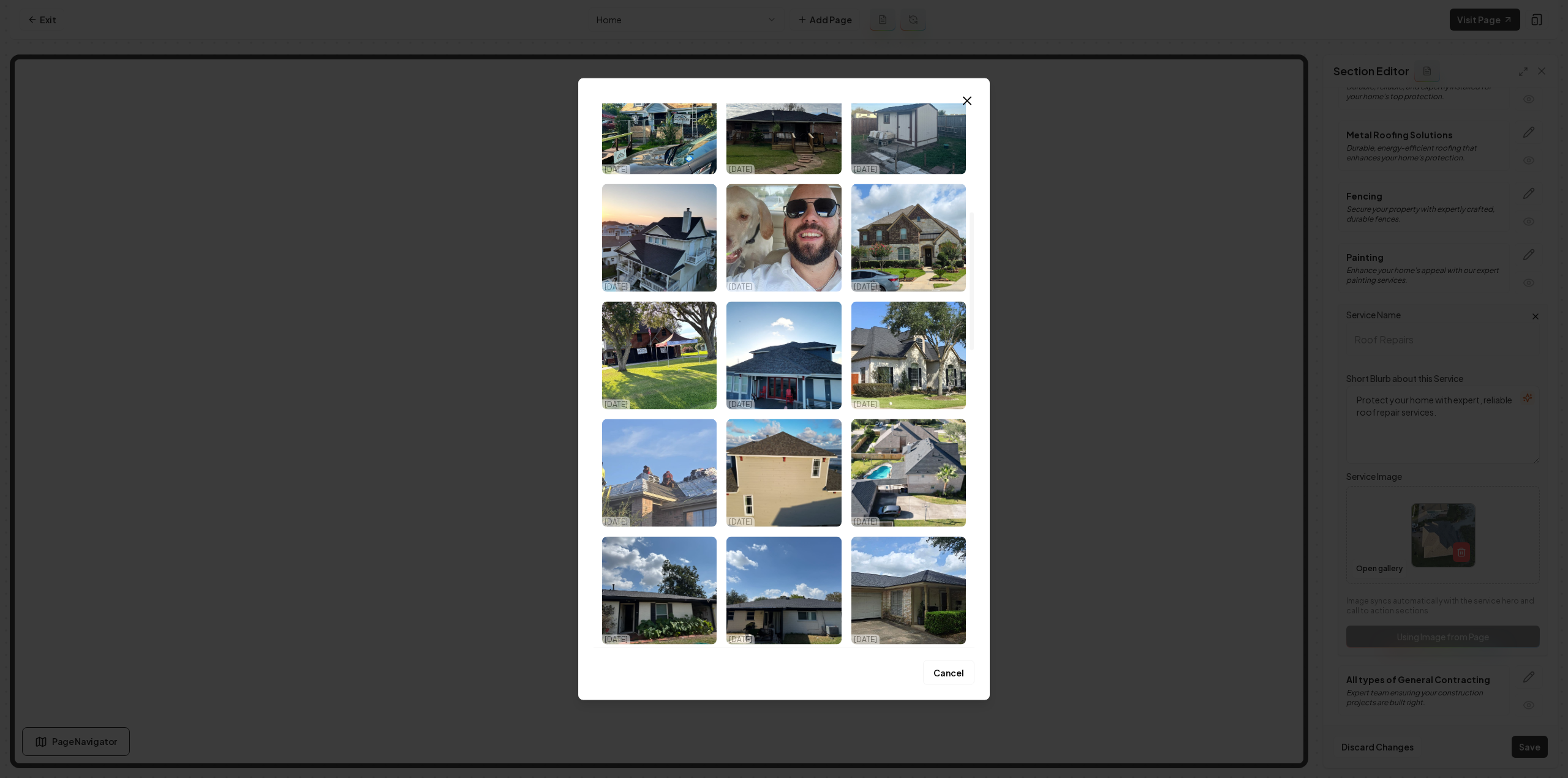
click at [697, 482] on img "Select image image_68dc68495c7cd75eb8ad92c8.jpeg" at bounding box center [659, 472] width 114 height 108
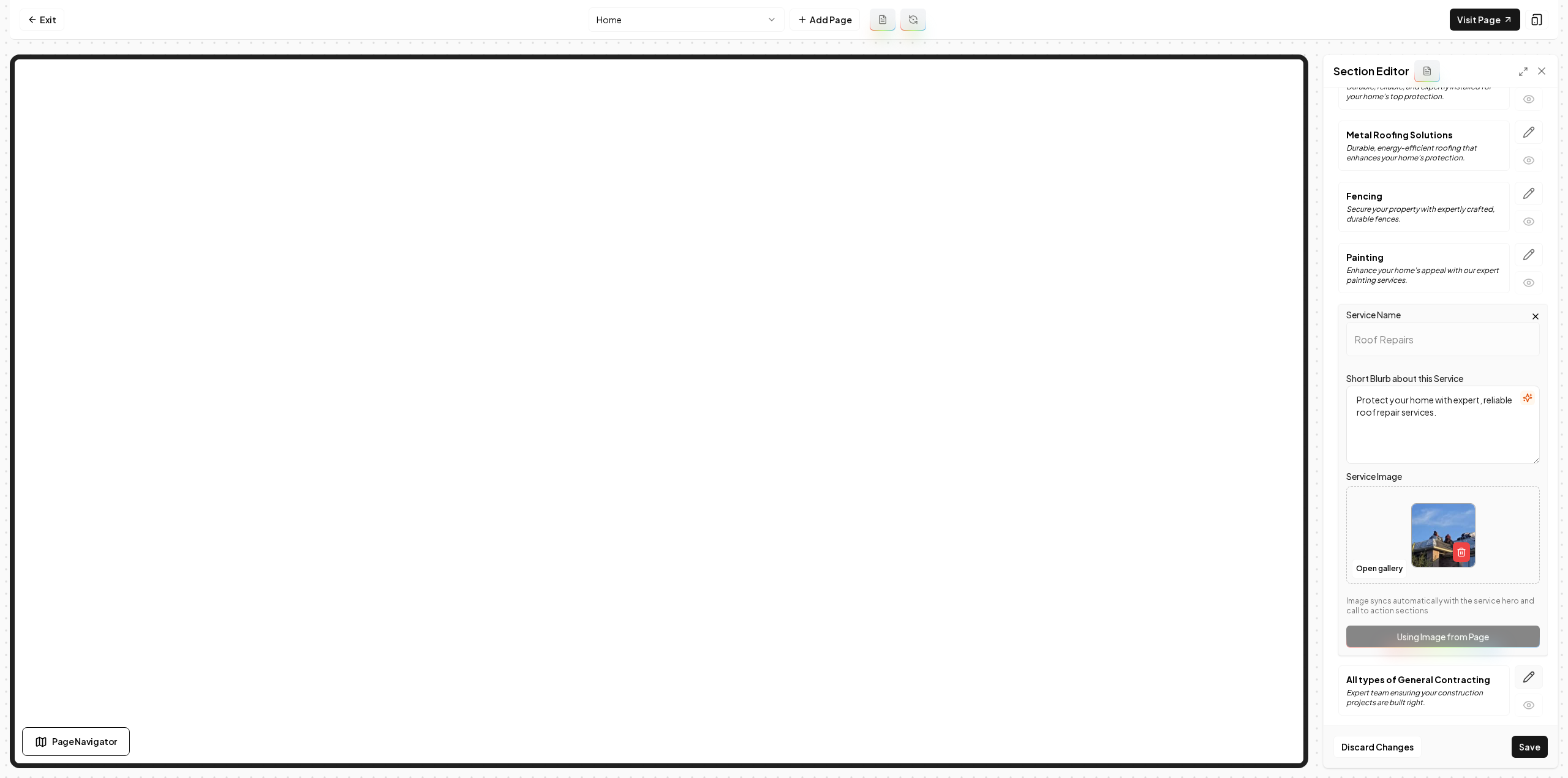
click at [1525, 671] on icon "button" at bounding box center [1528, 677] width 12 height 12
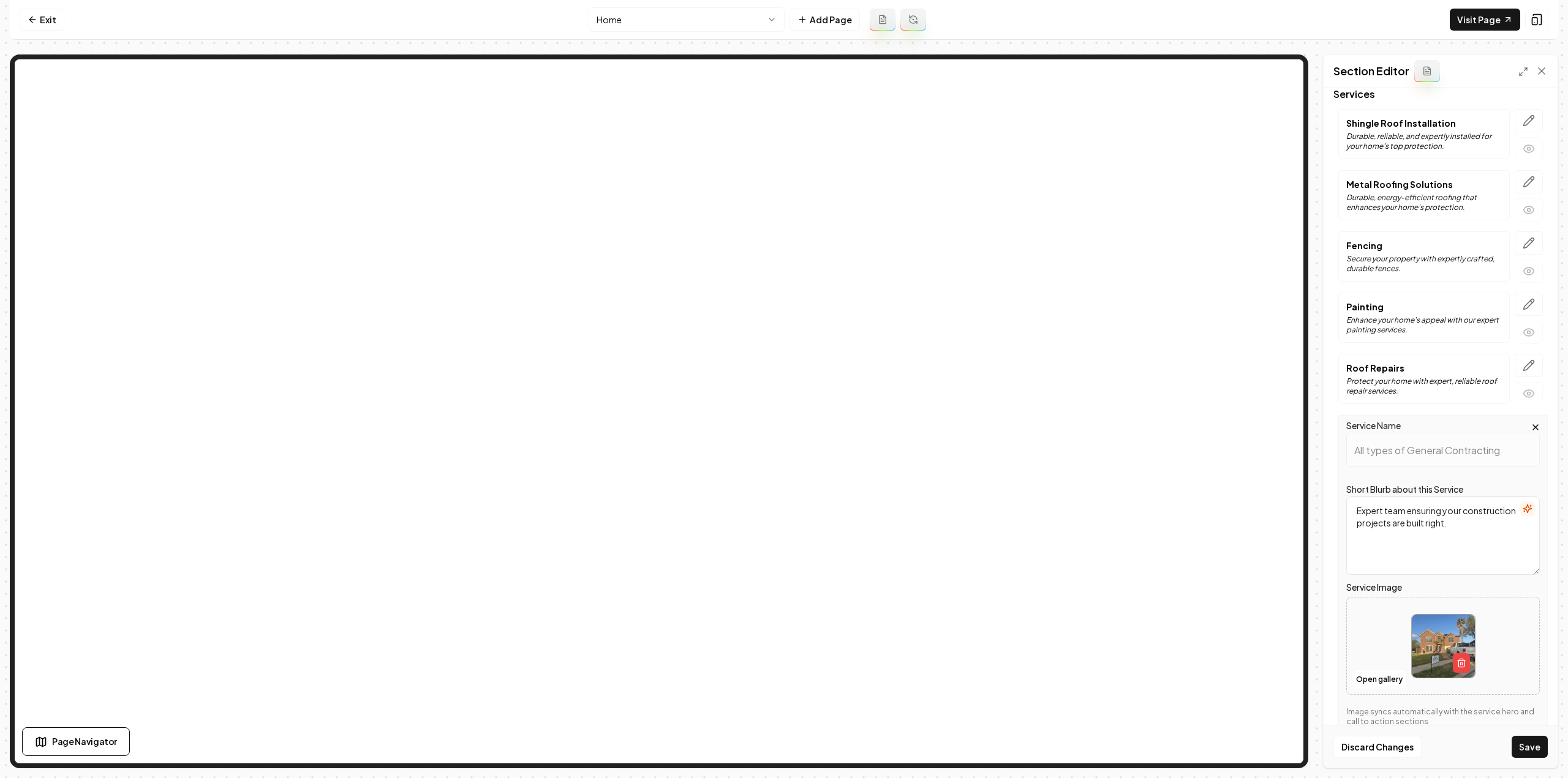
scroll to position [131, 0]
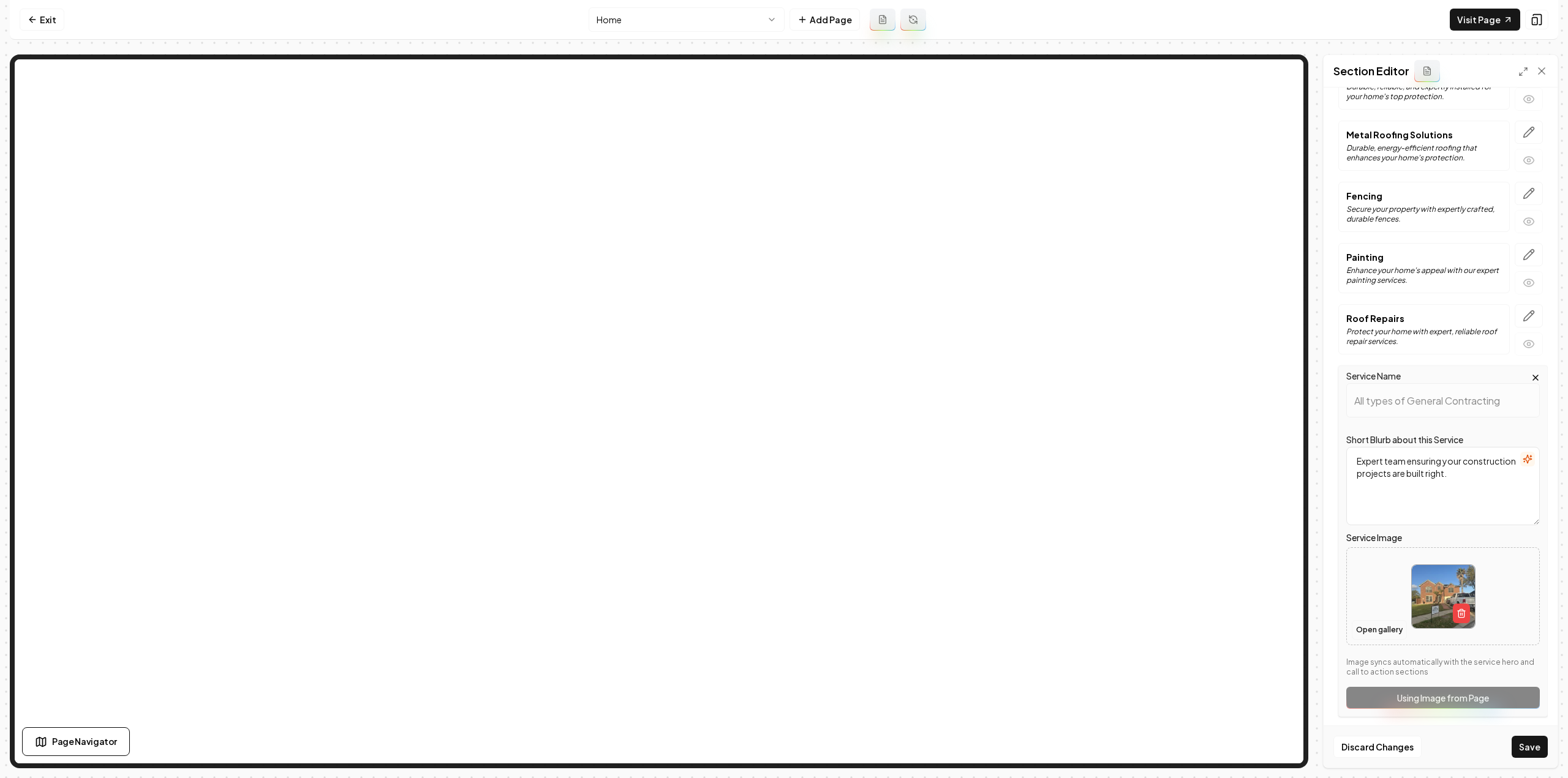
click at [1372, 626] on button "Open gallery" at bounding box center [1378, 630] width 55 height 19
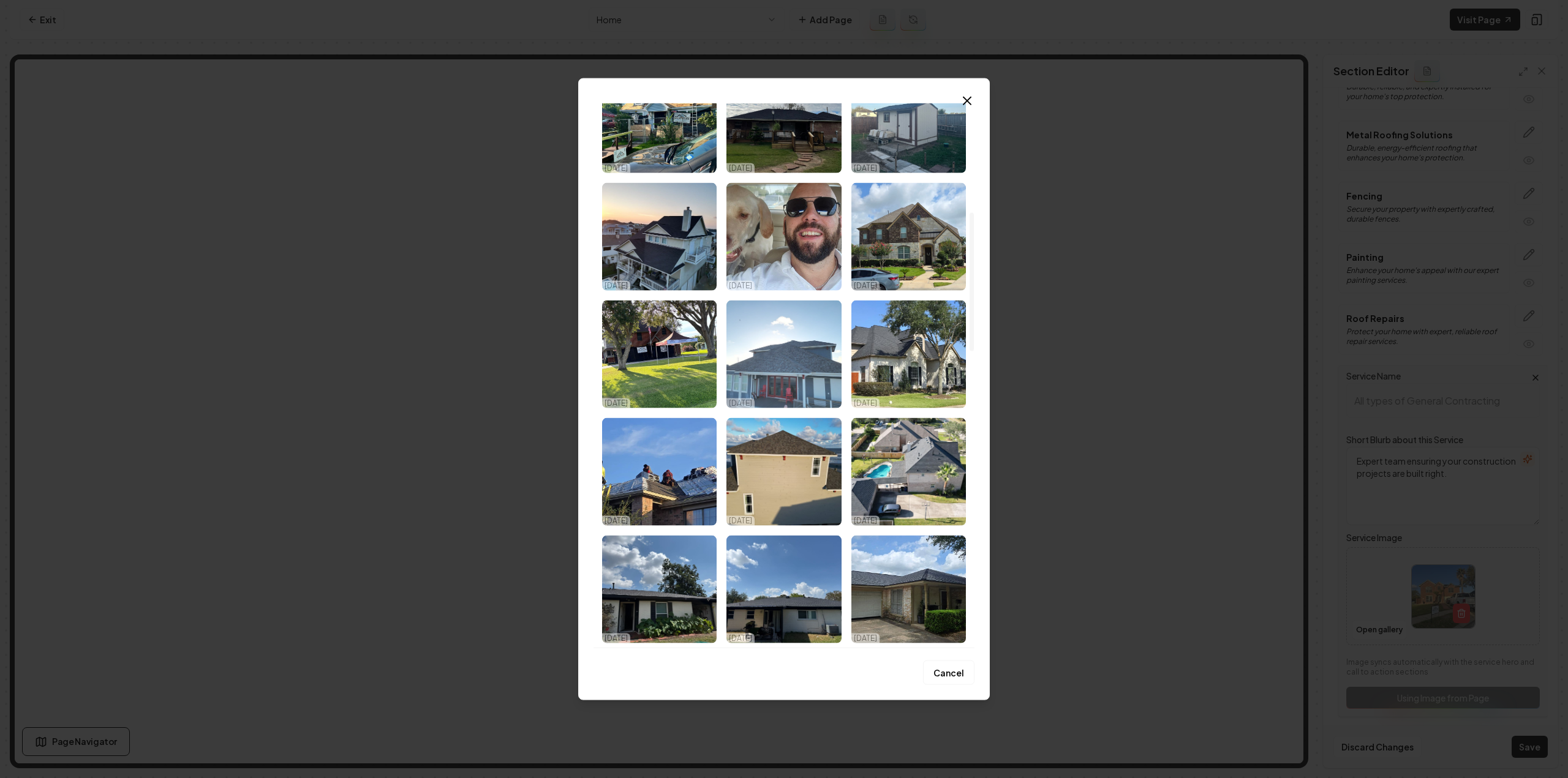
scroll to position [490, 0]
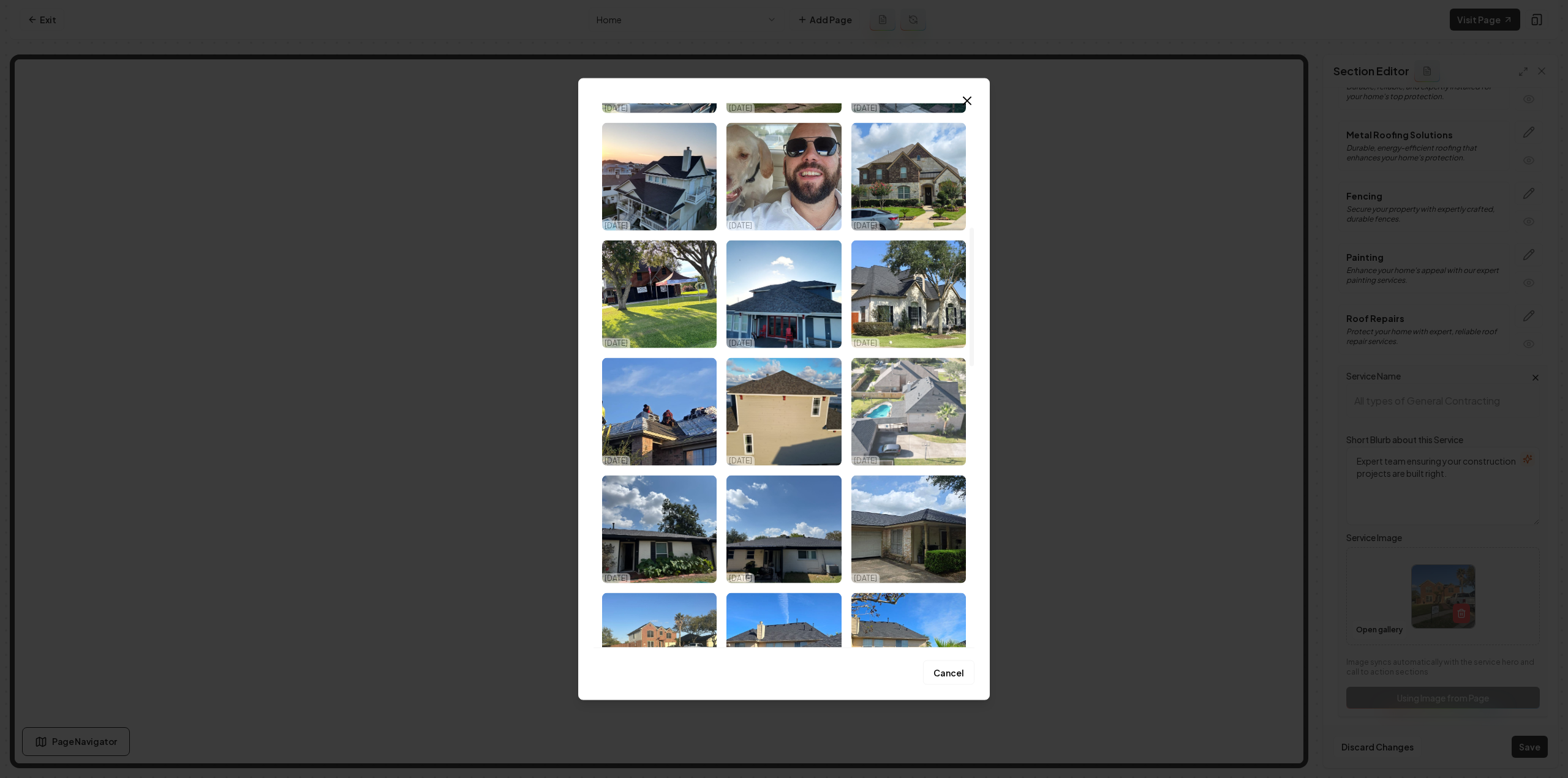
click at [911, 396] on img "Select image image_68dc68495c7cd75eb8ad9327.jpeg" at bounding box center [908, 411] width 114 height 108
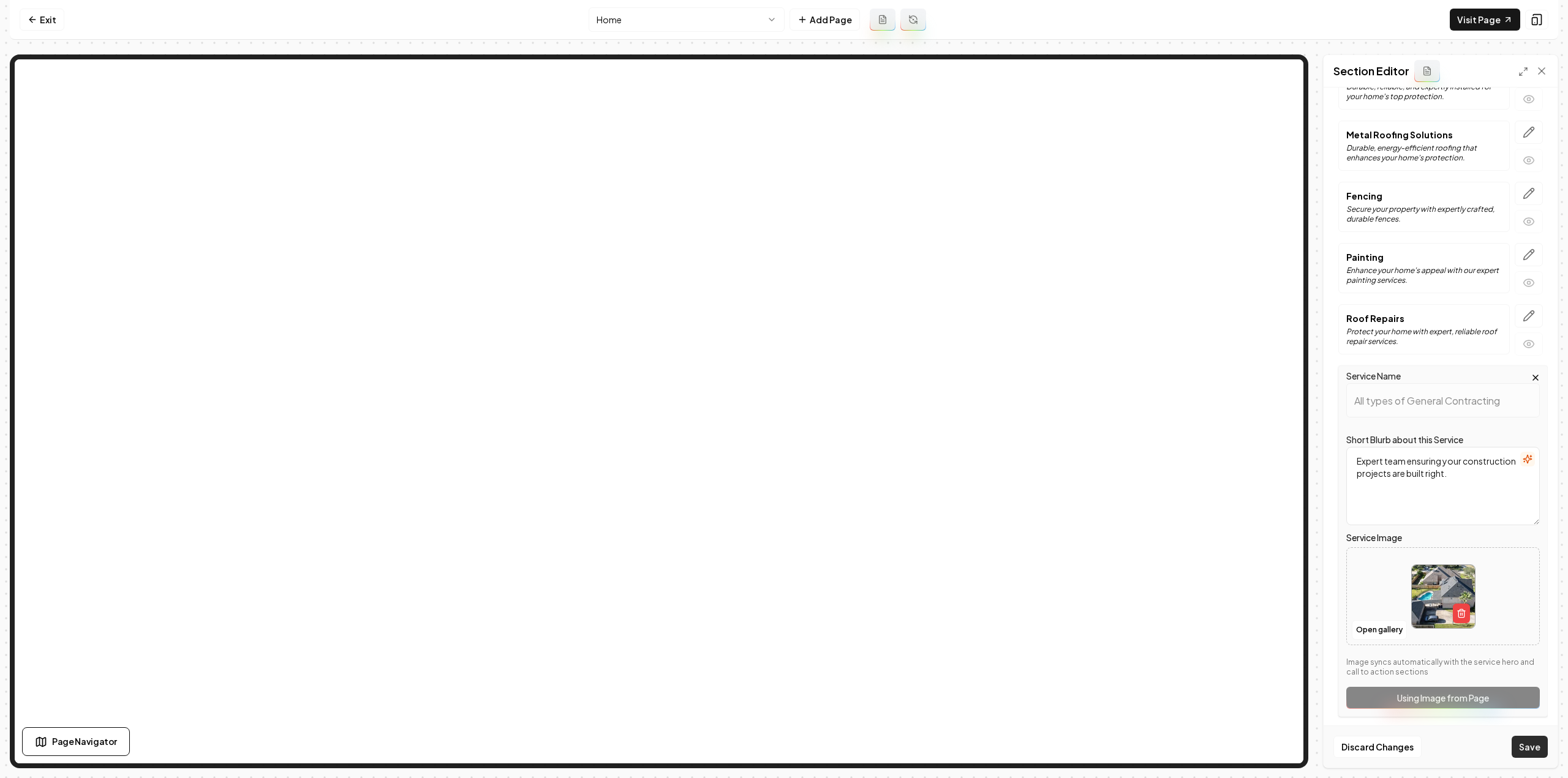
click at [1519, 744] on button "Save" at bounding box center [1529, 747] width 36 height 22
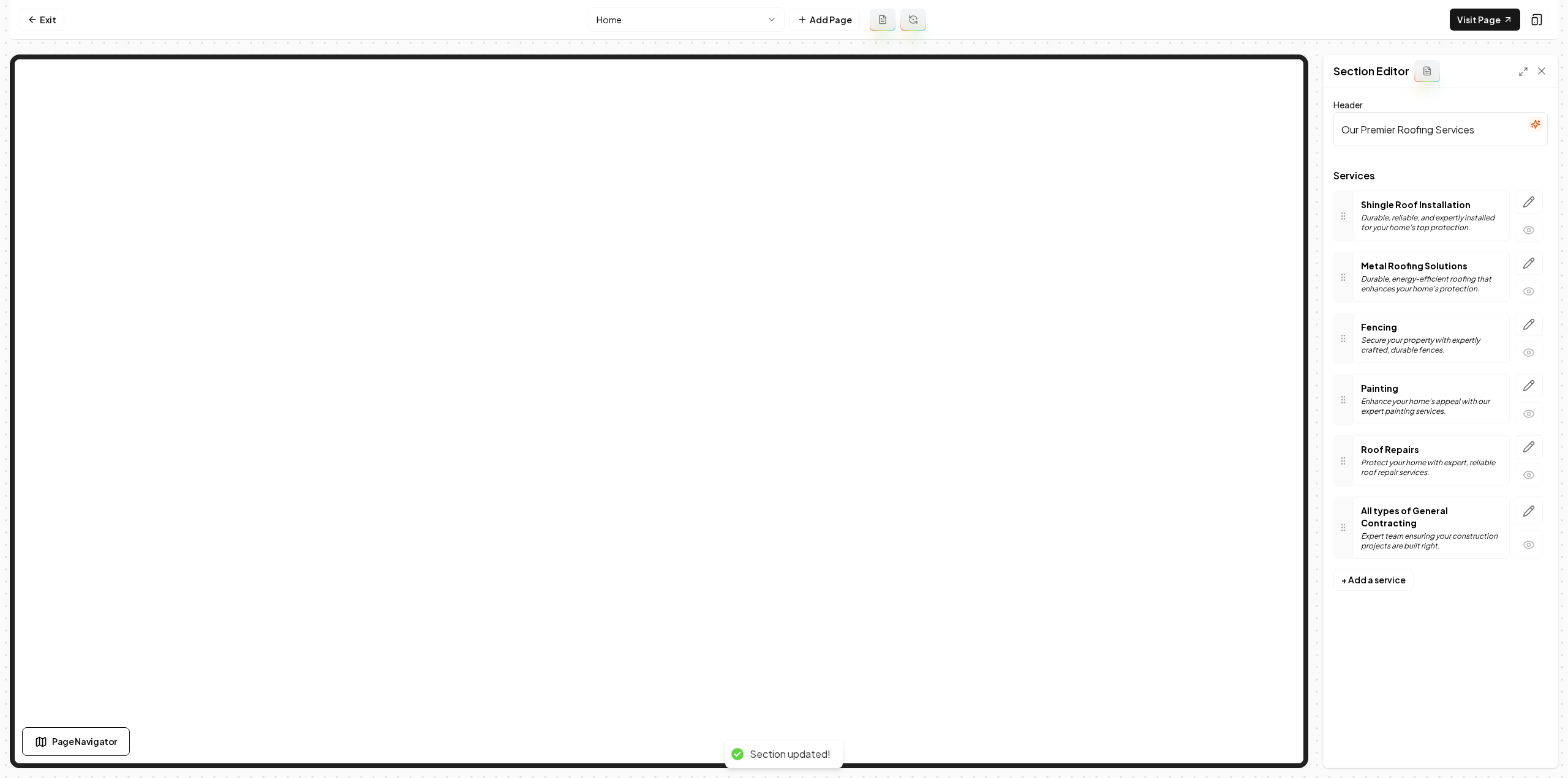
scroll to position [0, 0]
click at [655, 30] on html "Computer Required This feature is only available on a computer. Please switch t…" at bounding box center [784, 389] width 1568 height 778
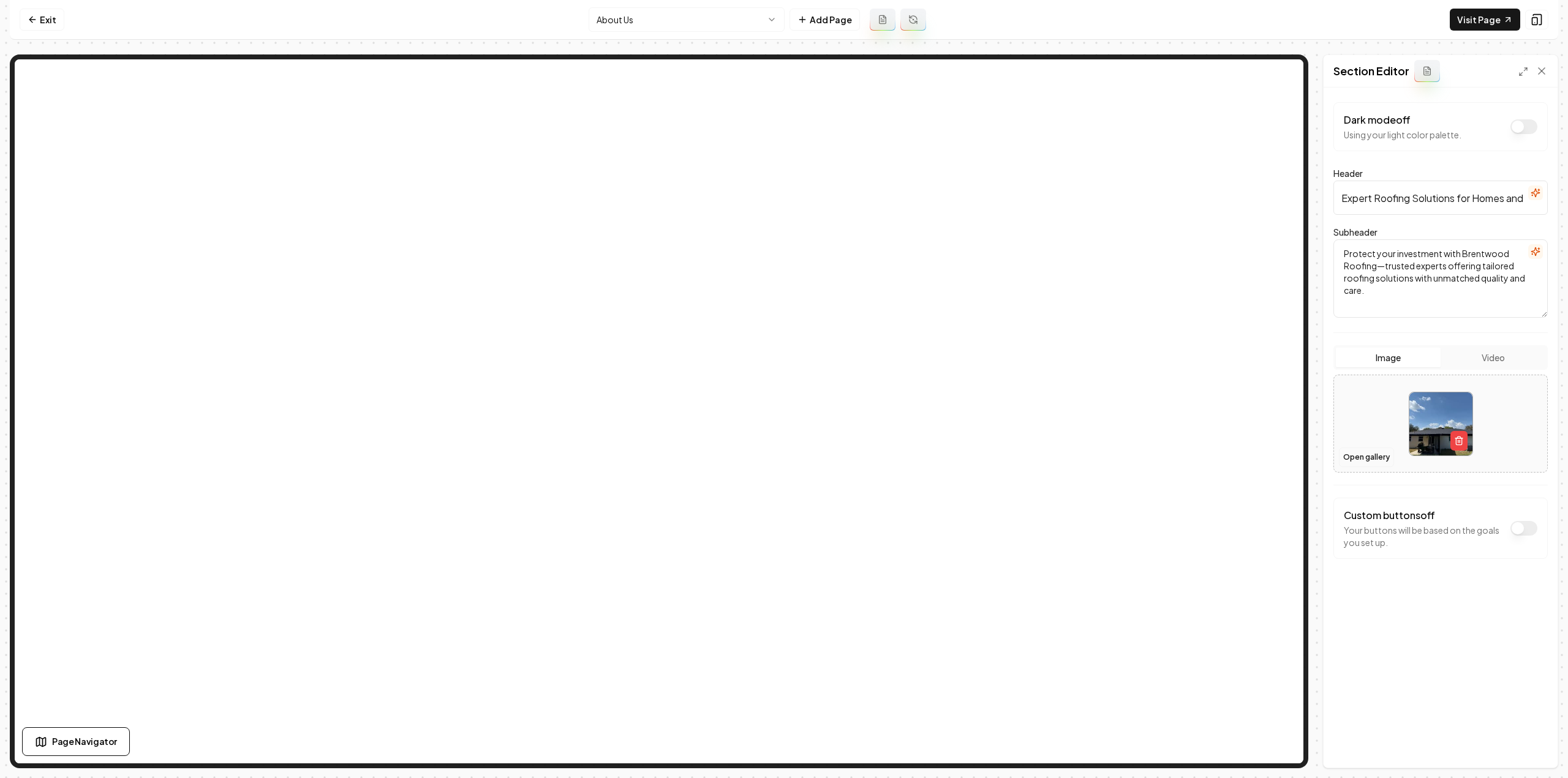
click at [1364, 458] on button "Open gallery" at bounding box center [1366, 457] width 55 height 19
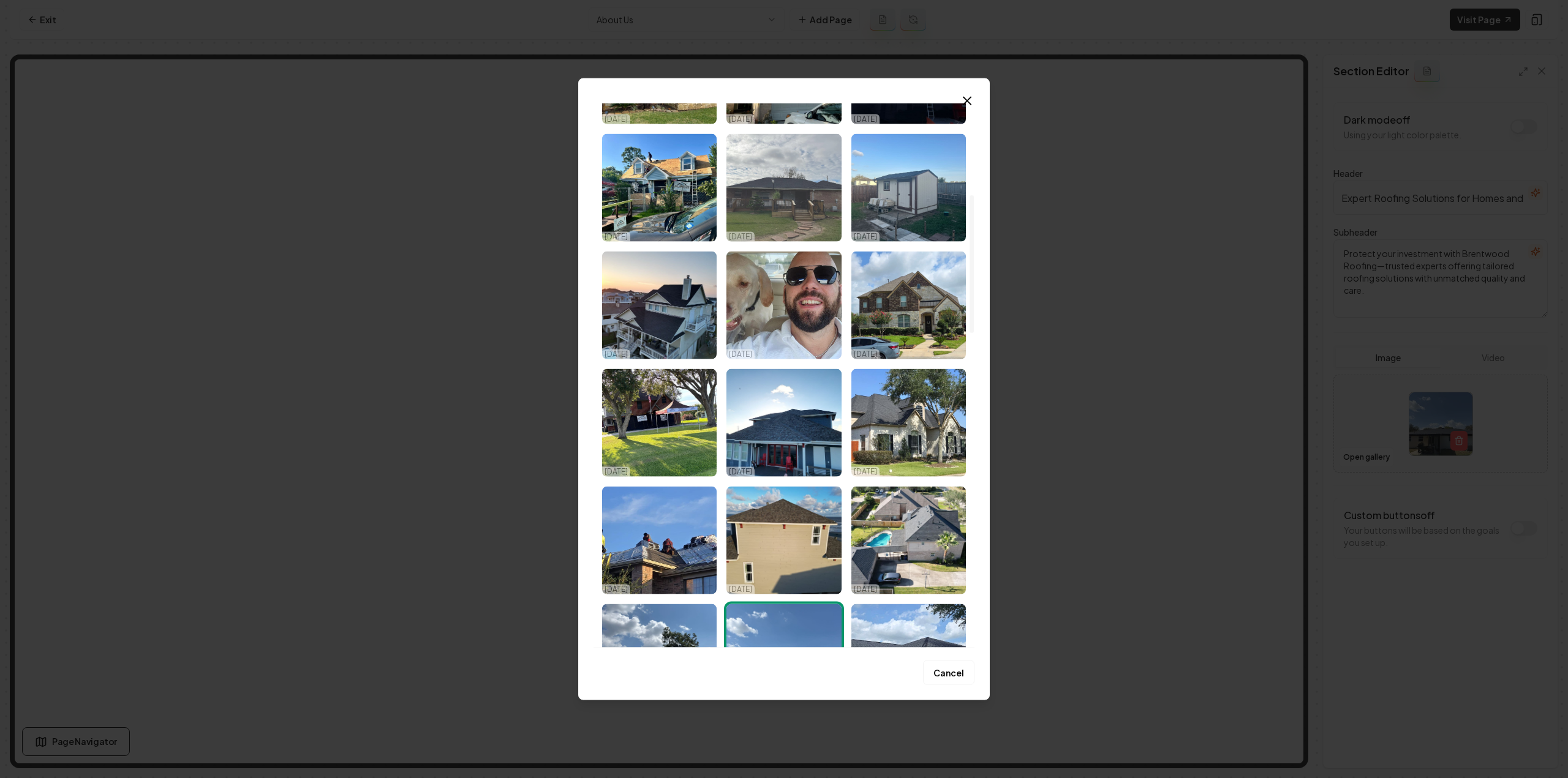
scroll to position [367, 0]
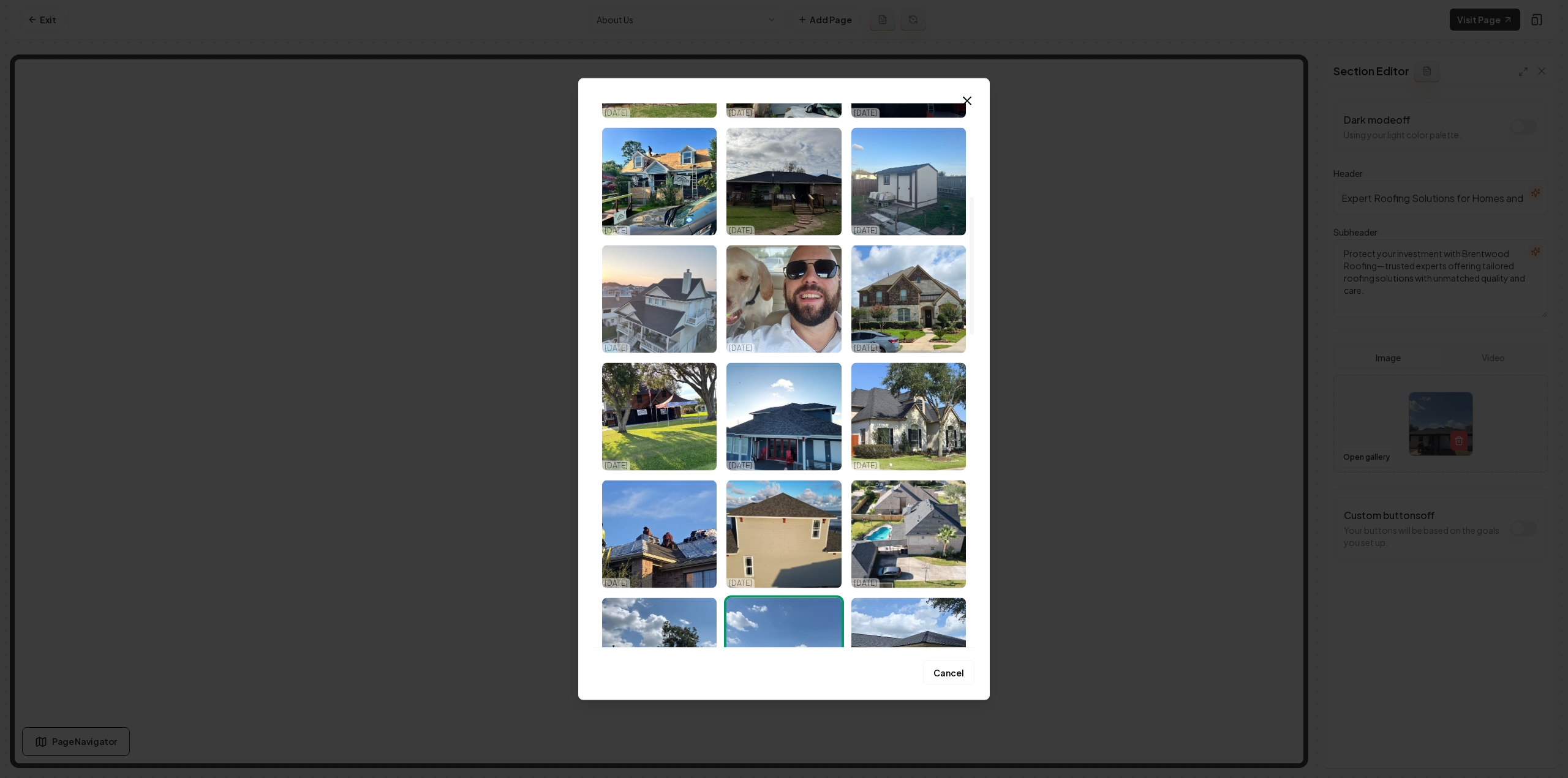
click at [697, 317] on img "Select image image_68dc68495c7cd75eb8ad9349.jpeg" at bounding box center [659, 298] width 114 height 108
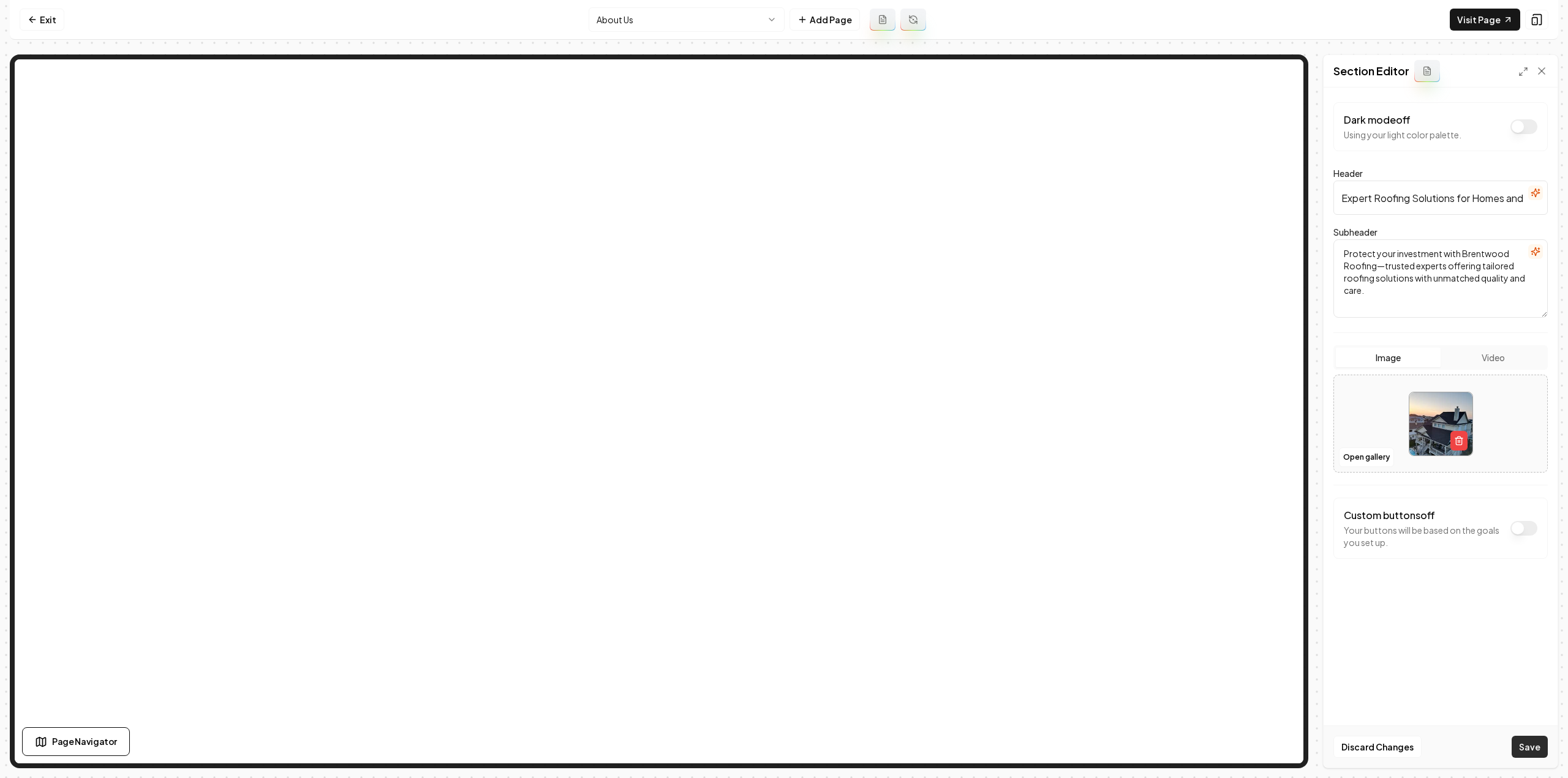
click at [1527, 737] on button "Save" at bounding box center [1529, 747] width 36 height 22
click at [660, 19] on html "Computer Required This feature is only available on a computer. Please switch t…" at bounding box center [784, 389] width 1568 height 778
click at [1513, 354] on button "Video" at bounding box center [1493, 357] width 105 height 19
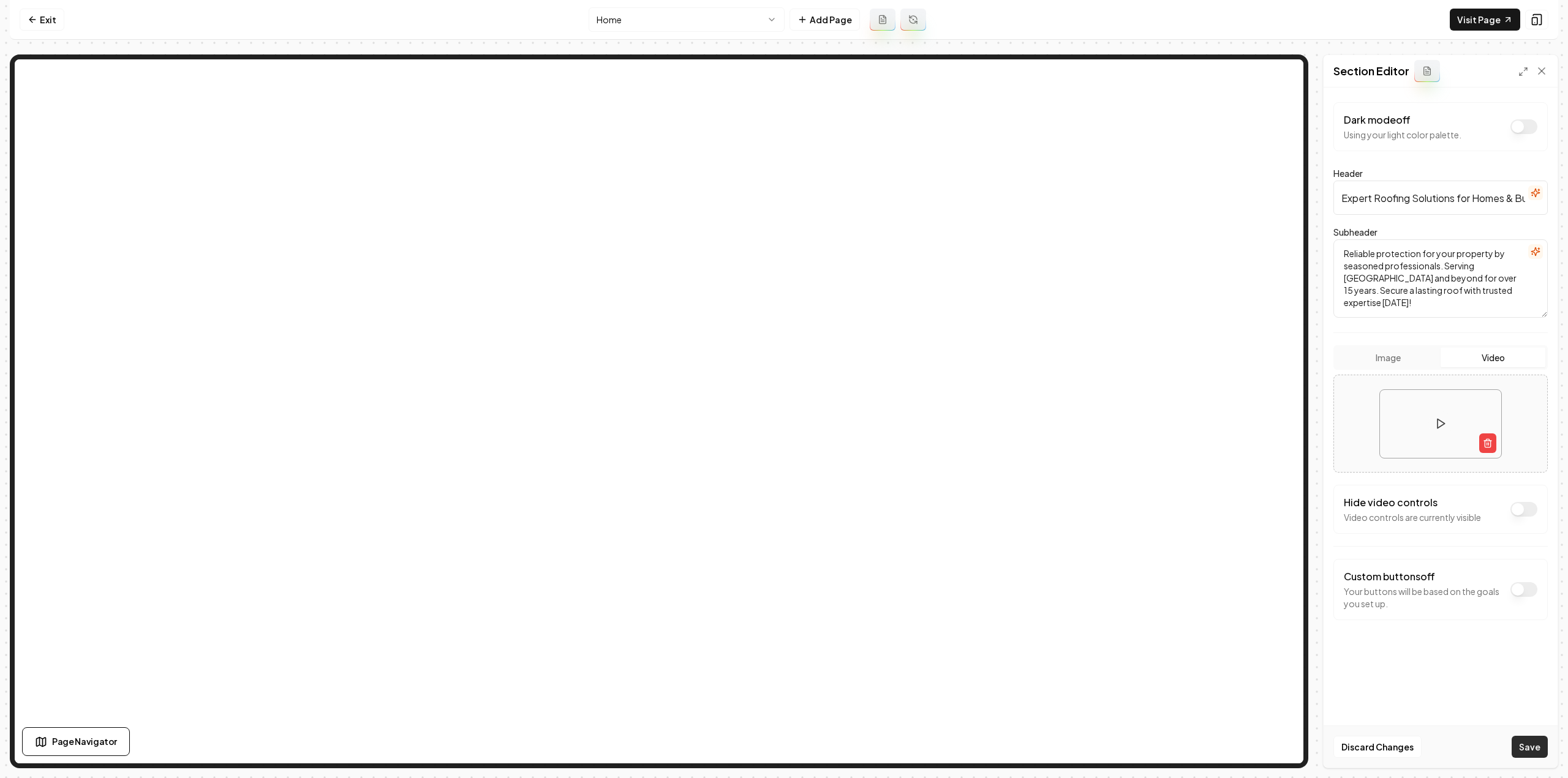
click at [1522, 746] on button "Save" at bounding box center [1529, 747] width 36 height 22
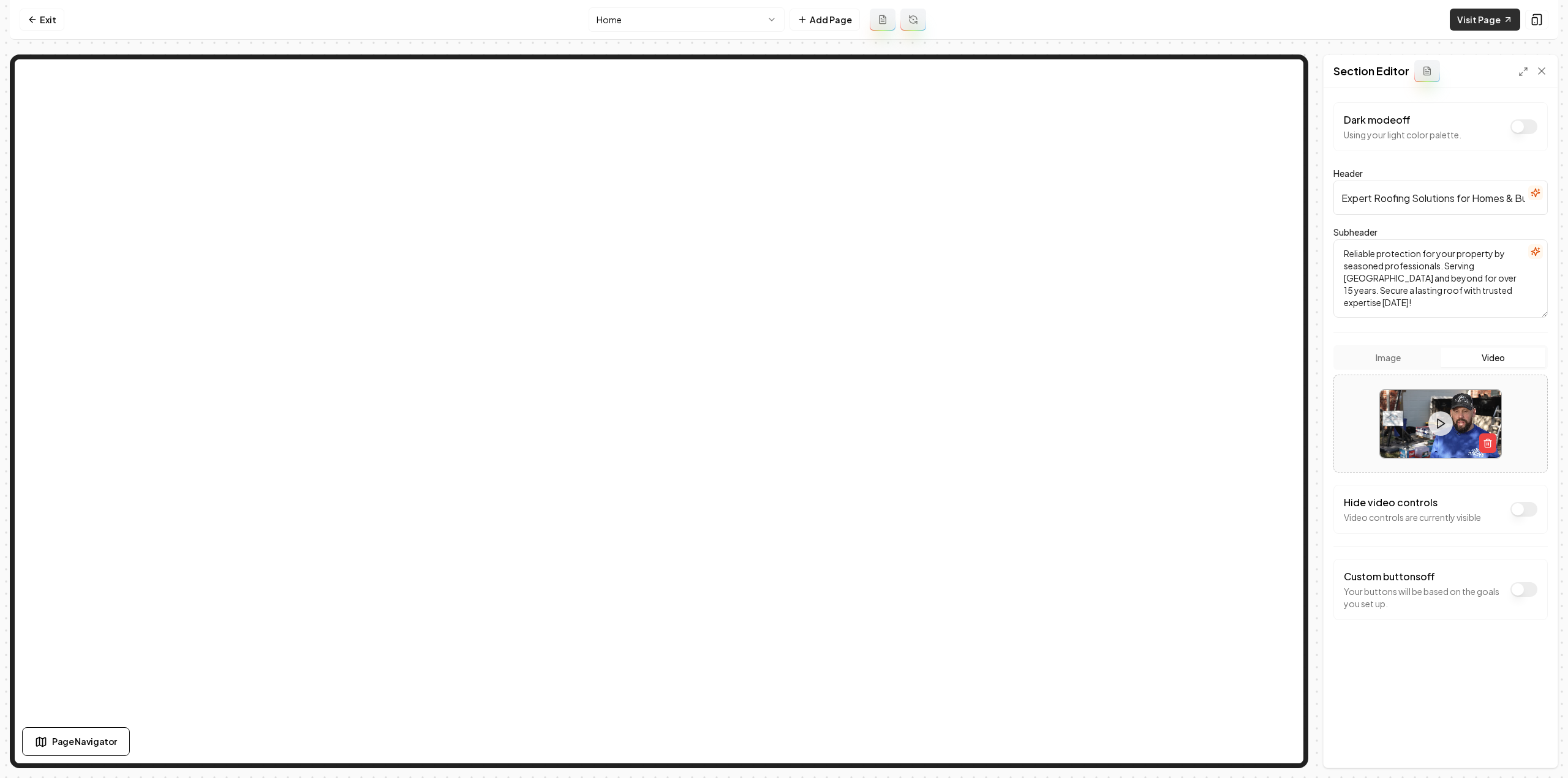
click at [1473, 10] on link "Visit Page" at bounding box center [1484, 19] width 70 height 22
click at [1527, 592] on button "Dark mode off" at bounding box center [1524, 589] width 27 height 14
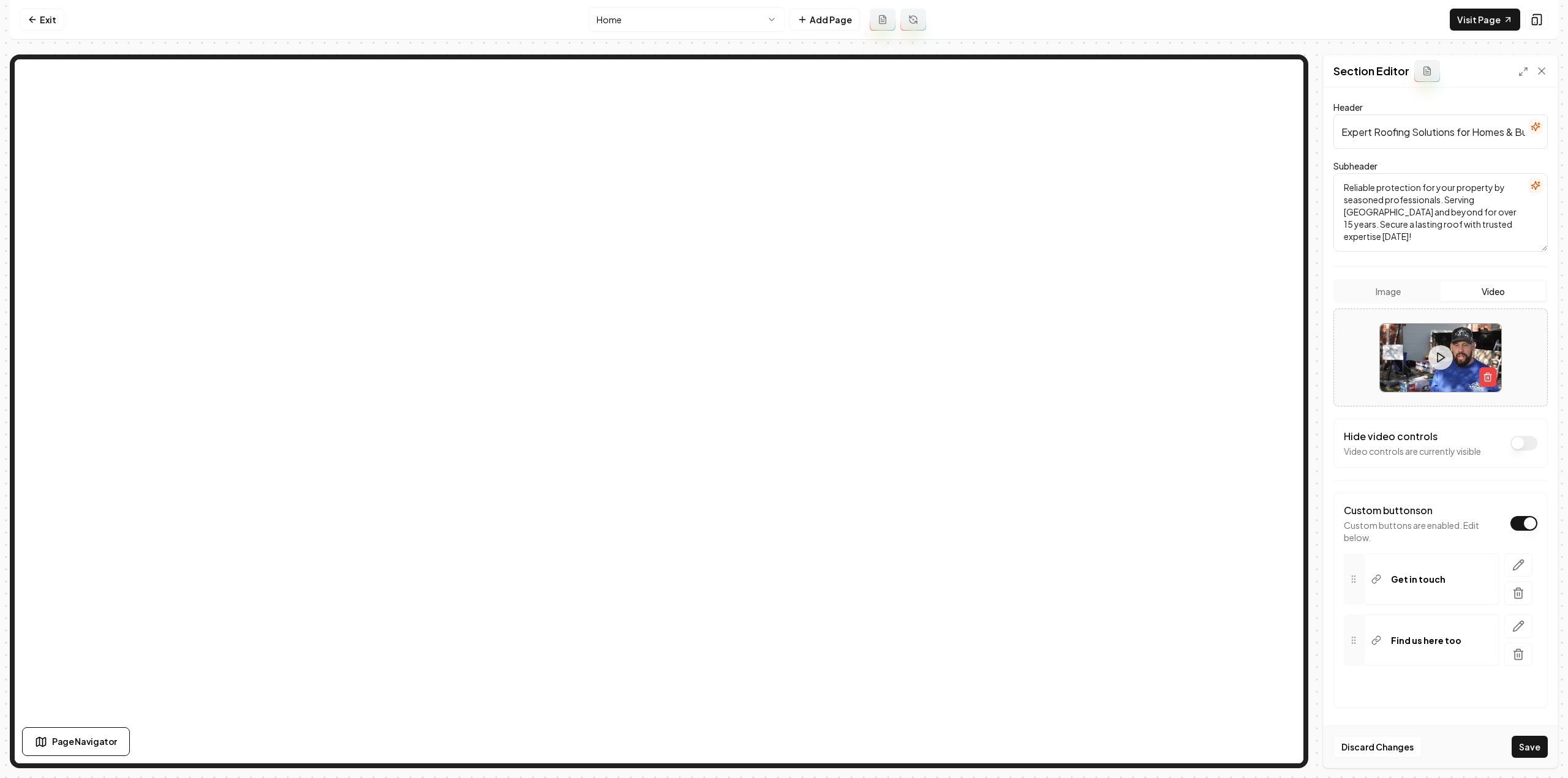
click at [1514, 516] on button "Dark mode off" at bounding box center [1524, 523] width 27 height 14
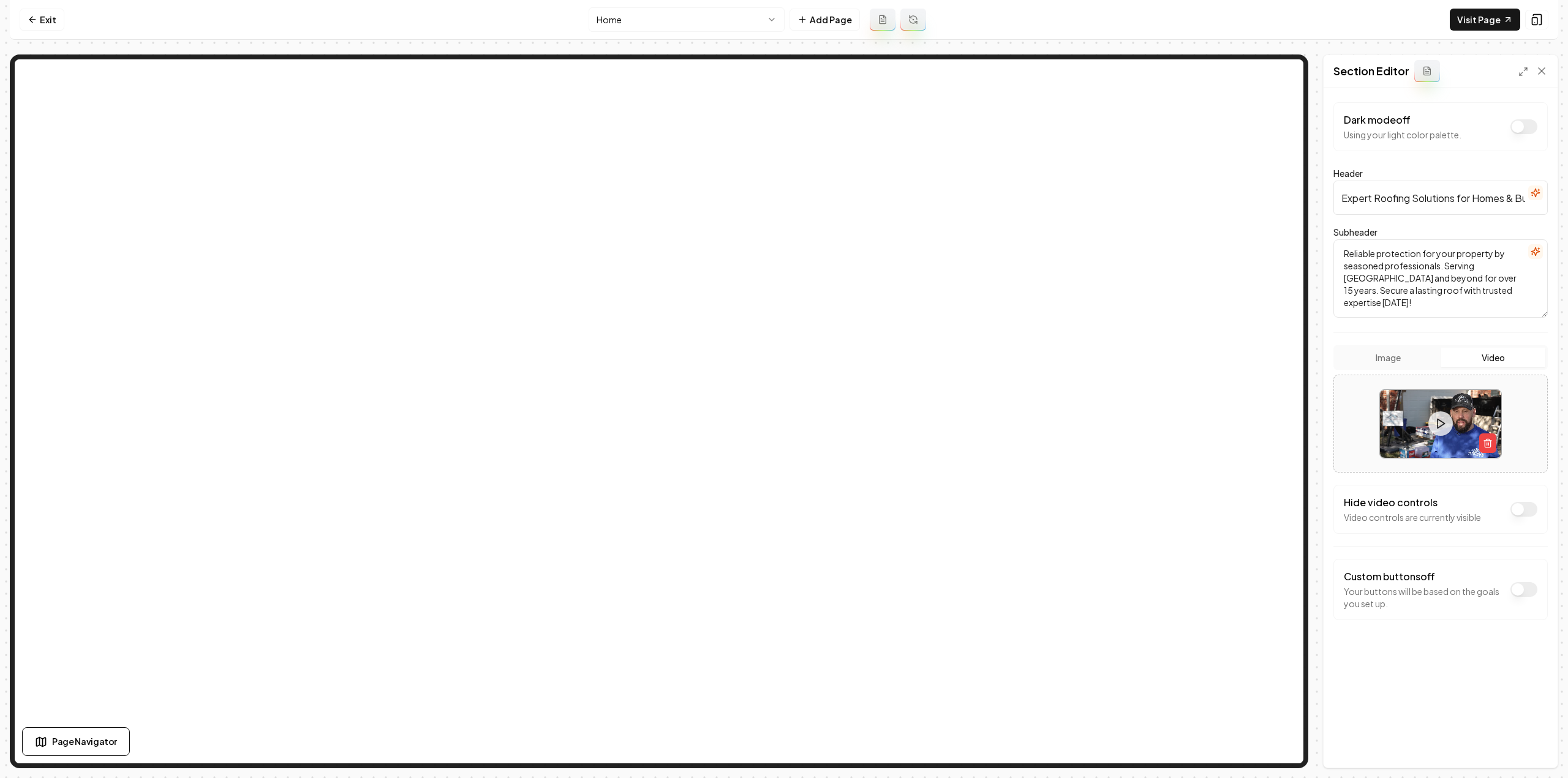
click at [1522, 512] on button "Dark mode off" at bounding box center [1524, 509] width 27 height 14
click at [1530, 512] on button "Dark mode off" at bounding box center [1524, 509] width 27 height 14
click at [1529, 510] on button "Dark mode off" at bounding box center [1524, 509] width 27 height 14
click at [1516, 749] on button "Save" at bounding box center [1529, 747] width 36 height 22
click at [1524, 508] on button "Dark mode off" at bounding box center [1524, 509] width 27 height 14
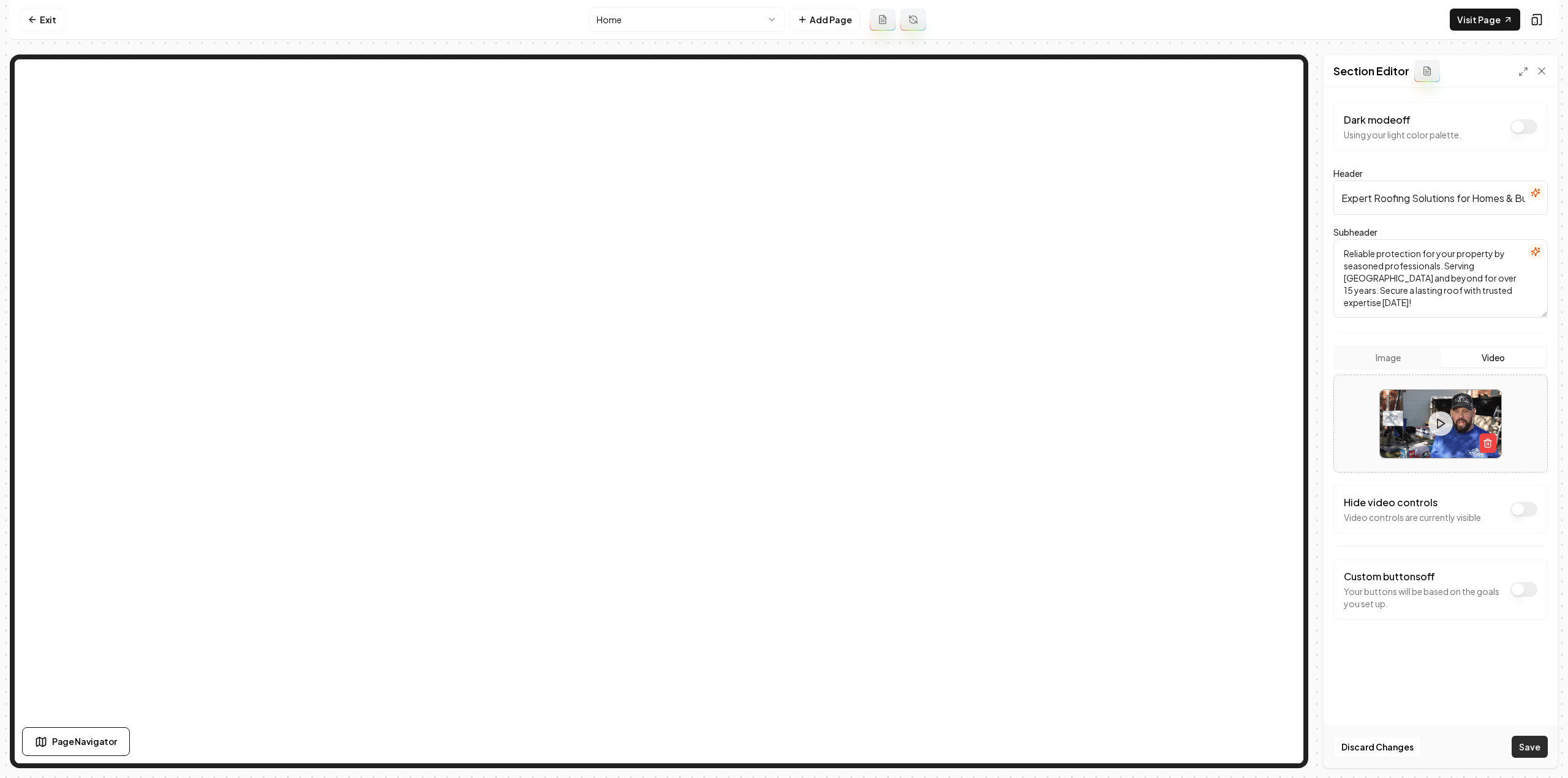
click at [1527, 745] on button "Save" at bounding box center [1529, 747] width 36 height 22
click at [50, 12] on link "Exit" at bounding box center [41, 19] width 45 height 22
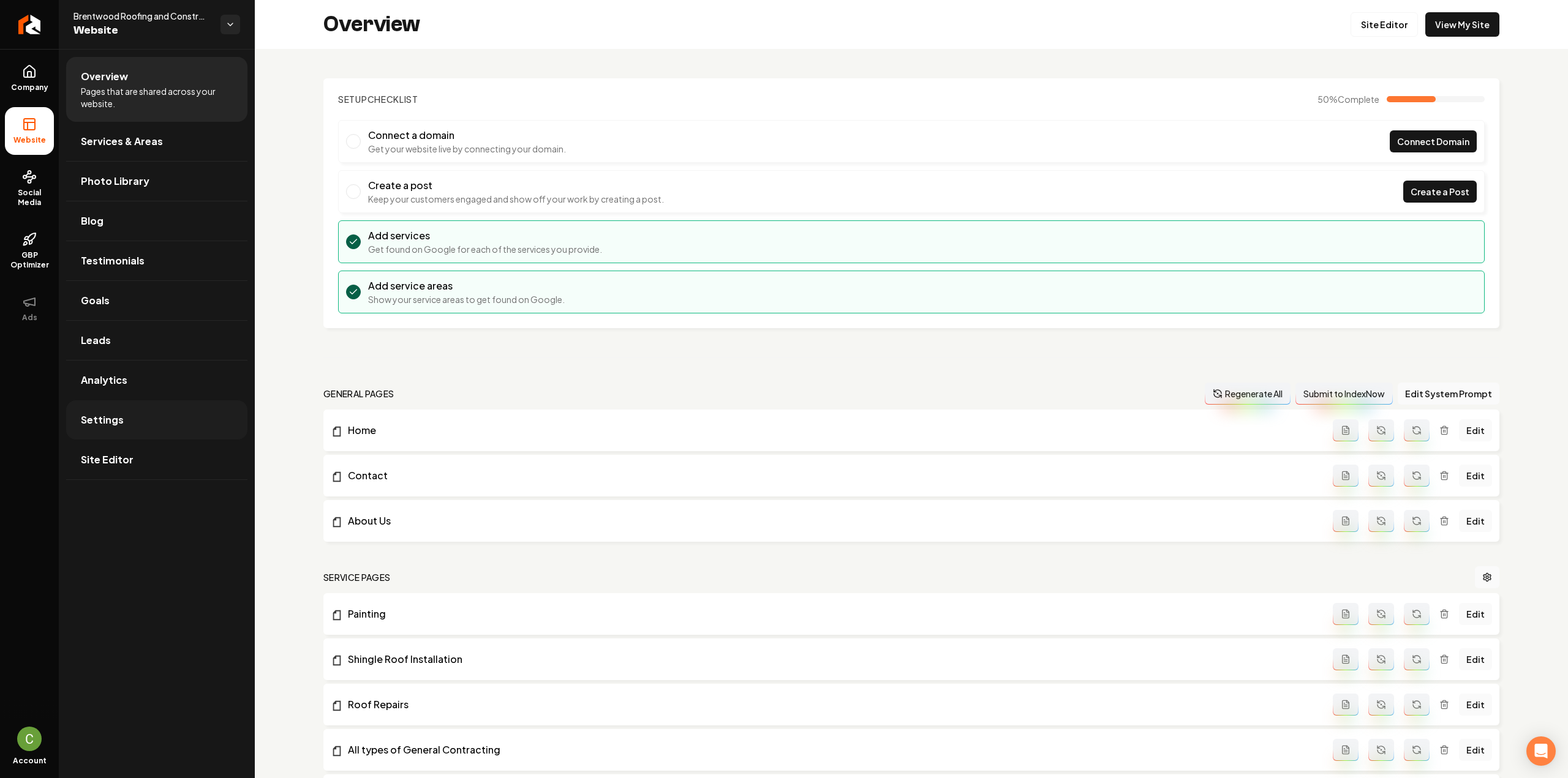
click at [132, 423] on link "Settings" at bounding box center [157, 420] width 181 height 39
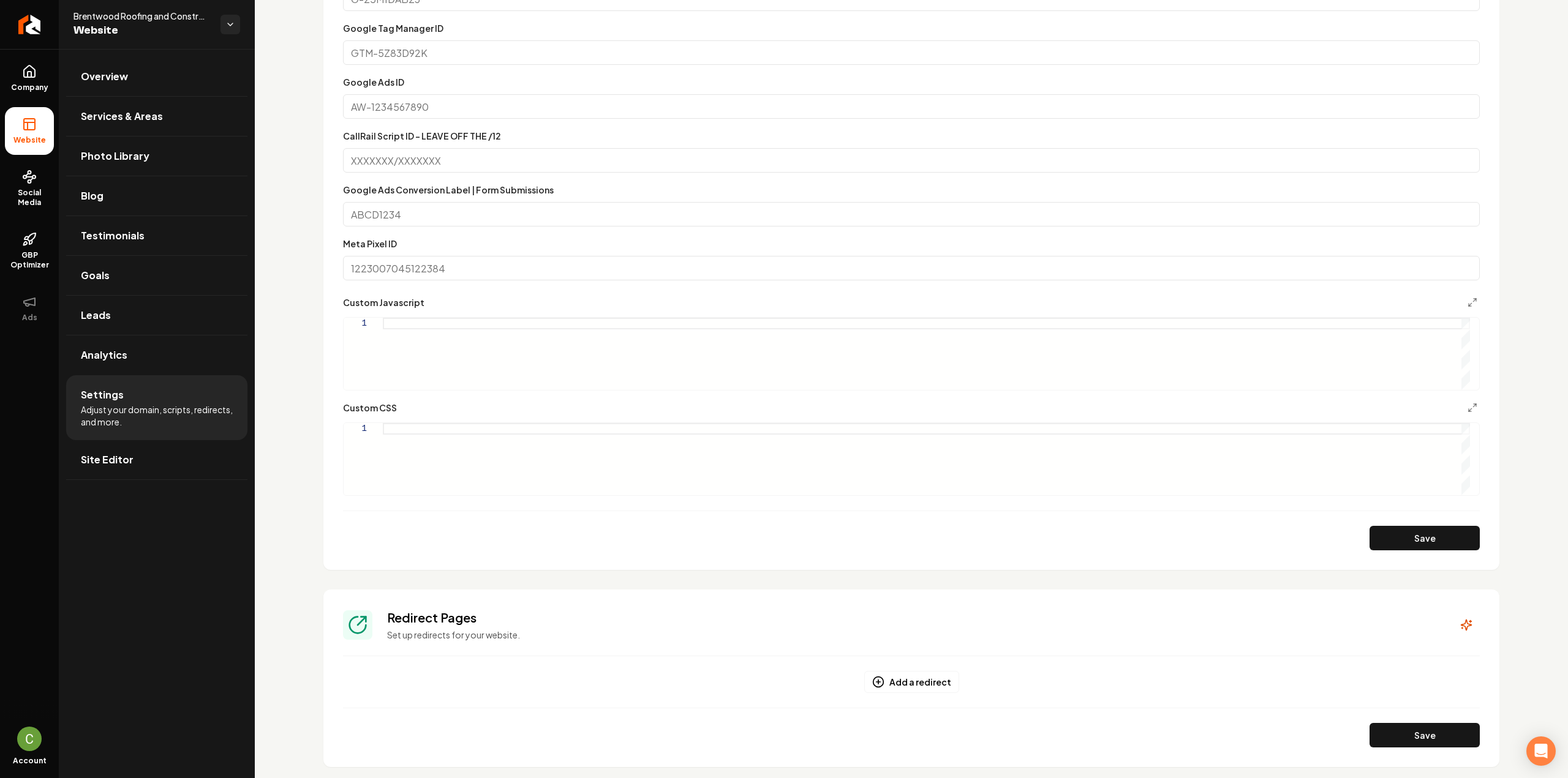
scroll to position [490, 0]
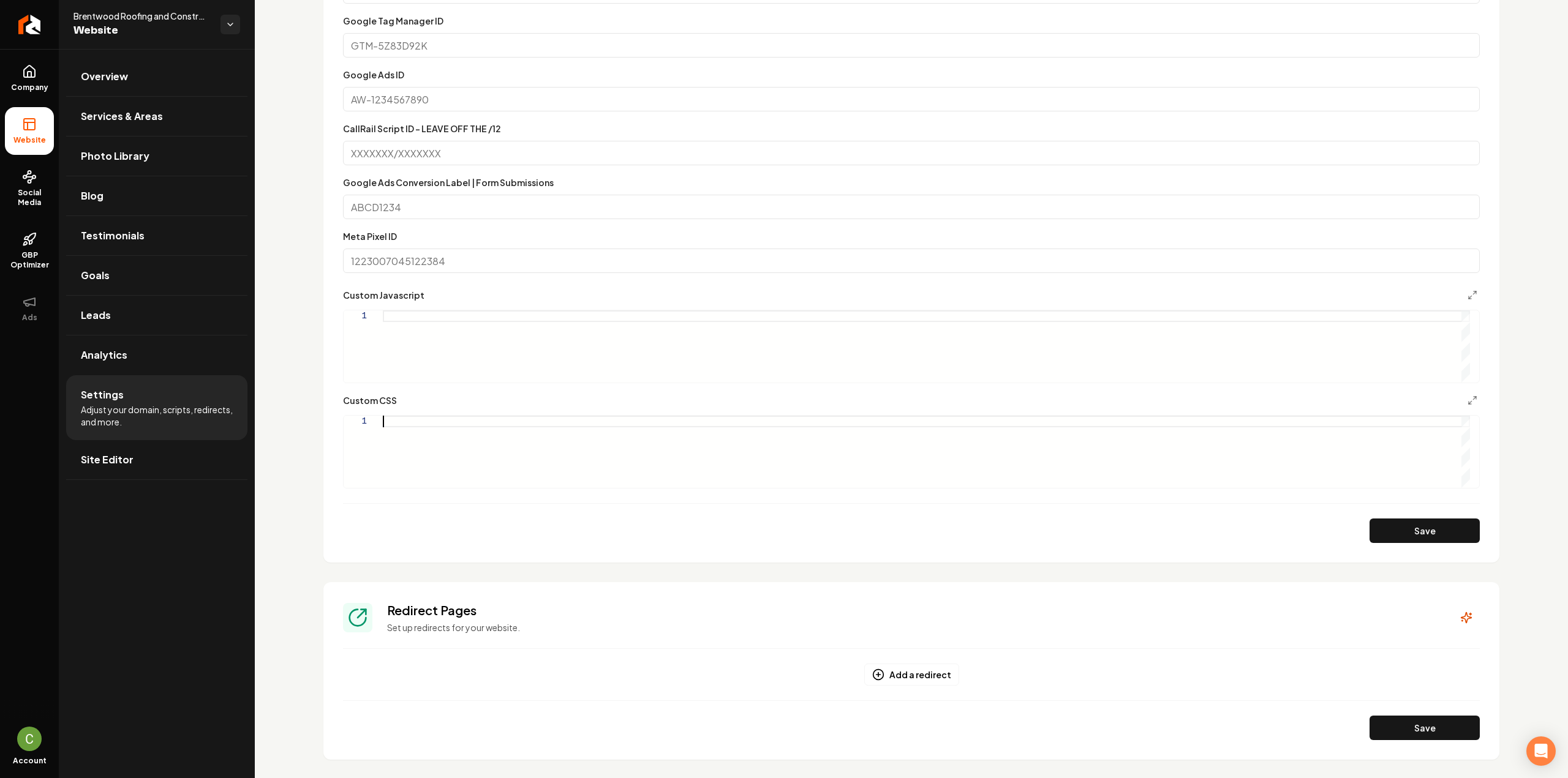
click at [505, 417] on div "Main content area" at bounding box center [926, 451] width 1087 height 72
type textarea "**********"
click at [1409, 526] on button "Save" at bounding box center [1424, 531] width 110 height 25
click at [23, 87] on span "Company" at bounding box center [30, 88] width 47 height 10
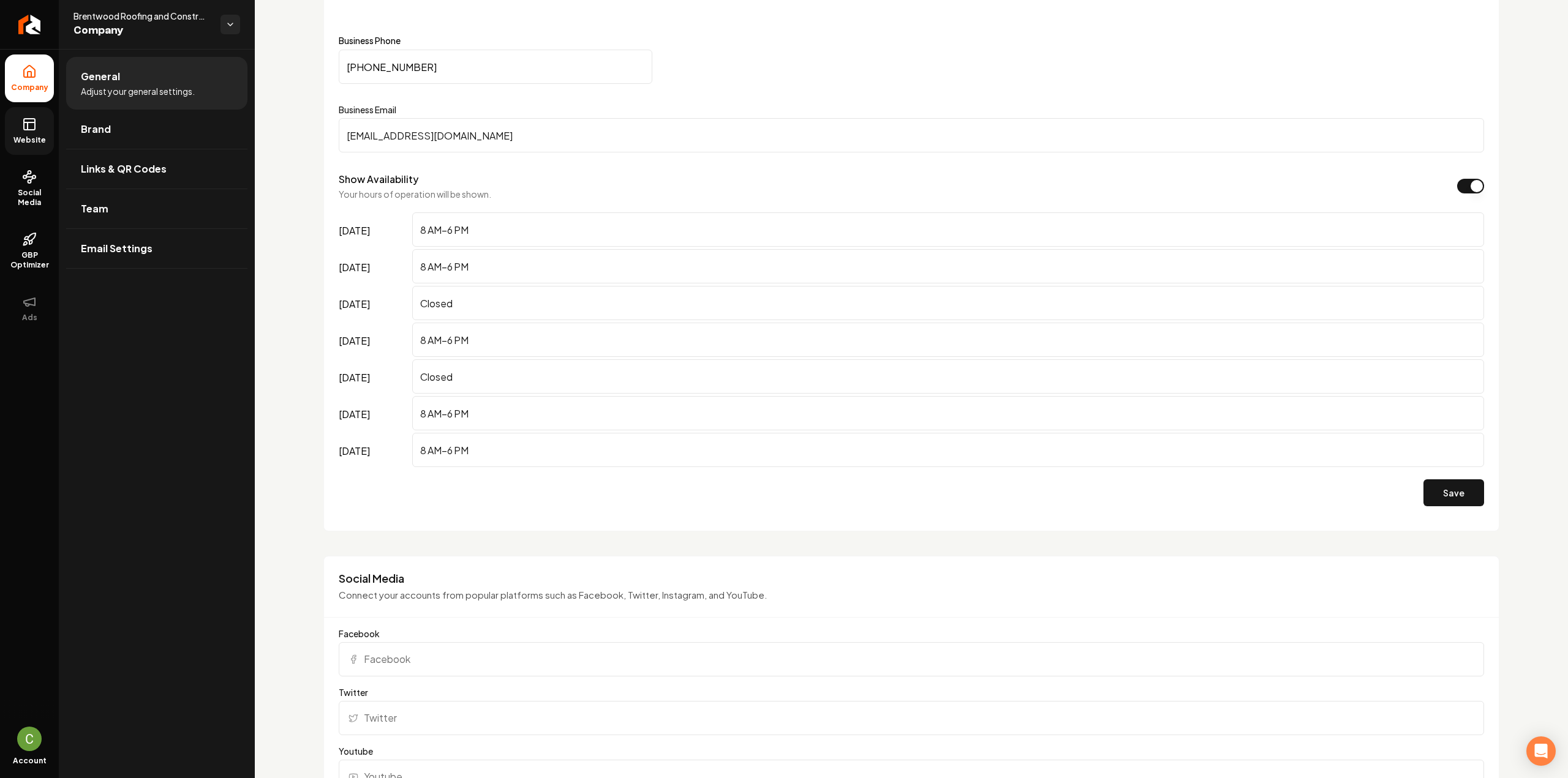
click at [25, 136] on span "Website" at bounding box center [30, 141] width 42 height 10
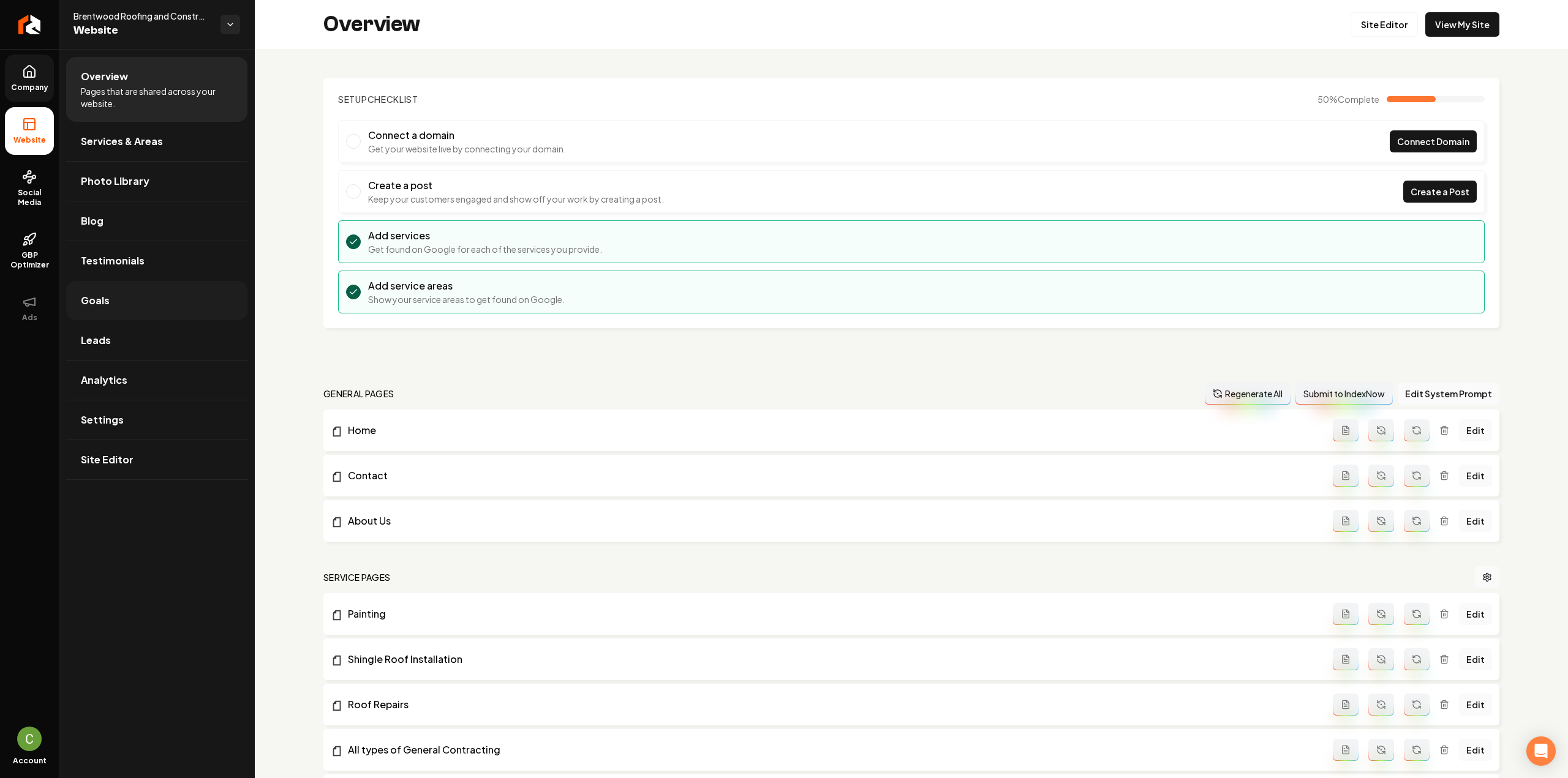
click at [112, 305] on link "Goals" at bounding box center [157, 301] width 181 height 39
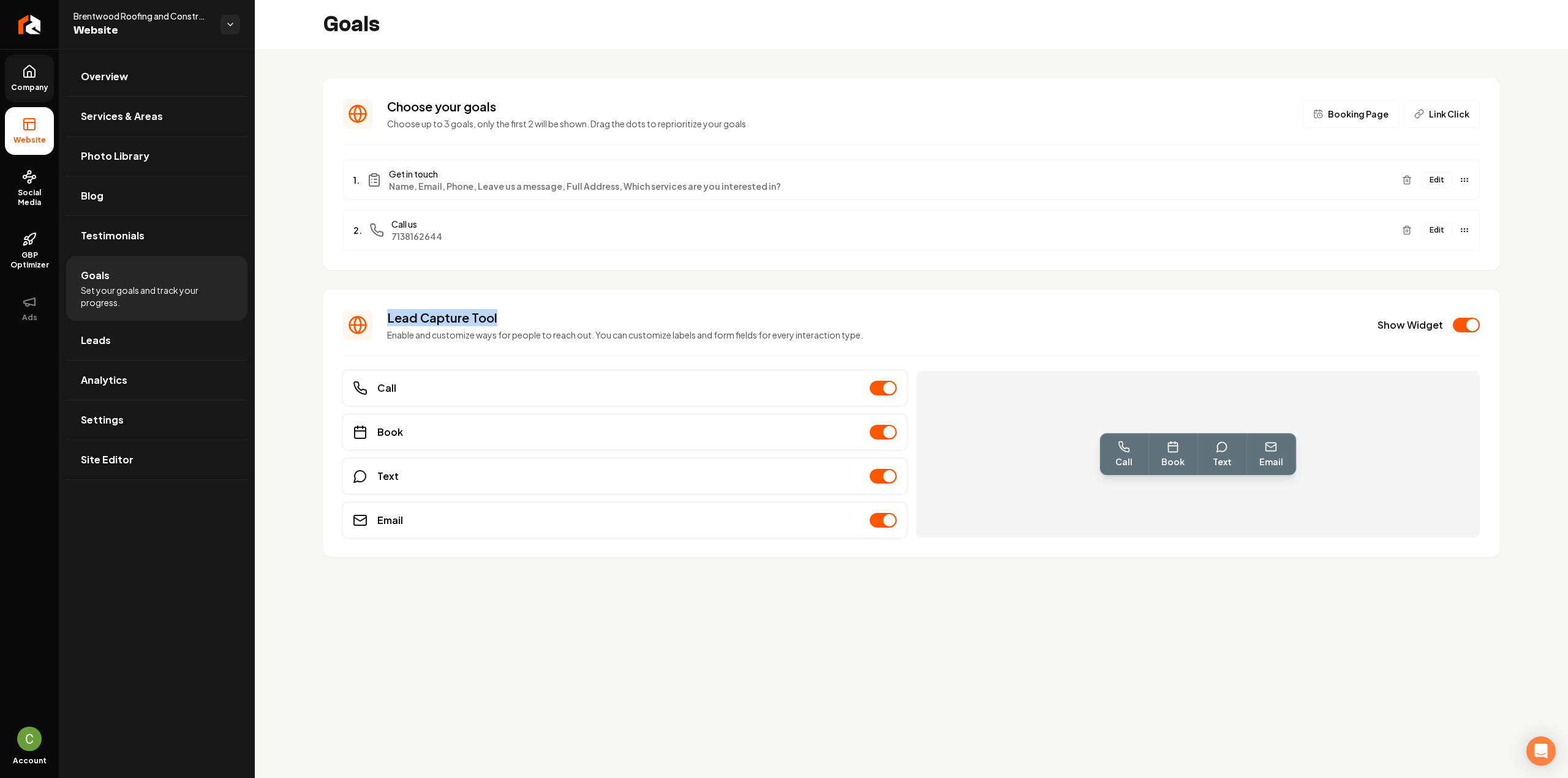
drag, startPoint x: 511, startPoint y: 321, endPoint x: 380, endPoint y: 307, distance: 131.7
click at [380, 307] on section "Lead Capture Tool Enable and customize ways for people to reach out. You can cu…" at bounding box center [911, 423] width 1176 height 268
copy h3 "Lead Capture Tool"
drag, startPoint x: 30, startPoint y: 87, endPoint x: 34, endPoint y: 105, distance: 18.4
click at [30, 87] on span "Company" at bounding box center [30, 88] width 47 height 10
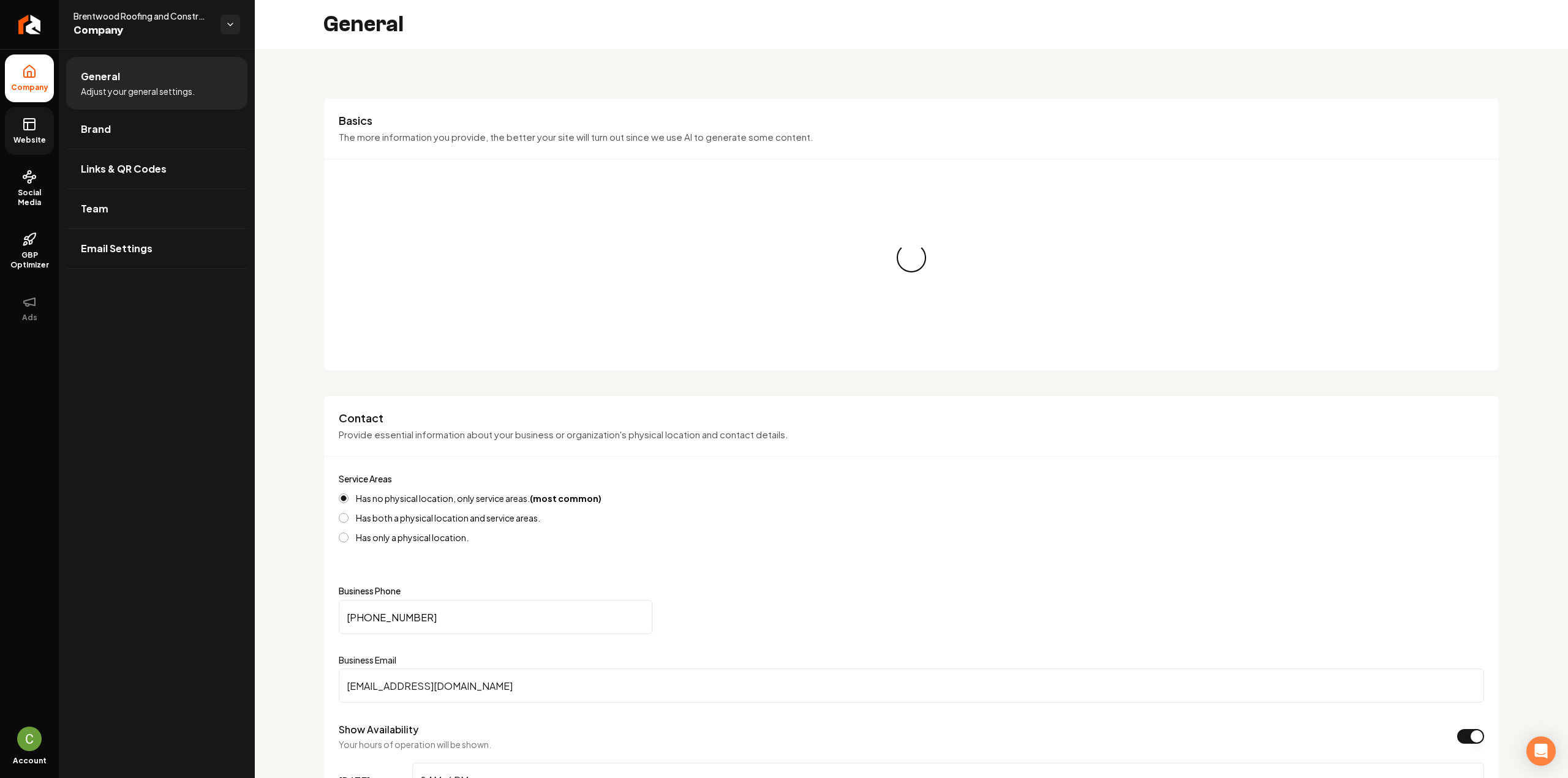
click at [32, 134] on link "Website" at bounding box center [30, 131] width 49 height 47
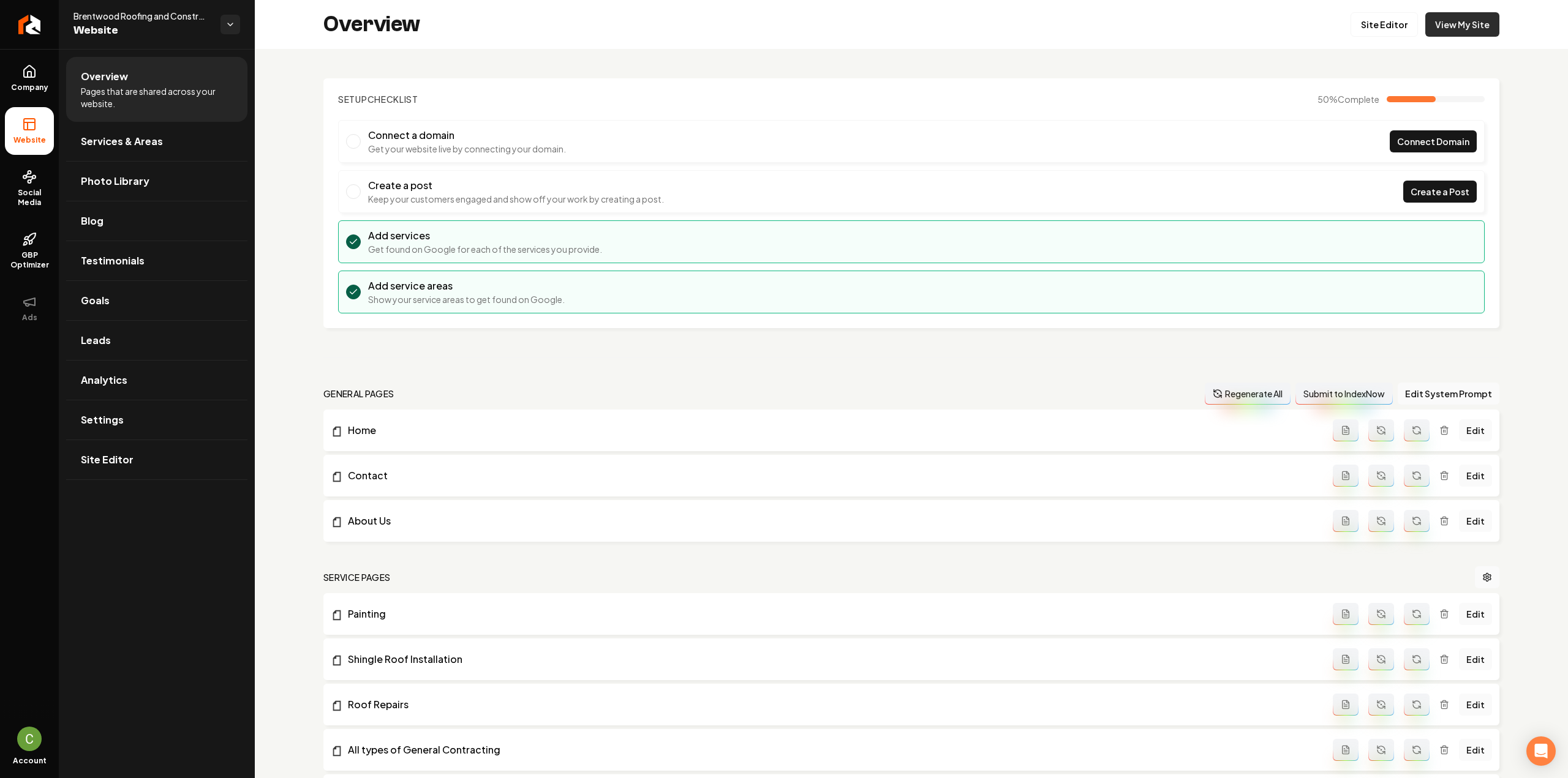
click at [1435, 30] on link "View My Site" at bounding box center [1462, 24] width 75 height 25
drag, startPoint x: 88, startPoint y: 14, endPoint x: 30, endPoint y: 63, distance: 75.9
click at [30, 63] on link "Company" at bounding box center [30, 78] width 49 height 47
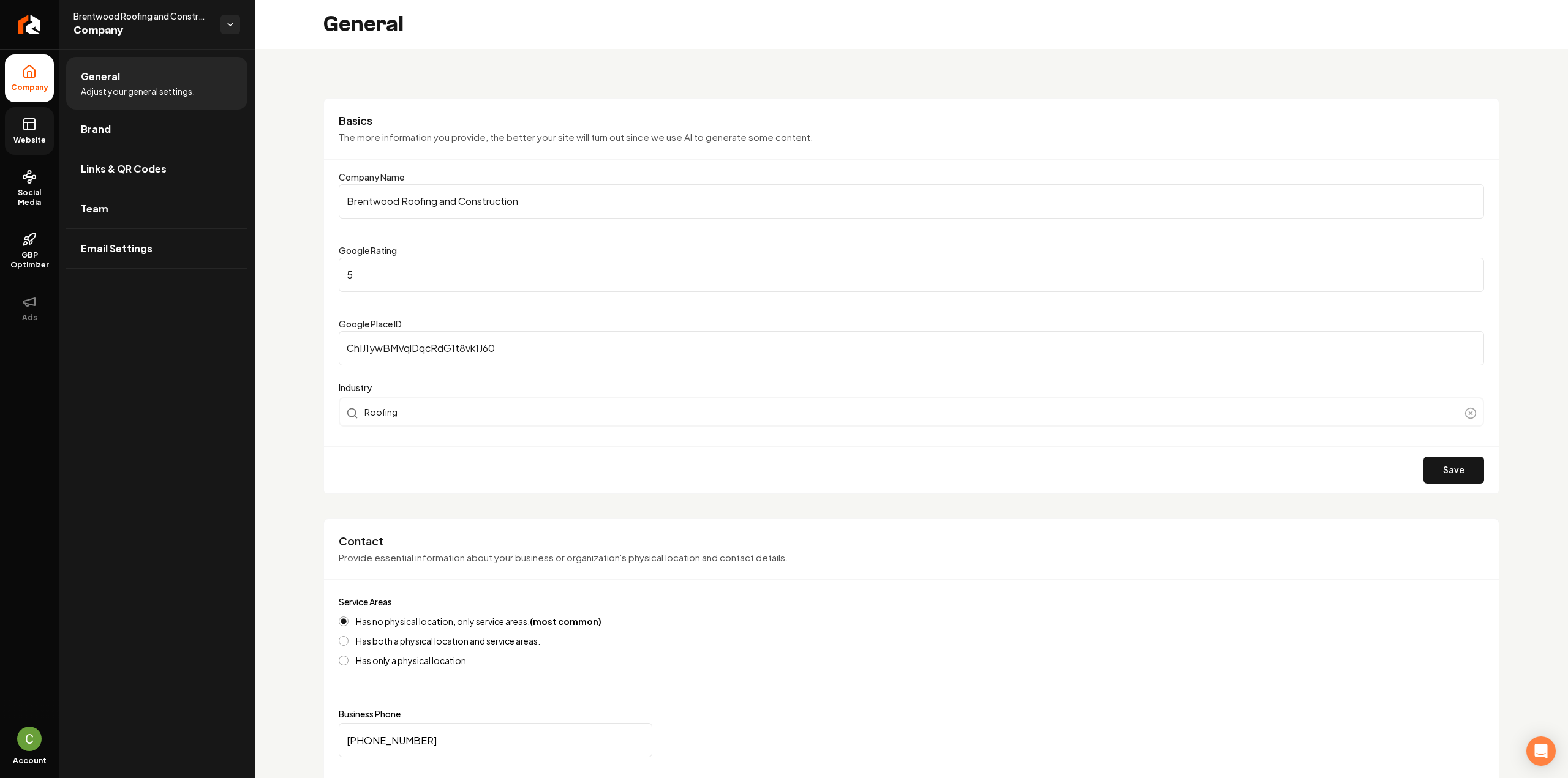
click at [480, 199] on input "Brentwood Roofing and Construction" at bounding box center [911, 201] width 1146 height 35
click at [39, 31] on link "Return to dashboard" at bounding box center [29, 25] width 58 height 49
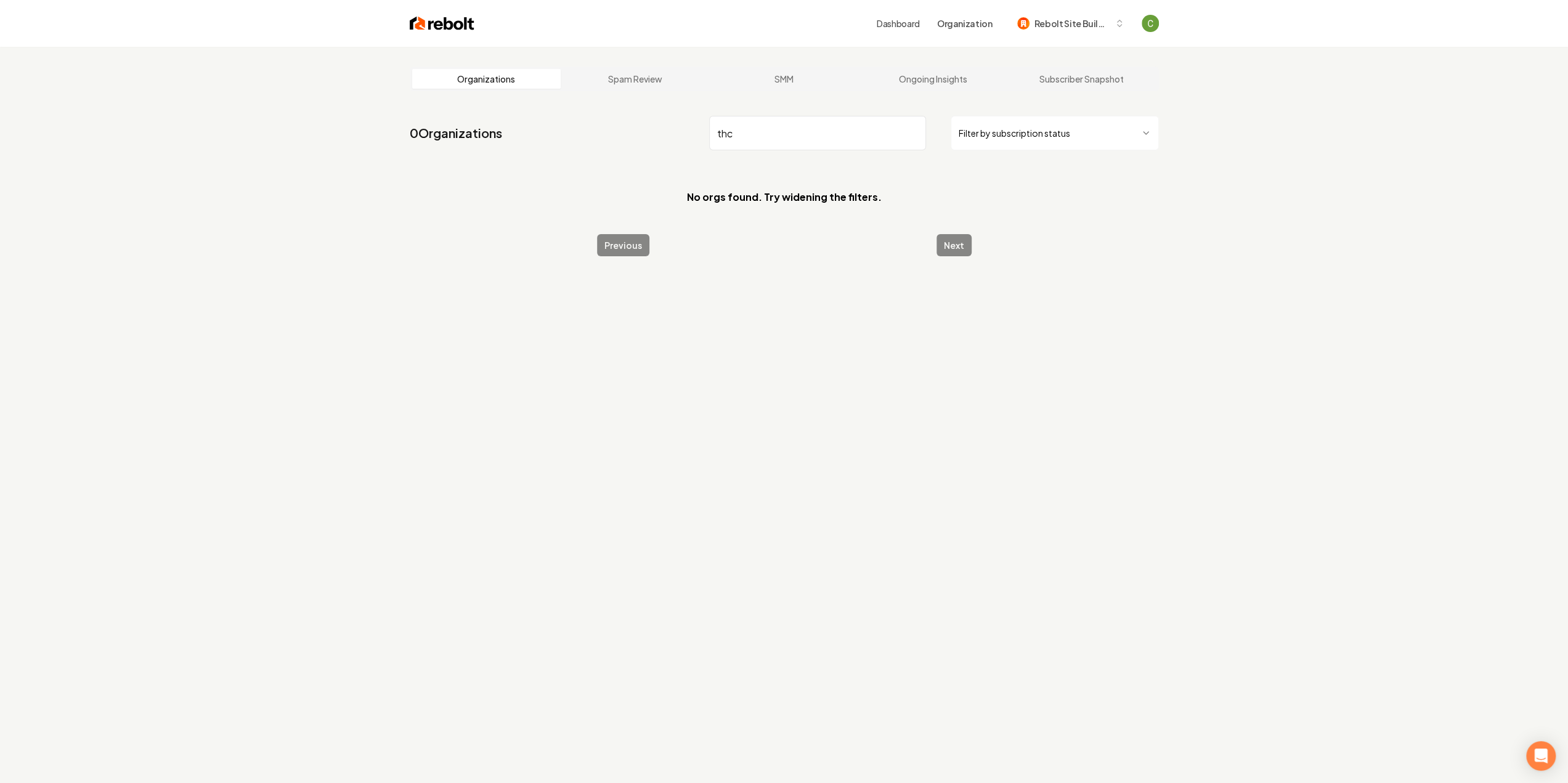
type input "thc"
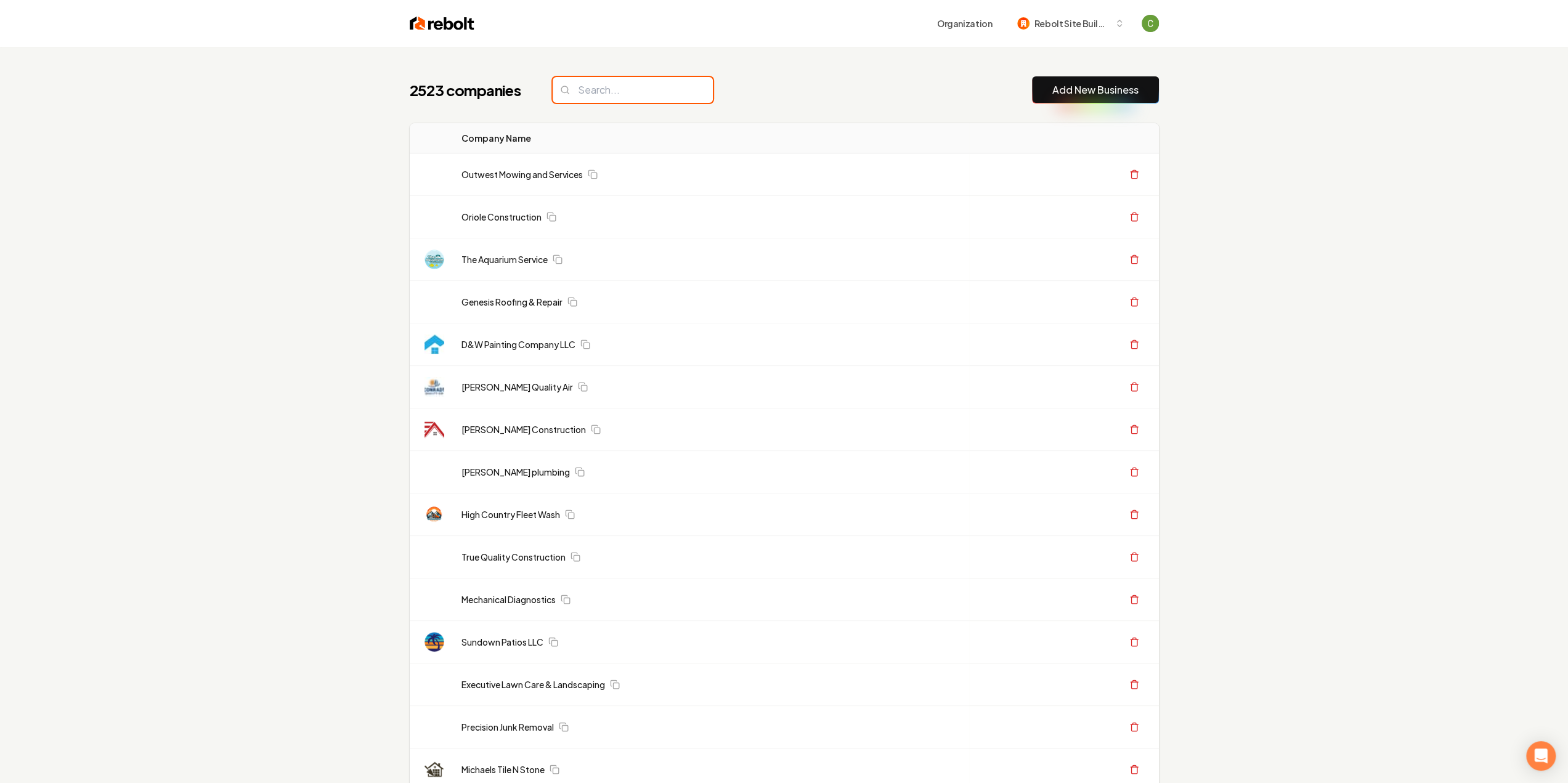
click at [594, 90] on input "search" at bounding box center [633, 89] width 160 height 26
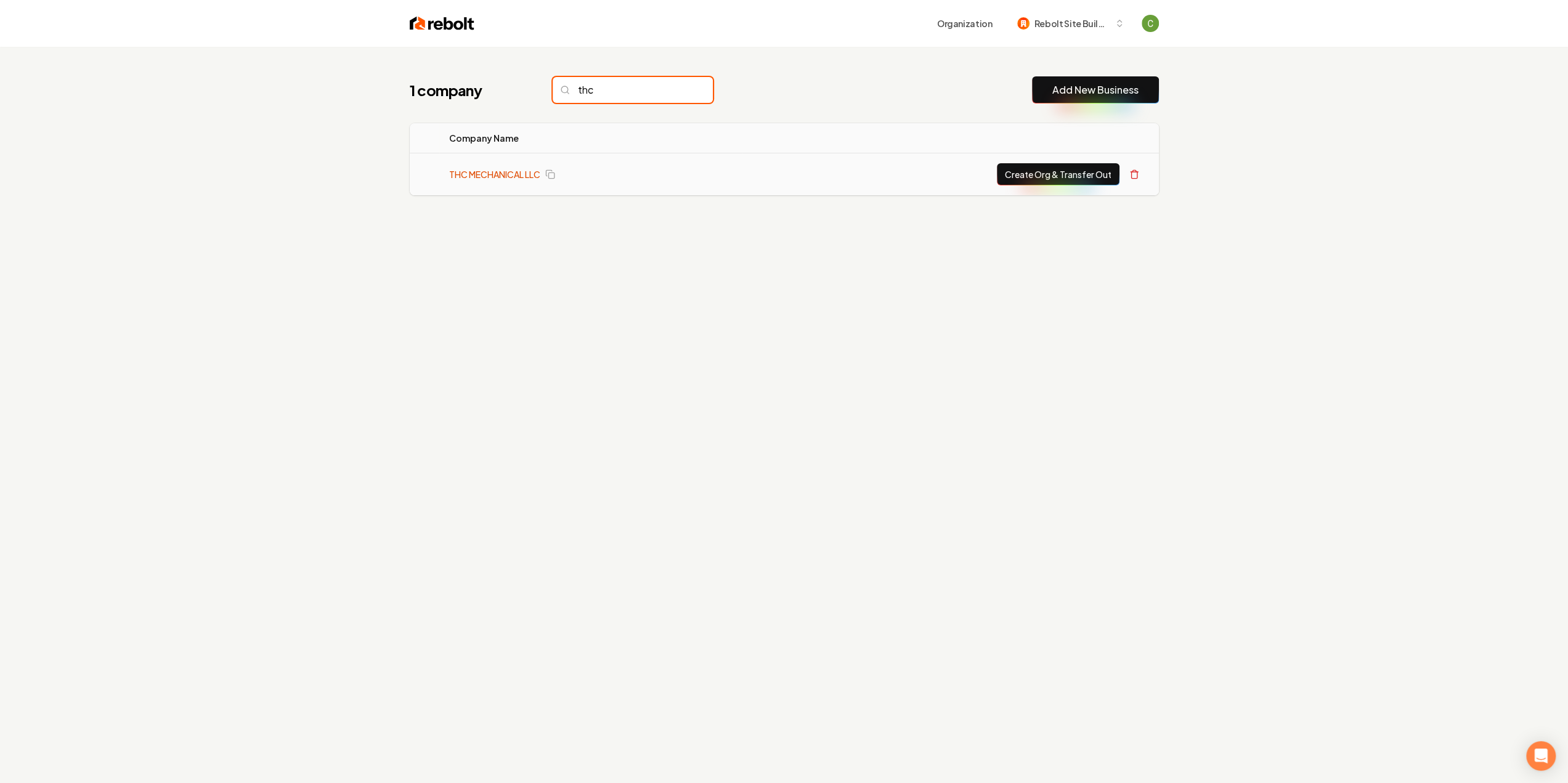
type input "thc"
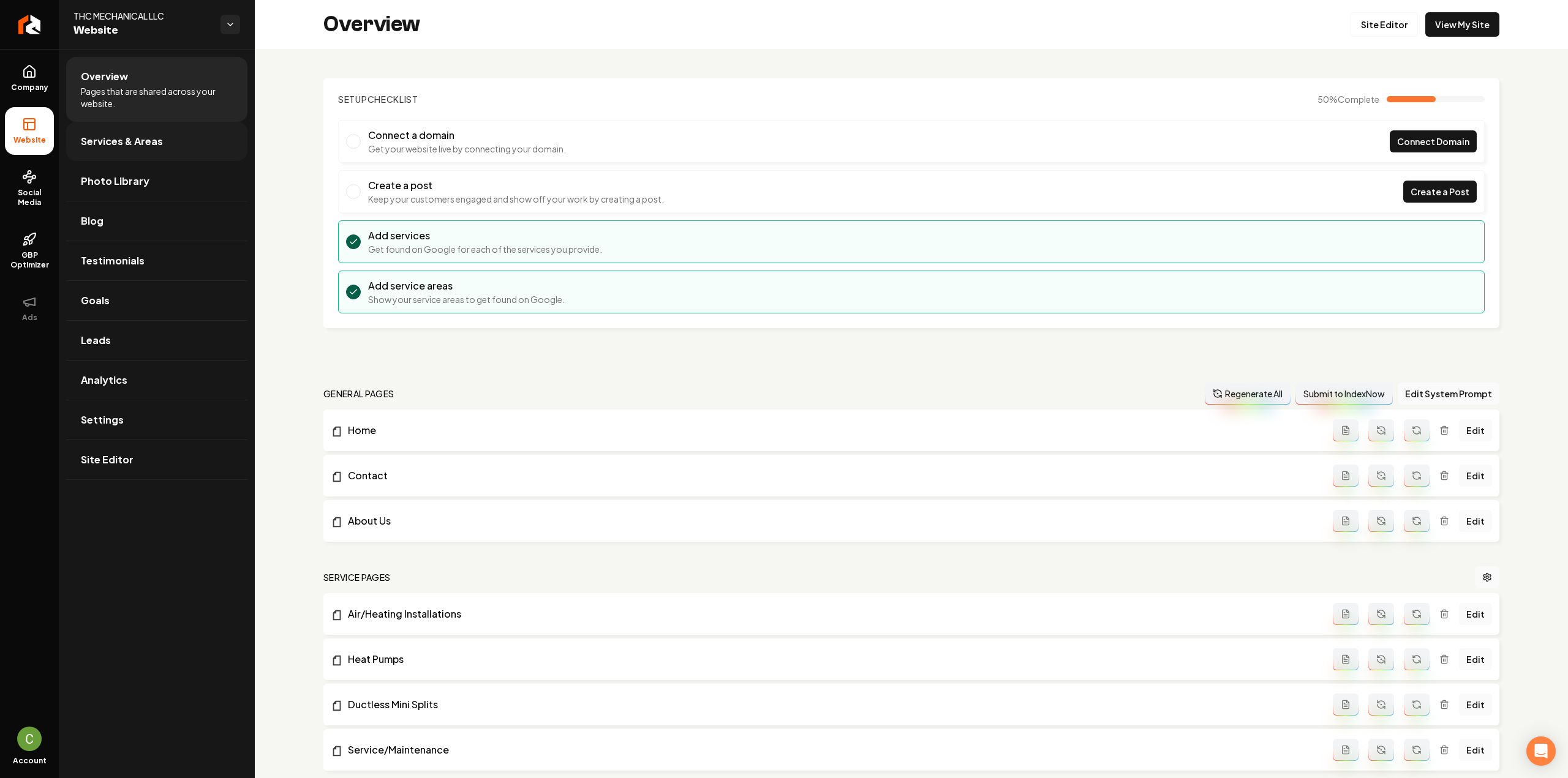
click at [70, 137] on link "Services & Areas" at bounding box center [157, 141] width 181 height 39
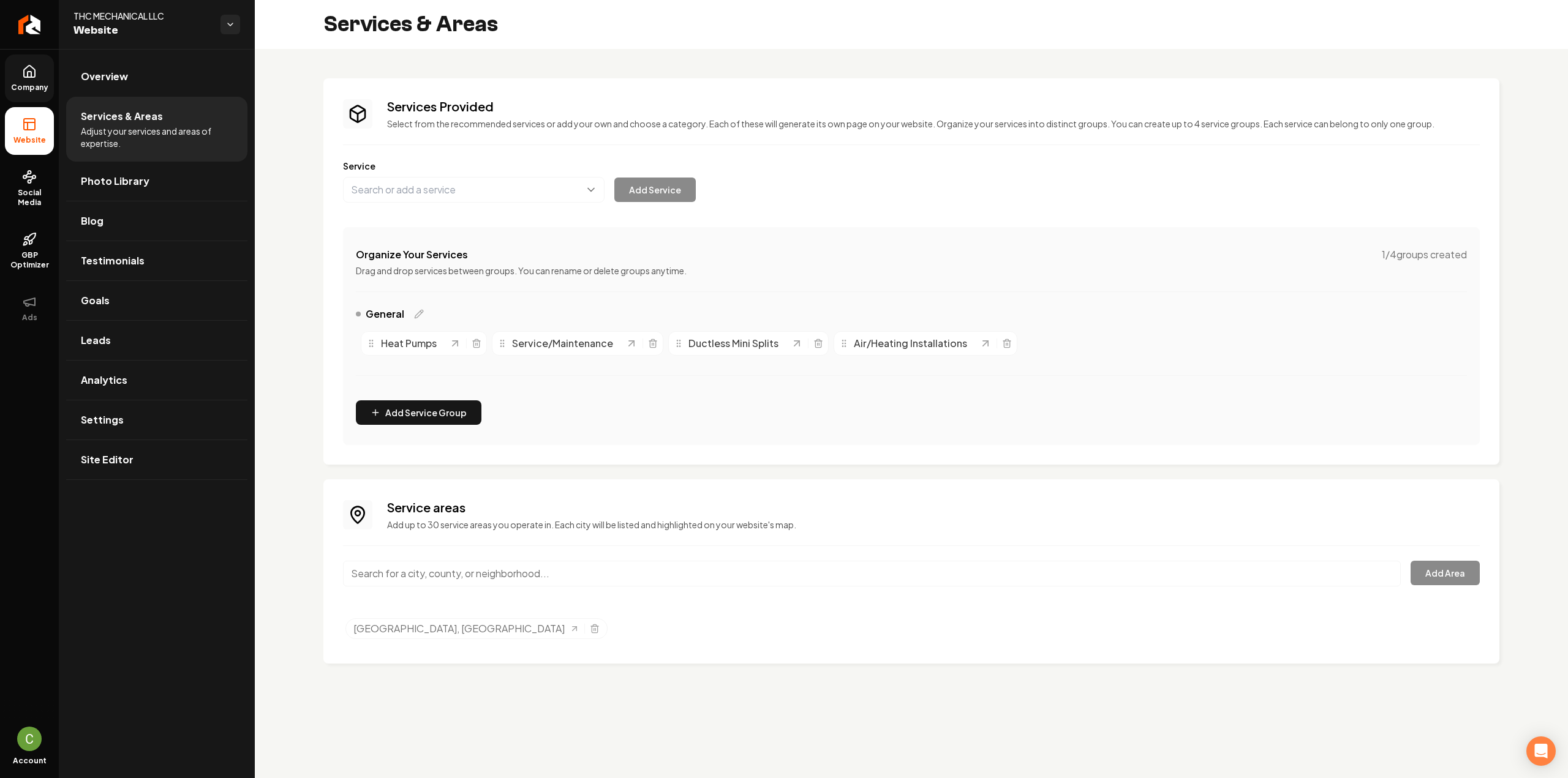
click at [26, 90] on span "Company" at bounding box center [30, 88] width 47 height 10
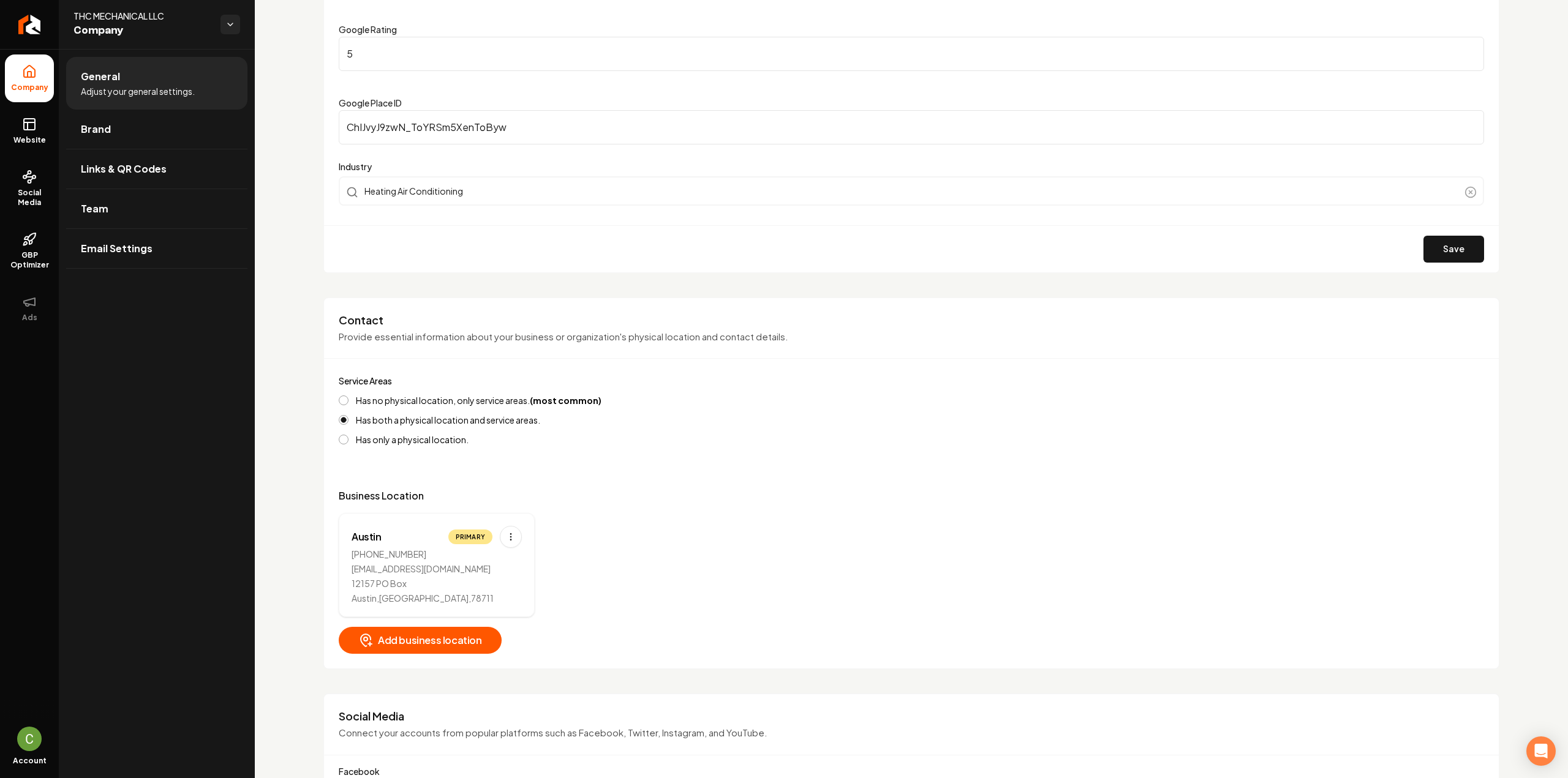
scroll to position [123, 0]
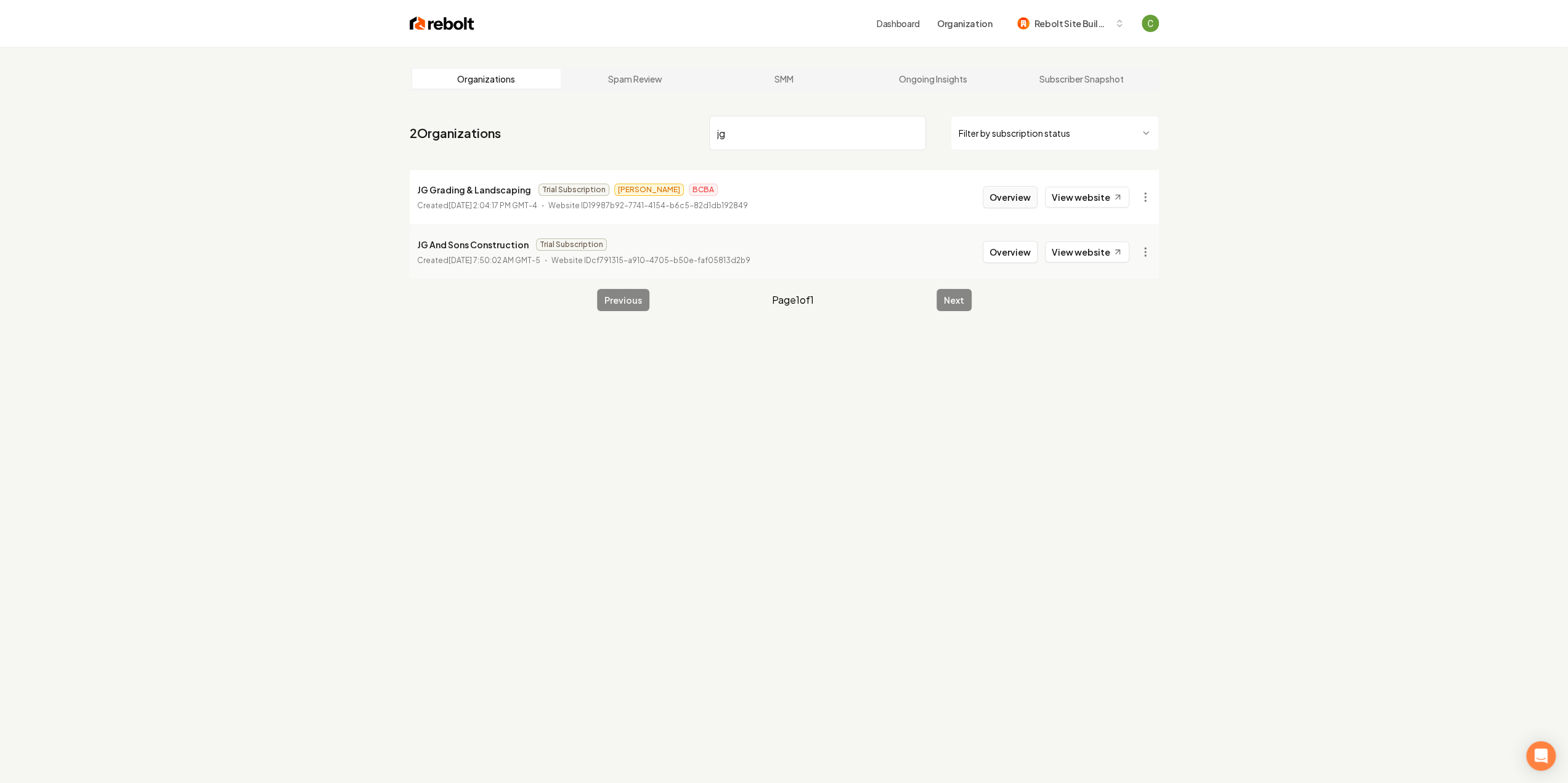
type input "jg"
click at [1026, 197] on button "Overview" at bounding box center [1010, 197] width 55 height 22
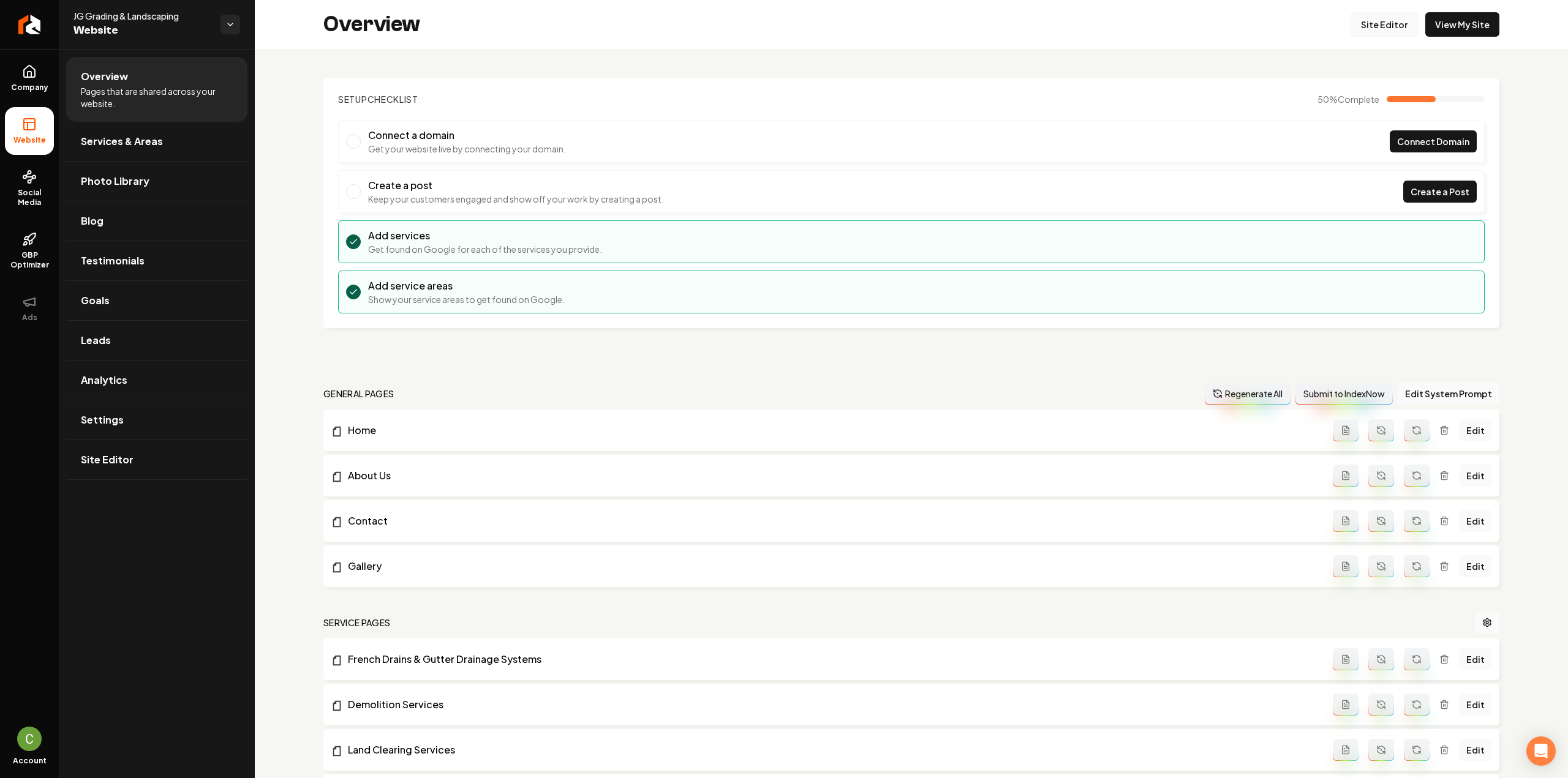
click at [1399, 26] on link "Site Editor" at bounding box center [1384, 24] width 68 height 25
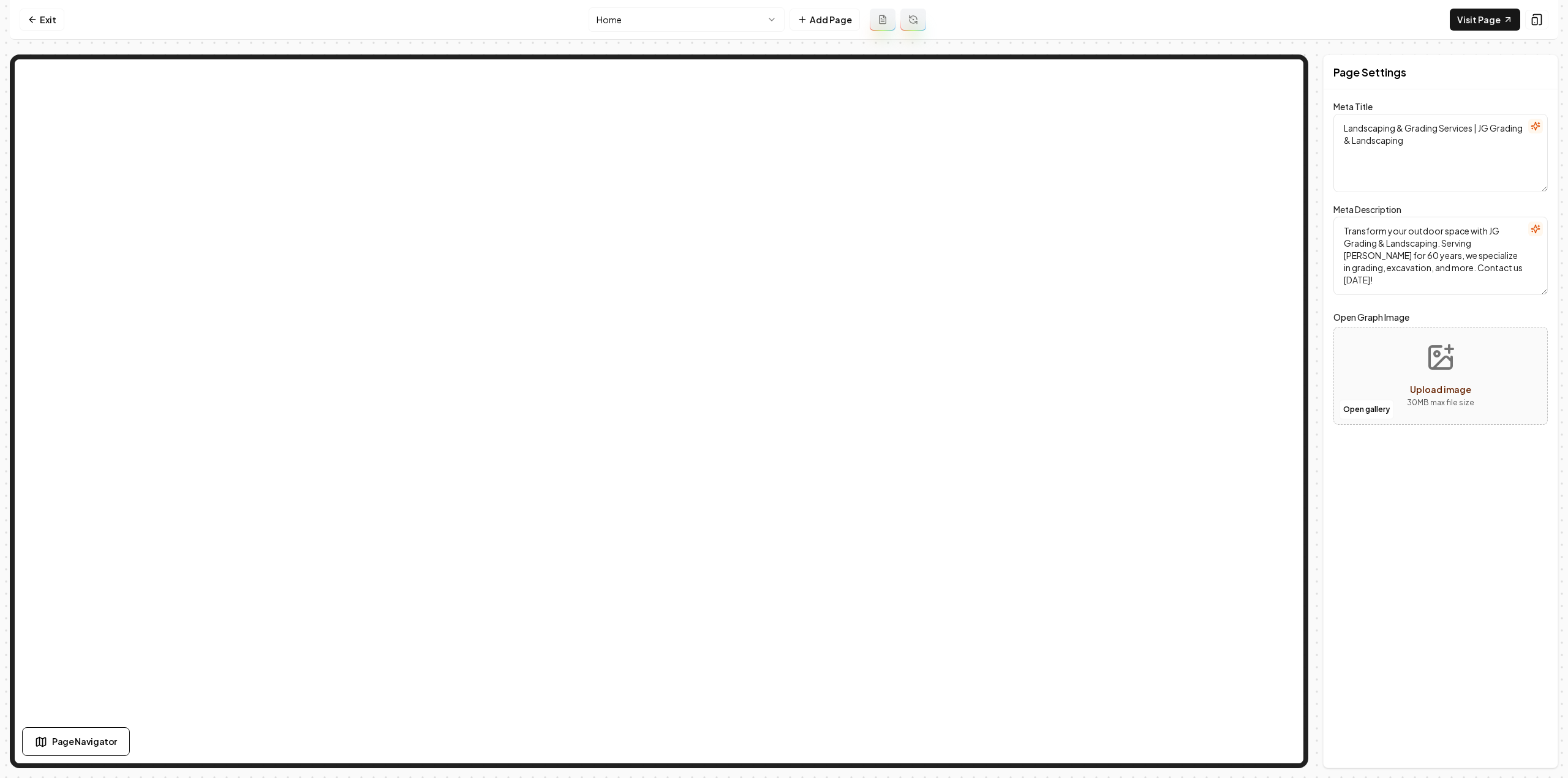
click at [665, 19] on html "Computer Required This feature is only available on a computer. Please switch t…" at bounding box center [784, 389] width 1568 height 778
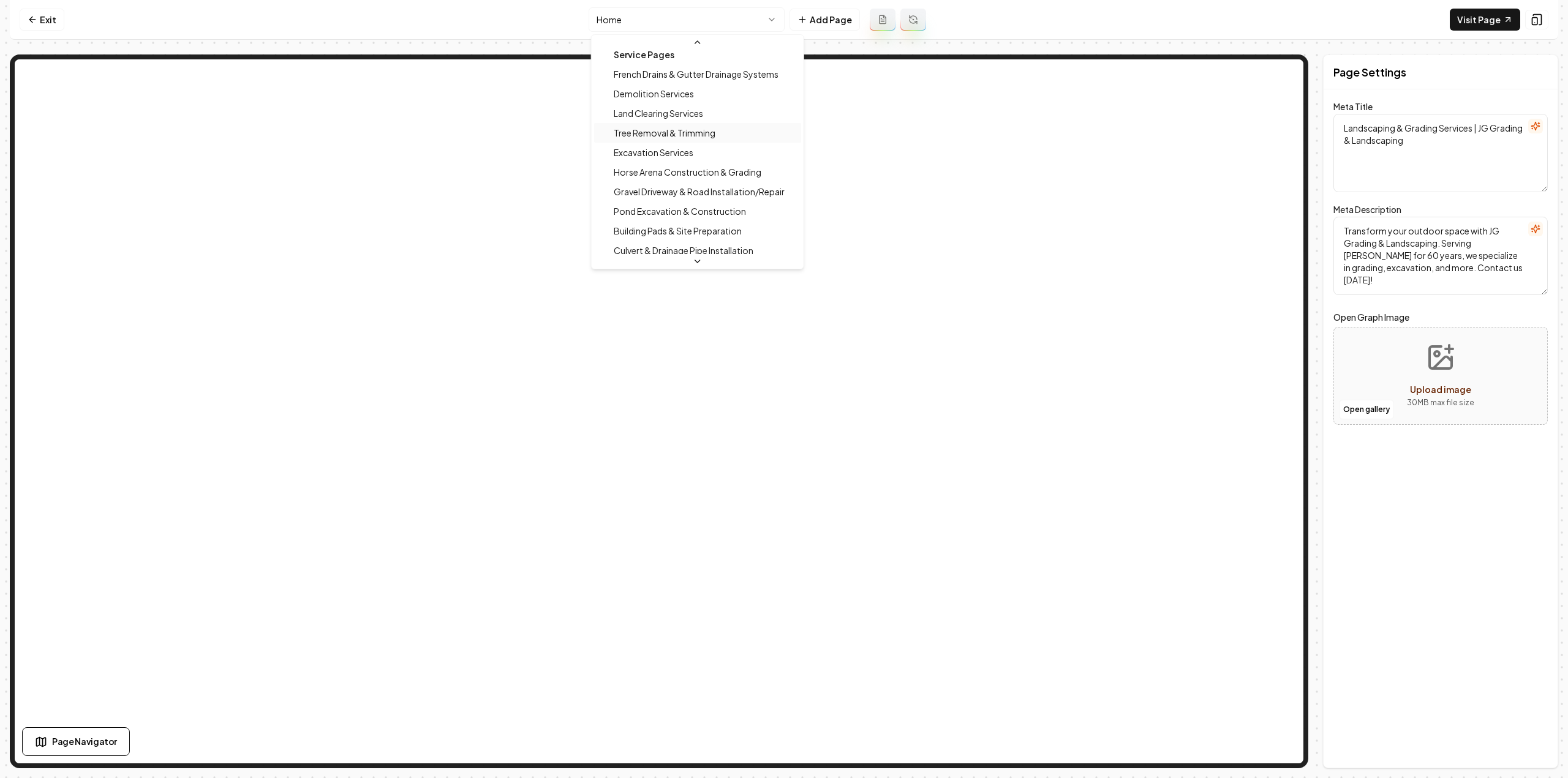
scroll to position [123, 0]
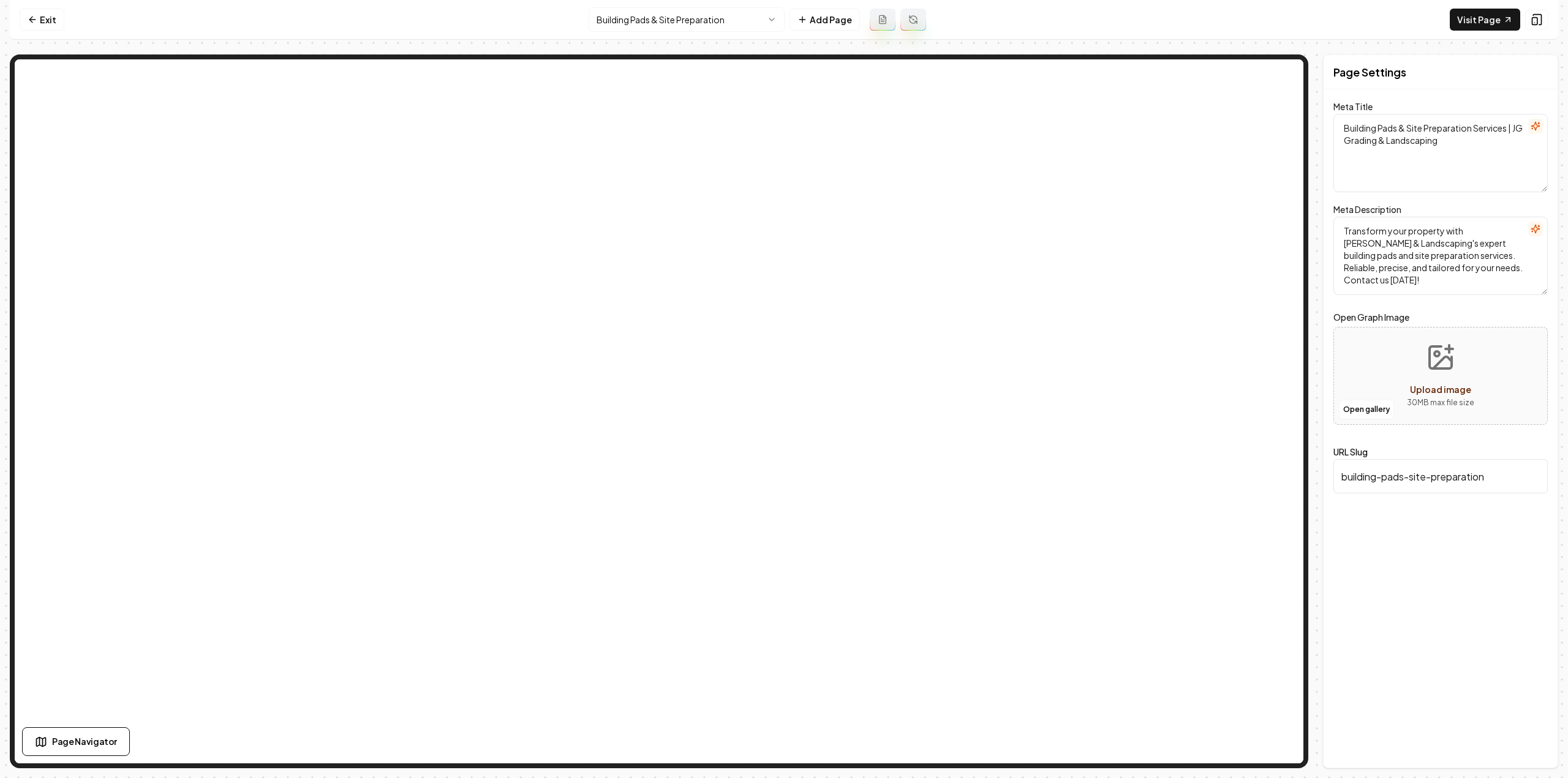
click at [1372, 224] on textarea "Transform your property with [PERSON_NAME] & Landscaping's expert building pads…" at bounding box center [1440, 256] width 214 height 79
paste textarea "Explore professional building pad services with JG Grading & Landscaping. Trans…"
type textarea "Explore professional building pad services with JG Grading & Landscaping. Trans…"
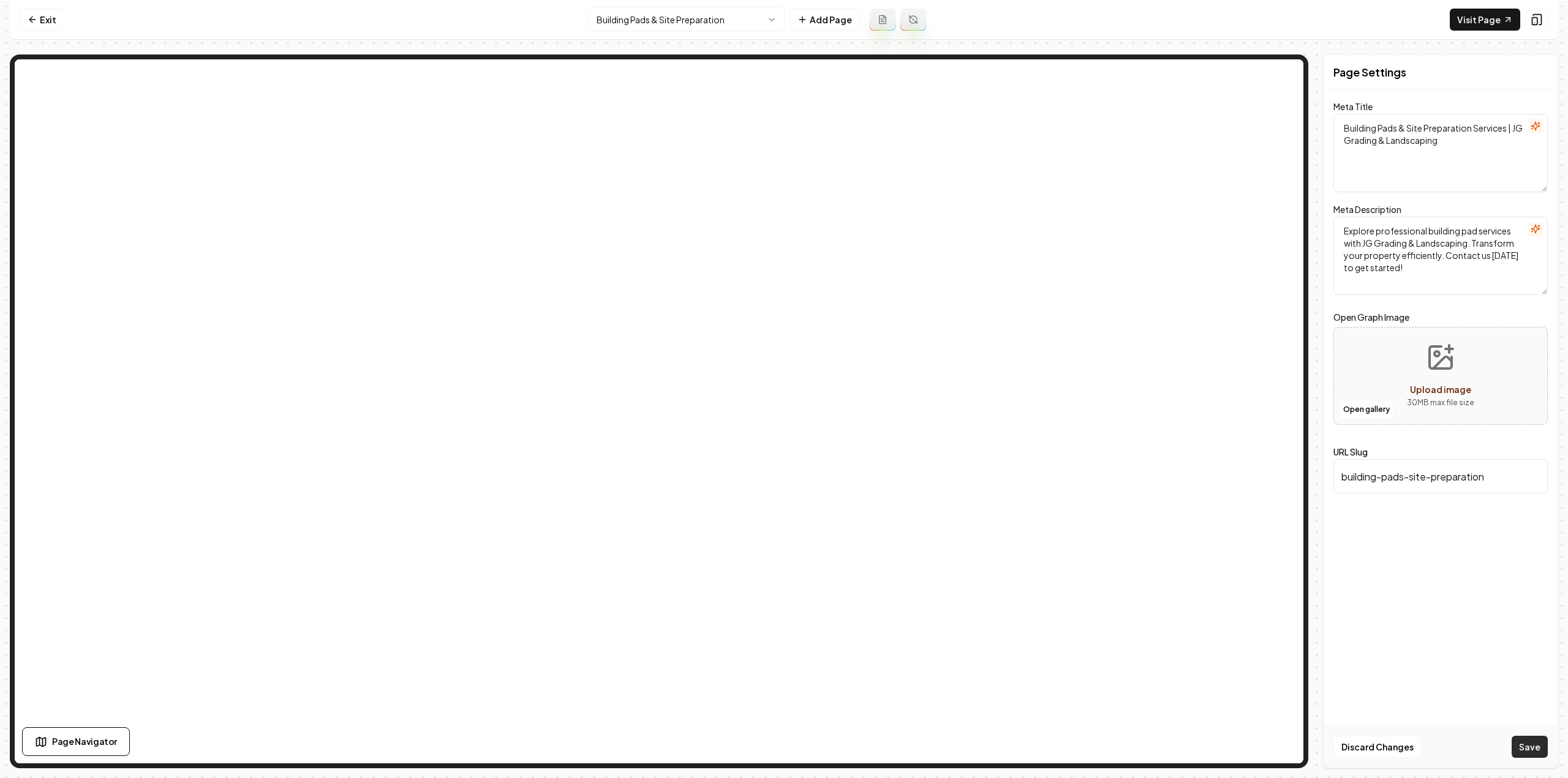
click at [1535, 753] on button "Save" at bounding box center [1529, 747] width 36 height 22
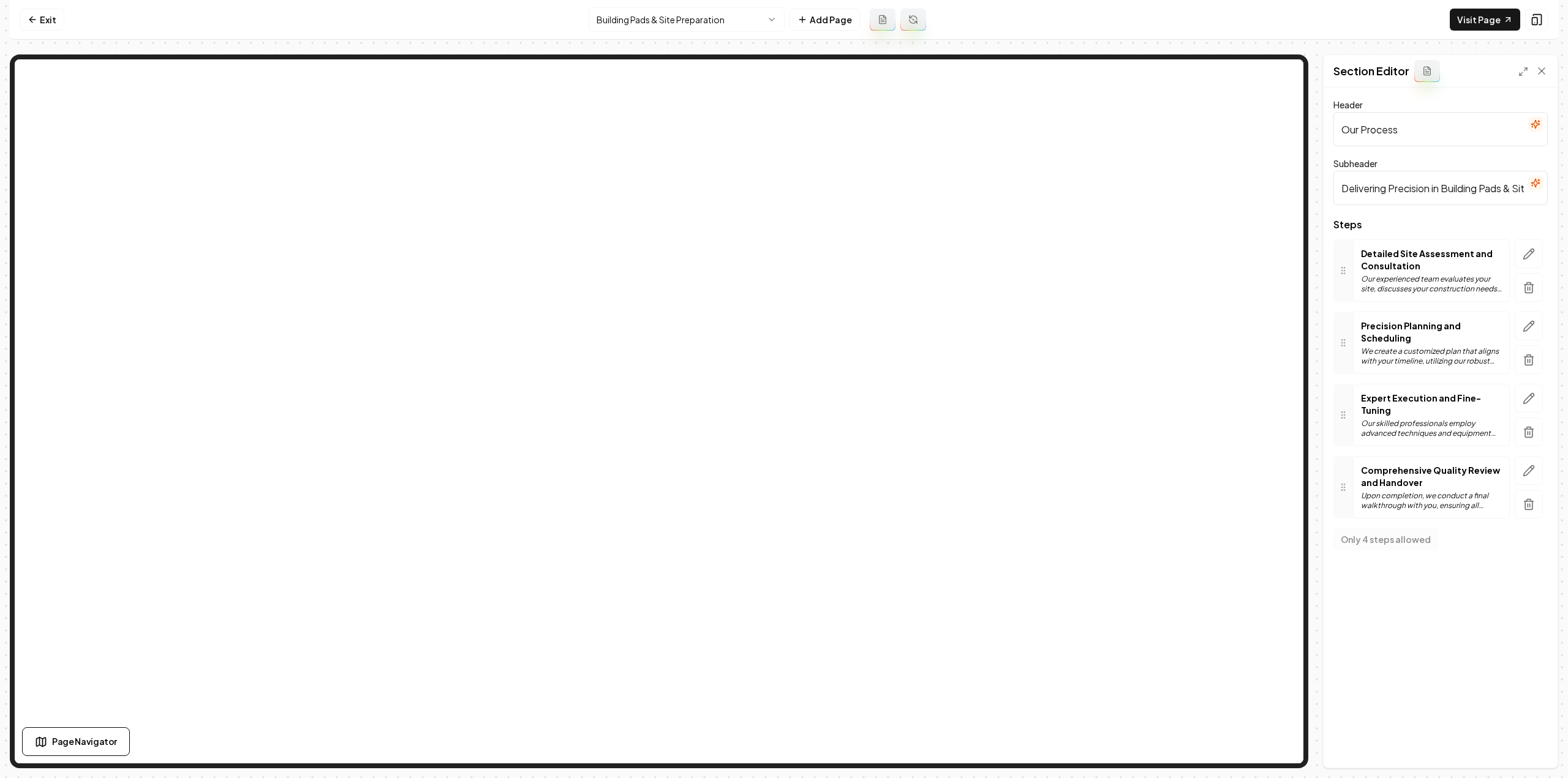
click at [1407, 123] on input "Our Process" at bounding box center [1440, 129] width 214 height 35
paste input "Our 4-Step Approach to Building Pad"
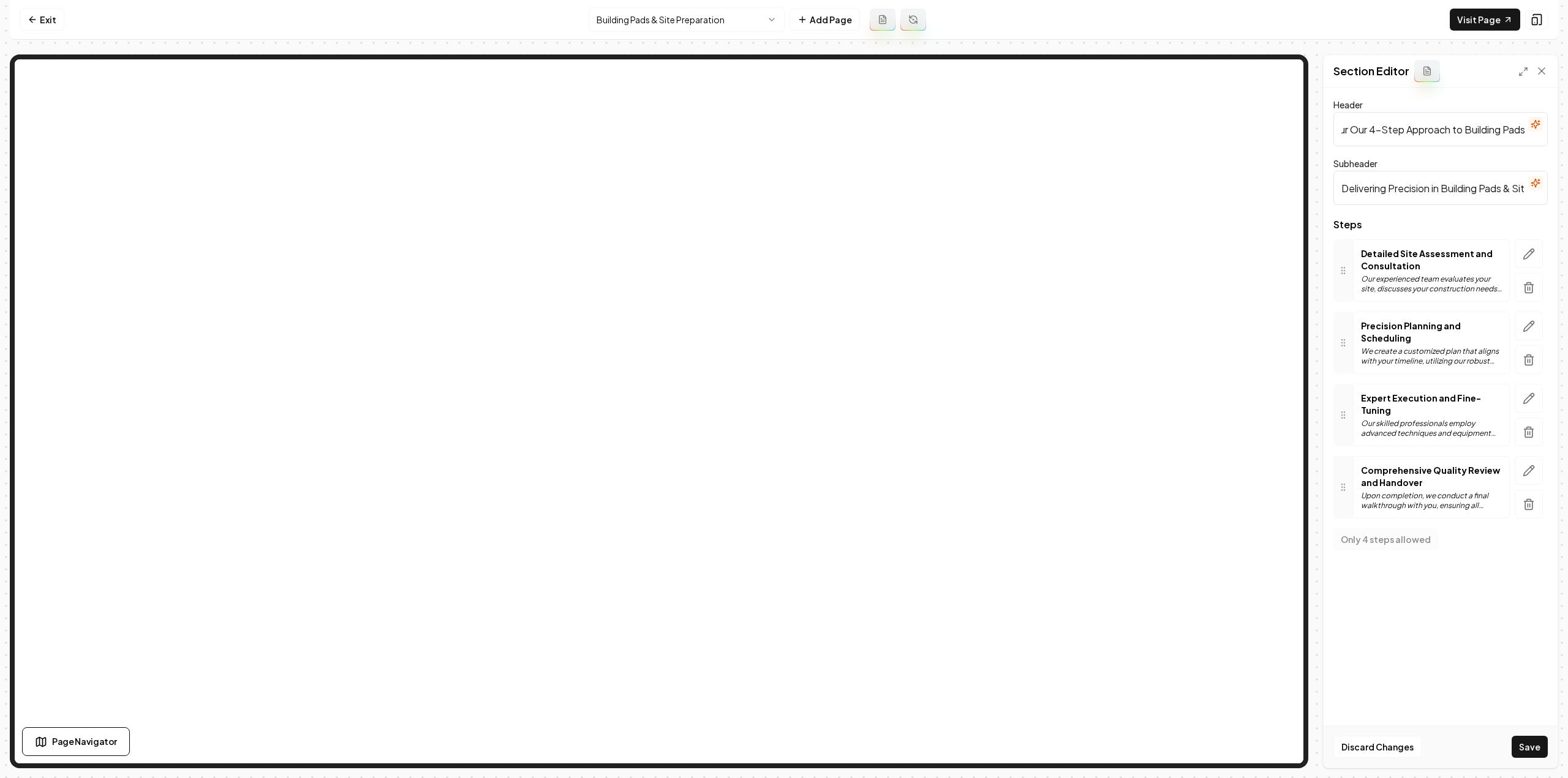
click at [1407, 123] on input "Our Our 4-Step Approach to Building Pads" at bounding box center [1440, 129] width 214 height 35
paste input "text"
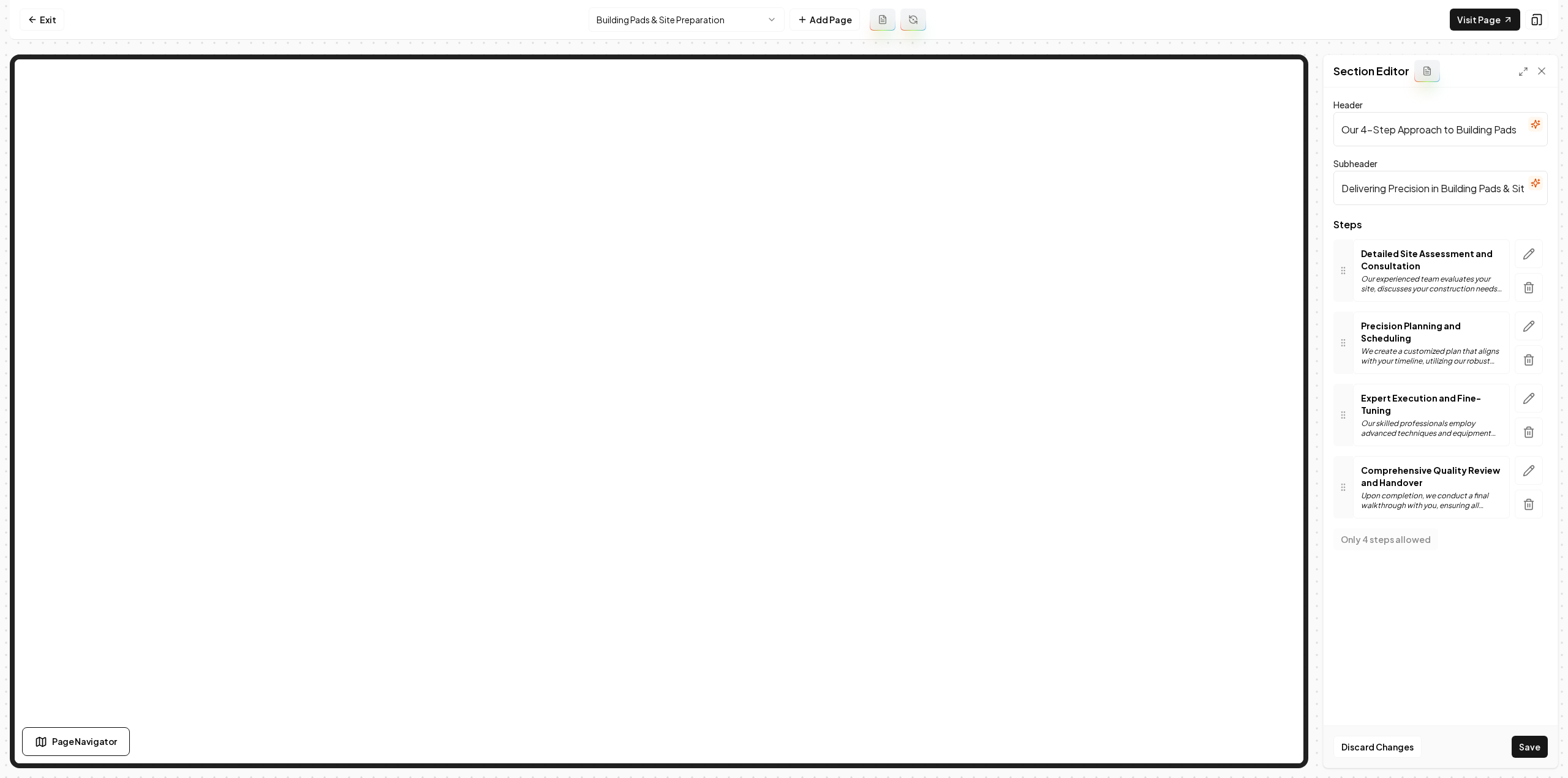
scroll to position [0, 0]
type input "Our 4-Step Approach to Building Pads"
click at [1420, 197] on input "Delivering Precision in Building Pads & Site Preparation" at bounding box center [1440, 188] width 214 height 35
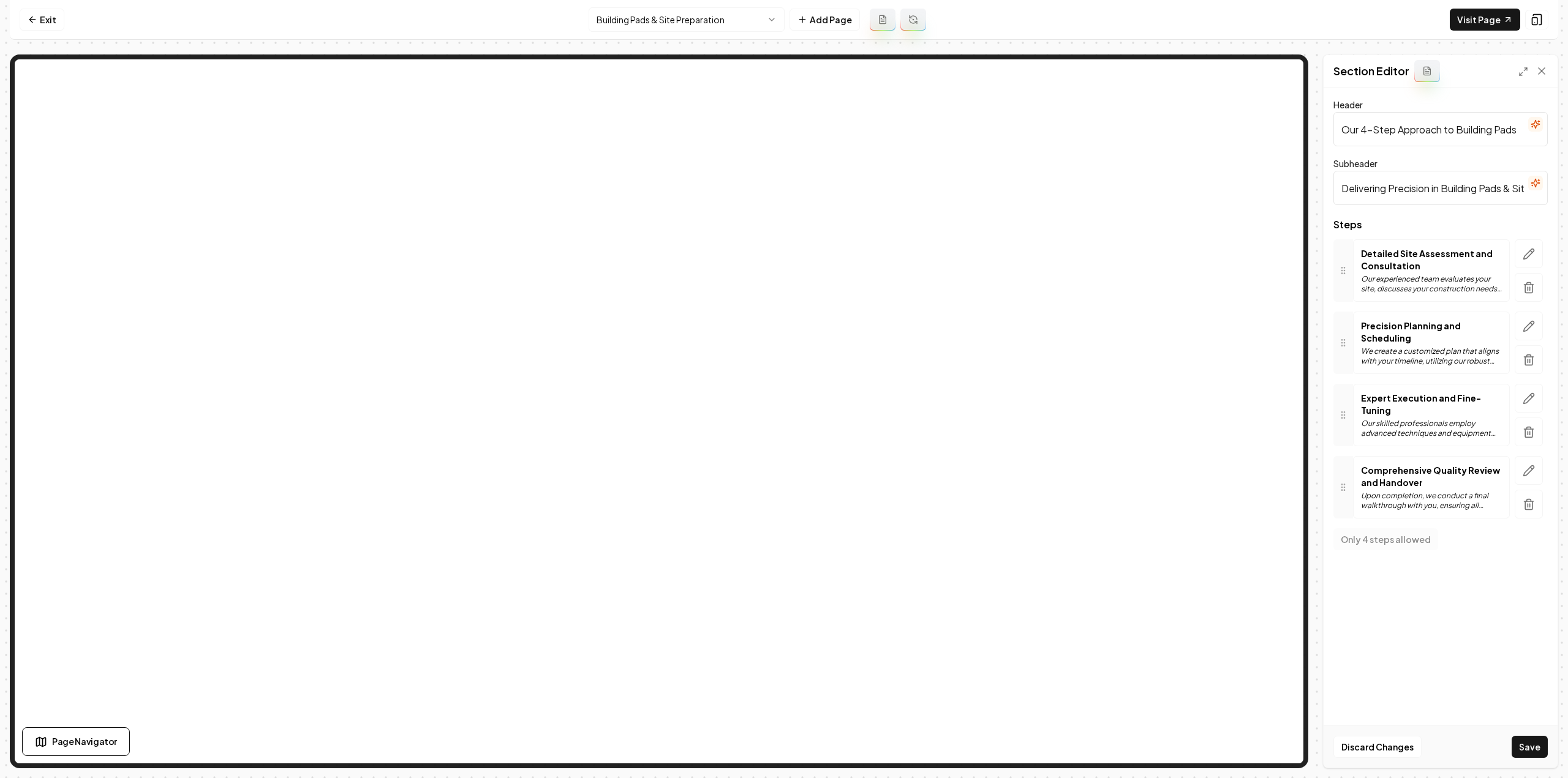
paste input "From Site Evaluation to a Ready-to-Build Pad"
type input "From Site Evaluation to a Ready-to-Build Pad"
click at [1532, 282] on icon "button" at bounding box center [1528, 288] width 12 height 12
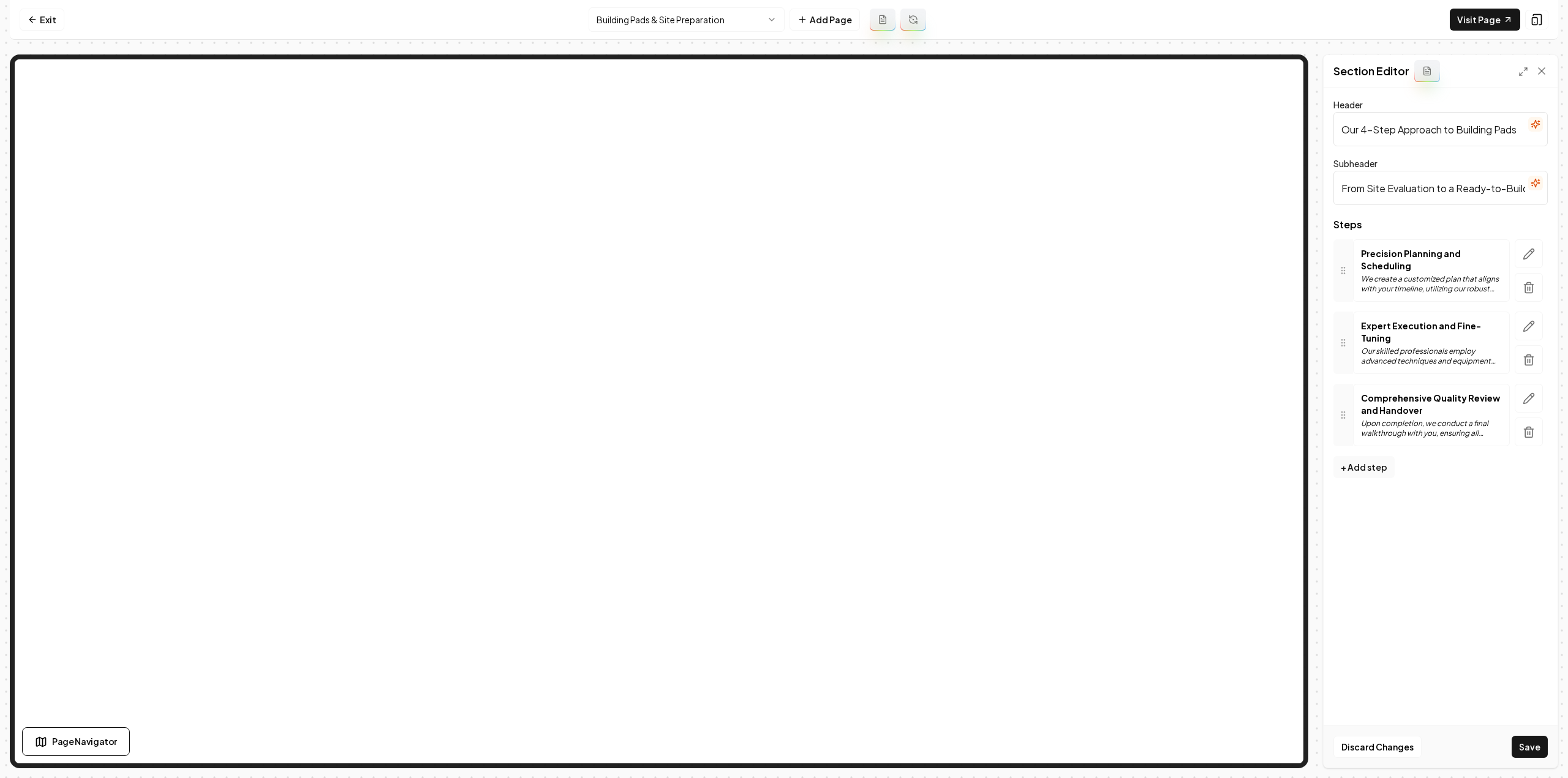
click at [1532, 282] on icon "button" at bounding box center [1528, 288] width 12 height 12
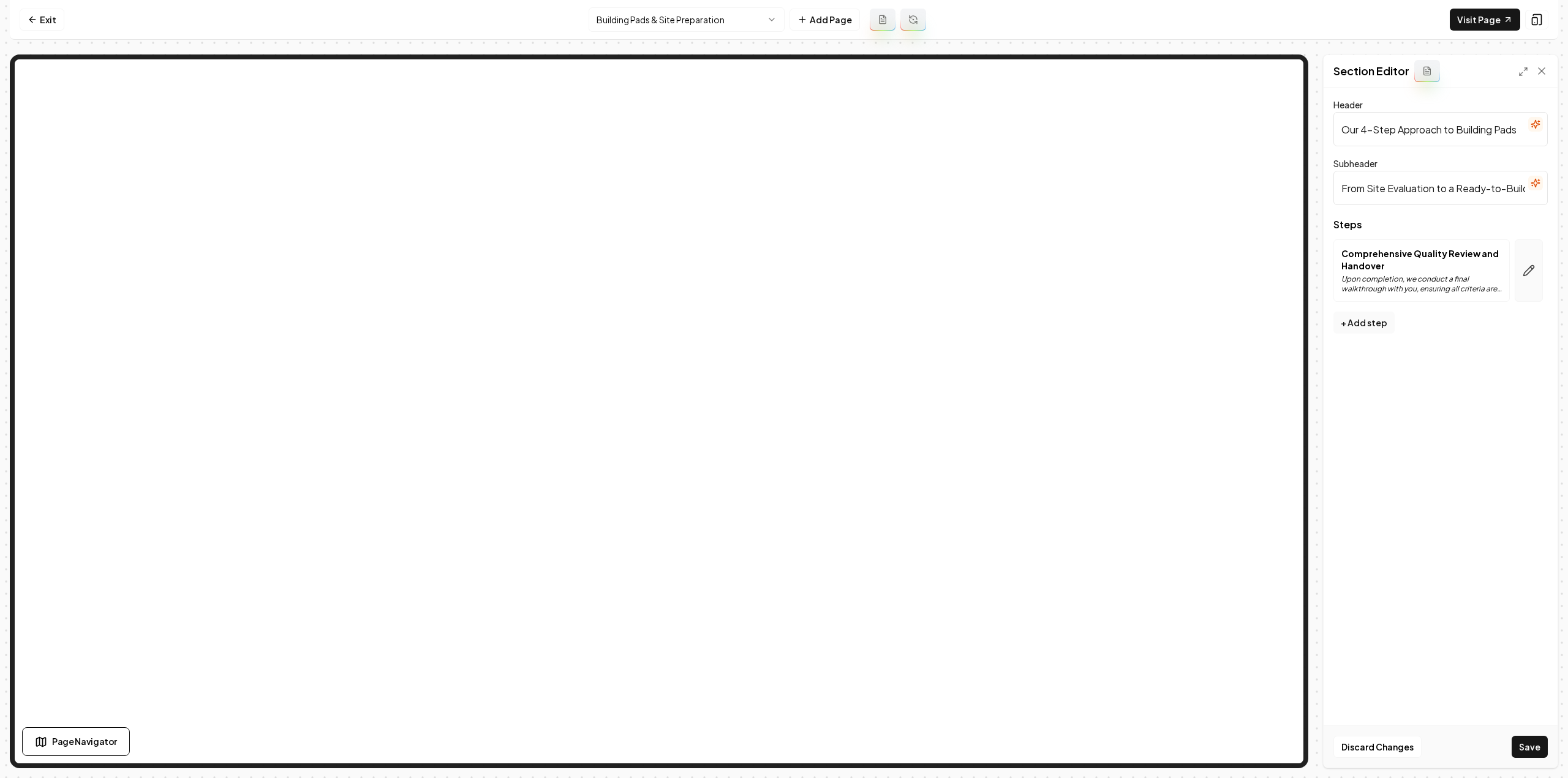
click at [1532, 279] on button "button" at bounding box center [1528, 271] width 28 height 63
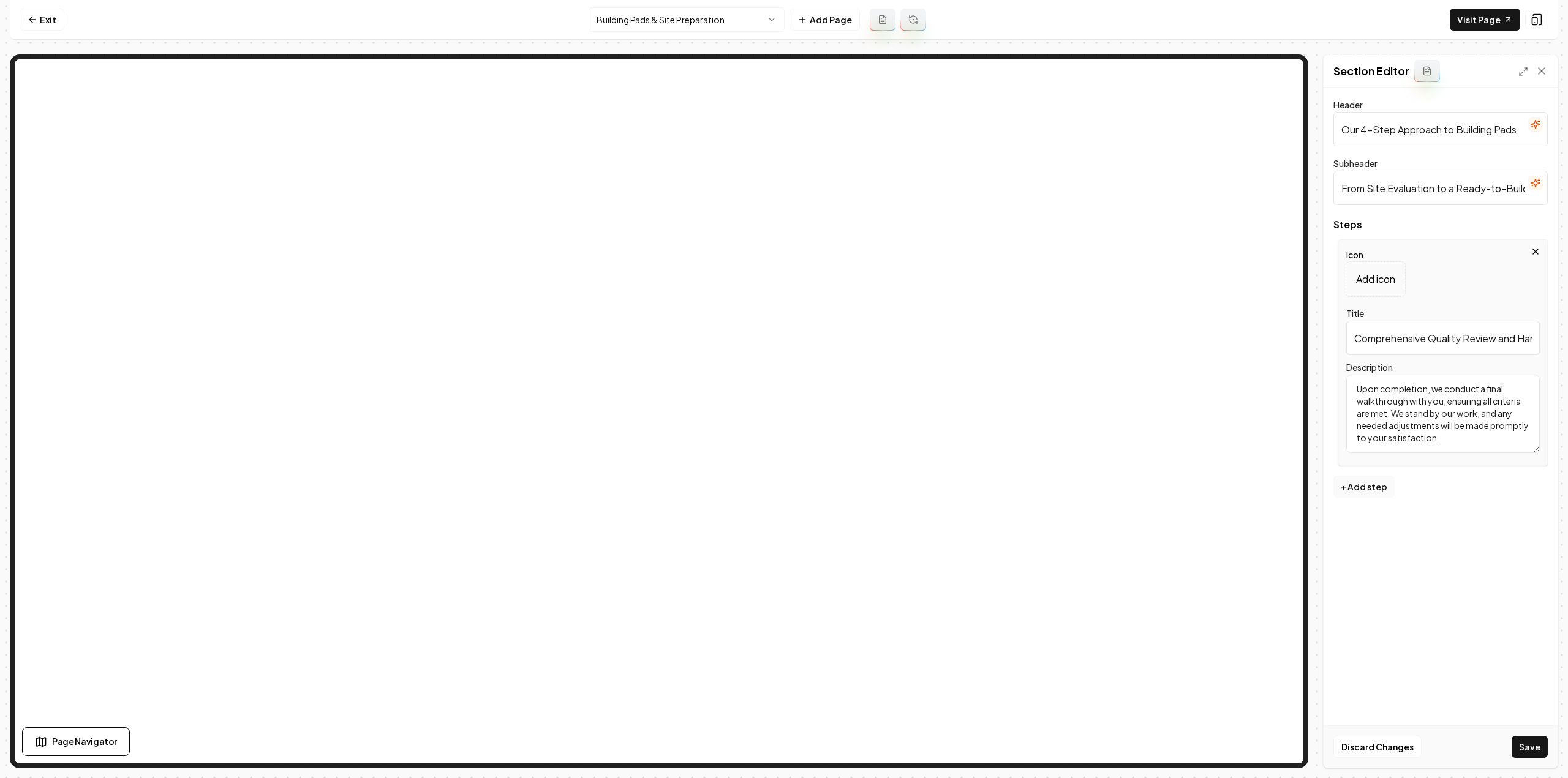
click at [1532, 243] on div "Icon Add icon Title Comprehensive Quality Review and Handover Description Upon …" at bounding box center [1443, 353] width 209 height 227
click at [1529, 253] on div "Icon Add icon Title Comprehensive Quality Review and Handover Description Upon …" at bounding box center [1443, 353] width 209 height 227
click at [1536, 249] on icon "button" at bounding box center [1536, 252] width 10 height 10
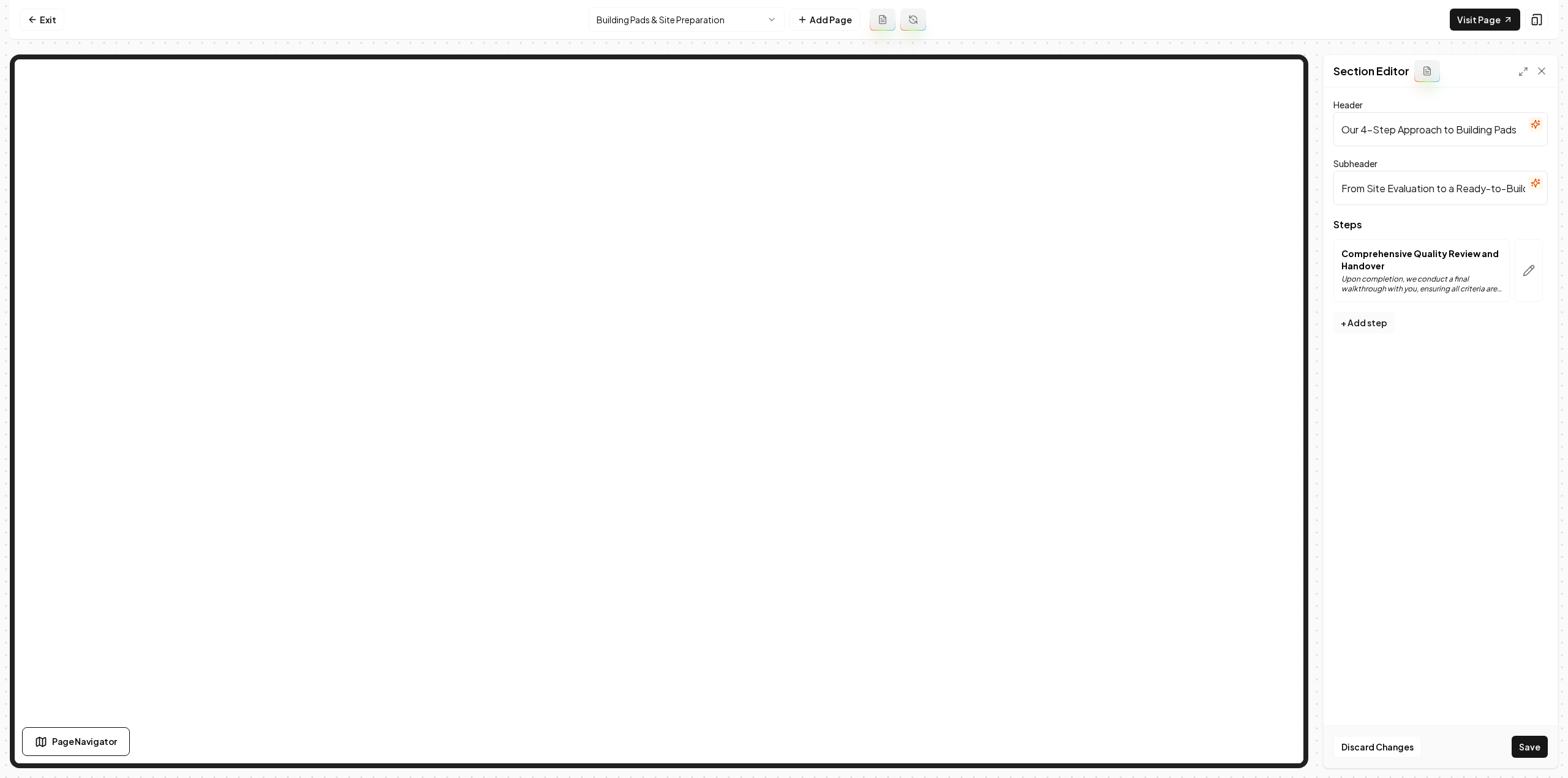
click at [1366, 316] on button "+ Add step" at bounding box center [1364, 323] width 61 height 22
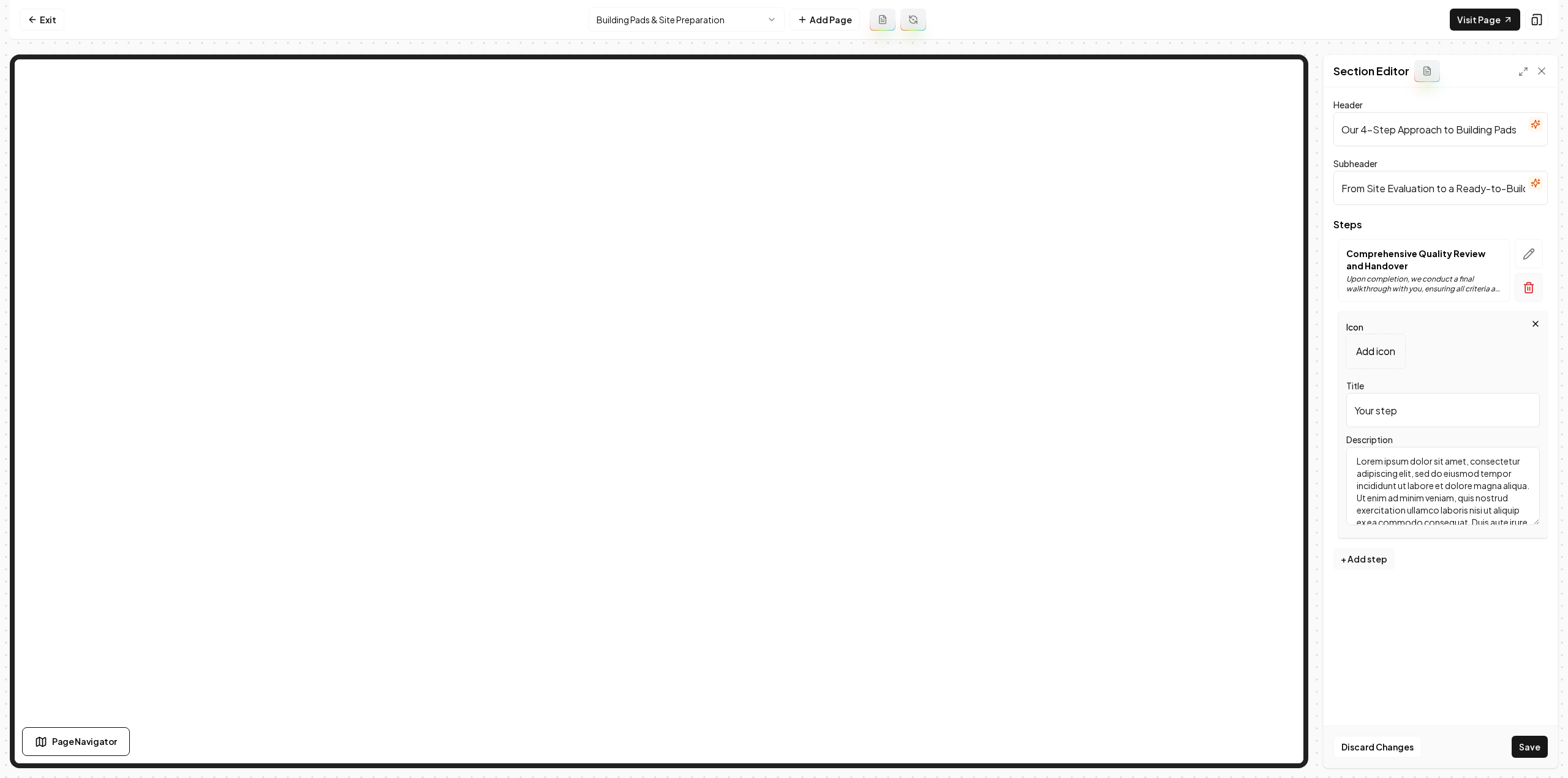
click at [1529, 284] on icon "button" at bounding box center [1528, 288] width 12 height 12
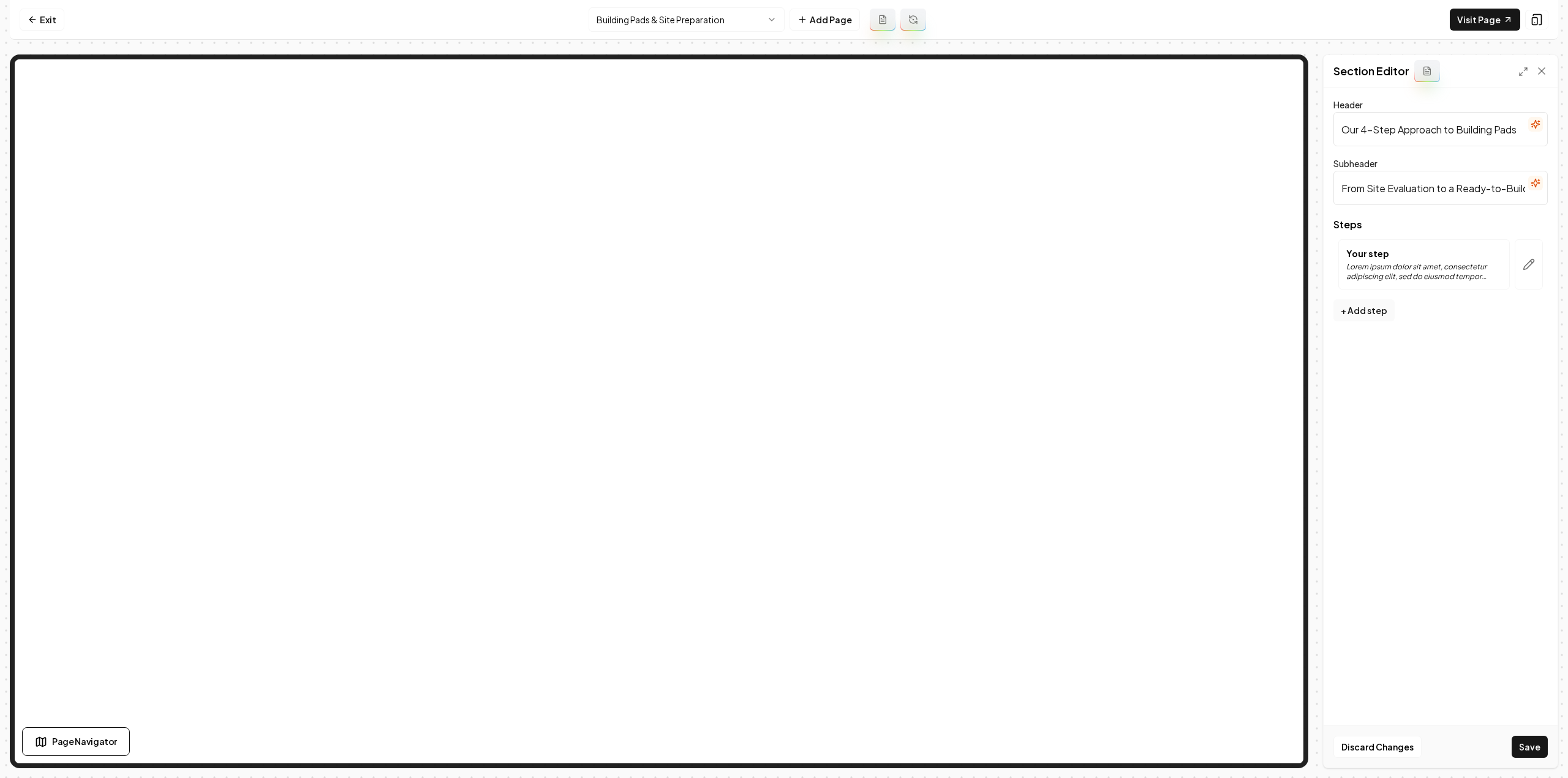
drag, startPoint x: 1529, startPoint y: 267, endPoint x: 1498, endPoint y: 272, distance: 31.4
click at [1529, 267] on icon "button" at bounding box center [1529, 265] width 10 height 10
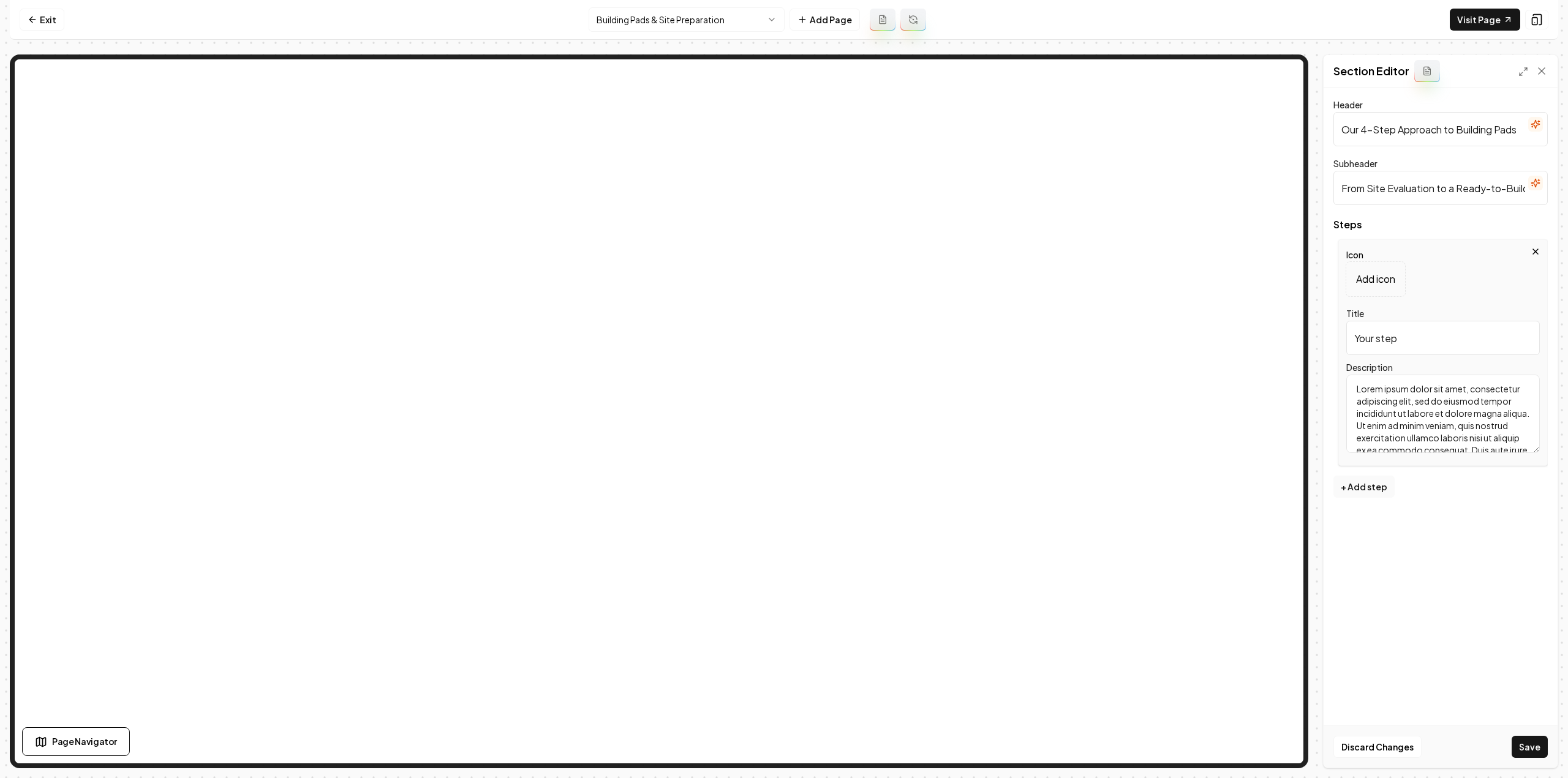
click at [1412, 328] on input "Your step" at bounding box center [1443, 338] width 194 height 35
paste input "Site Evaluation & Layout"
type input "Site Evaluation & Layout"
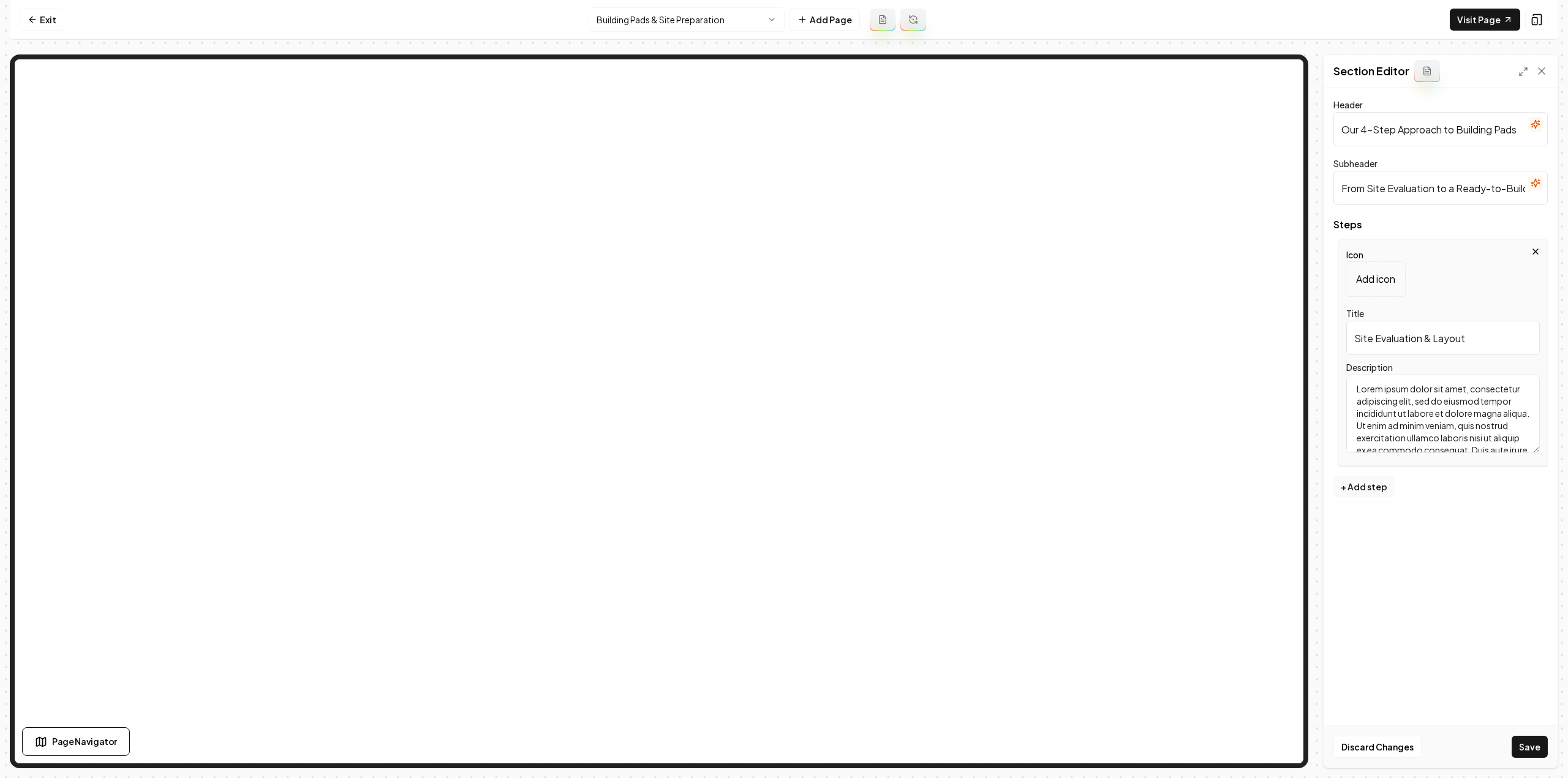
click at [1453, 411] on textarea "Lorem ipsum dolor sit amet, consectetur adipiscing elit, sed do eiusmod tempor …" at bounding box center [1443, 414] width 194 height 79
paste textarea "We begin with an on-site consultation to understand your property’s soil condit…"
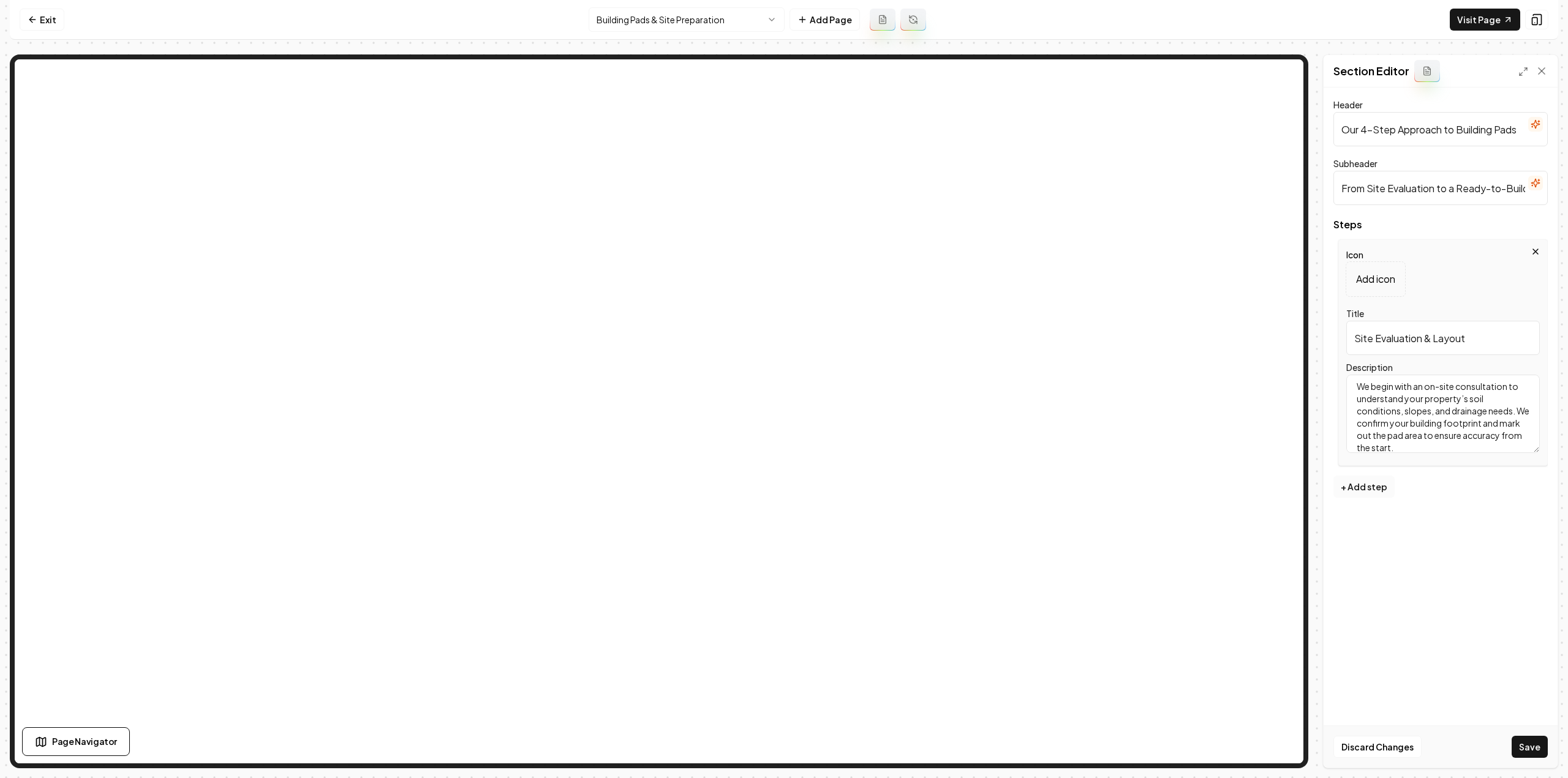
type textarea "We begin with an on-site consultation to understand your property’s soil condit…"
click at [1361, 489] on button "+ Add step" at bounding box center [1364, 487] width 61 height 22
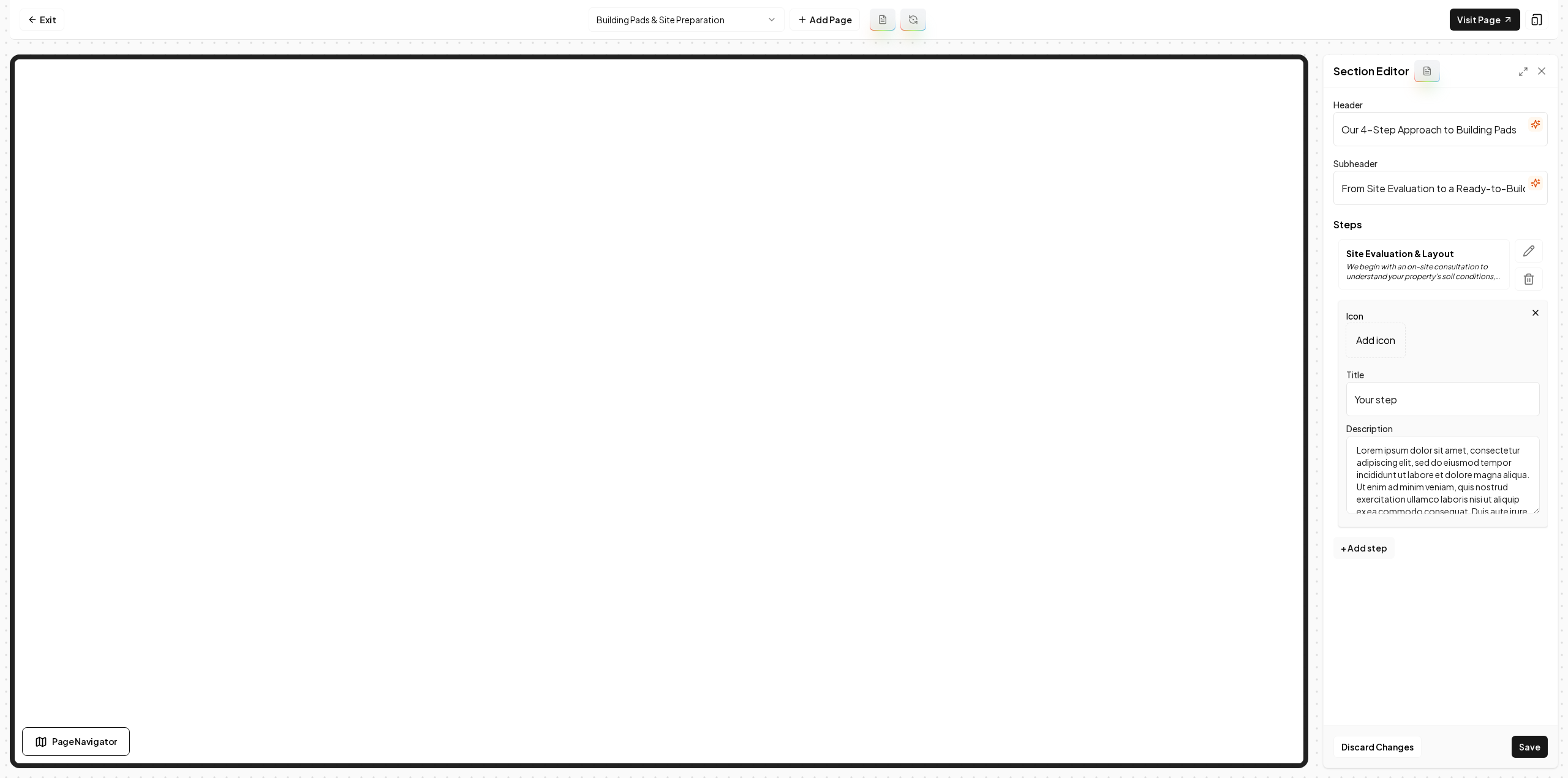
click at [1490, 406] on input "Your step" at bounding box center [1443, 399] width 194 height 35
paste input "Clearing & Rough Grading"
type input "Clearing & Rough Grading"
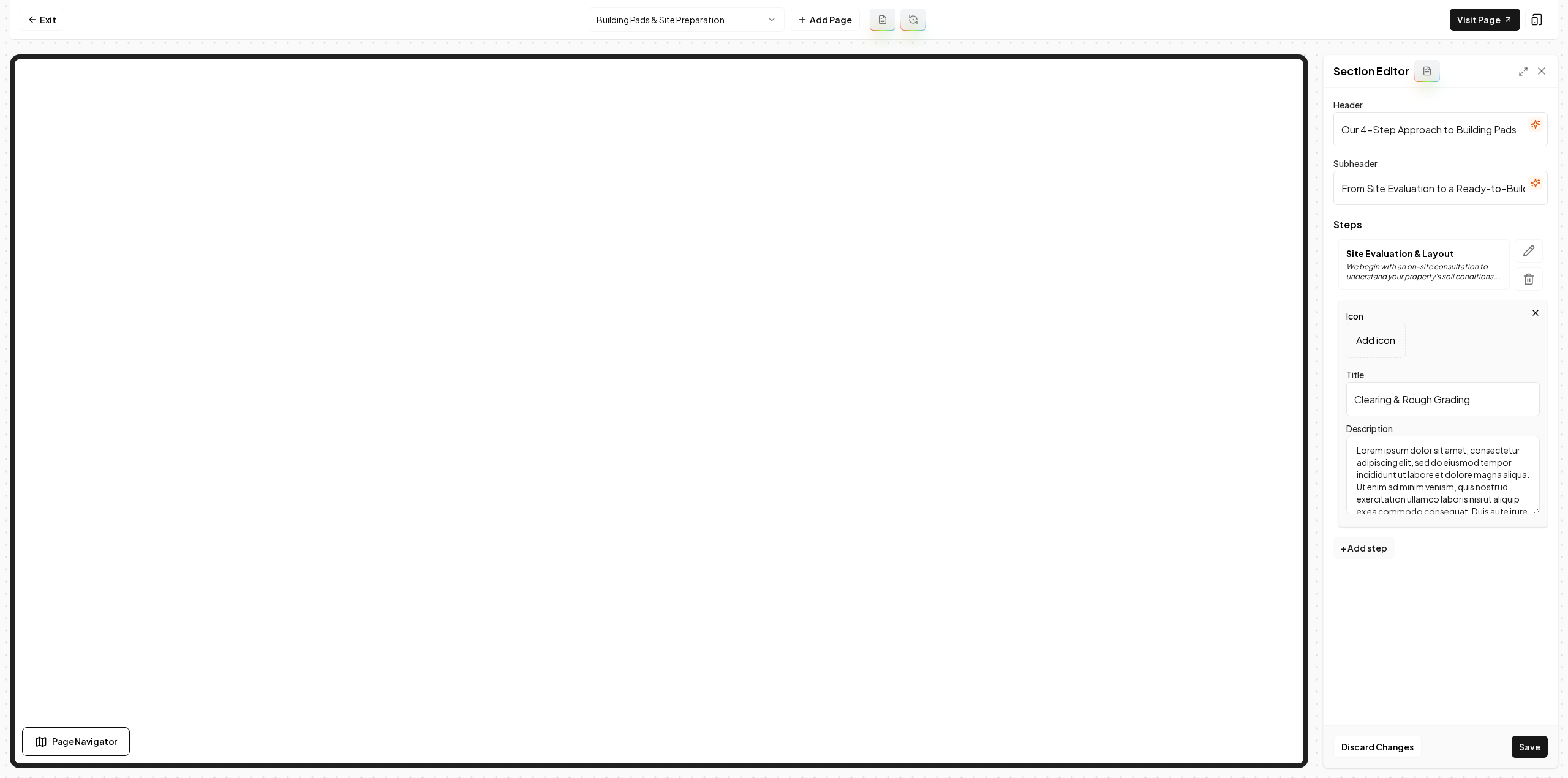
click at [1414, 473] on textarea "Lorem ipsum dolor sit amet, consectetur adipiscing elit, sed do eiusmod tempor …" at bounding box center [1443, 475] width 194 height 79
paste textarea "We clear brush, trees, and debris, then perform rough grading to establish the …"
type textarea "We clear brush, trees, and debris, then perform rough grading to establish the …"
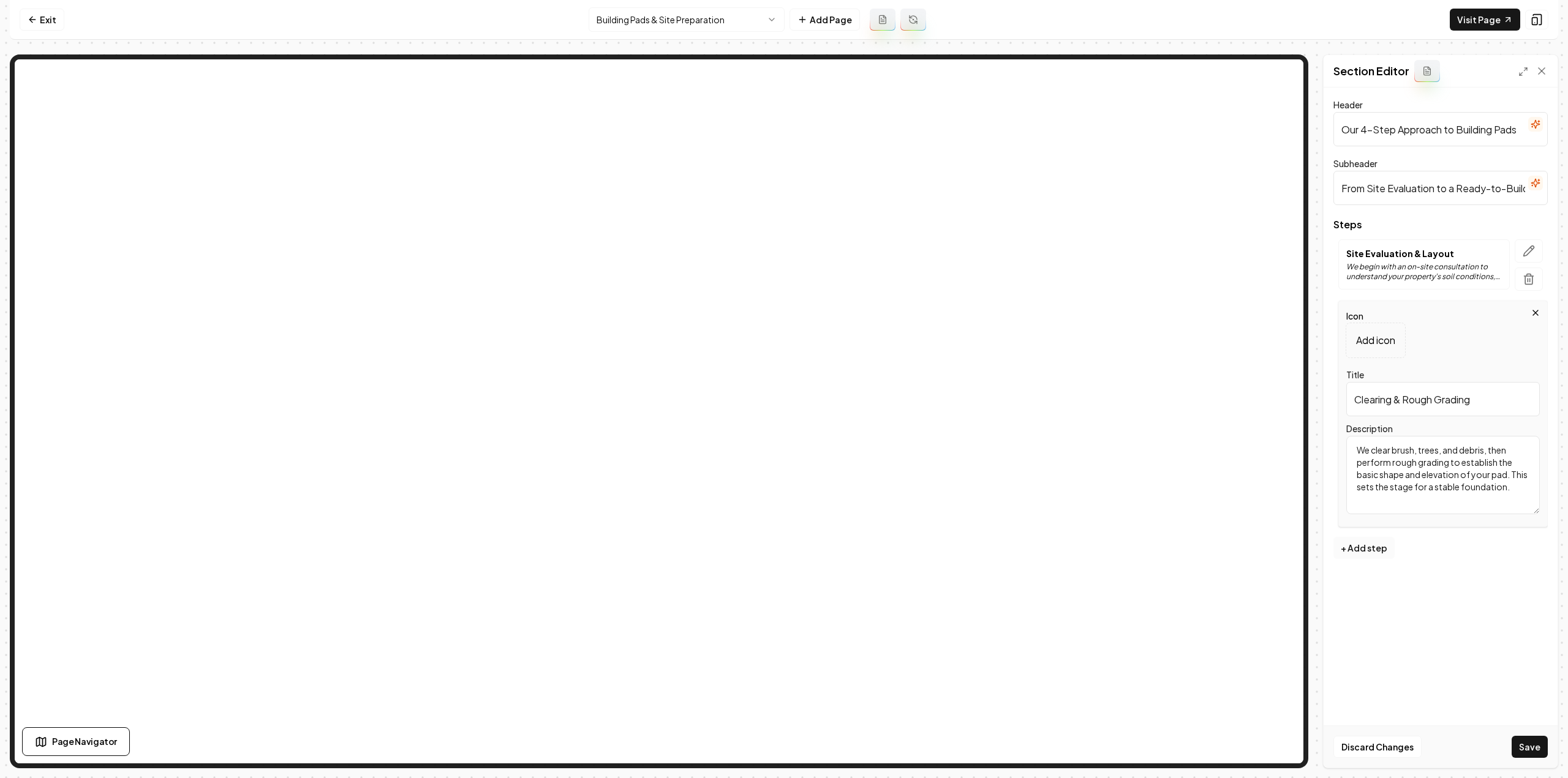
click at [1377, 554] on button "+ Add step" at bounding box center [1364, 548] width 61 height 22
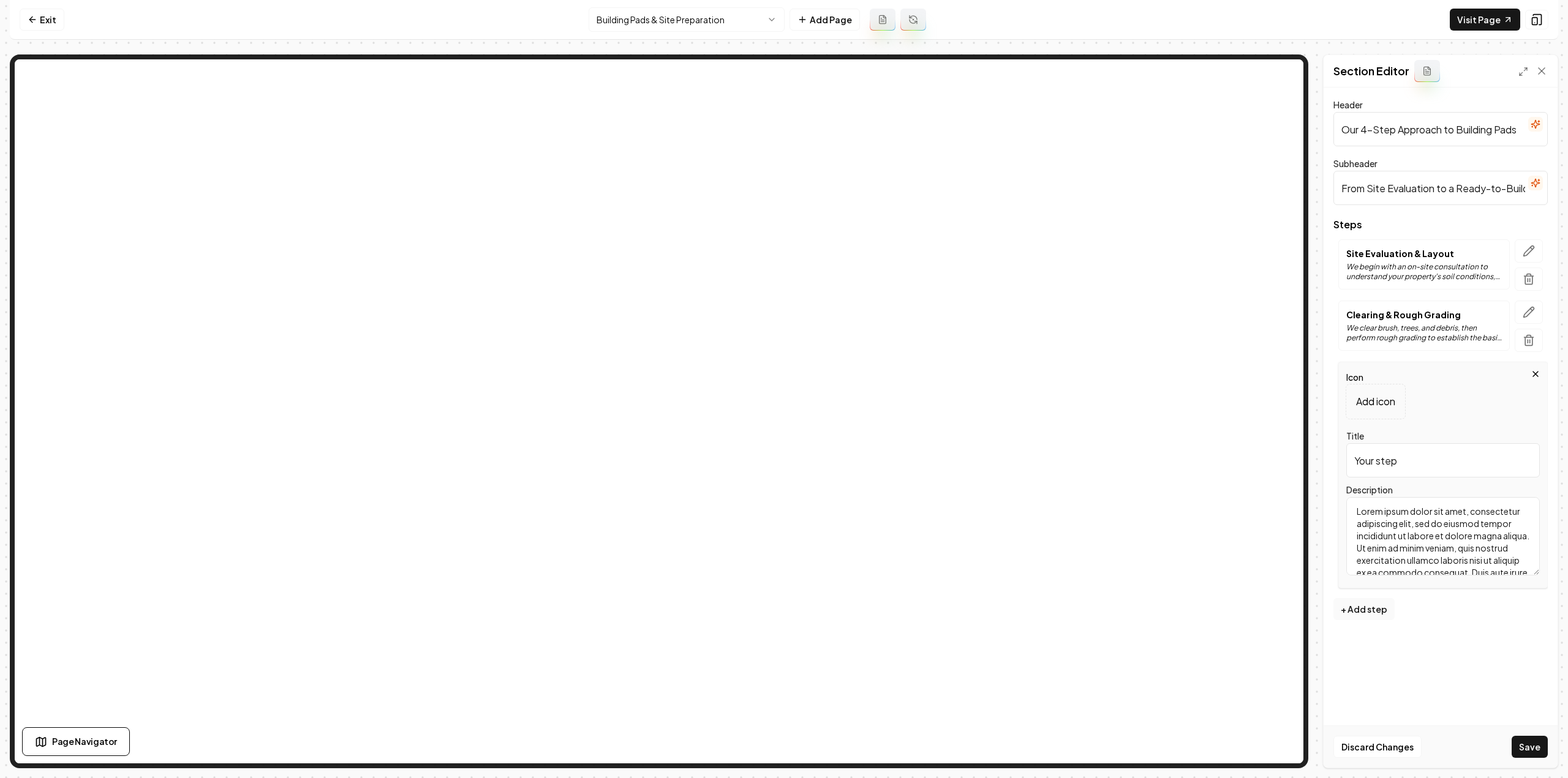
click at [1375, 483] on div "Description Lorem ipsum dolor sit amet, consectetur adipiscing elit, sed do eiu…" at bounding box center [1443, 529] width 194 height 93
click at [1375, 466] on input "Your step" at bounding box center [1443, 461] width 194 height 35
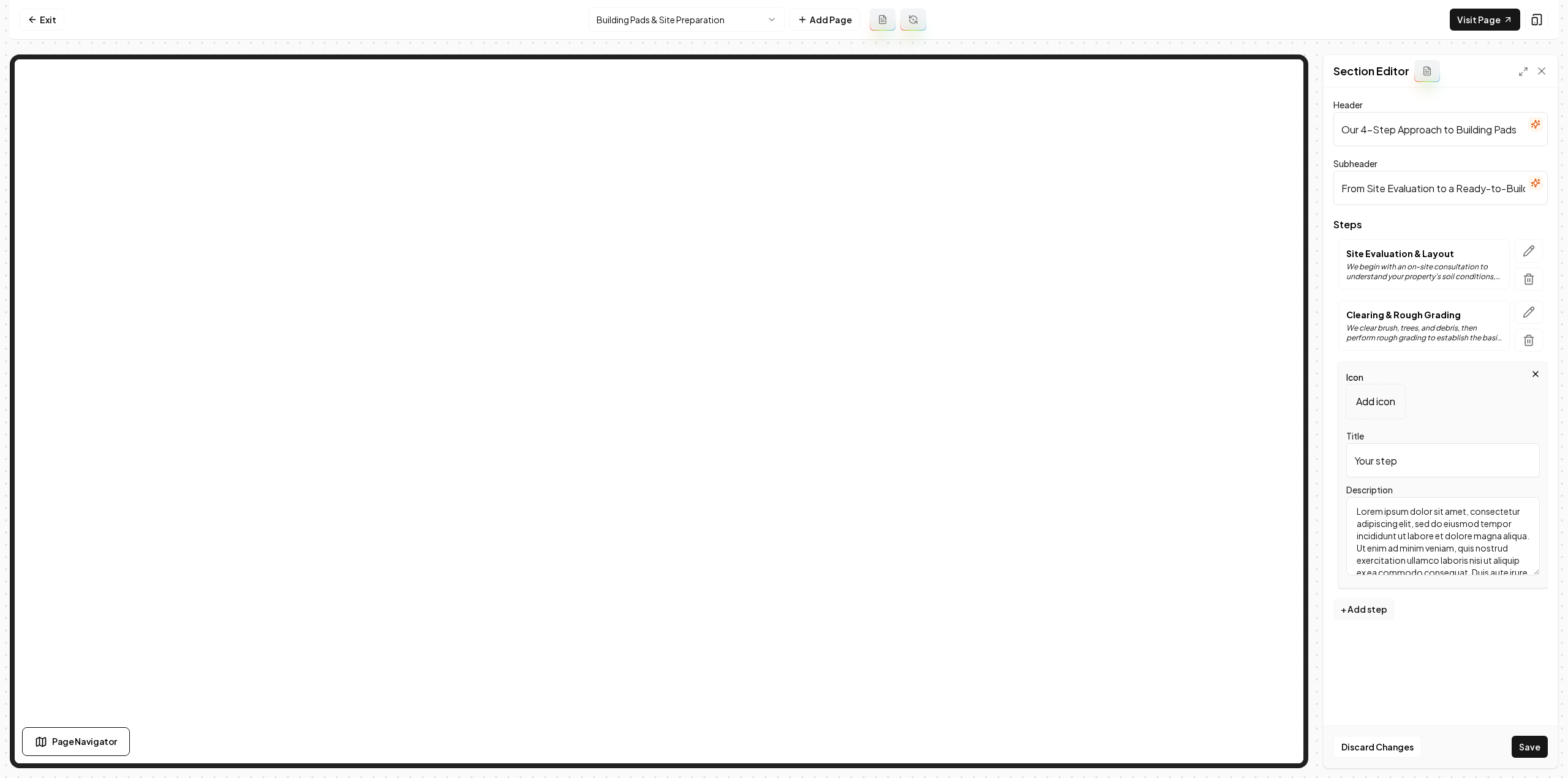
paste input "Fill, Compaction & Fine Grading"
type input "Fill, Compaction & Fine Grading"
click at [1473, 519] on textarea "Lorem ipsum dolor sit amet, consectetur adipiscing elit, sed do eiusmod tempor …" at bounding box center [1443, 536] width 194 height 79
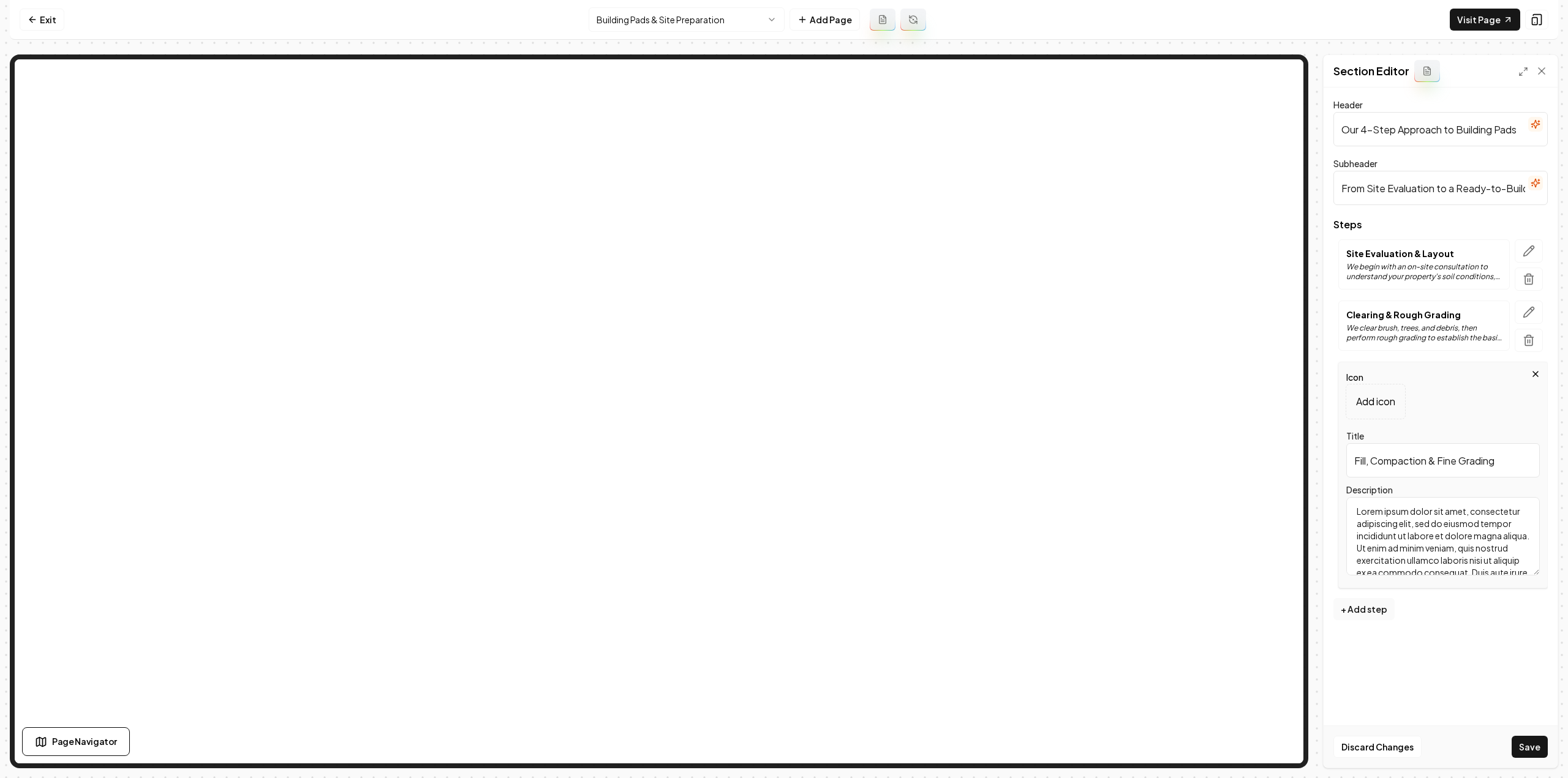
paste textarea "We bring in or redistribute soil as needed, compacting it in lifts to achieve m…"
type textarea "We bring in or redistribute soil as needed, compacting it in lifts to achieve m…"
click at [1520, 738] on button "Save" at bounding box center [1529, 747] width 36 height 22
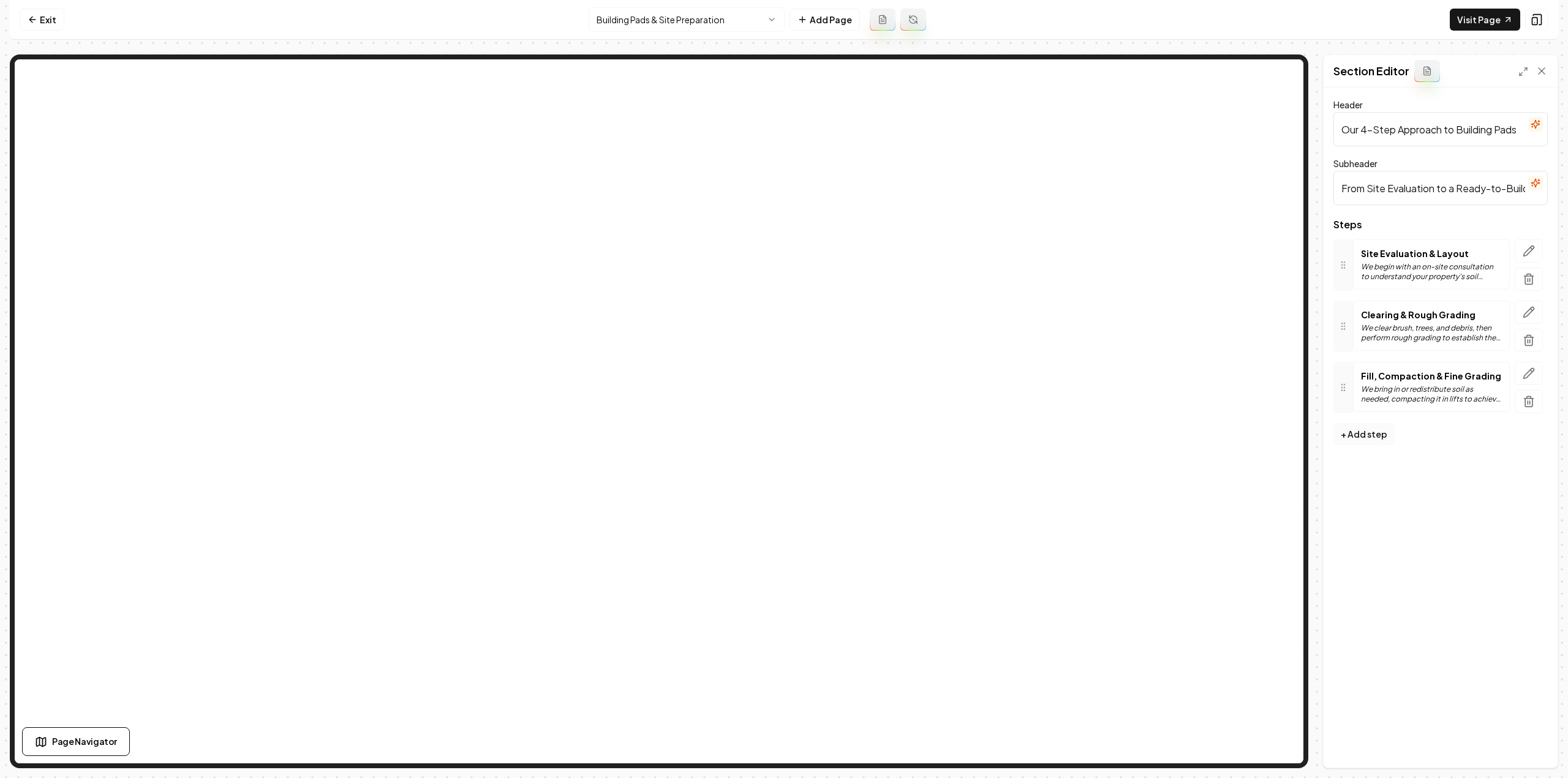
click at [1356, 437] on button "+ Add step" at bounding box center [1364, 434] width 61 height 22
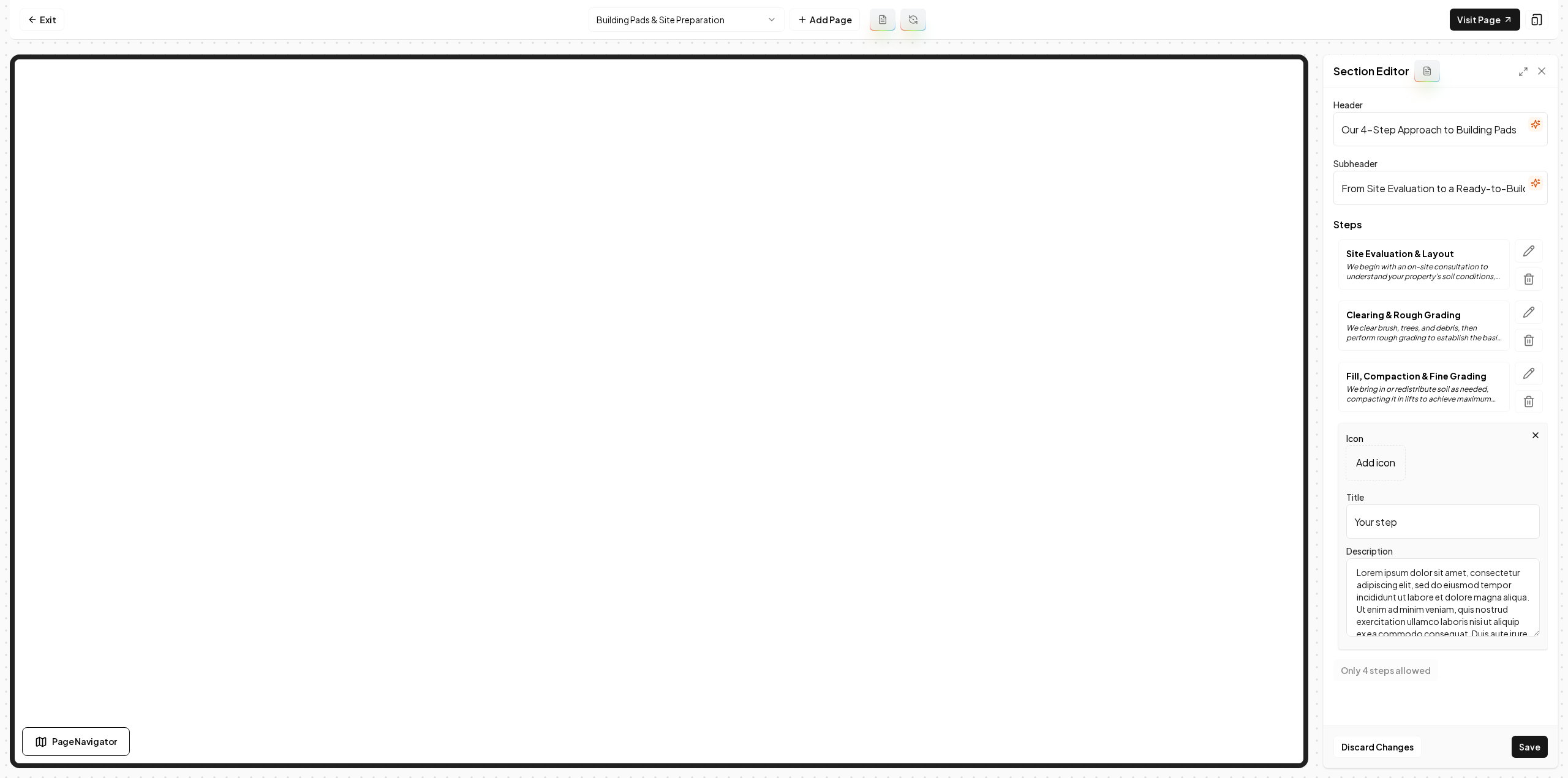
click at [1392, 505] on input "Your step" at bounding box center [1443, 521] width 194 height 35
click at [1391, 505] on input "Your step" at bounding box center [1443, 521] width 194 height 35
type input "Final Walkthrough & Approval"
click at [1392, 568] on textarea "Lorem ipsum dolor sit amet, consectetur adipiscing elit, sed do eiusmod tempor …" at bounding box center [1443, 598] width 194 height 79
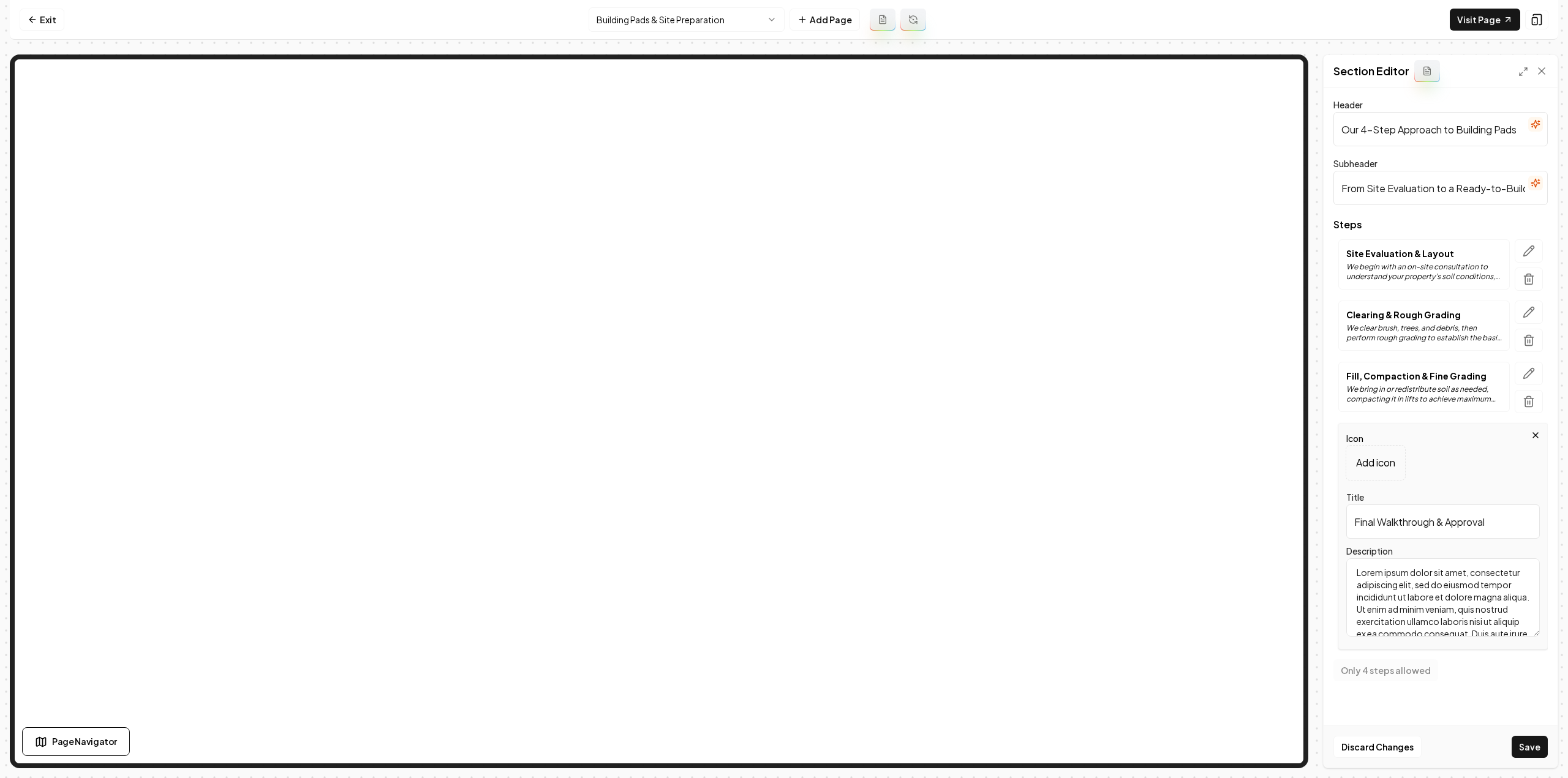
click at [1392, 568] on textarea "Lorem ipsum dolor sit amet, consectetur adipiscing elit, sed do eiusmod tempor …" at bounding box center [1443, 598] width 194 height 79
paste textarea "Before you start building, we meet with you on site to review the finished pad,…"
type textarea "Before you start building, we meet with you on site to review the finished pad,…"
click at [1529, 753] on button "Save" at bounding box center [1529, 747] width 36 height 22
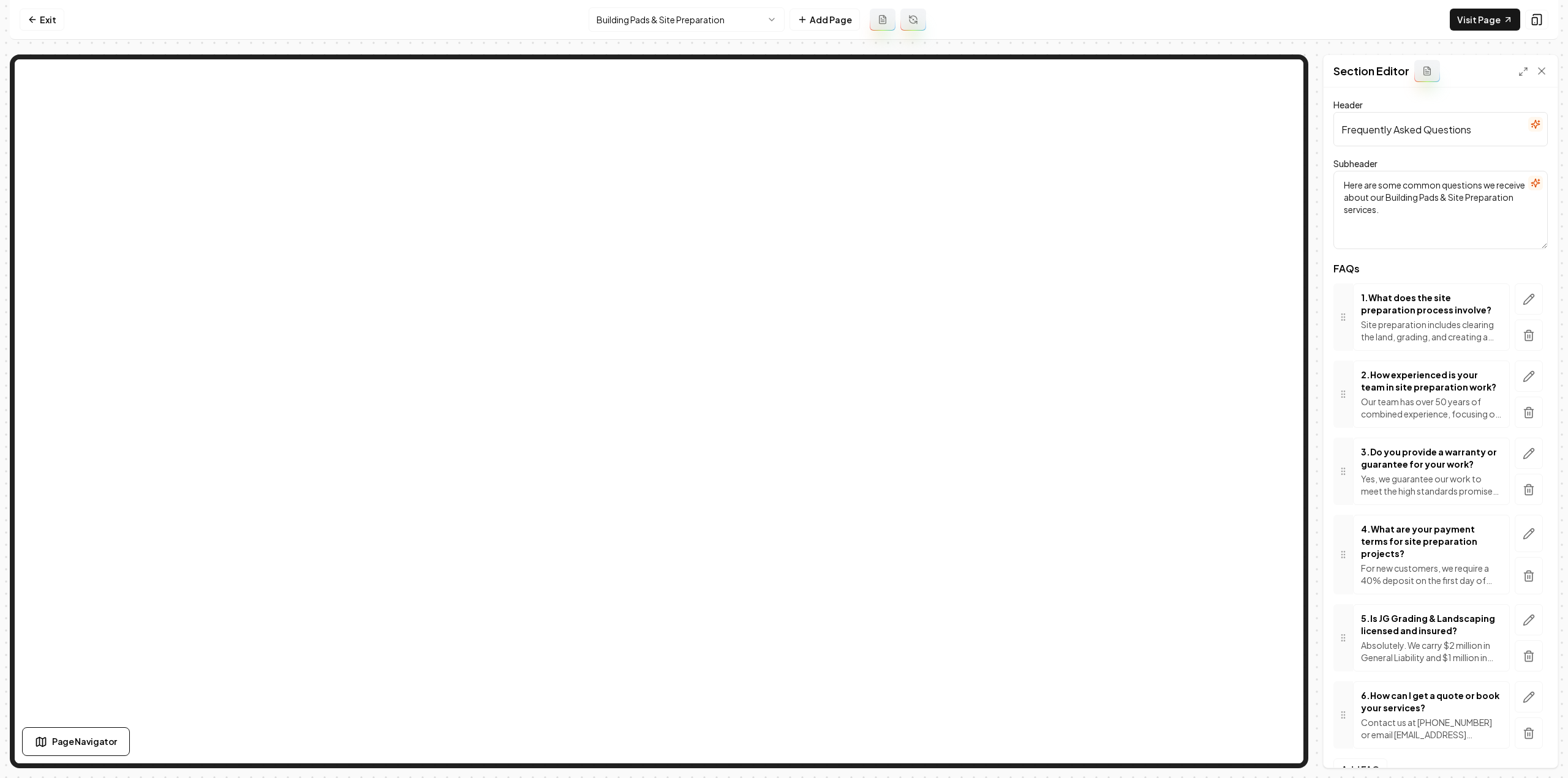
click at [1463, 208] on textarea "Here are some common questions we receive about our Building Pads & Site Prepar…" at bounding box center [1440, 210] width 214 height 79
paste textarea "Answers to the Questions We Hear Most About Our Building Pad Service"
type textarea "Answers to the Questions We Hear Most About Our Building Pad Service"
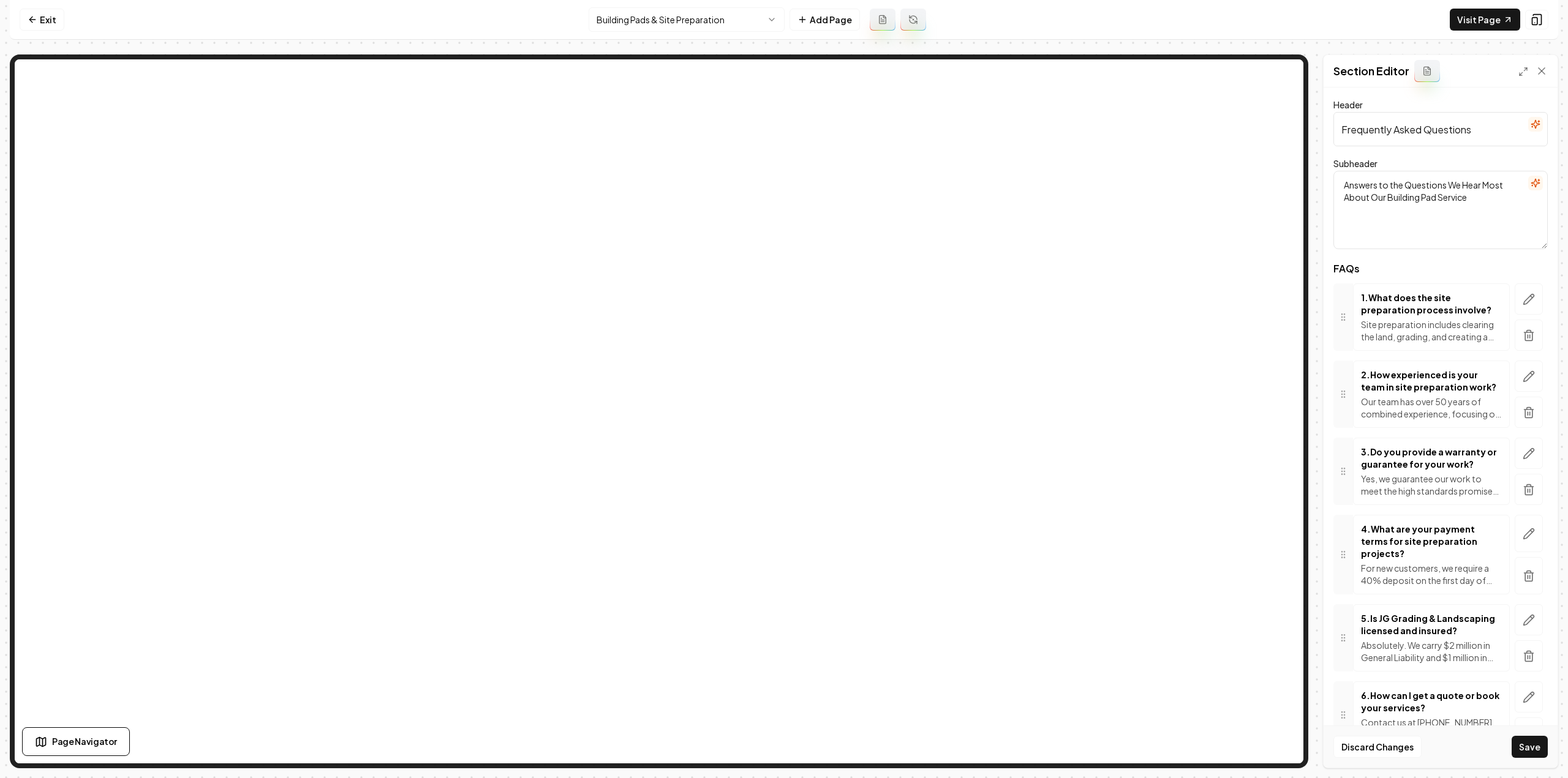
click at [1460, 125] on input "Frequently Asked Questions" at bounding box center [1440, 129] width 214 height 35
paste input "Building Pads FAQ"
type input "Building Pads FAQs"
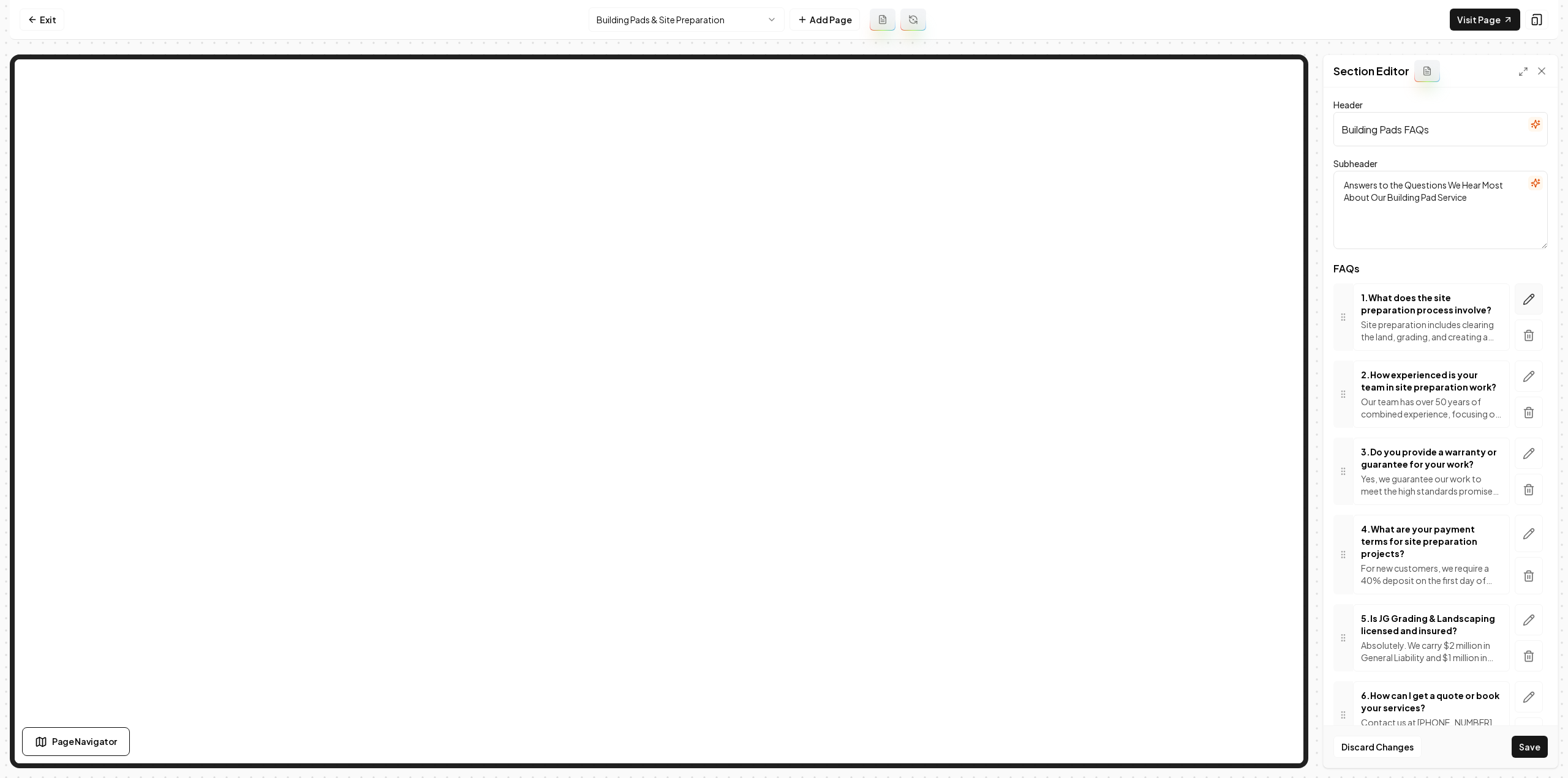
click at [1521, 286] on button "button" at bounding box center [1528, 299] width 28 height 31
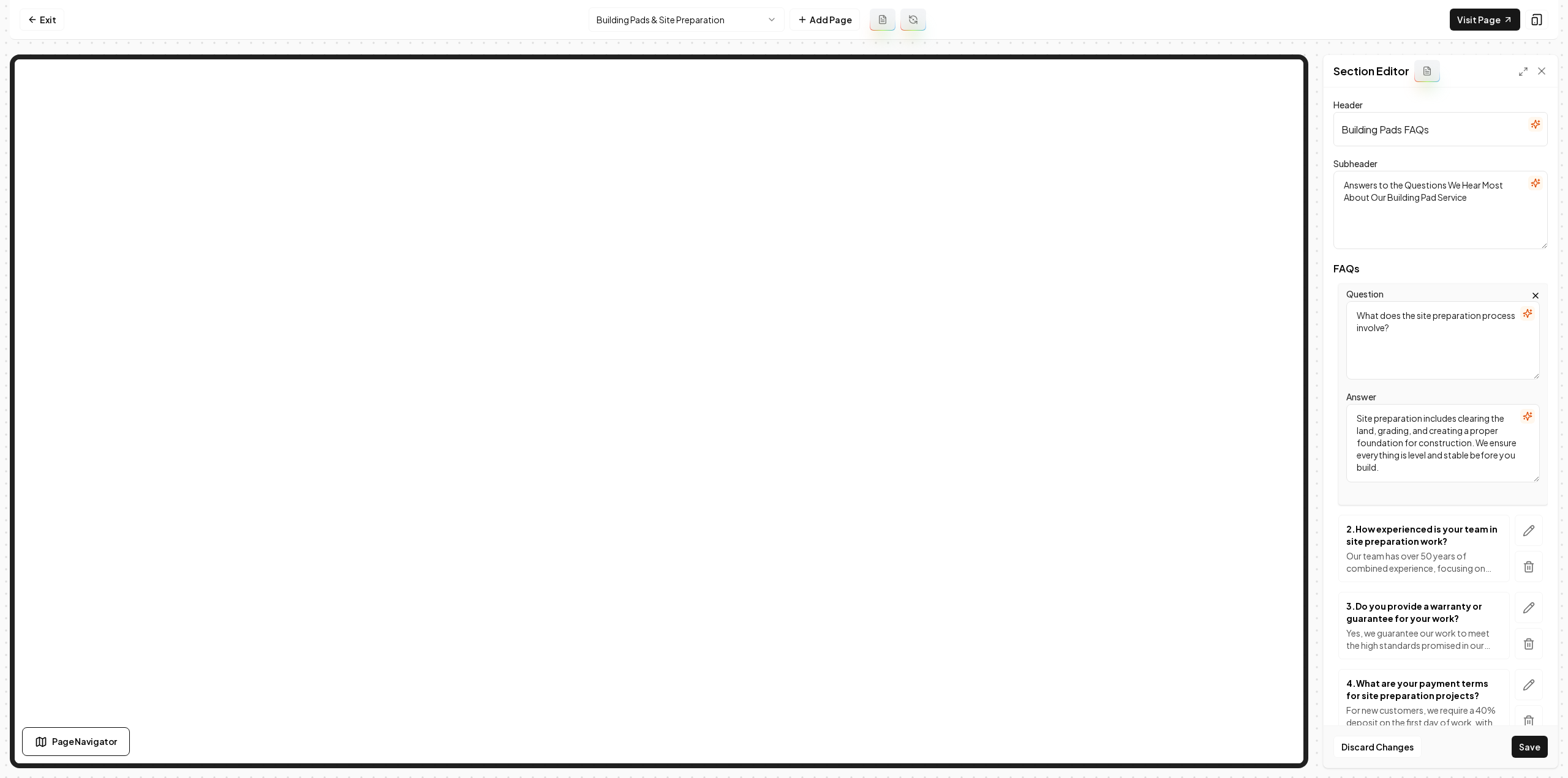
click at [1431, 350] on textarea "What does the site preparation process involve?" at bounding box center [1443, 340] width 194 height 79
paste textarea "is a building pad and why do I need on"
type textarea "What is a building pad and why do I need one?"
click at [1411, 445] on textarea "Site preparation includes clearing the land, grading, and creating a proper fou…" at bounding box center [1443, 443] width 194 height 79
paste textarea "A building pad is a carefully graded and compacted area of soil that forms the …"
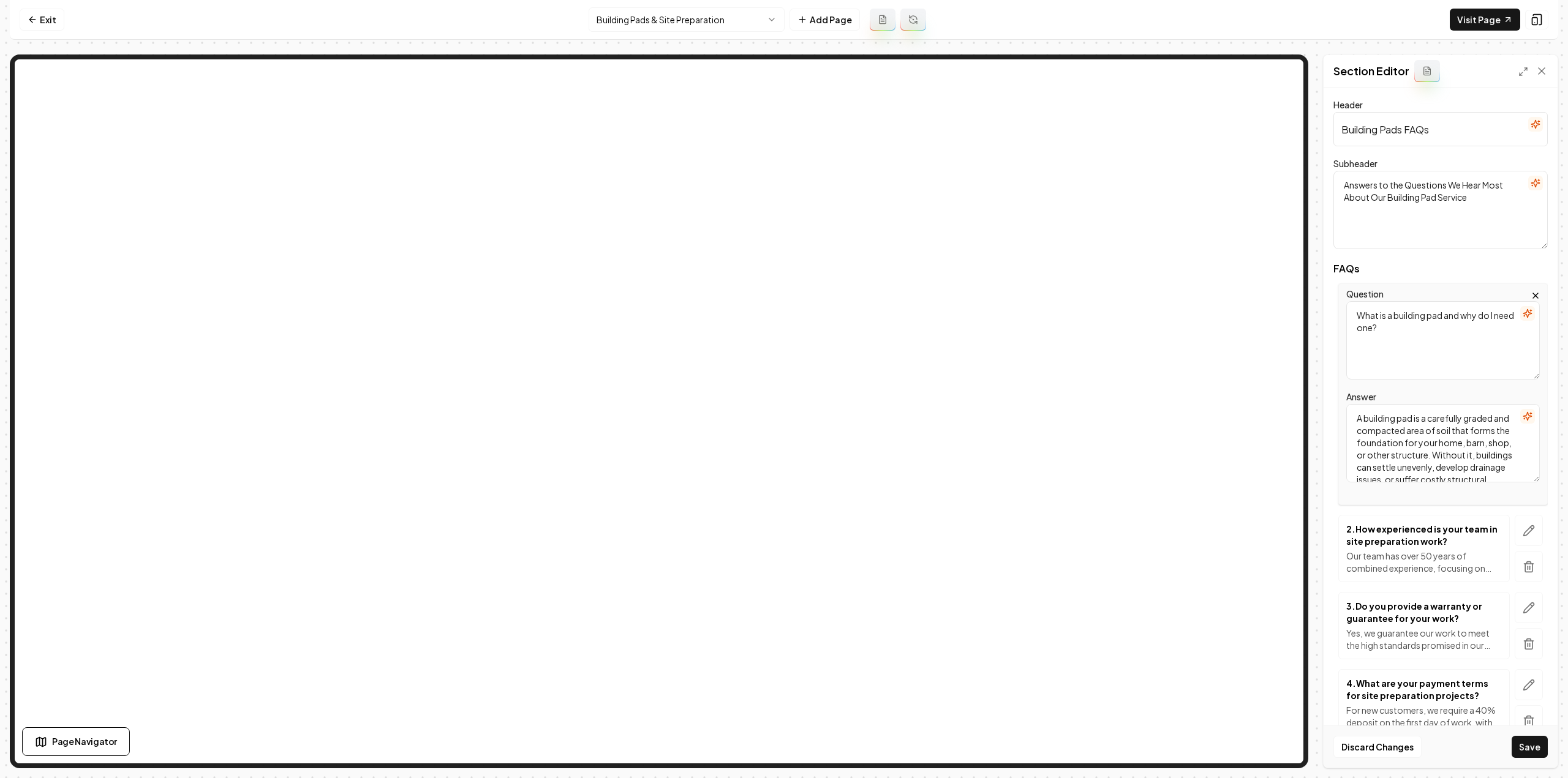
scroll to position [27, 0]
type textarea "A building pad is a carefully graded and compacted area of soil that forms the …"
click at [1524, 527] on icon "button" at bounding box center [1529, 531] width 10 height 10
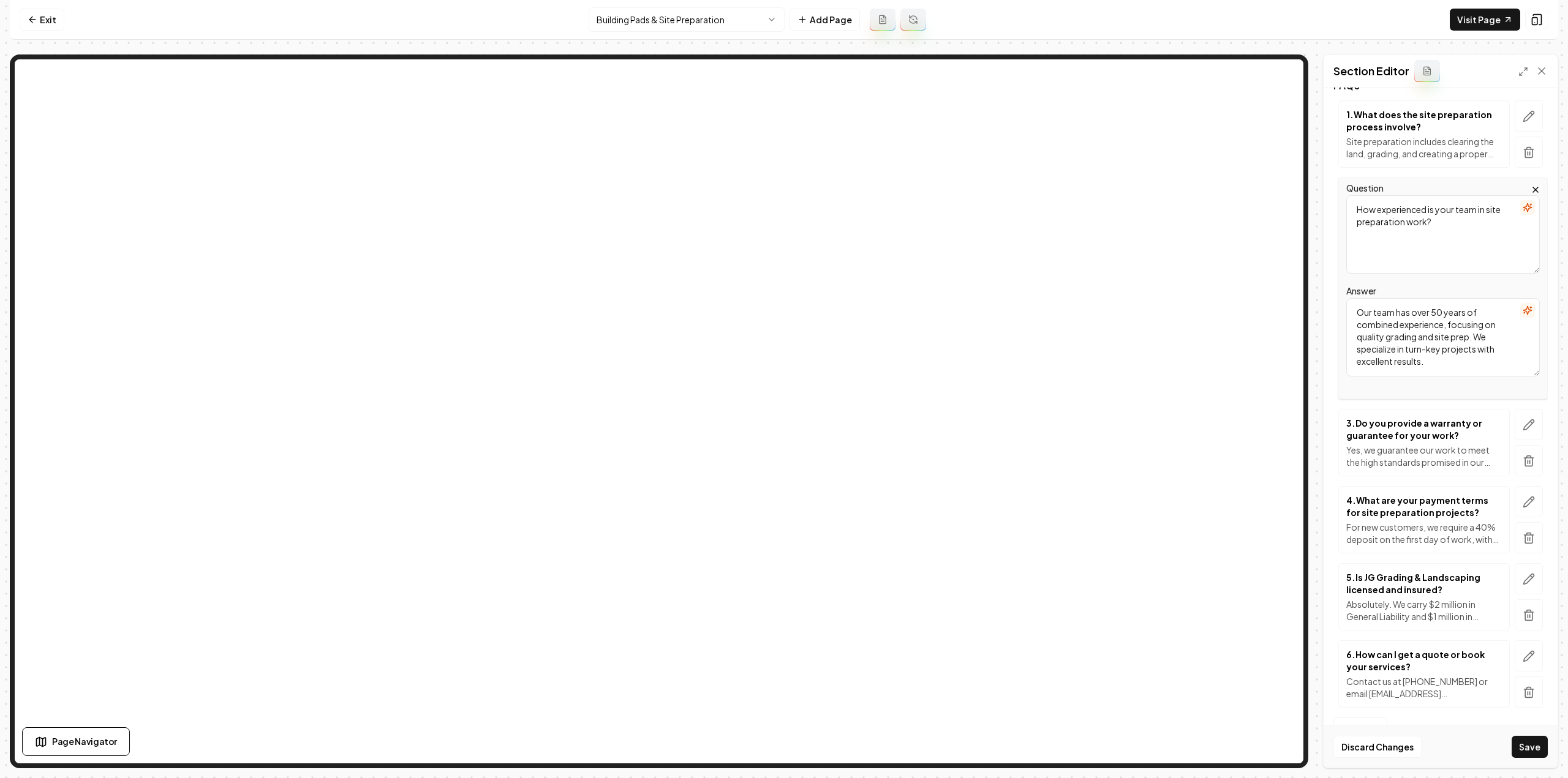
scroll to position [184, 0]
click at [1422, 235] on textarea "How experienced is your team in site preparation work?" at bounding box center [1443, 234] width 194 height 79
paste textarea "long does it take to build a pad"
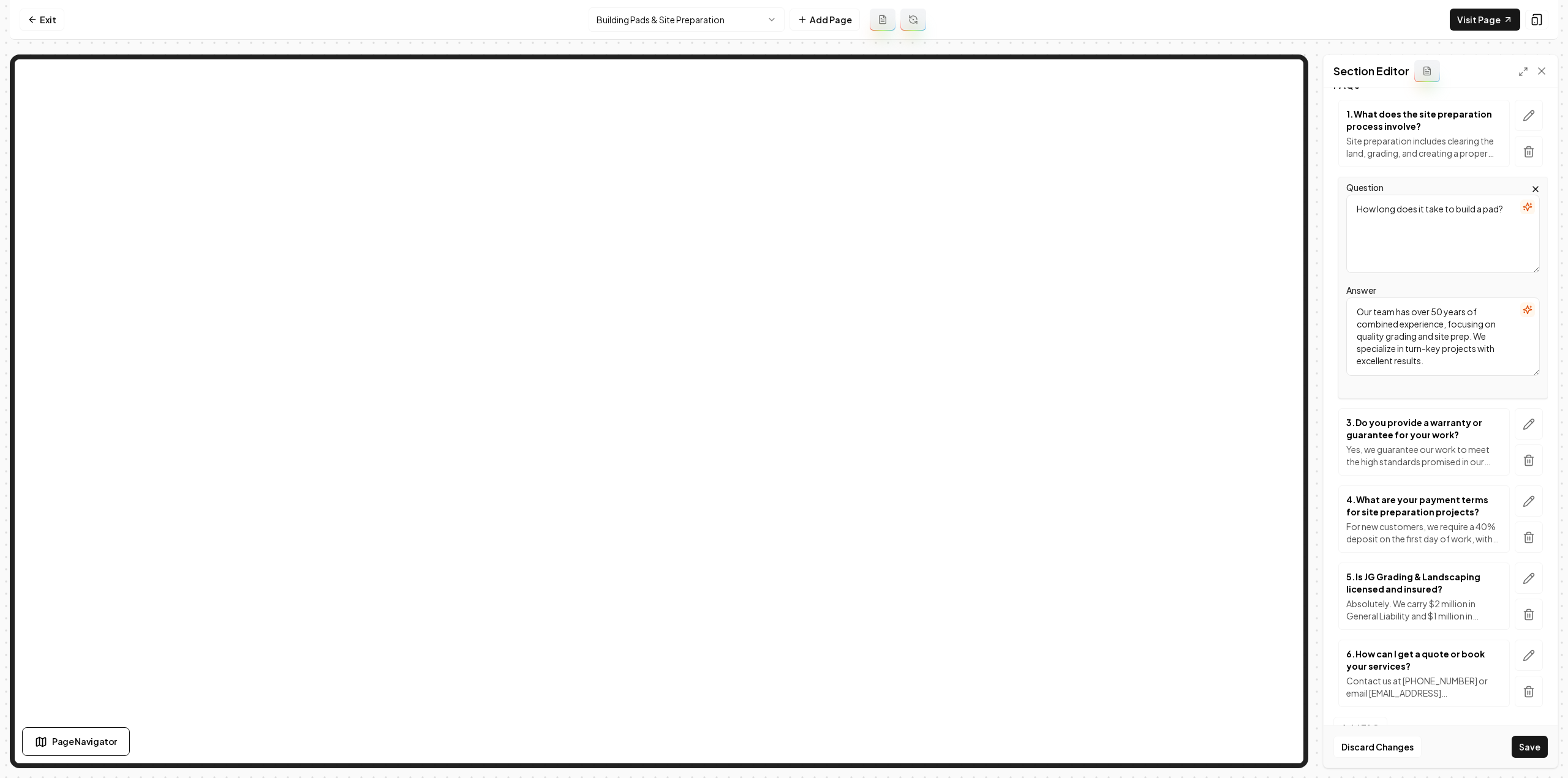
type textarea "How long does it take to build a pad?"
click at [1434, 323] on textarea "Our team has over 50 years of combined experience, focusing on quality grading …" at bounding box center [1443, 337] width 194 height 79
click at [1436, 364] on textarea "Our team has over 50 years of combined experience, focusing on quality grading …" at bounding box center [1443, 337] width 194 height 79
paste textarea "Timing depends on the size, soil conditions, and any clearing required. Small p…"
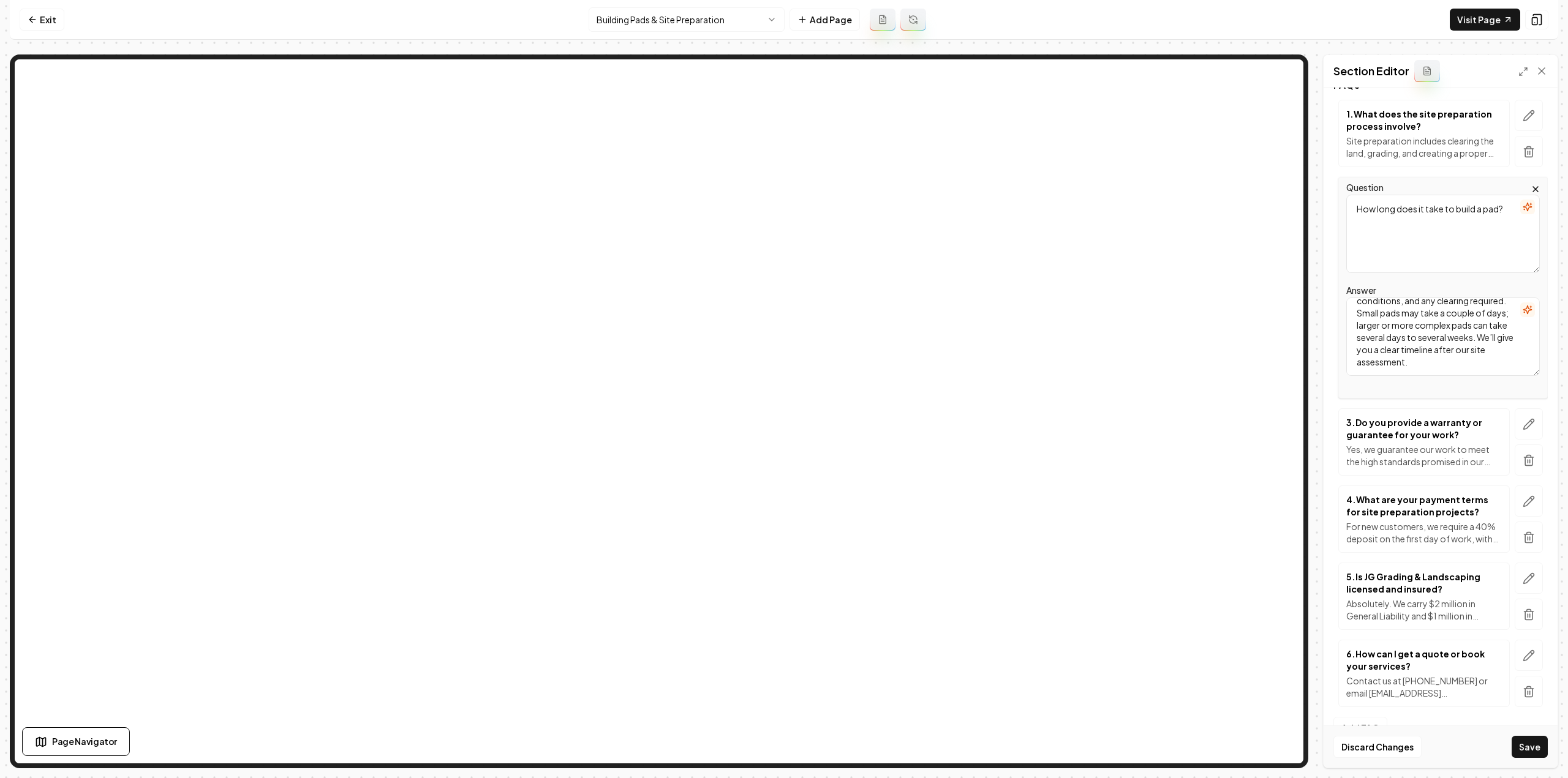
type textarea "Timing depends on the size, soil conditions, and any clearing required. Small p…"
click at [1527, 433] on button "button" at bounding box center [1528, 423] width 28 height 31
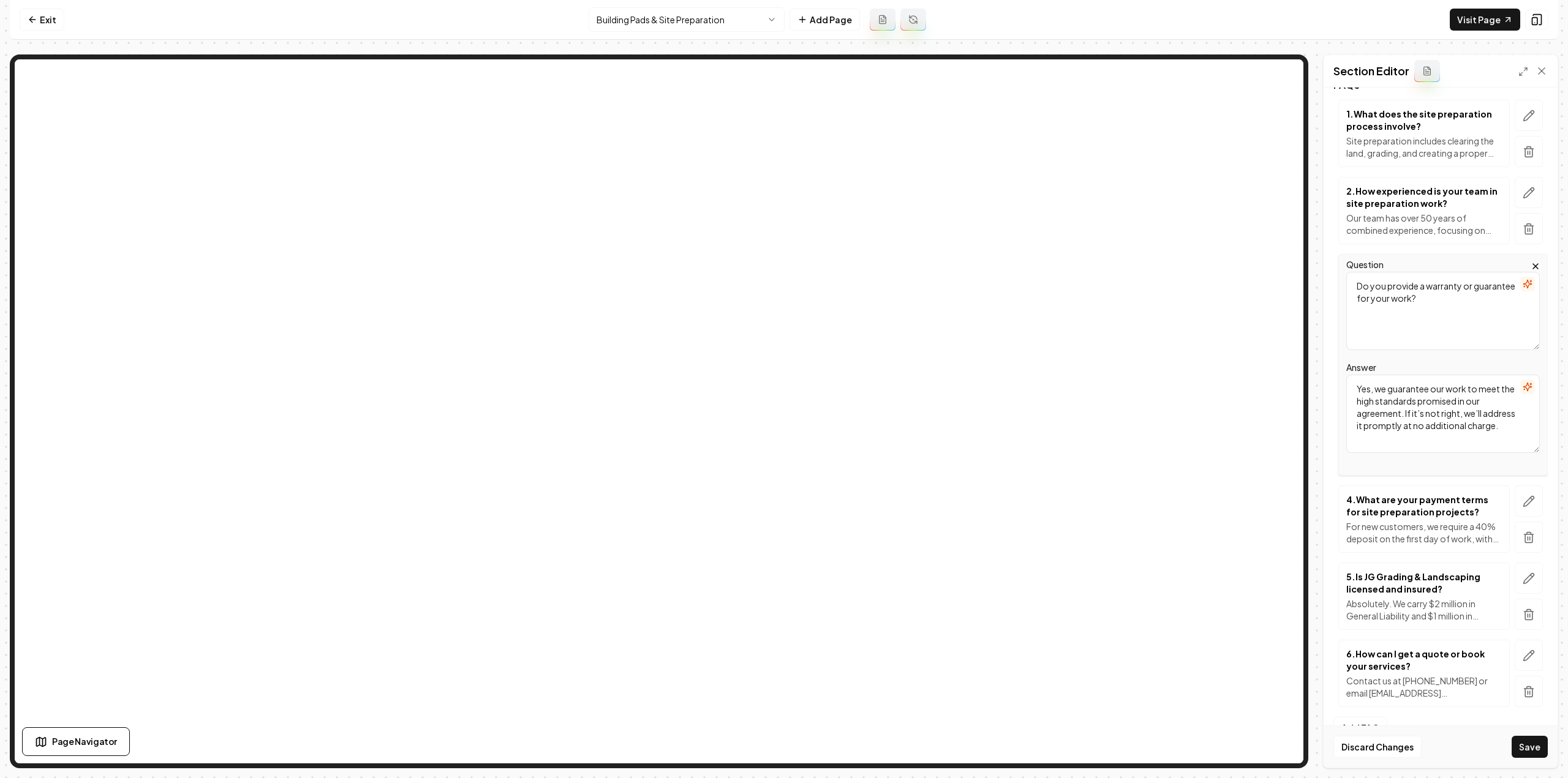
click at [1418, 302] on textarea "Do you provide a warranty or guarantee for your work?" at bounding box center [1443, 311] width 194 height 79
paste textarea "What’s included in your building pad service"
type textarea "What’s included in your building pad service?"
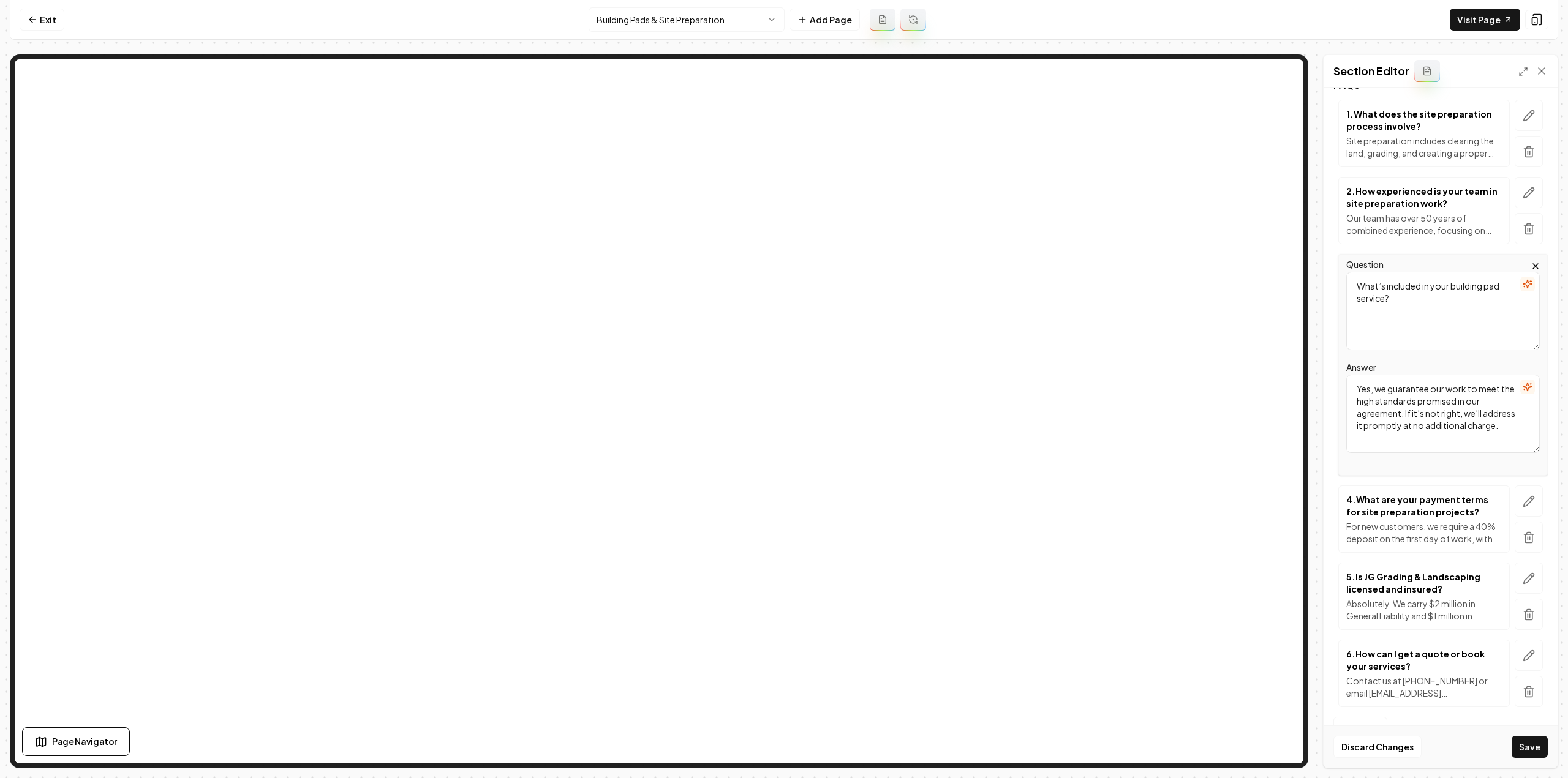
click at [1414, 437] on textarea "Yes, we guarantee our work to meet the high standards promised in our agreement…" at bounding box center [1443, 414] width 194 height 79
paste textarea "We handle everything needed to prepare your site: clearing brush and trees, rou…"
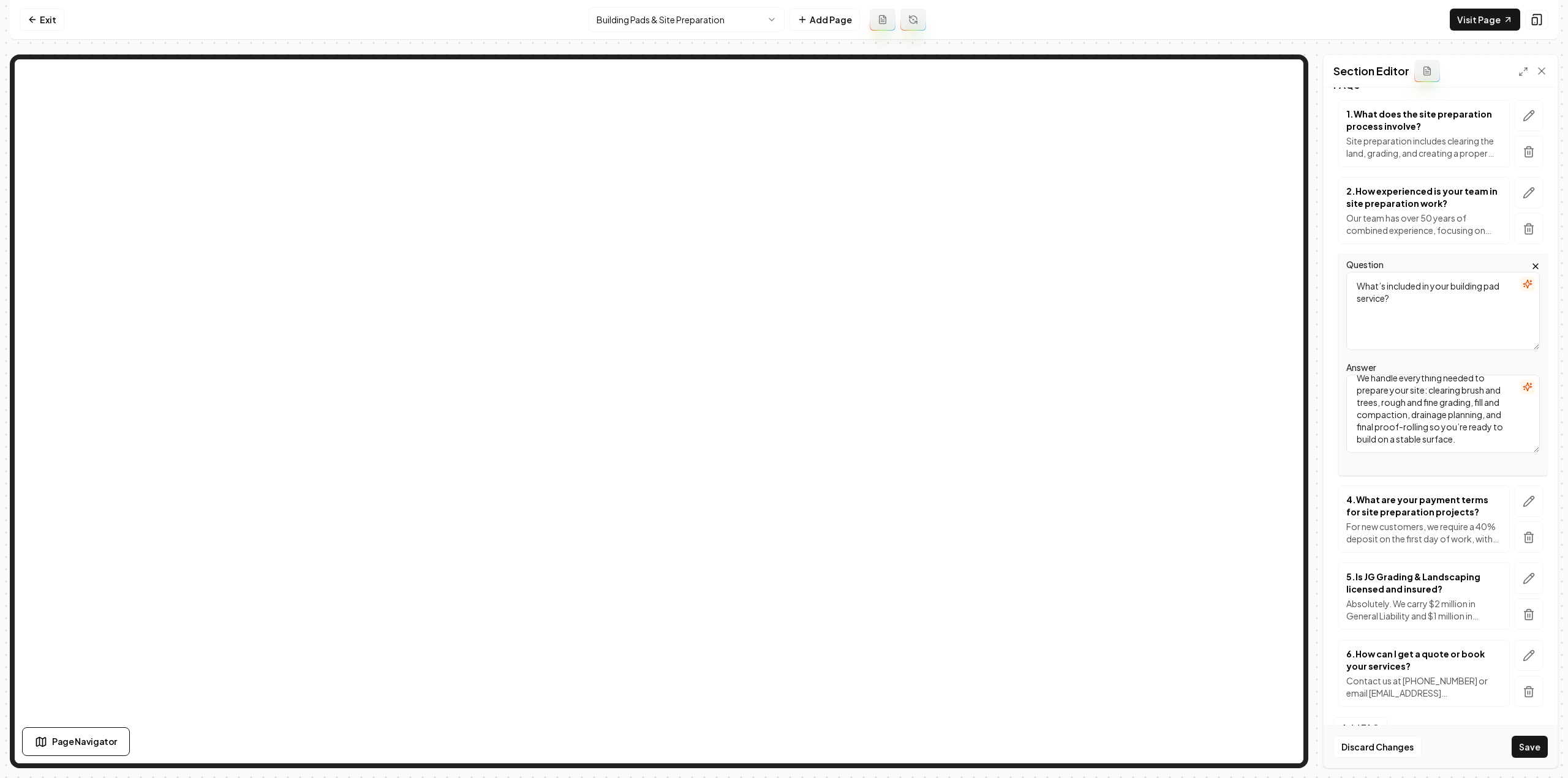
type textarea "We handle everything needed to prepare your site: clearing brush and trees, rou…"
click at [1527, 509] on button "button" at bounding box center [1528, 501] width 28 height 31
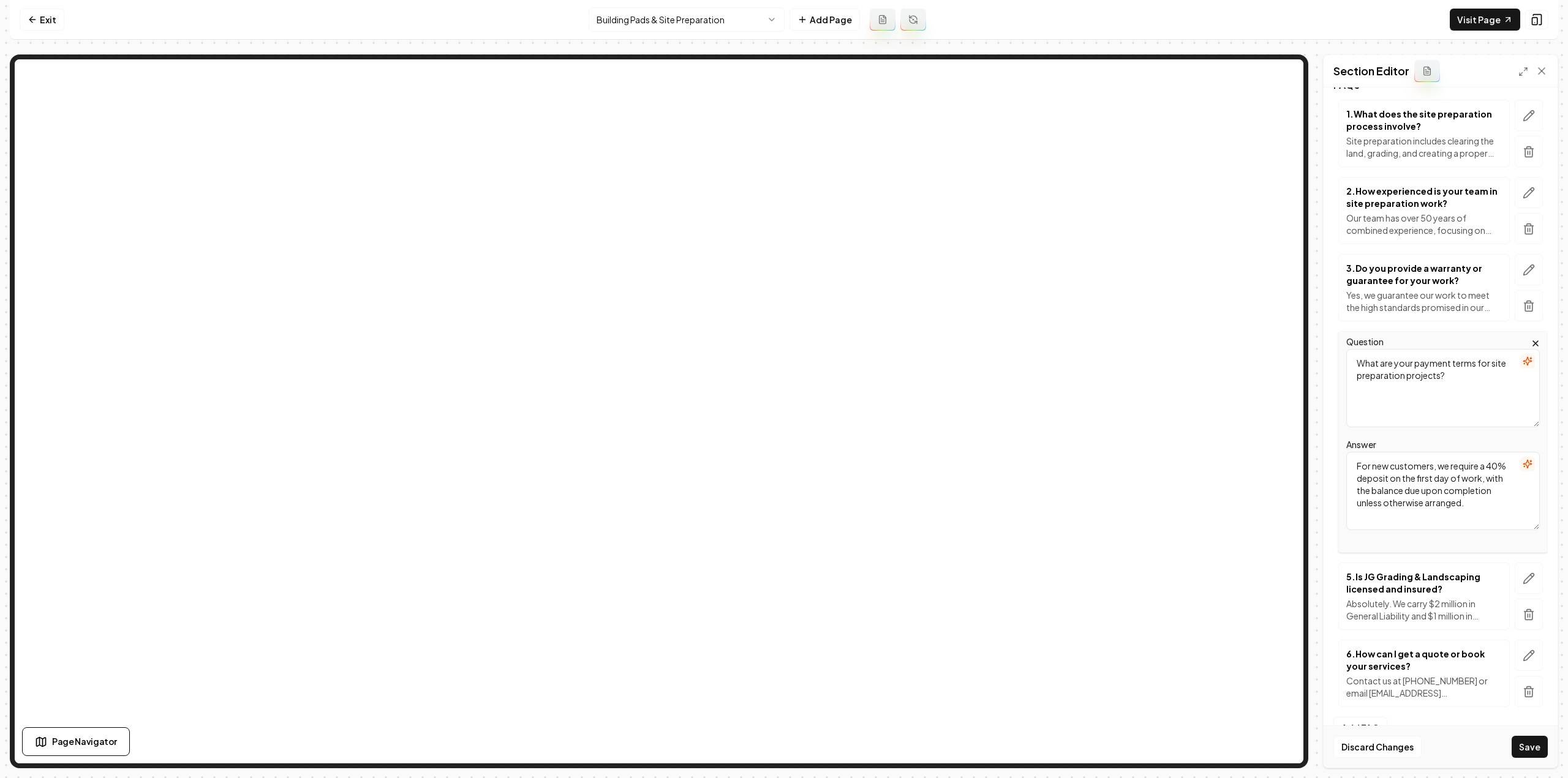
click at [1454, 395] on textarea "What are your payment terms for site preparation projects?" at bounding box center [1443, 388] width 194 height 79
paste textarea "Can you handle commercial and agricultural pads too"
type textarea "Can you handle commercial and agricultural pads too?"
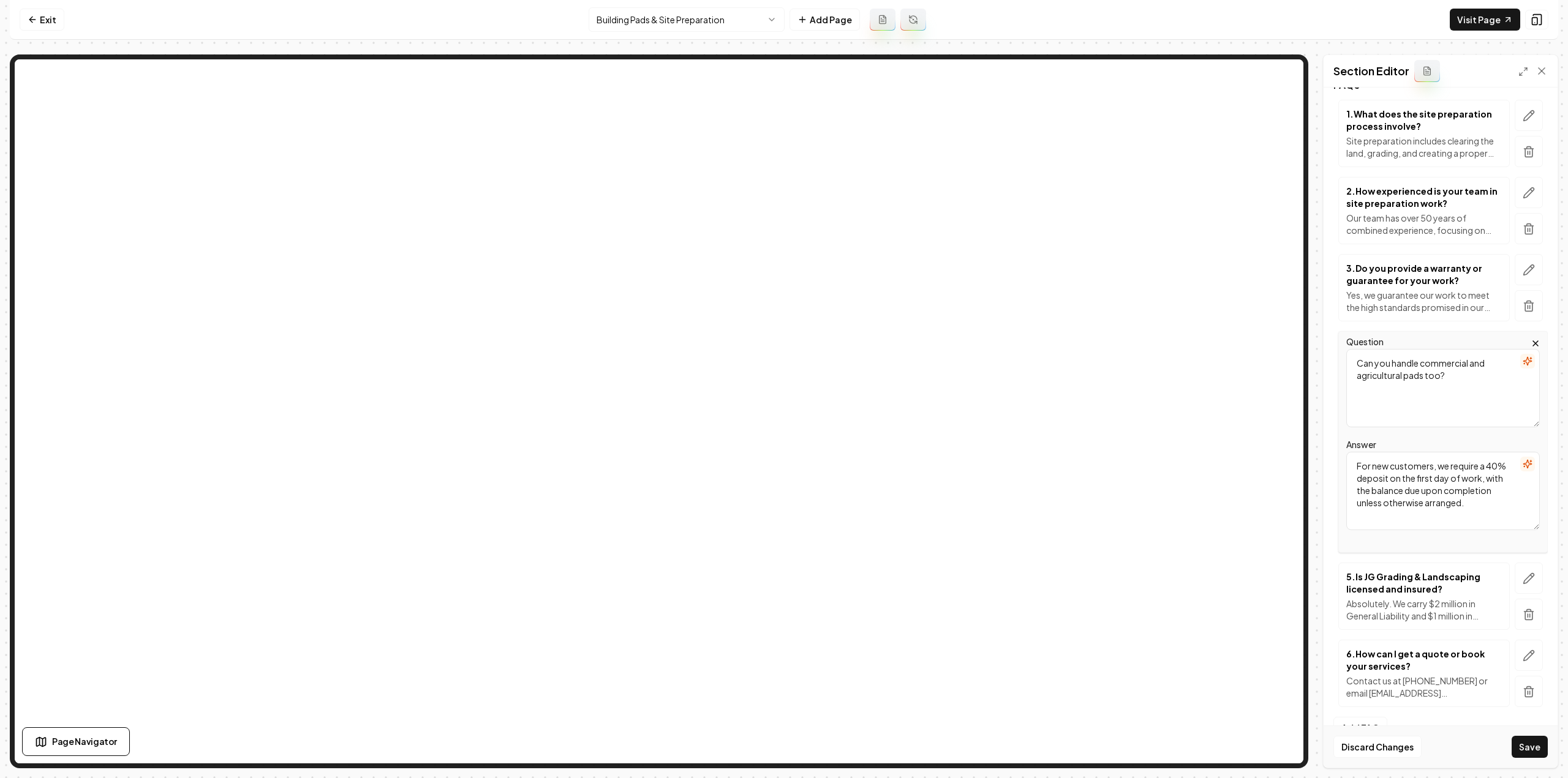
click at [1407, 471] on textarea "For new customers, we require a 40% deposit on the first day of work, with the …" at bounding box center [1443, 491] width 194 height 79
paste textarea "Yes. We’ve prepared pads for residential, agricultural, and commercial projects…"
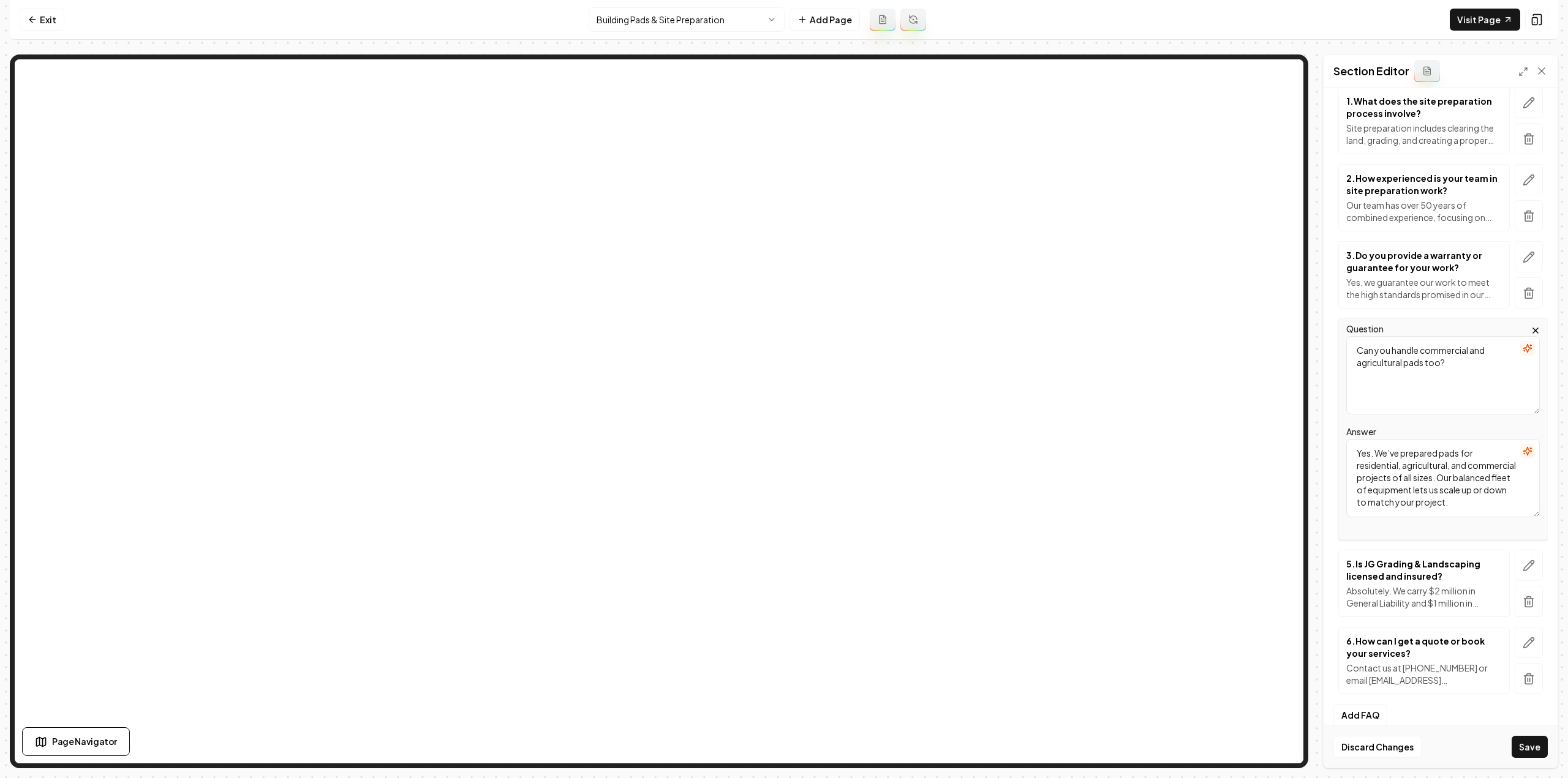
scroll to position [209, 0]
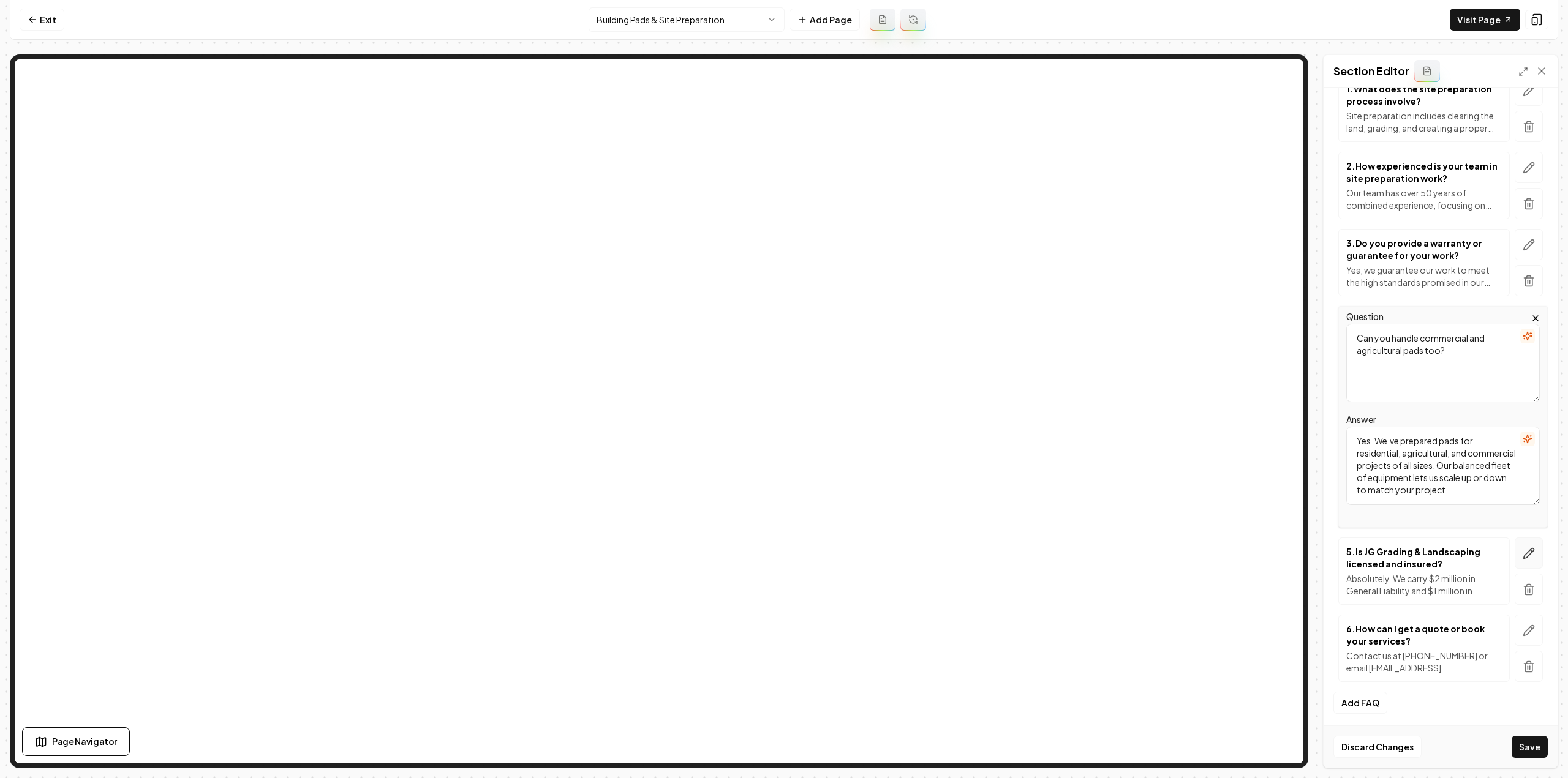
type textarea "Yes. We’ve prepared pads for residential, agricultural, and commercial projects…"
click at [1519, 538] on button "button" at bounding box center [1528, 553] width 28 height 31
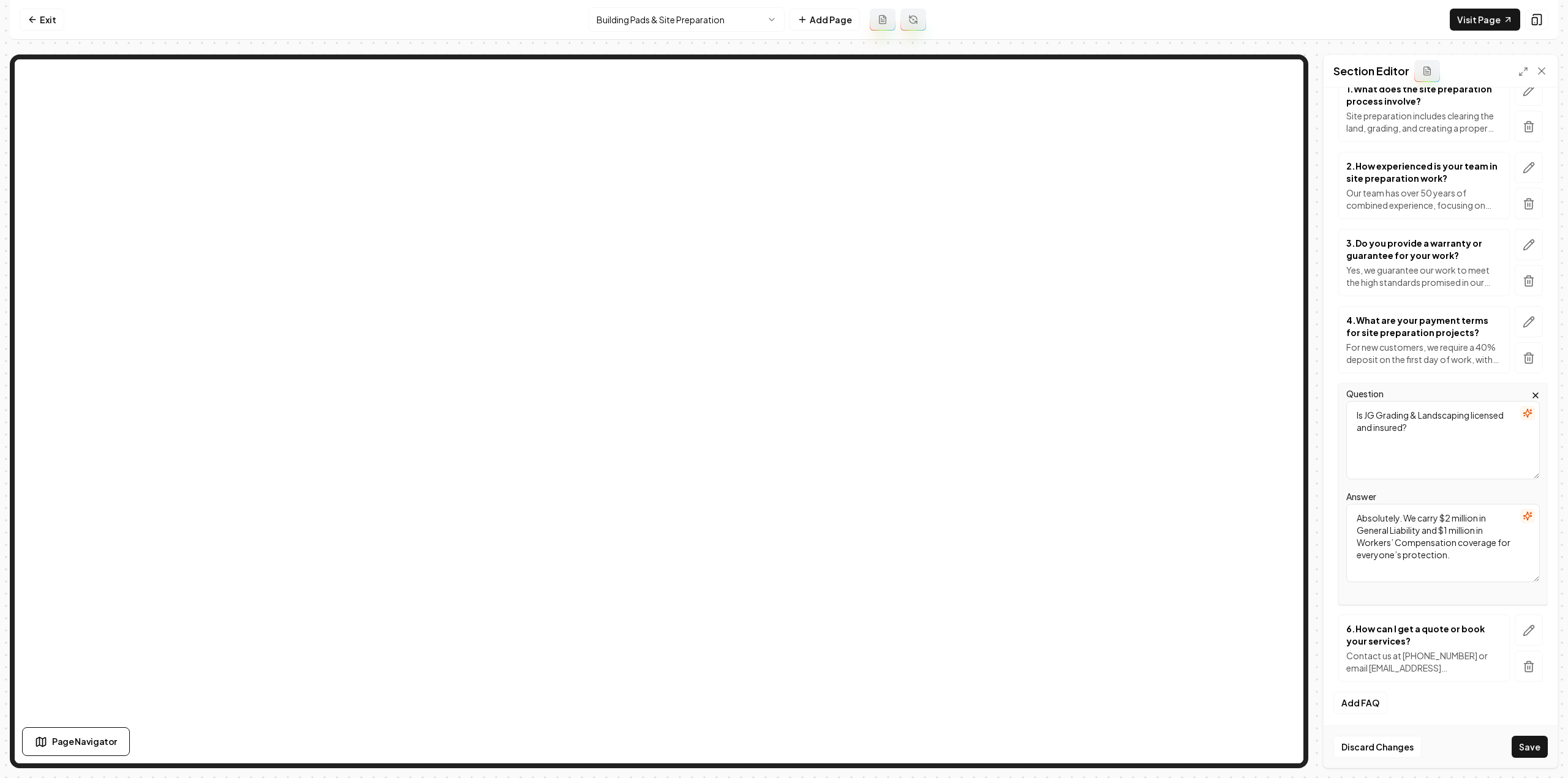
click at [1433, 402] on textarea "Is JG Grading & Landscaping licensed and insured?" at bounding box center [1443, 440] width 194 height 79
click at [1431, 426] on textarea "Is JG Grading & Landscaping licensed and insured?" at bounding box center [1443, 440] width 194 height 79
paste textarea "How do you ensure the pad is stable"
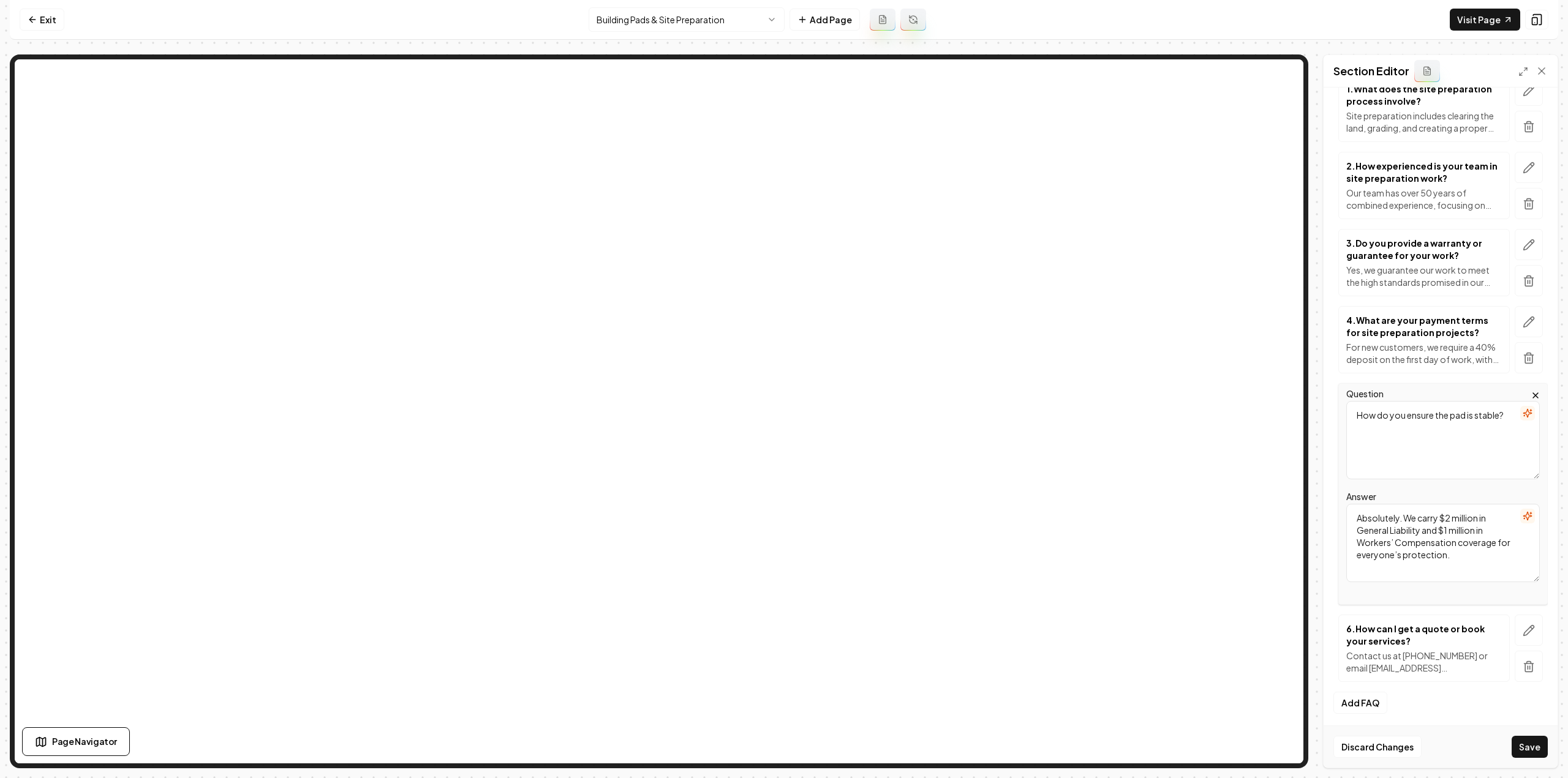
type textarea "How do you ensure the pad is stable?"
click at [1402, 553] on textarea "Absolutely. We carry $2 million in General Liability and $1 million in Workers’…" at bounding box center [1443, 543] width 194 height 79
paste textarea "We use proper fill material, compact in lifts, and proof-roll the surface to ve…"
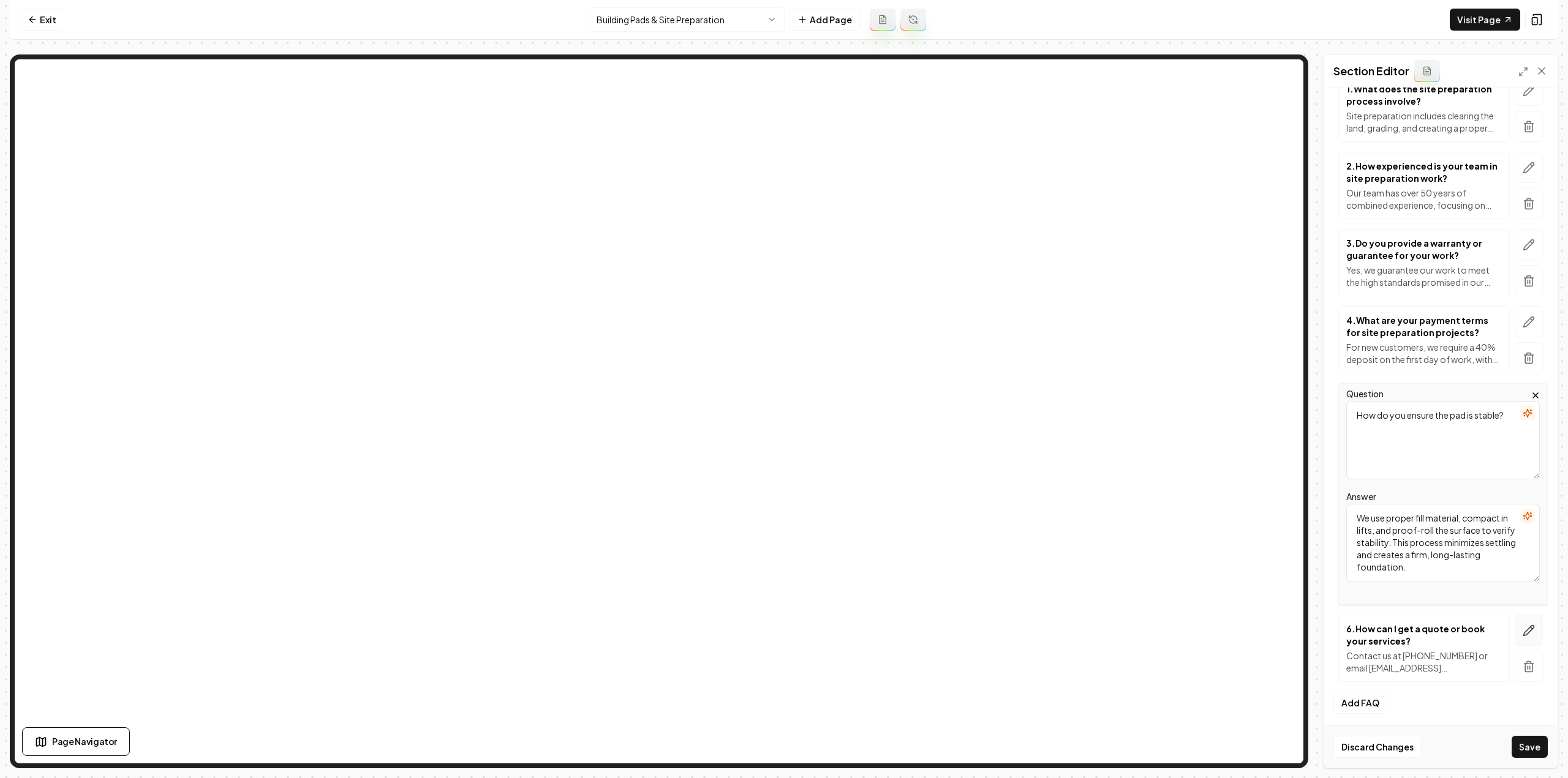
type textarea "We use proper fill material, compact in lifts, and proof-roll the surface to ve…"
click at [1526, 634] on button "button" at bounding box center [1528, 630] width 28 height 31
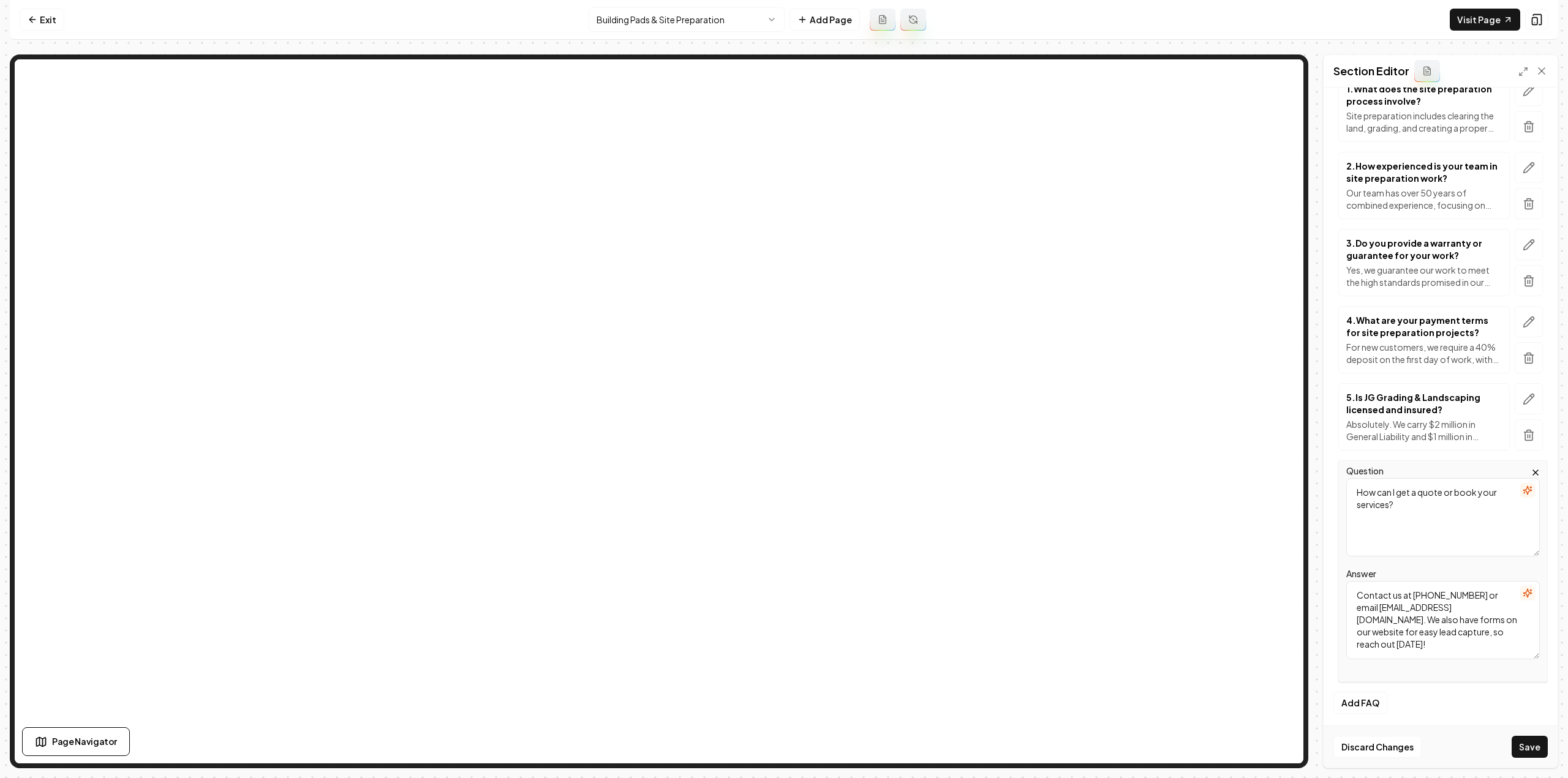
click at [1422, 508] on textarea "How can I get a quote or book your services?" at bounding box center [1443, 517] width 194 height 79
paste textarea "Do you plan for drainage as well"
type textarea "Do you plan for drainage as well?"
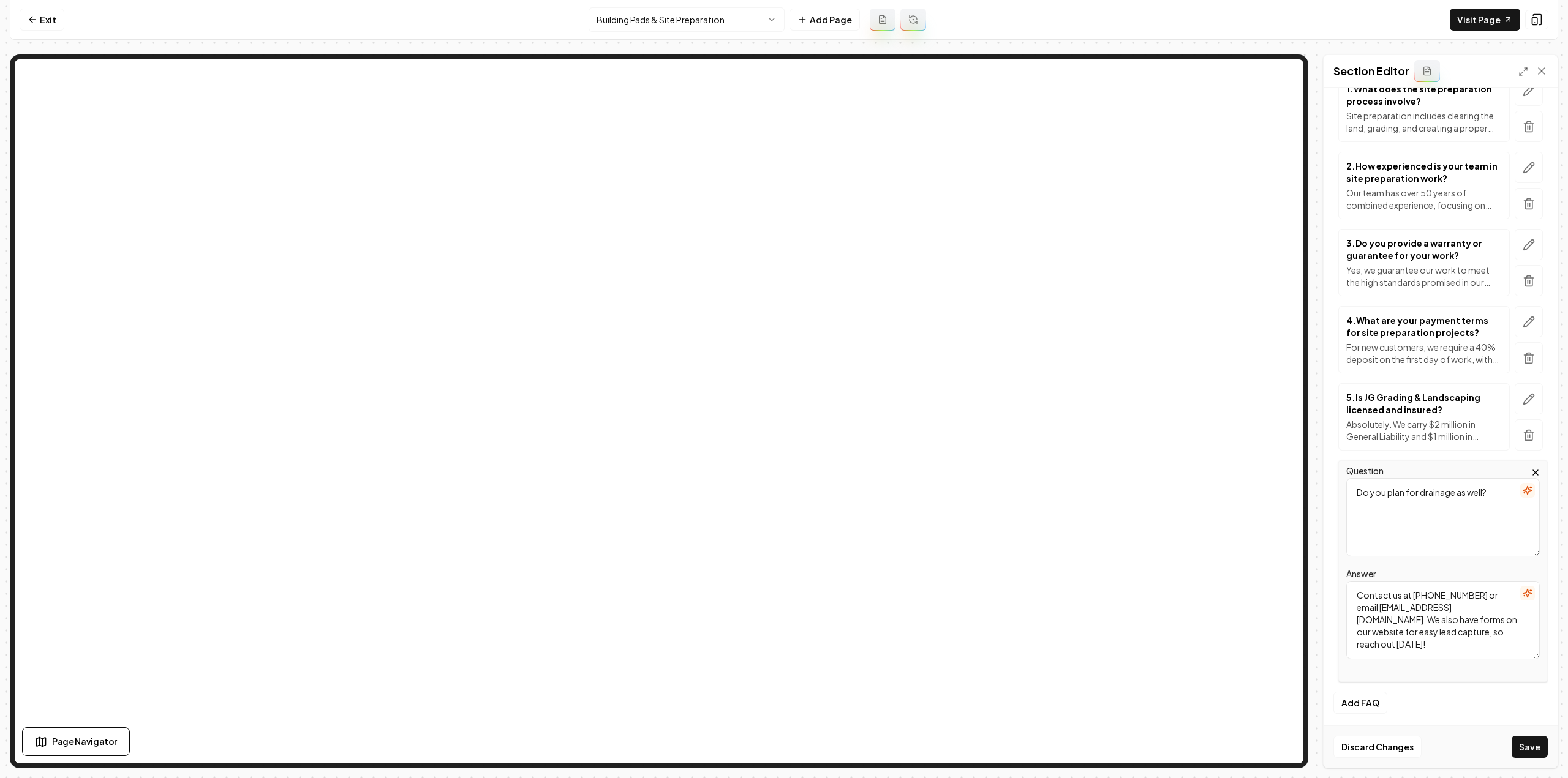
click at [1422, 617] on textarea "Contact us at [PHONE_NUMBER] or email [EMAIL_ADDRESS][DOMAIN_NAME]. We also hav…" at bounding box center [1443, 620] width 194 height 79
paste textarea "Absolutely. We evaluate site drainage as part of the layout to prevent water po…"
type textarea "Absolutely. We evaluate site drainage as part of the layout to prevent water po…"
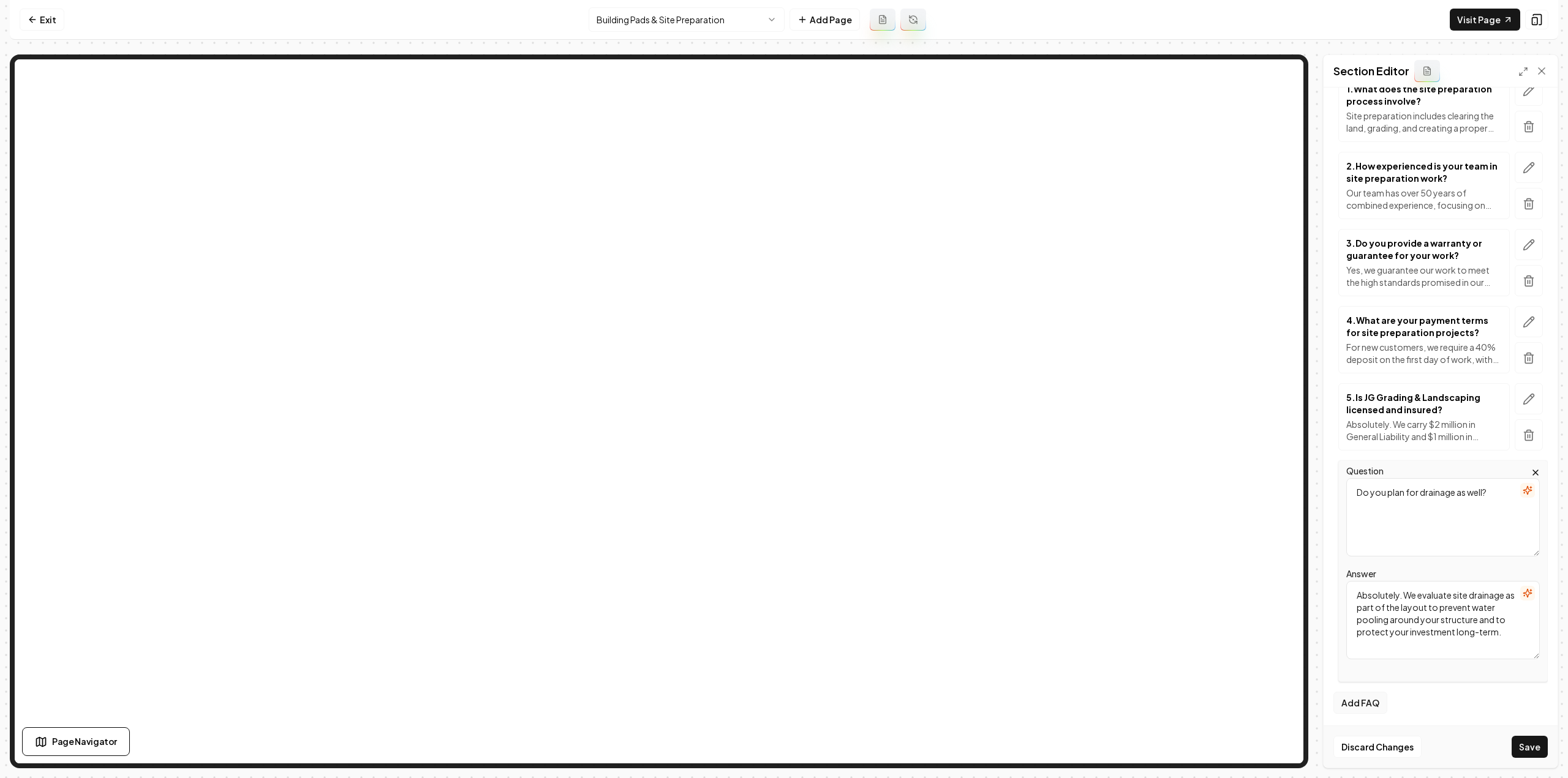
click at [1356, 698] on button "Add FAQ" at bounding box center [1361, 703] width 54 height 22
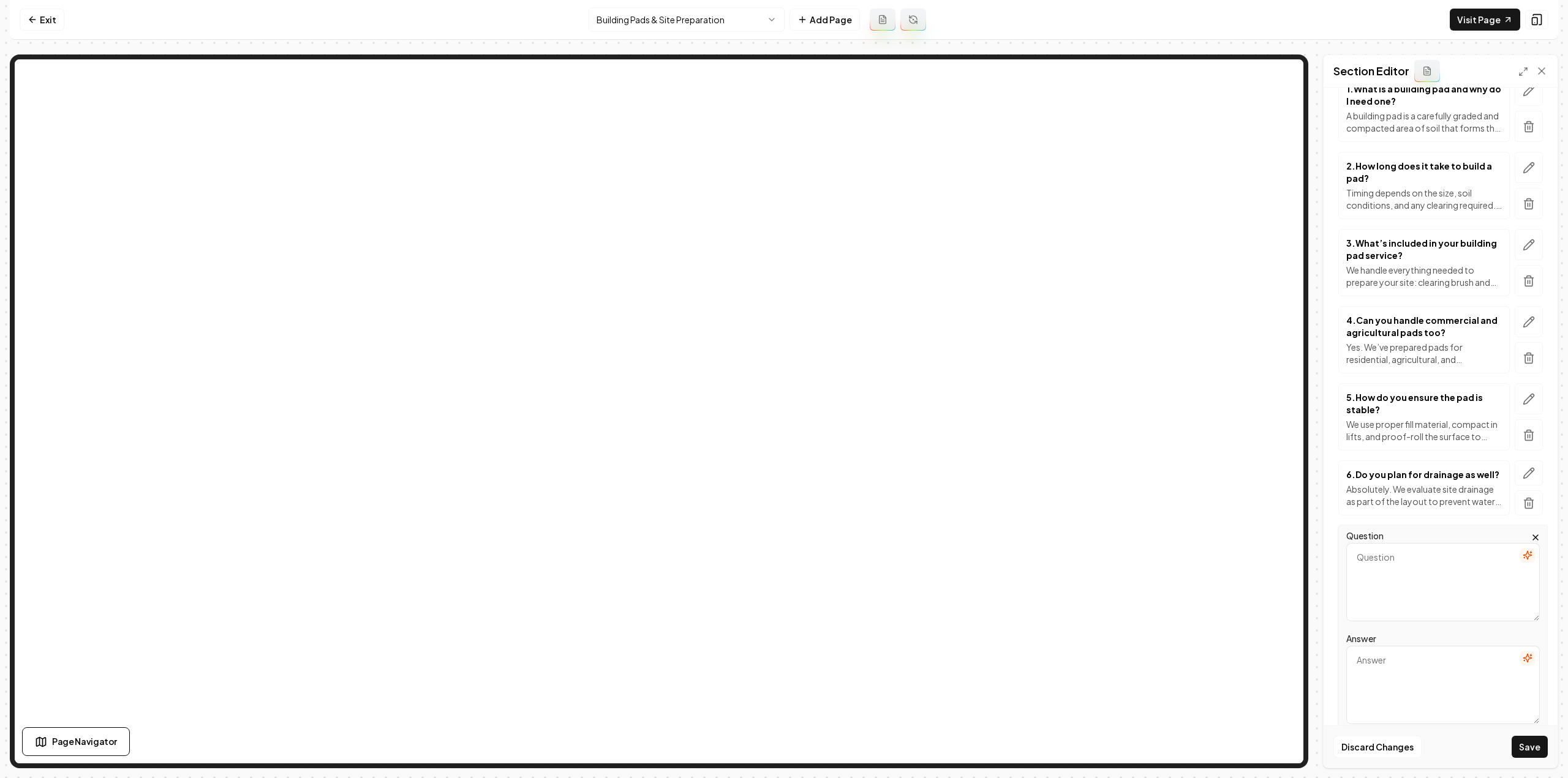
click at [1407, 563] on textarea "Question" at bounding box center [1443, 582] width 194 height 79
paste textarea "Will heavy equipment damage my property?"
type textarea "Will heavy equipment damage my property?"
click at [1378, 659] on textarea "Answer" at bounding box center [1443, 685] width 194 height 79
paste textarea "Our mix of tracked machines distributes weight evenly to minimize ground distur…"
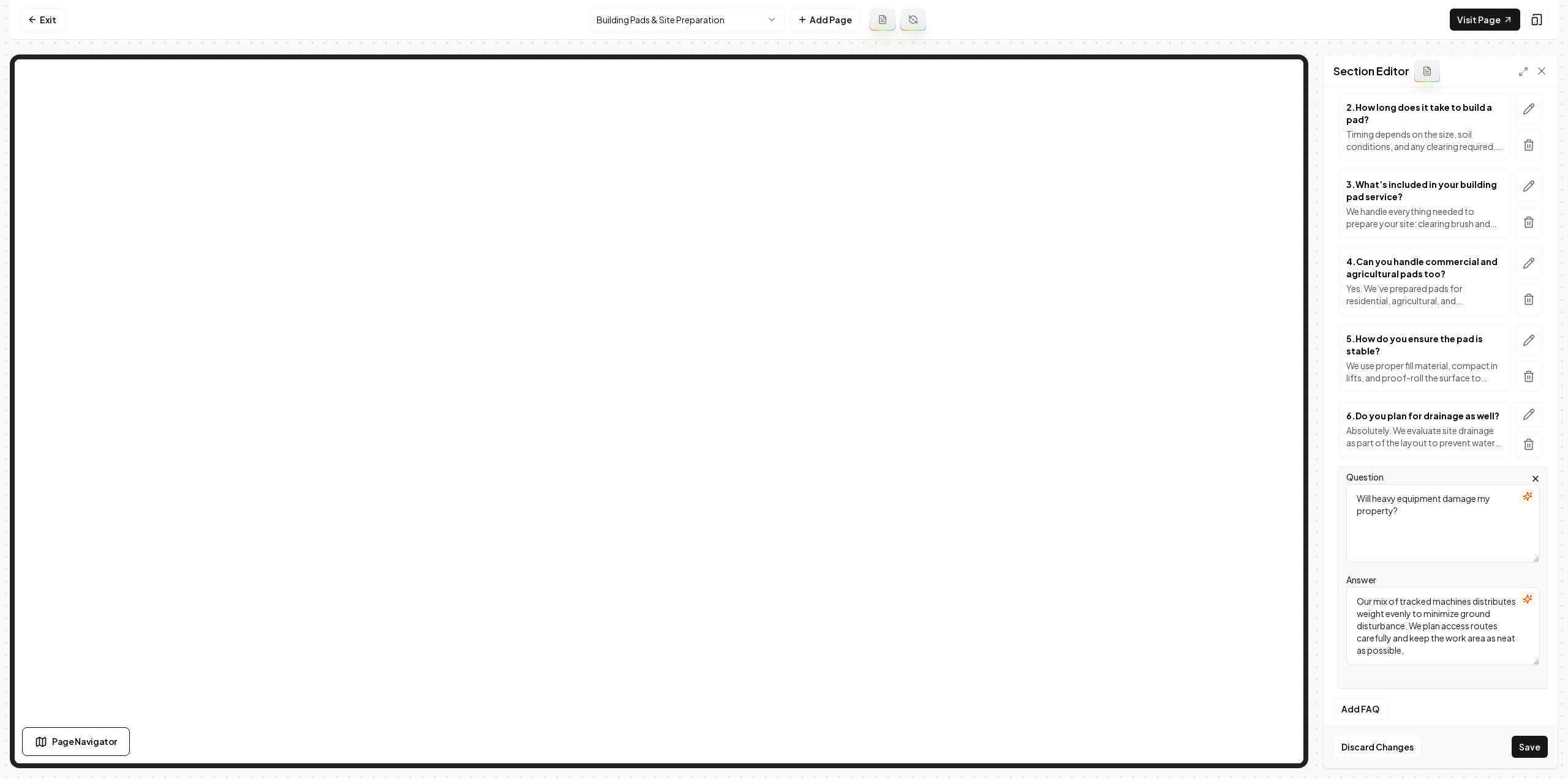
scroll to position [273, 0]
type textarea "Our mix of tracked machines distributes weight evenly to minimize ground distur…"
click at [1350, 704] on button "Add FAQ" at bounding box center [1361, 704] width 54 height 22
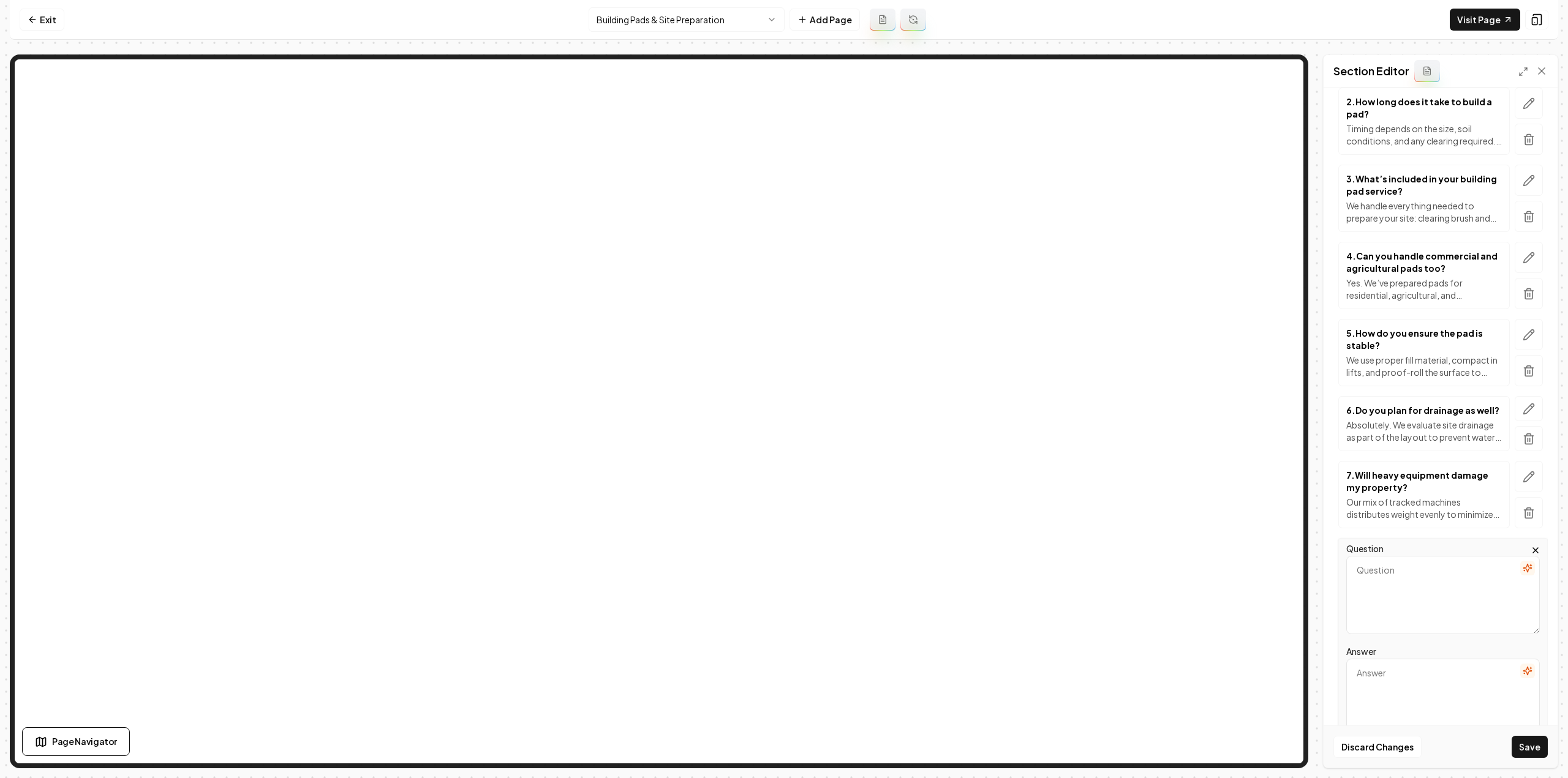
click at [1369, 568] on textarea "Question" at bounding box center [1443, 595] width 194 height 79
paste textarea "Can you combine pad work with other services?"
type textarea "Can you combine pad work with other services?"
click at [1418, 681] on textarea "Answer" at bounding box center [1443, 698] width 194 height 79
paste textarea "Yes — and we highly recommend it. By getting a clear picture of your long-term …"
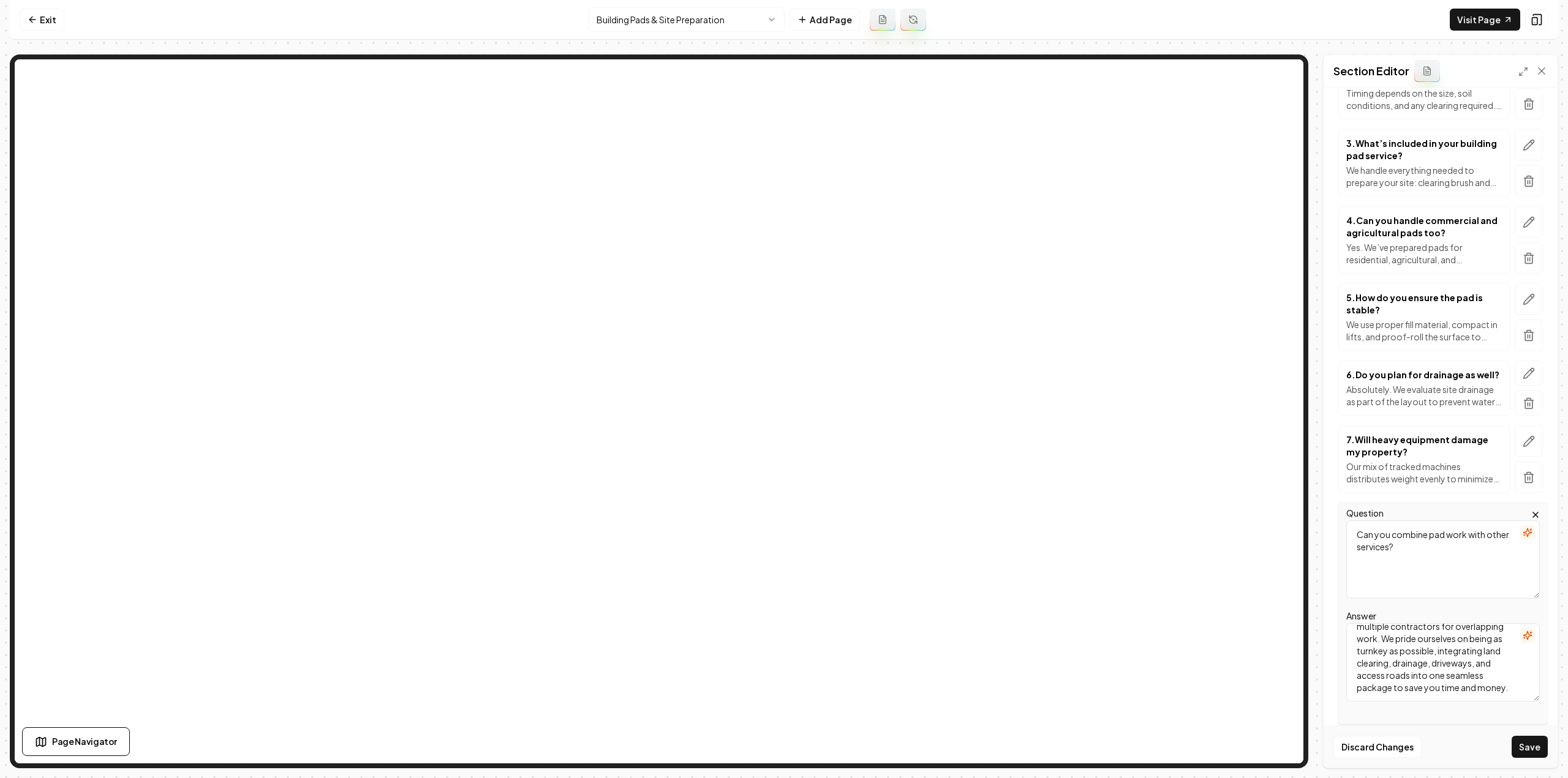
scroll to position [350, 0]
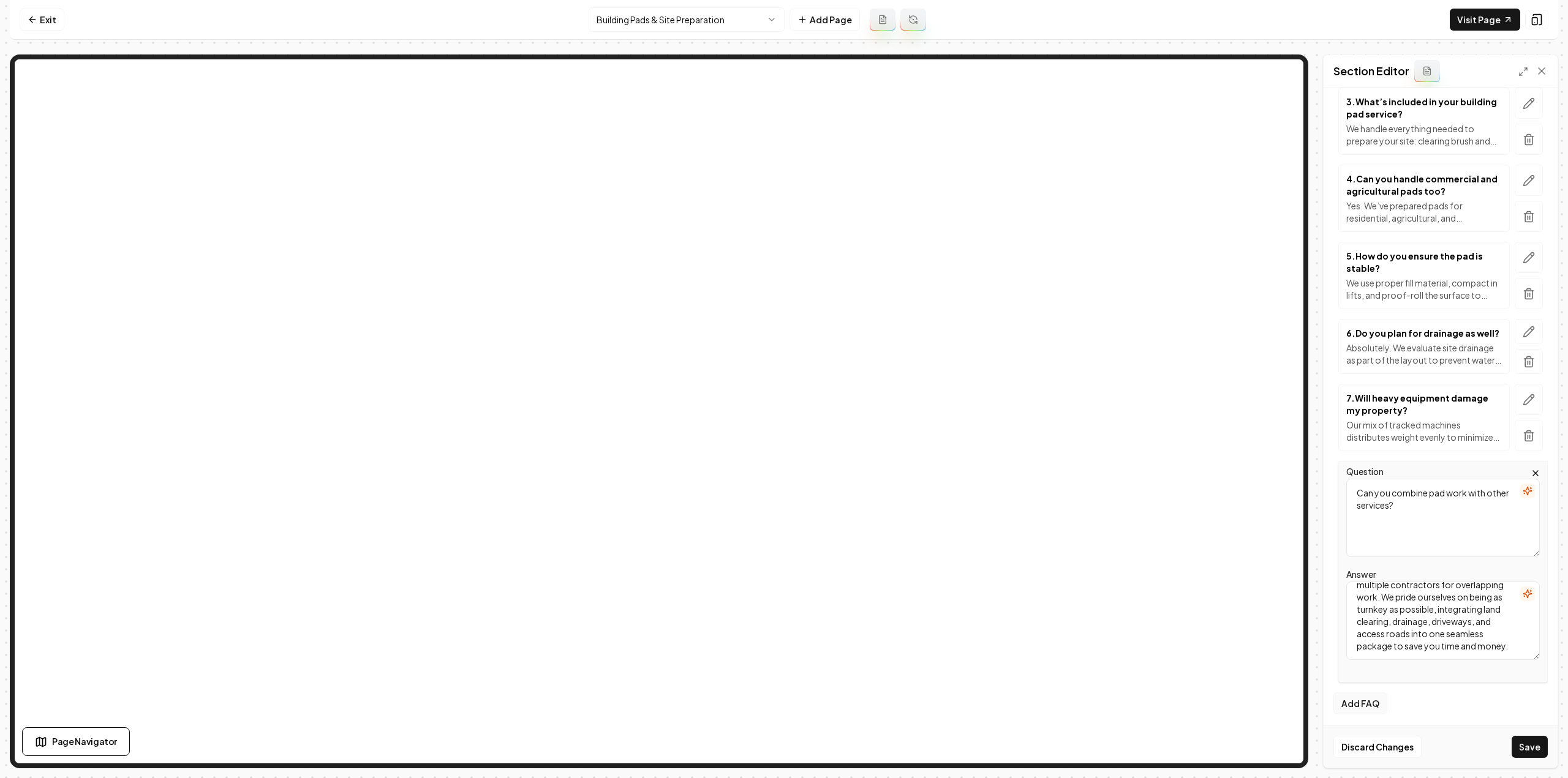
type textarea "Yes — and we highly recommend it. By getting a clear picture of your long-term …"
click at [1371, 696] on button "Add FAQ" at bounding box center [1361, 704] width 54 height 22
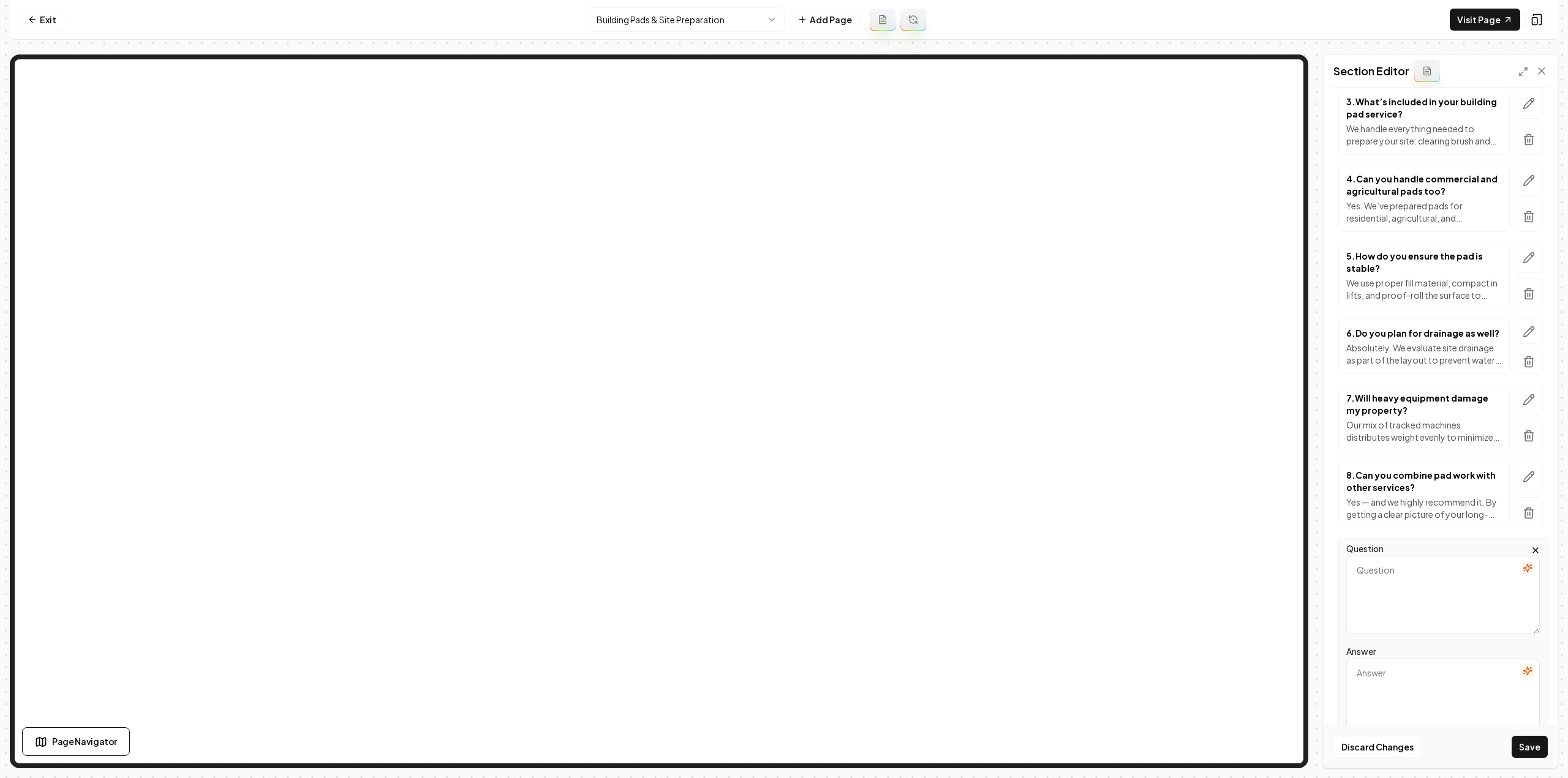
click at [1383, 593] on textarea "Question" at bounding box center [1443, 595] width 194 height 79
paste textarea "How much does a building pad cost?"
type textarea "How much does a building pad cost?"
click at [1386, 679] on textarea "Answer" at bounding box center [1443, 698] width 194 height 79
paste textarea "Pricing depends on the size, scope, and conditions of your project, but here’s …"
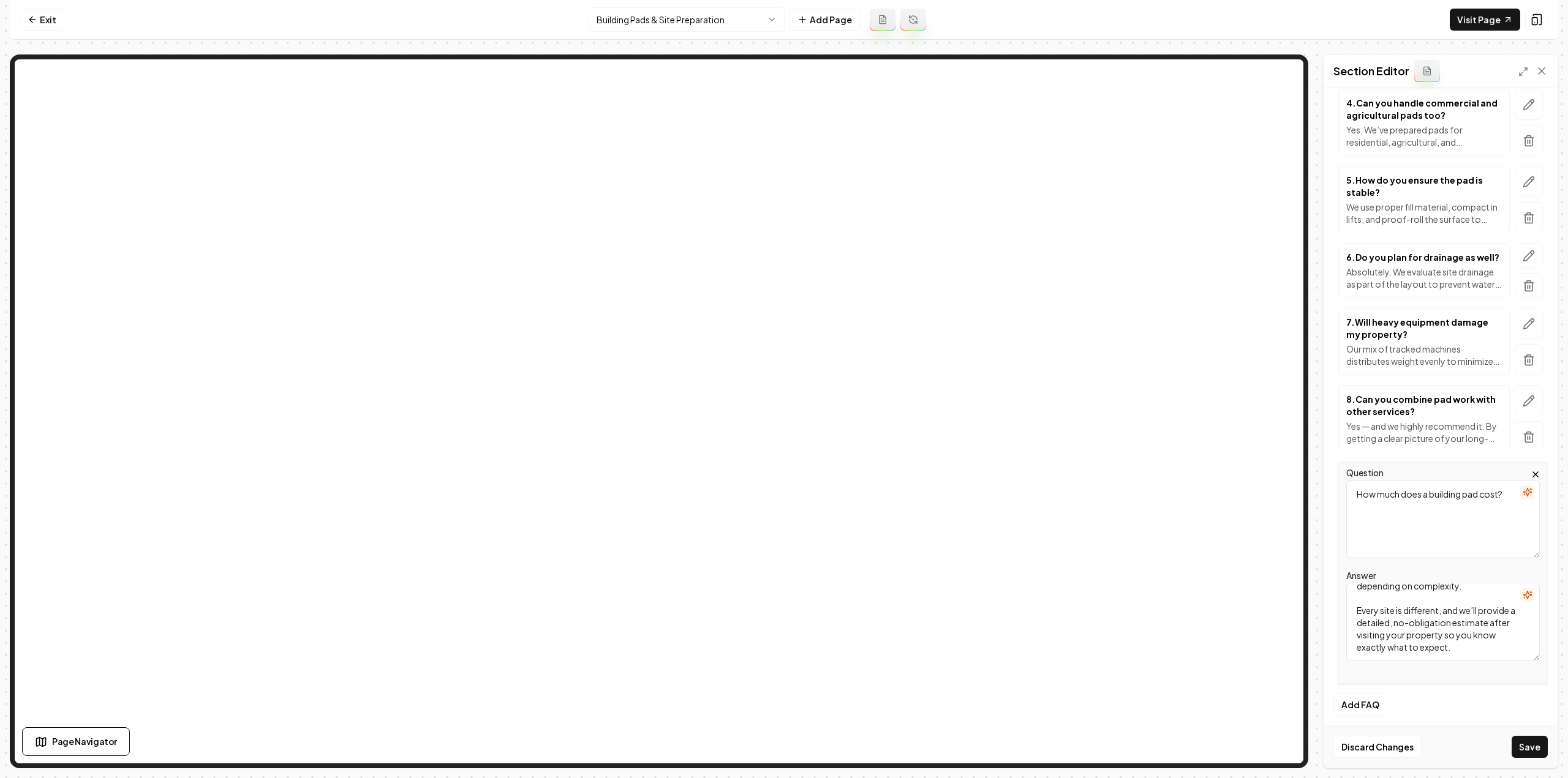
scroll to position [427, 0]
type textarea "Pricing depends on the size, scope, and conditions of your project, but here’s …"
click at [1361, 696] on button "Add FAQ" at bounding box center [1361, 704] width 54 height 22
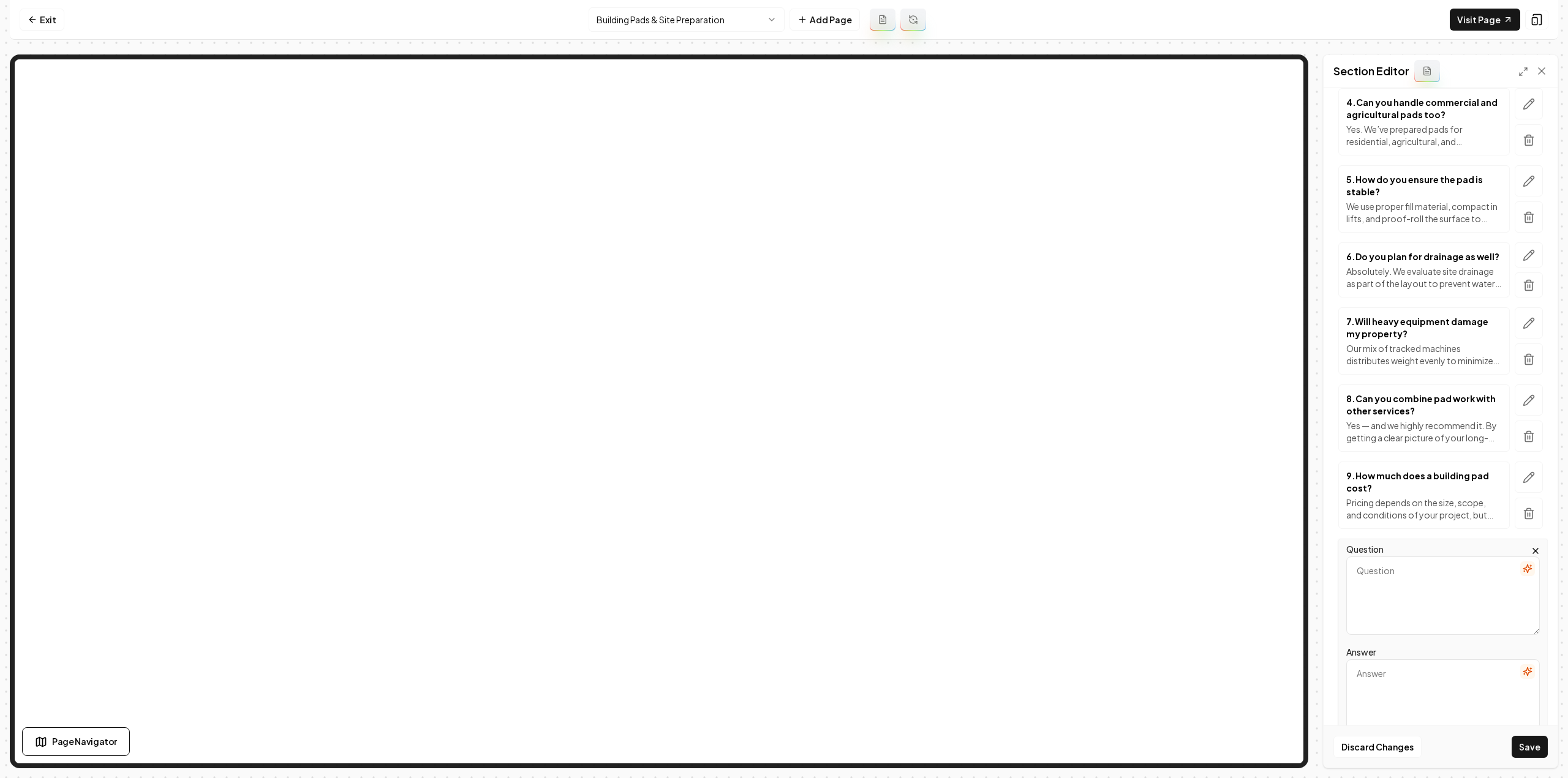
scroll to position [488, 0]
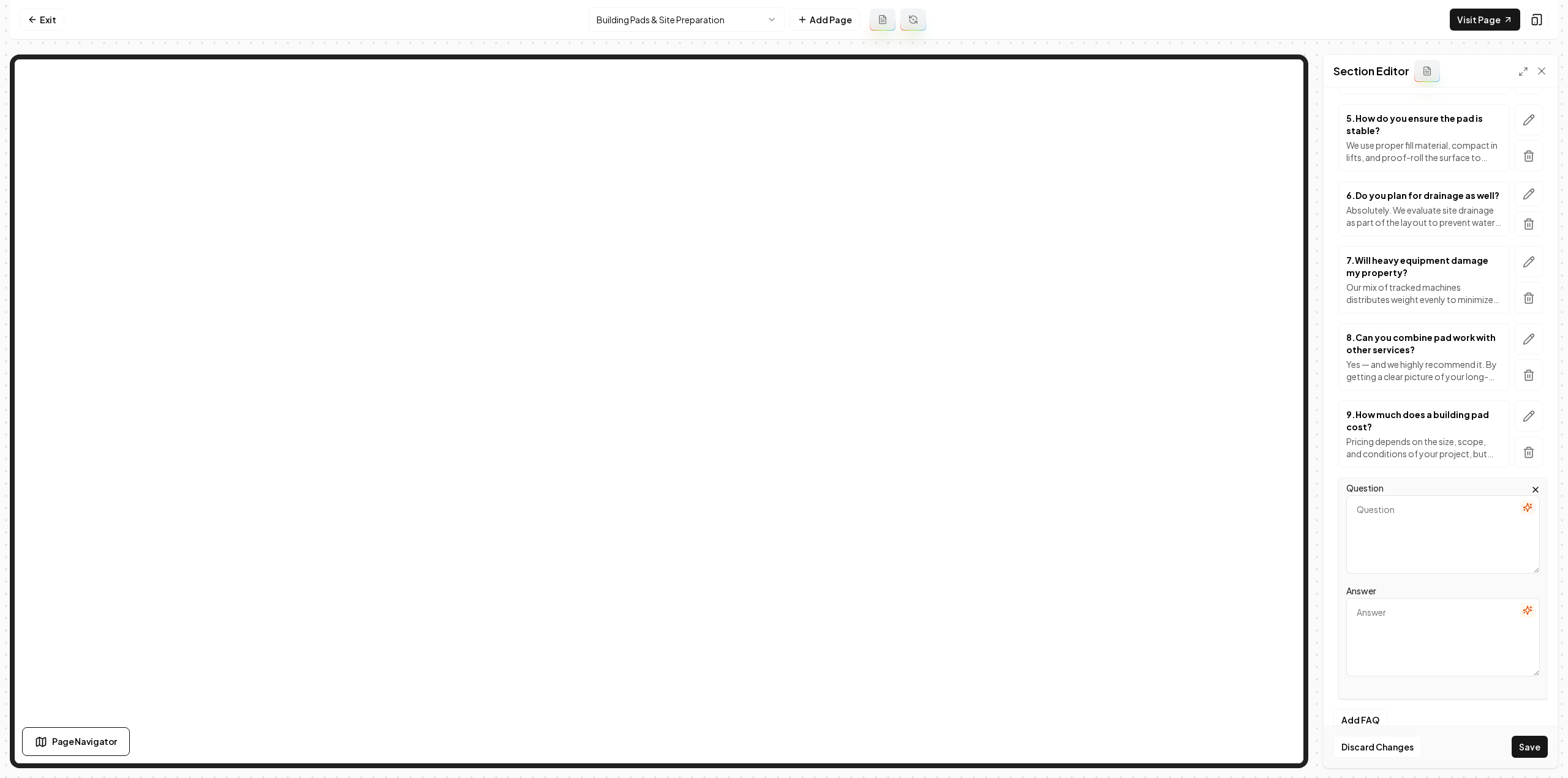
click at [1427, 540] on textarea "Question" at bounding box center [1443, 534] width 194 height 79
paste textarea "Are you insured?"
type textarea "Are you insured?"
click at [1469, 630] on textarea "Answer" at bounding box center [1443, 637] width 194 height 79
paste textarea "Yes. JG Grading & Landscaping carries full general liability insurance and work…"
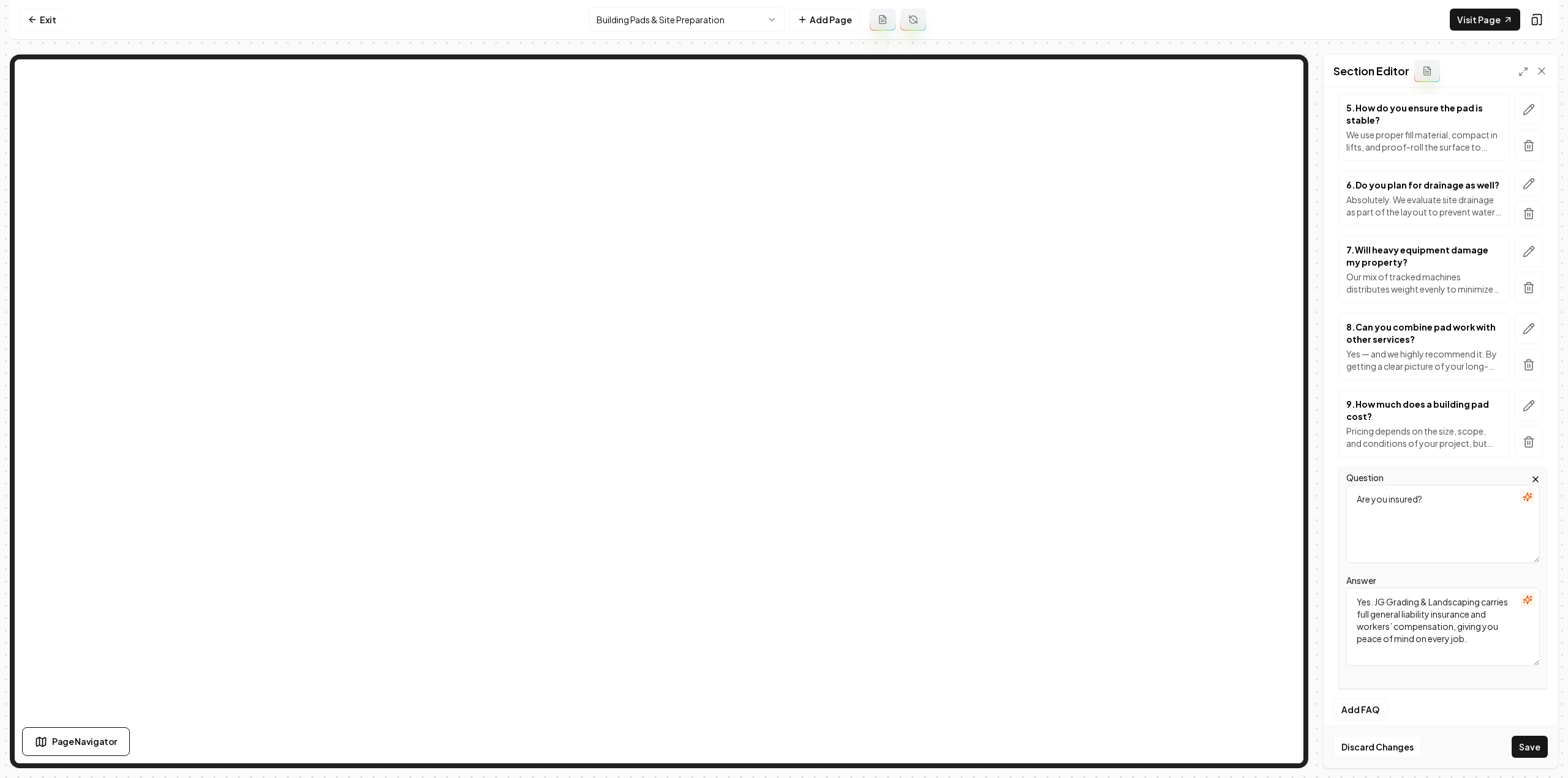
scroll to position [504, 0]
type textarea "Yes. JG Grading & Landscaping carries full general liability insurance and work…"
click at [1527, 742] on button "Save" at bounding box center [1529, 747] width 36 height 22
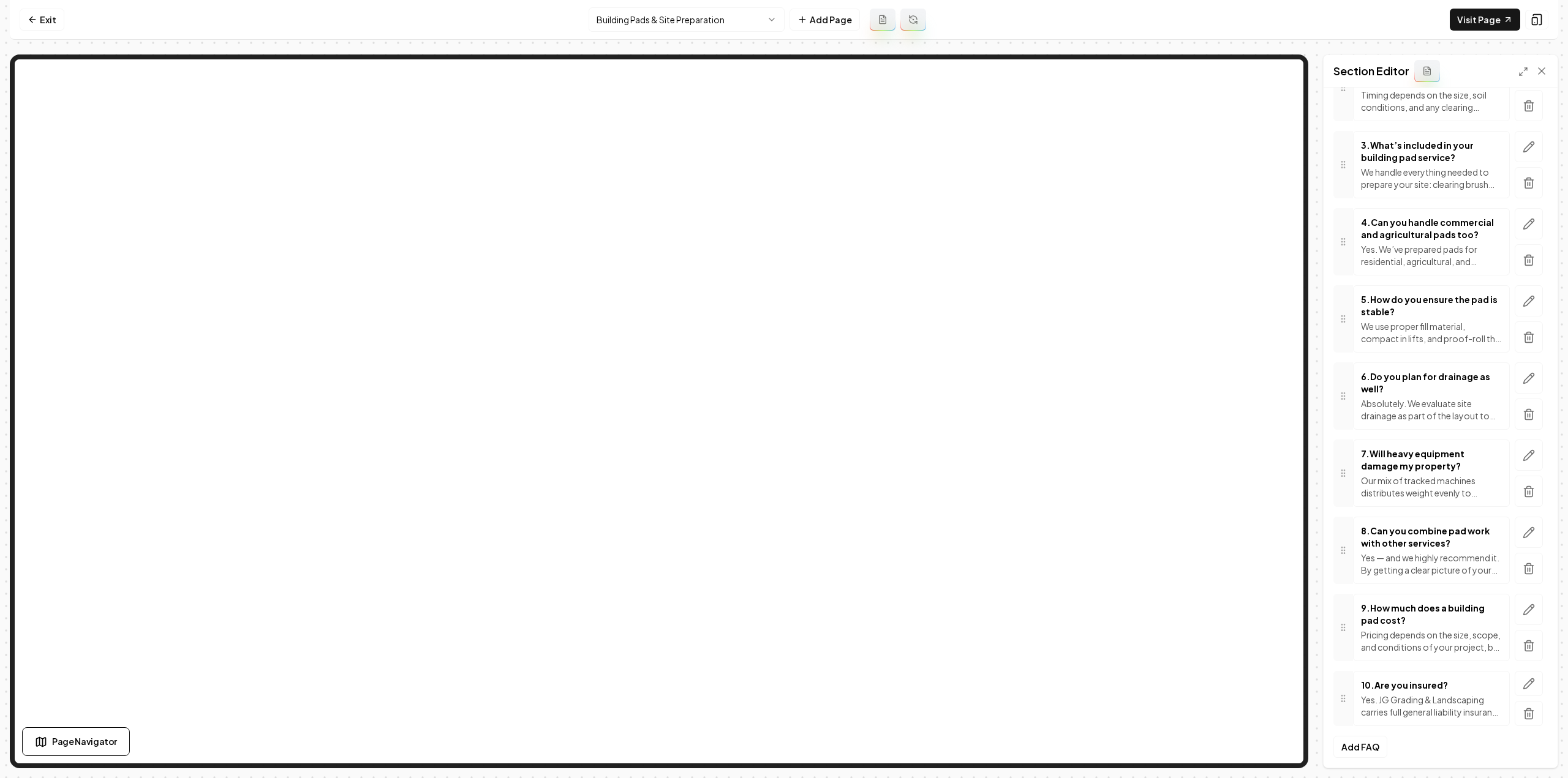
scroll to position [0, 0]
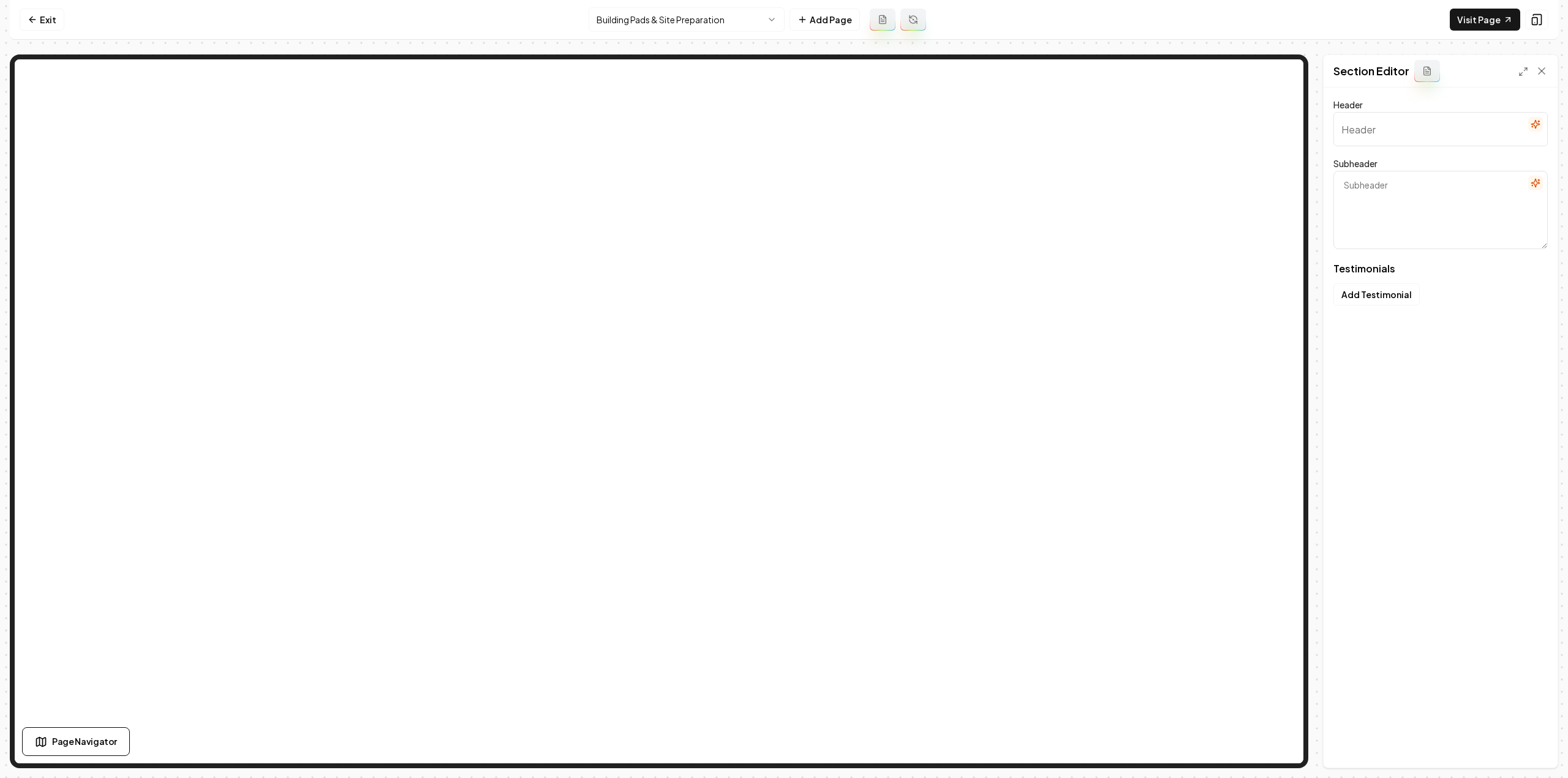
type input "Our Clients Speak Out"
type textarea "Learn how we built trust and delivered top results"
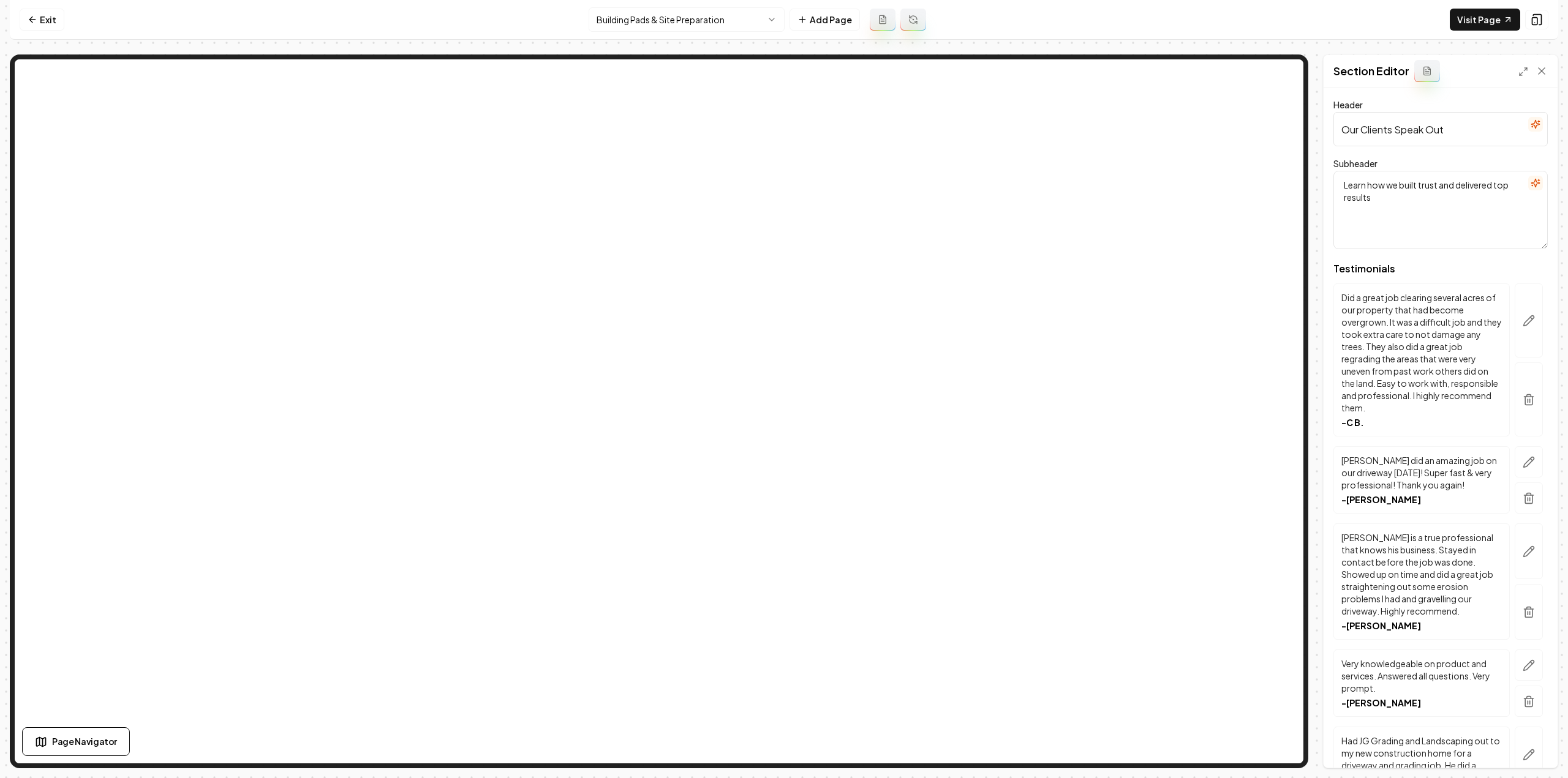
click at [1414, 133] on input "Our Clients Speak Out" at bounding box center [1440, 129] width 214 height 35
paste input "Stories from our neighbors"
type input "Stories from our neighbors"
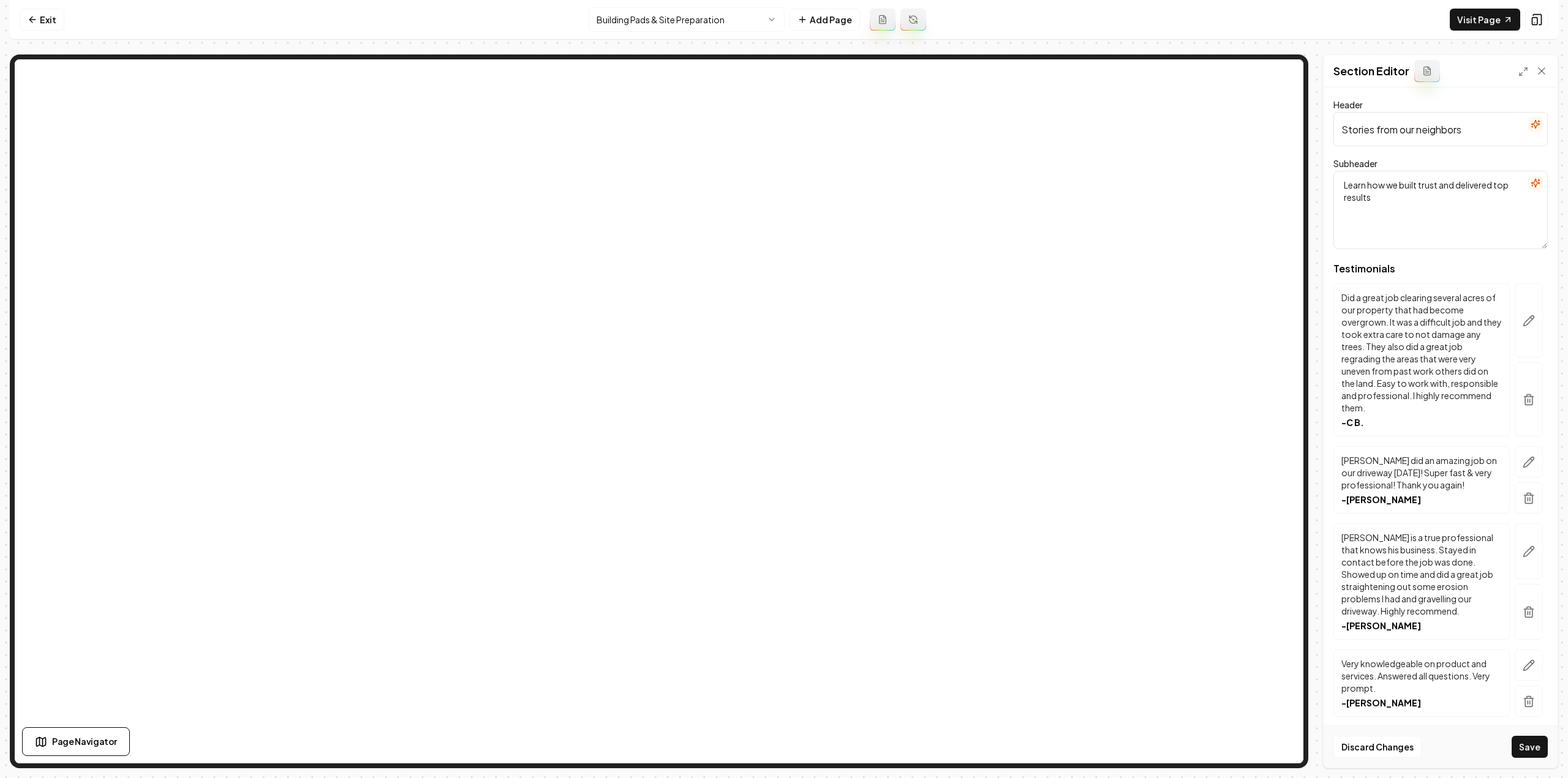
click at [1444, 196] on textarea "Learn how we built trust and delivered top results" at bounding box center [1440, 210] width 214 height 79
paste textarea "Authentic experiences and transformations shared by local folk"
type textarea "Authentic experiences and transformations shared by local folks"
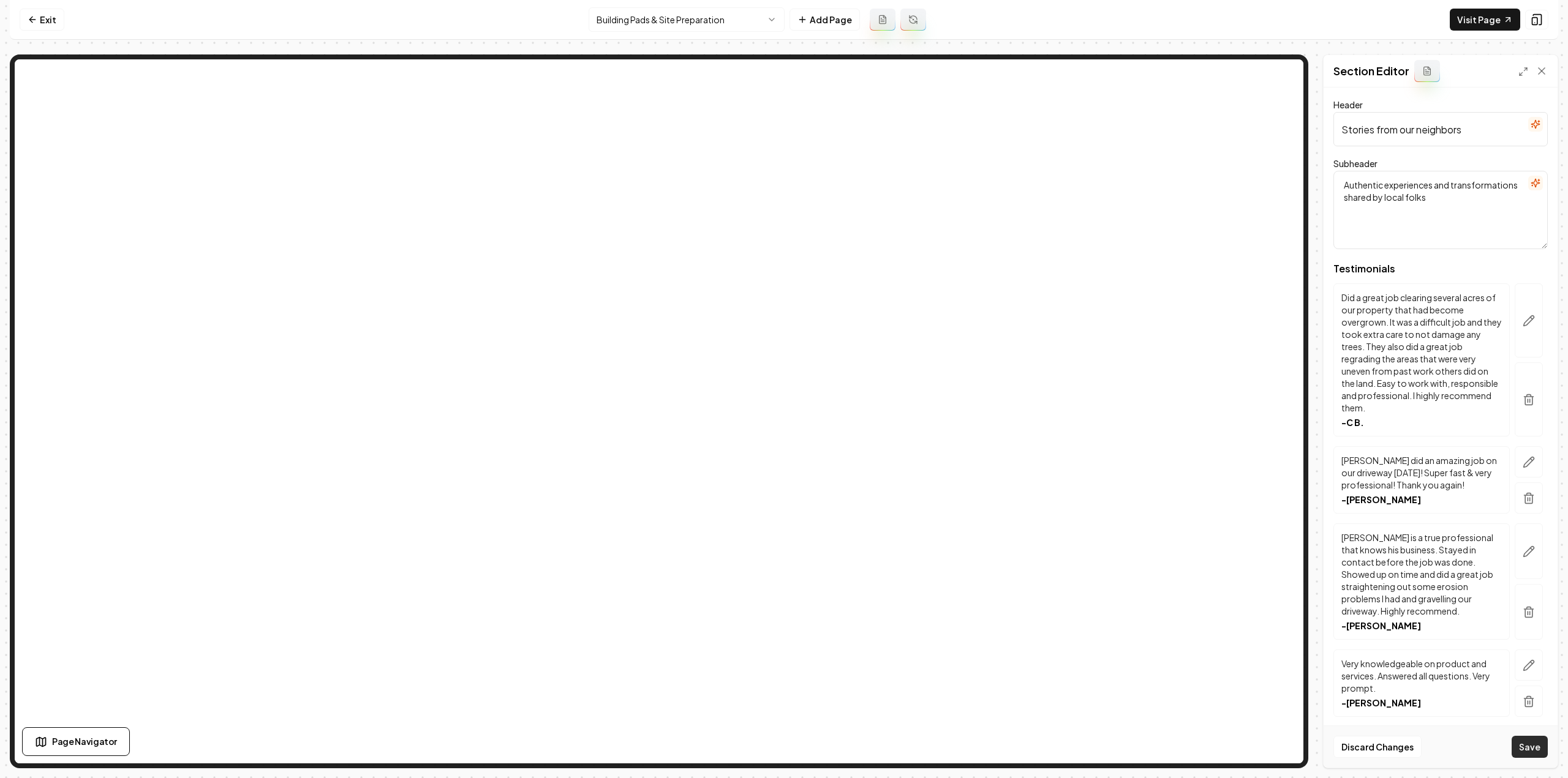
click at [1521, 752] on button "Save" at bounding box center [1529, 747] width 36 height 22
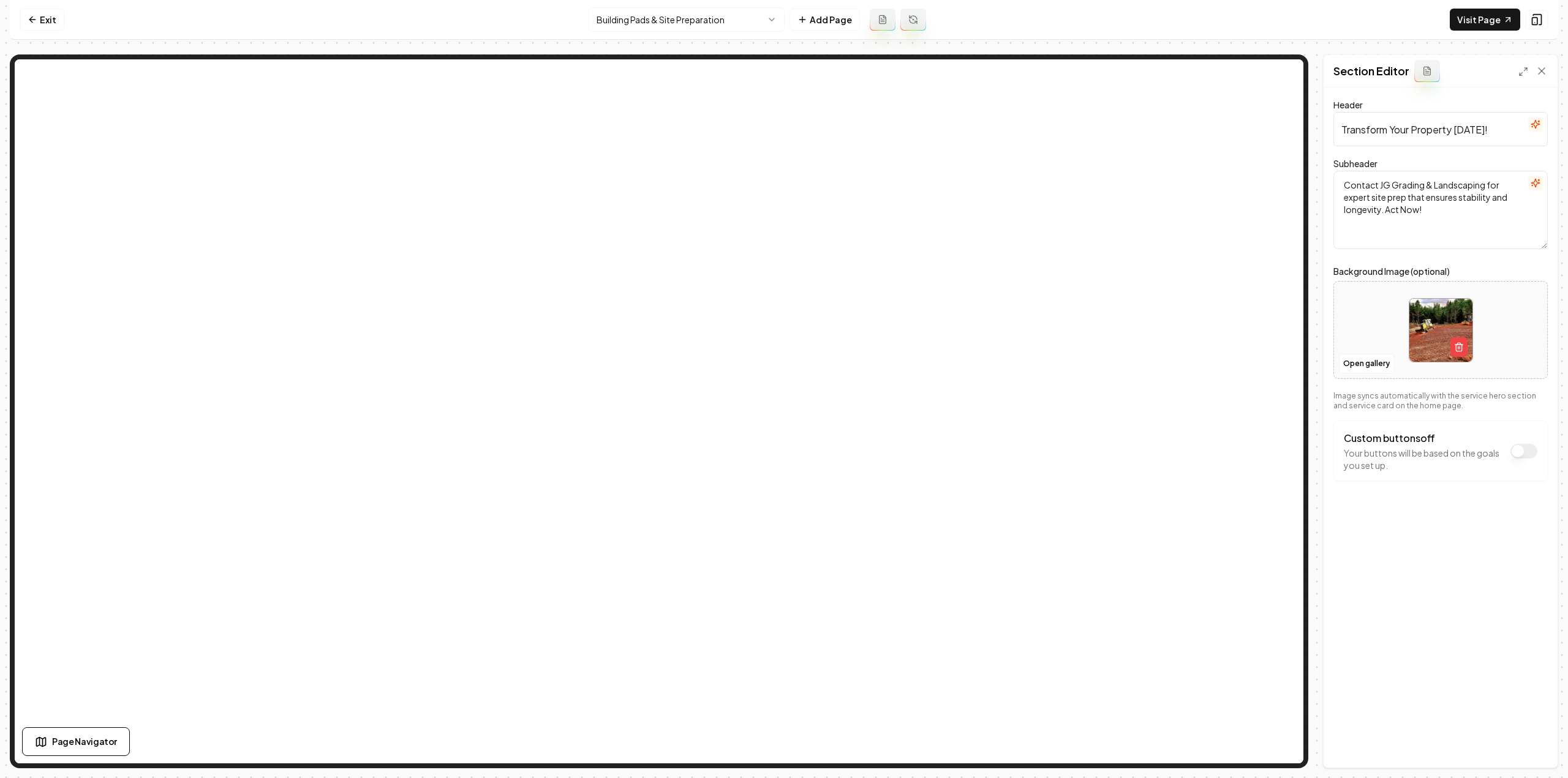
click at [1458, 229] on textarea "Contact JG Grading & Landscaping for expert site prep that ensures stability an…" at bounding box center [1440, 210] width 214 height 79
click at [1458, 227] on textarea "Contact JG Grading & Landscaping for expert site prep that ensures stability an…" at bounding box center [1440, 210] width 214 height 79
paste textarea "all now and let [PERSON_NAME] & Landscaping create your ideal building pad. You…"
type textarea "Call now and let JG Grading & Landscaping create your ideal building pad. Your …"
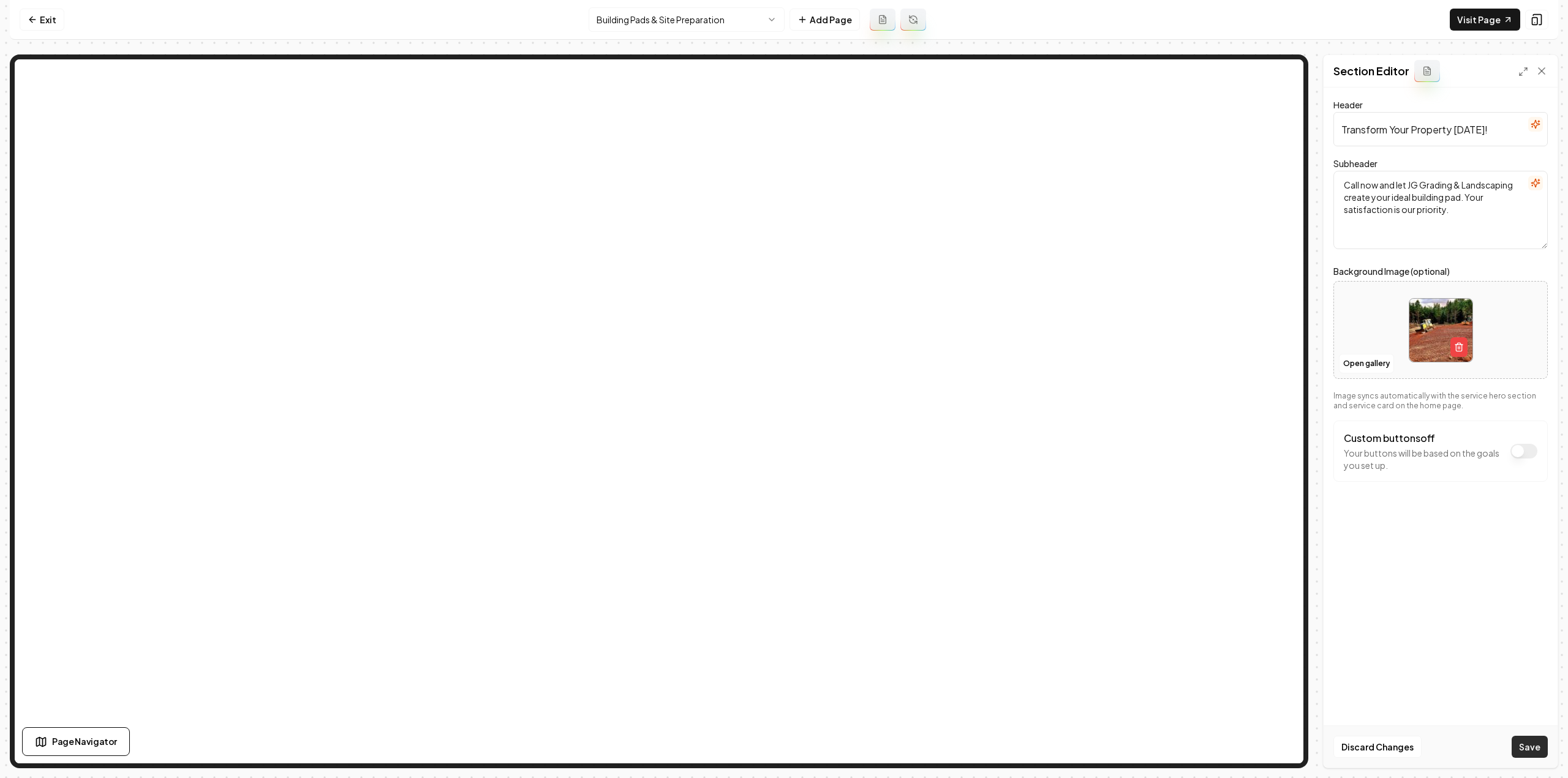
click at [1547, 756] on div "Discard Changes Save" at bounding box center [1440, 747] width 234 height 42
click at [1535, 753] on button "Save" at bounding box center [1529, 747] width 36 height 22
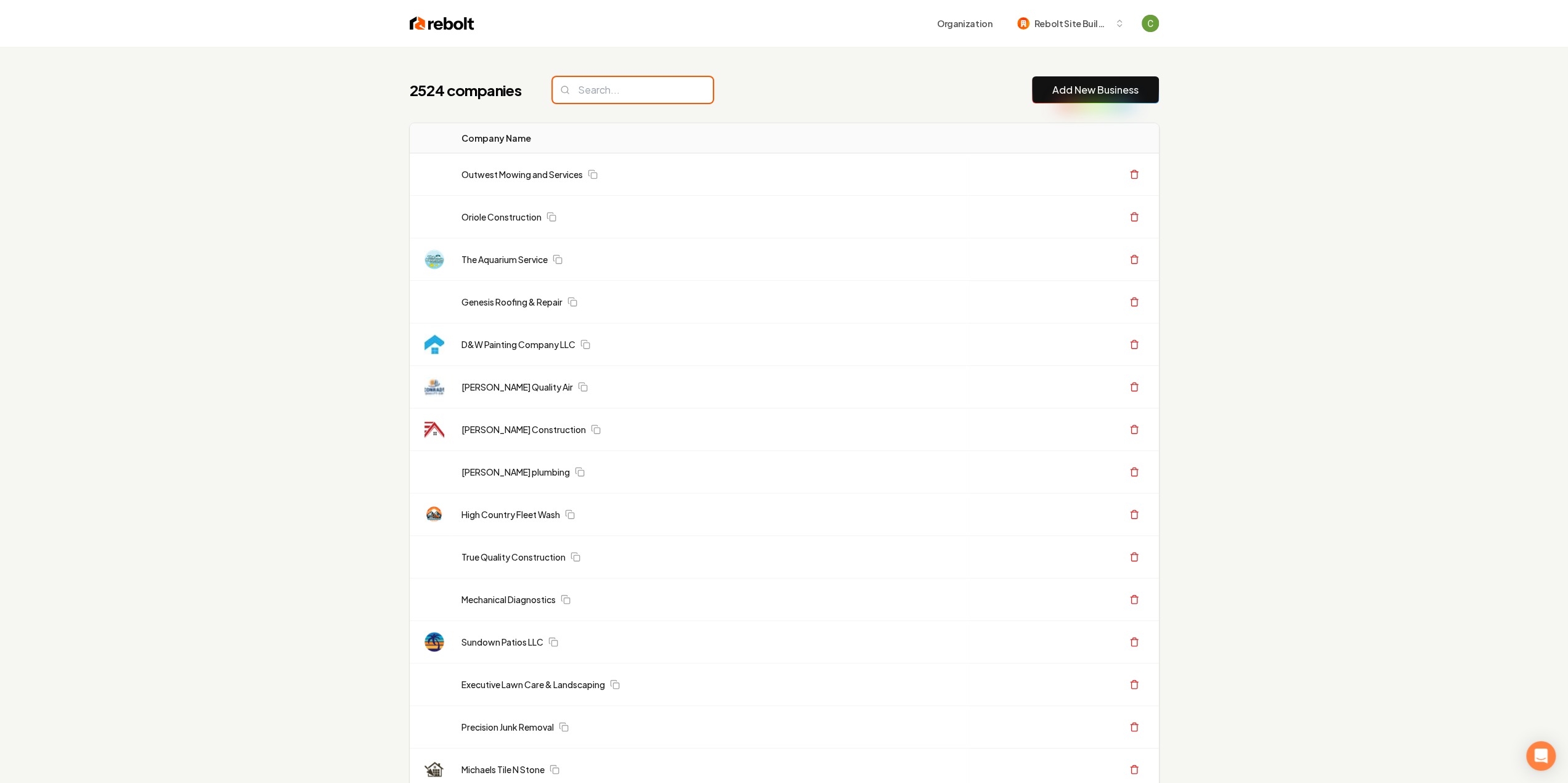
click at [574, 87] on input "search" at bounding box center [633, 89] width 160 height 26
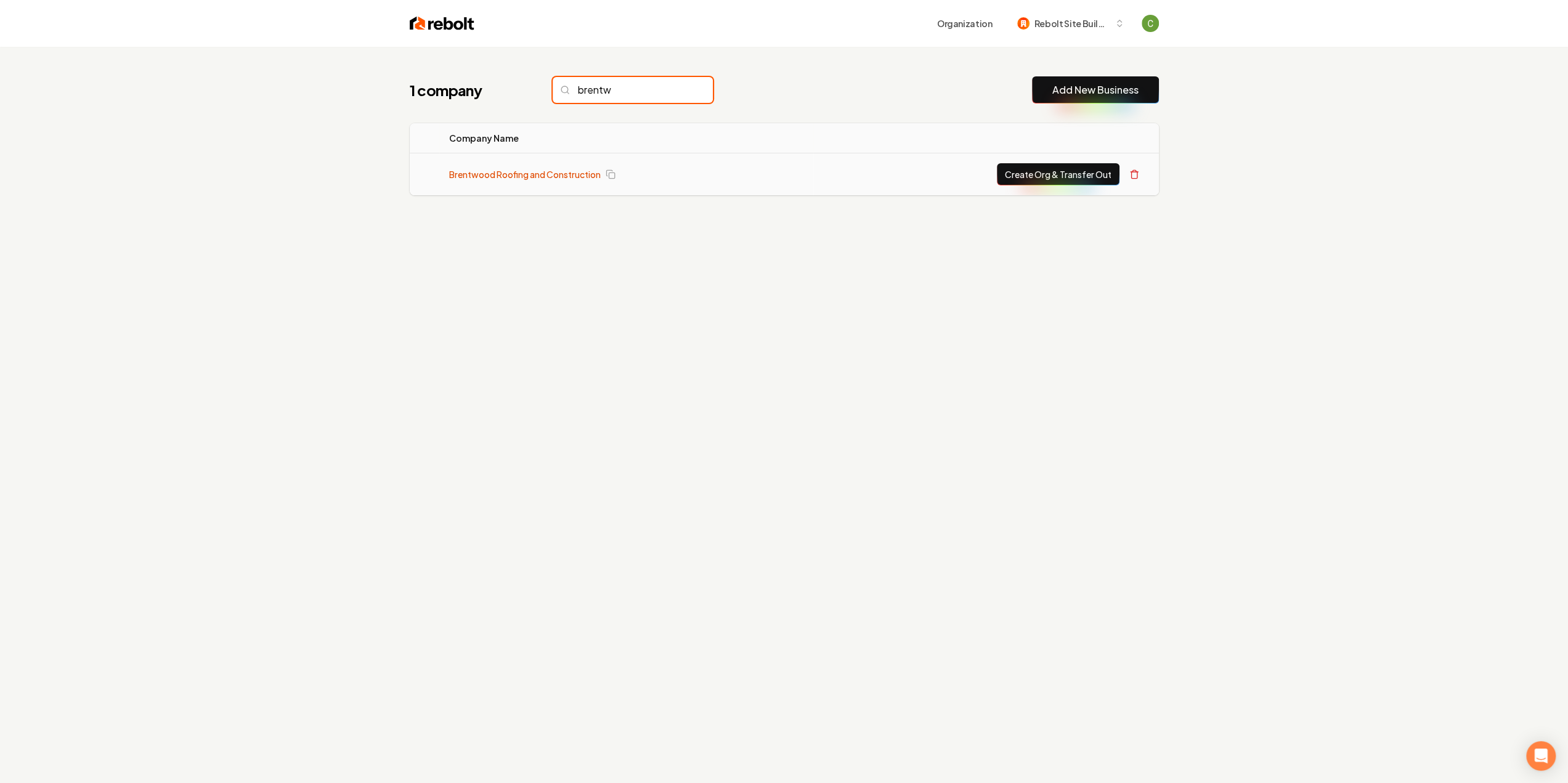
type input "brentw"
click at [581, 178] on link "Brentwood Roofing and Construction" at bounding box center [525, 174] width 152 height 12
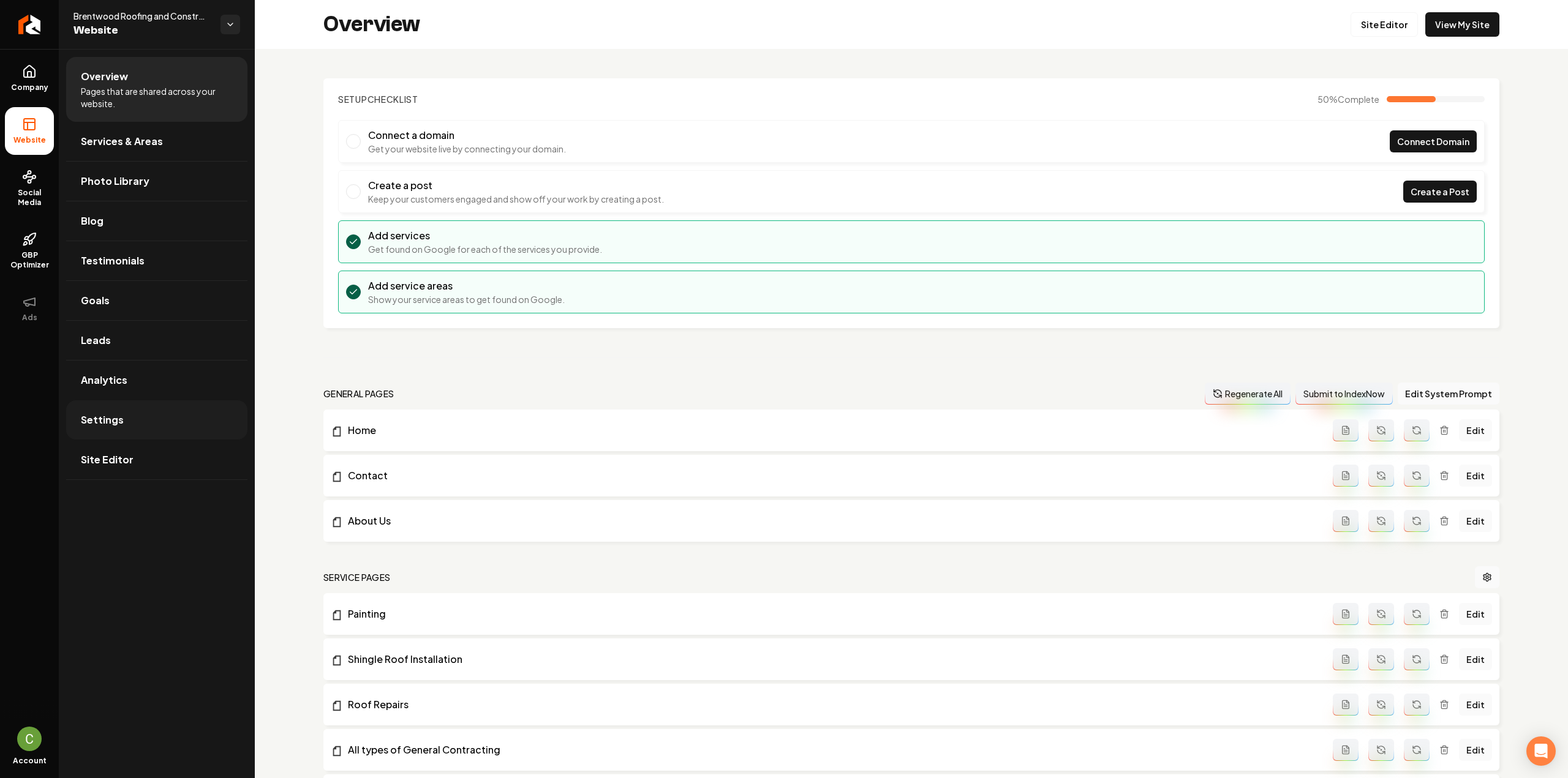
click at [116, 433] on link "Settings" at bounding box center [157, 420] width 181 height 39
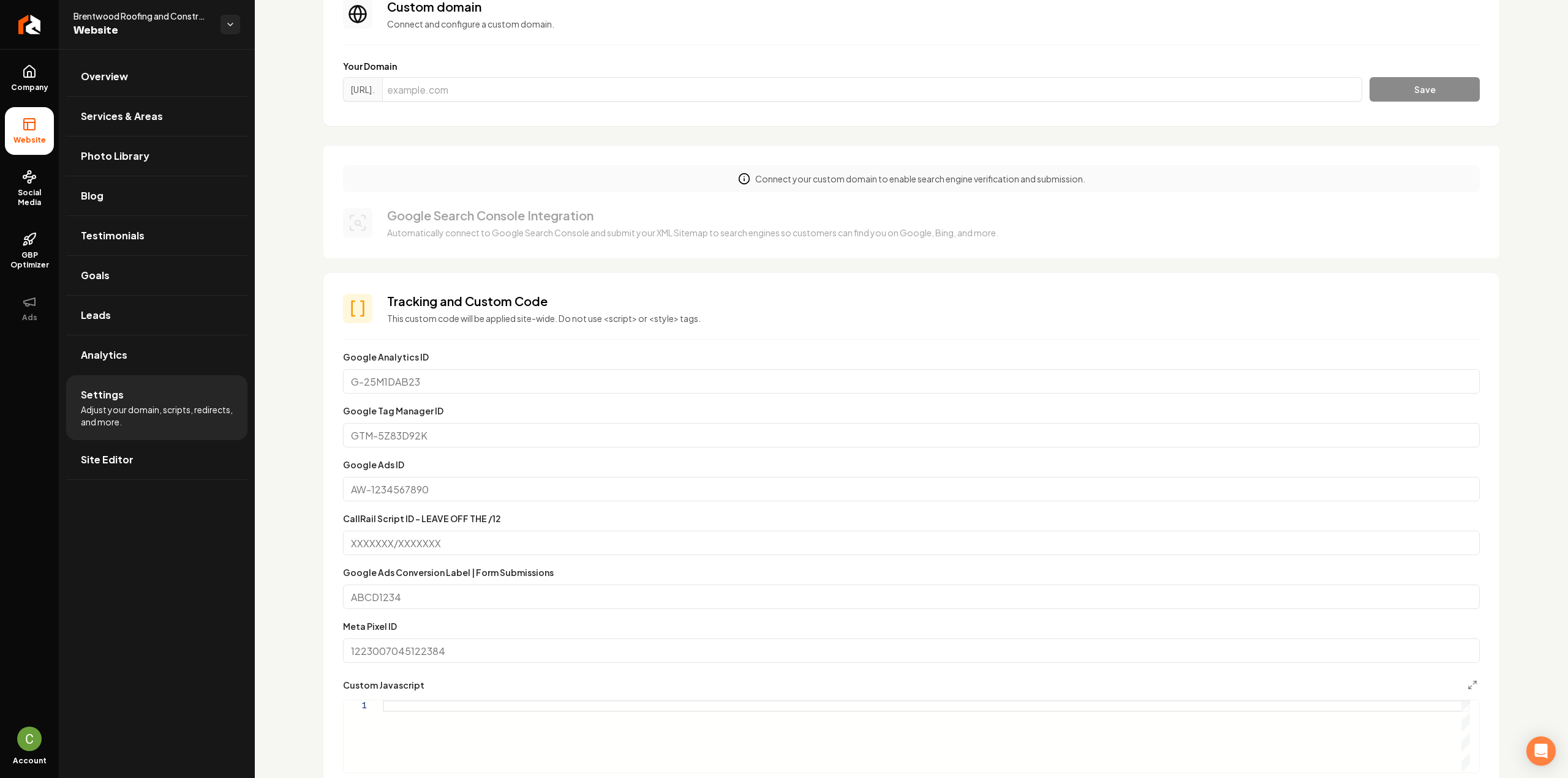
scroll to position [490, 0]
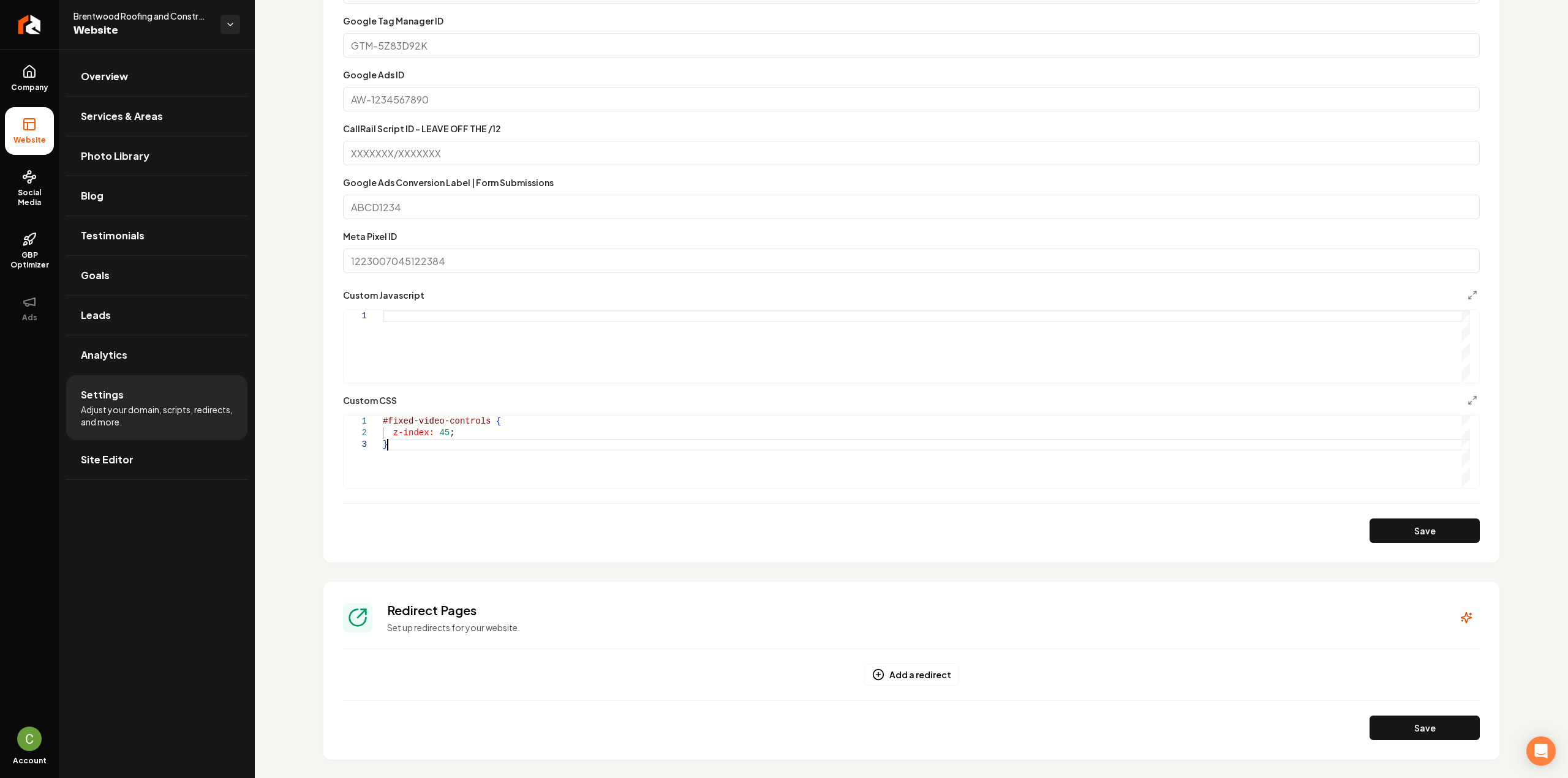
click at [471, 440] on div "#fixed-video-controls { z-index: 45 ; }" at bounding box center [926, 451] width 1087 height 72
type textarea "**********"
click at [1446, 532] on button "Save" at bounding box center [1424, 531] width 110 height 25
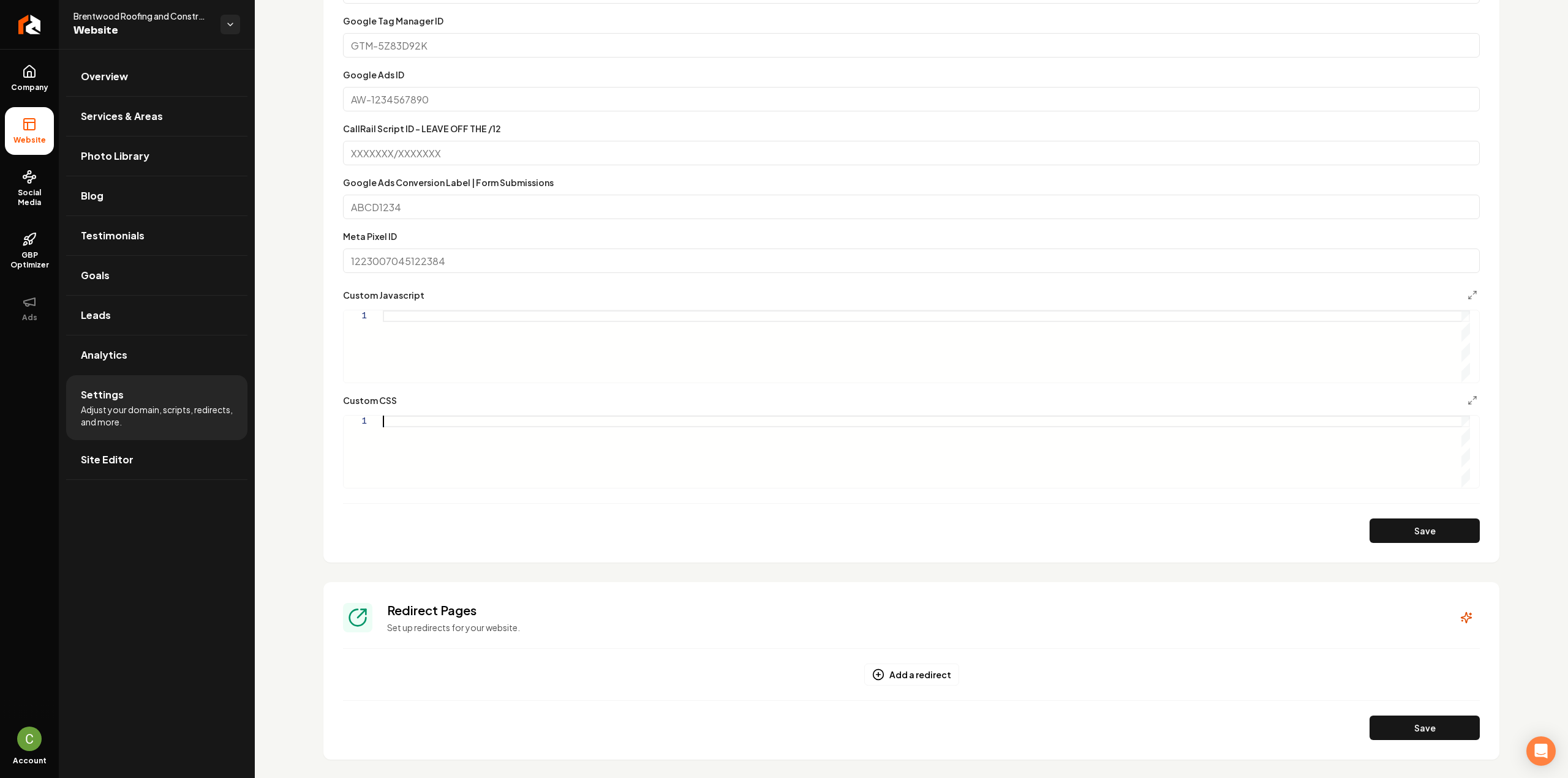
click at [420, 420] on div "Main content area" at bounding box center [926, 451] width 1087 height 72
type textarea "**********"
click at [1447, 541] on button "Save" at bounding box center [1424, 531] width 110 height 25
click at [1148, 539] on div "Save" at bounding box center [911, 531] width 1137 height 25
click at [1124, 489] on form "**********" at bounding box center [911, 251] width 1137 height 583
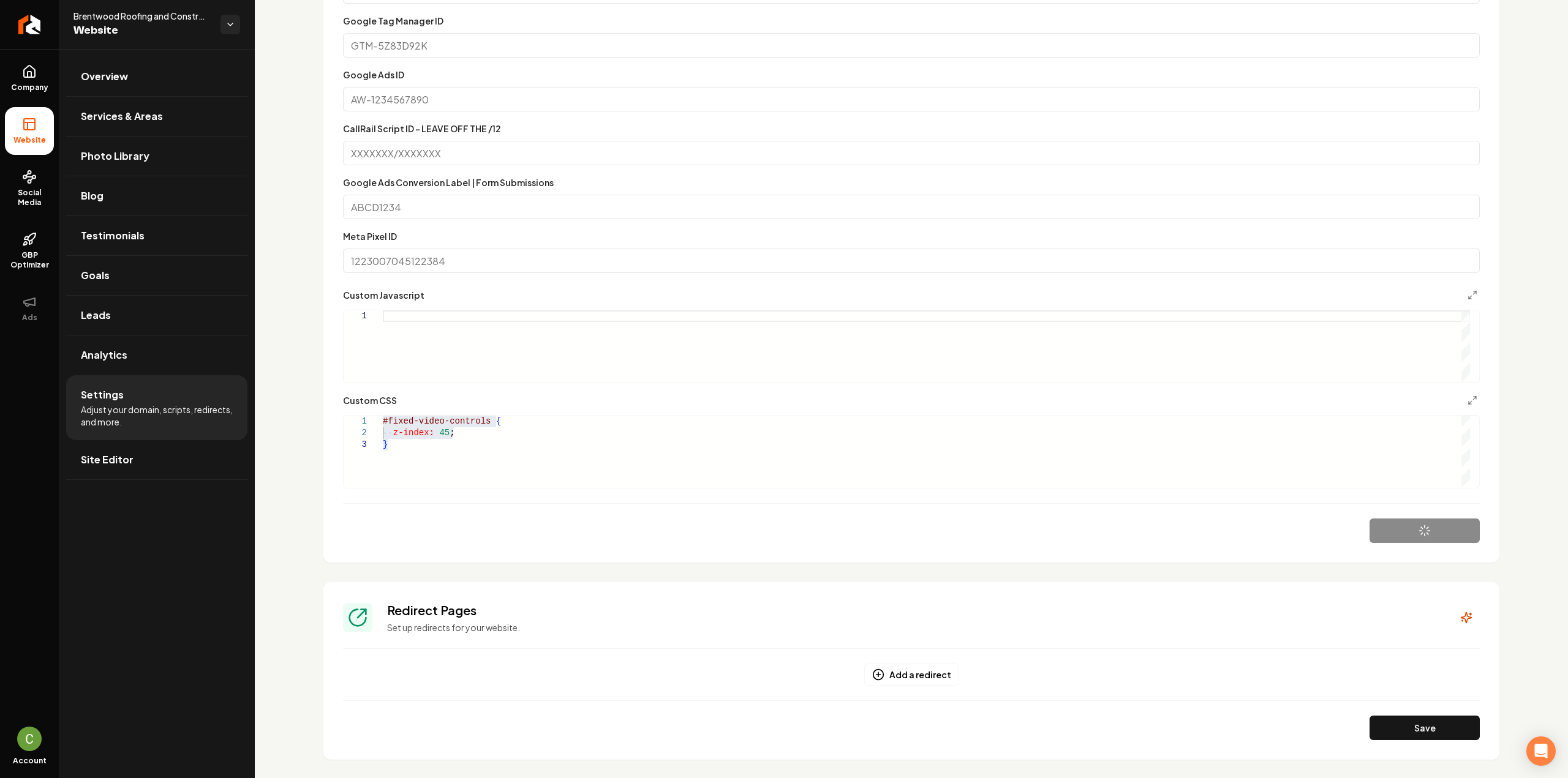
click at [1115, 469] on div "#fixed-video-controls { z-index: 45 ; }" at bounding box center [926, 451] width 1087 height 72
click at [1445, 530] on button "Save" at bounding box center [1424, 531] width 110 height 25
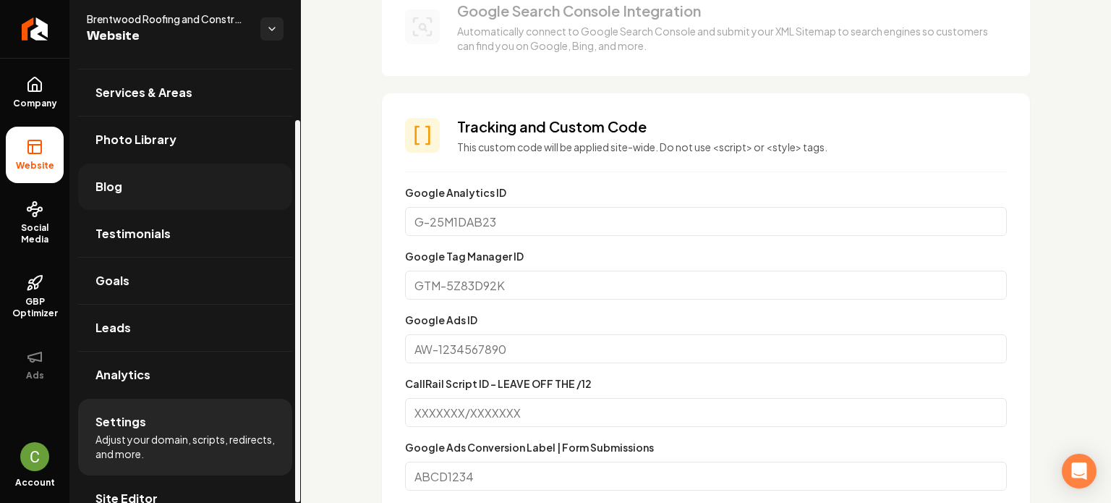
scroll to position [72, 0]
